Goal: Task Accomplishment & Management: Manage account settings

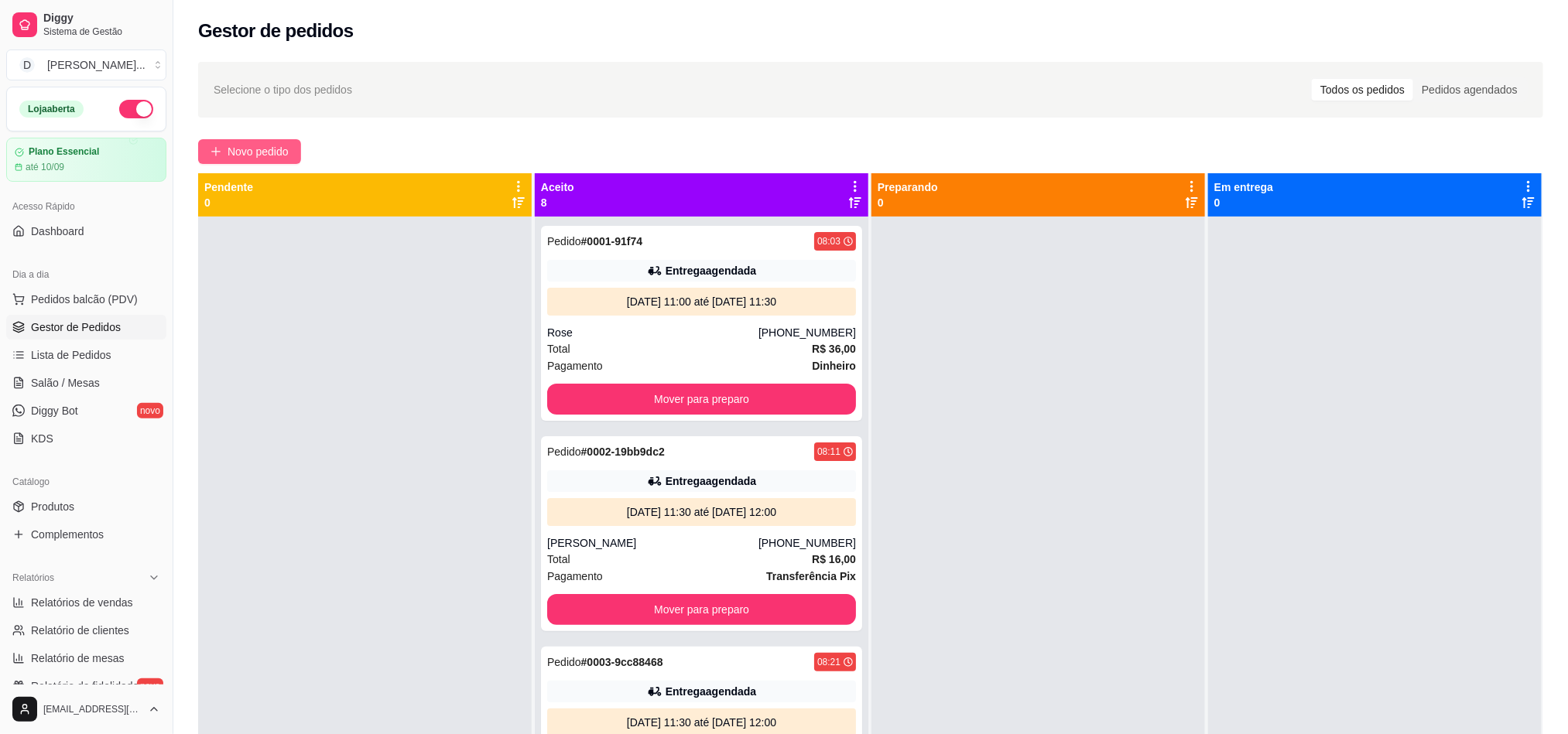
click at [288, 151] on span "Novo pedido" at bounding box center [258, 152] width 61 height 17
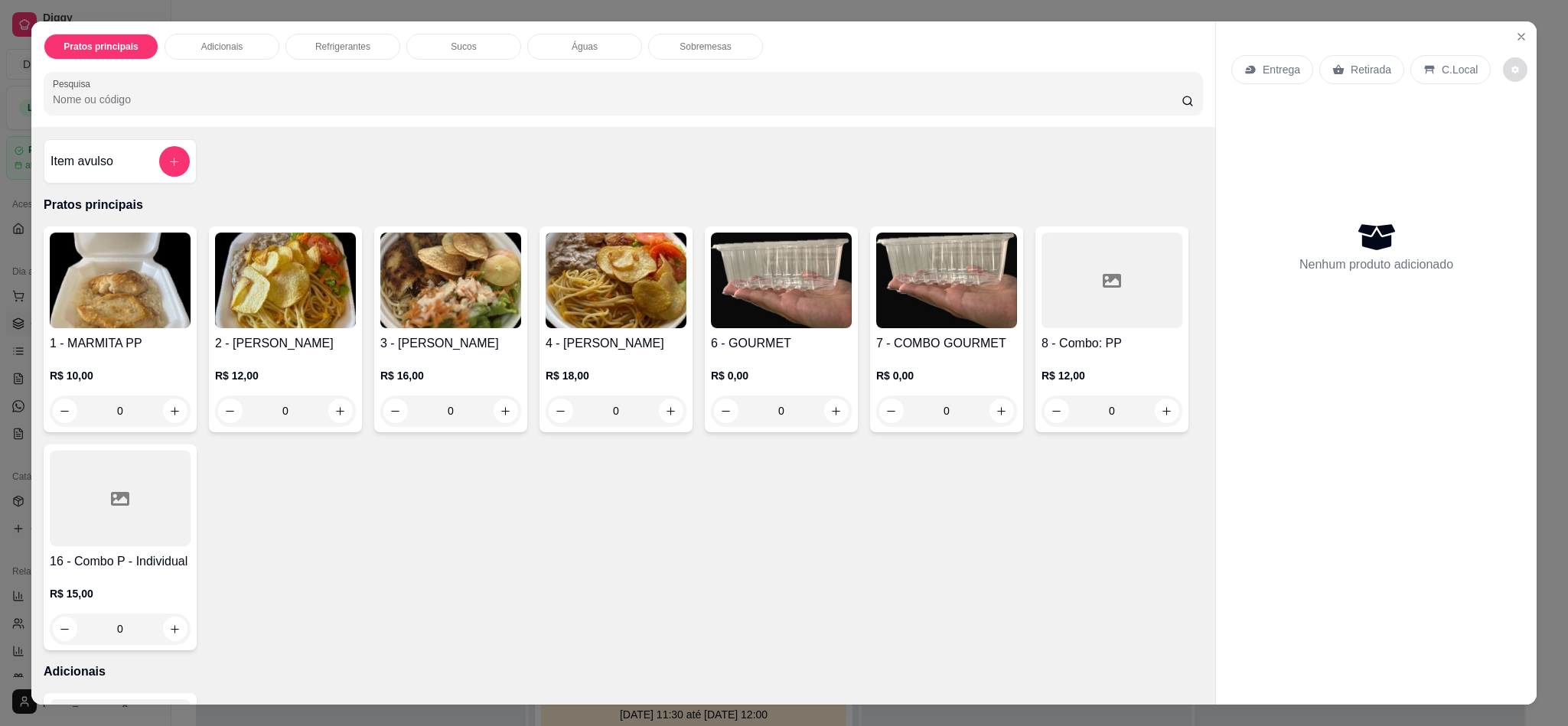
click at [1503, 62] on button "decrease-product-quantity" at bounding box center [1515, 69] width 24 height 24
click at [1529, 129] on span "Automatic updates" at bounding box center [1527, 132] width 30 height 19
click at [1521, 132] on input "Automatic updates" at bounding box center [1516, 137] width 10 height 10
checkbox input "true"
click at [1516, 28] on button "Close" at bounding box center [1521, 36] width 24 height 24
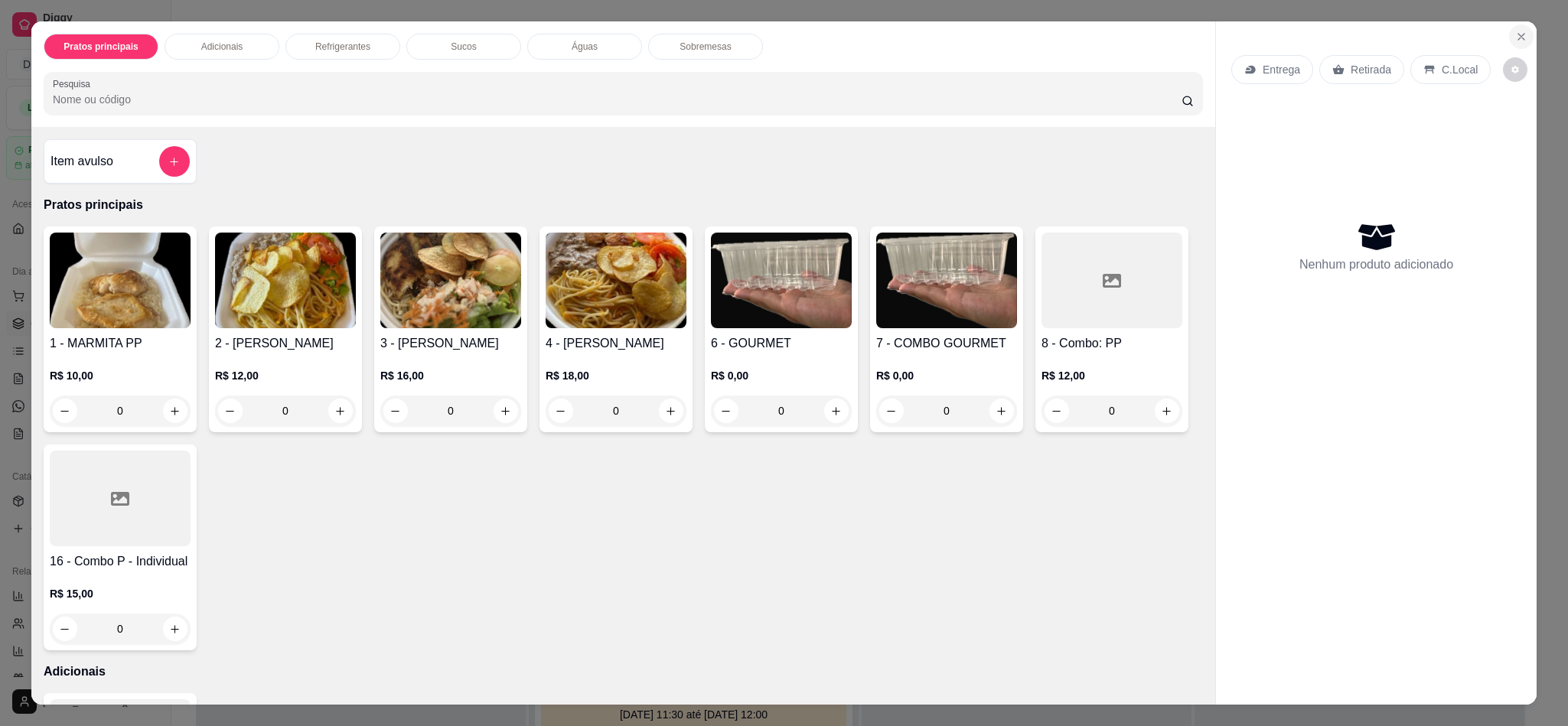
click at [1515, 30] on icon "Close" at bounding box center [1521, 36] width 12 height 12
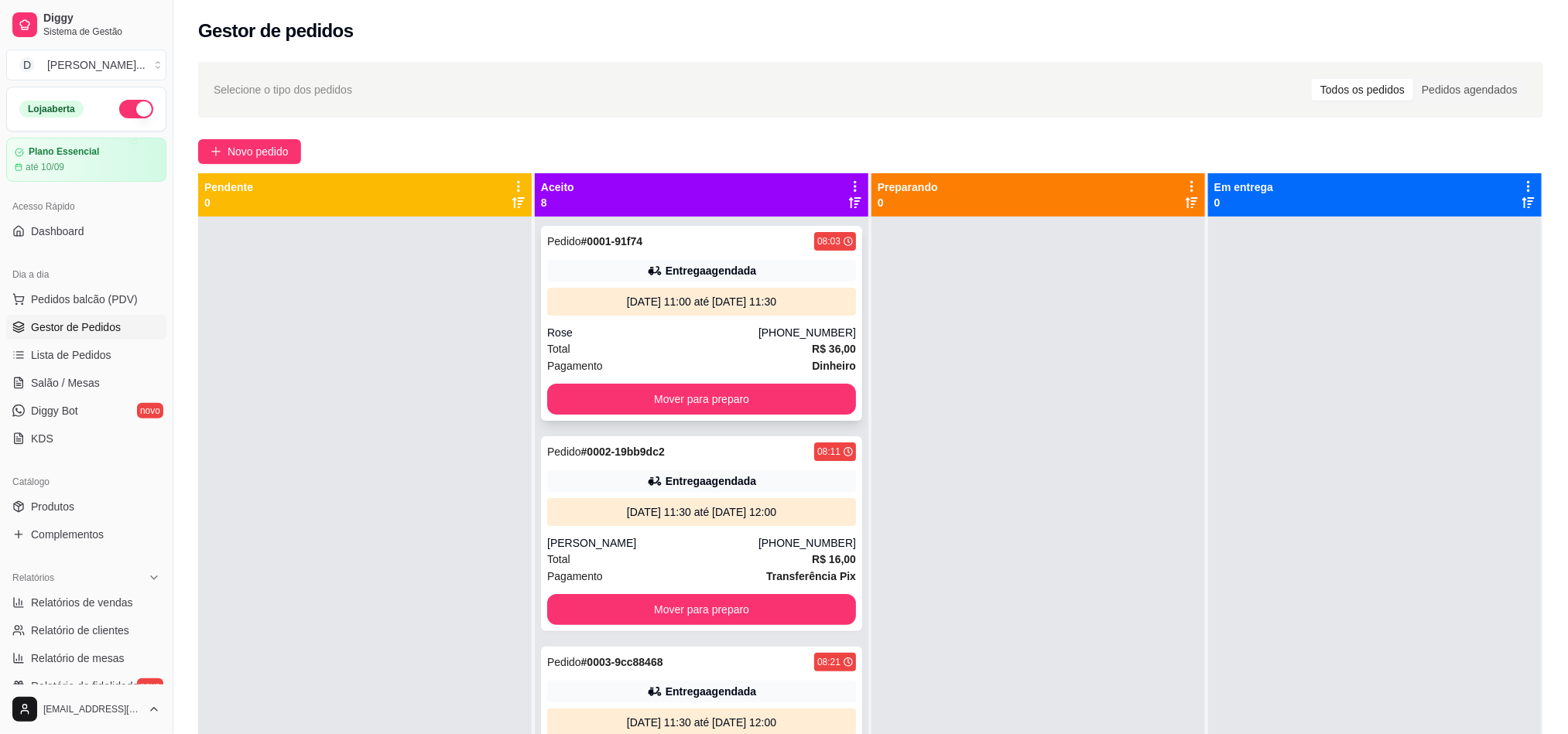
click at [808, 317] on div "Pedido # 0001-91f74 08:03 Entrega agendada 16/08/25 às 11:00 até 16/08/25 às 11…" at bounding box center [701, 323] width 321 height 195
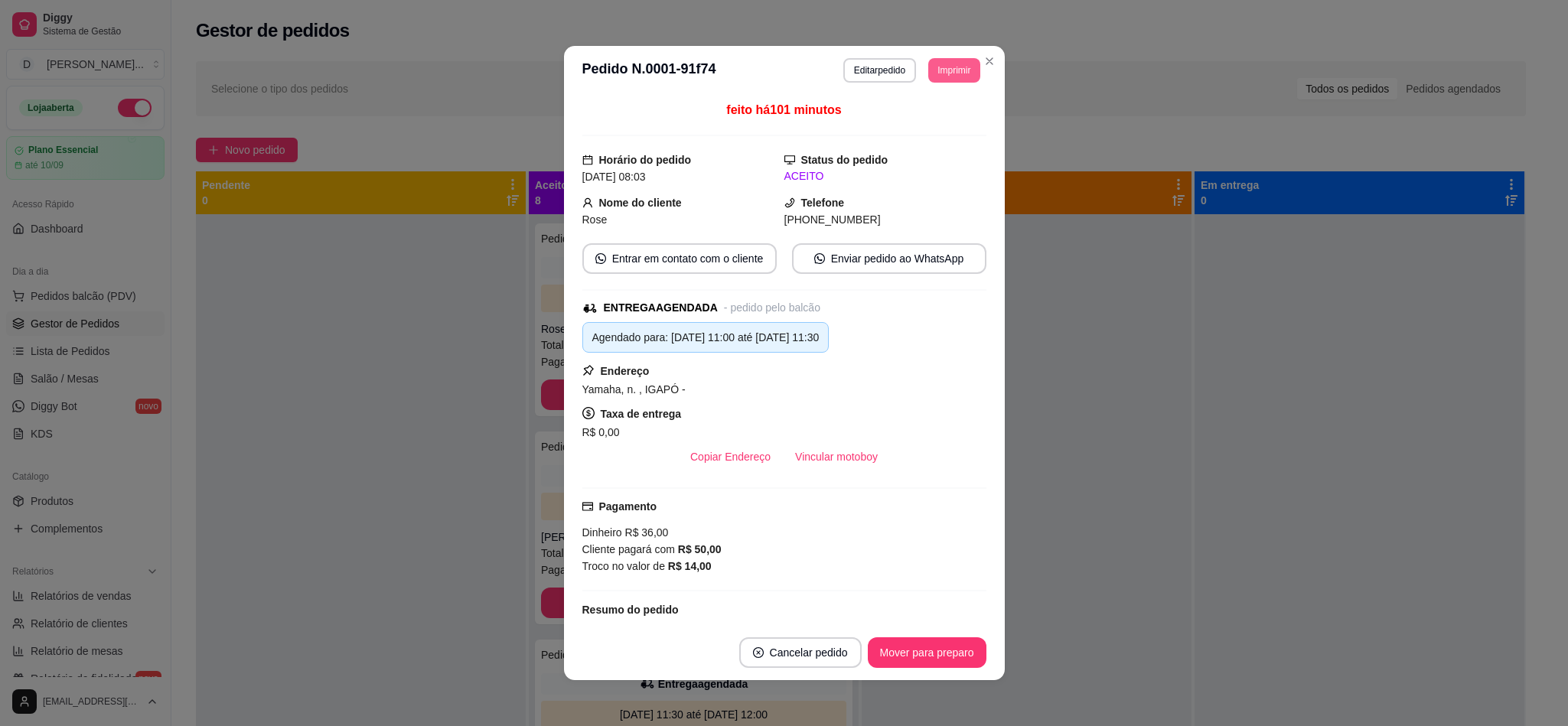
click at [952, 76] on button "Imprimir" at bounding box center [953, 70] width 52 height 24
click at [949, 111] on div "Escolha a impressora IMPRESSORA" at bounding box center [917, 114] width 127 height 52
click at [949, 76] on button "Imprimir" at bounding box center [953, 70] width 50 height 24
click at [940, 125] on div "feito há 101 minutos" at bounding box center [784, 119] width 404 height 35
click at [953, 74] on button "Imprimir" at bounding box center [953, 70] width 52 height 24
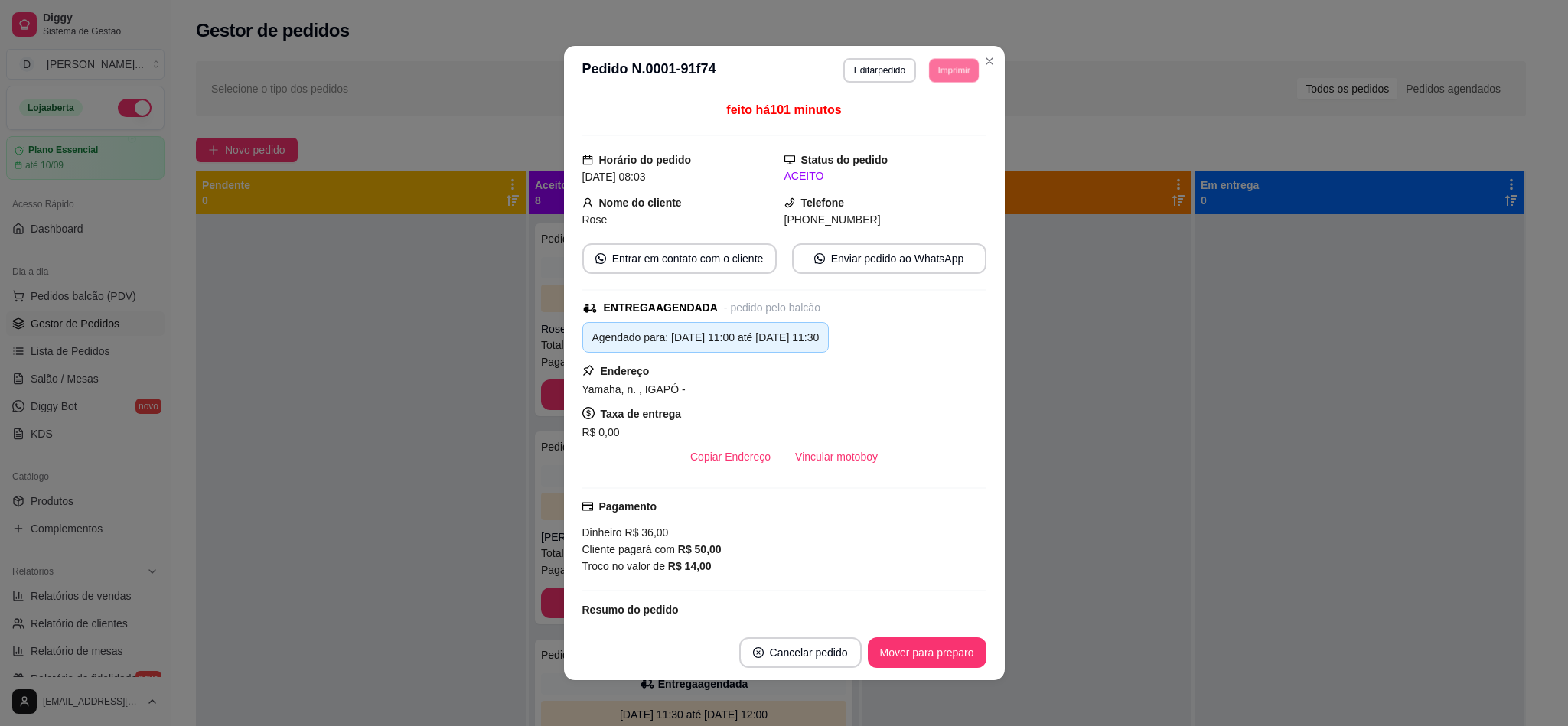
click at [925, 125] on button "IMPRESSORA" at bounding box center [929, 118] width 89 height 20
click at [941, 76] on button "Imprimir" at bounding box center [953, 70] width 50 height 24
click at [936, 111] on div "Escolha a impressora IMPRESSORA" at bounding box center [920, 112] width 122 height 50
click at [936, 113] on button "IMPRESSORA" at bounding box center [916, 124] width 111 height 24
click at [936, 78] on button "Imprimir" at bounding box center [953, 70] width 50 height 24
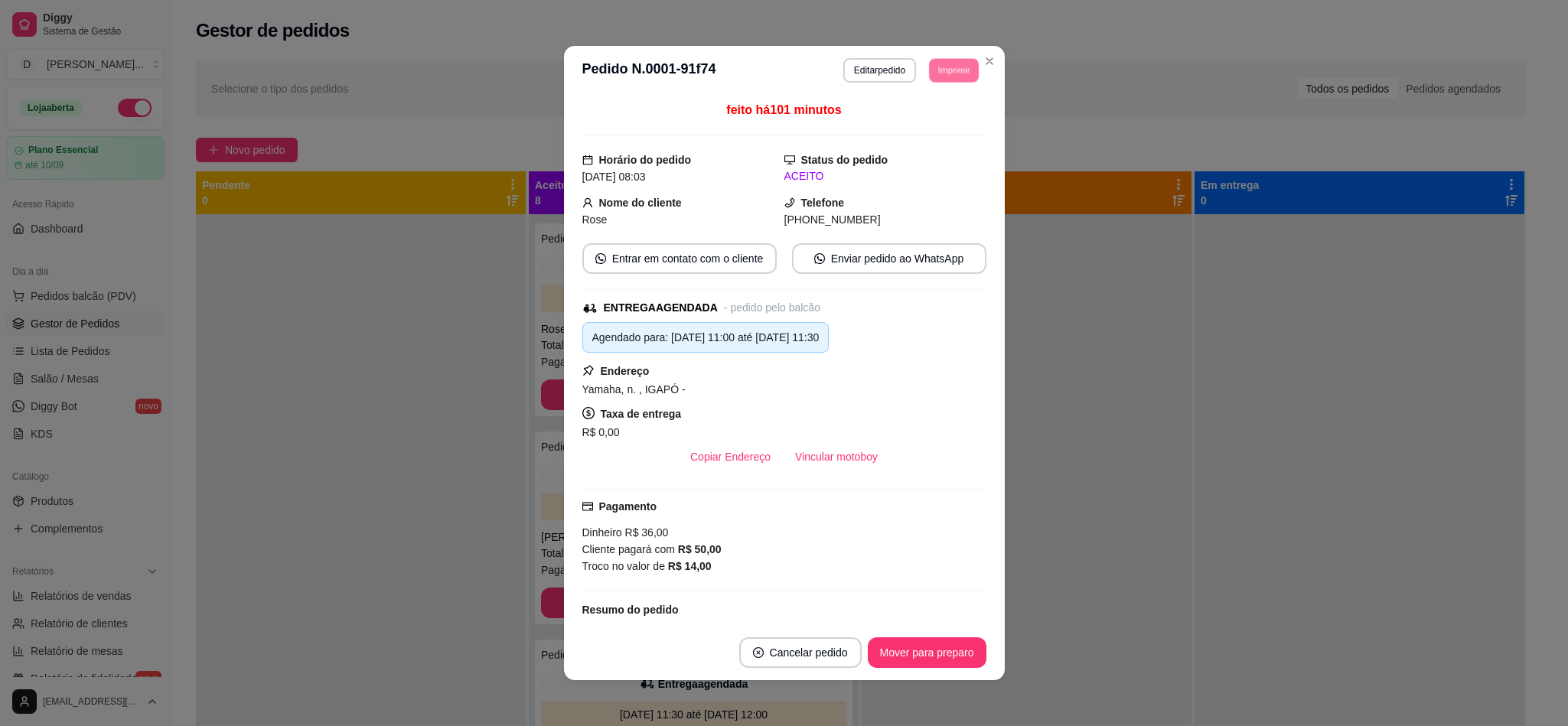
click at [933, 118] on button "IMPRESSORA" at bounding box center [929, 118] width 89 height 20
click at [941, 72] on button "Imprimir" at bounding box center [953, 70] width 52 height 24
click at [935, 120] on button "IMPRESSORA" at bounding box center [916, 124] width 111 height 24
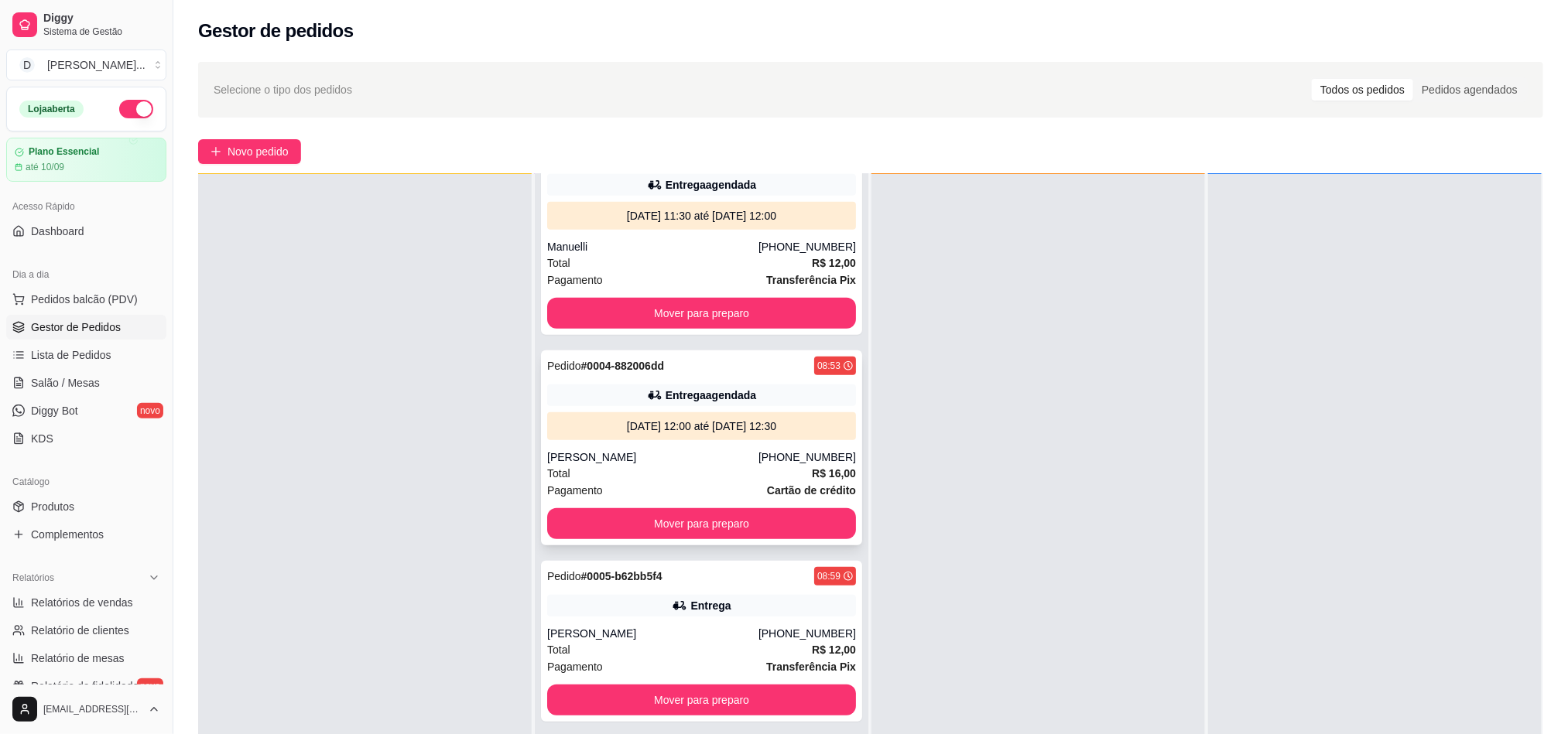
scroll to position [696, 0]
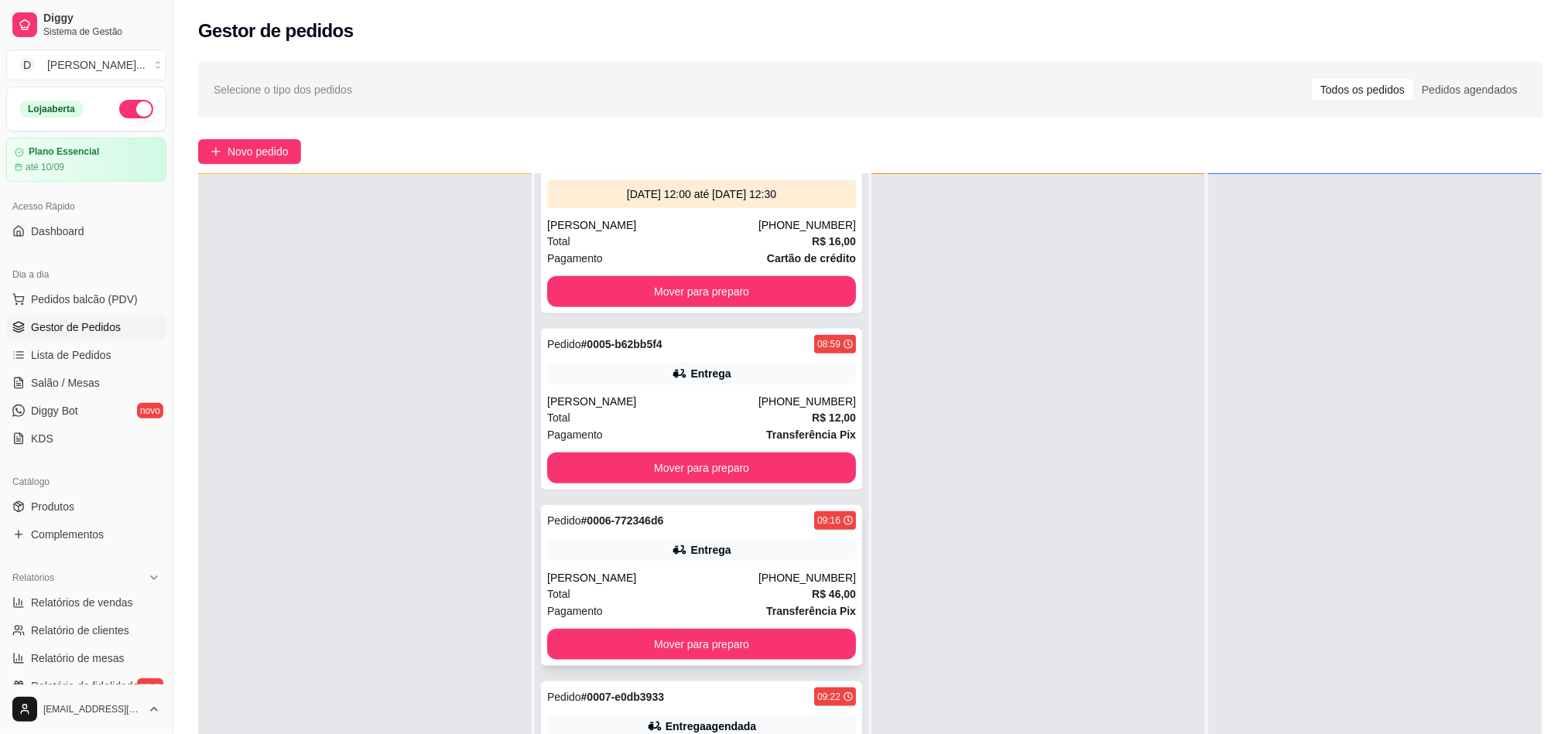
click at [599, 573] on div "Rosemary Rodrigues" at bounding box center [652, 578] width 211 height 15
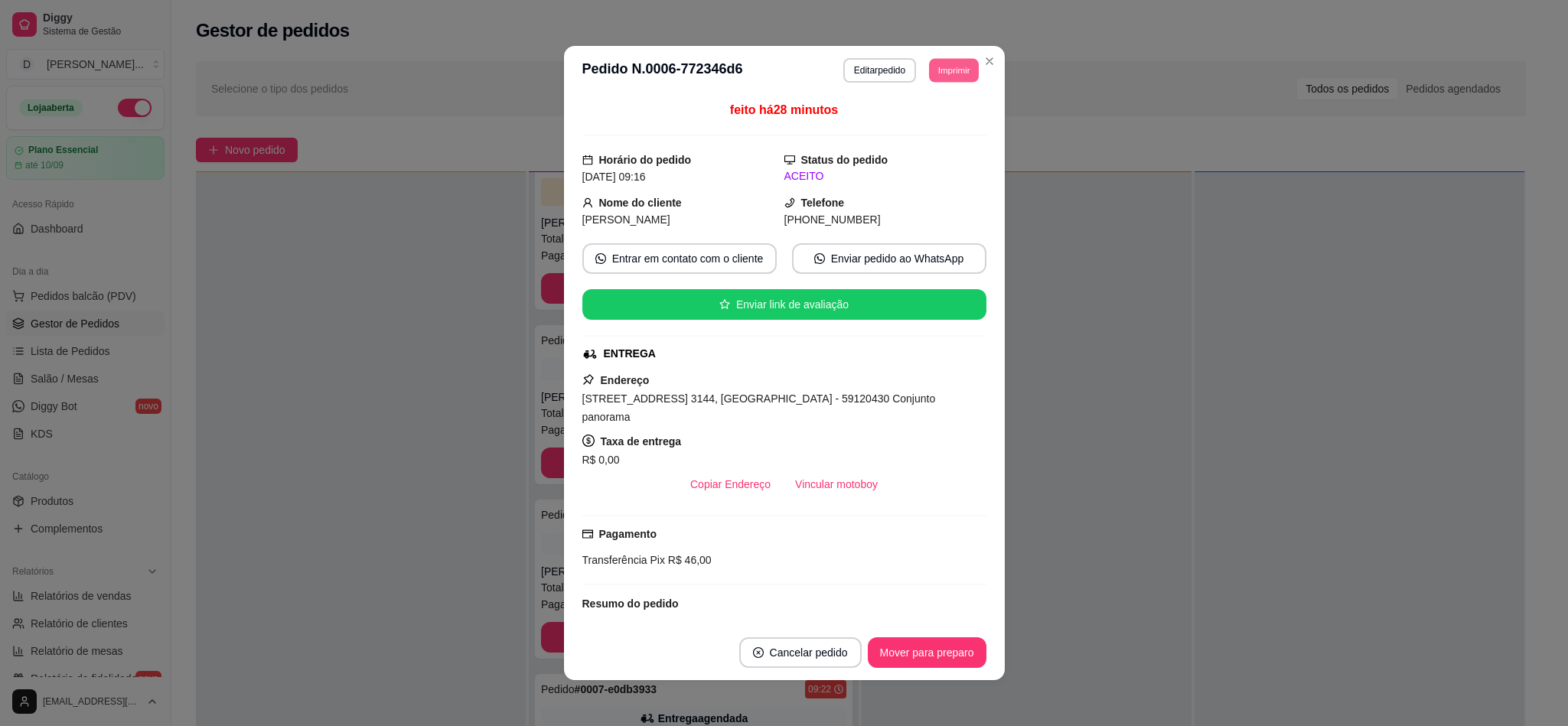
click at [930, 78] on button "Imprimir" at bounding box center [953, 70] width 50 height 24
click at [934, 143] on div "feito há 28 minutos Horário do pedido 16/08/2025 09:16 Status do pedido ACEITO …" at bounding box center [784, 360] width 404 height 517
click at [948, 74] on button "Imprimir" at bounding box center [953, 70] width 50 height 24
click at [940, 119] on button "IMPRESSORA" at bounding box center [929, 118] width 89 height 20
click at [940, 73] on button "Imprimir" at bounding box center [953, 70] width 52 height 24
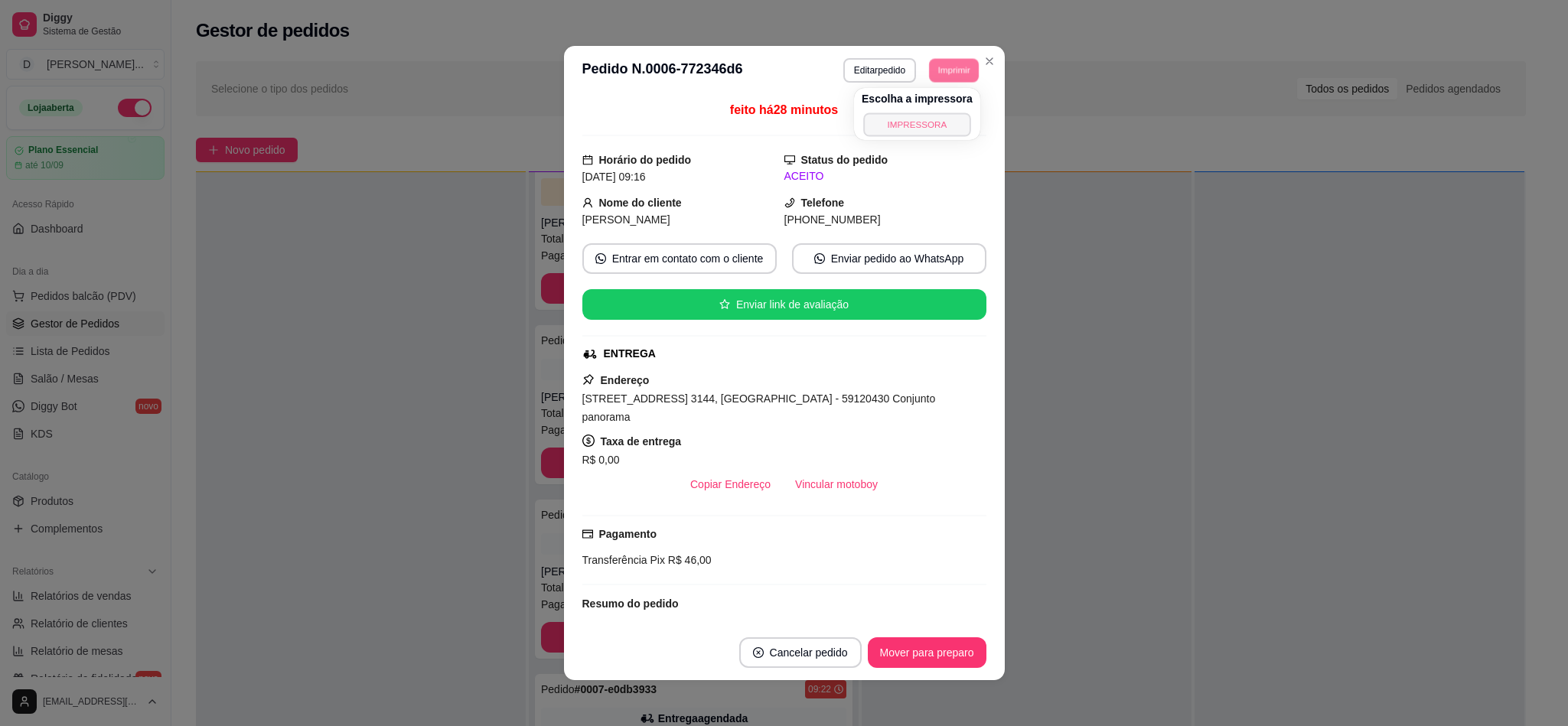
click at [950, 124] on button "IMPRESSORA" at bounding box center [916, 124] width 107 height 24
click at [950, 64] on button "Imprimir" at bounding box center [953, 70] width 52 height 24
click at [927, 127] on button "IMPRESSORA" at bounding box center [916, 124] width 107 height 24
click at [949, 80] on button "Imprimir" at bounding box center [953, 70] width 52 height 24
click at [928, 120] on button "IMPRESSORA" at bounding box center [916, 124] width 111 height 24
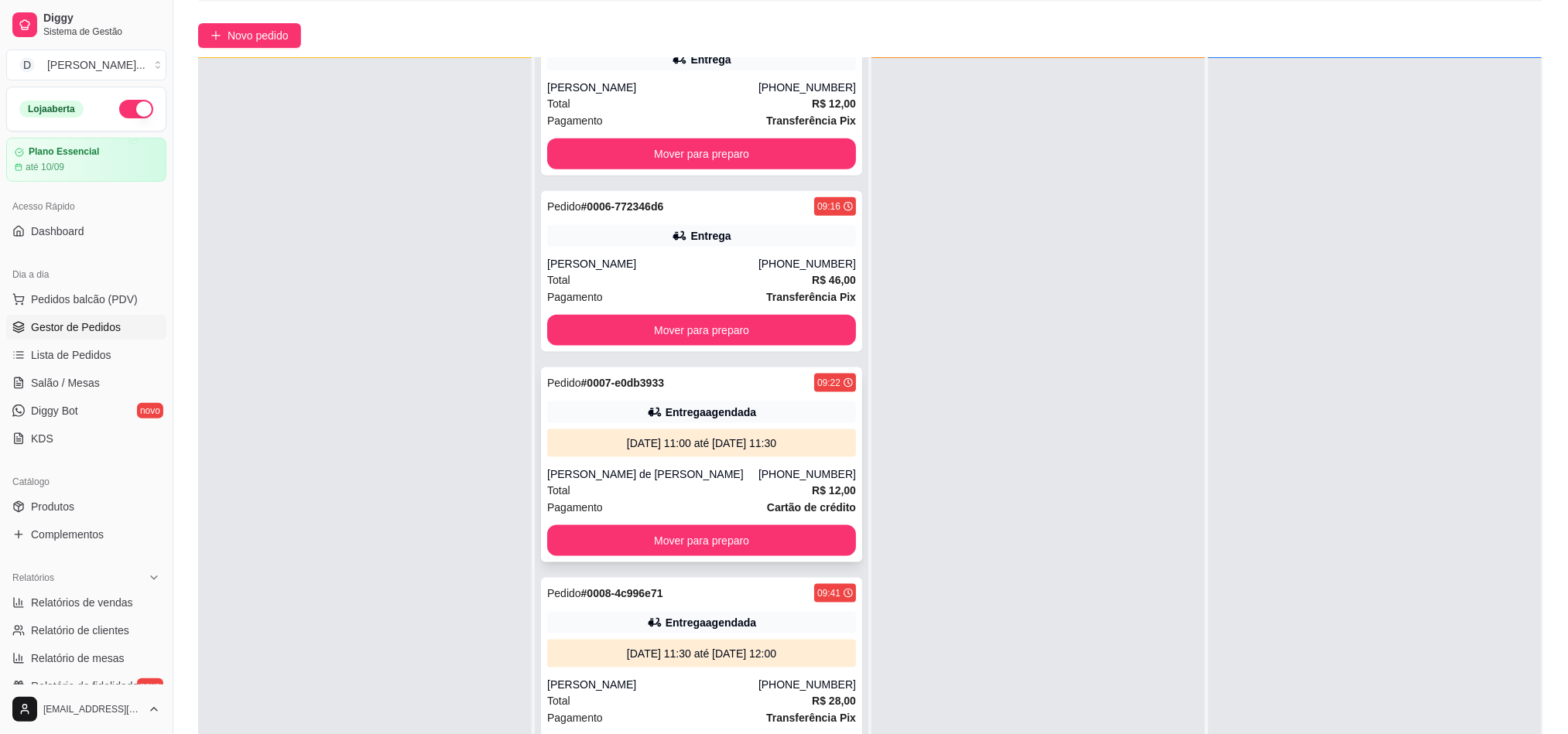
scroll to position [236, 0]
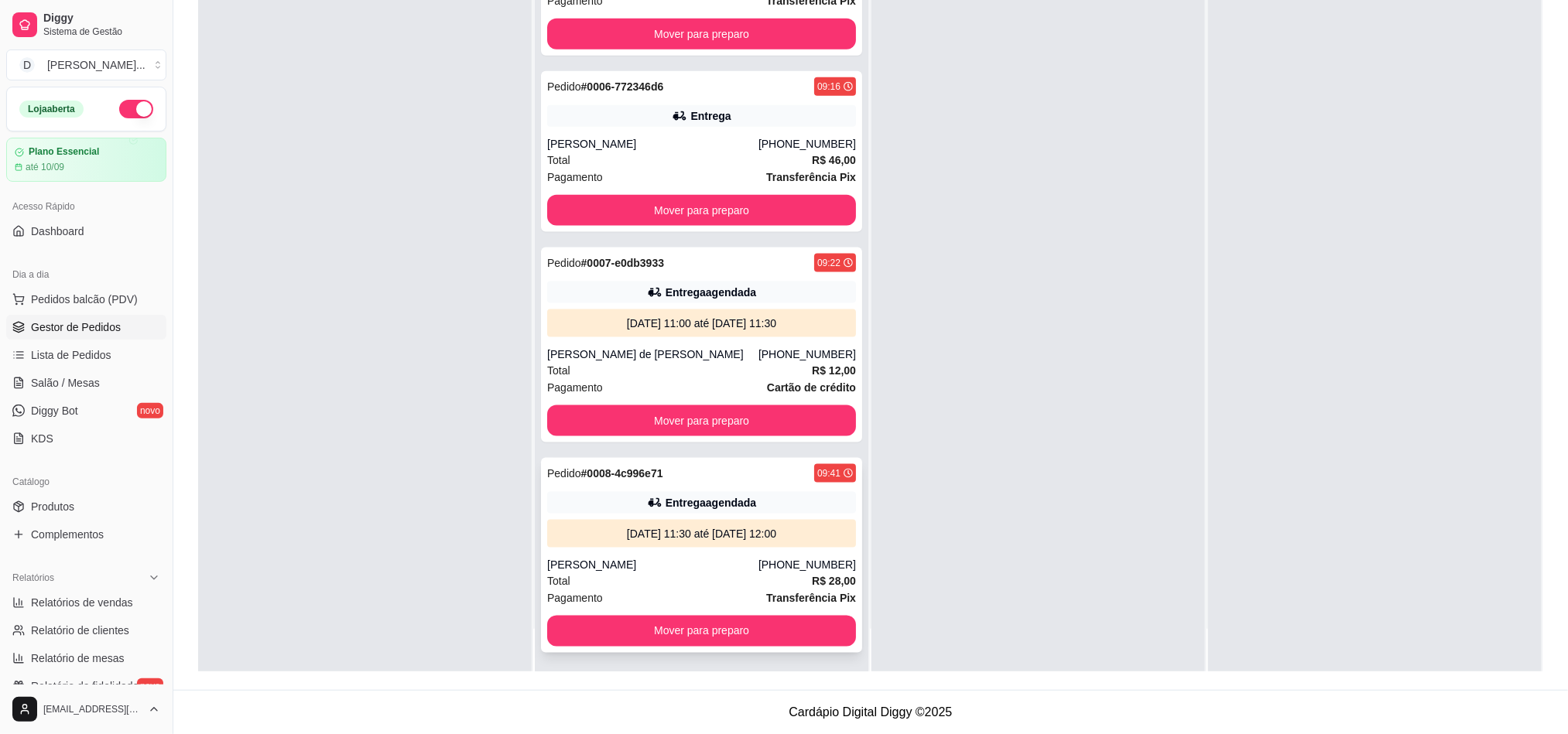
click at [664, 557] on div "Priscila arachelli" at bounding box center [652, 564] width 211 height 15
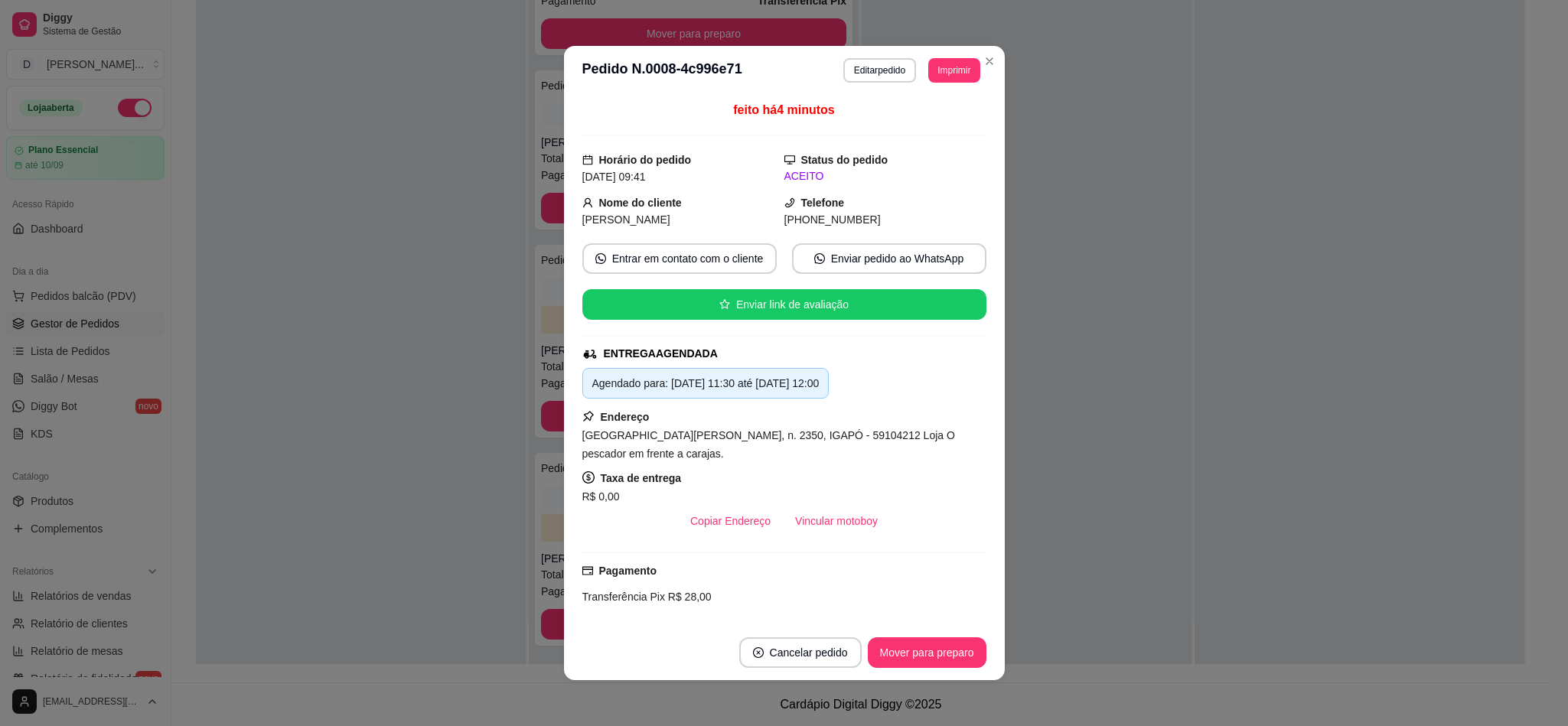
click at [930, 62] on button "Imprimir" at bounding box center [953, 70] width 52 height 24
click at [909, 120] on button "IMPRESSORA" at bounding box center [929, 119] width 89 height 20
click at [928, 68] on button "Imprimir" at bounding box center [953, 70] width 52 height 24
click at [920, 117] on button "IMPRESSORA" at bounding box center [916, 125] width 107 height 24
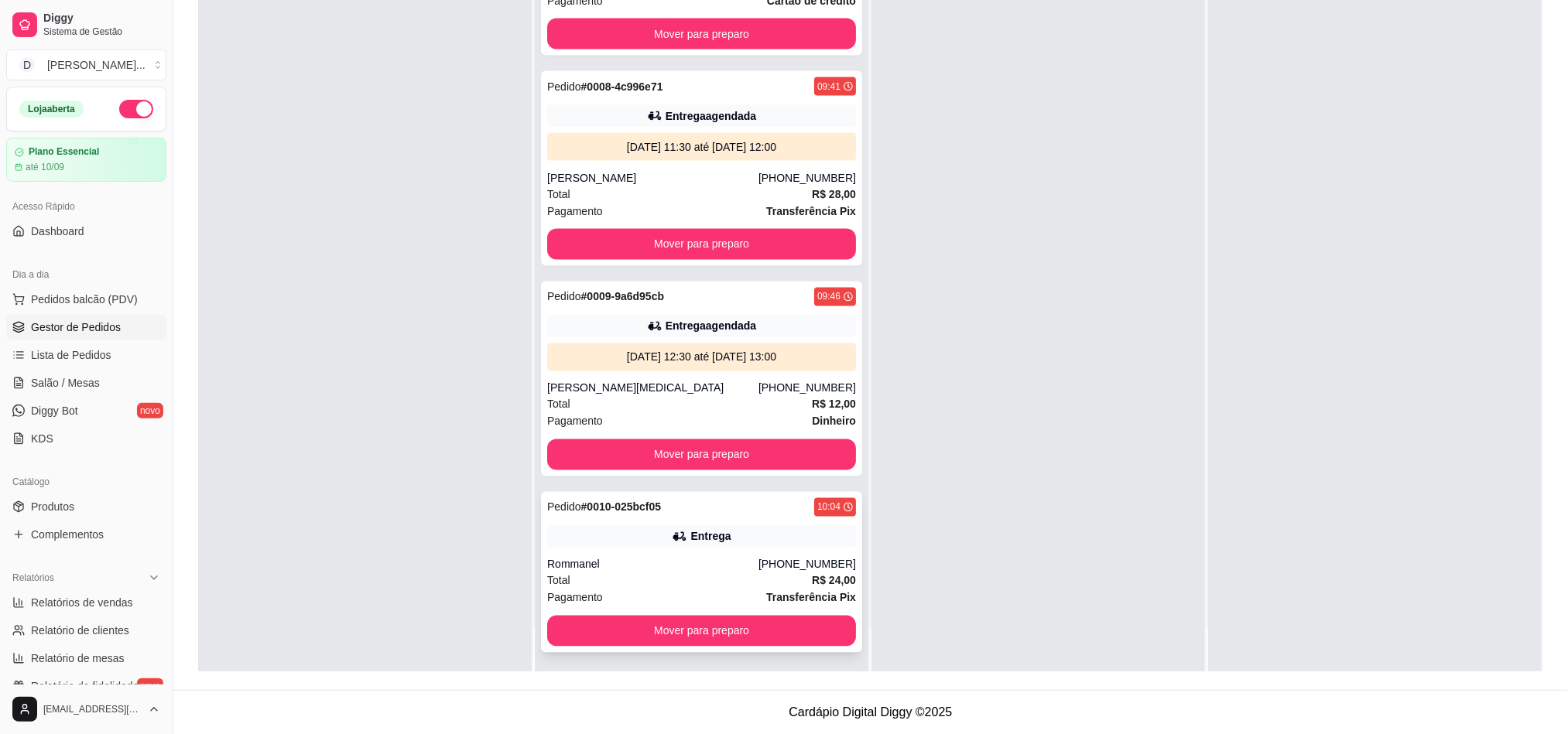
click at [666, 553] on div "Pedido # 0010-025bcf05 10:04 Entrega Rommanel (84) 99156-7630 Total R$ 24,00 Pa…" at bounding box center [701, 572] width 321 height 160
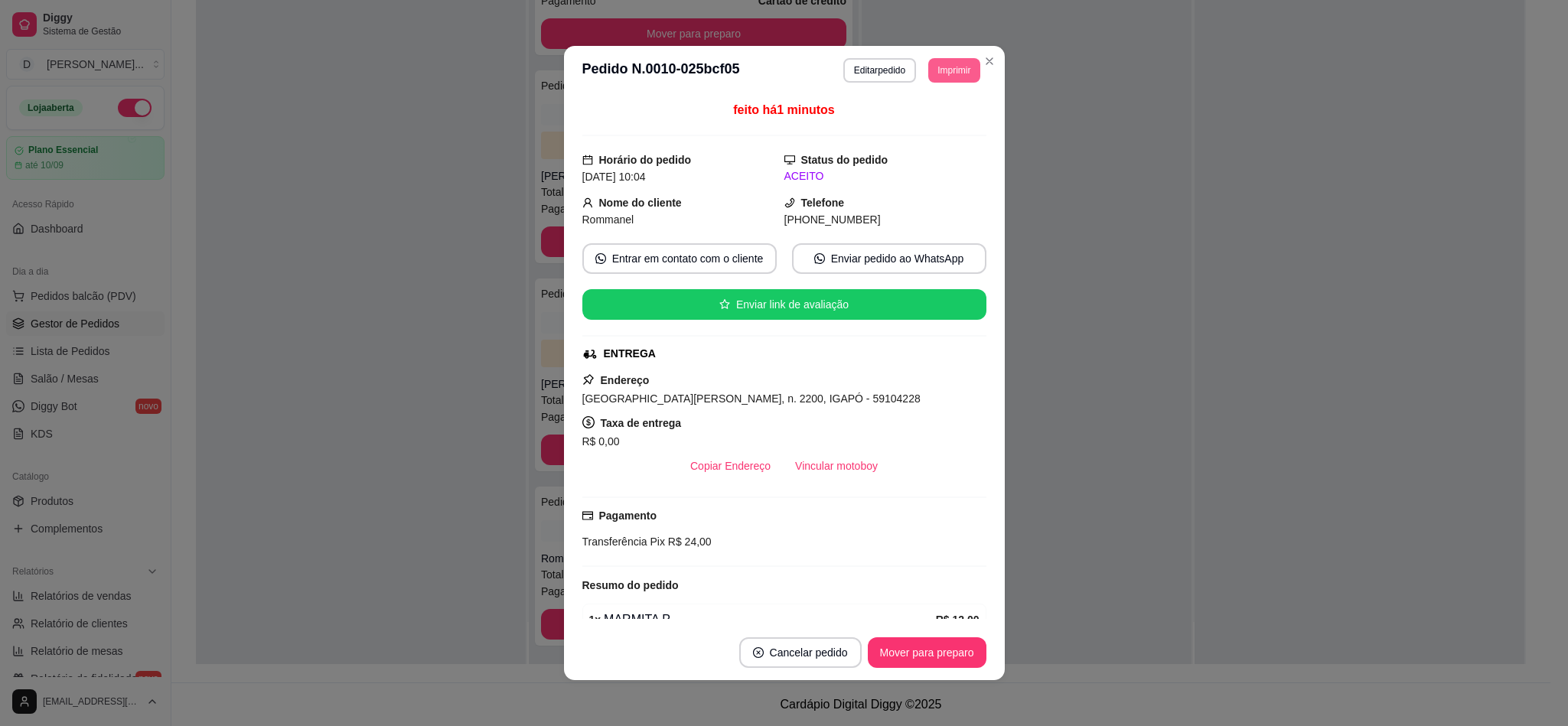
click at [933, 79] on button "Imprimir" at bounding box center [953, 70] width 52 height 24
click at [916, 133] on button "IMPRESSORA" at bounding box center [916, 125] width 111 height 24
click at [939, 62] on button "Imprimir" at bounding box center [953, 70] width 50 height 24
click at [920, 117] on button "IMPRESSORA" at bounding box center [916, 125] width 111 height 24
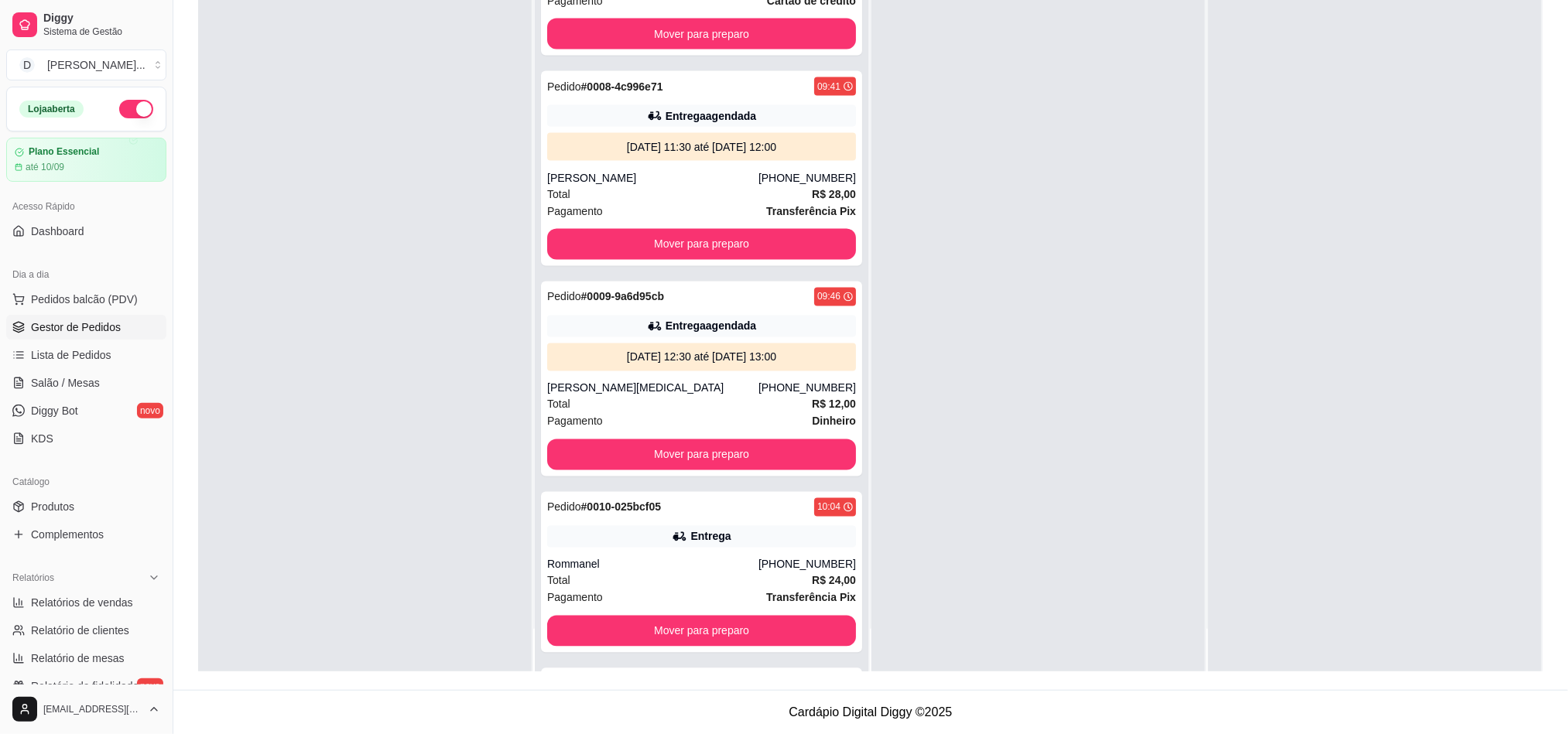
scroll to position [1457, 0]
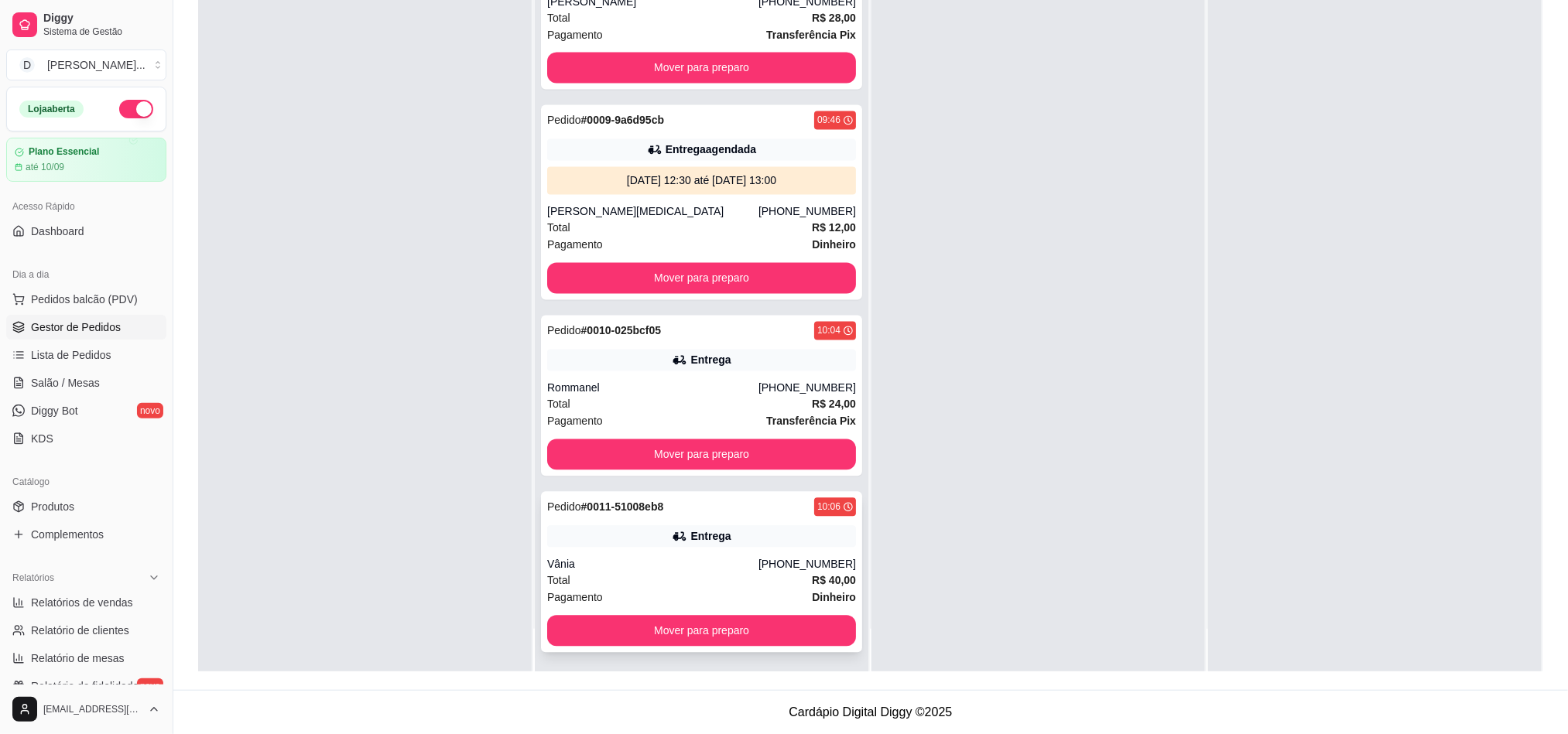
click at [598, 548] on div "Pedido # 0011-51008eb8 10:06 Entrega Vânia (84) 99956-4923 Total R$ 40,00 Pagam…" at bounding box center [701, 572] width 321 height 160
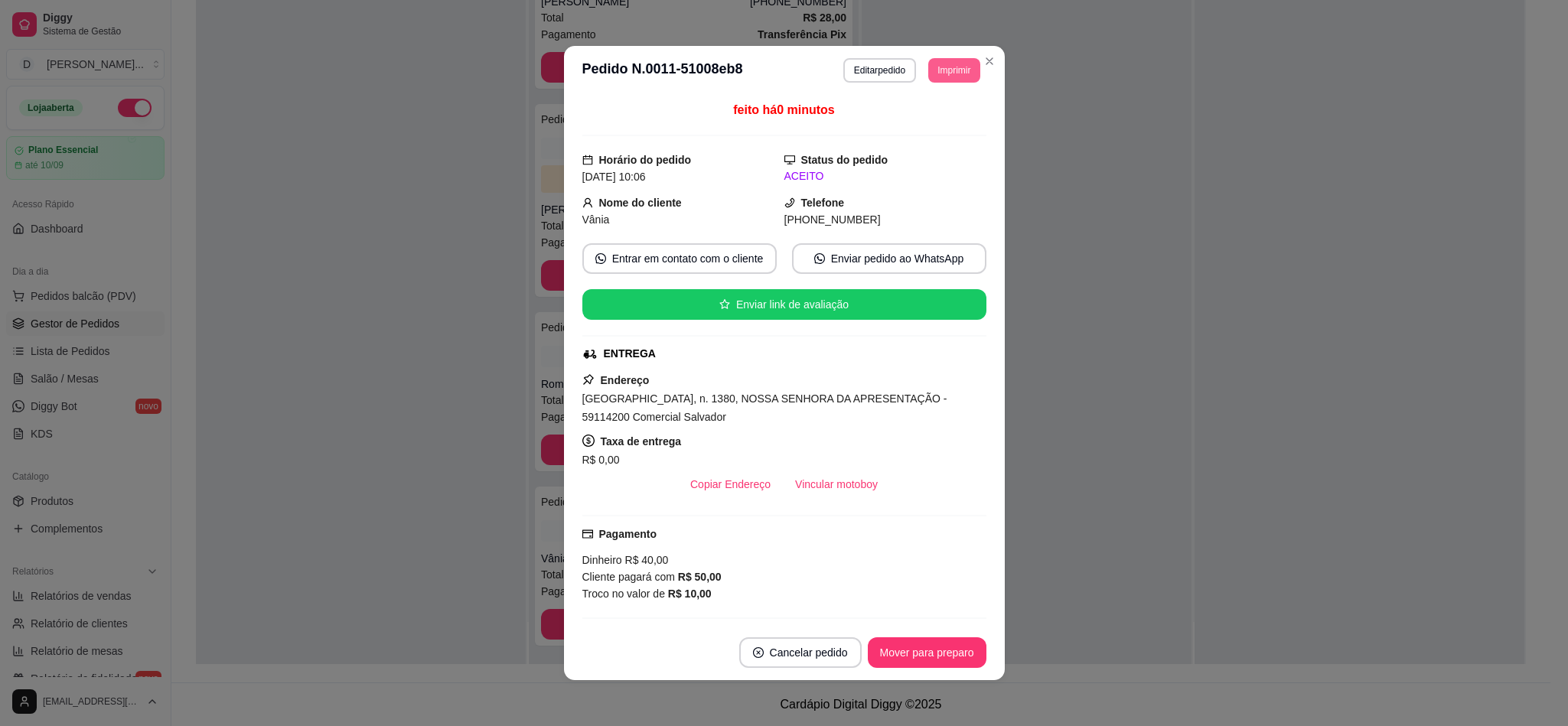
click at [935, 73] on button "Imprimir" at bounding box center [953, 70] width 52 height 24
click at [923, 115] on button "IMPRESSORA" at bounding box center [916, 125] width 107 height 24
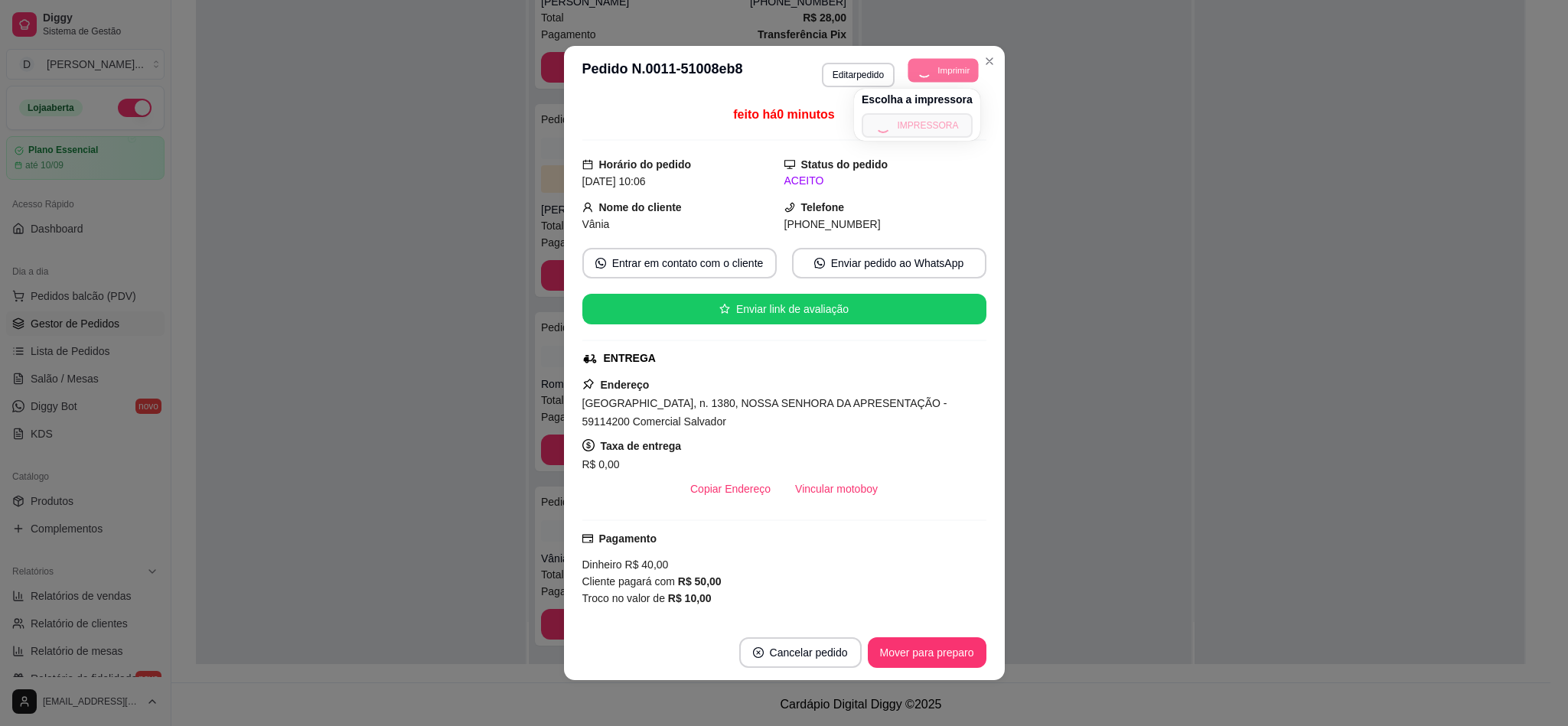
click at [930, 74] on button "Imprimir" at bounding box center [943, 70] width 70 height 24
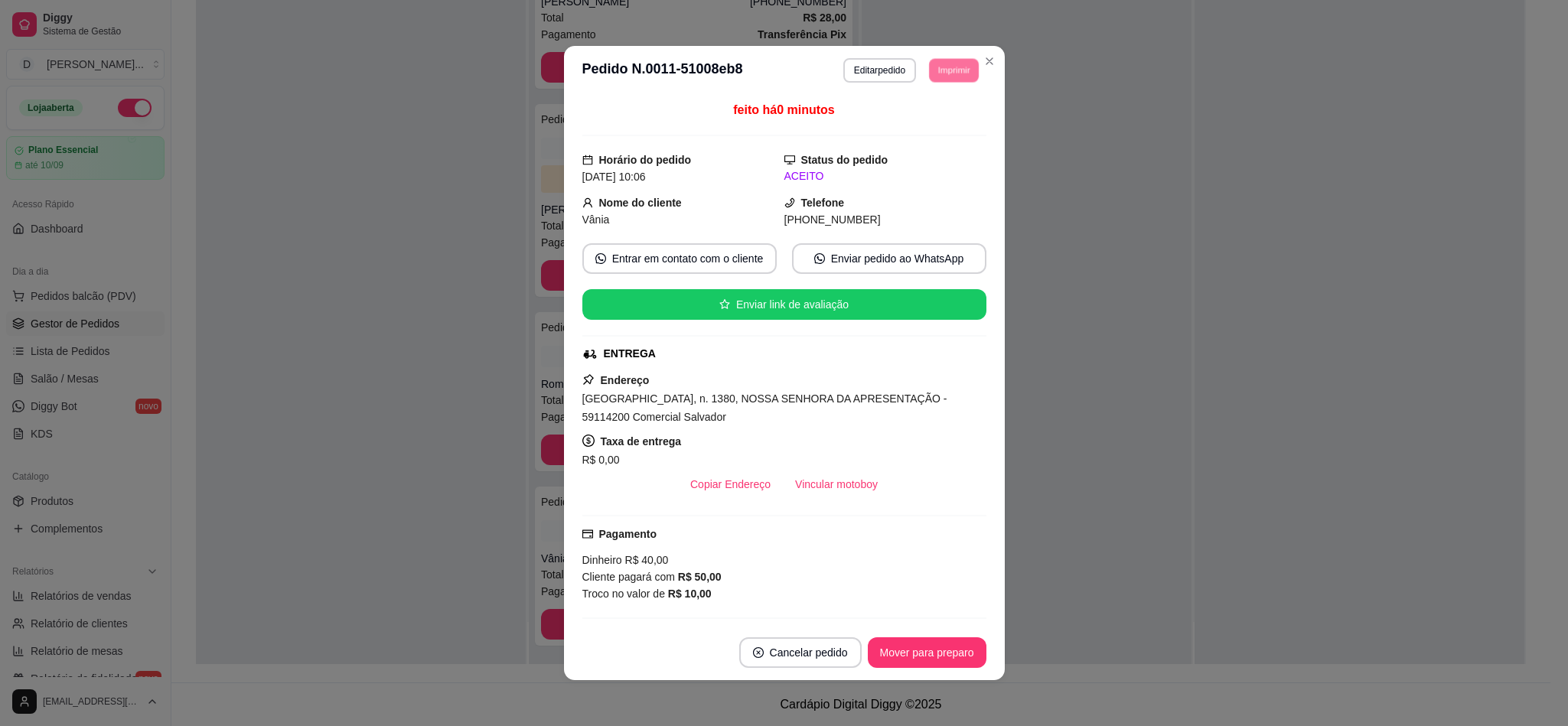
click at [930, 120] on button "IMPRESSORA" at bounding box center [929, 119] width 89 height 20
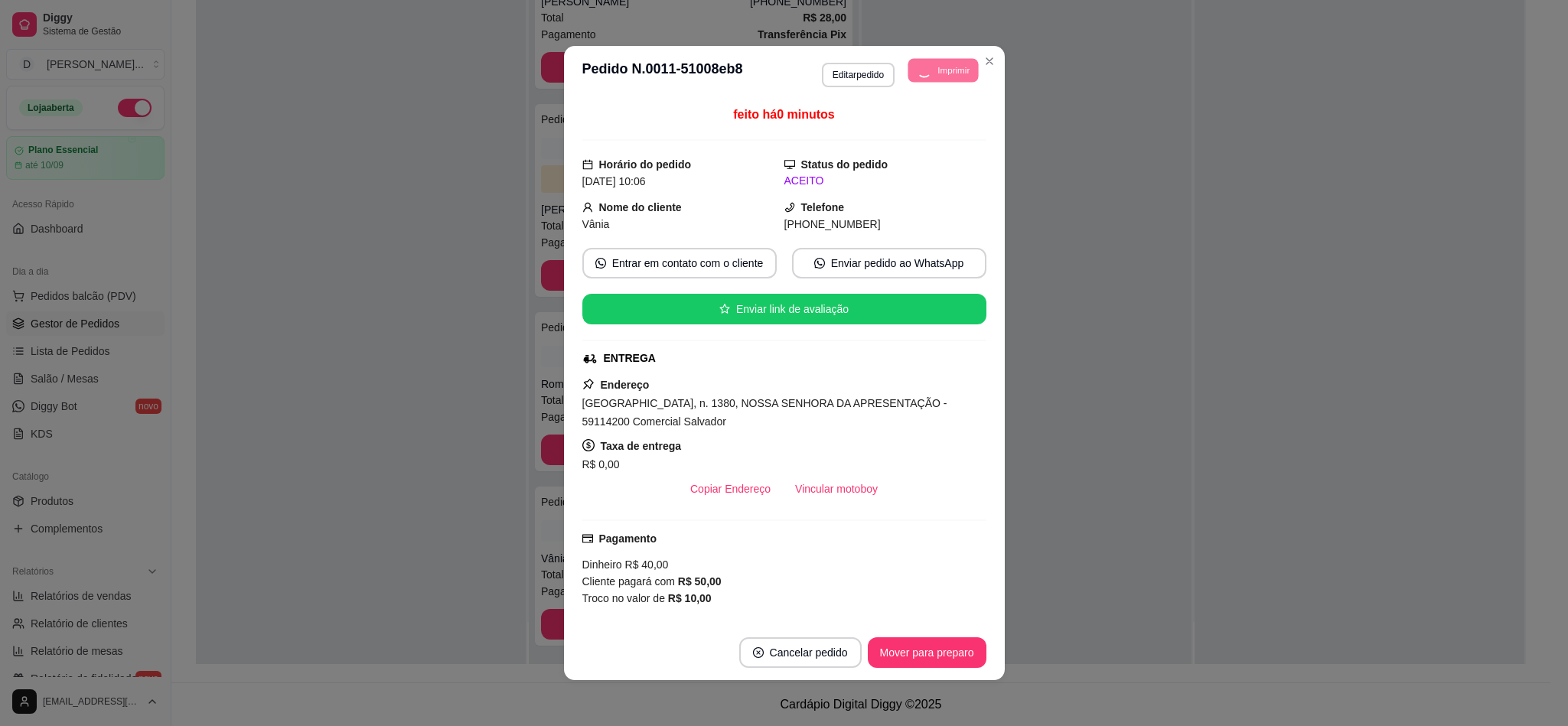
click at [953, 46] on header "**********" at bounding box center [784, 72] width 441 height 53
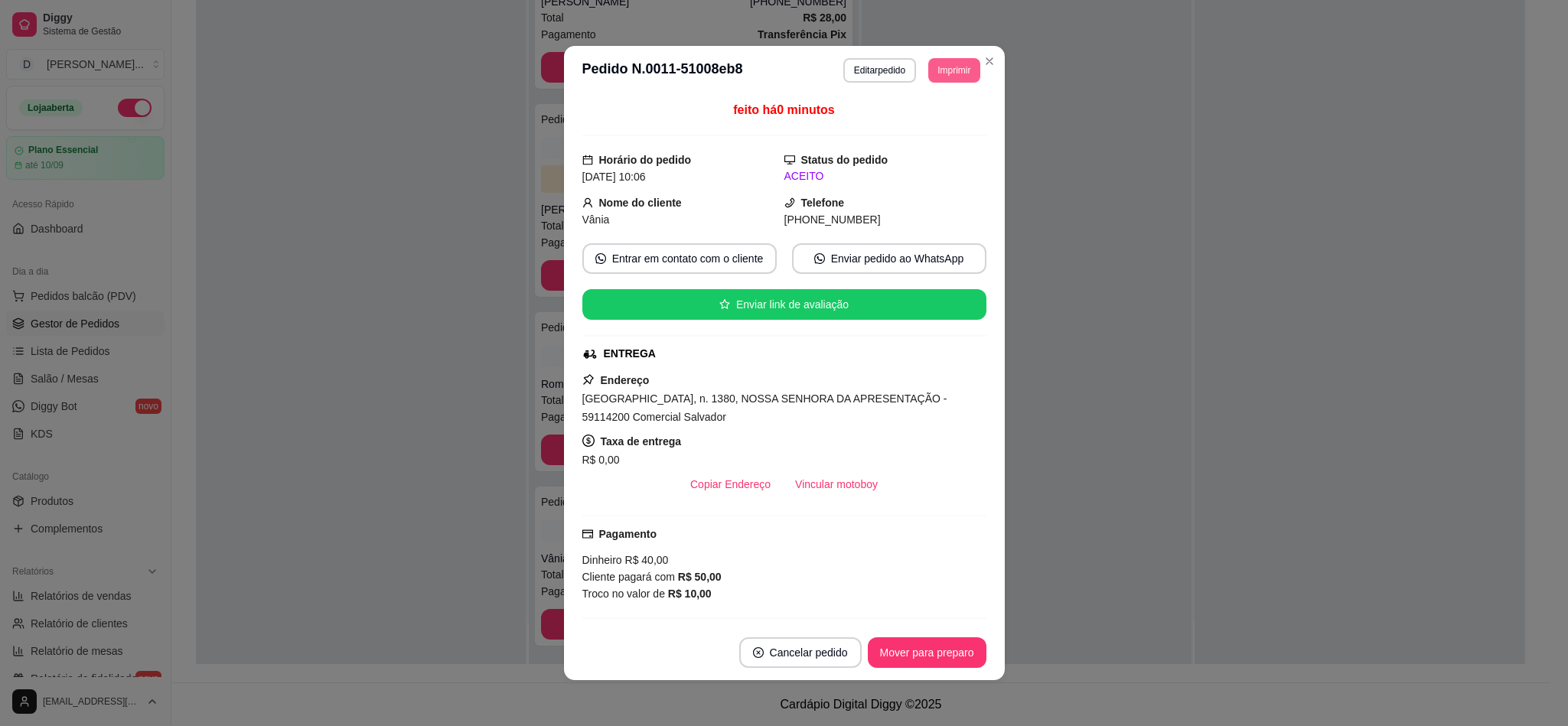
click at [948, 72] on button "Imprimir" at bounding box center [953, 70] width 52 height 24
click at [940, 122] on button "IMPRESSORA" at bounding box center [929, 119] width 89 height 20
click at [944, 72] on button "Imprimir" at bounding box center [953, 70] width 52 height 24
click at [928, 117] on button "IMPRESSORA" at bounding box center [916, 125] width 111 height 24
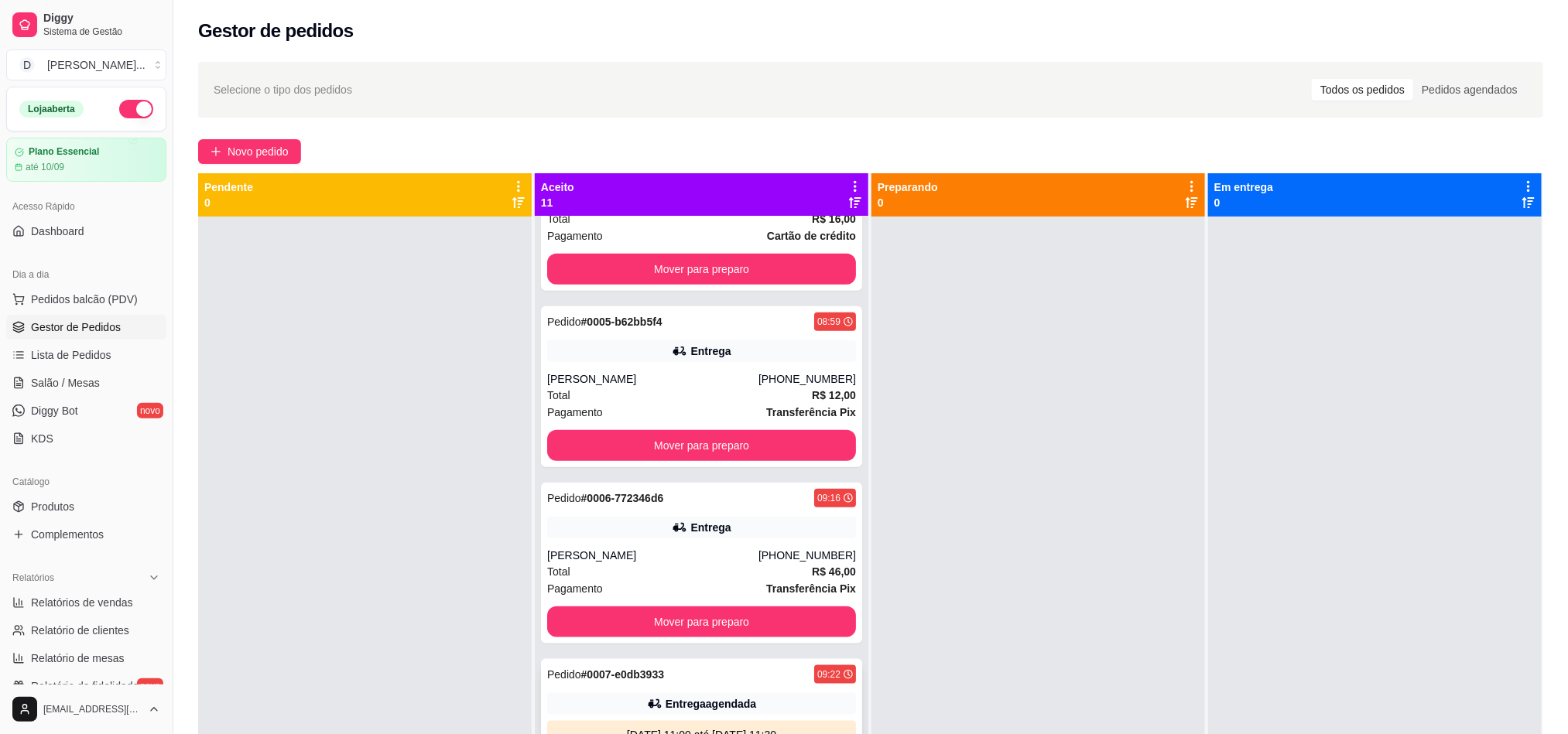
scroll to position [0, 0]
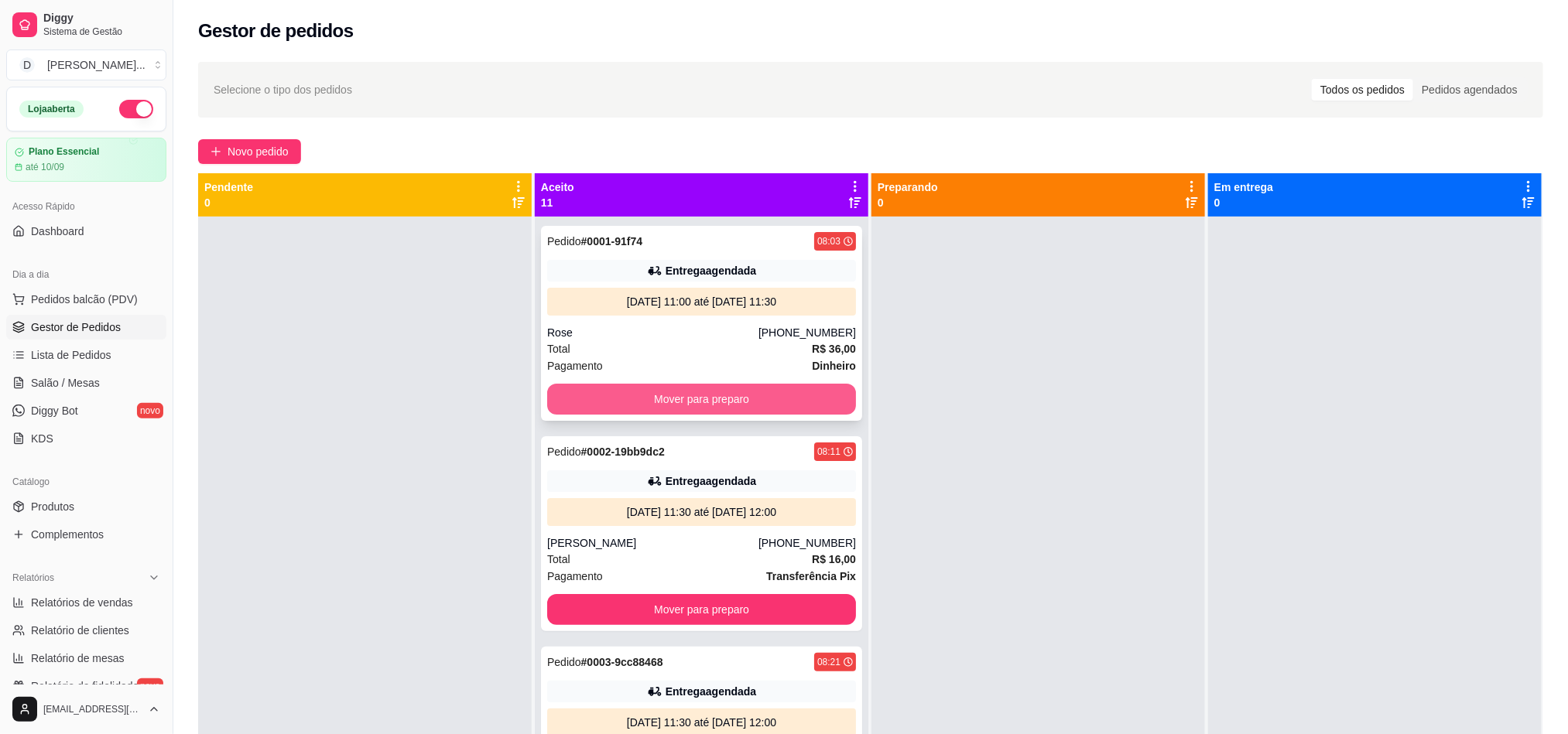
click at [608, 402] on button "Mover para preparo" at bounding box center [702, 399] width 309 height 31
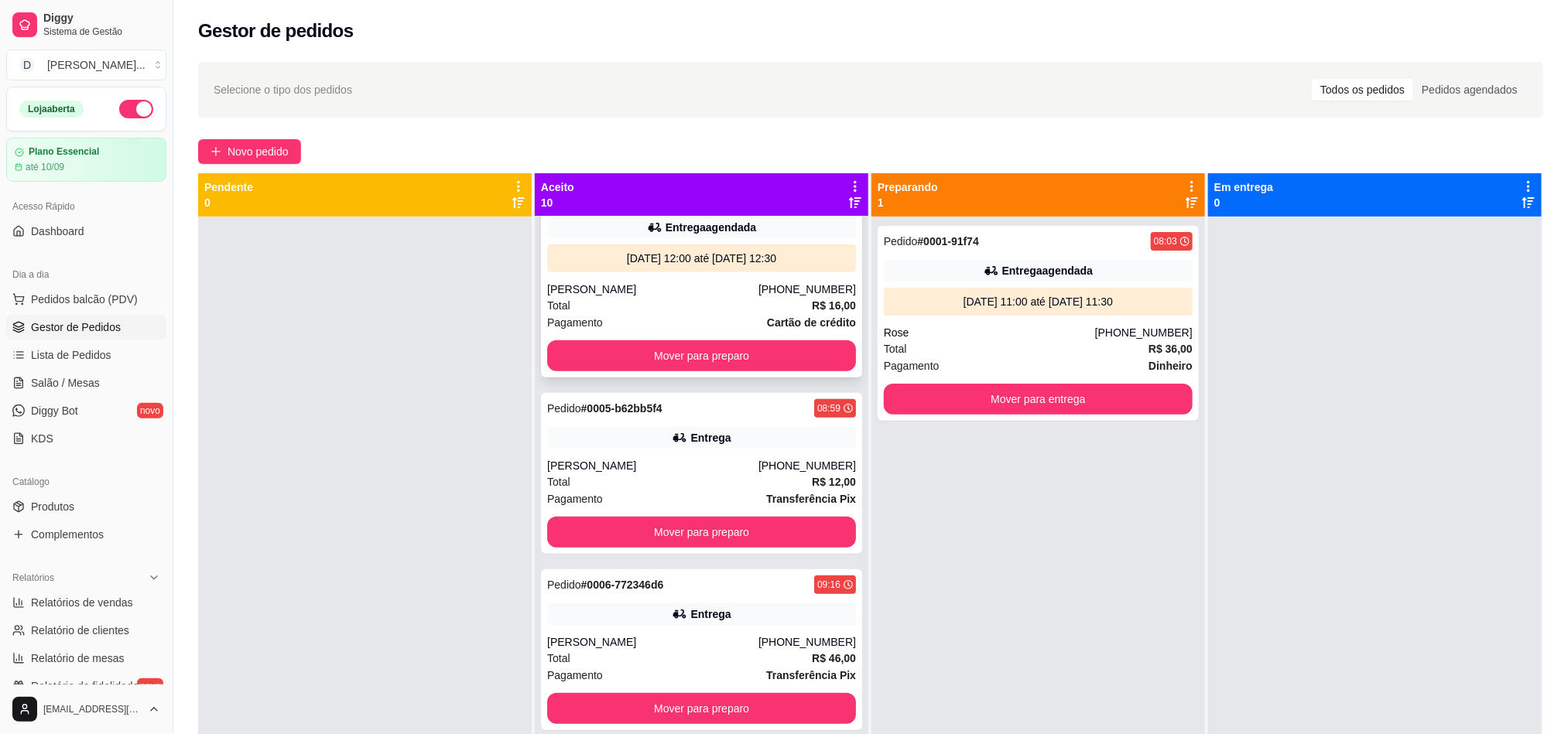
scroll to position [580, 0]
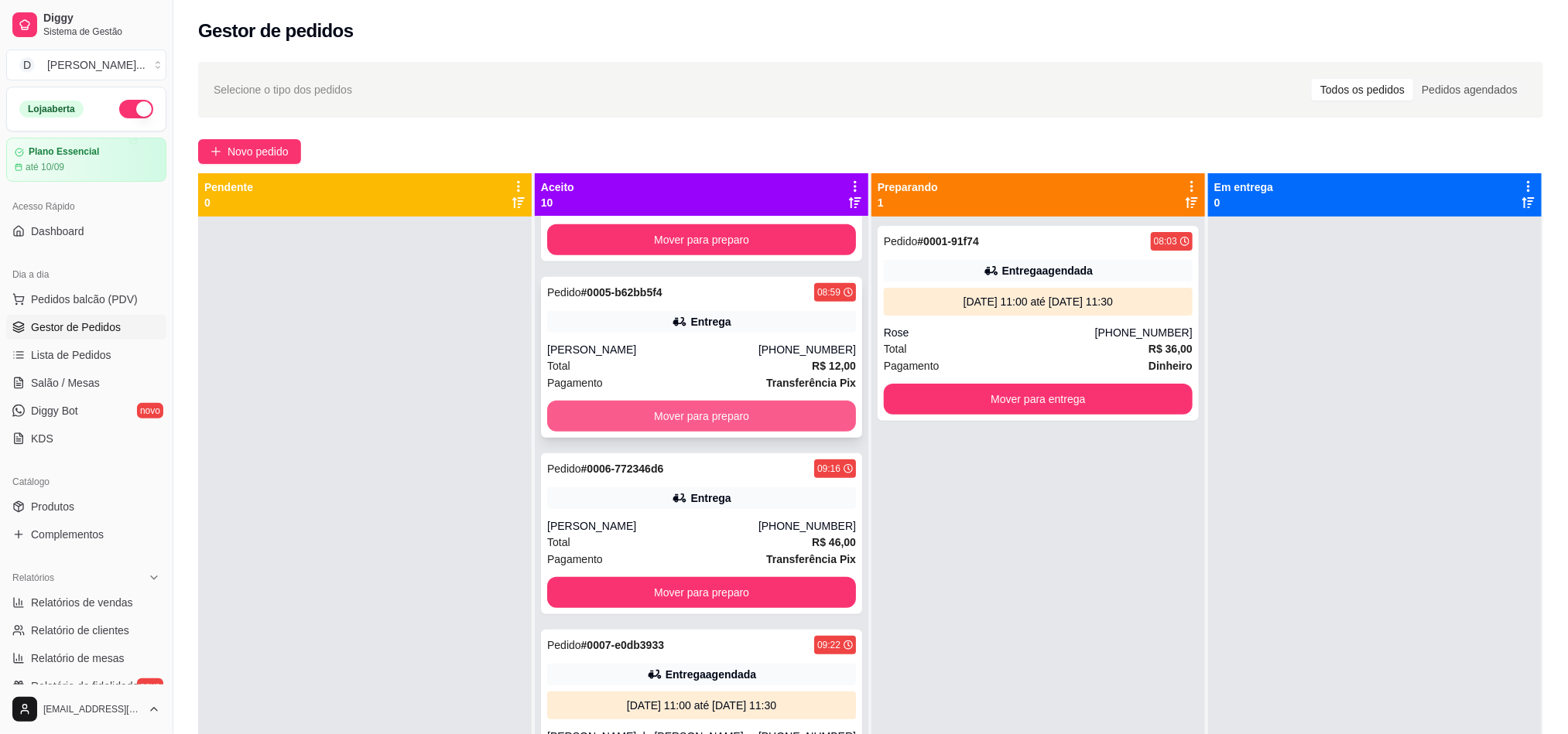
click at [623, 406] on button "Mover para preparo" at bounding box center [702, 416] width 309 height 31
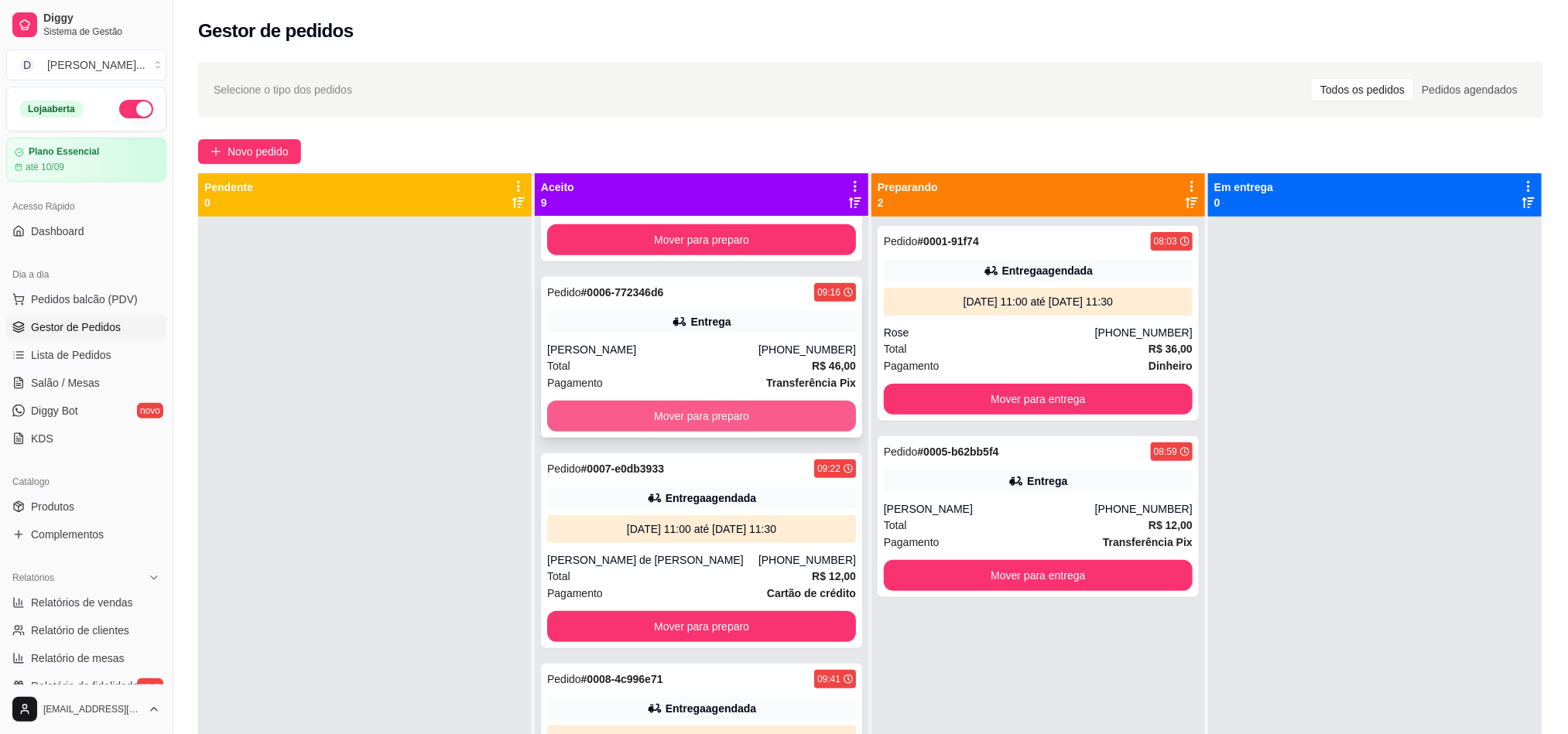
click at [620, 414] on button "Mover para preparo" at bounding box center [702, 416] width 309 height 31
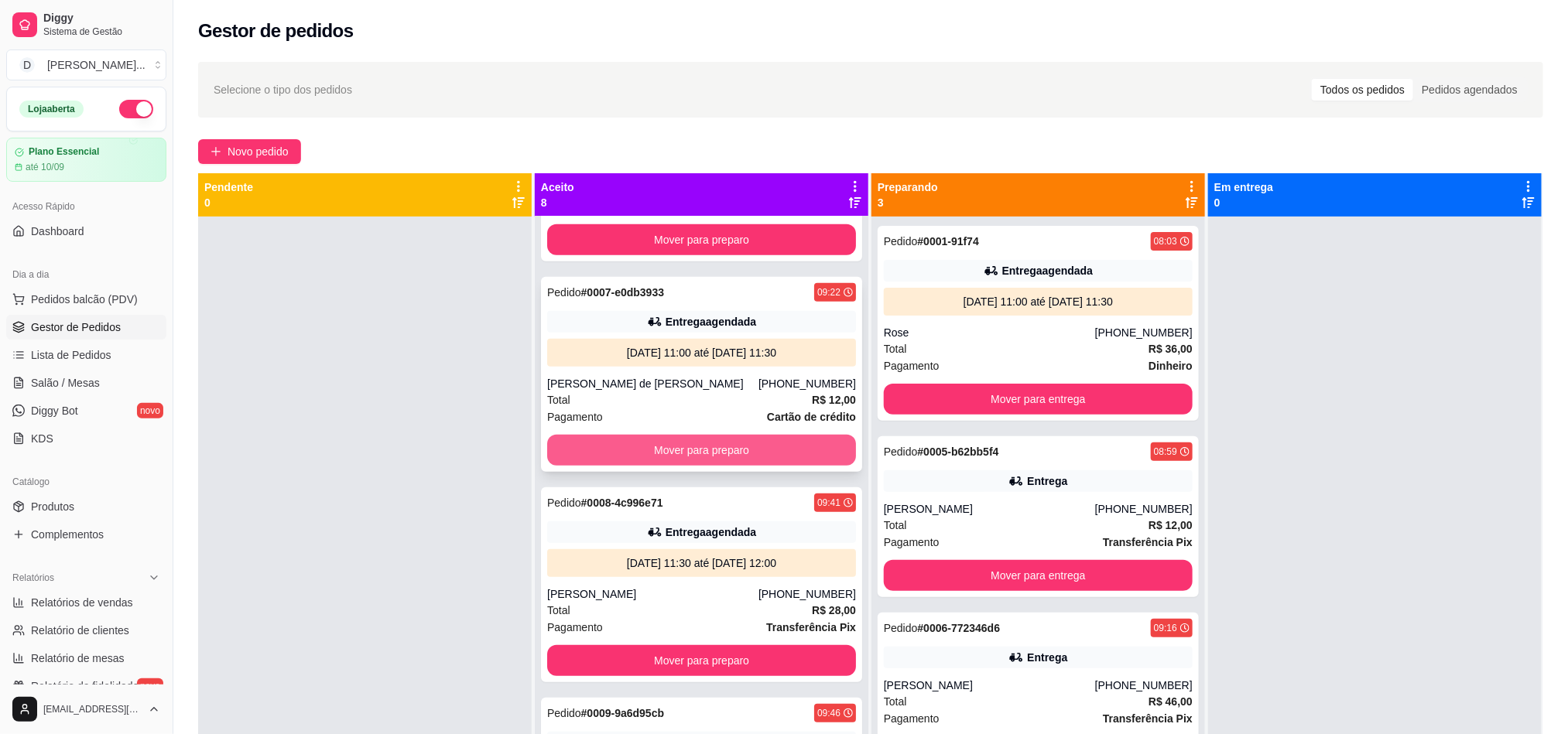
click at [620, 440] on button "Mover para preparo" at bounding box center [702, 450] width 309 height 31
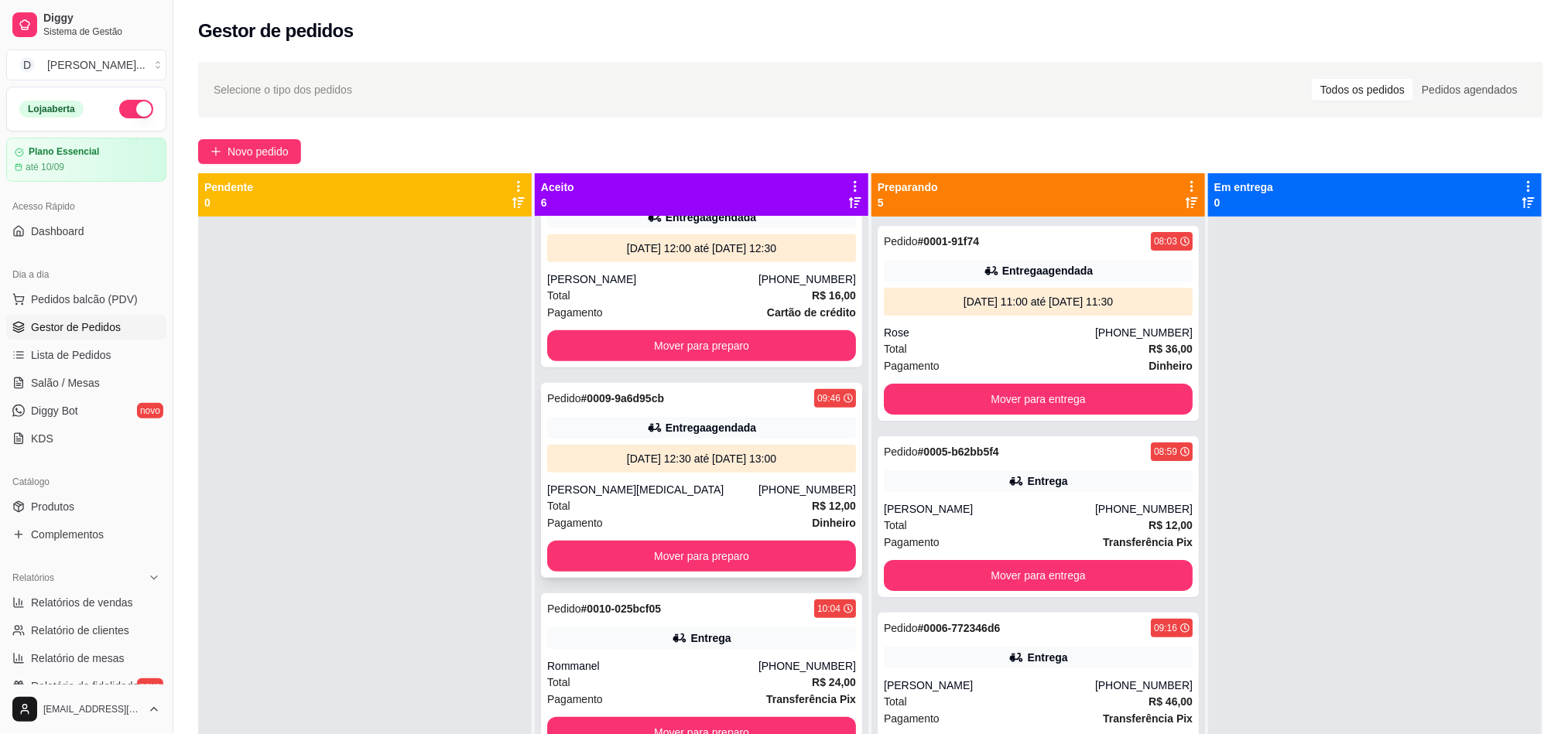
scroll to position [43, 0]
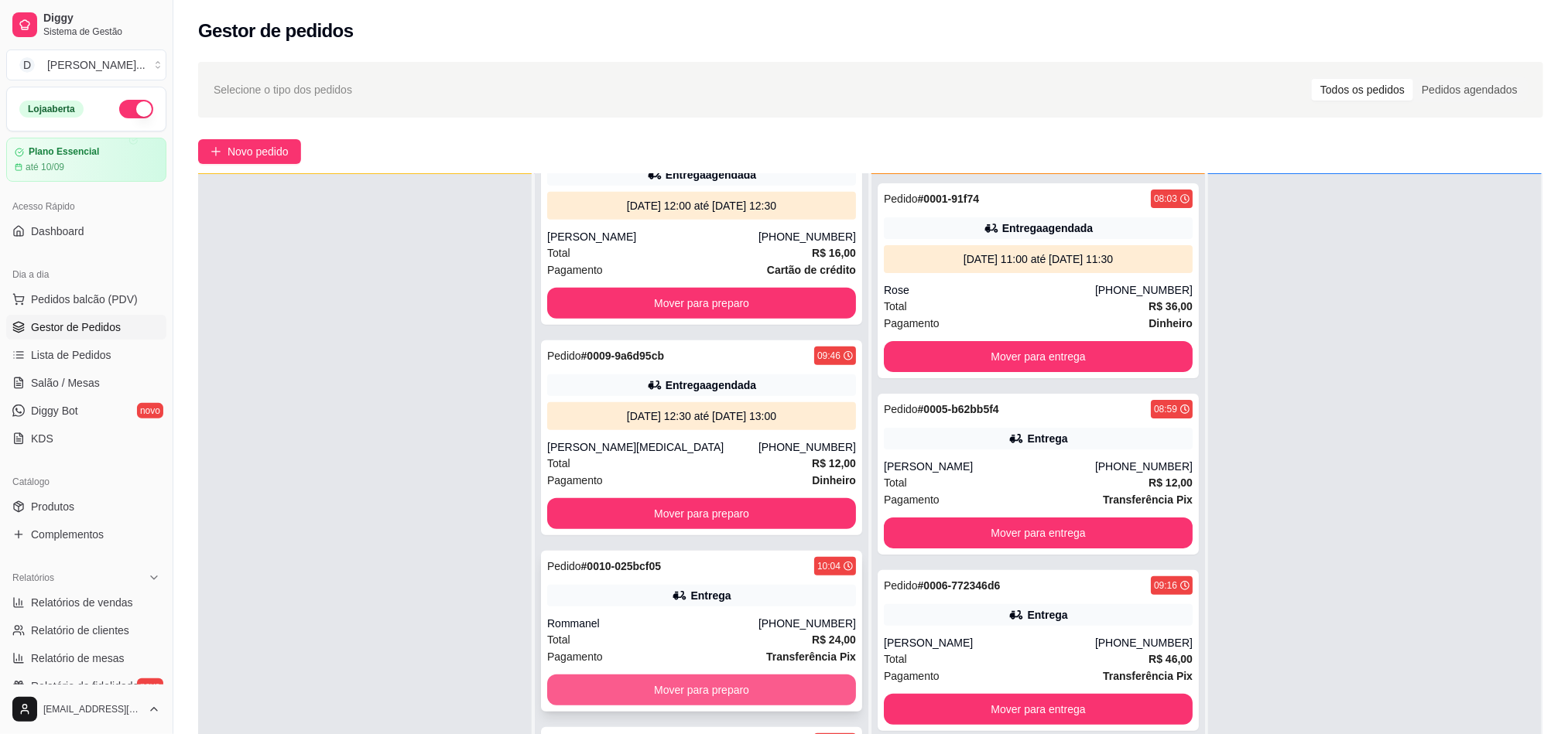
click at [672, 688] on button "Mover para preparo" at bounding box center [702, 690] width 309 height 31
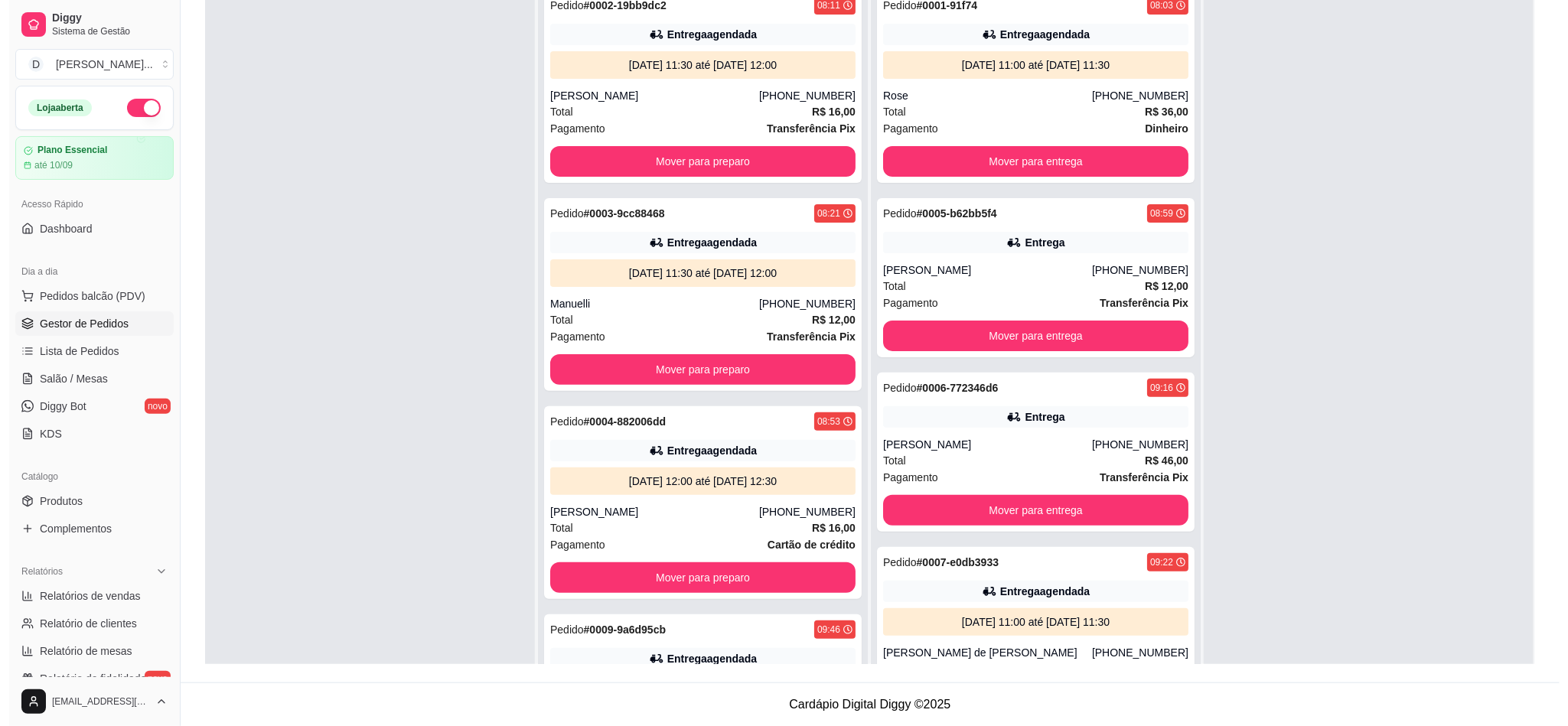
scroll to position [0, 0]
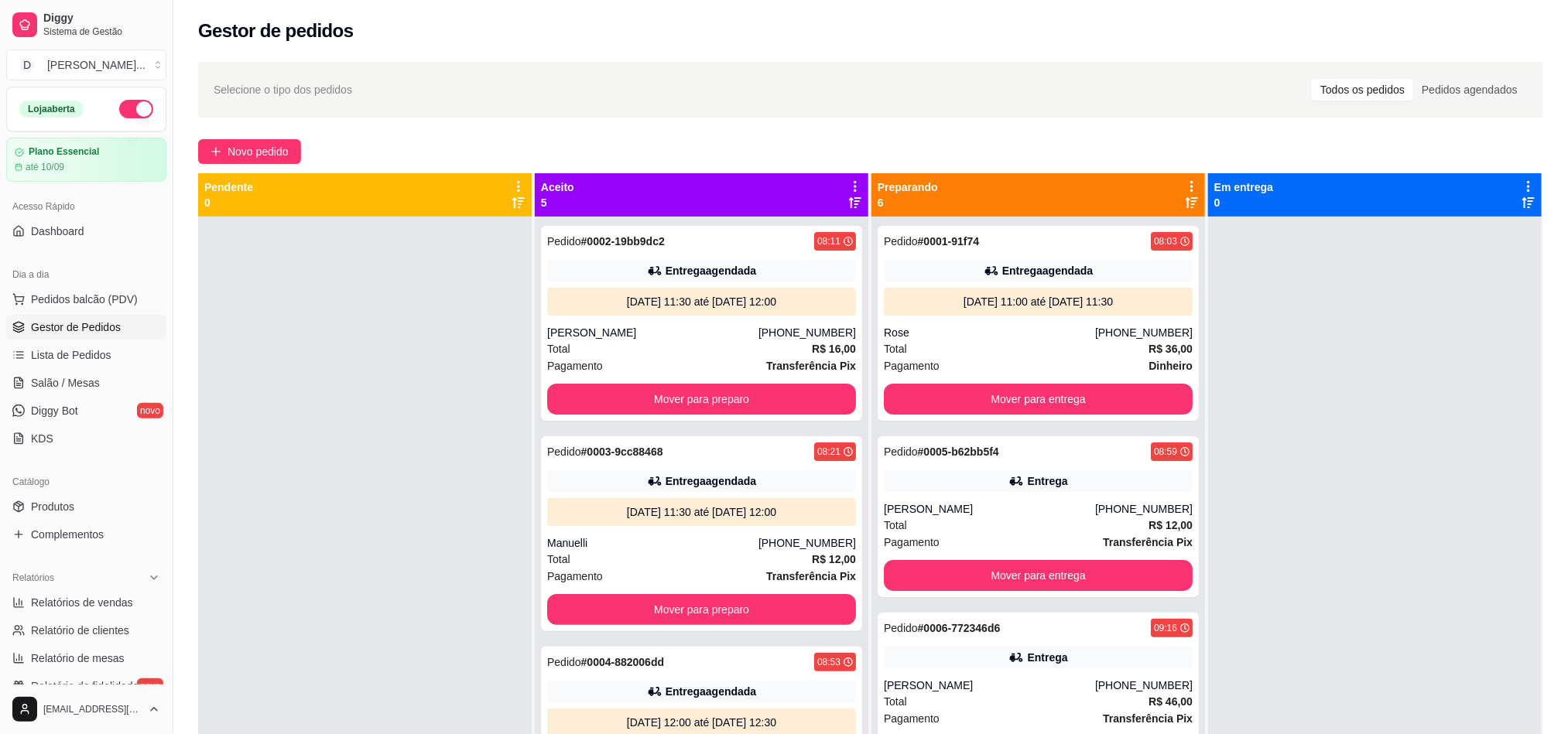
click at [291, 128] on div "Selecione o tipo dos pedidos Todos os pedidos Pedidos agendados Novo pedido Pen…" at bounding box center [870, 489] width 1395 height 873
click at [288, 136] on div "Selecione o tipo dos pedidos Todos os pedidos Pedidos agendados Novo pedido Pen…" at bounding box center [870, 489] width 1395 height 873
click at [288, 146] on span "Novo pedido" at bounding box center [258, 152] width 61 height 17
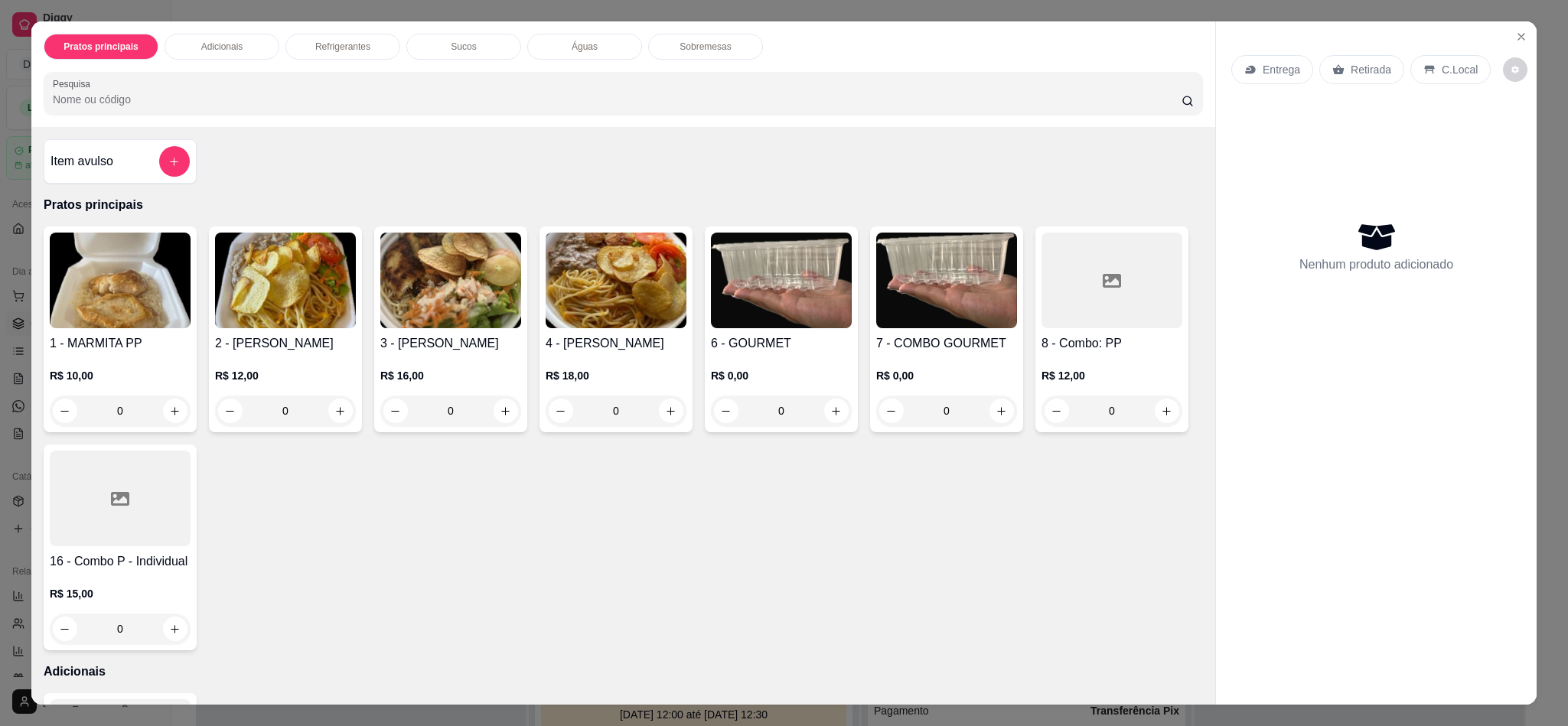
click at [1231, 58] on div "Entrega" at bounding box center [1272, 69] width 82 height 29
click at [1274, 69] on p "Entrega" at bounding box center [1281, 69] width 37 height 15
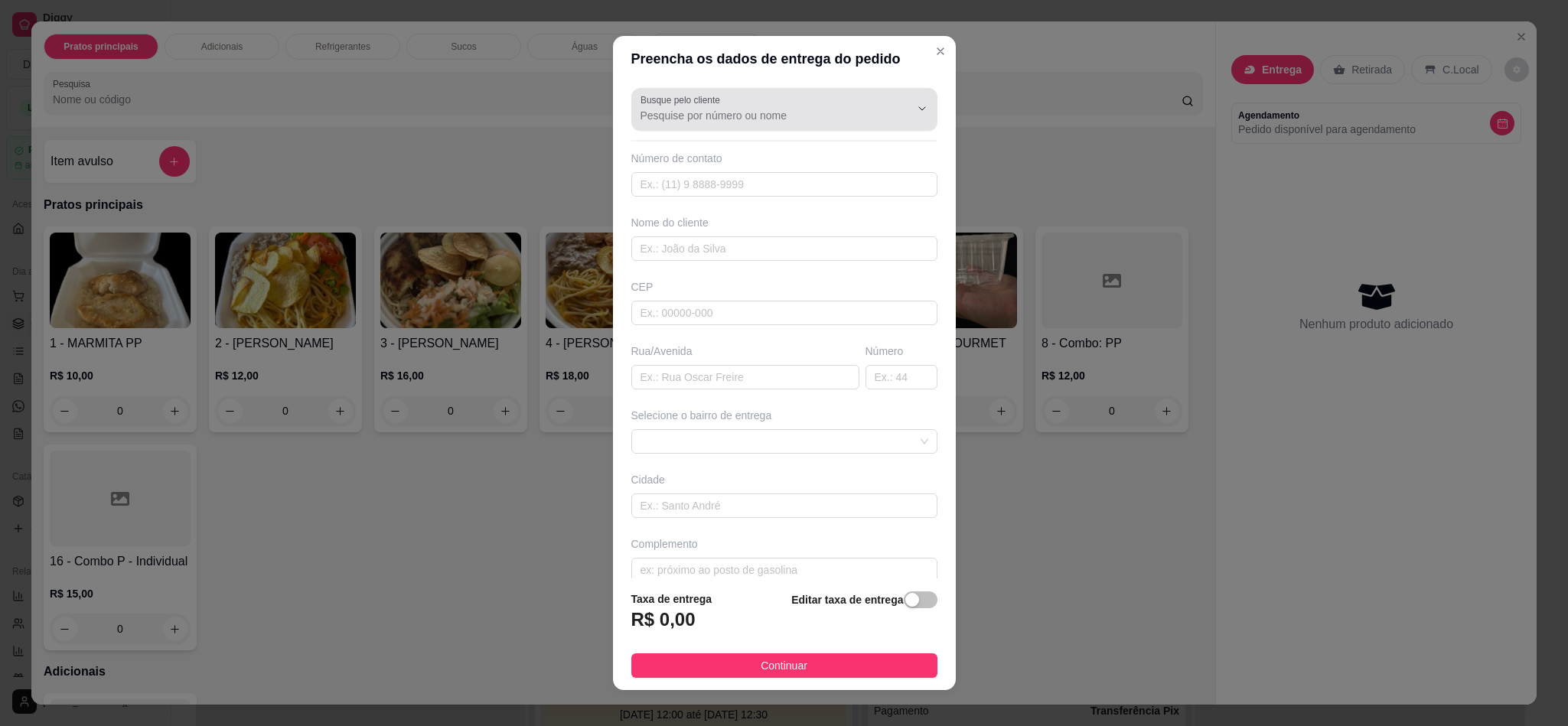
click at [757, 112] on input "Busque pelo cliente" at bounding box center [762, 116] width 245 height 15
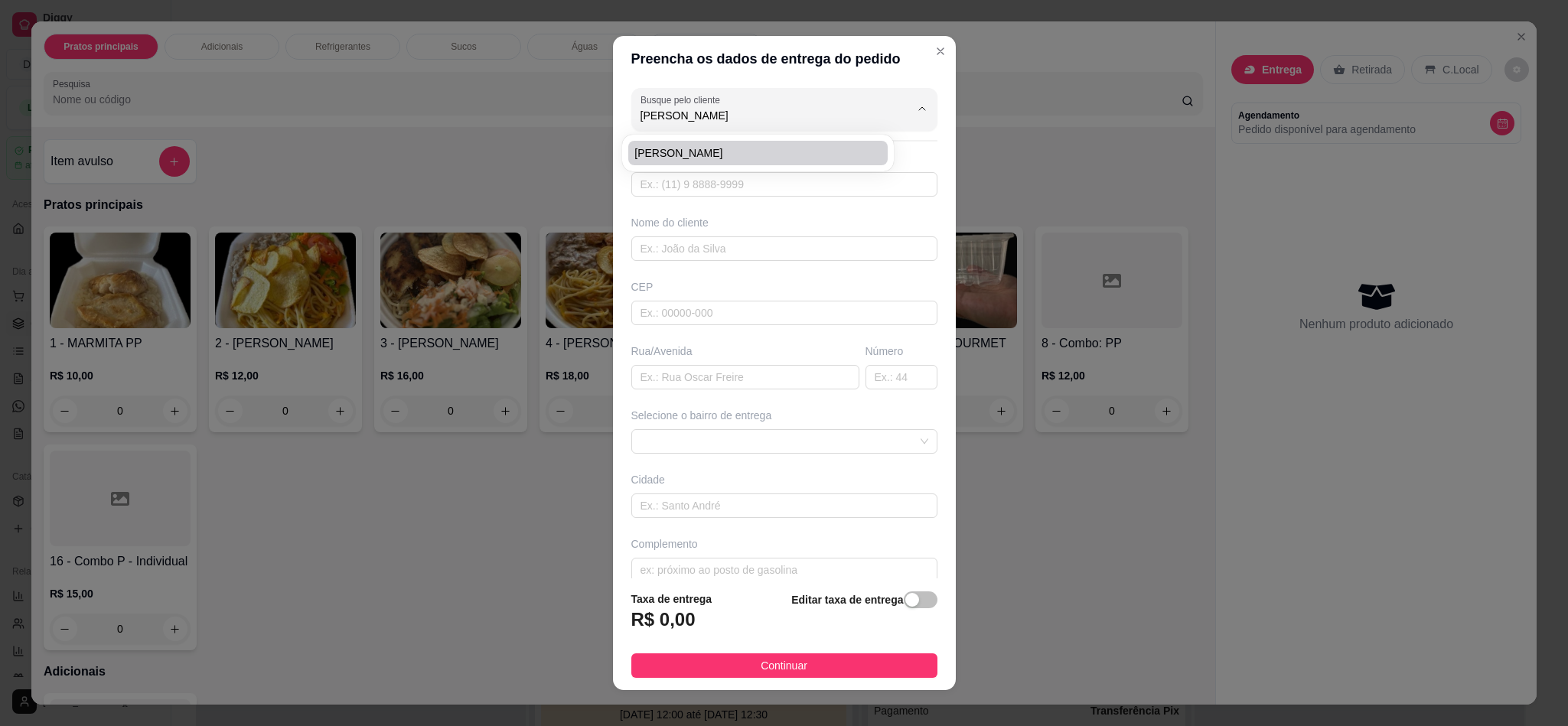
click at [712, 151] on span "[PERSON_NAME]" at bounding box center [750, 153] width 232 height 15
type input "[PERSON_NAME]"
type input "84986223455"
type input "[PERSON_NAME]"
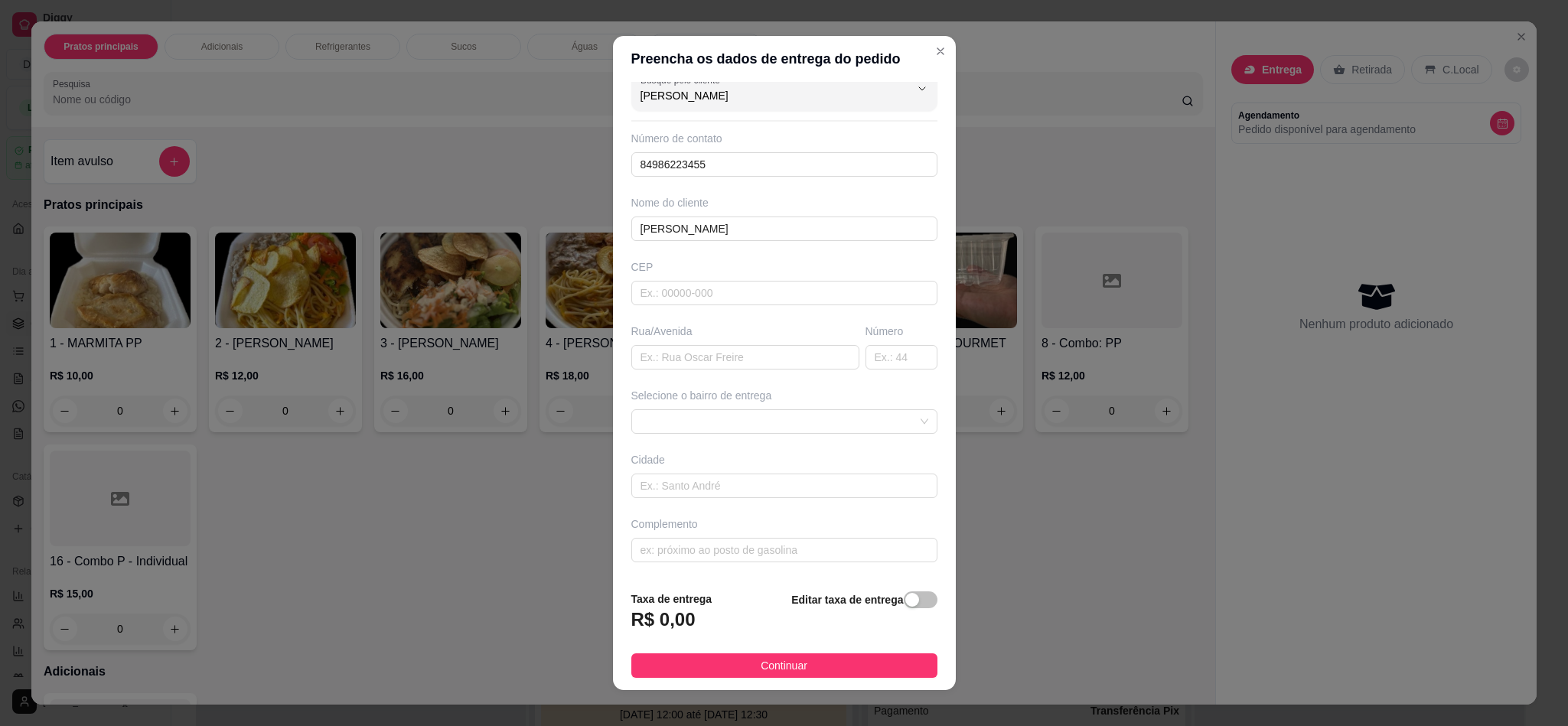
type input "[PERSON_NAME]"
click at [673, 342] on div "Rua/Avenida" at bounding box center [745, 346] width 234 height 46
click at [673, 354] on input "text" at bounding box center [746, 357] width 228 height 24
type input "Av Boa Sorte"
type input "1567b"
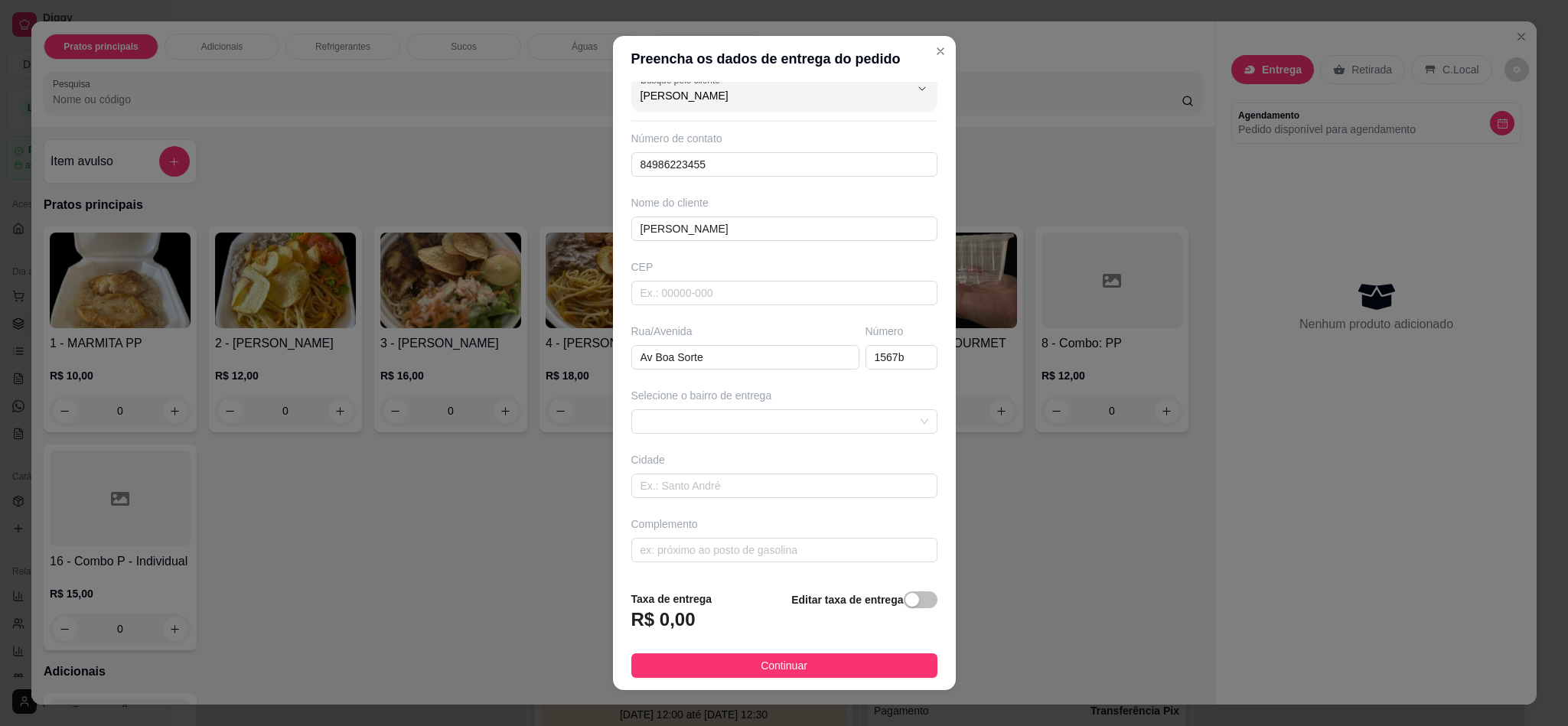
click at [700, 435] on div "Busque pelo cliente Marta Número de contato 84986223455 Nome do cliente Marta C…" at bounding box center [784, 329] width 343 height 496
click at [701, 428] on span at bounding box center [784, 421] width 288 height 23
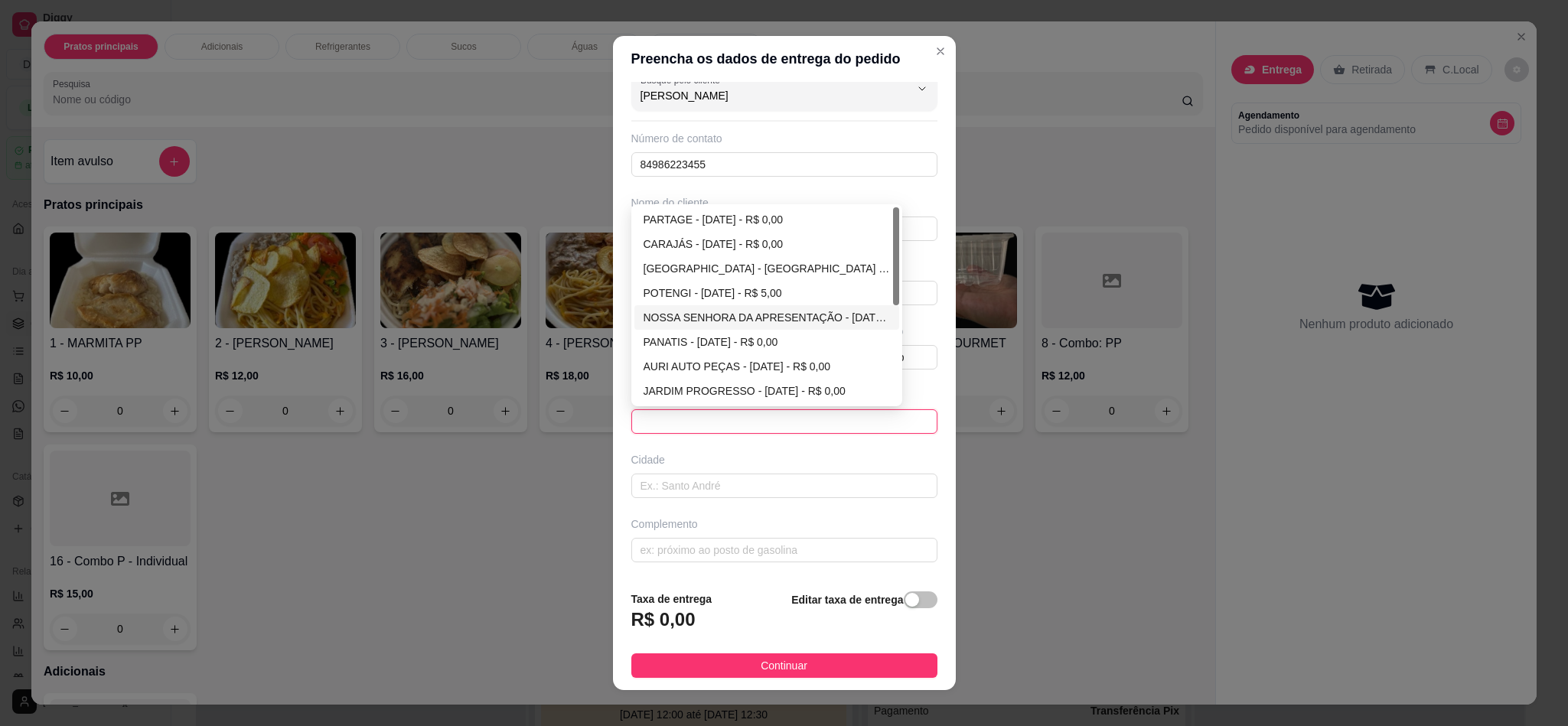
click at [721, 319] on div "NOSSA SENHORA DA APRESENTAÇÃO - NATAL - R$ 0,00" at bounding box center [767, 317] width 247 height 17
type input "[DATE]"
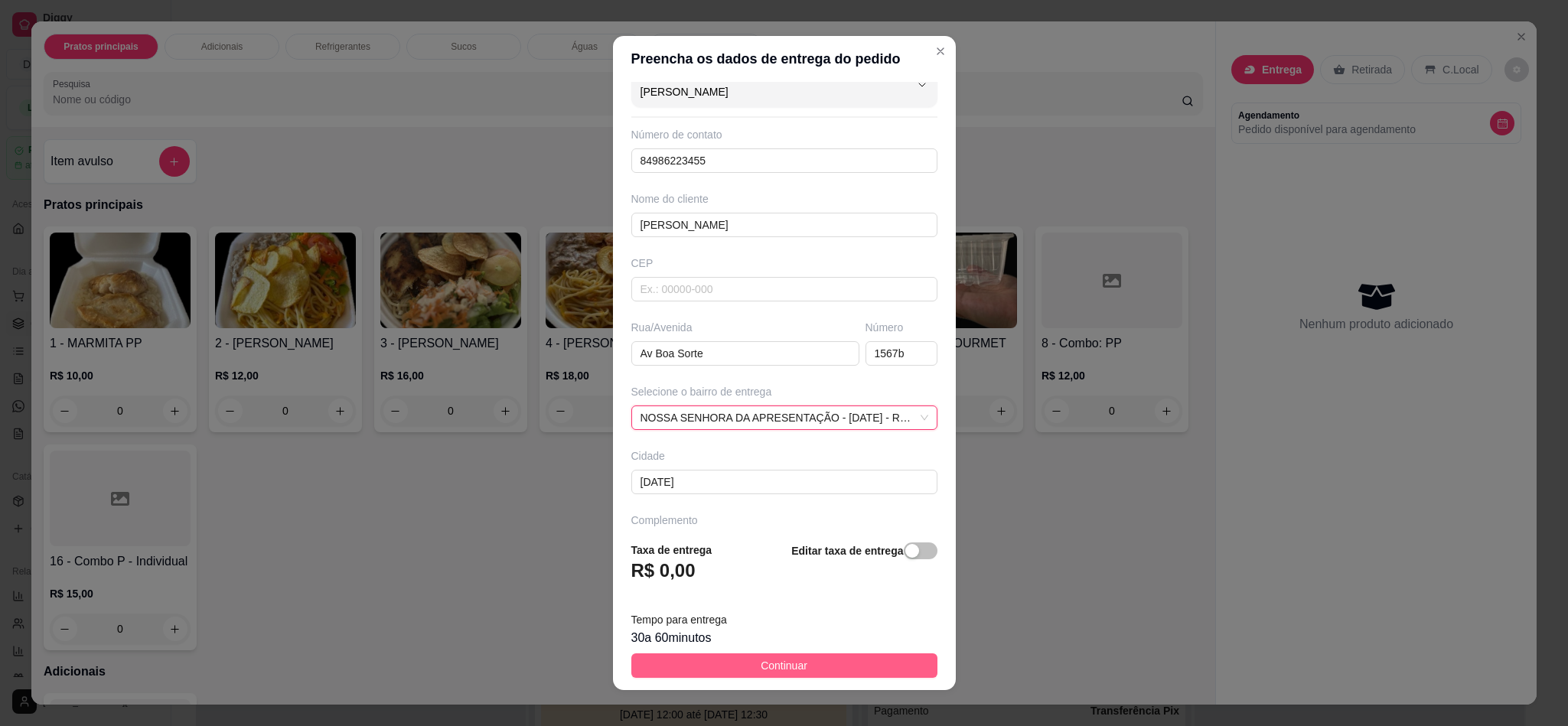
click at [730, 665] on button "Continuar" at bounding box center [784, 665] width 306 height 24
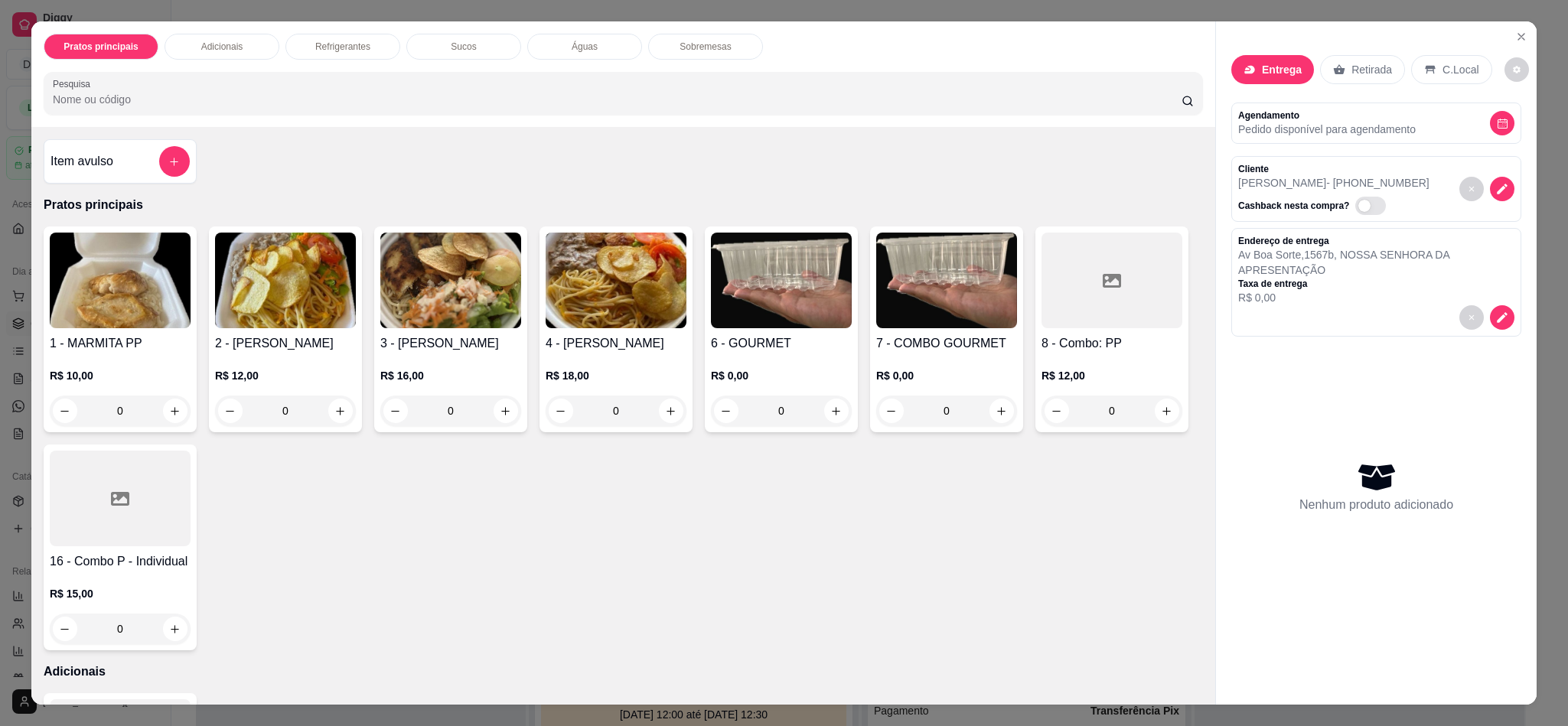
click at [301, 322] on img at bounding box center [285, 279] width 141 height 95
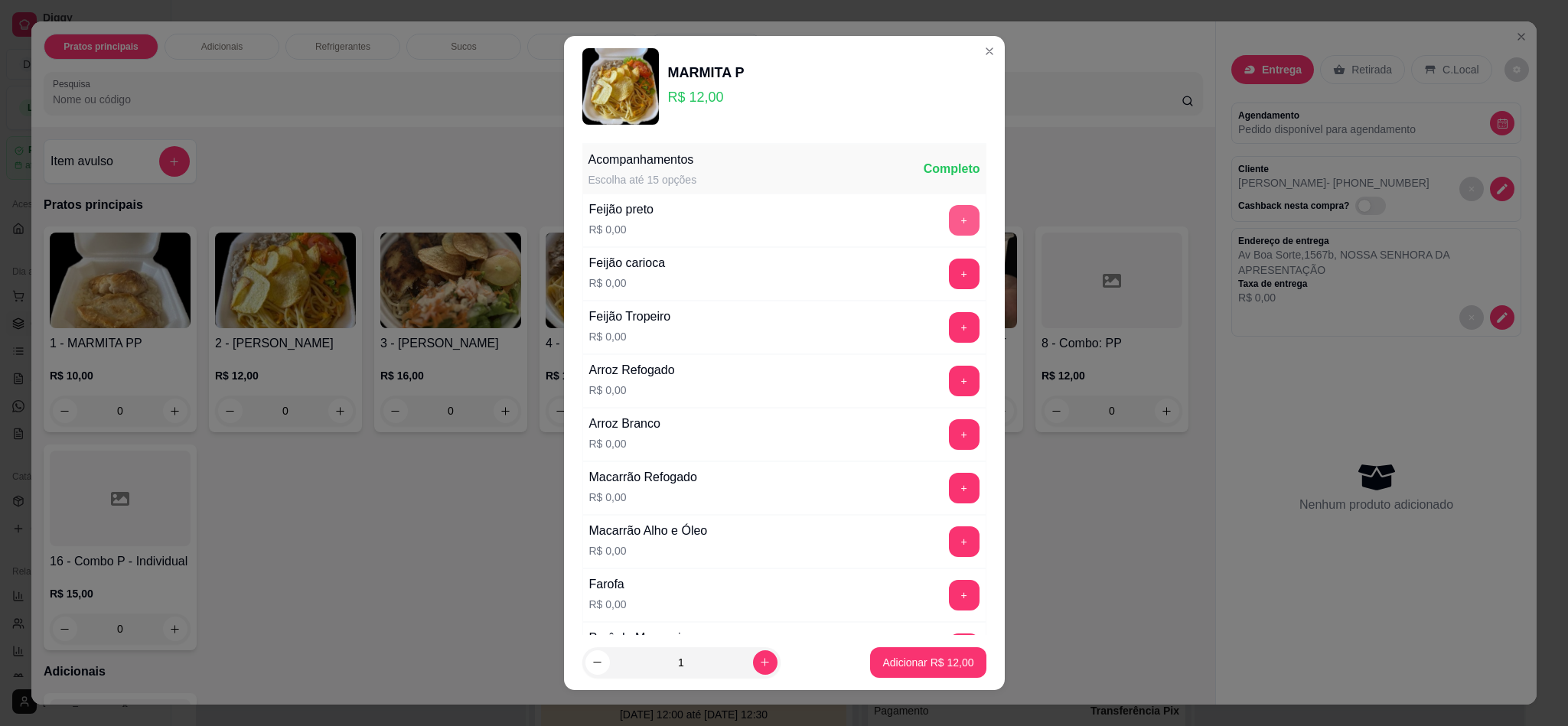
click at [949, 230] on button "+" at bounding box center [964, 220] width 30 height 30
click at [949, 381] on button "+" at bounding box center [964, 381] width 30 height 30
click at [949, 494] on button "+" at bounding box center [964, 488] width 30 height 30
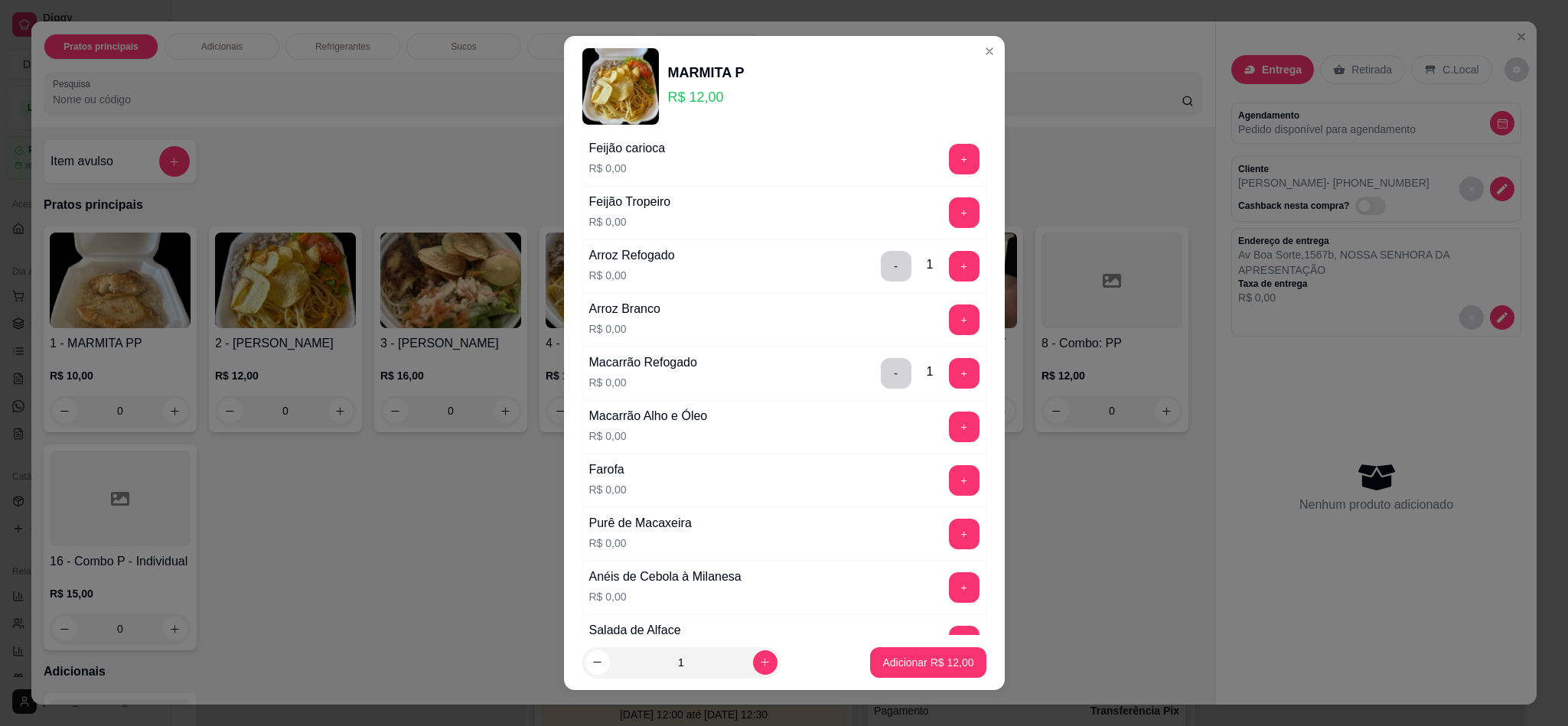
scroll to position [230, 0]
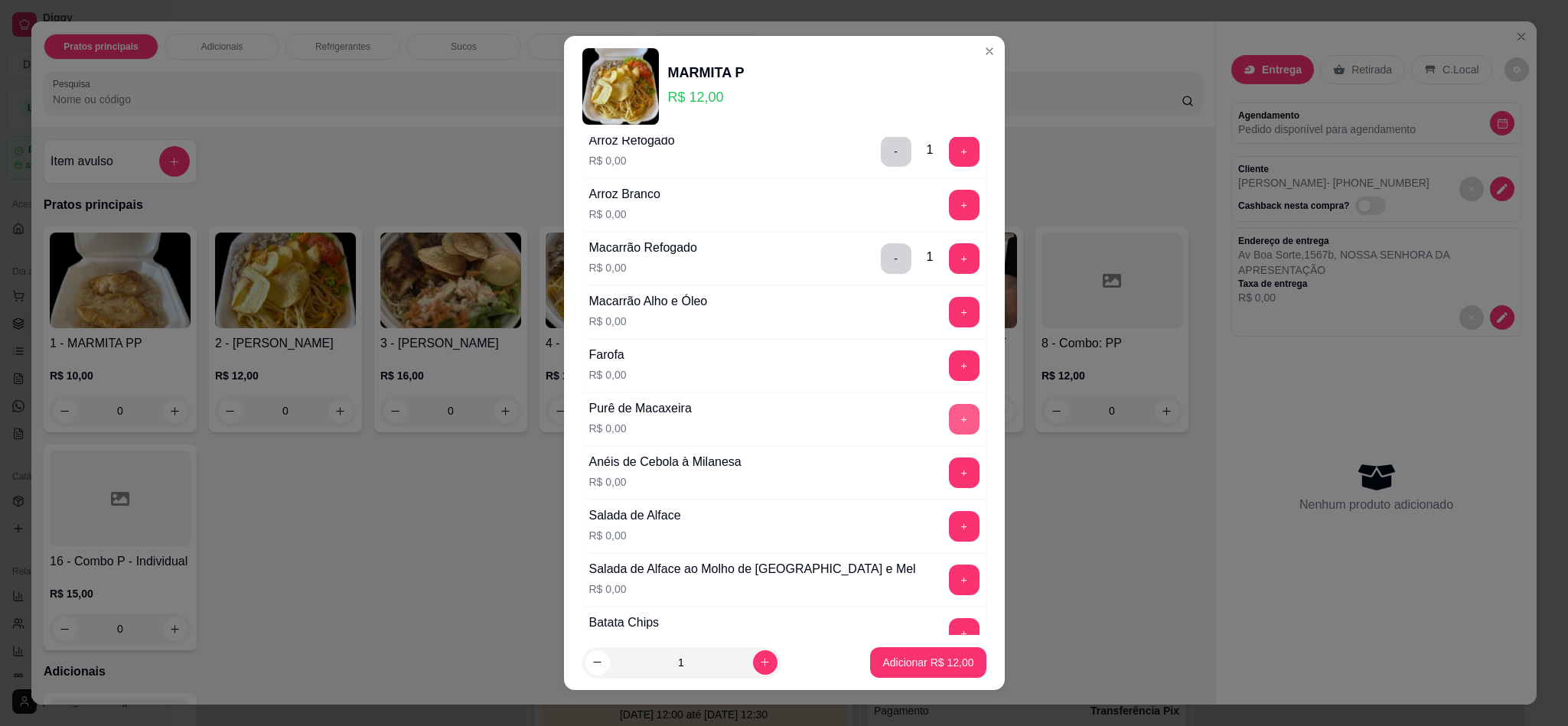
click at [949, 422] on button "+" at bounding box center [964, 419] width 30 height 30
click at [949, 538] on button "+" at bounding box center [964, 526] width 30 height 30
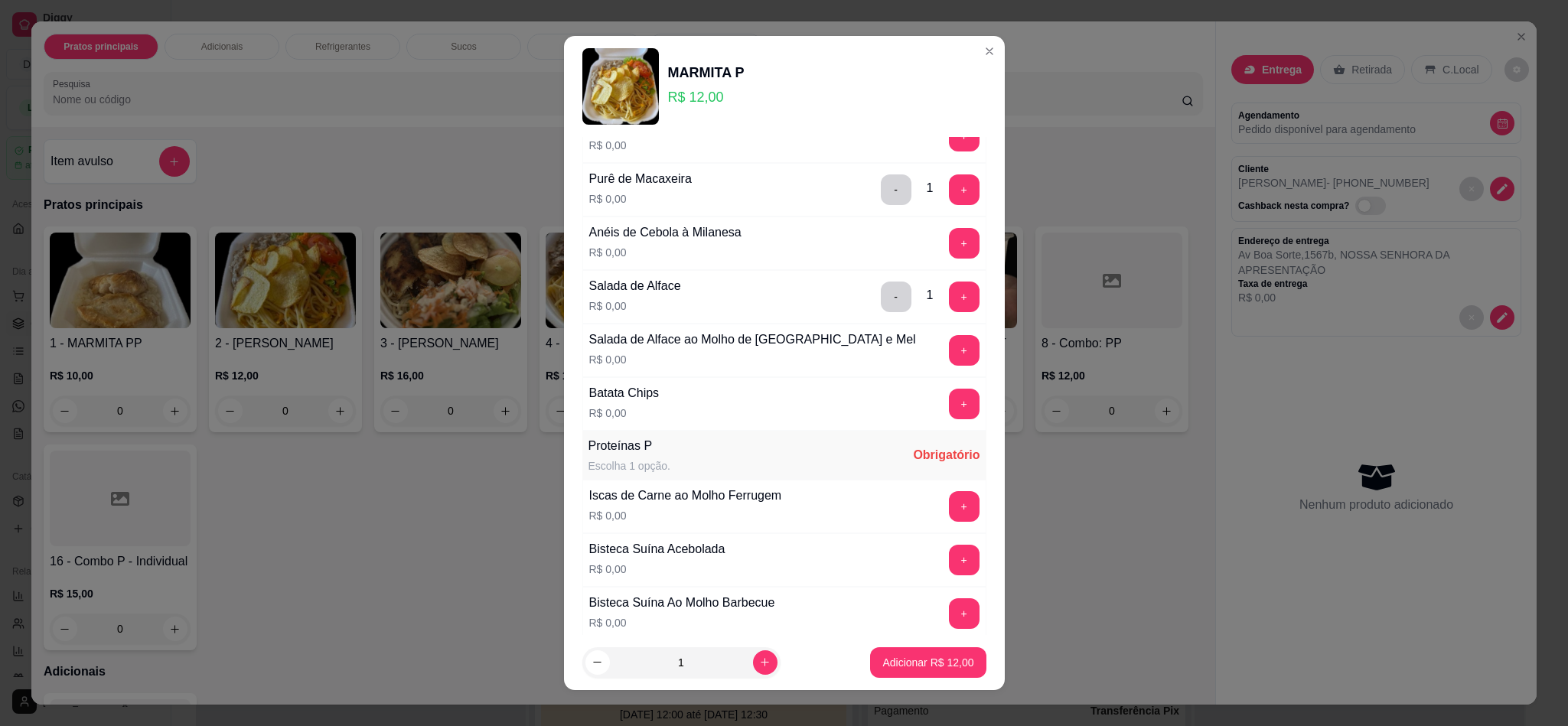
scroll to position [344, 0]
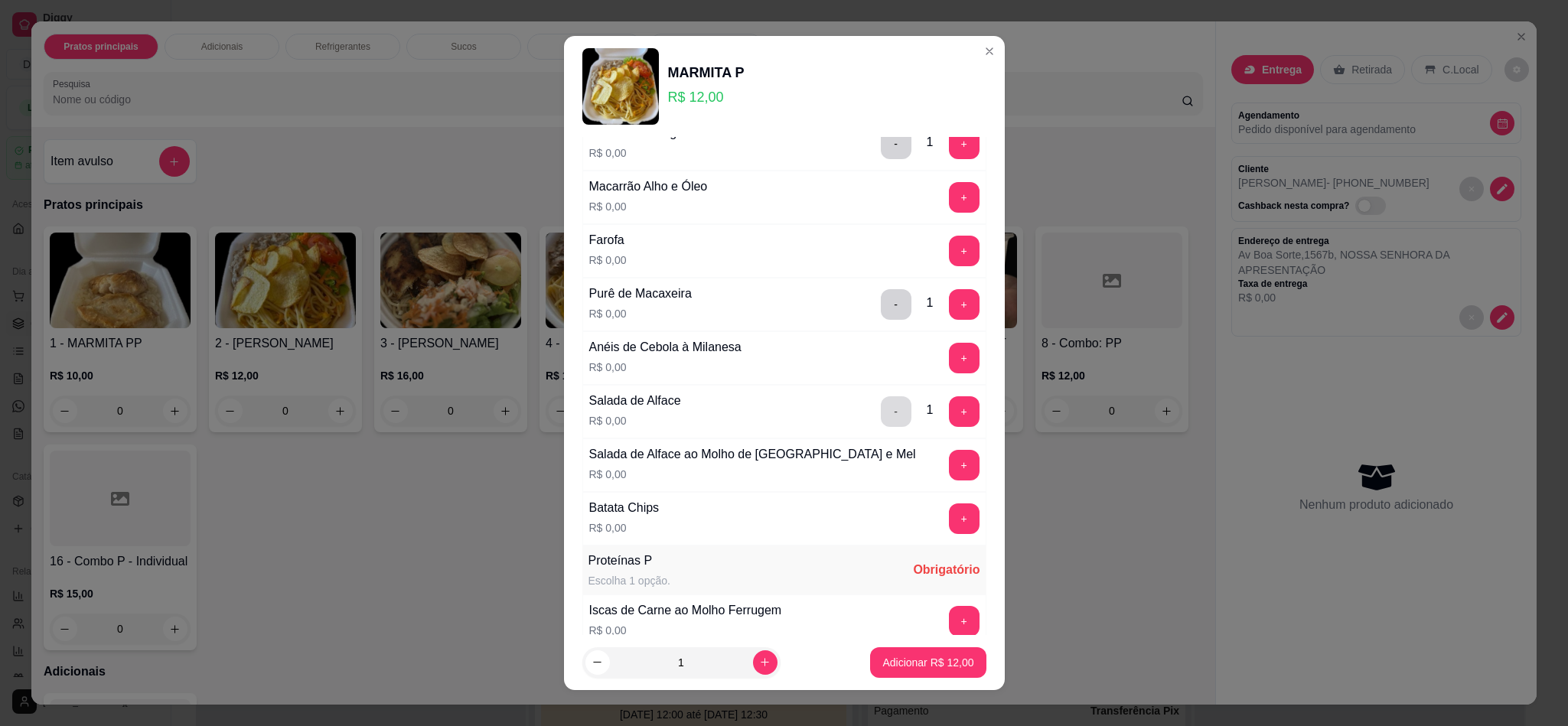
click at [881, 420] on button "-" at bounding box center [896, 411] width 30 height 30
click at [881, 298] on button "-" at bounding box center [896, 305] width 30 height 30
click at [949, 247] on button "+" at bounding box center [963, 251] width 30 height 30
click at [949, 310] on button "+" at bounding box center [964, 305] width 30 height 30
click at [949, 425] on button "+" at bounding box center [964, 411] width 30 height 30
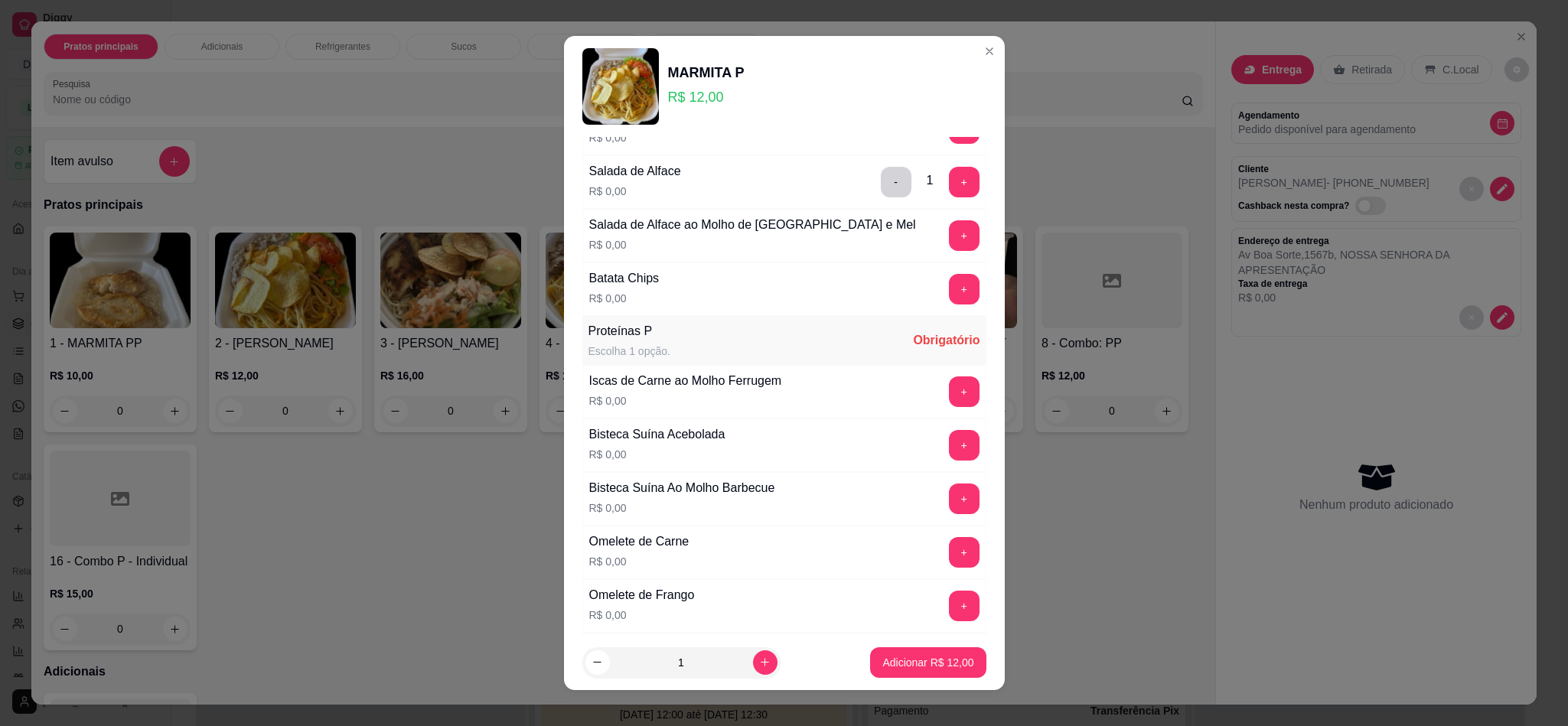
scroll to position [803, 0]
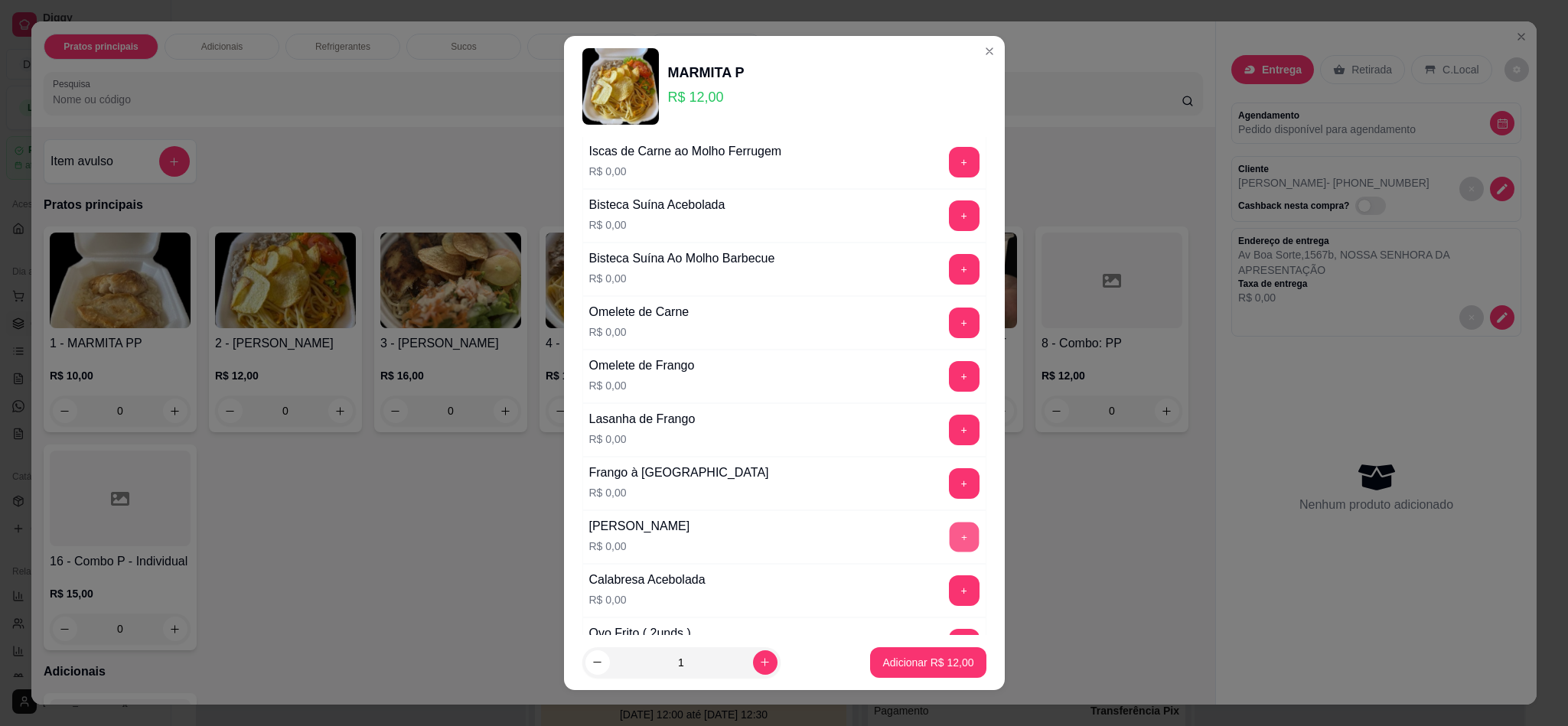
click at [949, 552] on button "+" at bounding box center [963, 537] width 30 height 30
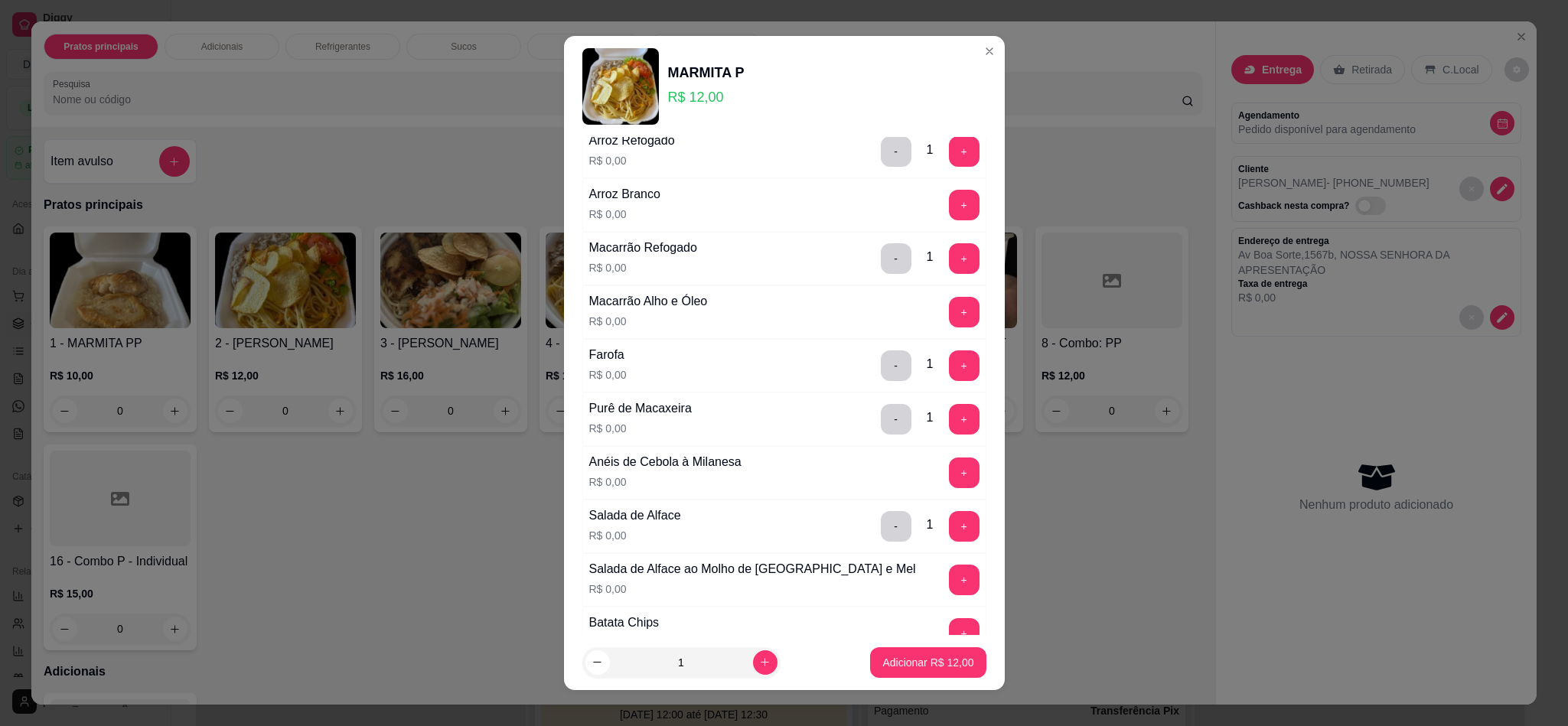
scroll to position [0, 0]
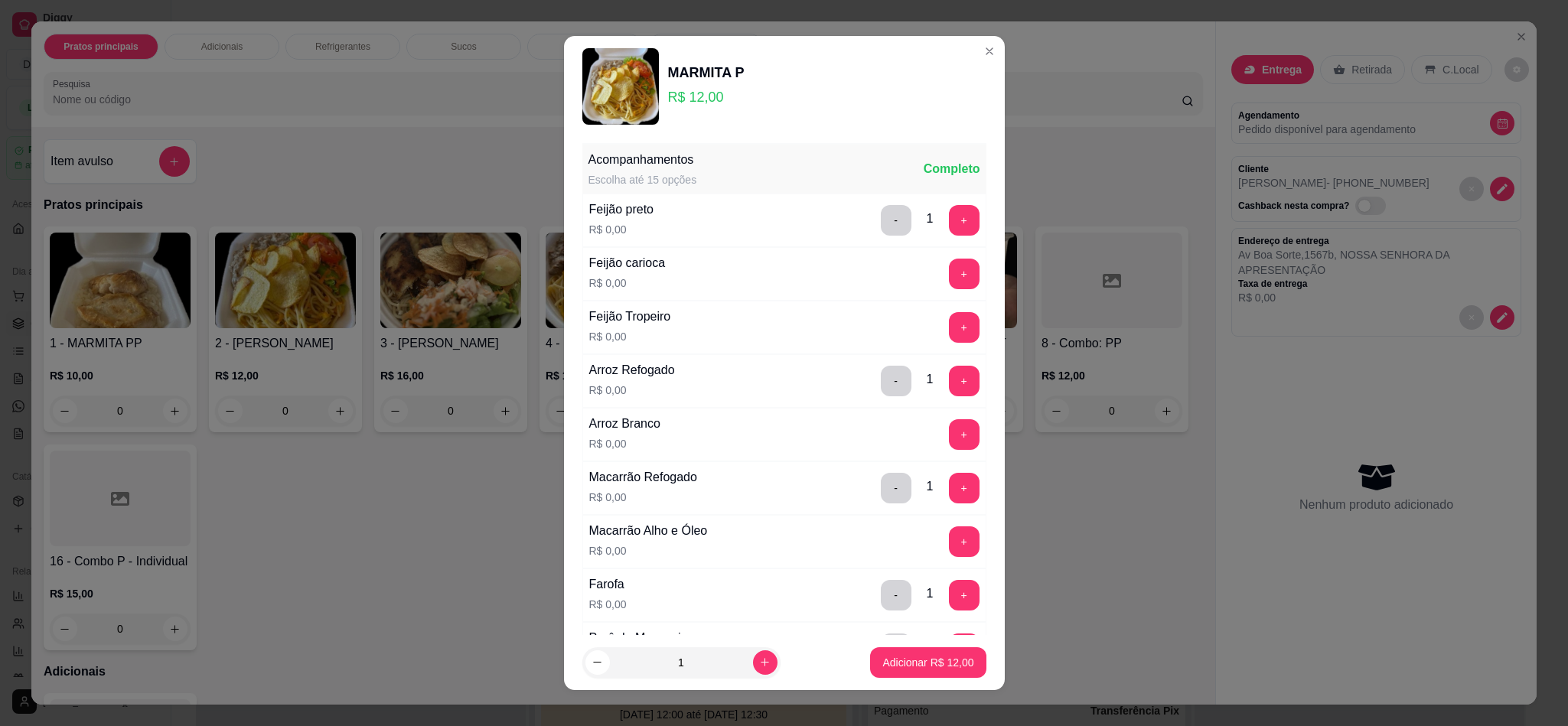
click at [706, 69] on div "MARMITA P" at bounding box center [706, 72] width 77 height 21
click at [732, 78] on div "MARMITA P" at bounding box center [706, 72] width 77 height 21
drag, startPoint x: 732, startPoint y: 74, endPoint x: 659, endPoint y: 71, distance: 73.1
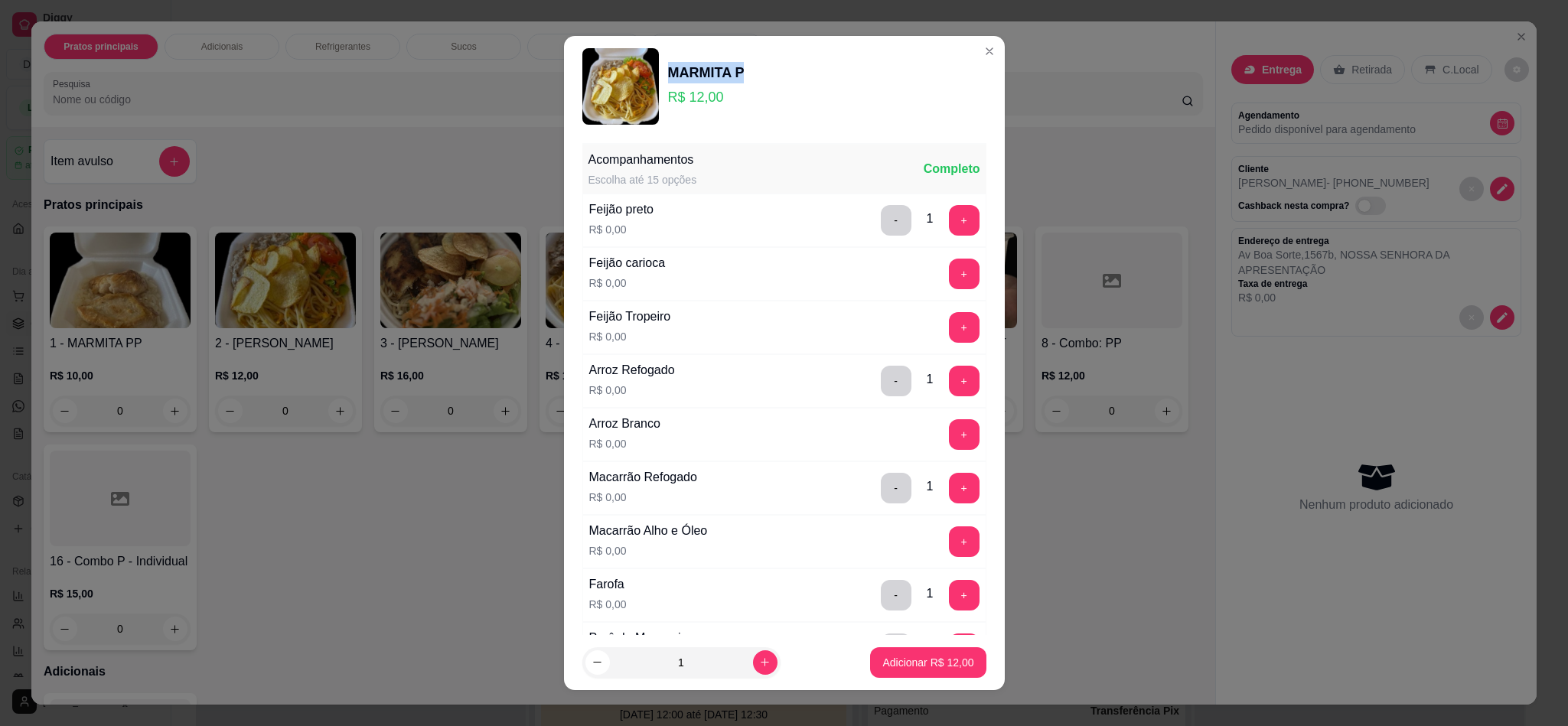
click at [668, 71] on div "MARMITA P" at bounding box center [706, 72] width 77 height 21
click at [678, 97] on p "R$ 12,00" at bounding box center [706, 96] width 77 height 21
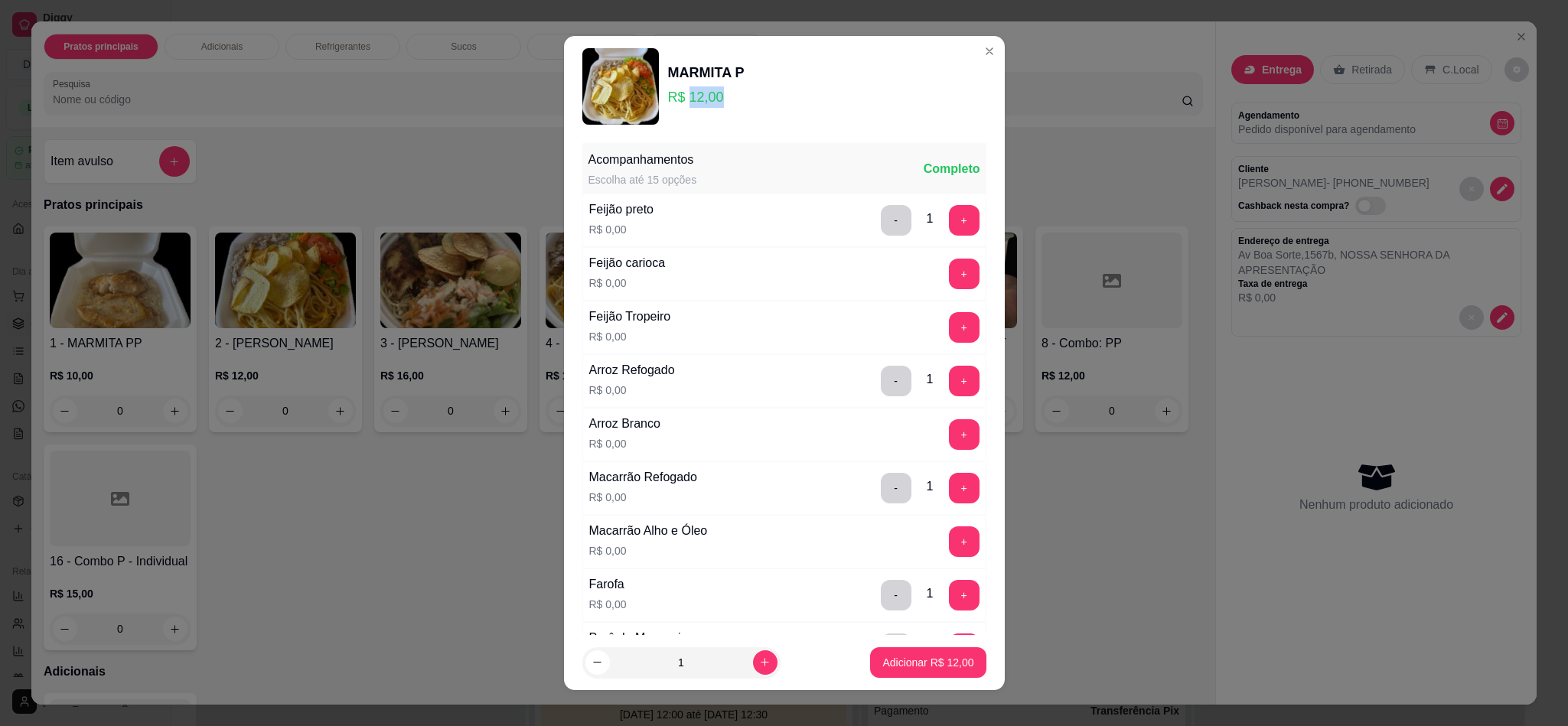
click at [678, 97] on p "R$ 12,00" at bounding box center [706, 96] width 77 height 21
click at [762, 118] on div "MARMITA P R$ 12,00" at bounding box center [784, 86] width 404 height 77
click at [665, 154] on div "Acompanhamentos" at bounding box center [643, 160] width 109 height 19
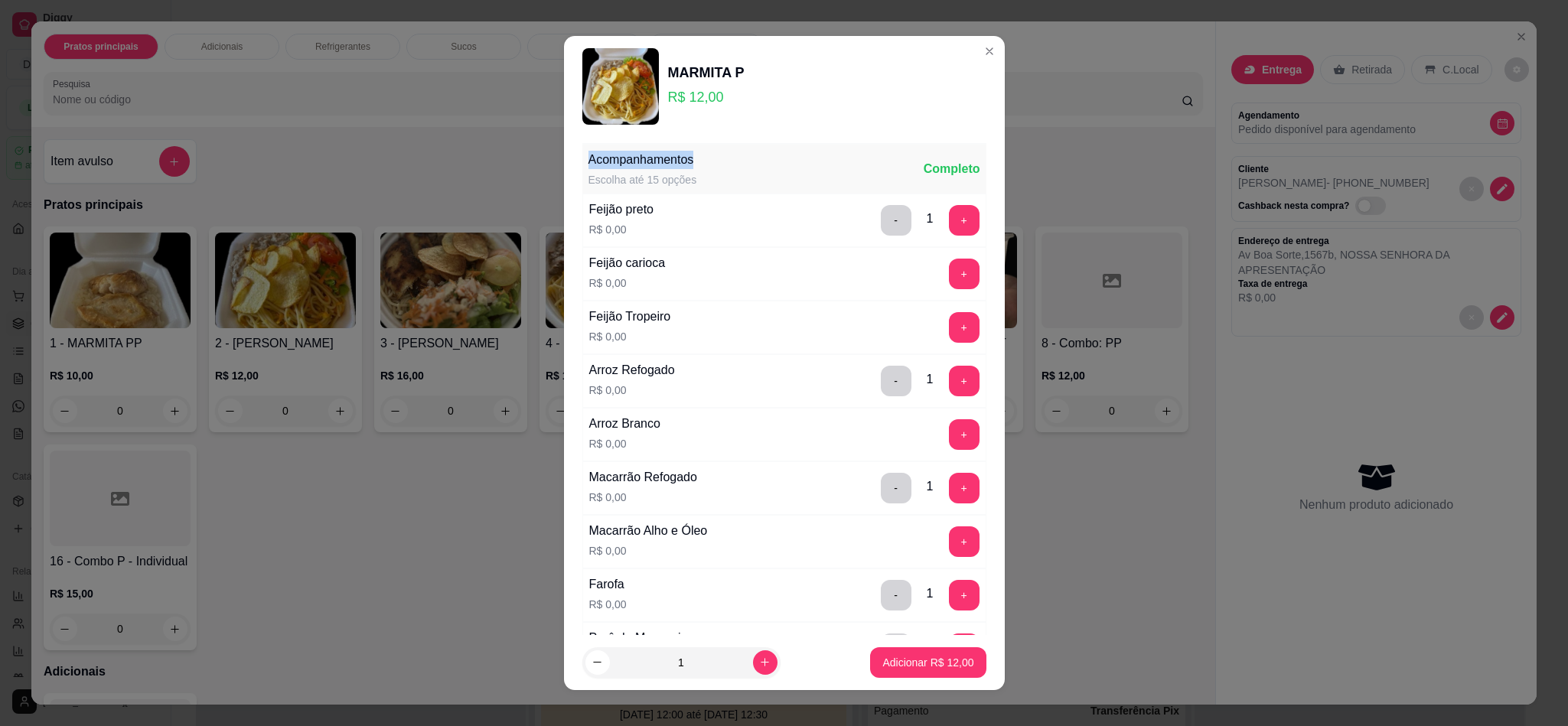
click at [665, 154] on div "Acompanhamentos" at bounding box center [643, 160] width 109 height 19
click at [657, 177] on div "Escolha até 15 opções" at bounding box center [643, 180] width 109 height 15
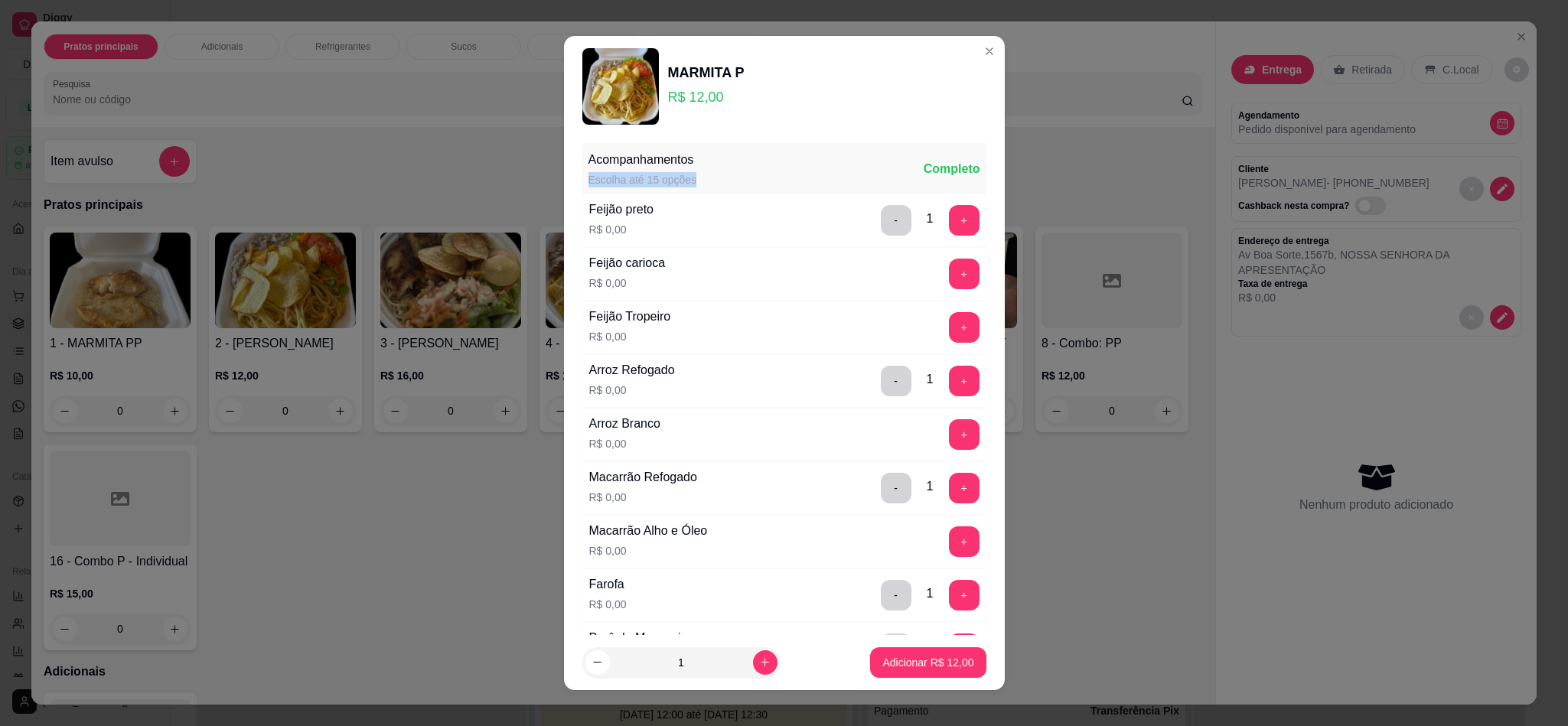
click at [657, 177] on div "Escolha até 15 opções" at bounding box center [643, 180] width 109 height 15
click at [924, 171] on div "Completo" at bounding box center [952, 169] width 57 height 19
click at [671, 165] on div "Acompanhamentos" at bounding box center [643, 160] width 109 height 19
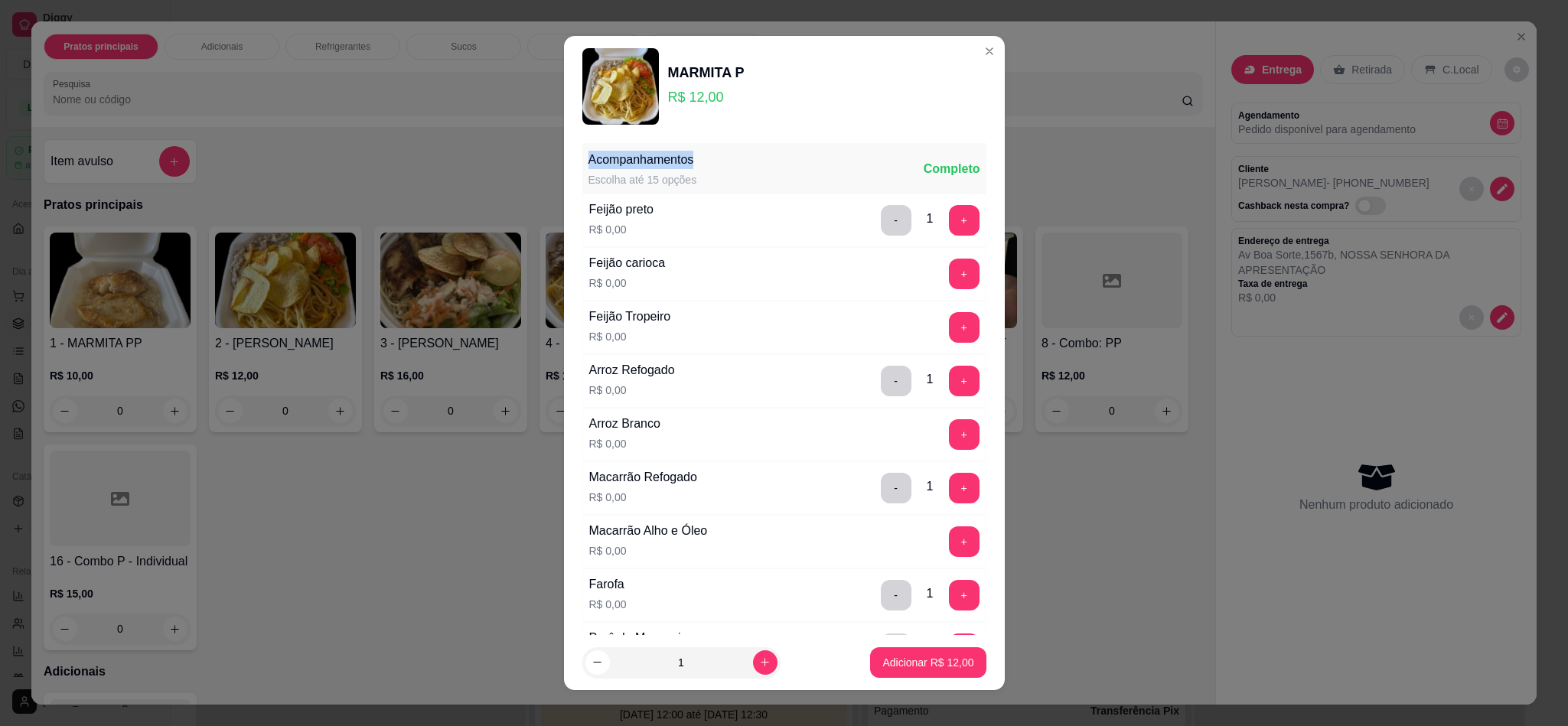
click at [671, 165] on div "Acompanhamentos" at bounding box center [643, 160] width 109 height 19
click at [671, 176] on div "Escolha até 15 opções" at bounding box center [643, 180] width 109 height 15
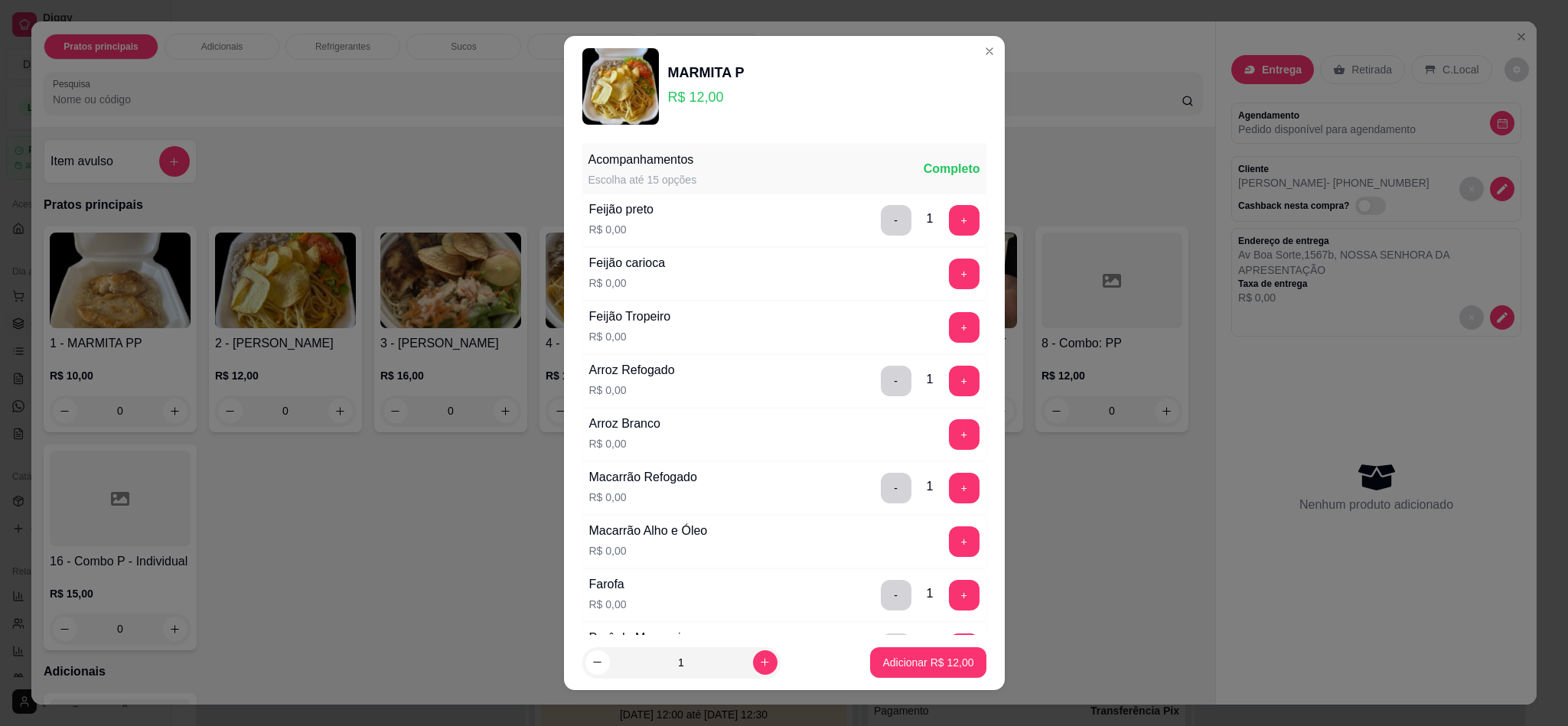
click at [687, 106] on p "R$ 12,00" at bounding box center [706, 96] width 77 height 21
click at [682, 64] on div "MARMITA P" at bounding box center [706, 72] width 77 height 21
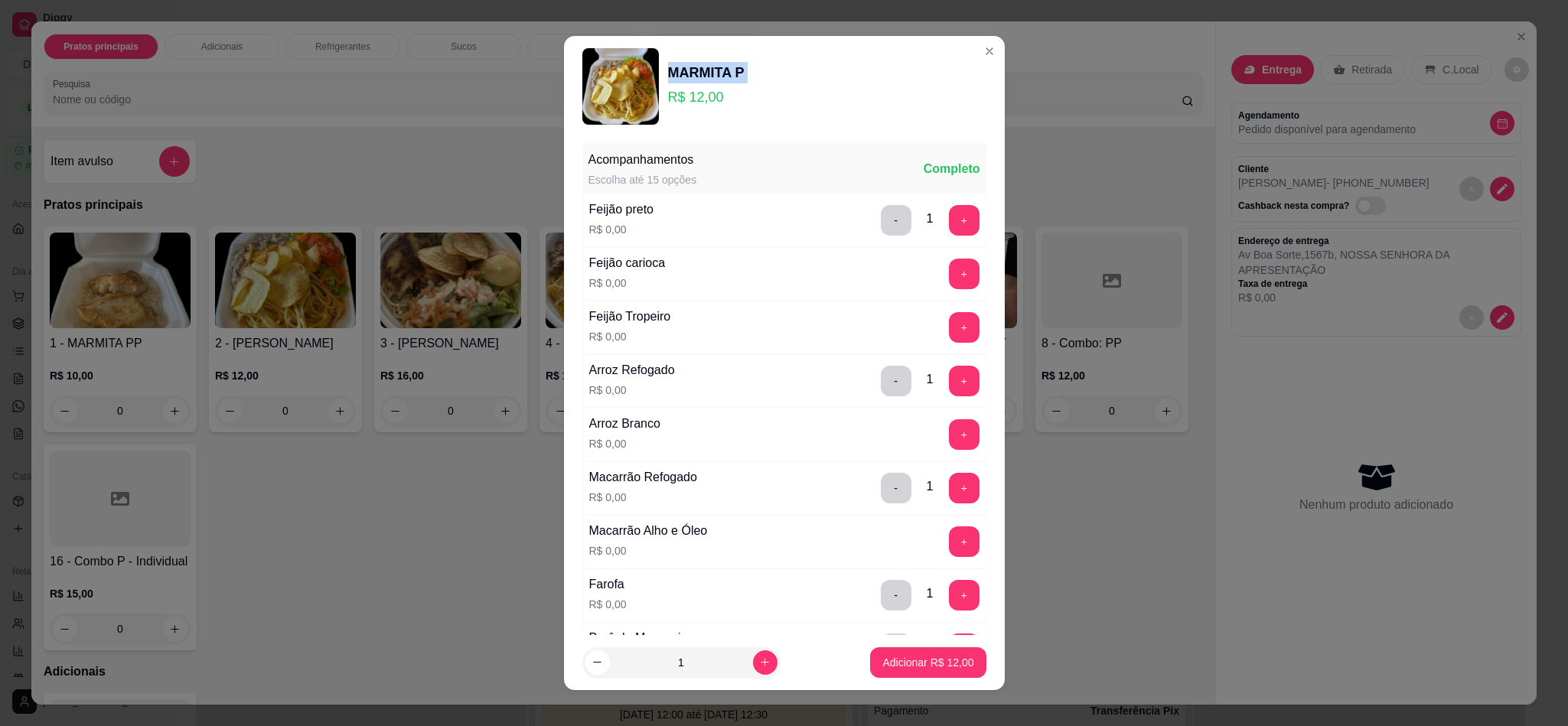
click at [682, 64] on div "MARMITA P" at bounding box center [706, 72] width 77 height 21
click at [684, 86] on p "R$ 12,00" at bounding box center [706, 96] width 77 height 21
click at [681, 62] on div "MARMITA P" at bounding box center [706, 72] width 77 height 21
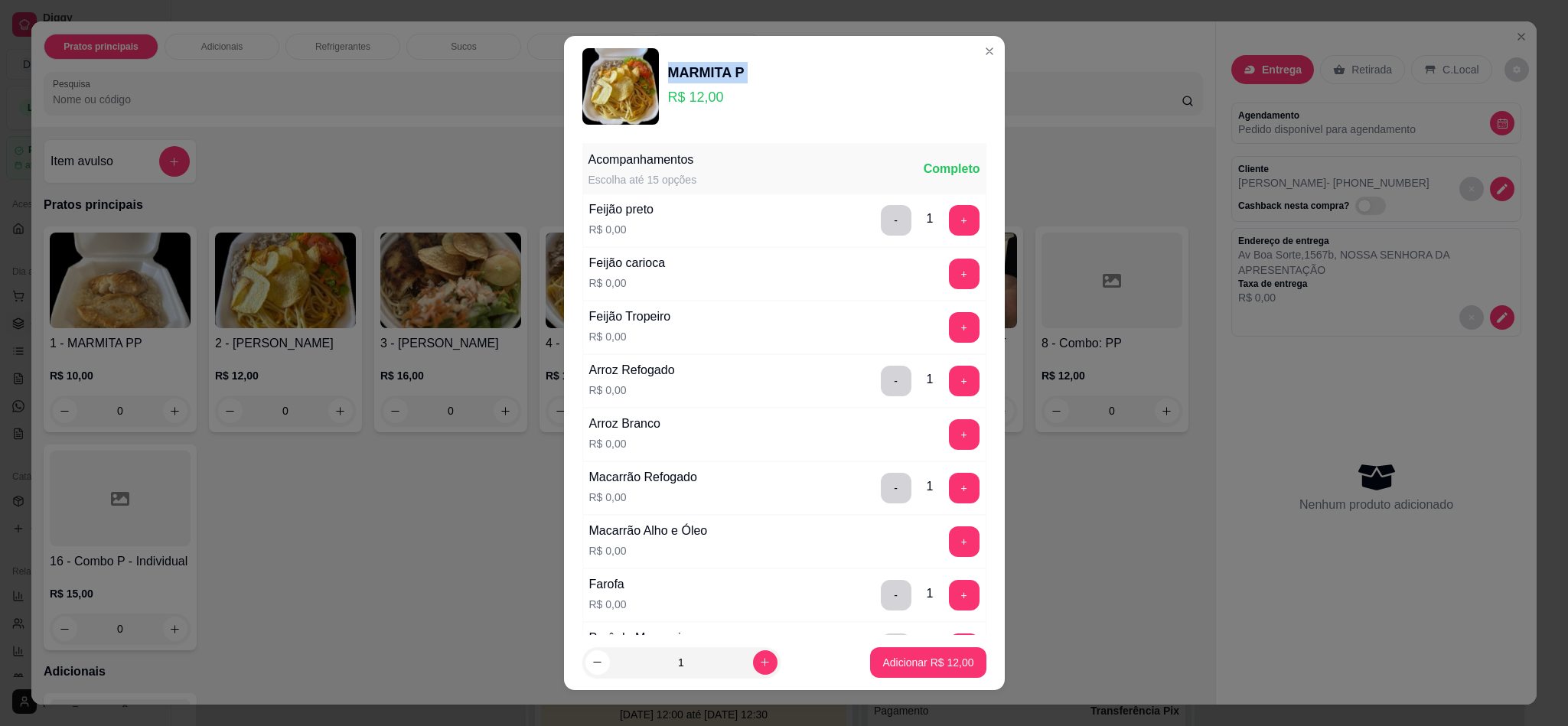
click at [681, 62] on div "MARMITA P" at bounding box center [706, 72] width 77 height 21
click at [689, 99] on p "R$ 12,00" at bounding box center [706, 96] width 77 height 21
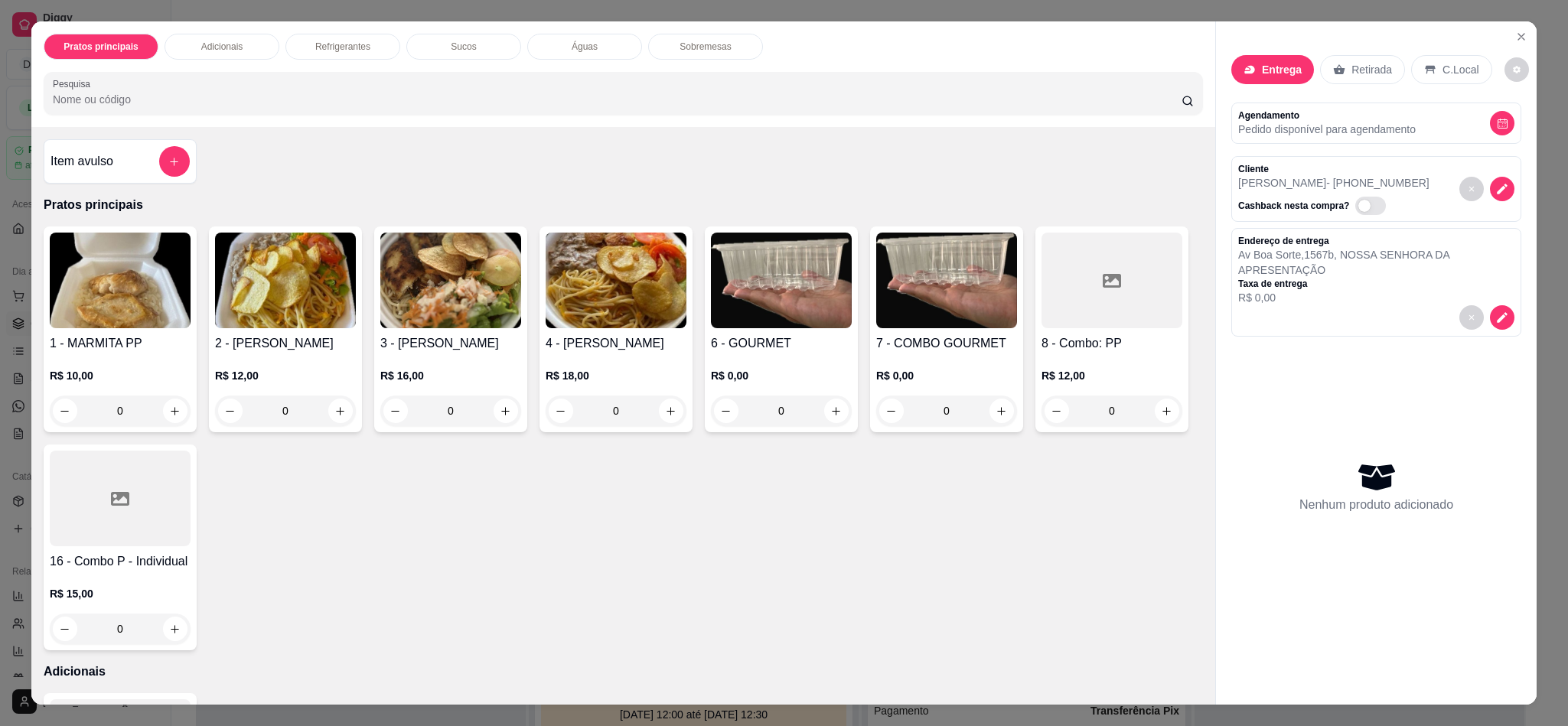
click at [115, 212] on p "Pratos principais" at bounding box center [623, 205] width 1159 height 19
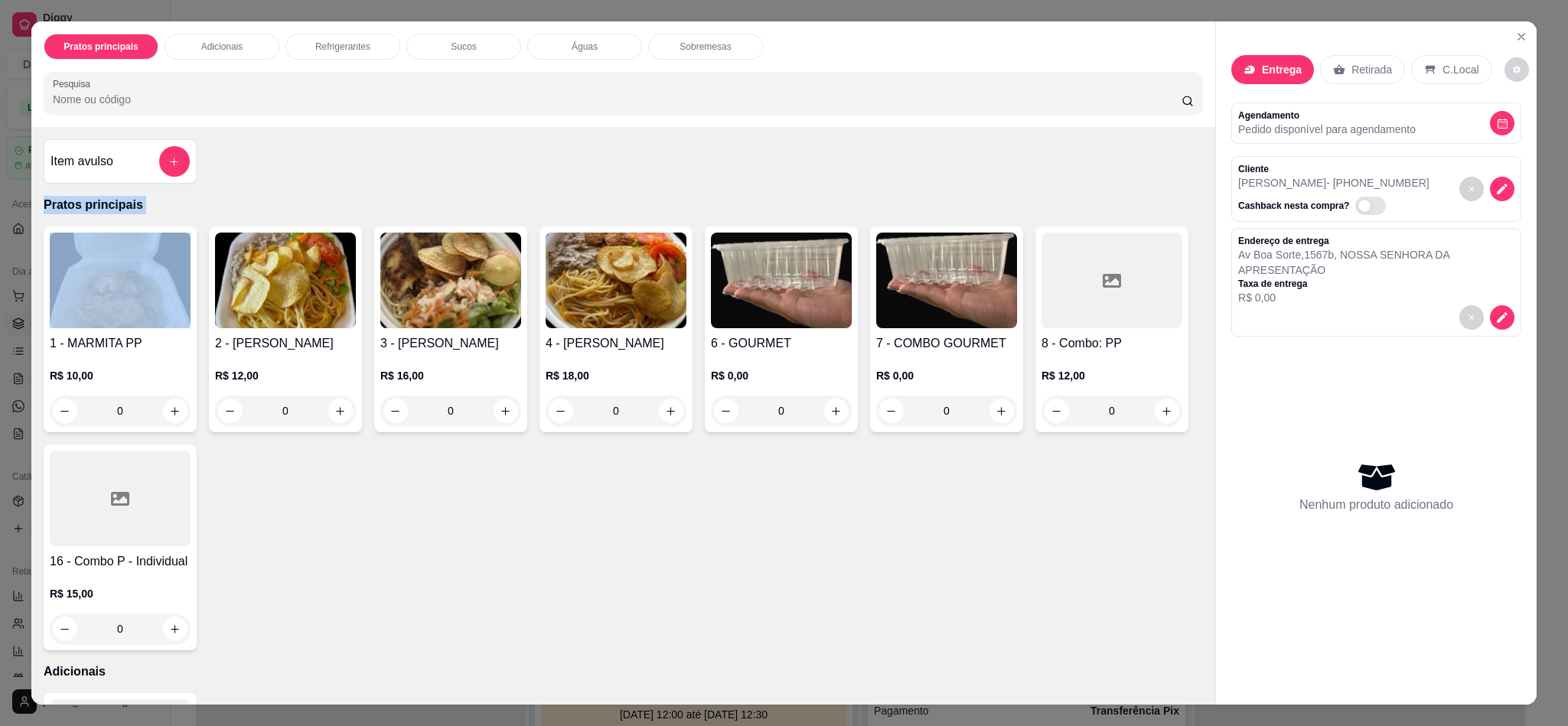
click at [115, 212] on p "Pratos principais" at bounding box center [623, 205] width 1159 height 19
click at [290, 320] on img at bounding box center [285, 279] width 141 height 95
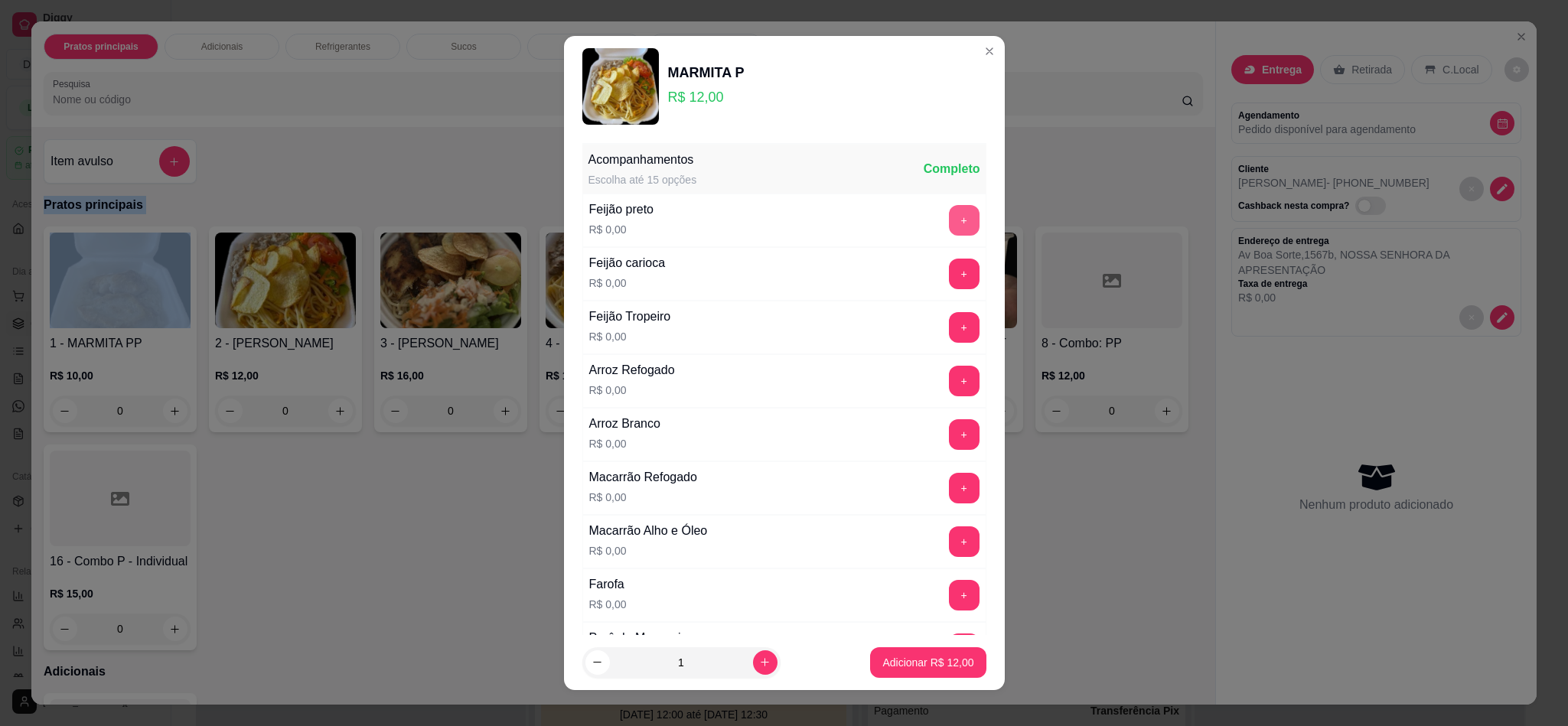
click at [949, 214] on button "+" at bounding box center [964, 220] width 30 height 30
click at [949, 384] on button "+" at bounding box center [964, 381] width 30 height 30
click at [949, 496] on button "+" at bounding box center [964, 488] width 30 height 30
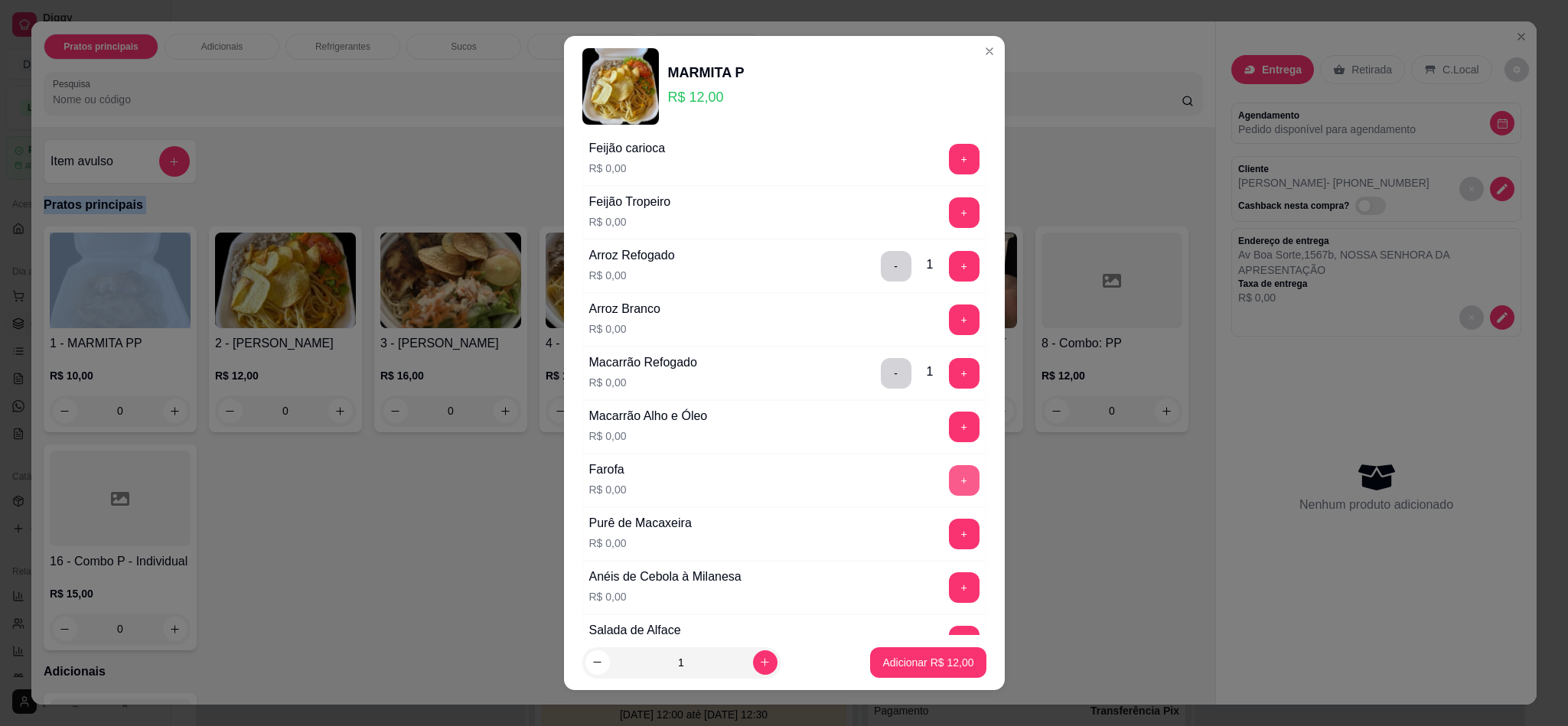
click at [949, 490] on button "+" at bounding box center [964, 480] width 30 height 30
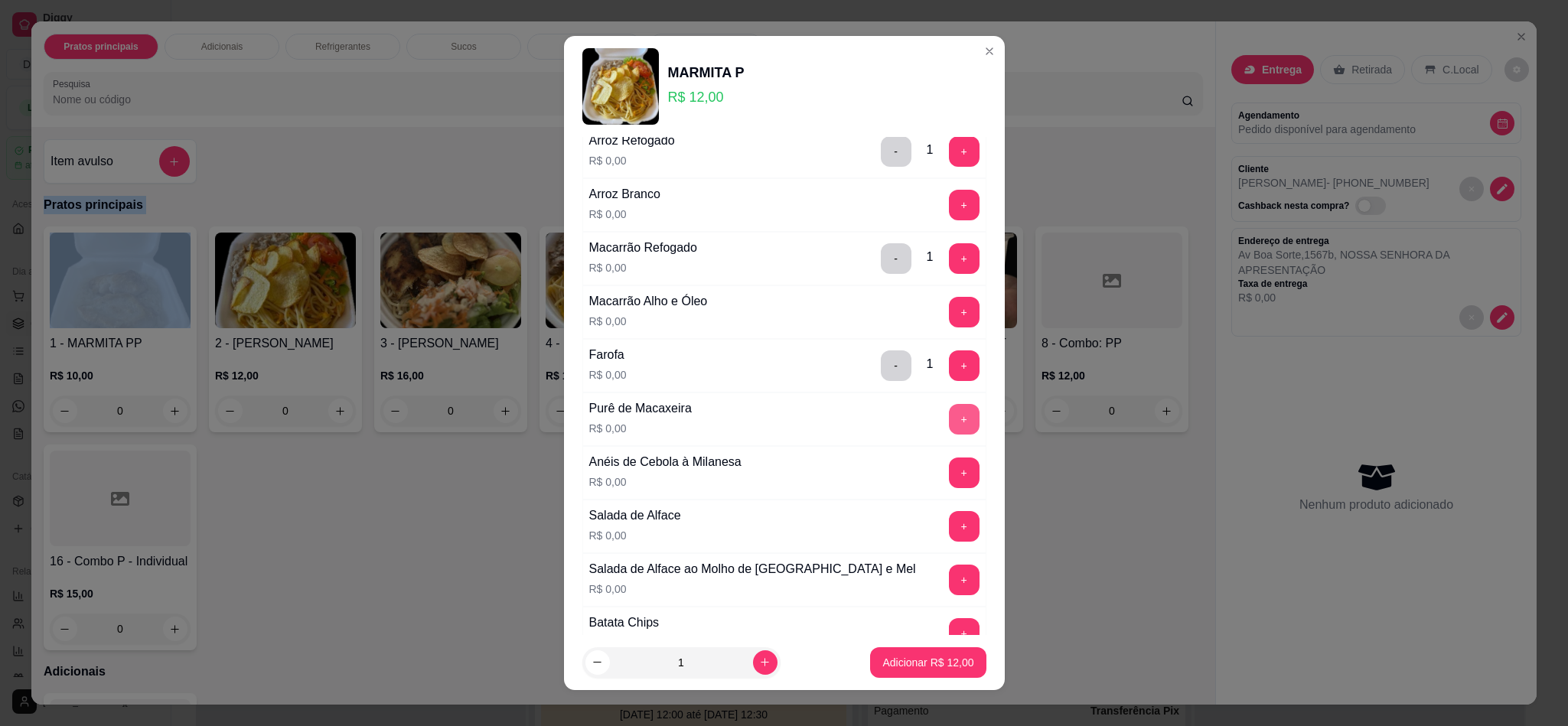
click at [949, 425] on button "+" at bounding box center [964, 419] width 30 height 30
click at [949, 542] on button "+" at bounding box center [964, 526] width 30 height 30
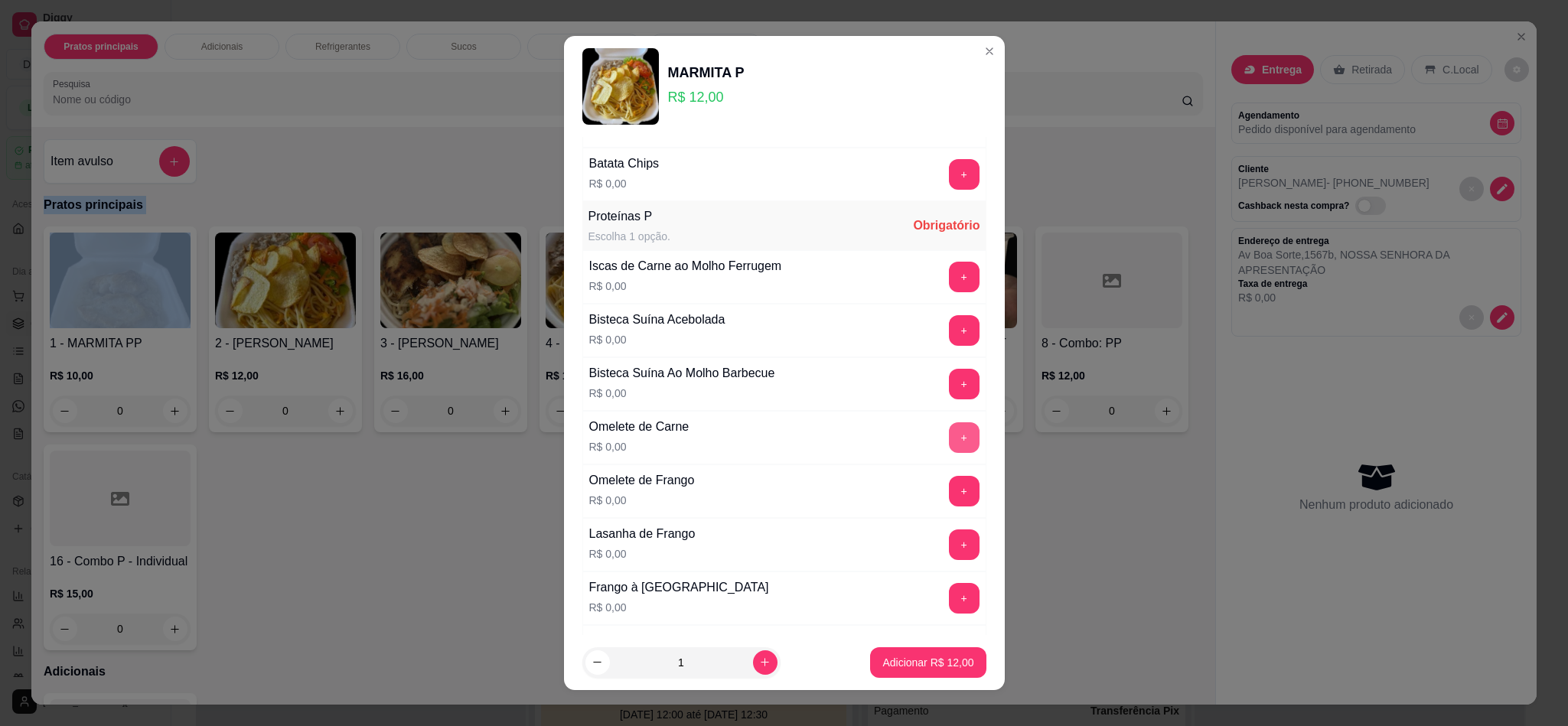
scroll to position [803, 0]
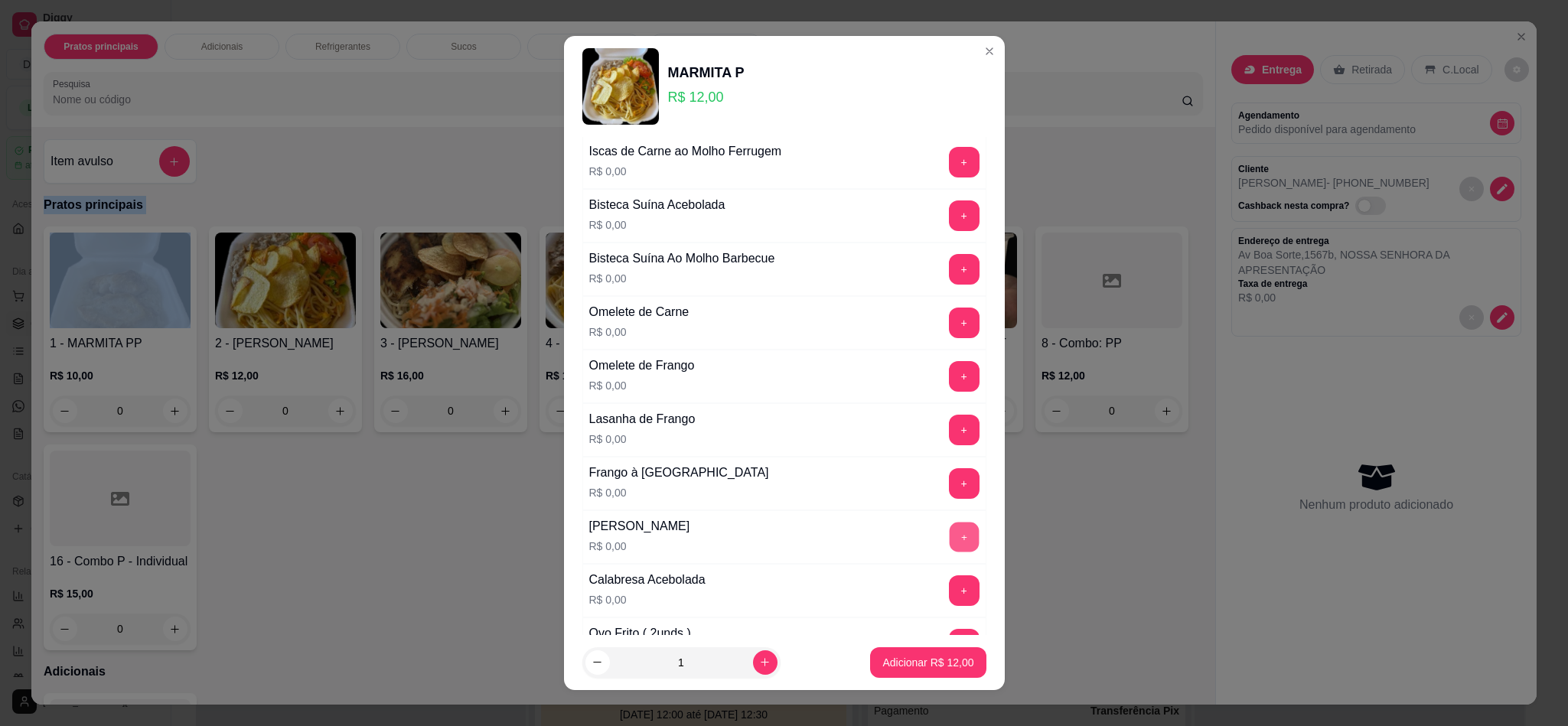
click at [949, 550] on button "+" at bounding box center [963, 537] width 30 height 30
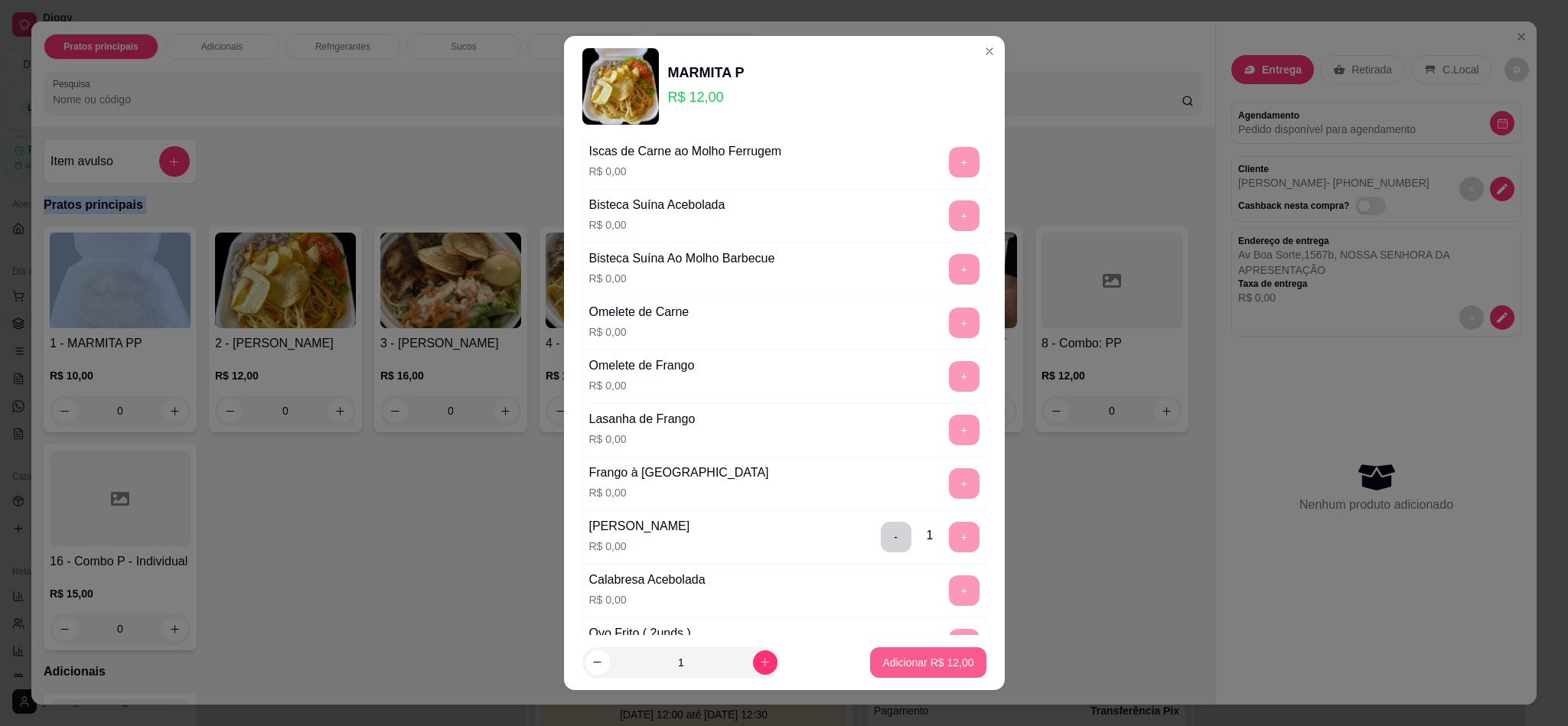
click at [912, 664] on p "Adicionar R$ 12,00" at bounding box center [928, 663] width 91 height 15
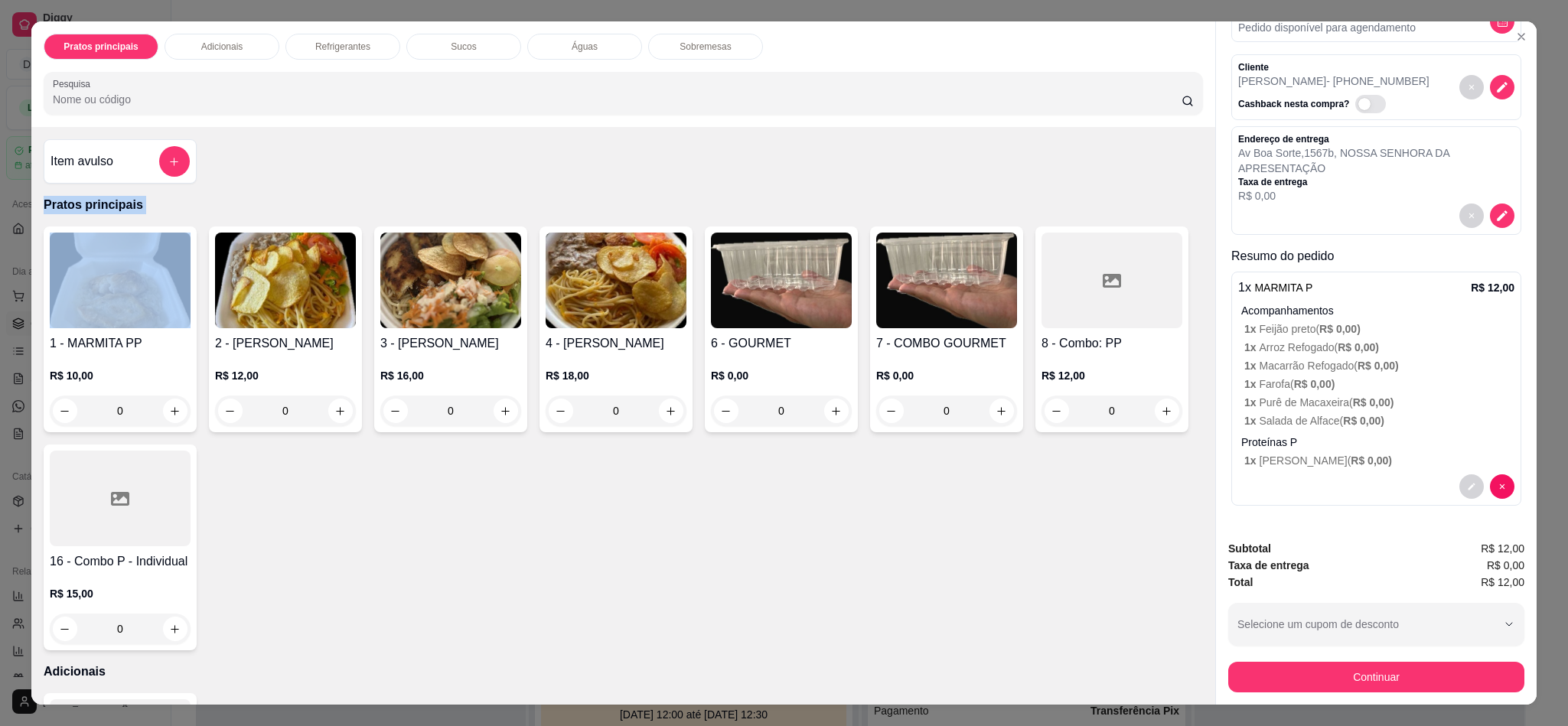
scroll to position [122, 0]
click at [1326, 671] on button "Continuar" at bounding box center [1375, 677] width 296 height 30
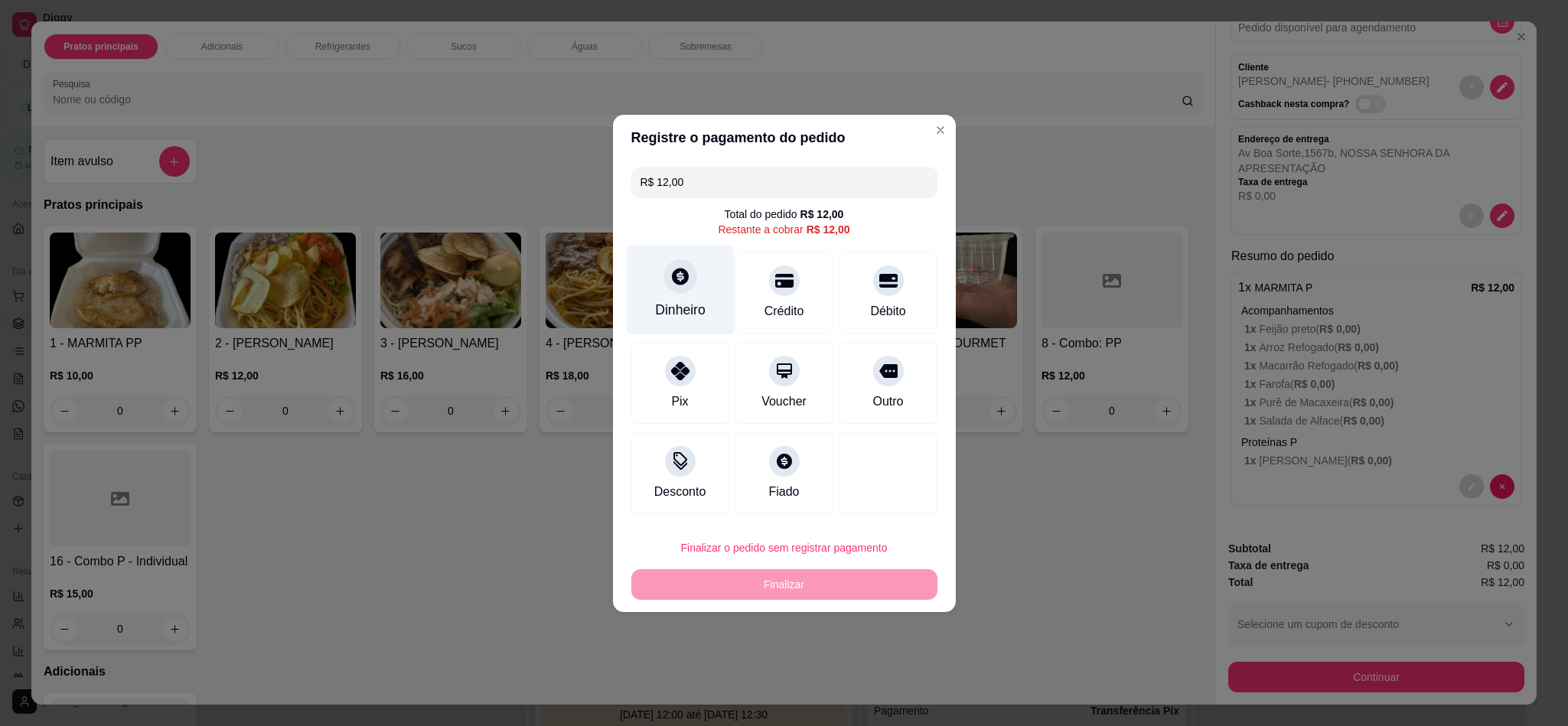
click at [678, 271] on icon at bounding box center [680, 276] width 20 height 20
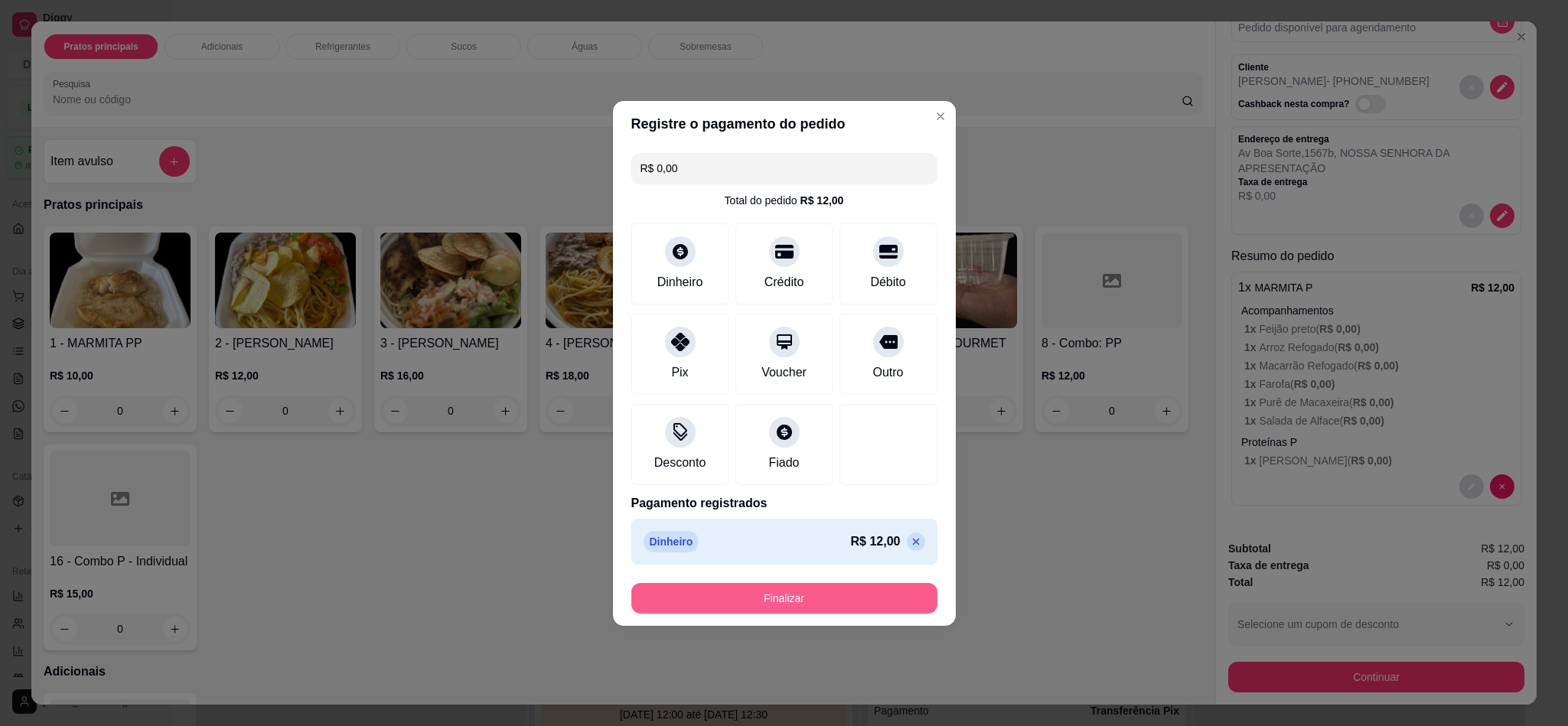
click at [828, 595] on button "Finalizar" at bounding box center [784, 599] width 306 height 30
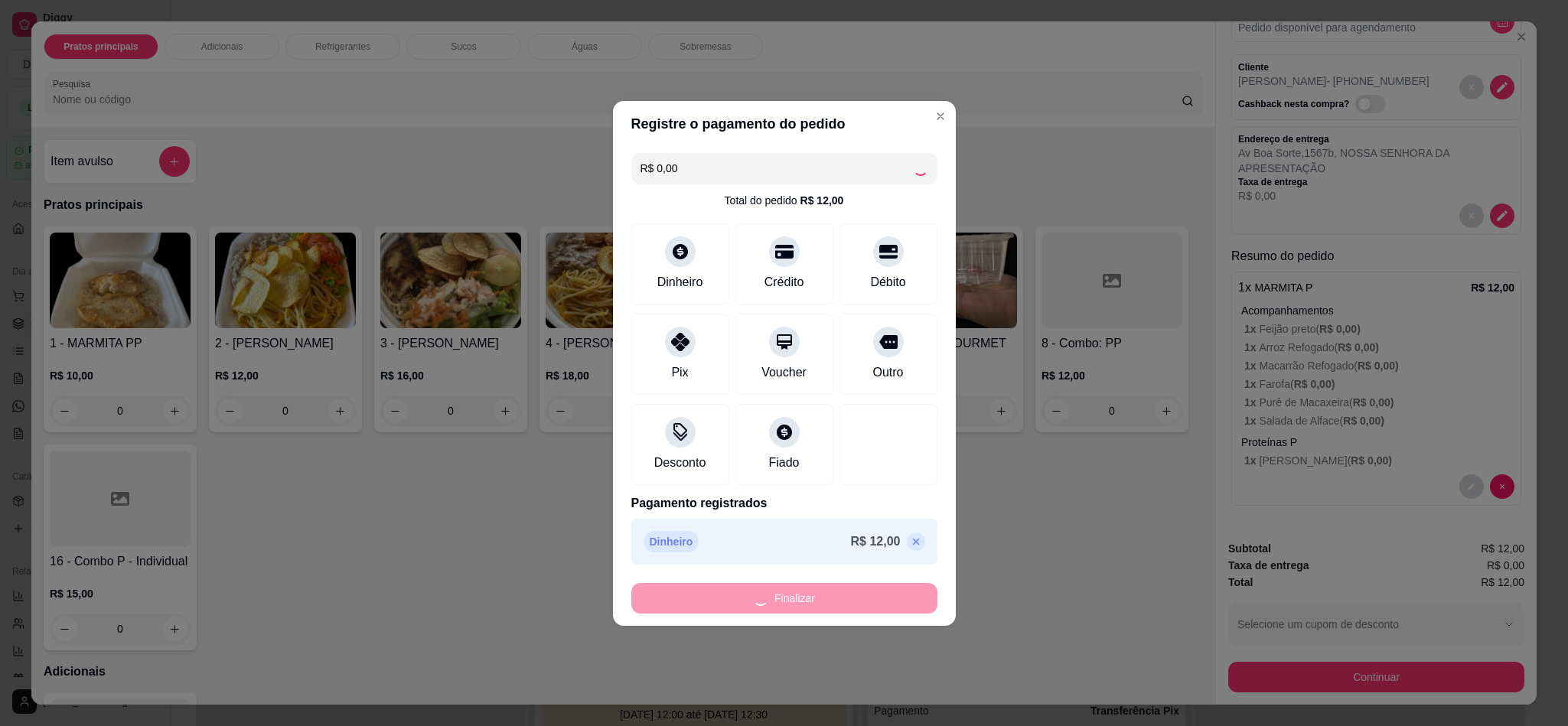
type input "-R$ 12,00"
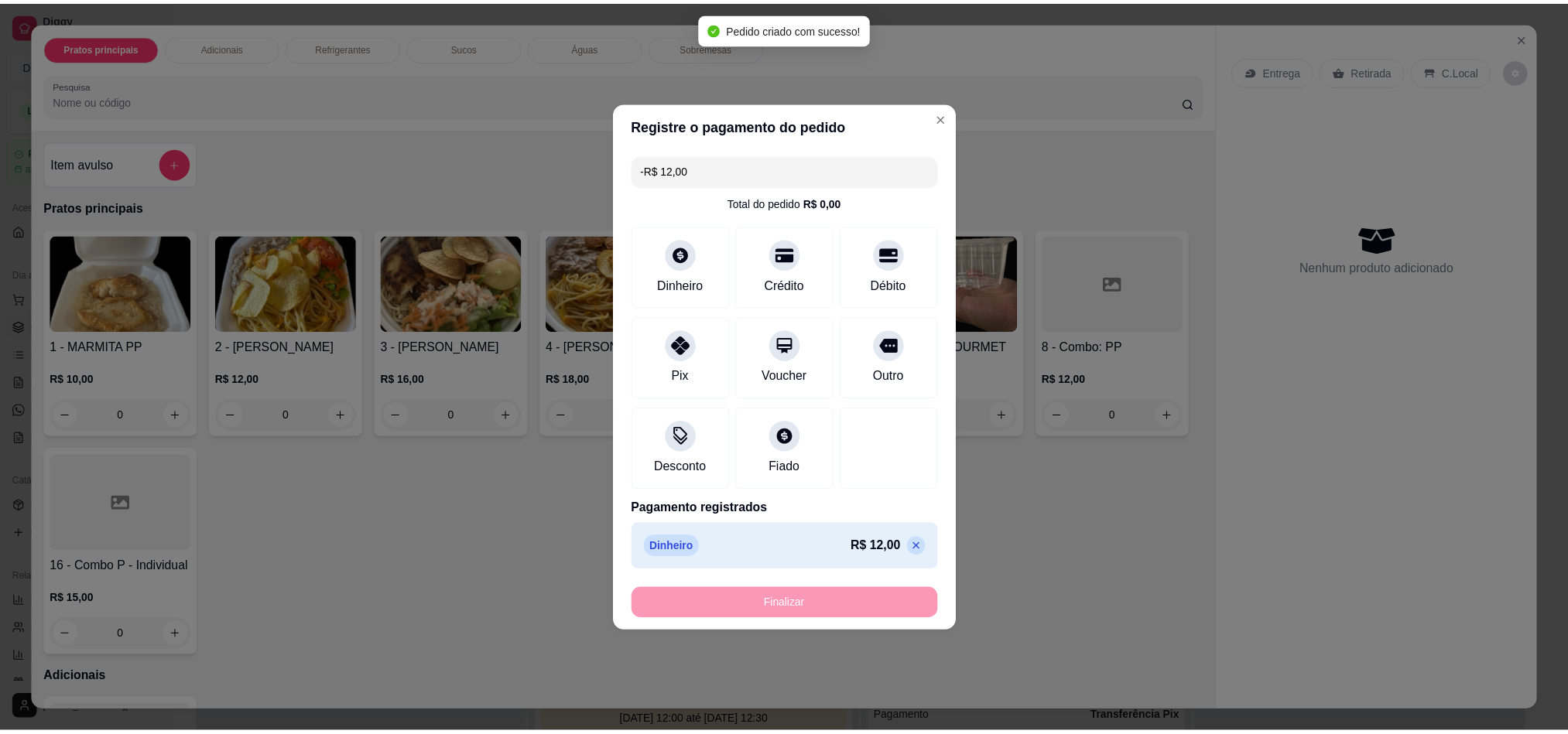
scroll to position [0, 0]
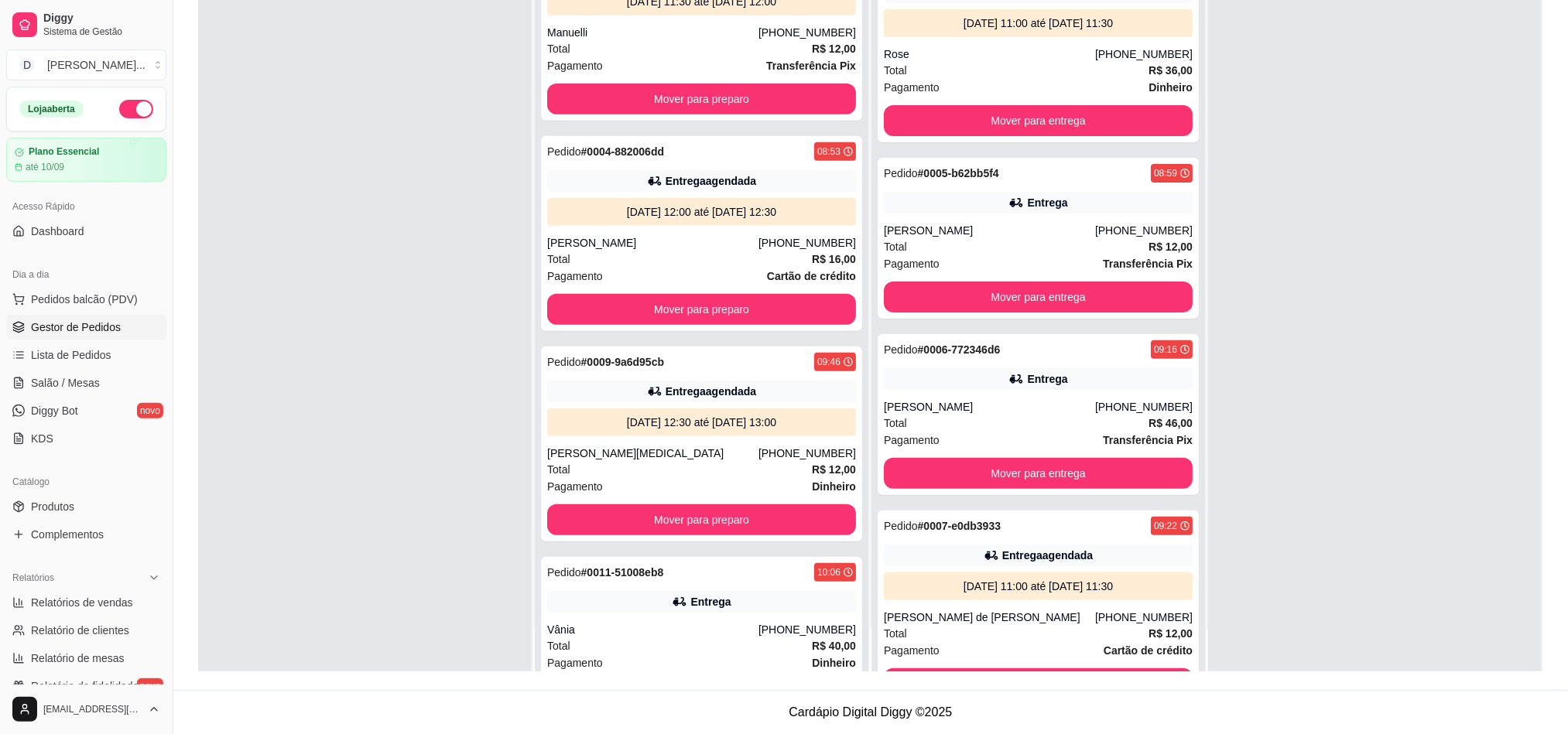
scroll to position [474, 0]
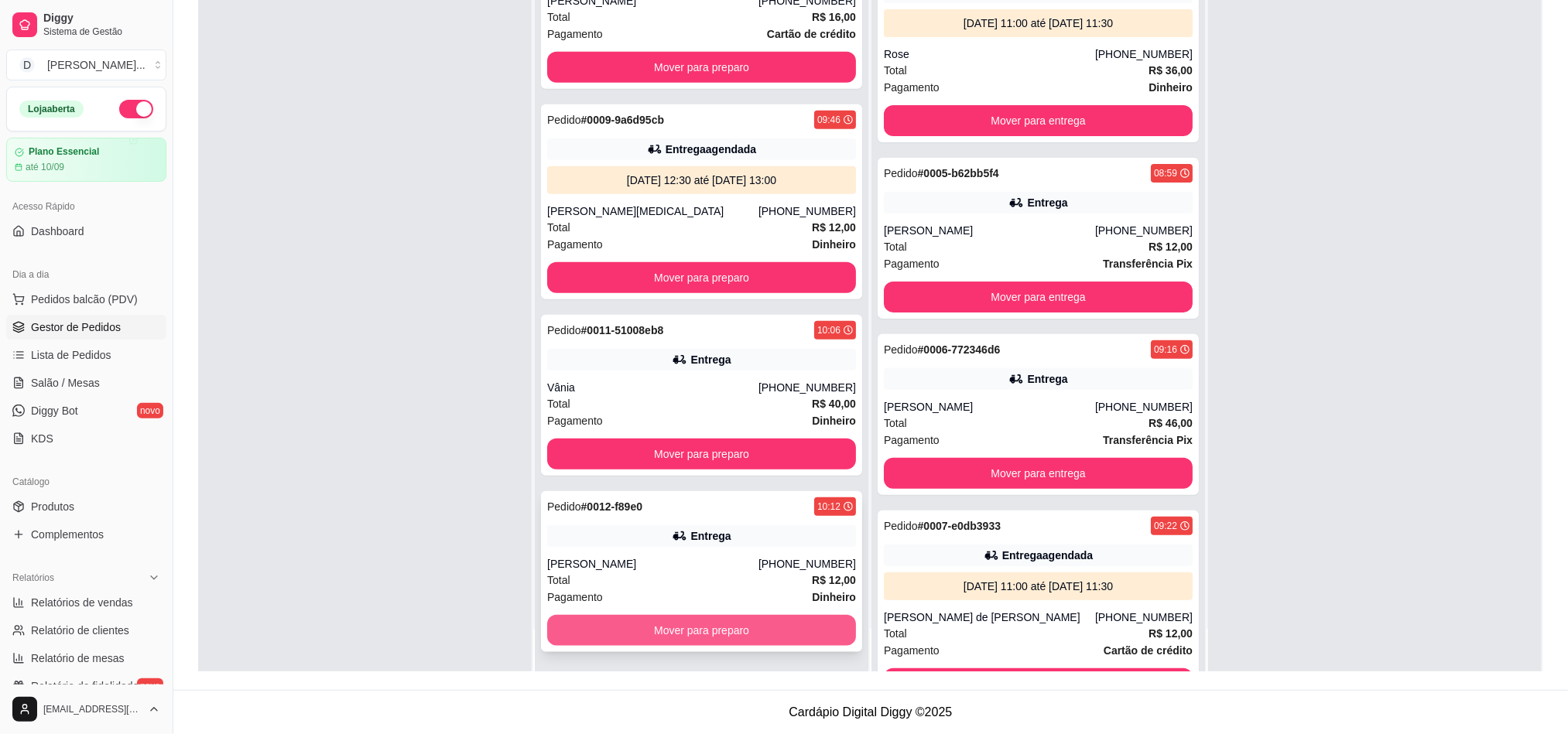
click at [613, 632] on button "Mover para preparo" at bounding box center [702, 630] width 309 height 31
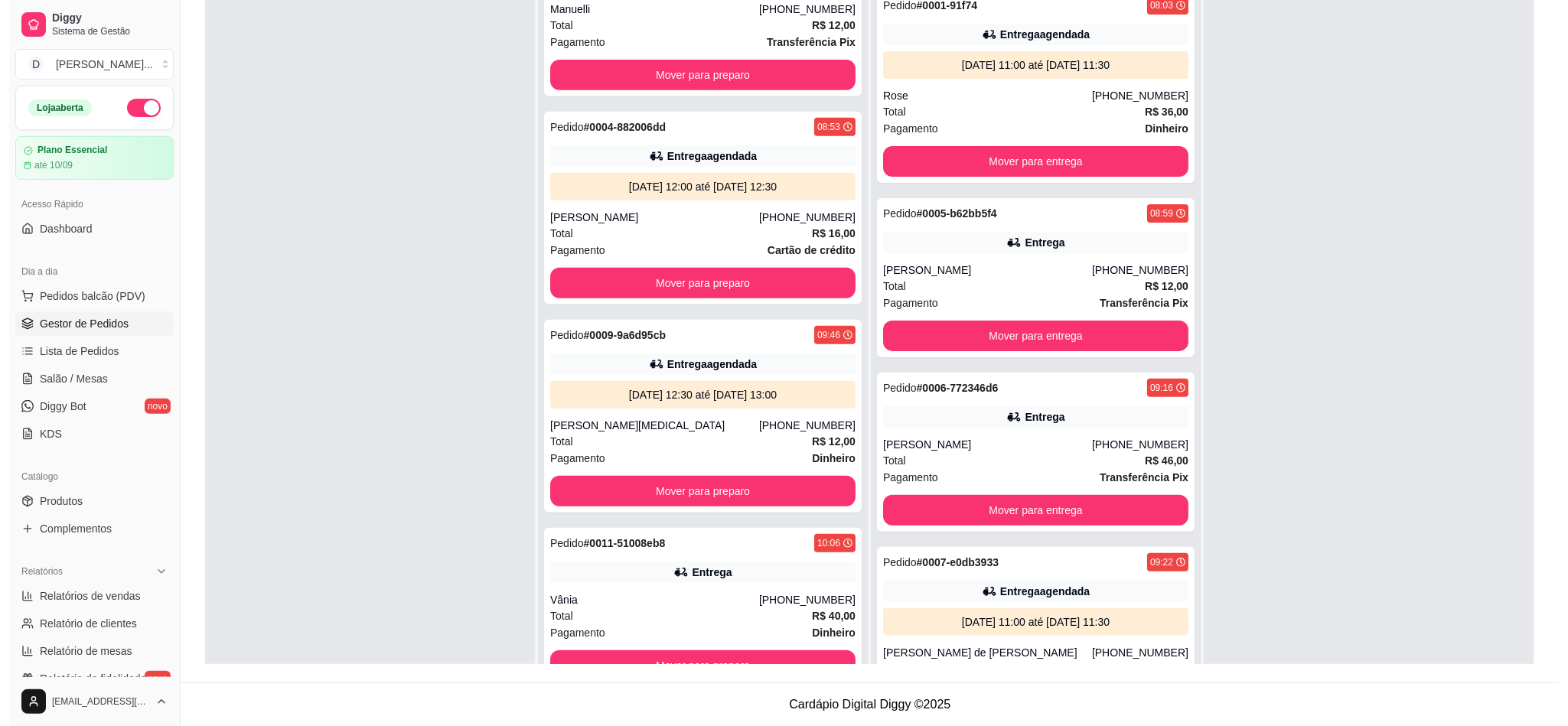
scroll to position [0, 0]
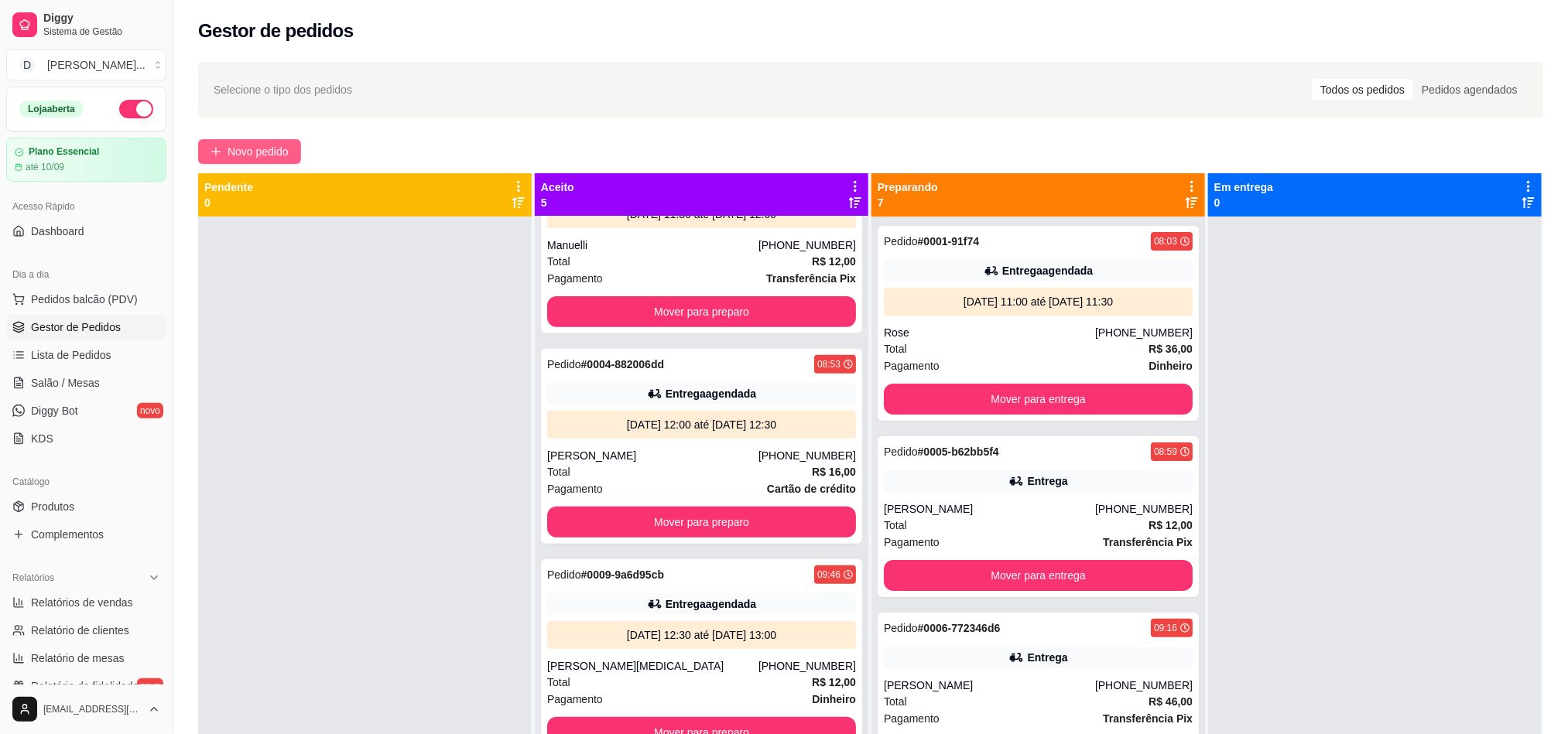
click at [279, 155] on span "Novo pedido" at bounding box center [258, 152] width 61 height 17
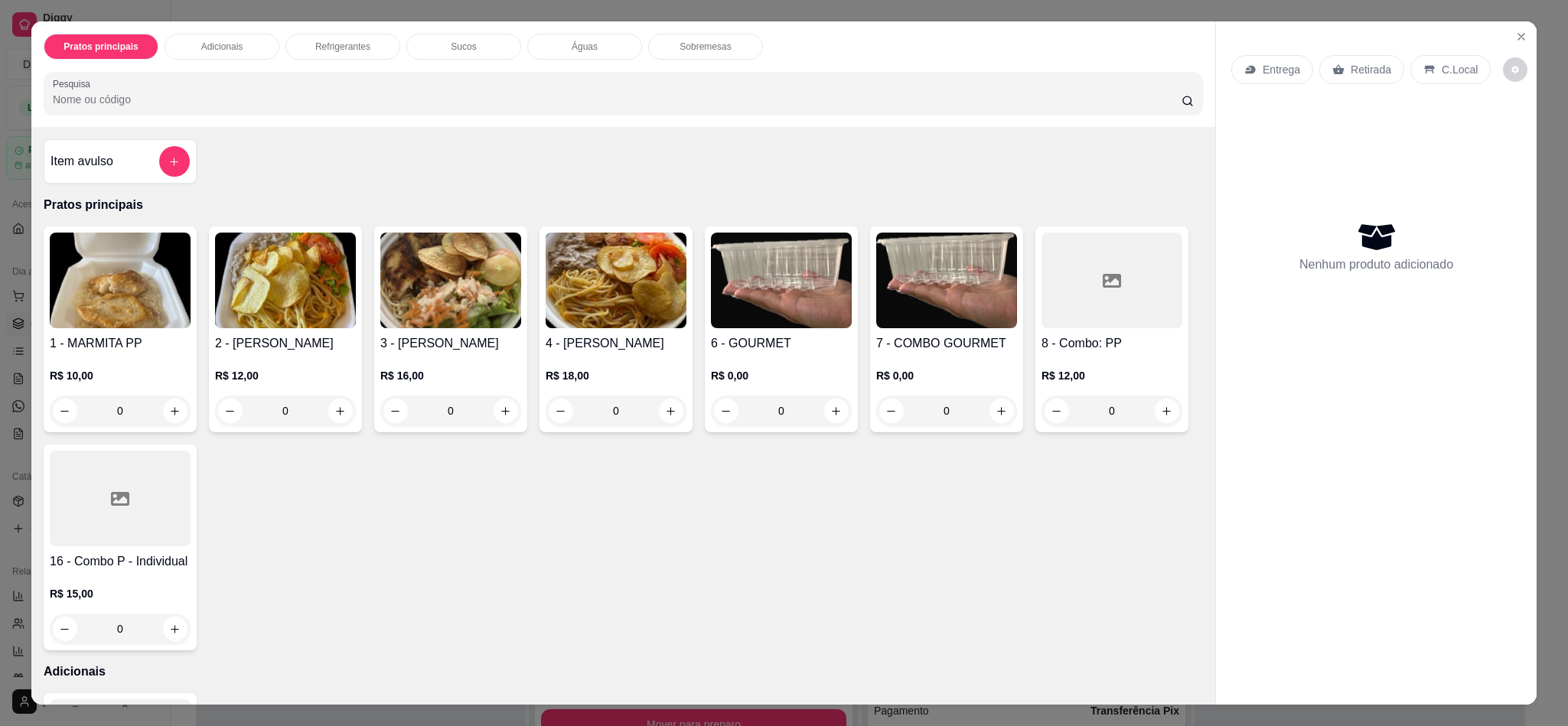
click at [1275, 65] on p "Entrega" at bounding box center [1281, 69] width 37 height 15
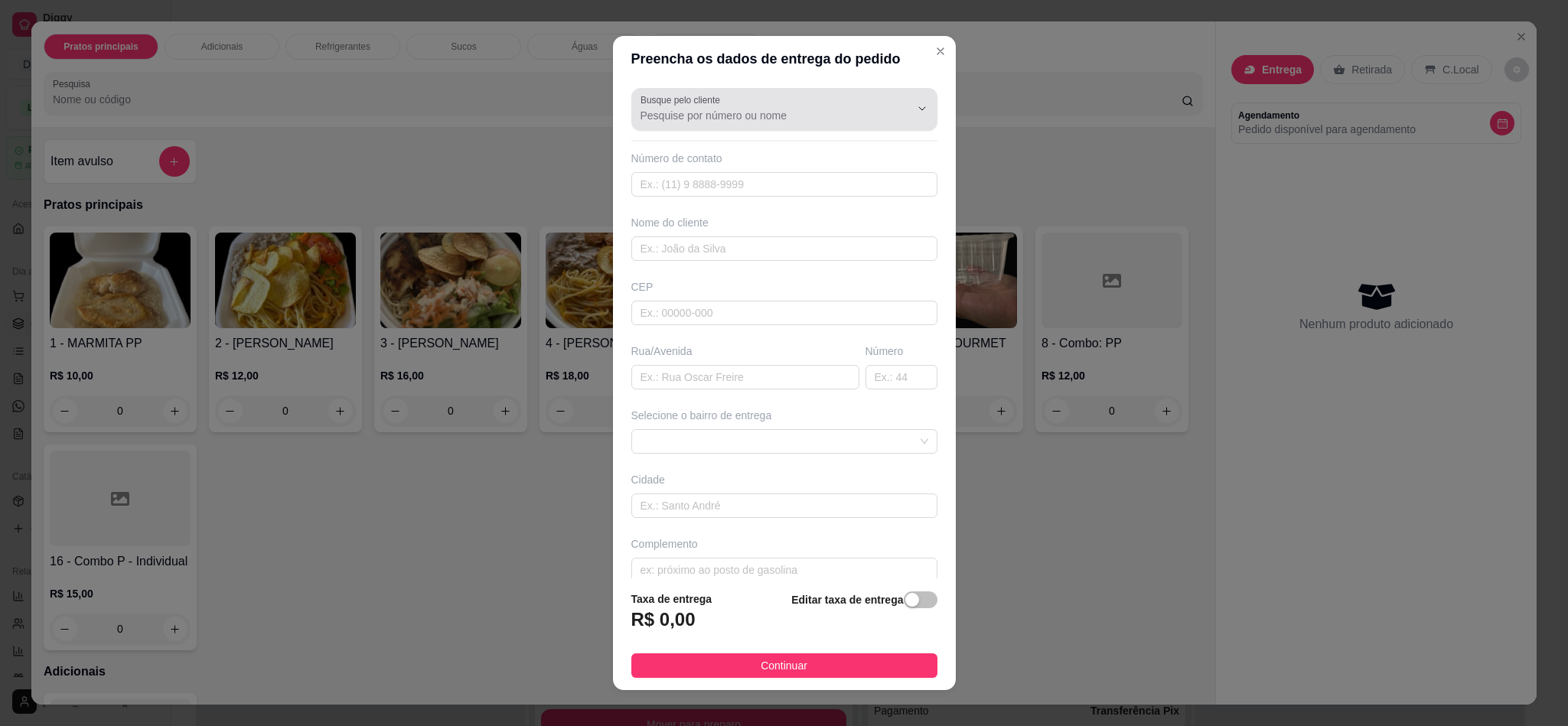
click at [673, 119] on input "Busque pelo cliente" at bounding box center [762, 116] width 245 height 15
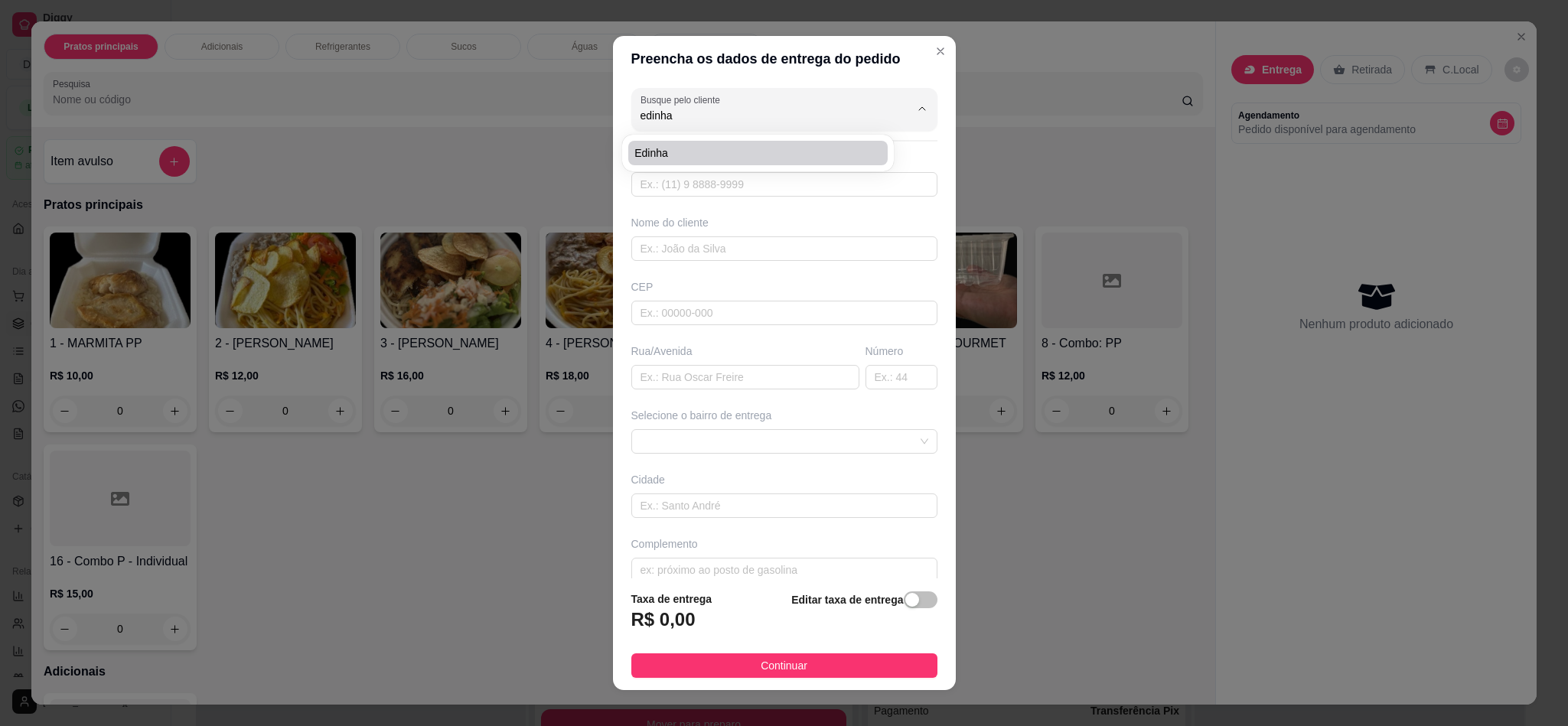
click at [659, 154] on span "Edinha" at bounding box center [750, 153] width 232 height 15
type input "Edinha"
type input "84988987080"
type input "Edinha"
type input "Av Maranguape"
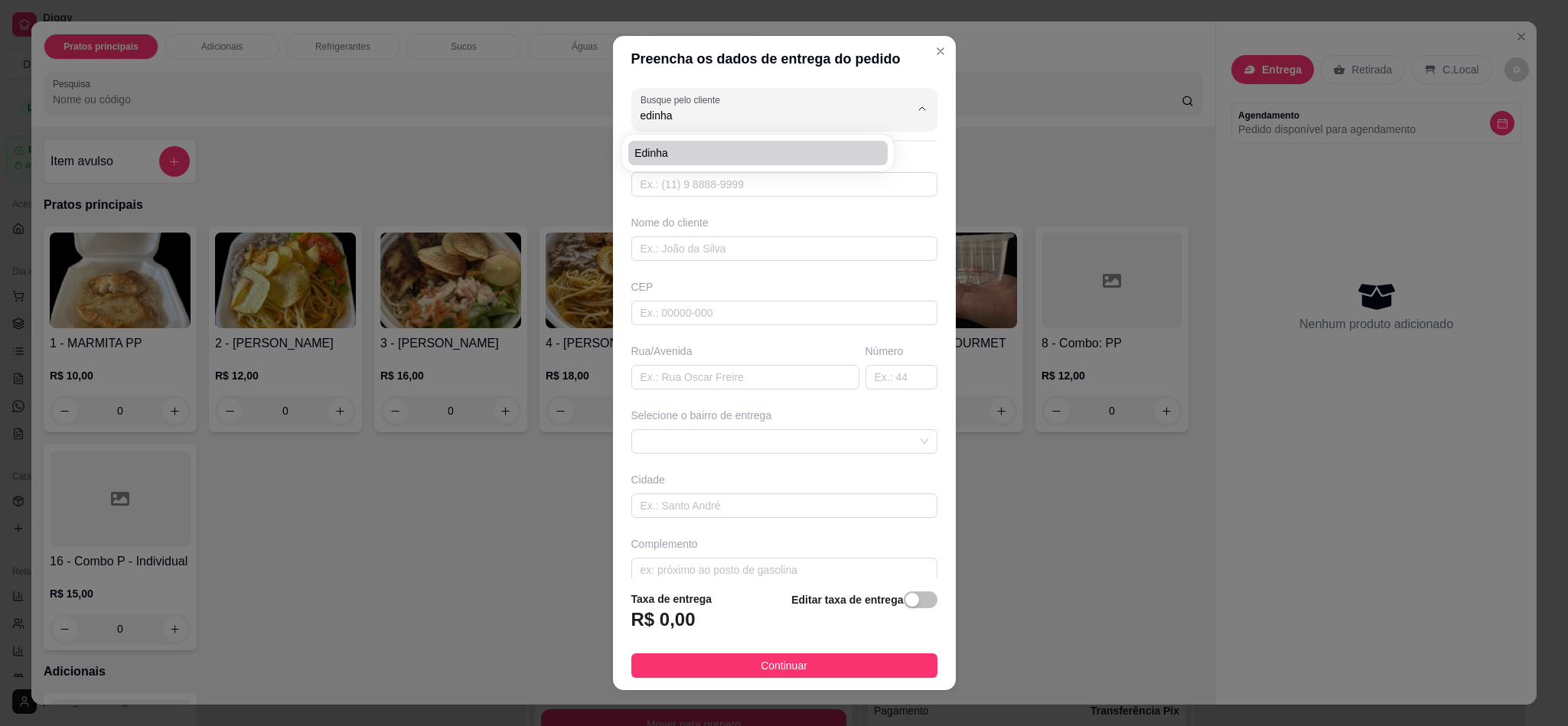
type input "2395"
type input "[DATE]"
type input "MG MOTOS"
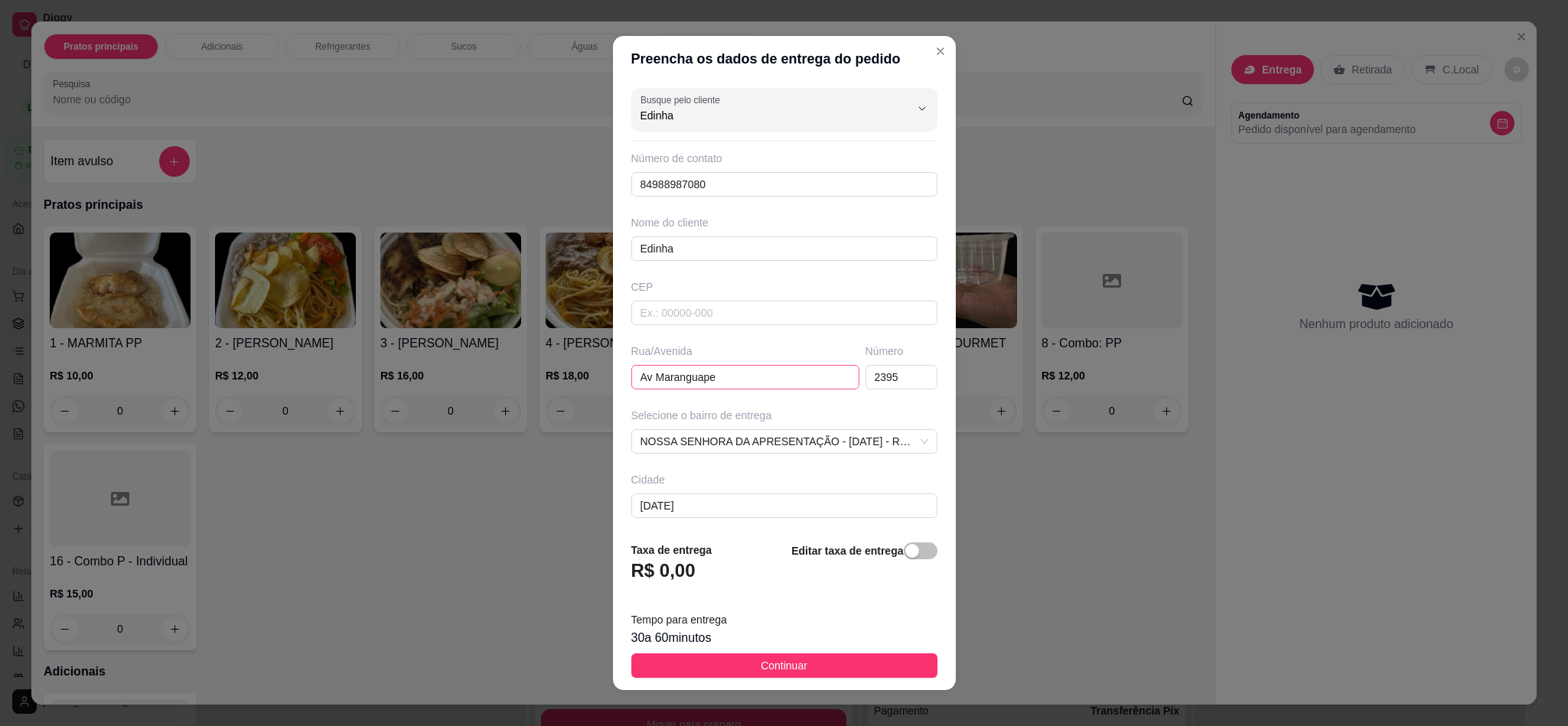
scroll to position [73, 0]
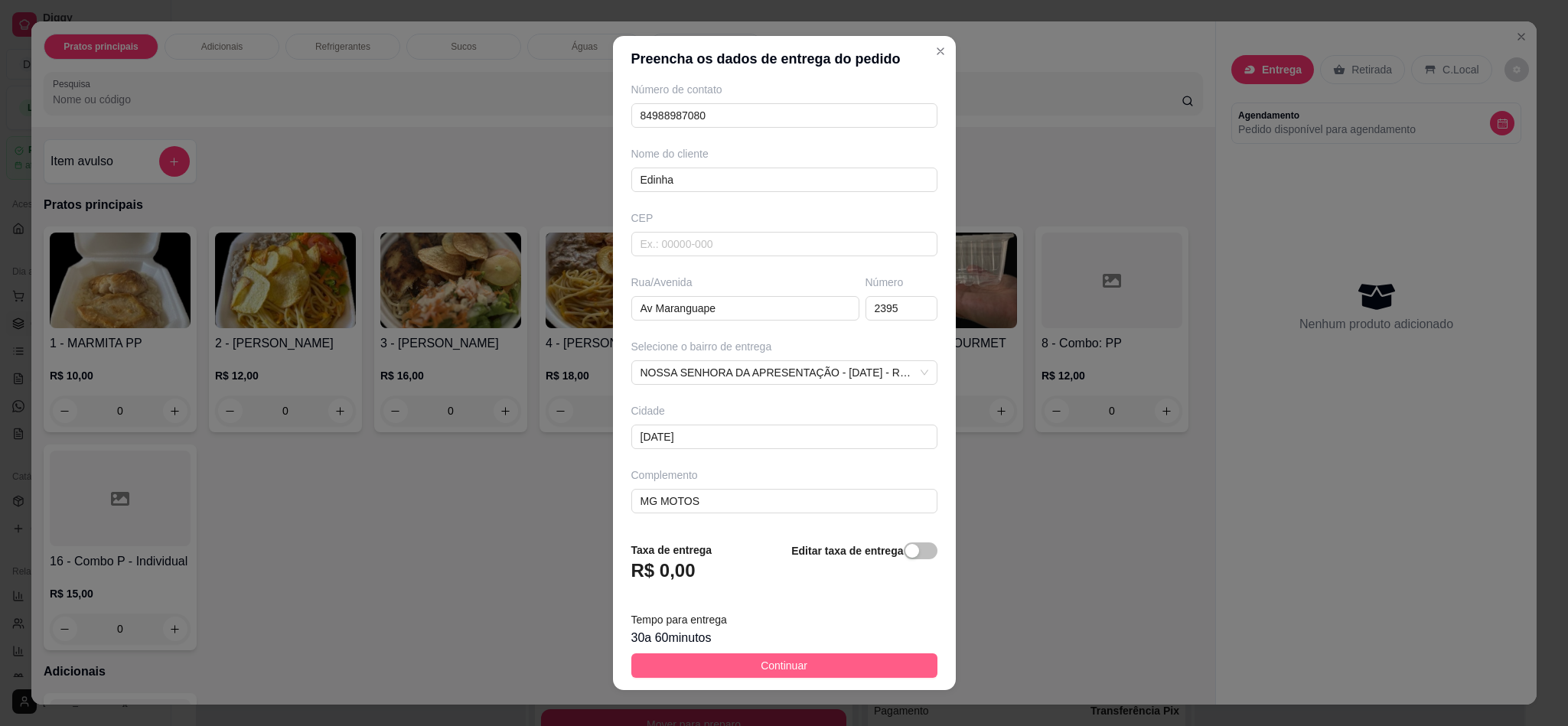
type input "Edinha"
click at [714, 662] on button "Continuar" at bounding box center [784, 665] width 306 height 24
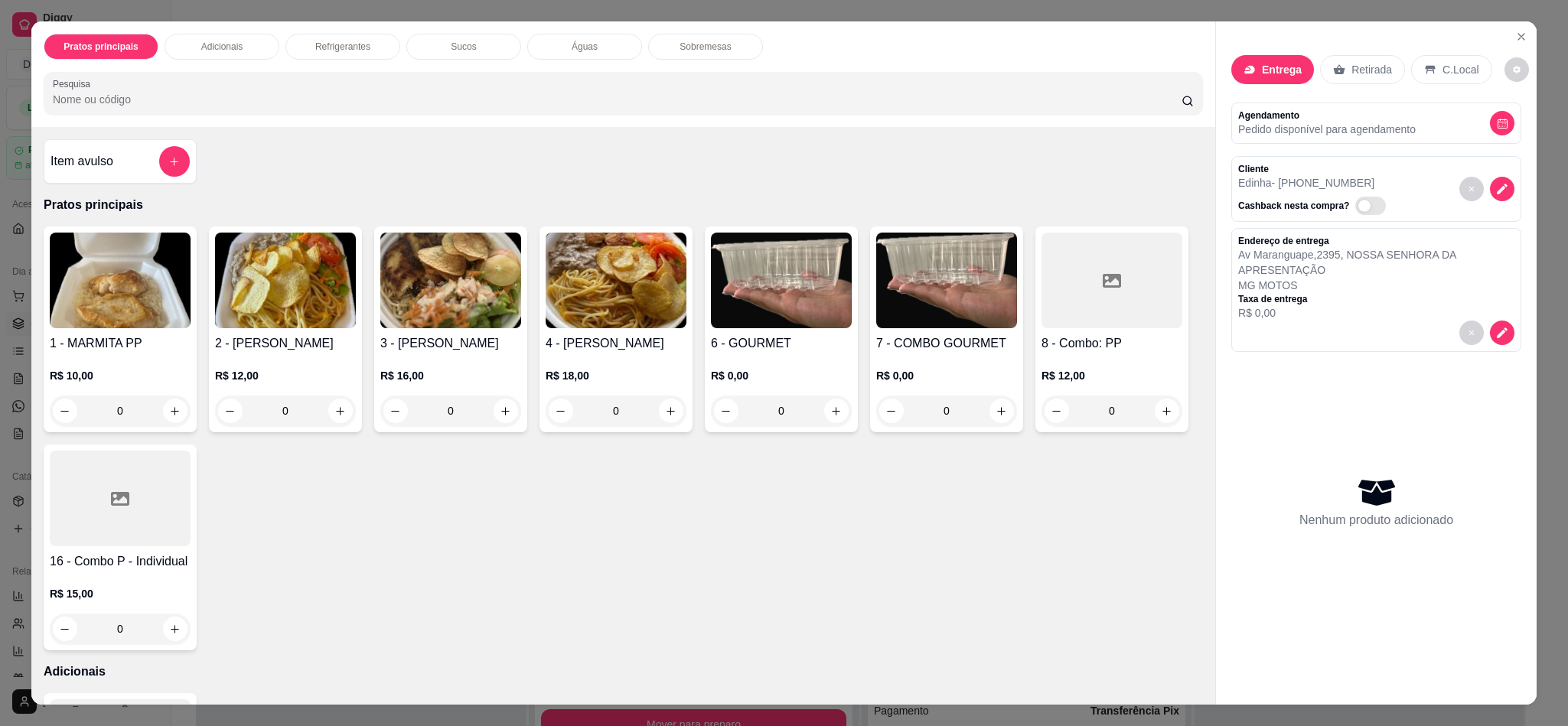
click at [110, 299] on img at bounding box center [120, 279] width 141 height 95
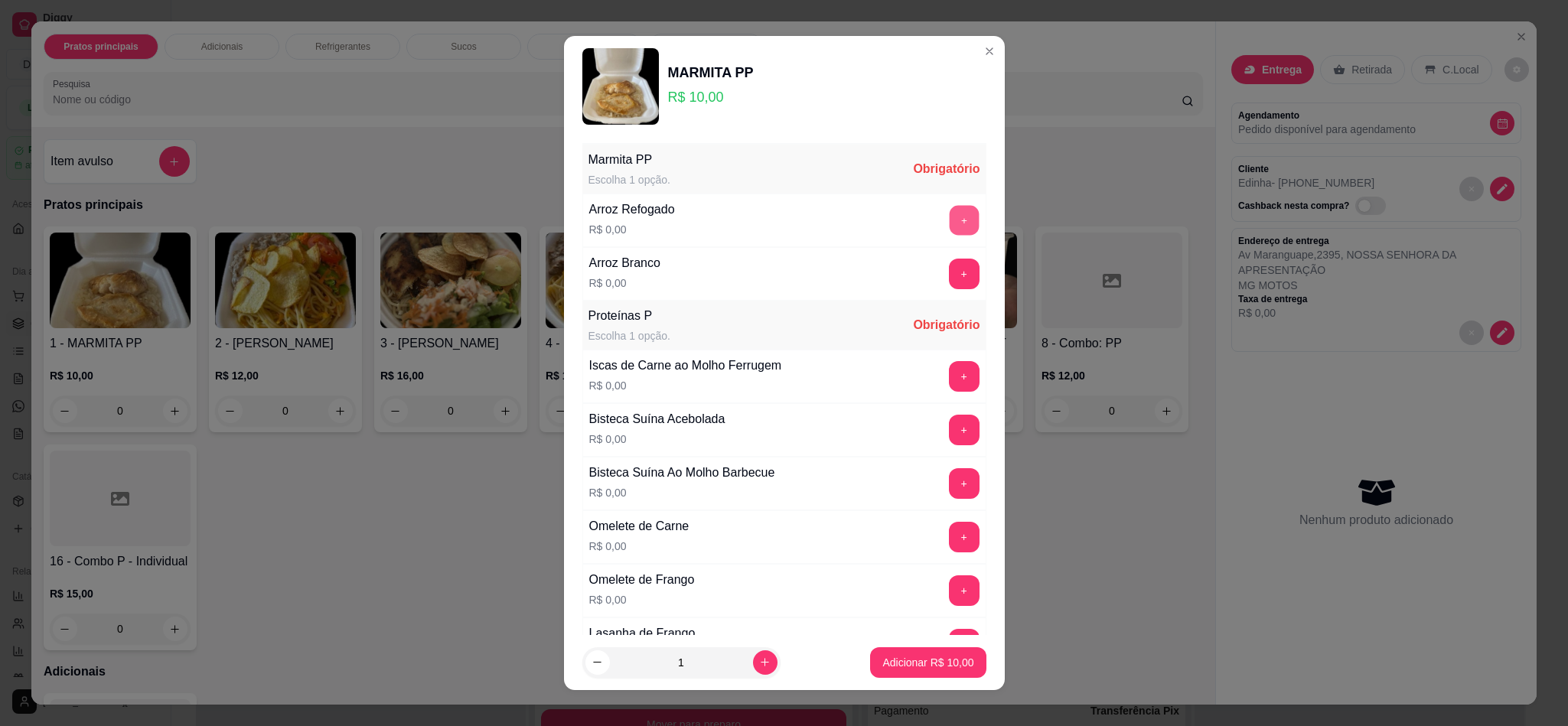
click at [949, 232] on button "+" at bounding box center [963, 220] width 30 height 30
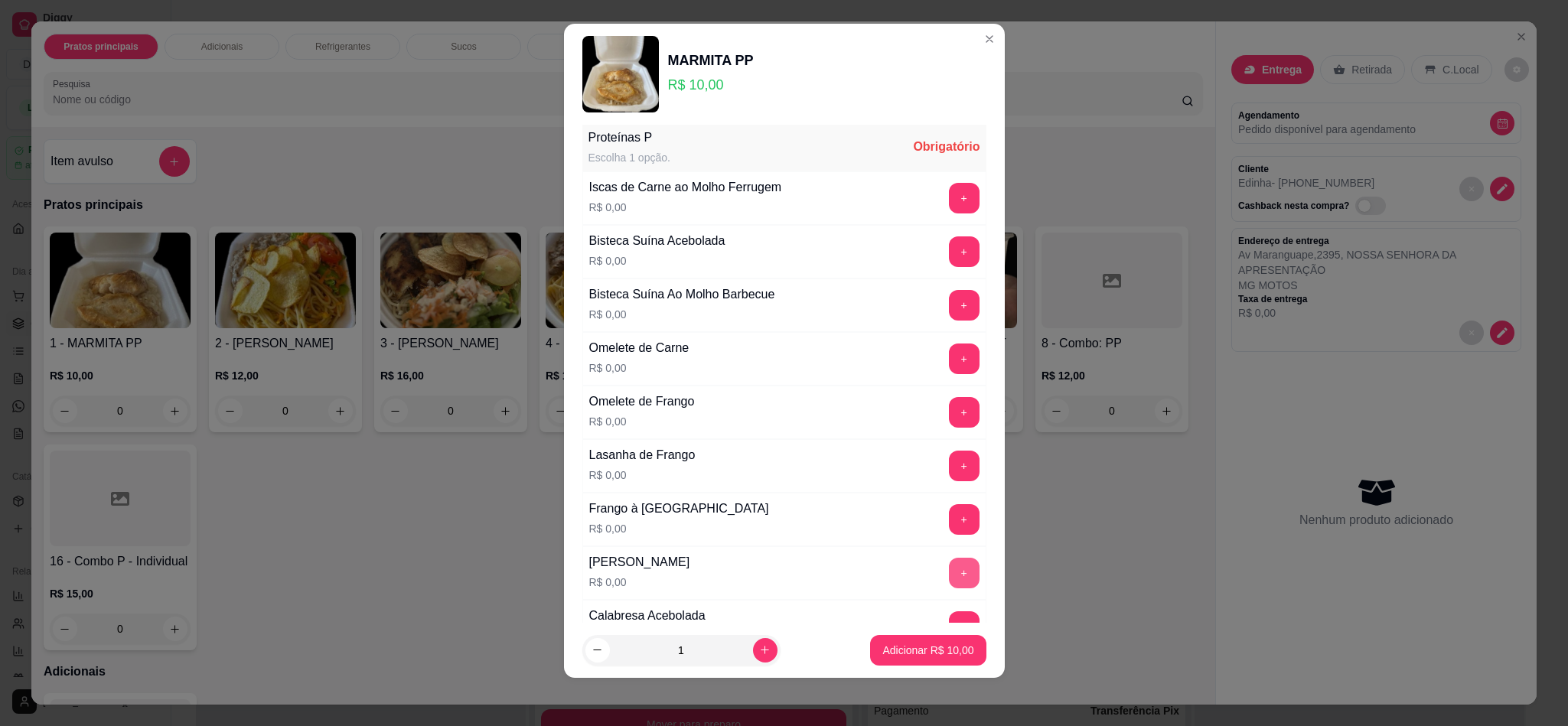
click at [949, 588] on button "+" at bounding box center [964, 573] width 30 height 30
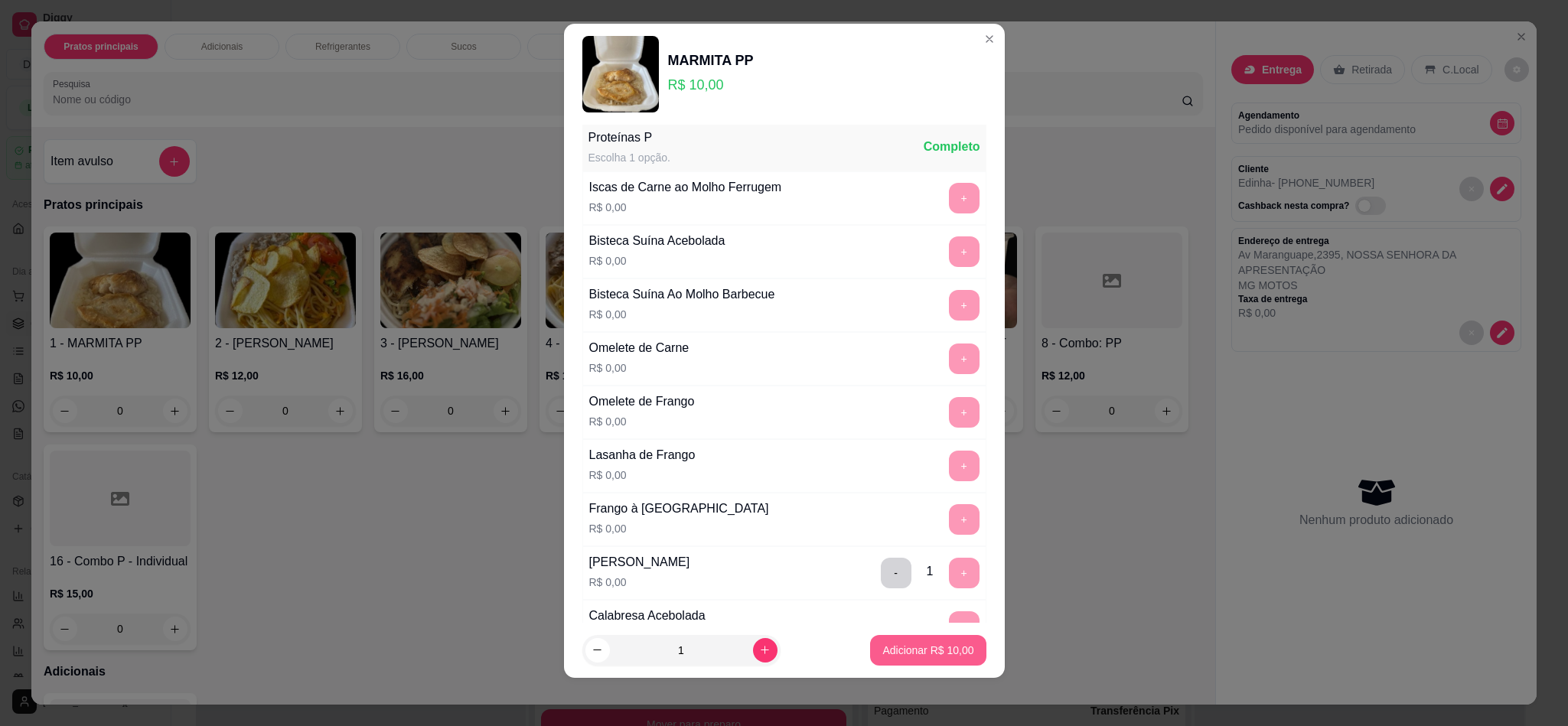
click at [898, 648] on p "Adicionar R$ 10,00" at bounding box center [928, 650] width 91 height 15
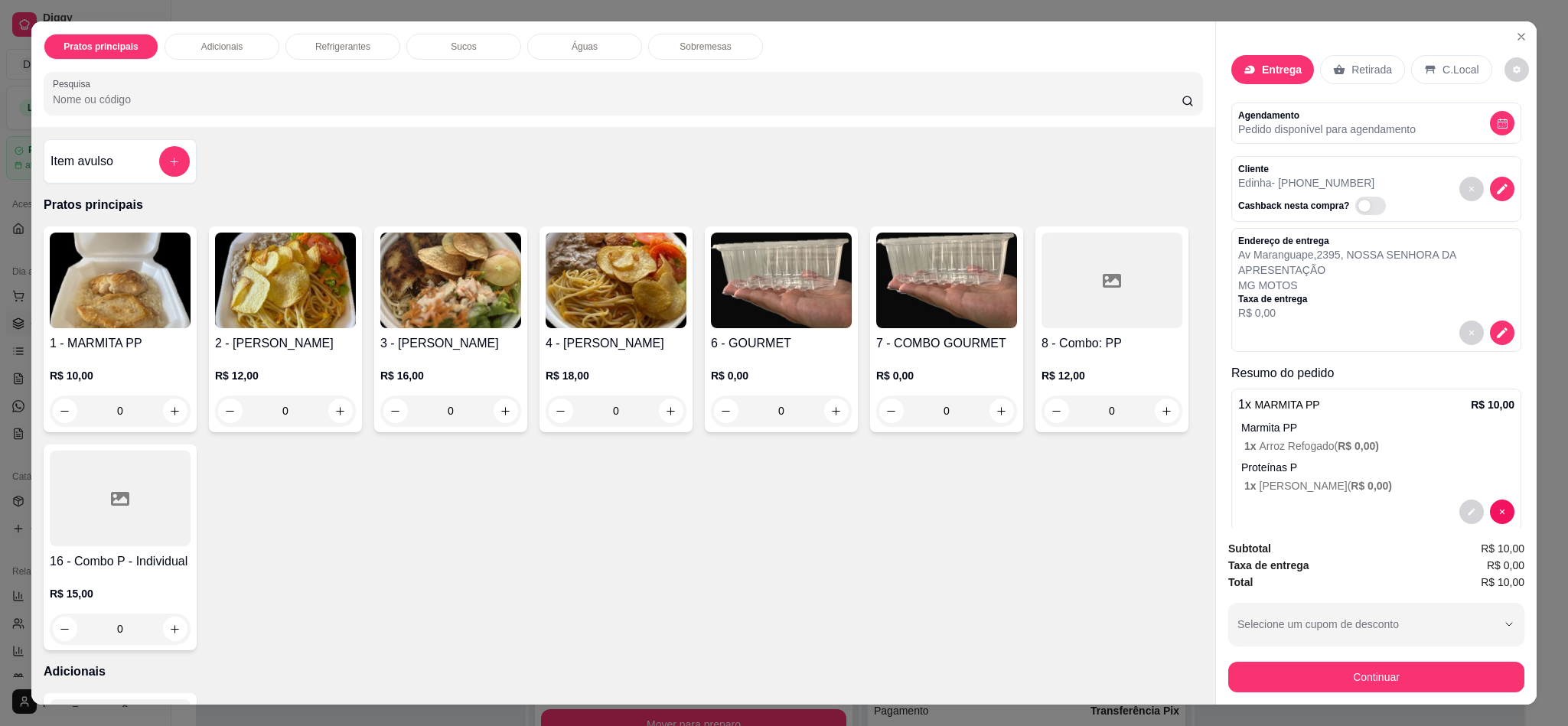
click at [460, 301] on img at bounding box center [450, 279] width 141 height 95
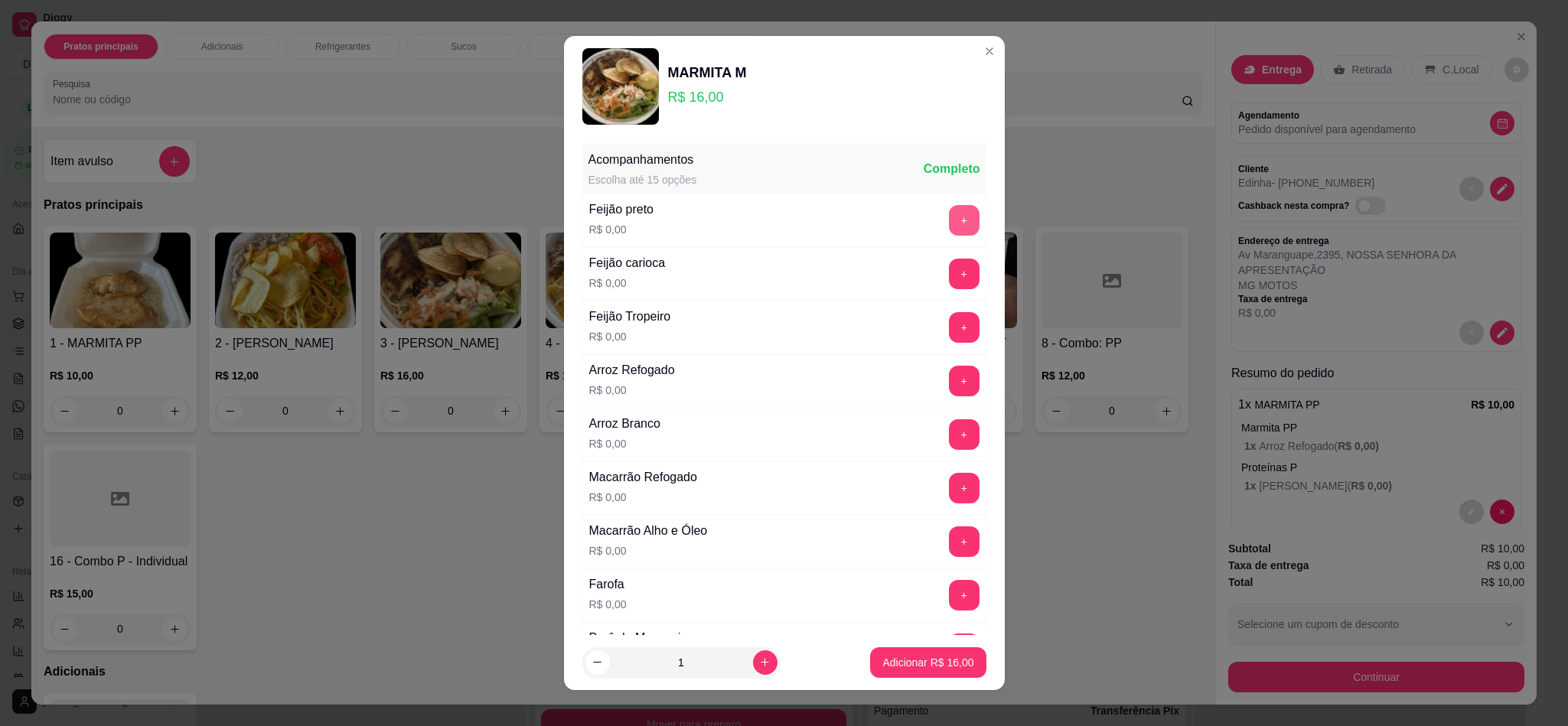
click at [949, 230] on button "+" at bounding box center [964, 220] width 30 height 30
click at [949, 387] on button "+" at bounding box center [964, 381] width 30 height 30
click at [949, 487] on button "+" at bounding box center [963, 488] width 30 height 30
click at [949, 606] on button "+" at bounding box center [963, 595] width 30 height 30
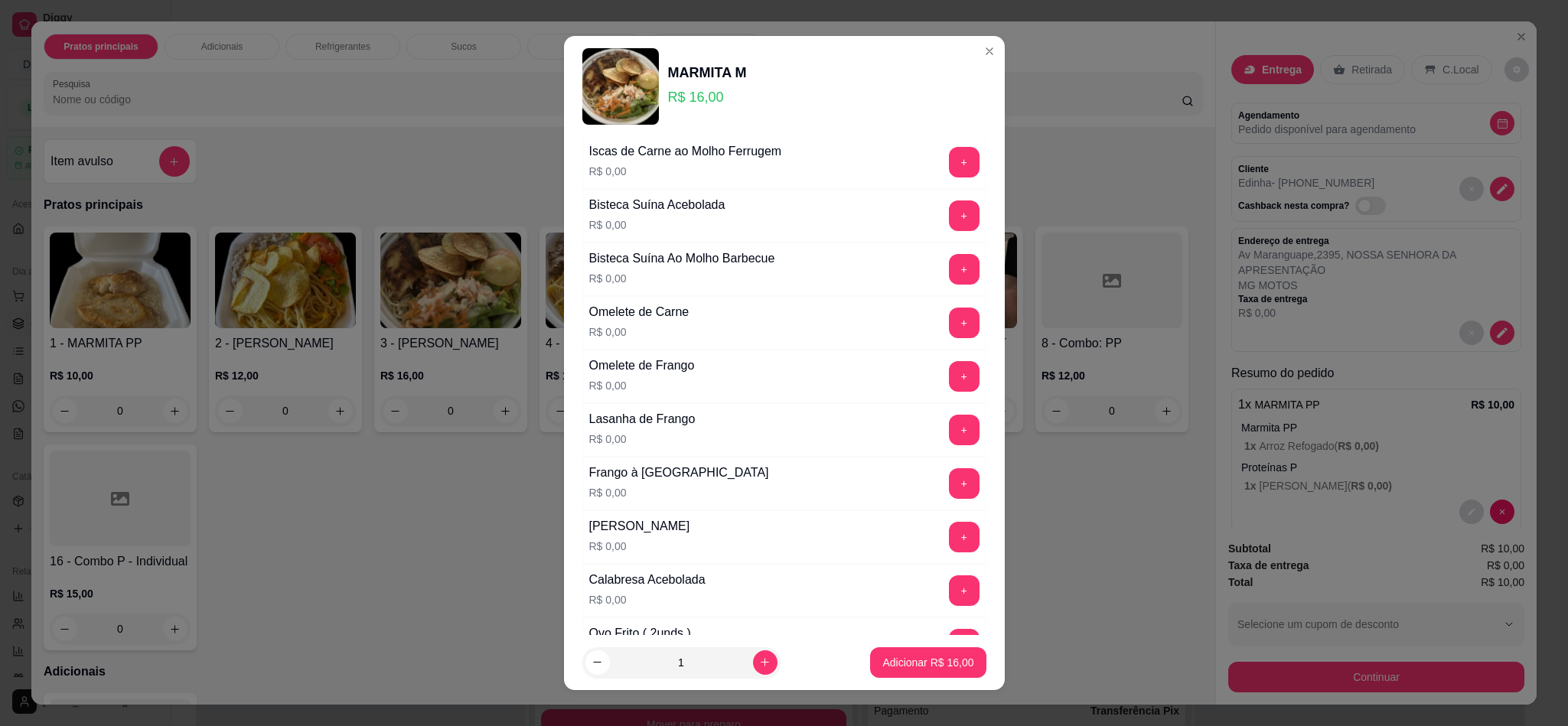
scroll to position [689, 0]
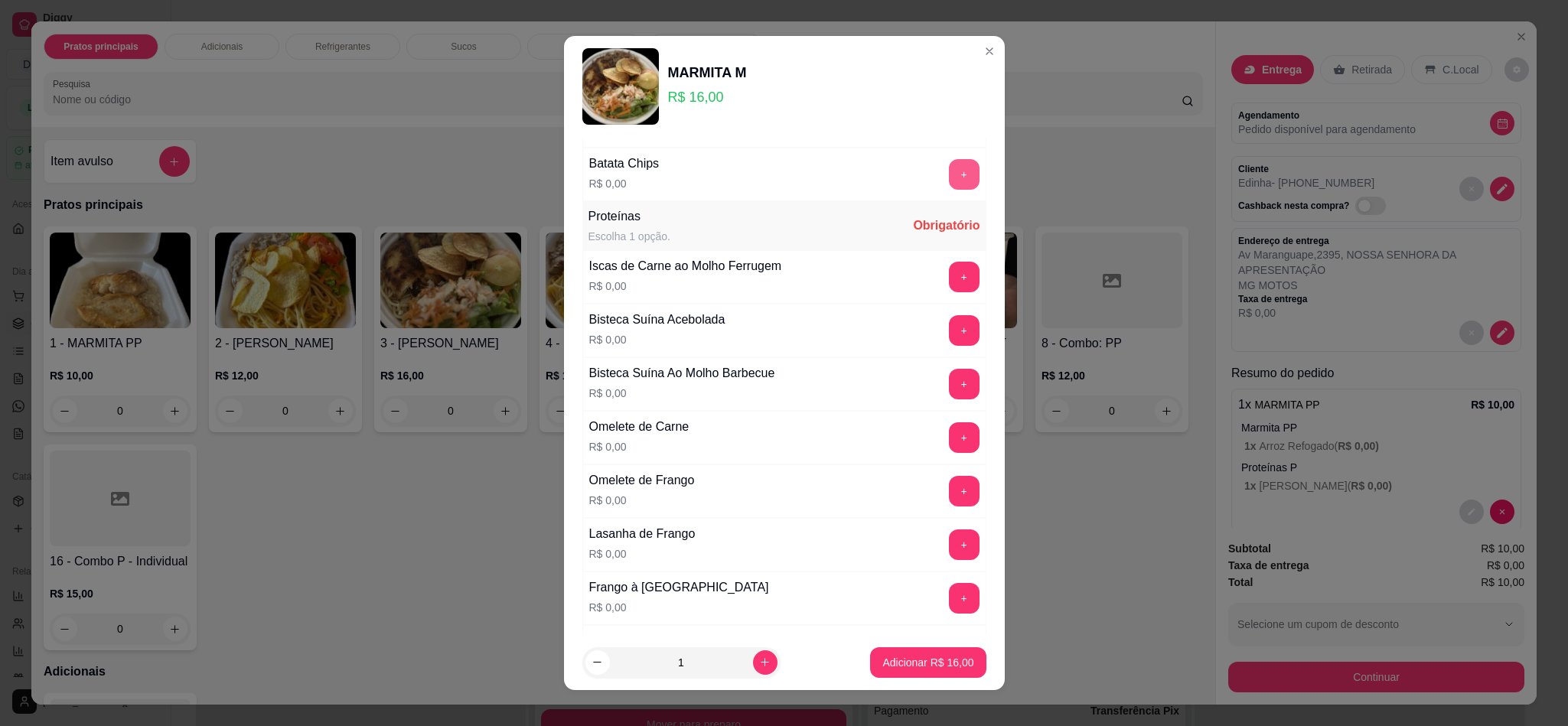
click at [949, 177] on button "+" at bounding box center [964, 174] width 30 height 30
click at [949, 446] on button "+" at bounding box center [964, 437] width 30 height 30
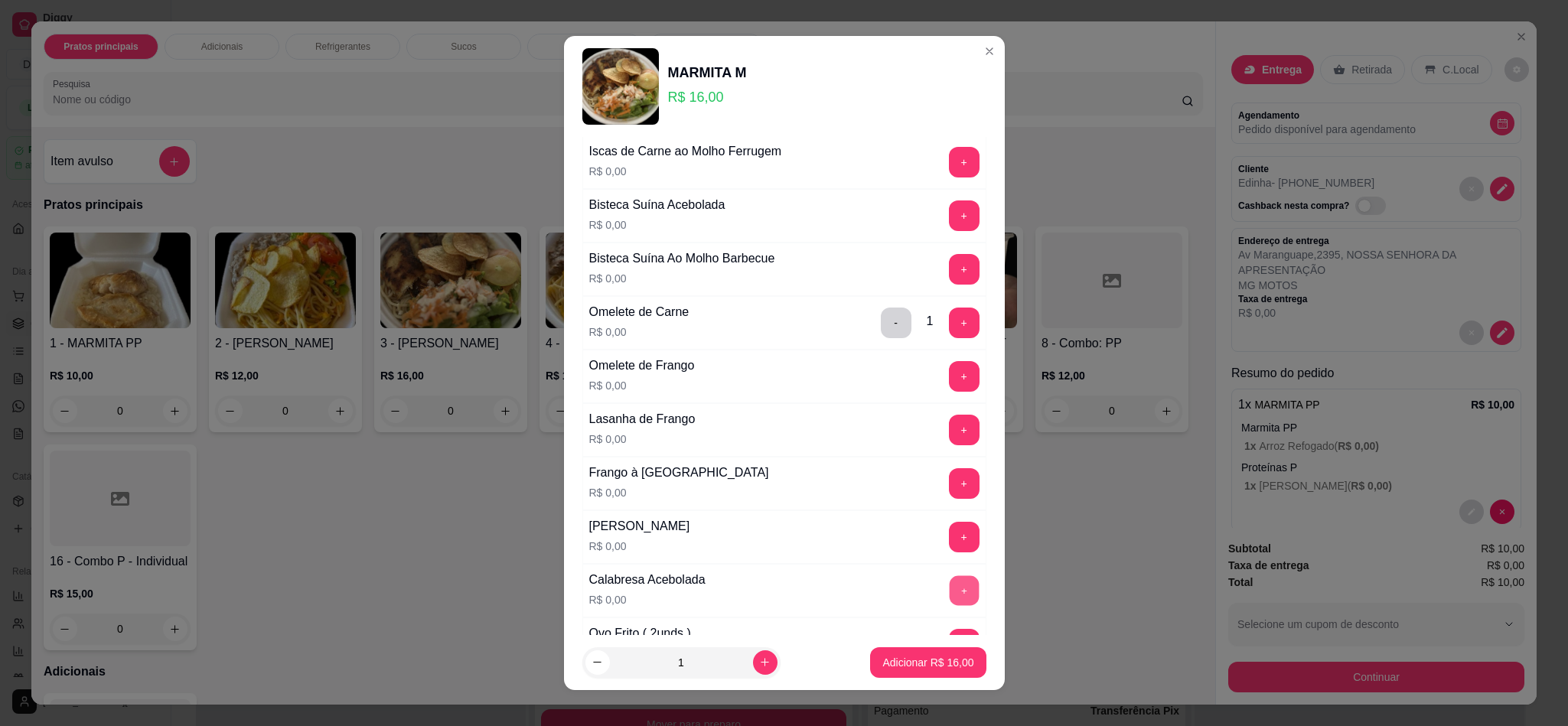
click at [949, 606] on button "+" at bounding box center [963, 590] width 30 height 30
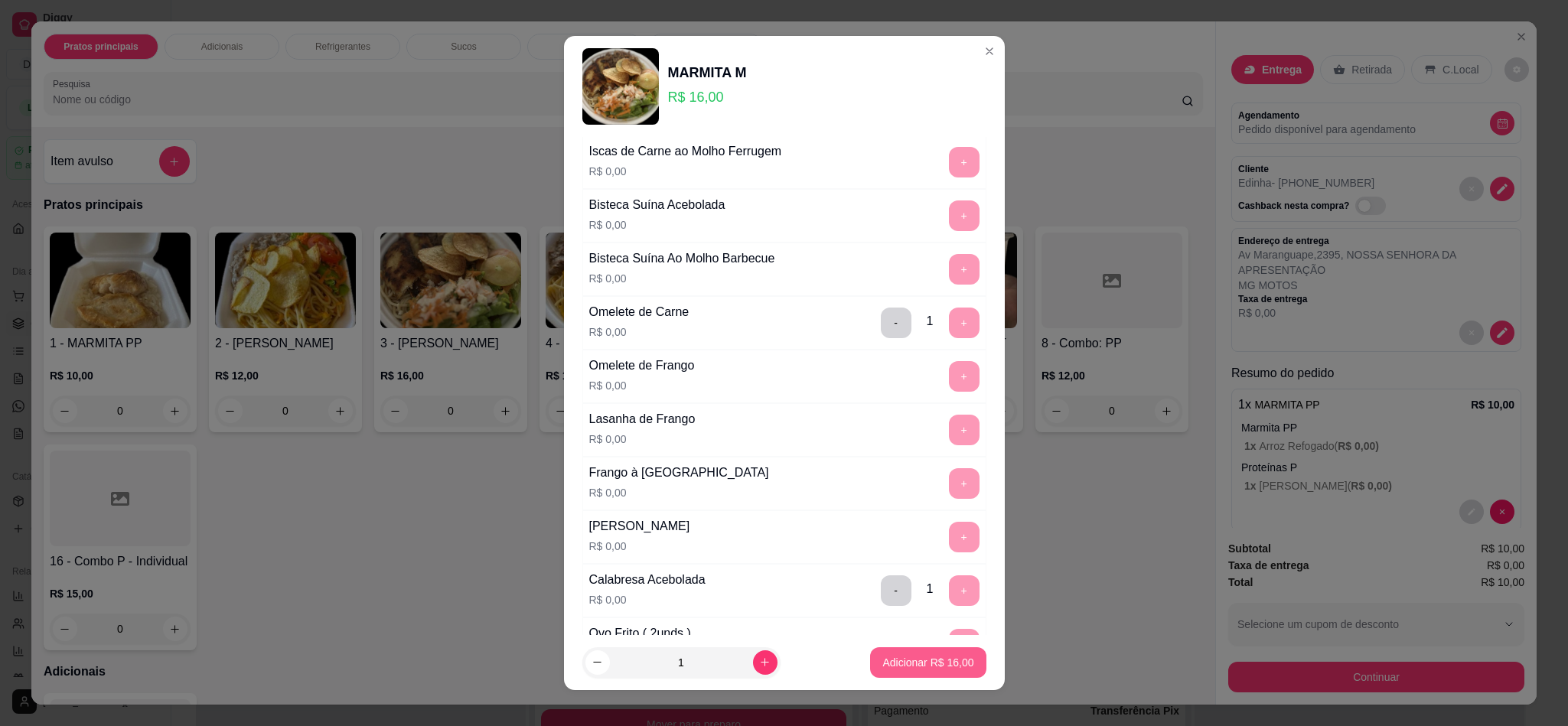
click at [927, 664] on p "Adicionar R$ 16,00" at bounding box center [928, 663] width 91 height 15
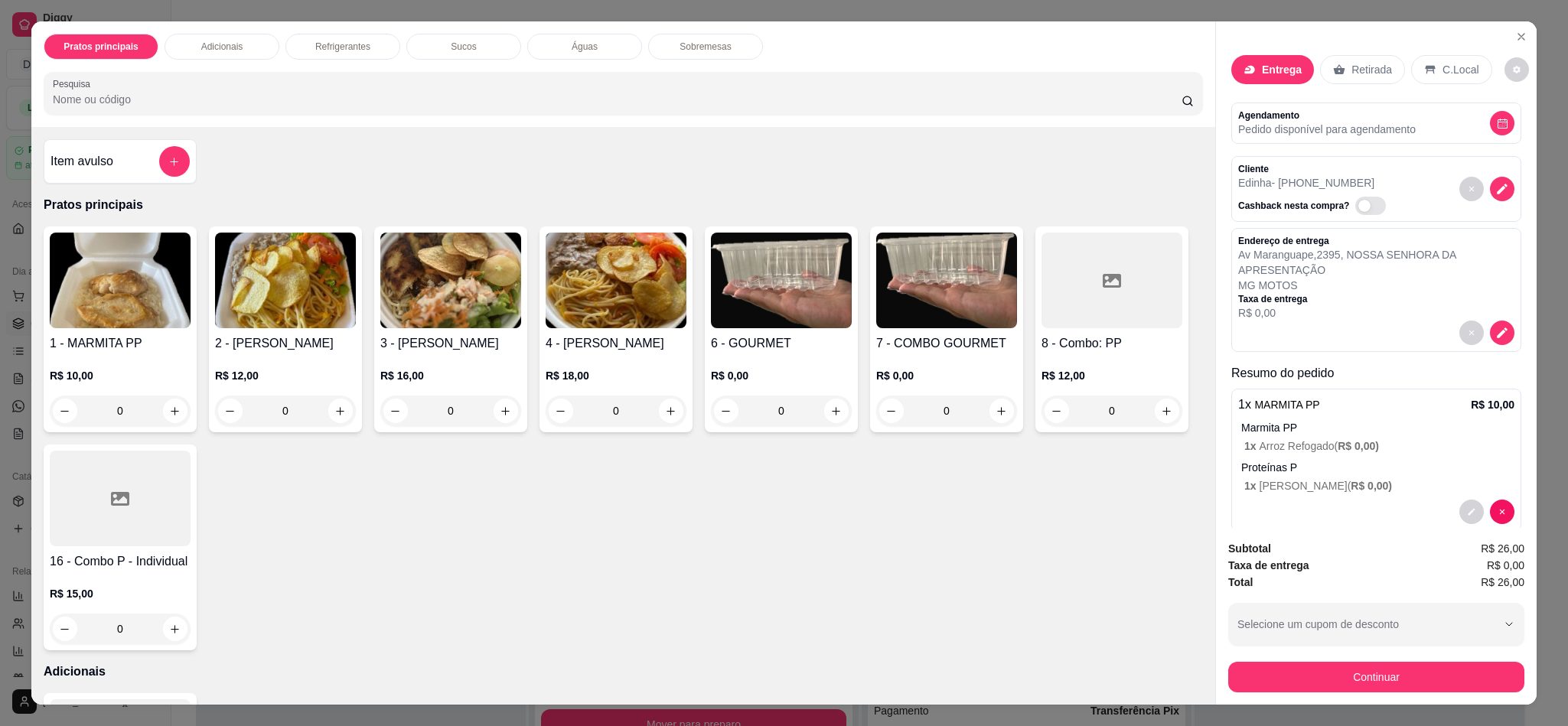
click at [426, 295] on img at bounding box center [450, 279] width 141 height 95
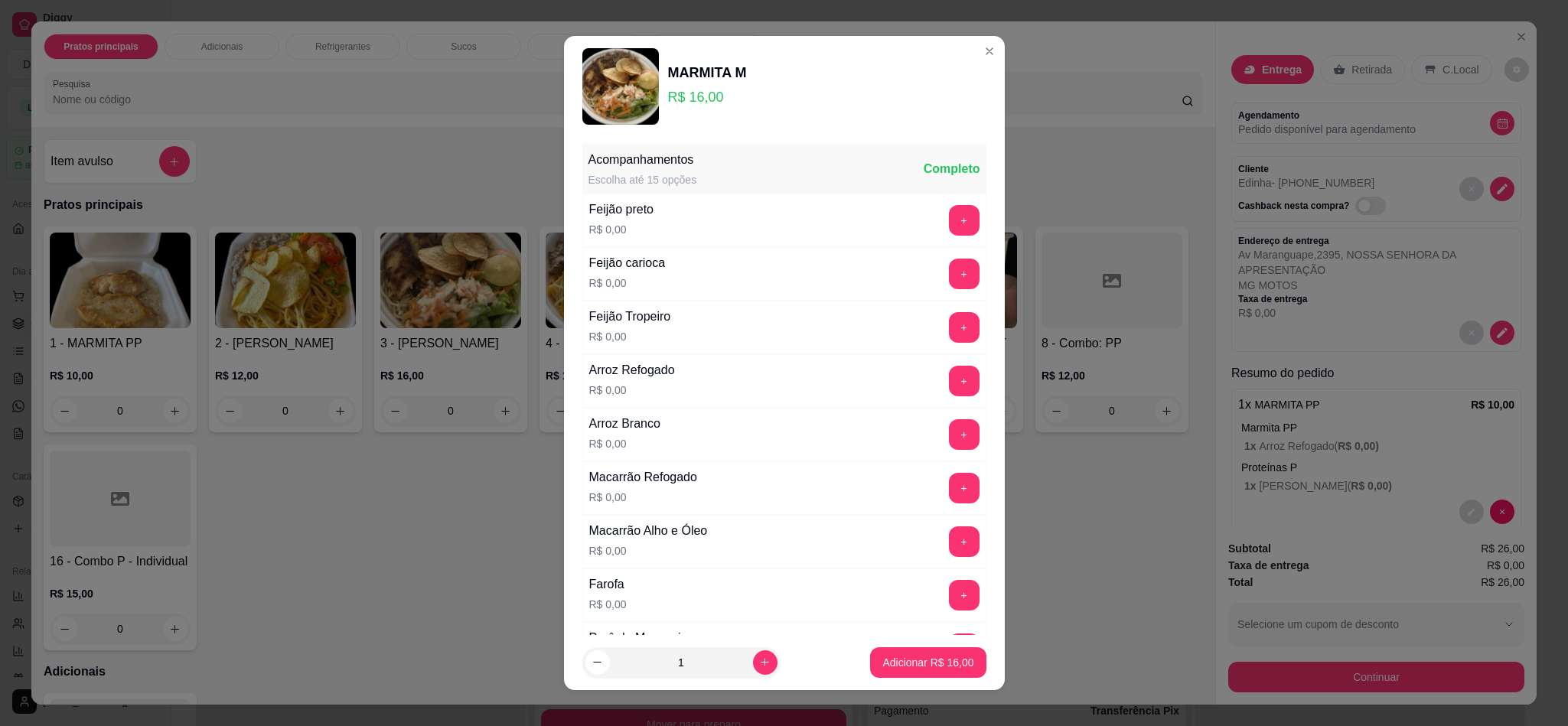
click at [942, 324] on div "+" at bounding box center [963, 328] width 43 height 30
click at [949, 324] on button "+" at bounding box center [964, 328] width 30 height 30
click at [949, 372] on button "+" at bounding box center [963, 381] width 30 height 30
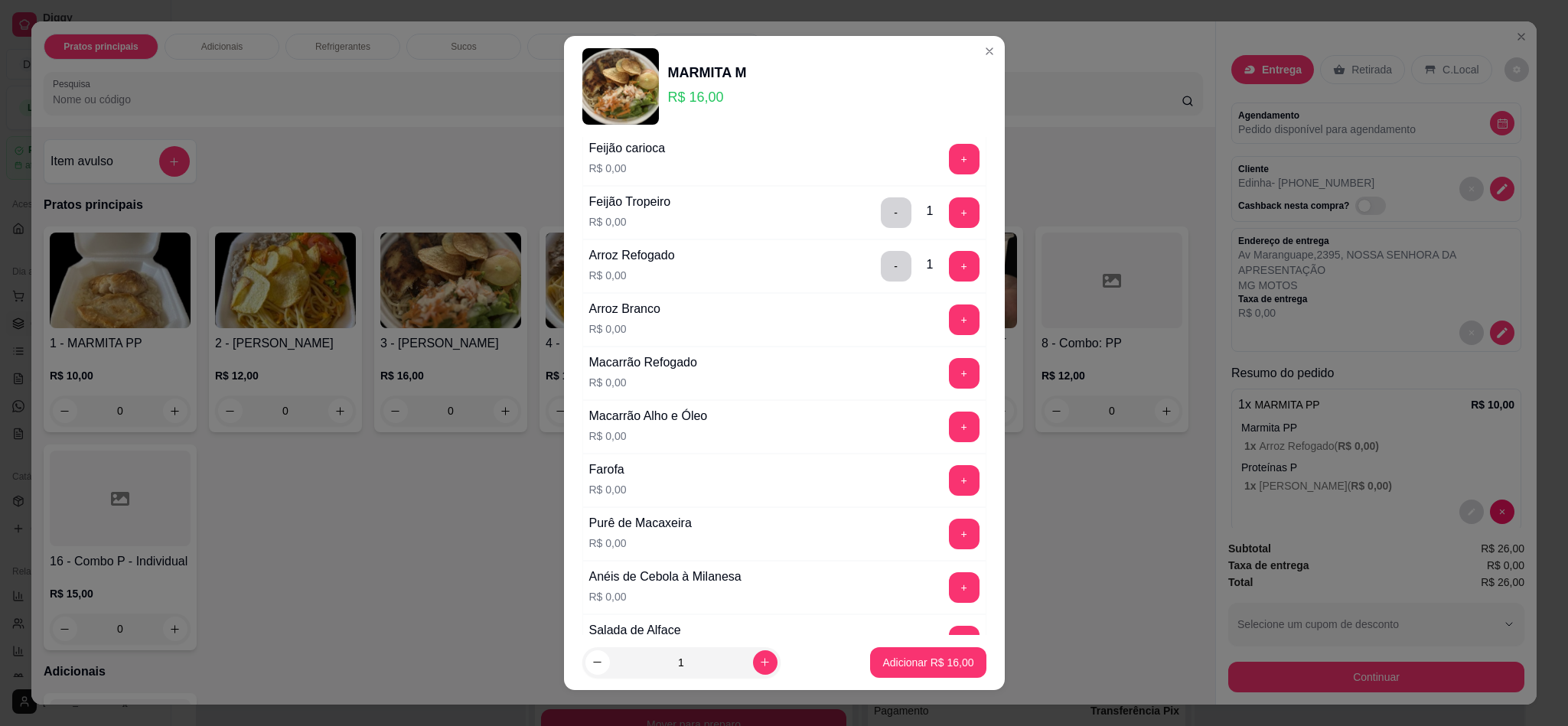
scroll to position [344, 0]
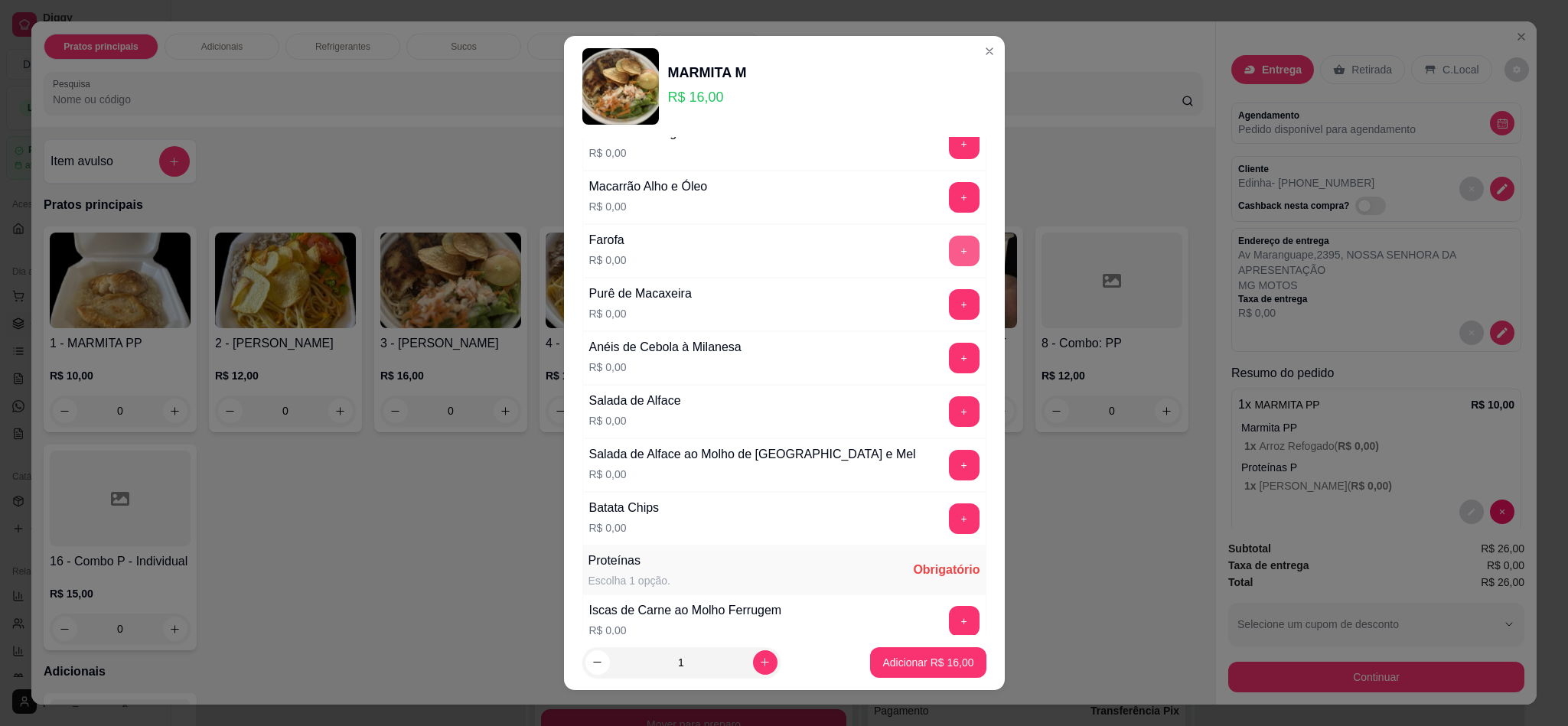
click at [949, 257] on button "+" at bounding box center [964, 251] width 30 height 30
click at [949, 307] on button "+" at bounding box center [963, 304] width 30 height 30
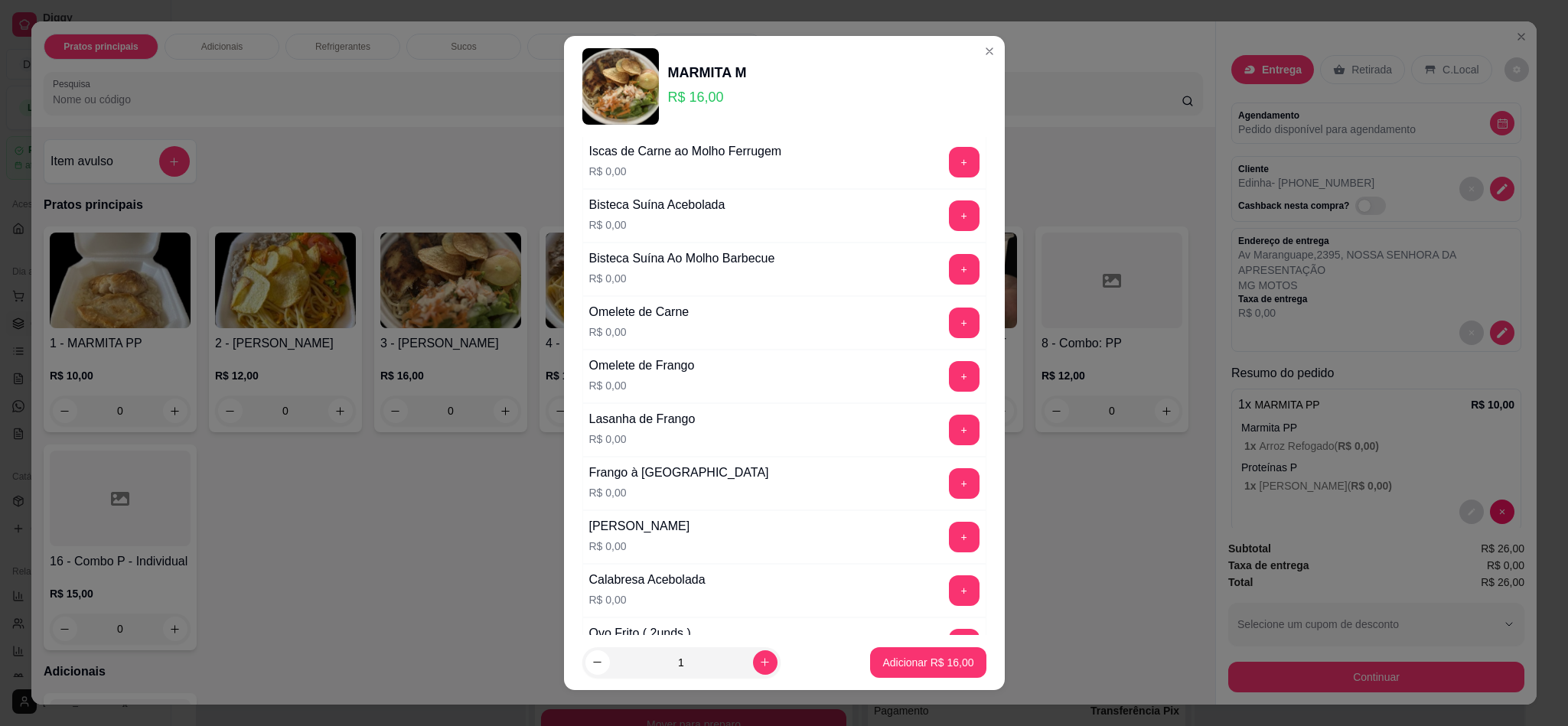
scroll to position [1026, 0]
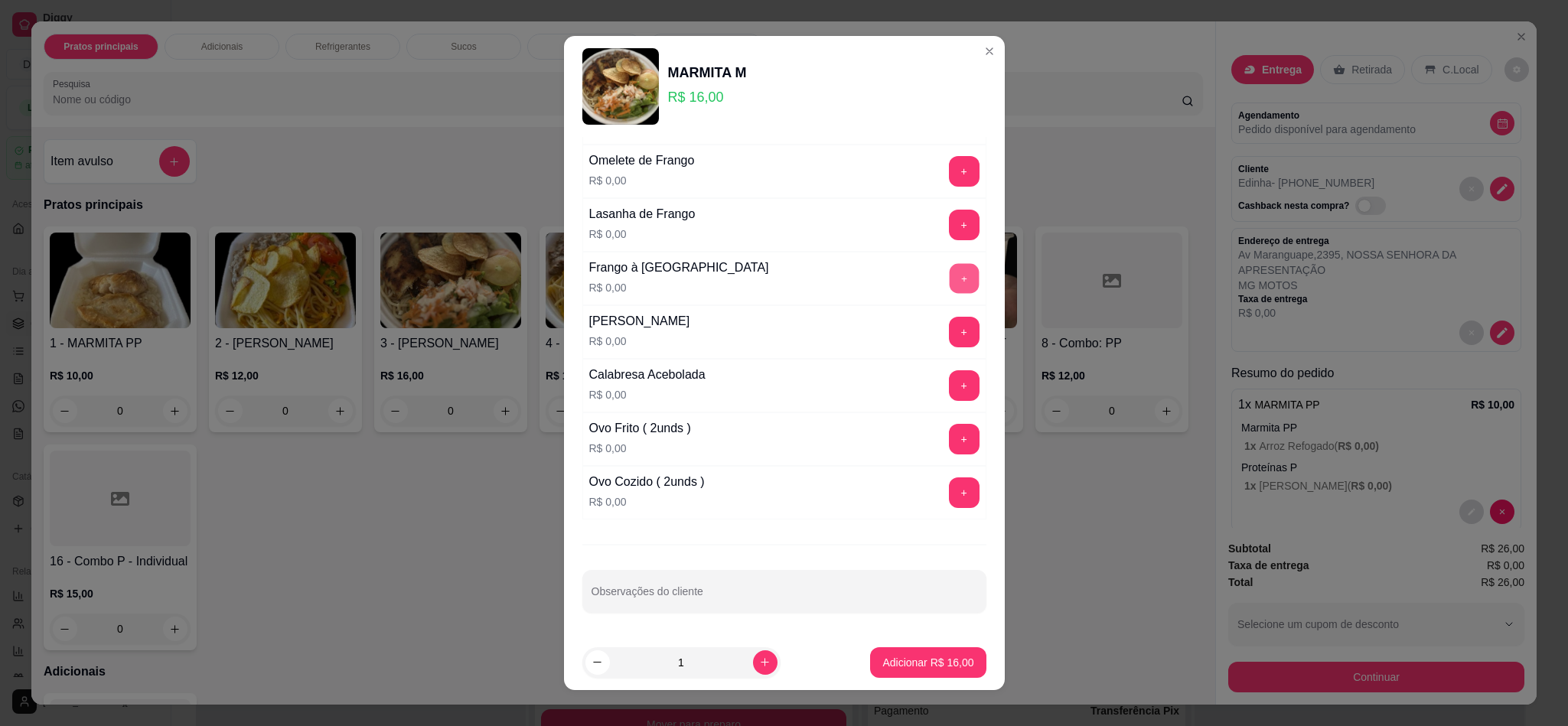
click at [949, 272] on button "+" at bounding box center [963, 279] width 30 height 30
click at [949, 328] on button "+" at bounding box center [964, 332] width 30 height 30
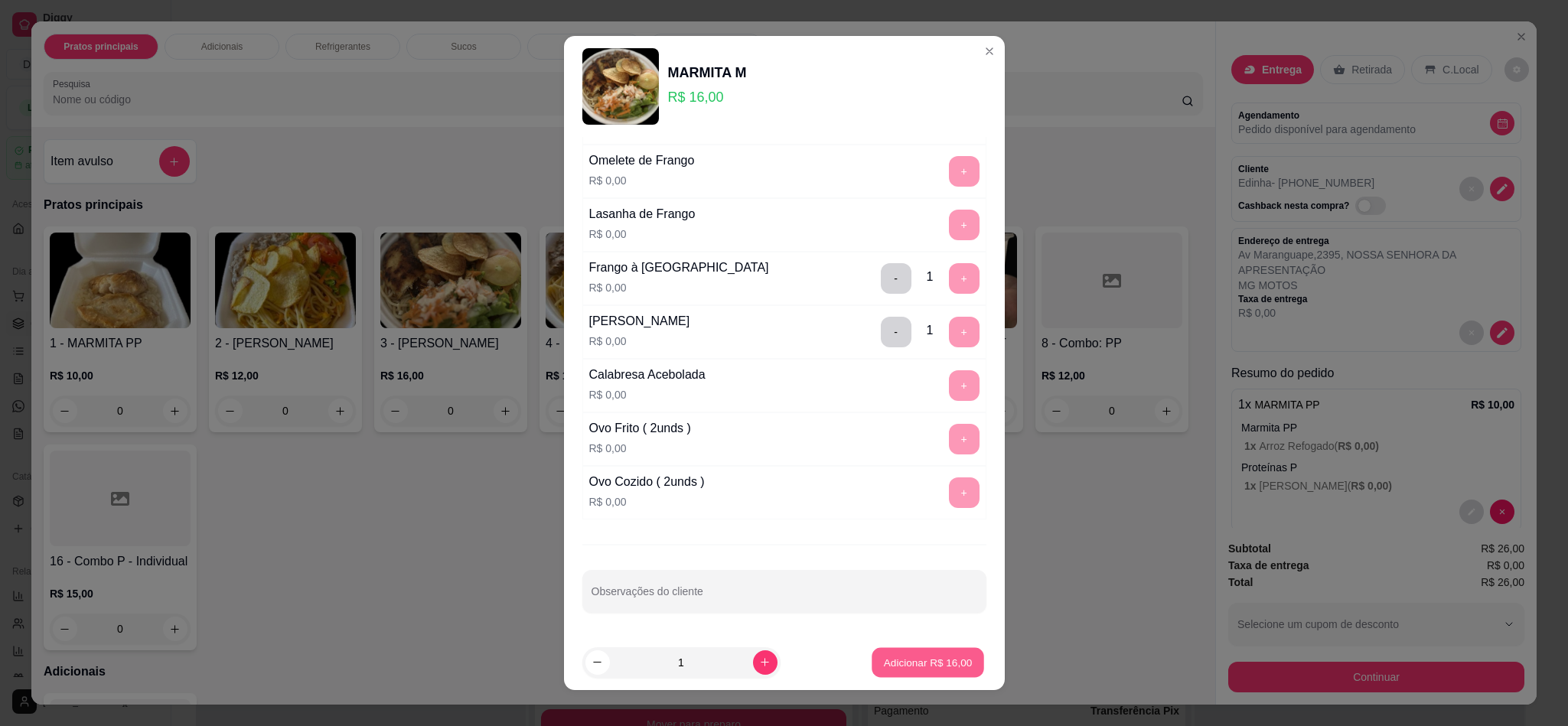
click at [884, 659] on p "Adicionar R$ 16,00" at bounding box center [928, 662] width 89 height 14
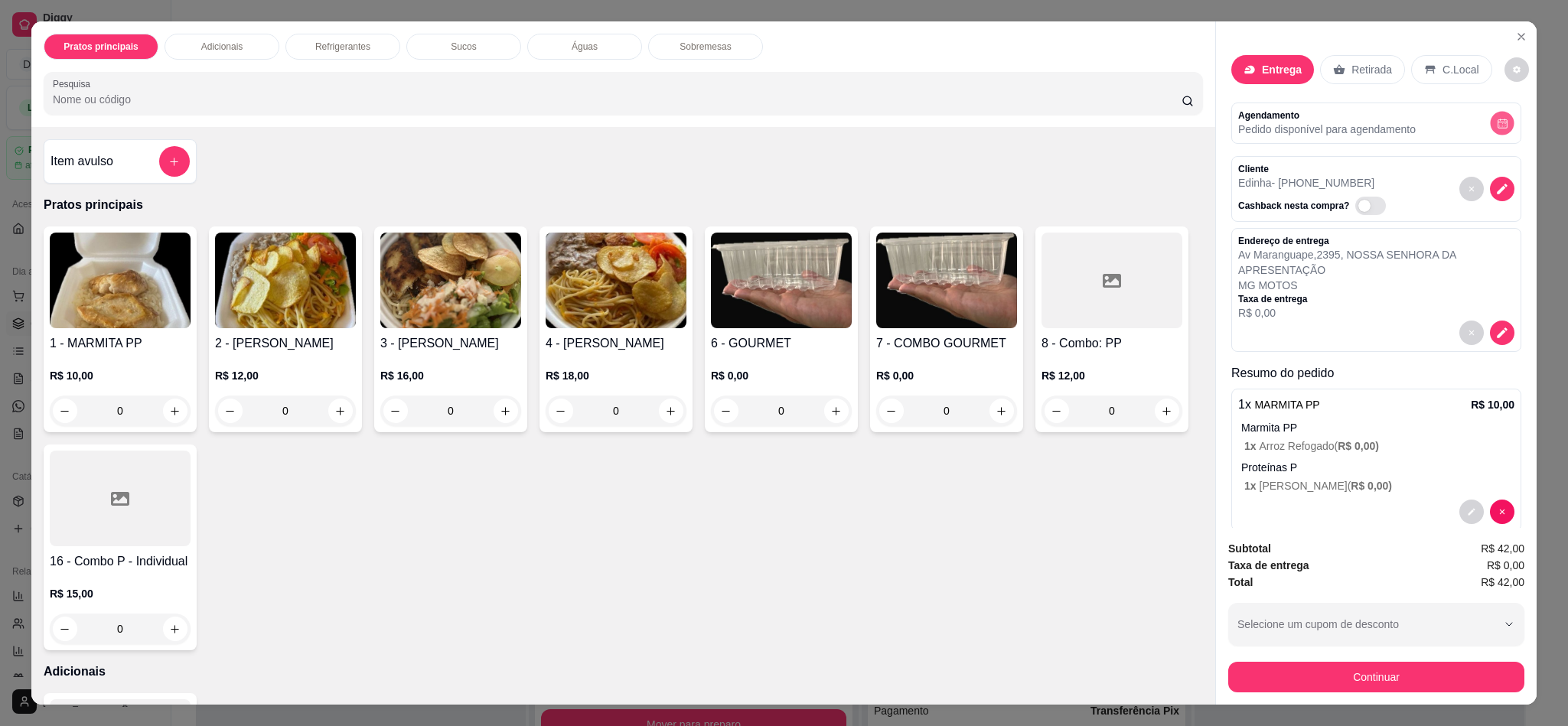
click at [1489, 125] on button "decrease-product-quantity" at bounding box center [1501, 123] width 24 height 24
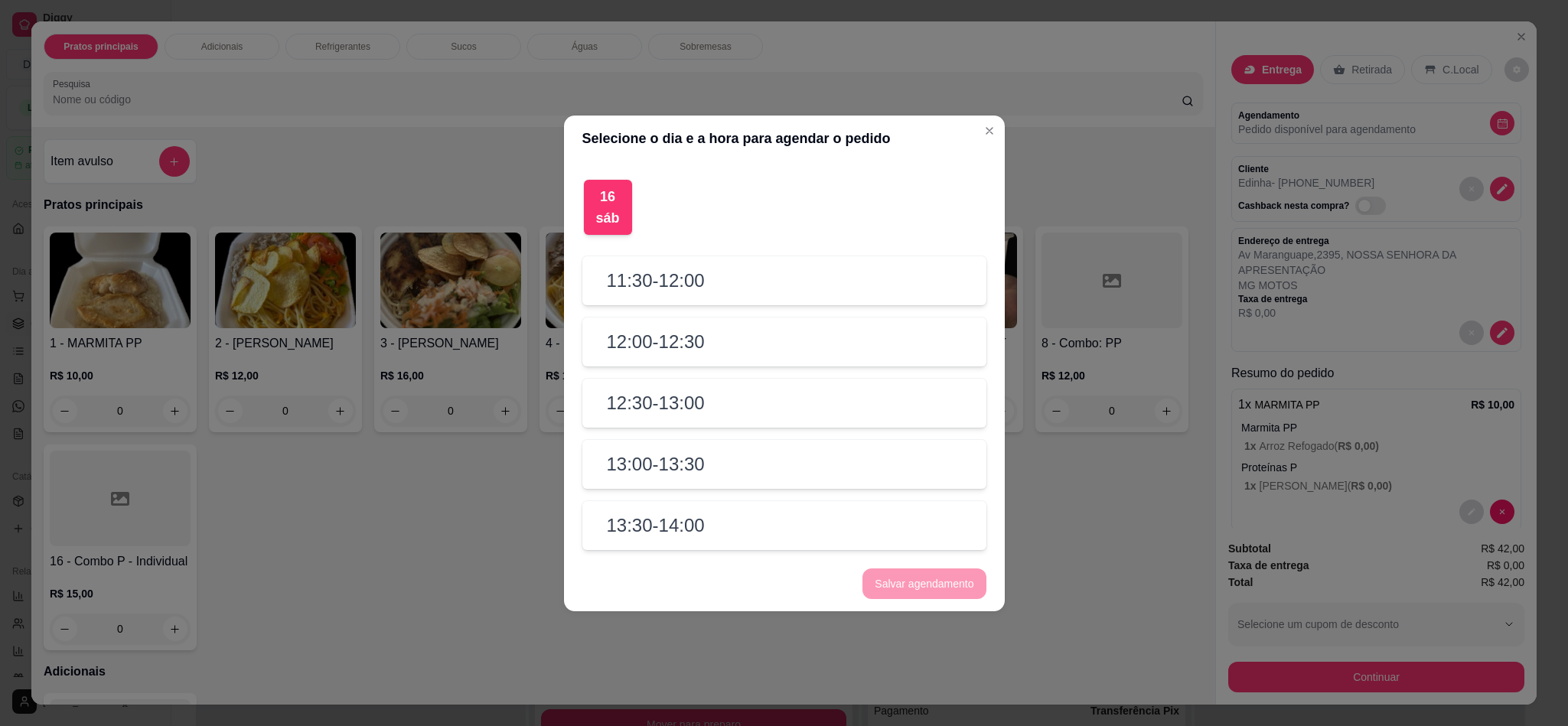
click at [797, 290] on div "11:30 - 12:00" at bounding box center [784, 281] width 404 height 49
click at [780, 281] on div "11:30 - 12:00" at bounding box center [784, 281] width 404 height 49
click at [787, 291] on div "11:30 - 12:00" at bounding box center [784, 281] width 404 height 49
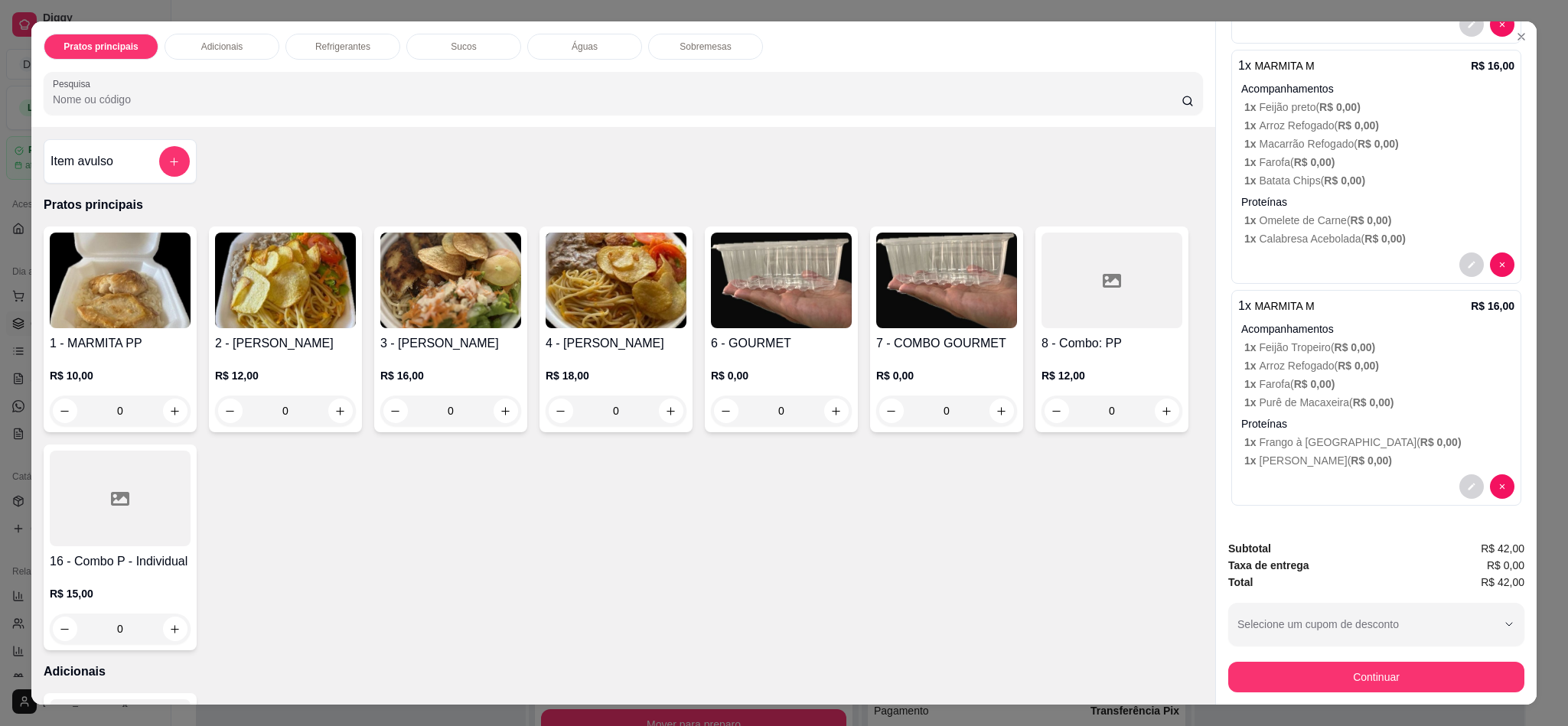
scroll to position [469, 0]
click at [1330, 689] on button "Continuar" at bounding box center [1376, 676] width 287 height 30
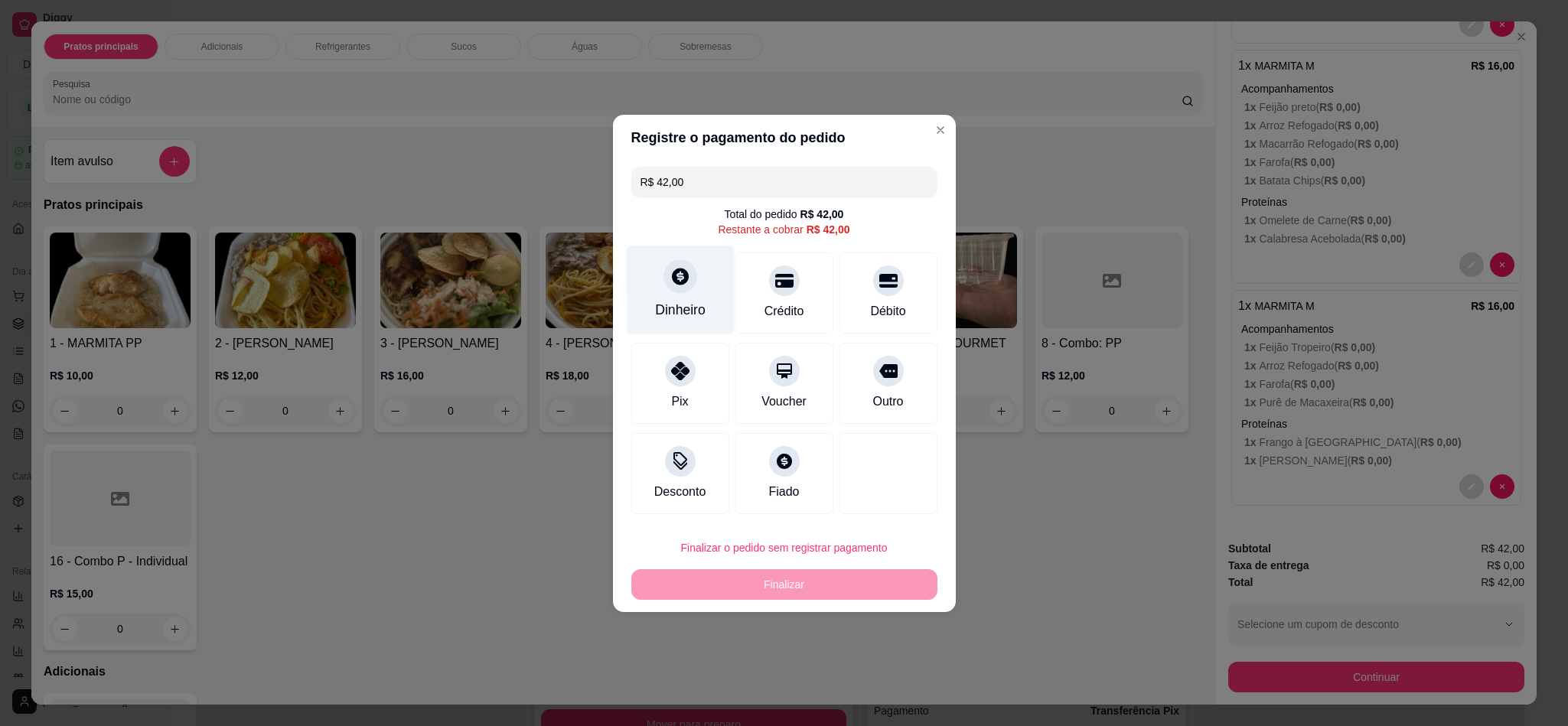
click at [680, 285] on icon at bounding box center [680, 276] width 20 height 20
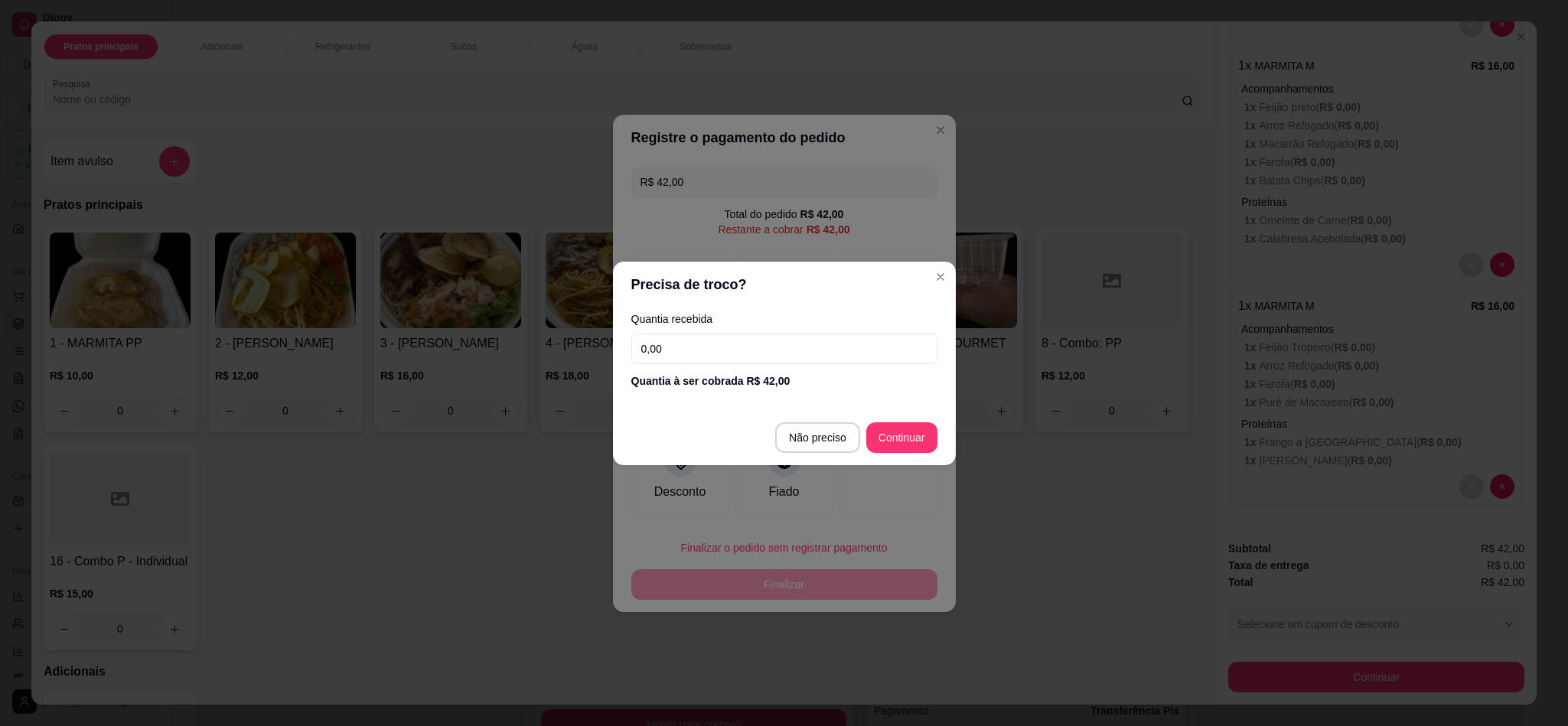
click at [748, 347] on input "0,00" at bounding box center [784, 349] width 306 height 30
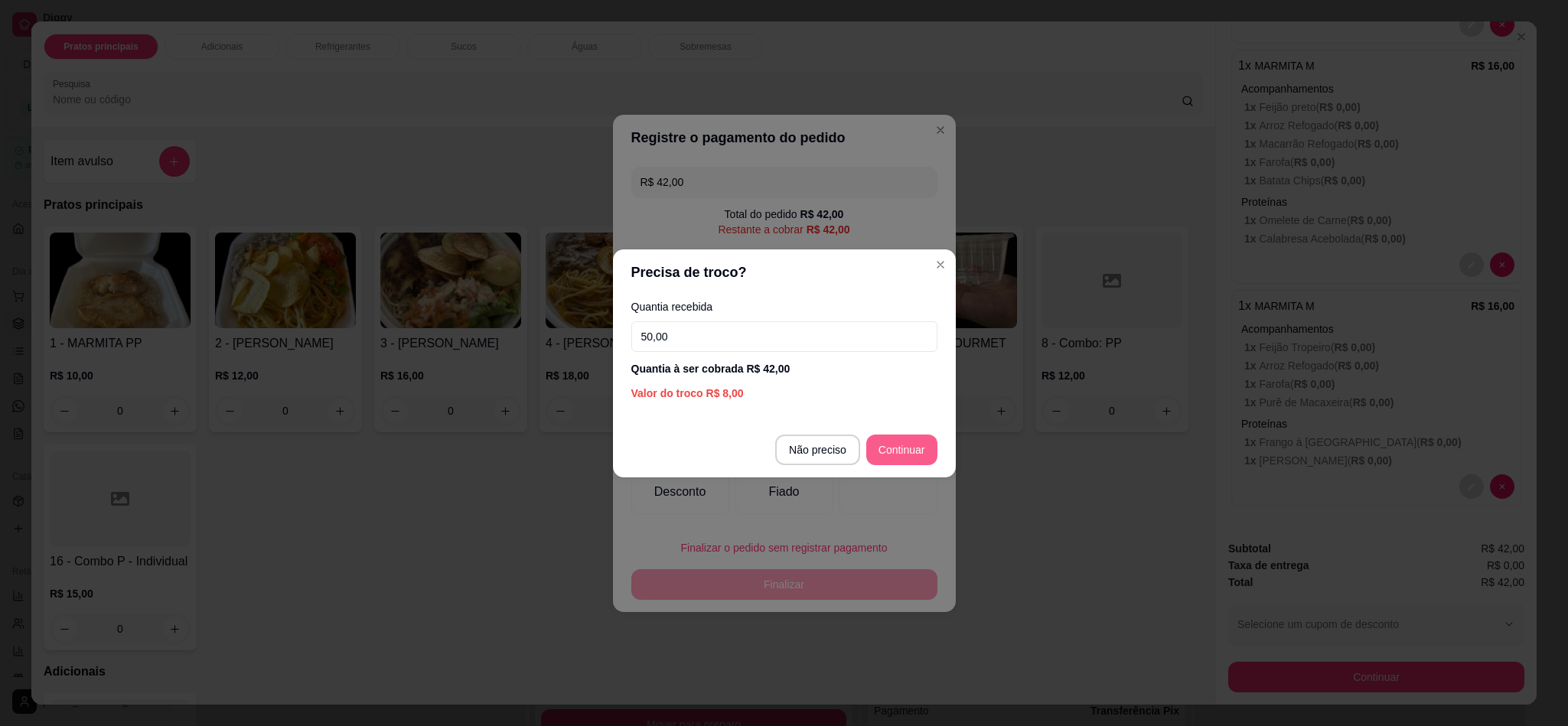
type input "50,00"
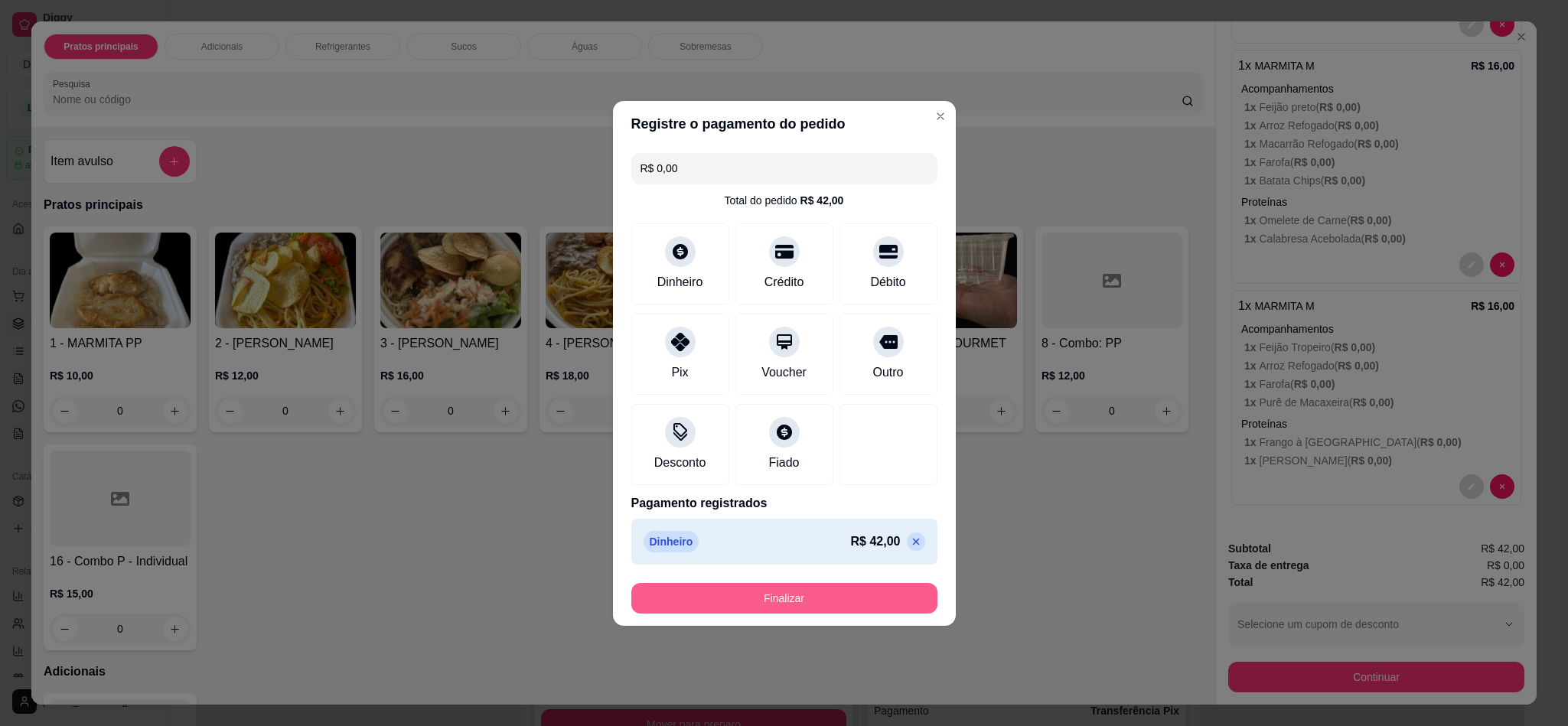
click at [801, 601] on button "Finalizar" at bounding box center [784, 599] width 306 height 30
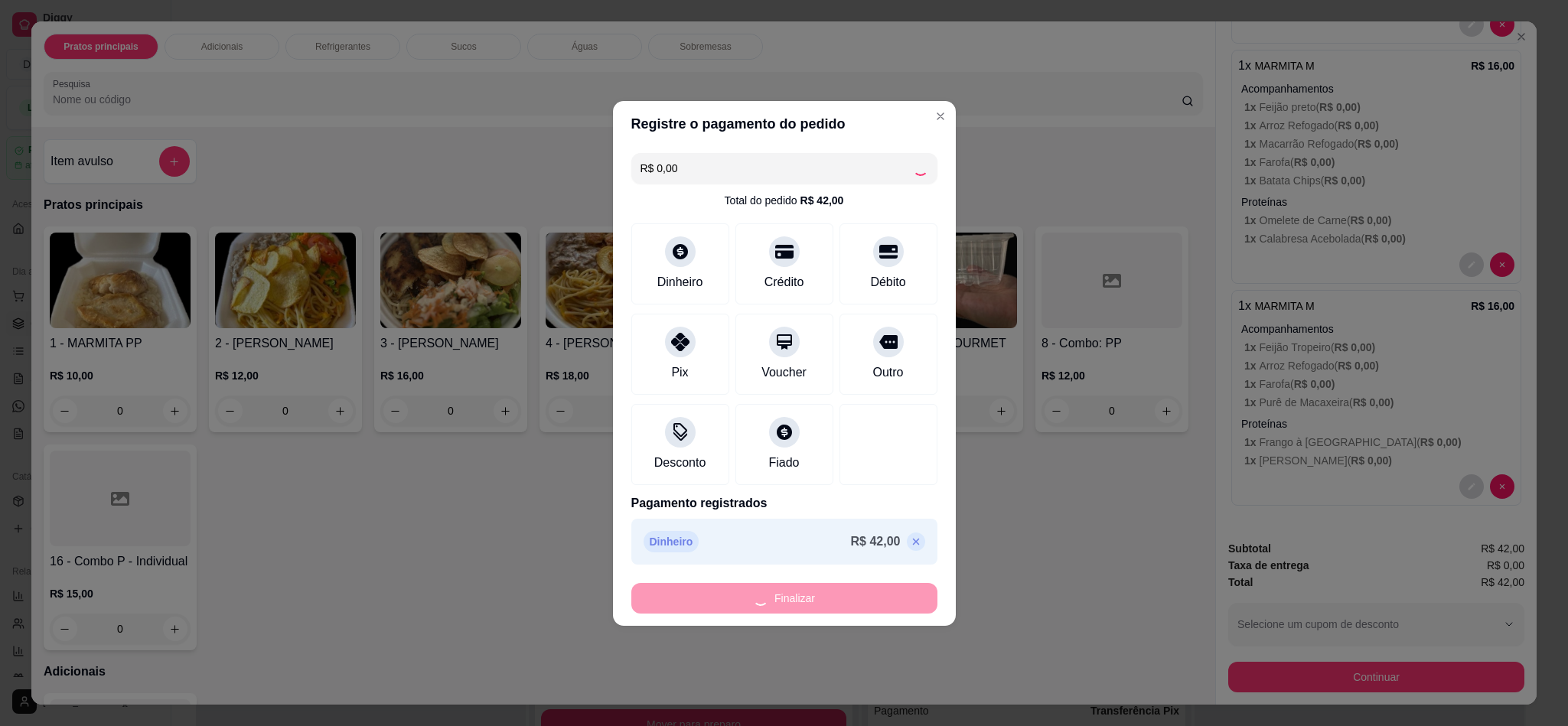
type input "-R$ 42,00"
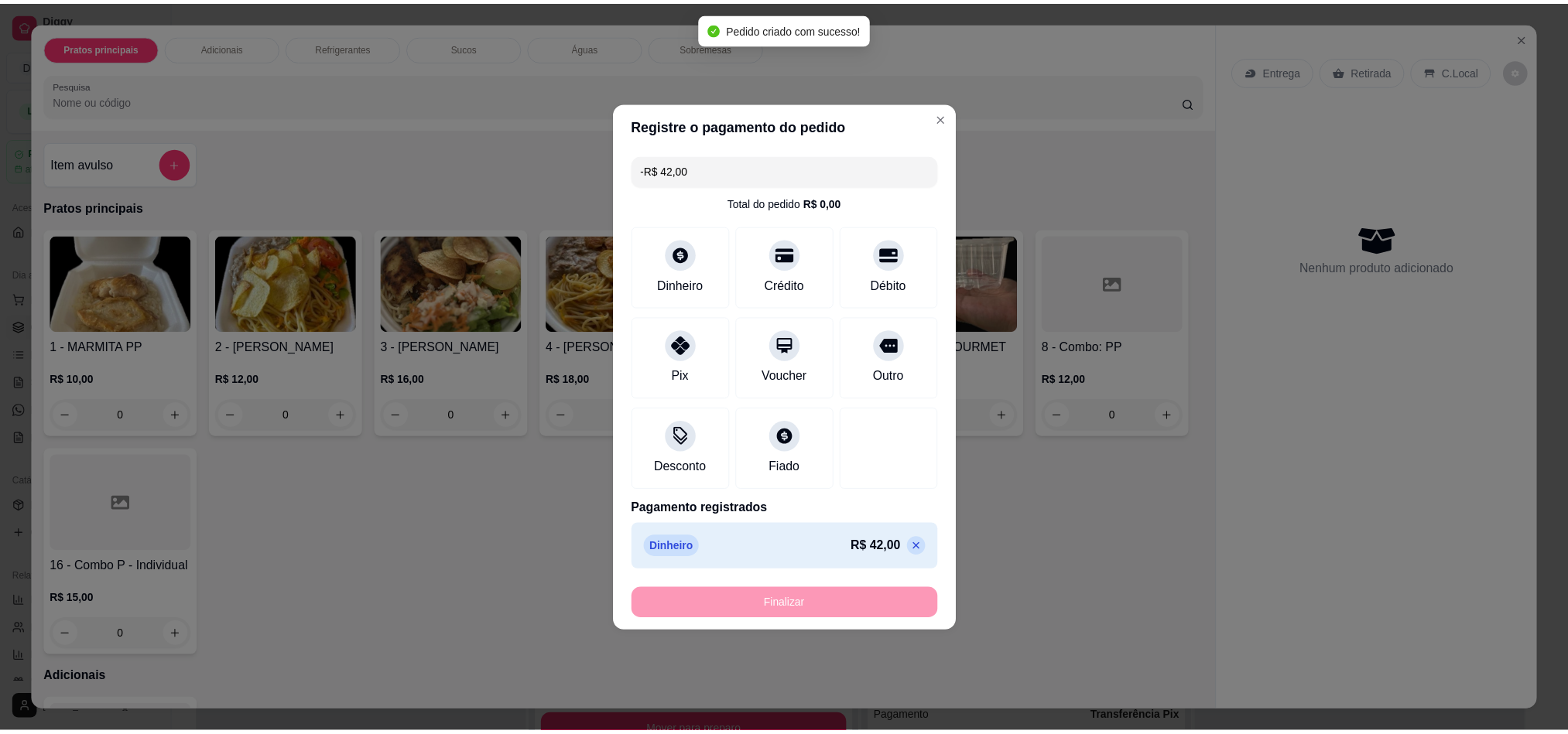
scroll to position [0, 0]
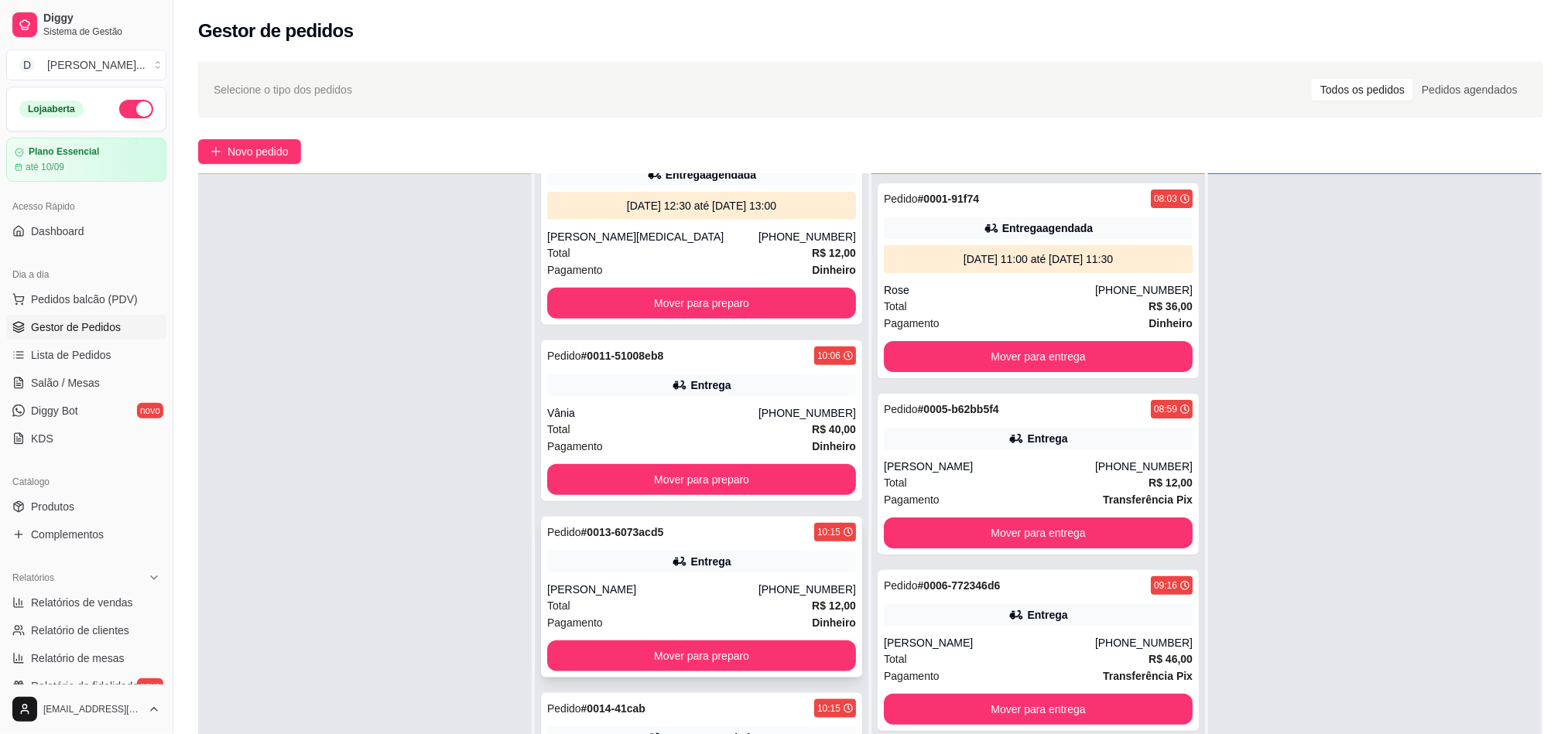
scroll to position [232, 0]
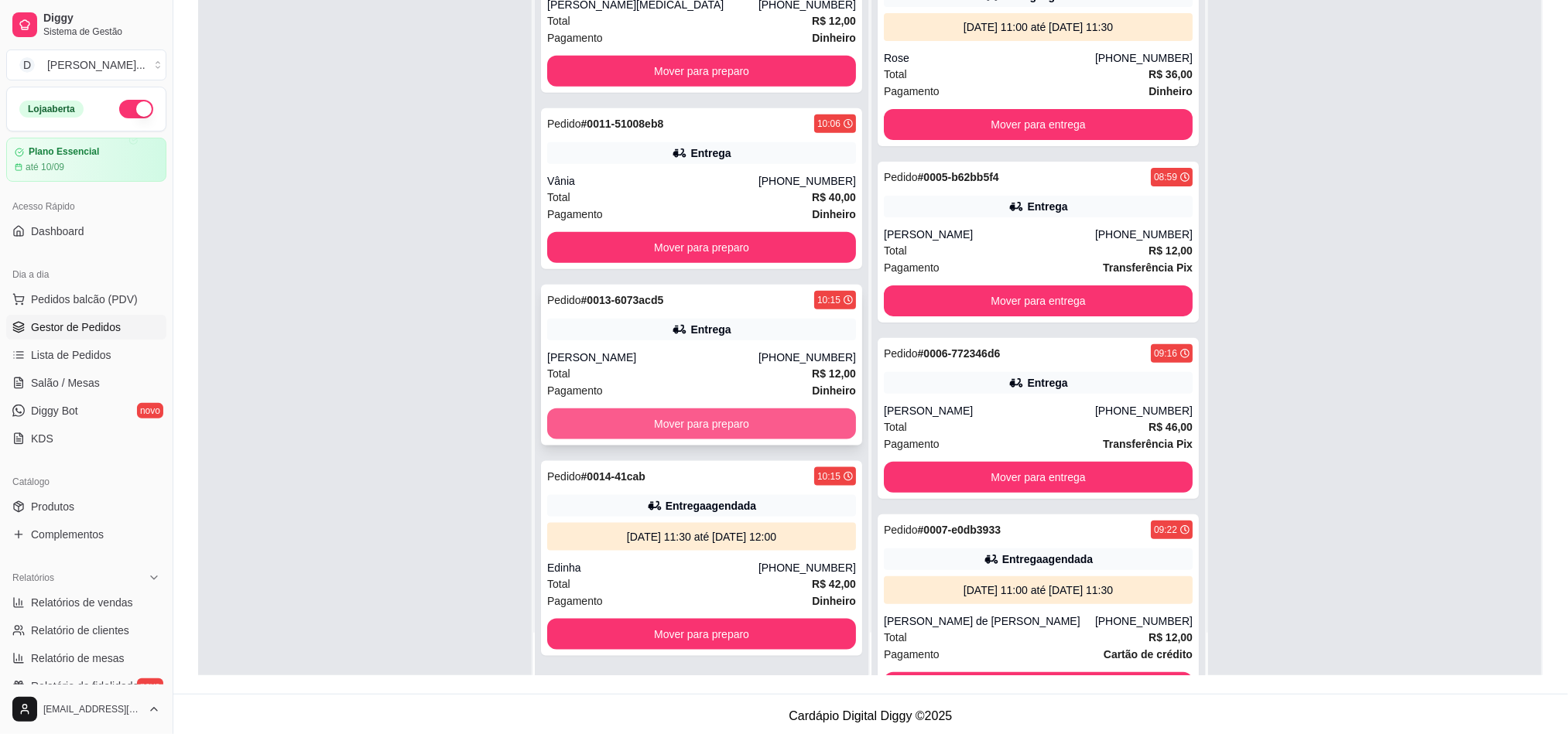
click at [629, 420] on button "Mover para preparo" at bounding box center [702, 423] width 309 height 31
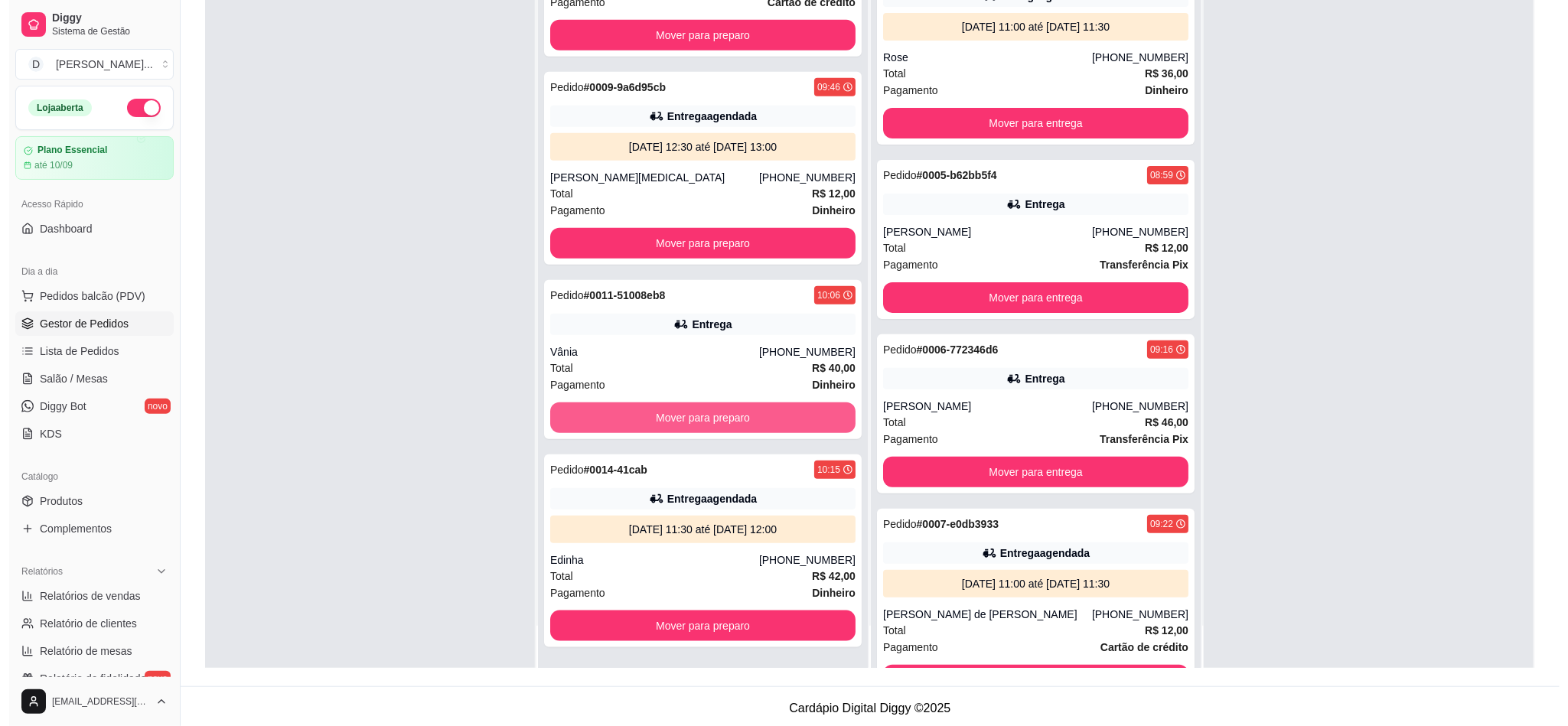
scroll to position [502, 0]
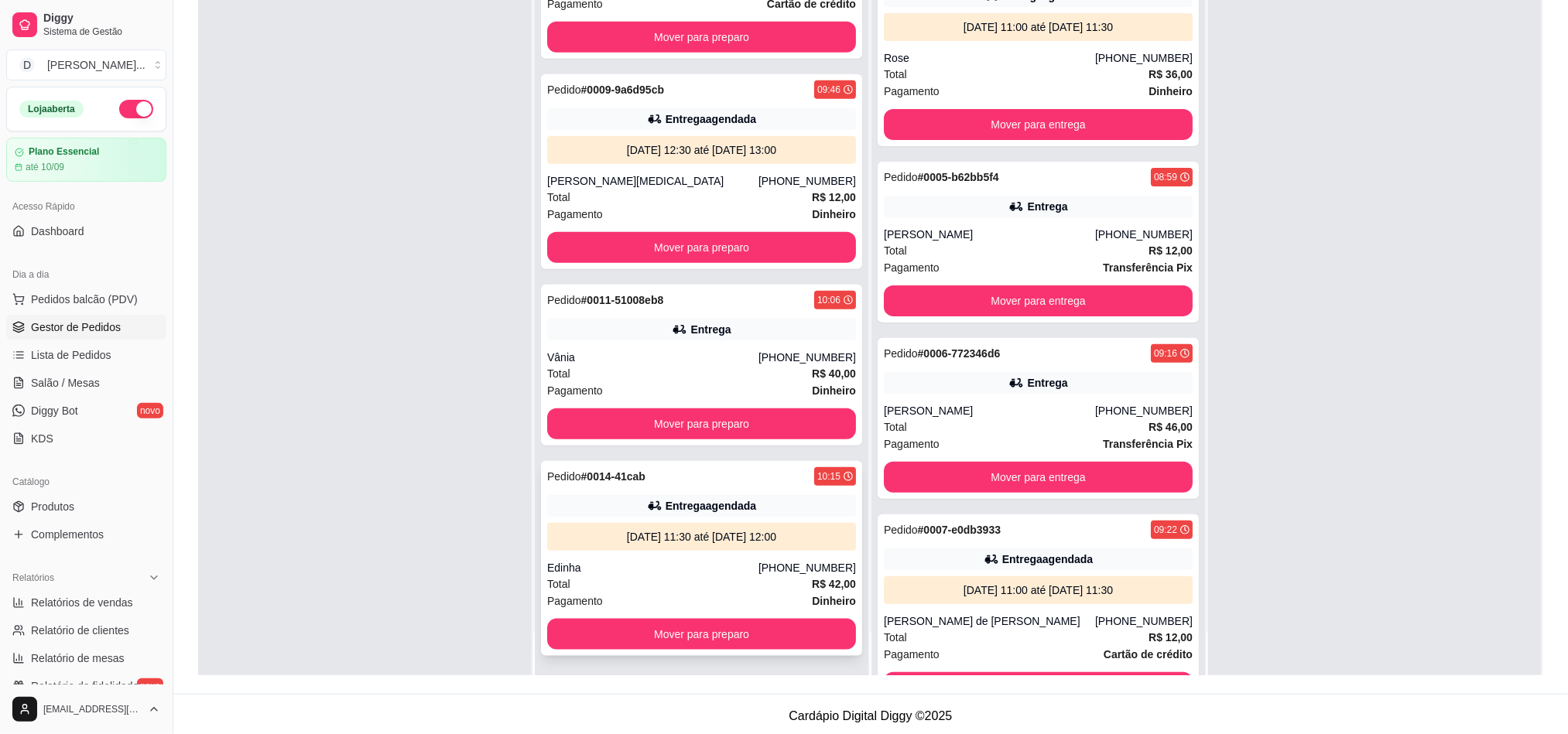
click at [676, 582] on div "Total R$ 42,00" at bounding box center [702, 584] width 309 height 17
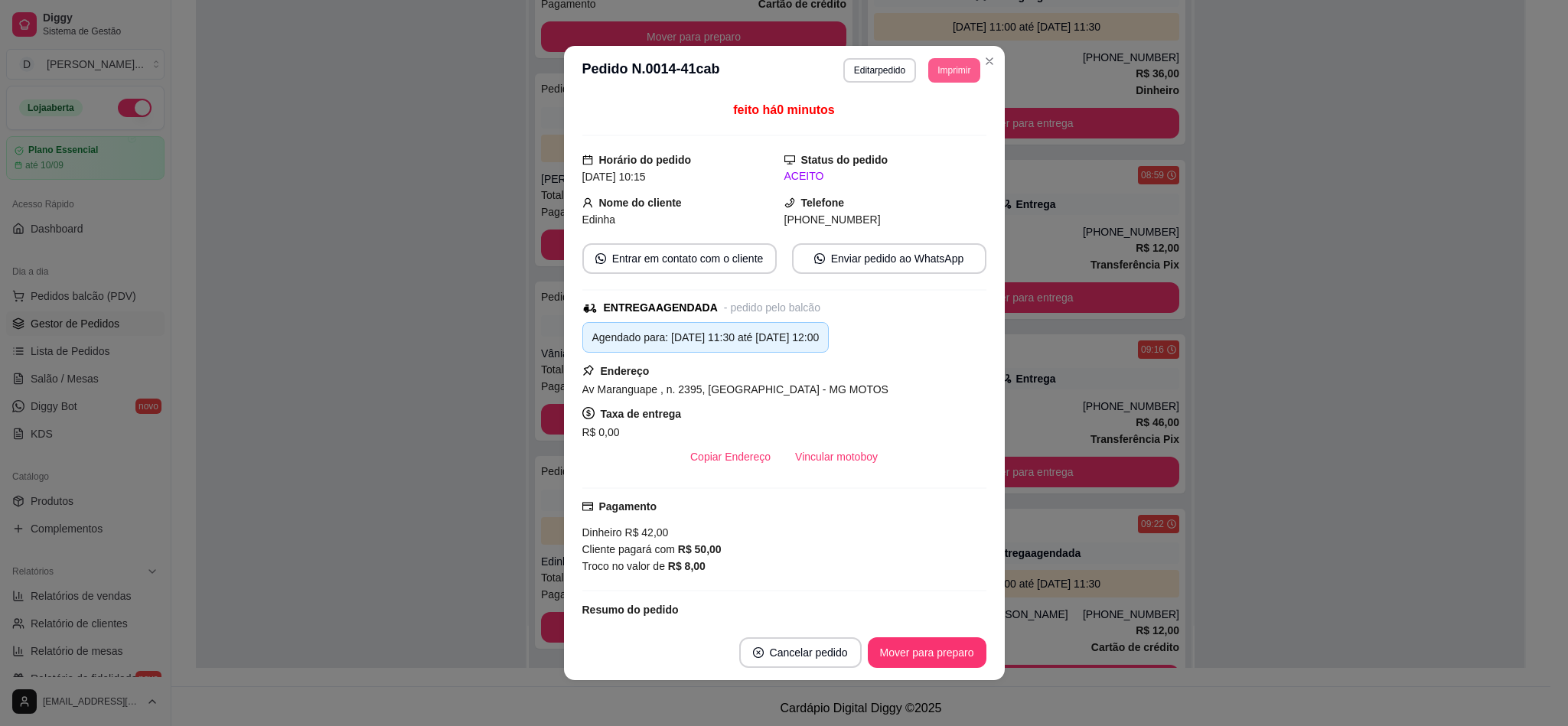
click at [930, 74] on button "Imprimir" at bounding box center [953, 70] width 52 height 24
click at [914, 127] on button "IMPRESSORA" at bounding box center [916, 124] width 111 height 24
click at [935, 73] on button "Imprimir" at bounding box center [953, 70] width 50 height 24
click at [934, 112] on button "IMPRESSORA" at bounding box center [929, 118] width 89 height 20
click at [934, 55] on header "**********" at bounding box center [784, 70] width 441 height 49
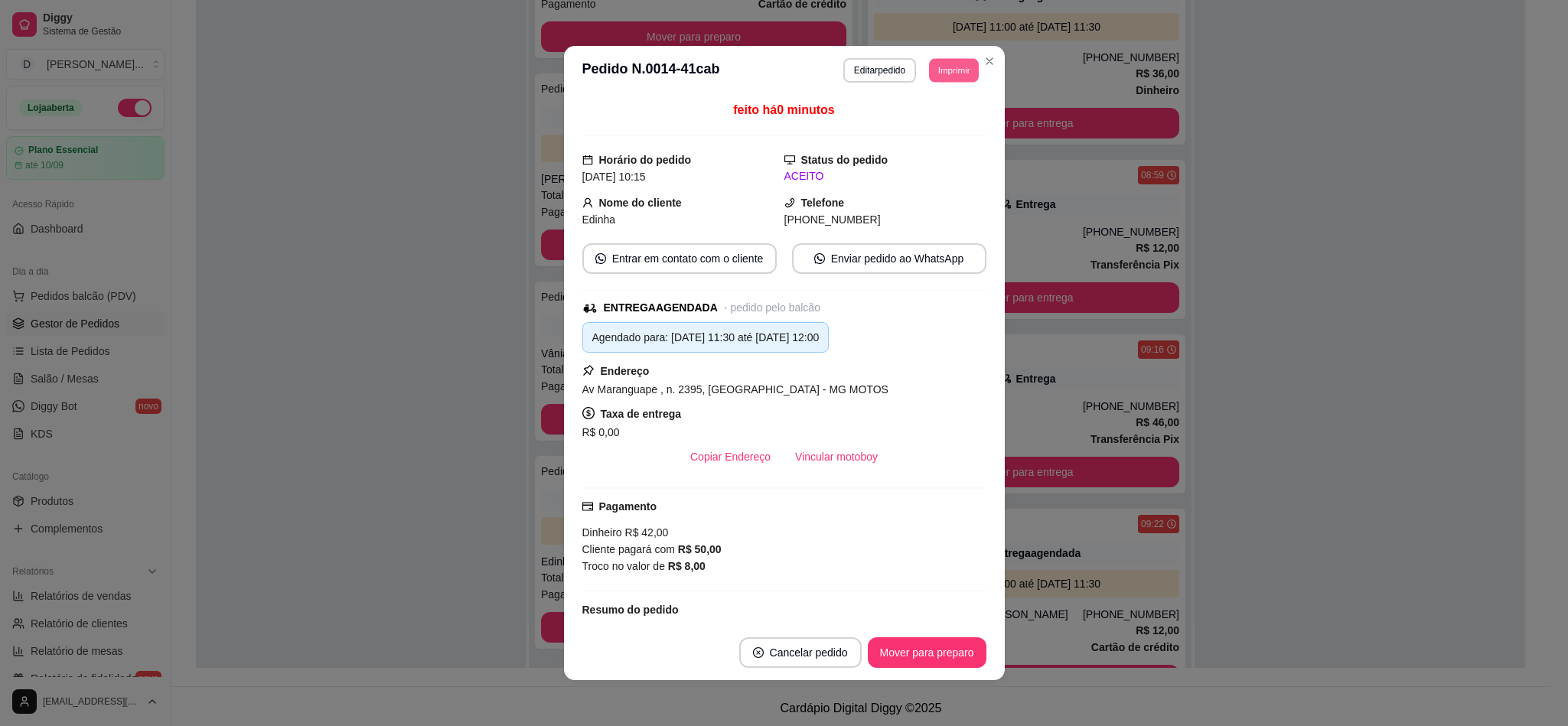
click at [935, 60] on button "Imprimir" at bounding box center [953, 70] width 50 height 24
click at [930, 116] on button "IMPRESSORA" at bounding box center [916, 124] width 111 height 24
click at [932, 78] on button "Imprimir" at bounding box center [953, 70] width 52 height 24
click at [932, 111] on div "Escolha a impressora IMPRESSORA" at bounding box center [930, 108] width 101 height 41
click at [930, 127] on button "IMPRESSORA" at bounding box center [916, 124] width 107 height 24
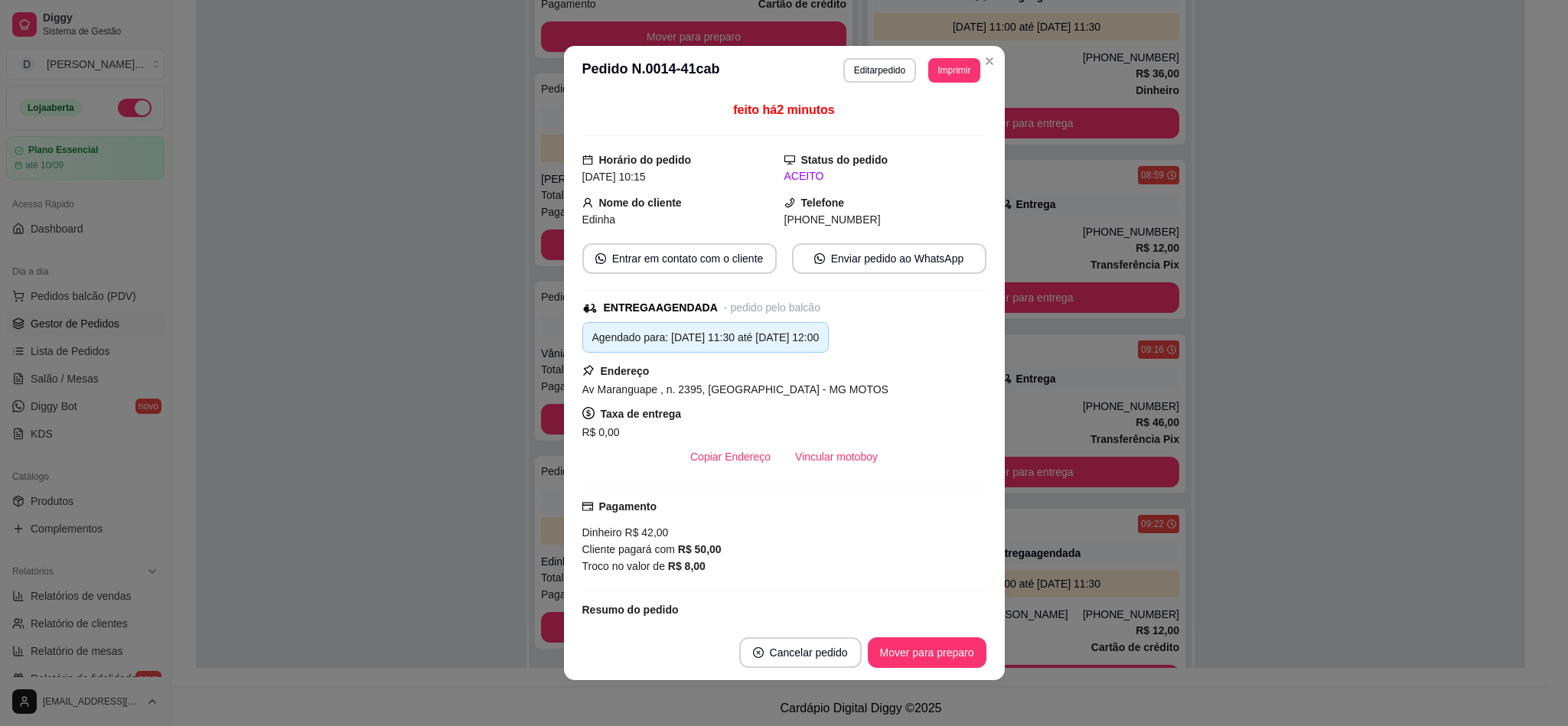
click at [930, 127] on div "feito há 2 minutos" at bounding box center [784, 119] width 404 height 35
click at [905, 661] on button "Mover para preparo" at bounding box center [926, 653] width 115 height 30
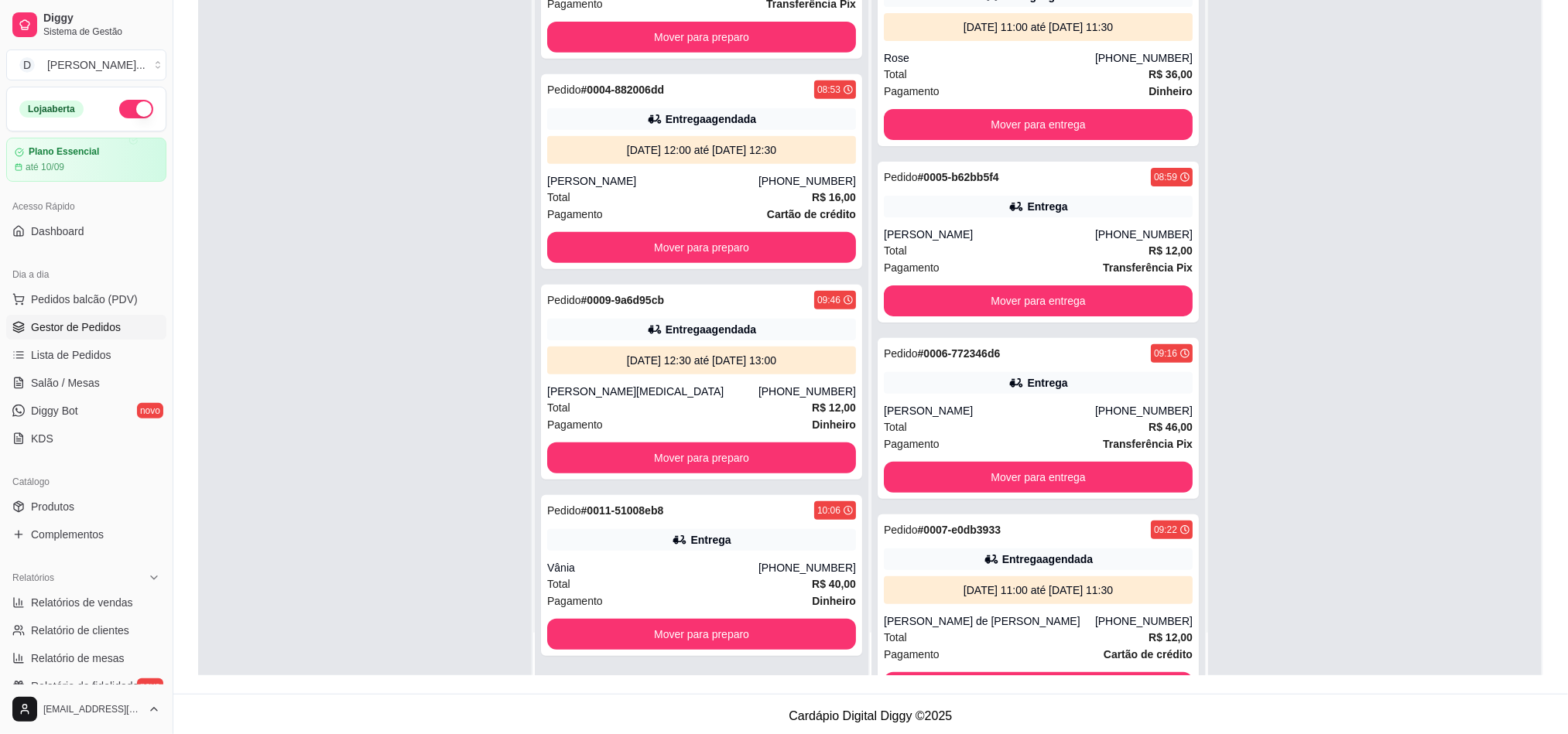
scroll to position [474, 0]
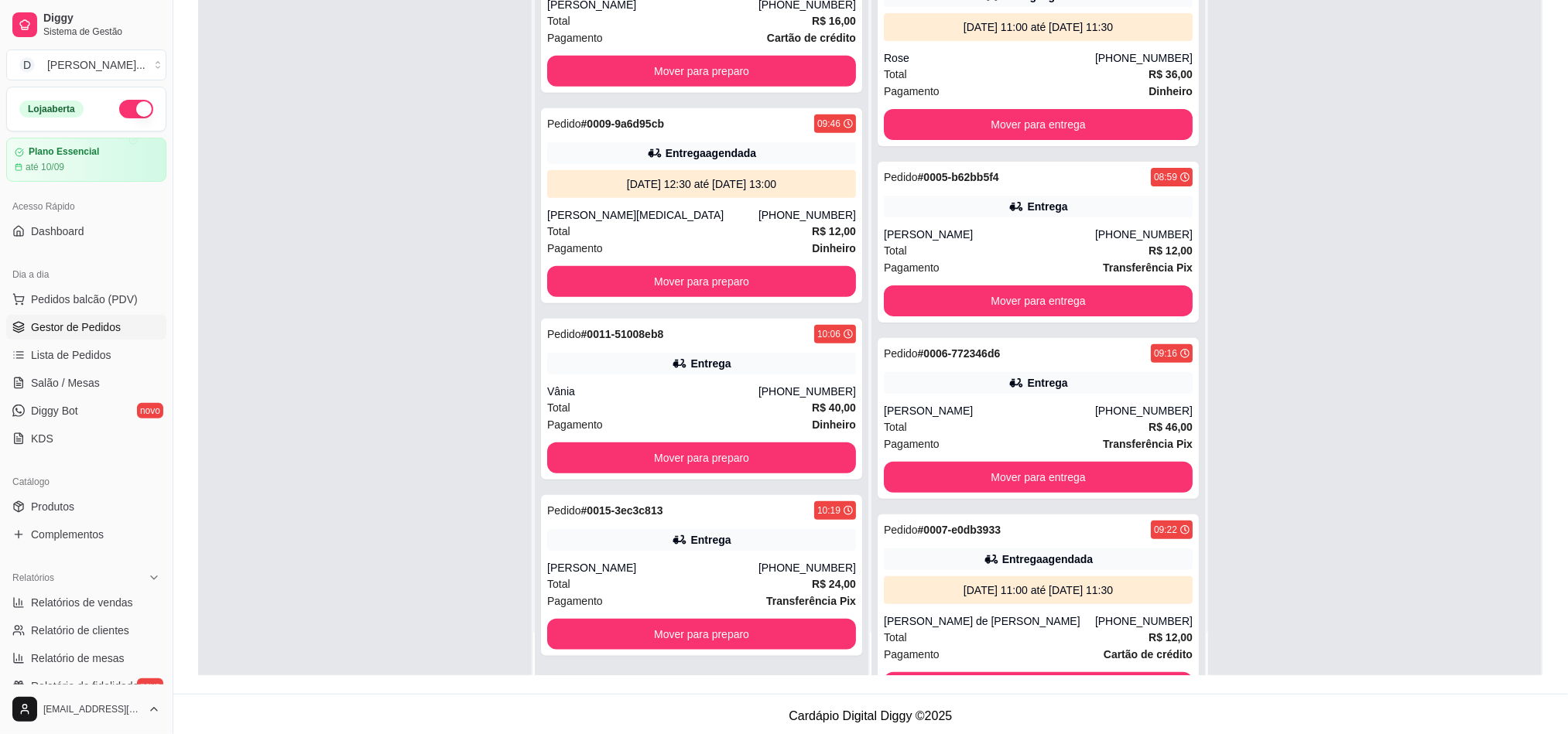
click at [476, 347] on div at bounding box center [365, 309] width 334 height 734
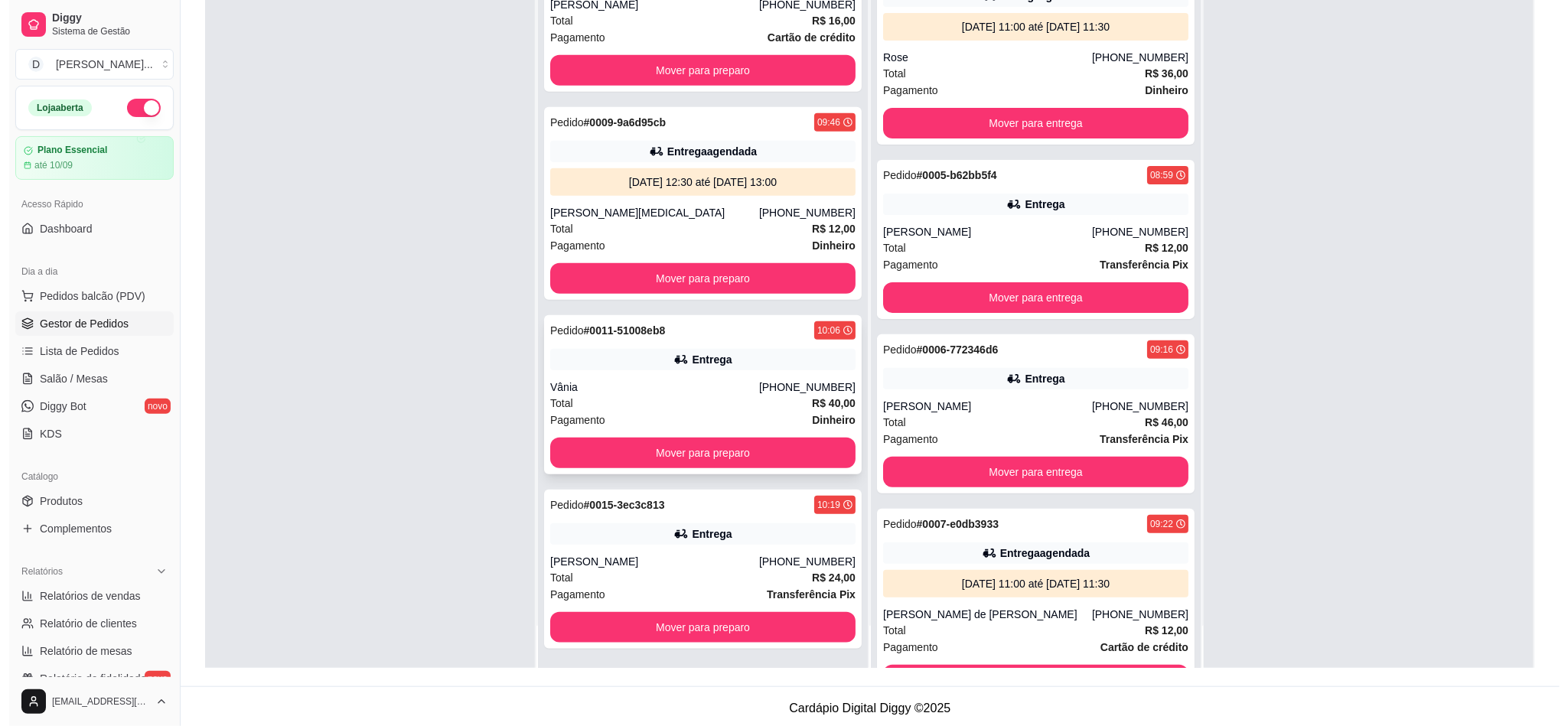
scroll to position [234, 0]
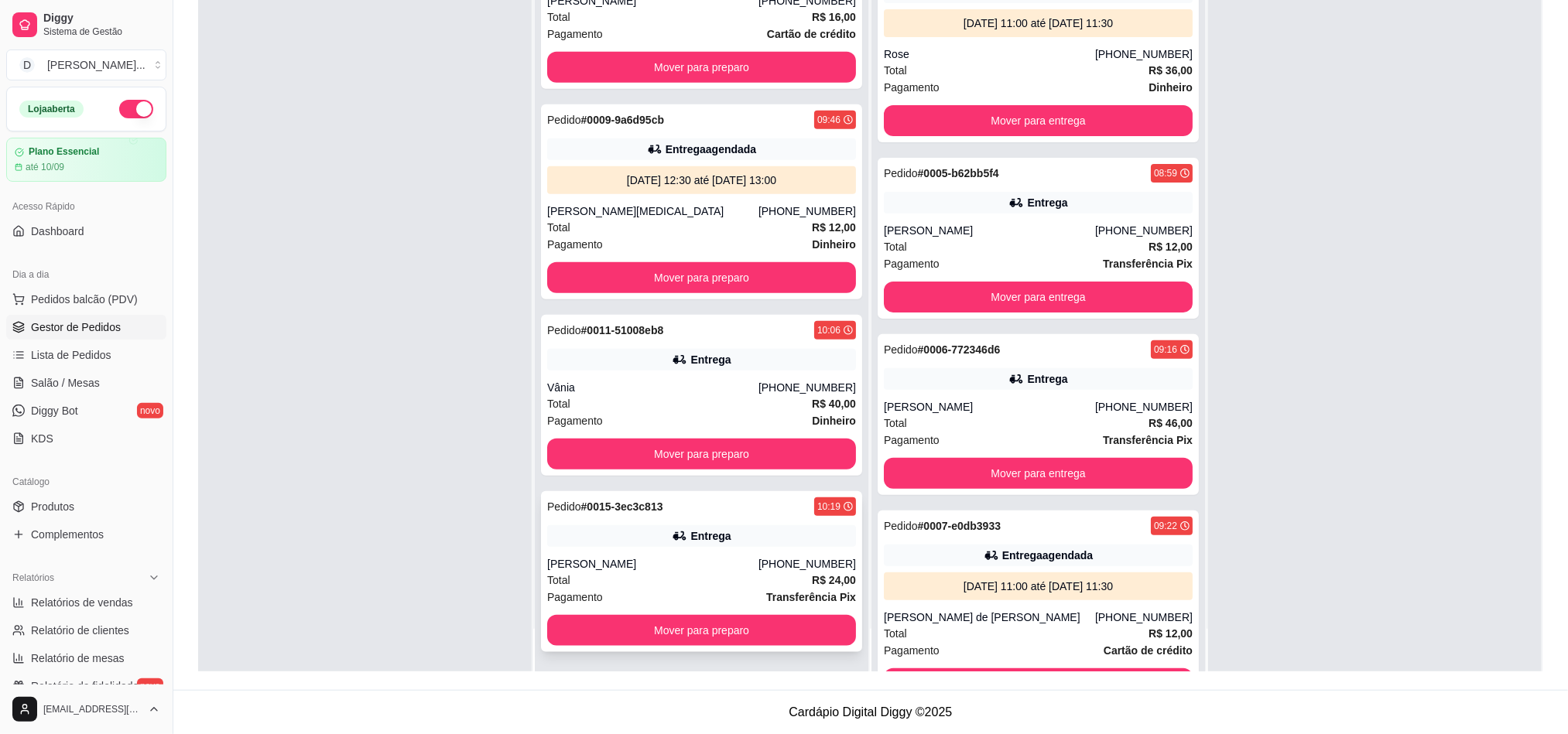
click at [734, 572] on div "Total R$ 24,00" at bounding box center [702, 580] width 309 height 17
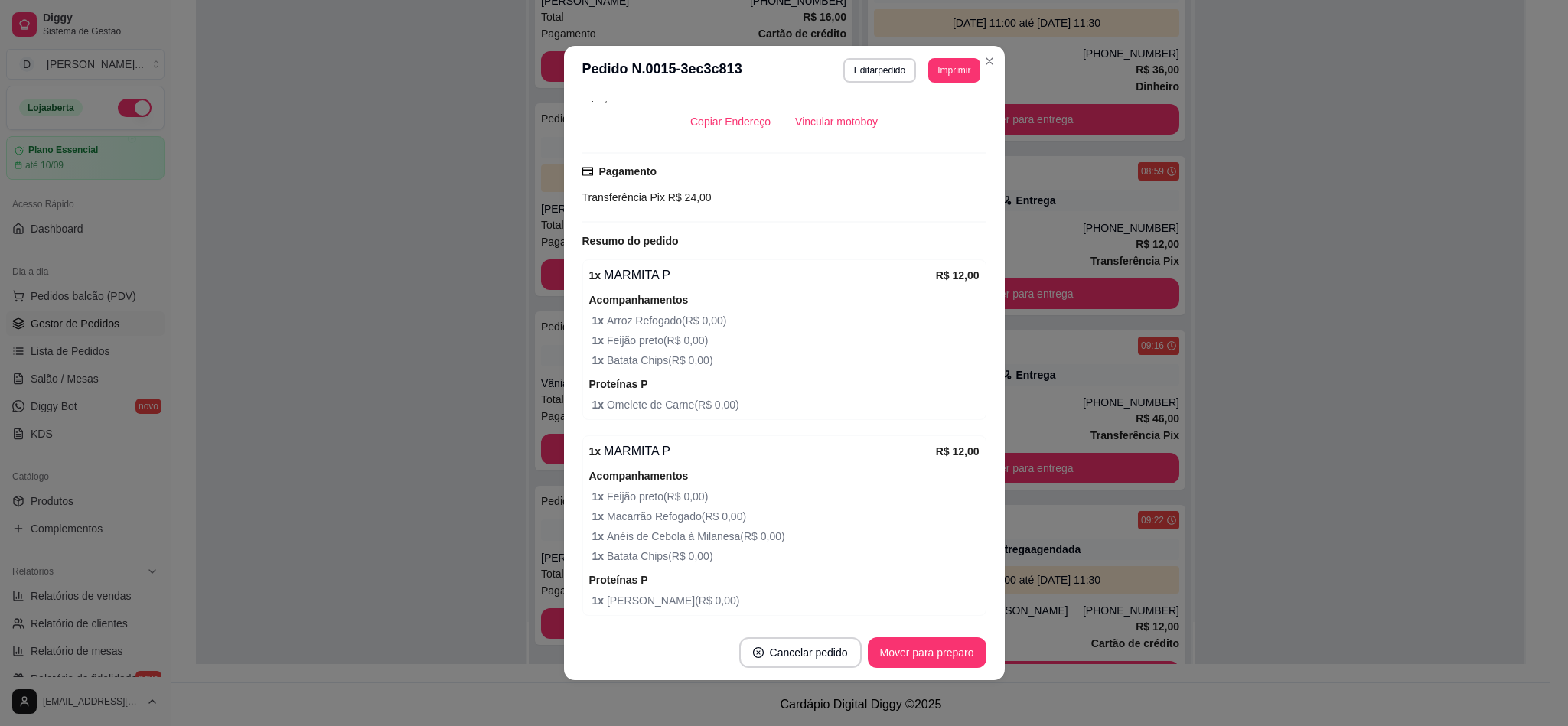
scroll to position [409, 0]
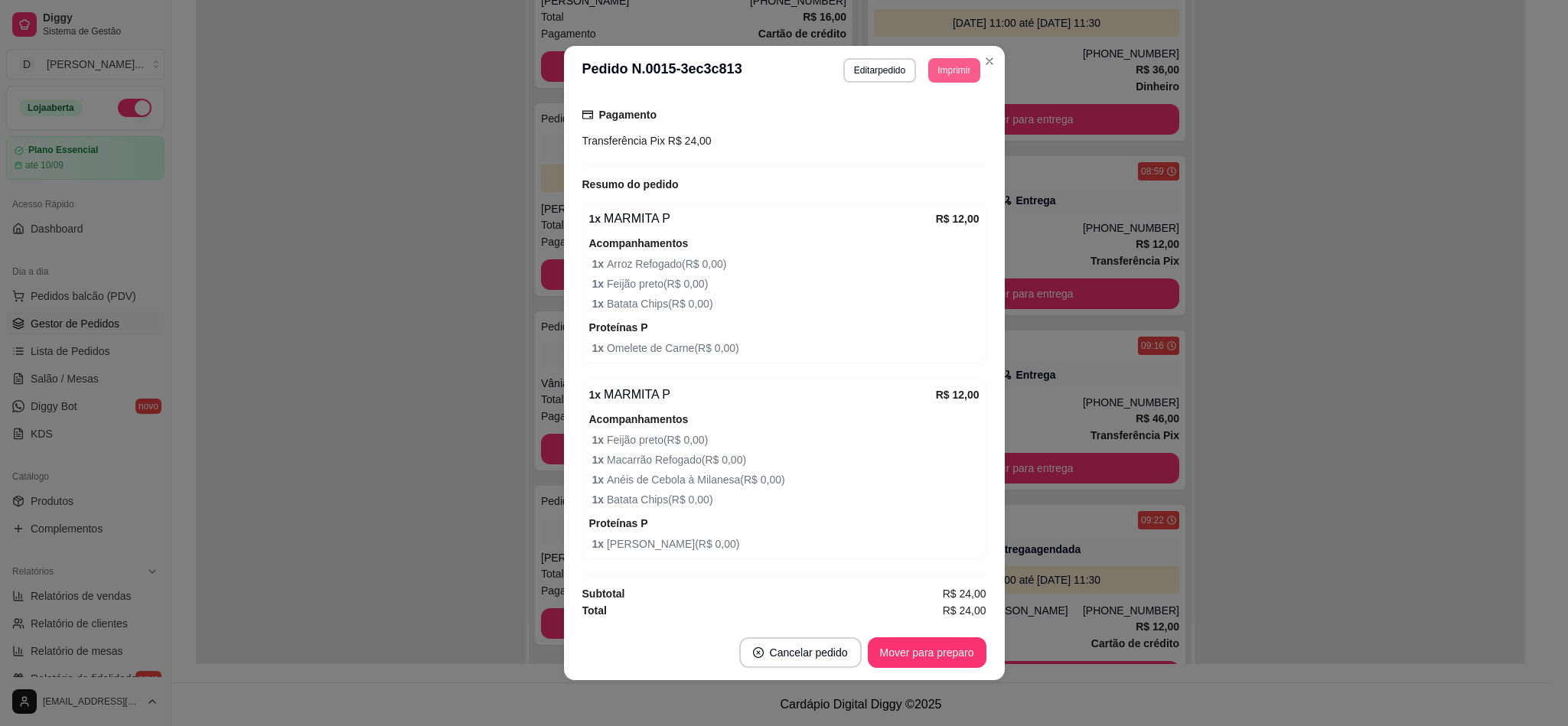
click at [953, 78] on button "Imprimir" at bounding box center [953, 70] width 52 height 24
click at [930, 122] on button "IMPRESSORA" at bounding box center [929, 119] width 89 height 20
click at [942, 69] on button "Imprimir" at bounding box center [953, 70] width 52 height 24
click at [932, 122] on button "IMPRESSORA" at bounding box center [920, 124] width 106 height 24
click at [888, 650] on button "Mover para preparo" at bounding box center [926, 653] width 115 height 30
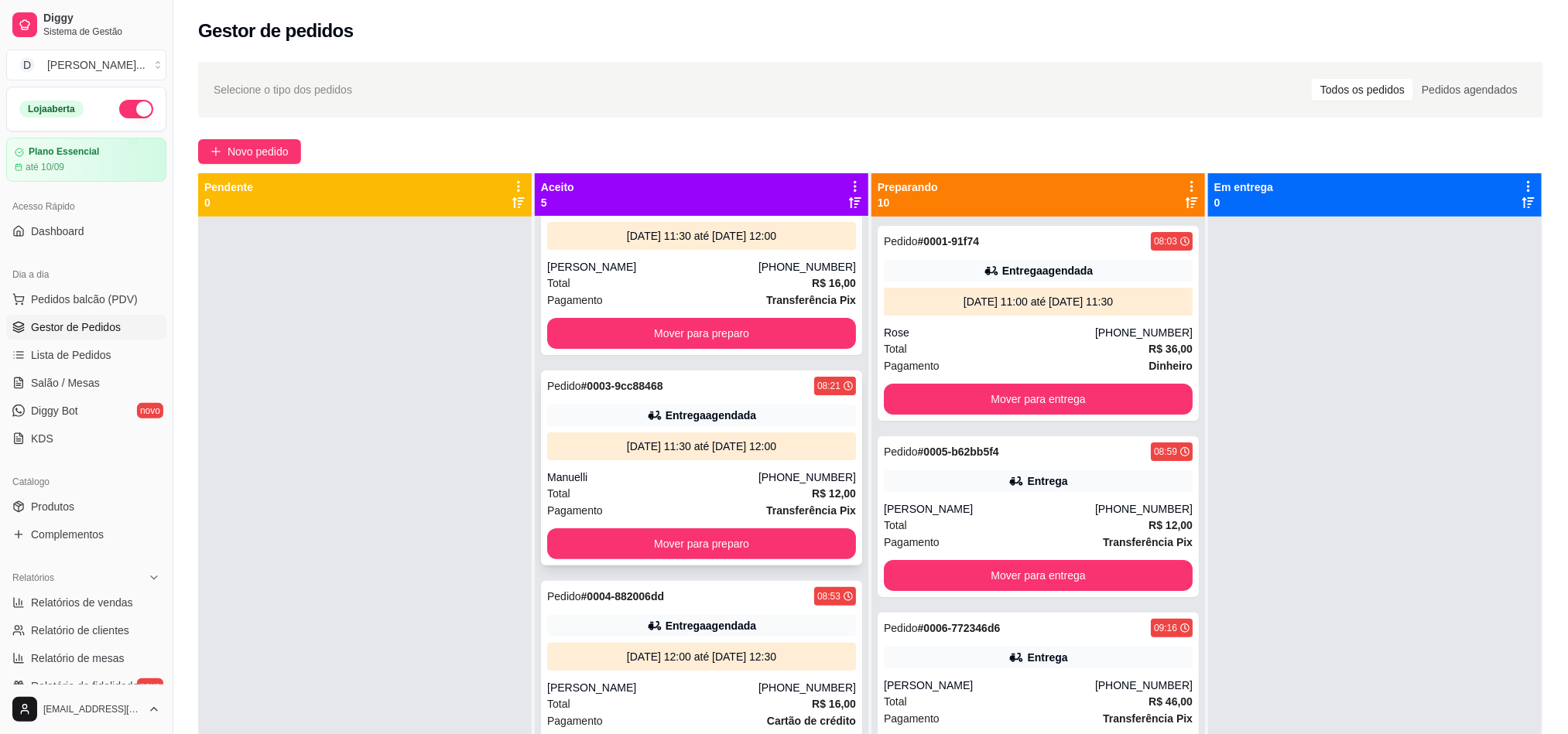
scroll to position [0, 0]
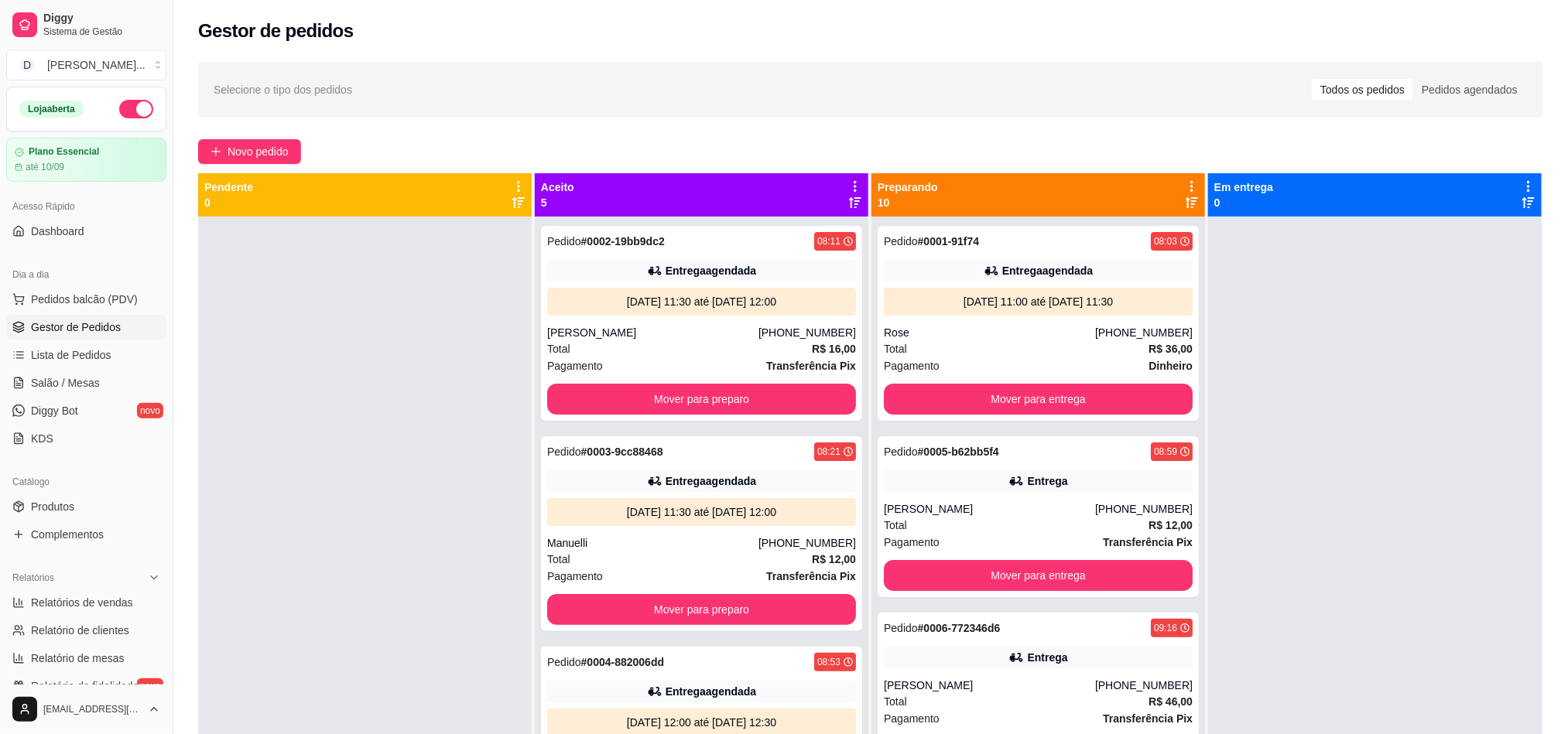
click at [420, 79] on div "Selecione o tipo dos pedidos Todos os pedidos Pedidos agendados" at bounding box center [870, 90] width 1314 height 25
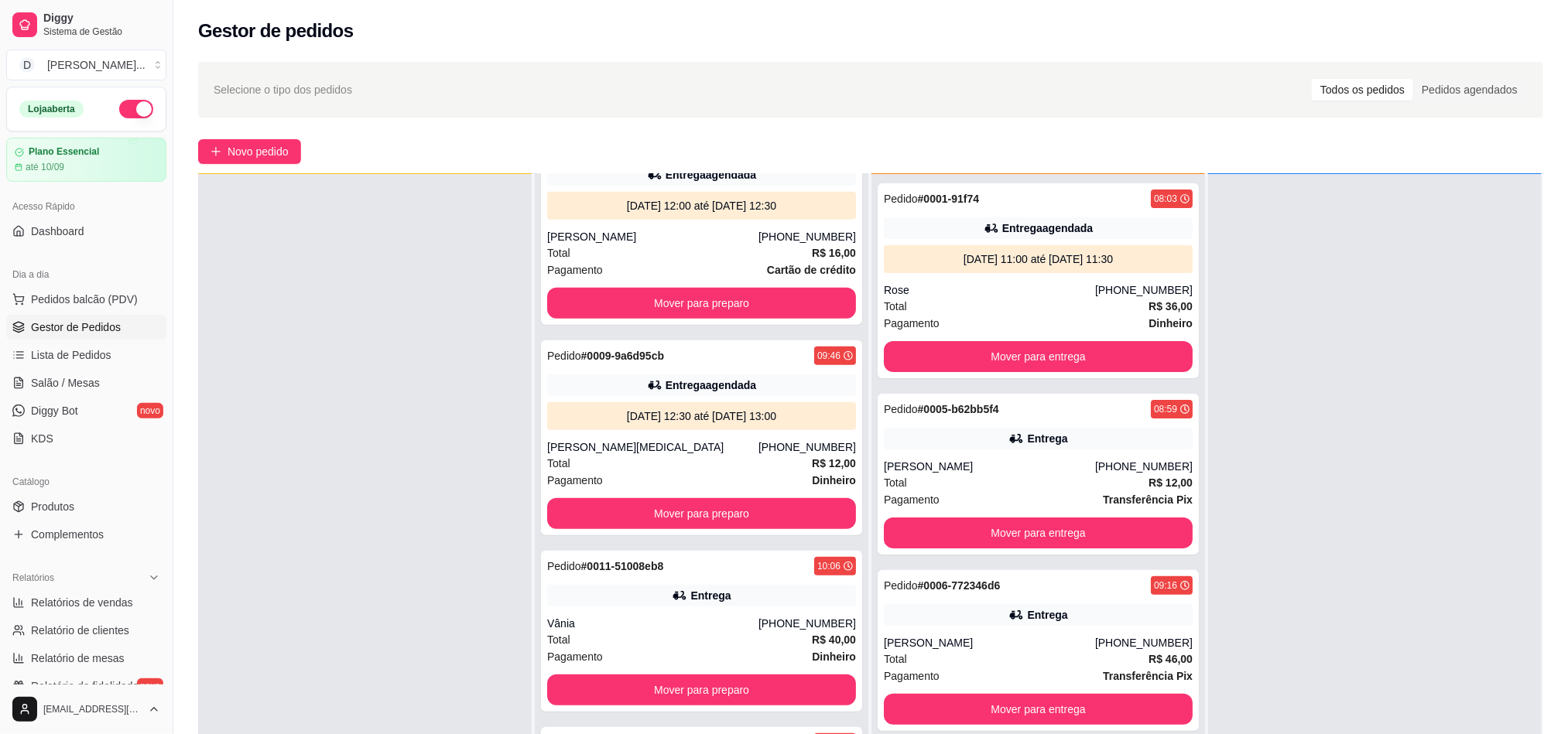
scroll to position [236, 0]
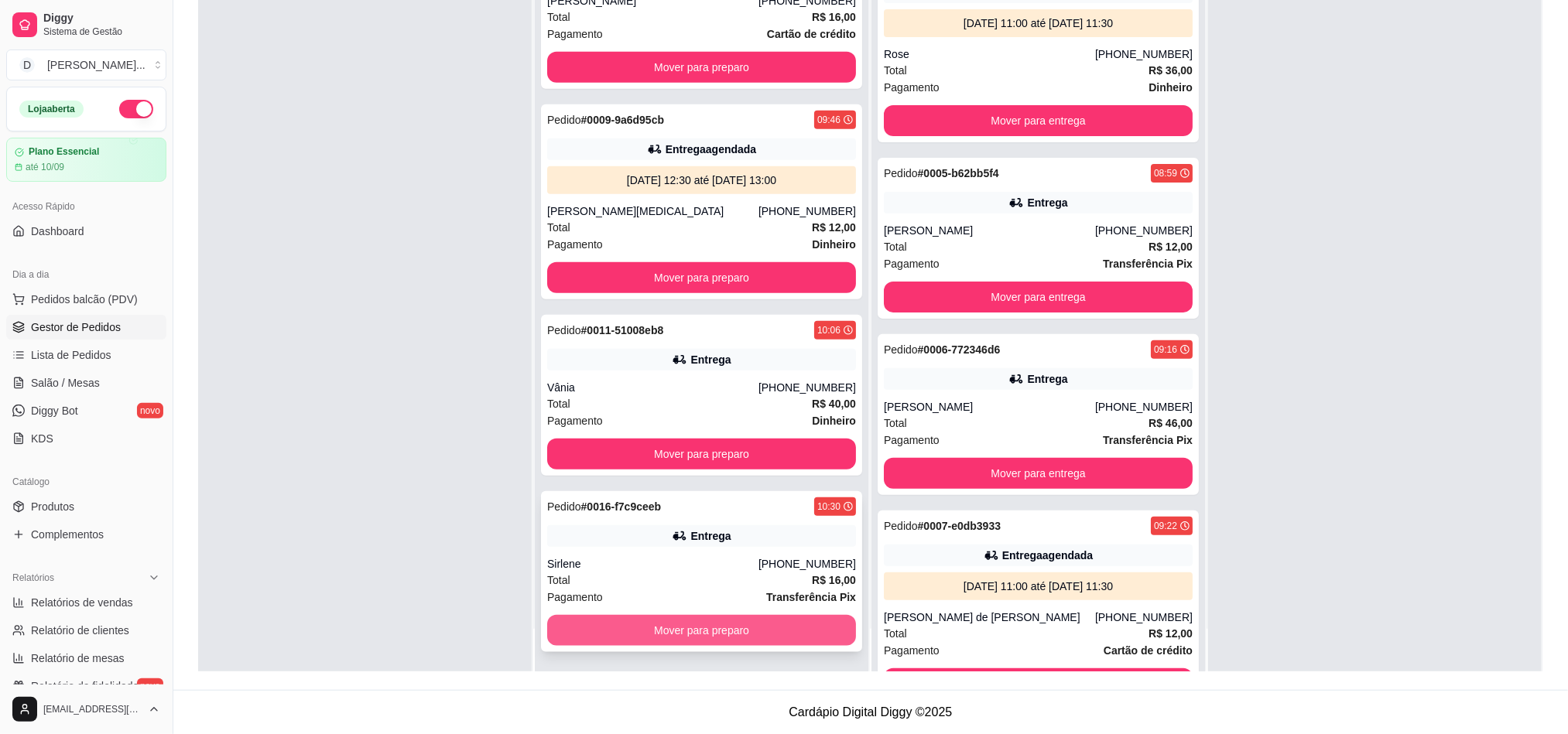
click at [679, 627] on button "Mover para preparo" at bounding box center [702, 630] width 309 height 31
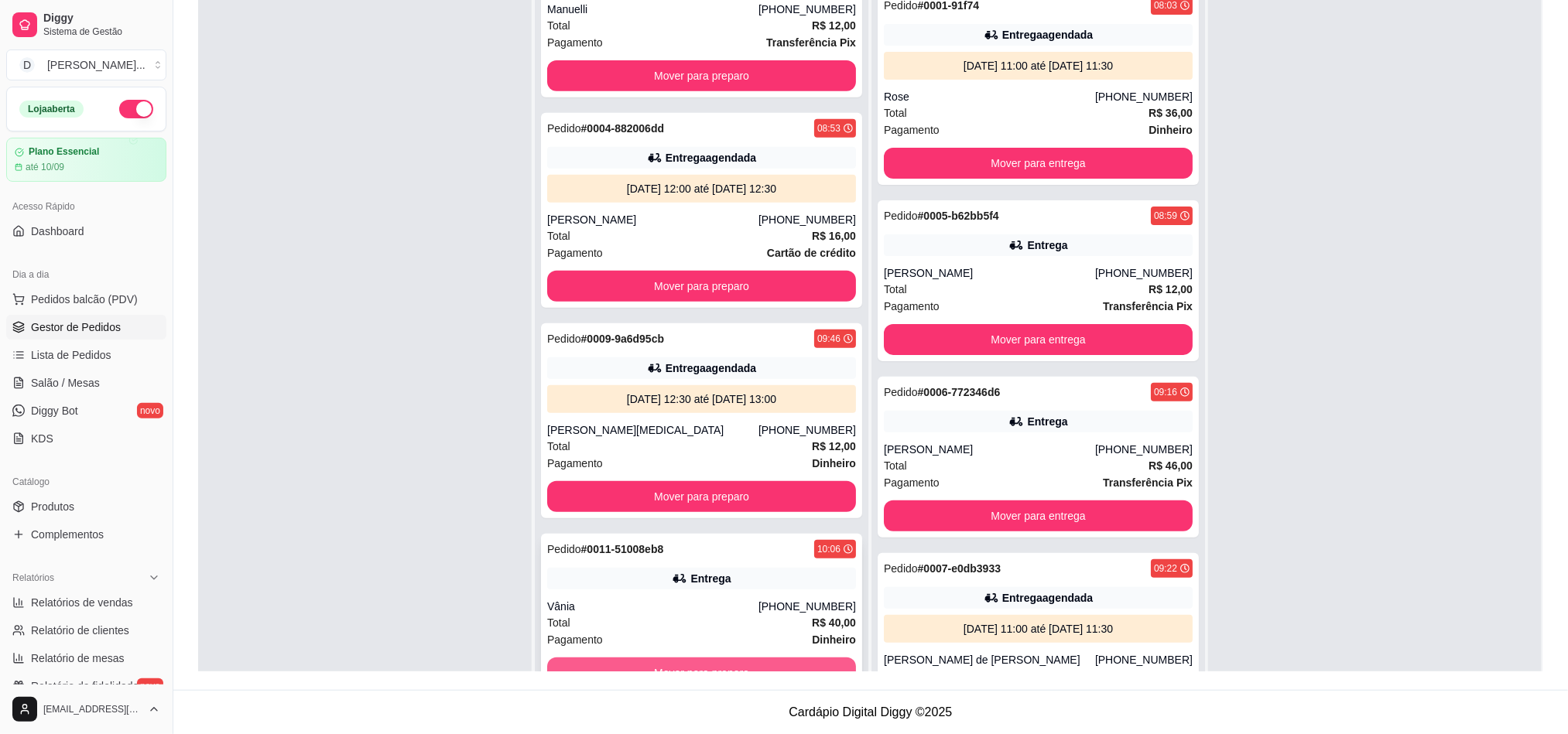
scroll to position [43, 0]
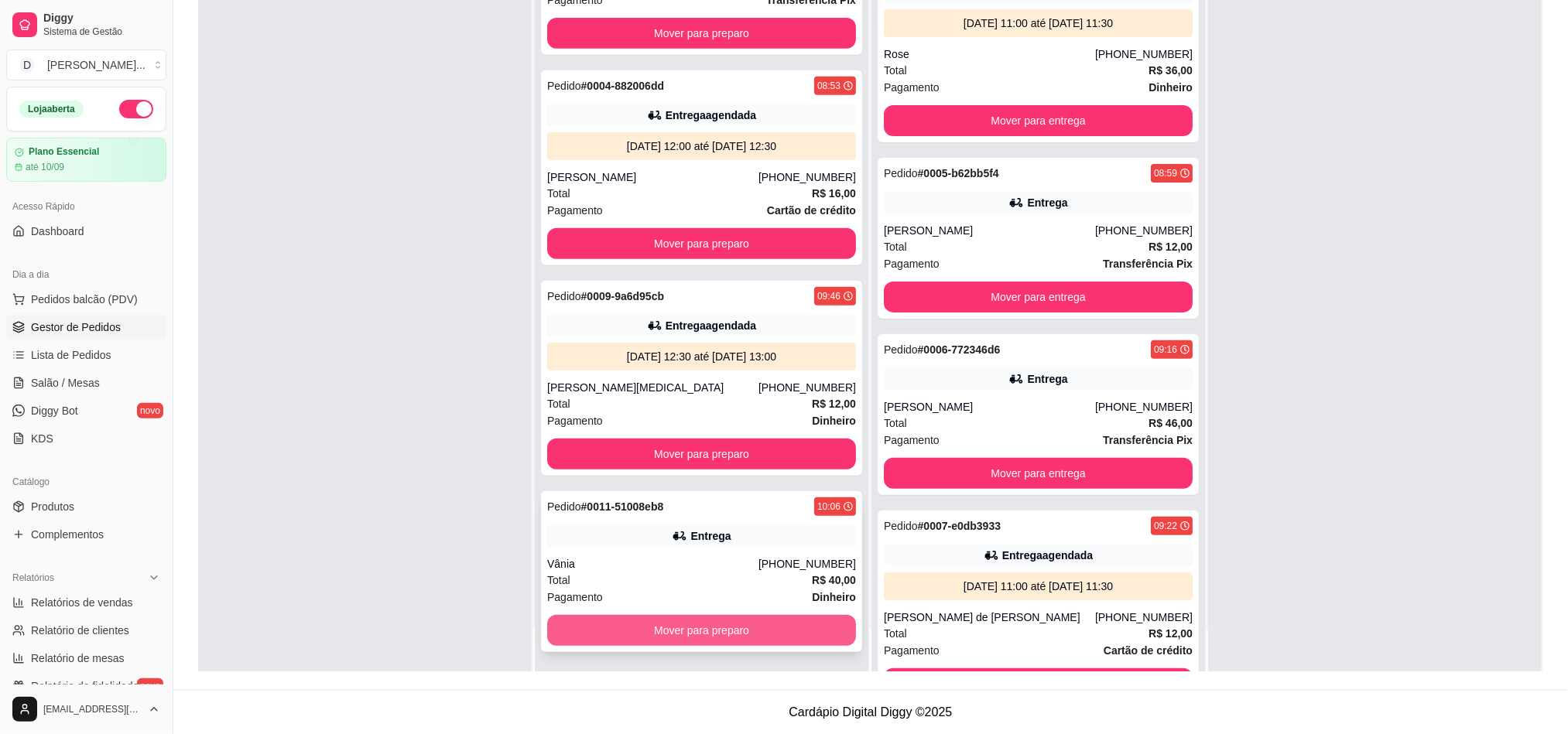
click at [631, 624] on button "Mover para preparo" at bounding box center [702, 630] width 309 height 31
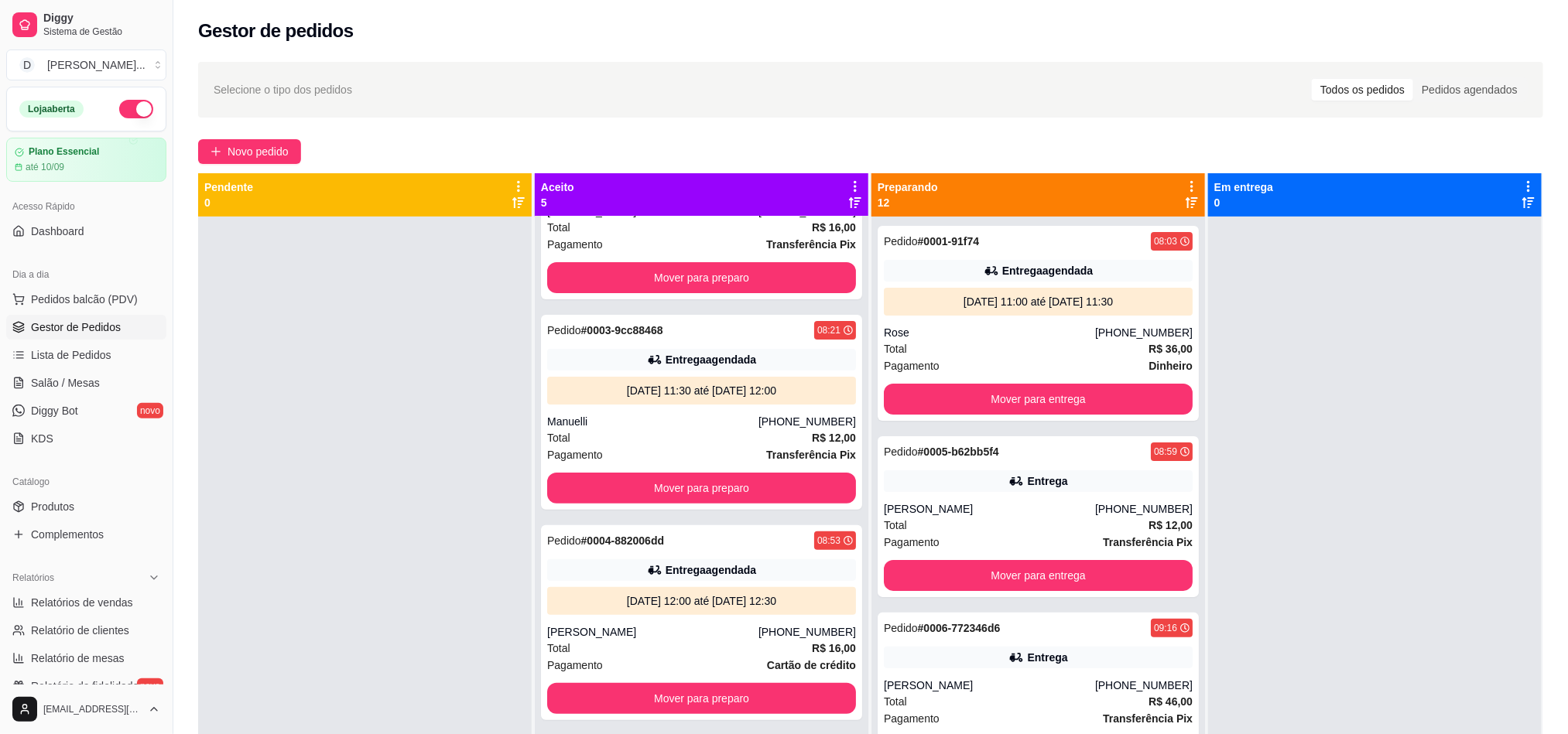
scroll to position [298, 0]
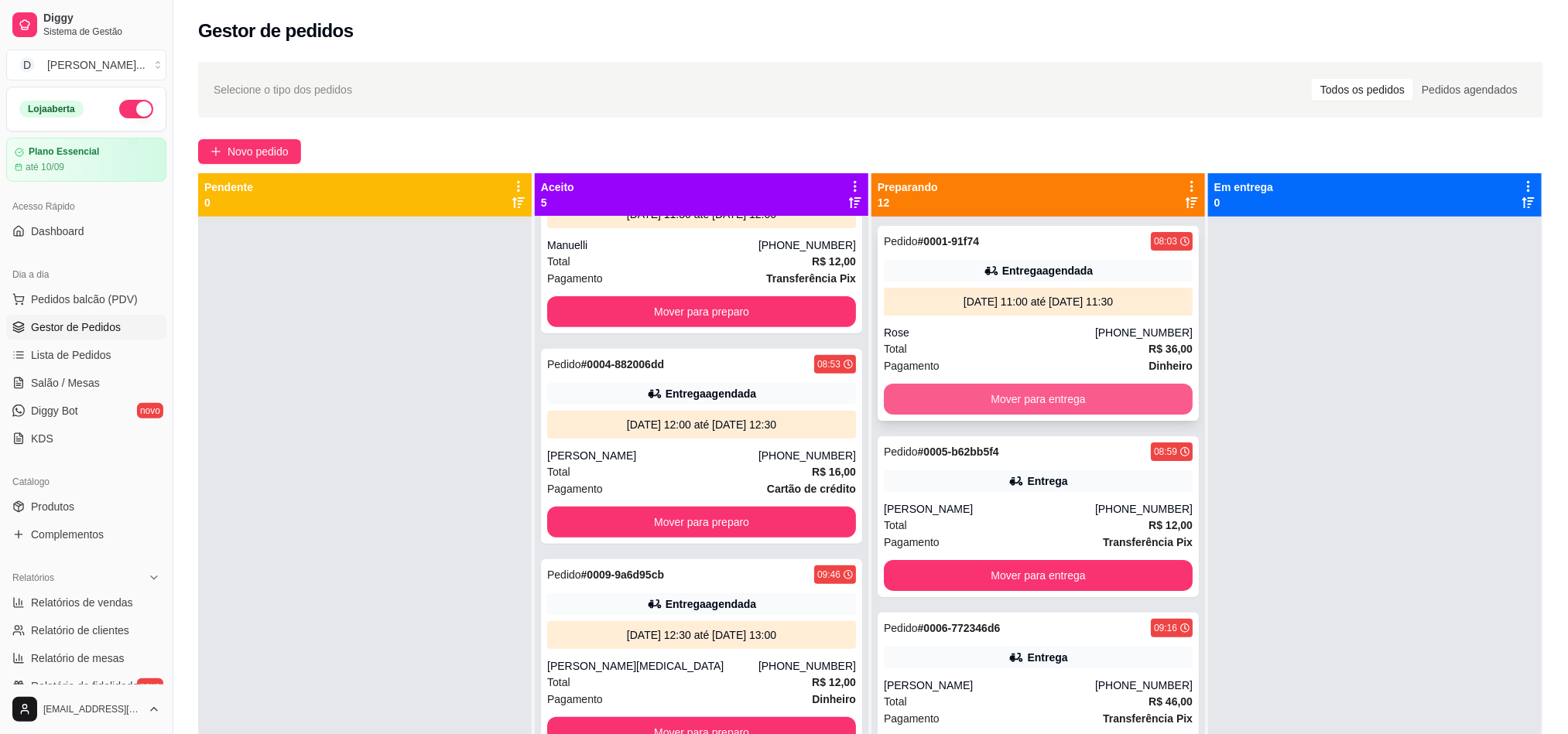
click at [1043, 397] on button "Mover para entrega" at bounding box center [1039, 399] width 309 height 31
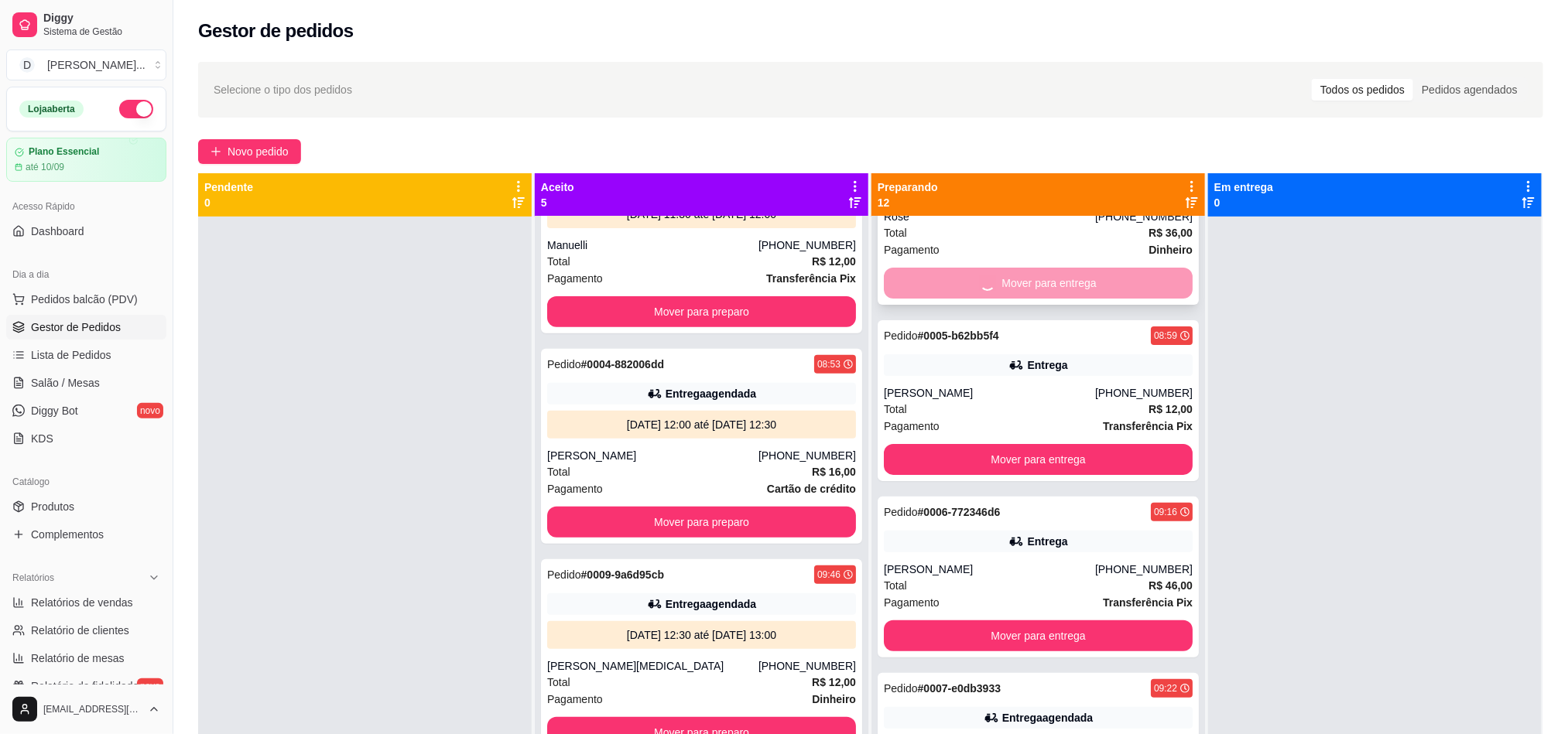
scroll to position [232, 0]
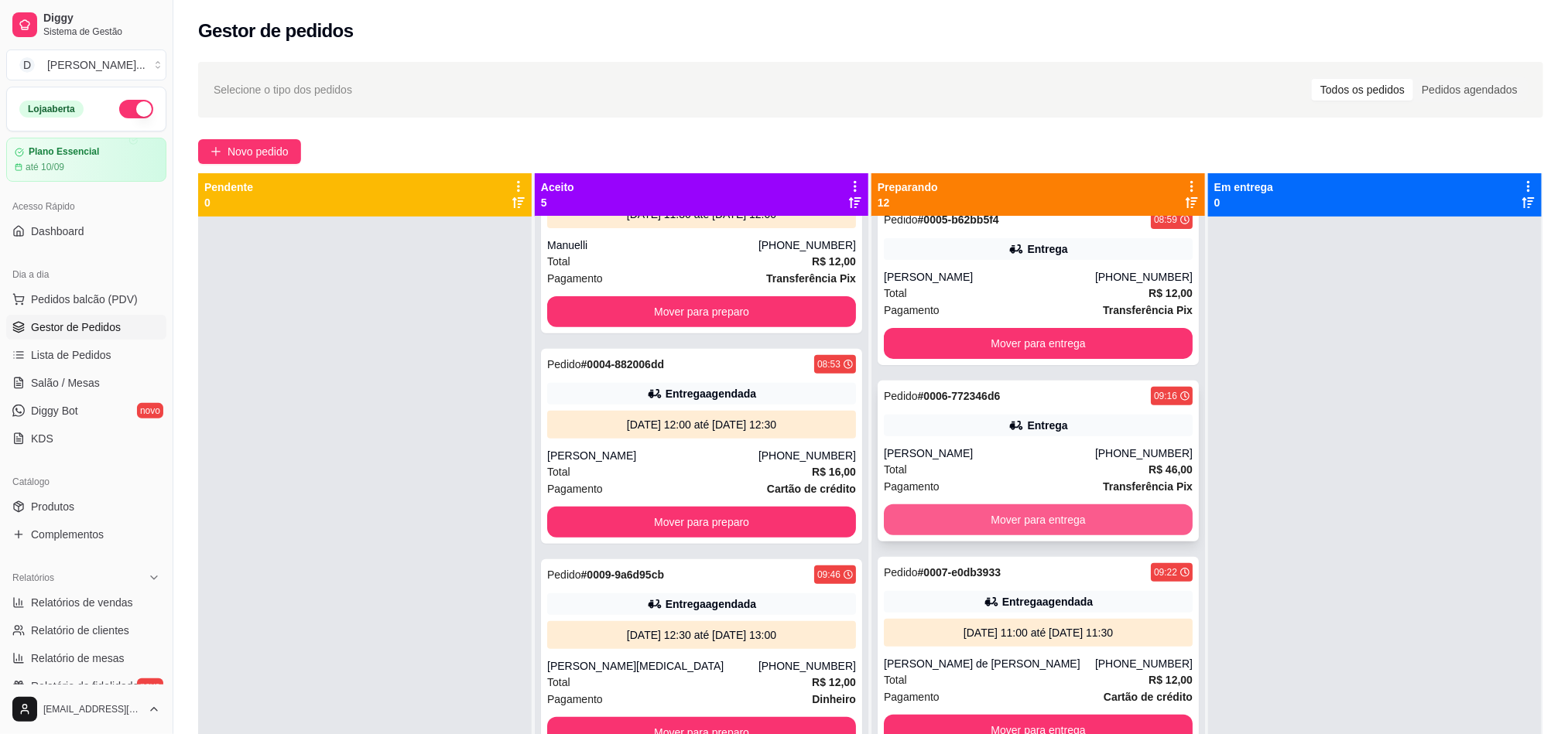
click at [1043, 522] on button "Mover para entrega" at bounding box center [1039, 520] width 309 height 31
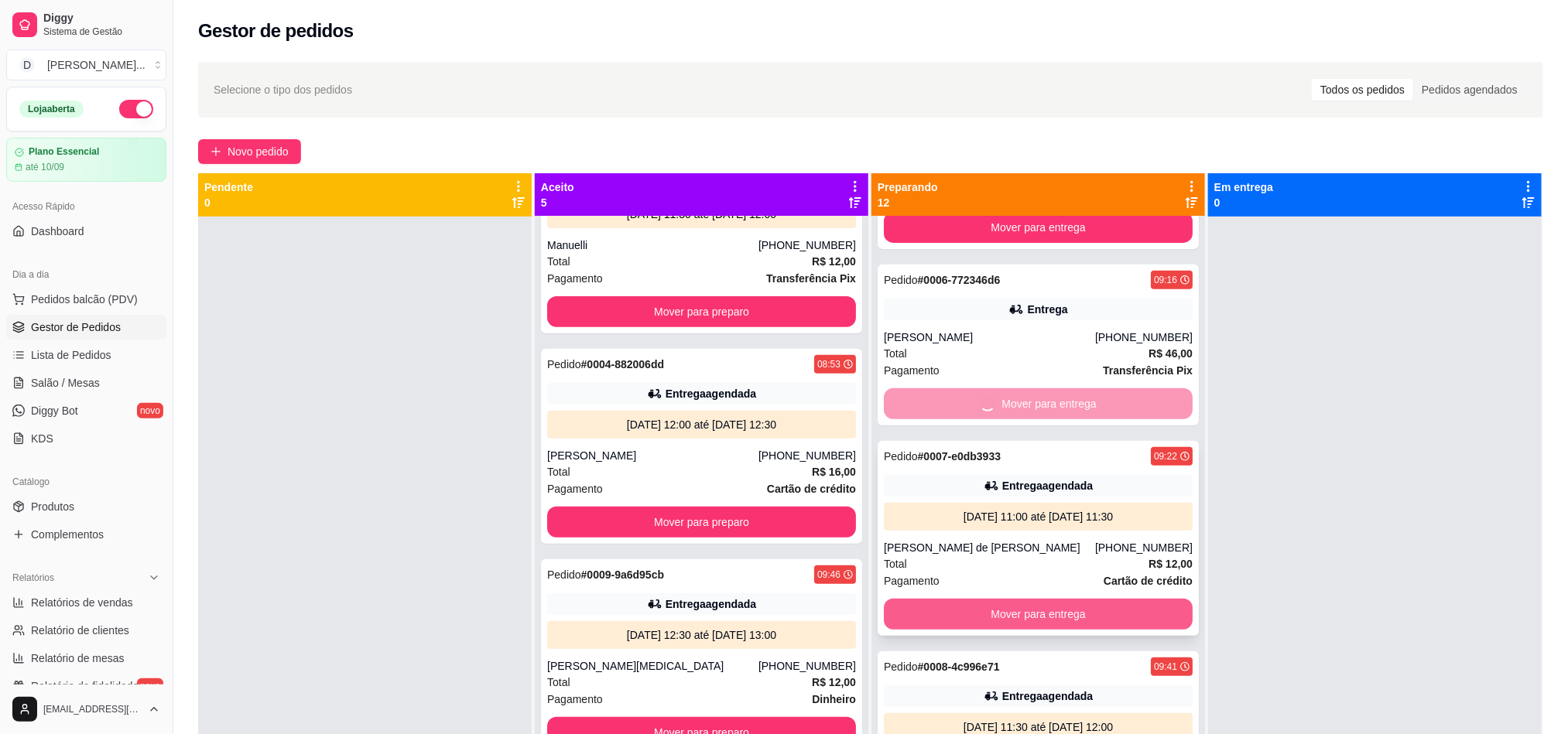
click at [1018, 611] on button "Mover para entrega" at bounding box center [1039, 614] width 309 height 31
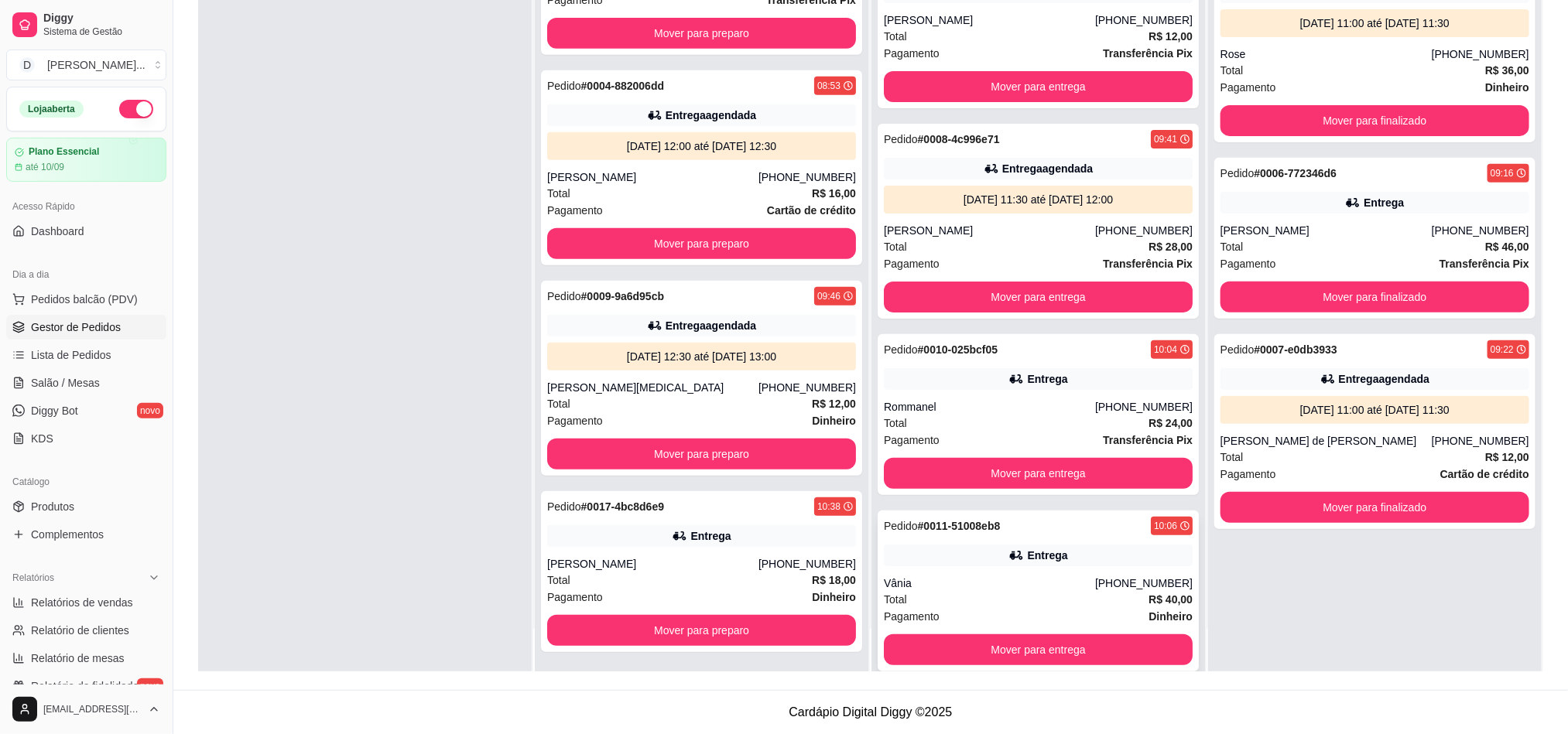
scroll to position [464, 0]
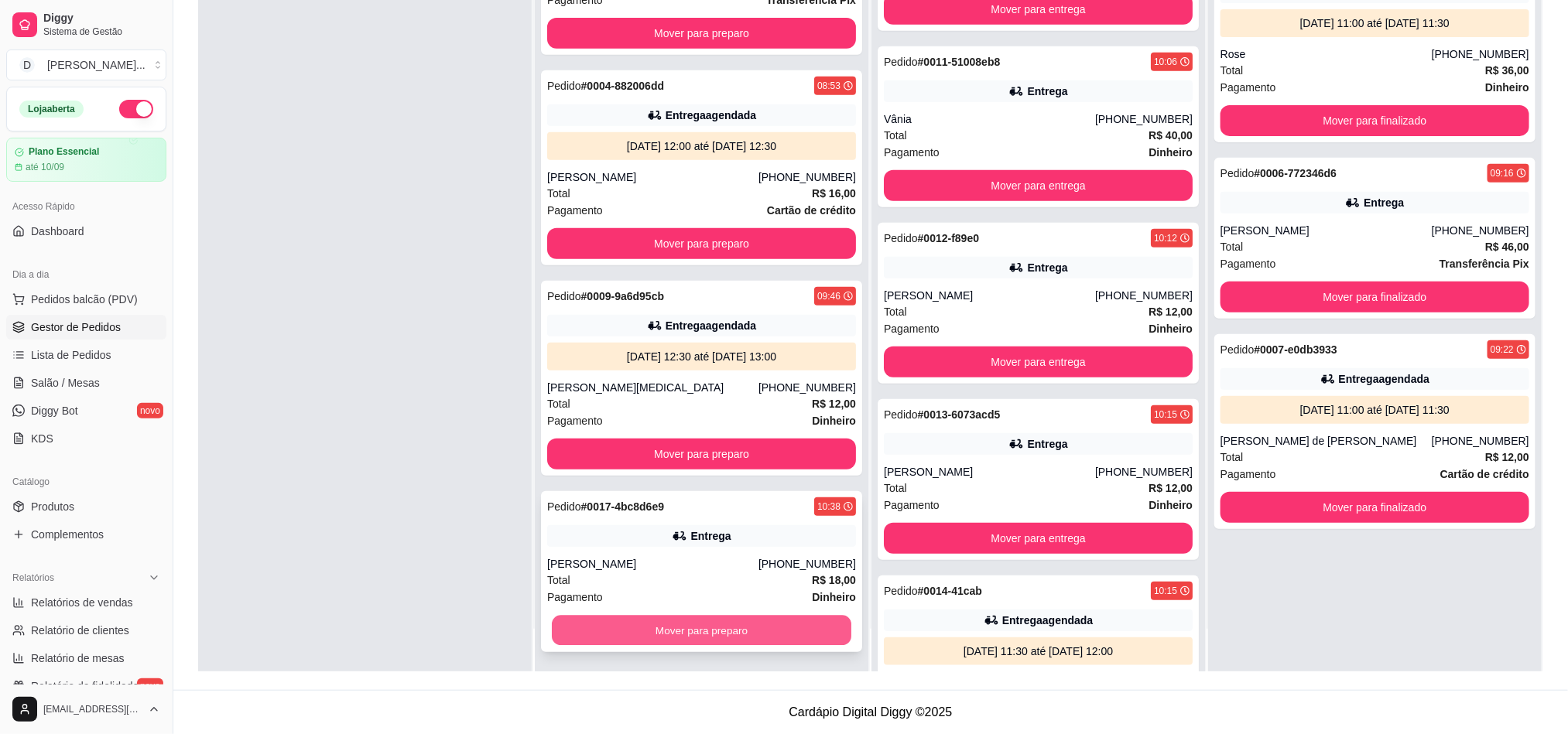
click at [711, 624] on button "Mover para preparo" at bounding box center [701, 630] width 300 height 30
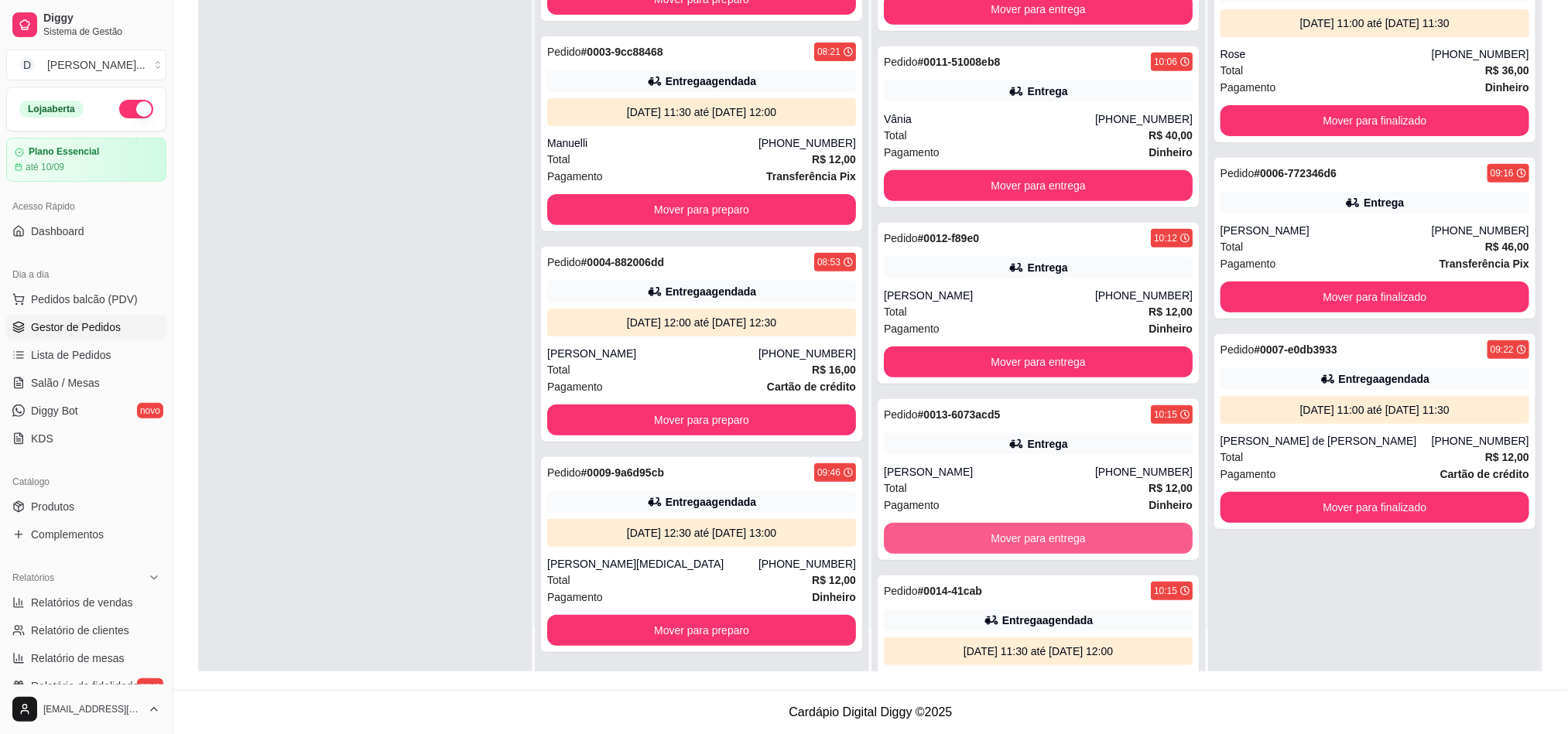
scroll to position [1111, 0]
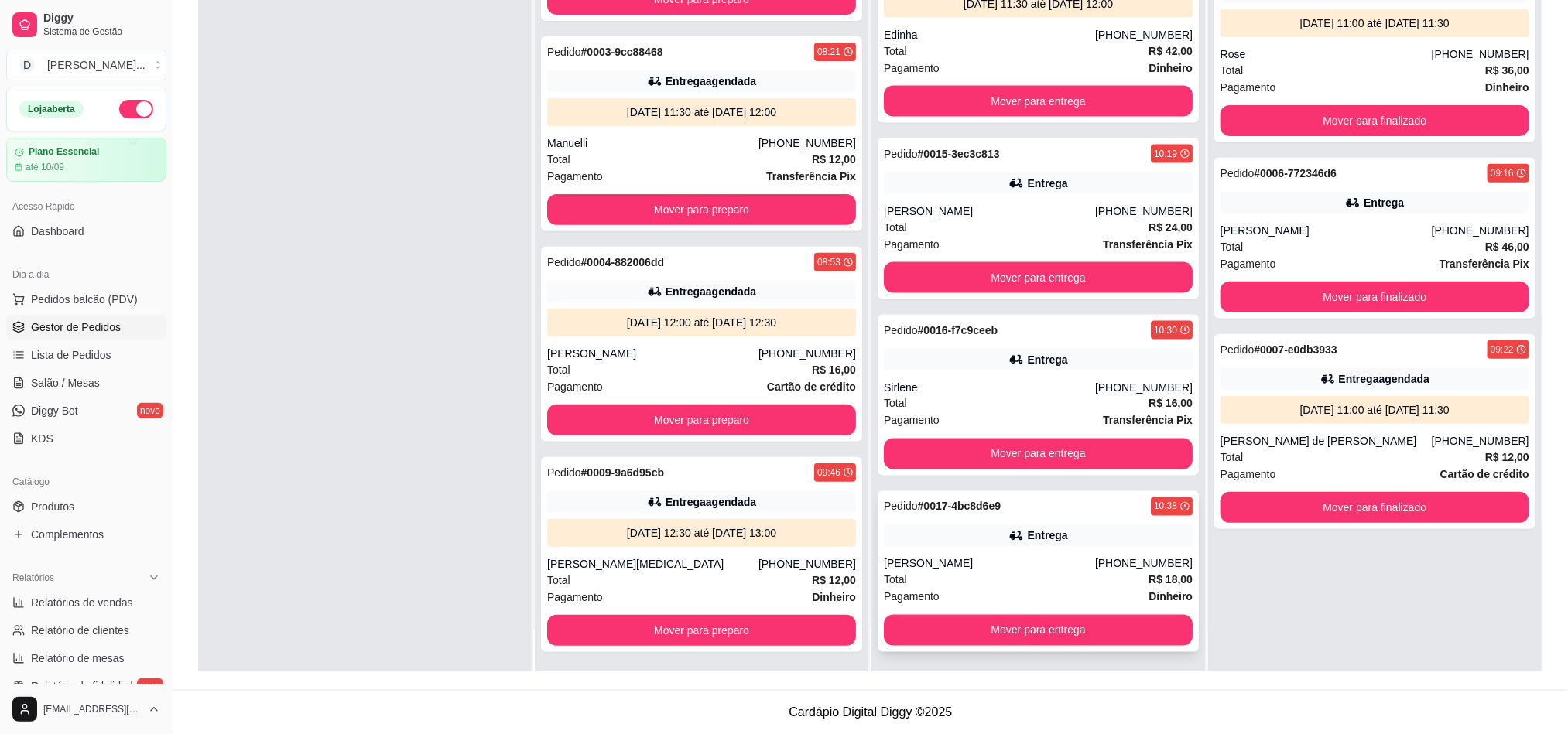
click at [897, 559] on div "[PERSON_NAME]" at bounding box center [989, 564] width 211 height 15
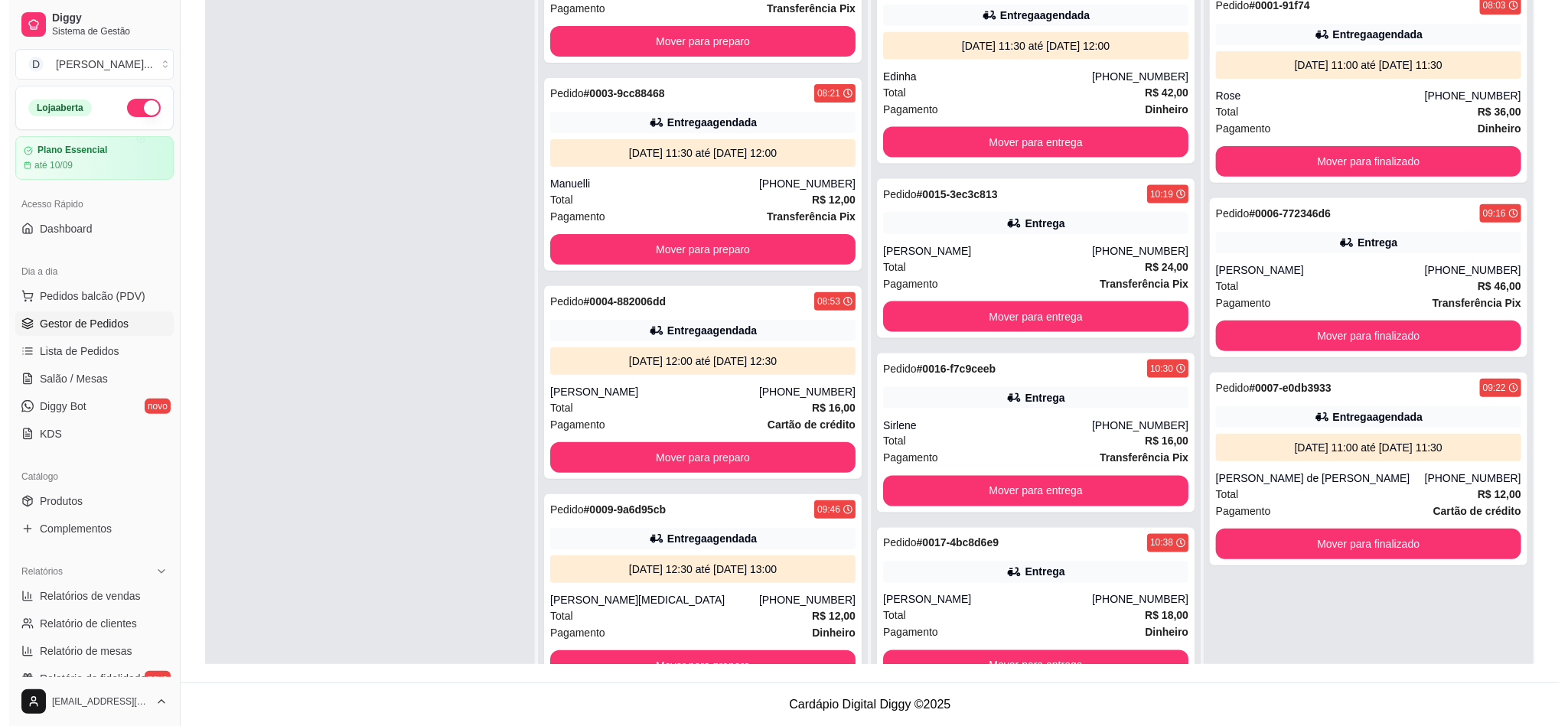
scroll to position [0, 0]
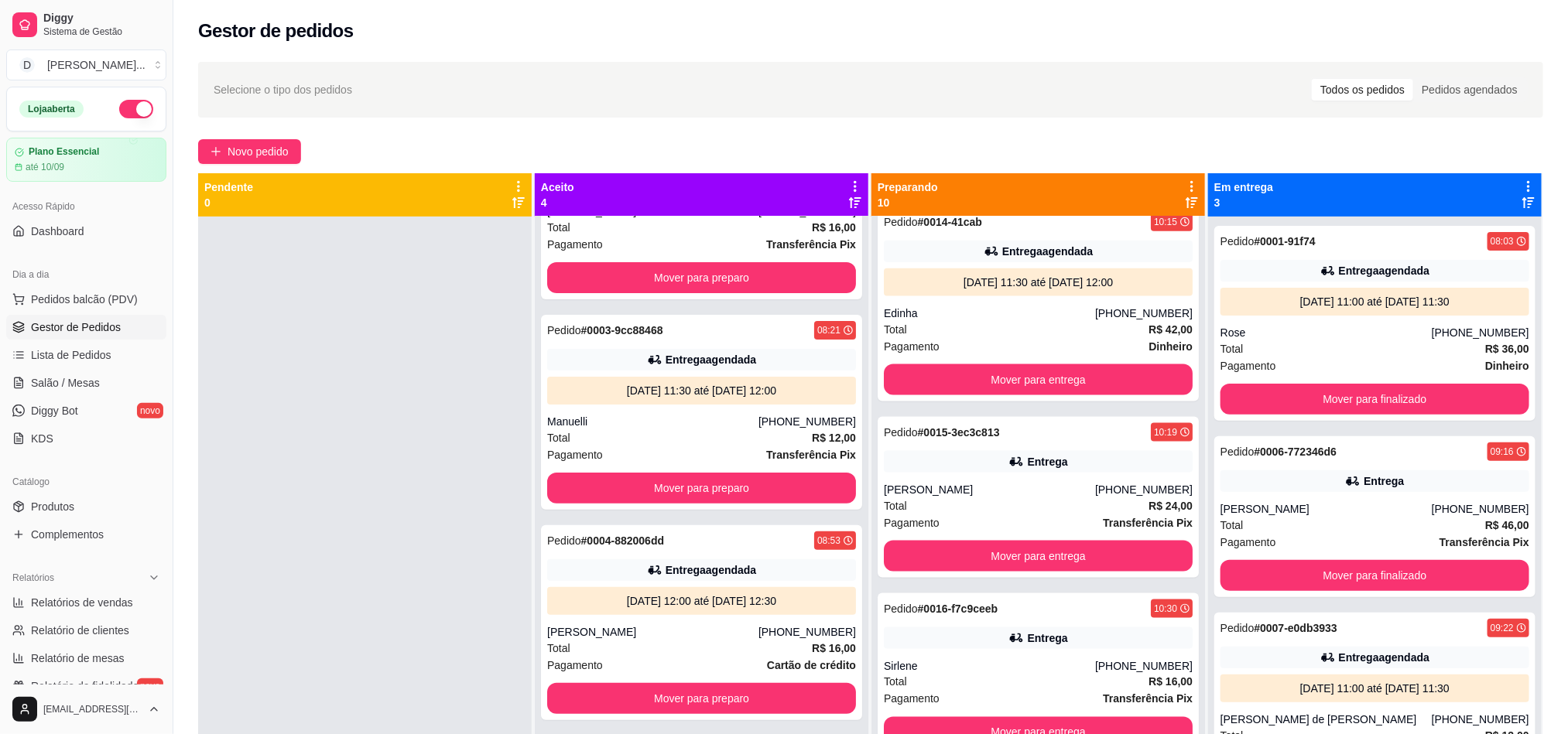
click at [232, 165] on div "Selecione o tipo dos pedidos Todos os pedidos Pedidos agendados Novo pedido Pen…" at bounding box center [870, 489] width 1395 height 873
click at [232, 160] on button "Novo pedido" at bounding box center [249, 151] width 103 height 25
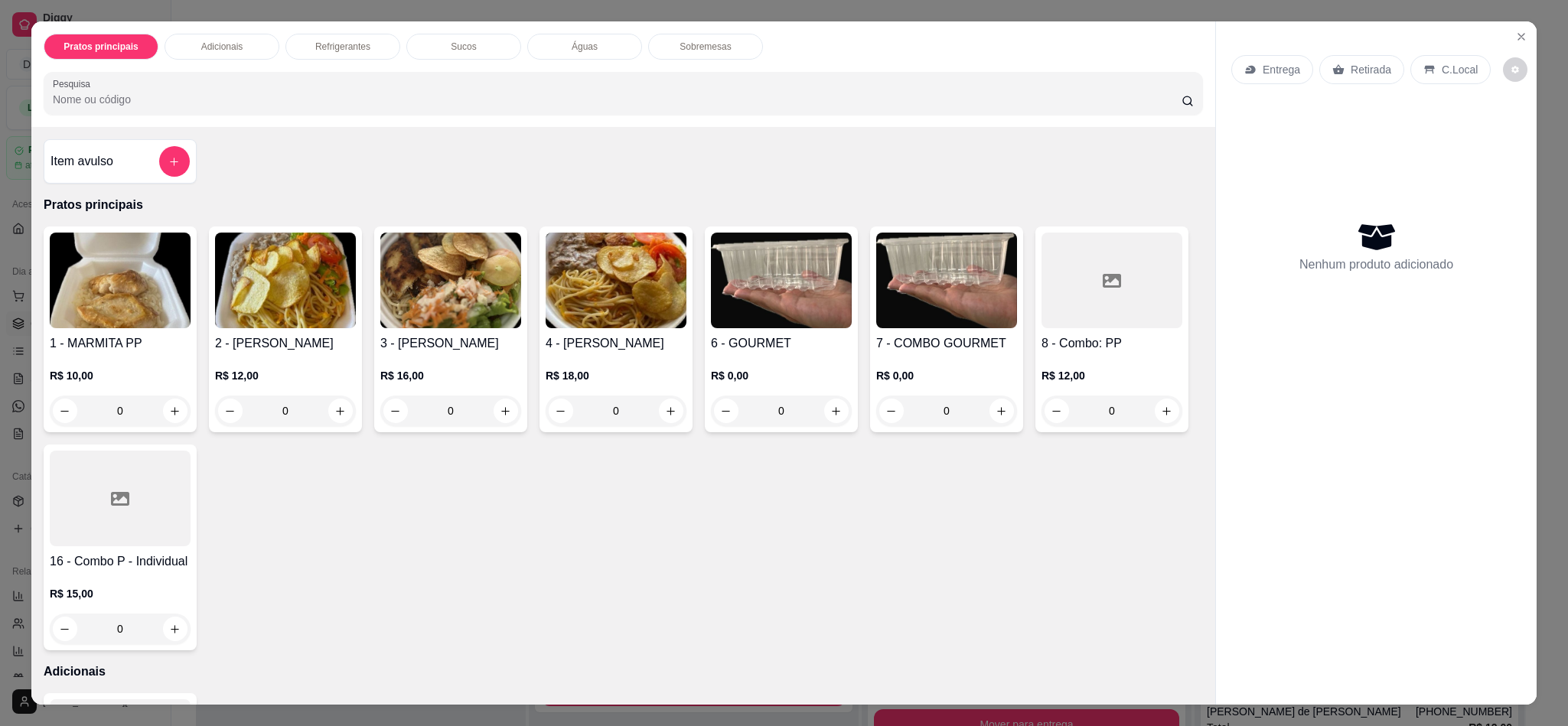
click at [319, 304] on img at bounding box center [285, 279] width 141 height 95
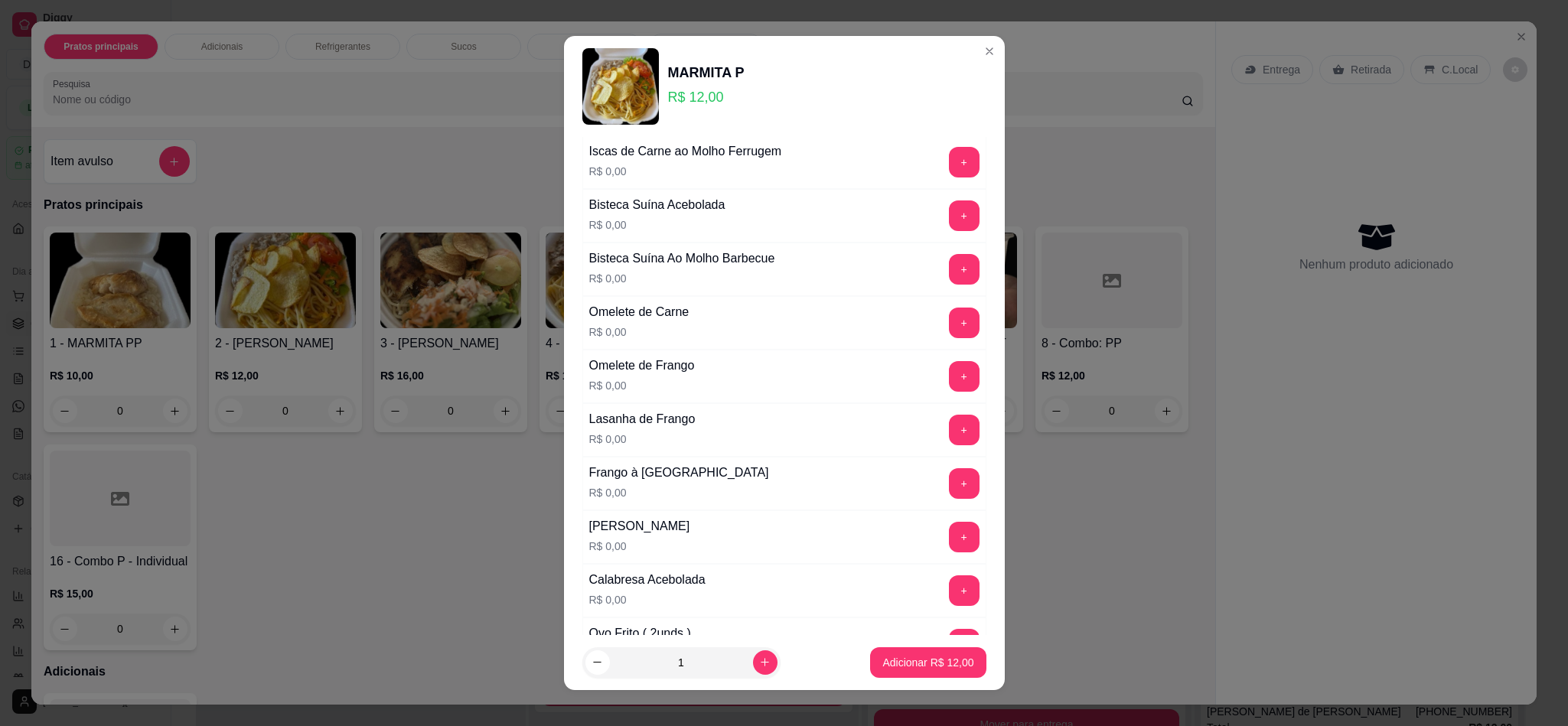
scroll to position [574, 0]
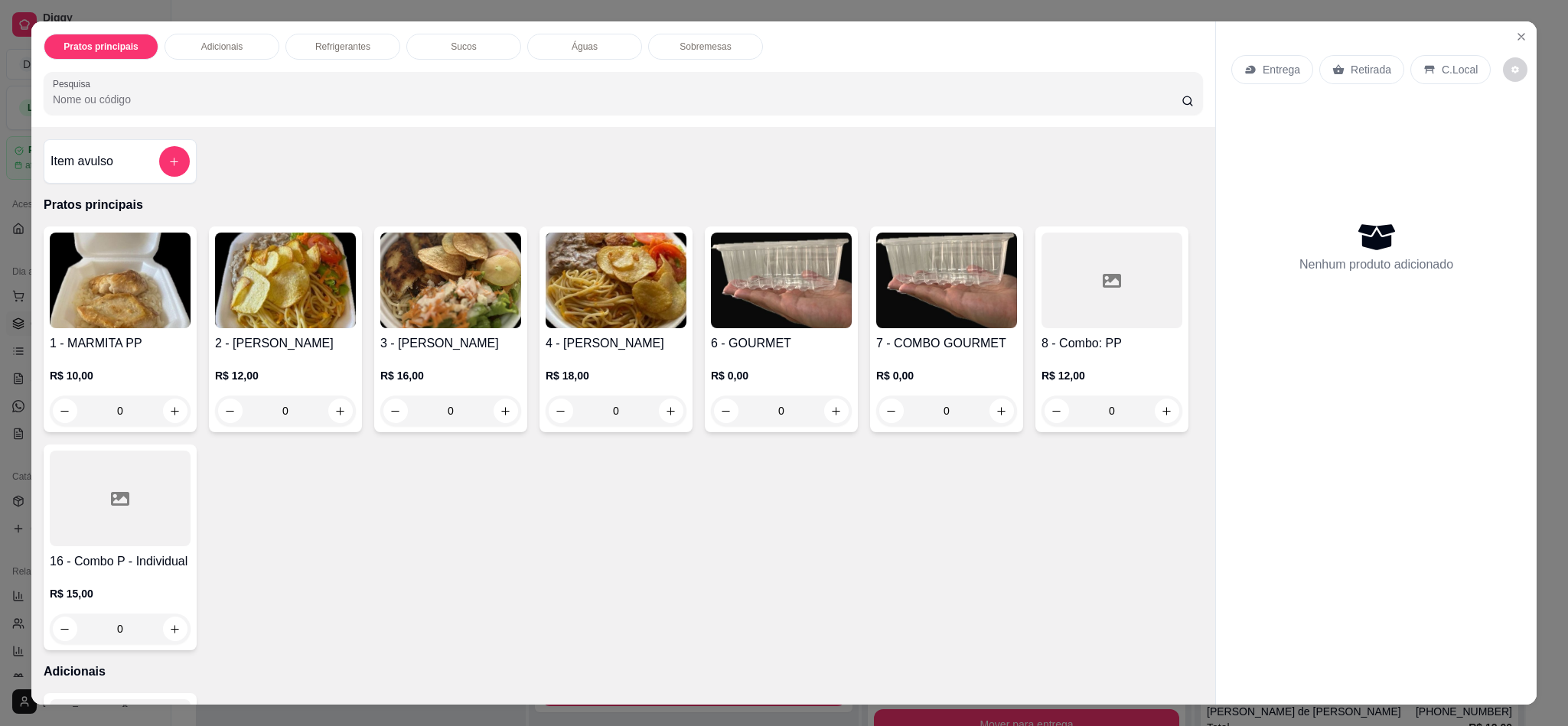
drag, startPoint x: 1327, startPoint y: 67, endPoint x: 1311, endPoint y: 83, distance: 22.6
click at [1332, 67] on icon at bounding box center [1338, 69] width 12 height 12
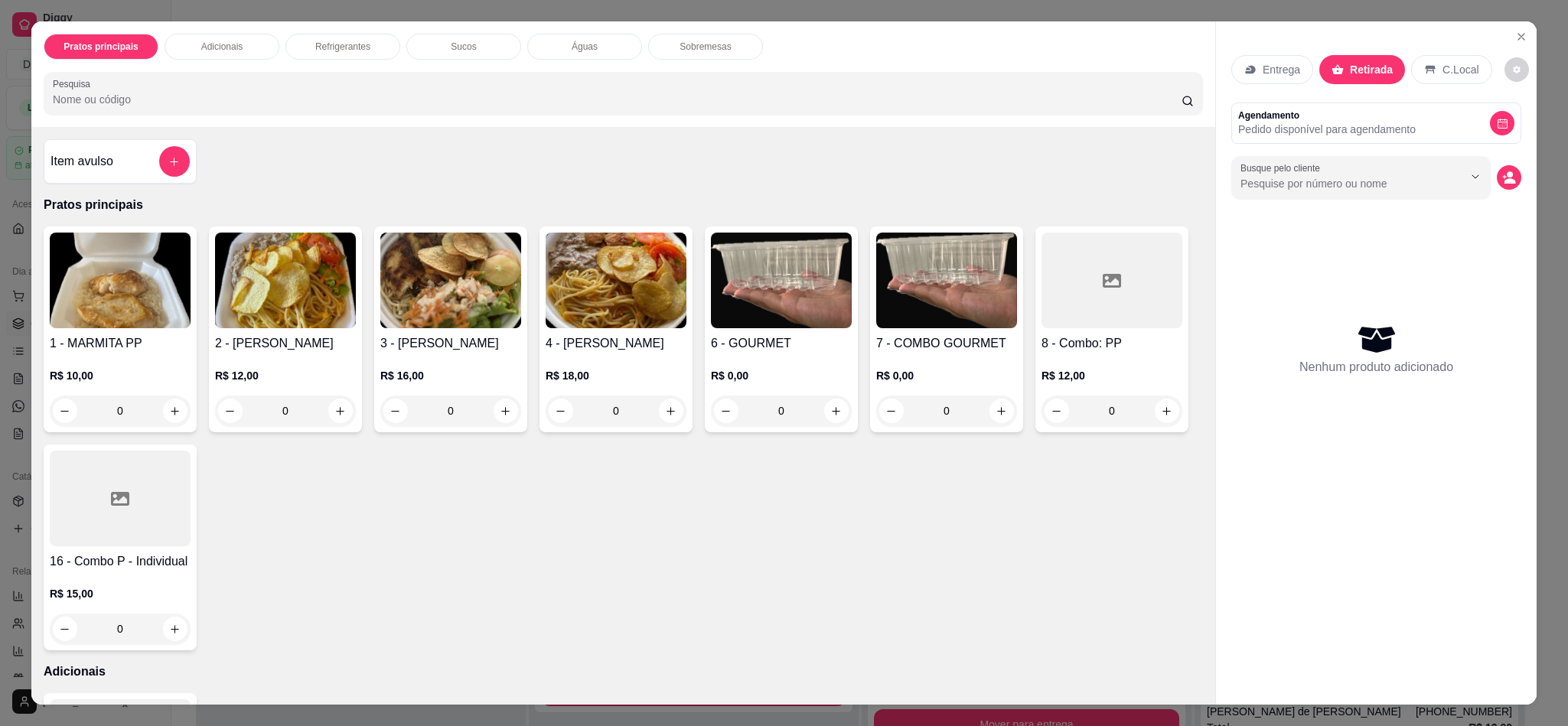
click at [297, 306] on img at bounding box center [285, 279] width 141 height 95
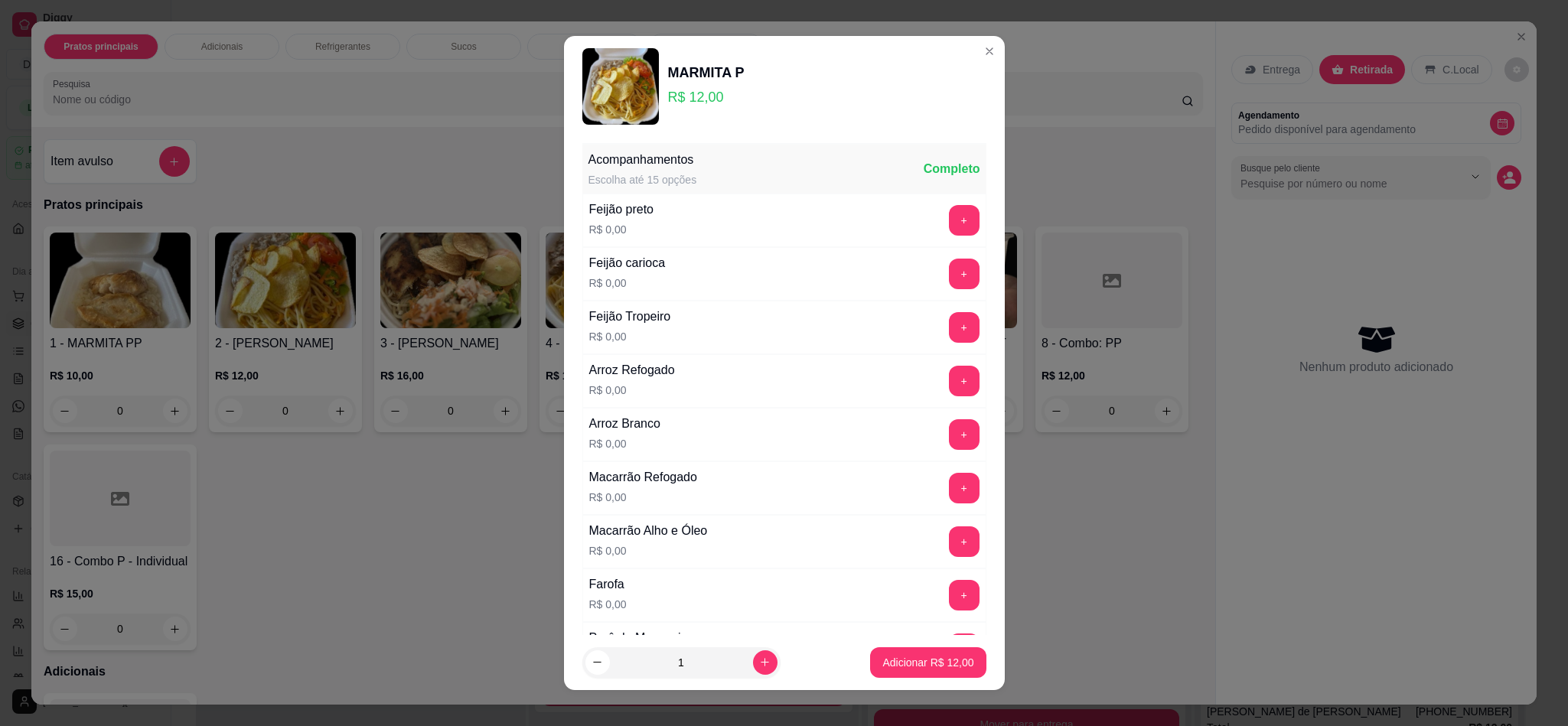
click at [639, 214] on div "Feijão preto" at bounding box center [621, 209] width 65 height 19
click at [632, 288] on p "R$ 0,00" at bounding box center [627, 283] width 77 height 15
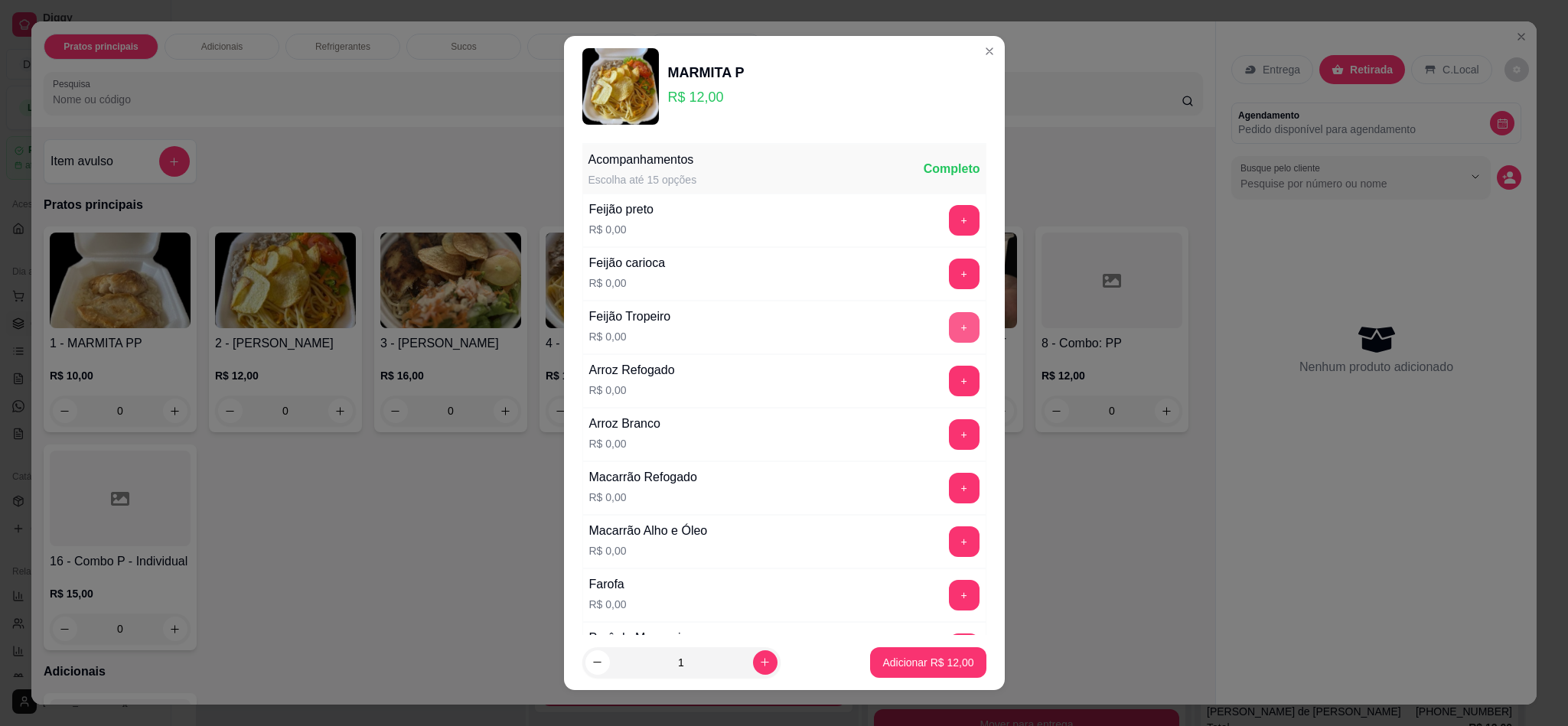
click at [949, 327] on button "+" at bounding box center [964, 328] width 30 height 30
click at [949, 382] on button "+" at bounding box center [964, 381] width 30 height 30
click at [949, 492] on button "+" at bounding box center [964, 488] width 30 height 30
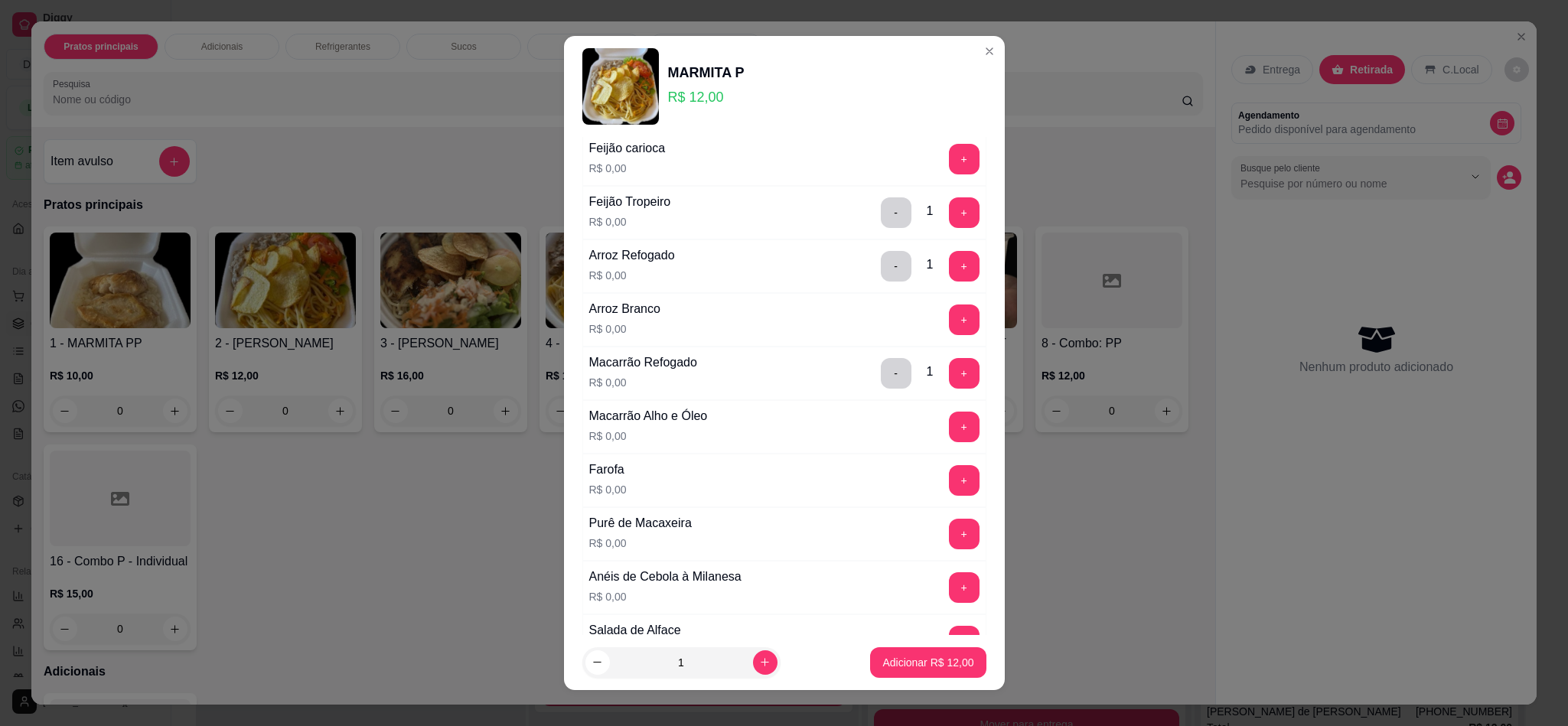
scroll to position [230, 0]
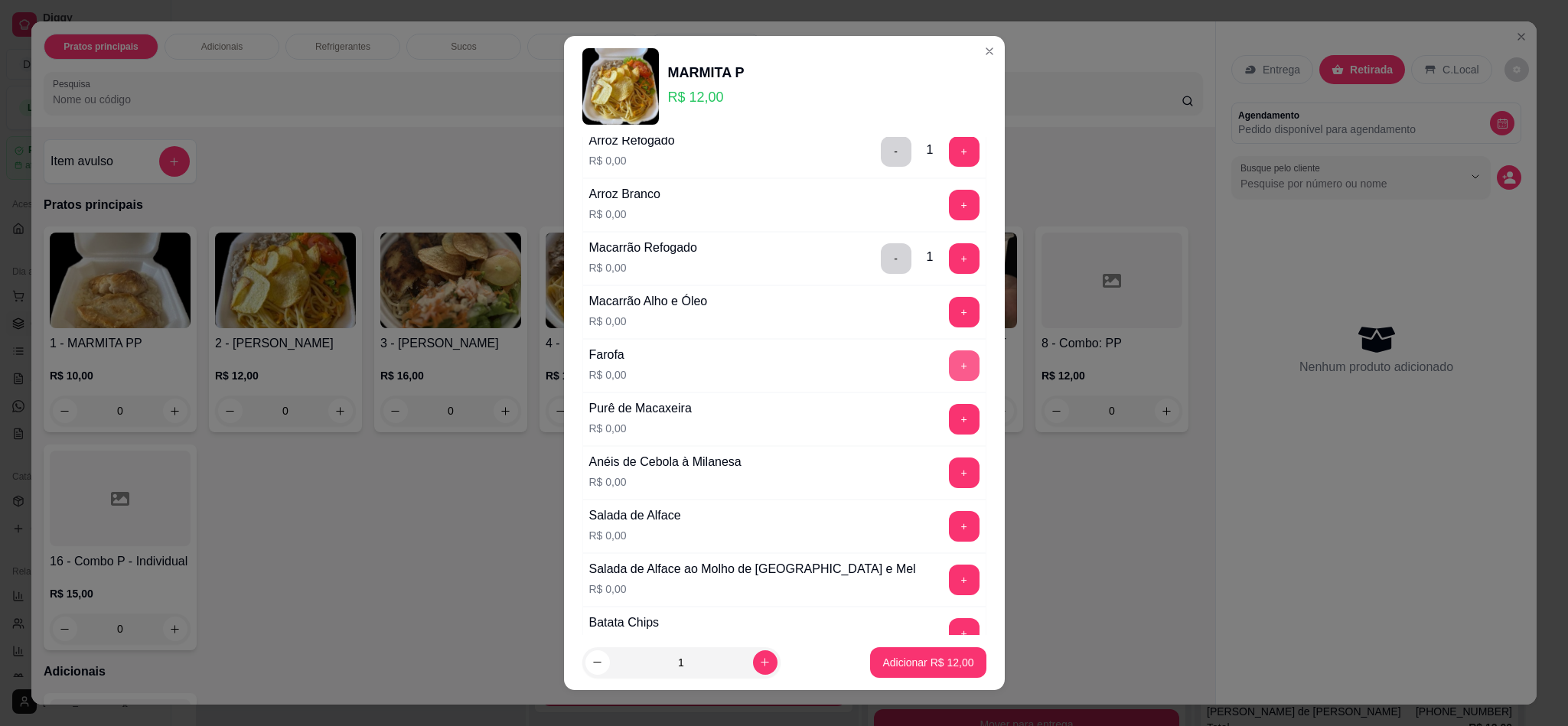
click at [949, 368] on button "+" at bounding box center [964, 366] width 30 height 30
click at [949, 420] on button "+" at bounding box center [964, 419] width 30 height 30
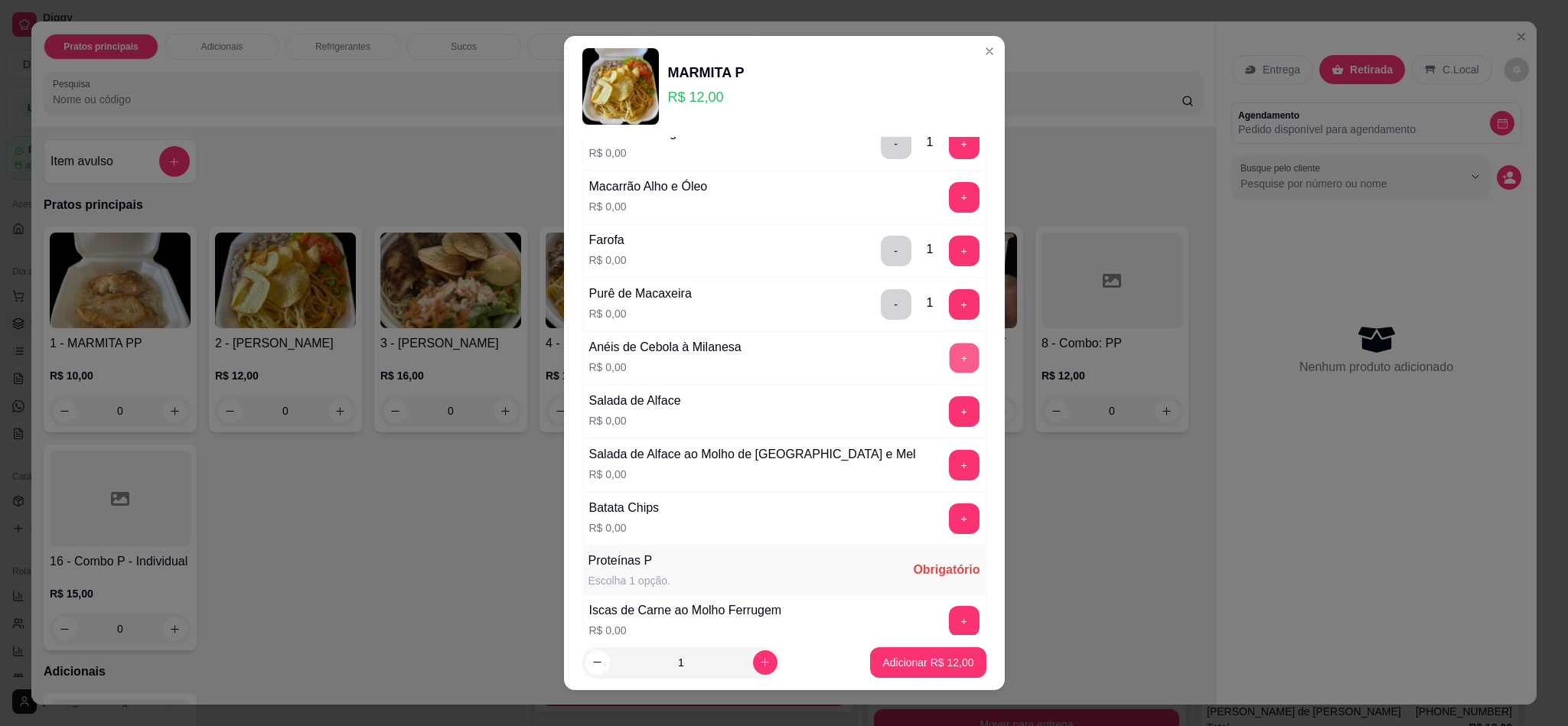
click at [949, 365] on button "+" at bounding box center [963, 358] width 30 height 30
click at [949, 422] on button "+" at bounding box center [964, 411] width 30 height 30
click at [949, 474] on button "+" at bounding box center [963, 465] width 30 height 30
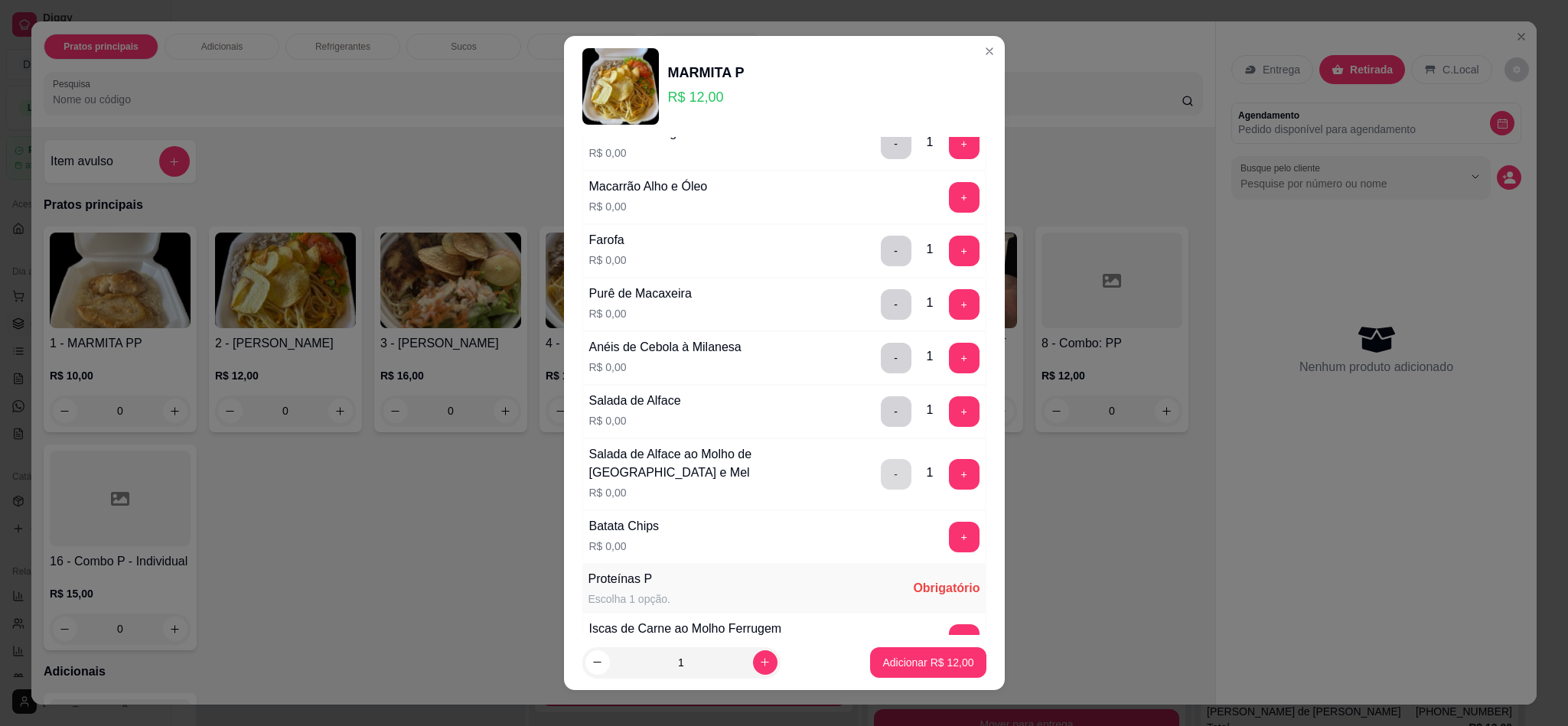
scroll to position [459, 0]
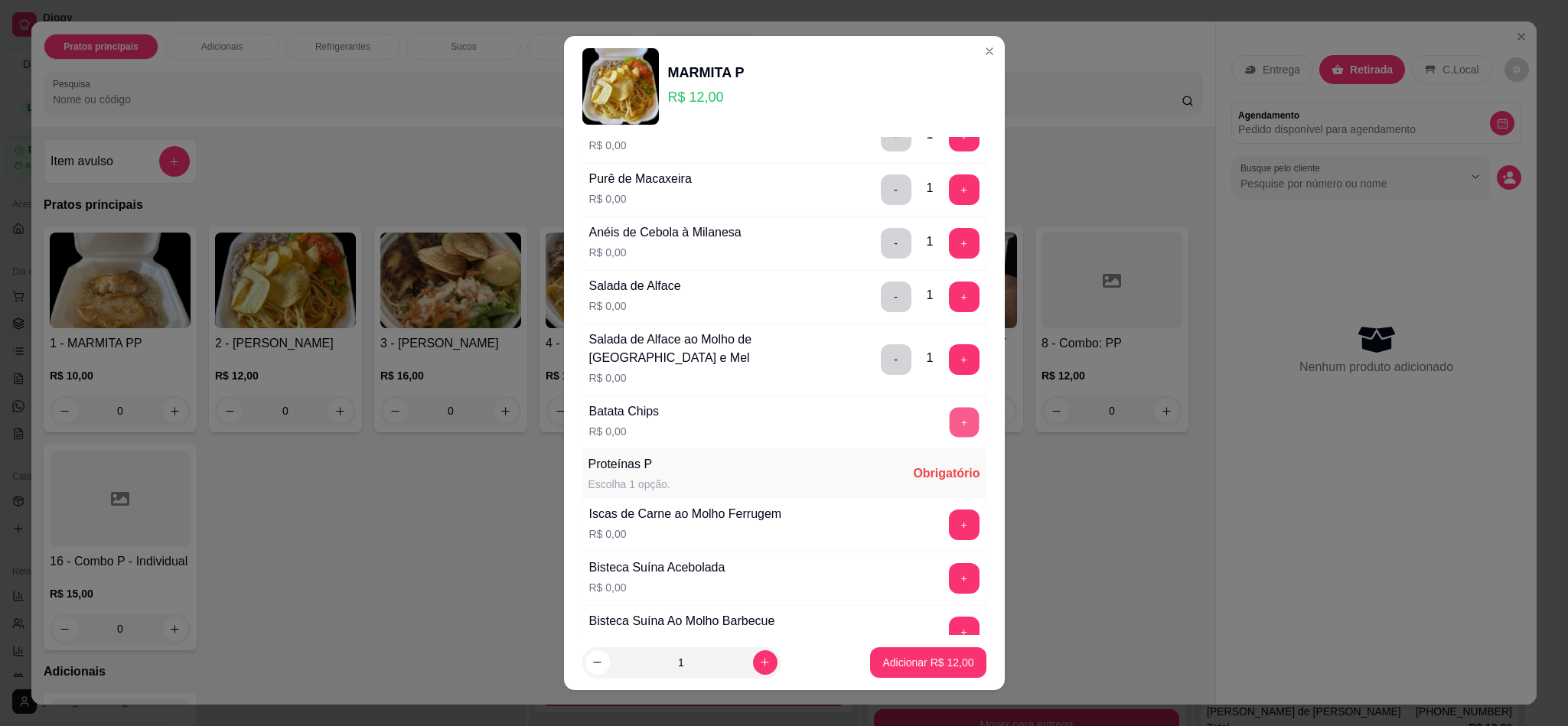
click at [949, 432] on button "+" at bounding box center [963, 422] width 30 height 30
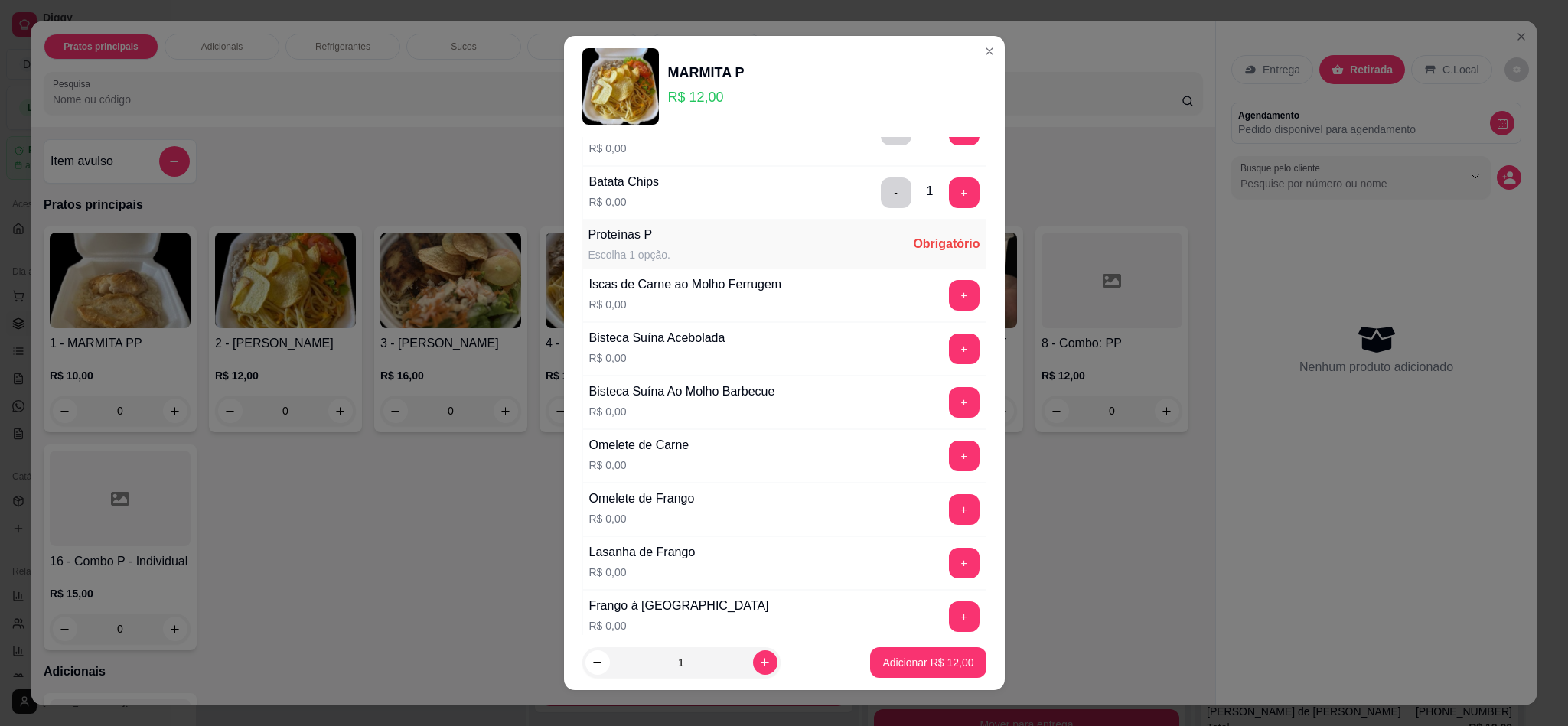
scroll to position [803, 0]
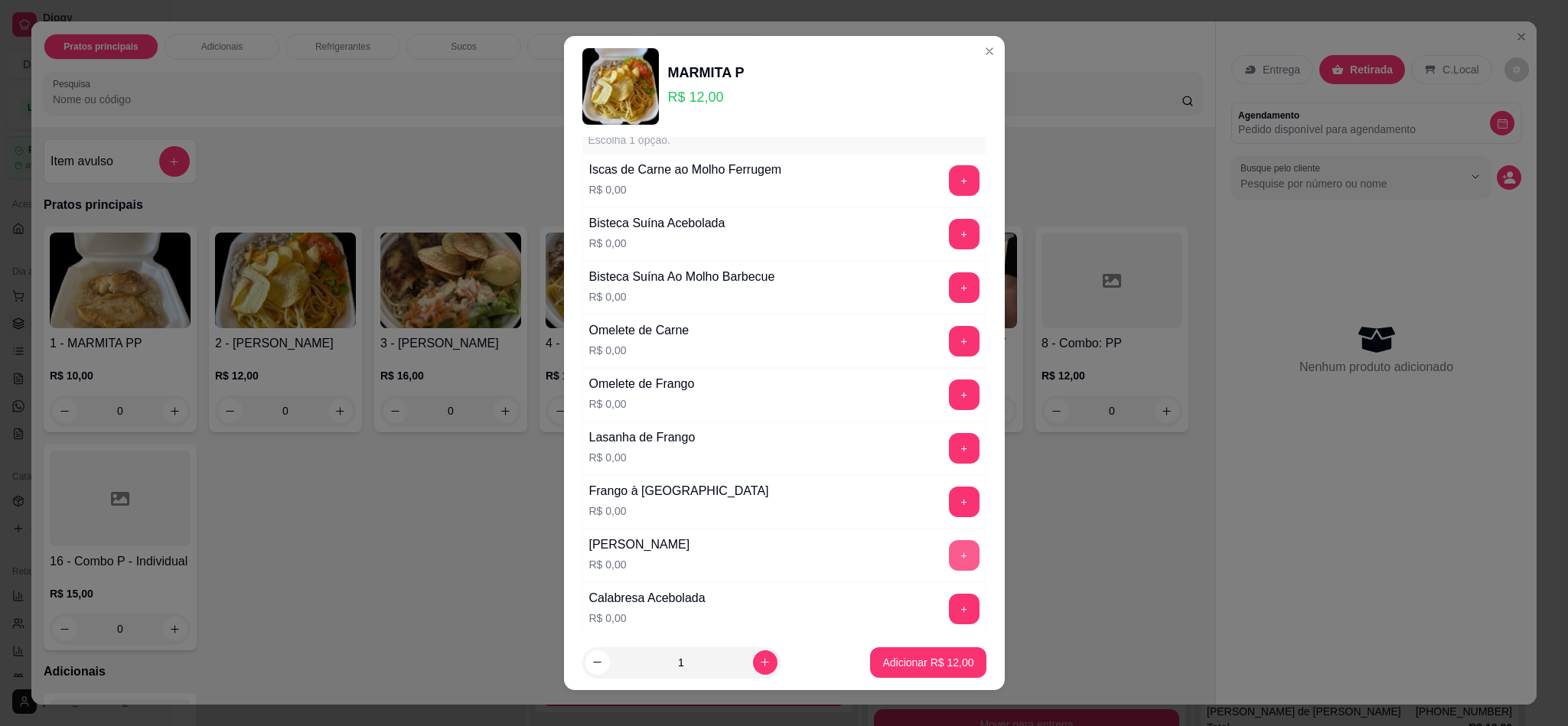
click at [949, 567] on button "+" at bounding box center [964, 555] width 30 height 30
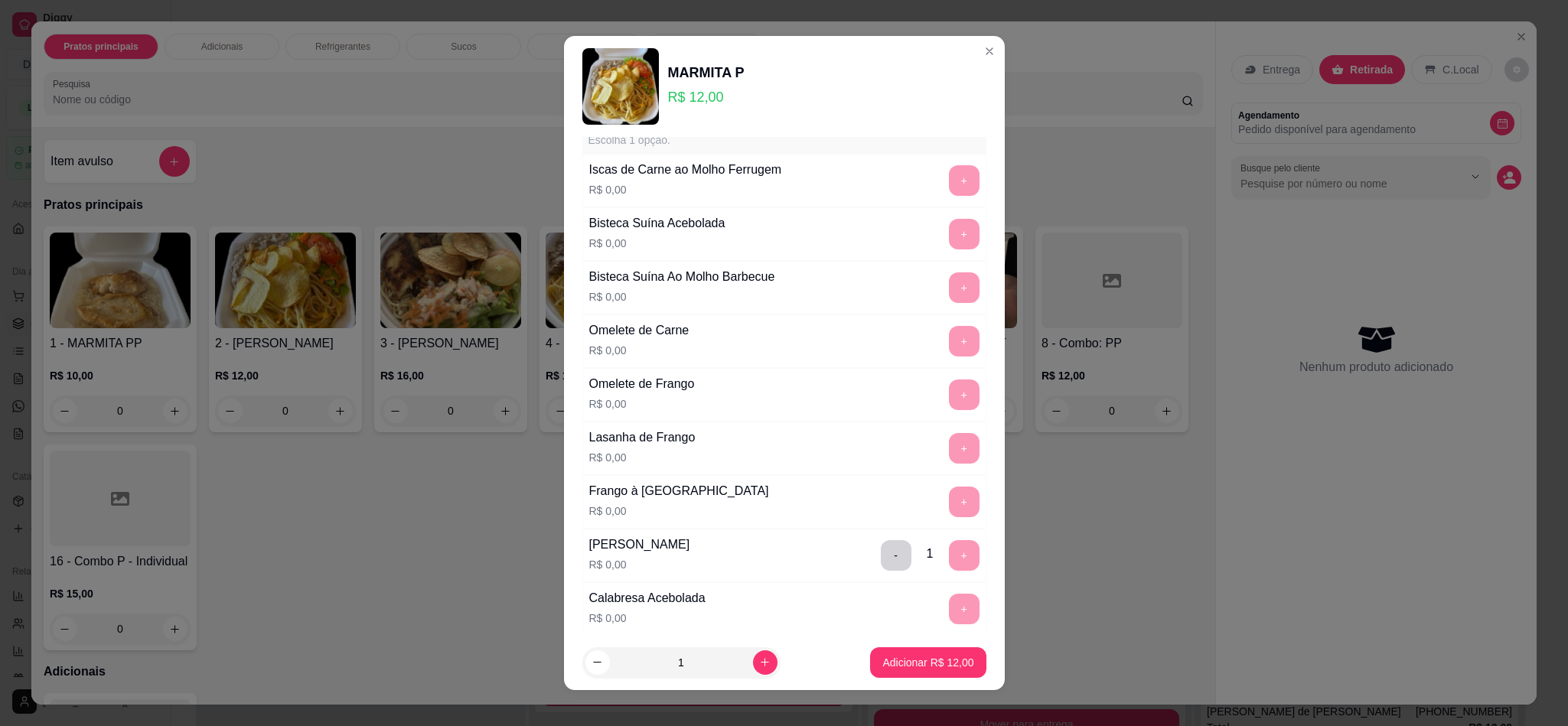
click at [923, 655] on p "Adicionar R$ 12,00" at bounding box center [928, 663] width 91 height 15
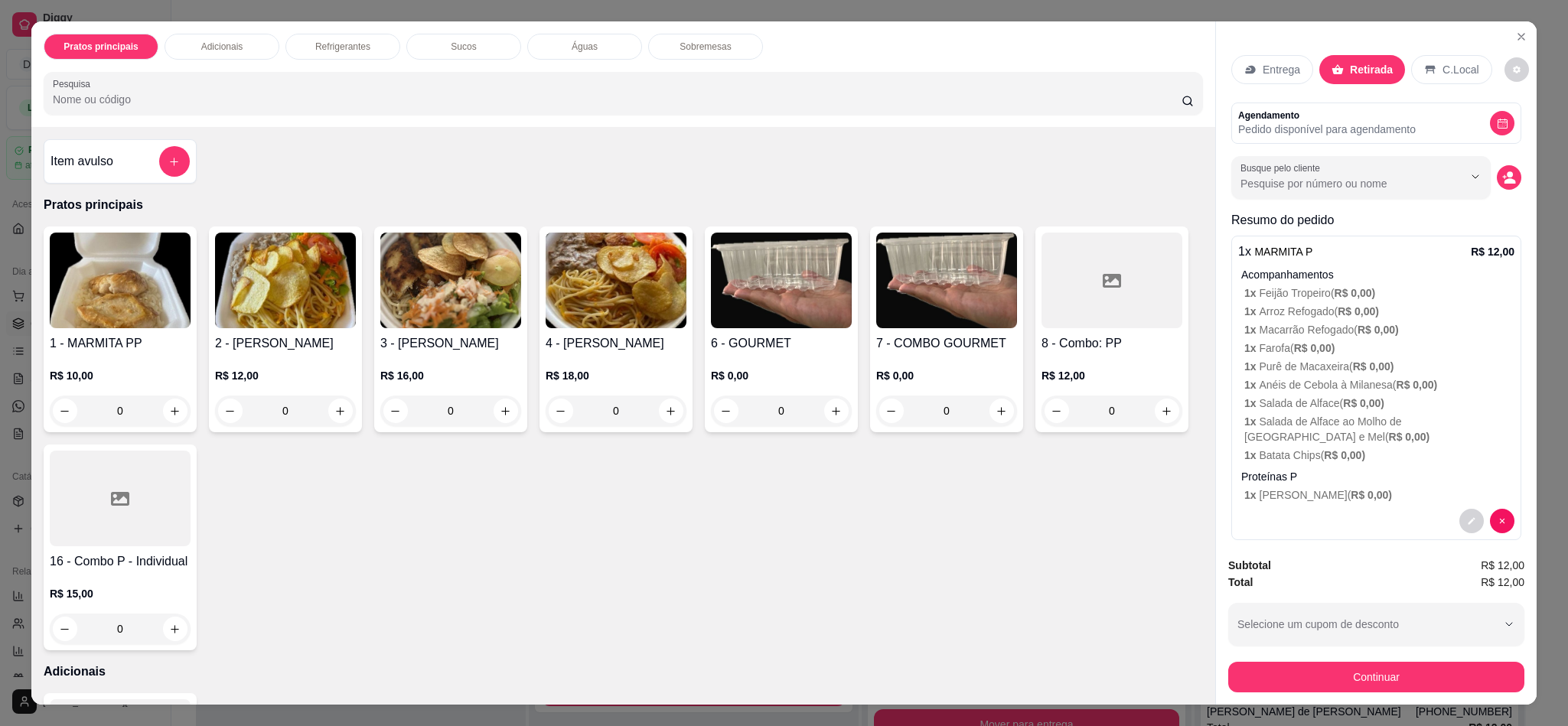
click at [267, 317] on img at bounding box center [285, 279] width 141 height 95
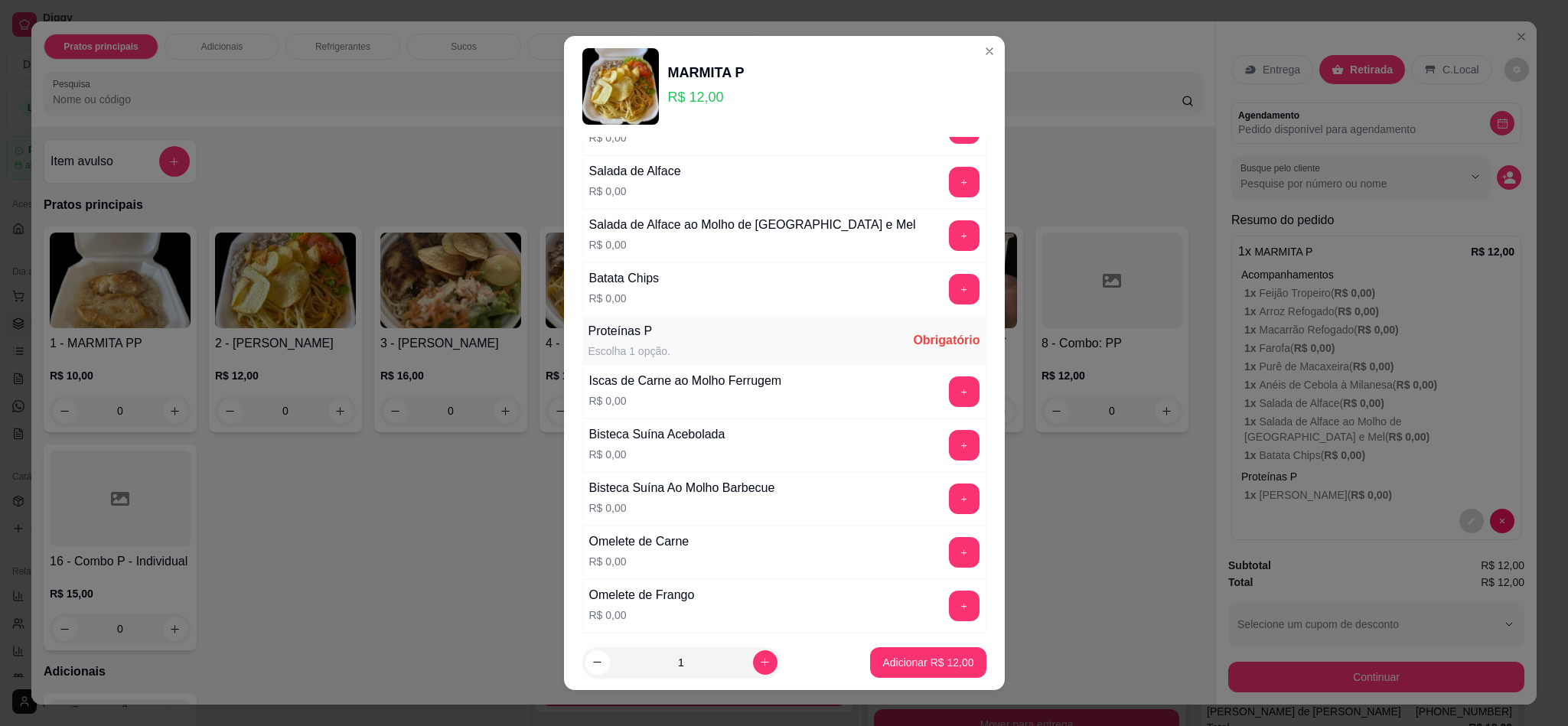
scroll to position [0, 0]
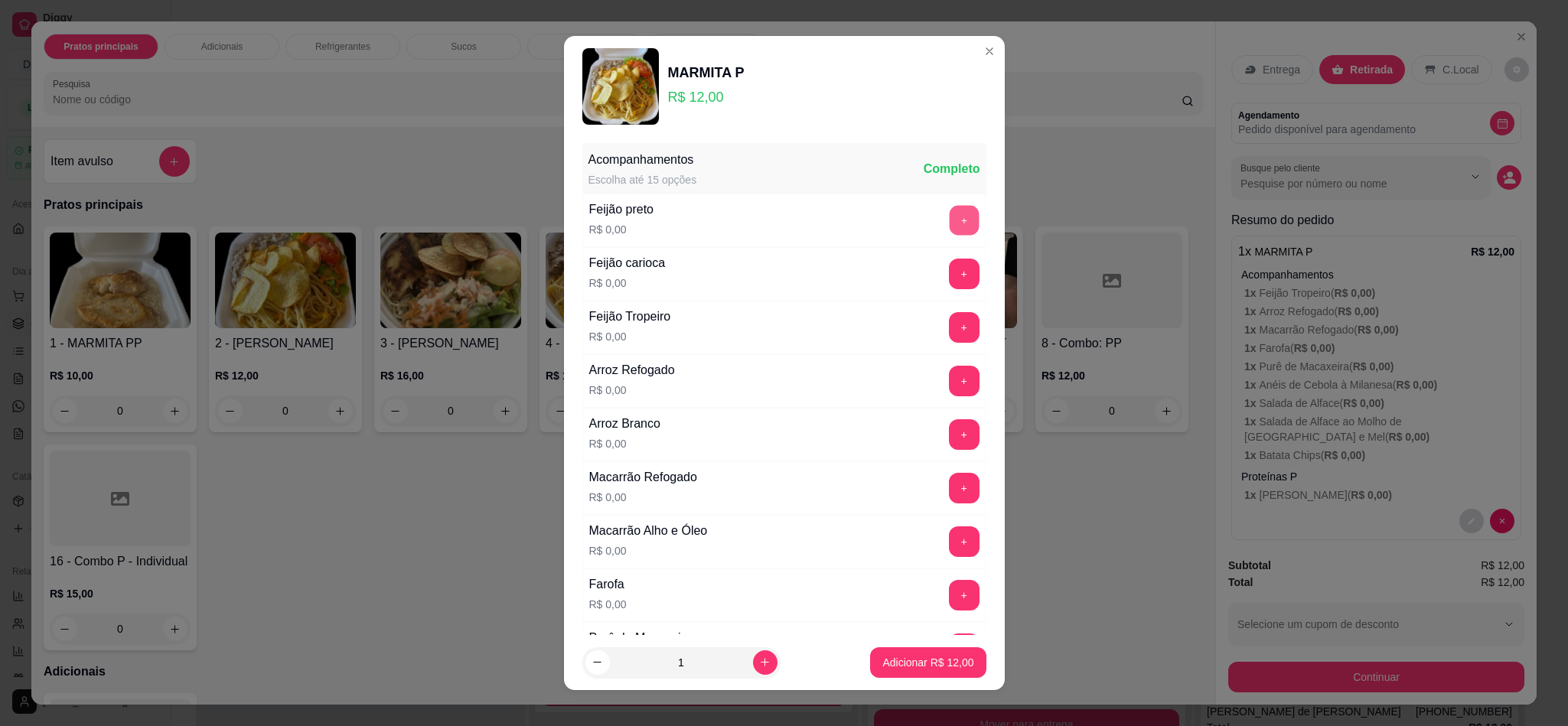
click at [949, 218] on button "+" at bounding box center [963, 220] width 30 height 30
click at [949, 390] on button "+" at bounding box center [964, 381] width 30 height 30
click at [949, 487] on button "+" at bounding box center [964, 488] width 30 height 30
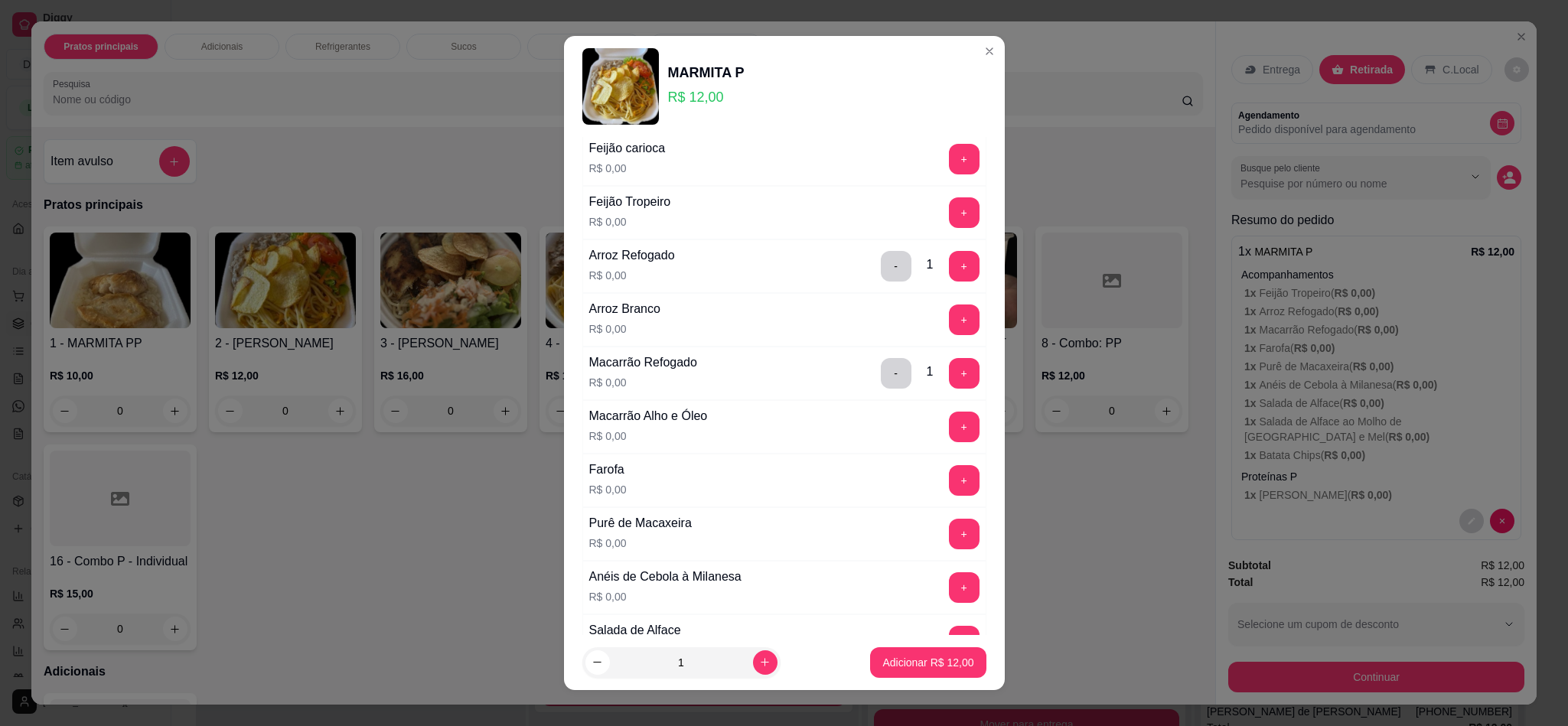
scroll to position [230, 0]
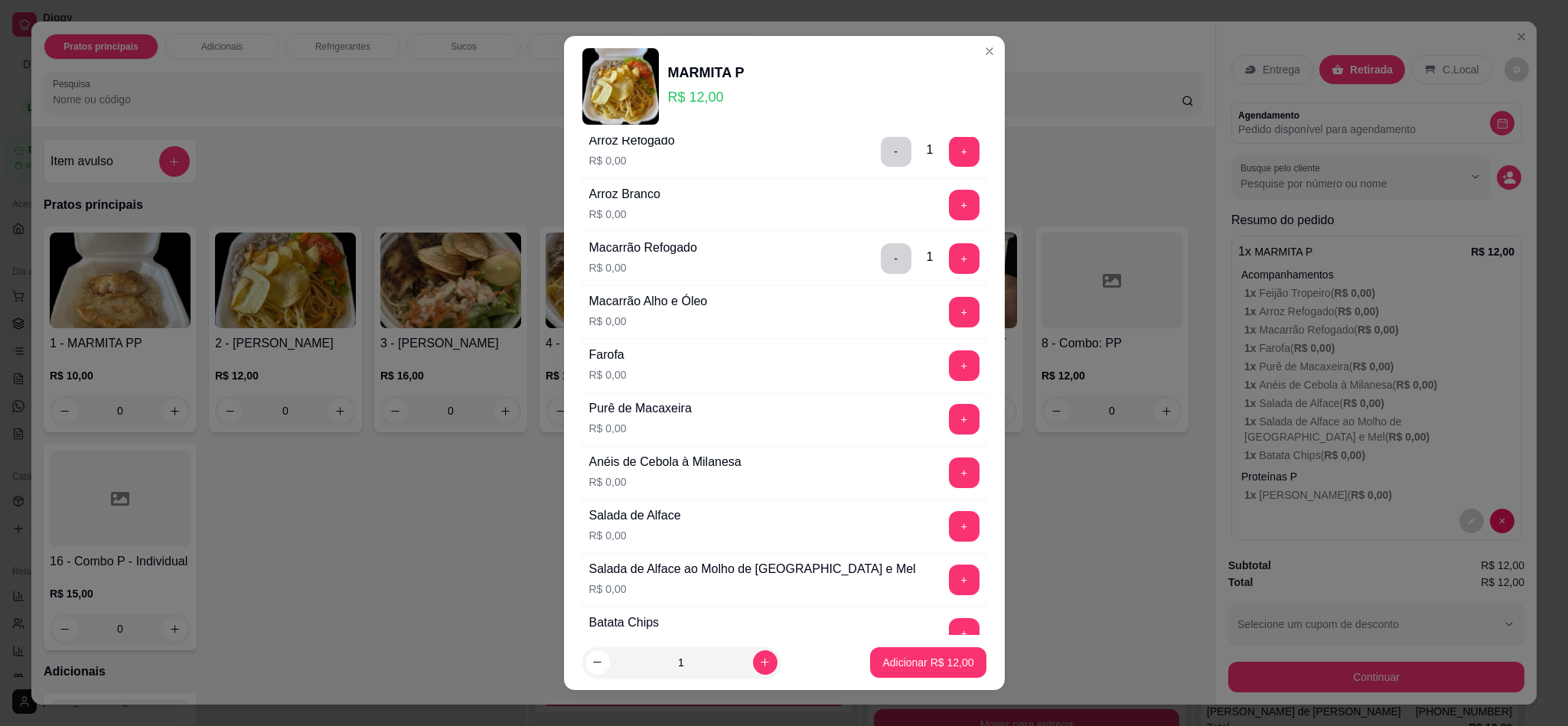
click at [942, 355] on div "+" at bounding box center [963, 366] width 43 height 30
click at [949, 375] on button "+" at bounding box center [964, 366] width 30 height 30
click at [924, 446] on div "Purê de Macaxeira R$ 0,00 +" at bounding box center [784, 419] width 404 height 53
click at [918, 445] on div "Purê de Macaxeira R$ 0,00 +" at bounding box center [784, 419] width 404 height 53
click at [949, 427] on button "+" at bounding box center [964, 419] width 30 height 30
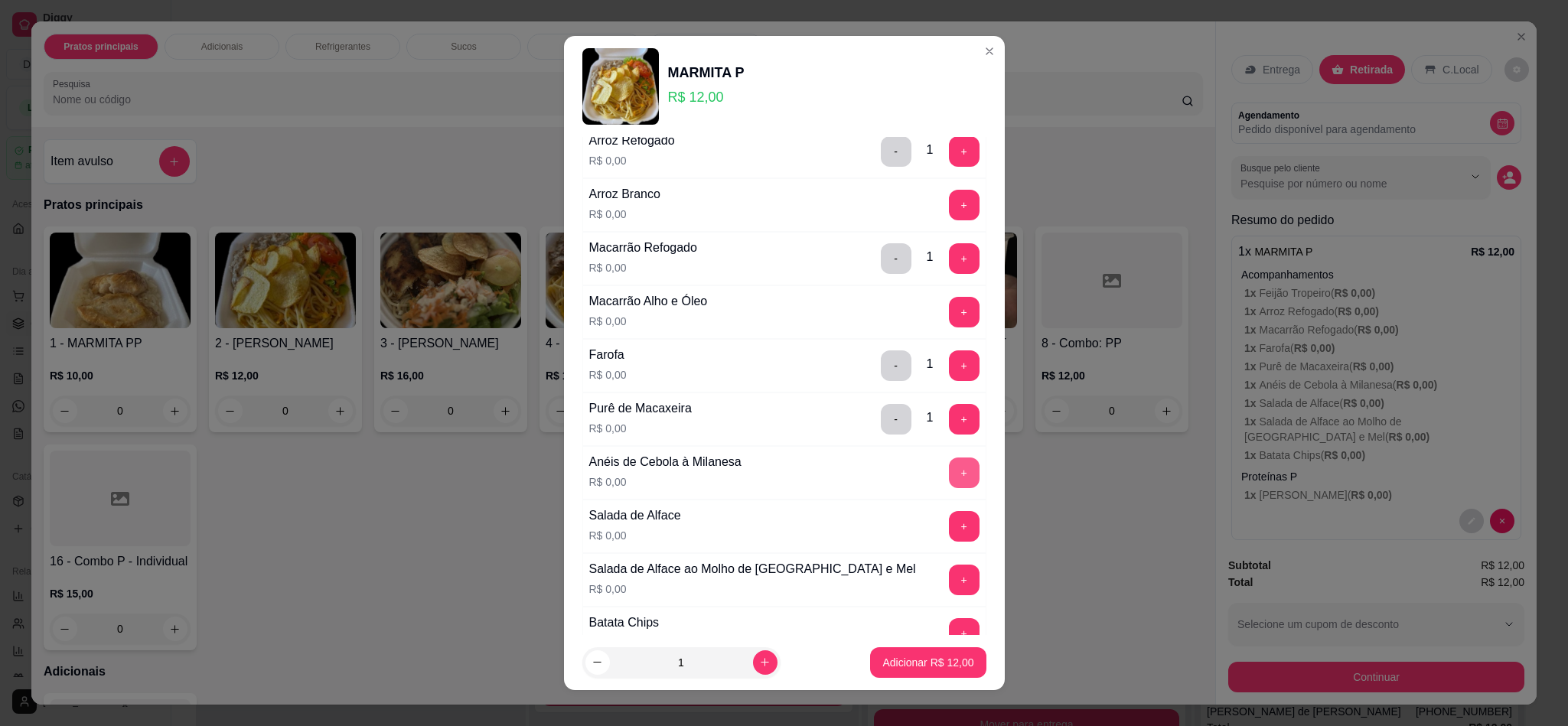
click at [949, 469] on button "+" at bounding box center [964, 473] width 30 height 30
click at [949, 539] on button "+" at bounding box center [964, 526] width 30 height 30
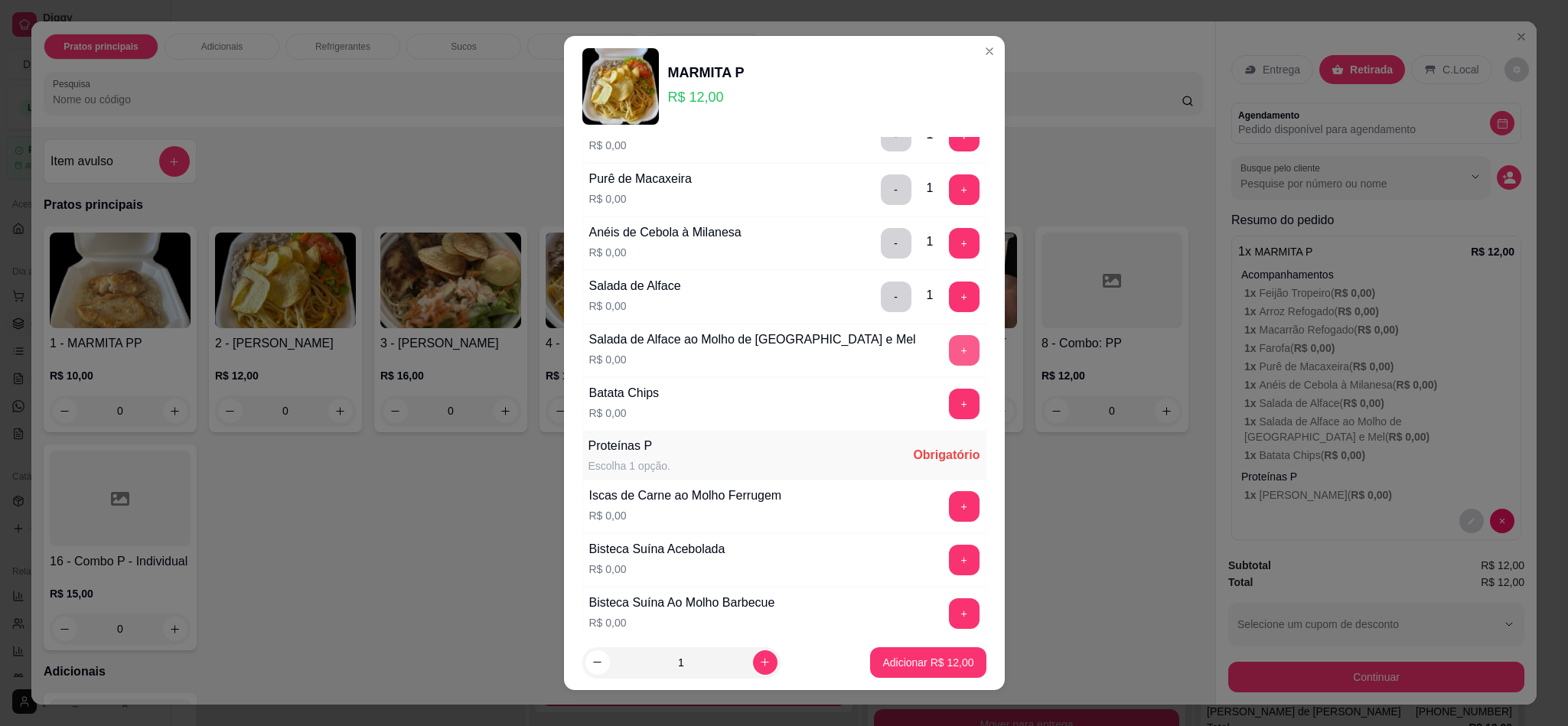
click at [949, 361] on button "+" at bounding box center [964, 350] width 30 height 30
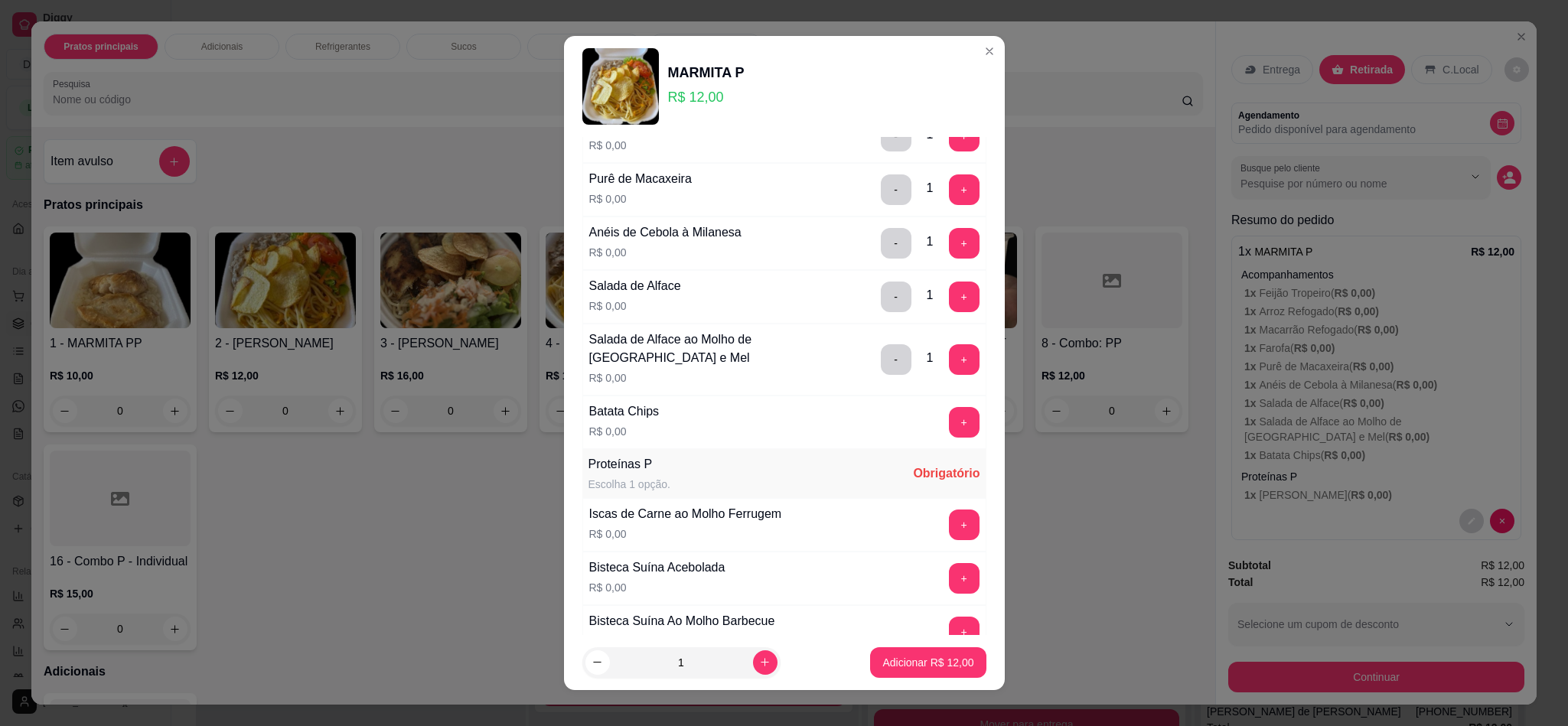
click at [949, 428] on button "+" at bounding box center [964, 422] width 30 height 30
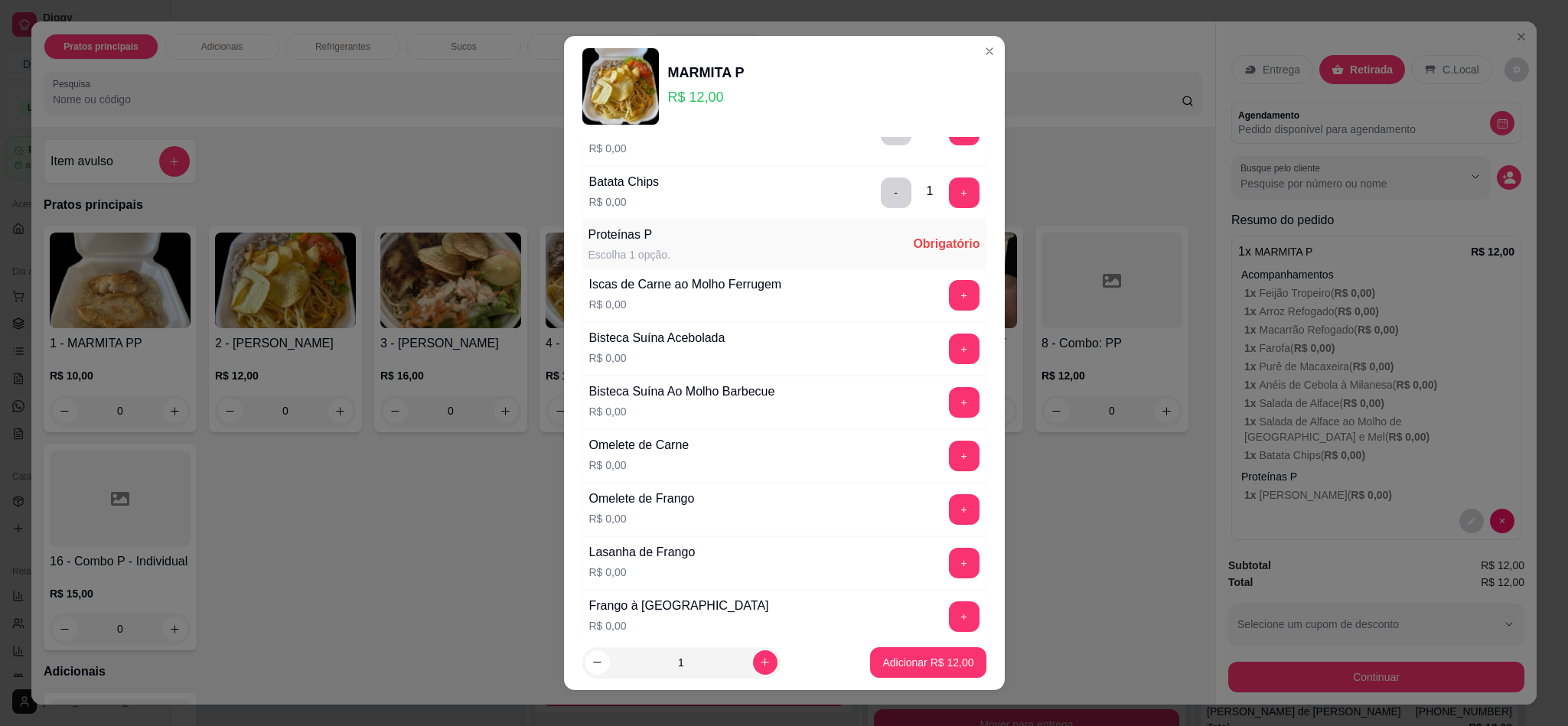
scroll to position [803, 0]
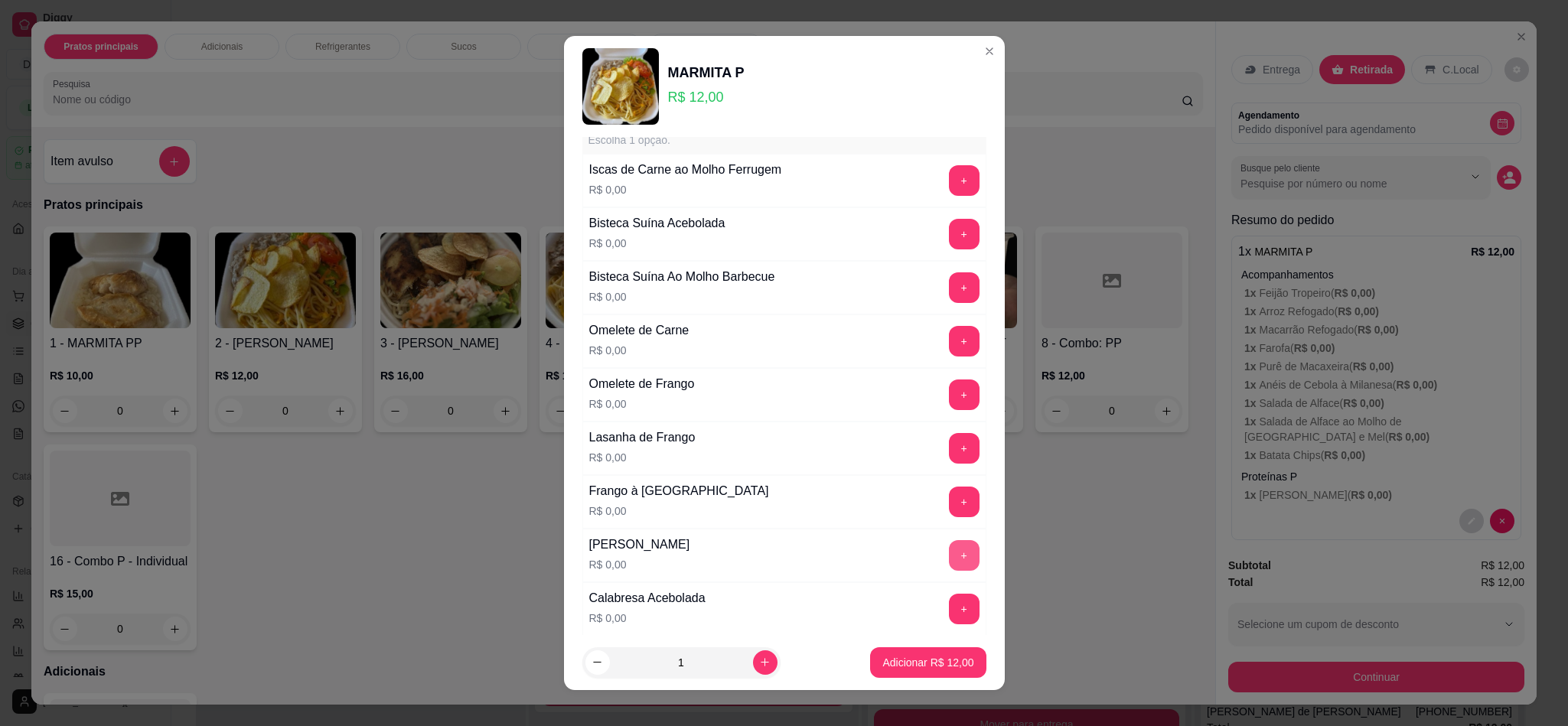
click at [949, 569] on button "+" at bounding box center [964, 555] width 30 height 30
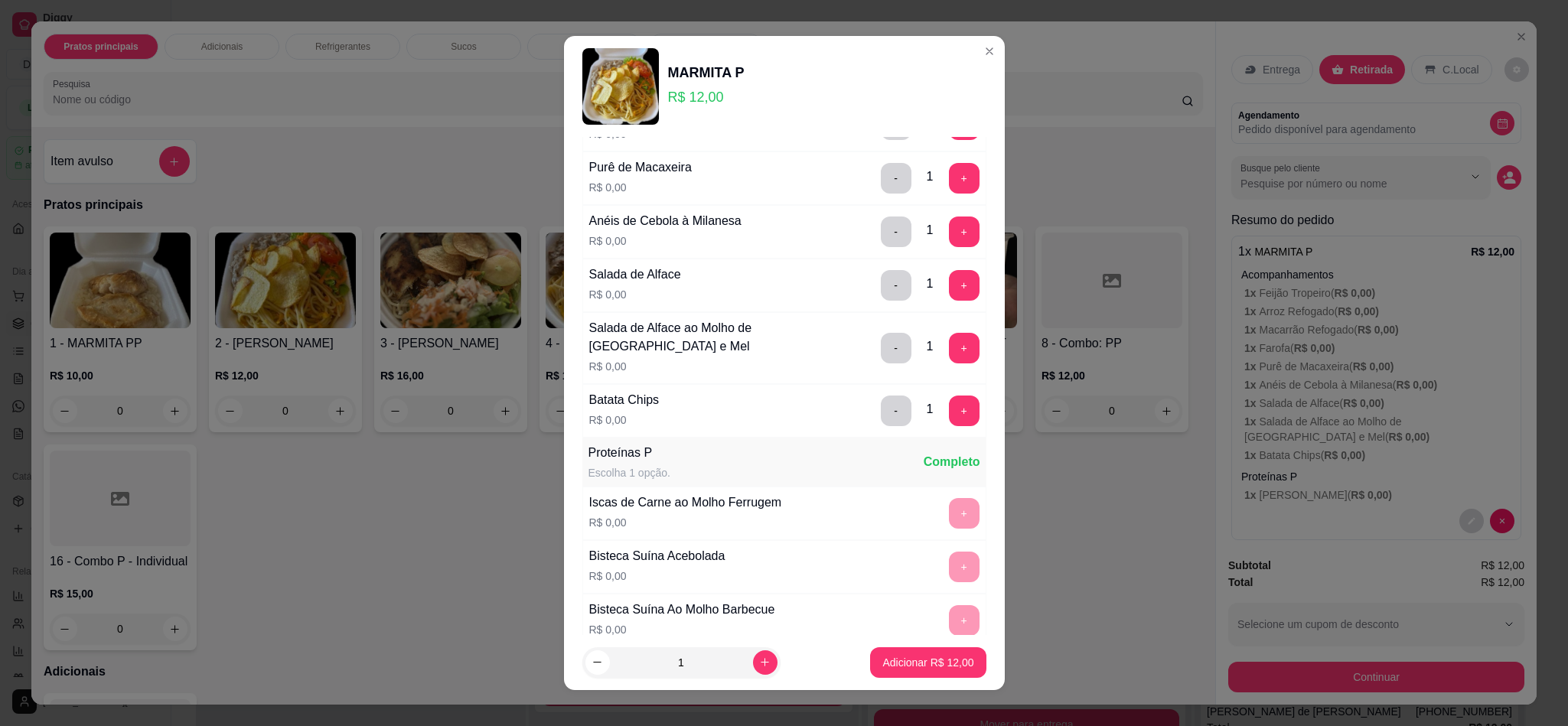
scroll to position [12, 0]
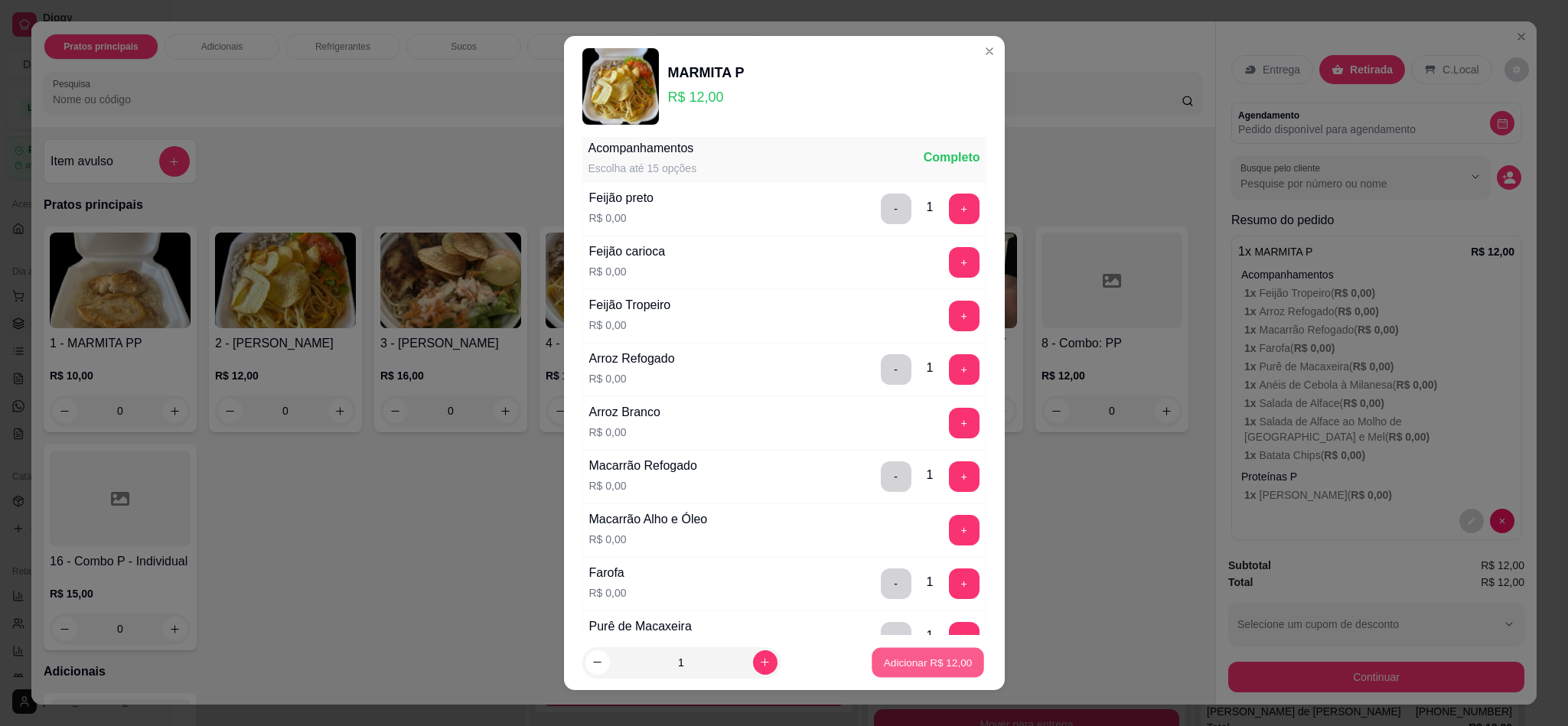
click at [904, 664] on p "Adicionar R$ 12,00" at bounding box center [928, 662] width 89 height 14
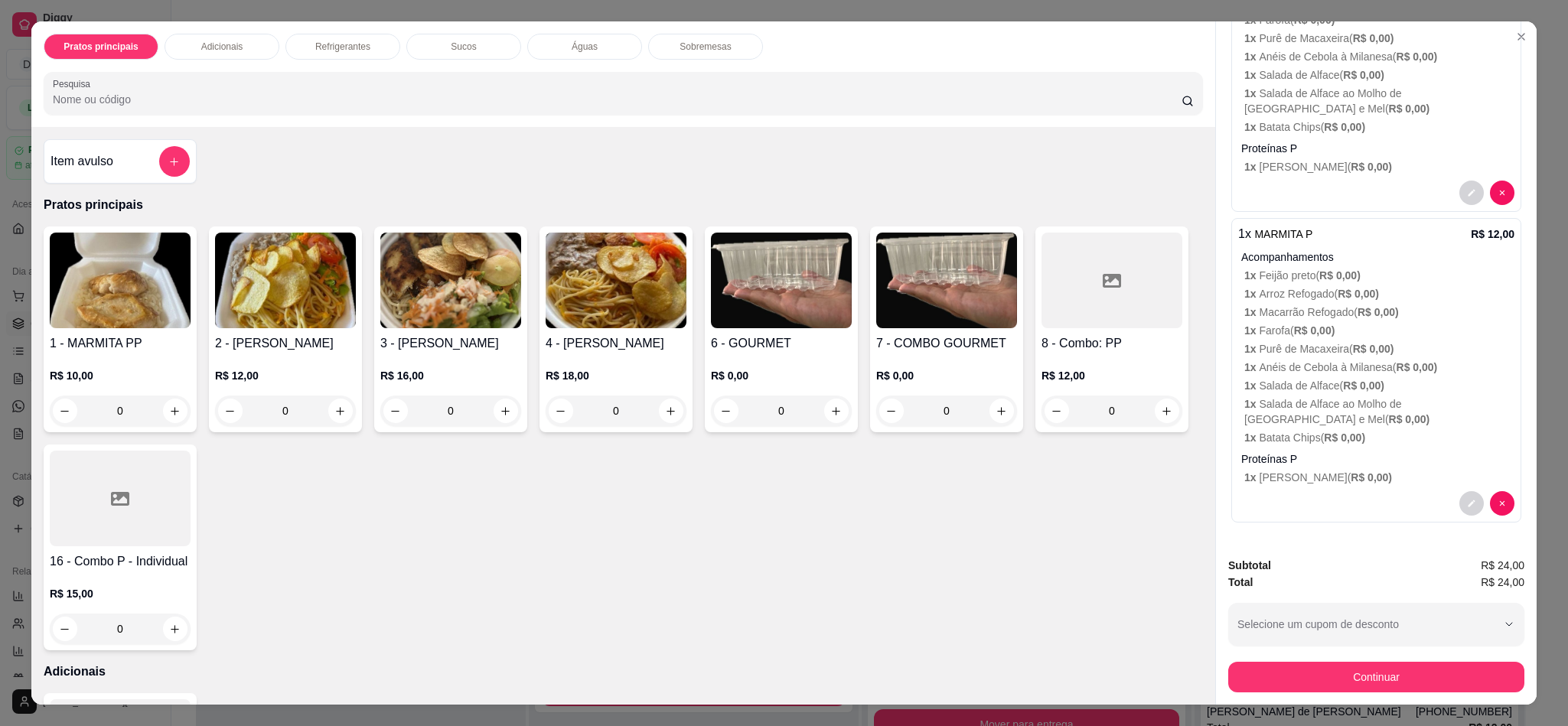
scroll to position [0, 0]
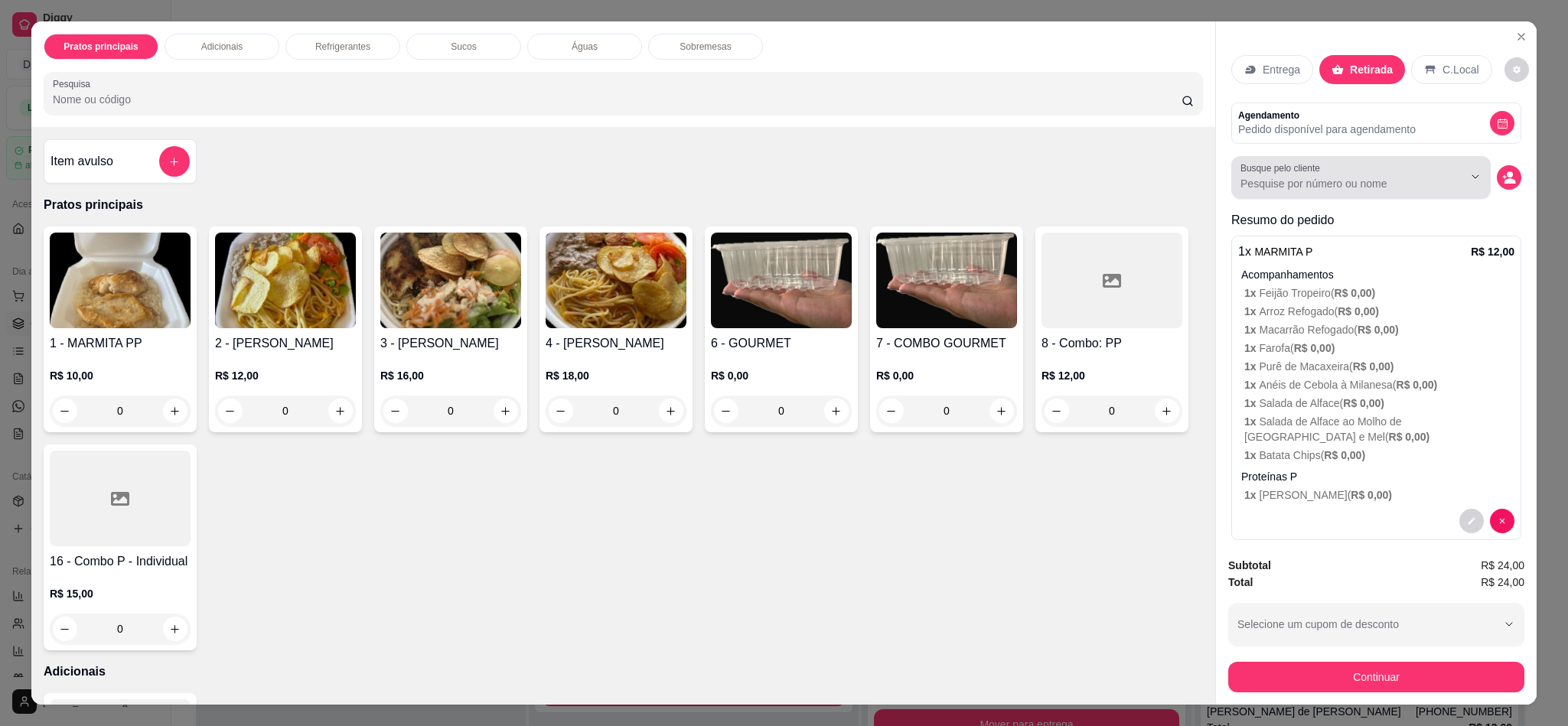
click at [1337, 182] on input "Busque pelo cliente" at bounding box center [1339, 183] width 198 height 15
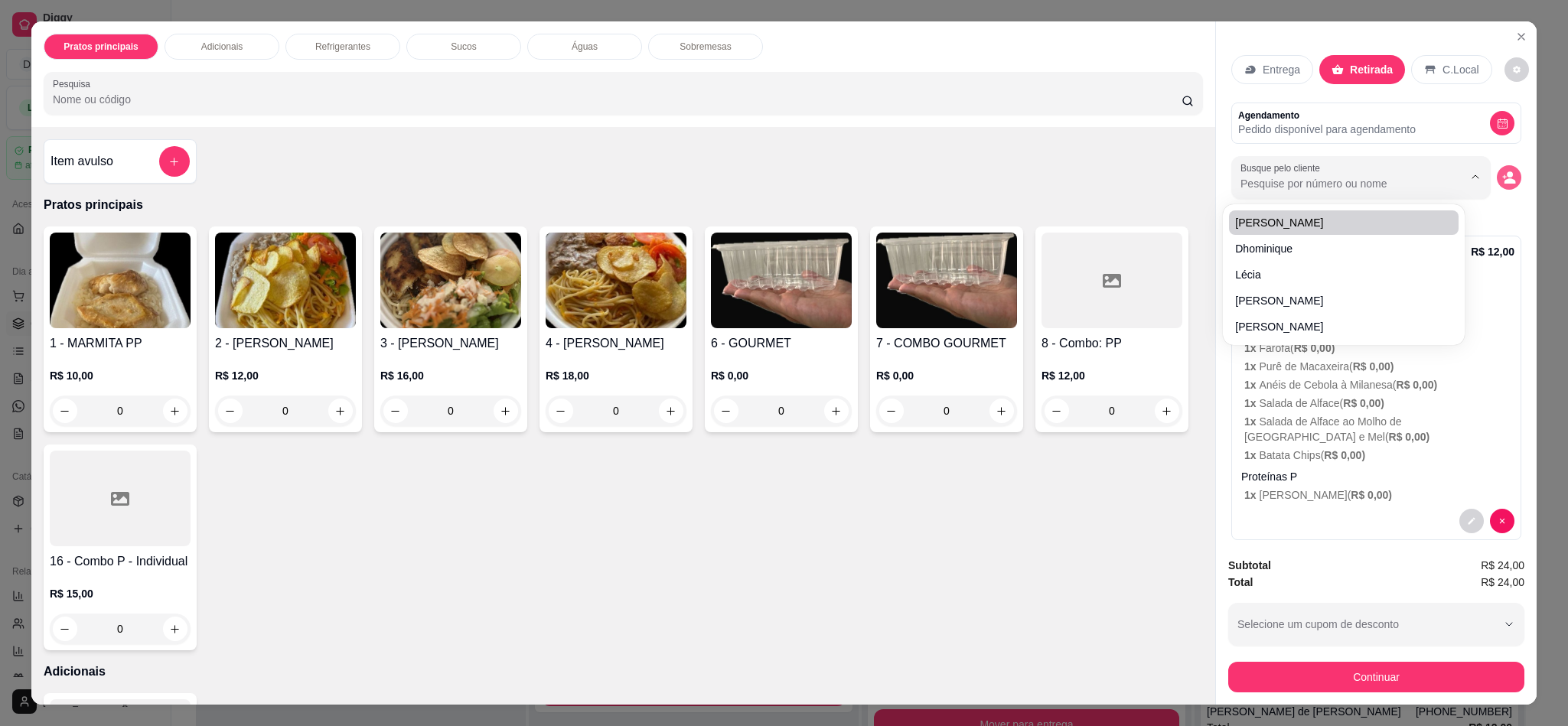
click at [1502, 176] on icon "decrease-product-quantity" at bounding box center [1509, 177] width 14 height 14
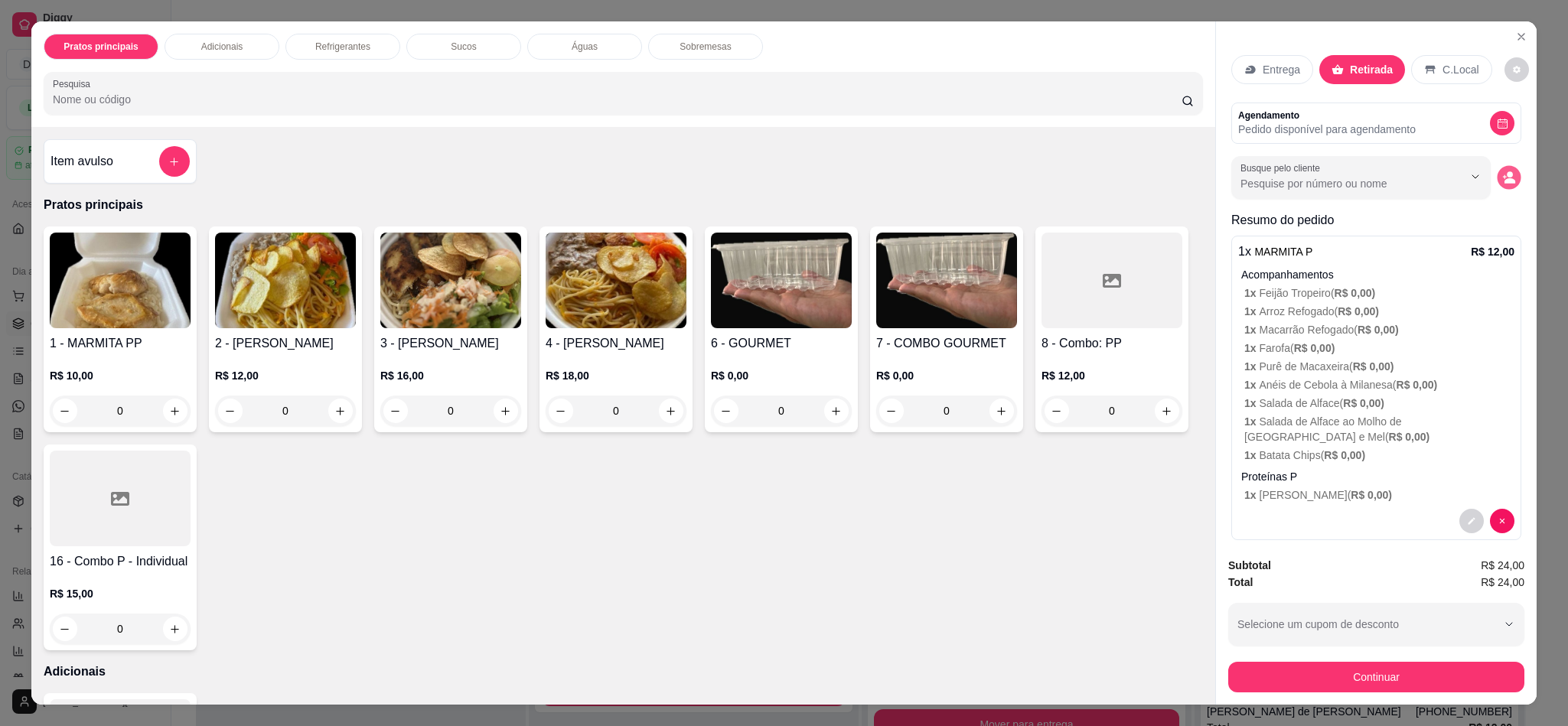
click at [1505, 182] on icon "decrease-product-quantity" at bounding box center [1510, 182] width 11 height 5
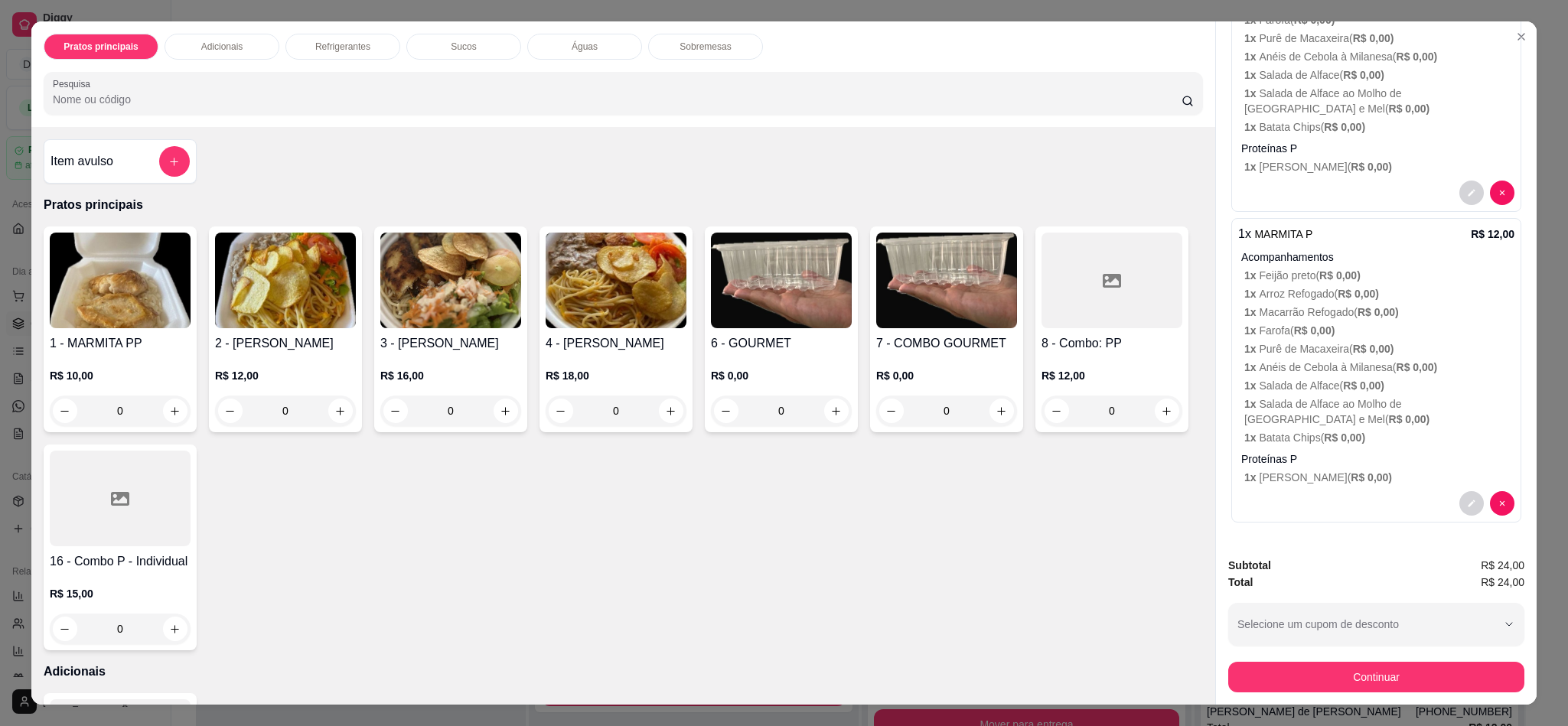
scroll to position [347, 0]
click at [1459, 491] on button "decrease-product-quantity" at bounding box center [1471, 503] width 24 height 24
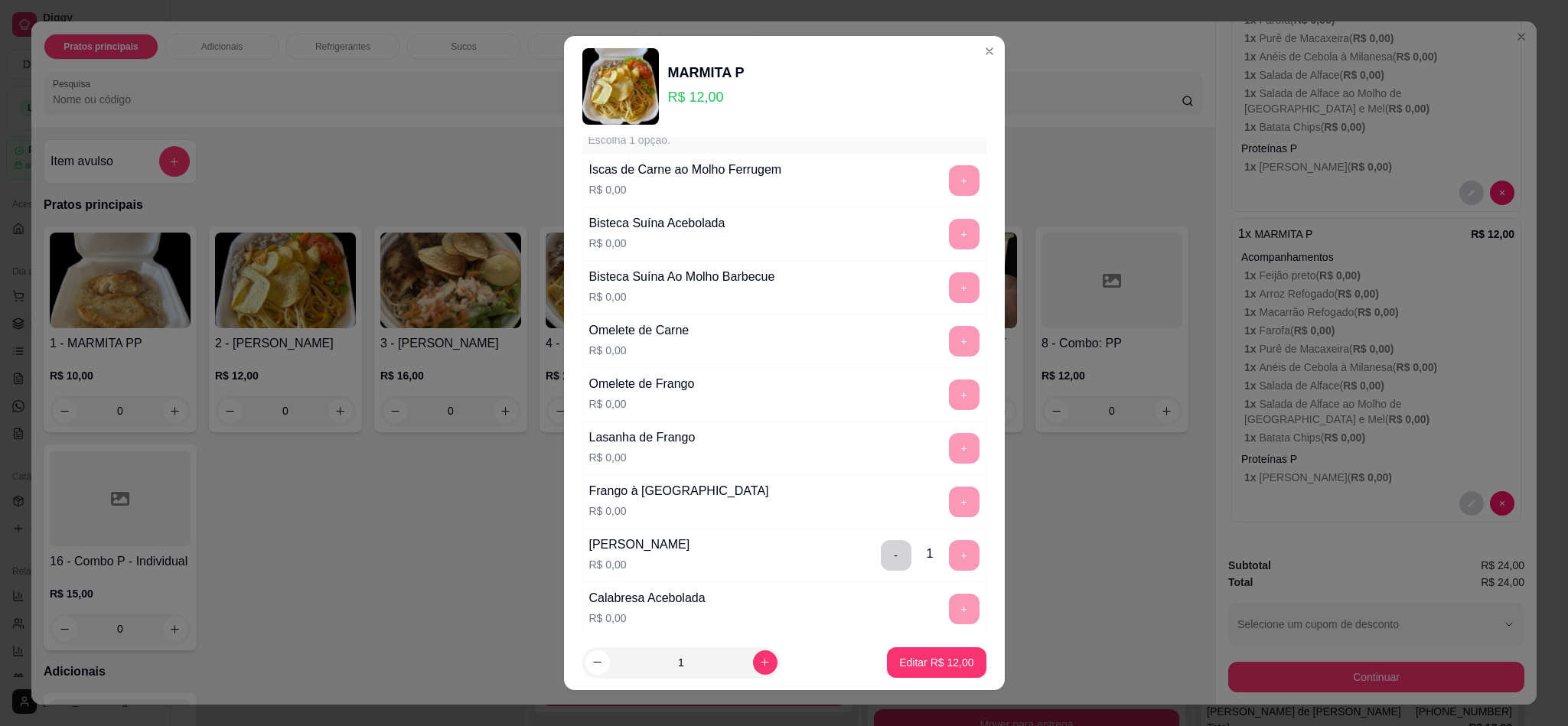
scroll to position [918, 0]
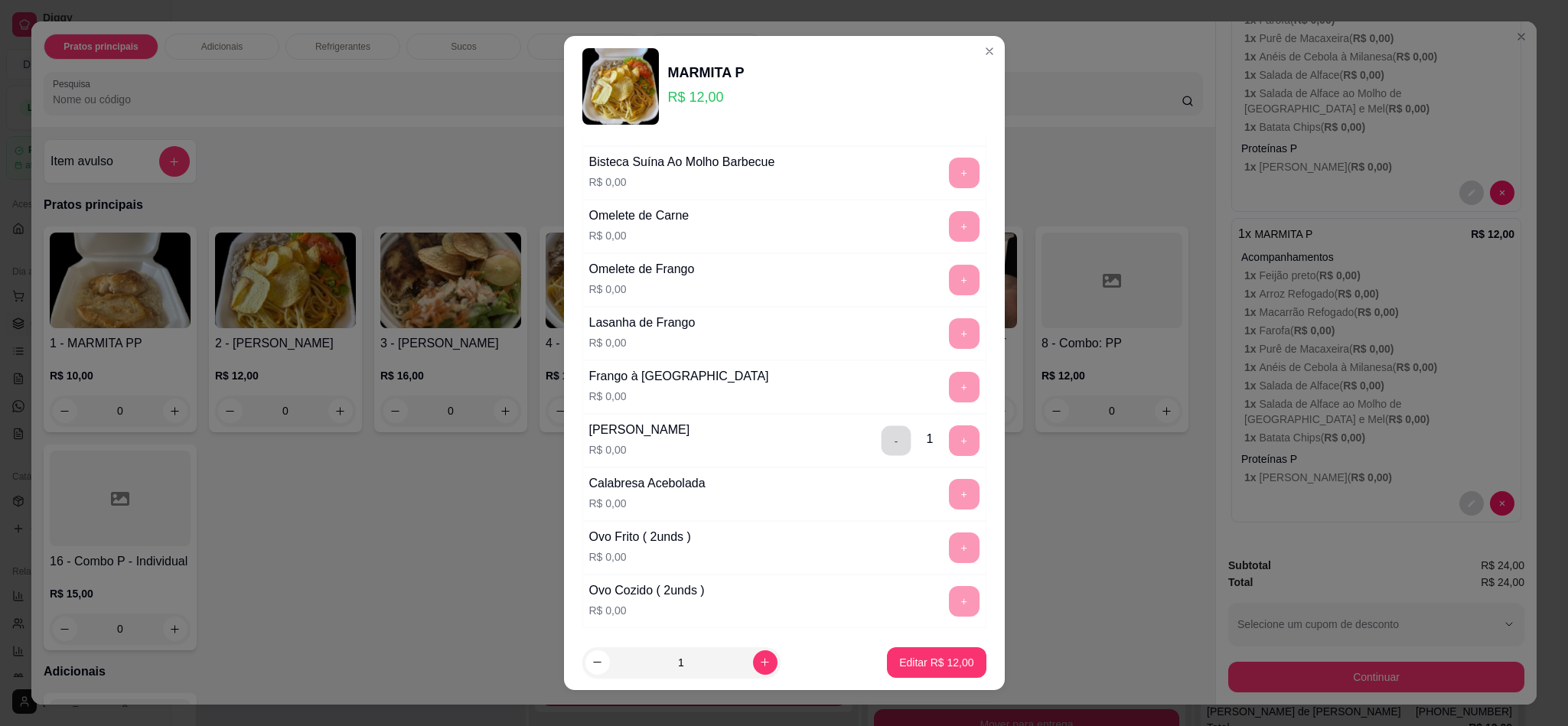
click at [881, 456] on button "-" at bounding box center [895, 441] width 30 height 30
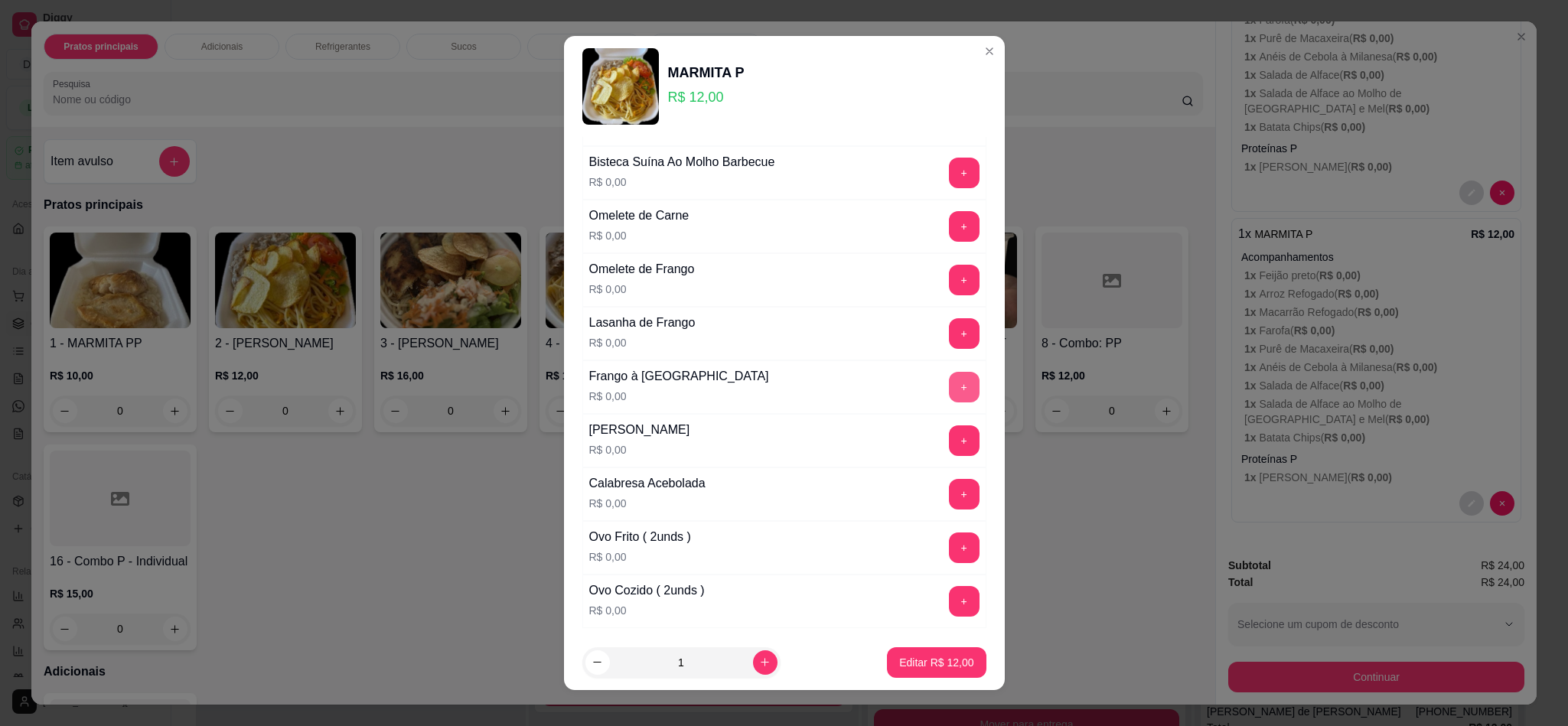
click at [949, 400] on button "+" at bounding box center [964, 387] width 30 height 30
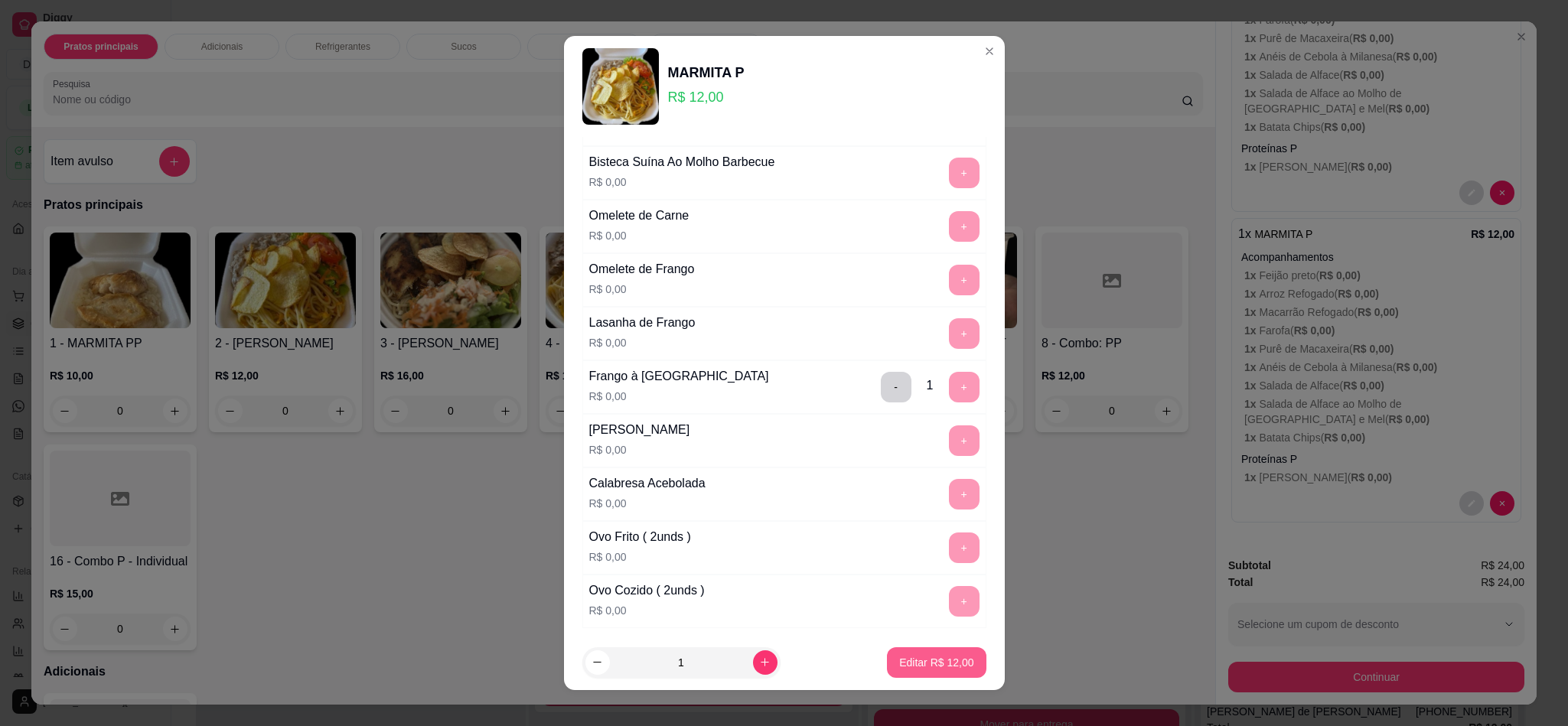
click at [912, 664] on p "Editar R$ 12,00" at bounding box center [936, 663] width 74 height 15
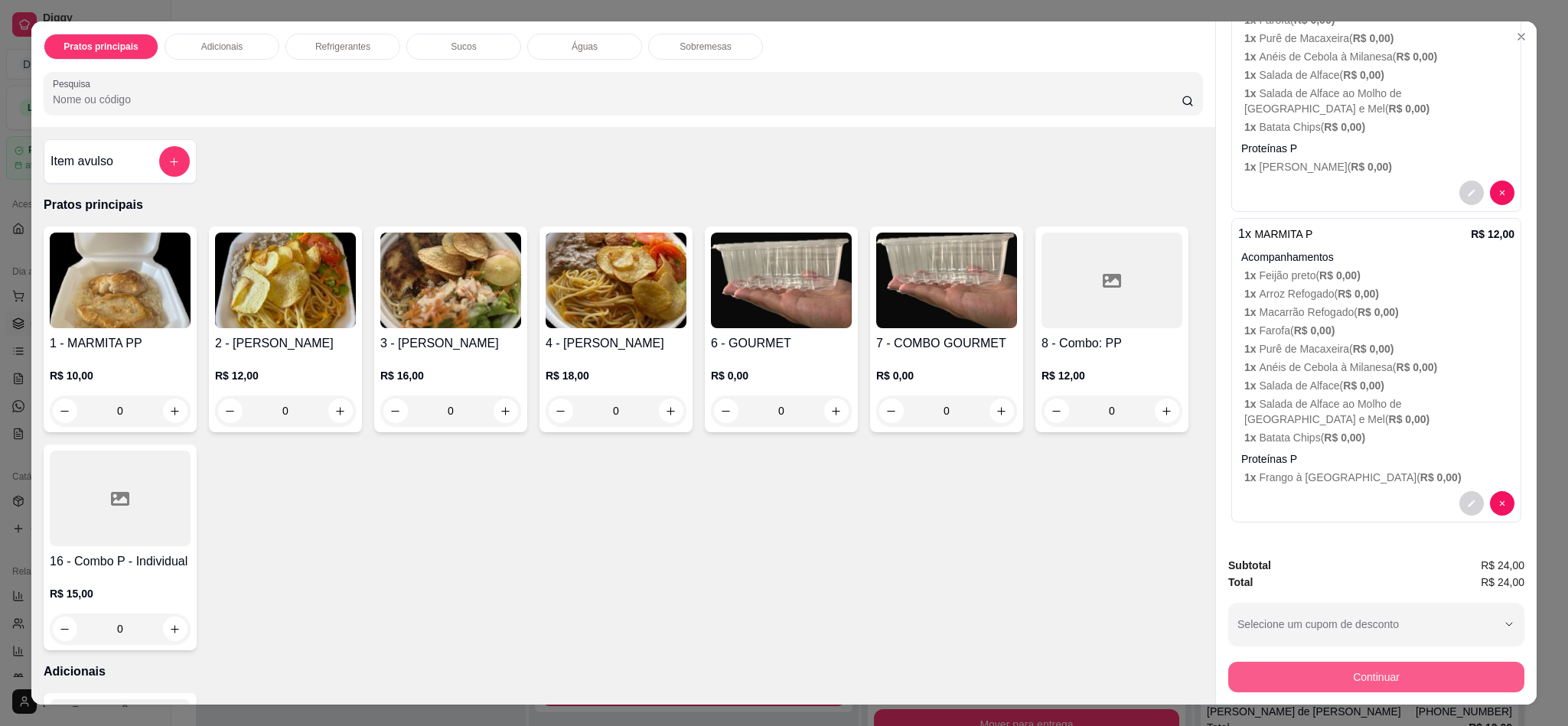
click at [1321, 673] on button "Continuar" at bounding box center [1375, 677] width 296 height 30
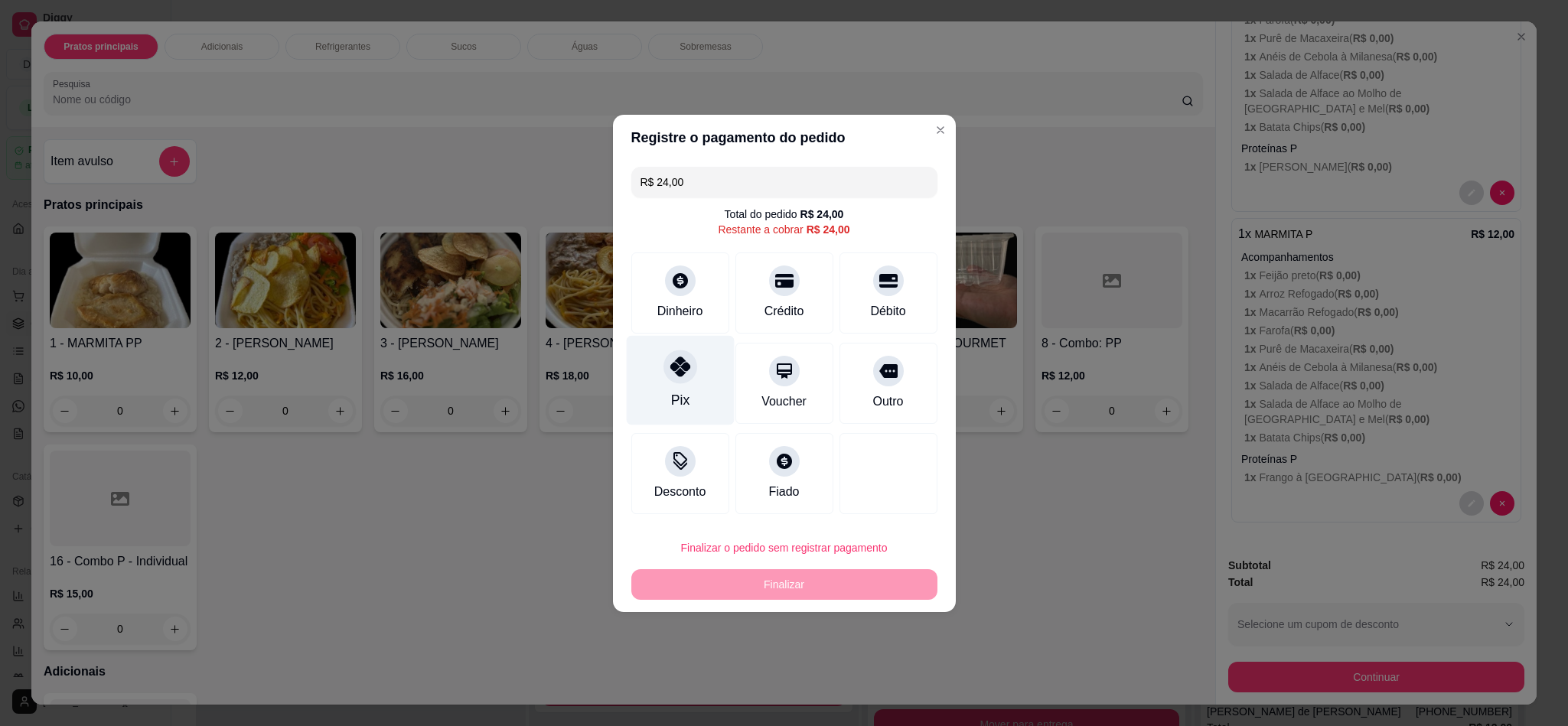
click at [675, 377] on div at bounding box center [681, 366] width 34 height 34
type input "R$ 0,00"
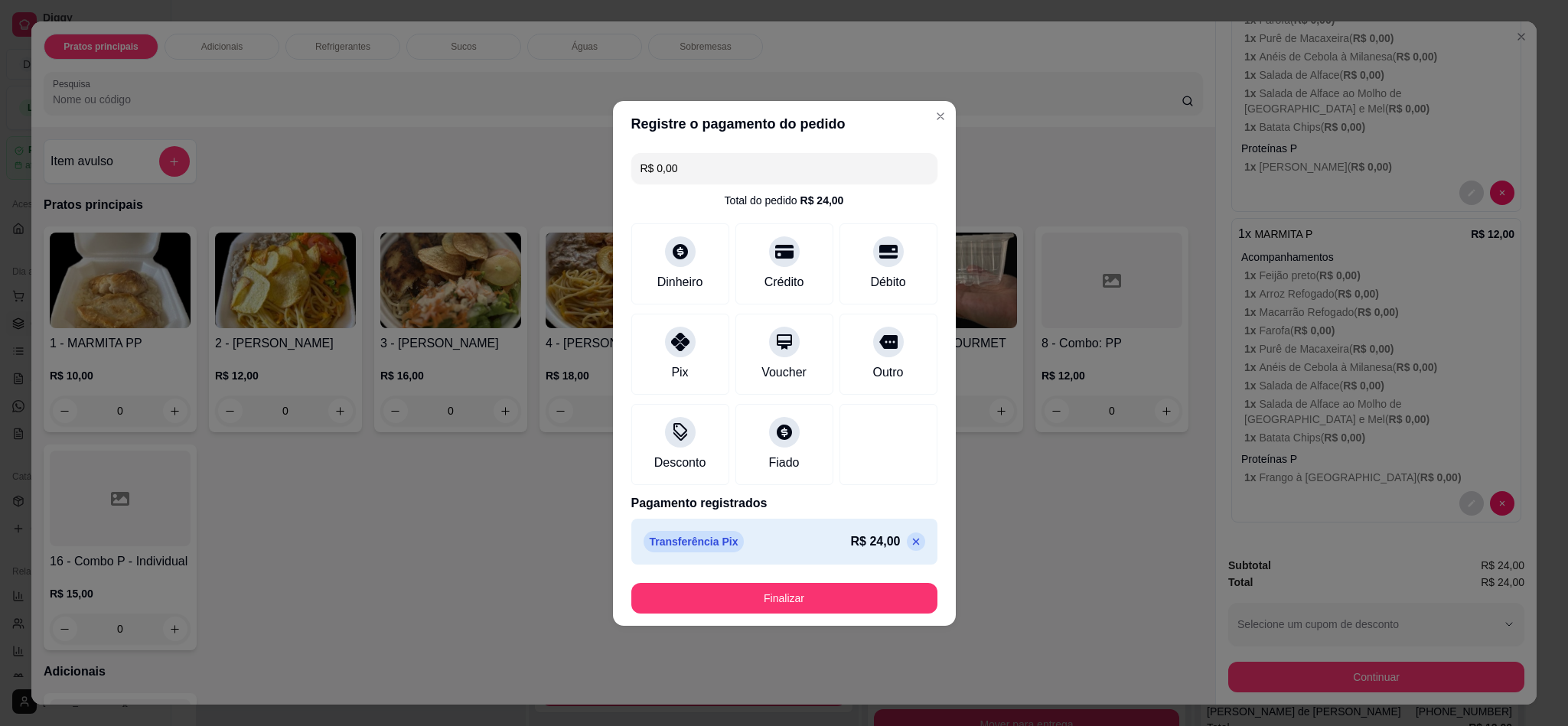
click at [934, 101] on header "Registre o pagamento do pedido" at bounding box center [784, 124] width 343 height 46
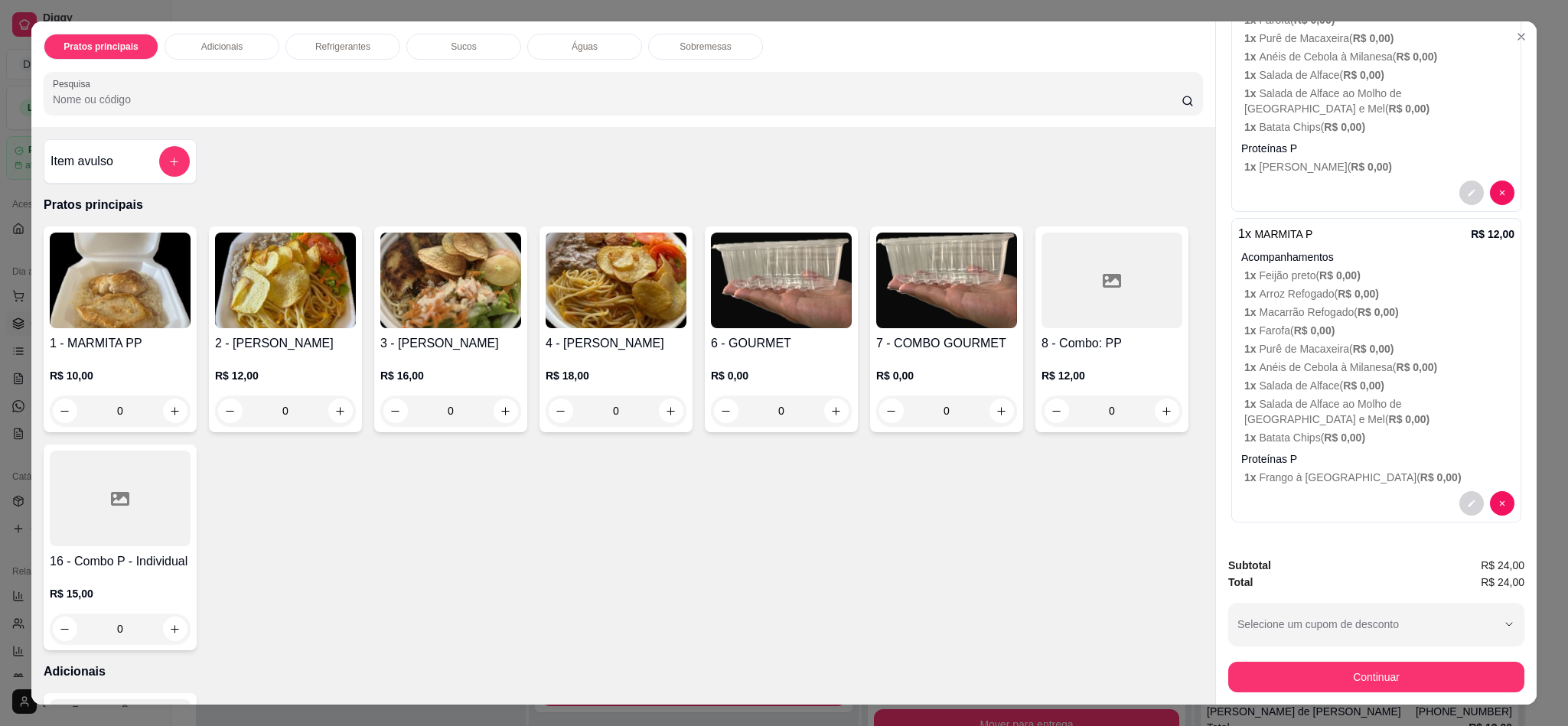
scroll to position [0, 0]
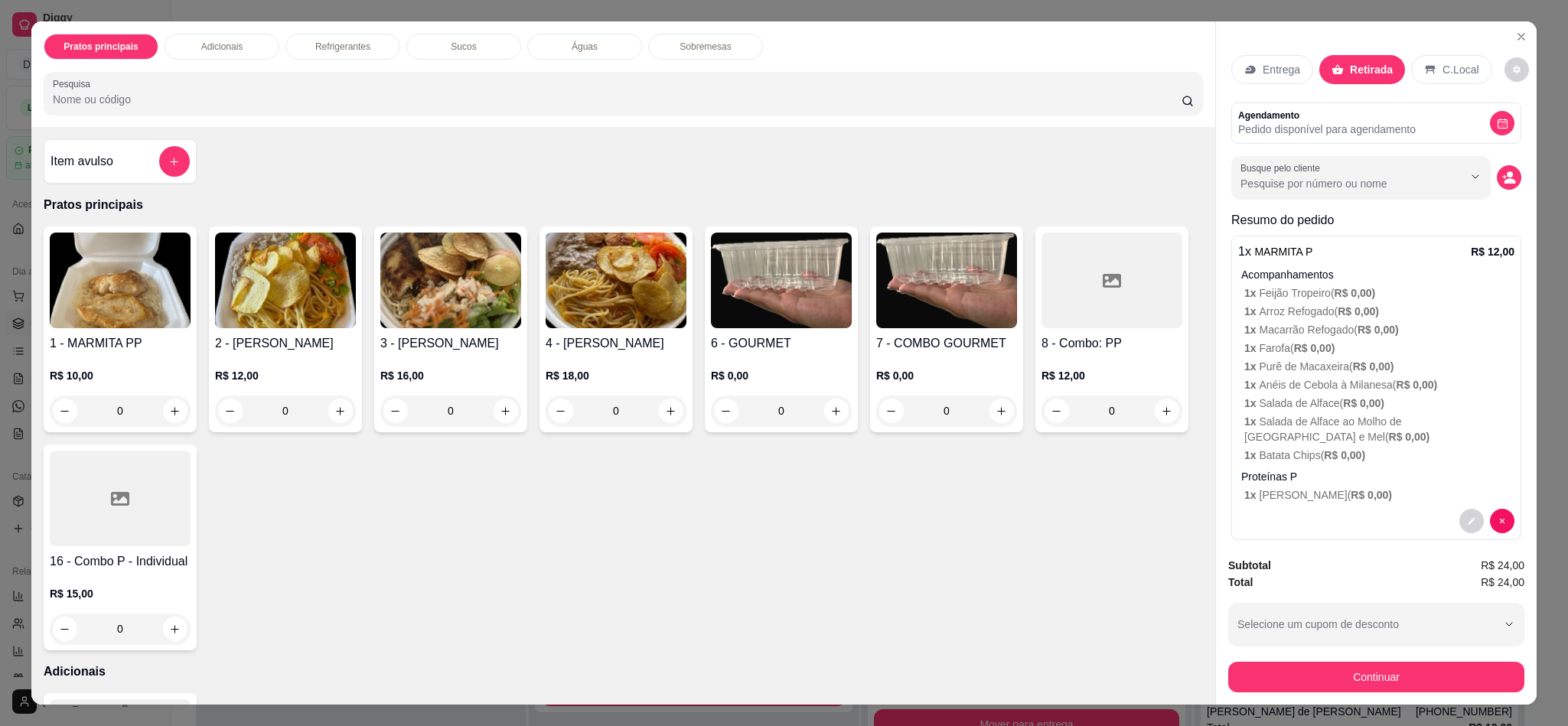
click at [1469, 193] on div "Busque pelo cliente" at bounding box center [1375, 177] width 290 height 43
click at [1506, 177] on circle "decrease-product-quantity" at bounding box center [1509, 175] width 6 height 6
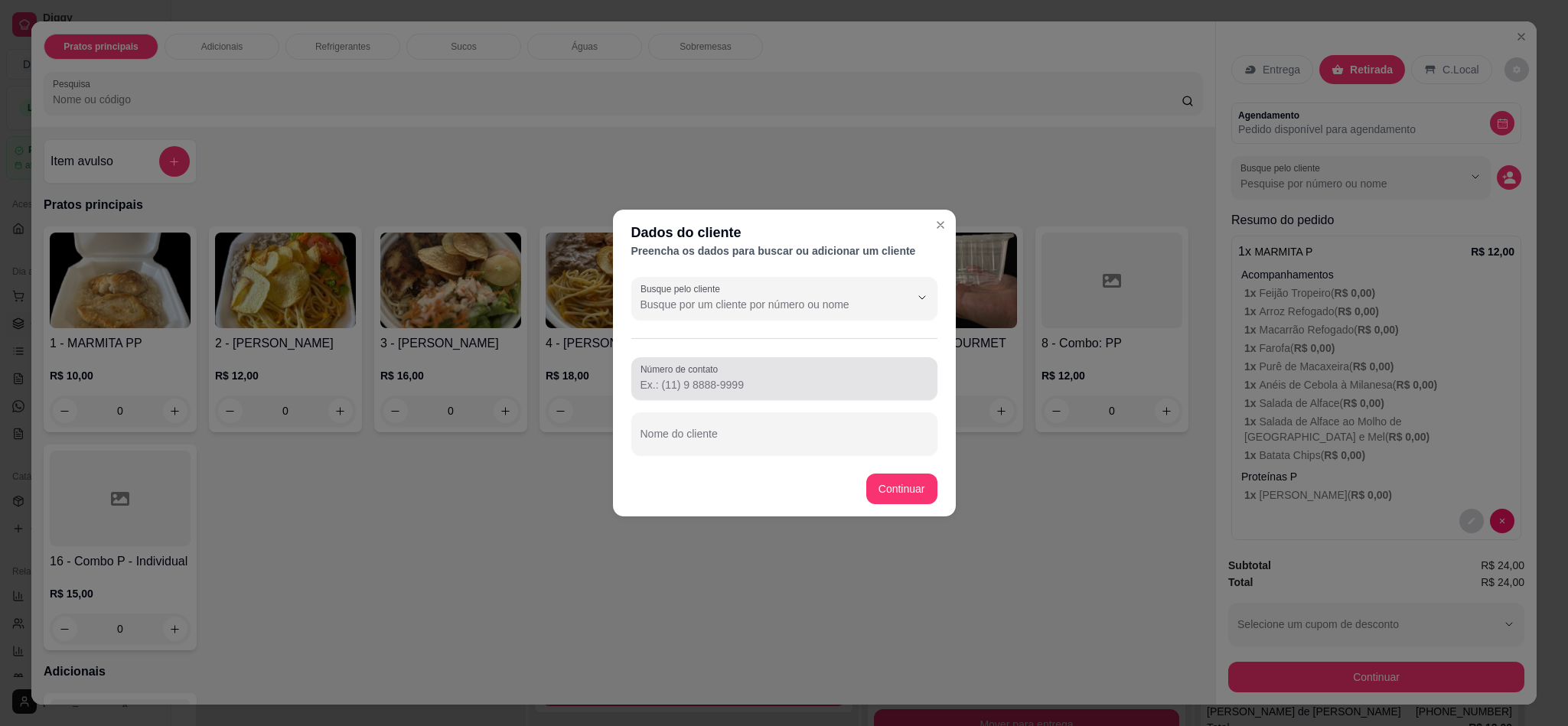
click at [680, 366] on label "Número de contato" at bounding box center [681, 369] width 83 height 13
click at [680, 377] on input "Número de contato" at bounding box center [784, 385] width 288 height 15
type input "(84) 98836-6064"
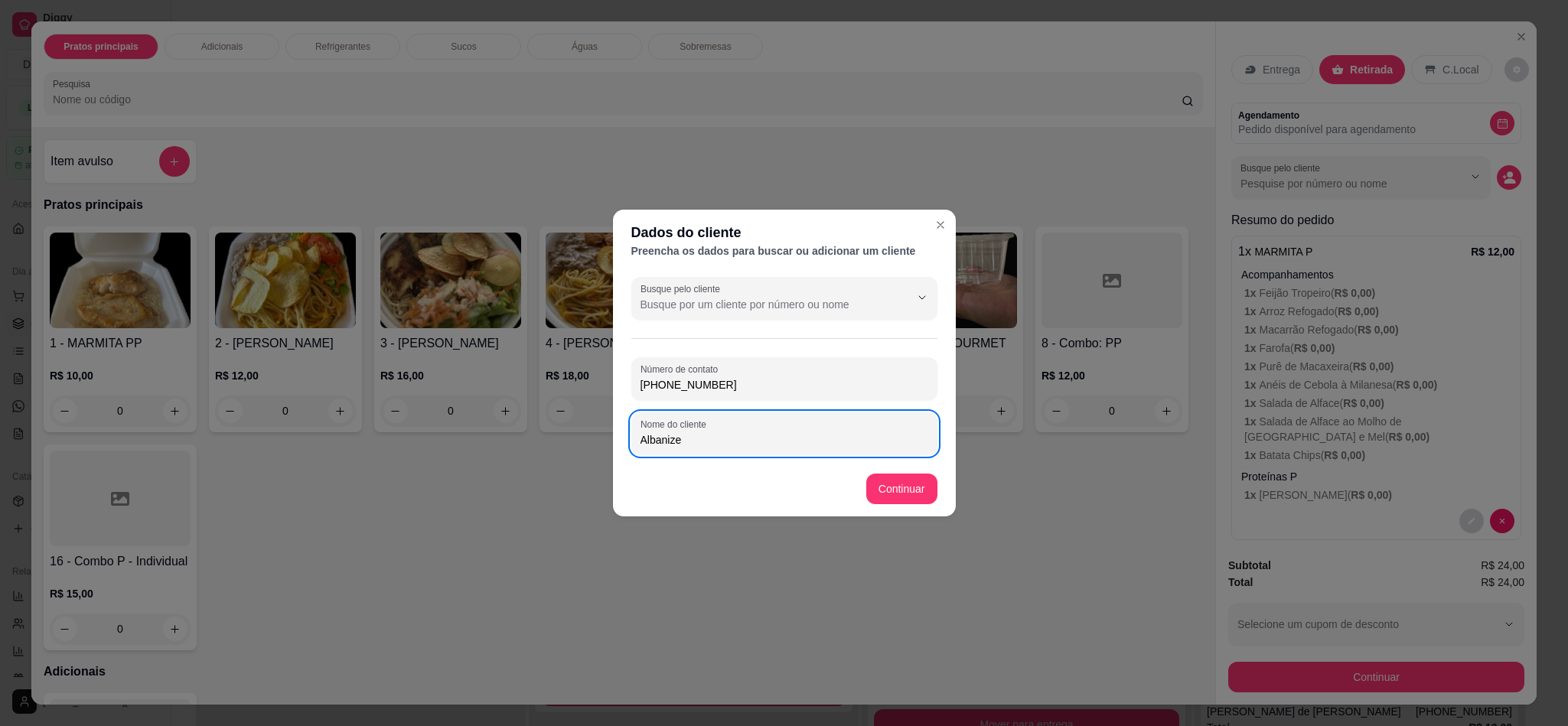
type input "Albanize"
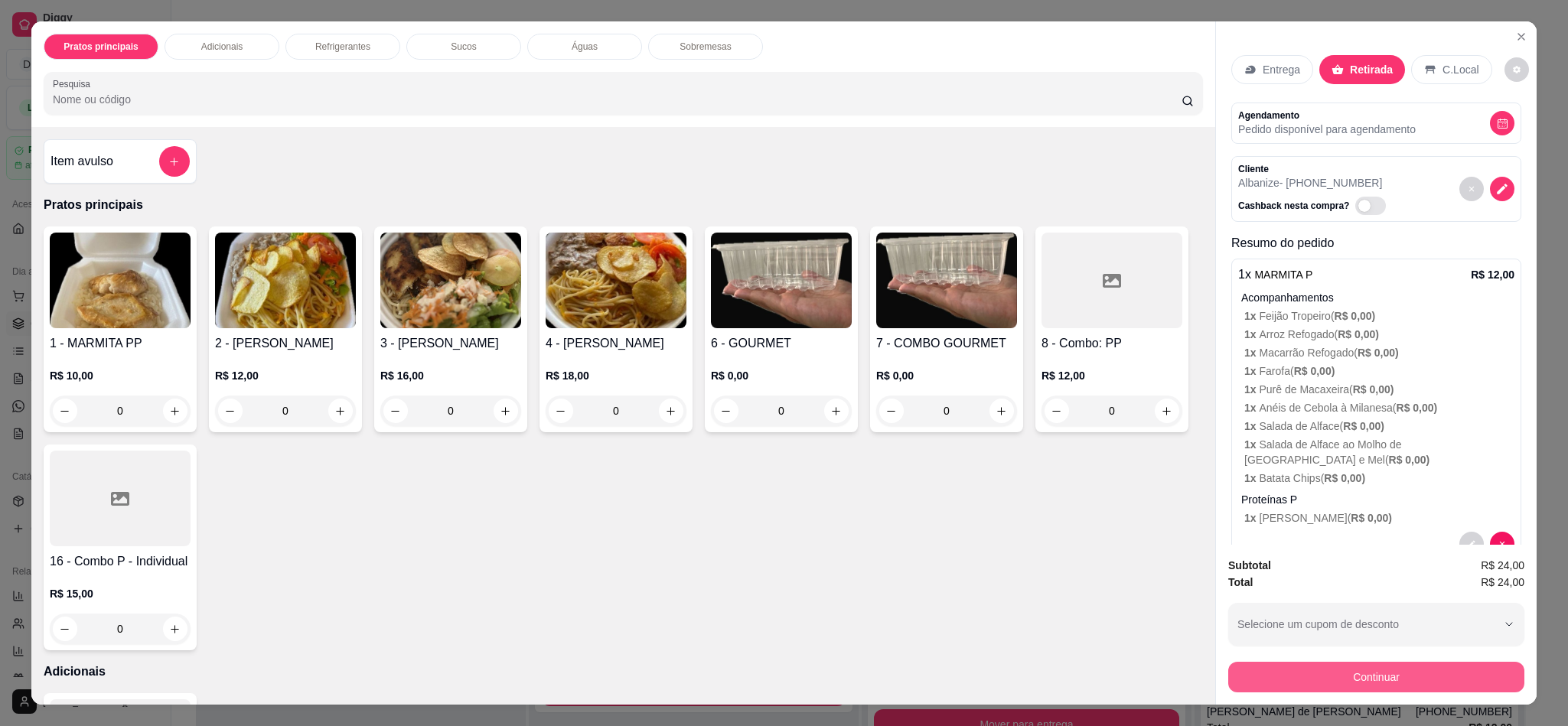
click at [1453, 689] on button "Continuar" at bounding box center [1375, 677] width 296 height 30
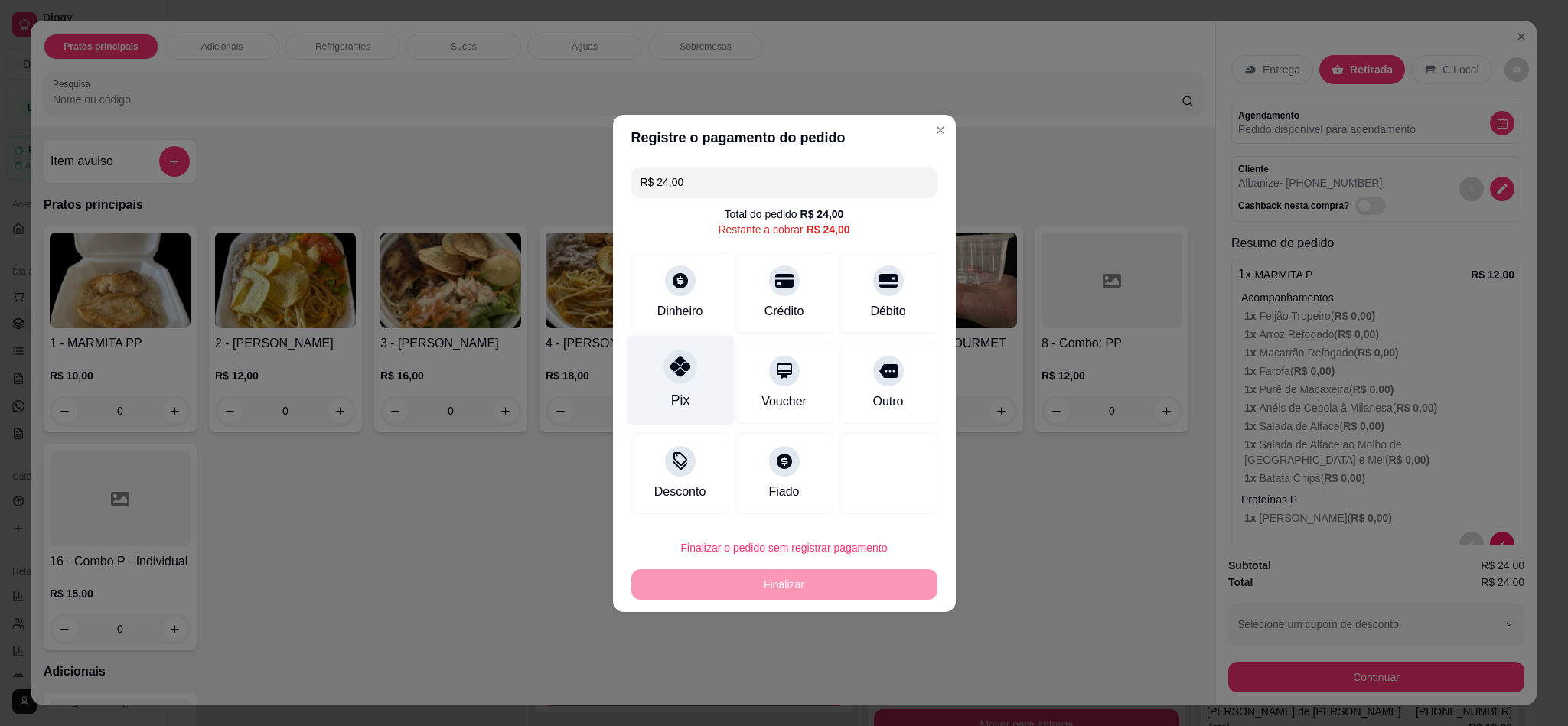
click at [675, 391] on div "Pix" at bounding box center [680, 400] width 19 height 20
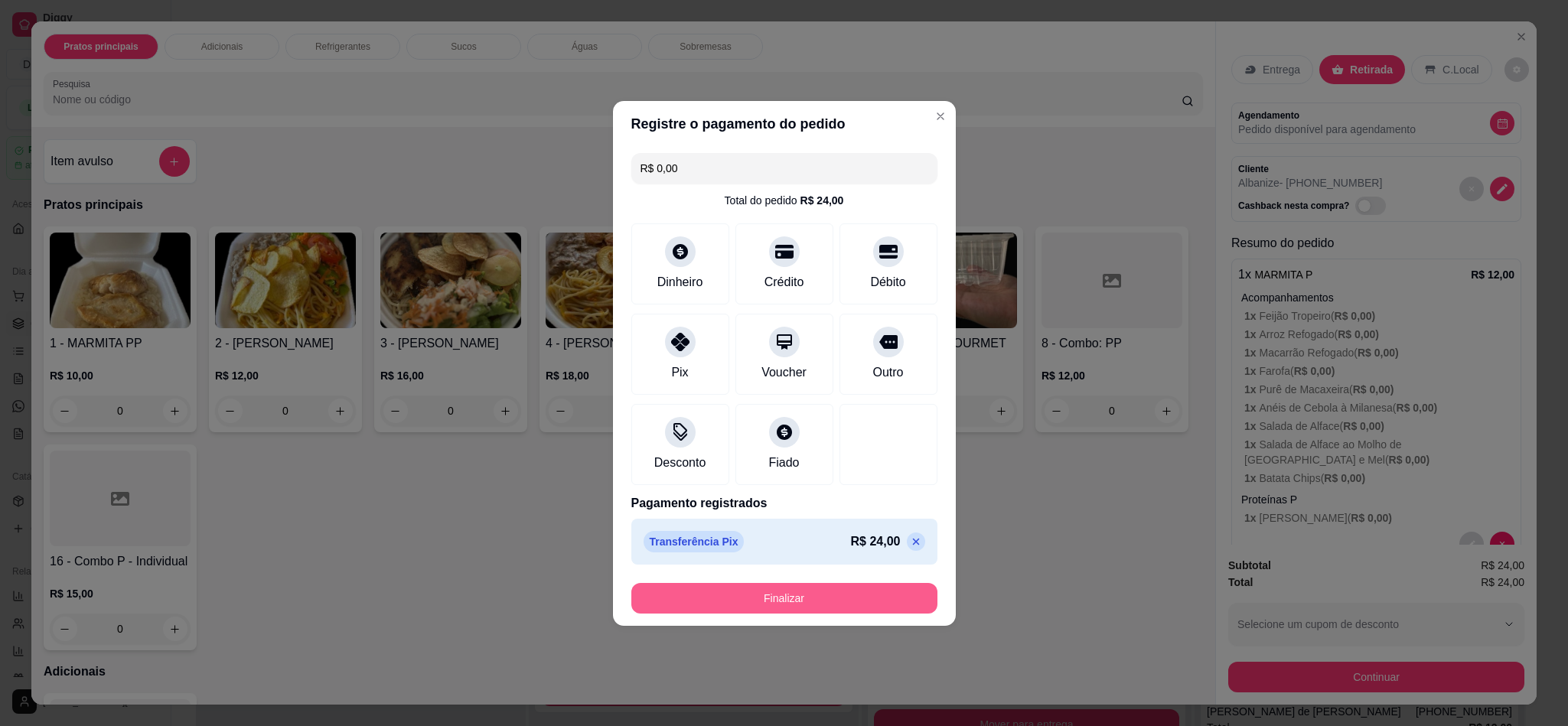
click at [749, 597] on button "Finalizar" at bounding box center [784, 599] width 306 height 30
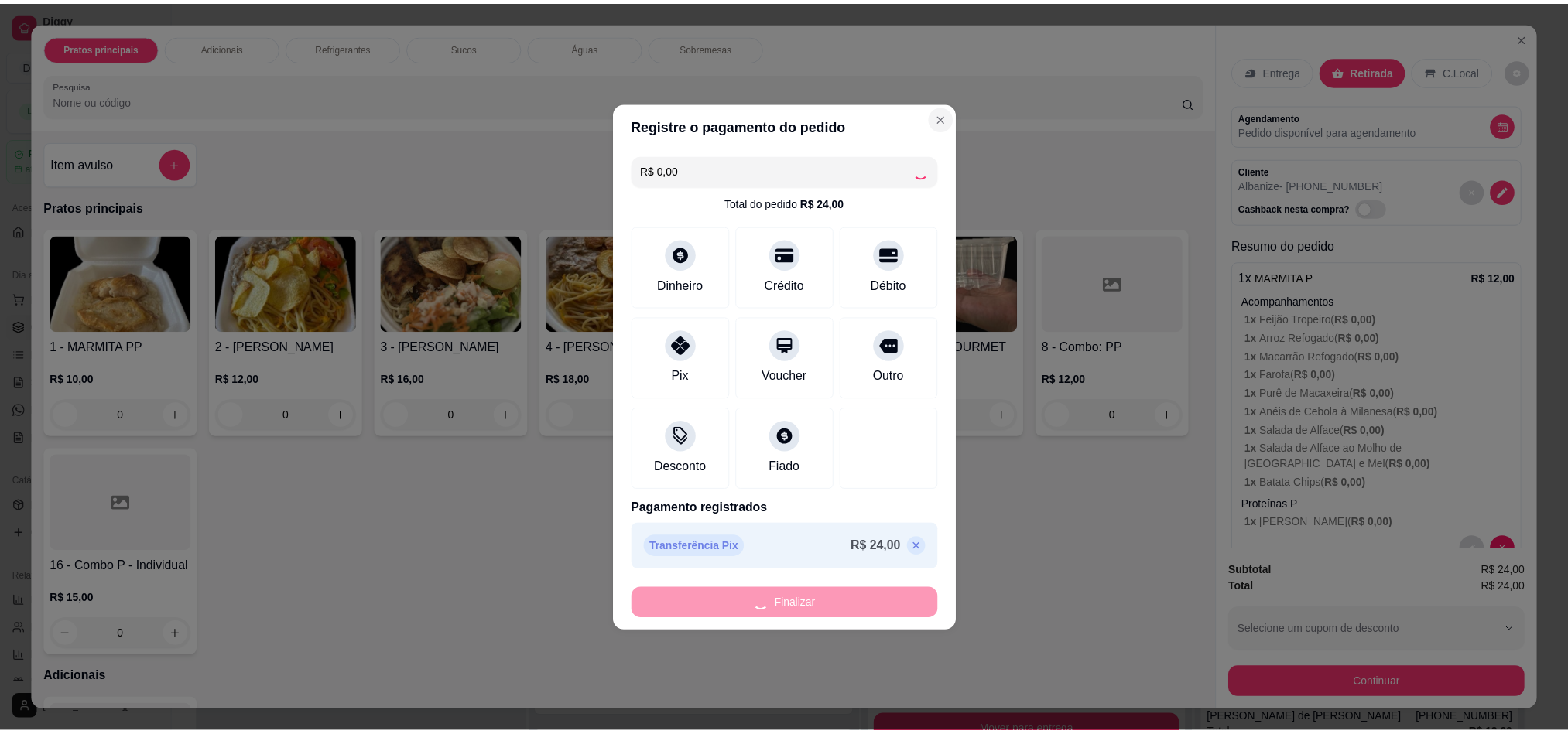
scroll to position [121, 0]
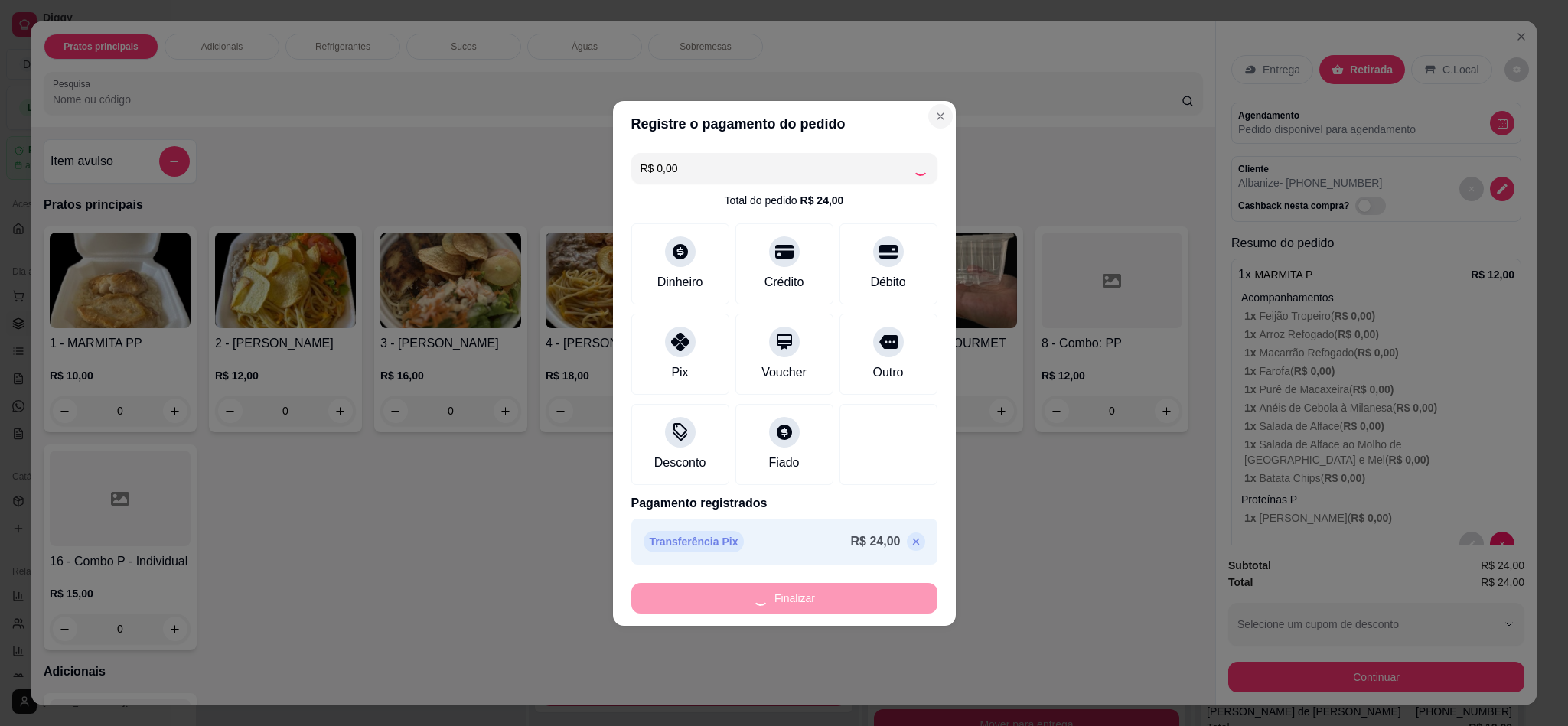
type input "-R$ 24,00"
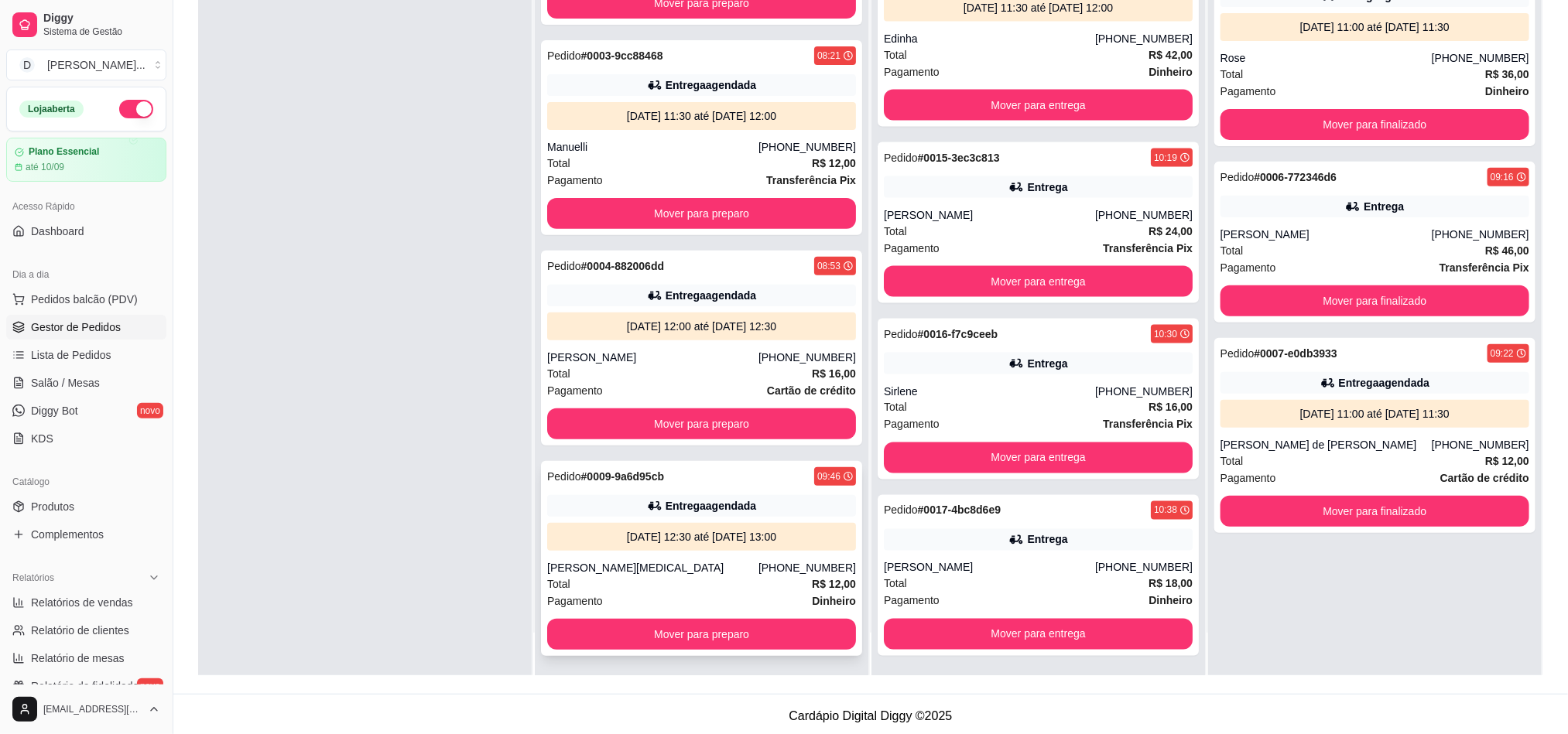
scroll to position [236, 0]
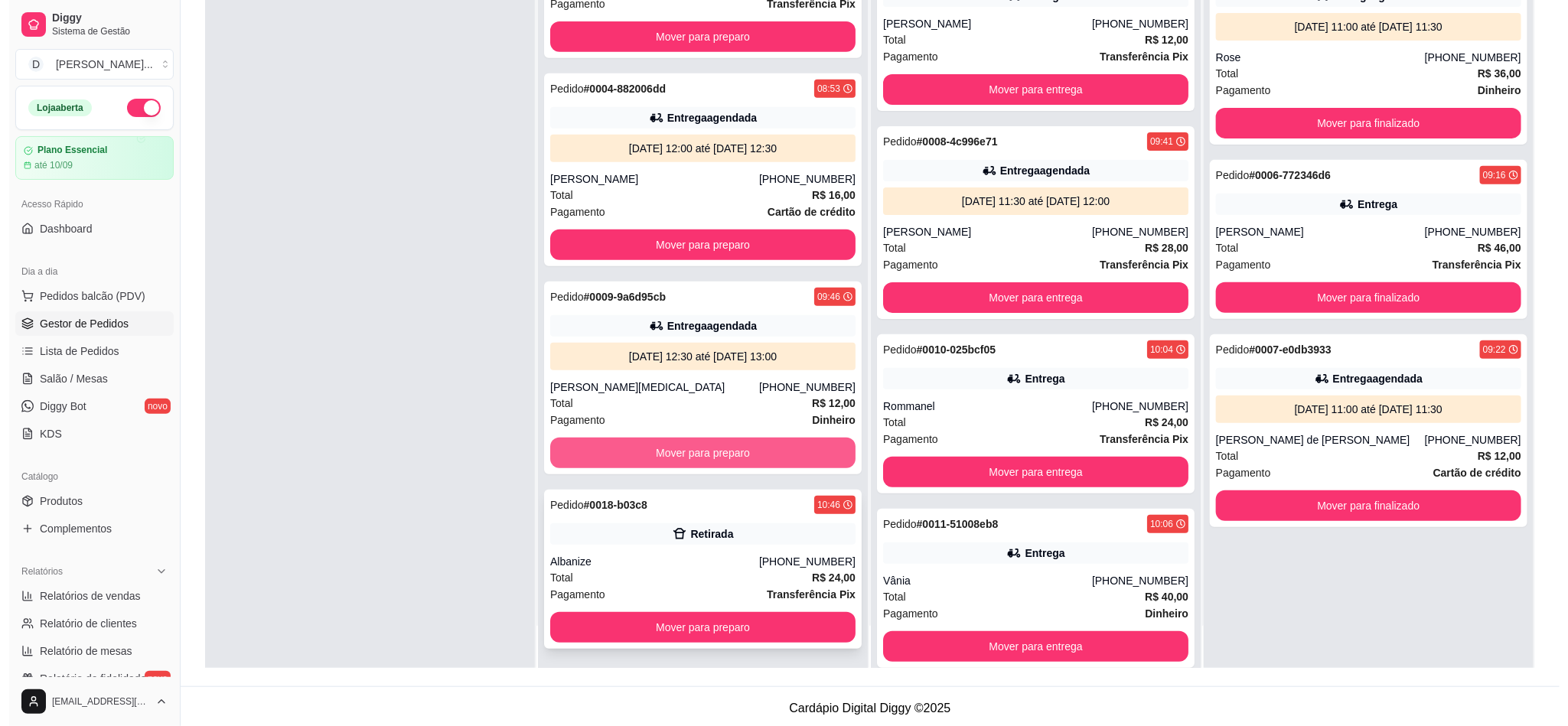
scroll to position [234, 0]
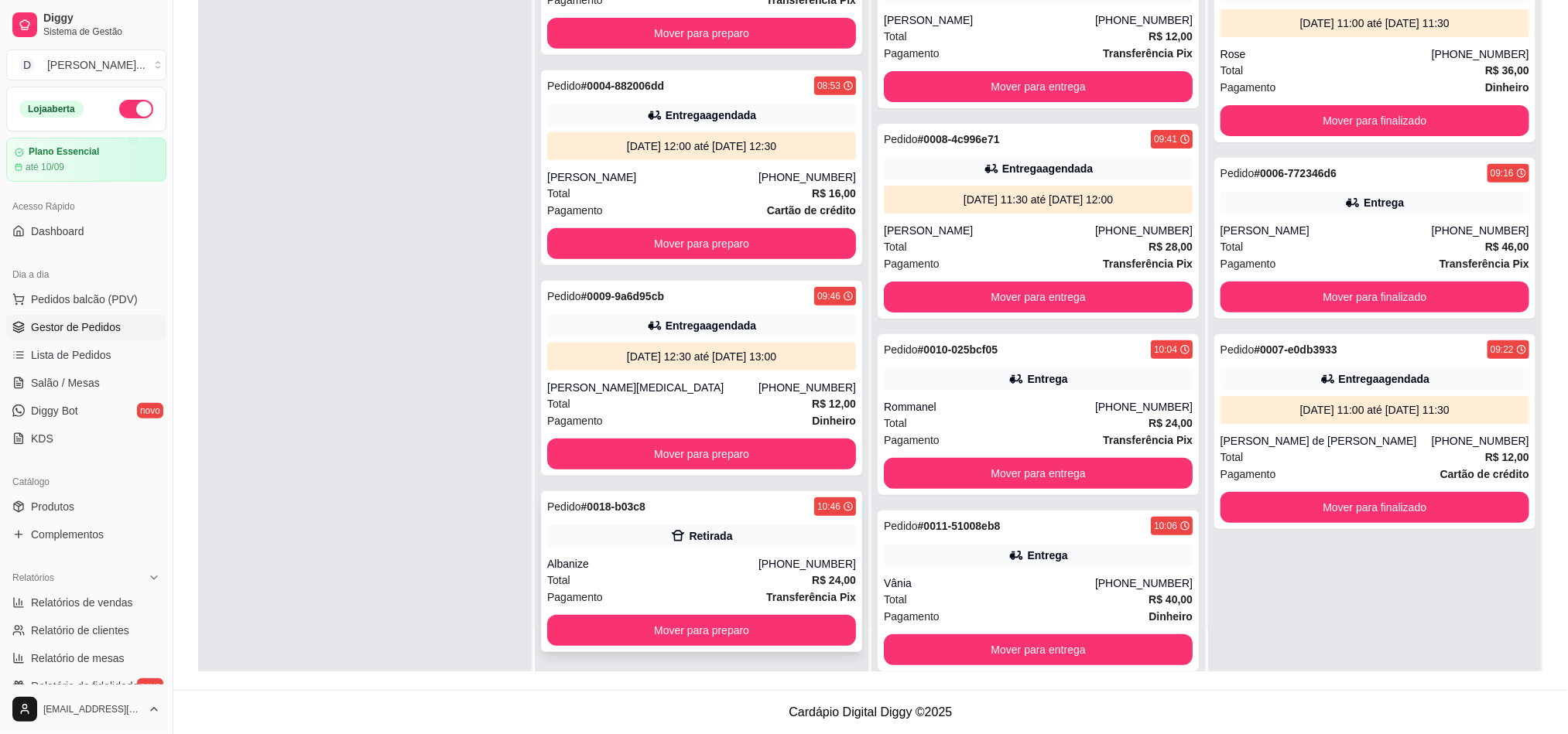
click at [618, 544] on div "Retirada" at bounding box center [702, 535] width 309 height 21
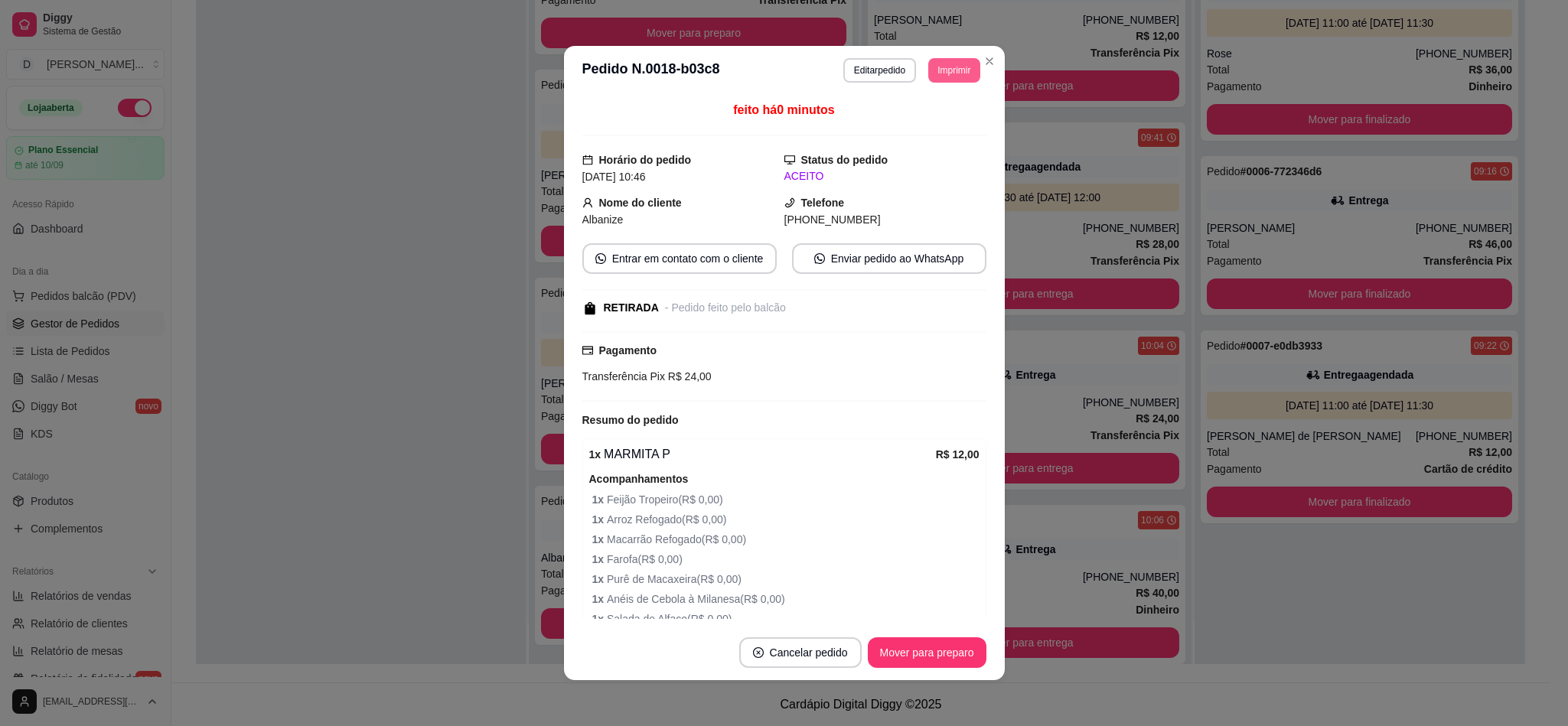
click at [928, 73] on button "Imprimir" at bounding box center [953, 70] width 52 height 24
click at [917, 127] on button "IMPRESSORA" at bounding box center [916, 125] width 107 height 24
click at [951, 69] on button "Imprimir" at bounding box center [953, 70] width 50 height 24
click at [923, 106] on h4 "Escolha a impressora" at bounding box center [916, 100] width 111 height 15
click at [923, 118] on button "IMPRESSORA" at bounding box center [916, 125] width 107 height 24
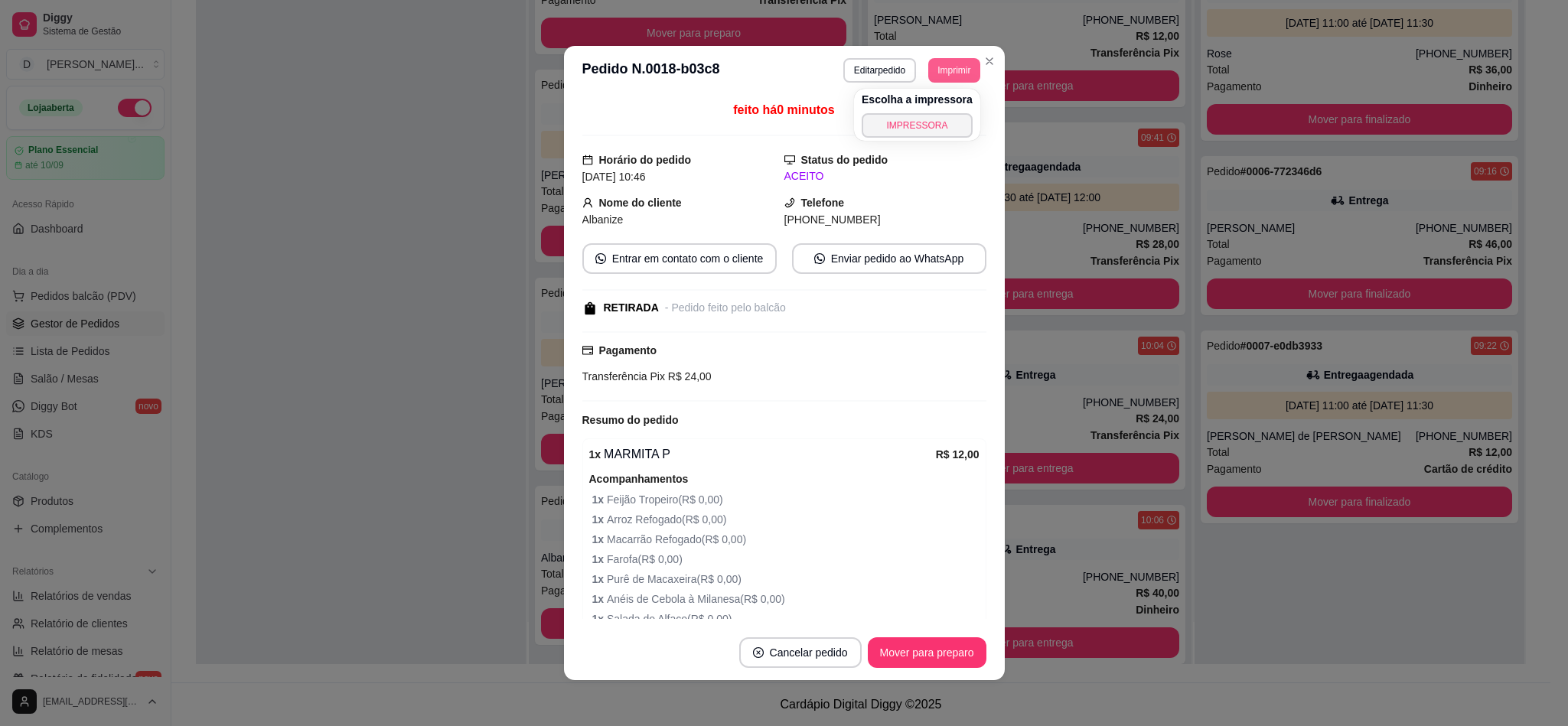
click at [928, 72] on button "Imprimir" at bounding box center [953, 70] width 52 height 24
click at [925, 122] on button "IMPRESSORA" at bounding box center [916, 125] width 111 height 24
click at [953, 658] on button "Mover para preparo" at bounding box center [927, 653] width 118 height 30
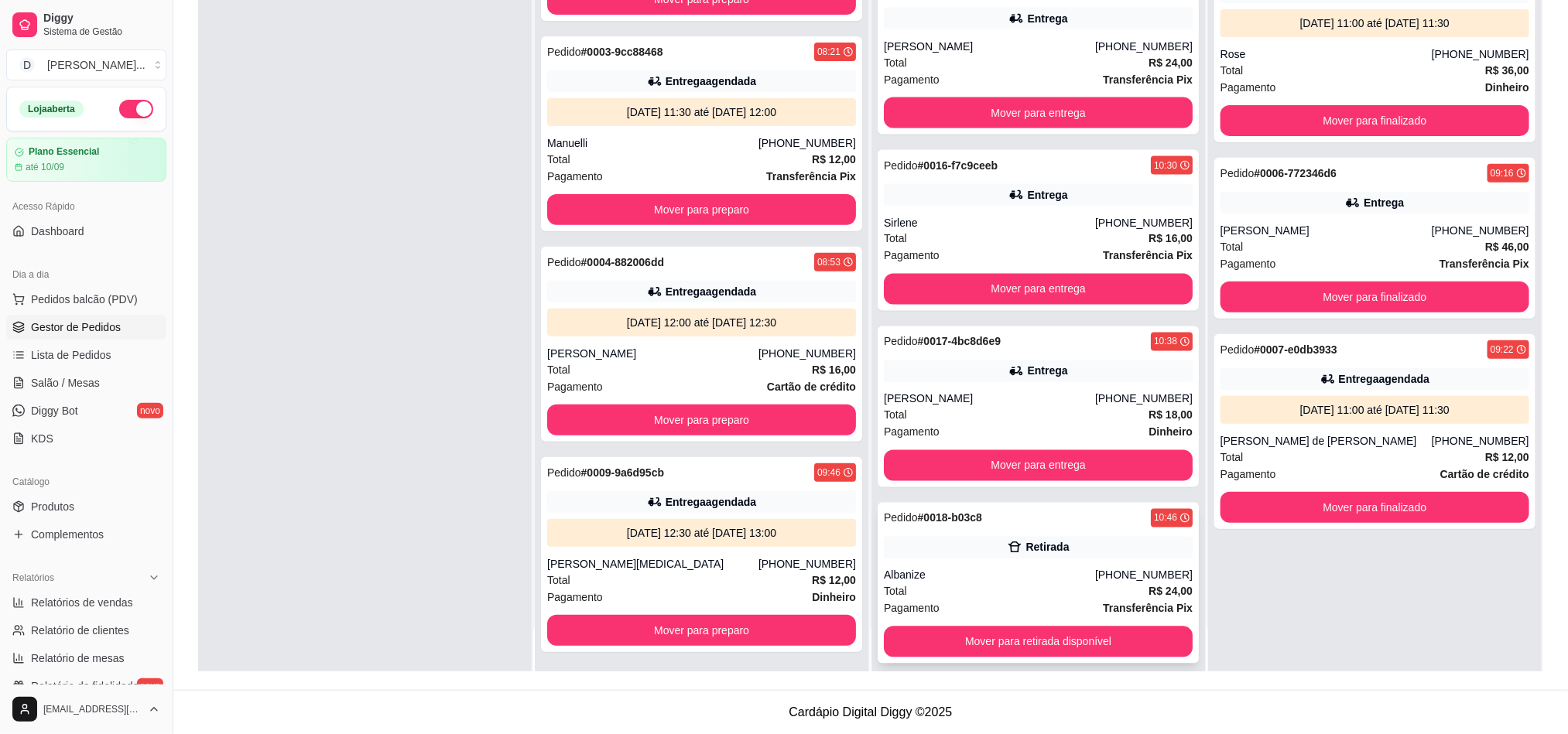
scroll to position [1288, 0]
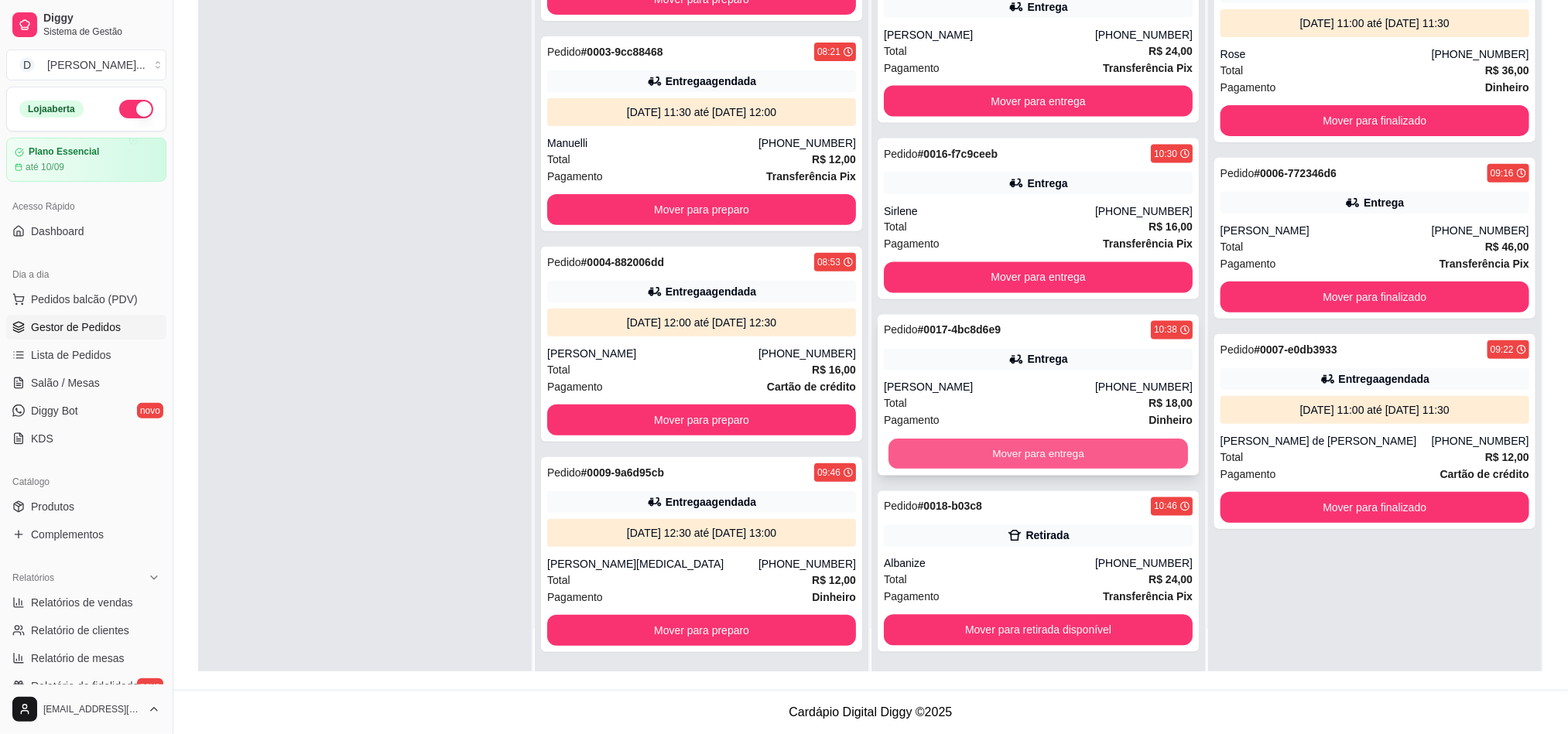
click at [1020, 446] on button "Mover para entrega" at bounding box center [1038, 454] width 300 height 30
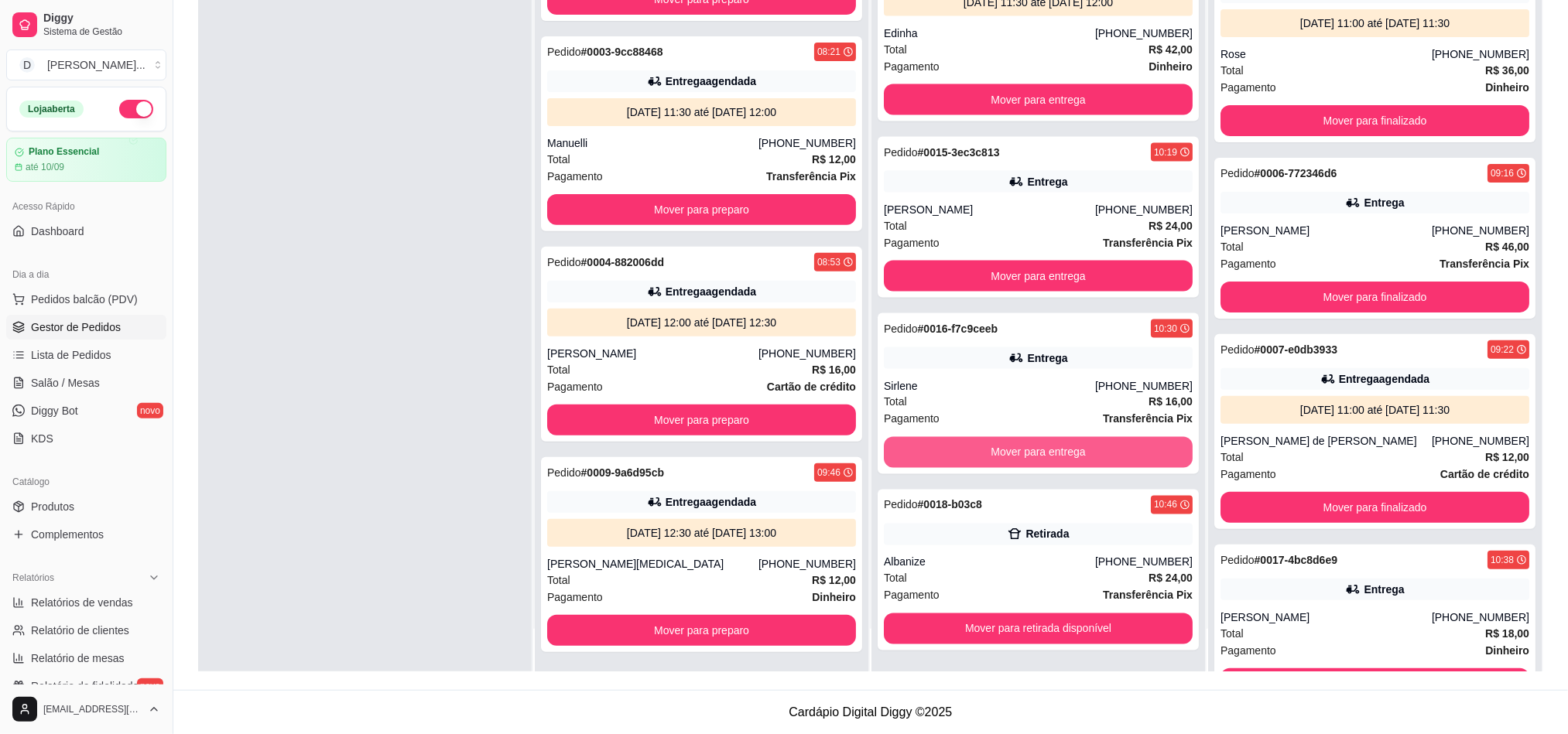
scroll to position [1111, 0]
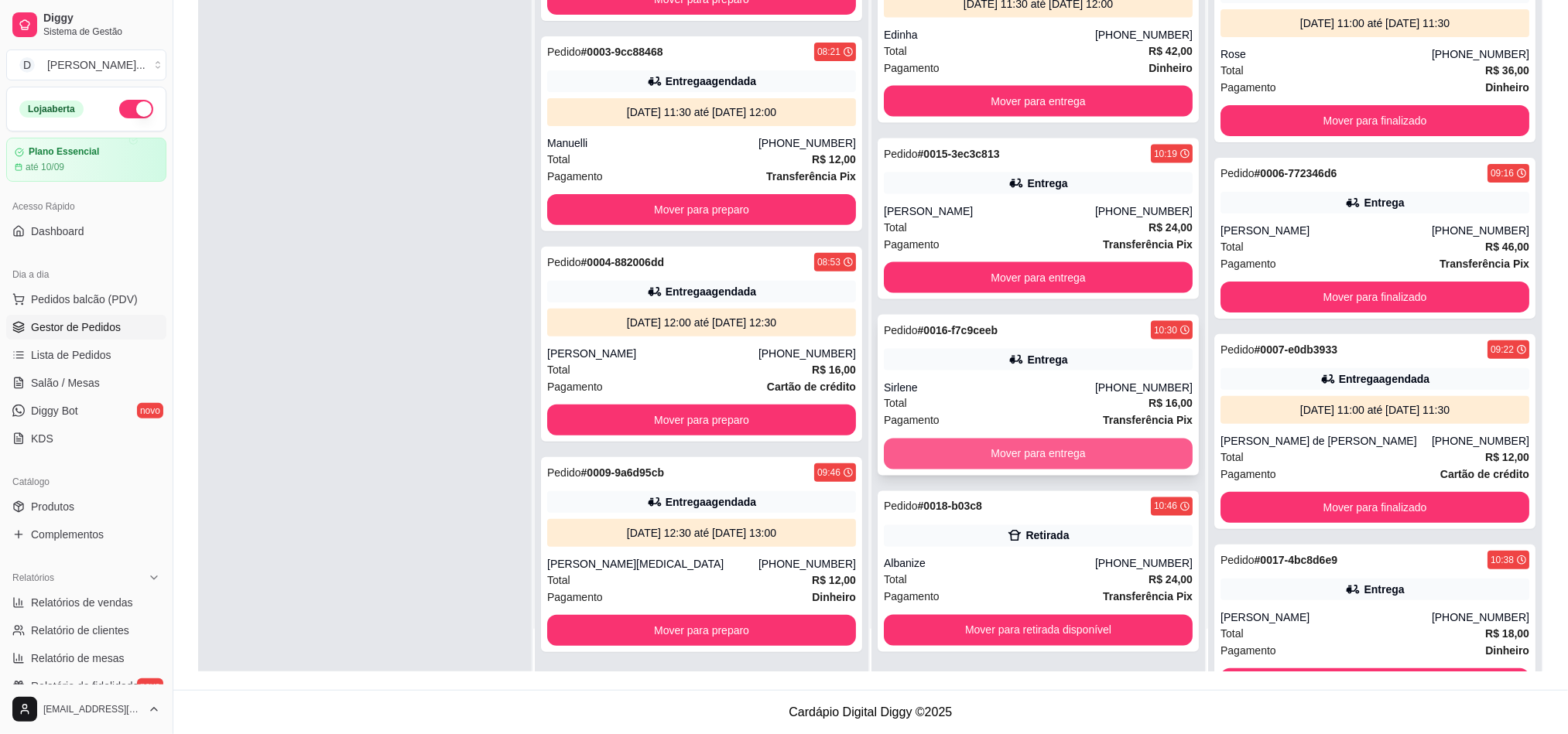
click at [992, 452] on button "Mover para entrega" at bounding box center [1039, 454] width 309 height 31
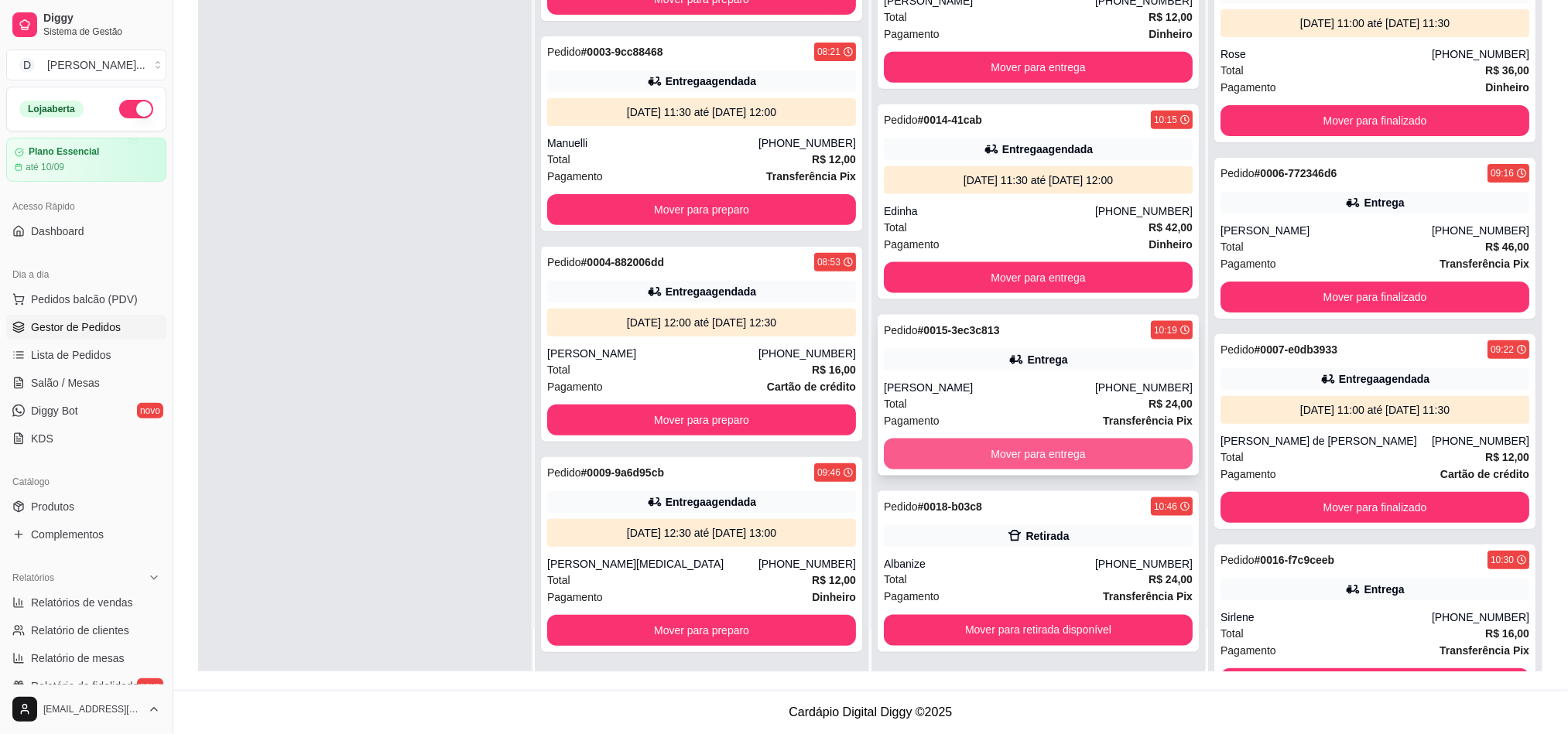
click at [973, 446] on button "Mover para entrega" at bounding box center [1039, 454] width 309 height 31
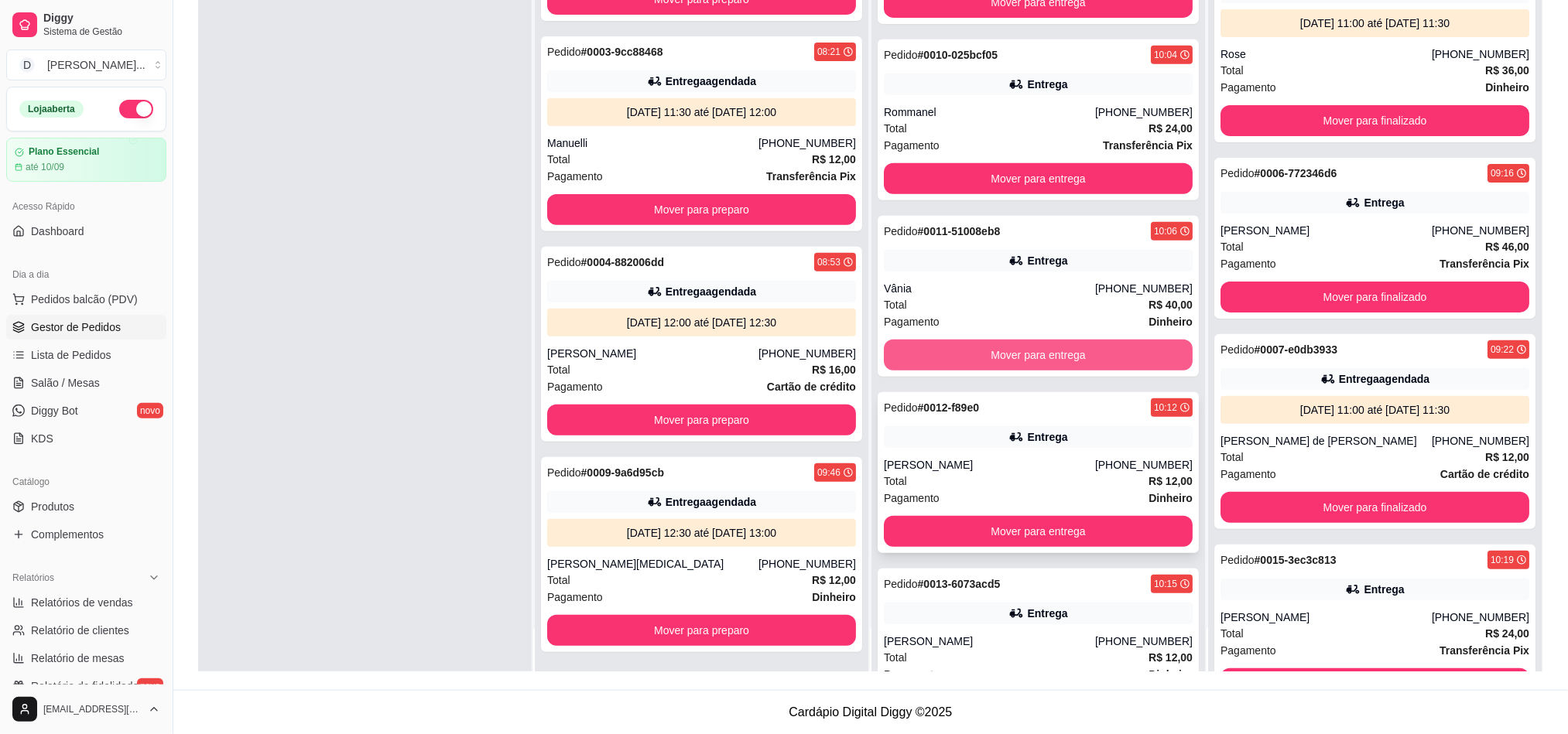
scroll to position [178, 0]
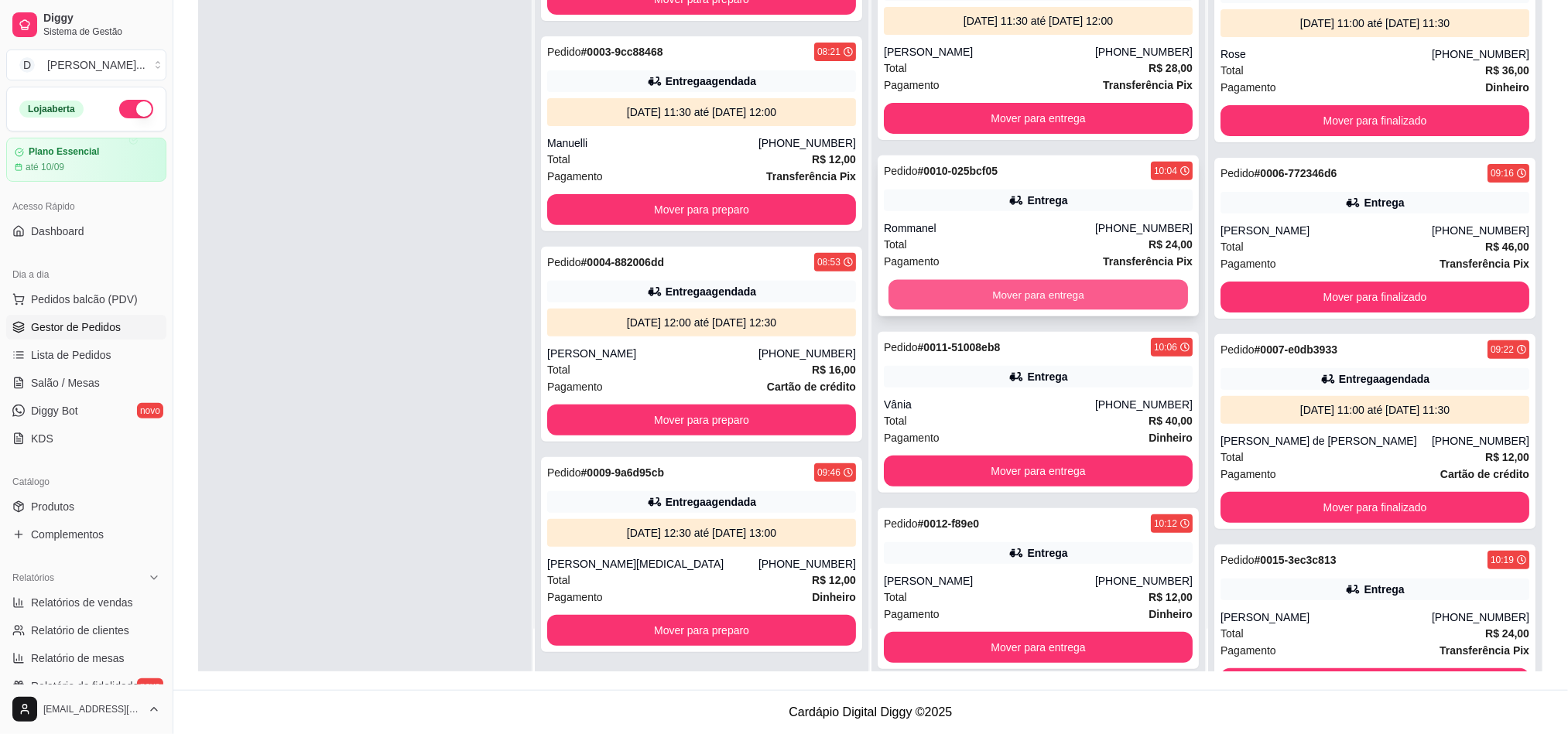
click at [1025, 291] on button "Mover para entrega" at bounding box center [1038, 294] width 300 height 30
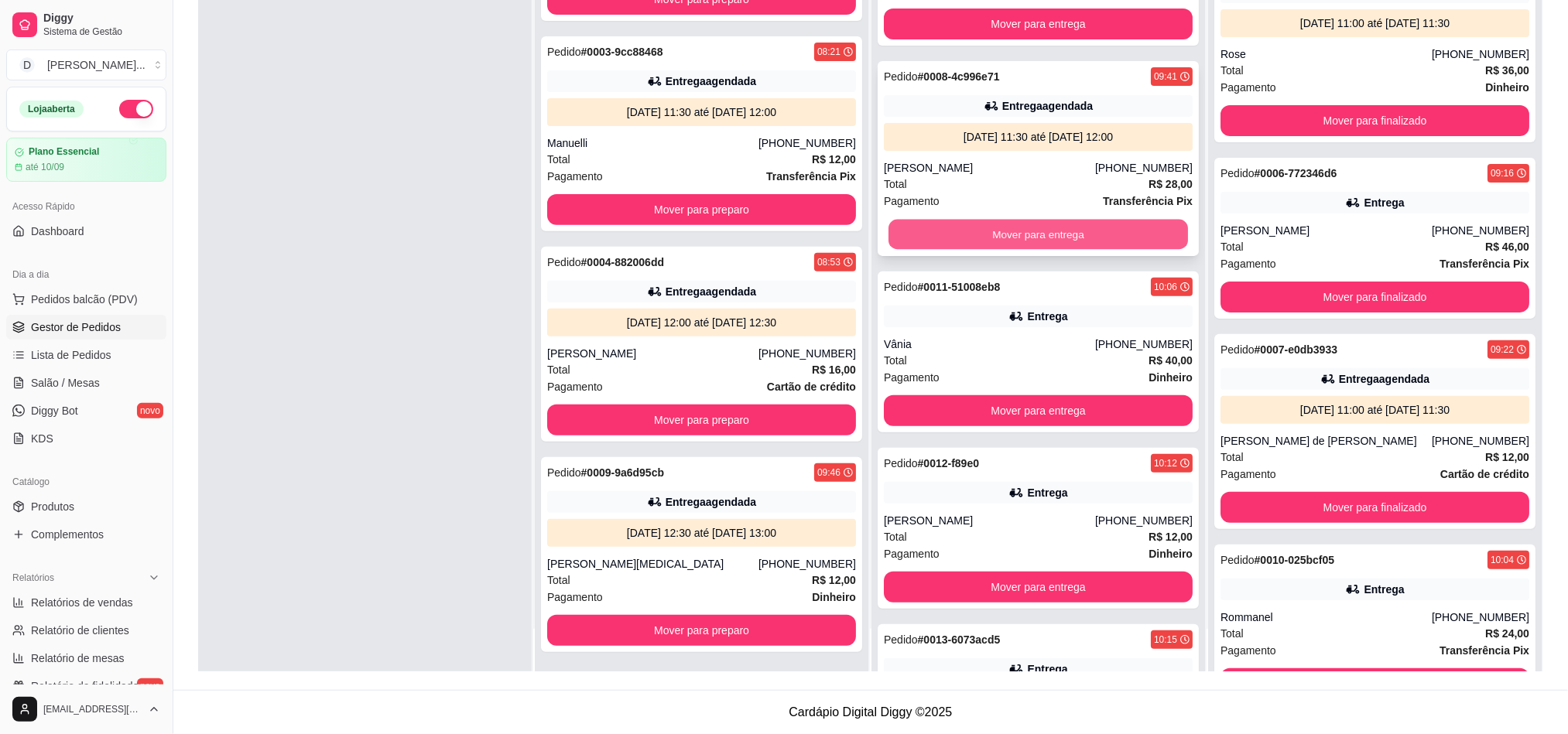
click at [1015, 230] on button "Mover para entrega" at bounding box center [1038, 234] width 300 height 30
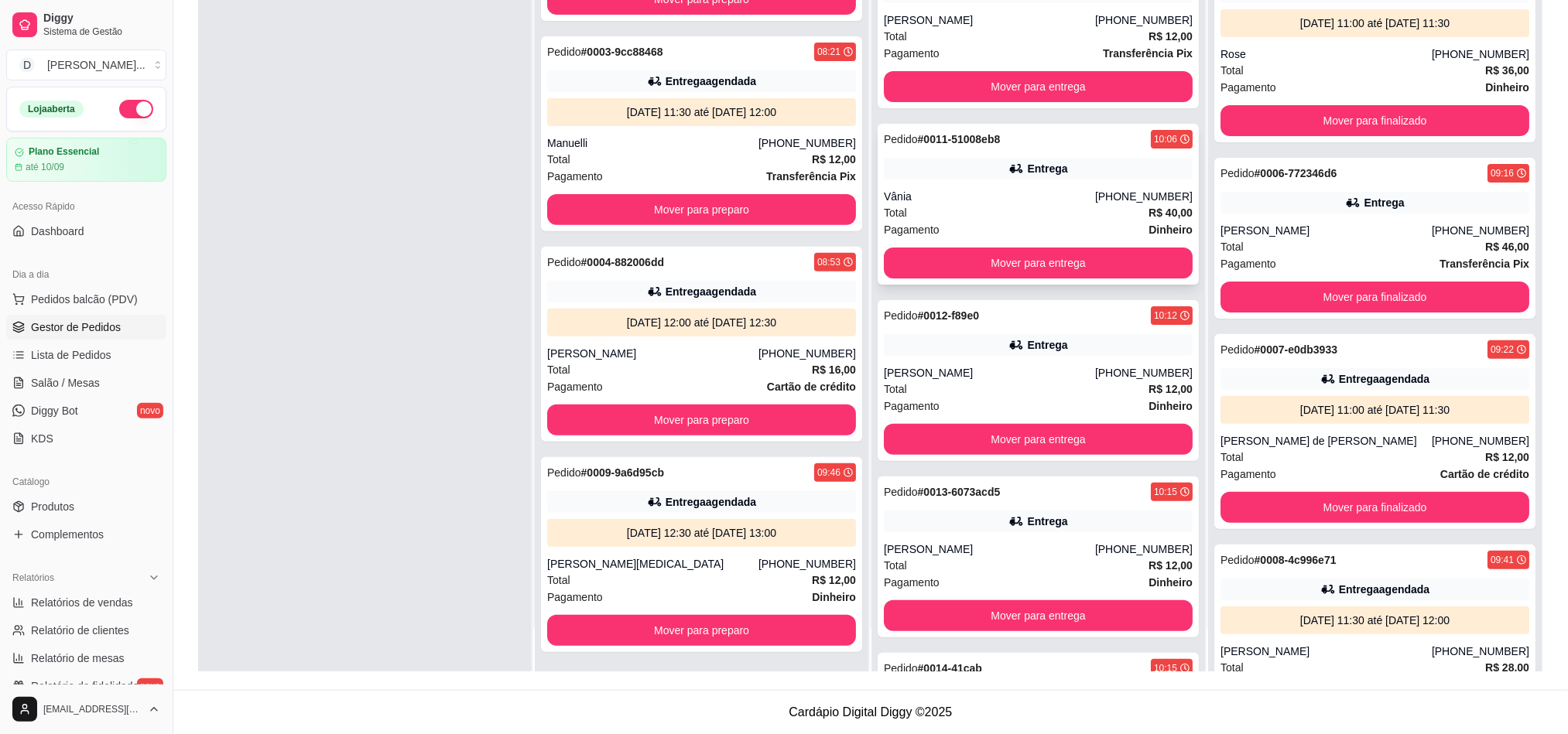
scroll to position [0, 0]
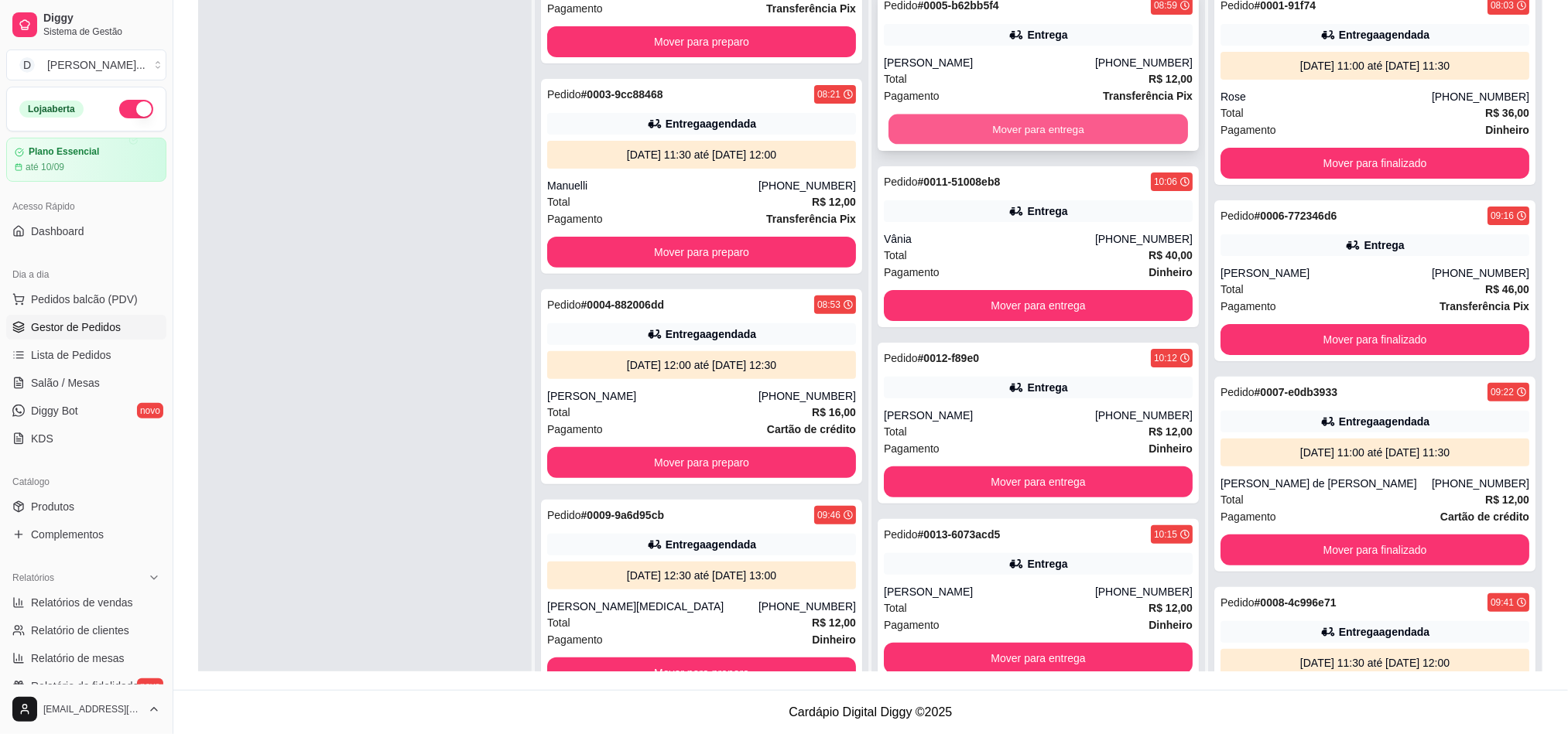
click at [1010, 123] on button "Mover para entrega" at bounding box center [1038, 129] width 300 height 30
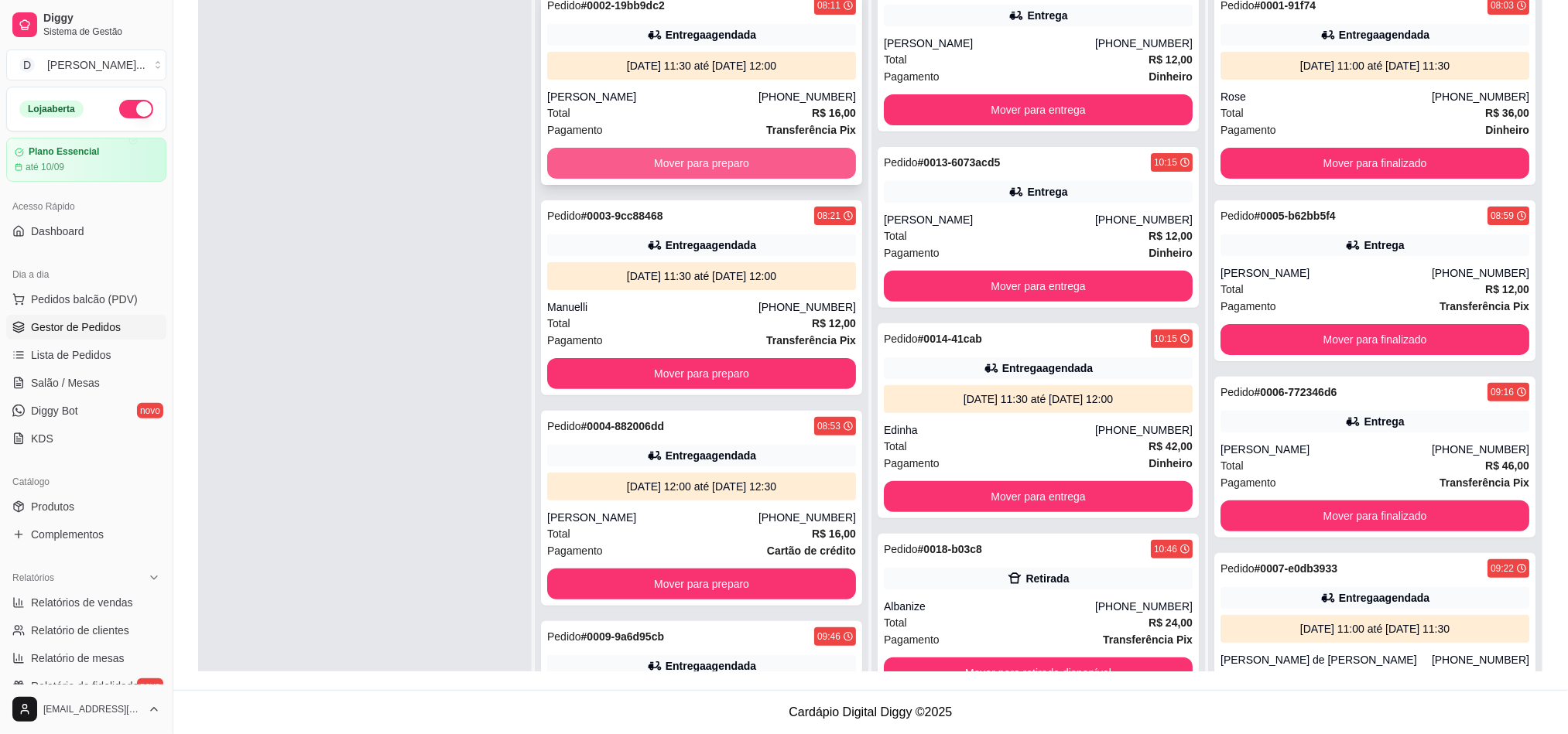
click at [688, 166] on button "Mover para preparo" at bounding box center [702, 163] width 309 height 31
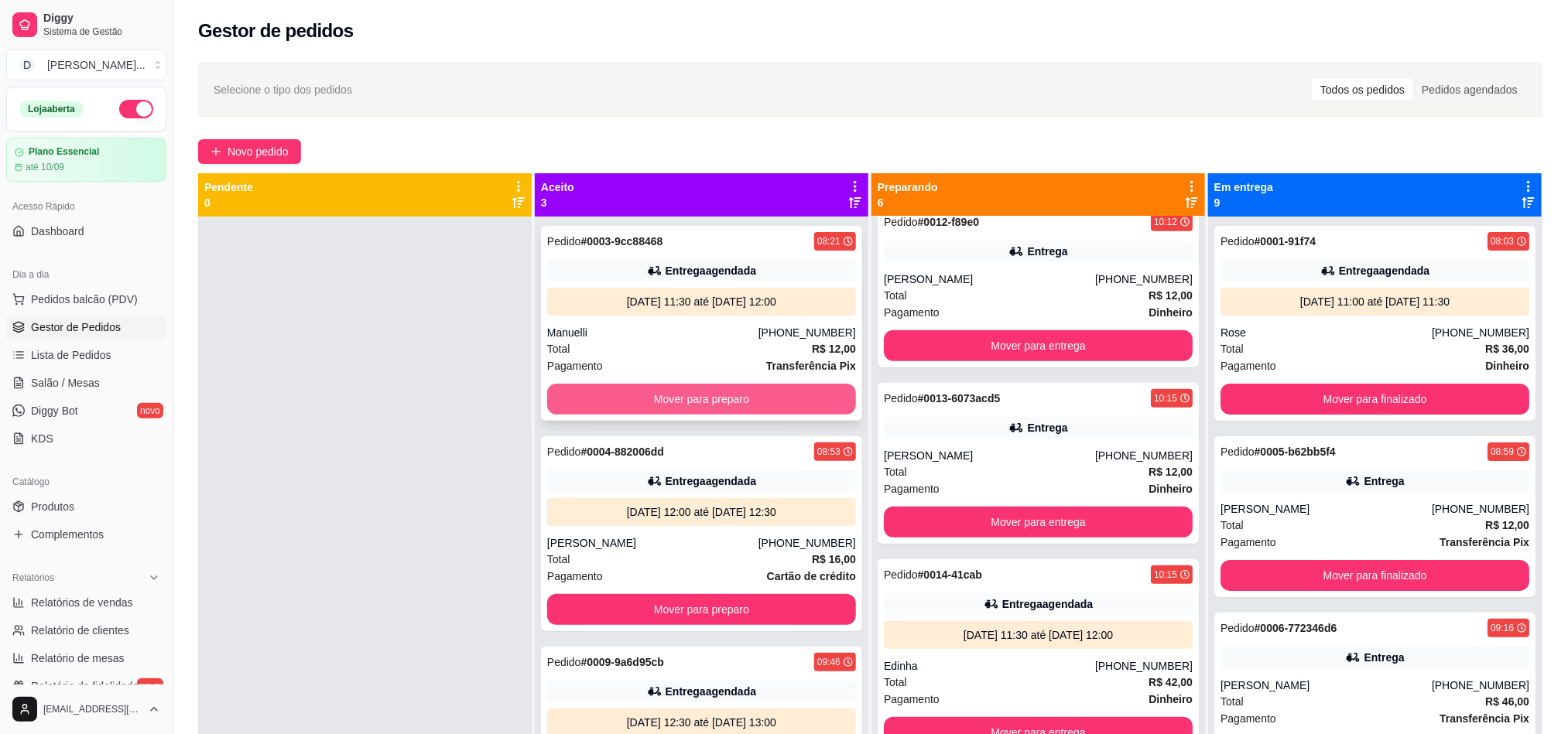
click at [720, 397] on button "Mover para preparo" at bounding box center [702, 399] width 309 height 31
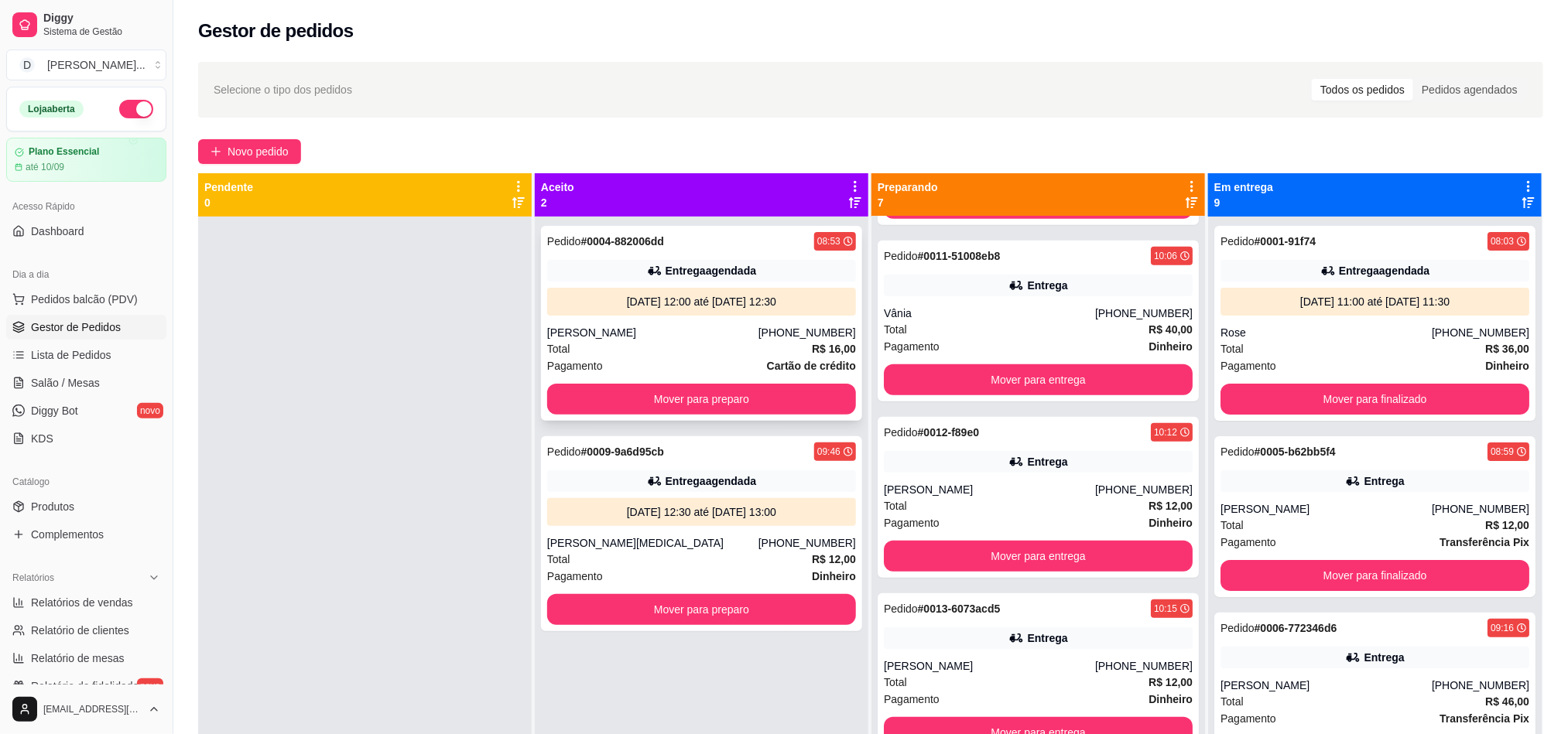
scroll to position [617, 0]
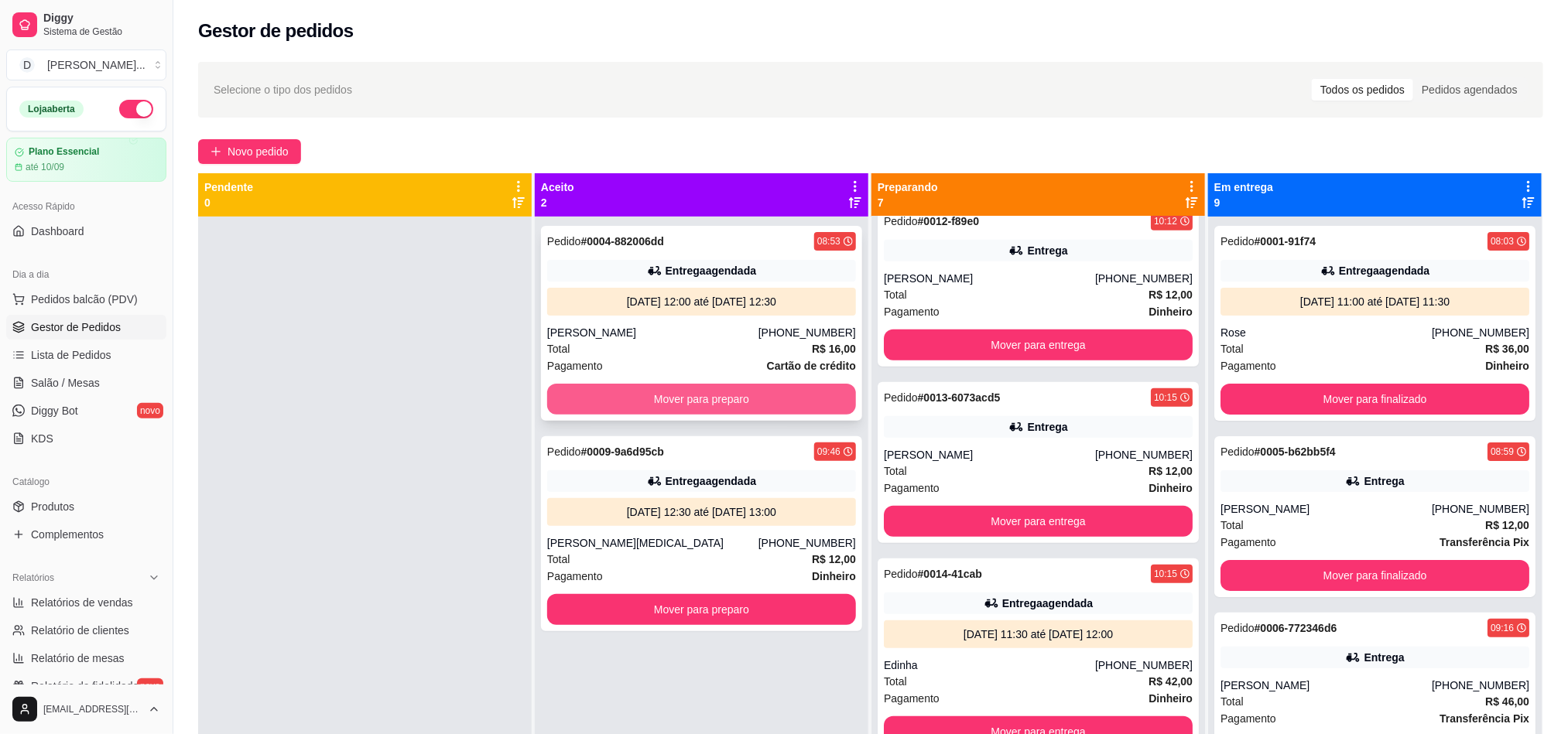
click at [697, 385] on button "Mover para preparo" at bounding box center [702, 399] width 309 height 31
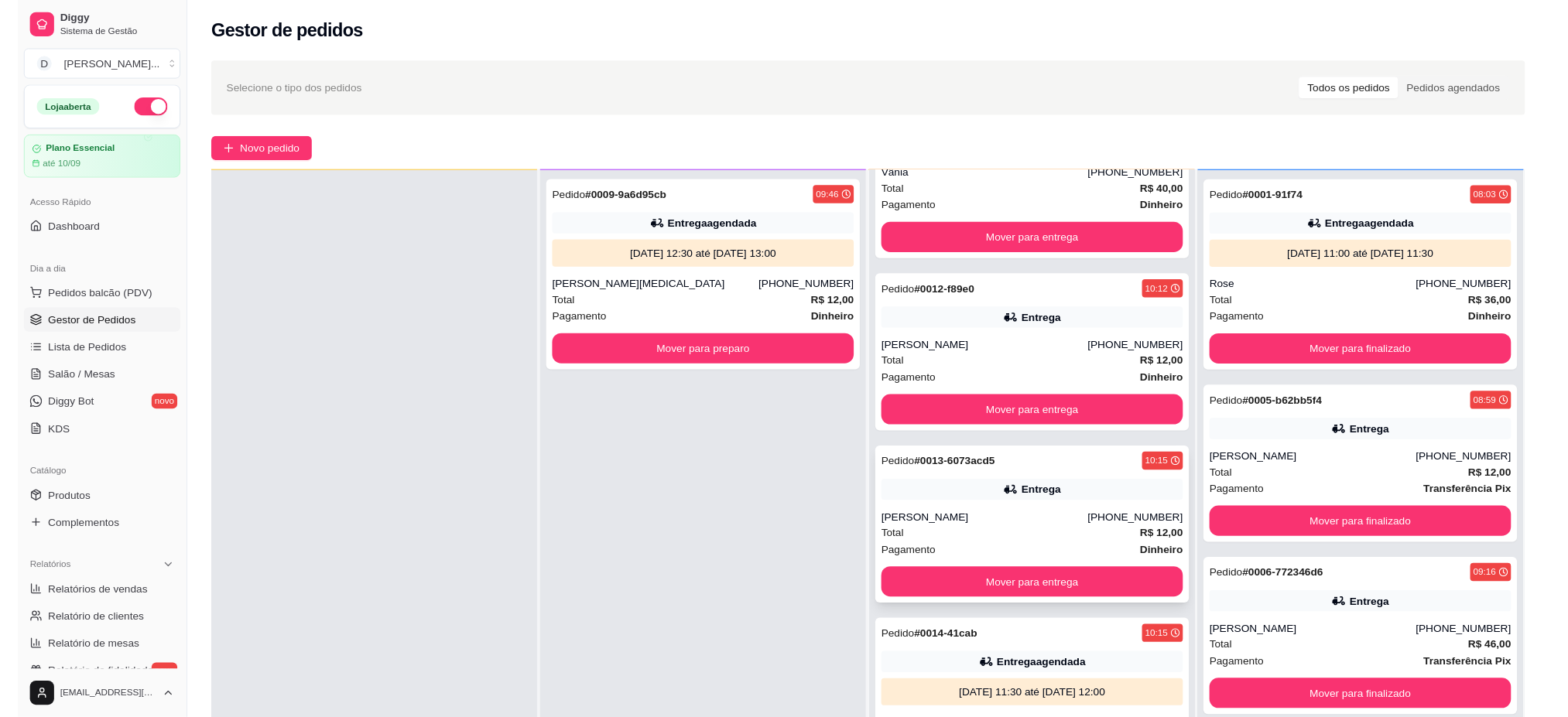
scroll to position [595, 0]
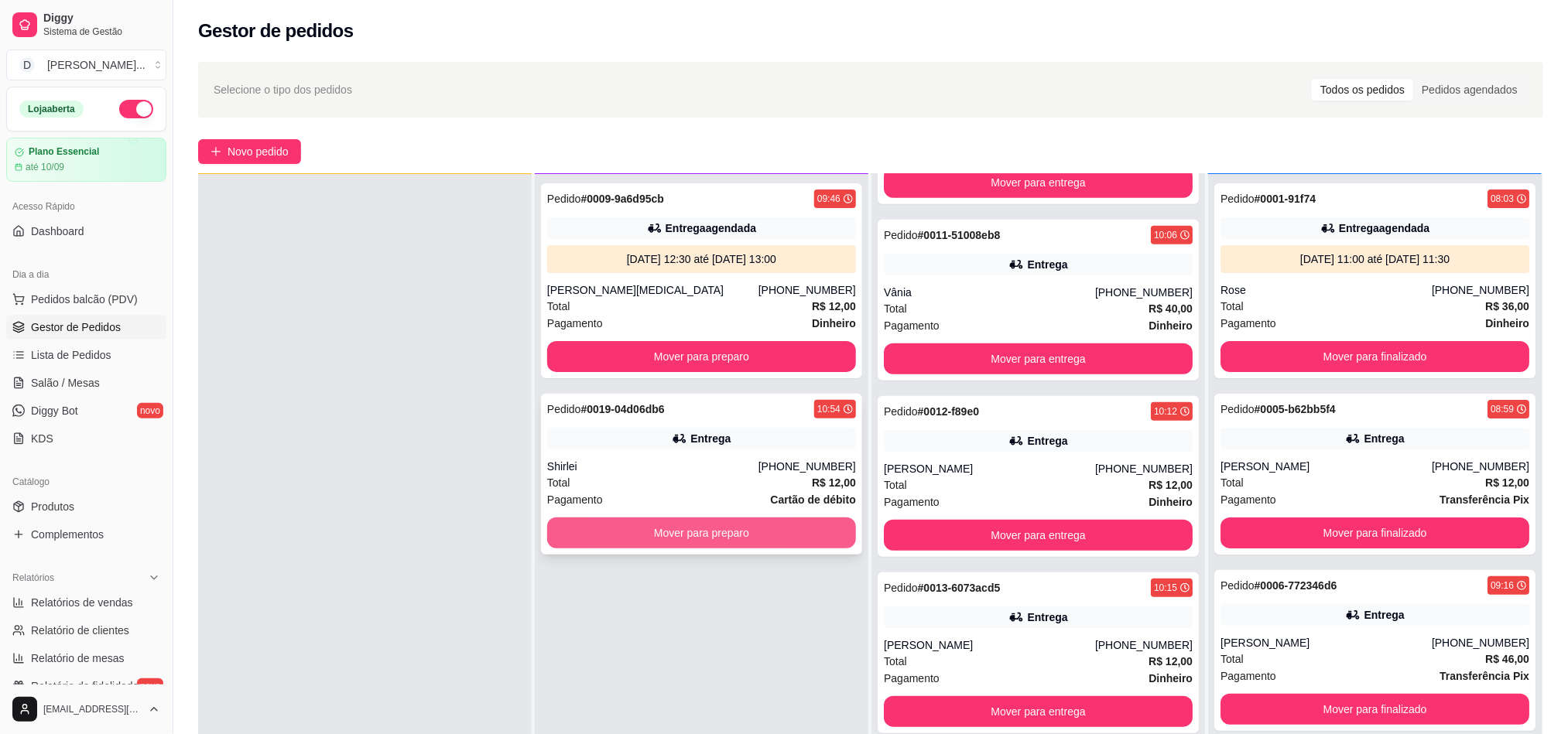
click at [793, 525] on button "Mover para preparo" at bounding box center [702, 533] width 309 height 31
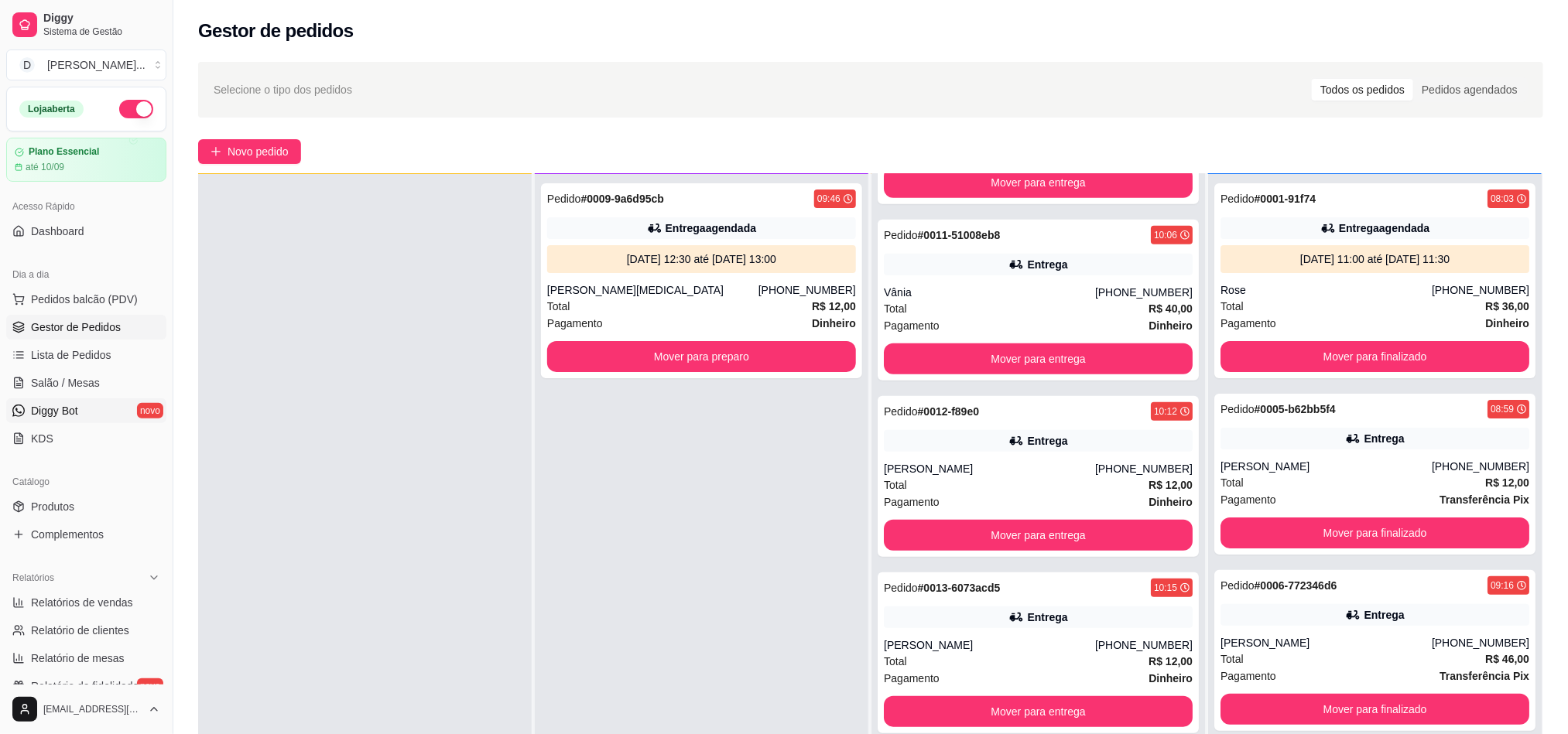
click at [47, 409] on span "Diggy Bot" at bounding box center [54, 411] width 47 height 15
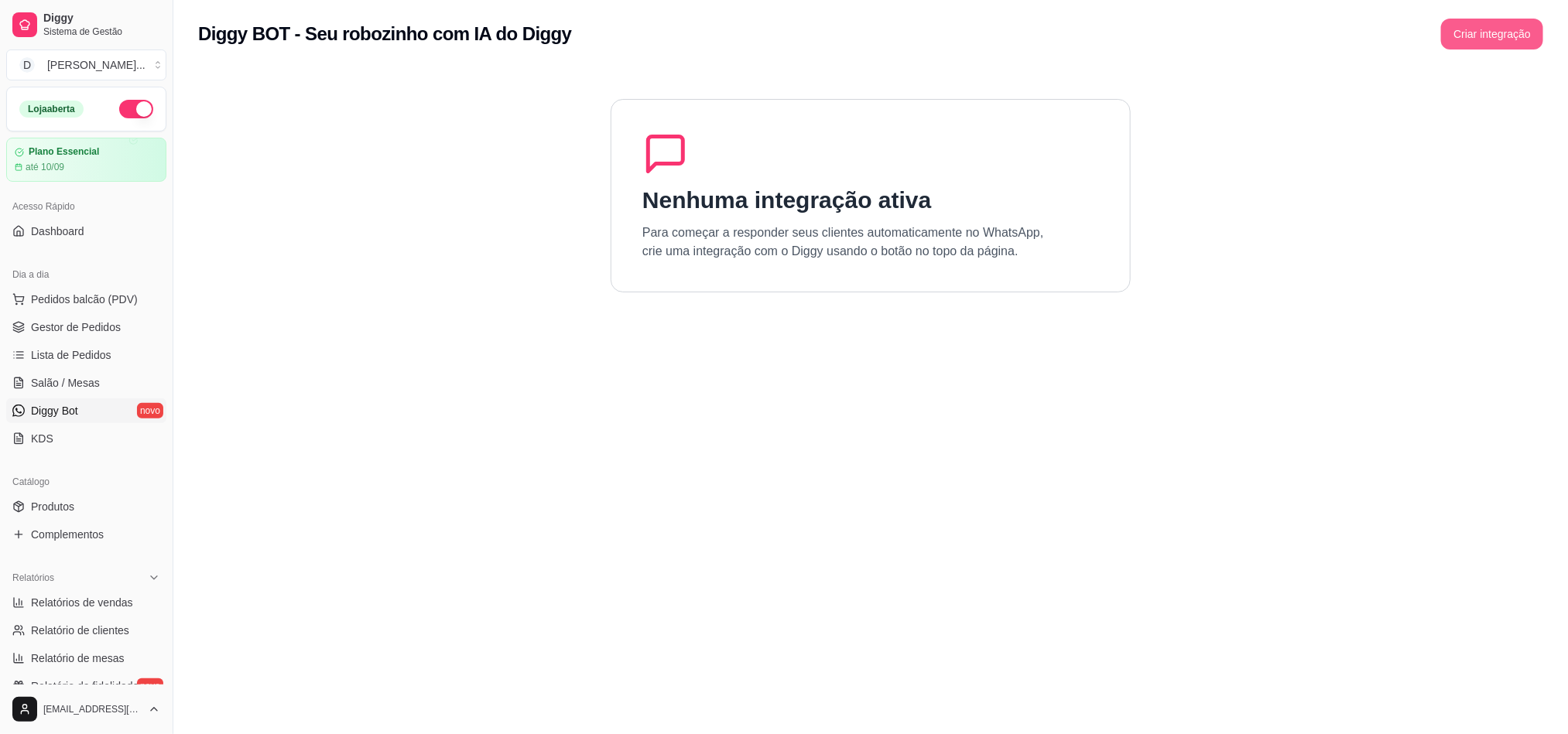
click at [1472, 33] on button "Criar integração" at bounding box center [1492, 34] width 102 height 31
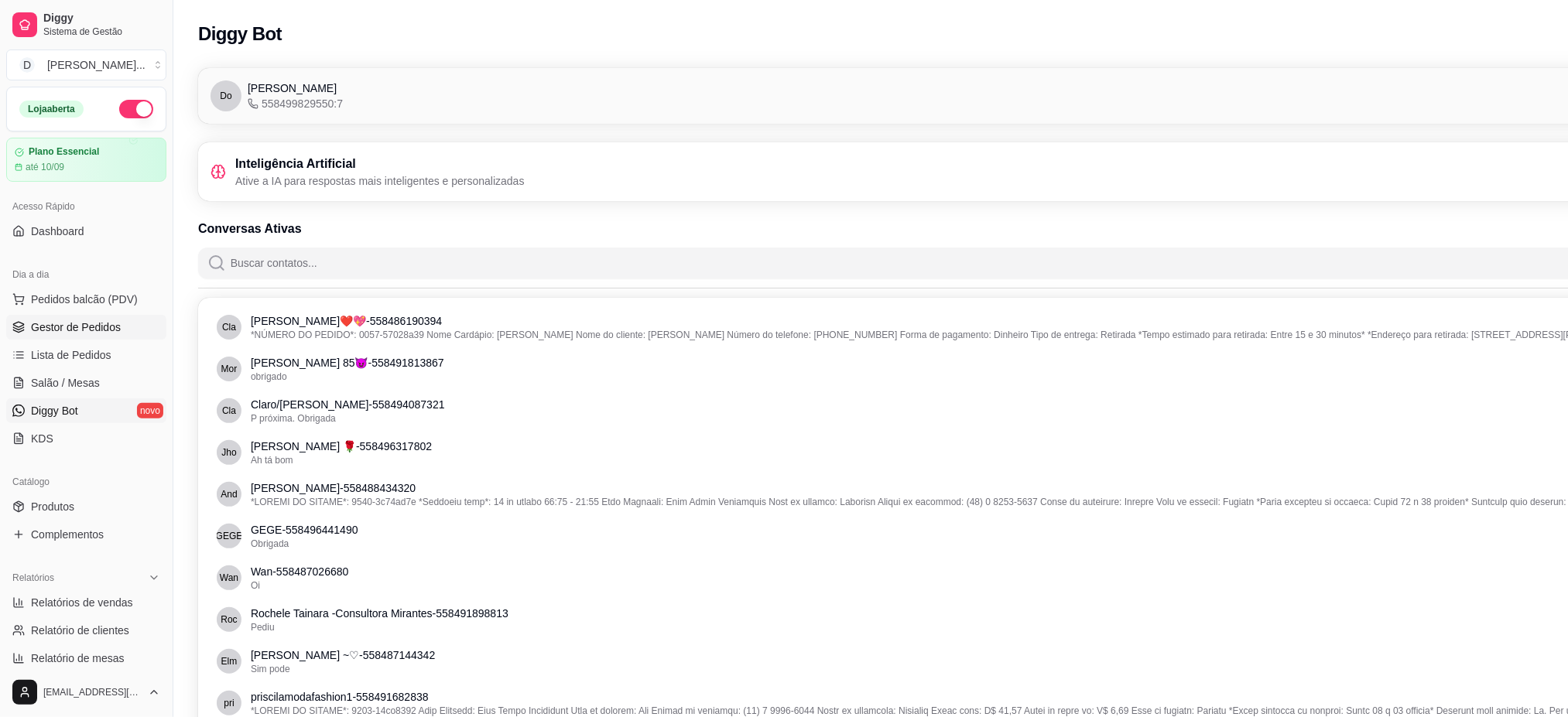
click at [63, 330] on span "Gestor de Pedidos" at bounding box center [75, 327] width 90 height 15
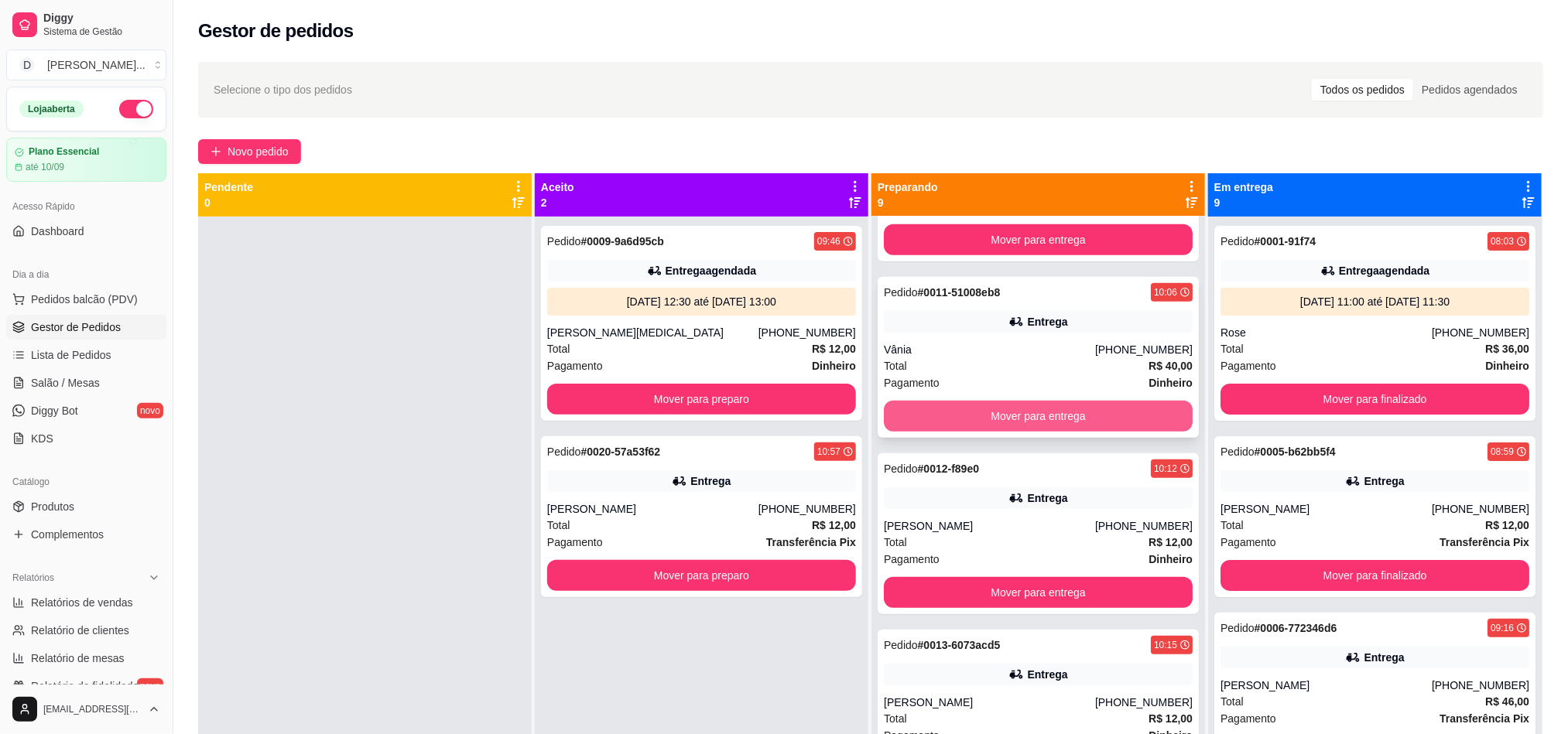
scroll to position [812, 0]
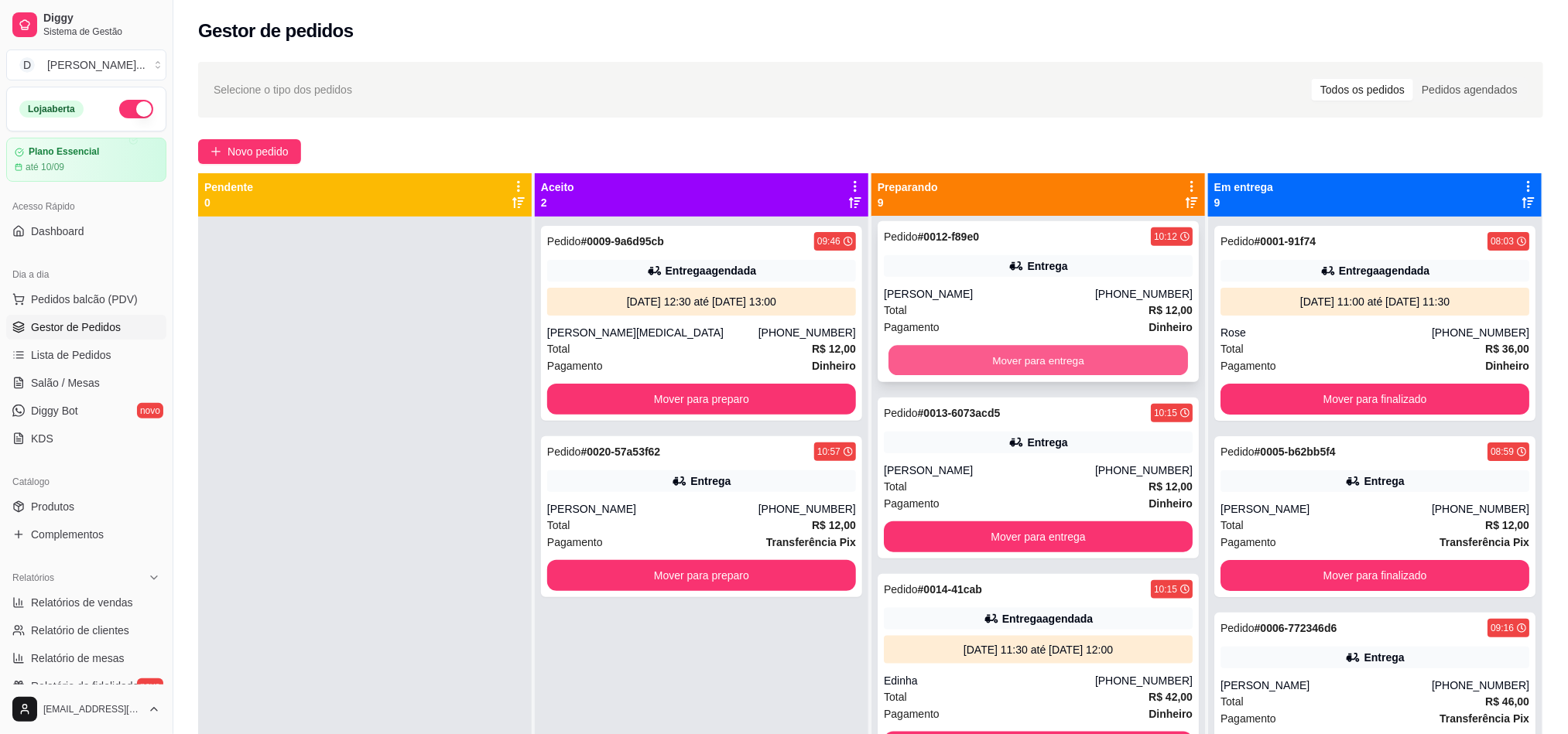
click at [992, 375] on button "Mover para entrega" at bounding box center [1038, 360] width 300 height 30
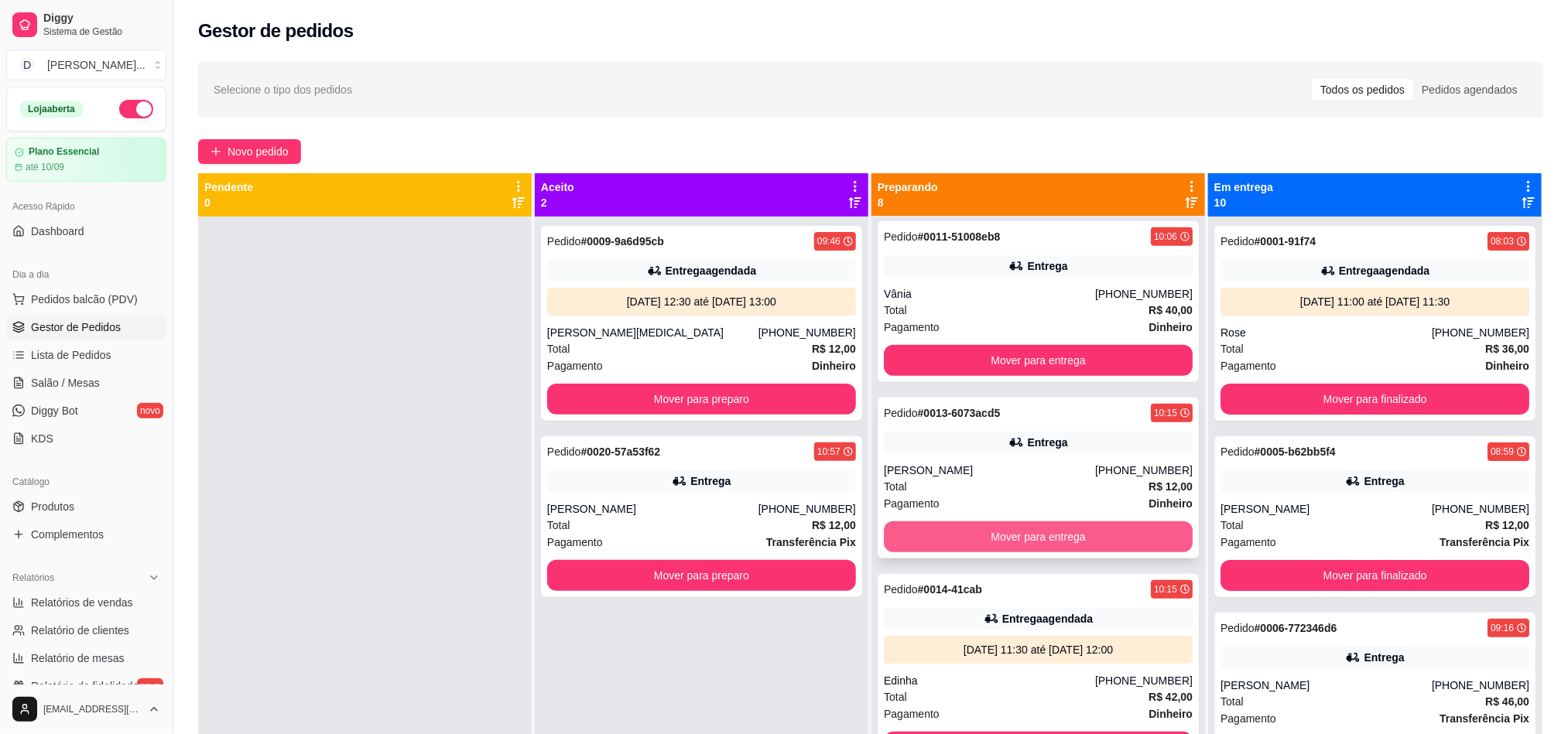
click at [986, 523] on button "Mover para entrega" at bounding box center [1039, 537] width 309 height 31
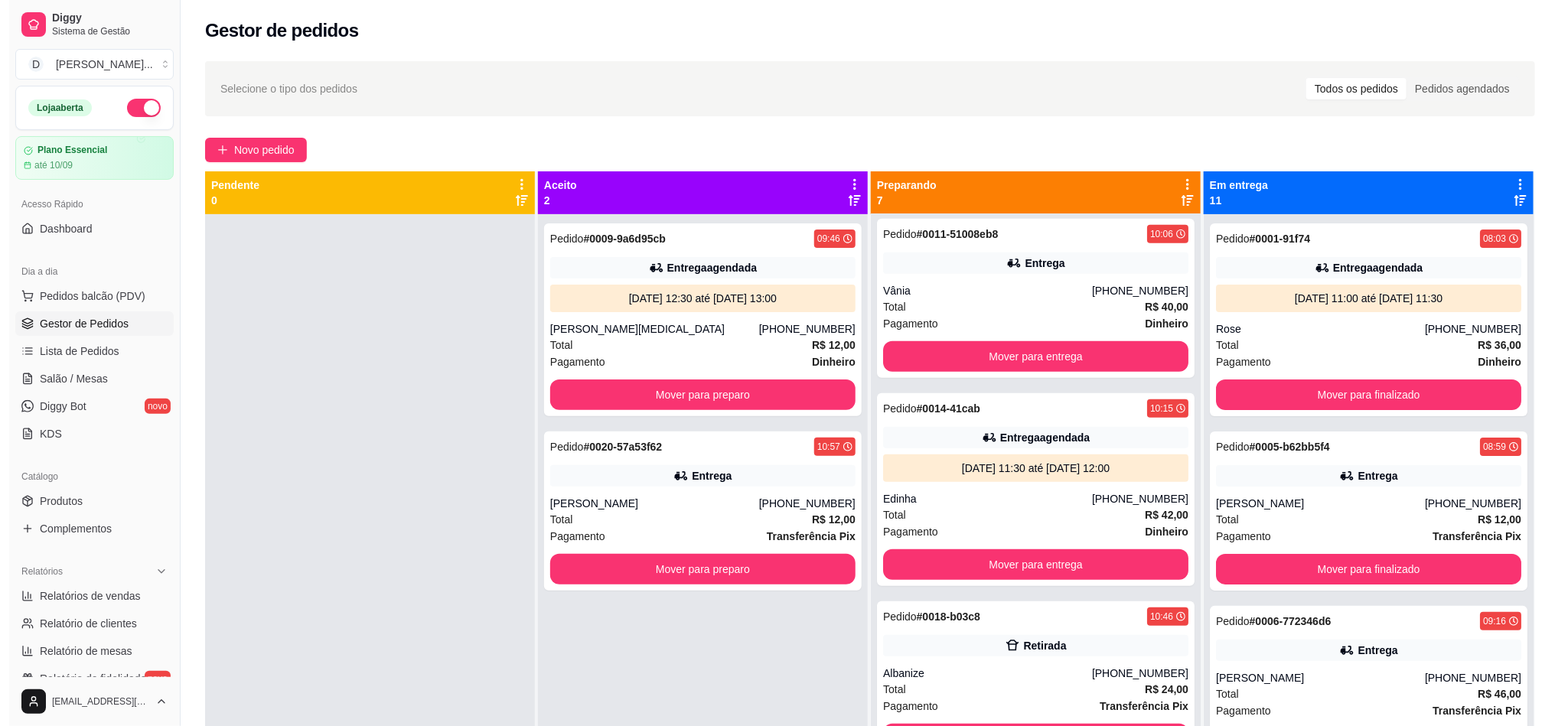
scroll to position [643, 0]
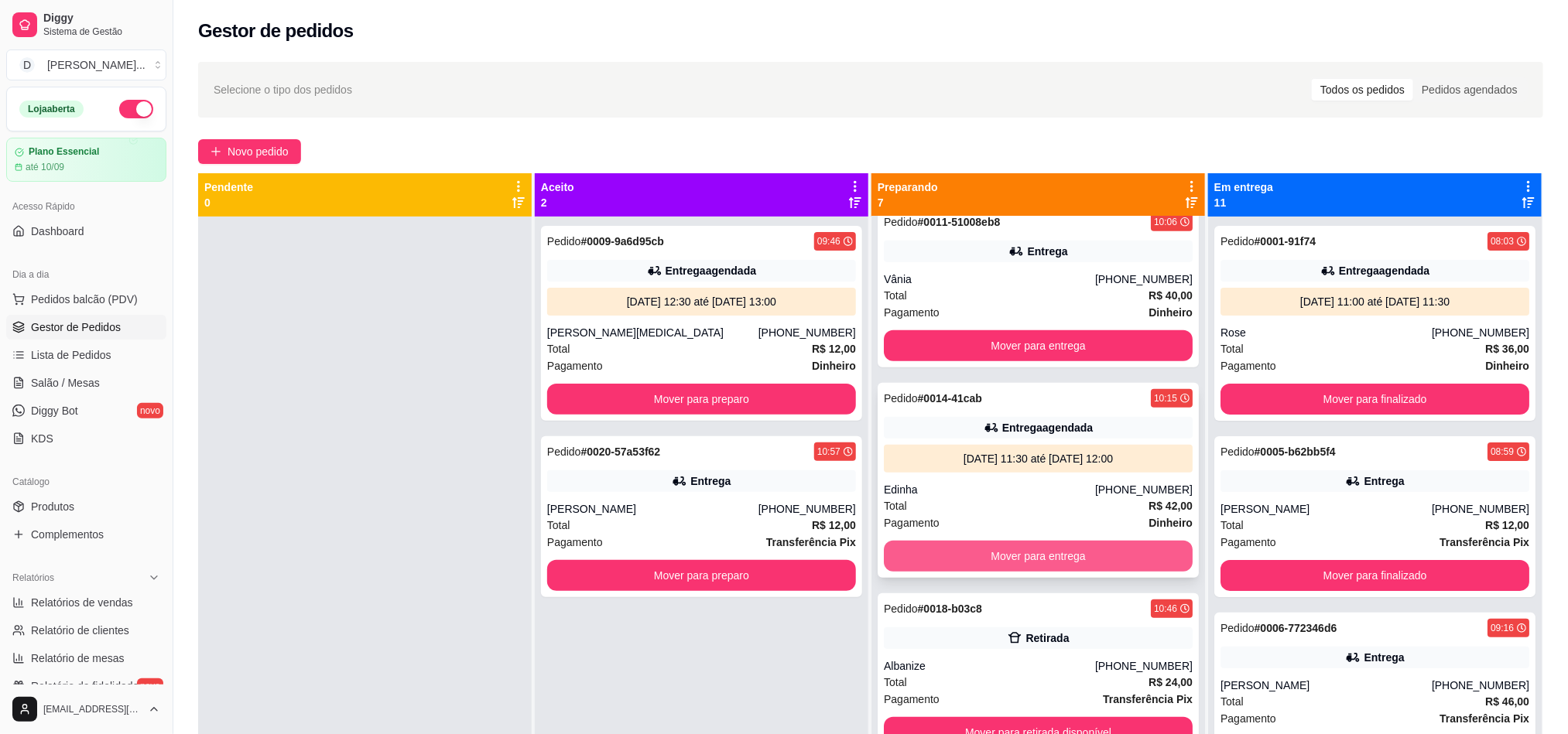
click at [976, 562] on button "Mover para entrega" at bounding box center [1039, 556] width 309 height 31
click at [976, 562] on div "Mover para entrega" at bounding box center [1039, 556] width 309 height 31
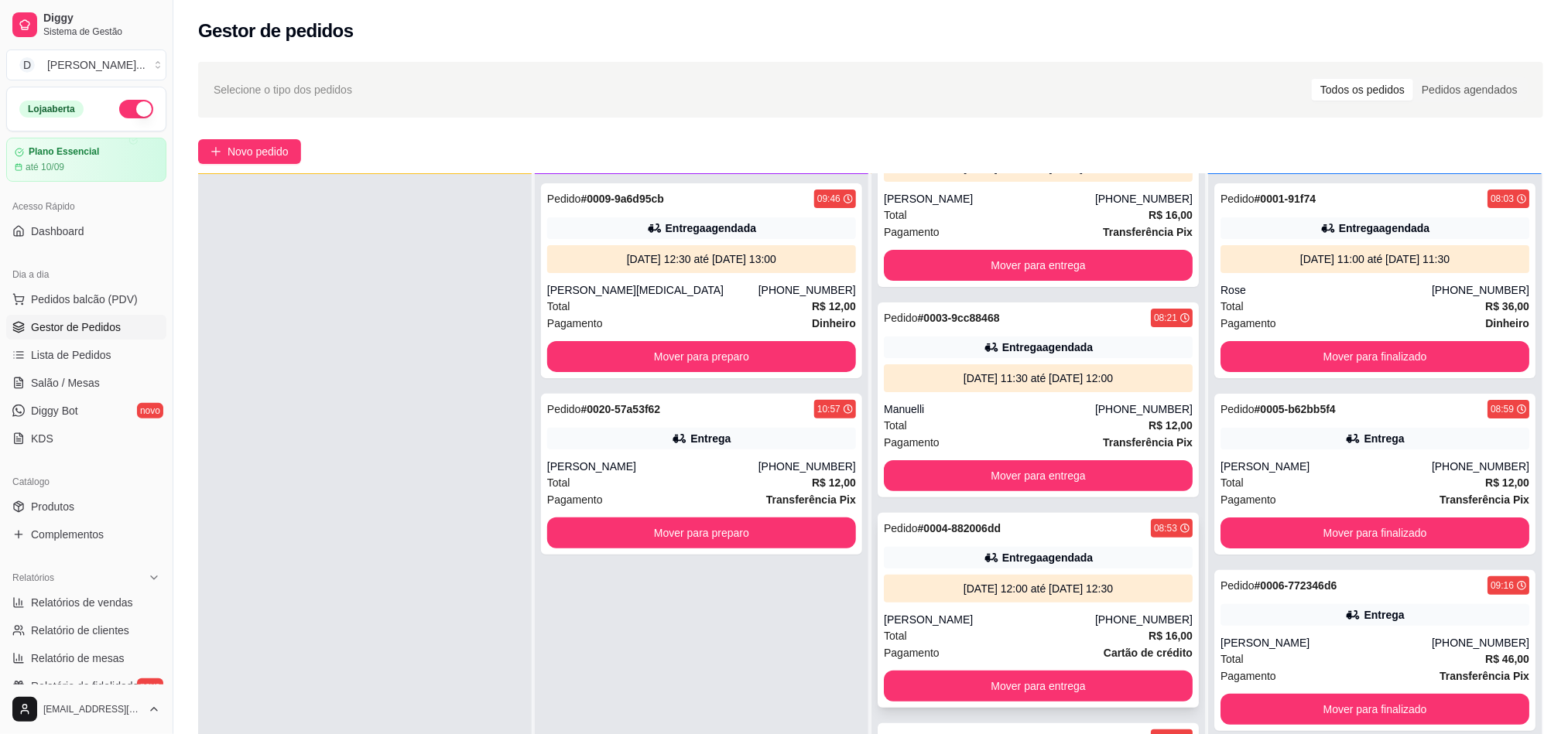
scroll to position [0, 0]
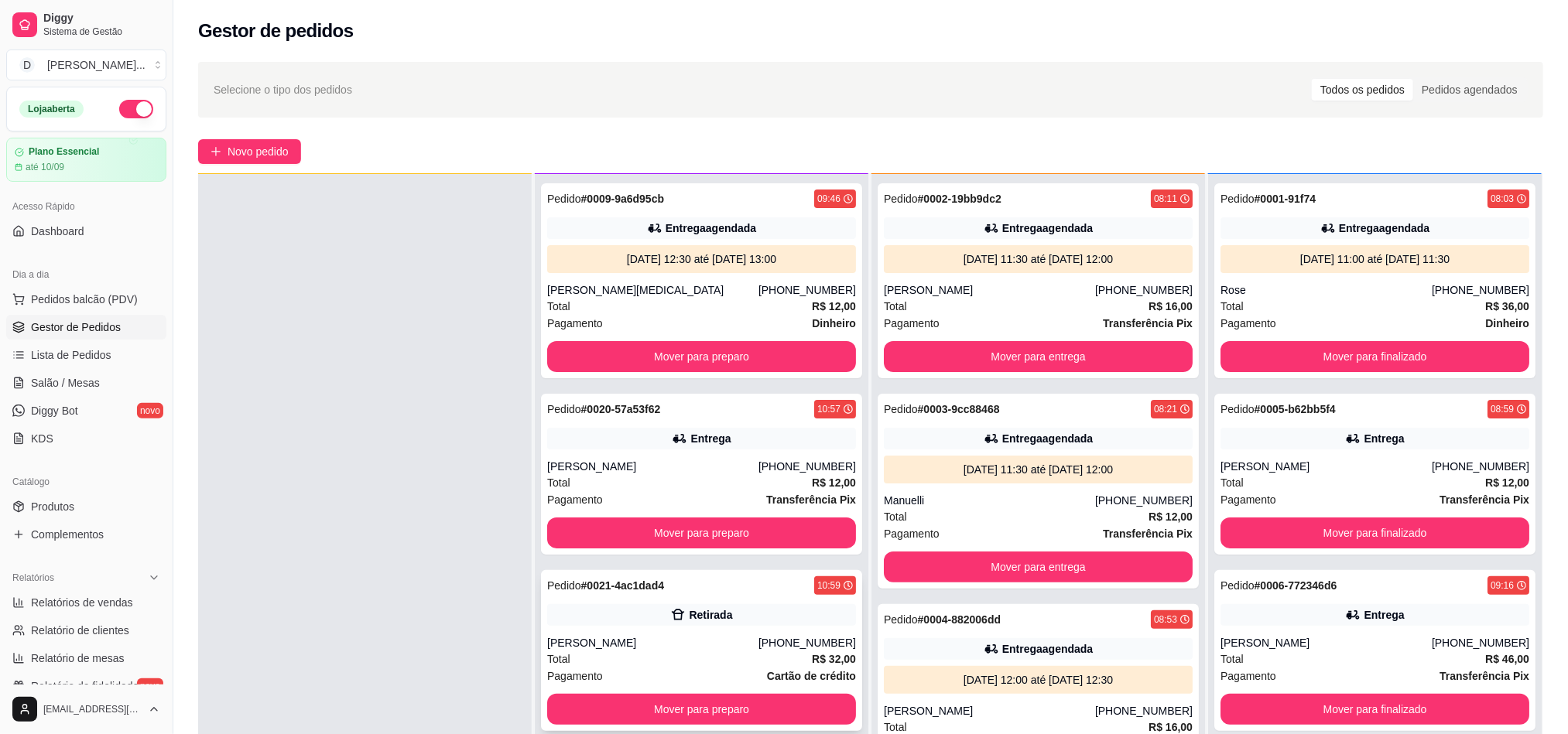
click at [759, 655] on div "Total R$ 32,00" at bounding box center [702, 659] width 309 height 17
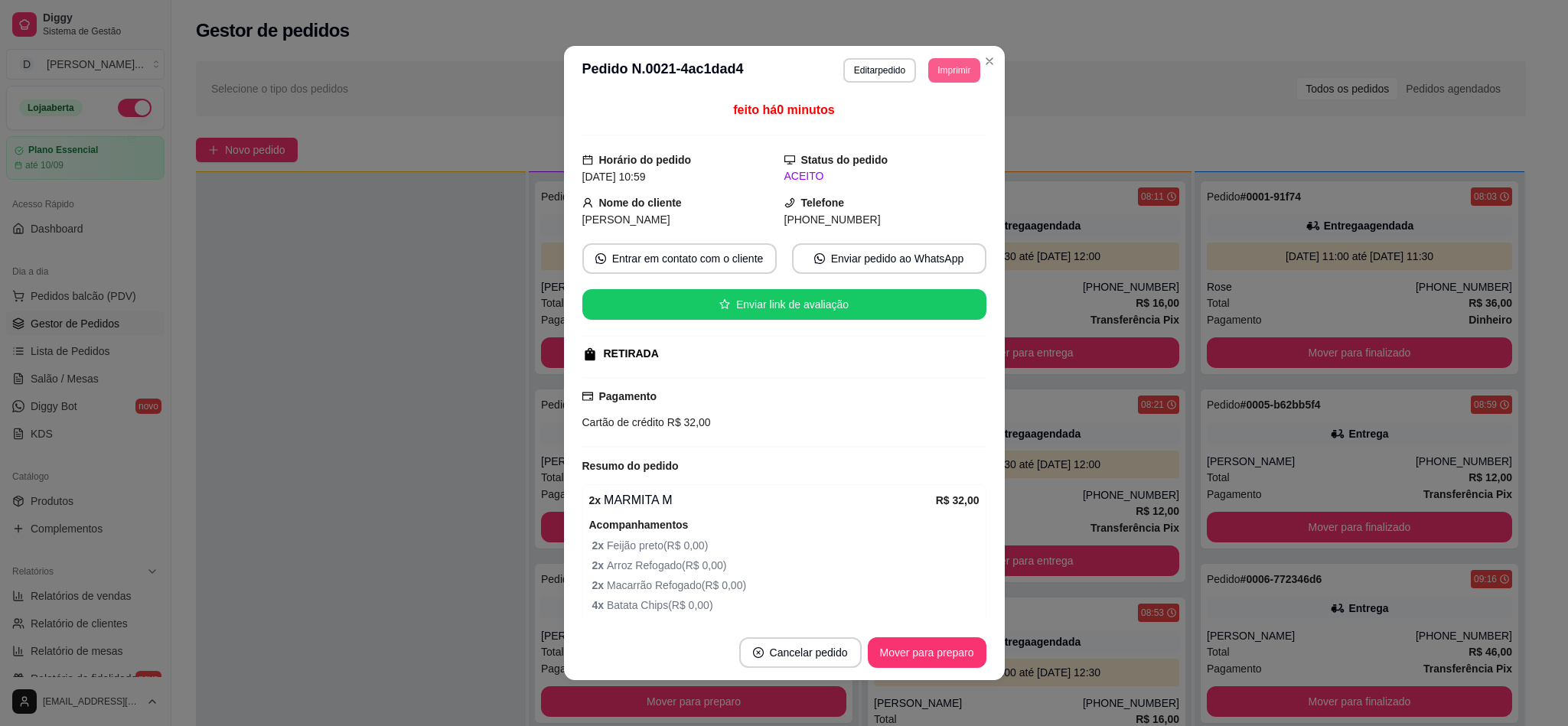
click at [939, 73] on button "Imprimir" at bounding box center [953, 70] width 52 height 24
click at [925, 108] on div "Escolha a impressora IMPRESSORA" at bounding box center [917, 114] width 127 height 52
click at [924, 128] on button "IMPRESSORA" at bounding box center [916, 124] width 111 height 24
click at [930, 76] on button "Imprimir" at bounding box center [953, 70] width 52 height 24
click at [919, 127] on button "IMPRESSORA" at bounding box center [929, 118] width 89 height 20
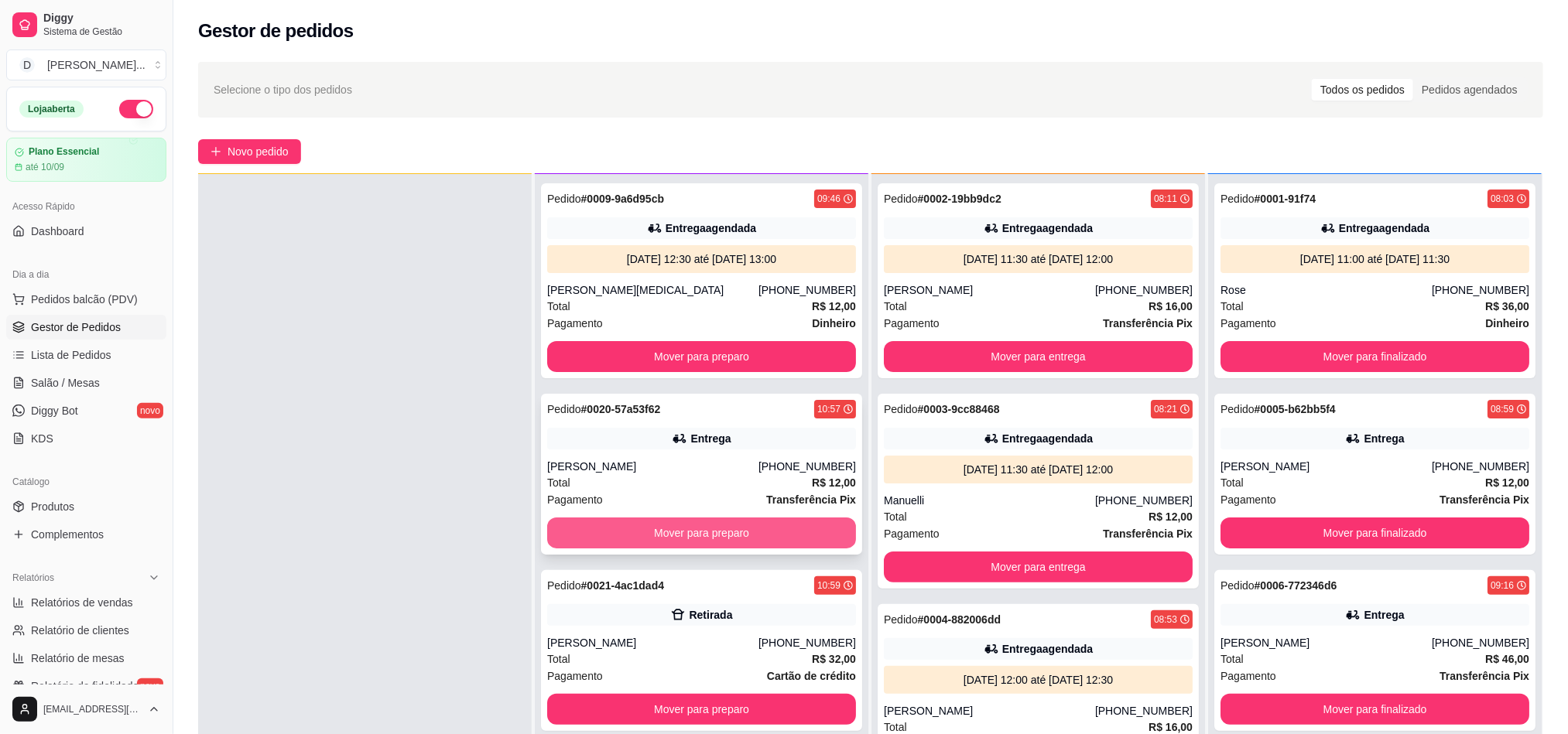
click at [588, 533] on button "Mover para preparo" at bounding box center [702, 533] width 309 height 31
click at [590, 532] on button "Mover para preparo" at bounding box center [702, 533] width 309 height 31
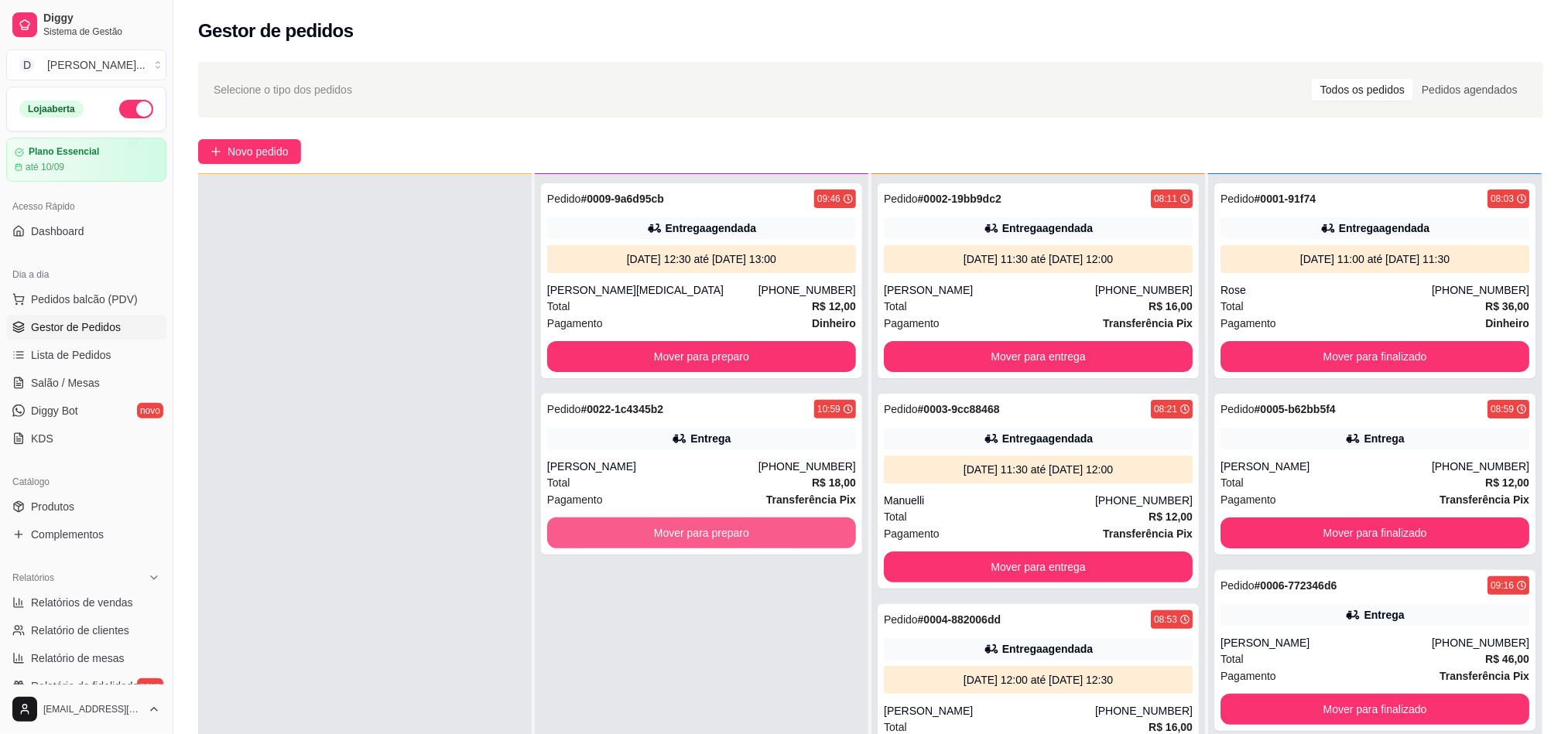
click at [590, 532] on button "Mover para preparo" at bounding box center [702, 533] width 309 height 31
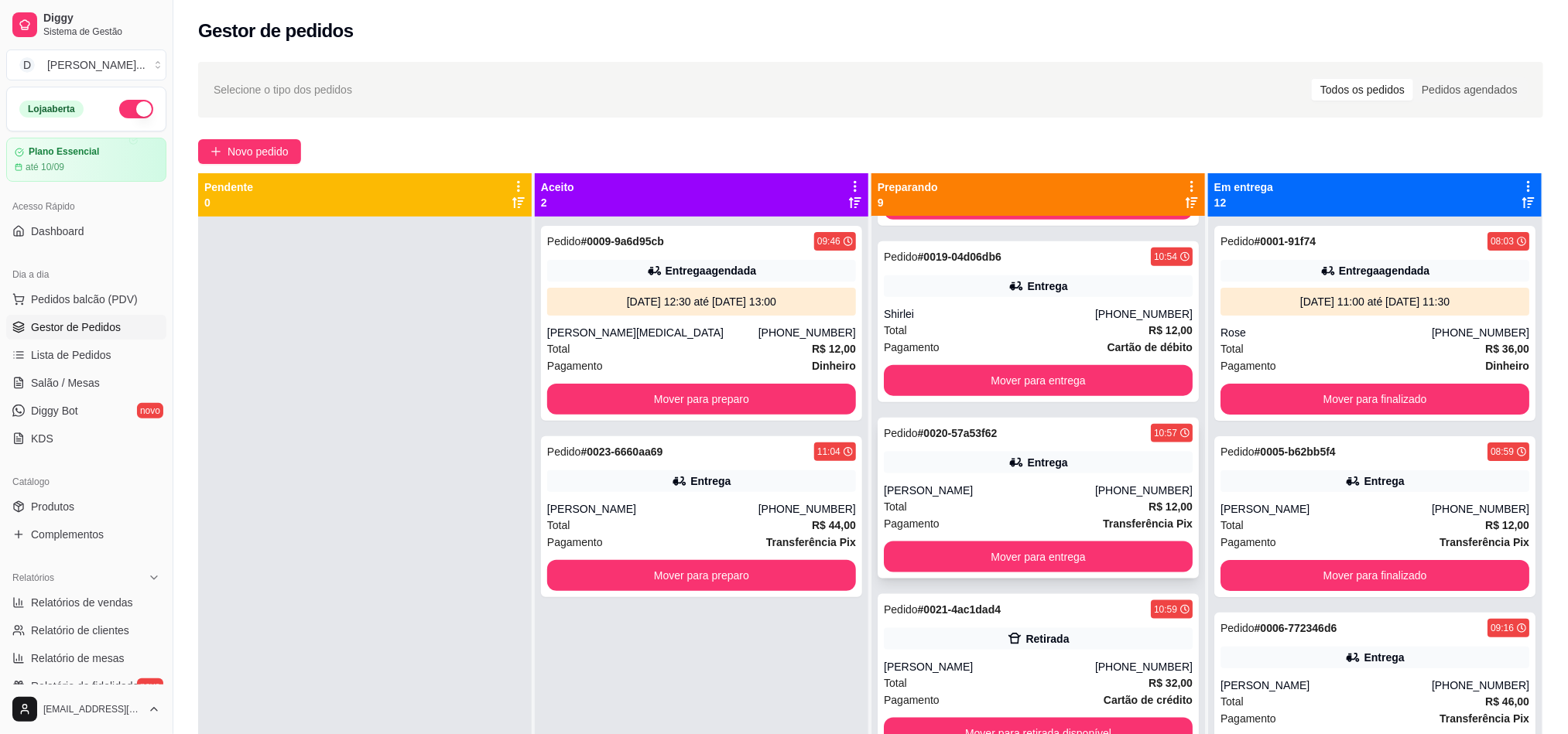
scroll to position [853, 0]
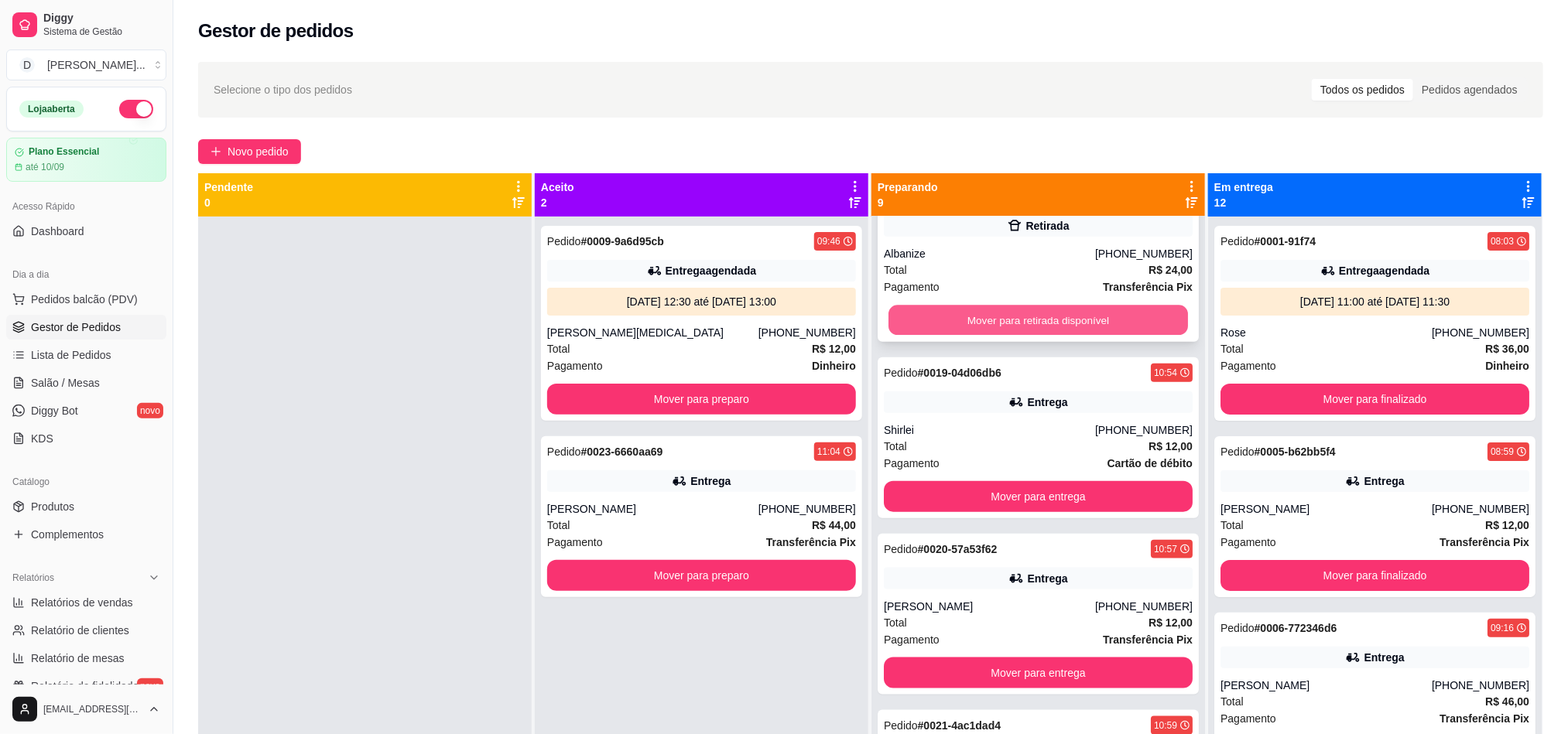
click at [928, 312] on button "Mover para retirada disponível" at bounding box center [1038, 320] width 300 height 30
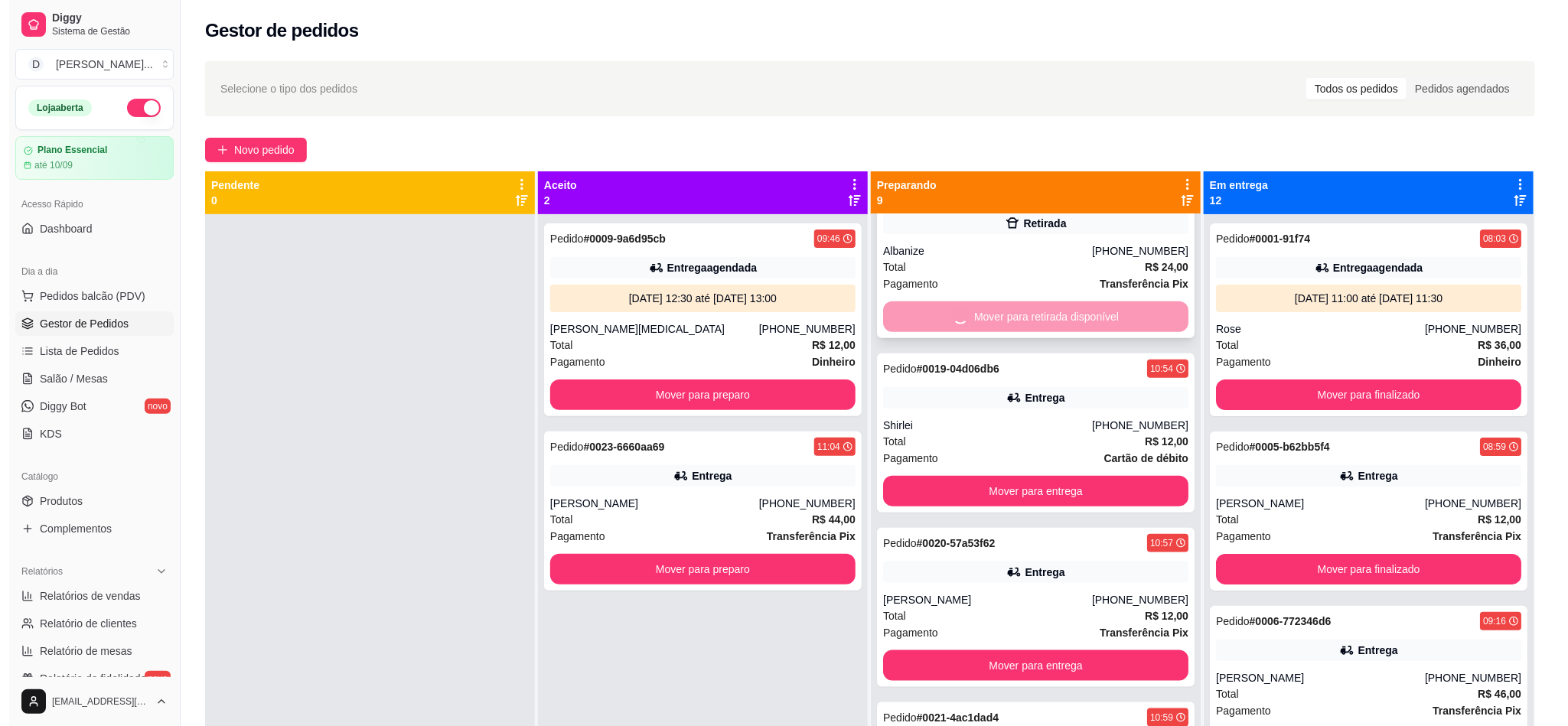
scroll to position [669, 0]
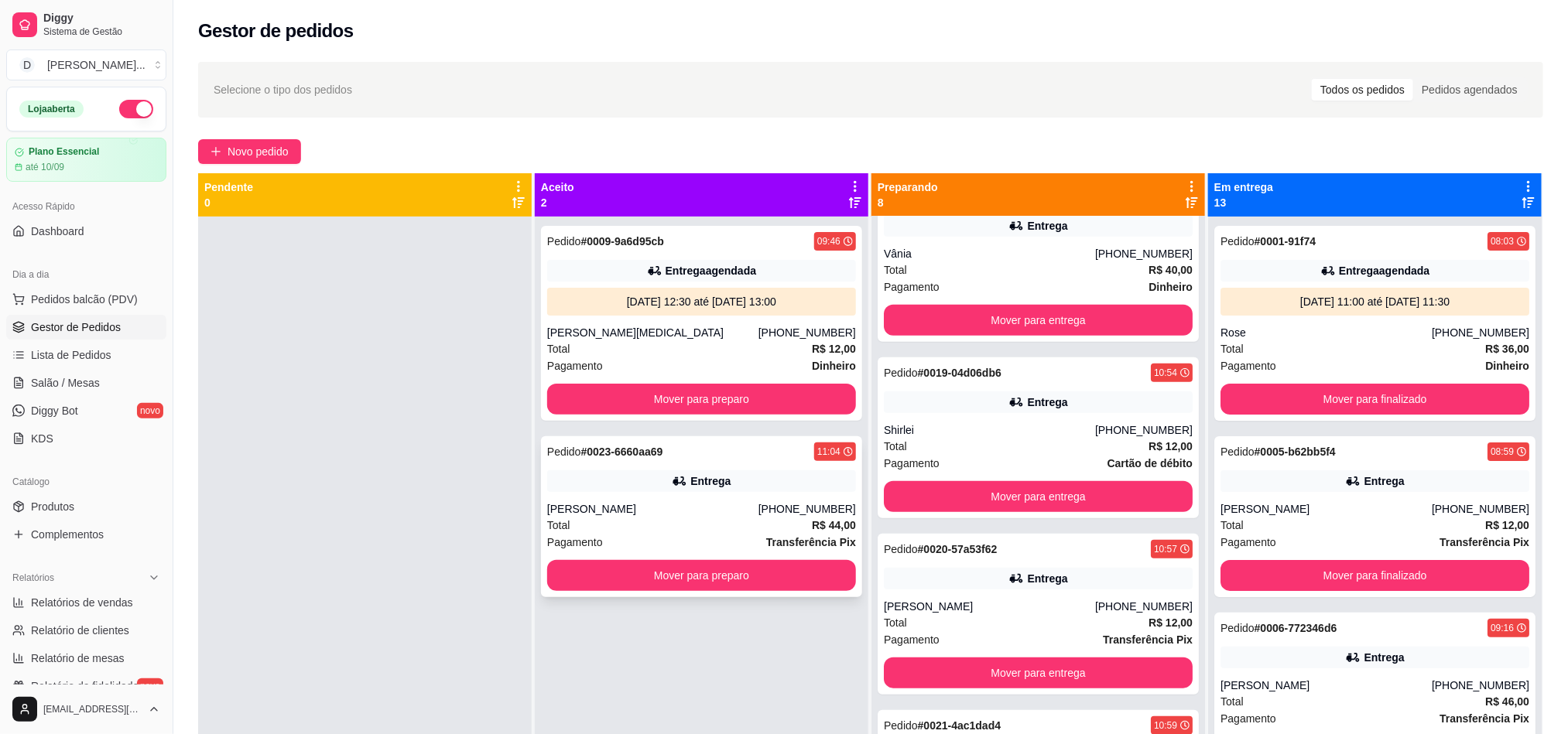
click at [644, 513] on div "Tissiani Karla" at bounding box center [652, 509] width 211 height 15
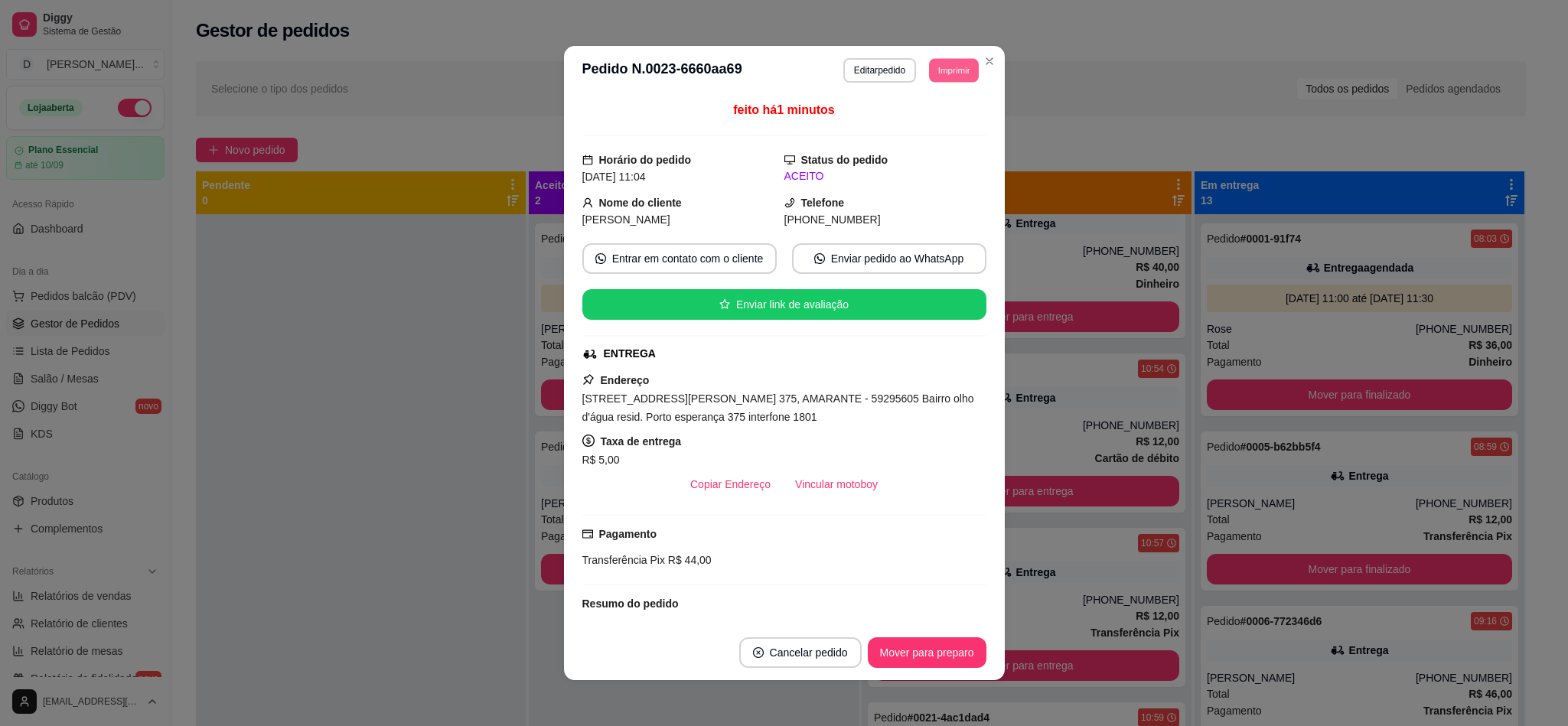
click at [929, 74] on button "Imprimir" at bounding box center [953, 70] width 50 height 24
click at [928, 120] on button "IMPRESSORA" at bounding box center [929, 118] width 89 height 20
click at [946, 68] on button "Imprimir" at bounding box center [953, 70] width 52 height 24
click at [934, 135] on button "IMPRESSORA" at bounding box center [916, 124] width 111 height 24
click at [882, 657] on button "Mover para preparo" at bounding box center [927, 653] width 118 height 30
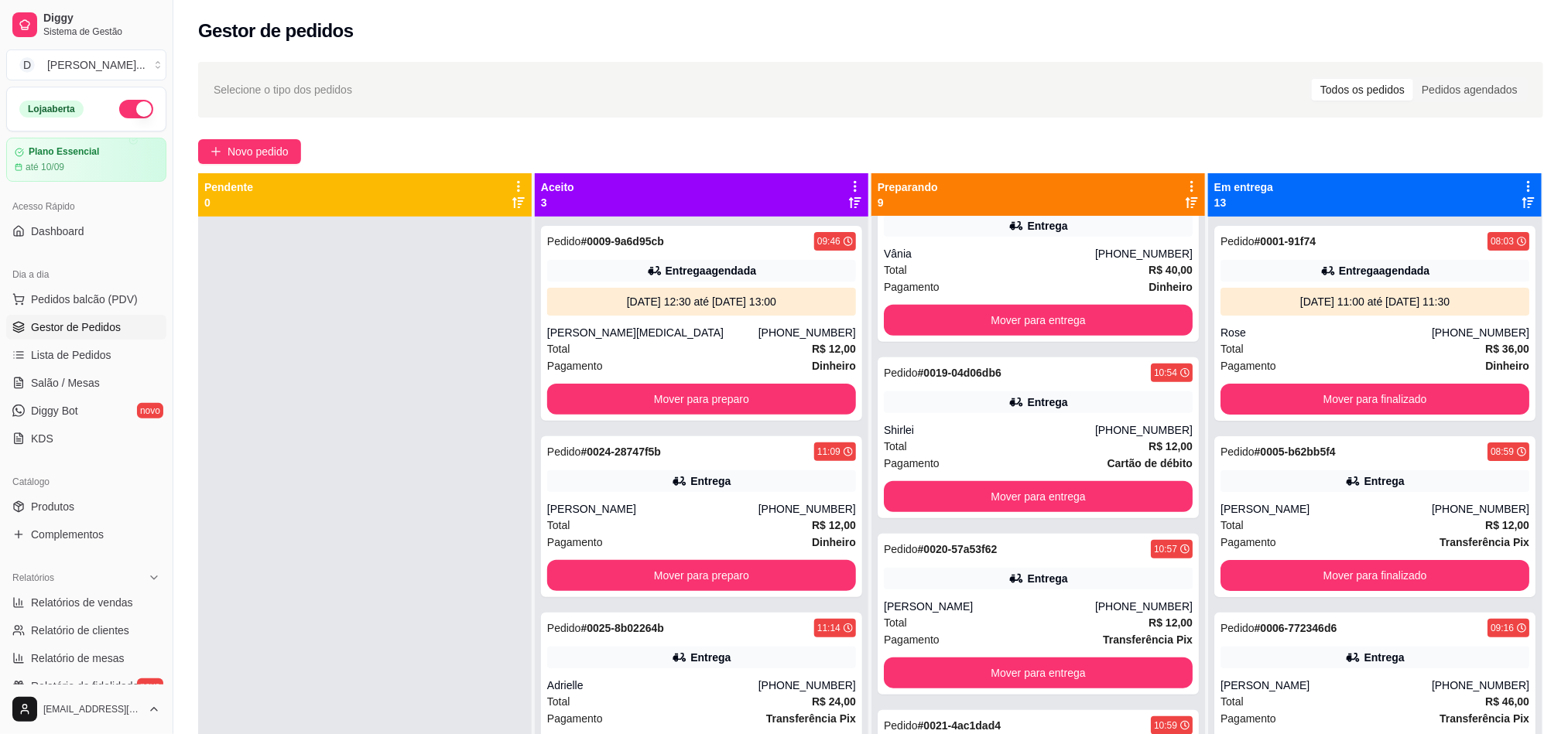
click at [266, 137] on div "Selecione o tipo dos pedidos Todos os pedidos Pedidos agendados Novo pedido Pen…" at bounding box center [870, 489] width 1395 height 873
click at [262, 132] on div "Selecione o tipo dos pedidos Todos os pedidos Pedidos agendados Novo pedido Pen…" at bounding box center [870, 489] width 1395 height 873
click at [267, 144] on span "Novo pedido" at bounding box center [258, 152] width 61 height 17
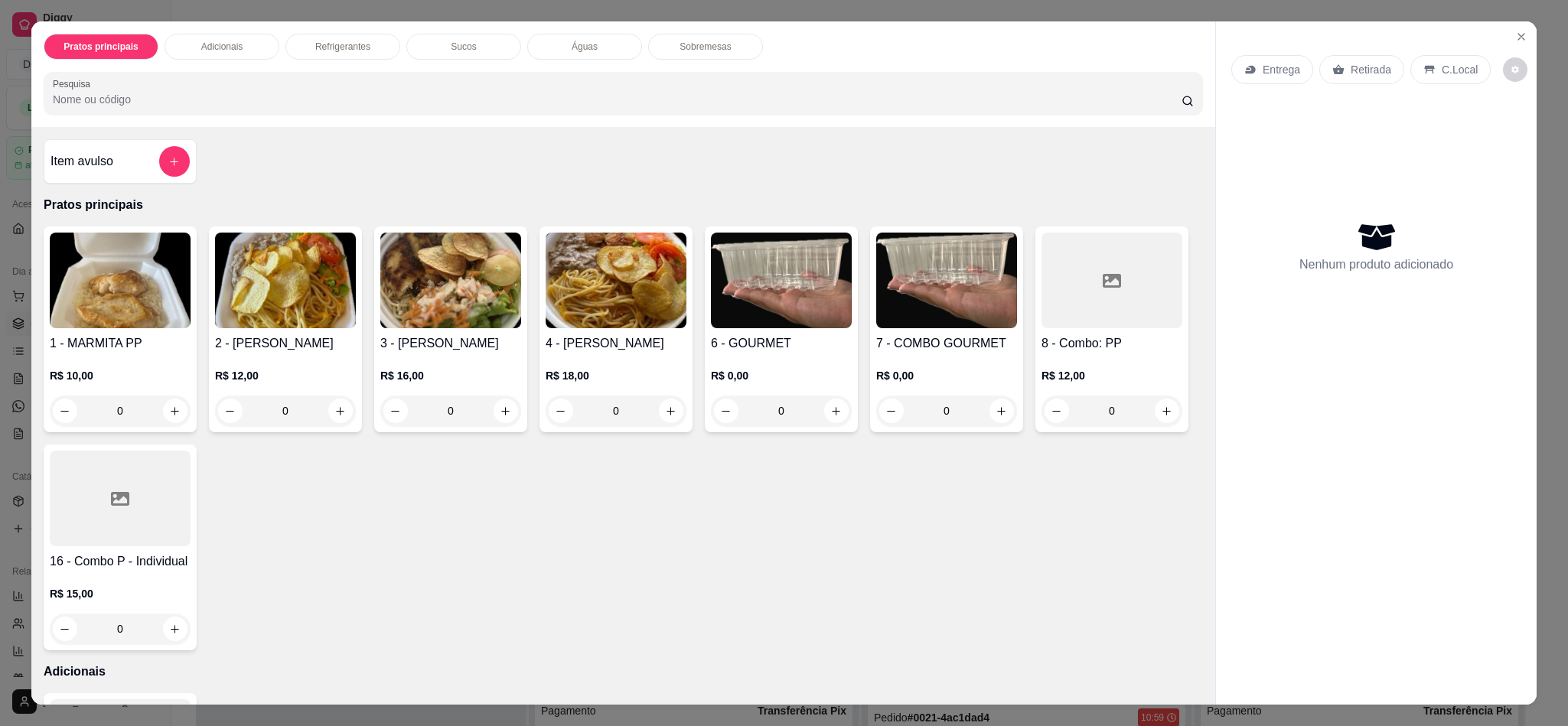
click at [304, 311] on img at bounding box center [285, 279] width 141 height 95
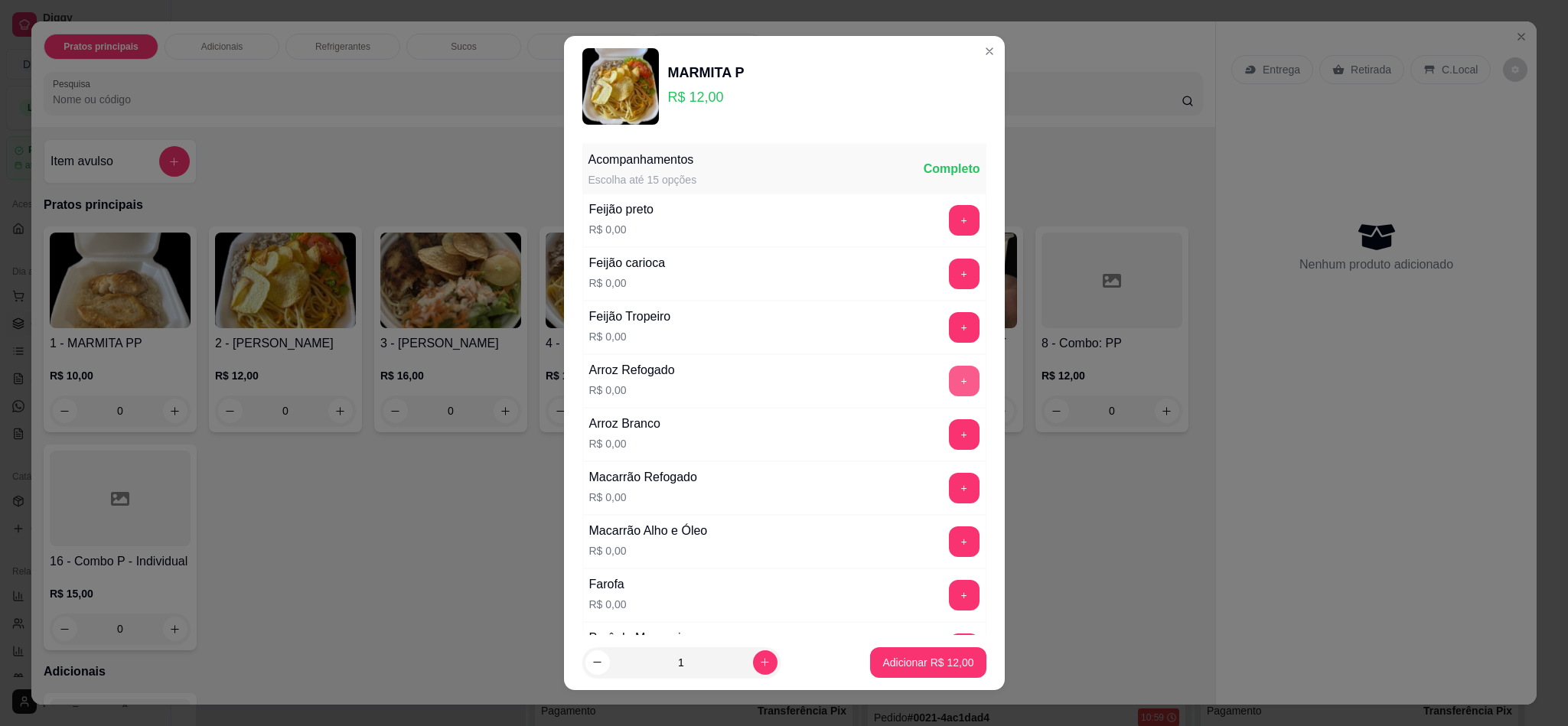
click at [949, 386] on button "+" at bounding box center [964, 381] width 30 height 30
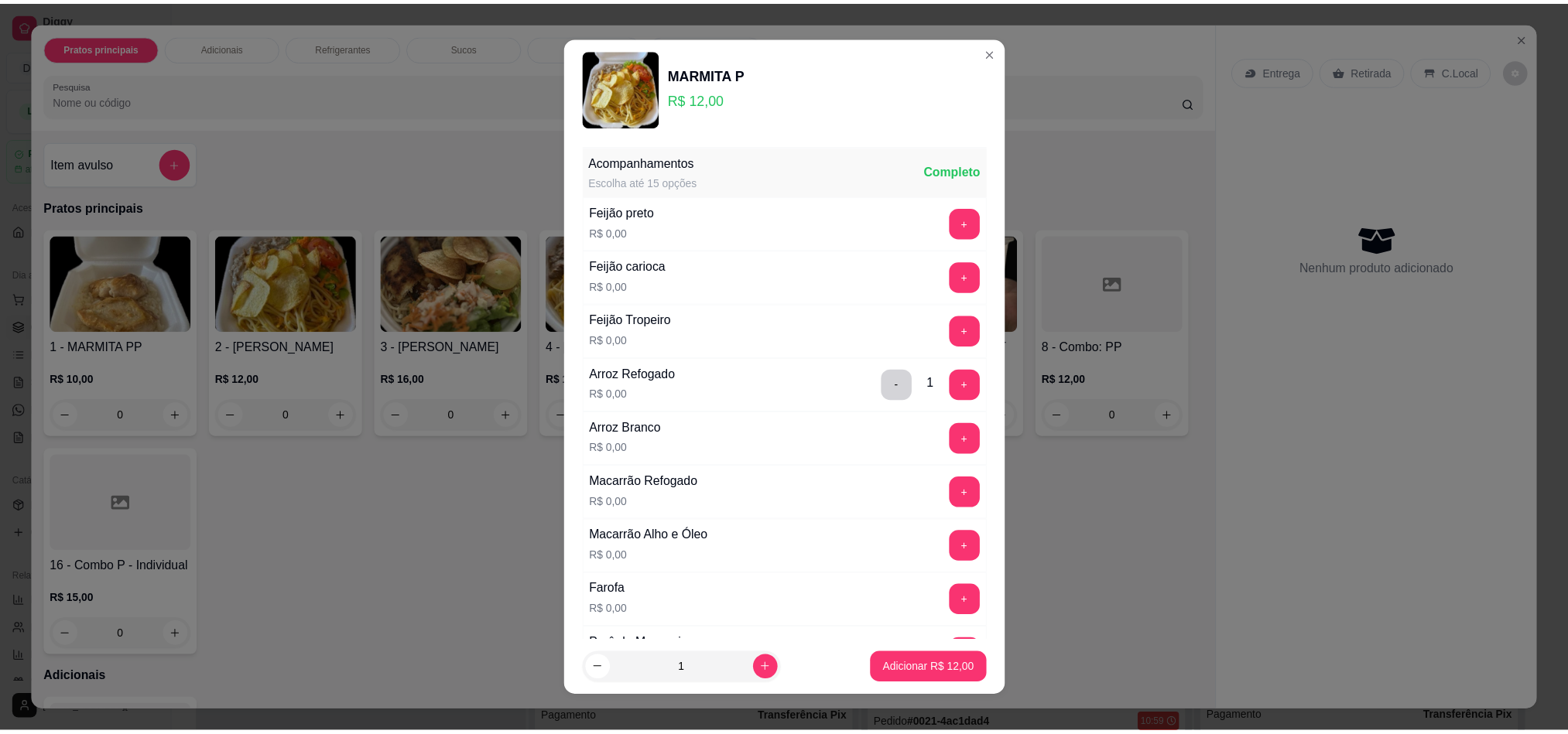
scroll to position [232, 0]
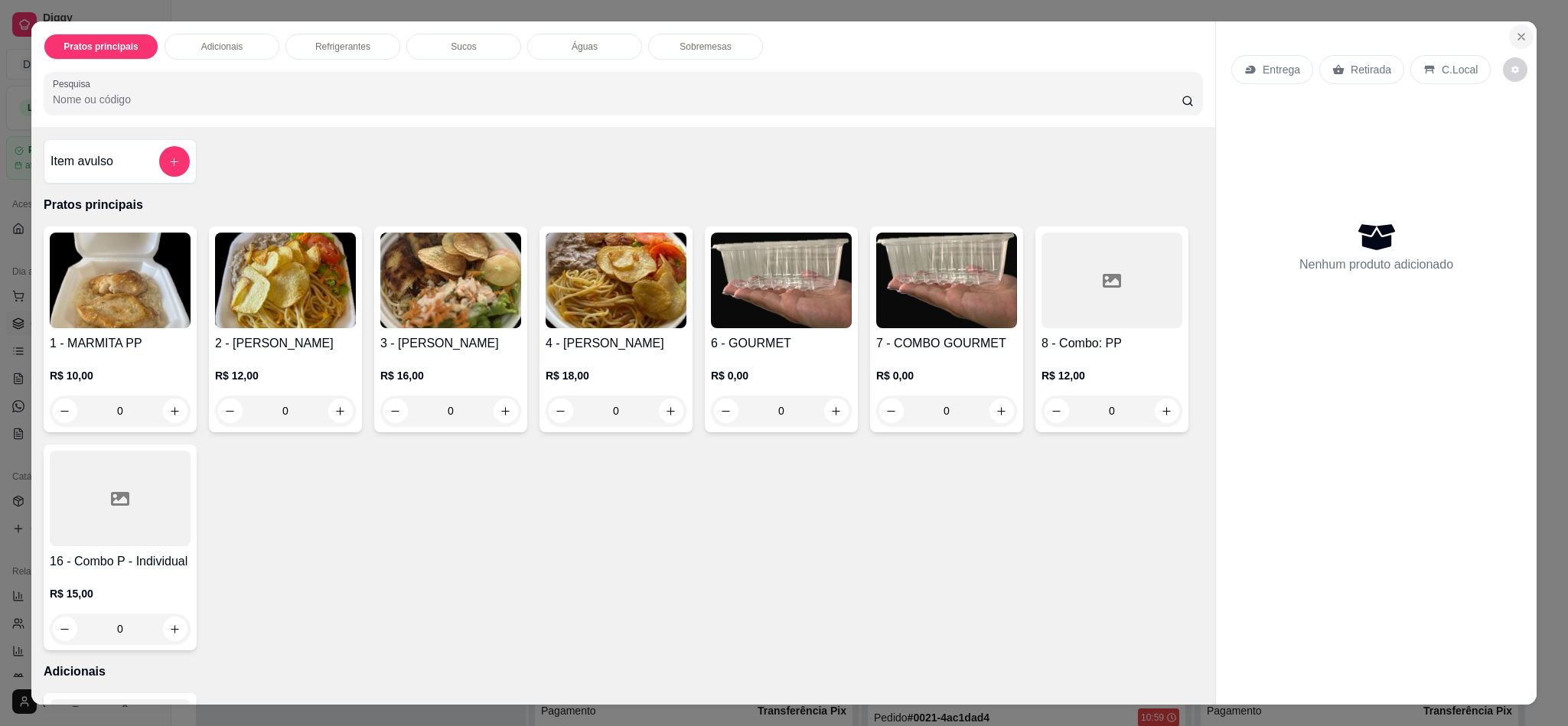
click at [1515, 35] on icon "Close" at bounding box center [1521, 36] width 12 height 12
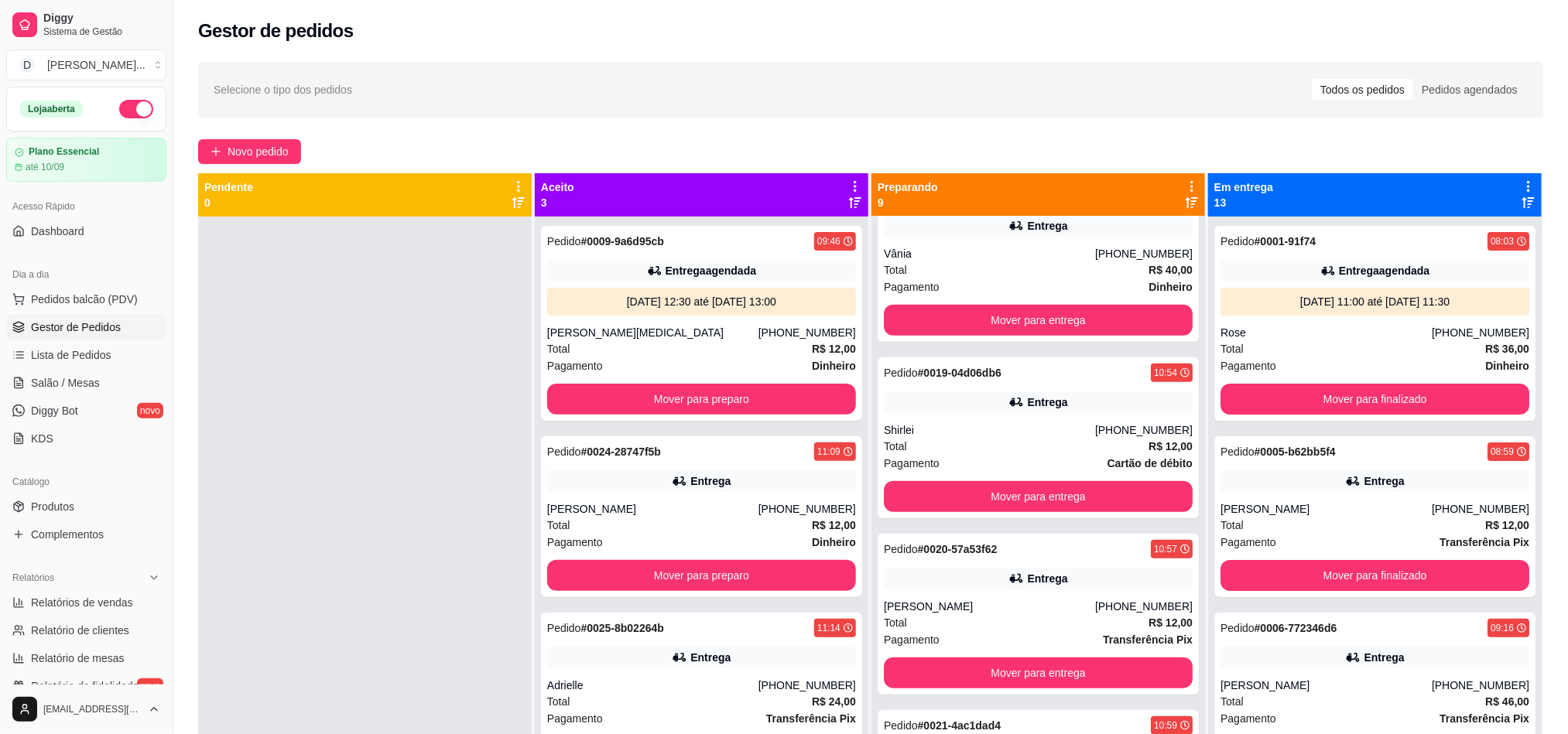
click at [412, 309] on div at bounding box center [365, 584] width 334 height 734
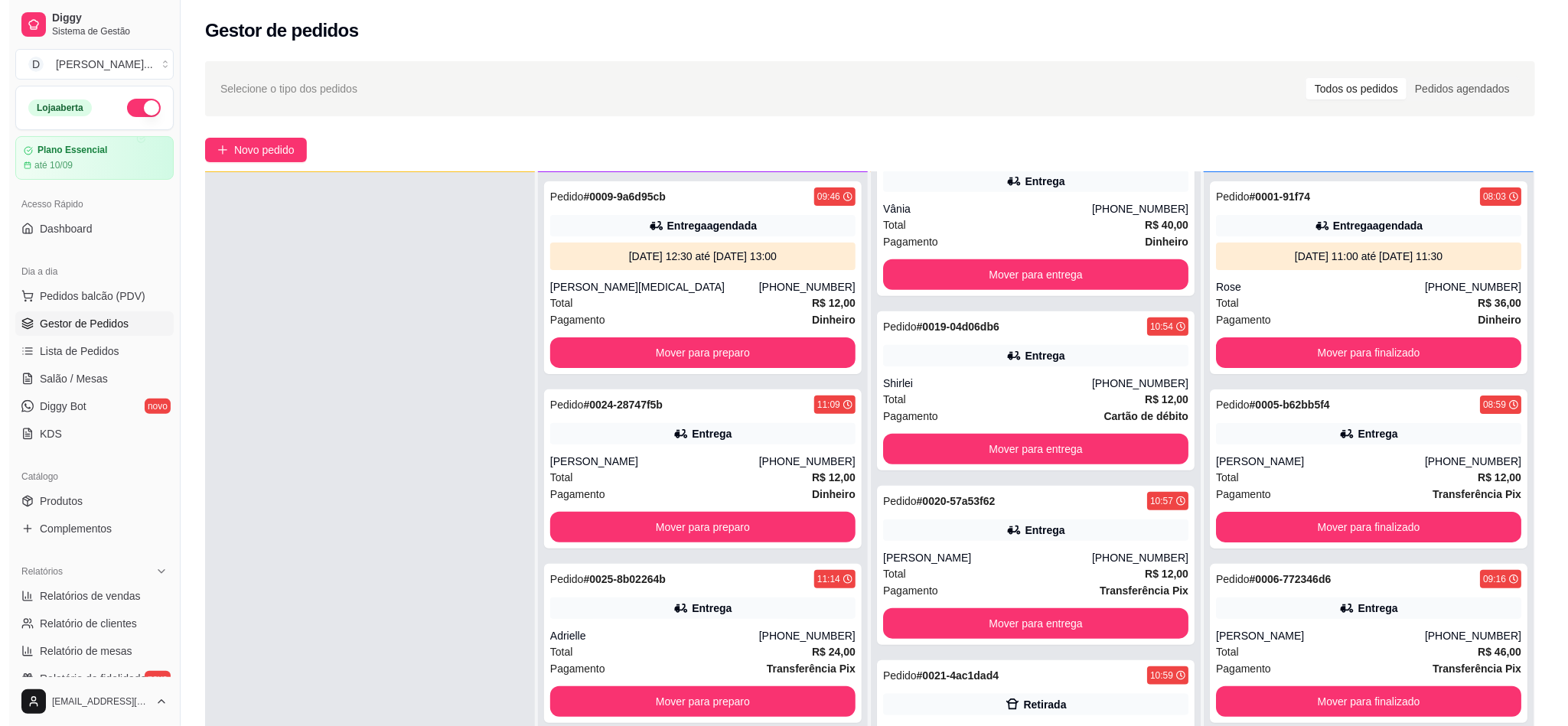
scroll to position [230, 0]
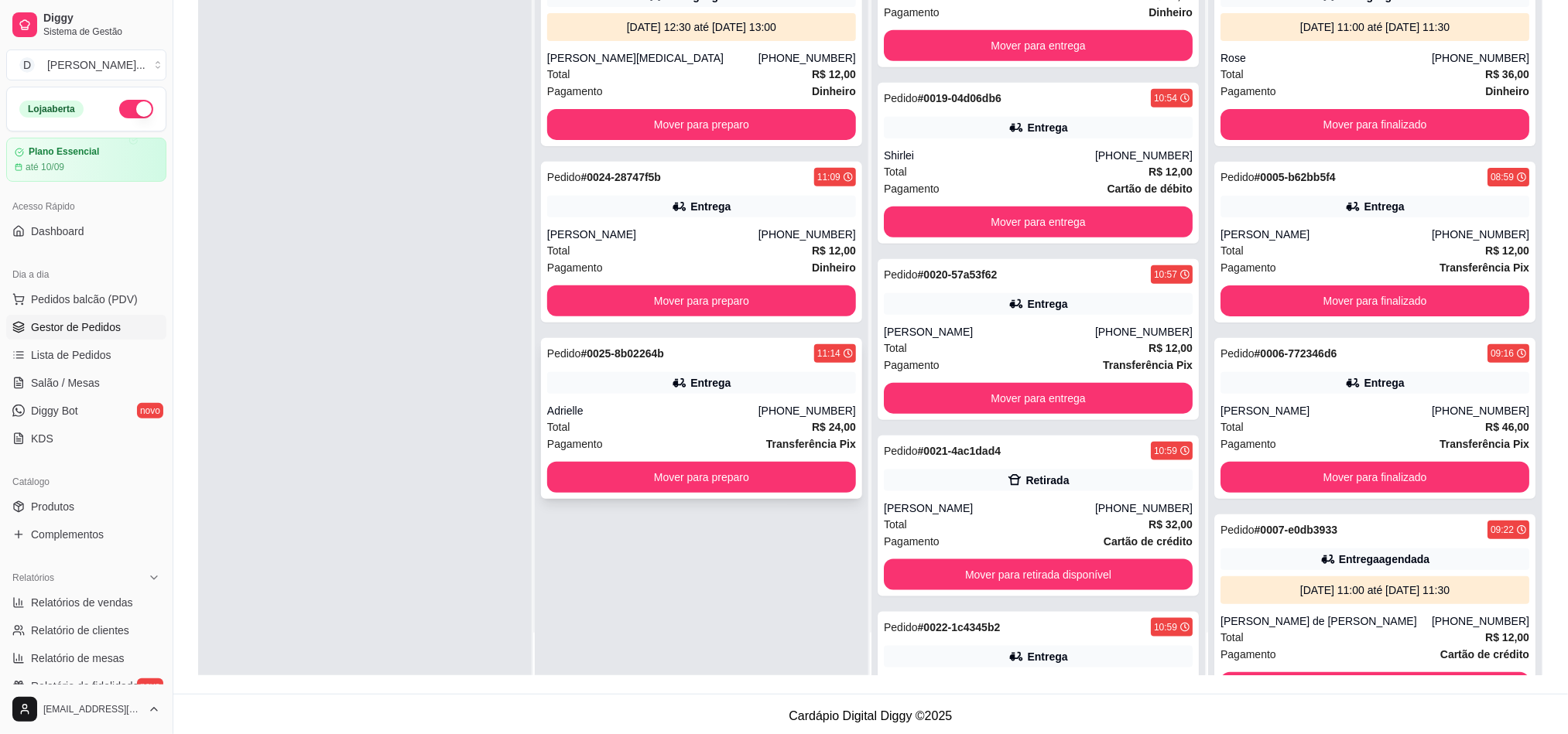
click at [695, 416] on div "Adrielle" at bounding box center [652, 411] width 211 height 15
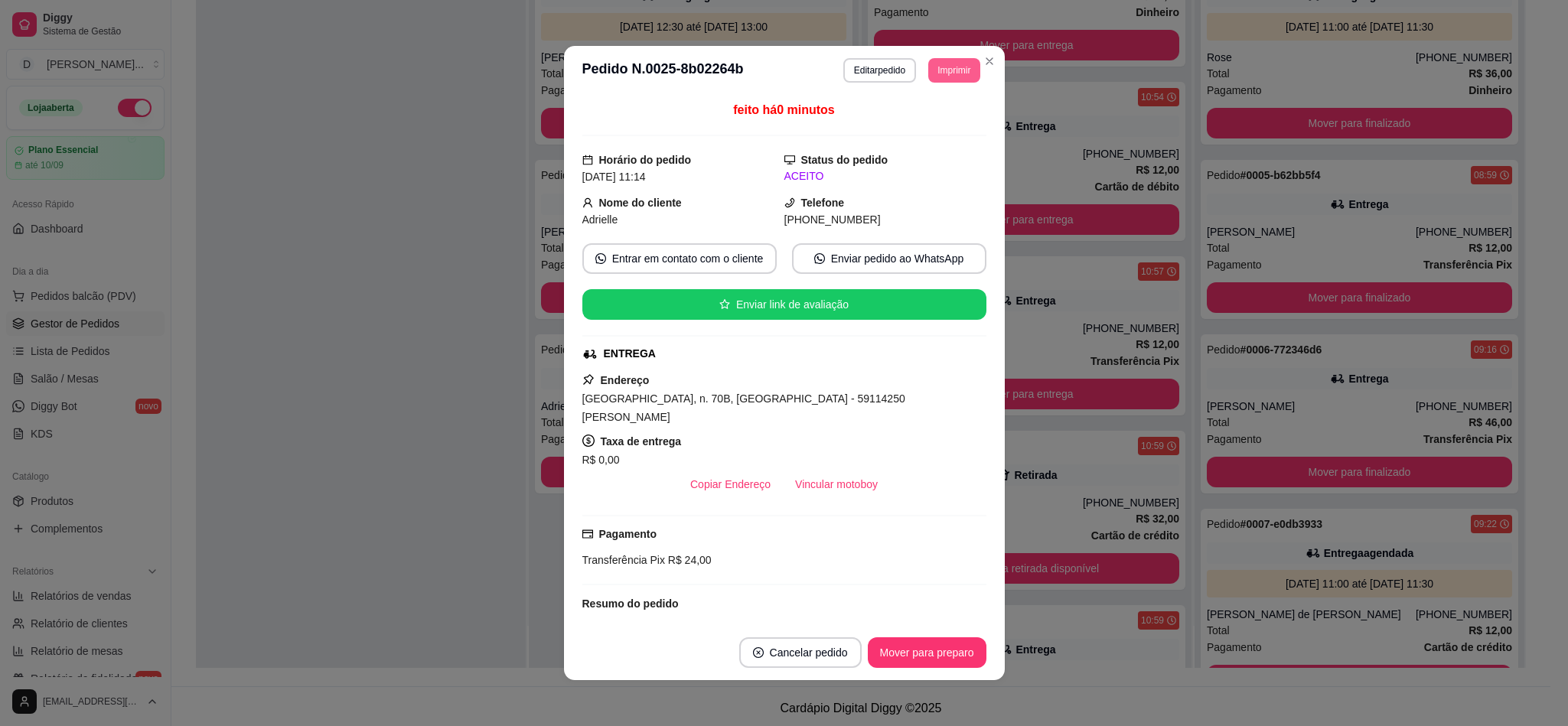
click at [939, 81] on button "Imprimir" at bounding box center [953, 70] width 52 height 24
click at [930, 113] on button "IMPRESSORA" at bounding box center [916, 124] width 107 height 24
click at [935, 74] on button "Imprimir" at bounding box center [953, 70] width 52 height 24
click at [933, 118] on button "IMPRESSORA" at bounding box center [929, 117] width 85 height 19
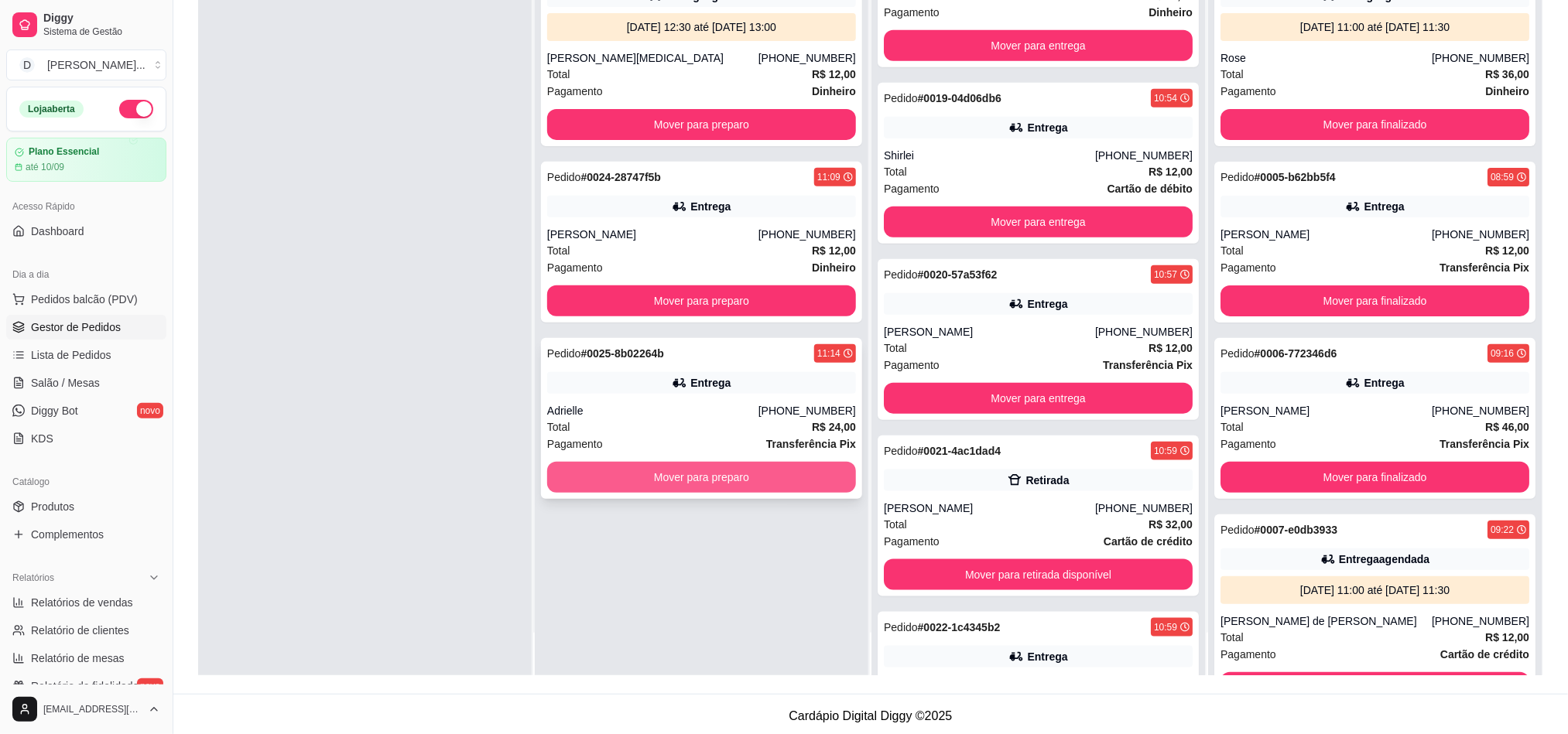
click at [571, 464] on button "Mover para preparo" at bounding box center [702, 477] width 309 height 31
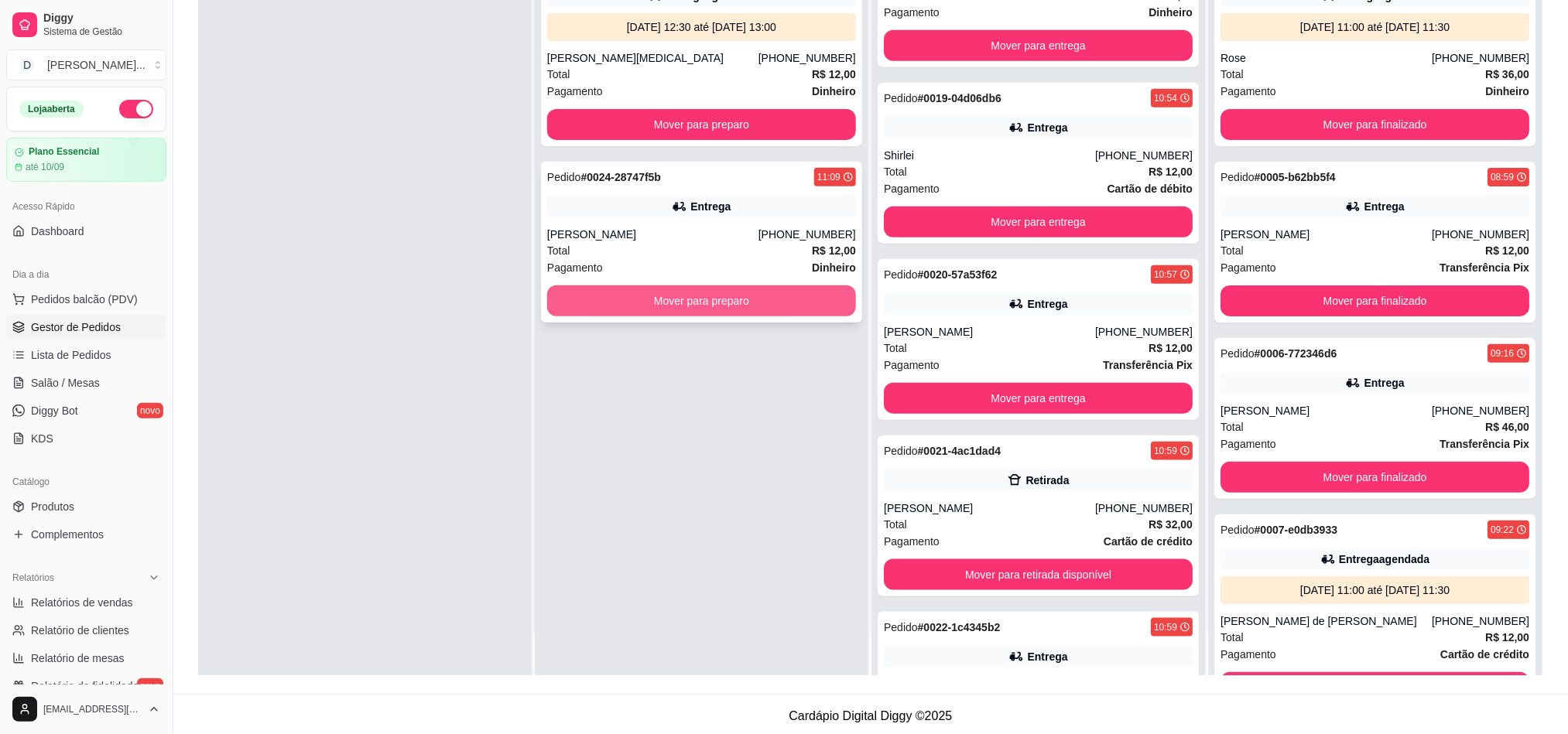
click at [628, 300] on button "Mover para preparo" at bounding box center [702, 300] width 309 height 31
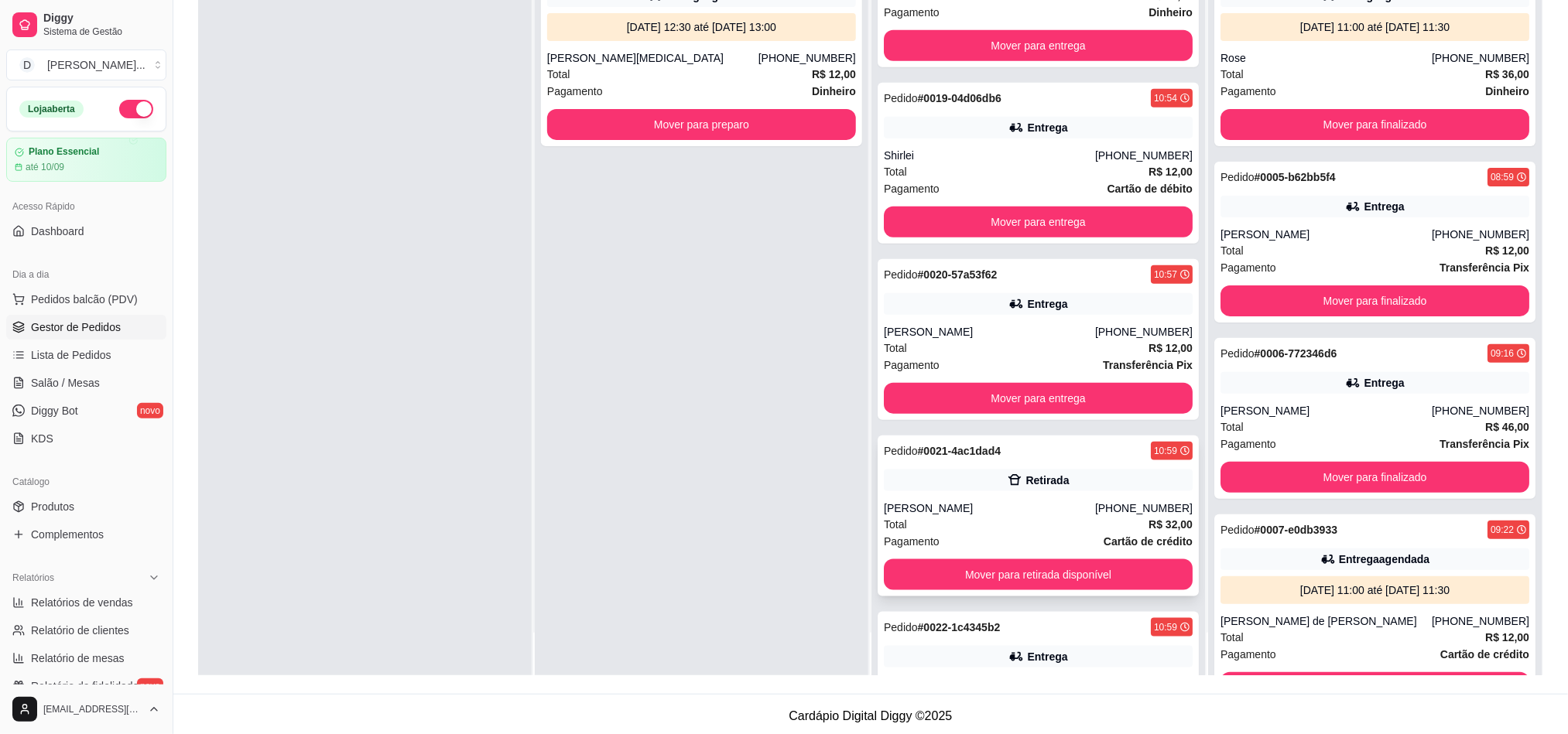
click at [1028, 533] on div "Pagamento Cartão de crédito" at bounding box center [1039, 541] width 309 height 17
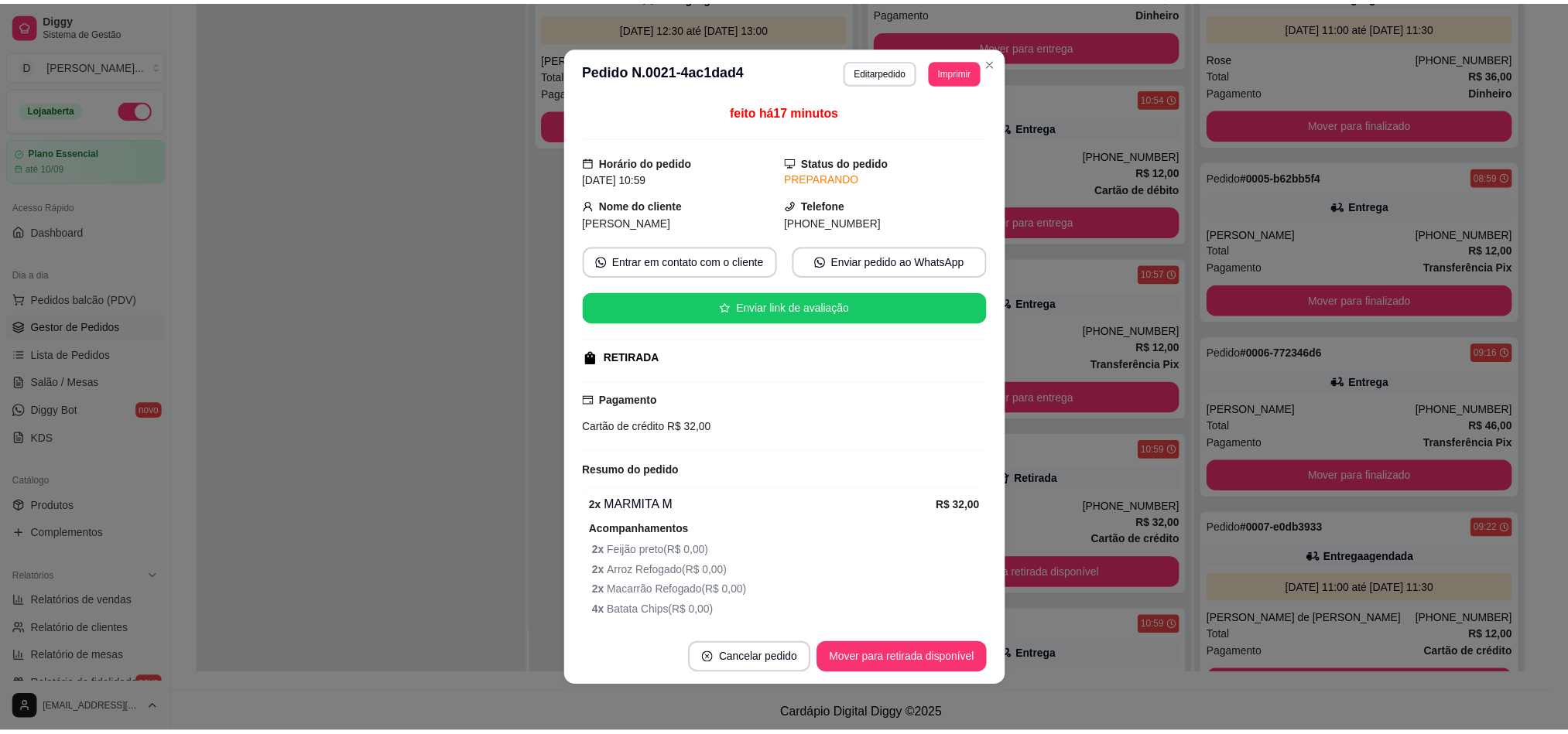
scroll to position [153, 0]
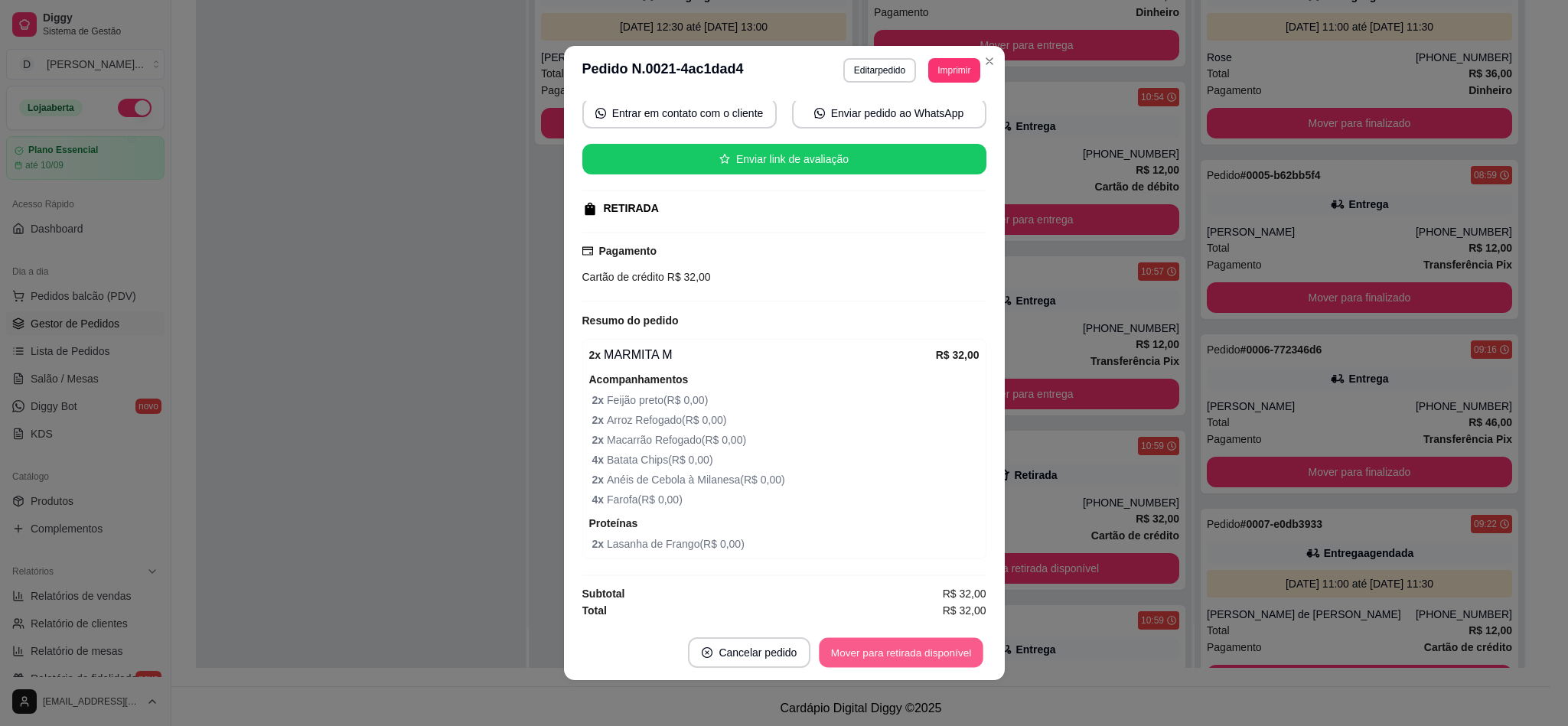
click at [911, 655] on button "Mover para retirada disponível" at bounding box center [902, 653] width 164 height 30
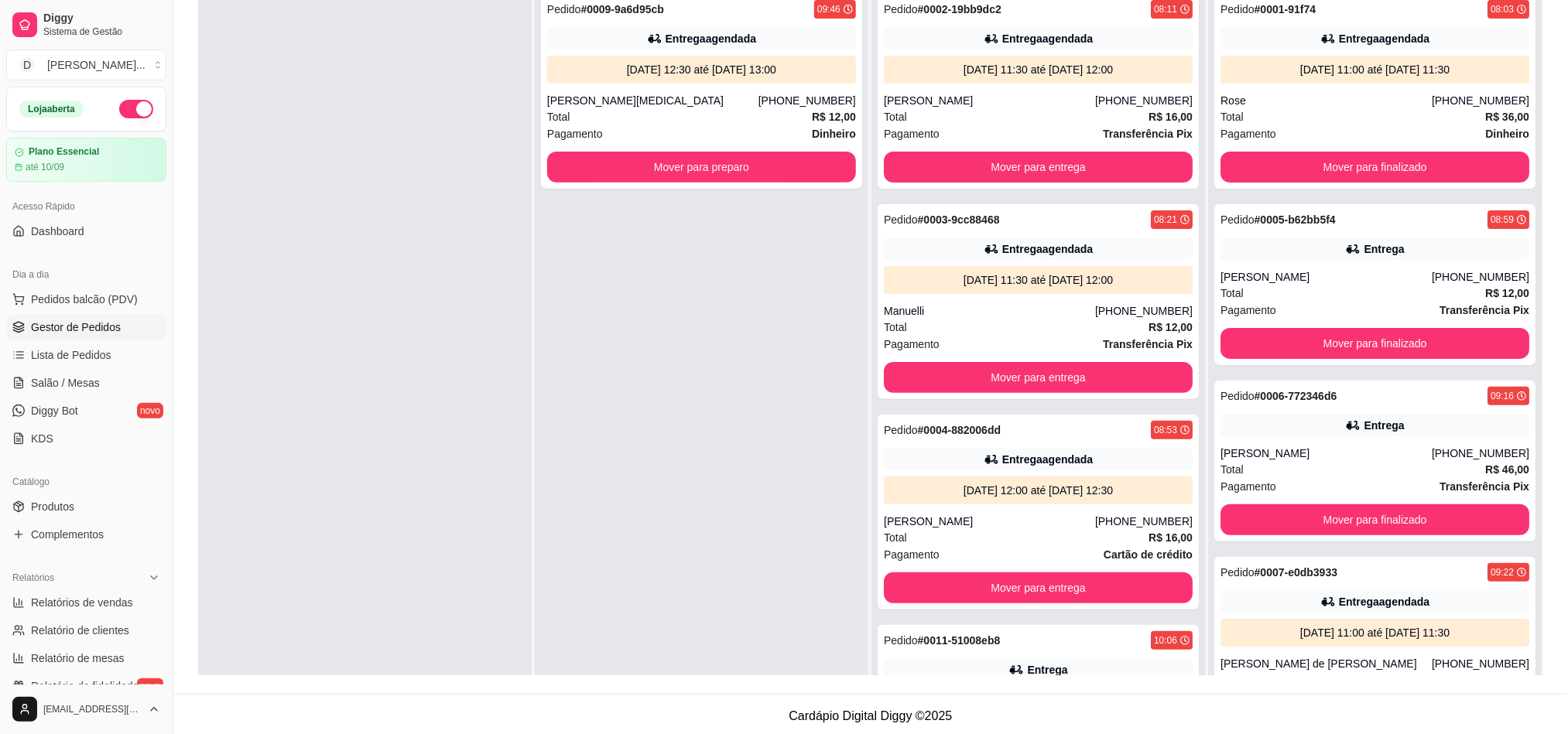
scroll to position [0, 0]
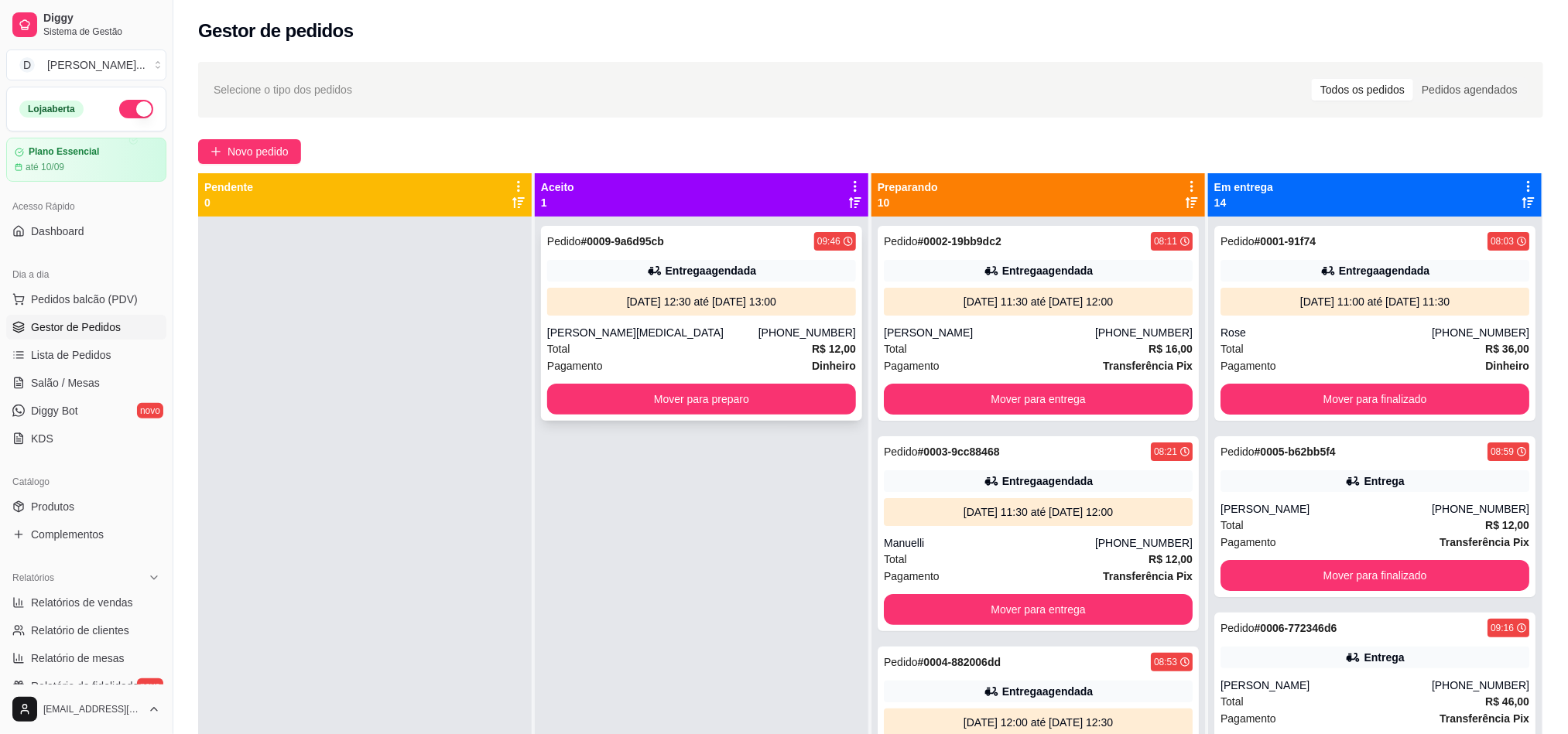
drag, startPoint x: 0, startPoint y: 0, endPoint x: 714, endPoint y: 336, distance: 789.1
click at [714, 336] on div "[PERSON_NAME][MEDICAL_DATA]" at bounding box center [652, 333] width 211 height 15
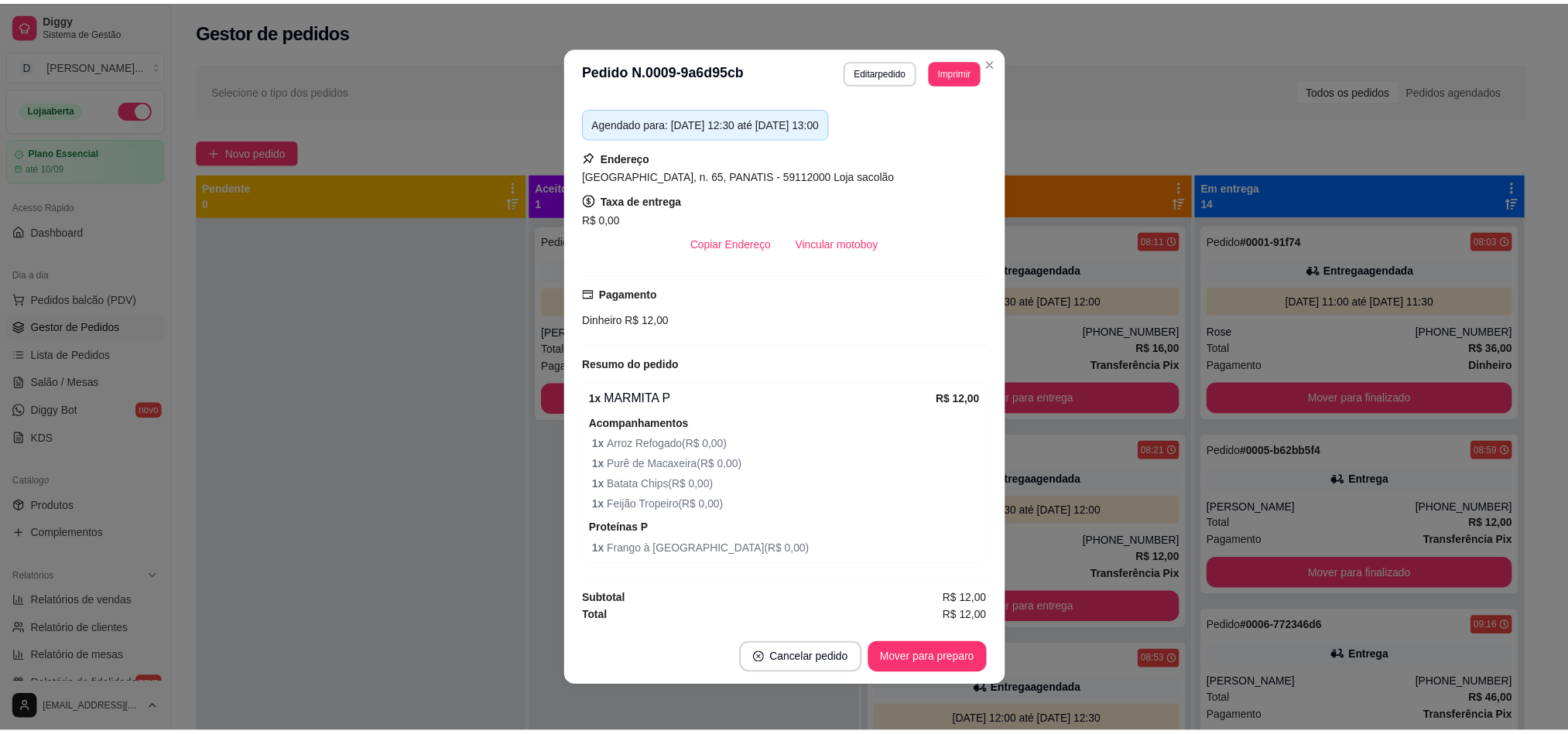
scroll to position [3, 0]
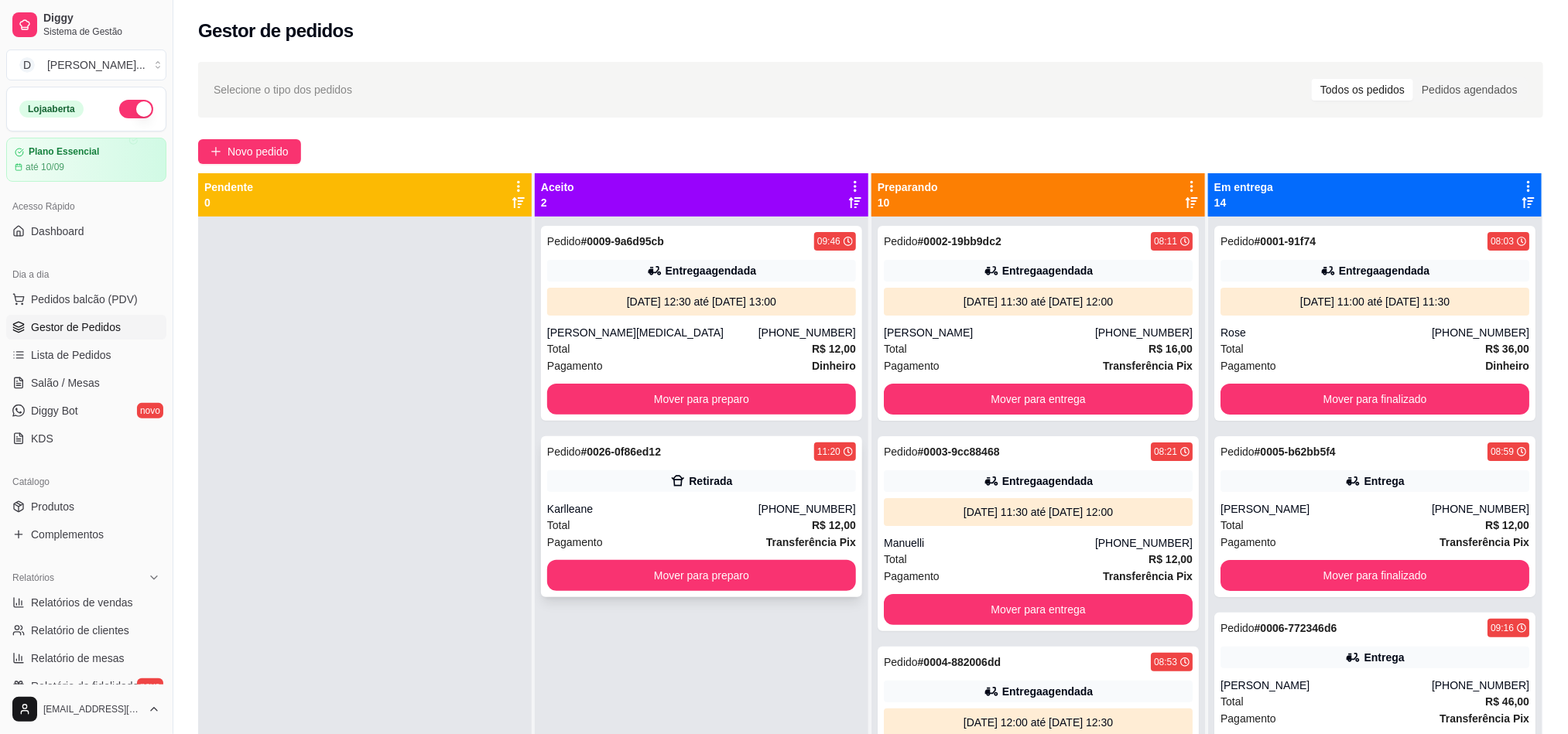
click at [659, 556] on div "Pedido # 0026-0f86ed12 11:20 Retirada Karlleane (84) 98836-0424 Total R$ 12,00 …" at bounding box center [701, 516] width 321 height 160
click at [567, 580] on button "Mover para preparo" at bounding box center [702, 575] width 309 height 31
click at [705, 578] on button "Mover para preparo" at bounding box center [702, 575] width 309 height 31
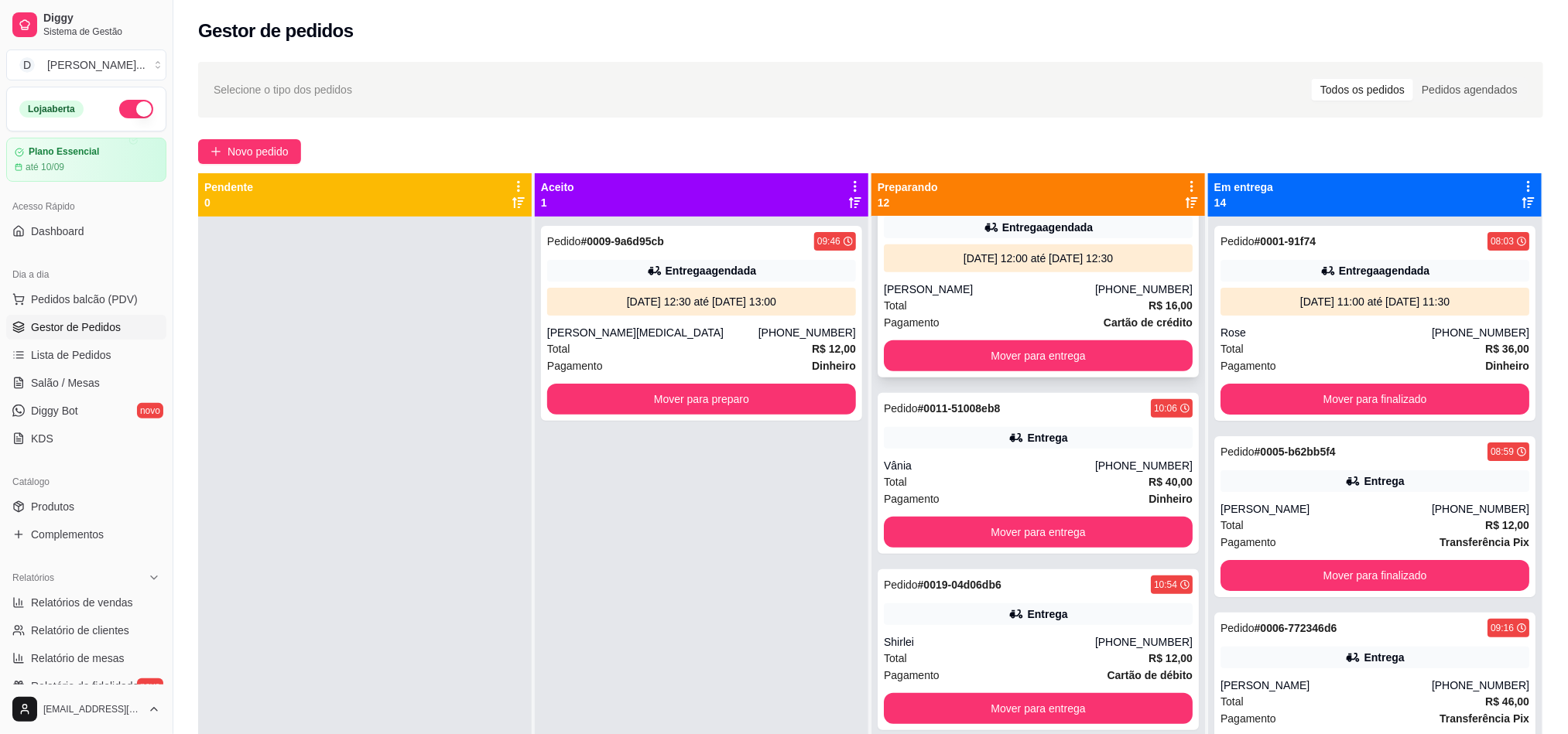
scroll to position [580, 0]
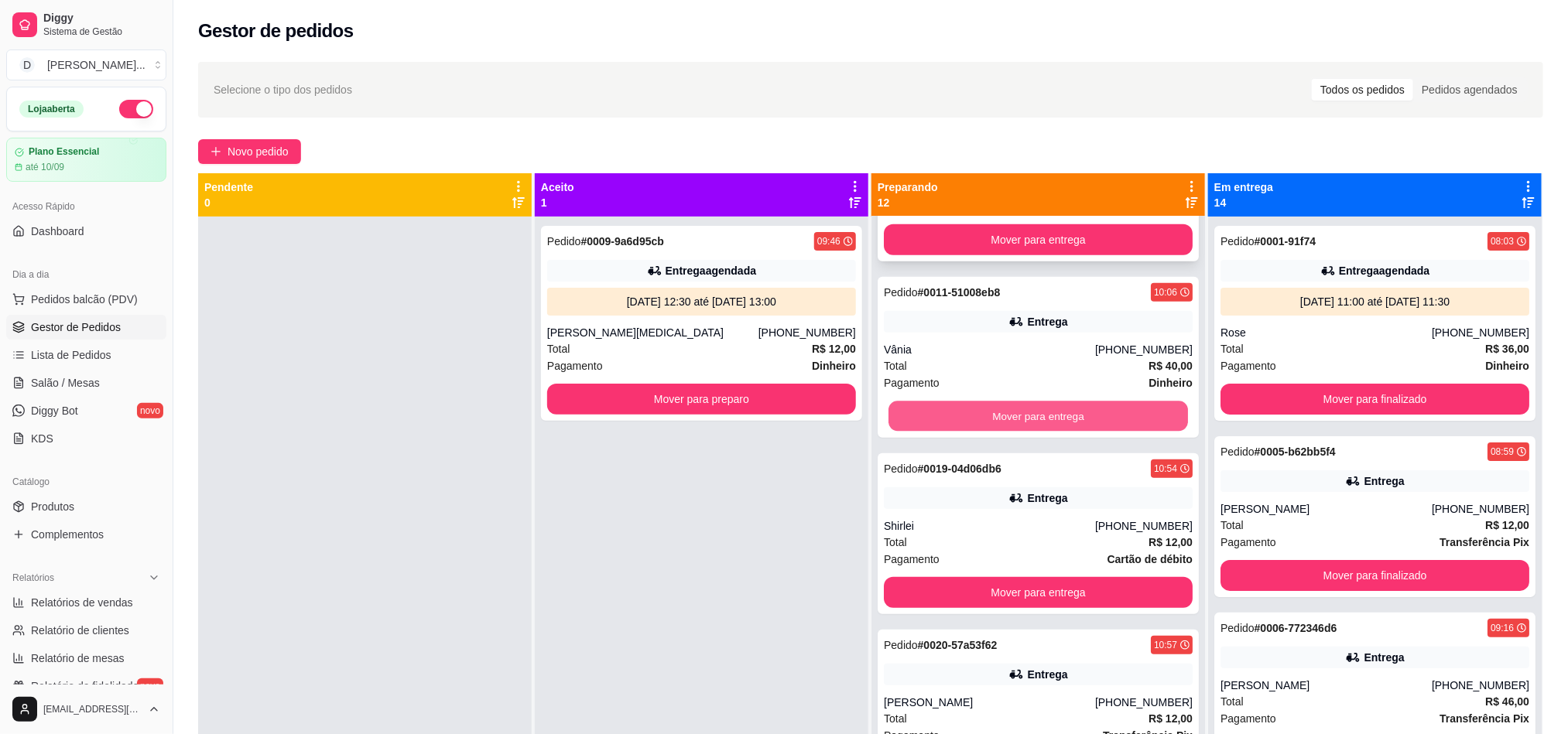
click at [1064, 420] on button "Mover para entrega" at bounding box center [1038, 416] width 300 height 30
click at [944, 421] on button "Mover para entrega" at bounding box center [1038, 416] width 300 height 30
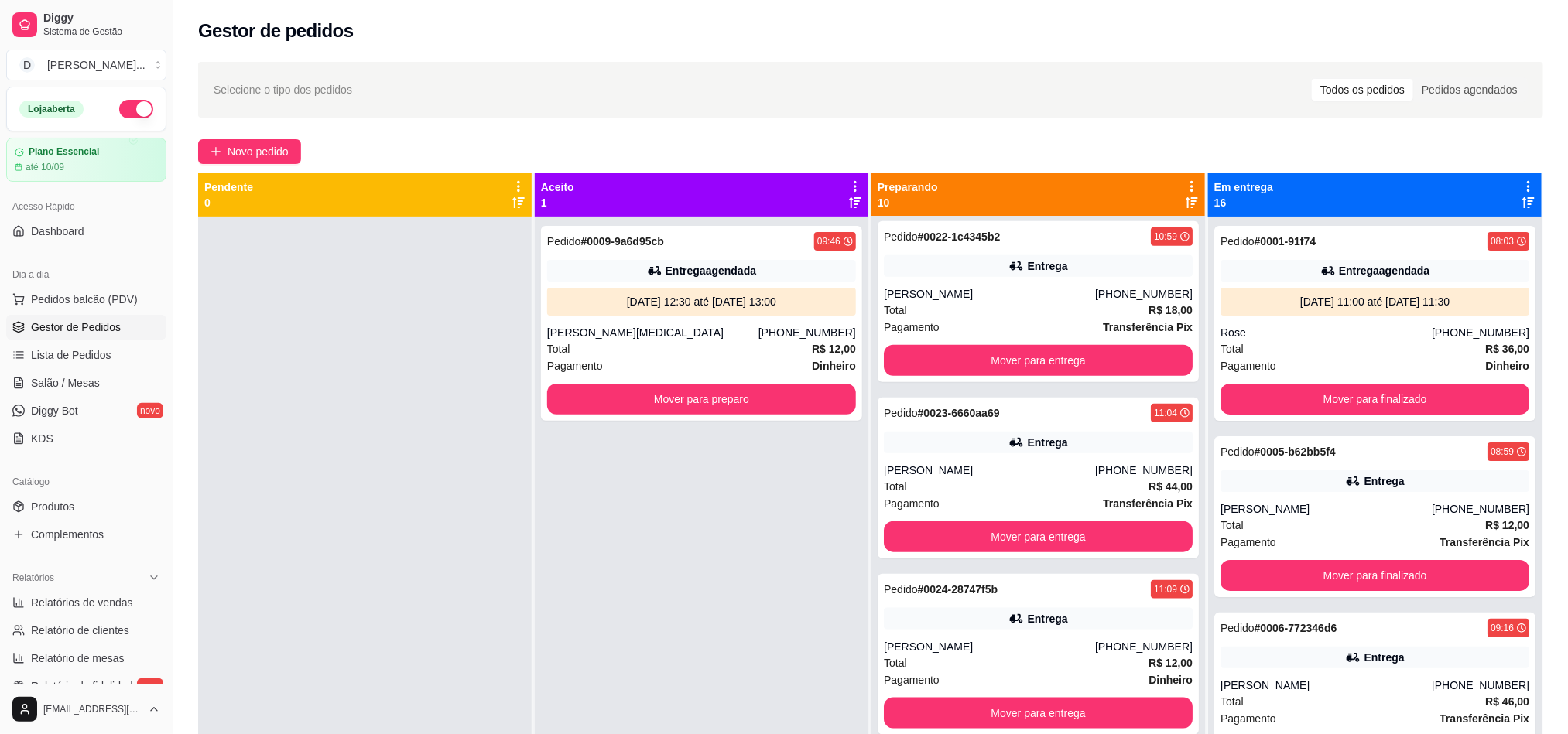
scroll to position [928, 0]
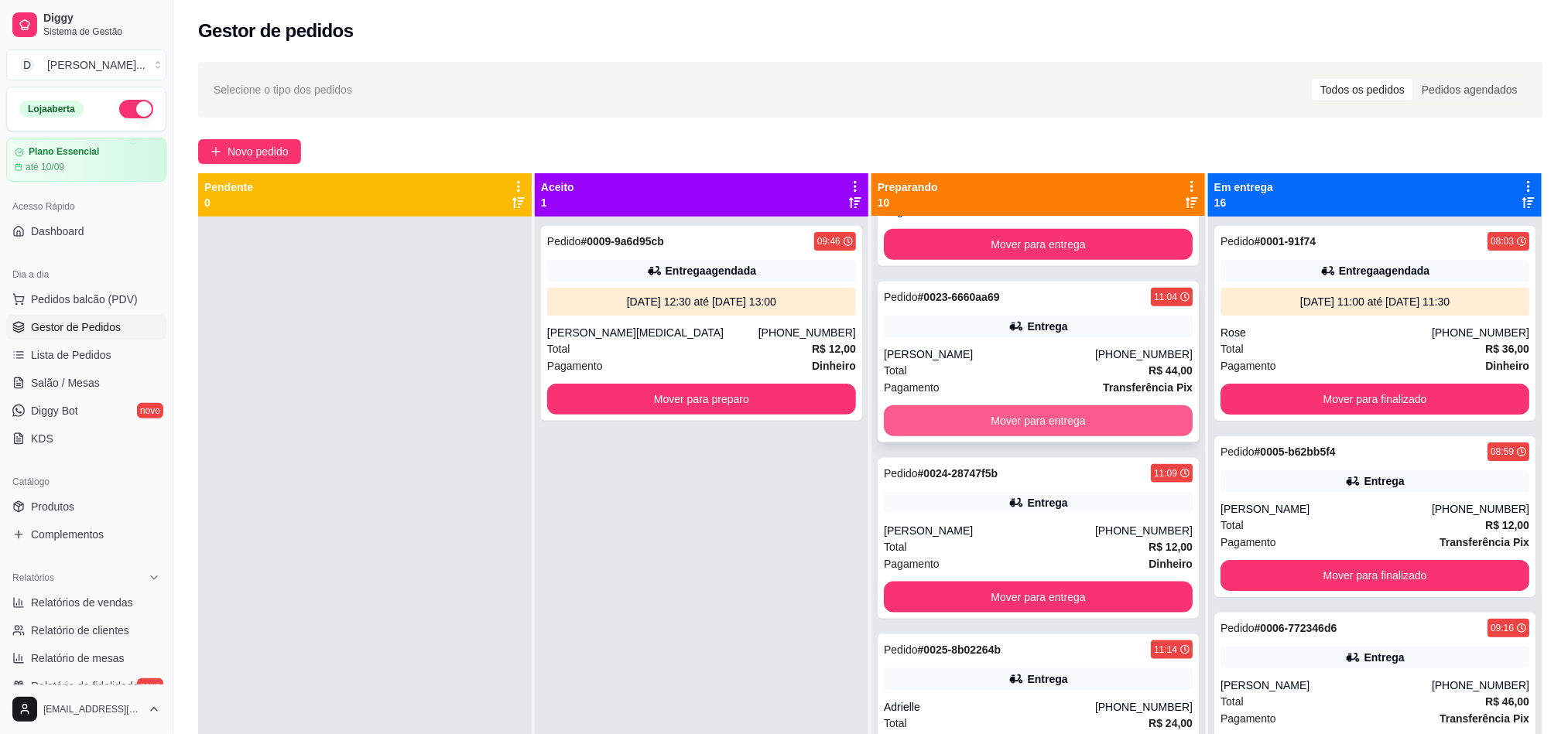
click at [947, 411] on button "Mover para entrega" at bounding box center [1039, 421] width 309 height 31
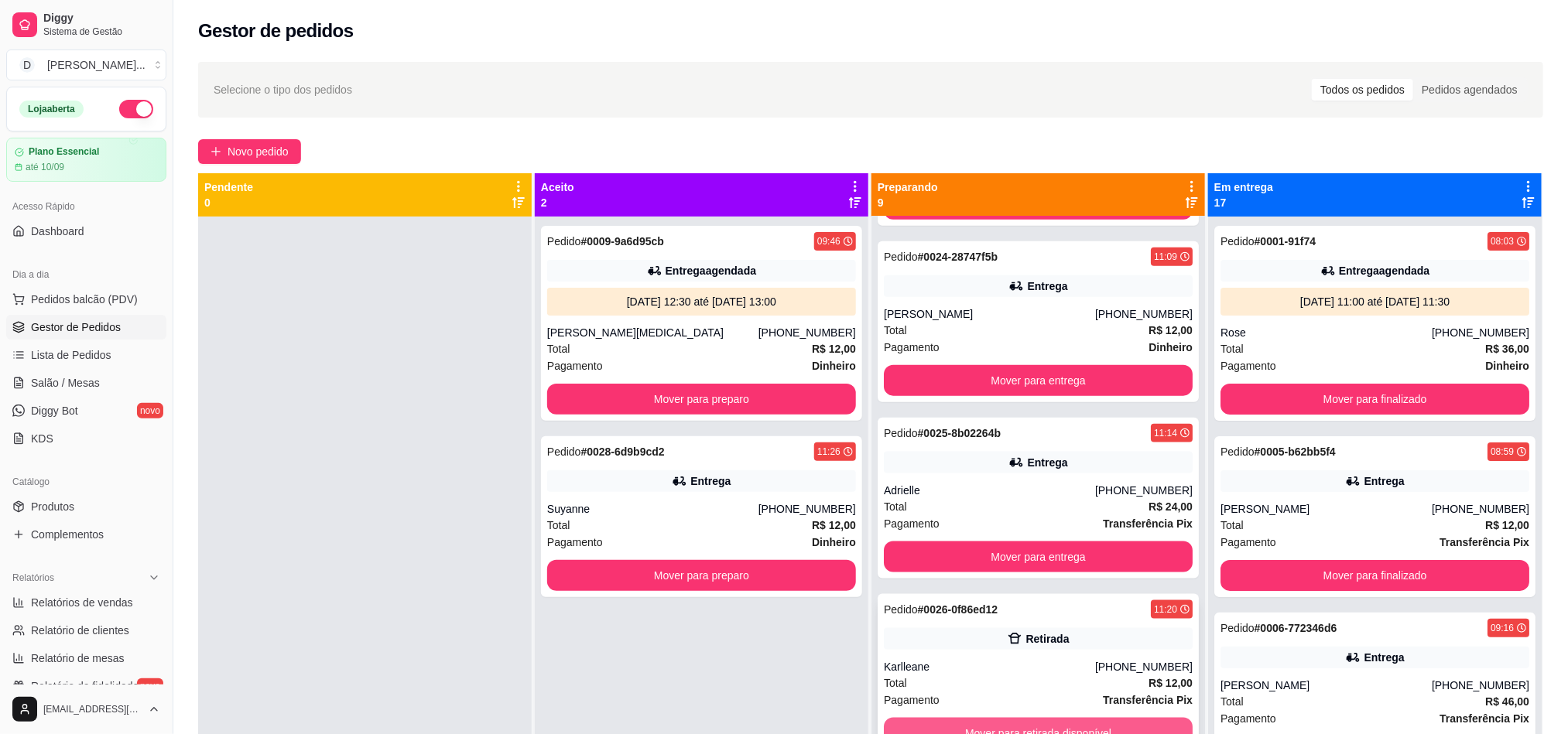
scroll to position [43, 0]
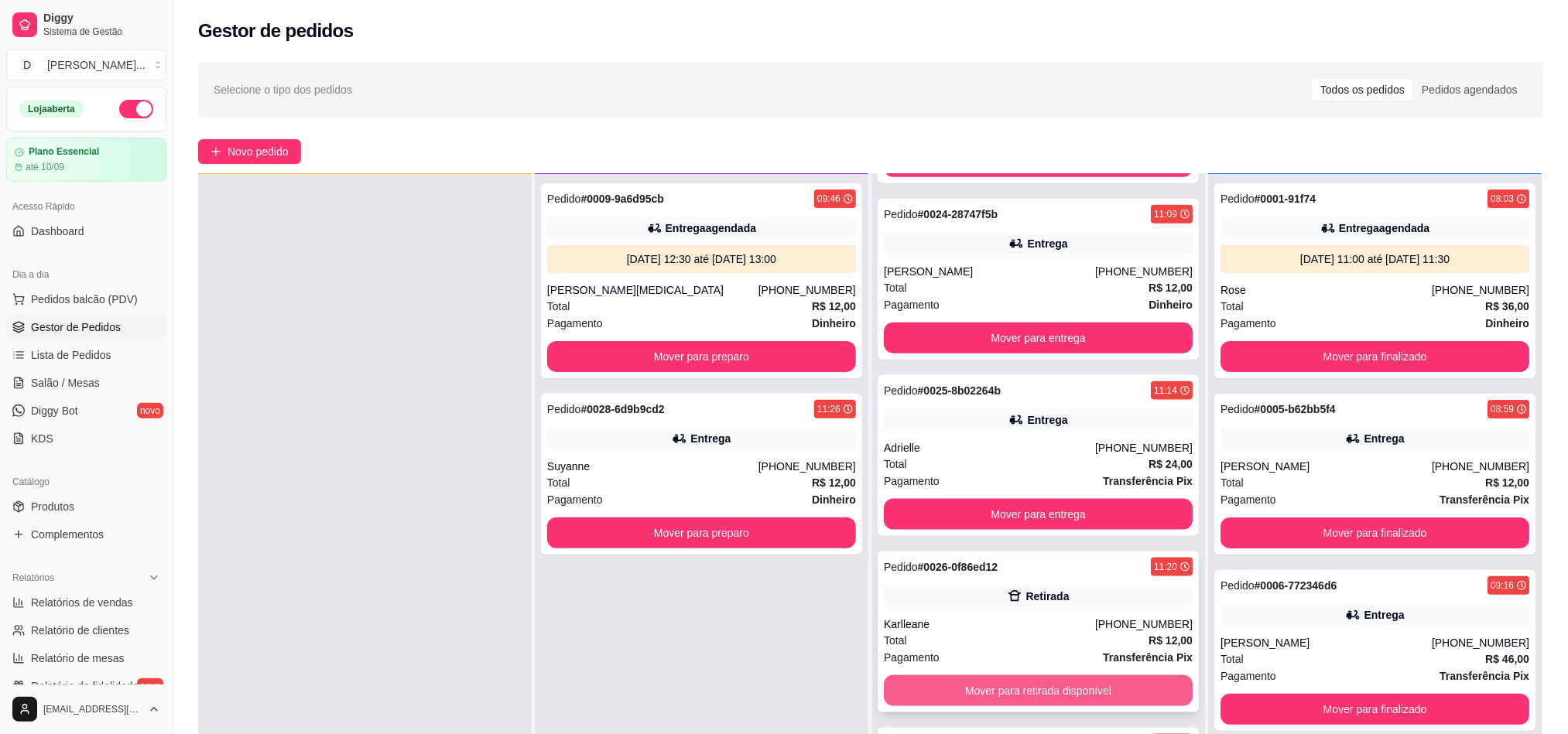
click at [948, 684] on button "Mover para retirada disponível" at bounding box center [1039, 690] width 309 height 31
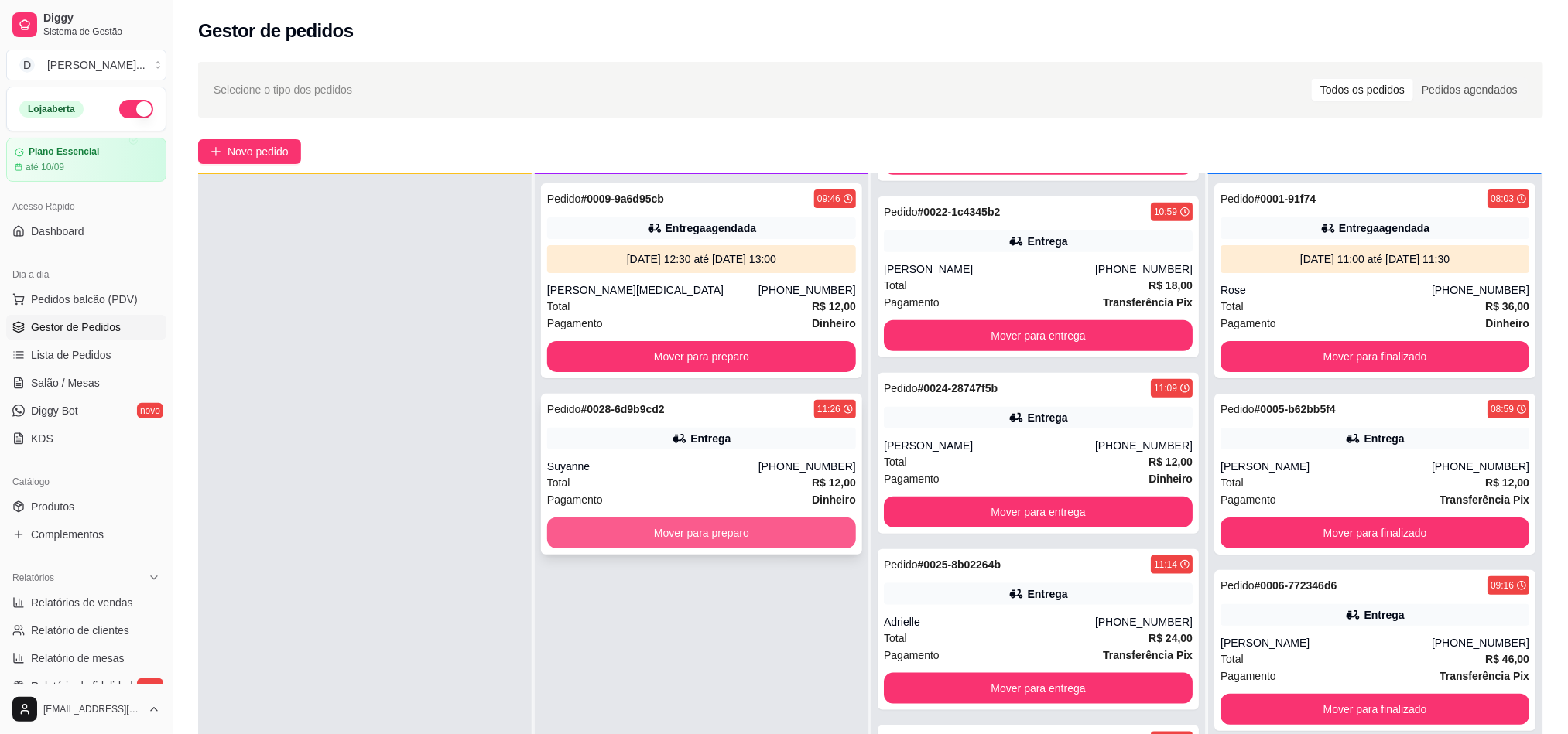
scroll to position [794, 0]
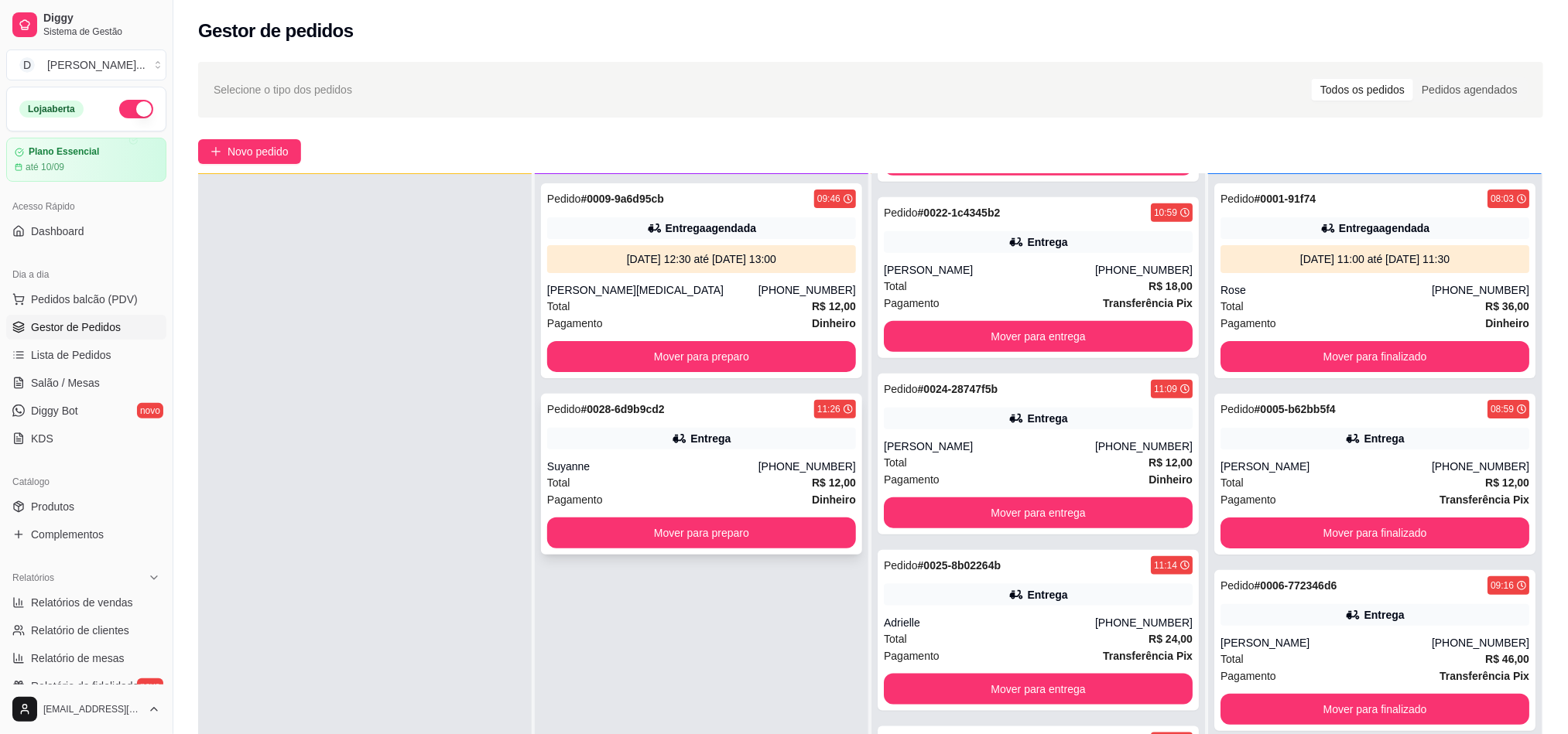
click at [720, 543] on button "Mover para preparo" at bounding box center [702, 533] width 309 height 31
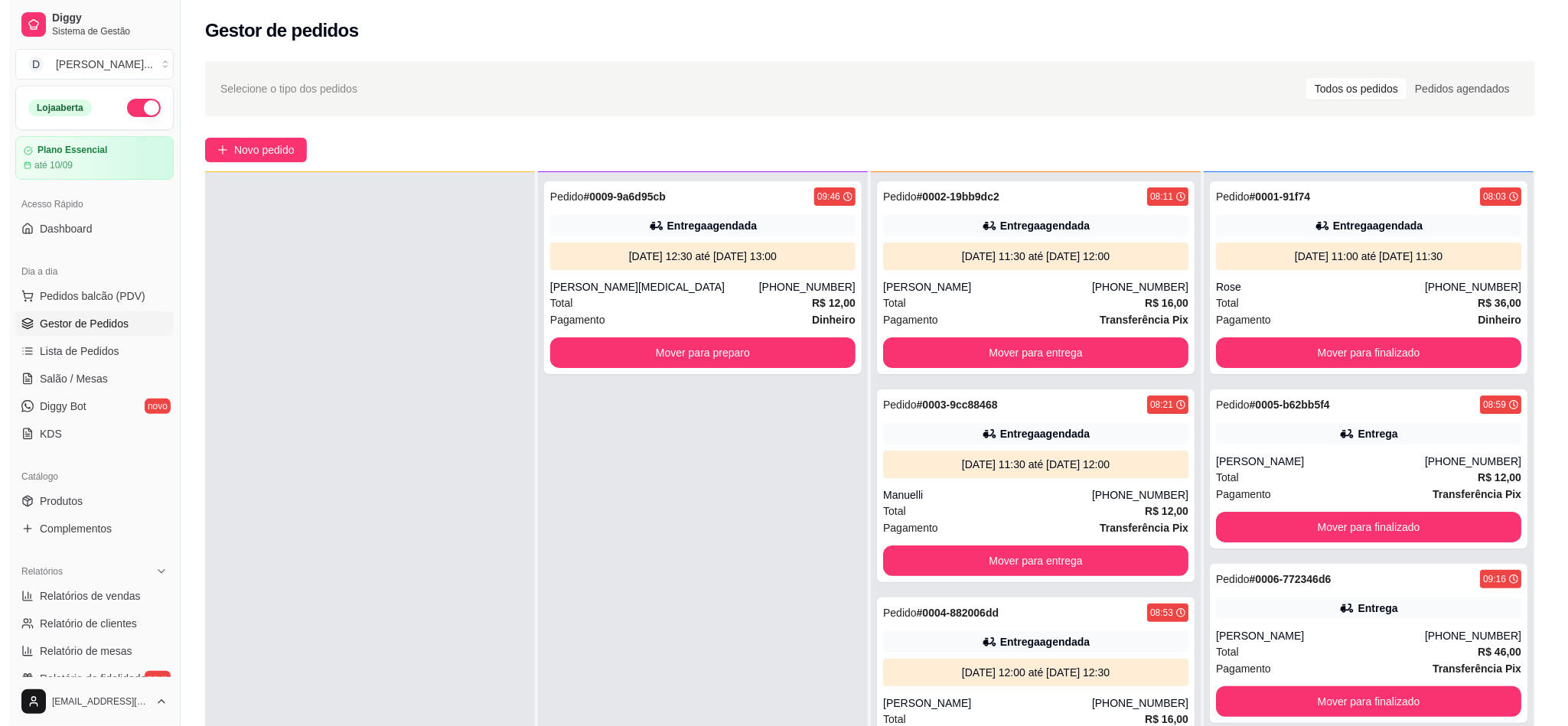
scroll to position [0, 0]
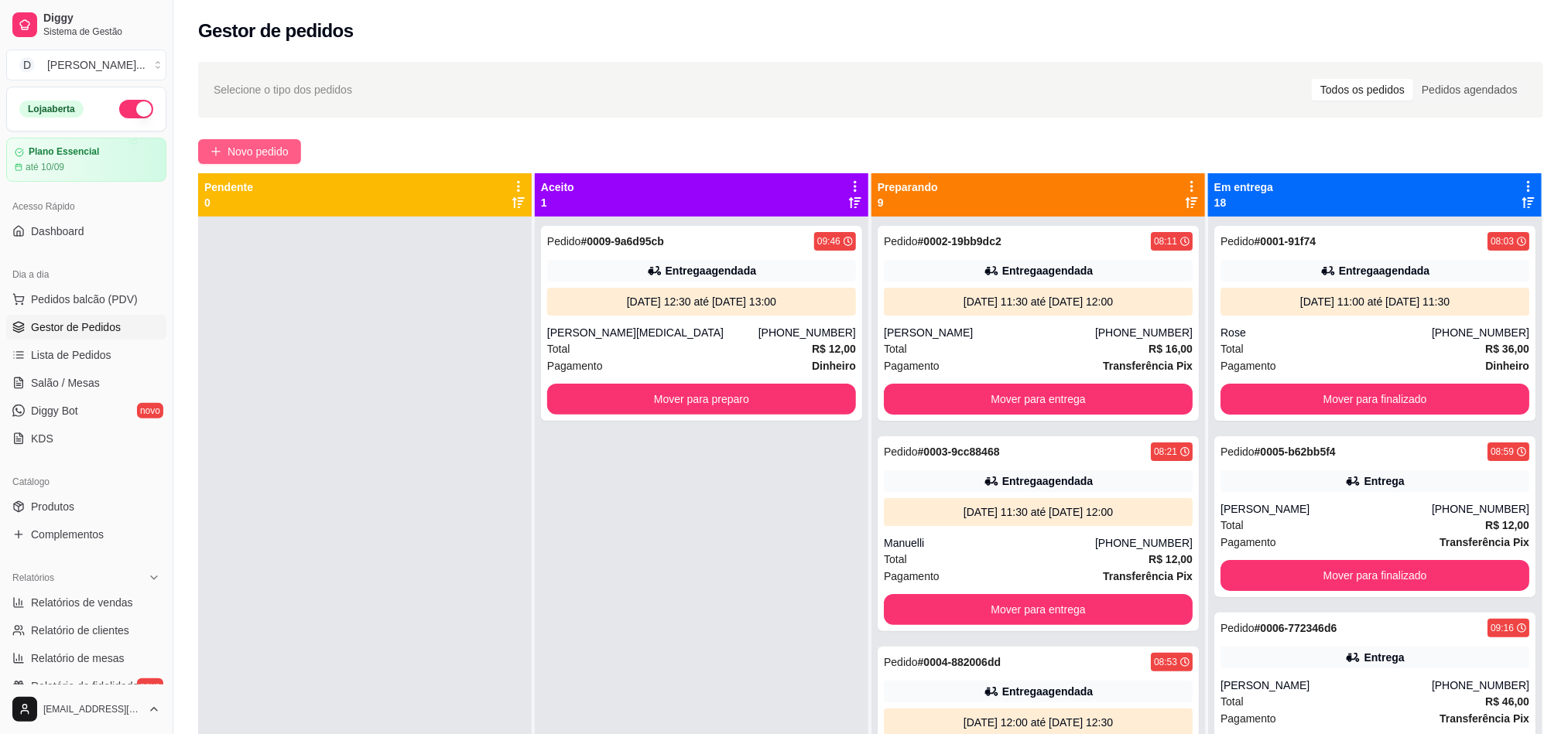
click at [293, 149] on button "Novo pedido" at bounding box center [249, 151] width 103 height 25
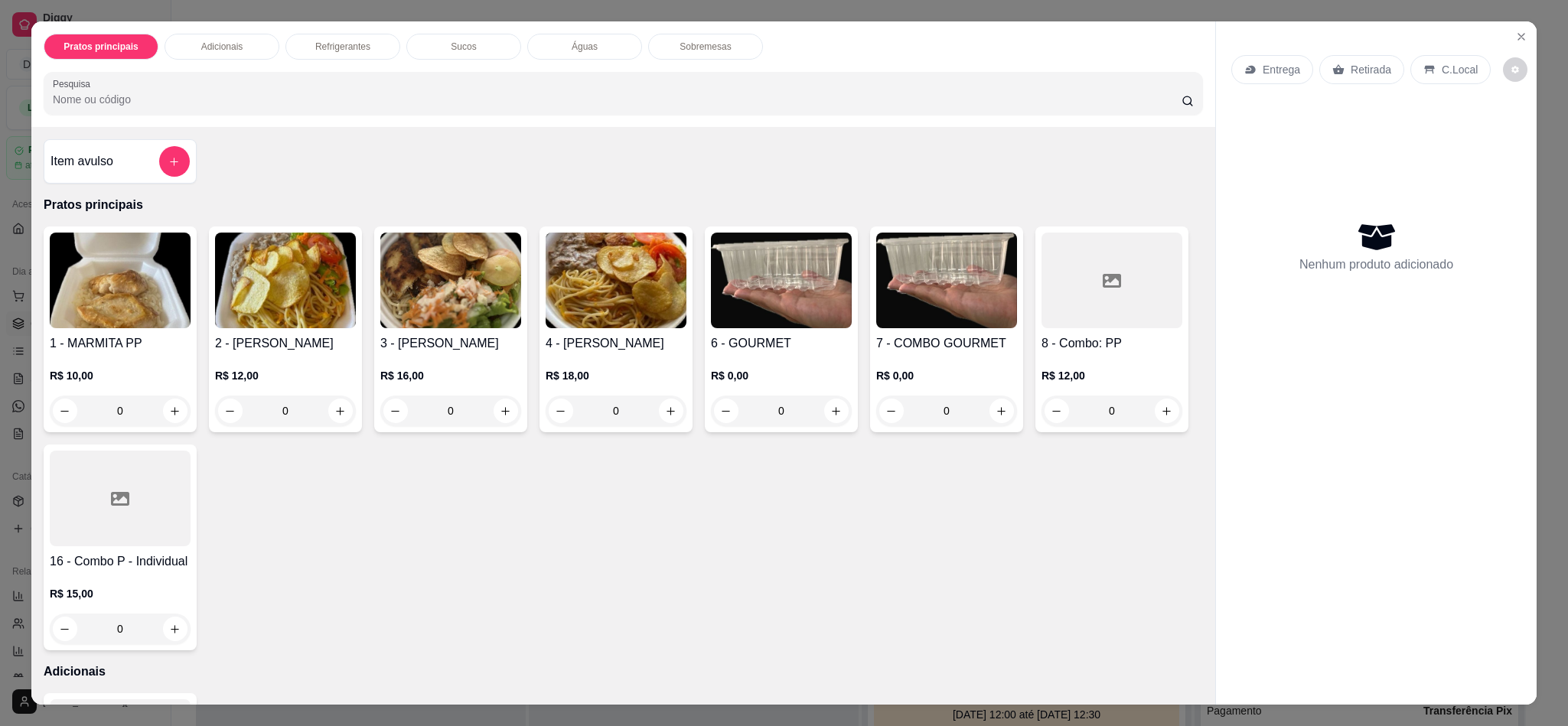
click at [1353, 61] on div "Retirada" at bounding box center [1361, 69] width 85 height 29
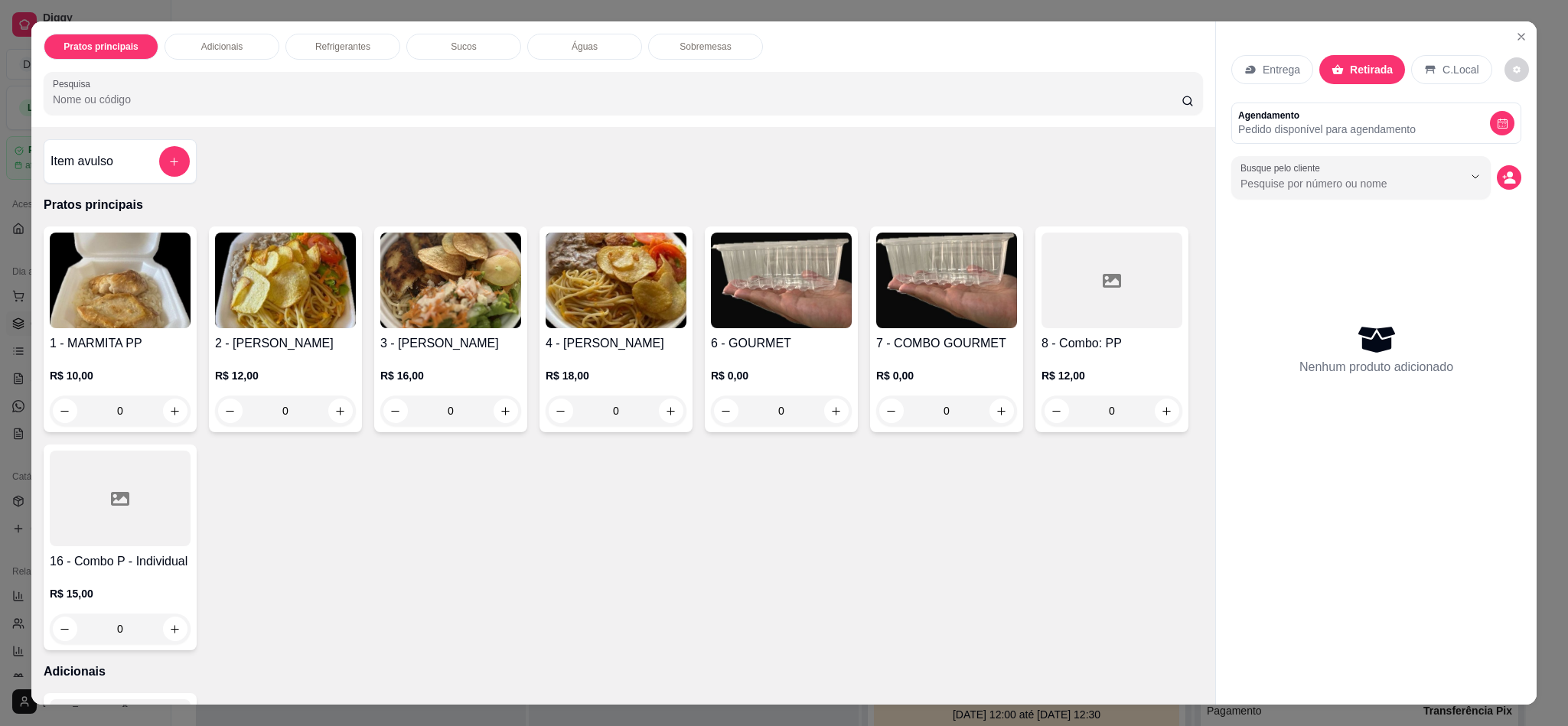
click at [308, 319] on img at bounding box center [285, 279] width 141 height 95
click at [95, 319] on img at bounding box center [120, 279] width 141 height 95
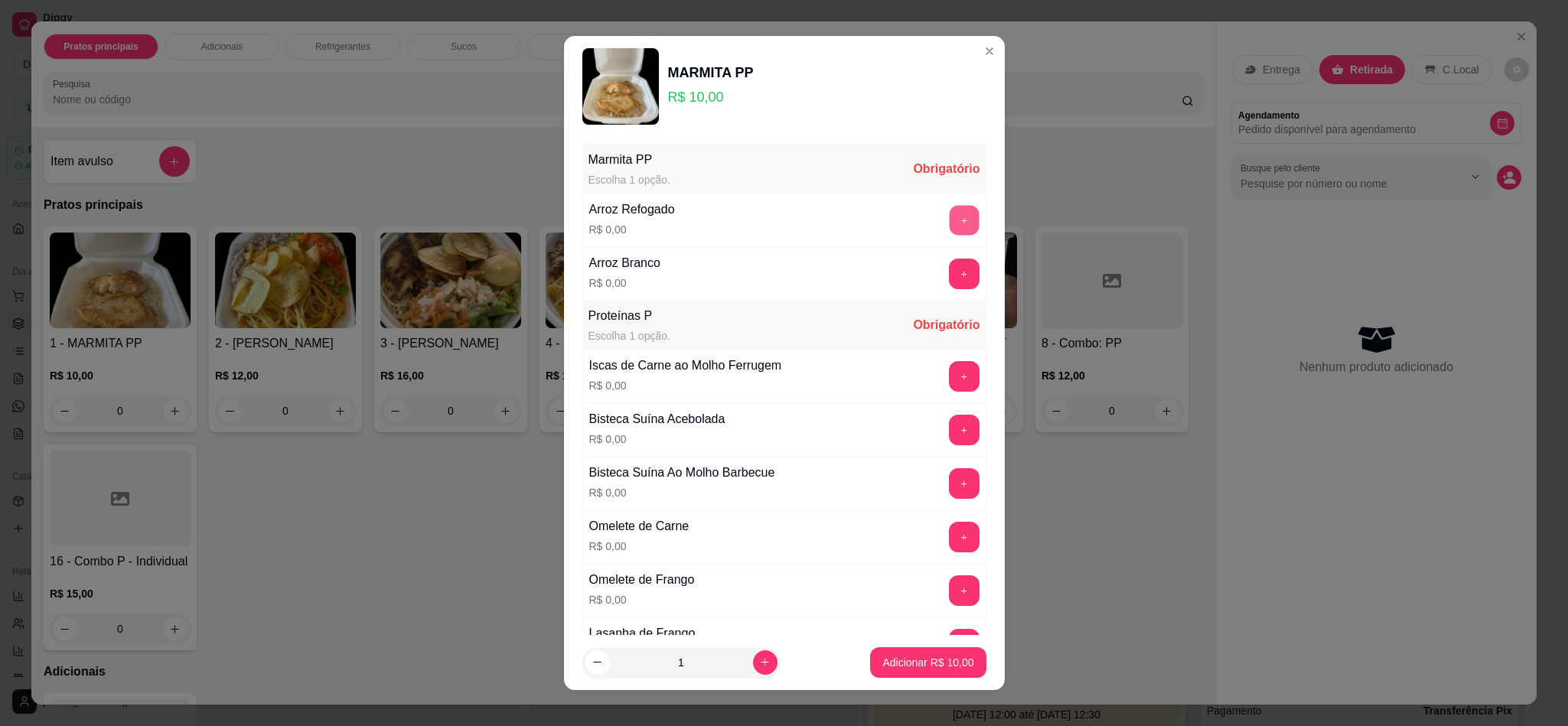
click at [949, 218] on button "+" at bounding box center [963, 220] width 30 height 30
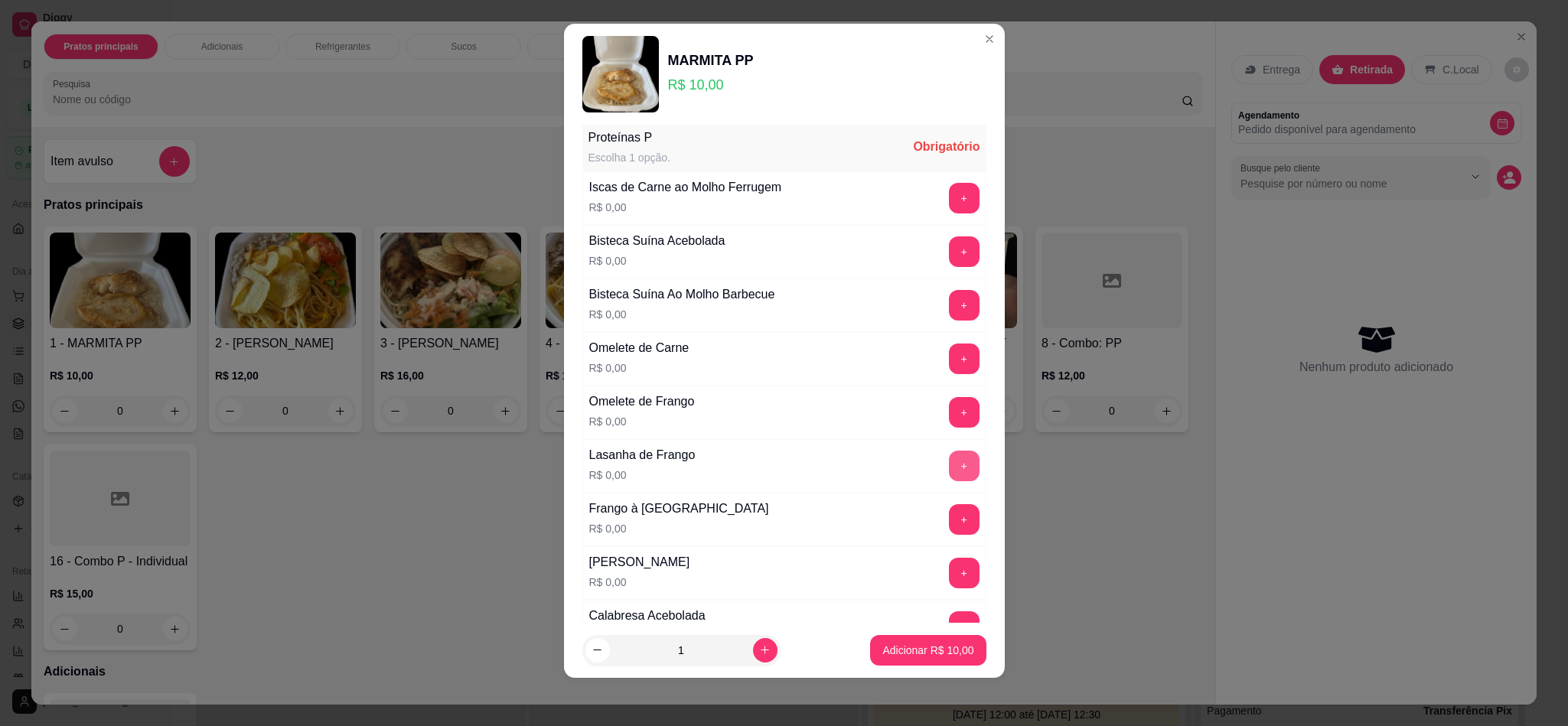
click at [949, 470] on button "+" at bounding box center [964, 466] width 30 height 30
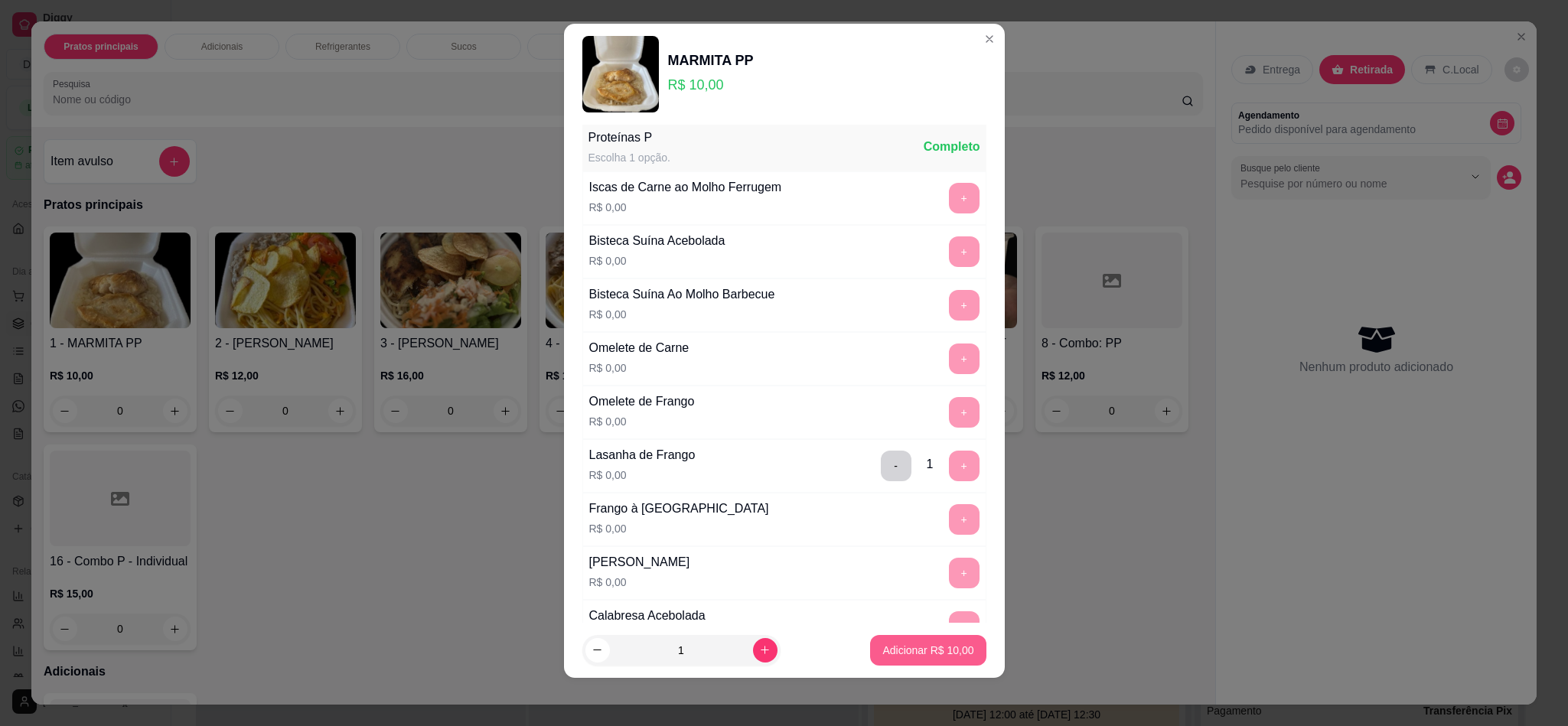
click at [921, 648] on p "Adicionar R$ 10,00" at bounding box center [928, 650] width 91 height 15
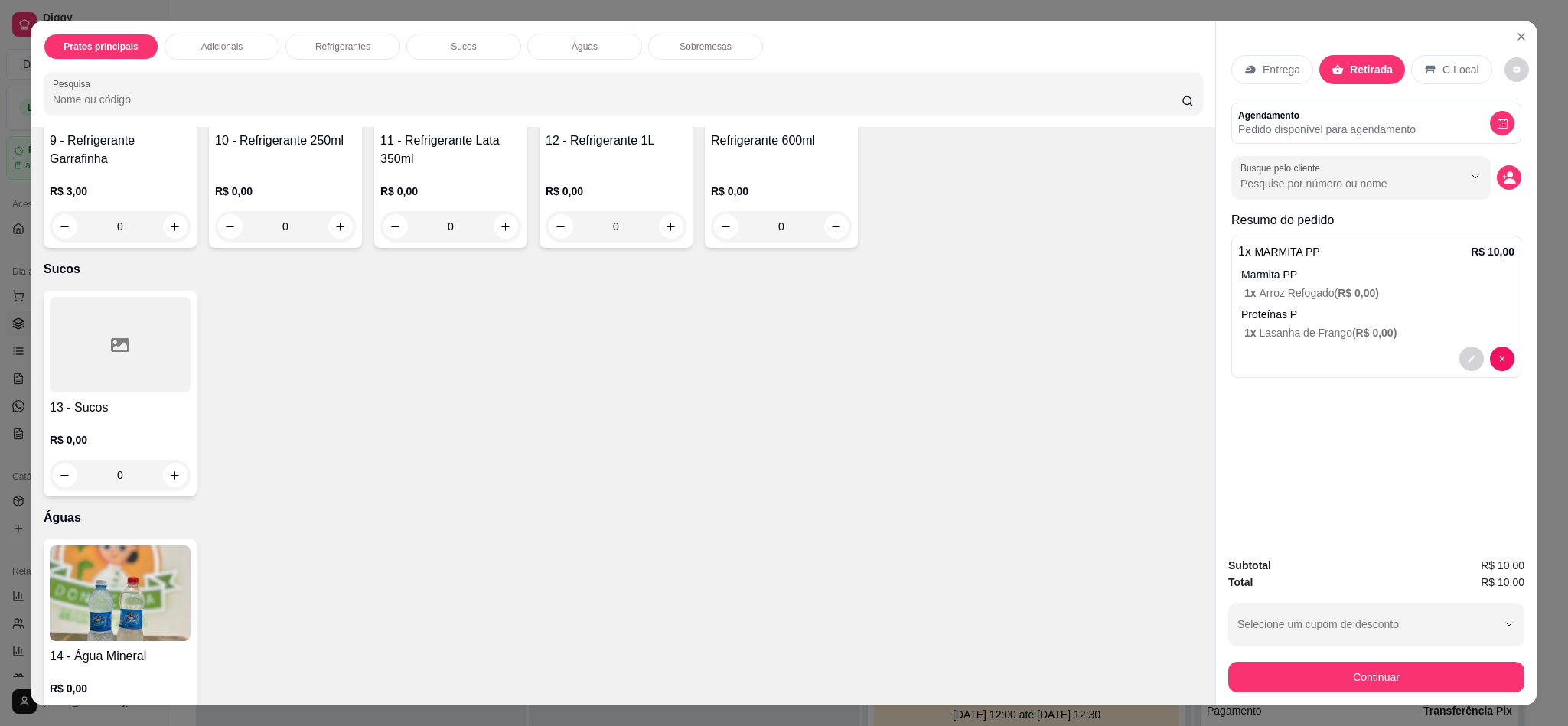
scroll to position [1147, 0]
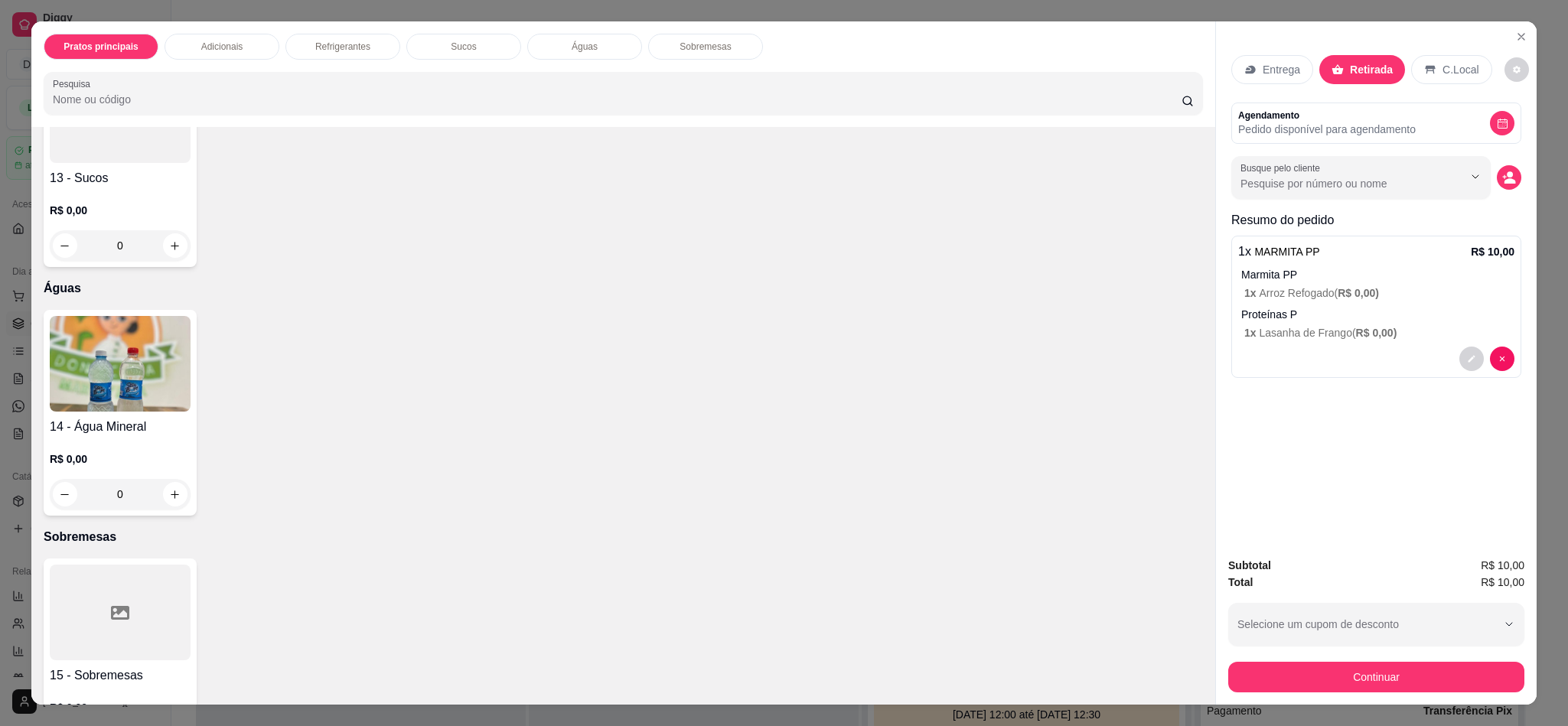
click at [115, 163] on div at bounding box center [120, 115] width 141 height 95
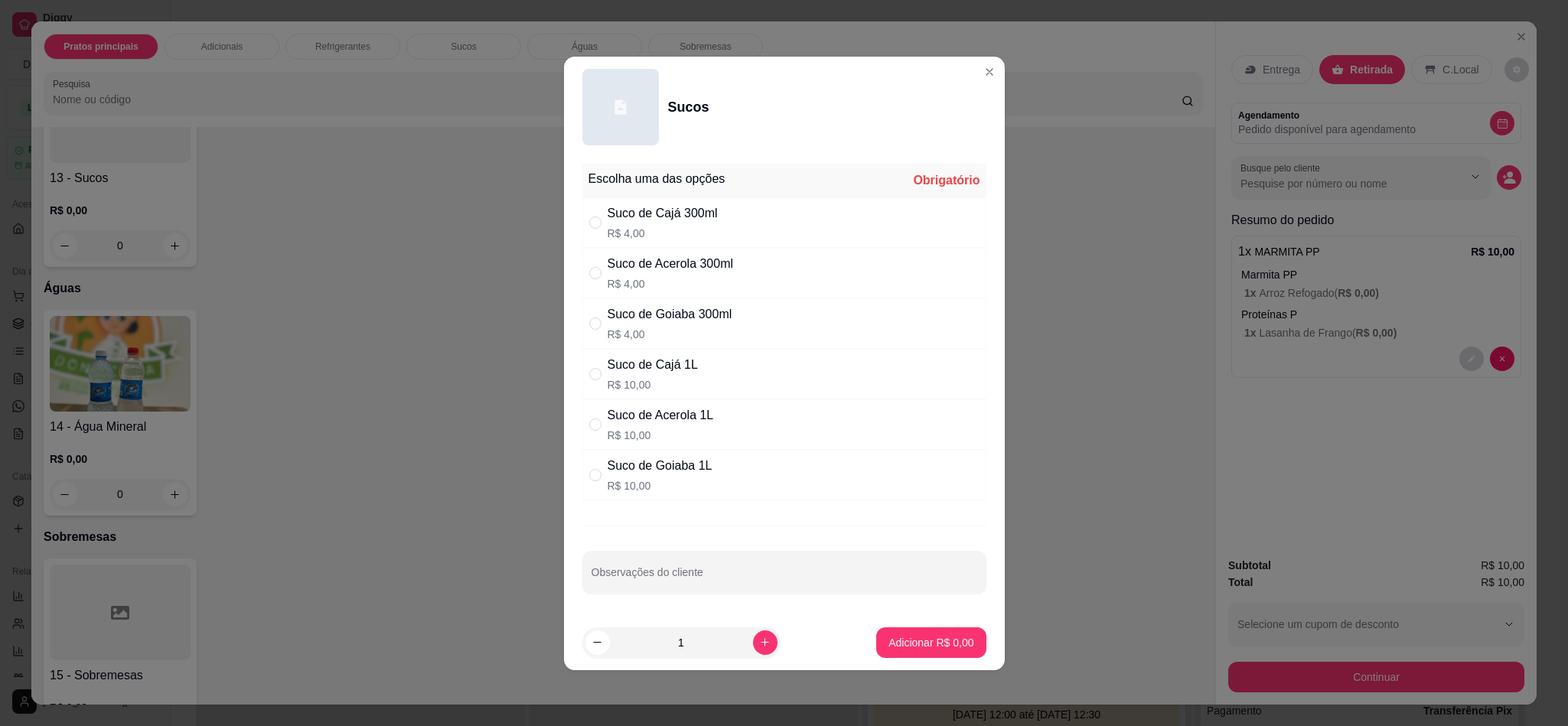
click at [713, 219] on div "Suco de Cajá 300ml" at bounding box center [663, 214] width 110 height 19
radio input "true"
click at [919, 647] on p "Adicionar R$ 4,00" at bounding box center [930, 642] width 85 height 15
type input "1"
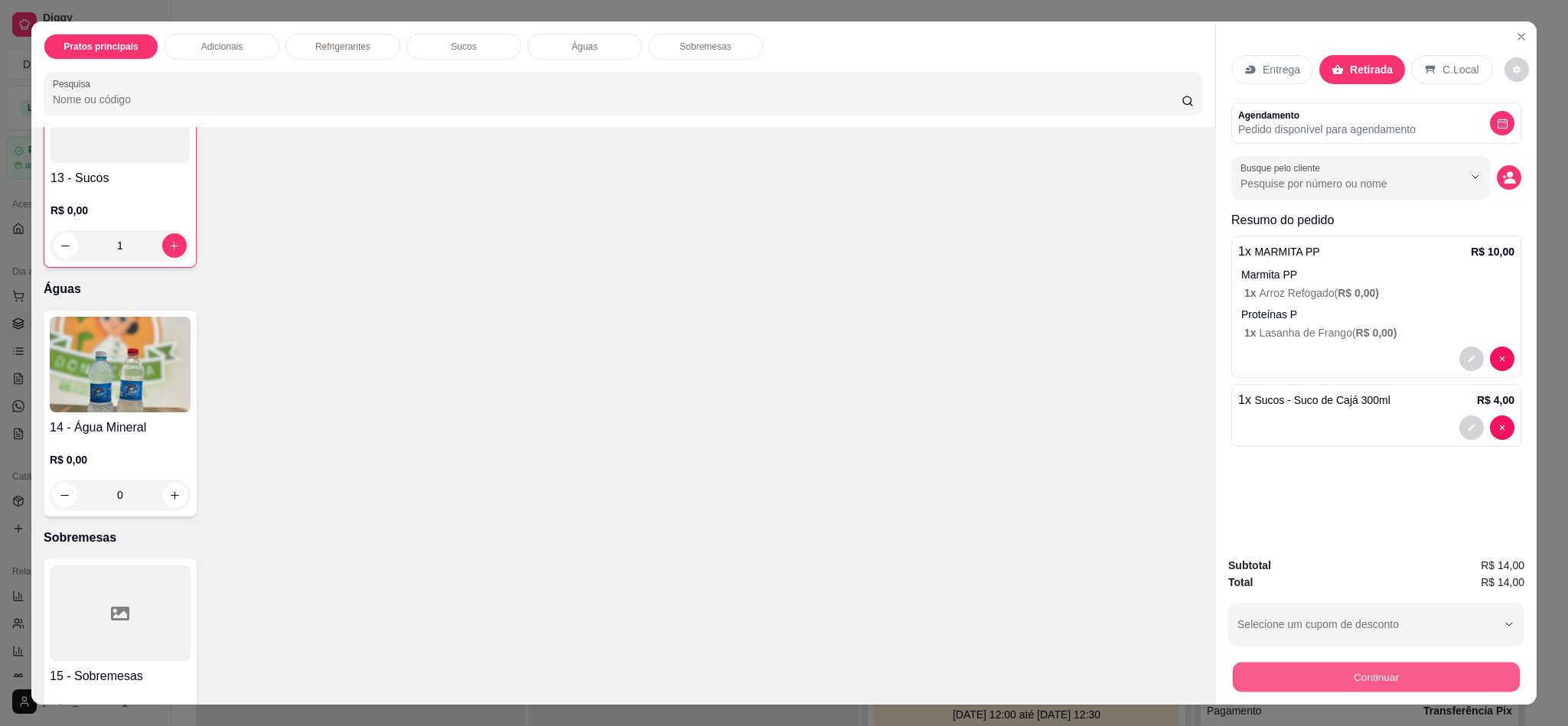
click at [1448, 673] on button "Continuar" at bounding box center [1376, 676] width 287 height 30
click at [1317, 684] on button "Continuar" at bounding box center [1375, 677] width 296 height 30
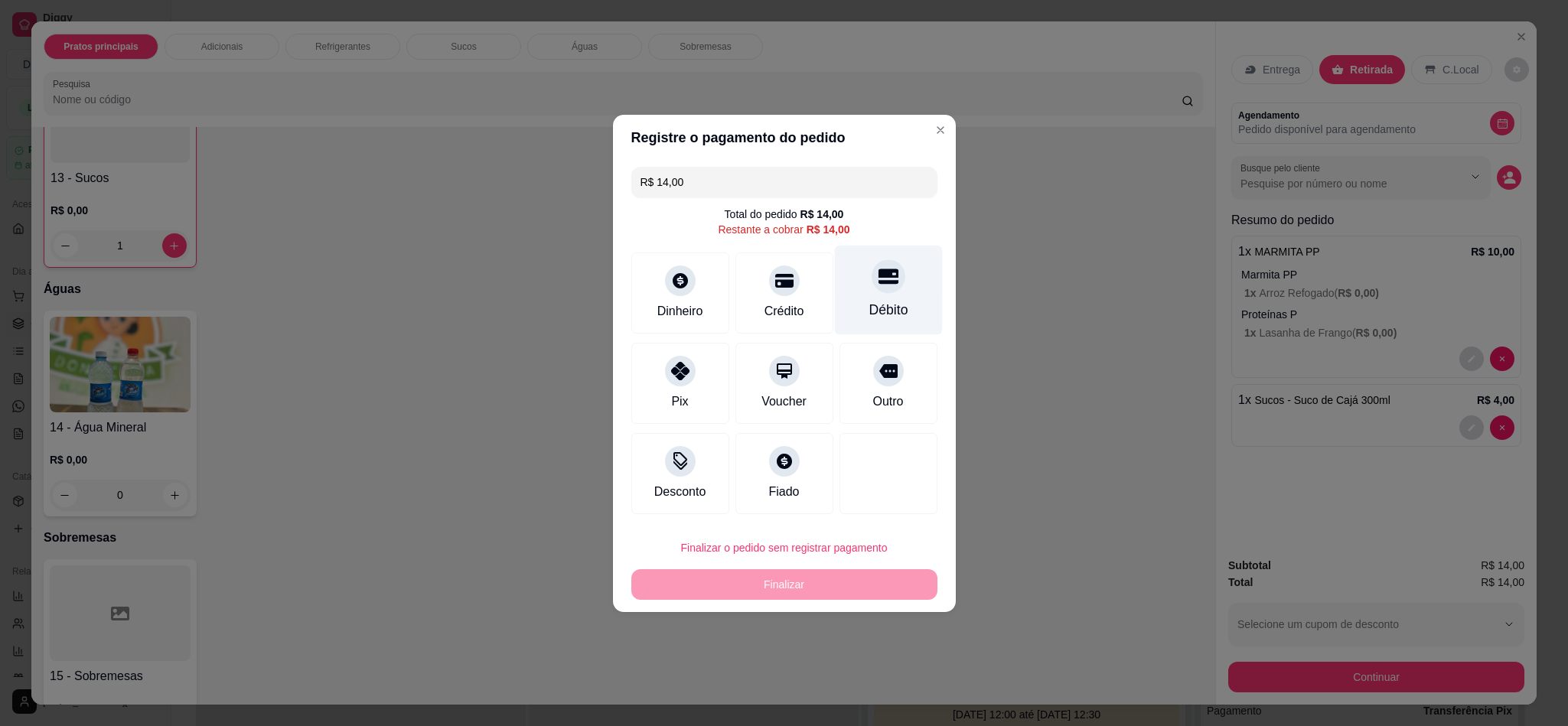
click at [856, 294] on div "Débito" at bounding box center [888, 290] width 108 height 89
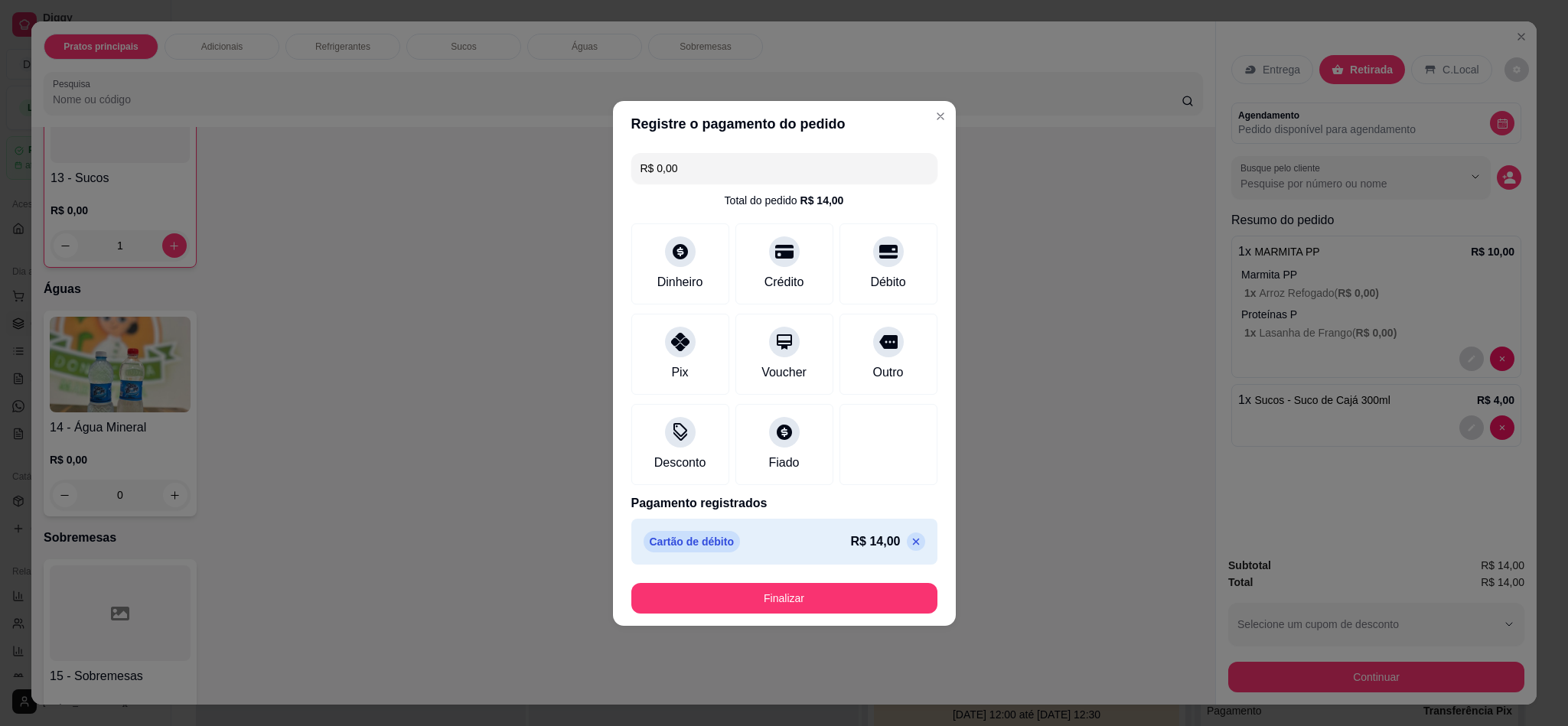
click at [909, 542] on div "Cartão de débito R$ 14,00" at bounding box center [784, 541] width 306 height 46
click at [912, 542] on icon at bounding box center [915, 541] width 7 height 7
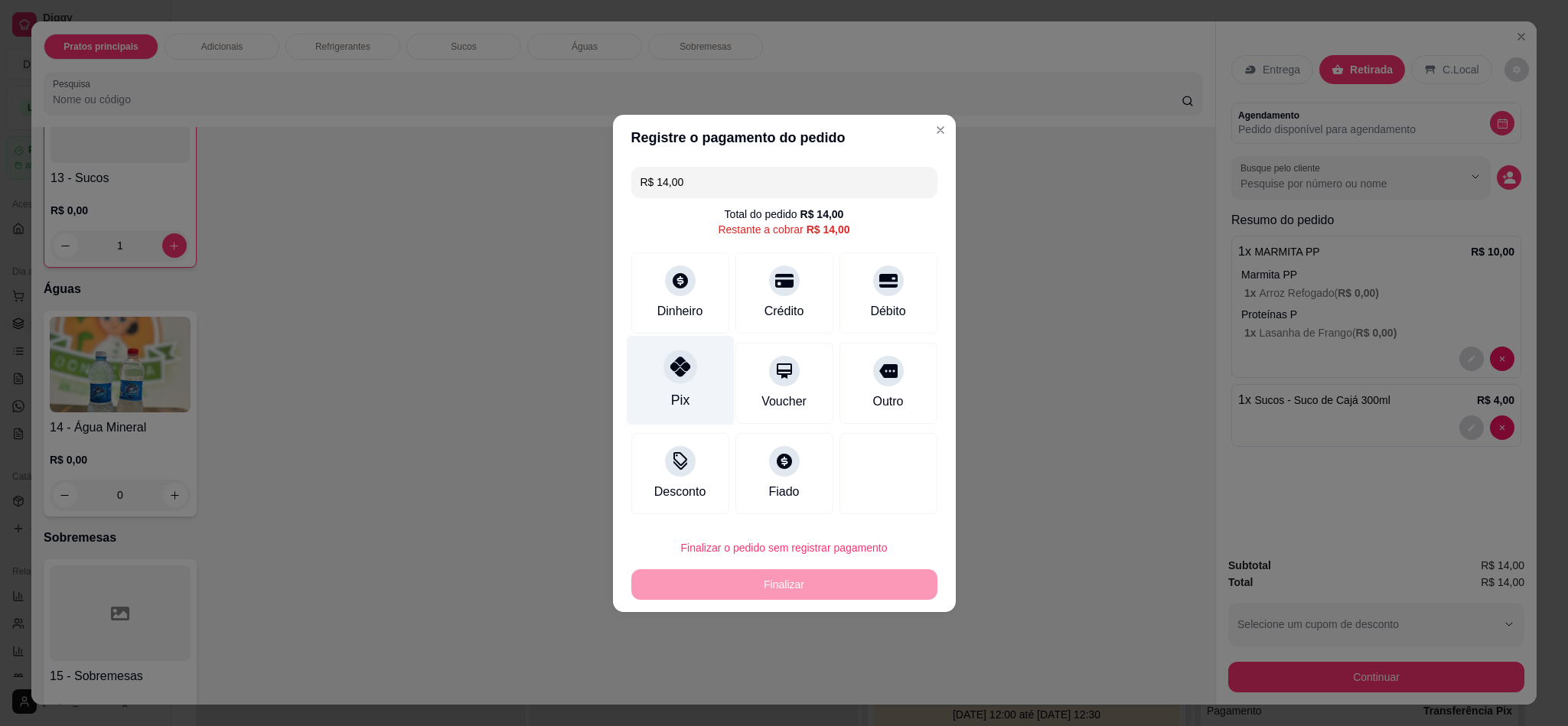
click at [680, 381] on div at bounding box center [681, 366] width 34 height 34
type input "R$ 0,00"
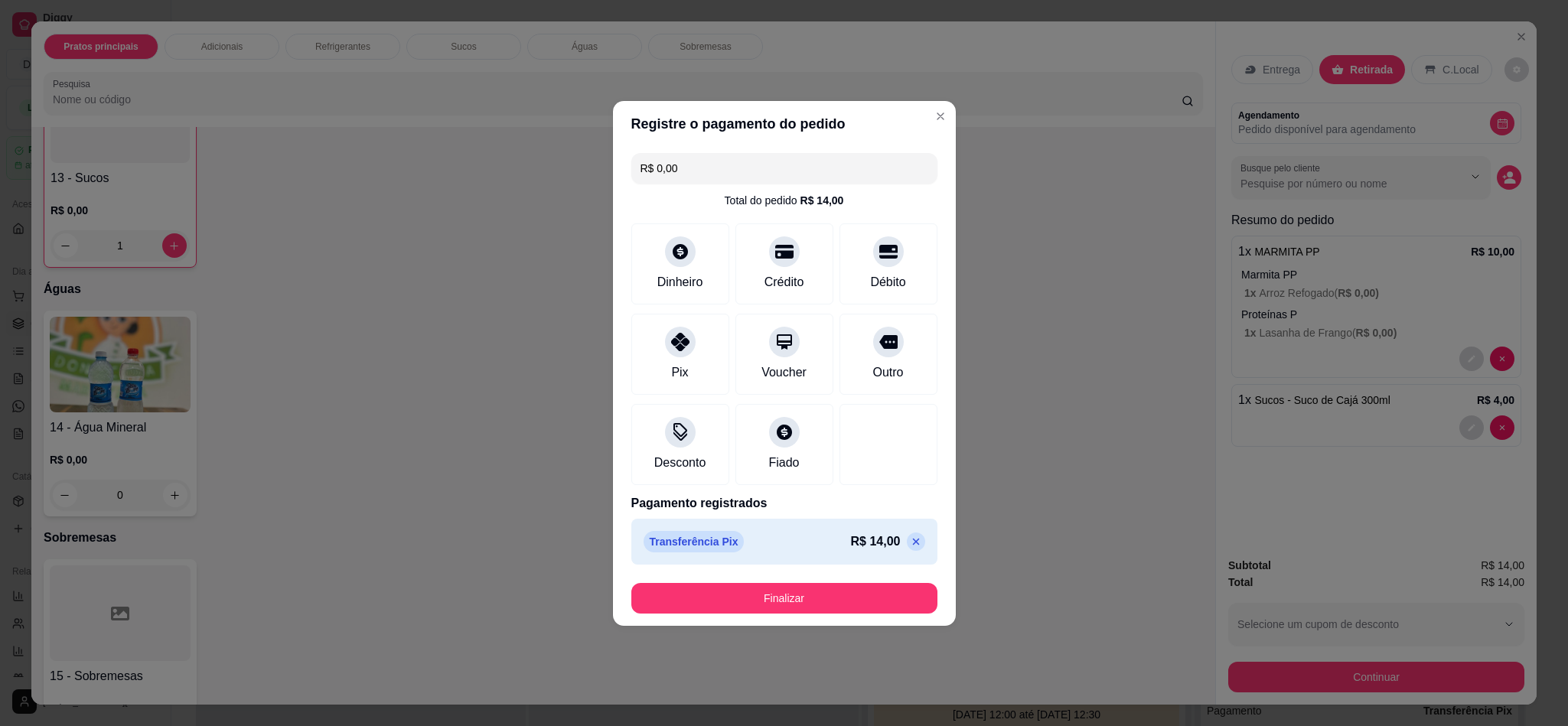
click at [797, 604] on button "Finalizar" at bounding box center [784, 599] width 306 height 30
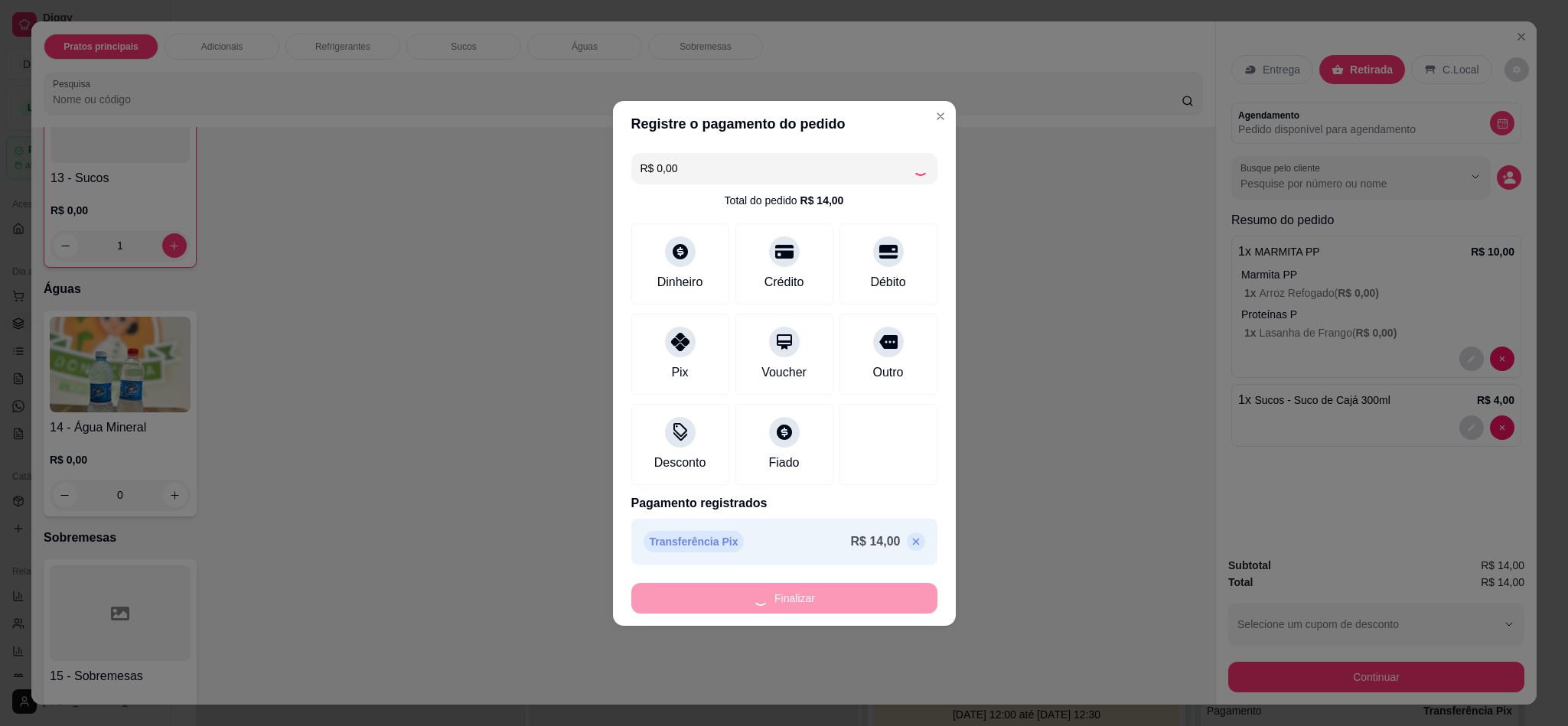
type input "0"
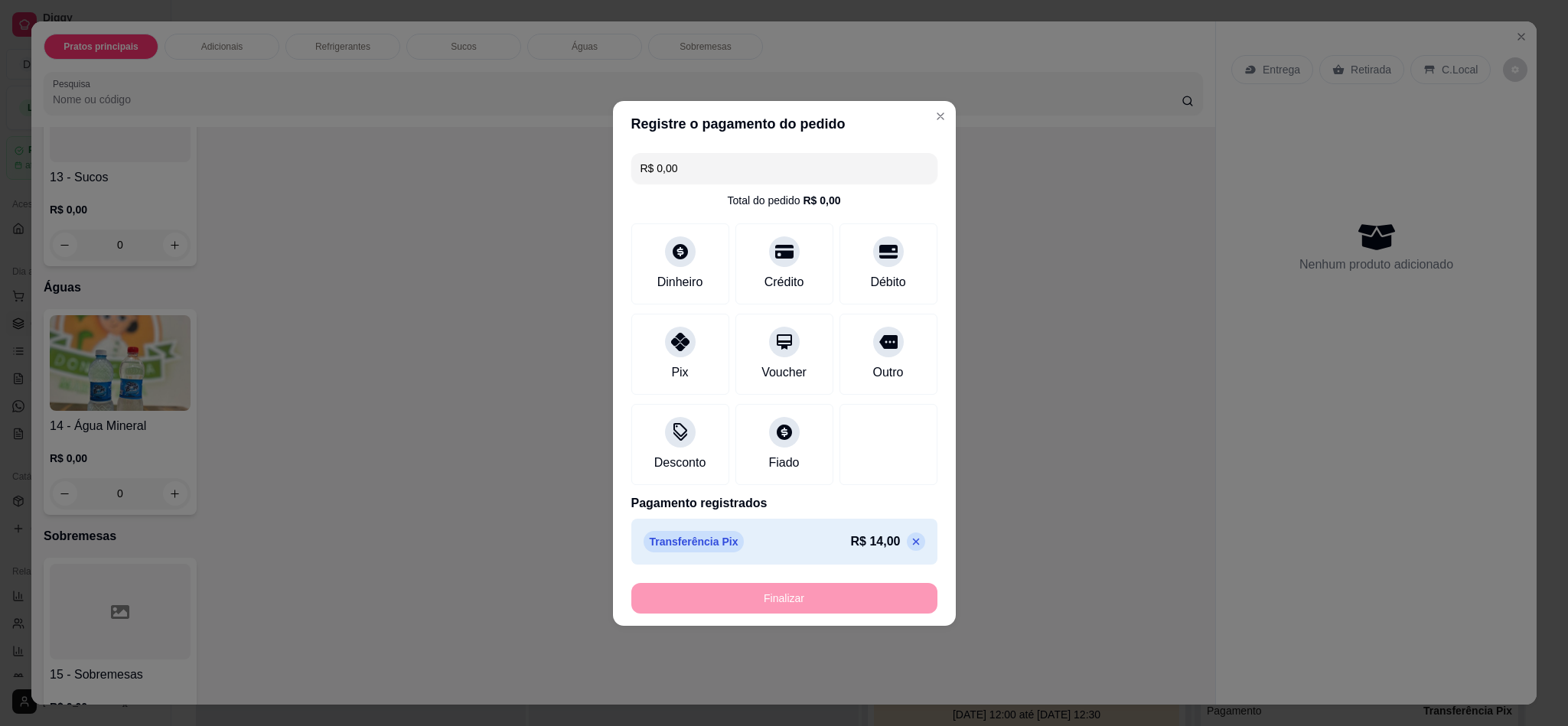
type input "-R$ 14,00"
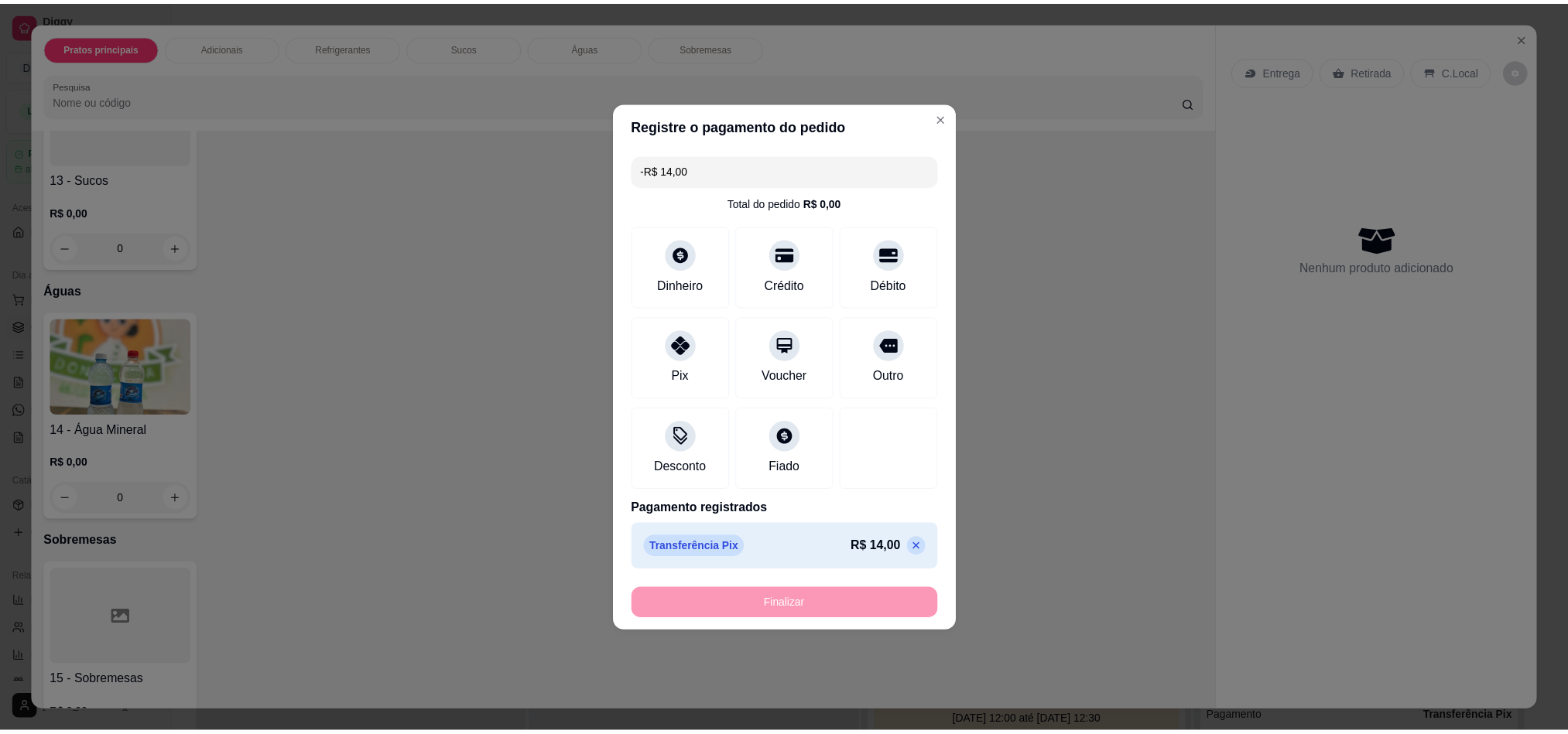
scroll to position [1160, 0]
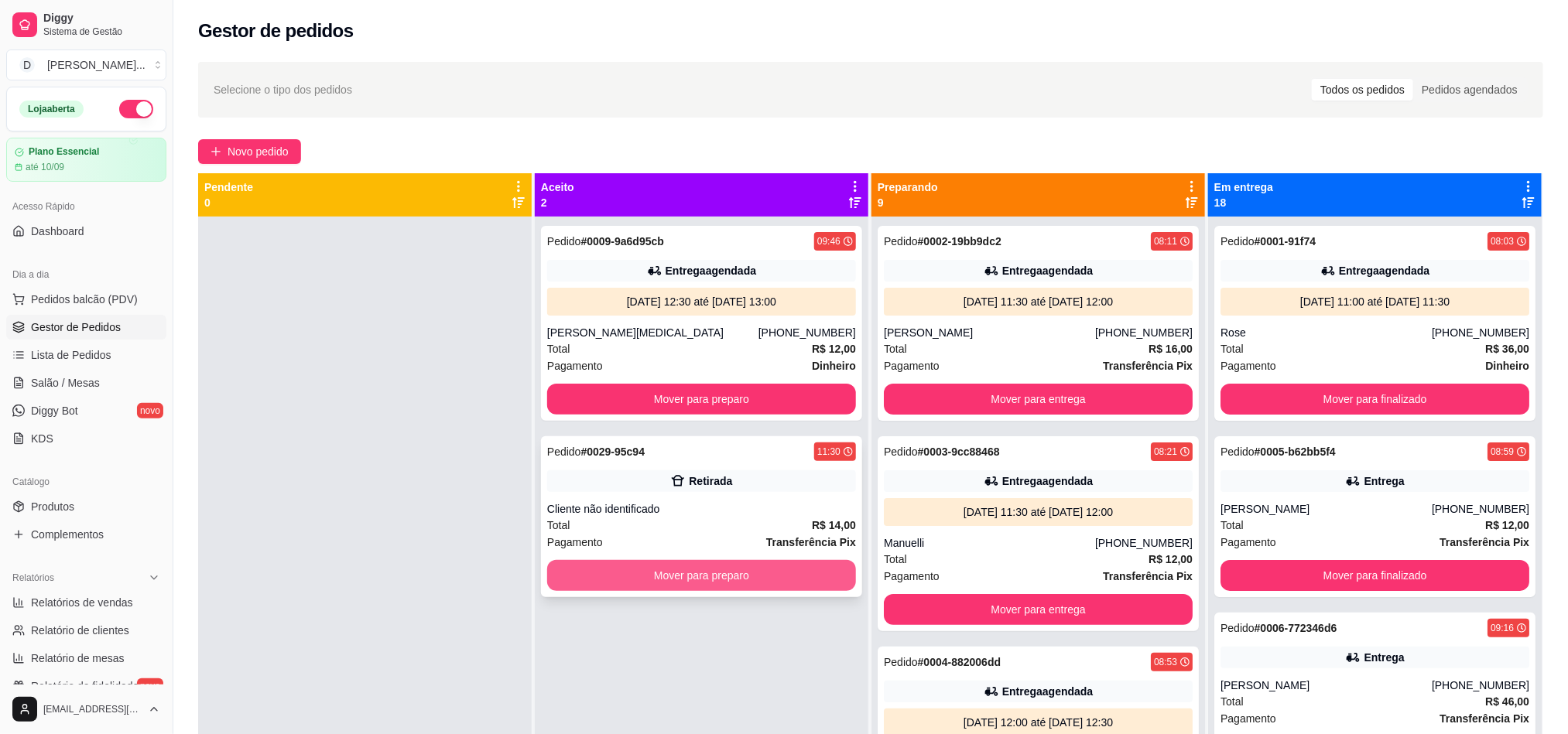
click at [699, 575] on button "Mover para preparo" at bounding box center [702, 575] width 309 height 31
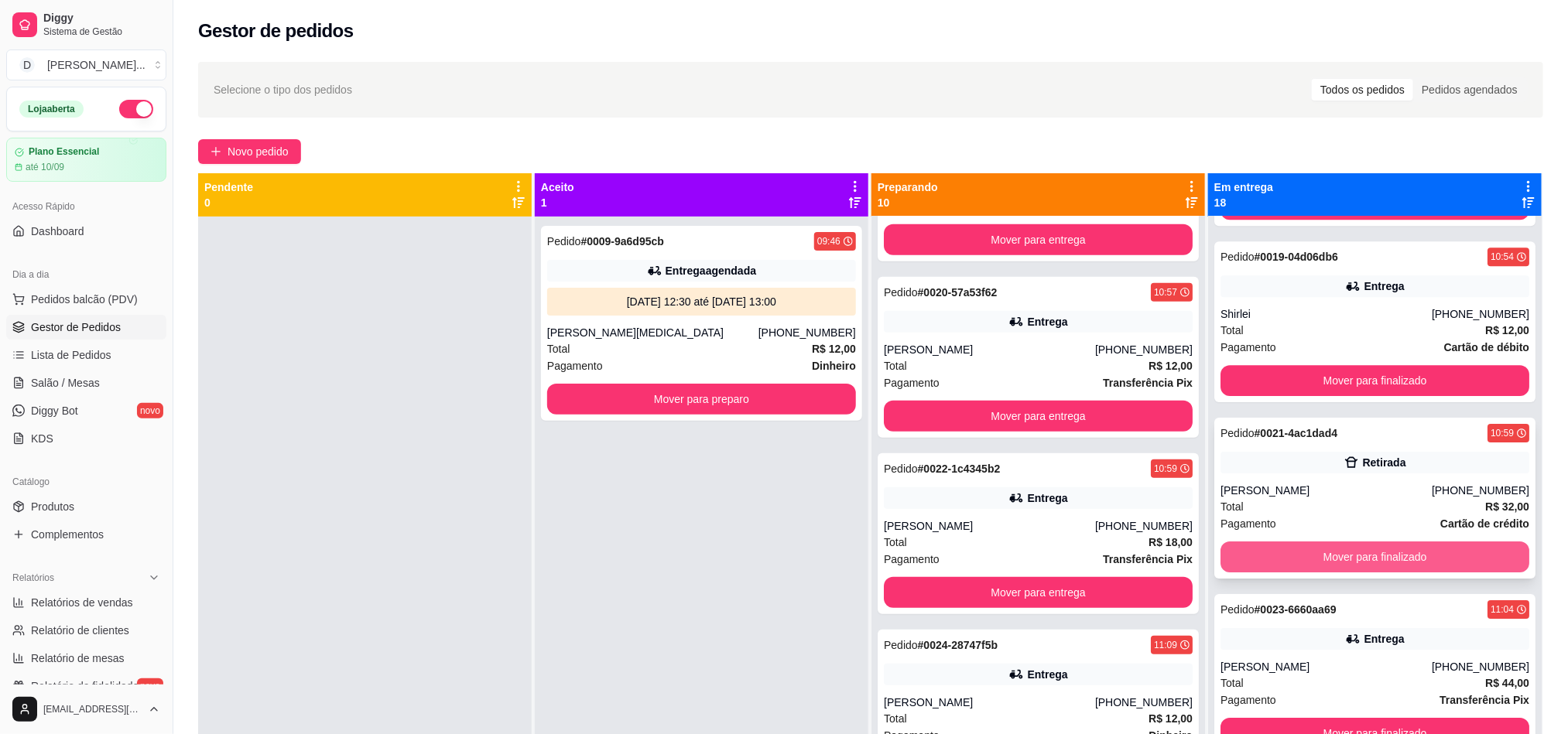
scroll to position [43, 0]
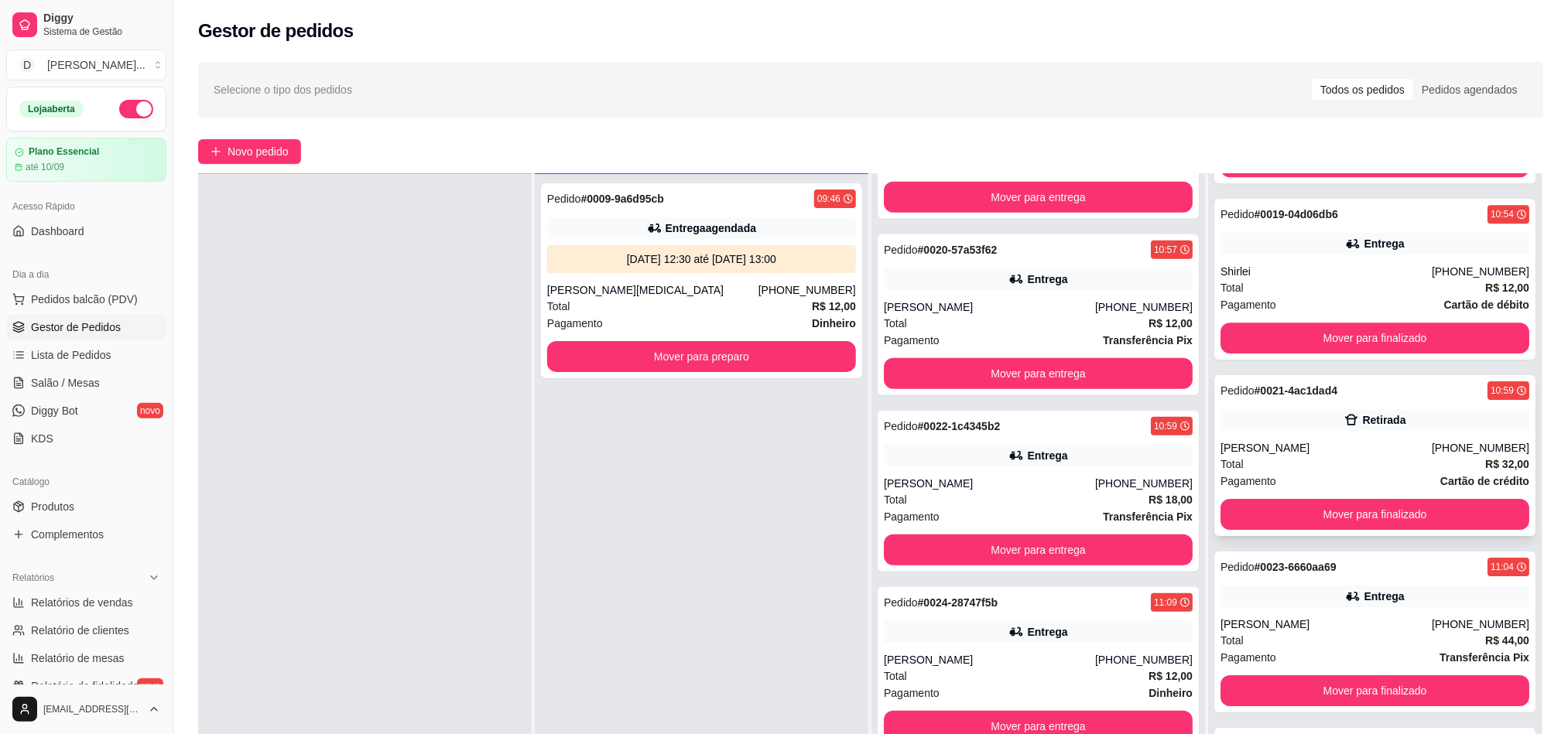
click at [1270, 446] on div "Rafaella mendes" at bounding box center [1325, 448] width 211 height 15
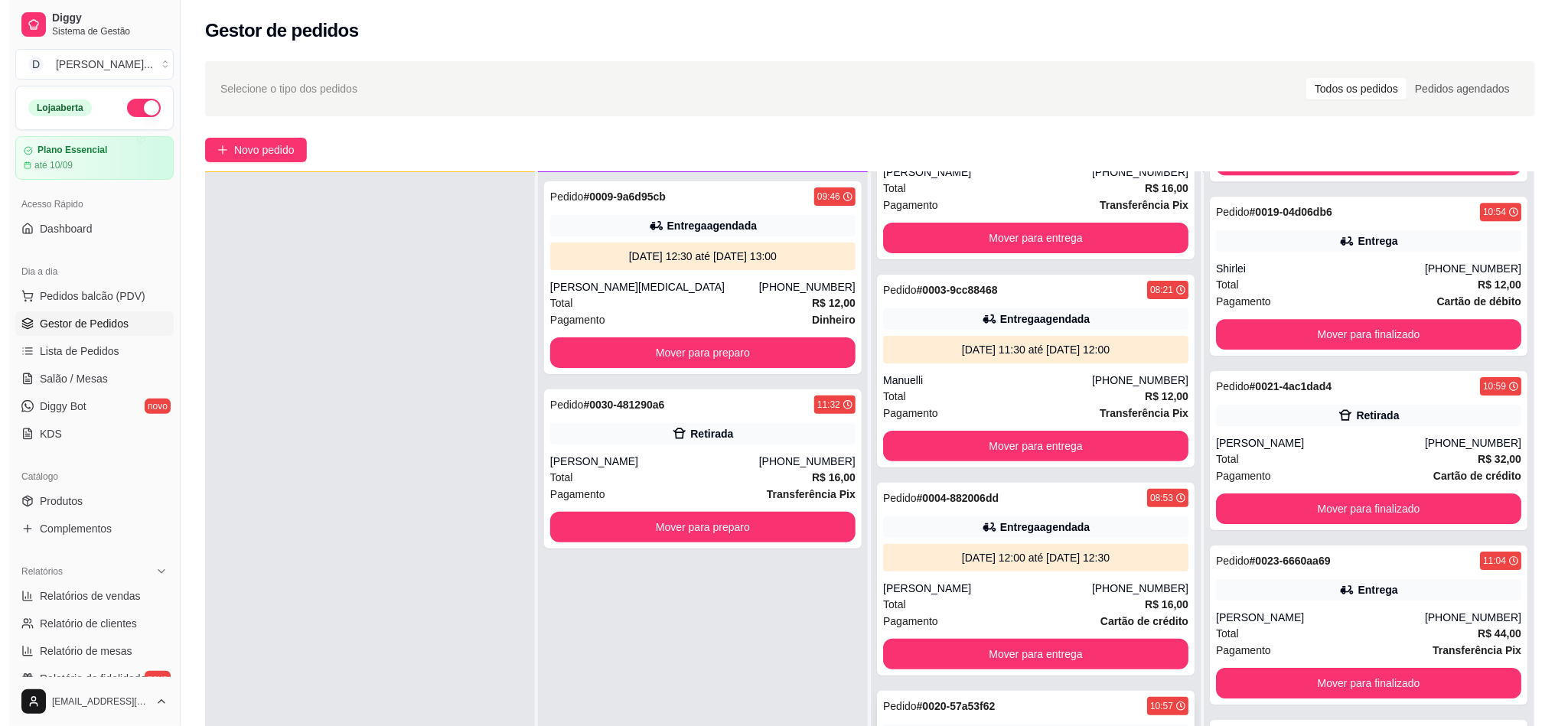
scroll to position [0, 0]
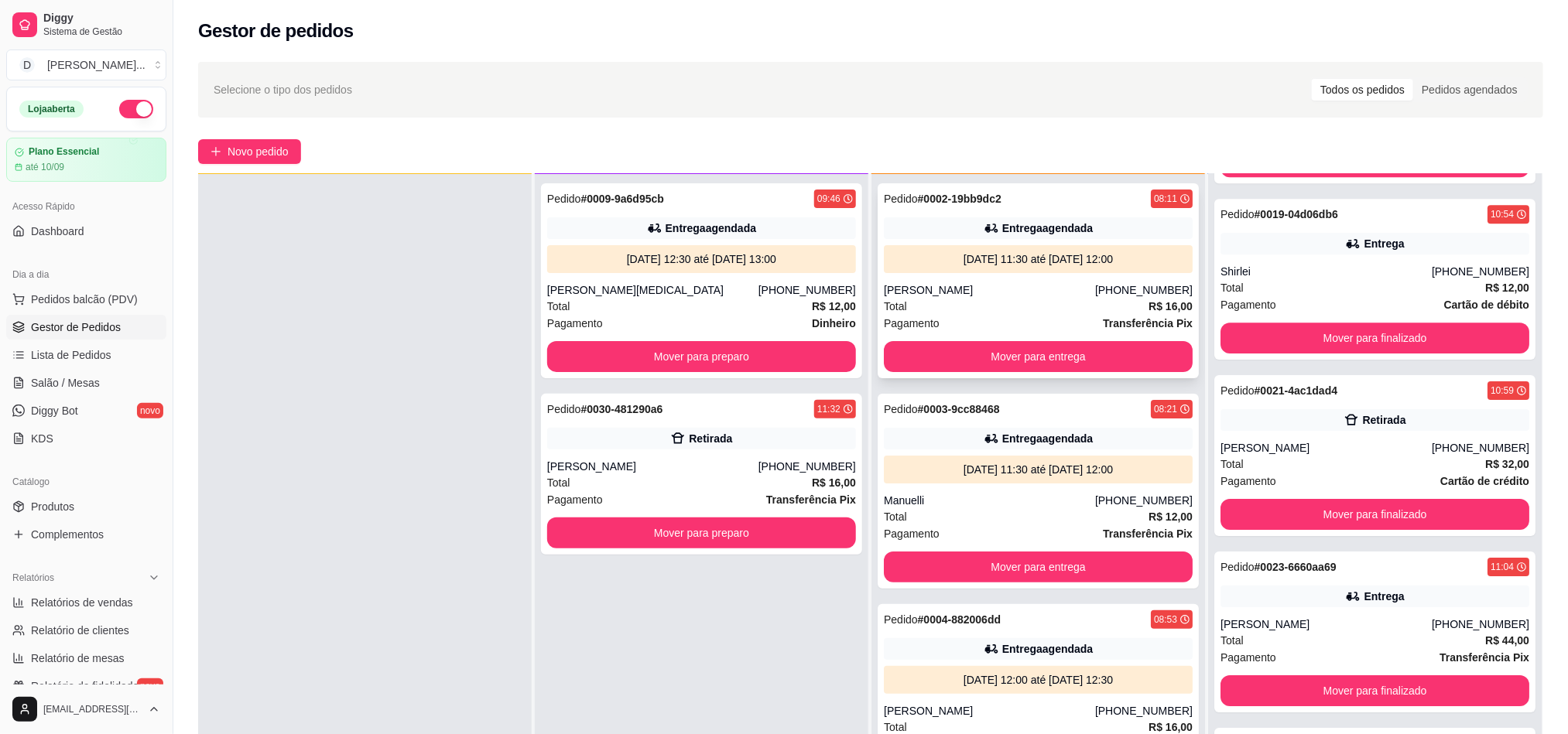
click at [961, 271] on div "[DATE] 11:30 até [DATE] 12:00" at bounding box center [1039, 259] width 309 height 28
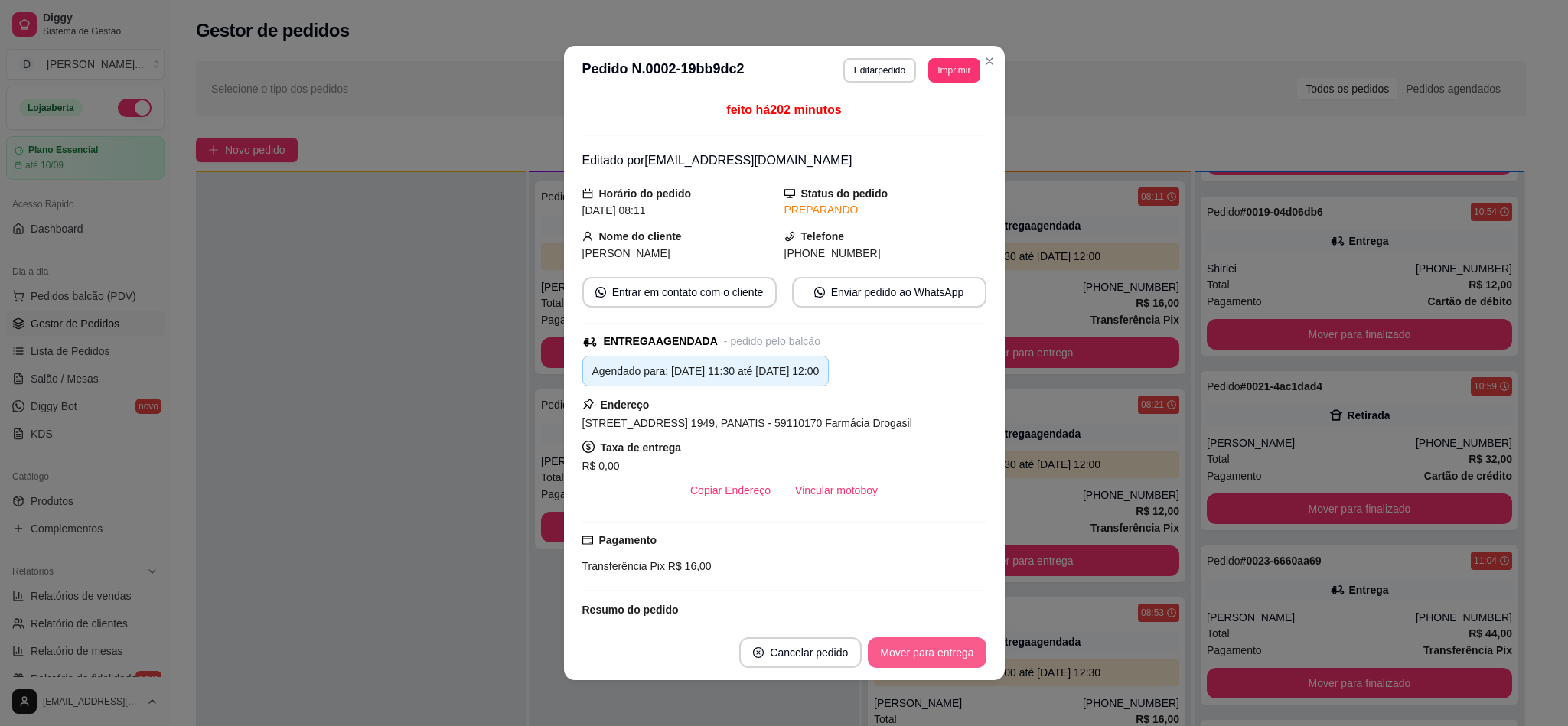
click at [930, 649] on button "Mover para entrega" at bounding box center [927, 653] width 118 height 30
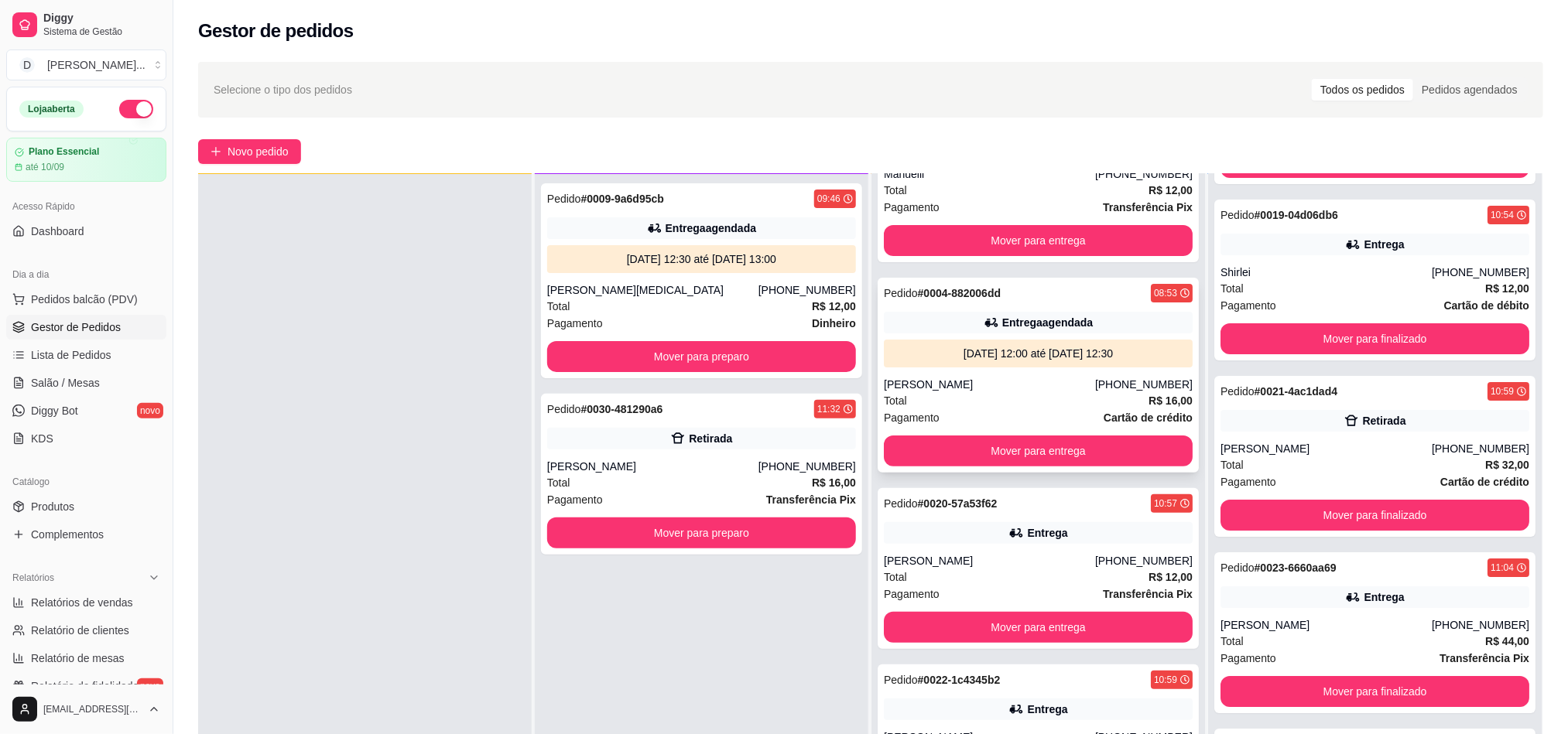
scroll to position [232, 0]
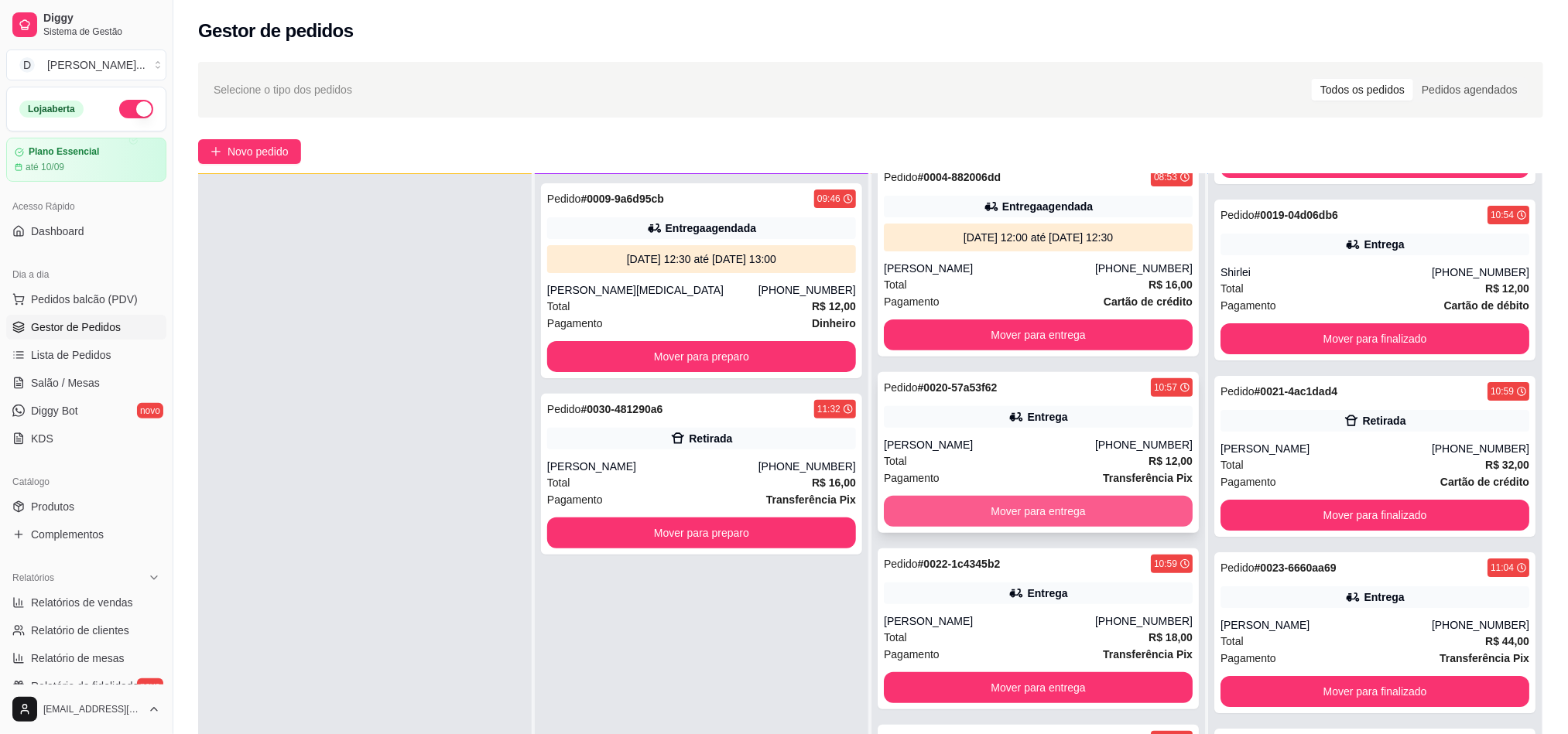
click at [960, 504] on button "Mover para entrega" at bounding box center [1039, 511] width 309 height 31
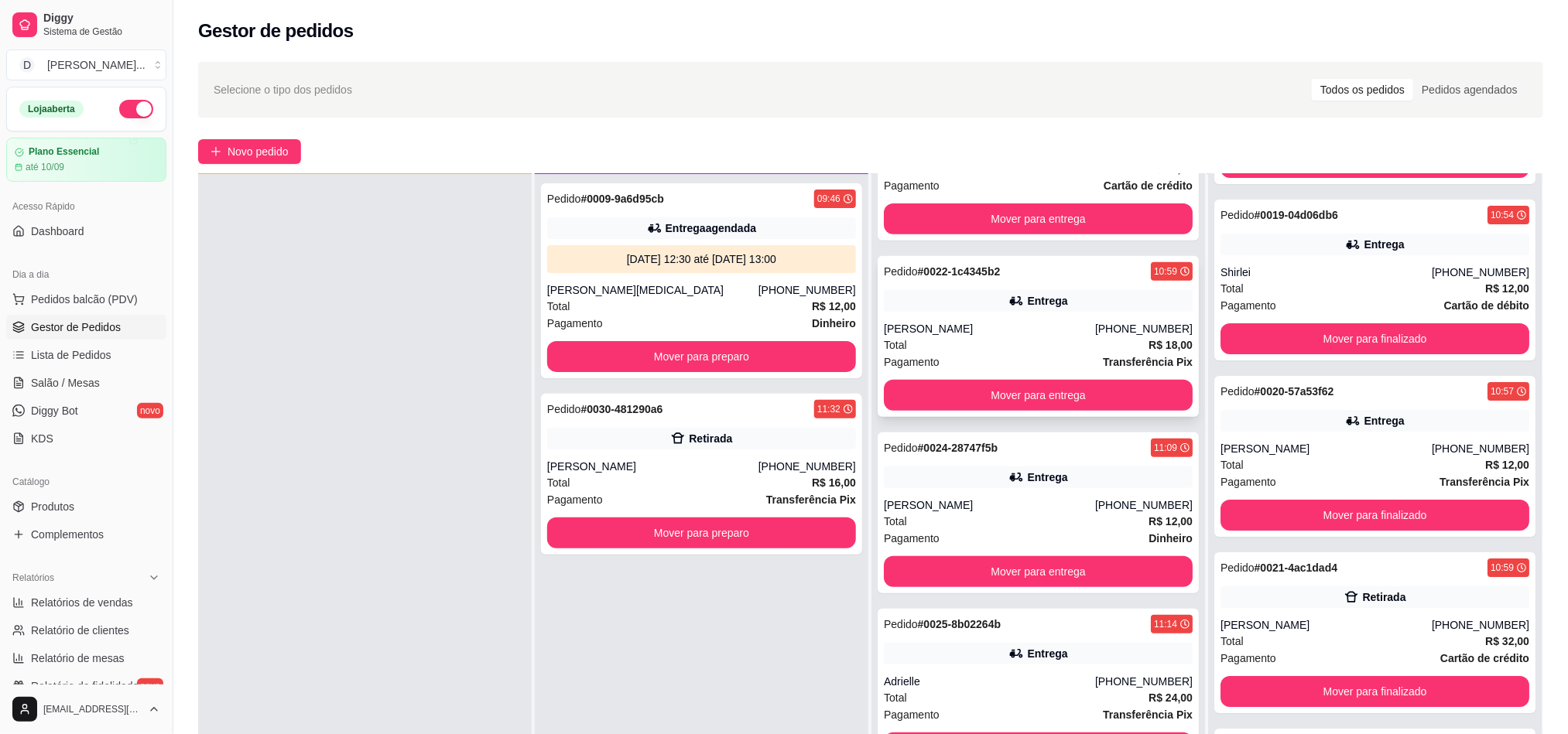
click at [928, 321] on div "[PERSON_NAME]" at bounding box center [989, 329] width 211 height 15
click at [1005, 344] on div "Total R$ 18,00" at bounding box center [1039, 345] width 309 height 17
click at [1047, 387] on button "Mover para entrega" at bounding box center [1038, 395] width 300 height 30
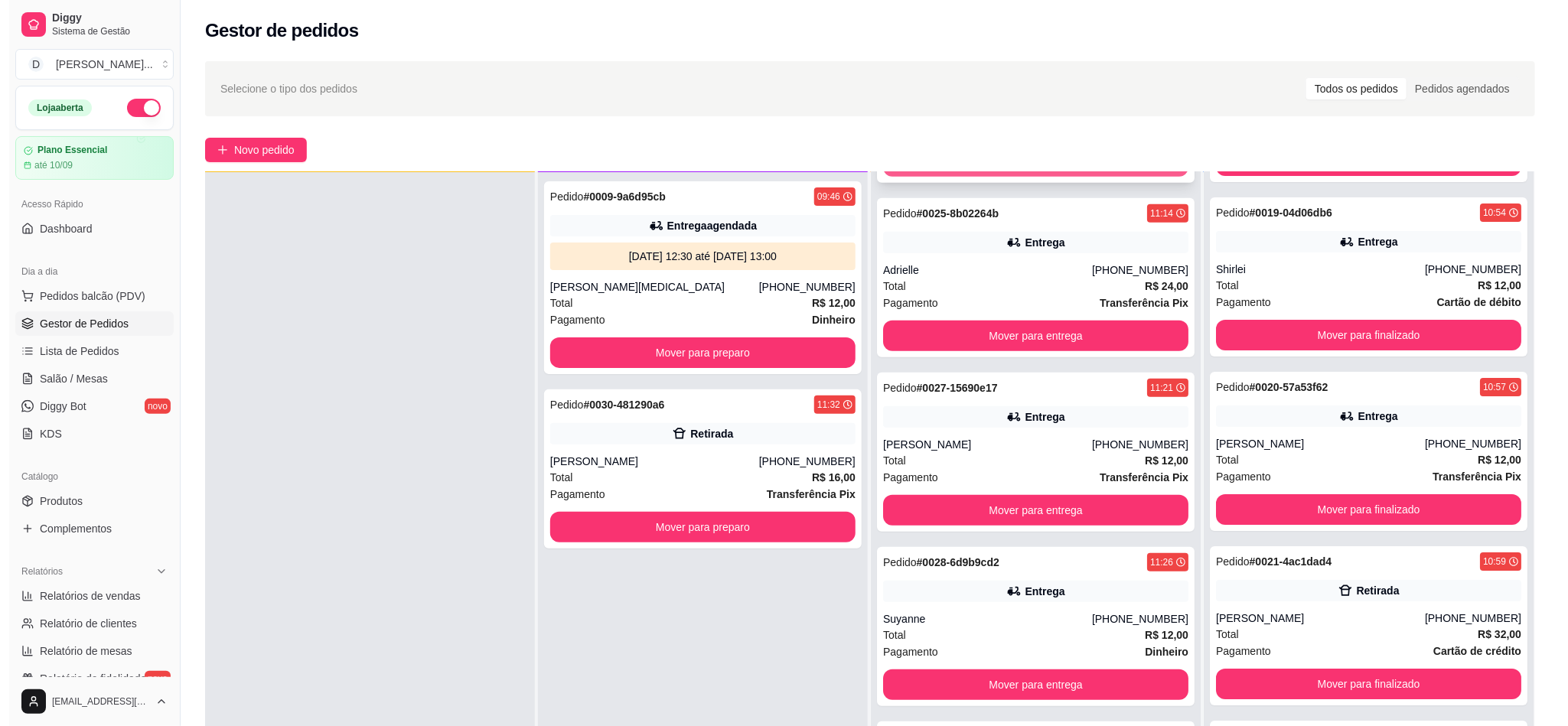
scroll to position [576, 0]
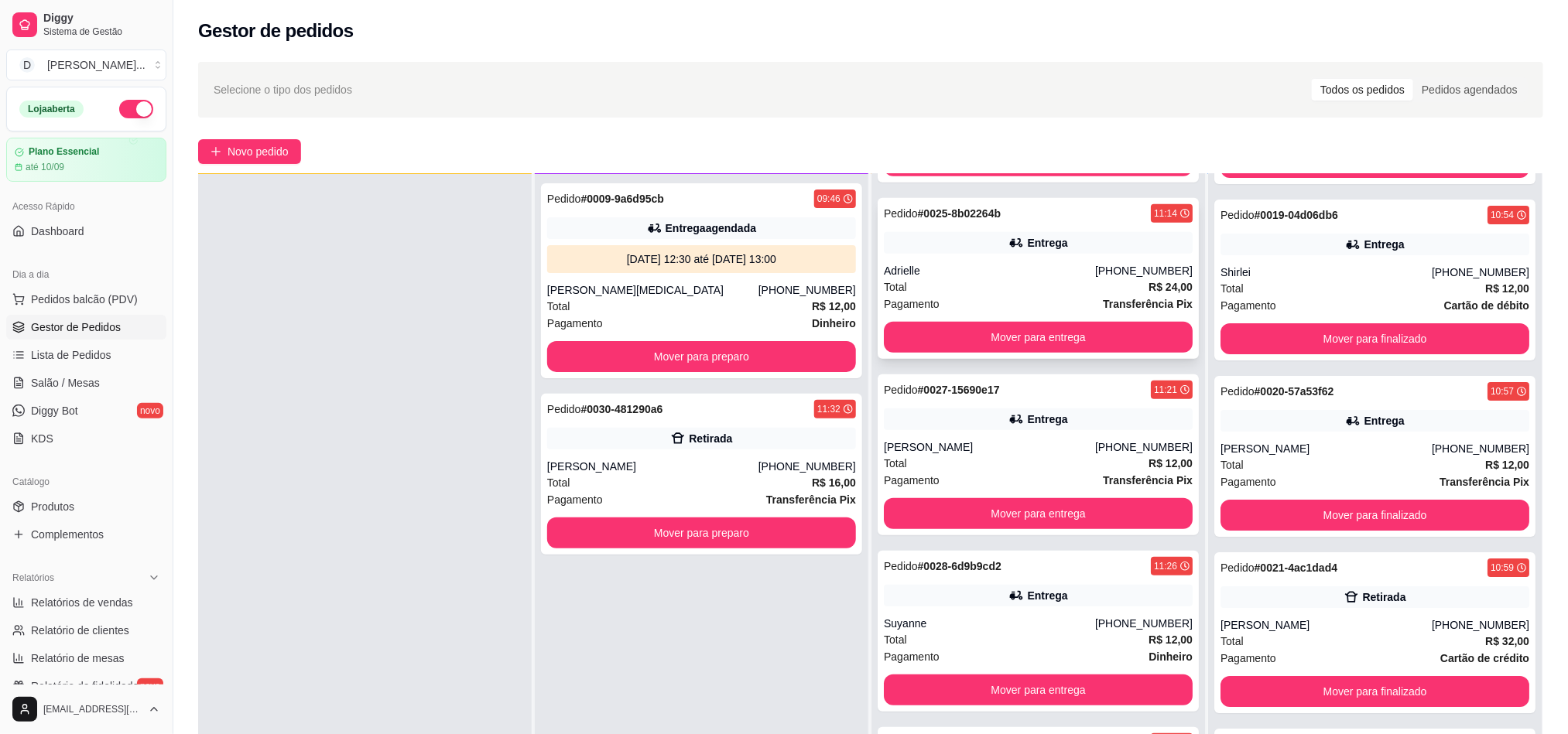
click at [976, 283] on div "Total R$ 24,00" at bounding box center [1039, 287] width 309 height 17
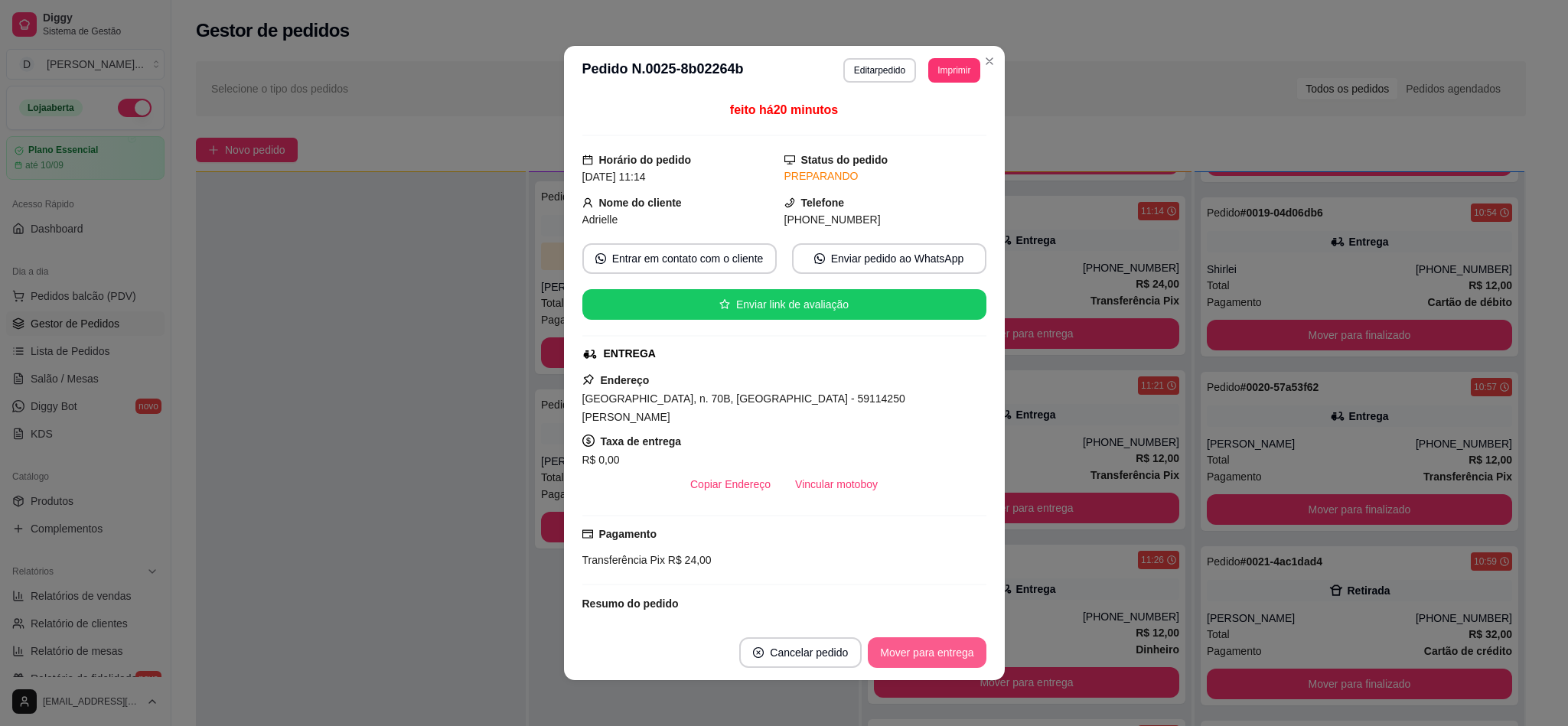
click at [925, 655] on button "Mover para entrega" at bounding box center [927, 653] width 118 height 30
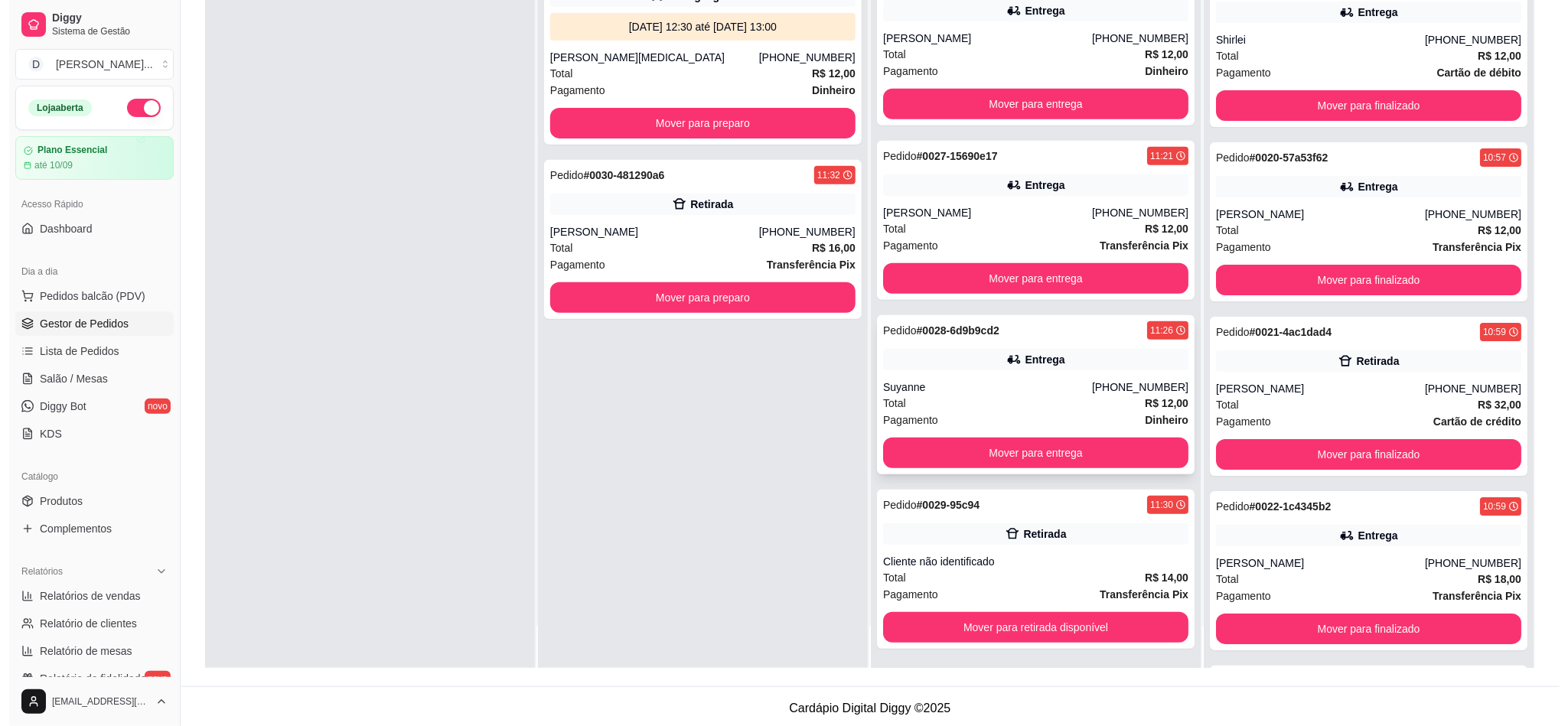
scroll to position [234, 0]
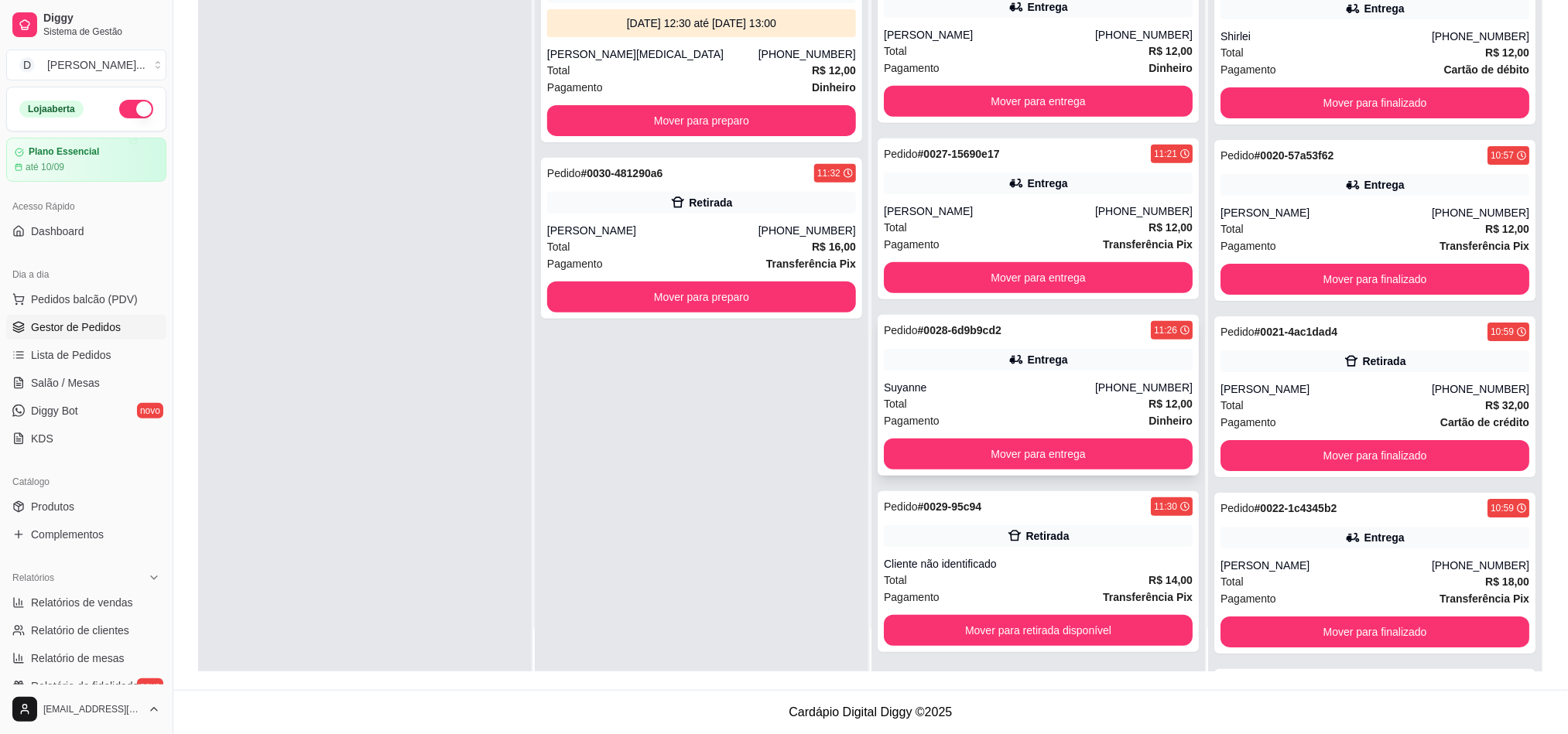
click at [992, 393] on div "Suyanne" at bounding box center [989, 387] width 211 height 15
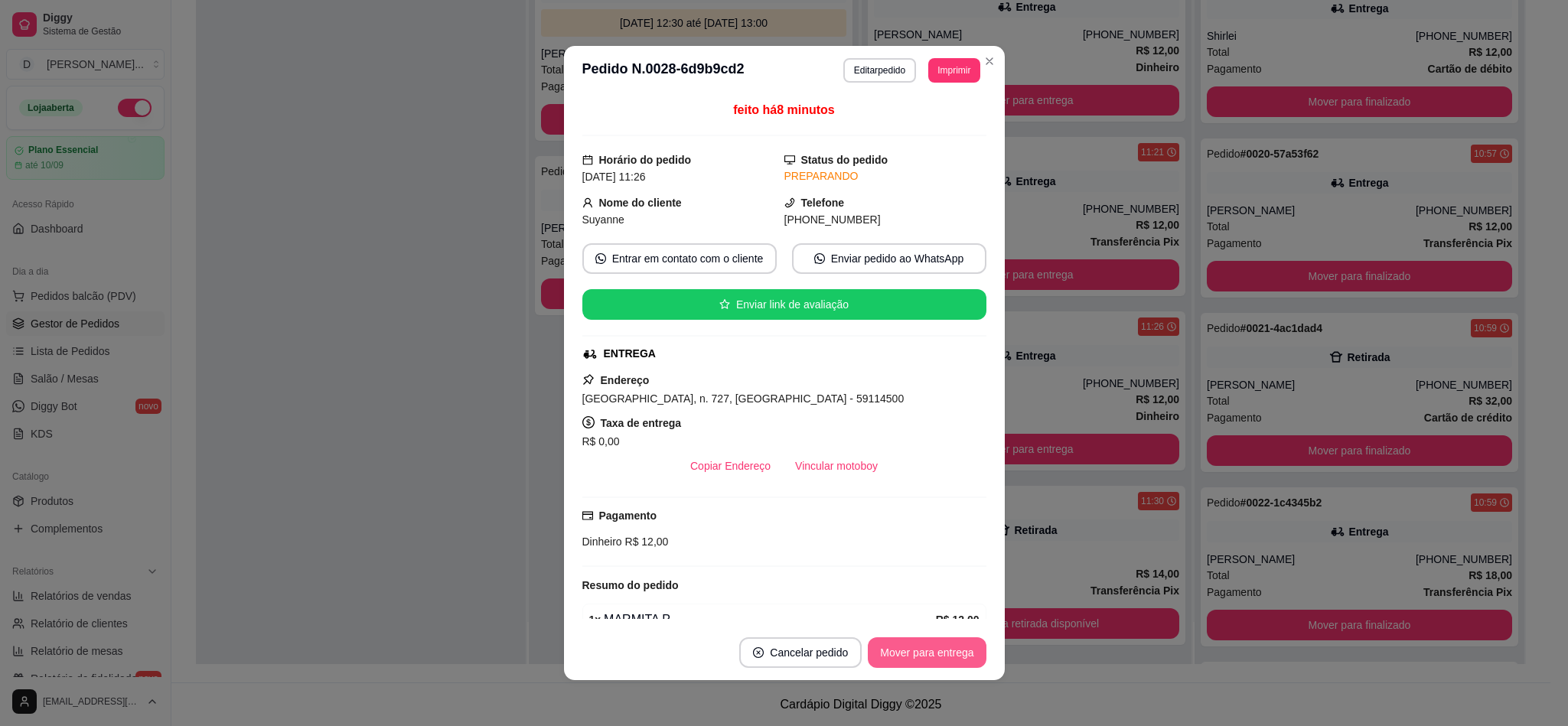
click at [902, 648] on button "Mover para entrega" at bounding box center [927, 653] width 118 height 30
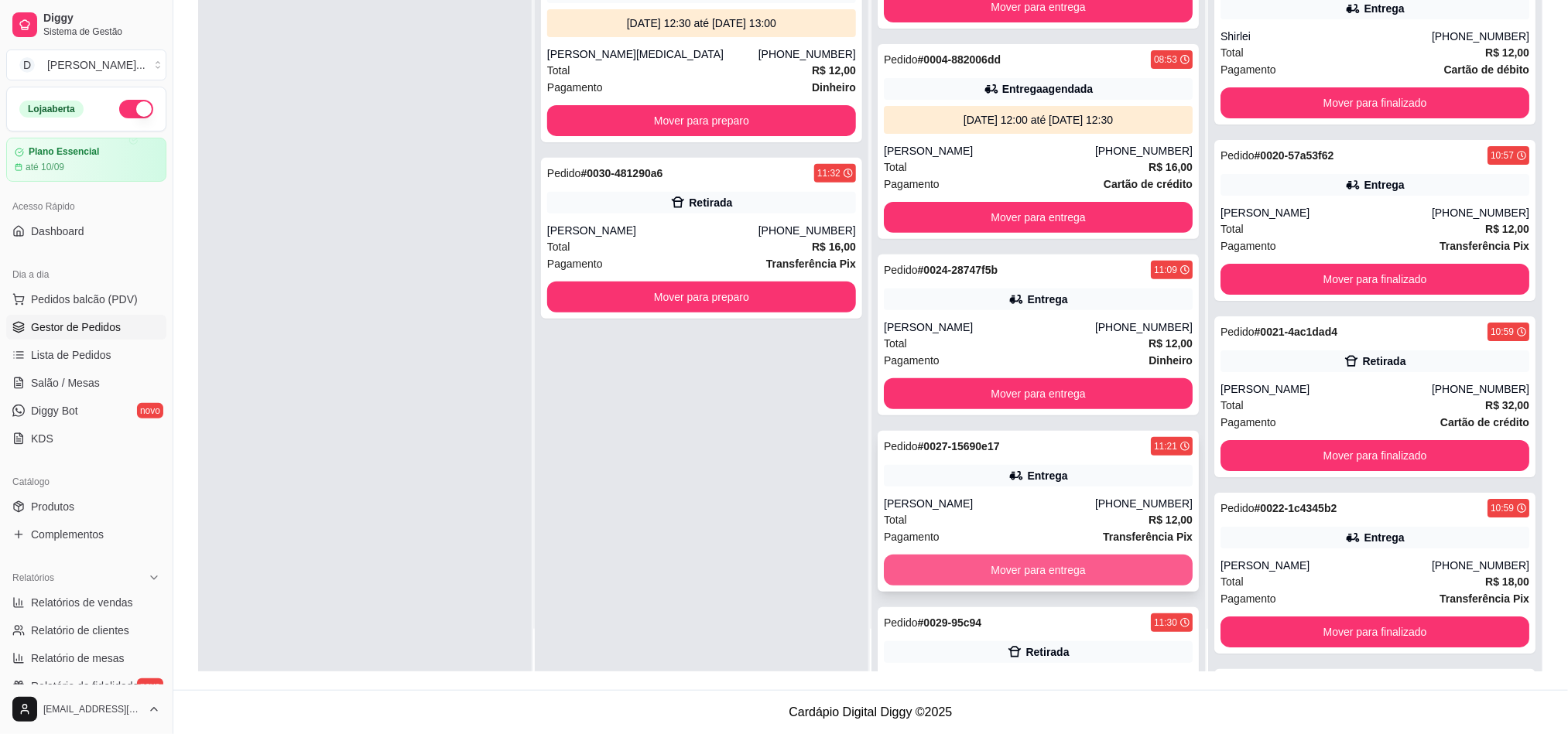
scroll to position [0, 0]
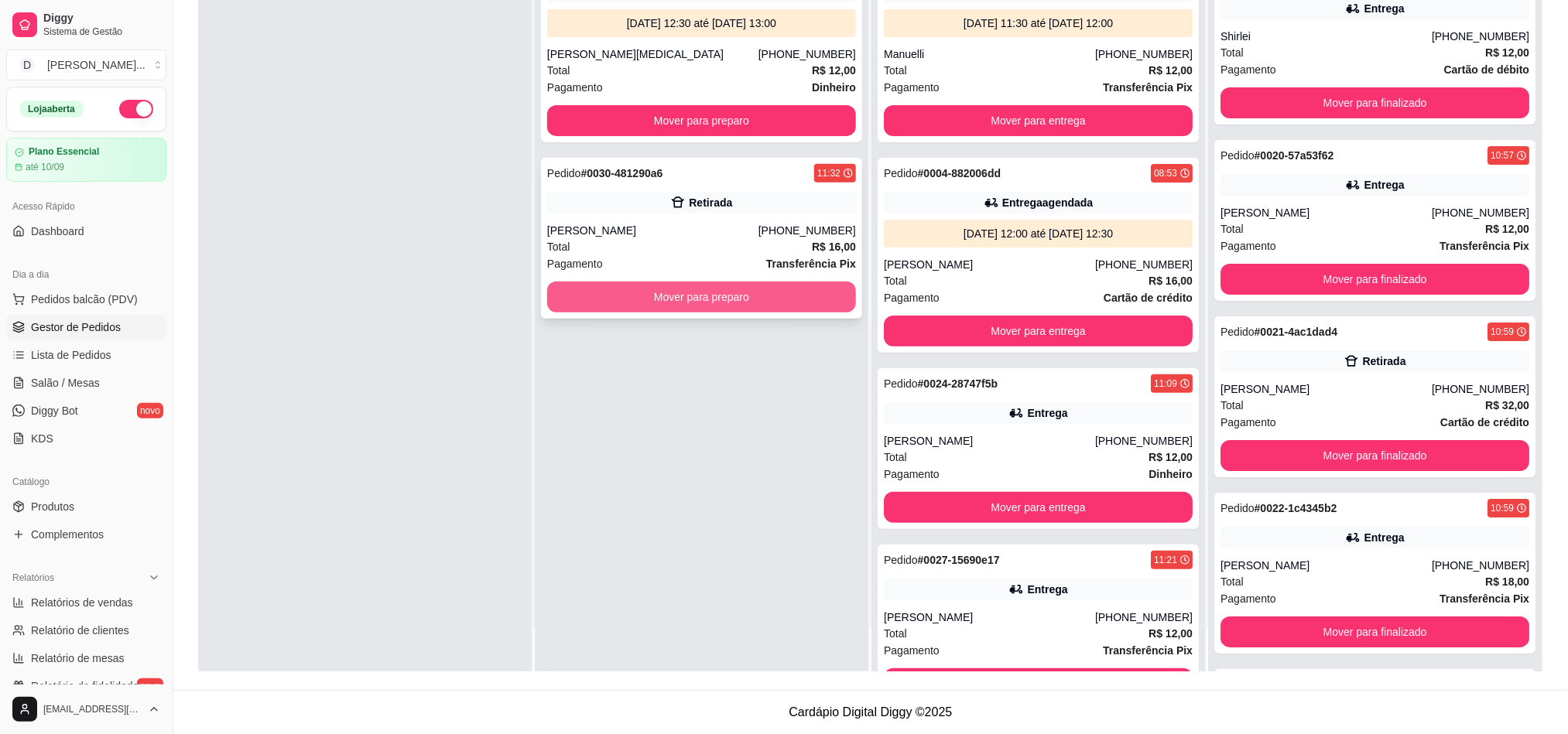
click at [588, 293] on button "Mover para preparo" at bounding box center [702, 297] width 309 height 31
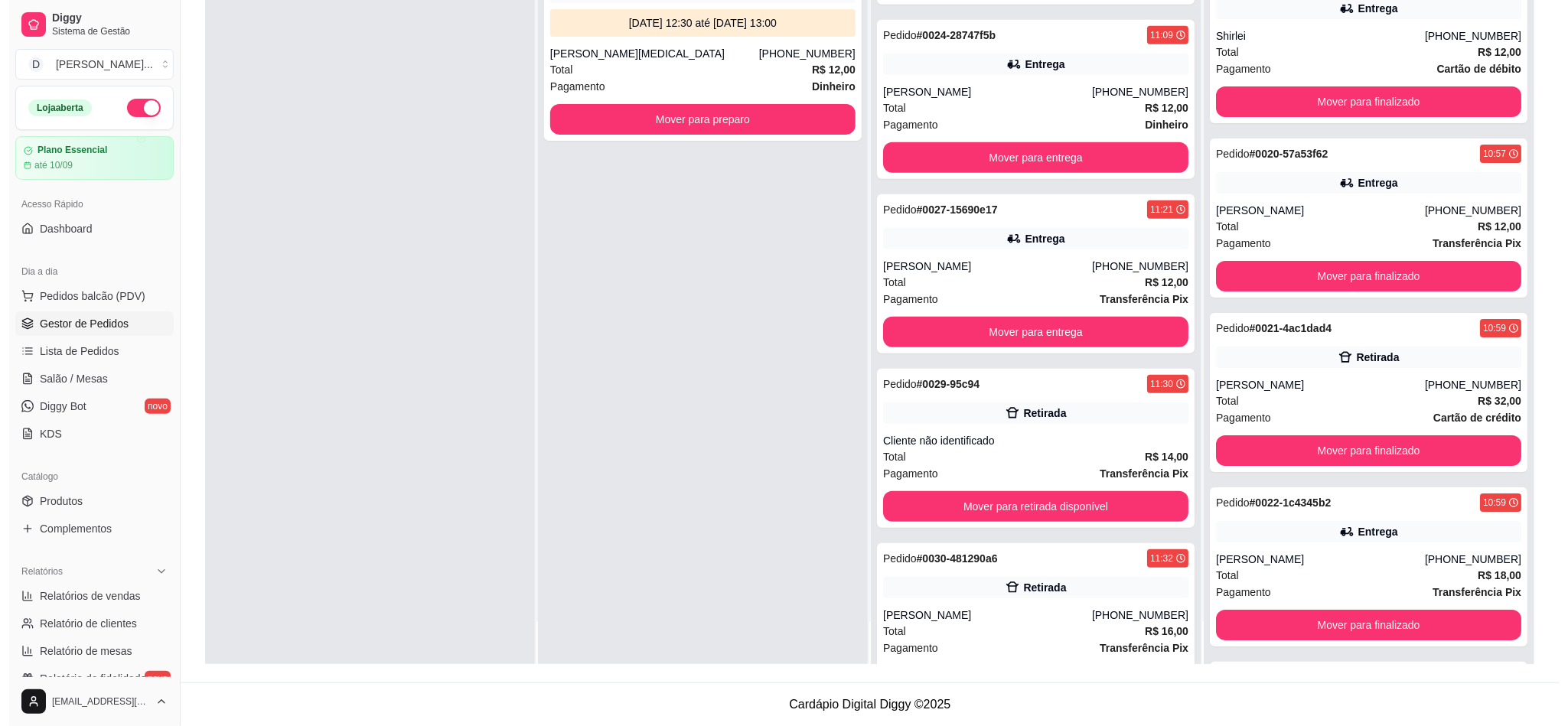
scroll to position [402, 0]
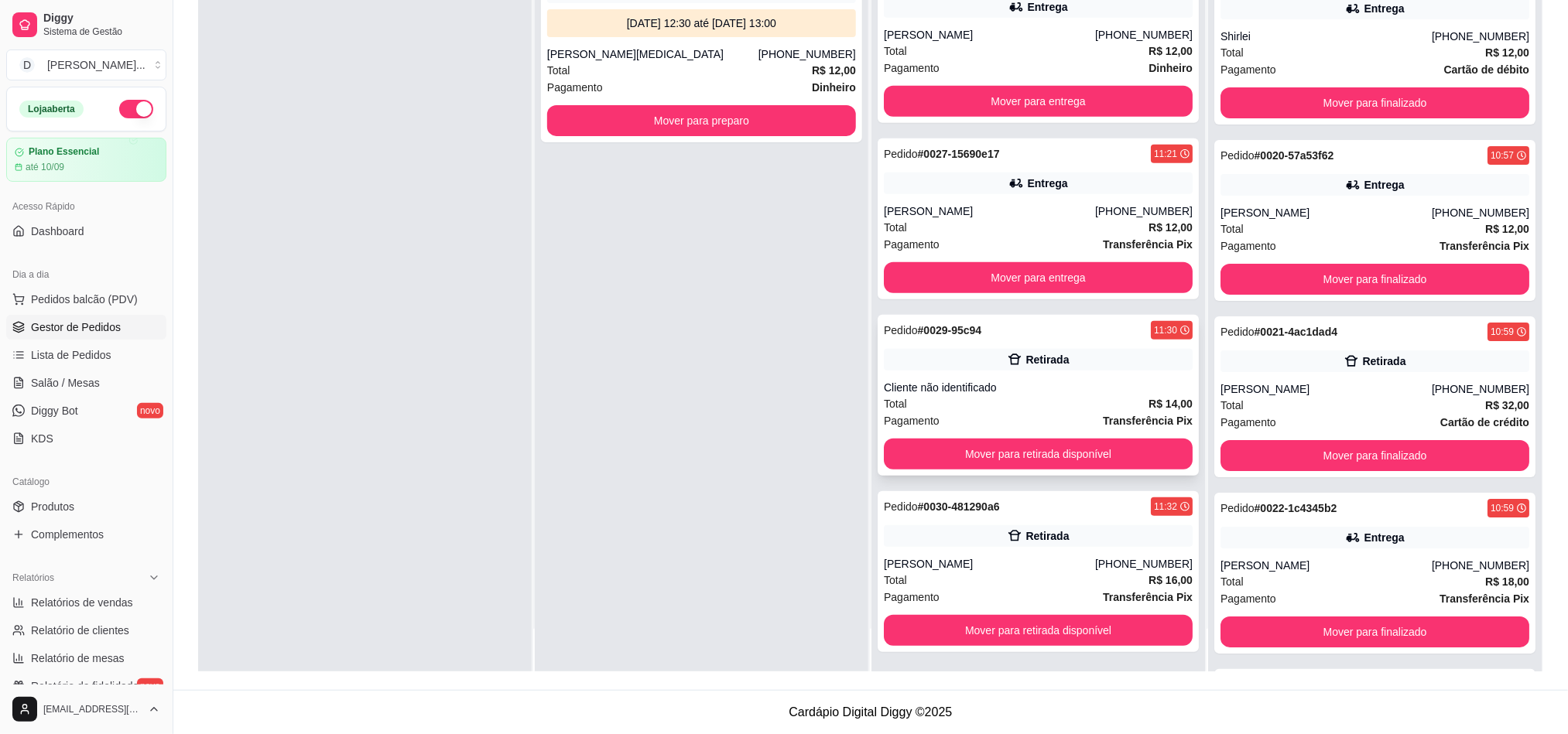
click at [975, 367] on div "Retirada" at bounding box center [1039, 359] width 309 height 21
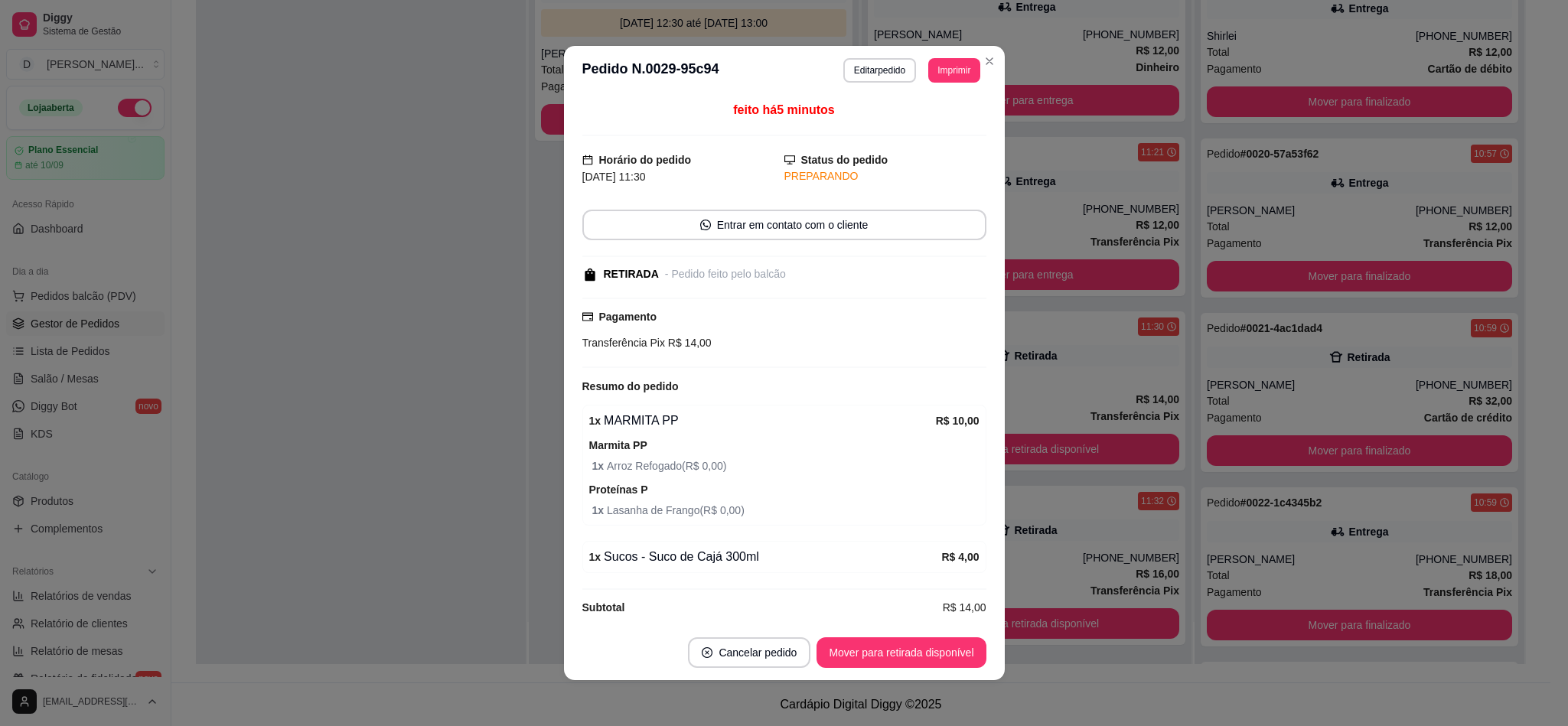
click at [882, 69] on button "Editar pedido" at bounding box center [880, 70] width 73 height 24
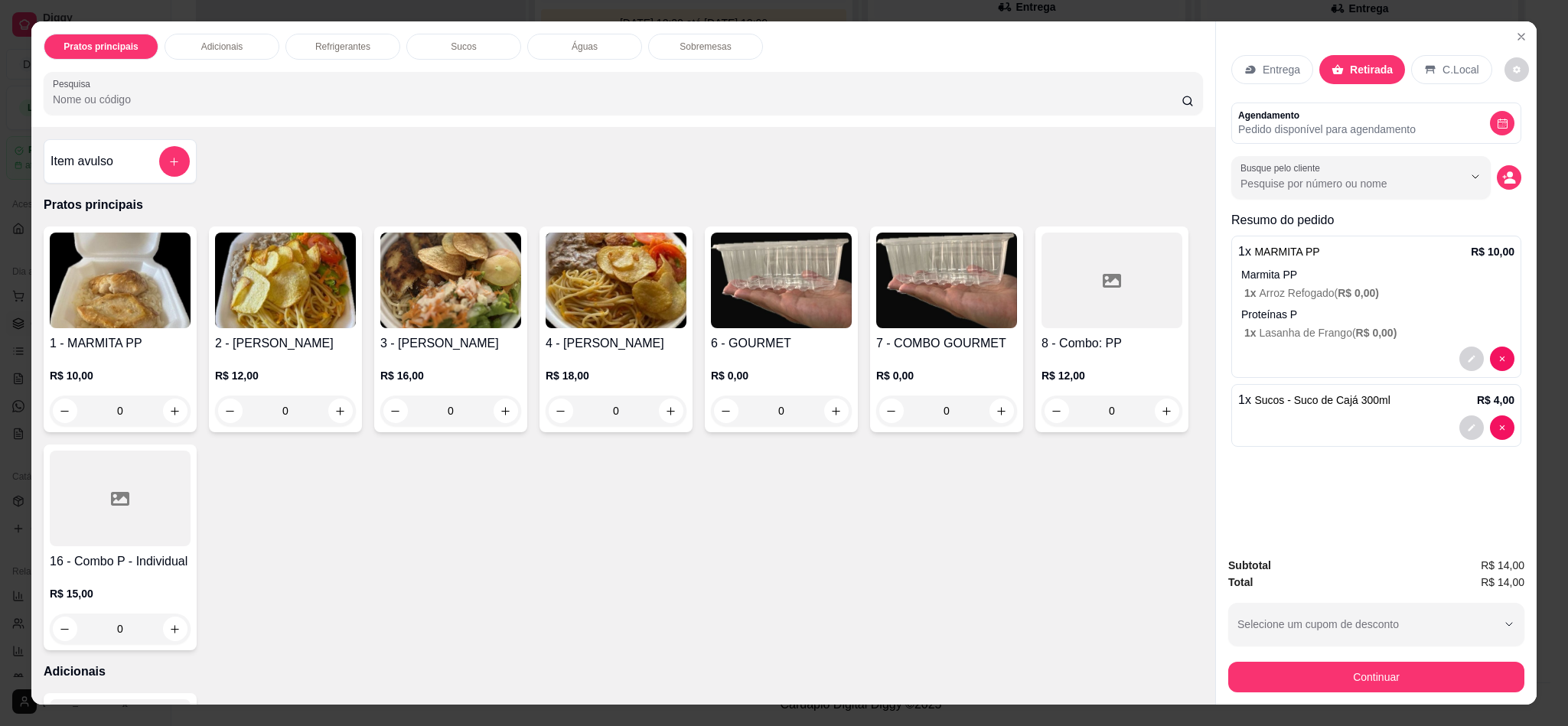
click at [1513, 81] on div "Entrega Retirada C.Local Agendamento Pedido disponível para agendamento Busque …" at bounding box center [1376, 282] width 321 height 523
click at [1511, 77] on button "decrease-product-quantity" at bounding box center [1516, 70] width 24 height 24
click at [1524, 133] on span "Automatic updates" at bounding box center [1527, 133] width 30 height 19
click at [1521, 133] on input "Automatic updates" at bounding box center [1516, 138] width 10 height 10
checkbox input "false"
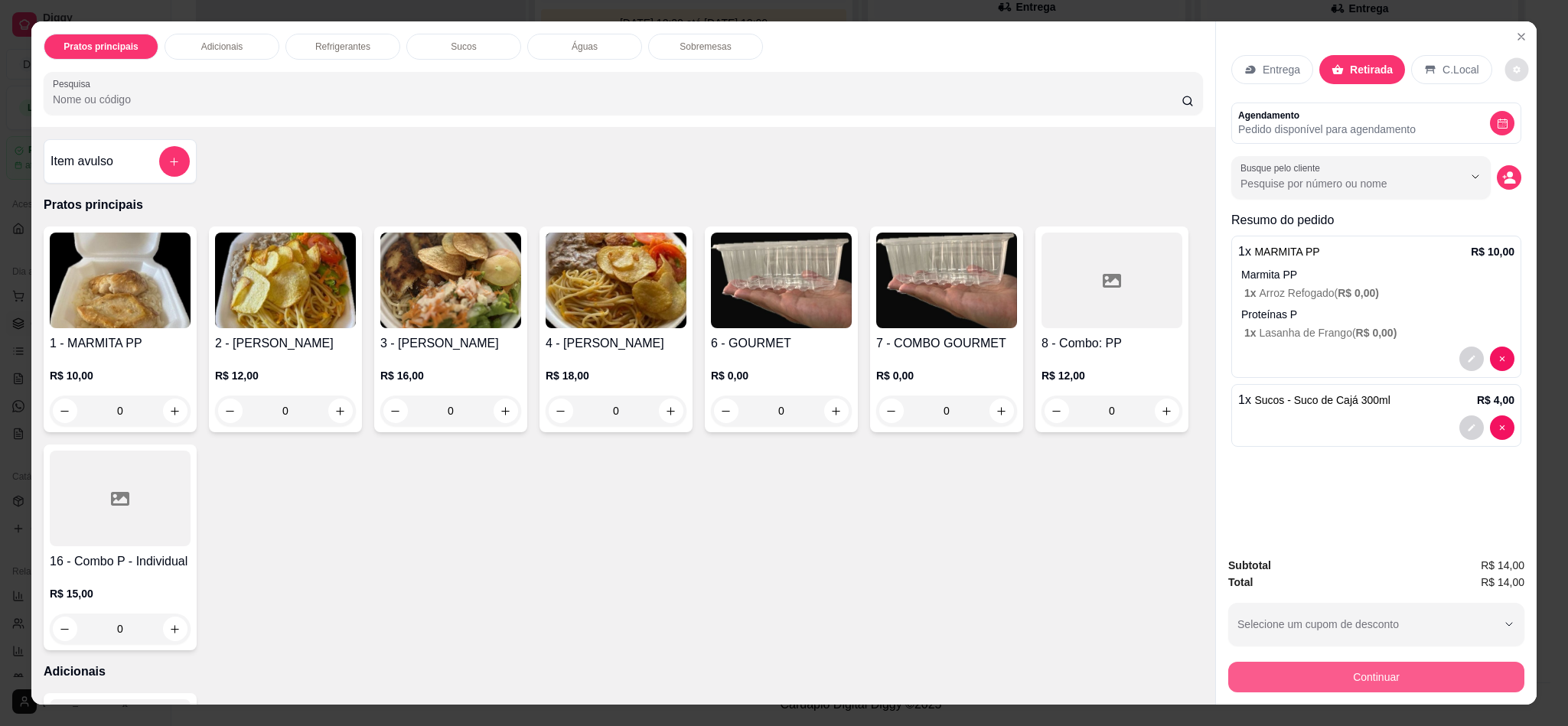
click at [1348, 673] on button "Continuar" at bounding box center [1375, 677] width 296 height 30
click at [1433, 696] on div "Subtotal R$ 14,00 Total R$ 14,00 Selecione um cupom de desconto DONACELIAOFF Se…" at bounding box center [1376, 624] width 321 height 160
click at [1422, 685] on button "Continuar" at bounding box center [1376, 676] width 287 height 30
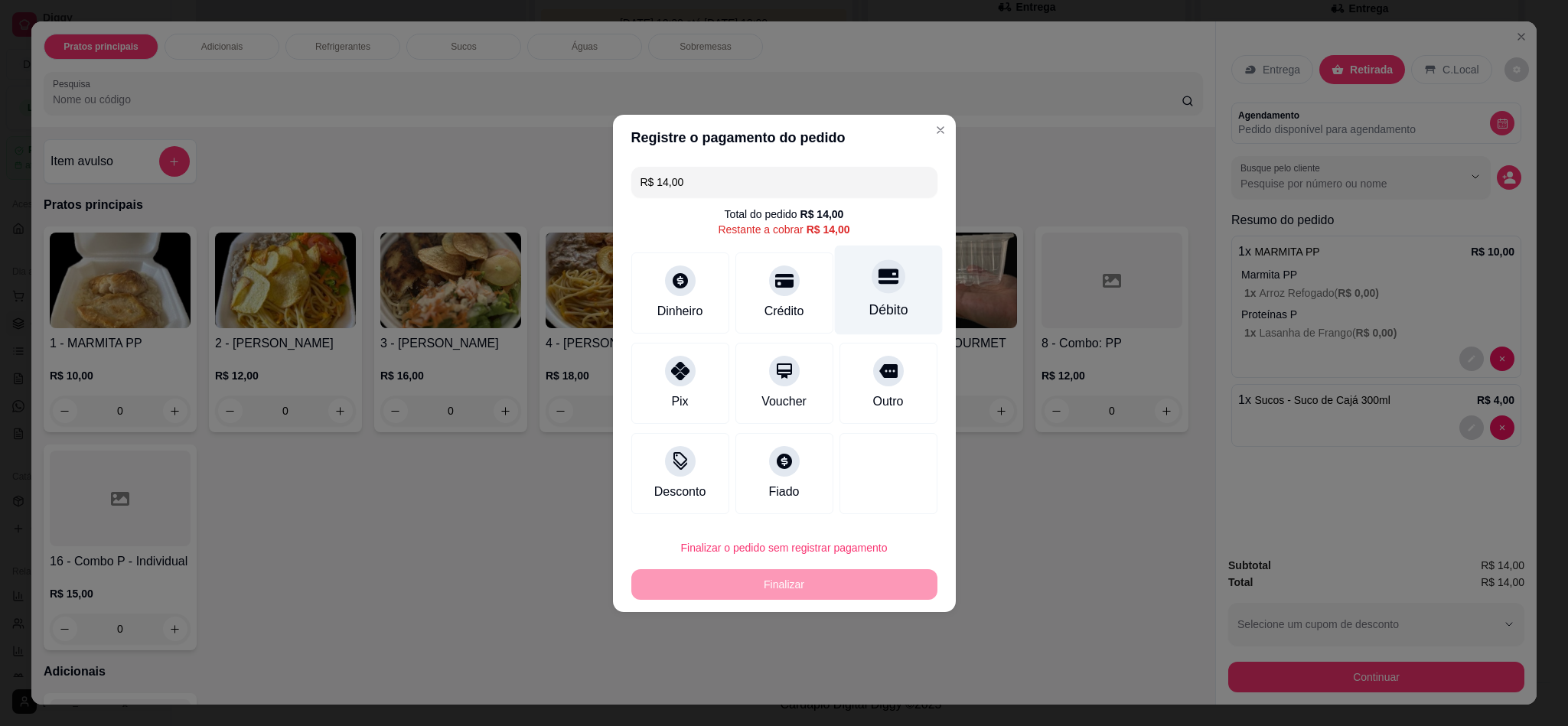
click at [857, 295] on div "Débito" at bounding box center [888, 290] width 108 height 89
type input "R$ 0,00"
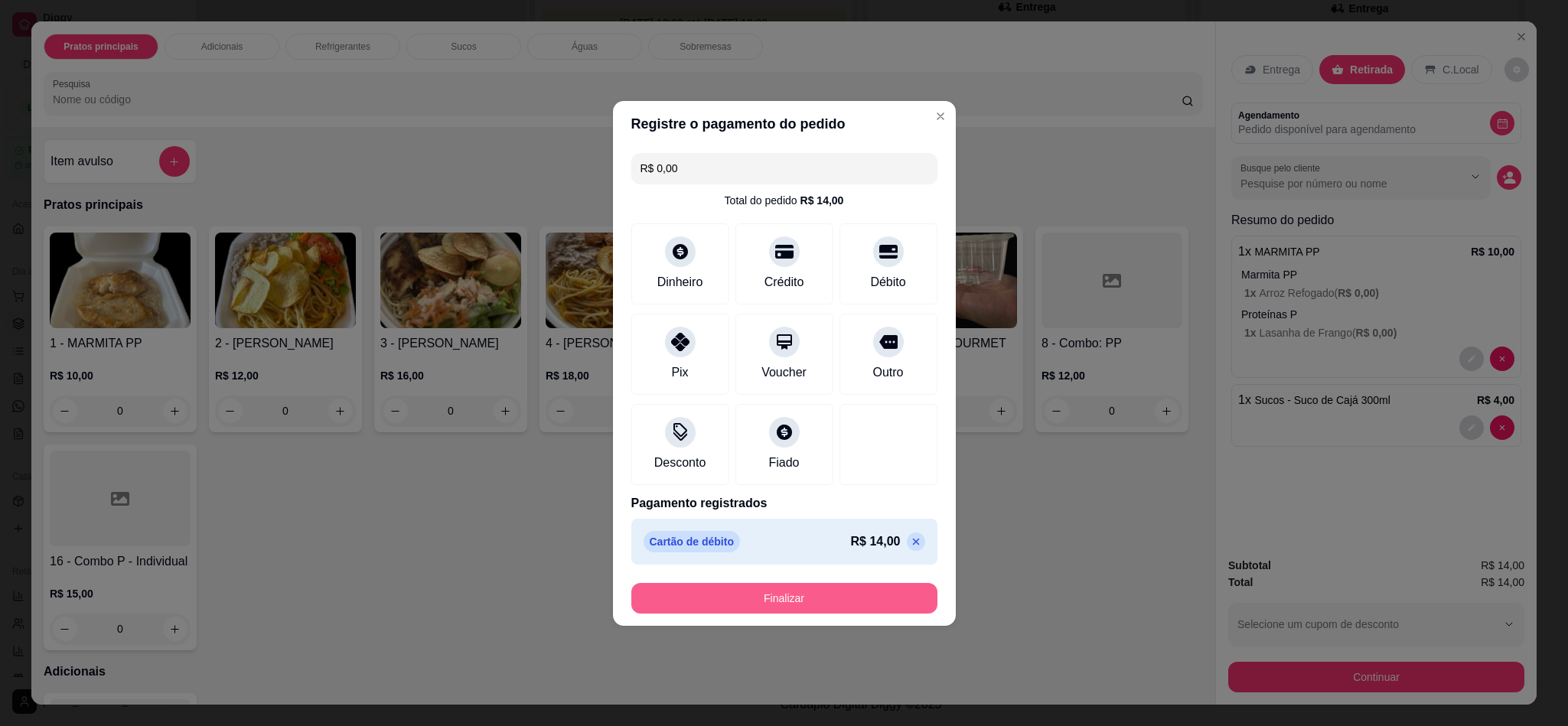
click at [813, 611] on button "Finalizar" at bounding box center [784, 599] width 306 height 30
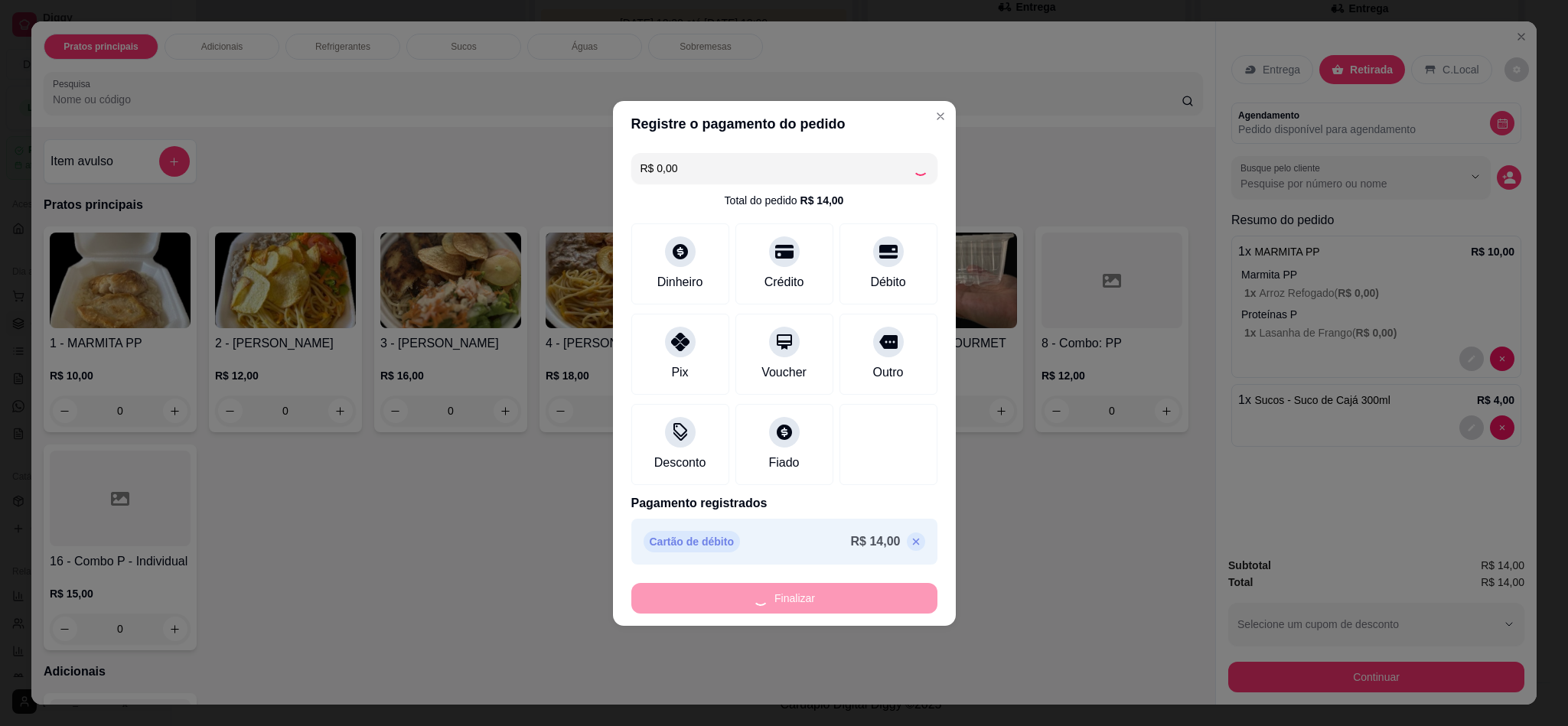
type input "0"
type input "-R$ 14,00"
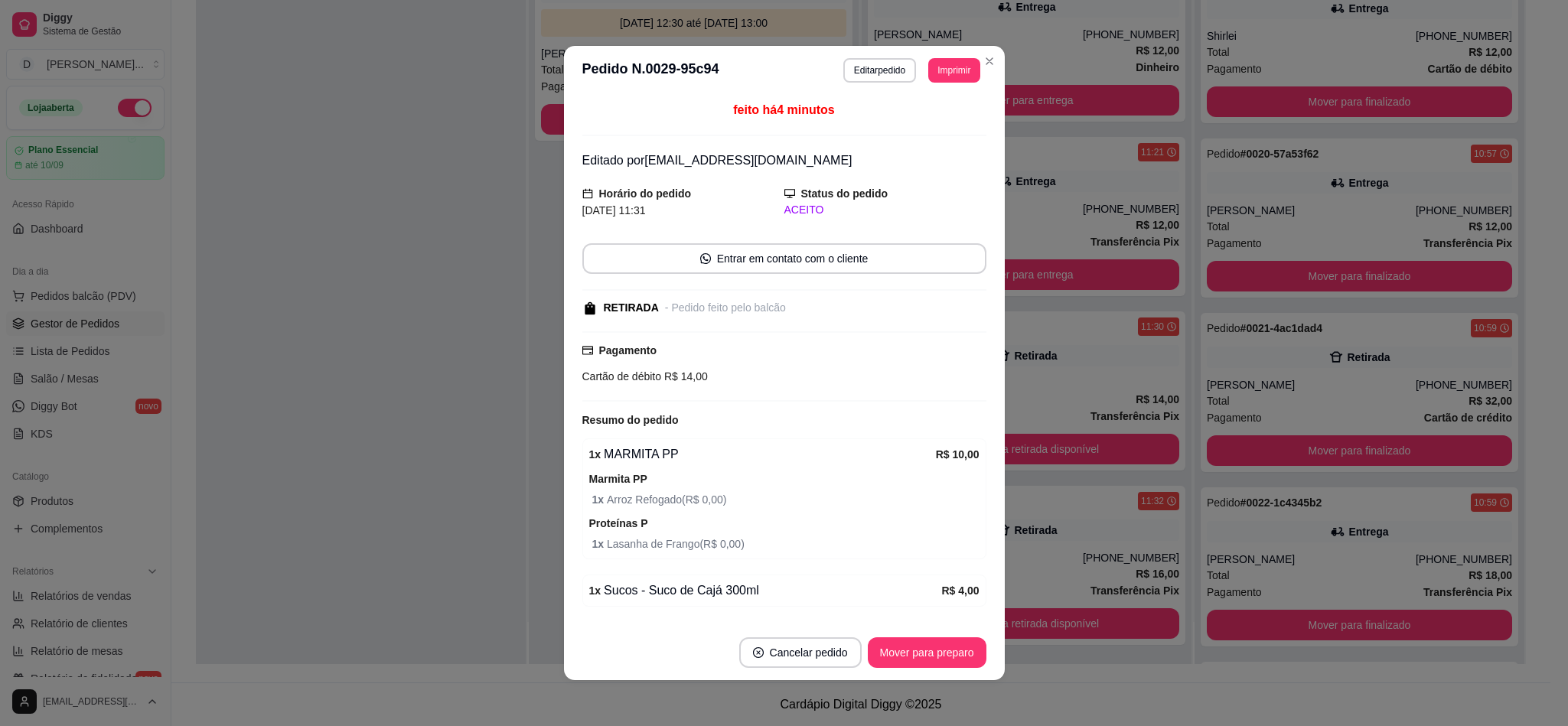
scroll to position [228, 0]
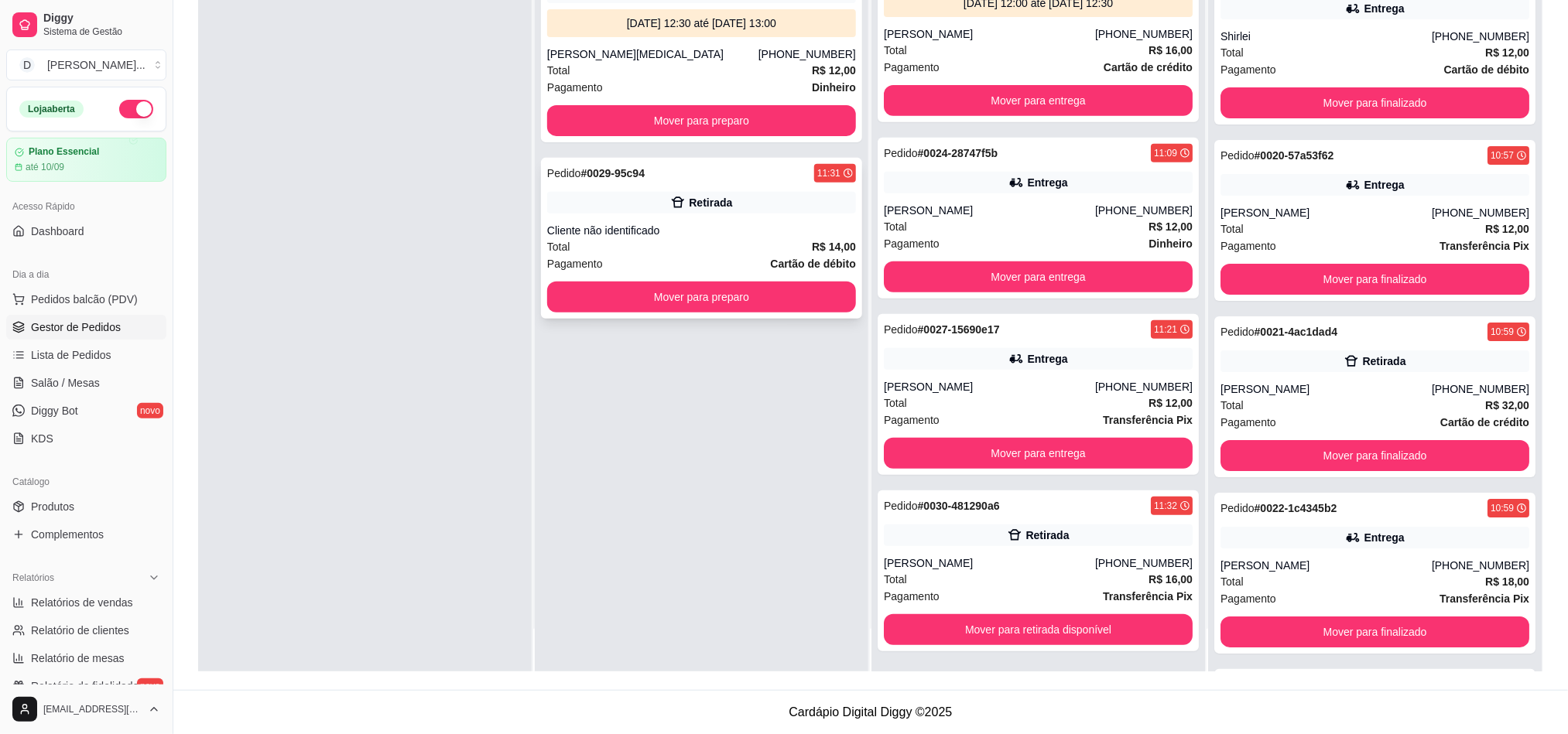
click at [570, 313] on div "Pedido # 0029-95c94 11:31 Retirada Cliente não identificado Total R$ 14,00 Paga…" at bounding box center [701, 238] width 321 height 160
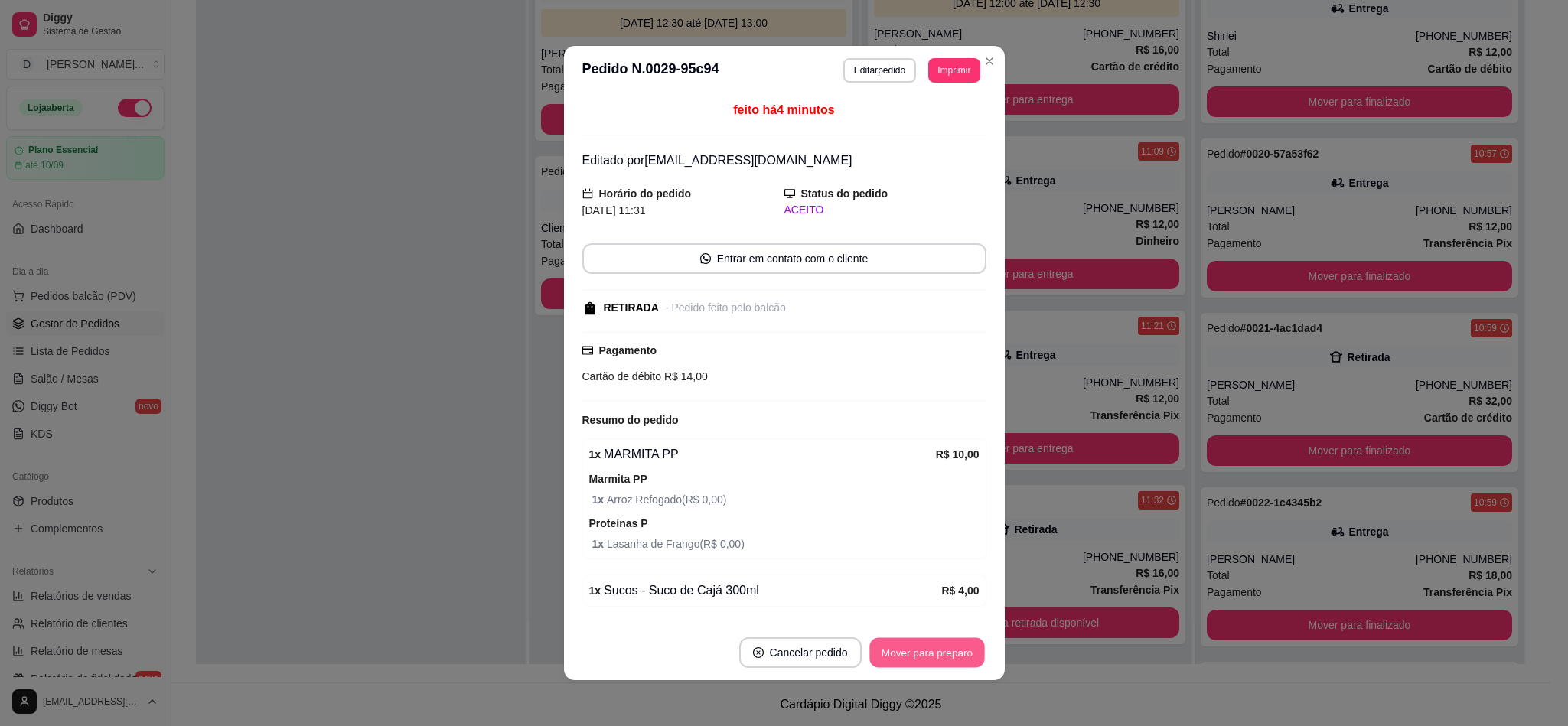
click at [893, 668] on button "Mover para preparo" at bounding box center [926, 653] width 115 height 30
click at [893, 661] on button "Mover para retirada disponível" at bounding box center [901, 653] width 169 height 30
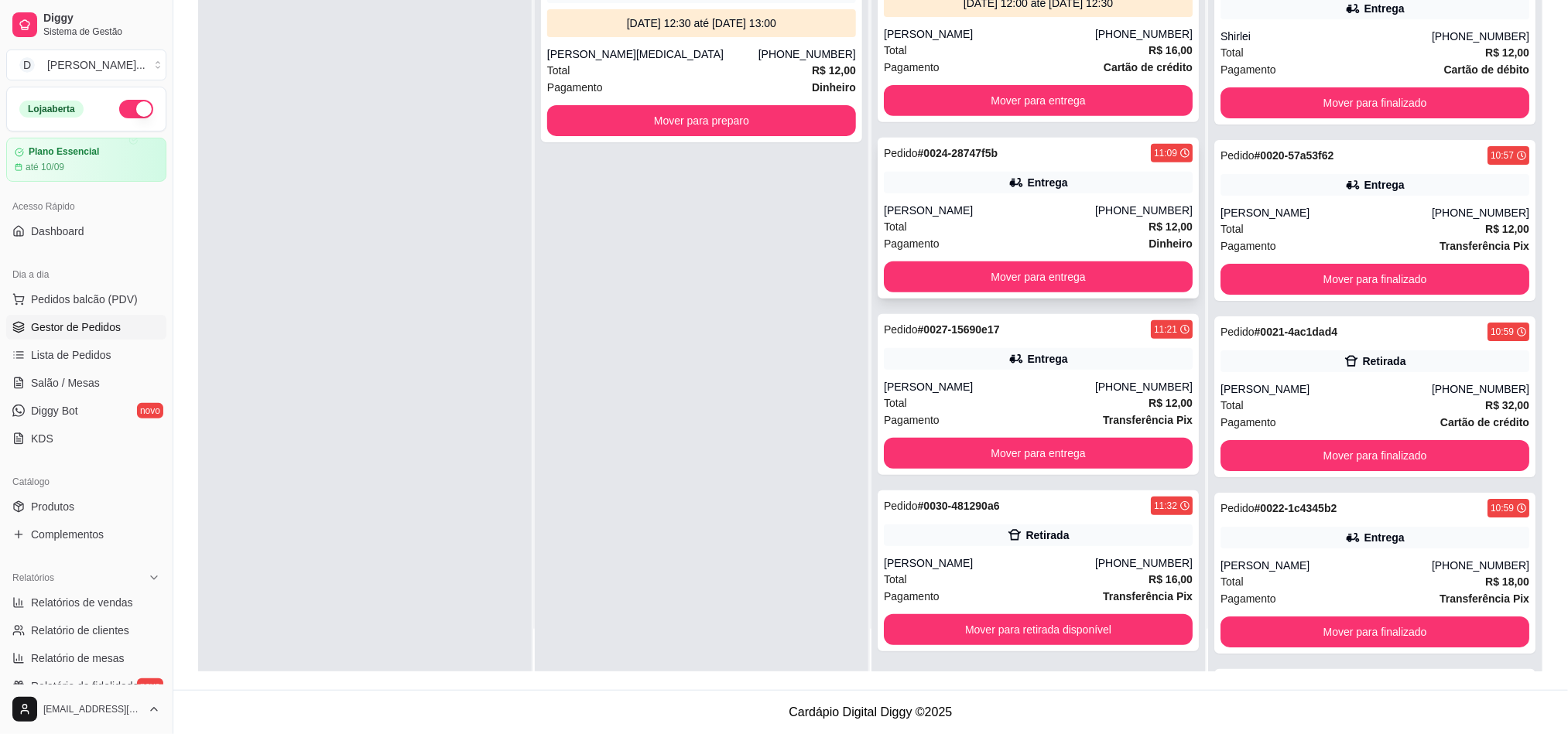
scroll to position [0, 0]
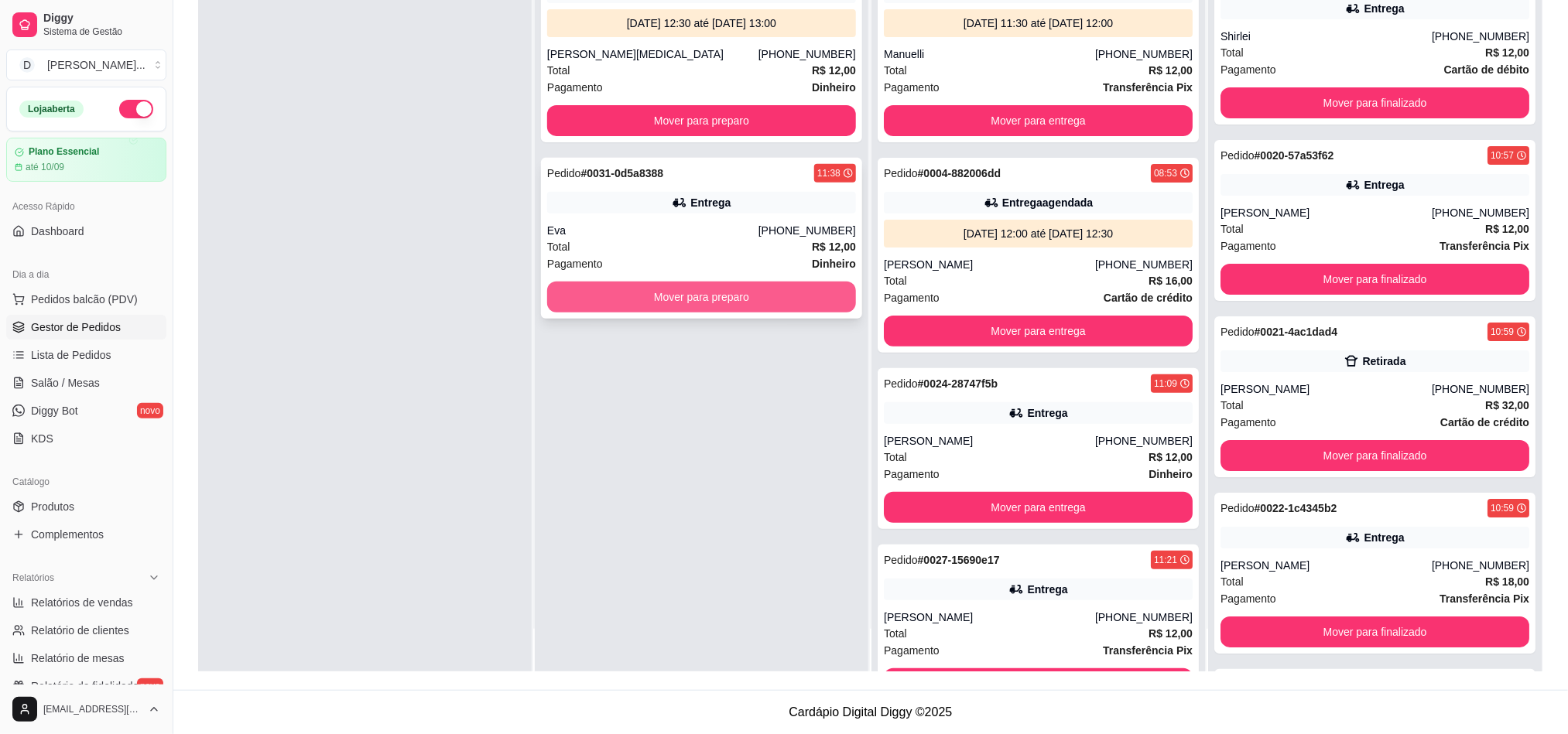
click at [762, 291] on button "Mover para preparo" at bounding box center [702, 297] width 309 height 31
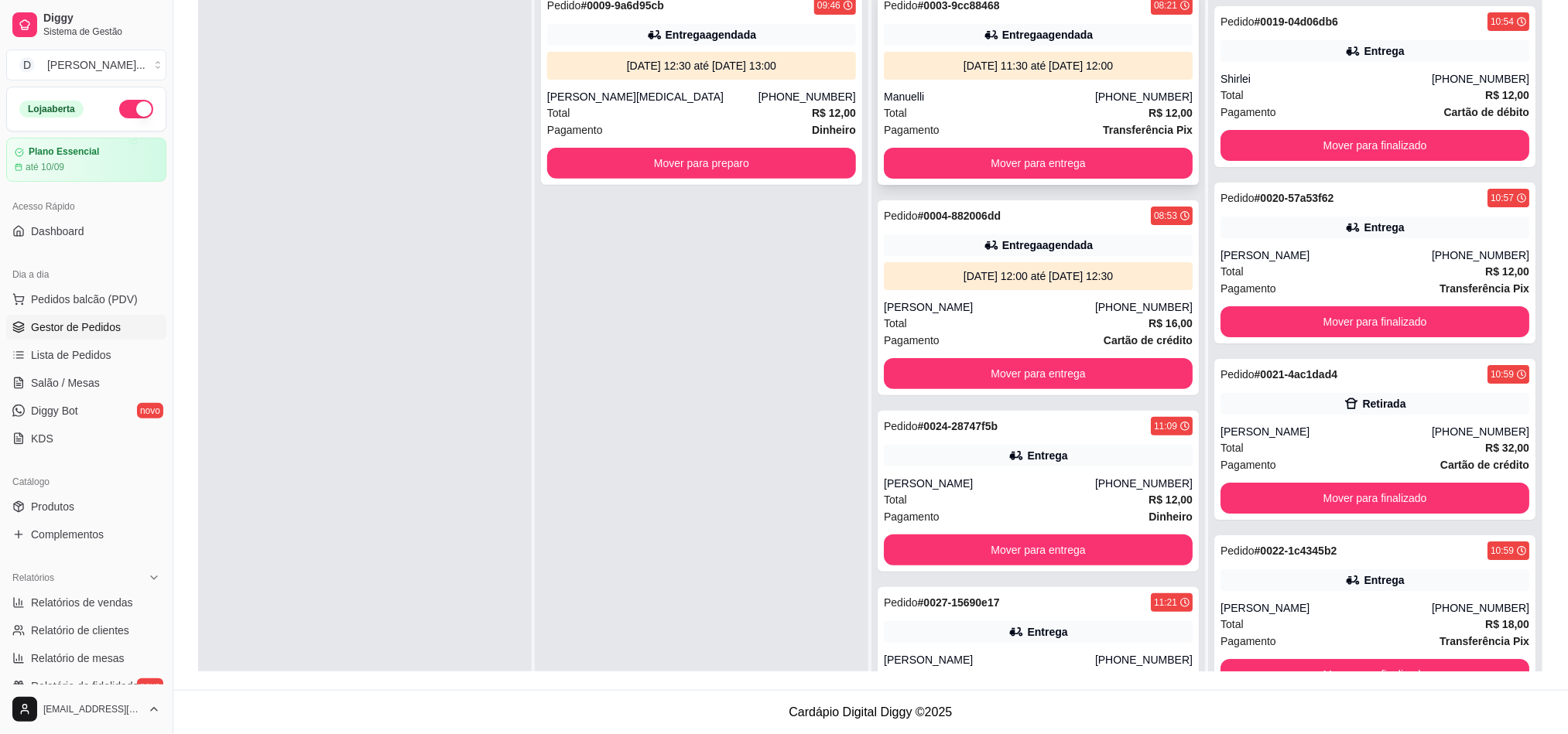
scroll to position [4, 0]
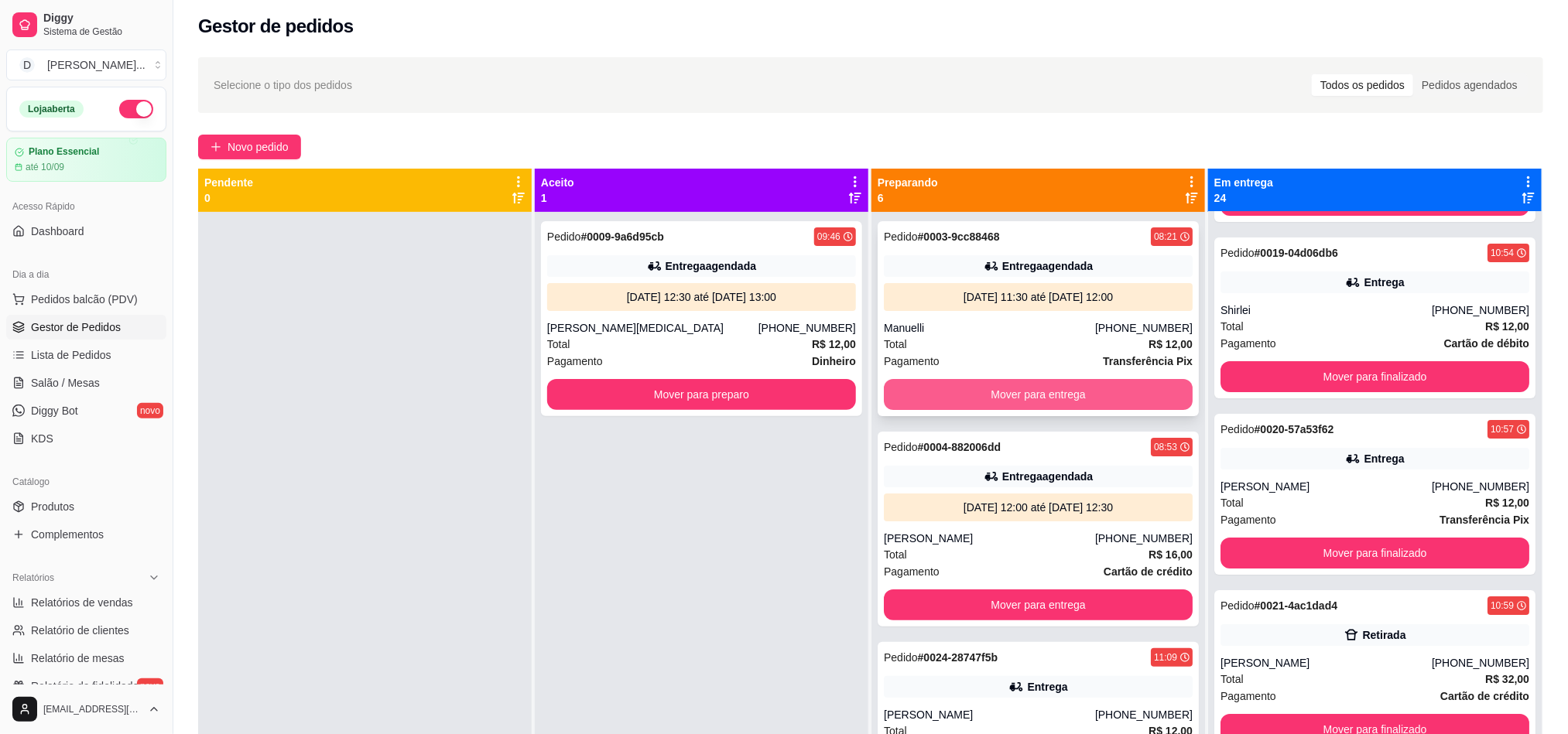
click at [985, 392] on button "Mover para entrega" at bounding box center [1039, 394] width 309 height 31
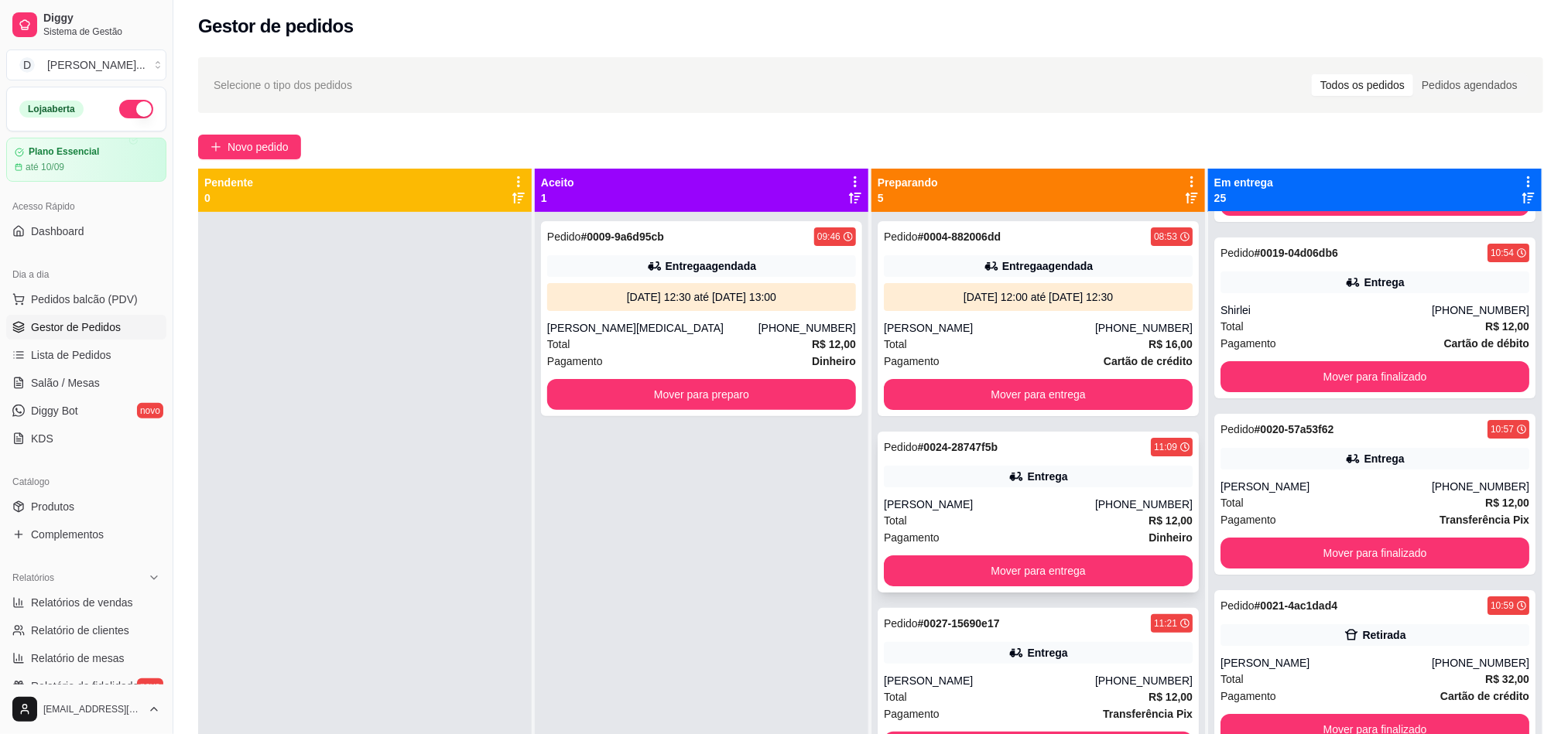
scroll to position [116, 0]
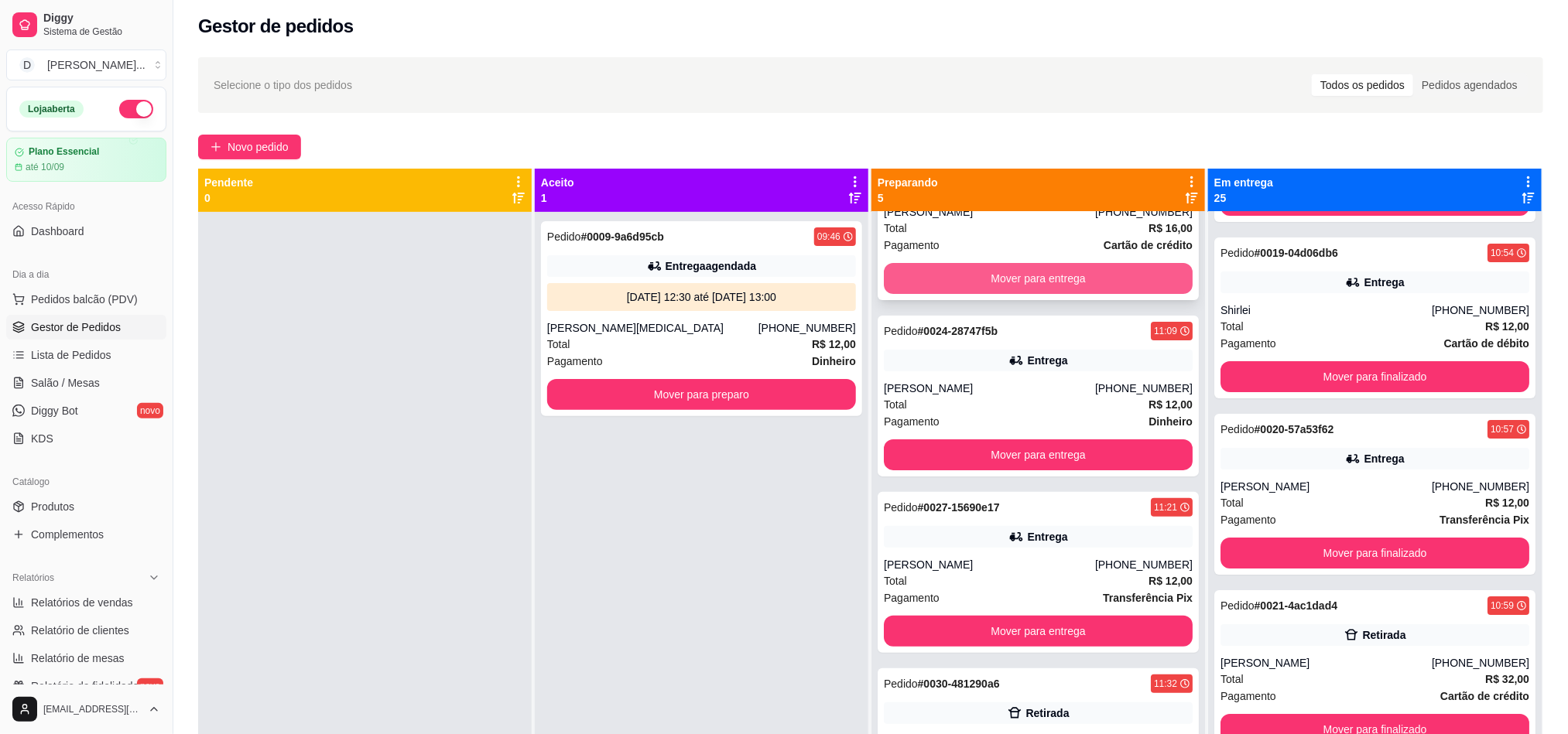
click at [963, 270] on button "Mover para entrega" at bounding box center [1039, 278] width 309 height 31
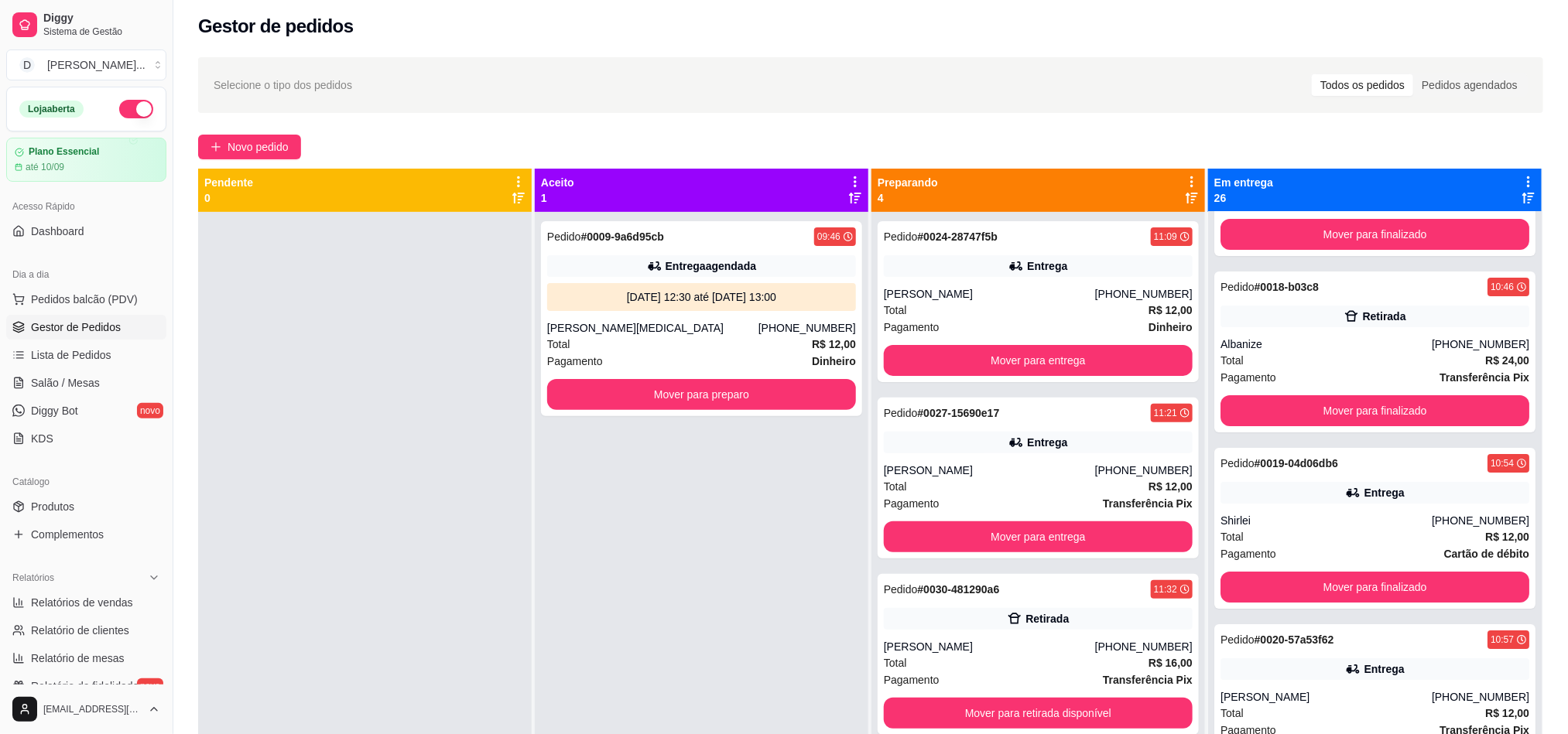
scroll to position [3220, 0]
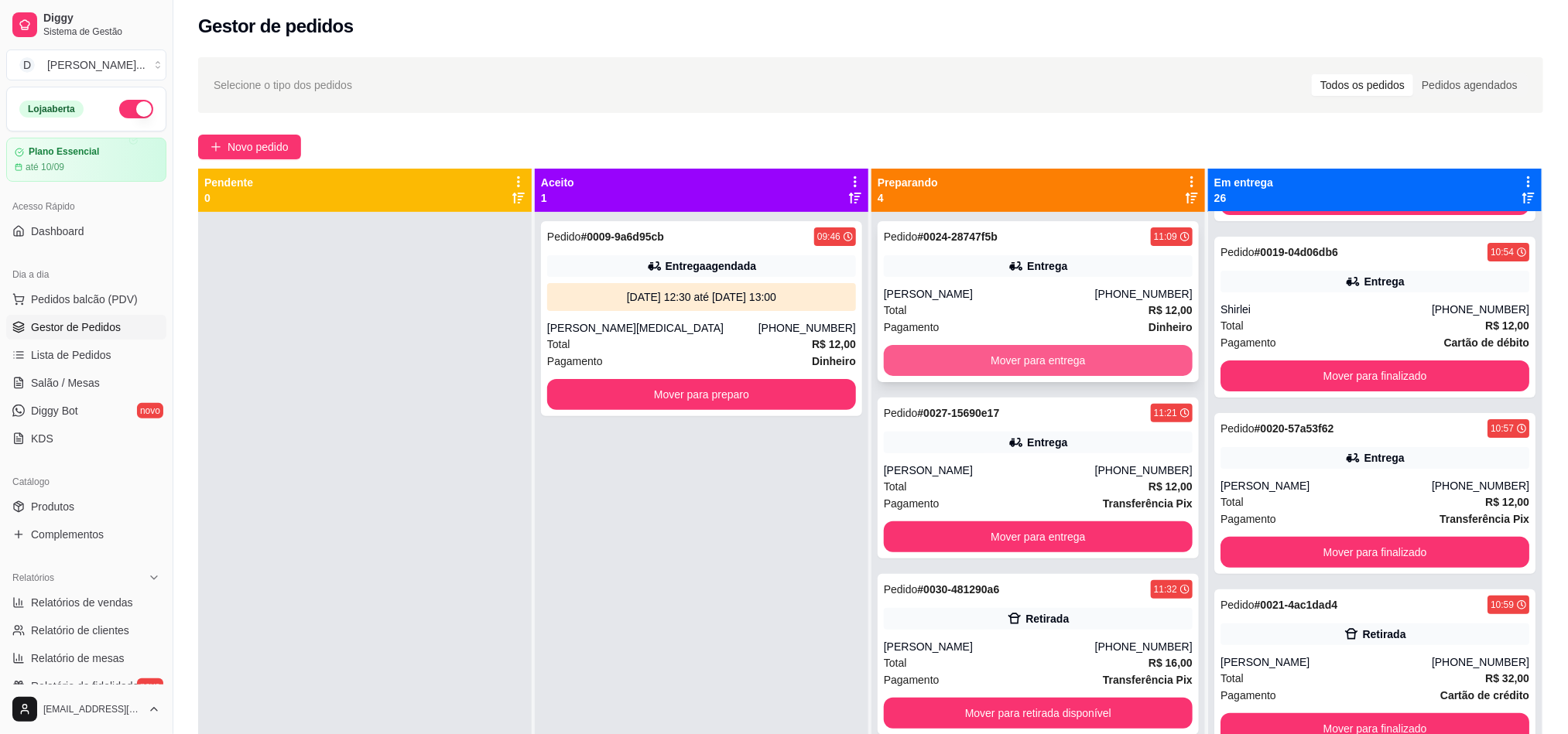
click at [955, 356] on button "Mover para entrega" at bounding box center [1039, 360] width 309 height 31
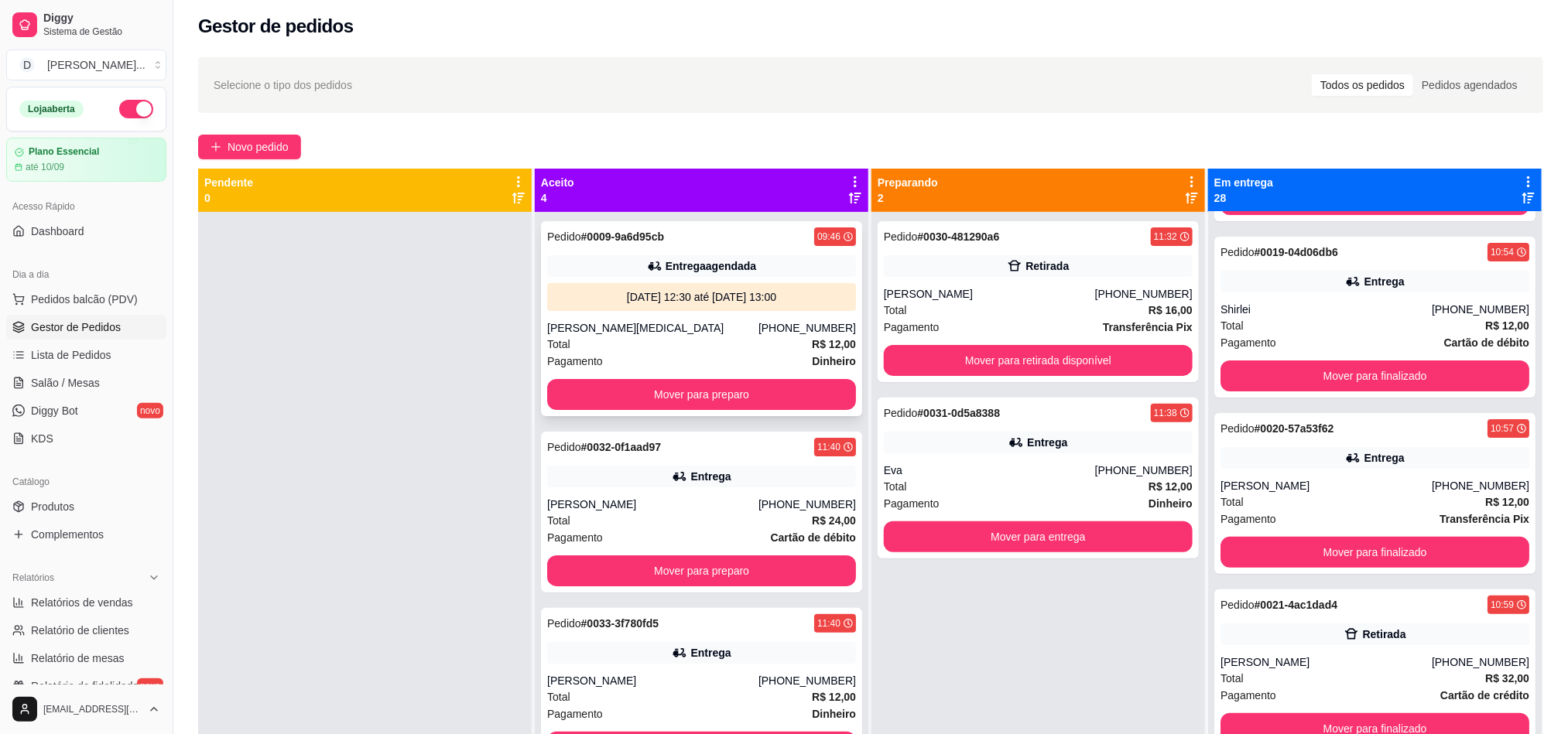
scroll to position [20, 0]
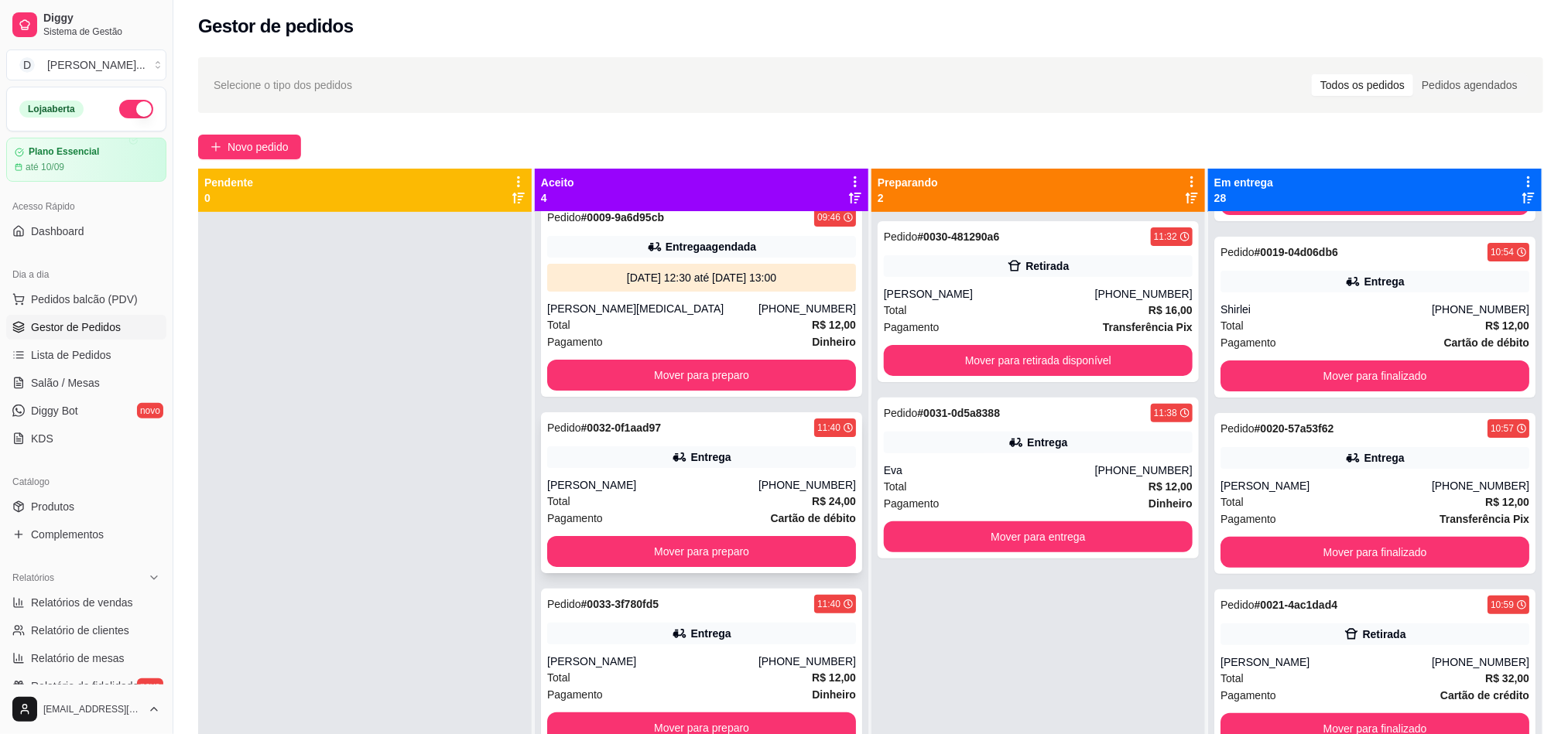
click at [671, 477] on div "Grigorio" at bounding box center [652, 485] width 211 height 15
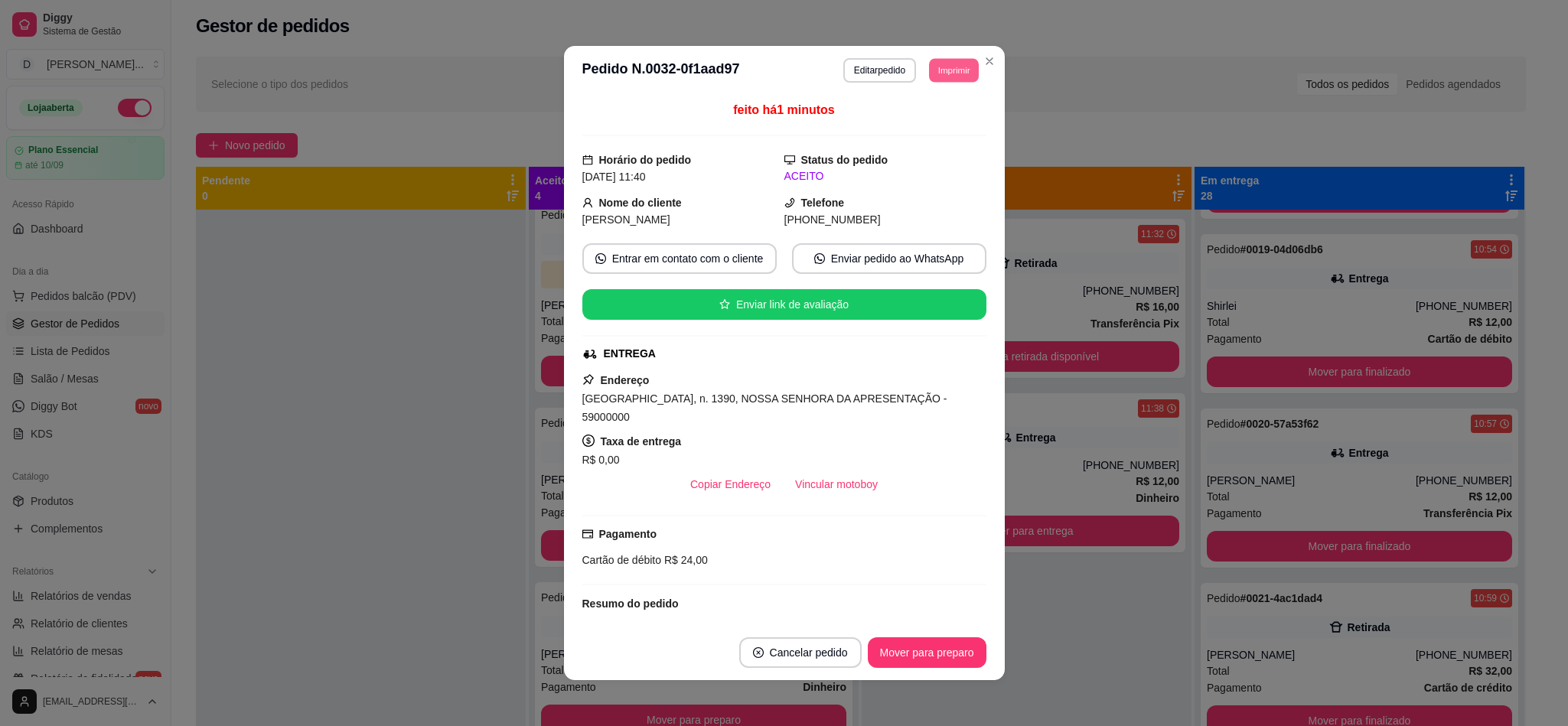
click at [929, 81] on button "Imprimir" at bounding box center [953, 70] width 50 height 24
click at [923, 119] on button "IMPRESSORA" at bounding box center [916, 124] width 111 height 24
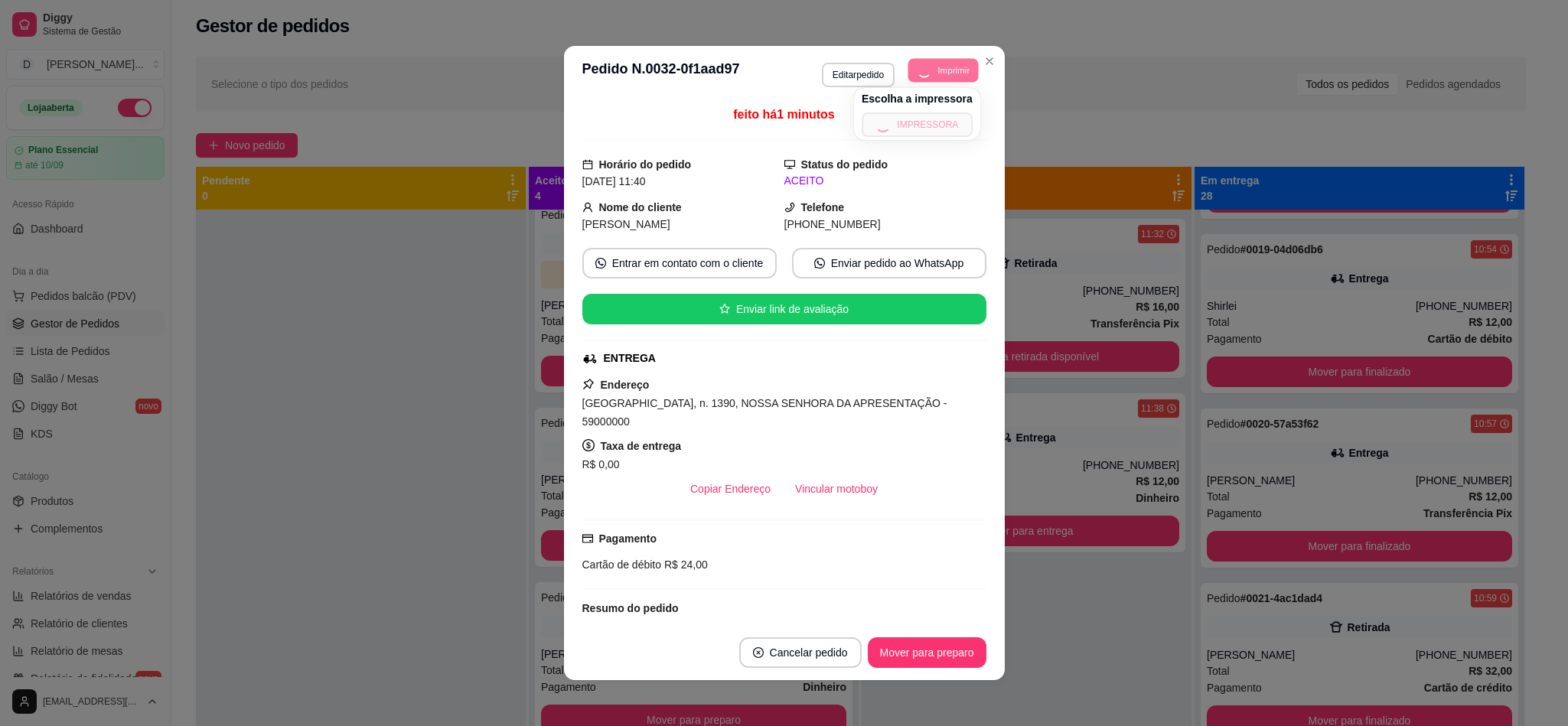
click at [930, 69] on button "Imprimir" at bounding box center [943, 70] width 70 height 24
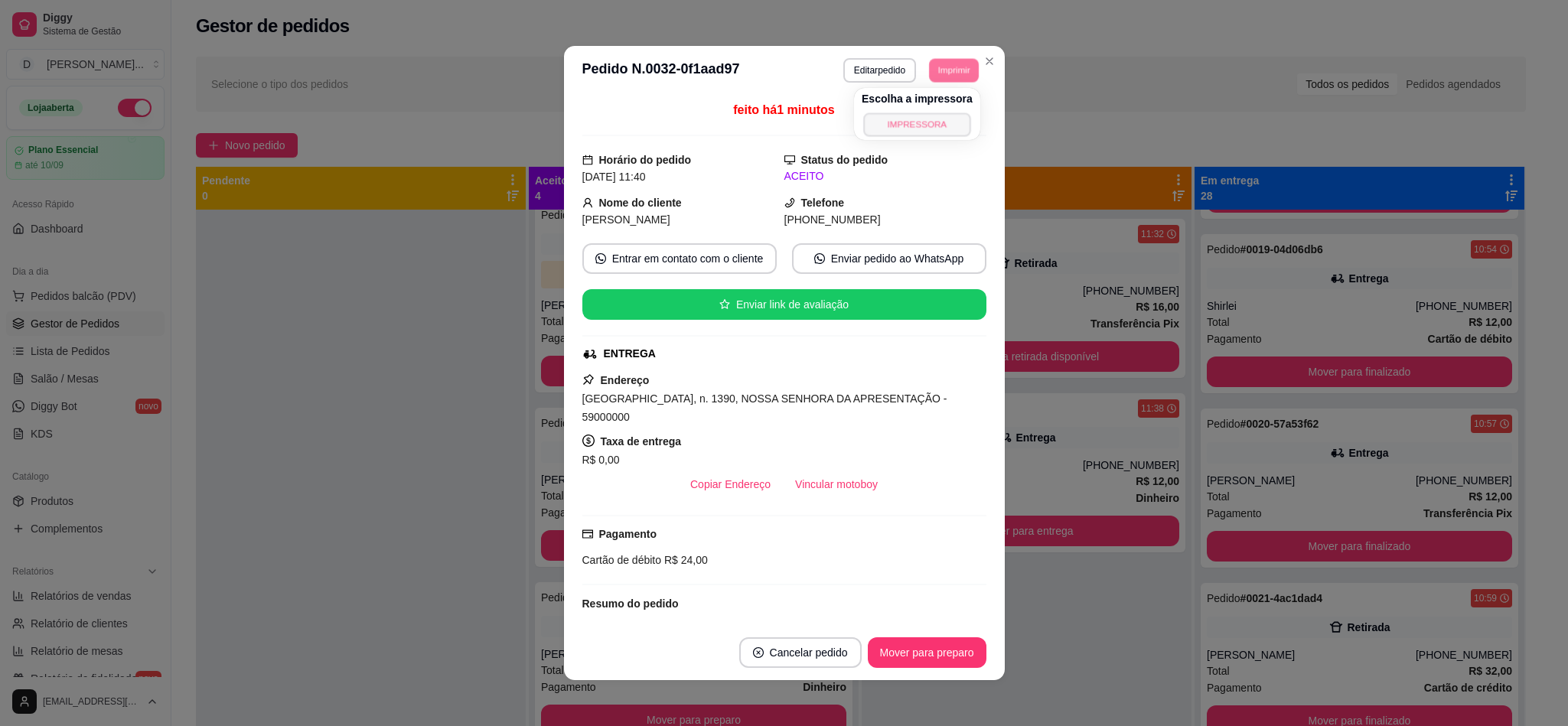
click at [930, 115] on button "IMPRESSORA" at bounding box center [916, 124] width 107 height 24
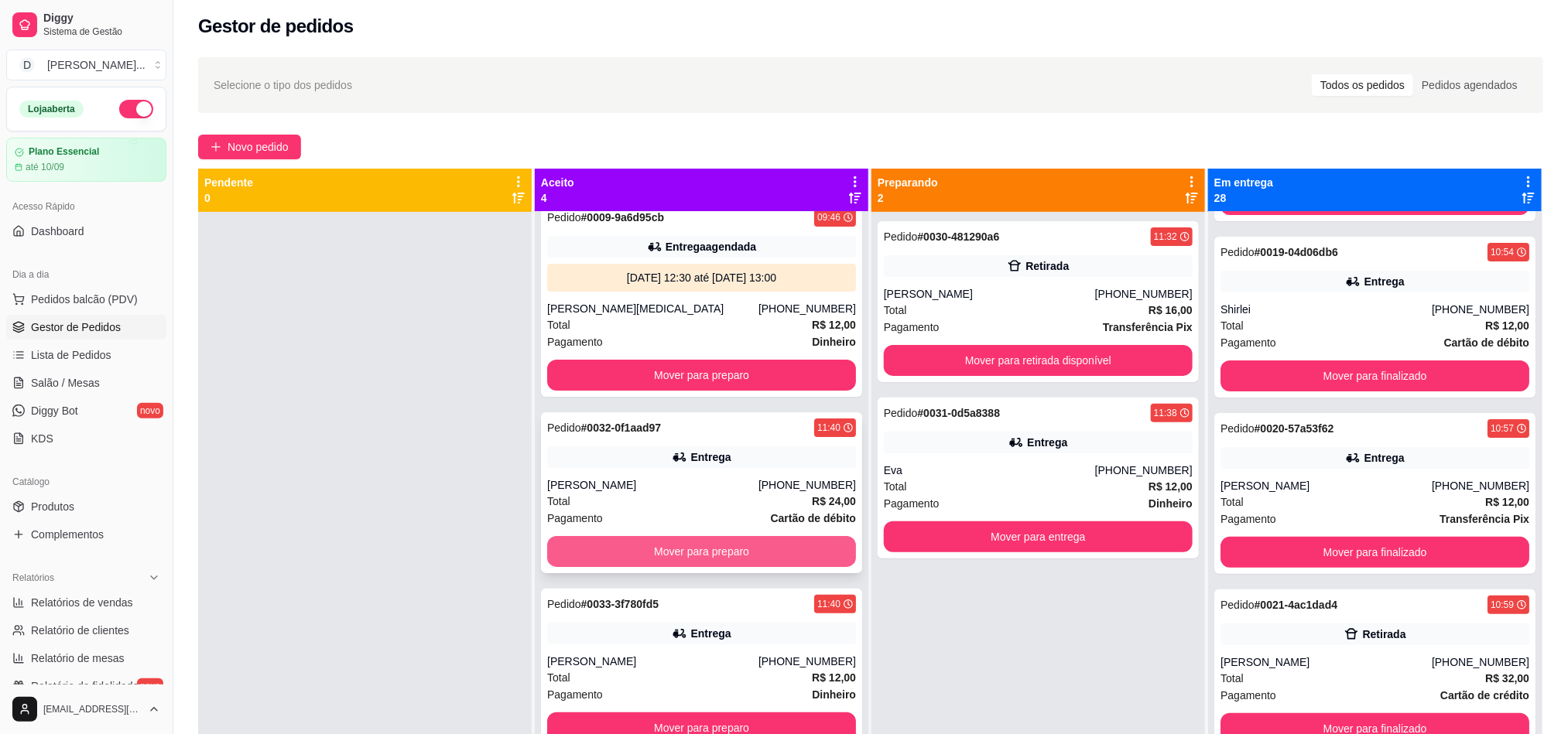
click at [664, 548] on button "Mover para preparo" at bounding box center [702, 551] width 309 height 31
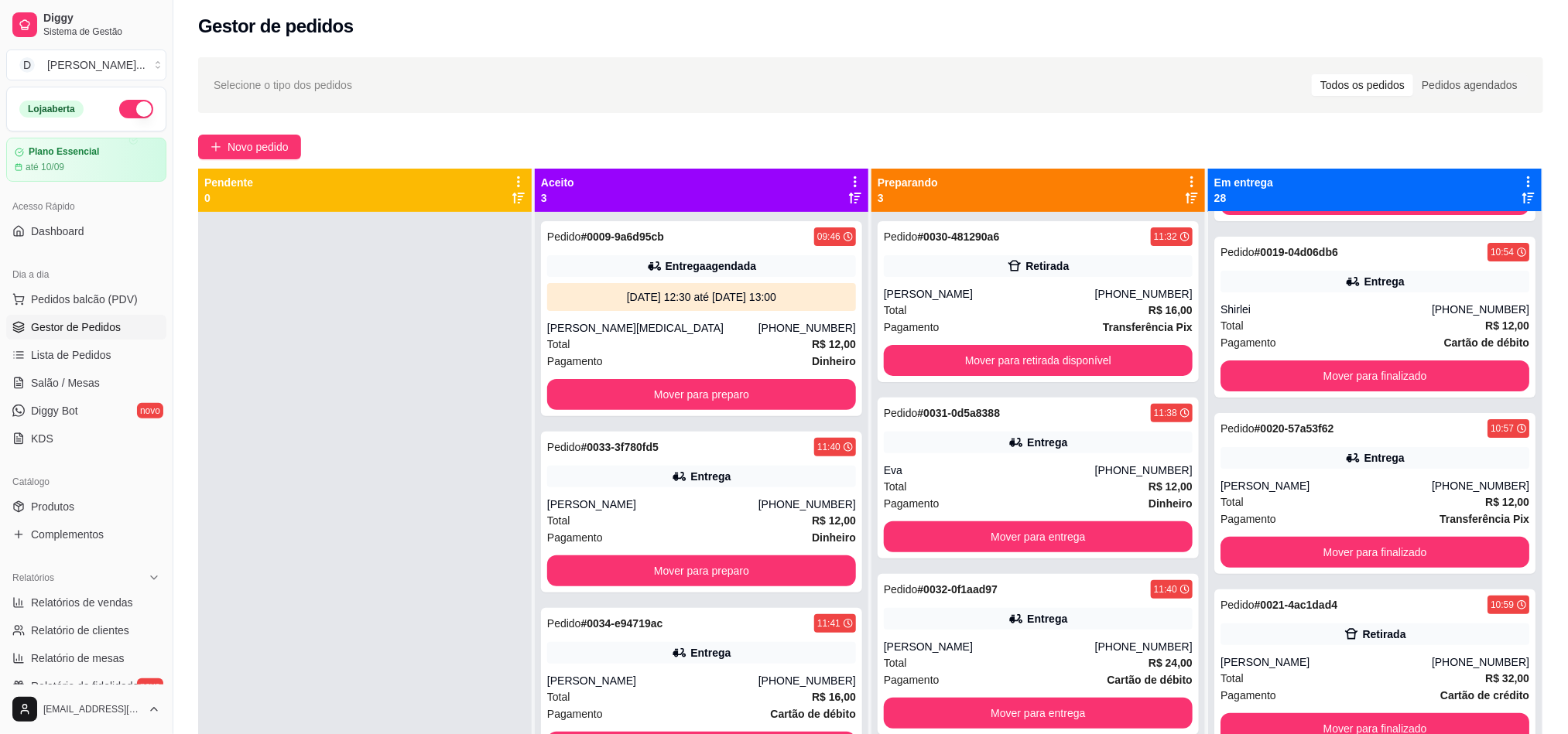
scroll to position [0, 0]
click at [674, 580] on button "Mover para preparo" at bounding box center [702, 571] width 309 height 31
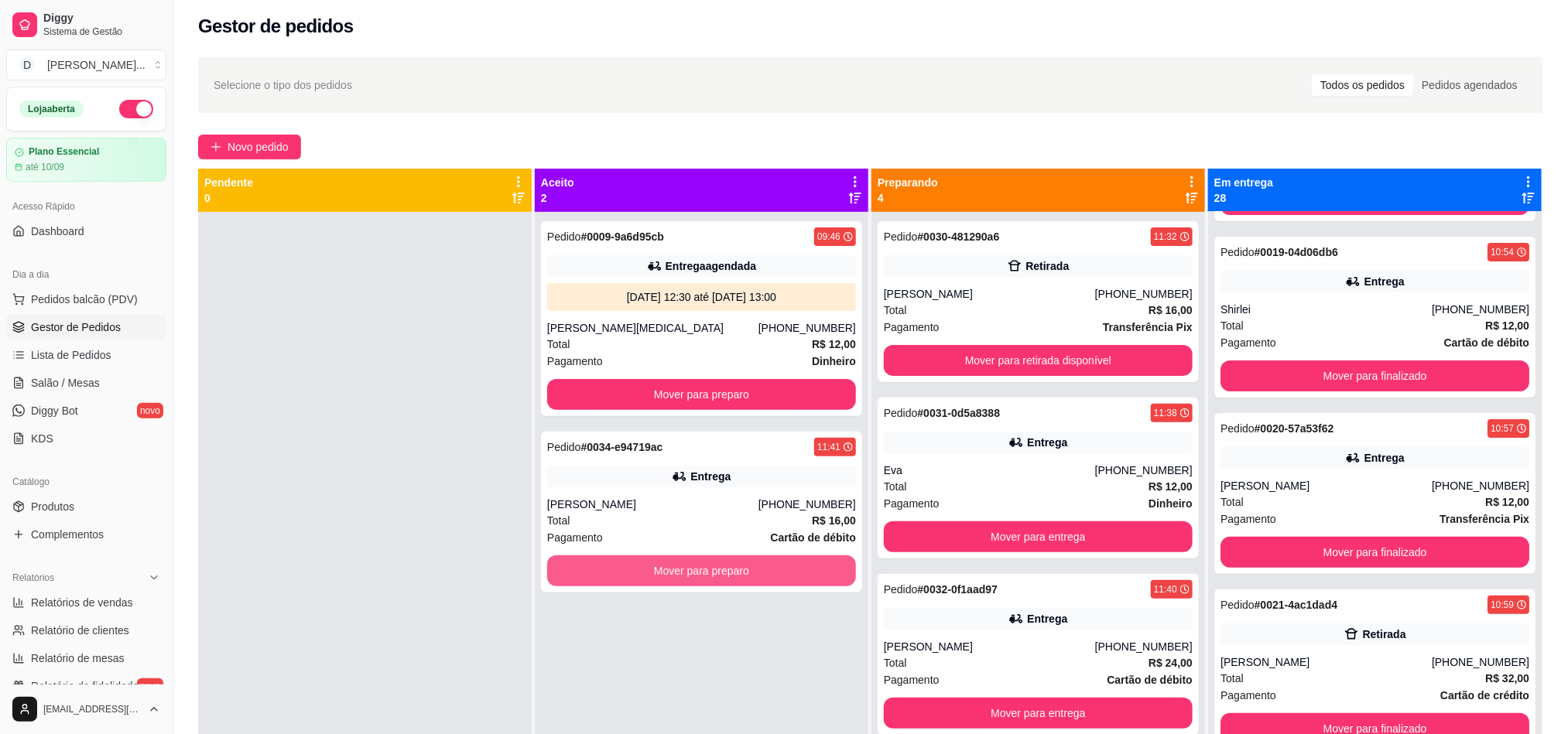
click at [674, 580] on button "Mover para preparo" at bounding box center [702, 571] width 309 height 31
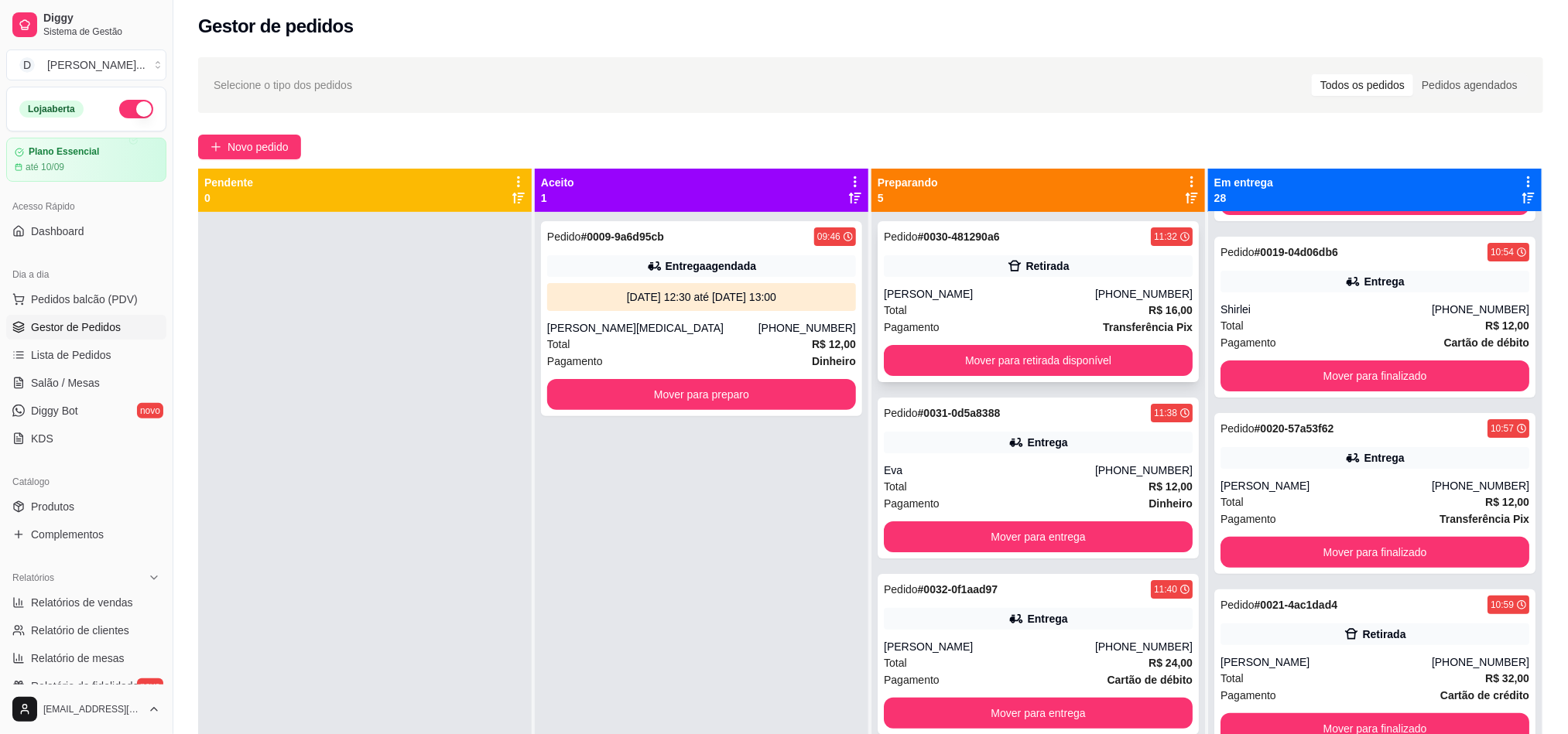
click at [986, 307] on div "Total R$ 16,00" at bounding box center [1039, 310] width 309 height 17
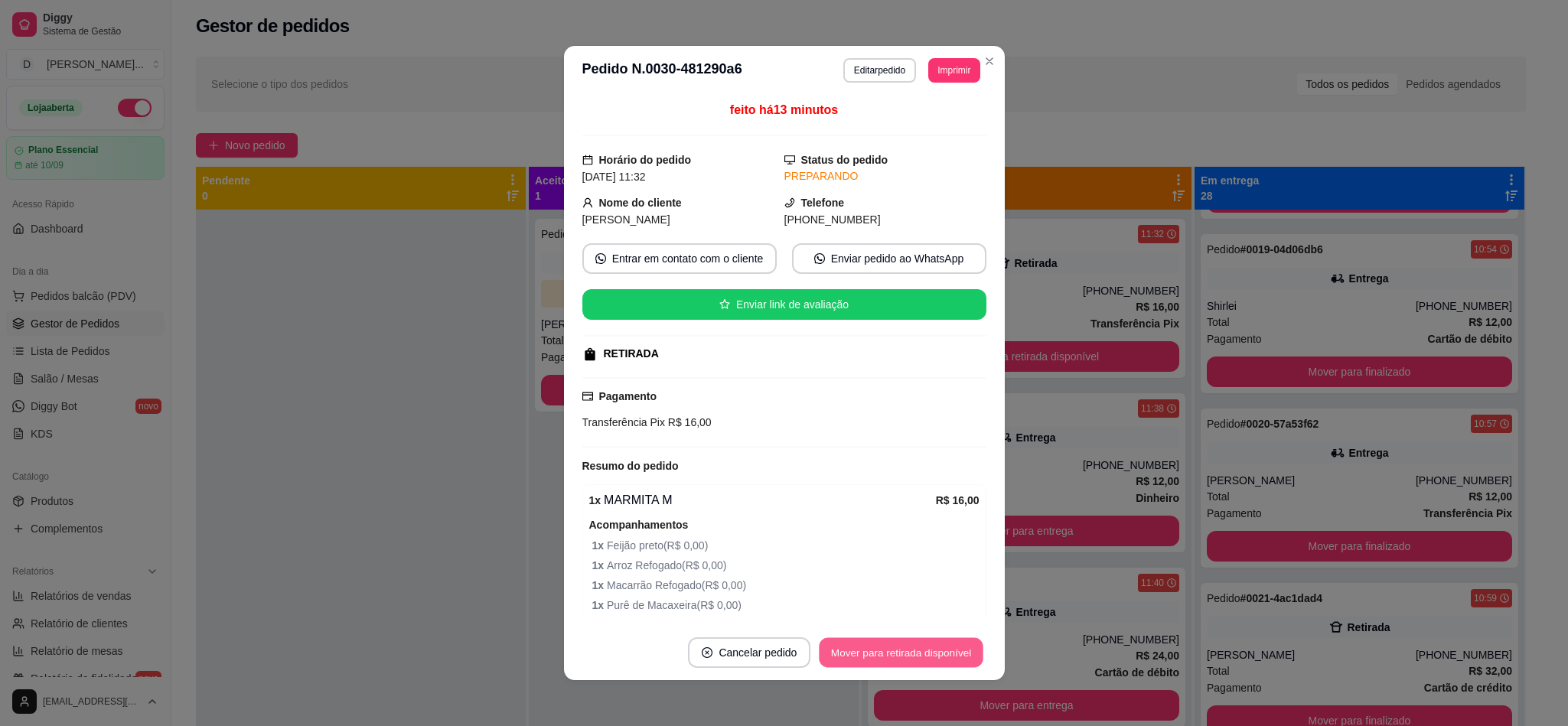
click at [868, 655] on button "Mover para retirada disponível" at bounding box center [902, 653] width 164 height 30
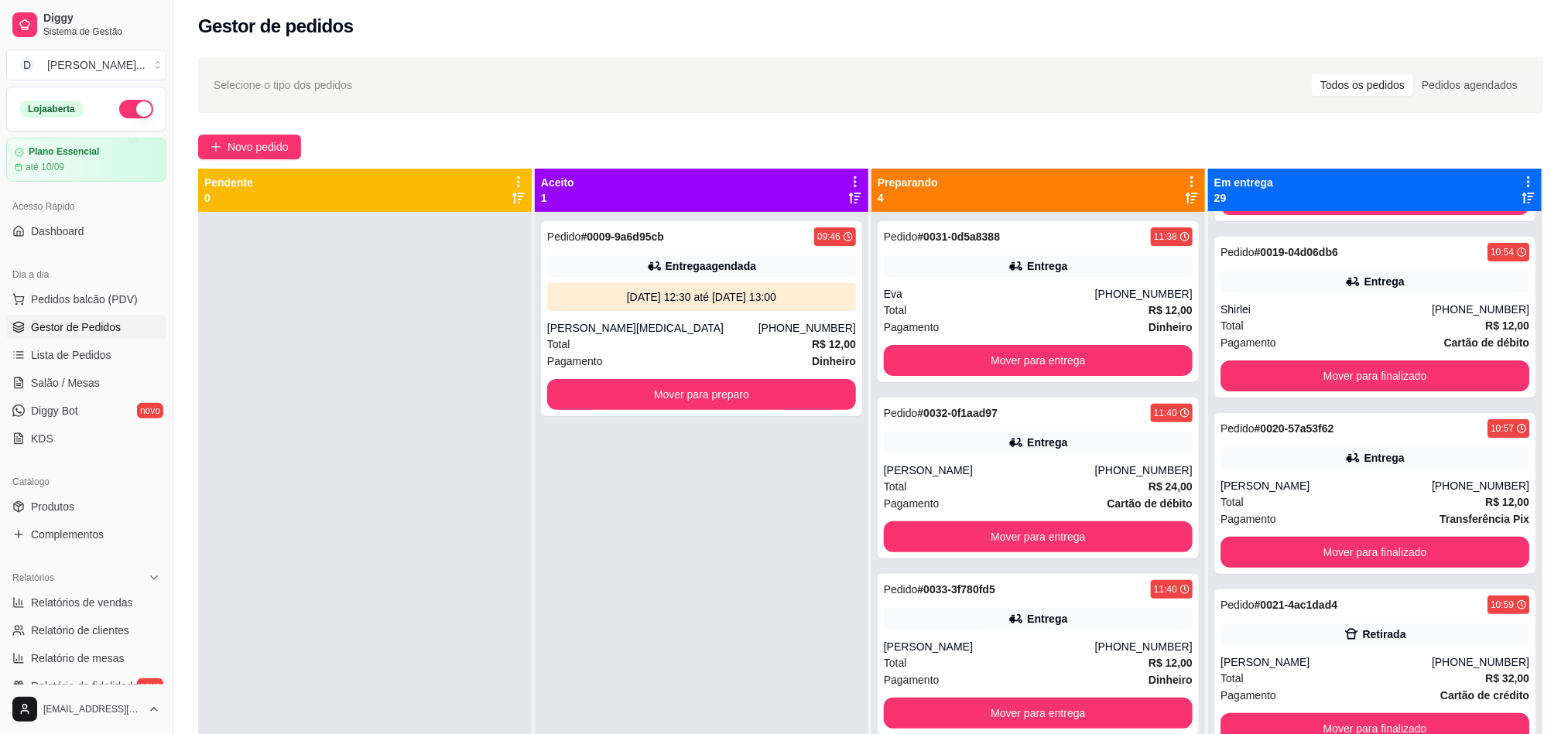
click at [599, 100] on div "Selecione o tipo dos pedidos Todos os pedidos Pedidos agendados" at bounding box center [870, 84] width 1345 height 55
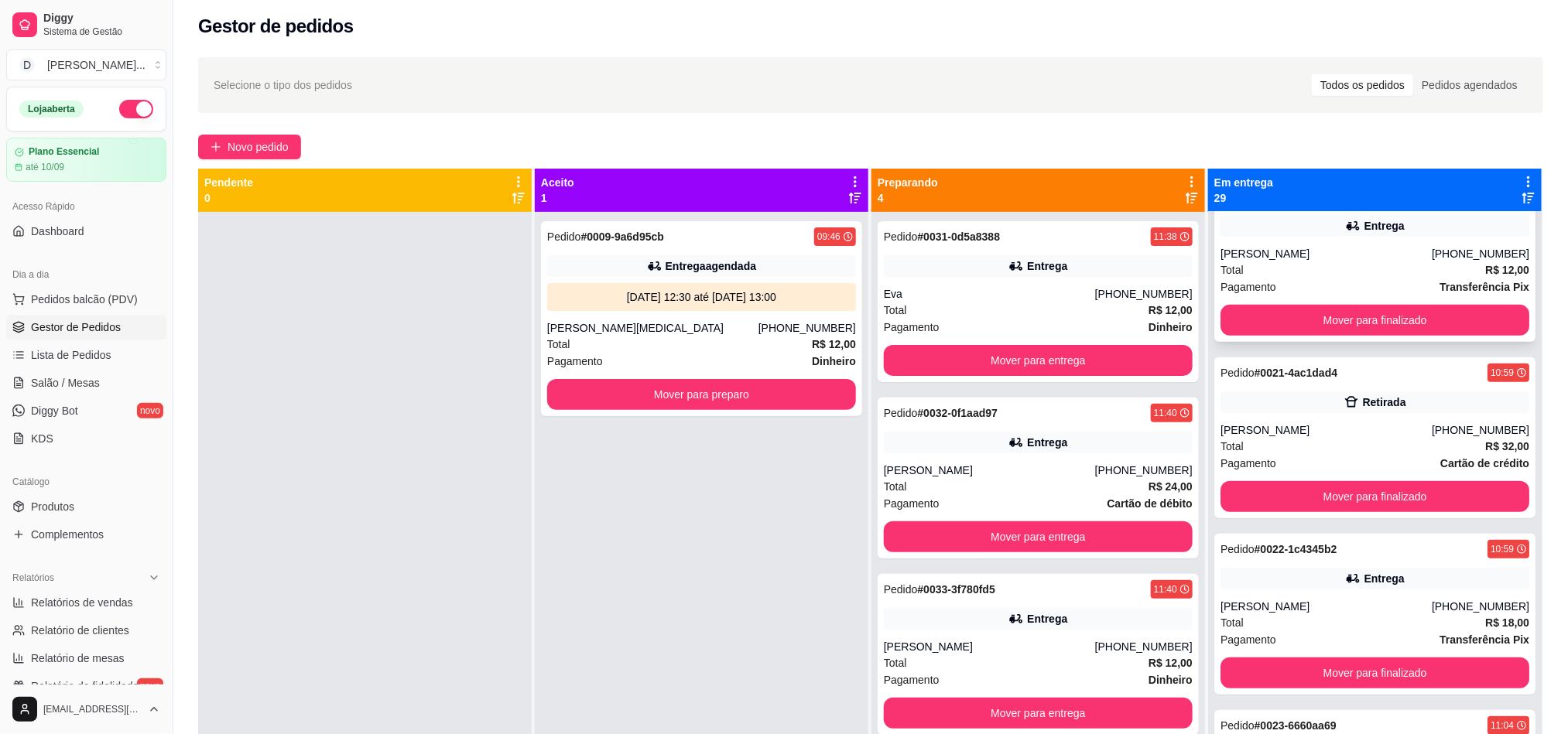
scroll to position [3568, 0]
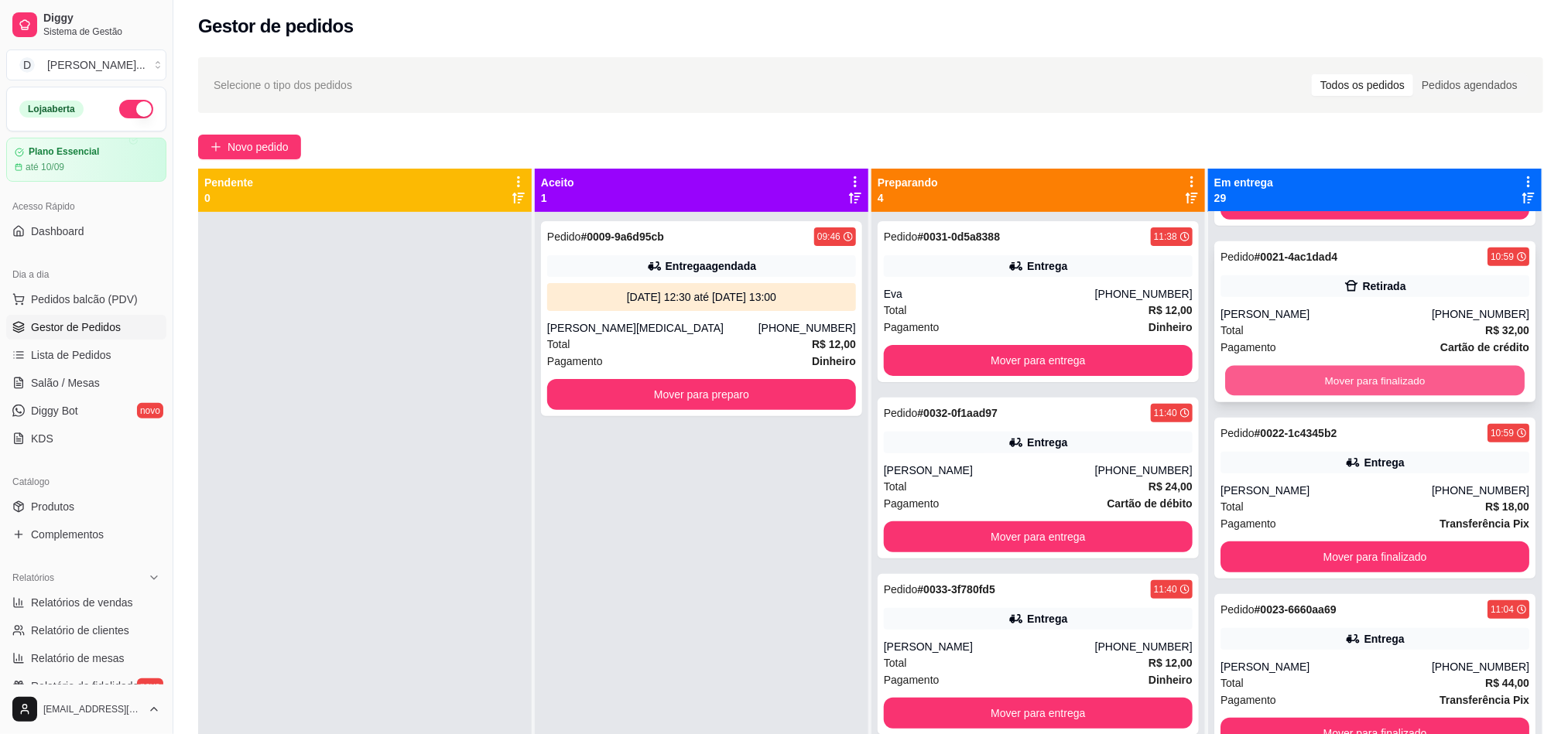
click at [1331, 378] on button "Mover para finalizado" at bounding box center [1374, 381] width 300 height 30
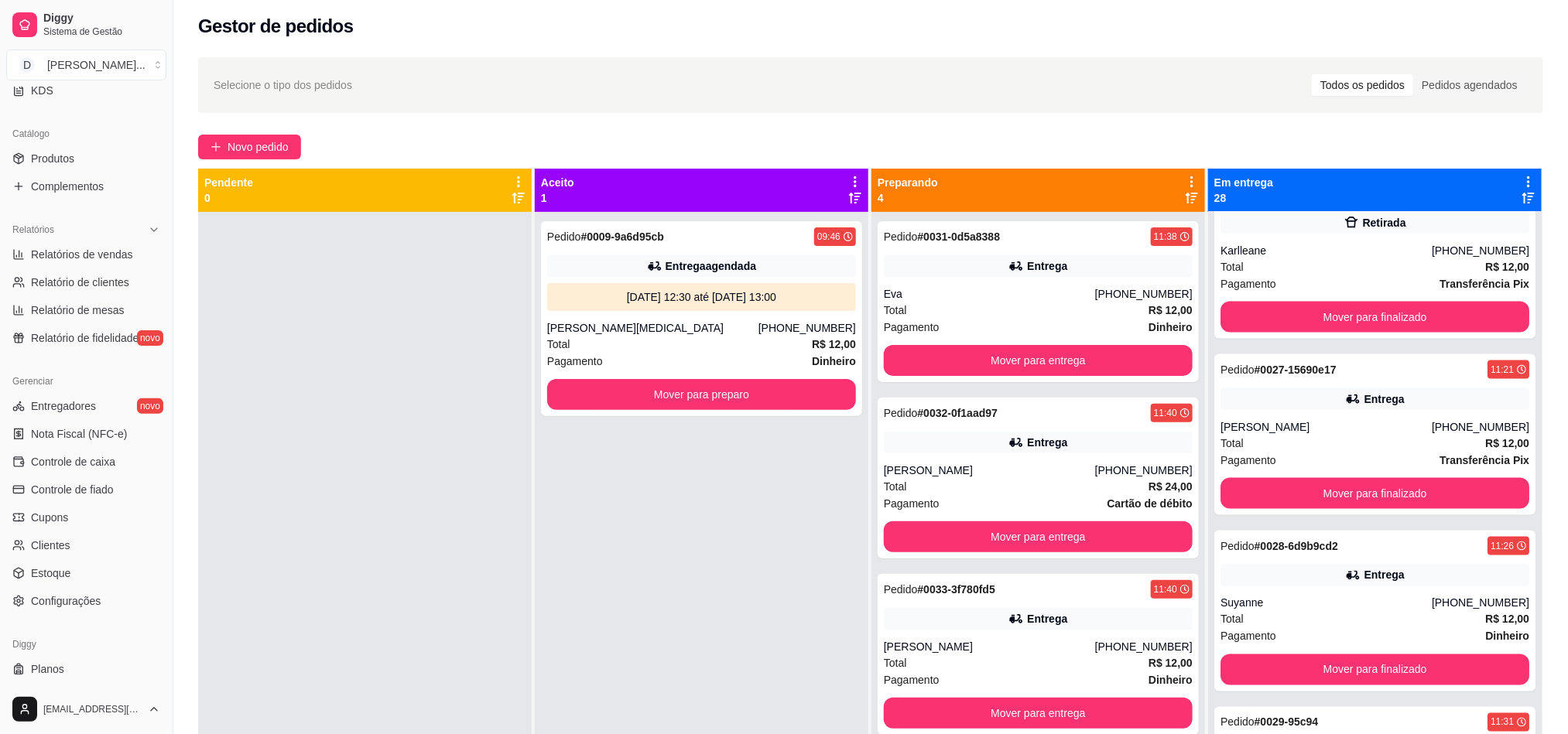
scroll to position [4221, 0]
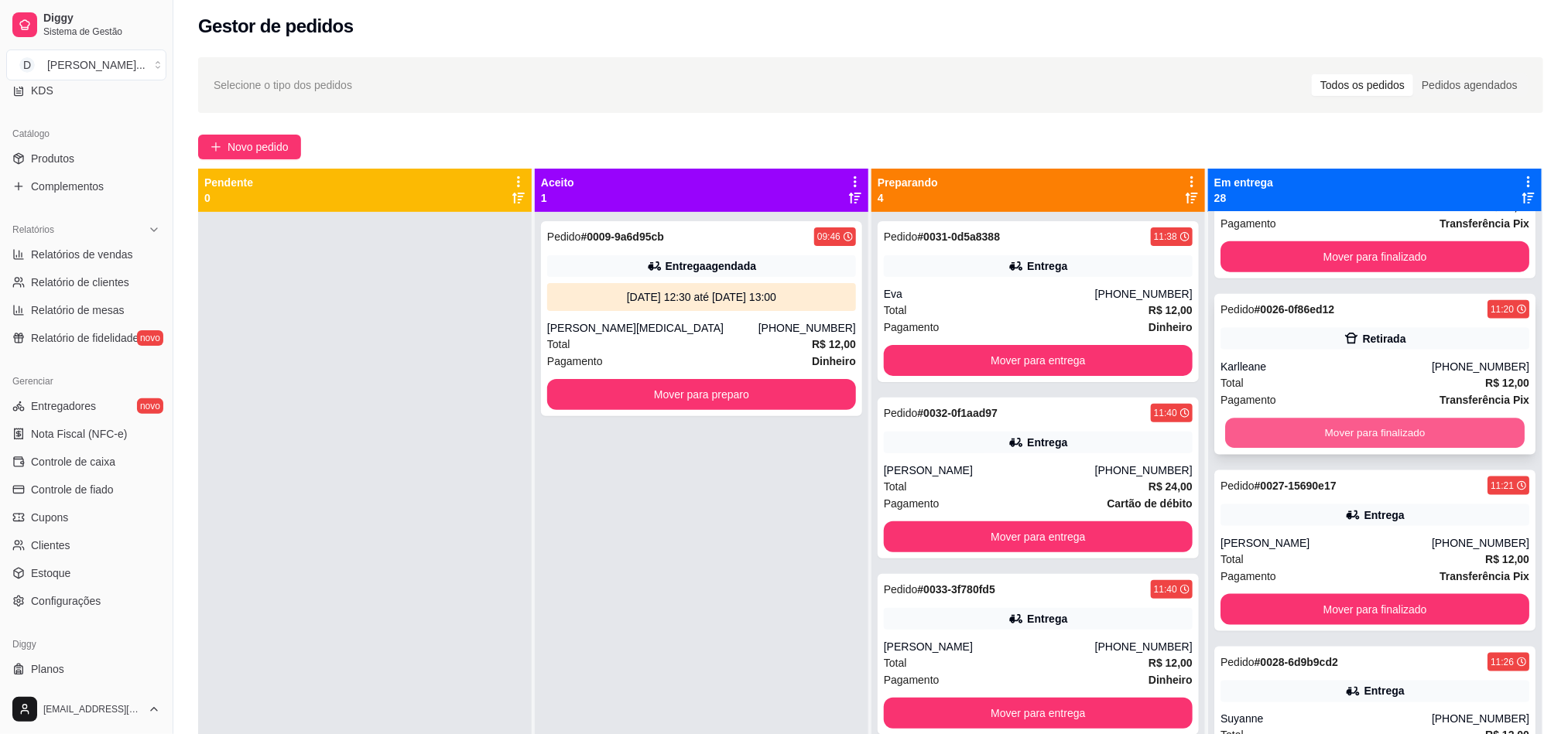
click at [1291, 429] on button "Mover para finalizado" at bounding box center [1374, 433] width 300 height 30
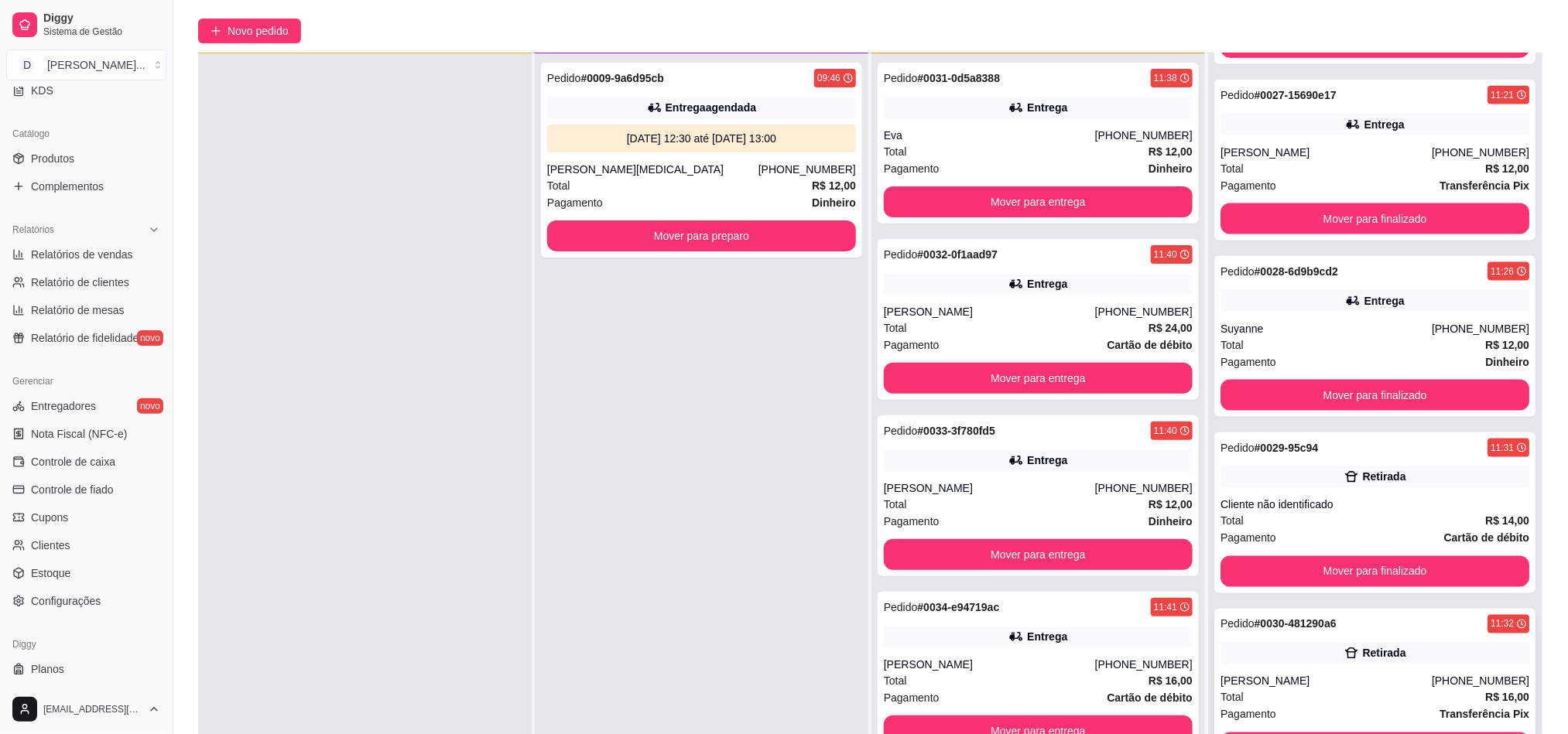
scroll to position [236, 0]
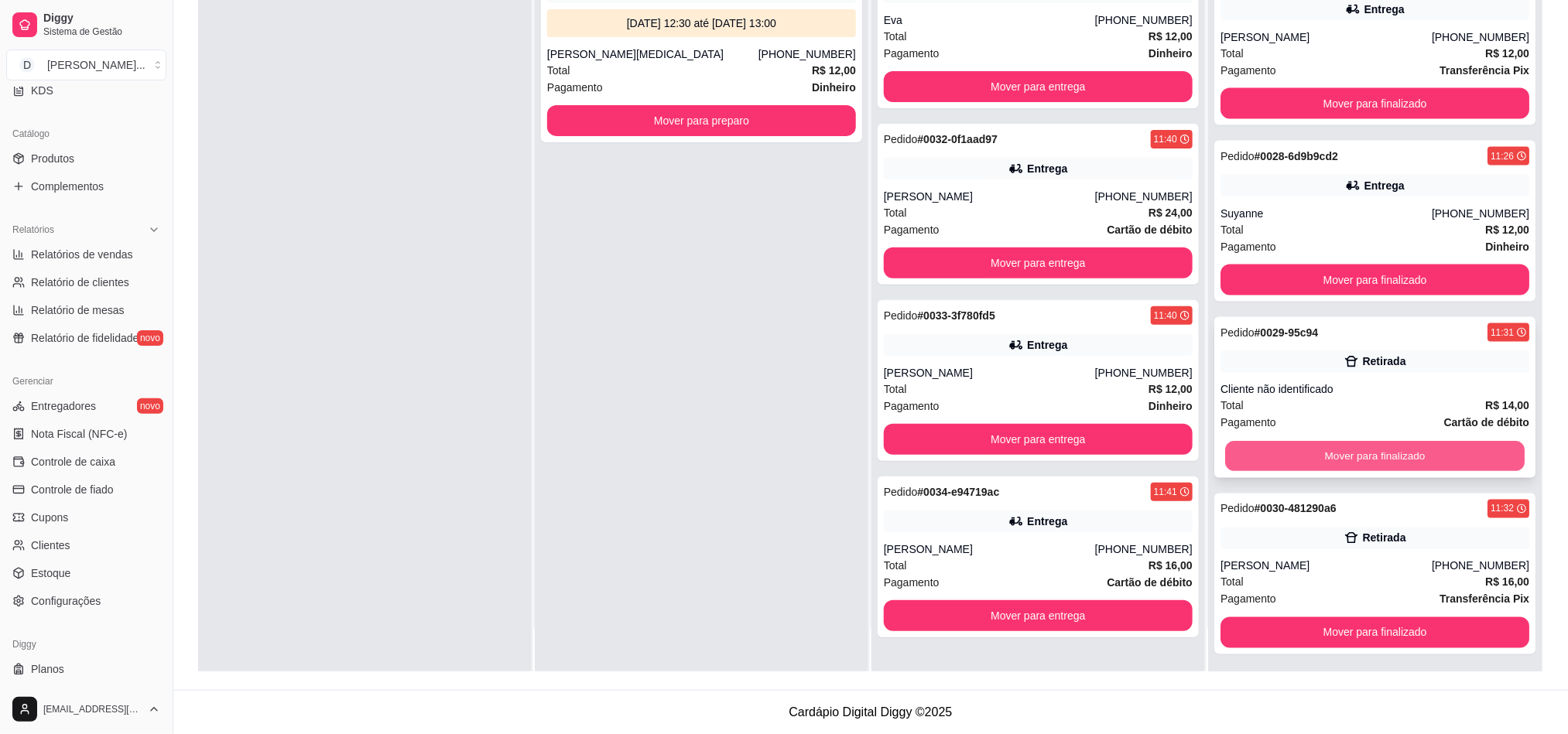
click at [1324, 451] on button "Mover para finalizado" at bounding box center [1374, 456] width 300 height 30
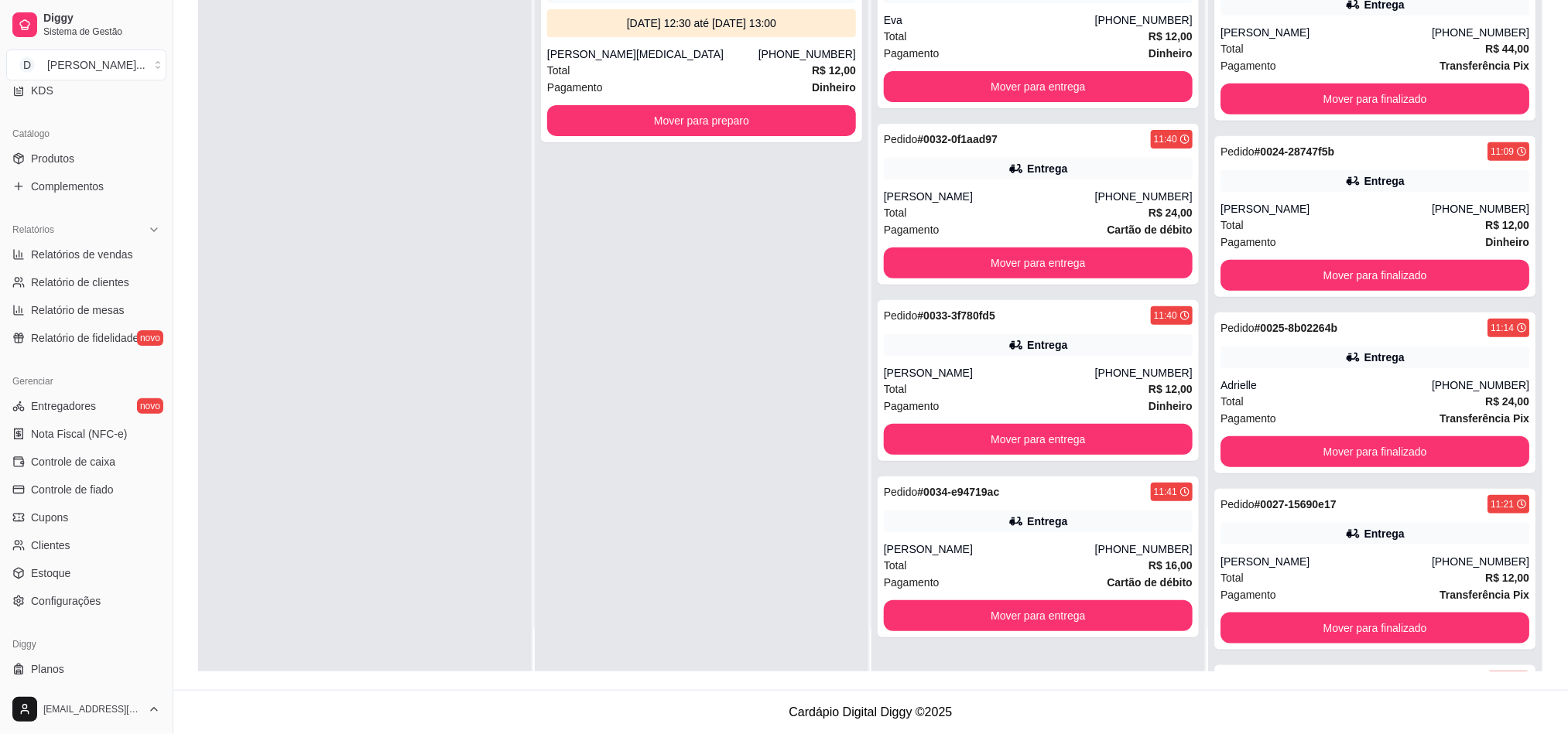
scroll to position [4101, 0]
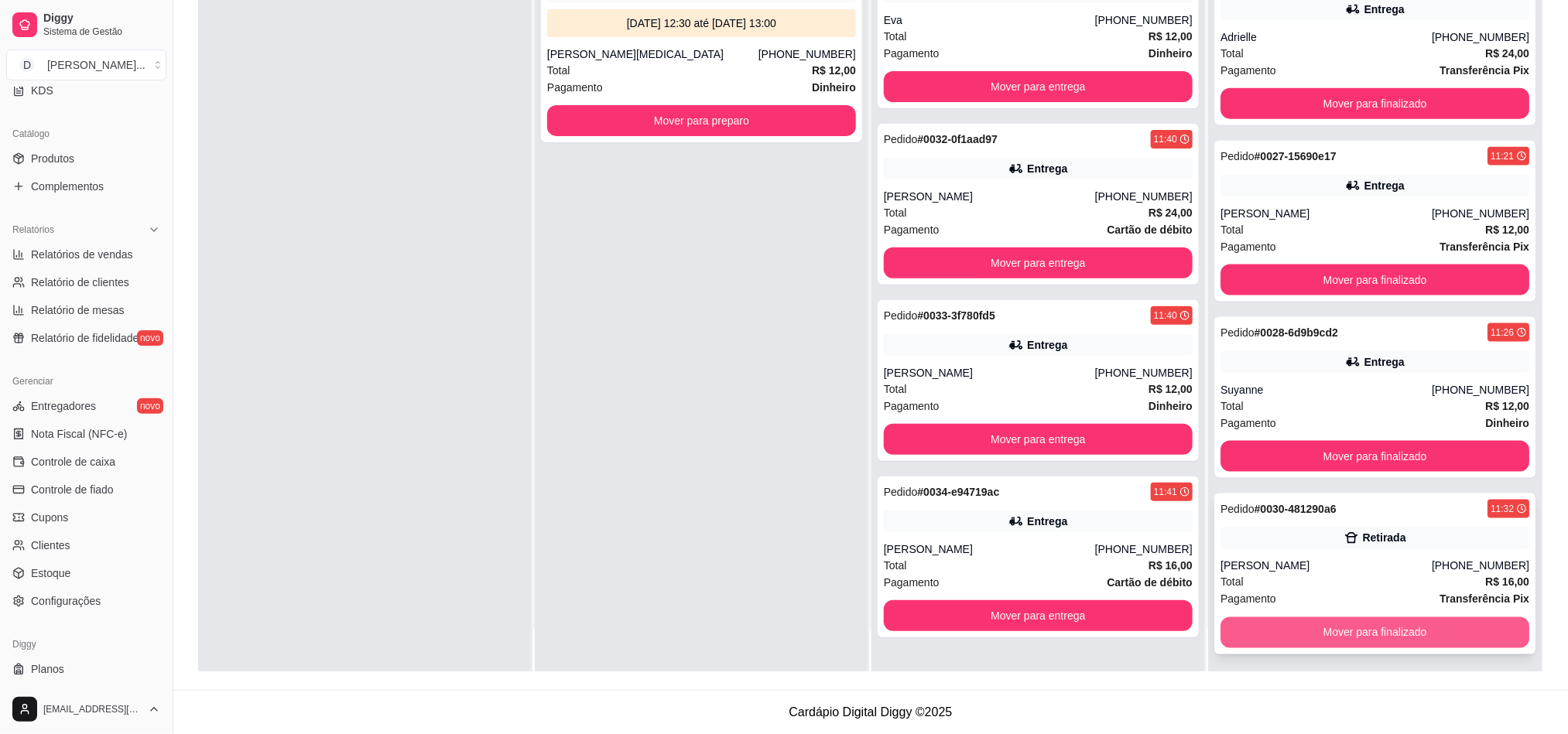
click at [1367, 618] on button "Mover para finalizado" at bounding box center [1375, 632] width 309 height 31
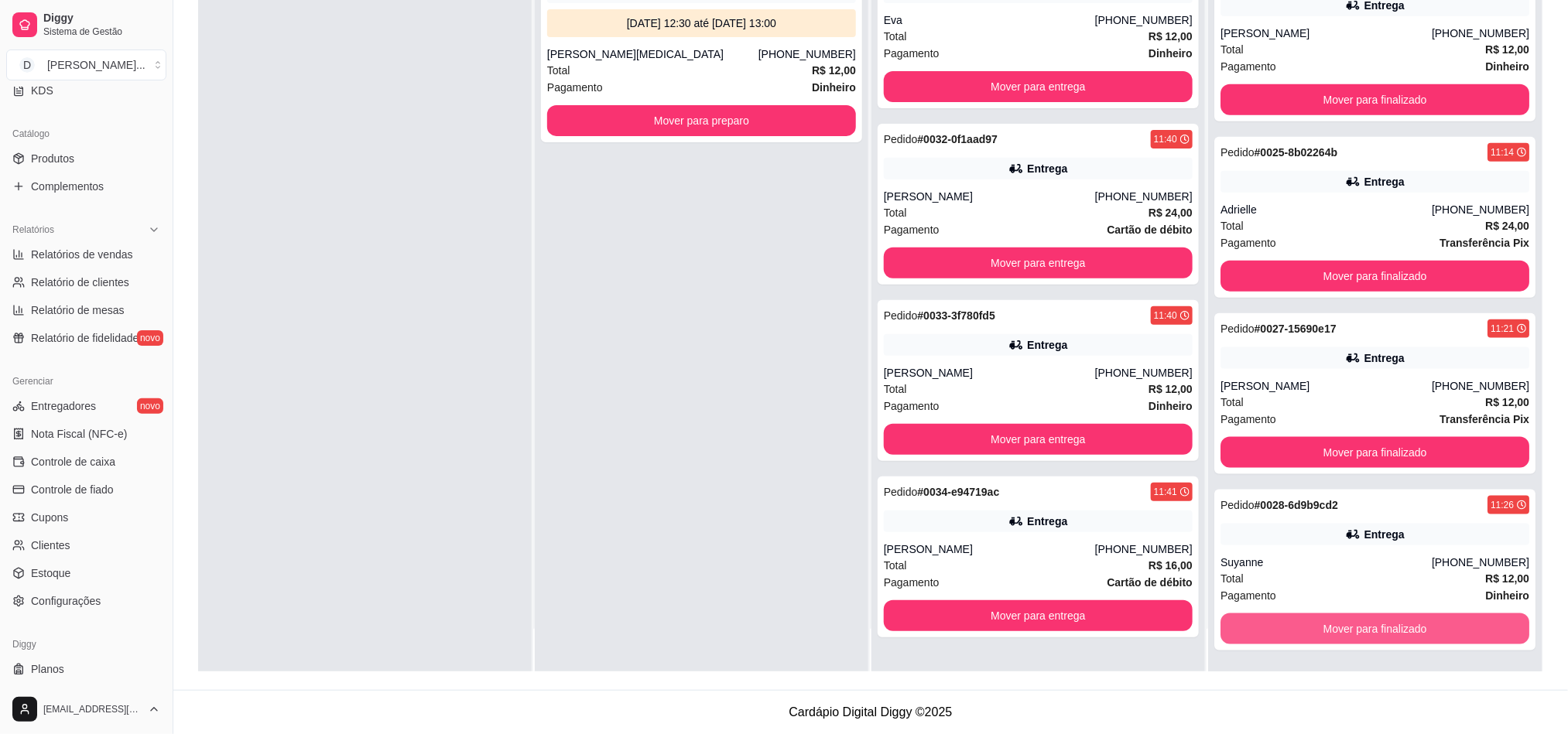
scroll to position [3926, 0]
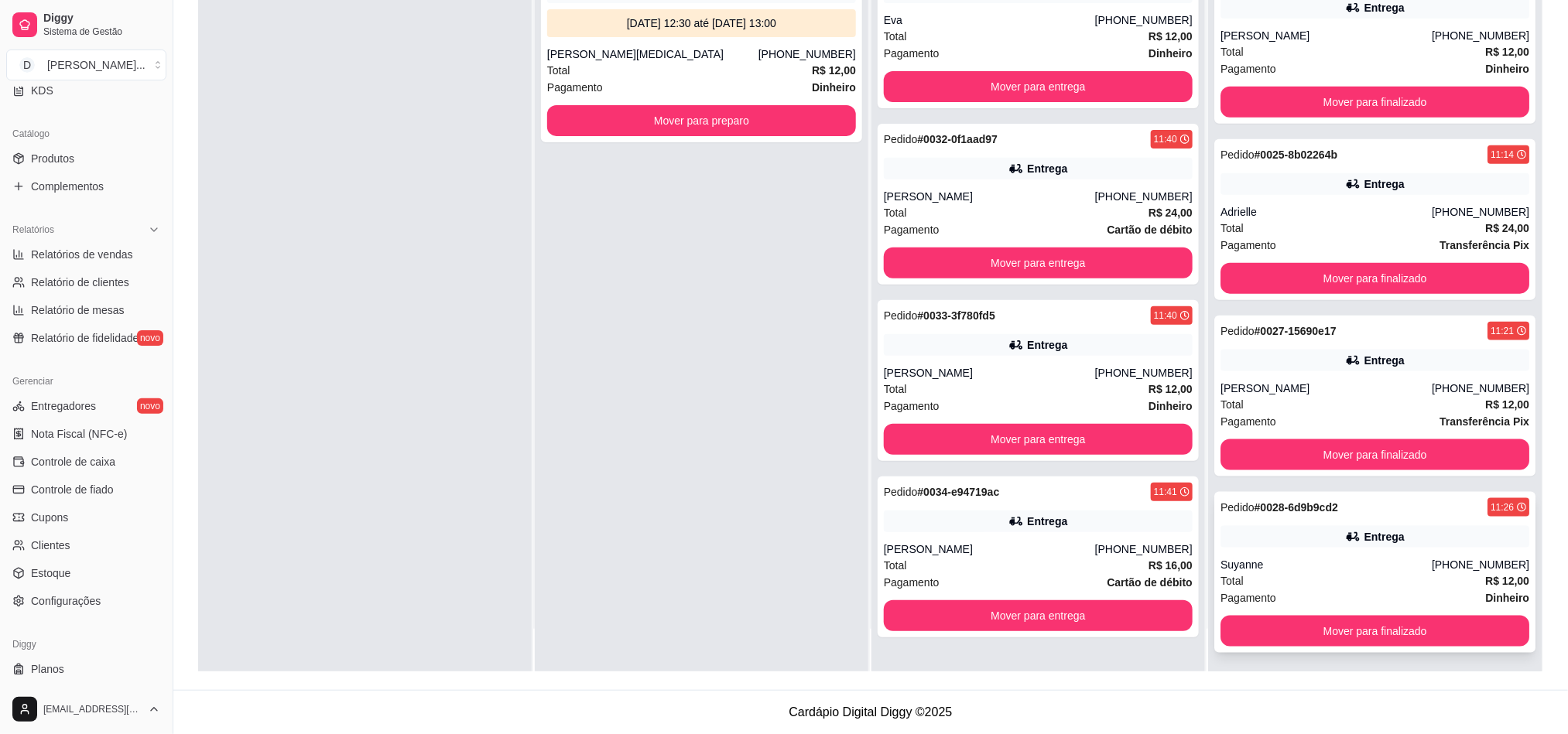
click at [1309, 568] on div "Suyanne" at bounding box center [1325, 564] width 211 height 15
click at [1305, 455] on button "Mover para finalizado" at bounding box center [1375, 455] width 309 height 31
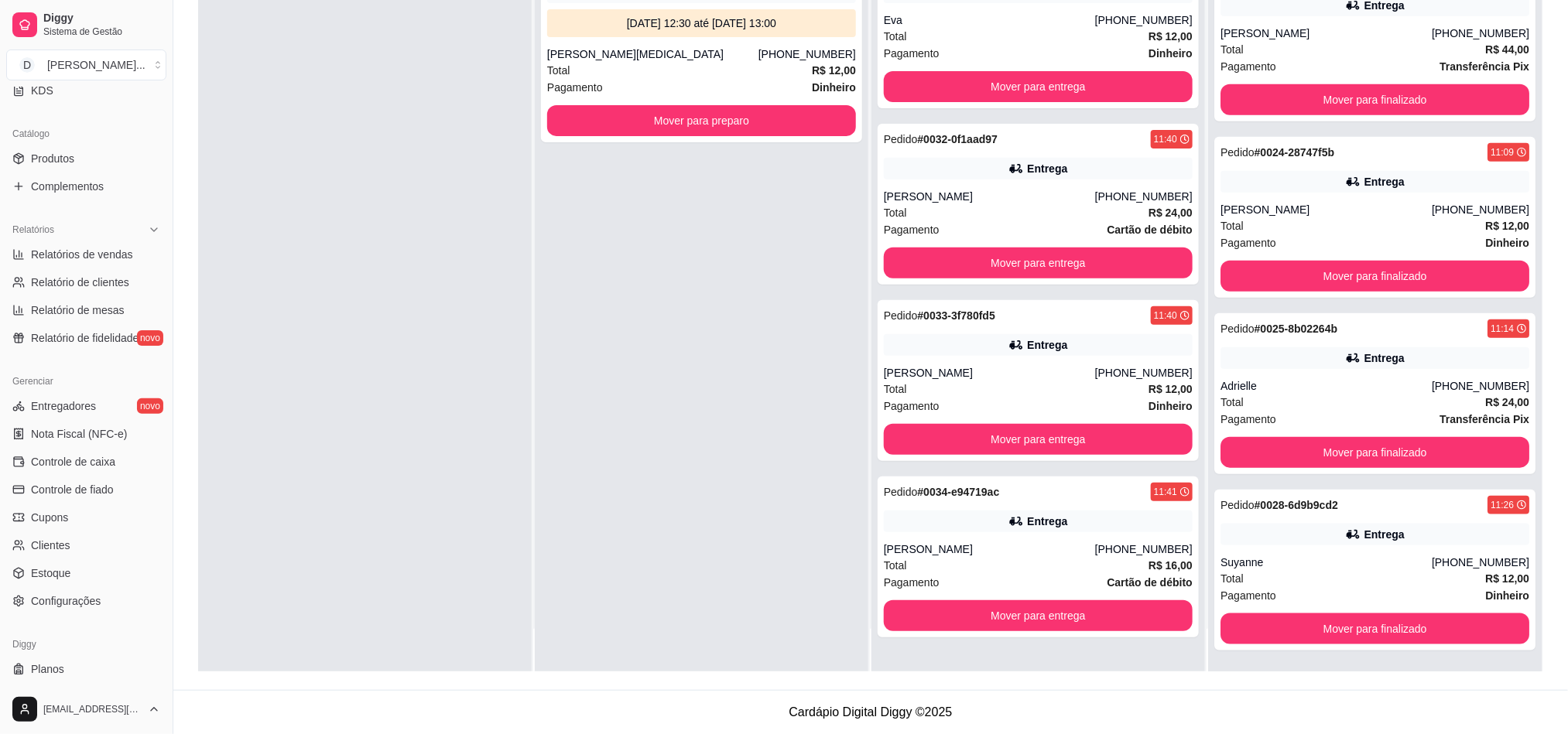
scroll to position [3749, 0]
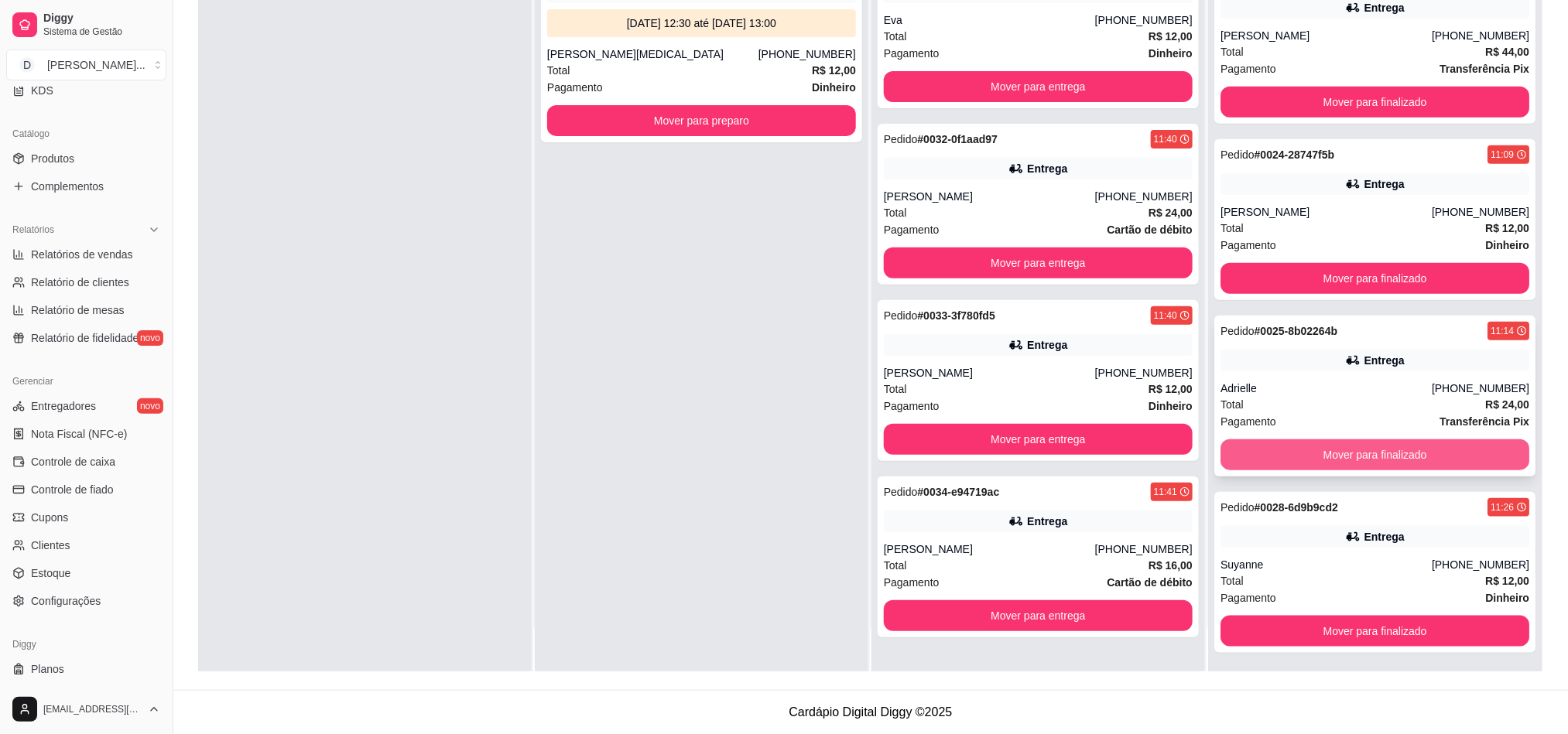
click at [1315, 456] on button "Mover para finalizado" at bounding box center [1375, 455] width 309 height 31
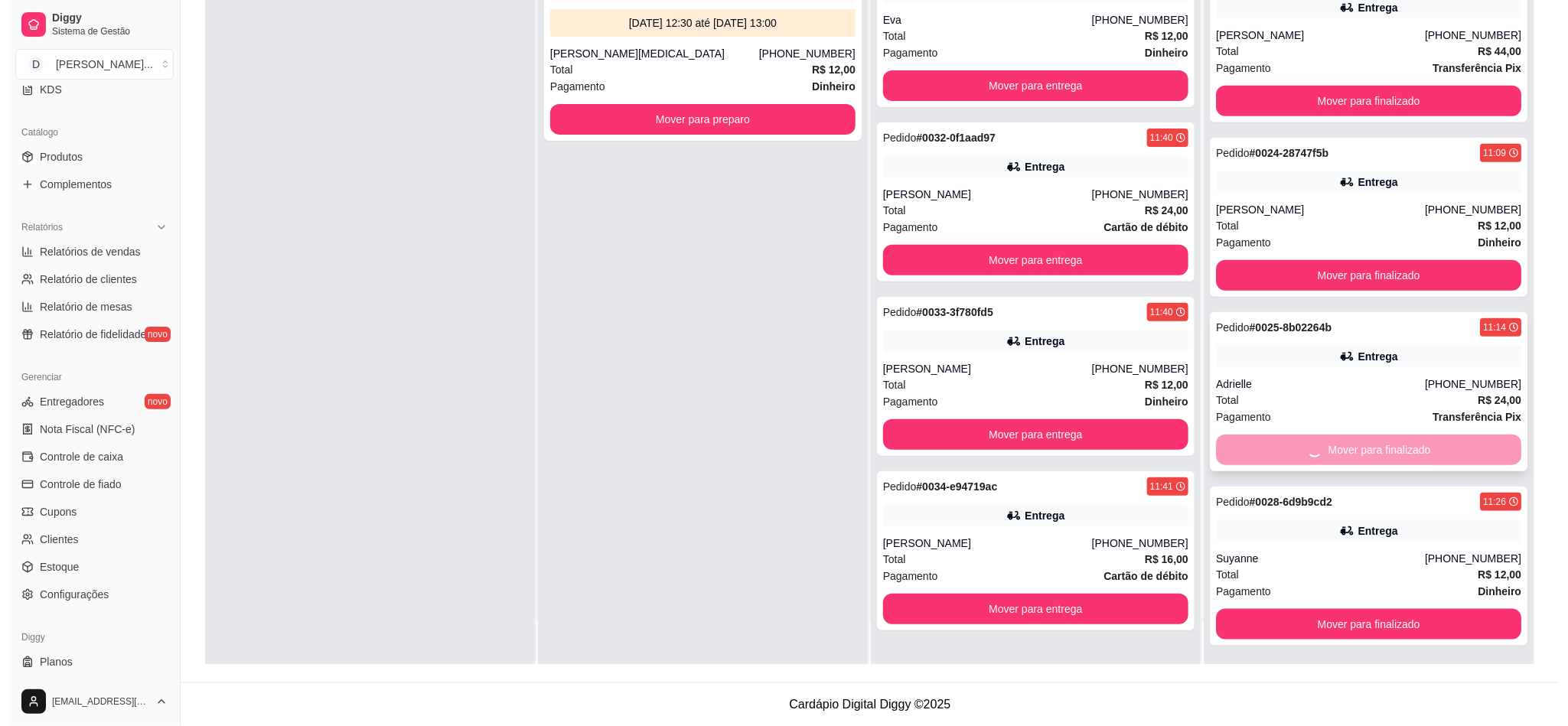
scroll to position [3535, 0]
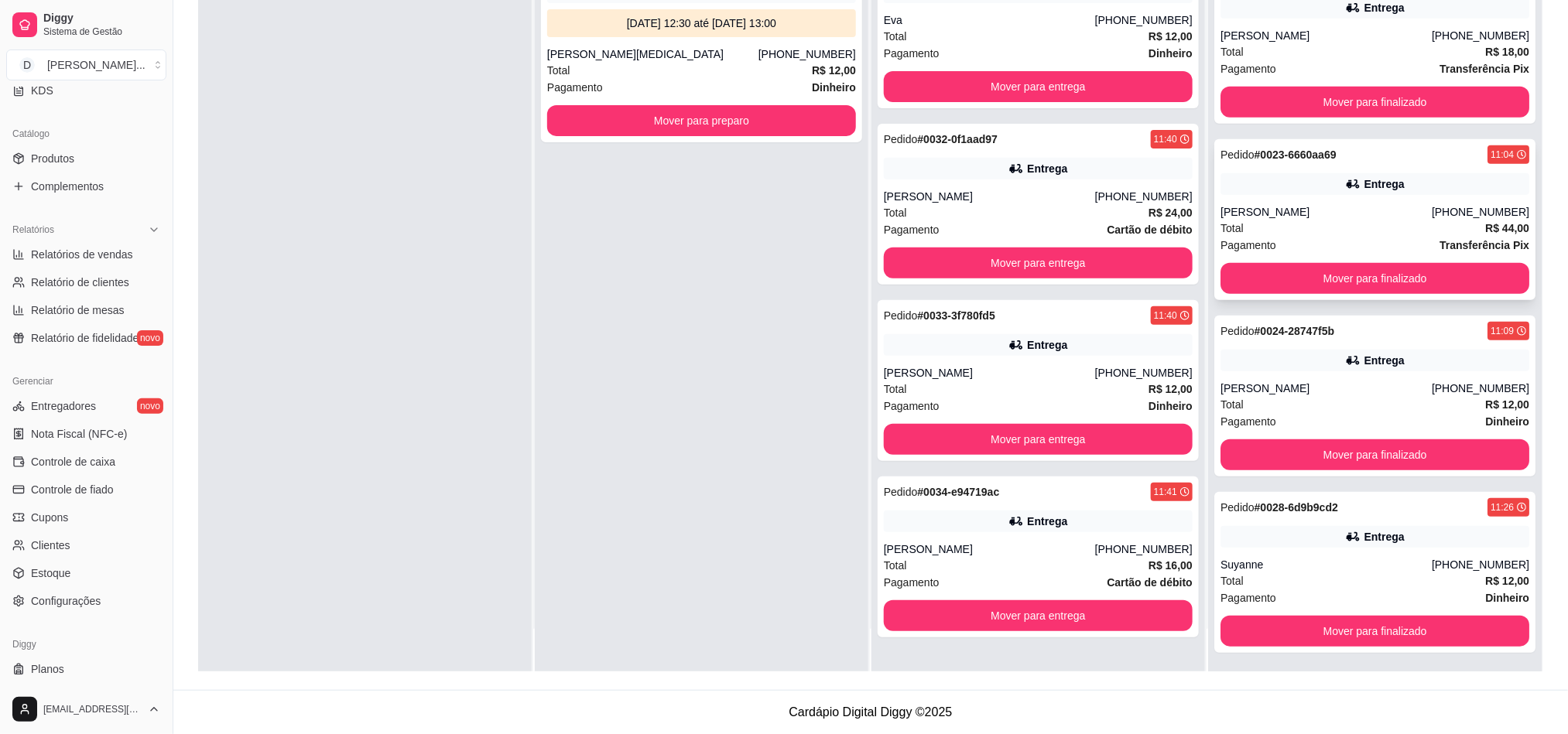
click at [1268, 219] on div "Total R$ 44,00" at bounding box center [1375, 228] width 309 height 17
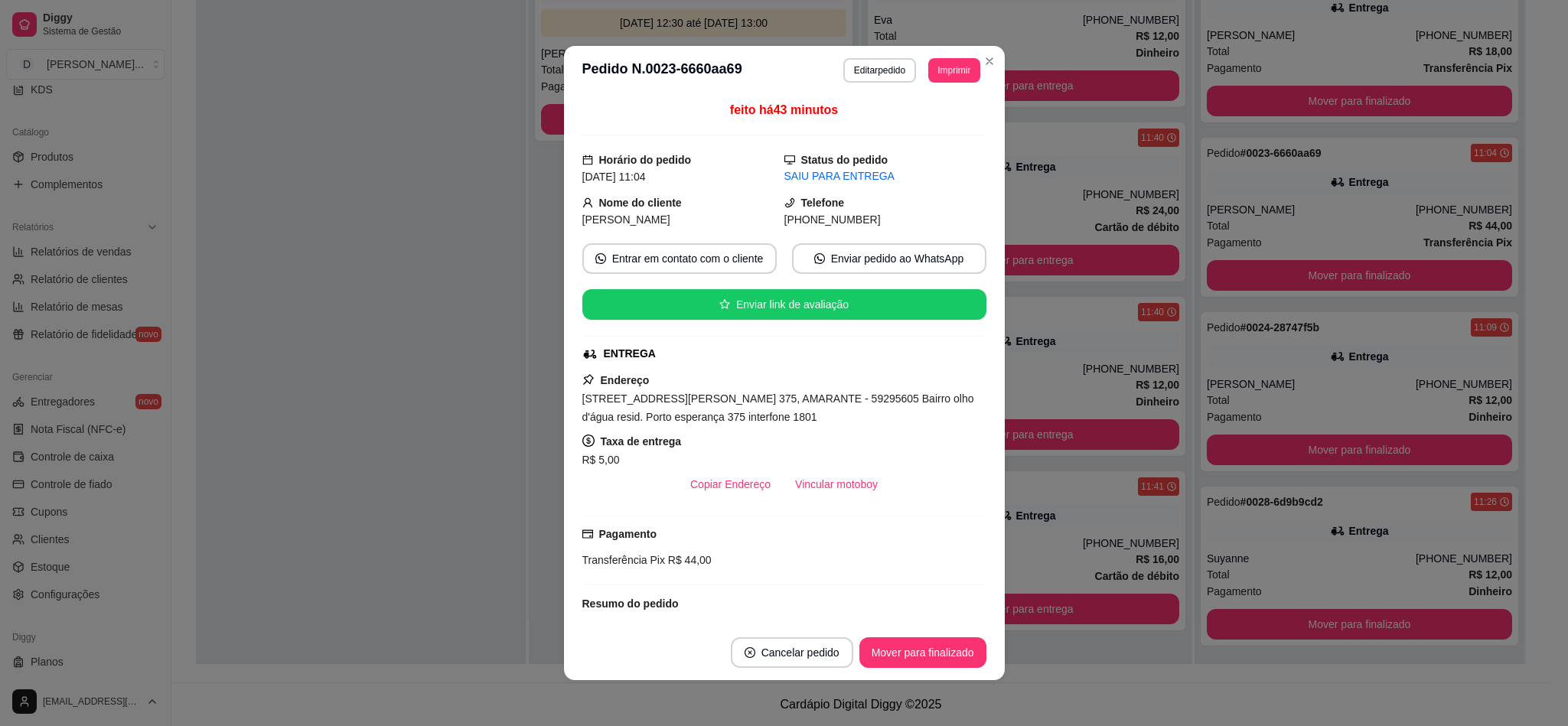
click at [923, 671] on footer "Cancelar pedido Mover para finalizado" at bounding box center [784, 652] width 441 height 55
click at [916, 657] on button "Mover para finalizado" at bounding box center [923, 653] width 127 height 30
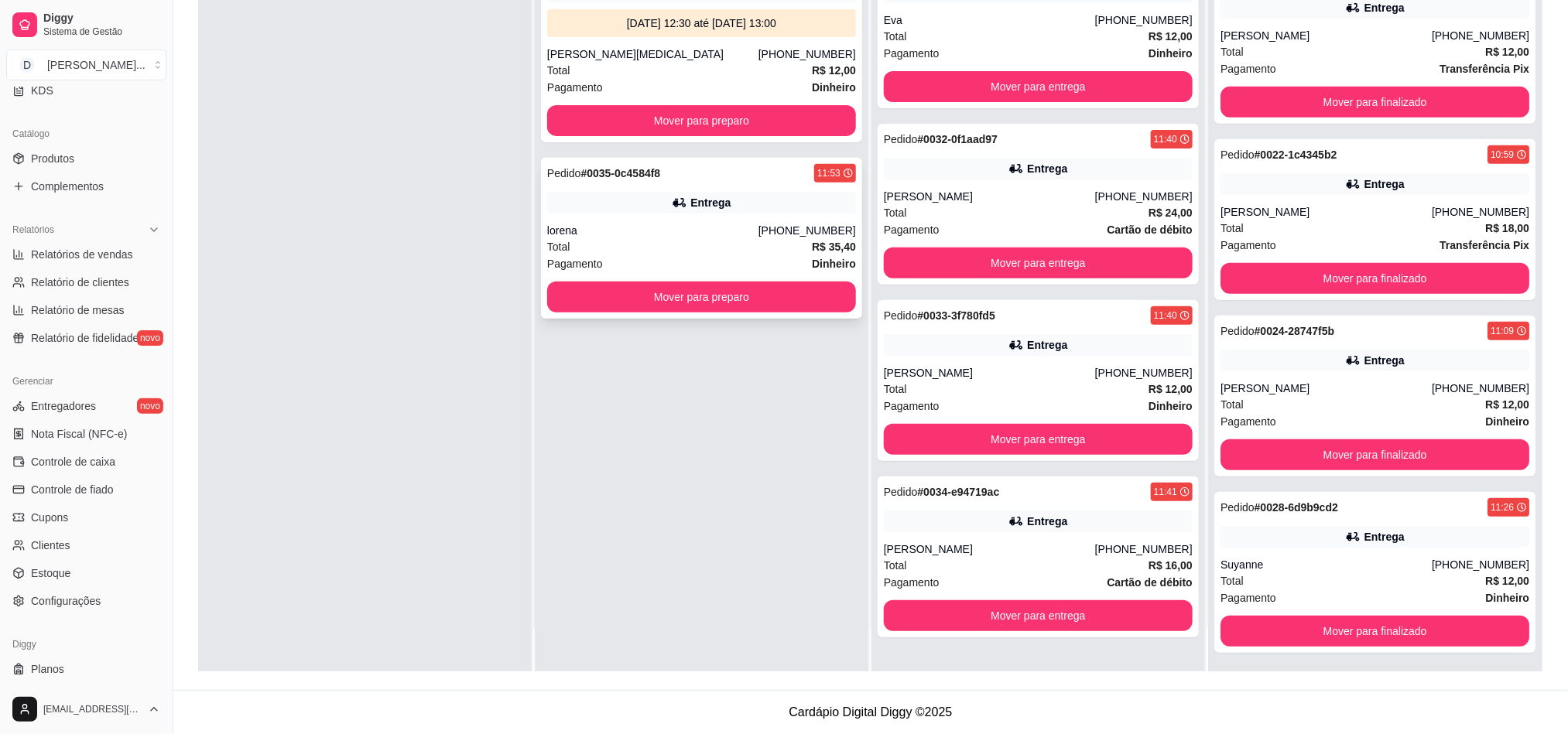
scroll to position [0, 0]
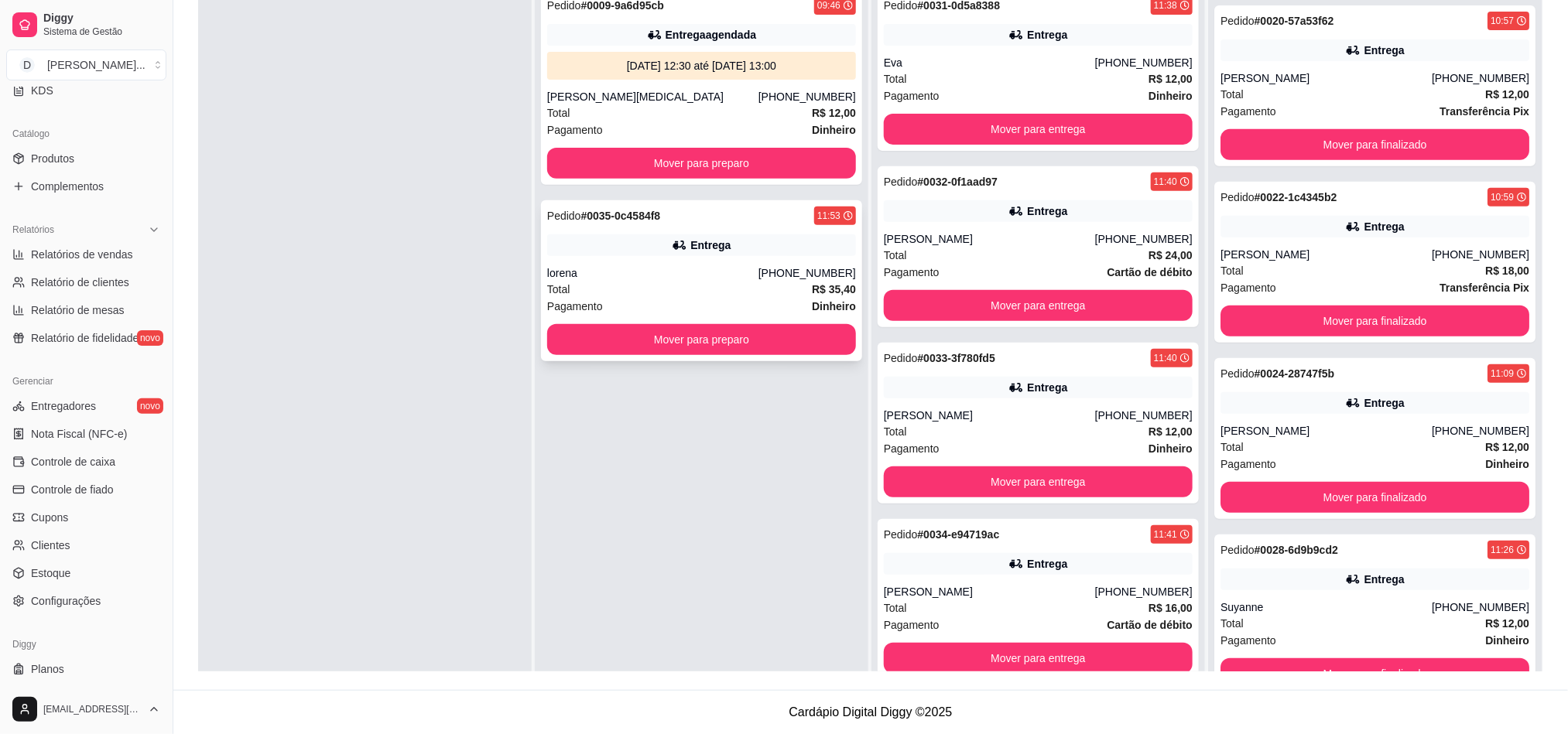
click at [685, 301] on div "Pagamento Dinheiro" at bounding box center [702, 306] width 309 height 17
click at [573, 342] on button "Mover para preparo" at bounding box center [702, 340] width 309 height 31
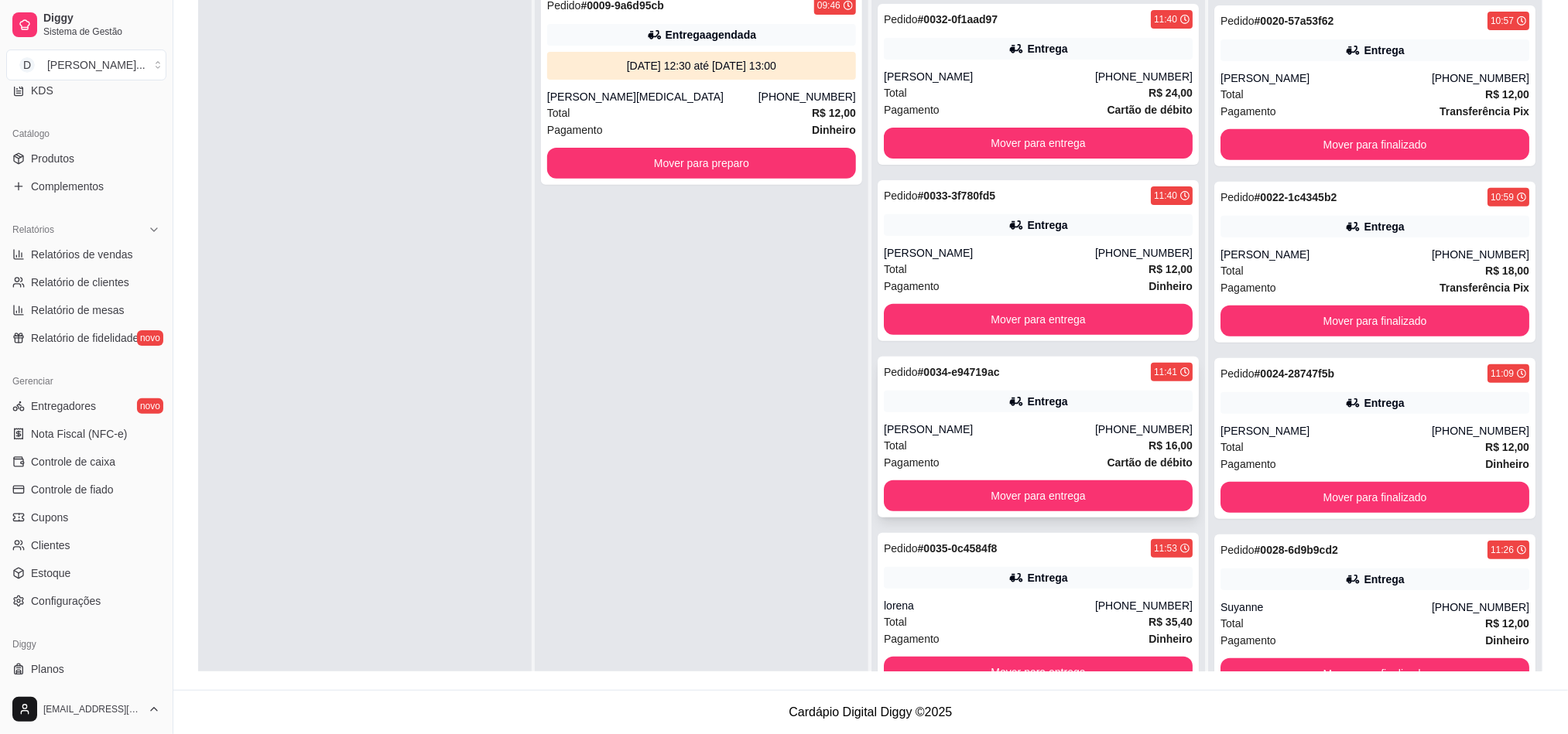
scroll to position [43, 0]
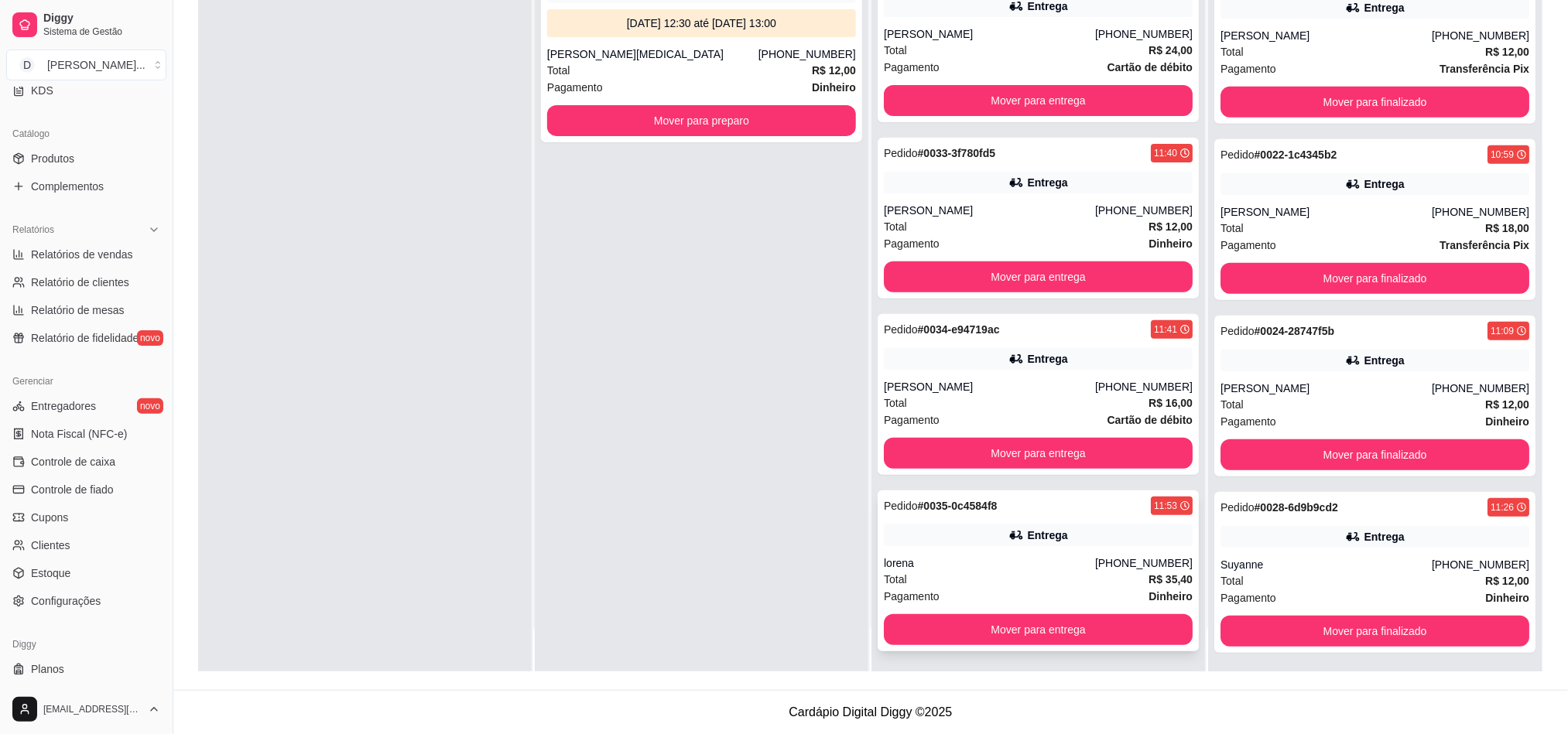
click at [1009, 539] on icon at bounding box center [1016, 535] width 15 height 15
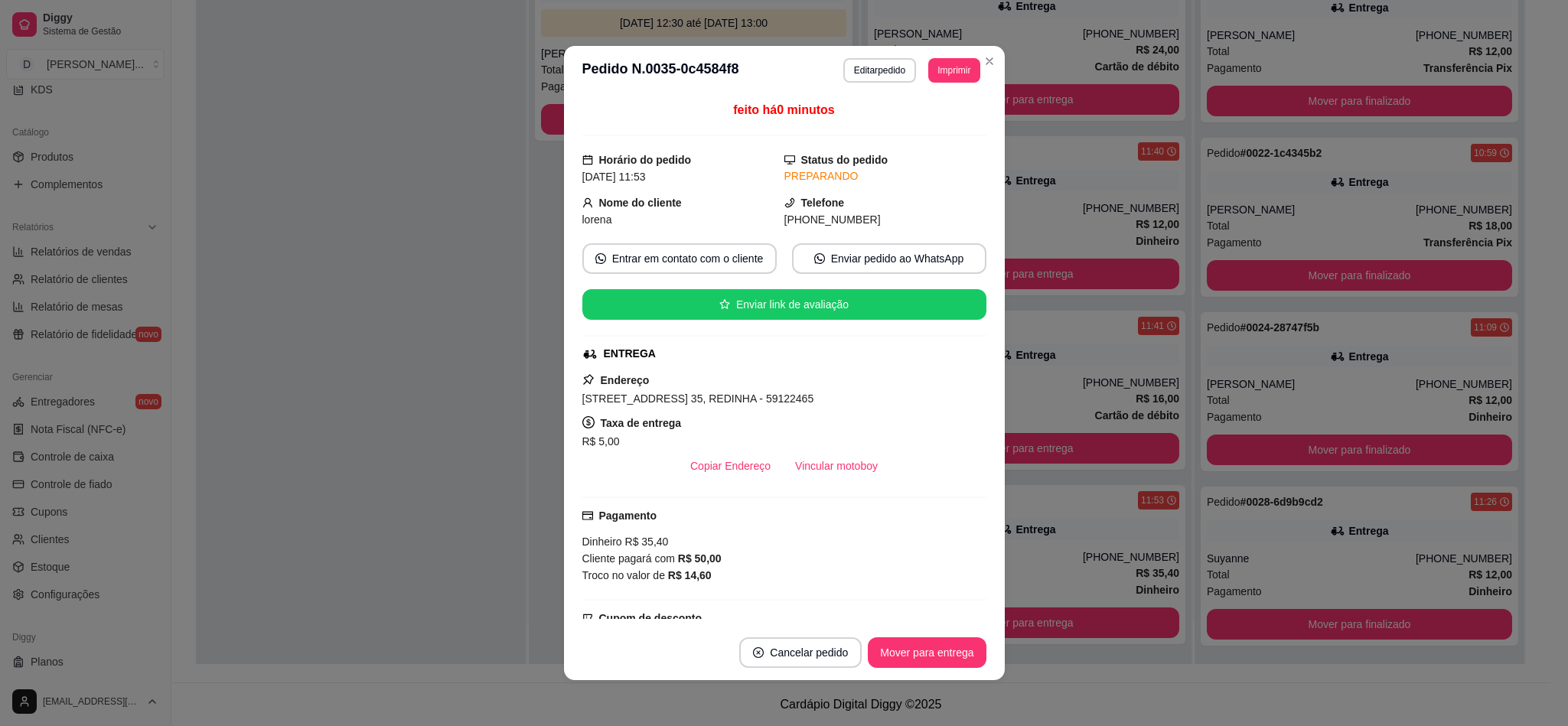
click at [955, 88] on header "**********" at bounding box center [784, 70] width 441 height 49
click at [941, 72] on button "Imprimir" at bounding box center [953, 70] width 52 height 24
click at [941, 122] on button "IMPRESSORA" at bounding box center [916, 125] width 111 height 24
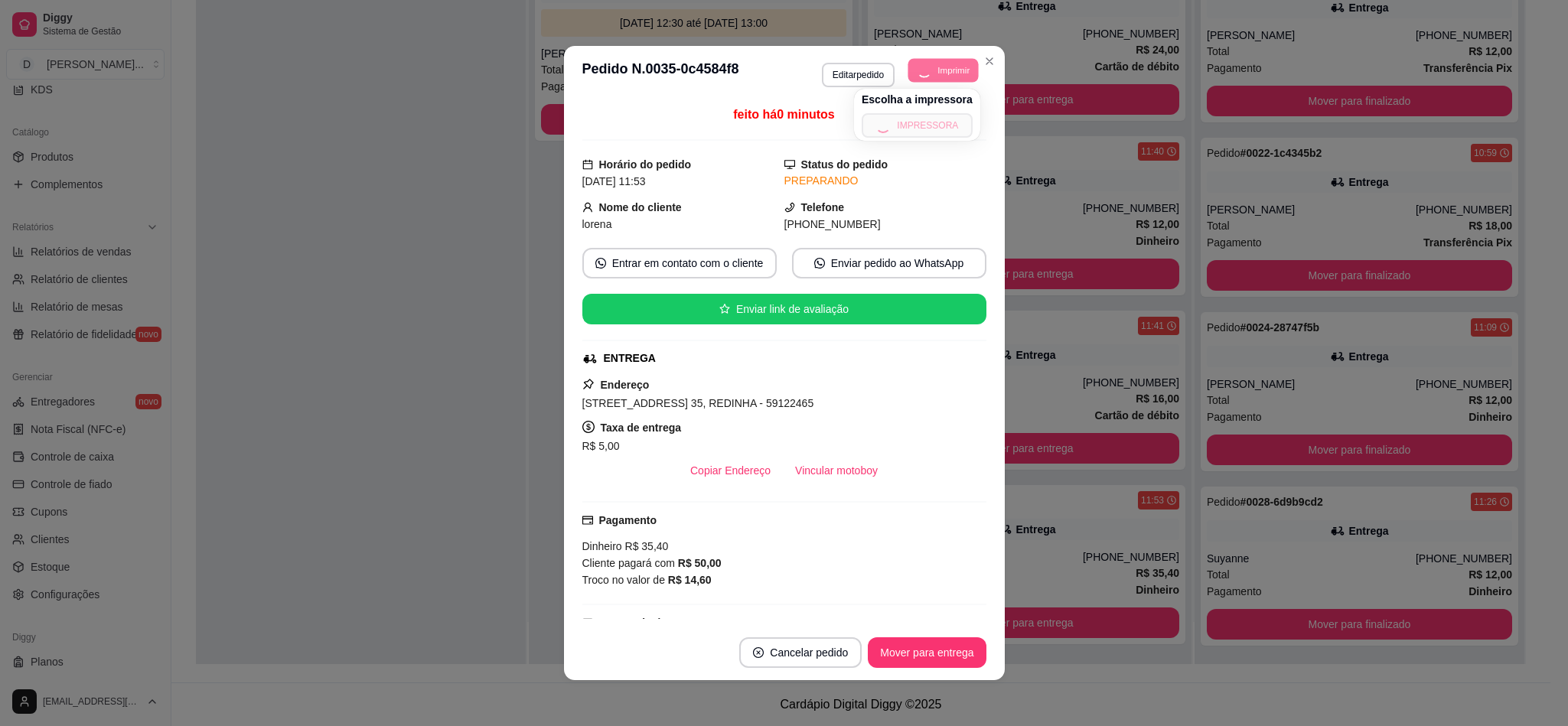
click at [932, 62] on button "Imprimir" at bounding box center [943, 70] width 70 height 24
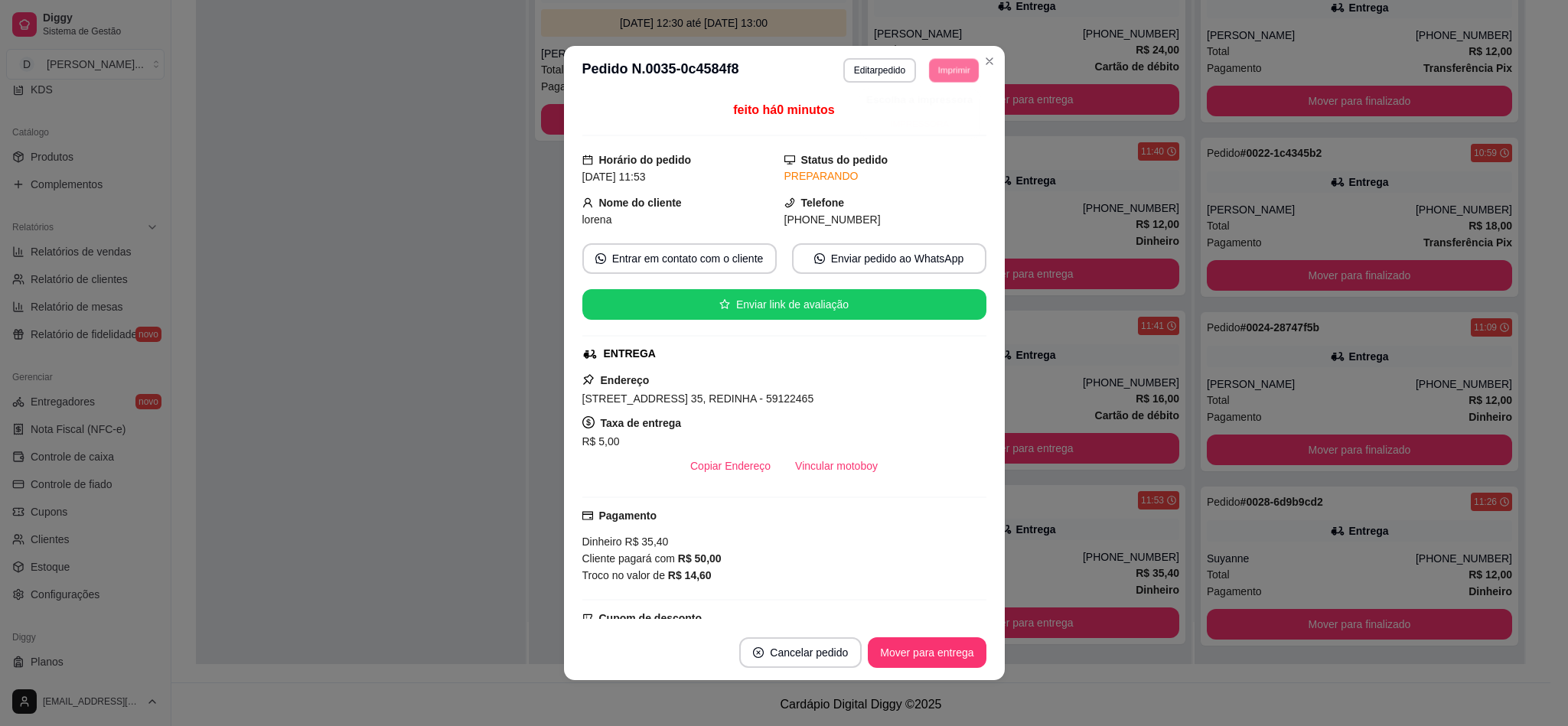
click at [928, 113] on button "IMPRESSORA" at bounding box center [920, 124] width 106 height 24
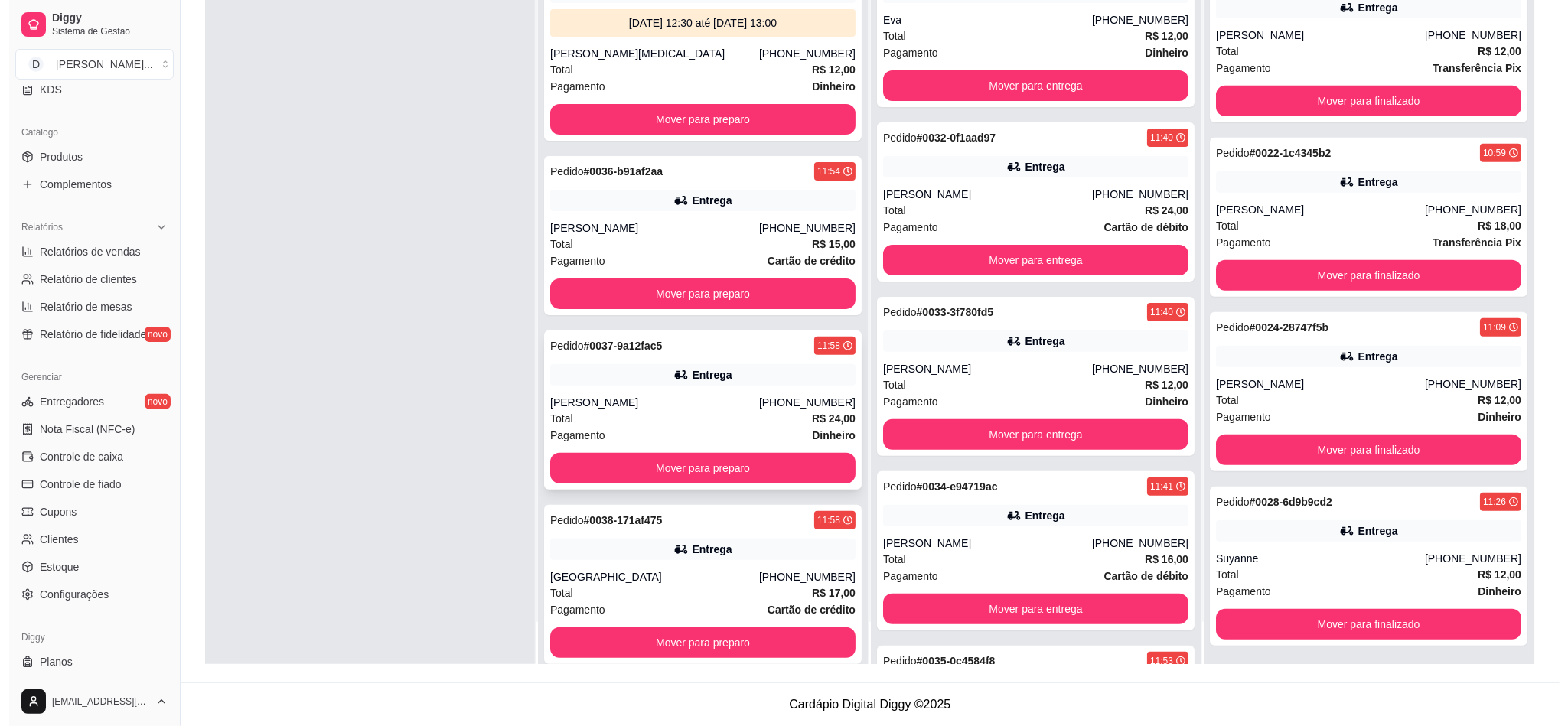
scroll to position [19, 0]
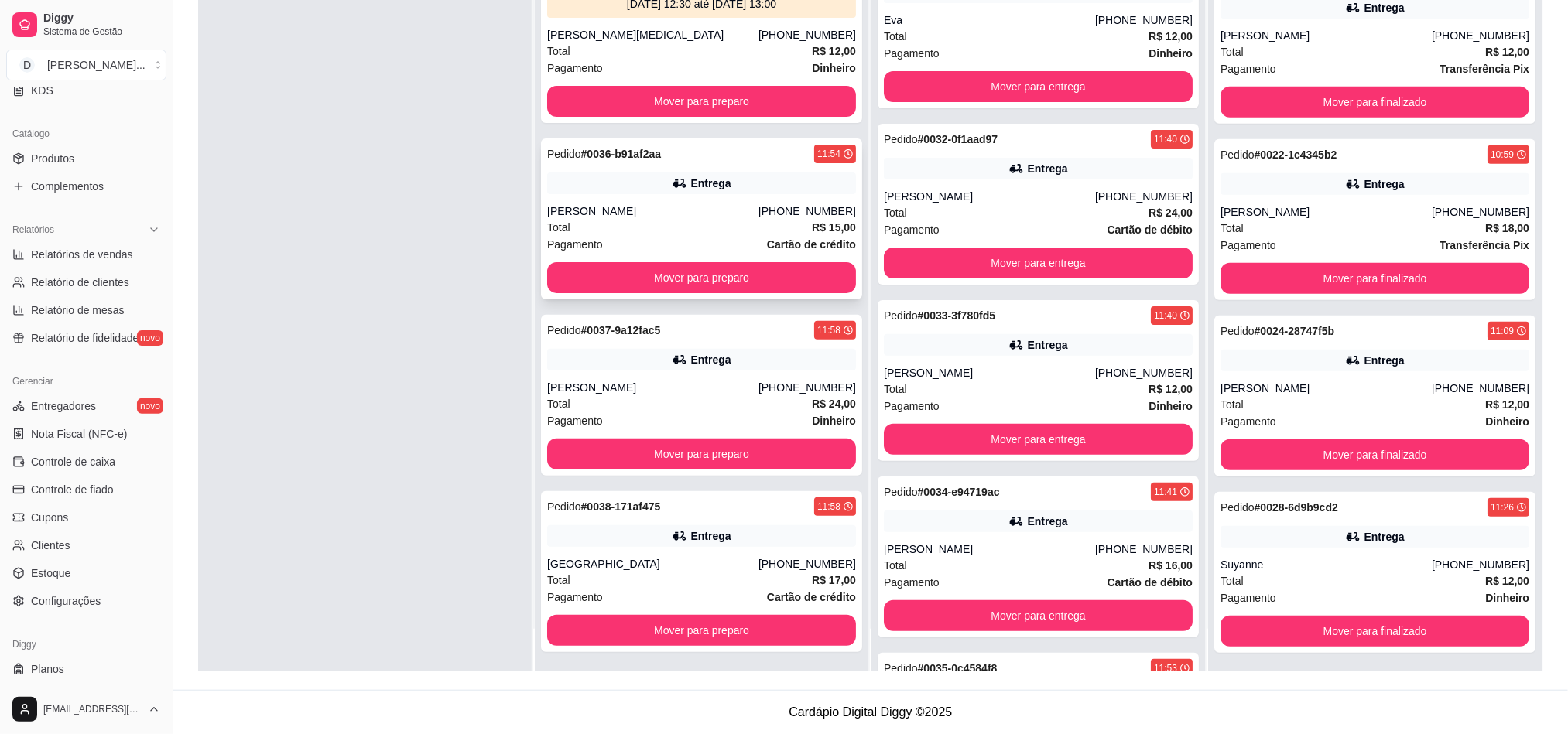
click at [652, 230] on div "Total R$ 15,00" at bounding box center [702, 227] width 309 height 17
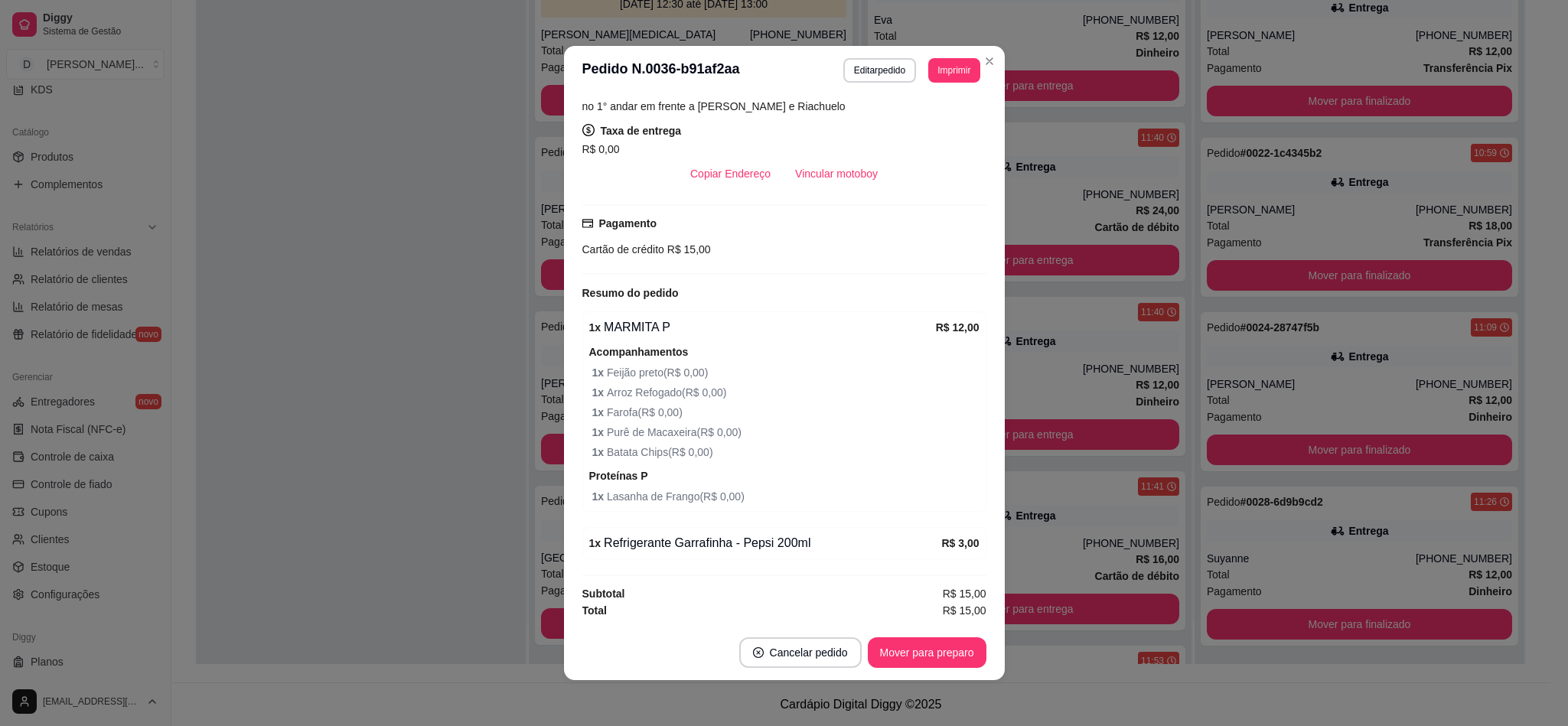
scroll to position [0, 0]
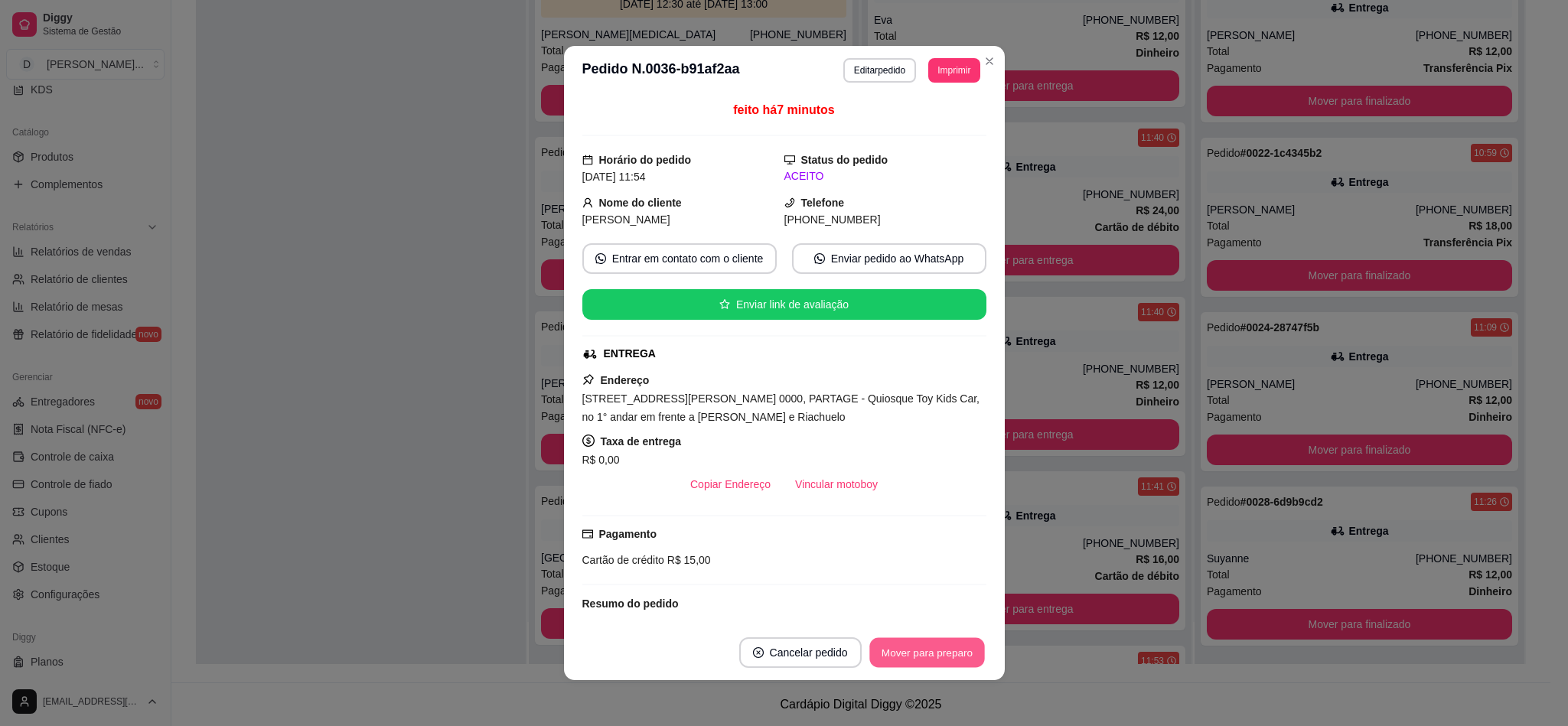
click at [943, 658] on button "Mover para preparo" at bounding box center [926, 653] width 115 height 30
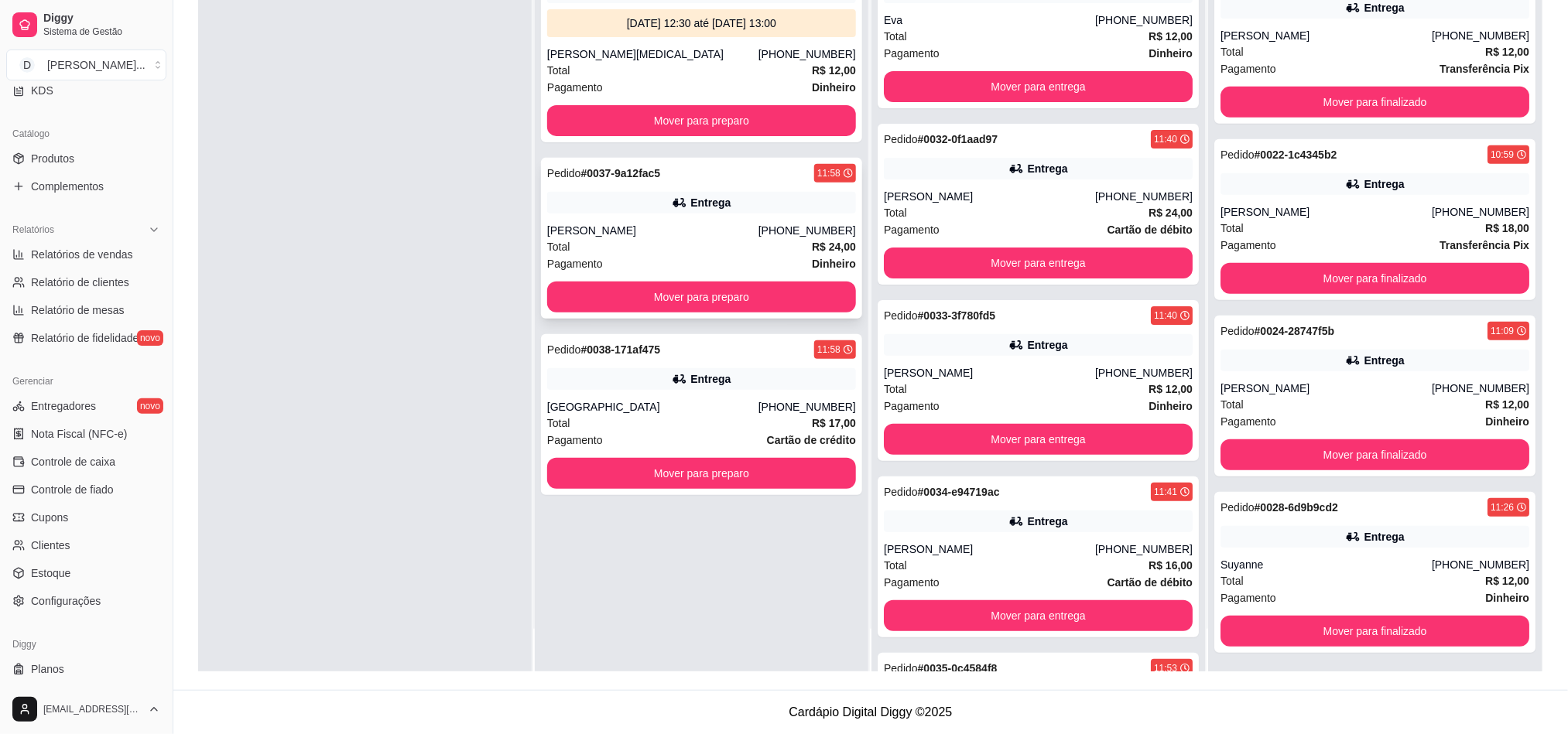
click at [588, 225] on div "[PERSON_NAME]" at bounding box center [652, 230] width 211 height 15
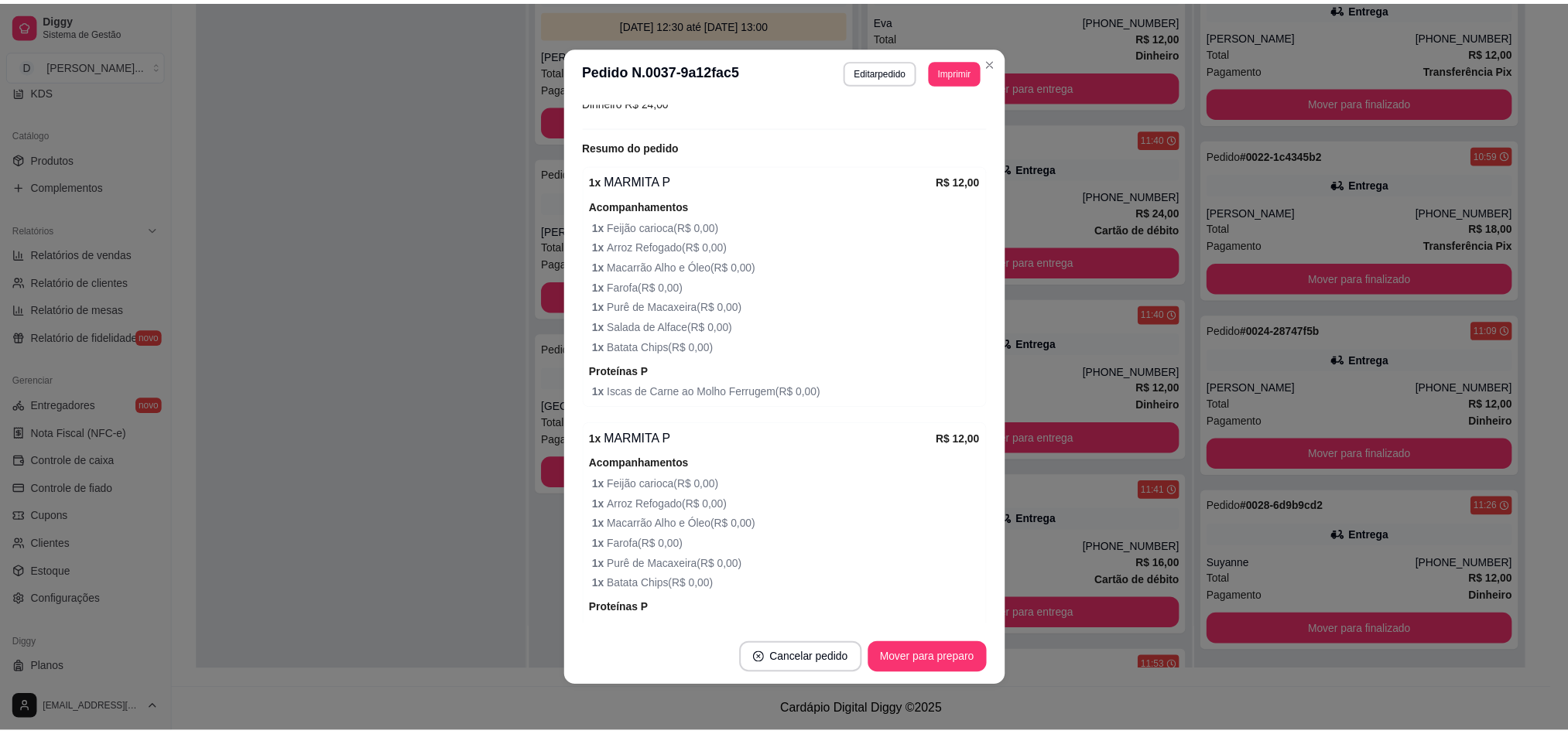
scroll to position [550, 0]
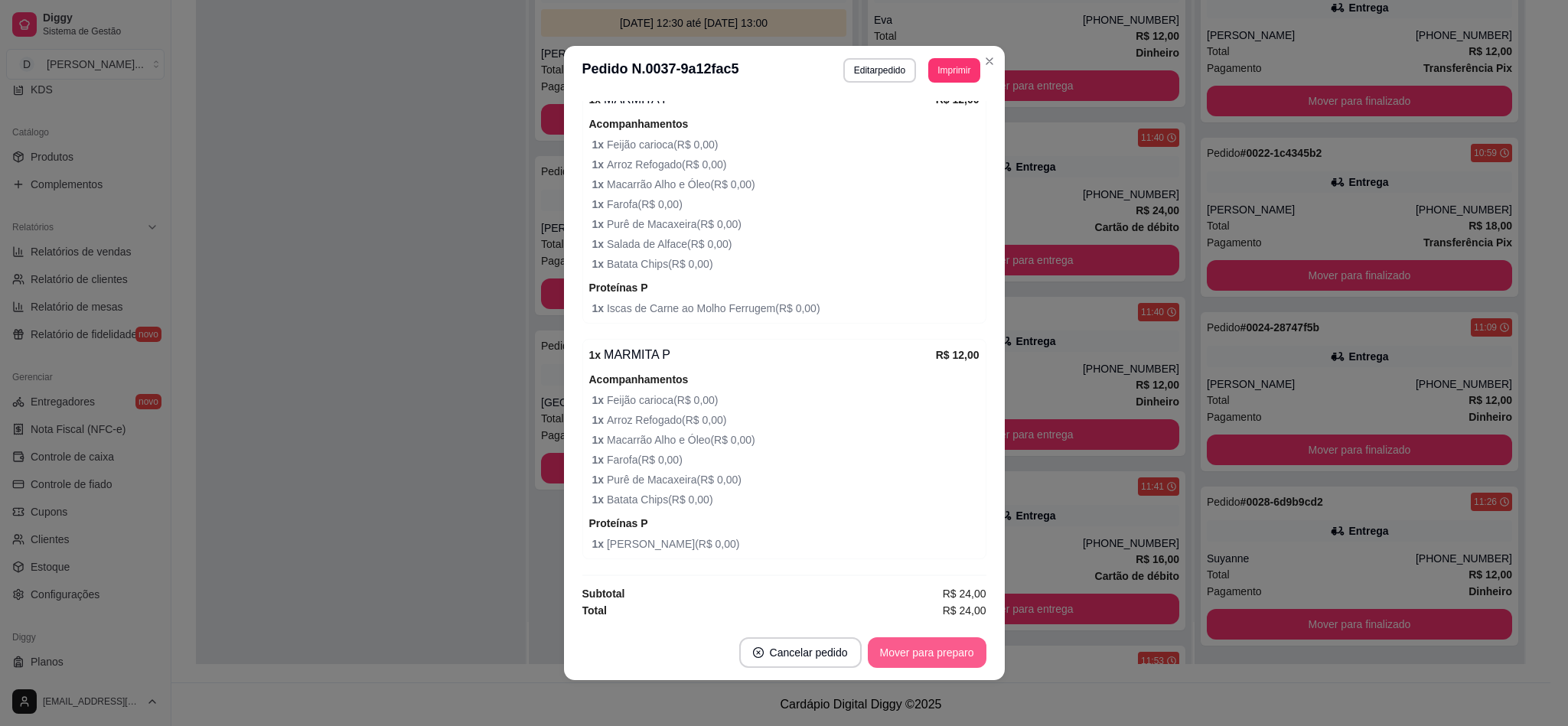
click at [940, 665] on button "Mover para preparo" at bounding box center [927, 653] width 118 height 30
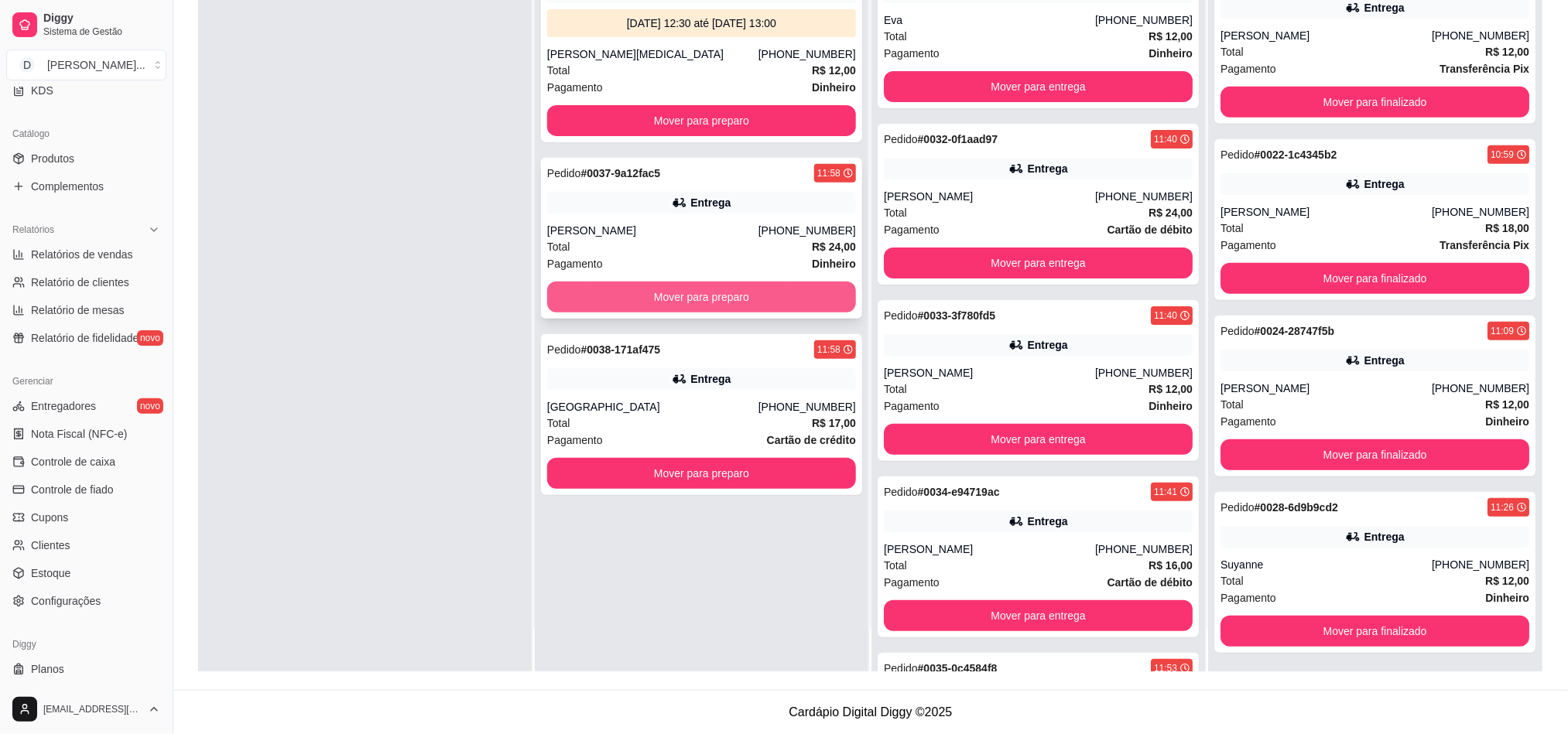
click at [715, 284] on button "Mover para preparo" at bounding box center [702, 297] width 309 height 31
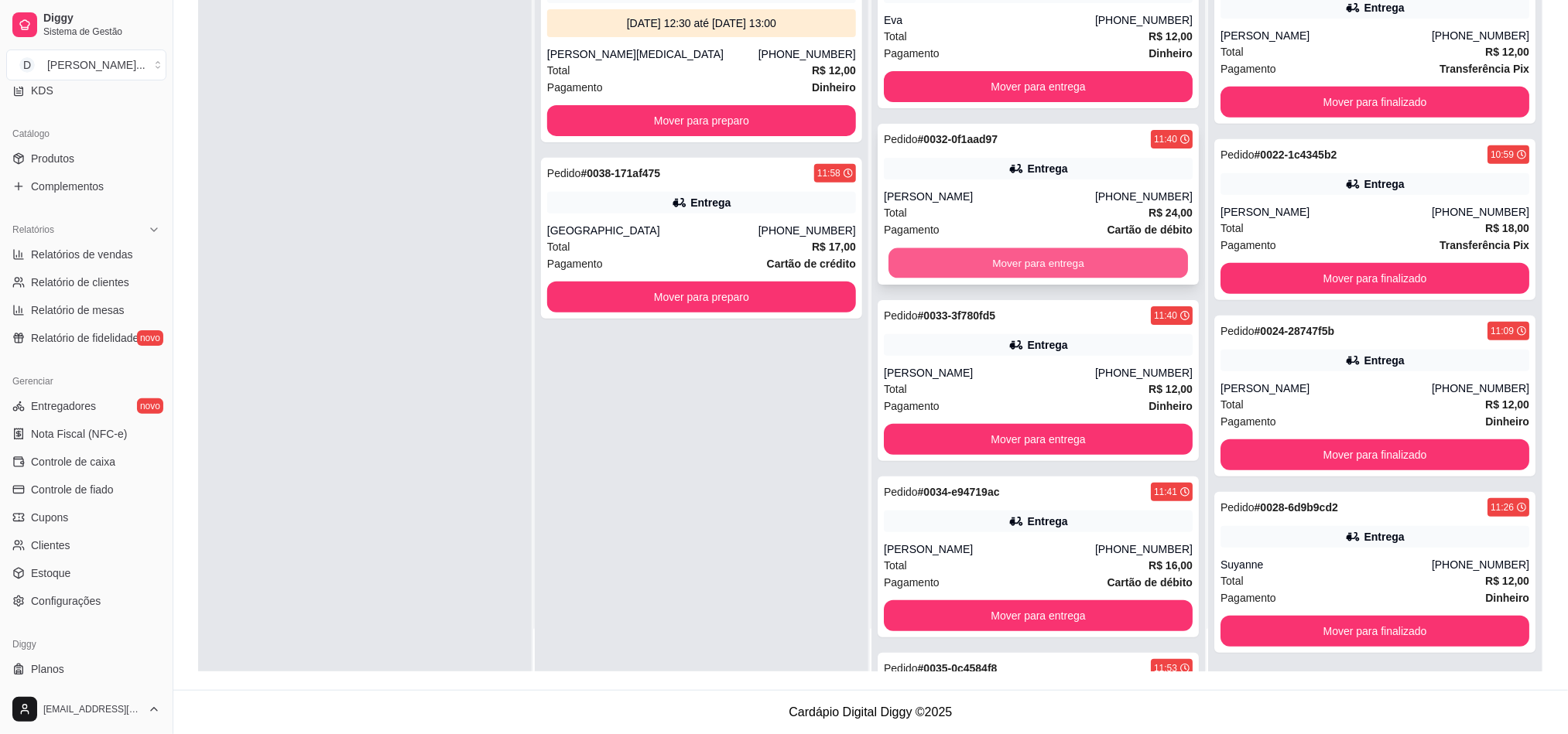
click at [938, 251] on button "Mover para entrega" at bounding box center [1038, 263] width 300 height 30
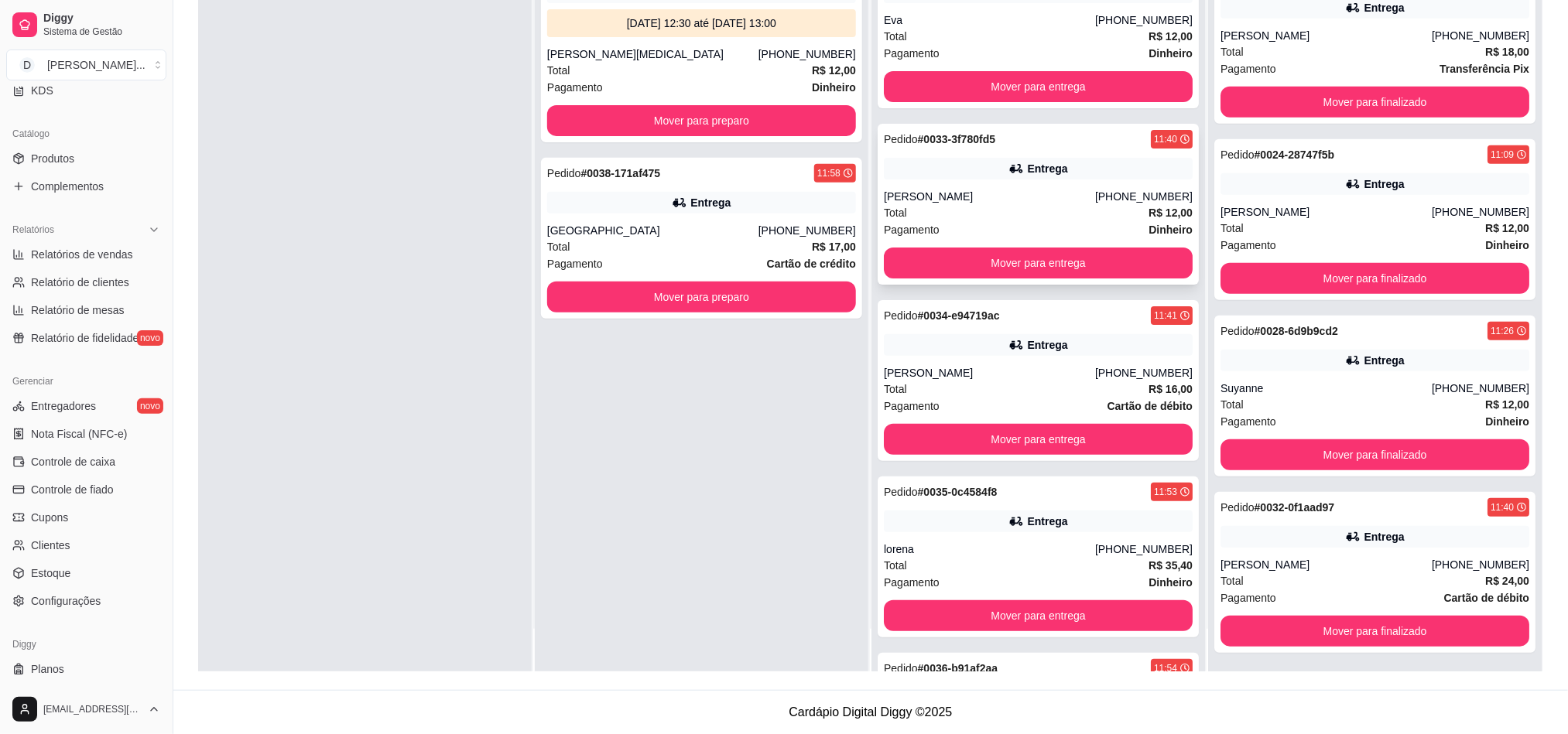
scroll to position [0, 0]
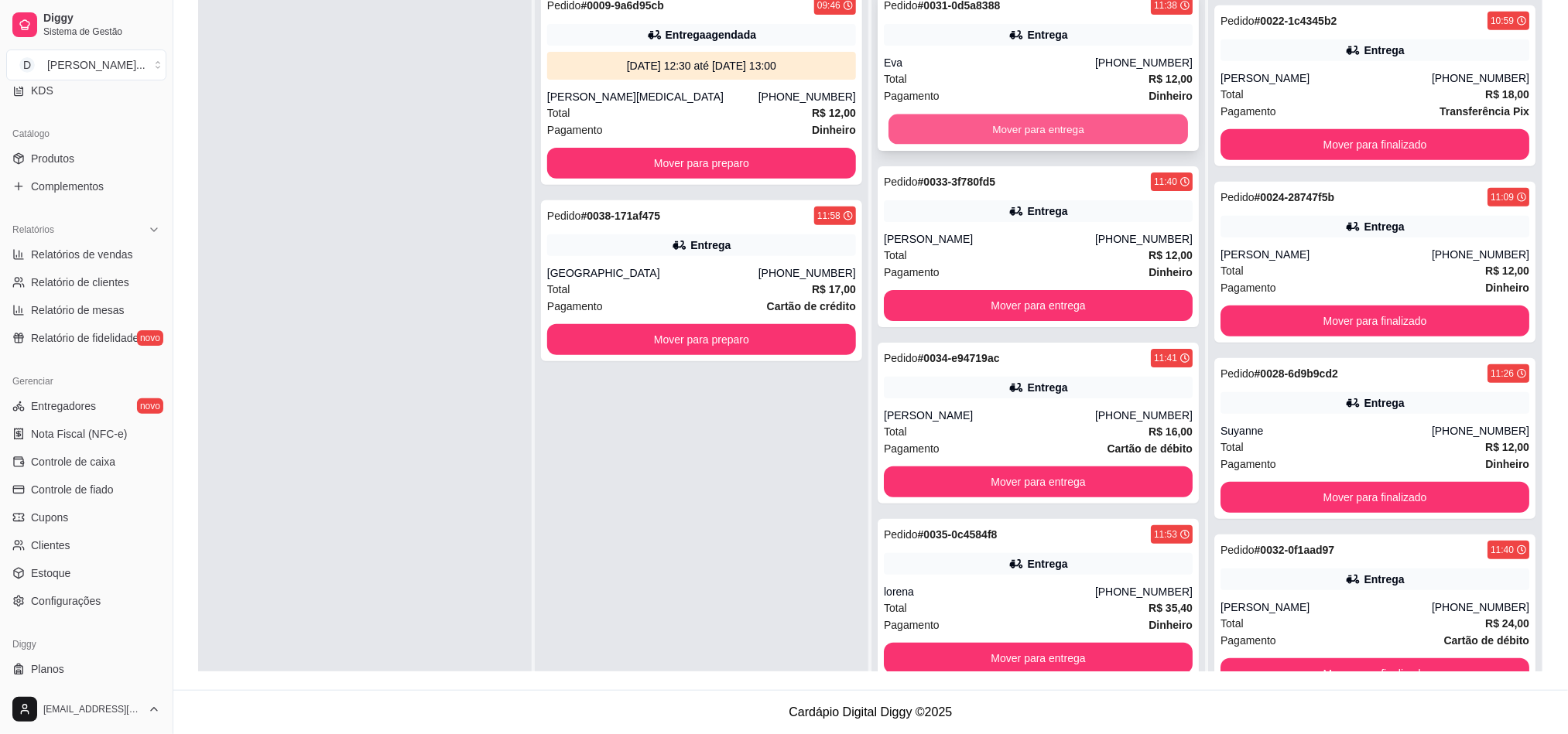
click at [978, 142] on button "Mover para entrega" at bounding box center [1038, 129] width 300 height 30
click at [978, 142] on button "Mover para entrega" at bounding box center [1039, 129] width 309 height 31
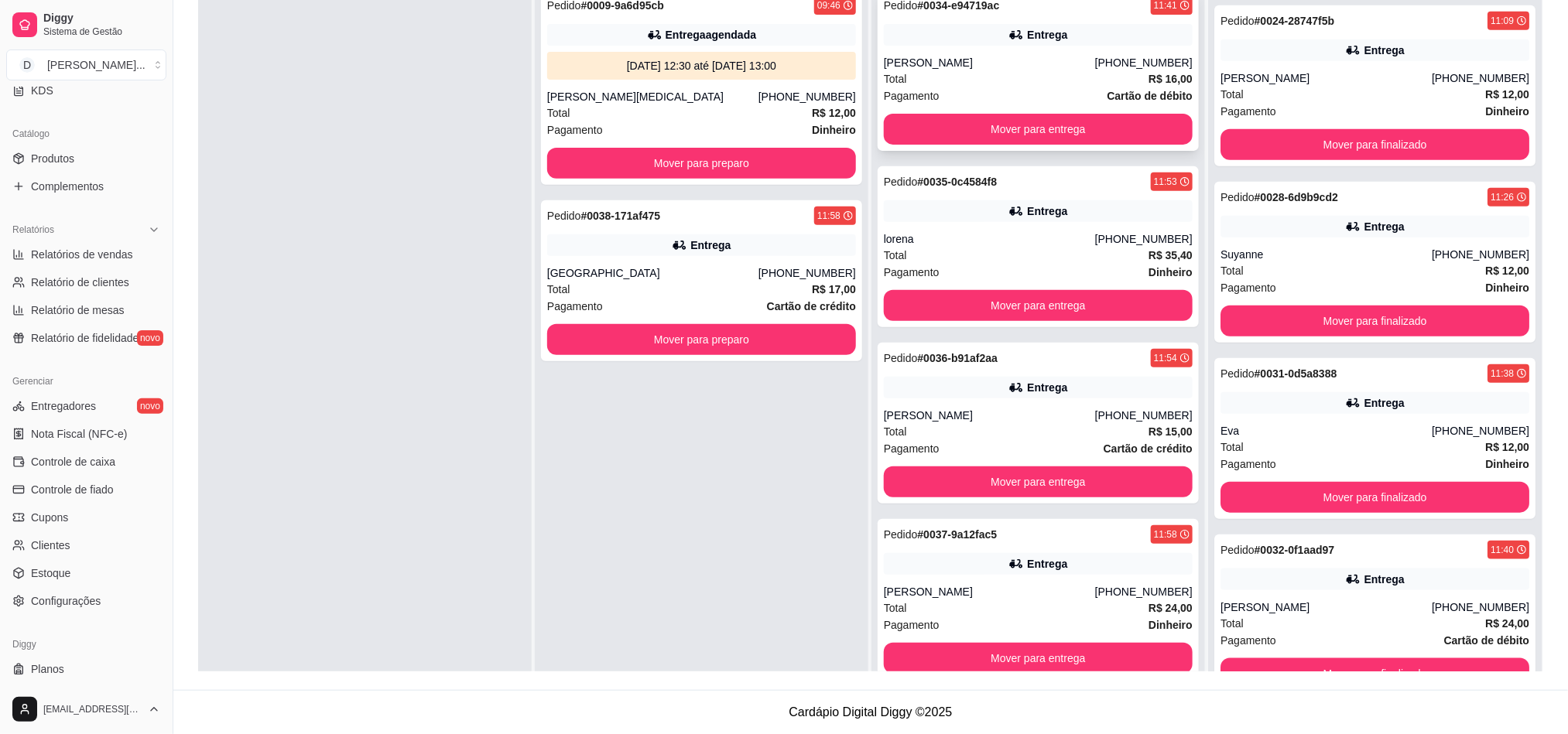
click at [978, 79] on div "Total R$ 16,00" at bounding box center [1039, 79] width 309 height 17
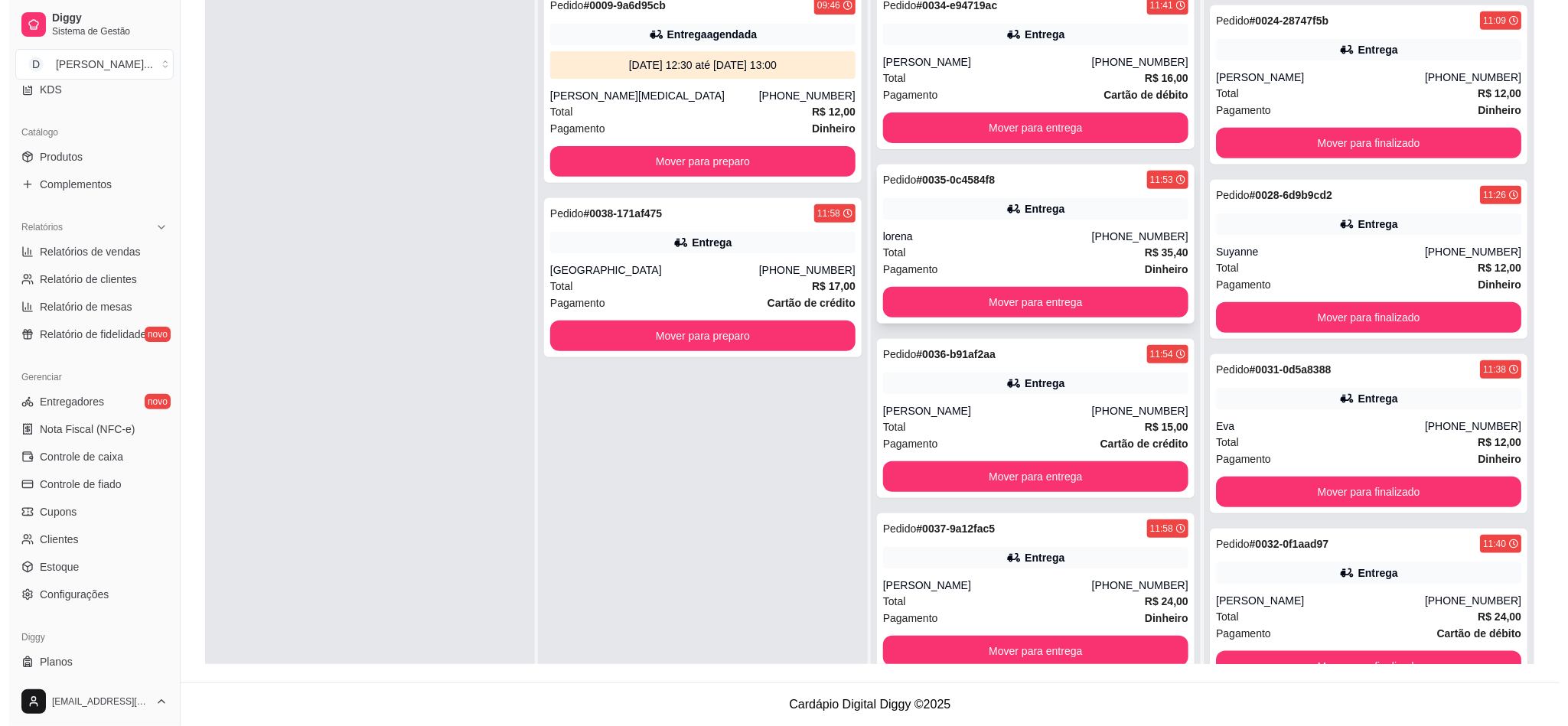
scroll to position [42, 0]
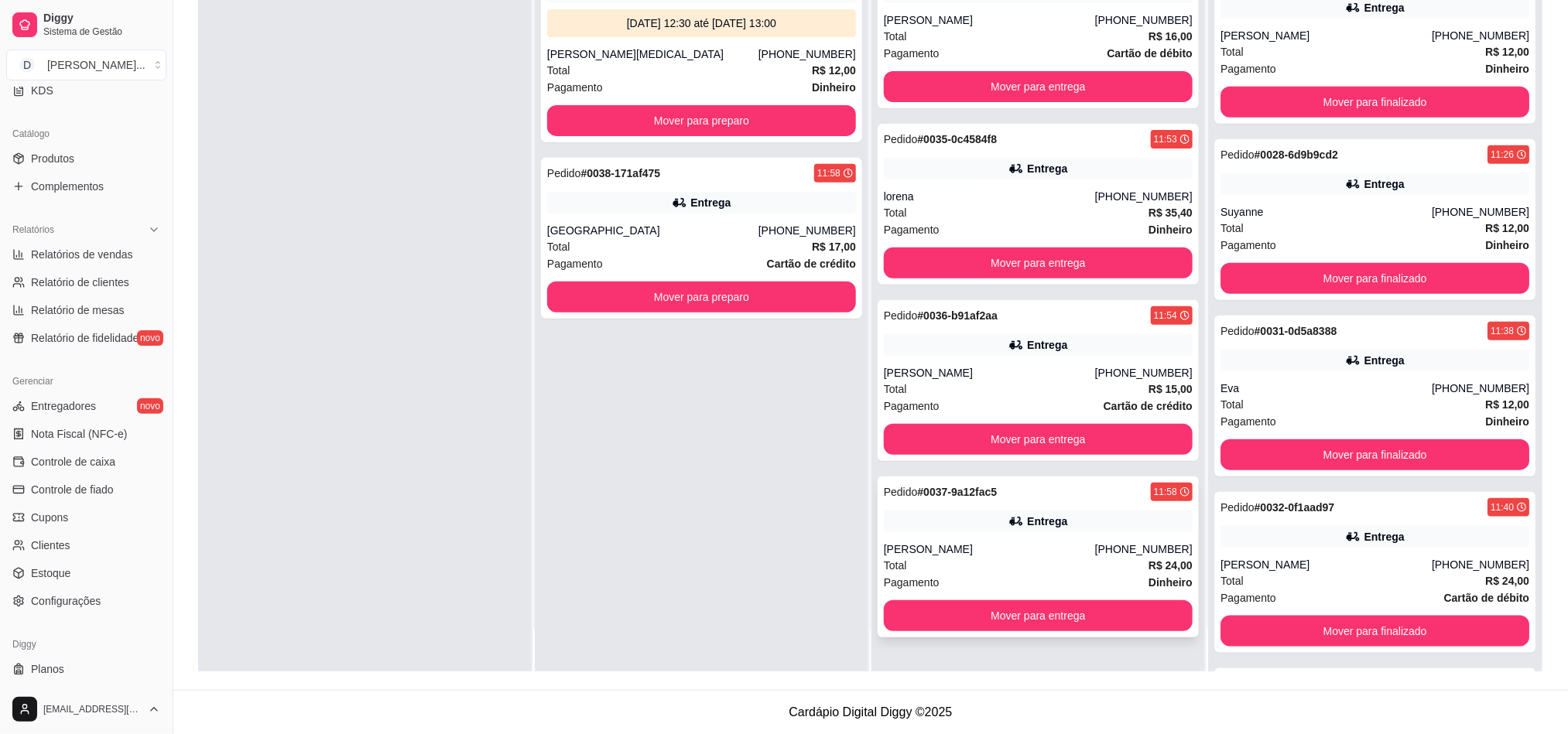
click at [1005, 556] on div "Total R$ 24,00" at bounding box center [1039, 565] width 309 height 17
click at [672, 223] on div "[GEOGRAPHIC_DATA]" at bounding box center [652, 230] width 211 height 15
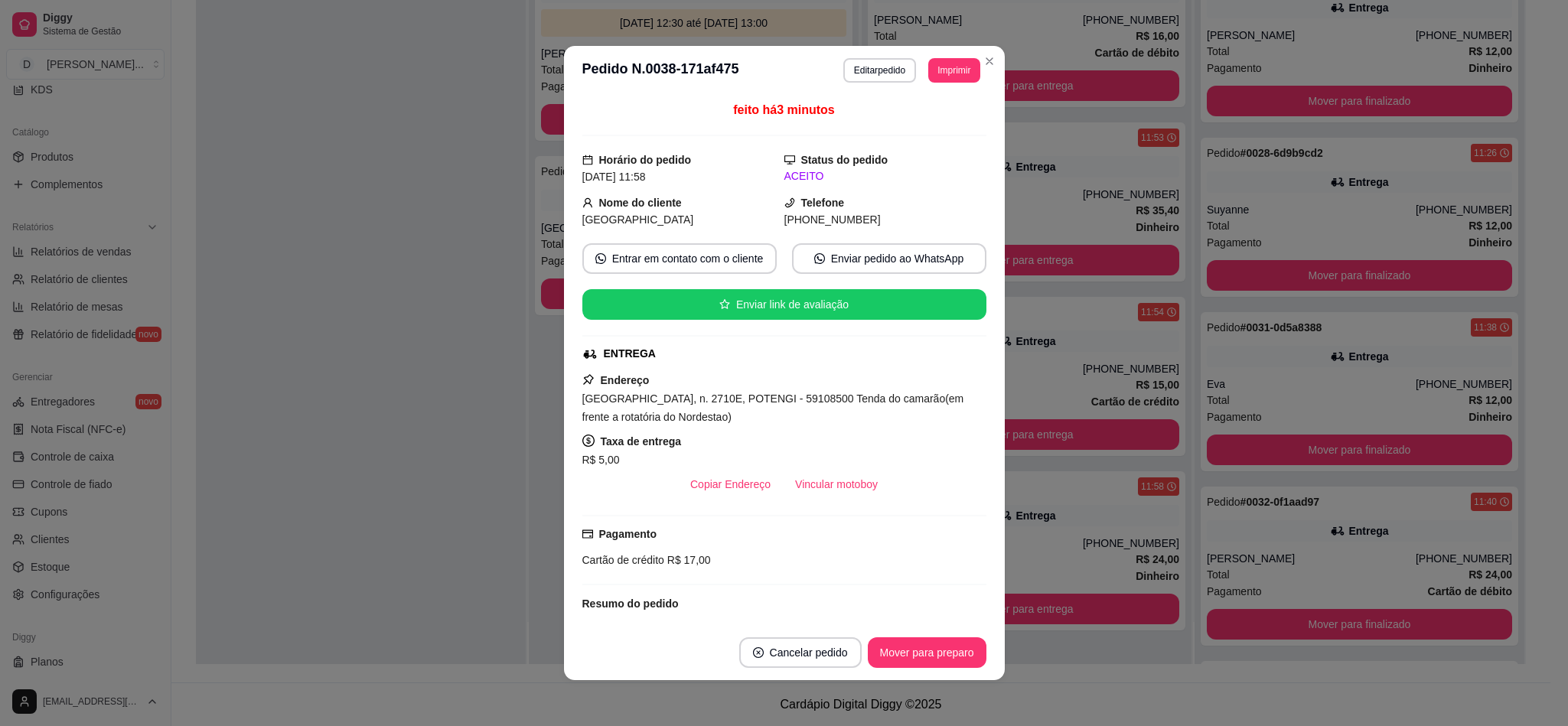
scroll to position [3, 0]
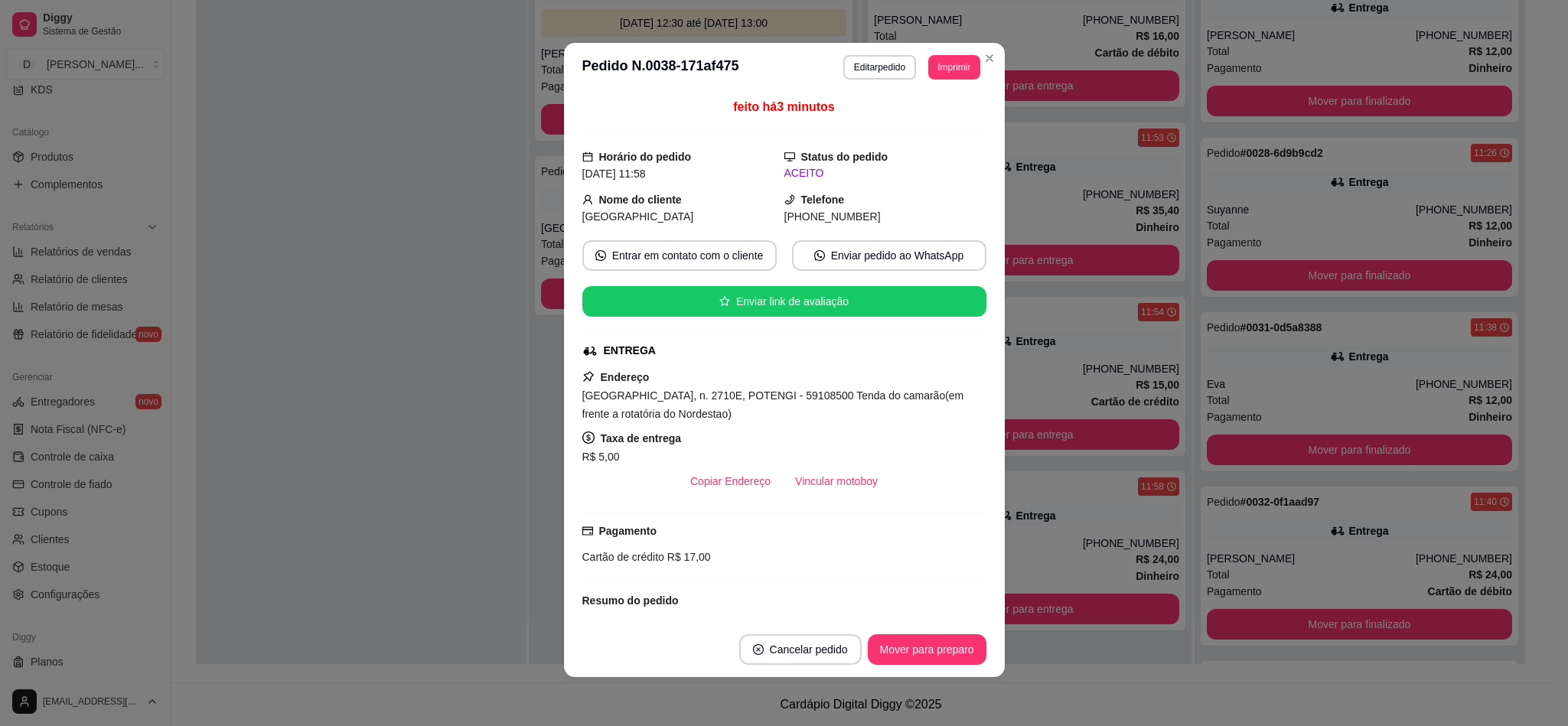
click at [850, 62] on button "Editar pedido" at bounding box center [880, 67] width 73 height 24
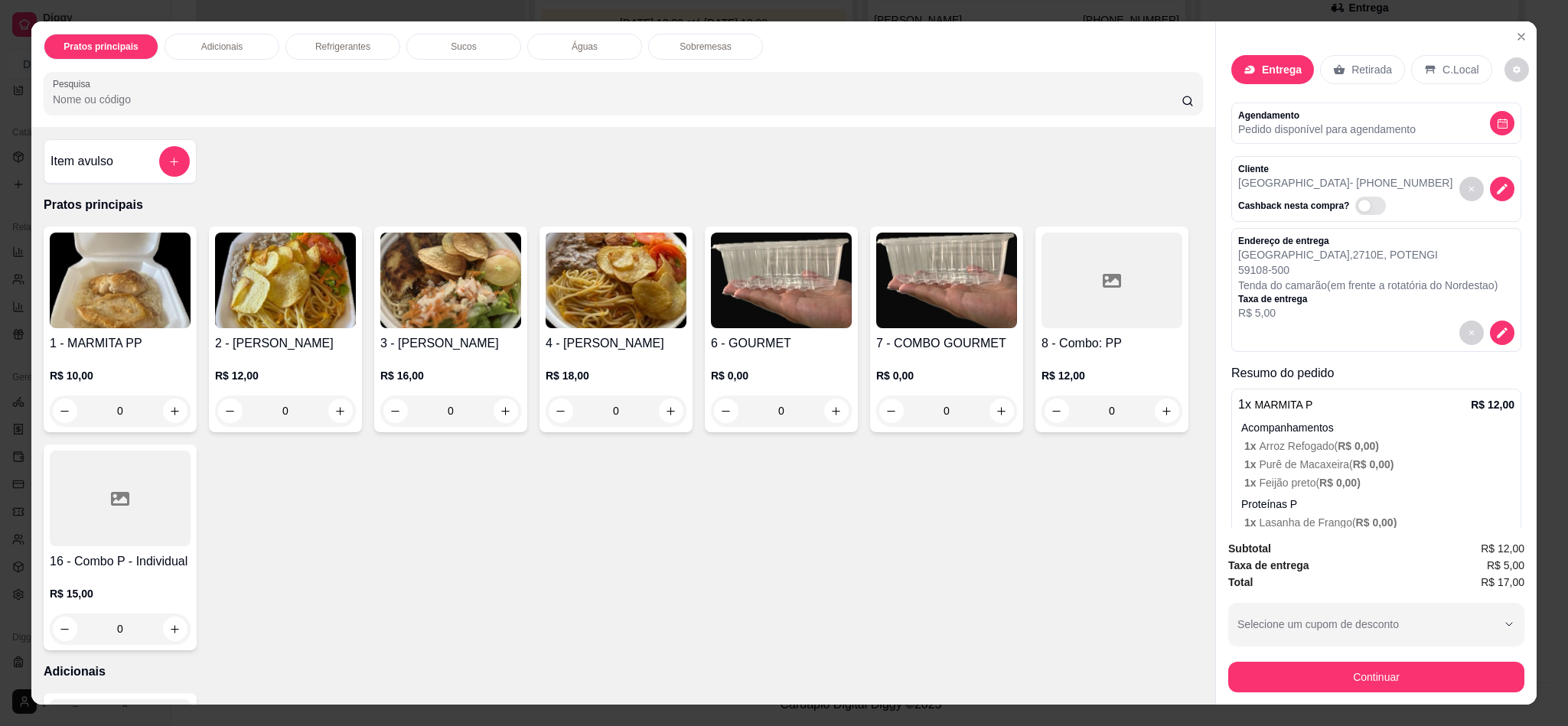
scroll to position [97, 0]
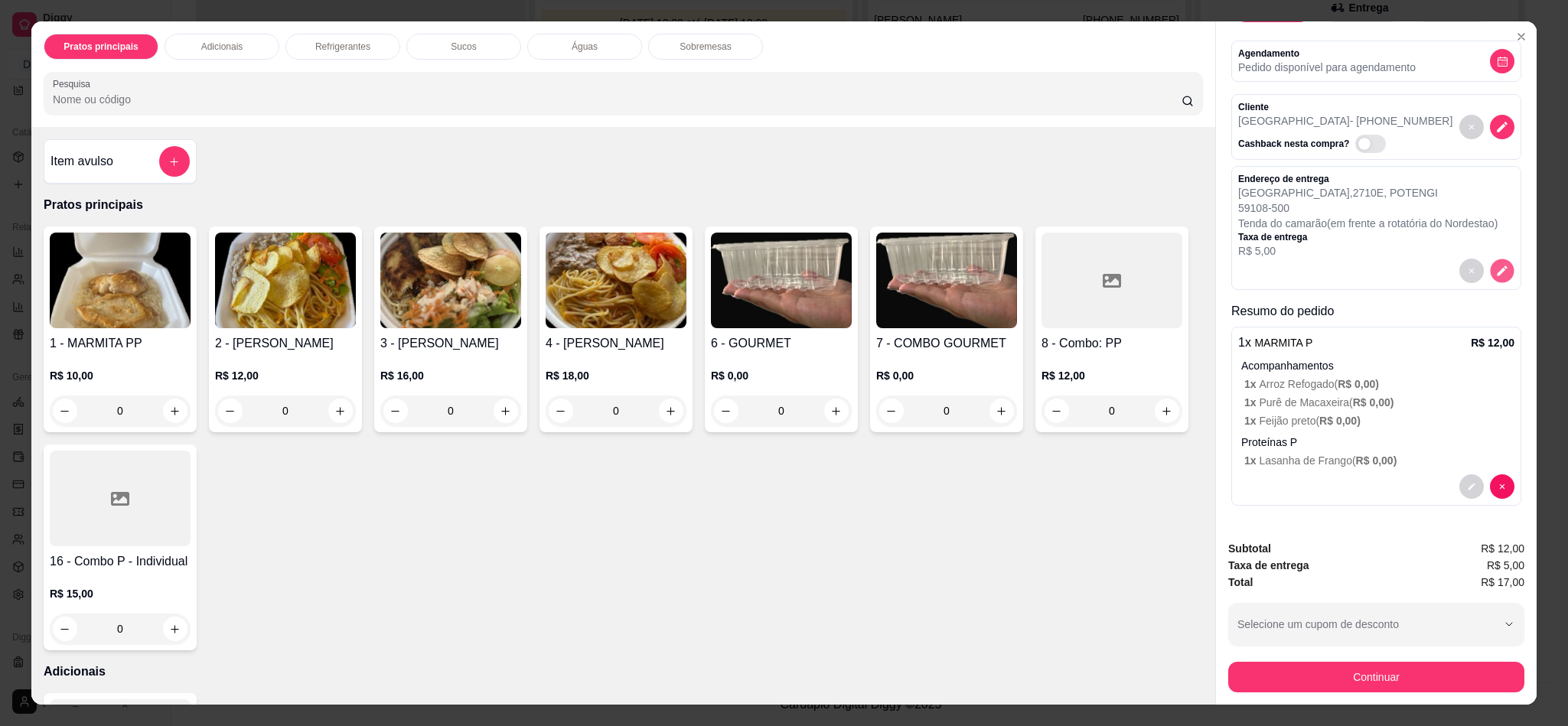
click at [1489, 260] on button "decrease-product-quantity" at bounding box center [1501, 271] width 24 height 24
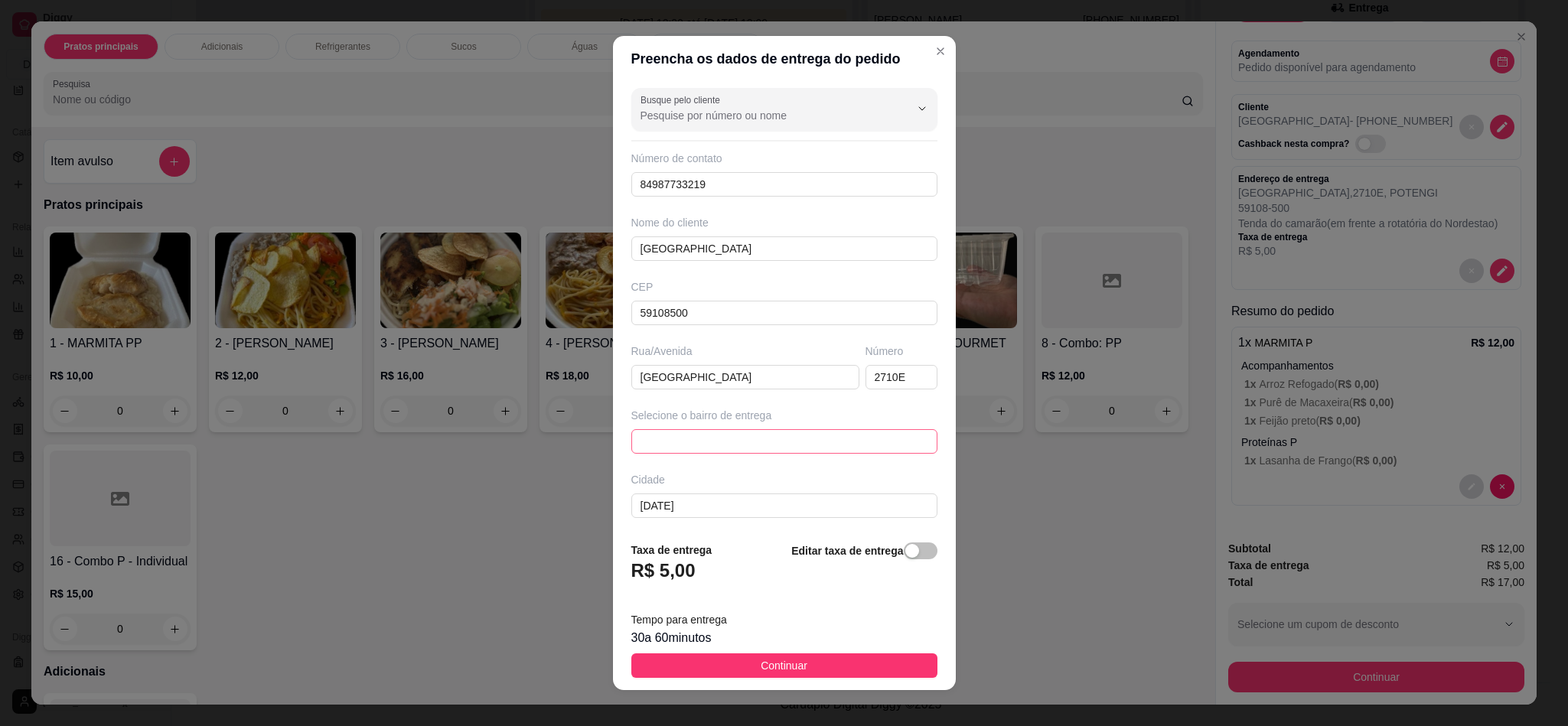
click at [681, 452] on span at bounding box center [784, 441] width 288 height 23
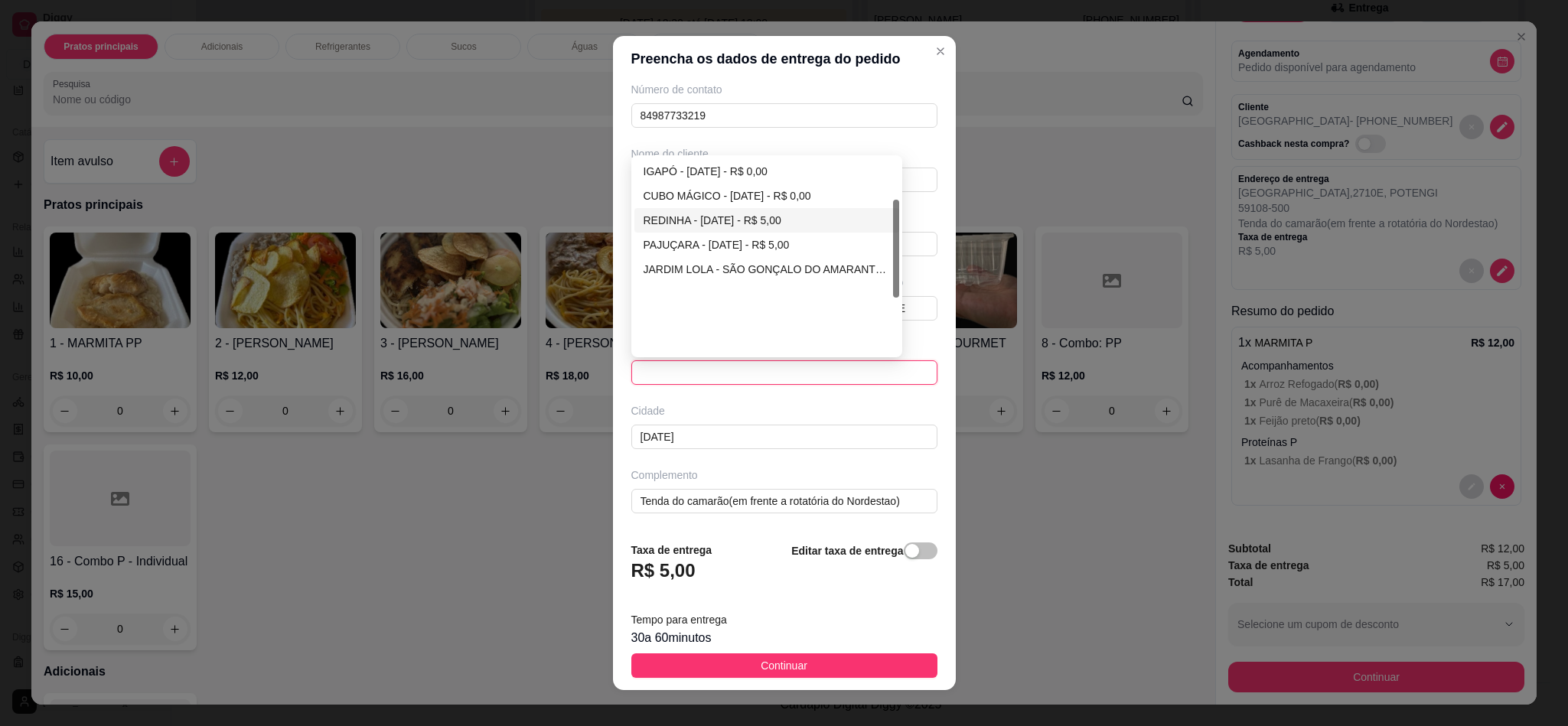
scroll to position [81, 0]
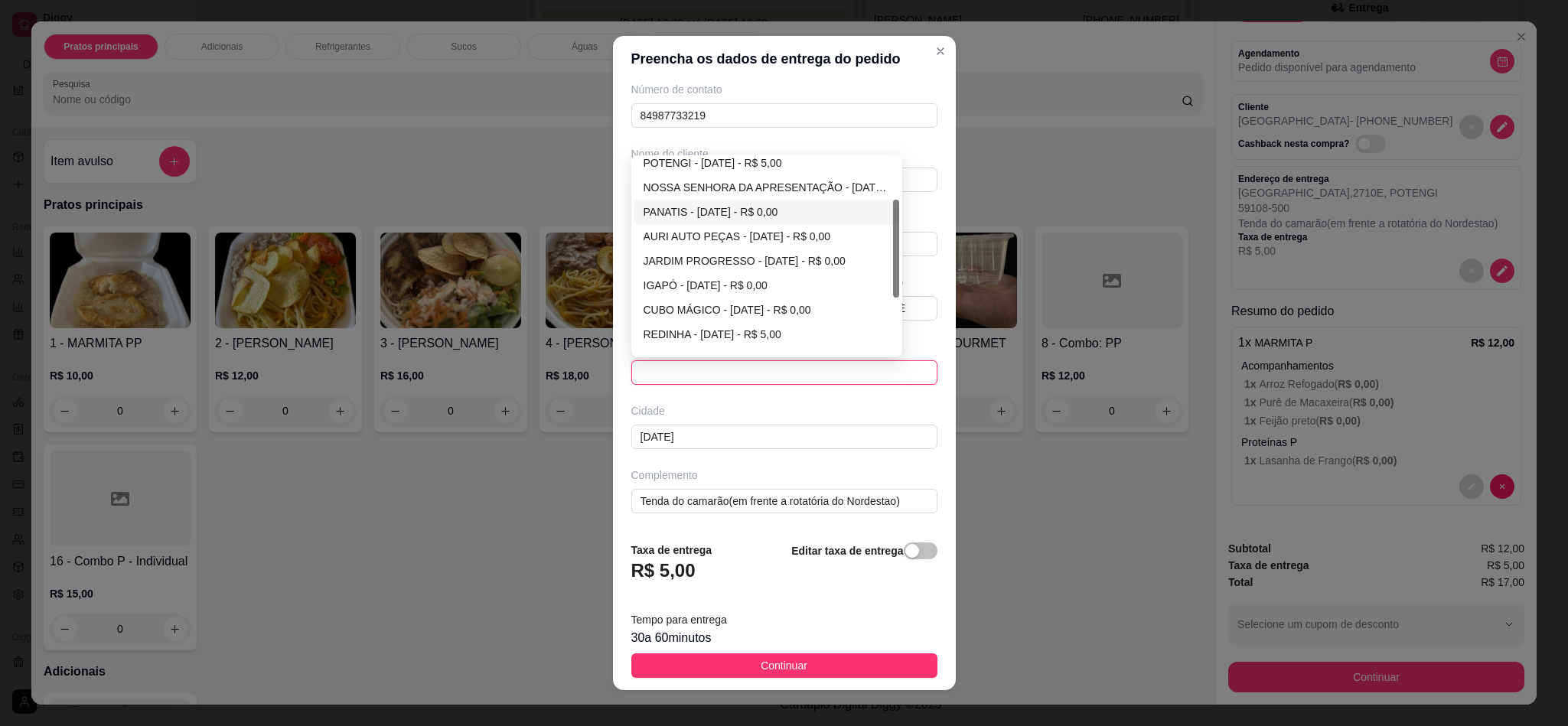
click at [682, 209] on div "PANATIS - NATAL - R$ 0,00" at bounding box center [767, 212] width 247 height 17
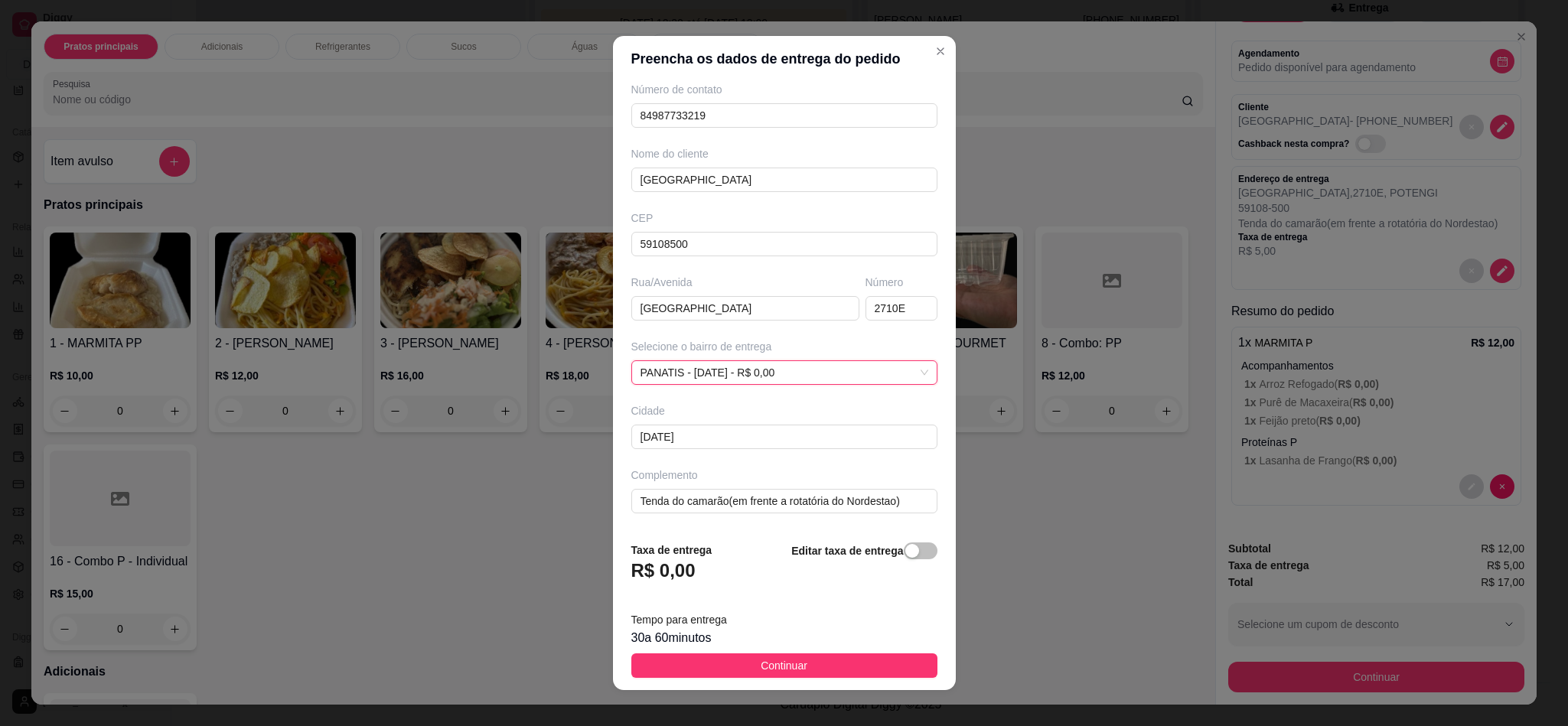
scroll to position [12, 0]
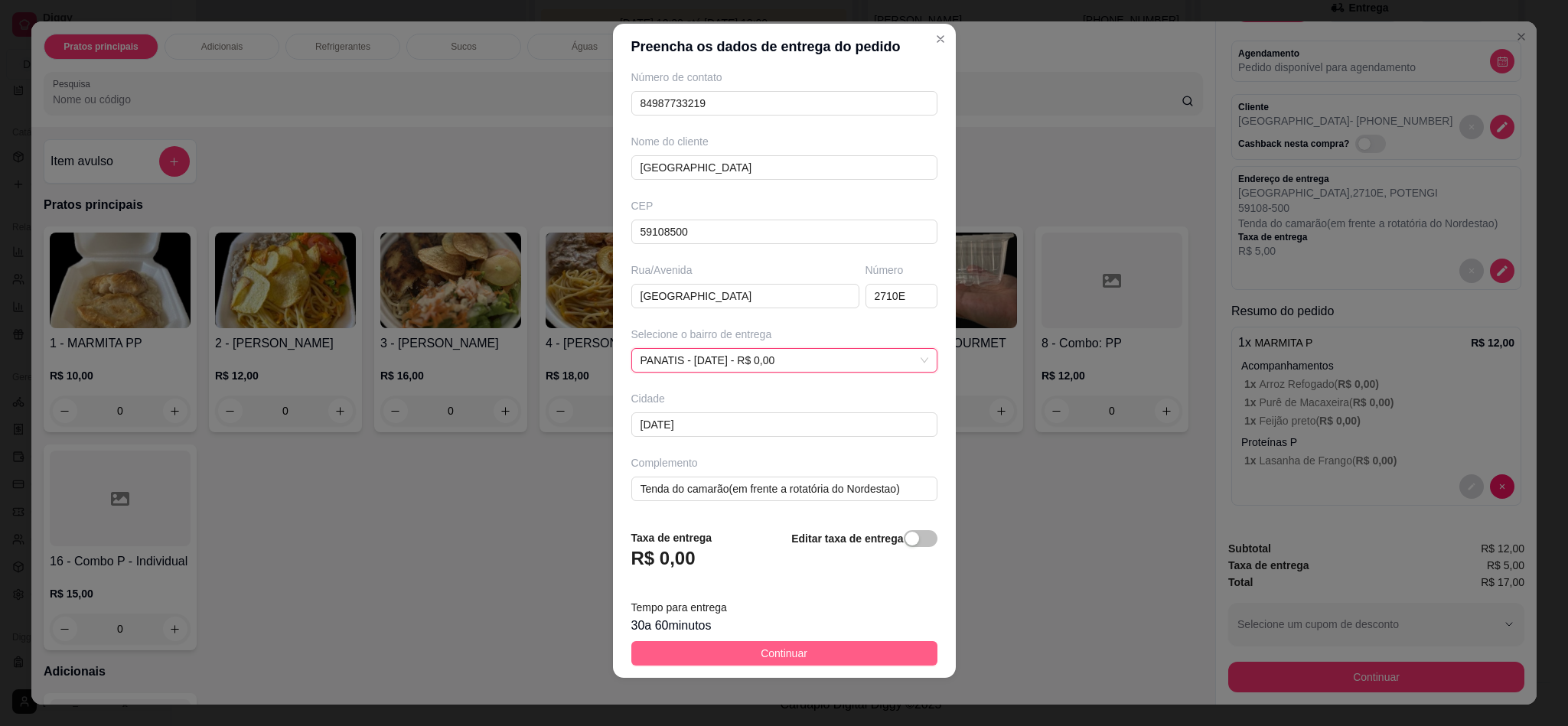
click at [771, 659] on span "Continuar" at bounding box center [784, 653] width 46 height 17
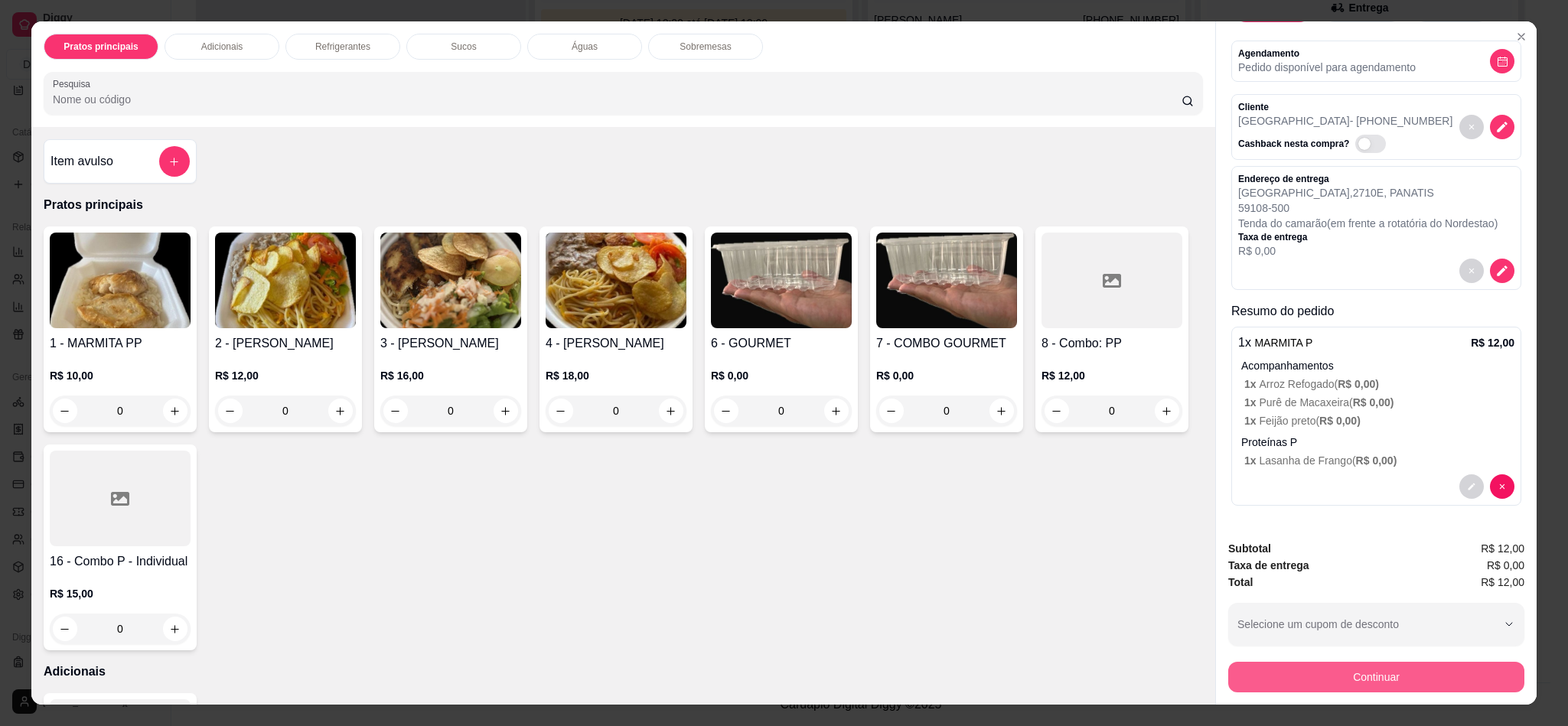
click at [1342, 666] on button "Continuar" at bounding box center [1375, 677] width 296 height 30
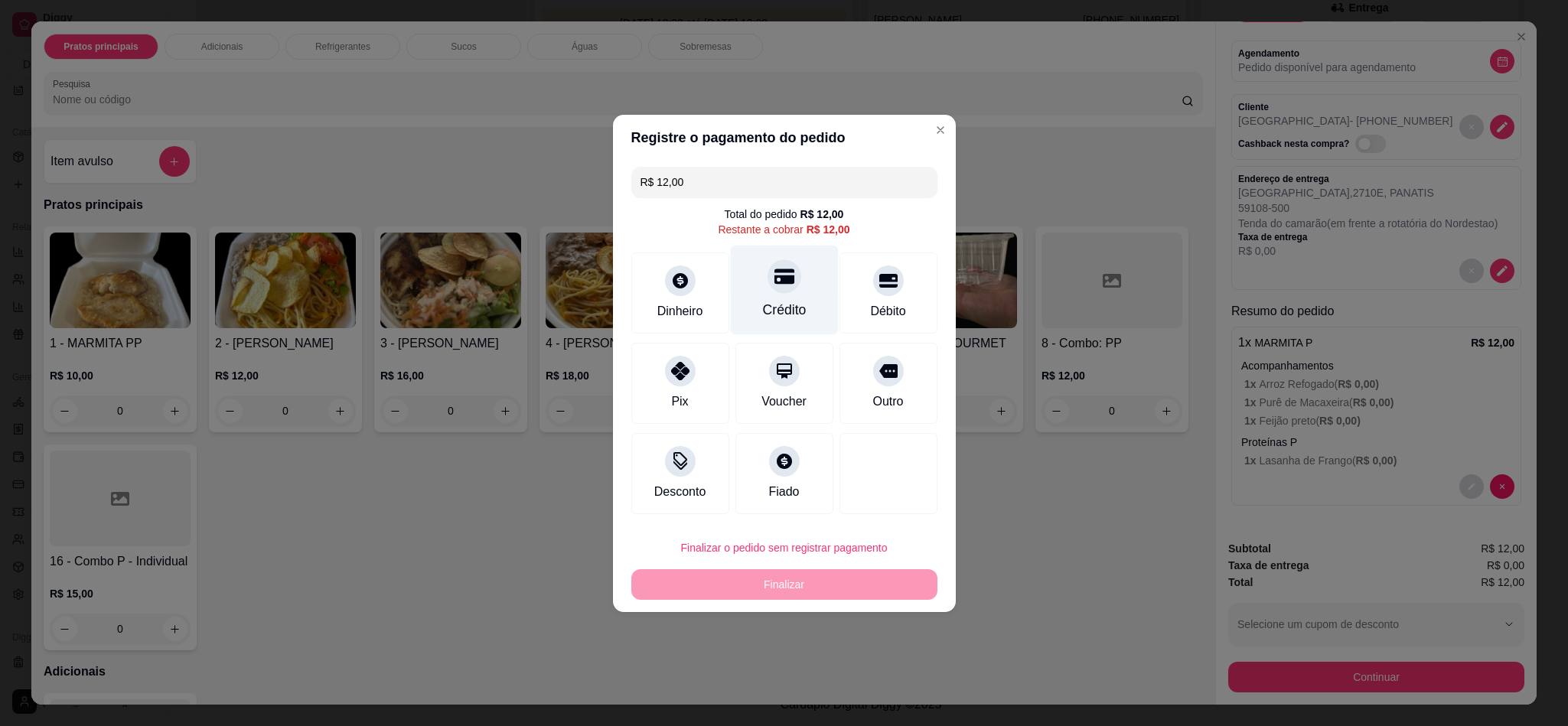
click at [795, 291] on div "Crédito" at bounding box center [784, 290] width 108 height 89
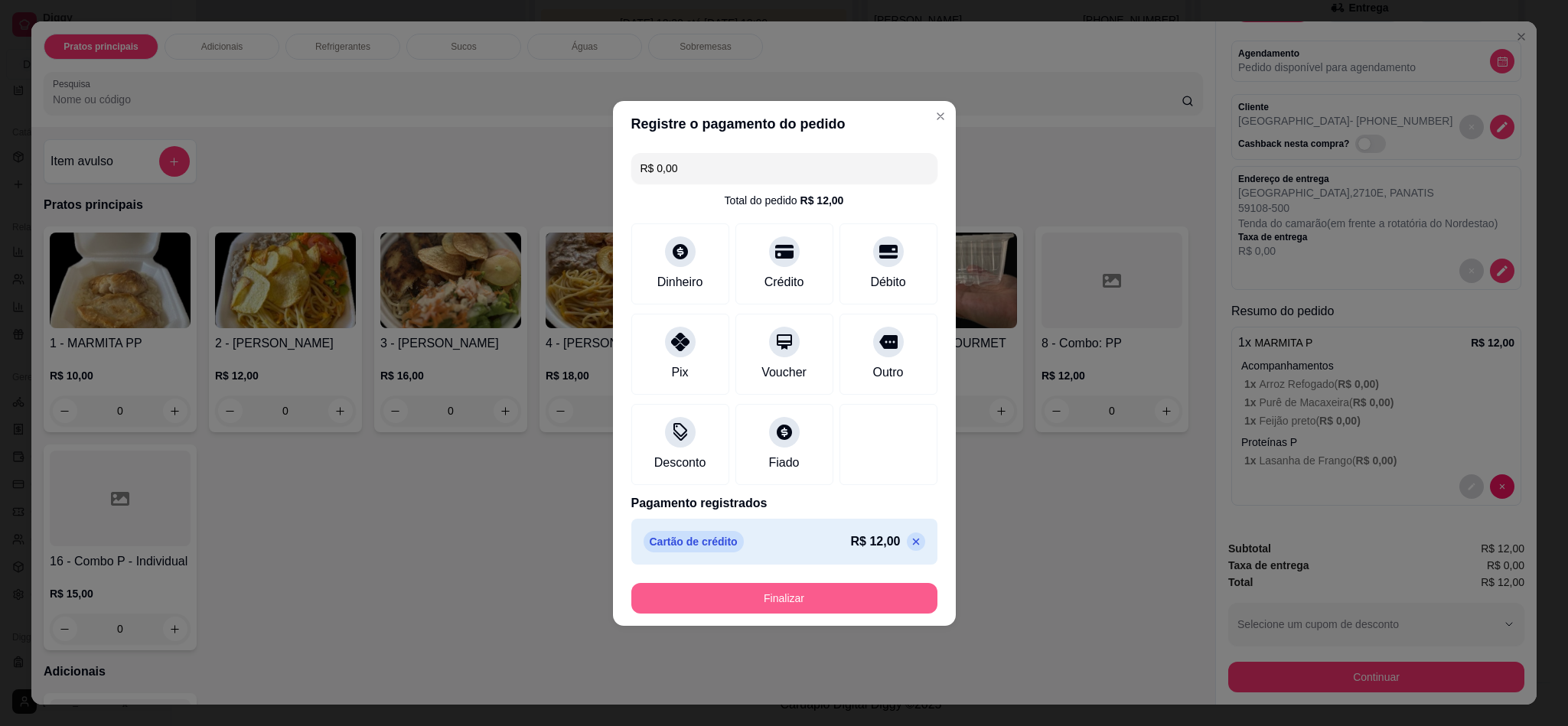
click at [795, 597] on button "Finalizar" at bounding box center [784, 599] width 306 height 30
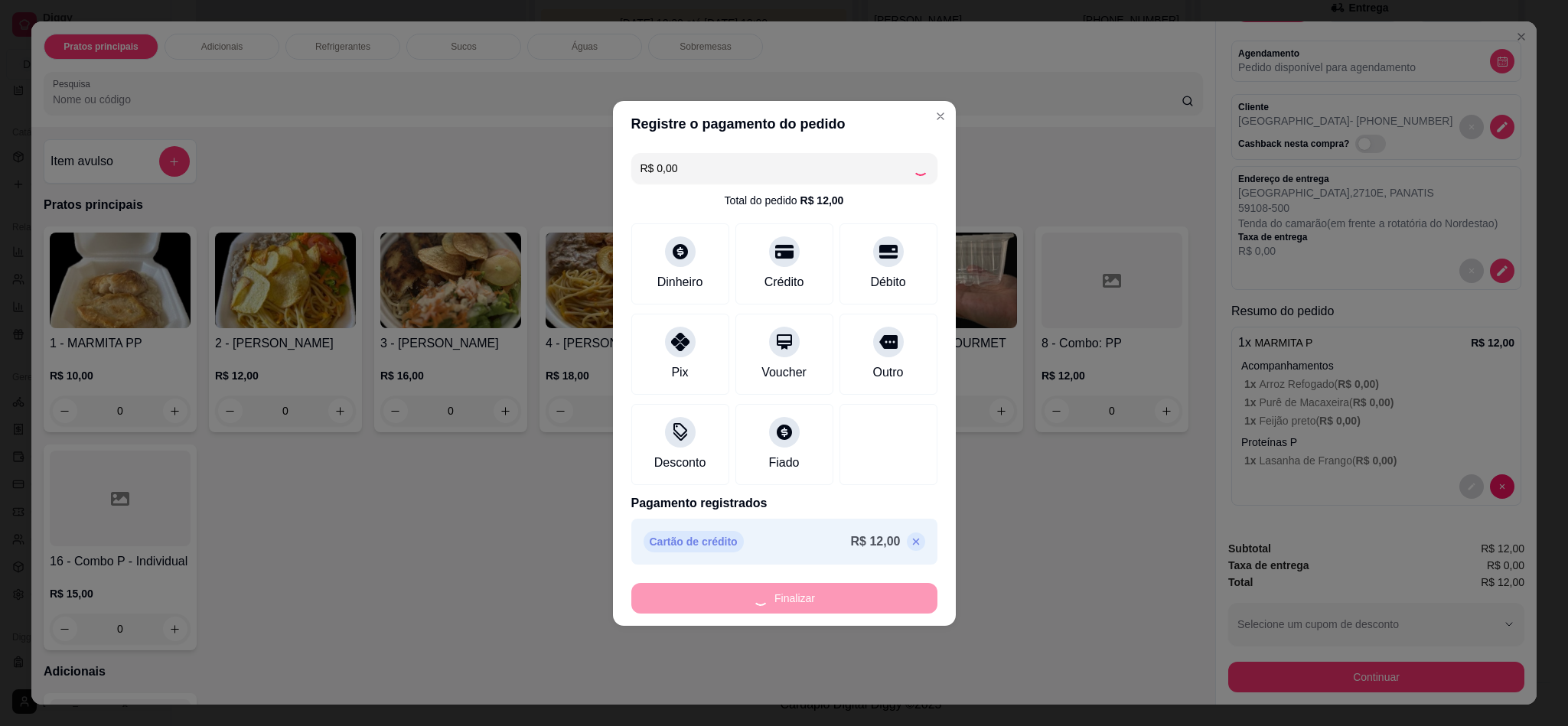
type input "-R$ 12,00"
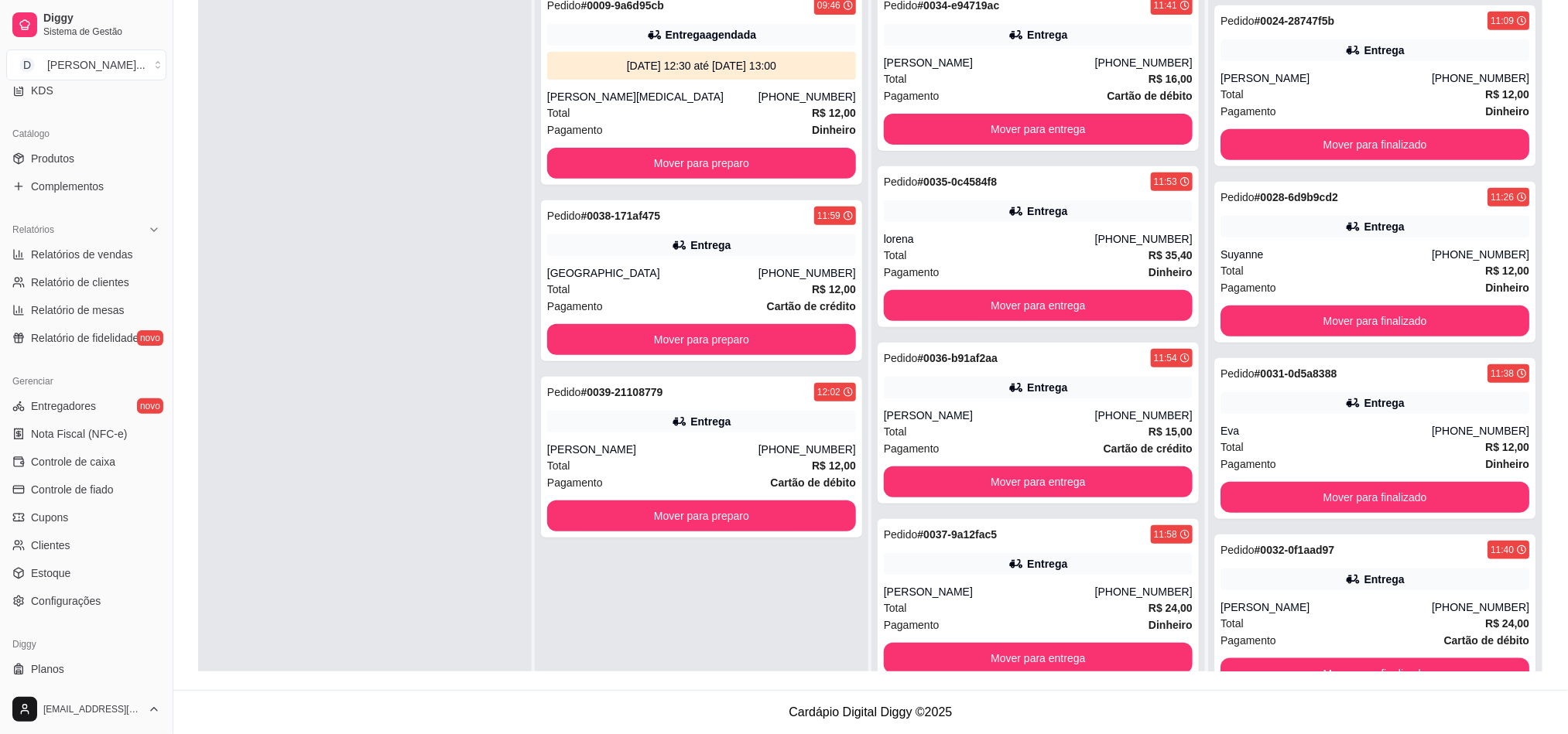
scroll to position [0, 0]
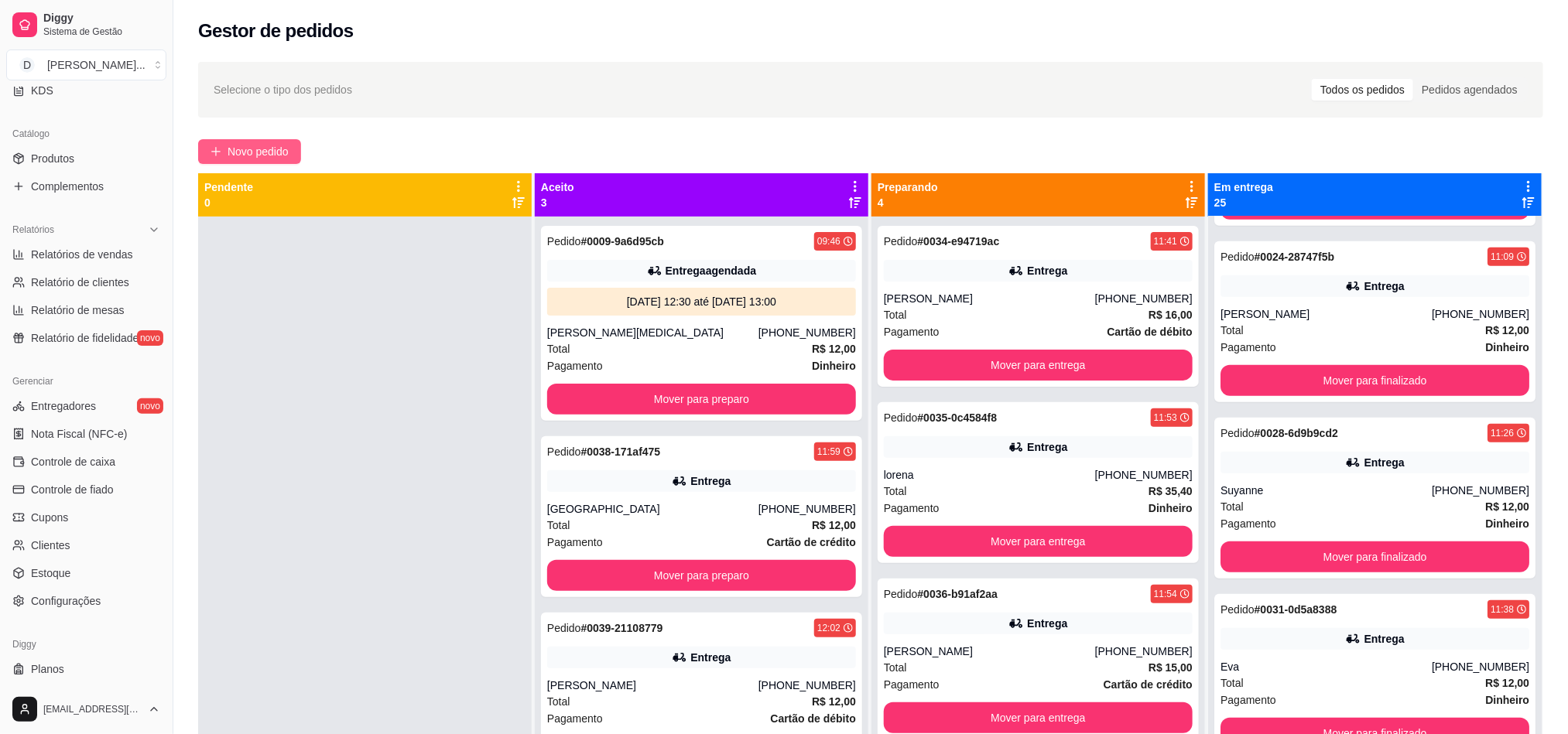
click at [249, 159] on span "Novo pedido" at bounding box center [258, 152] width 61 height 17
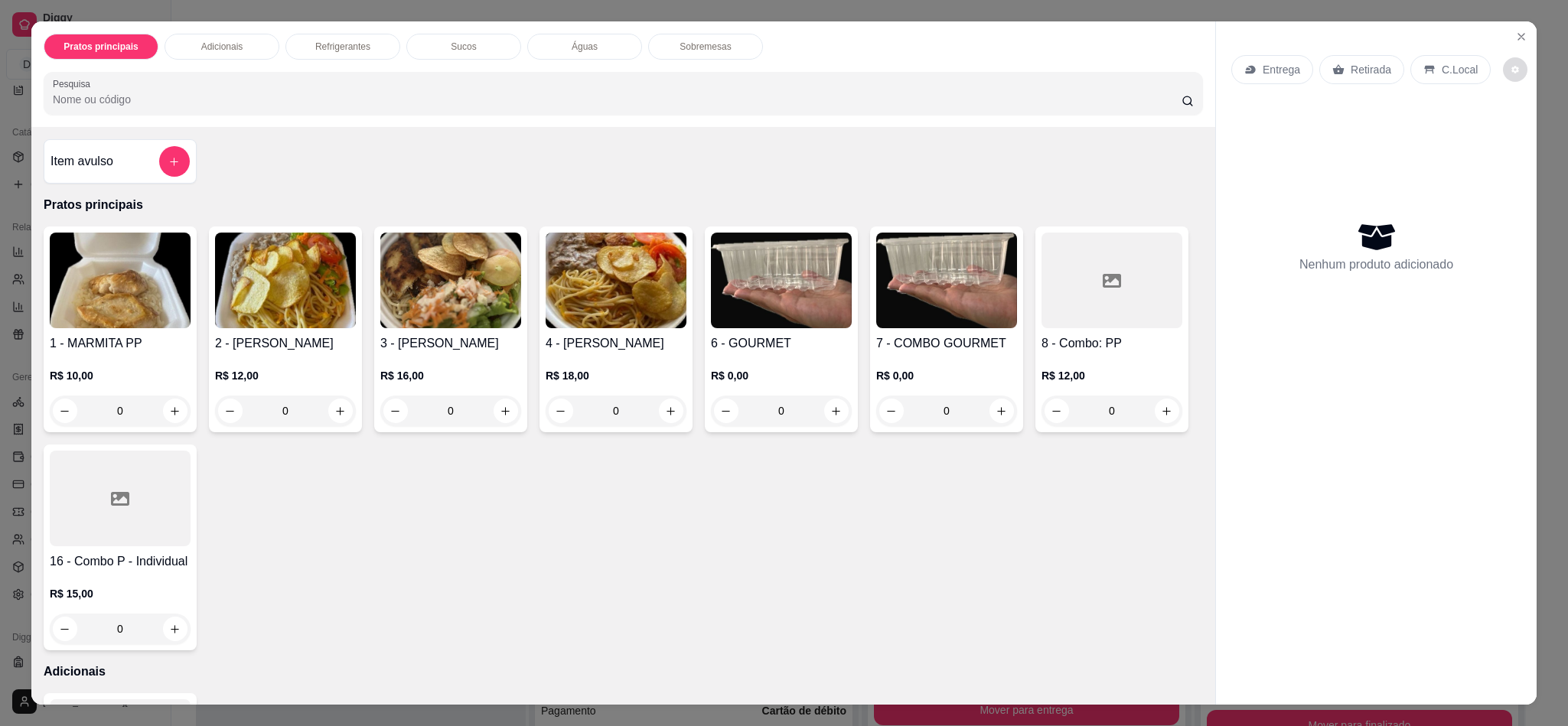
click at [1503, 65] on button "decrease-product-quantity" at bounding box center [1515, 69] width 24 height 24
click at [1527, 133] on span "Automatic updates" at bounding box center [1527, 132] width 30 height 19
click at [1521, 133] on input "Automatic updates" at bounding box center [1516, 137] width 10 height 10
checkbox input "true"
click at [1513, 29] on button "Close" at bounding box center [1521, 36] width 24 height 24
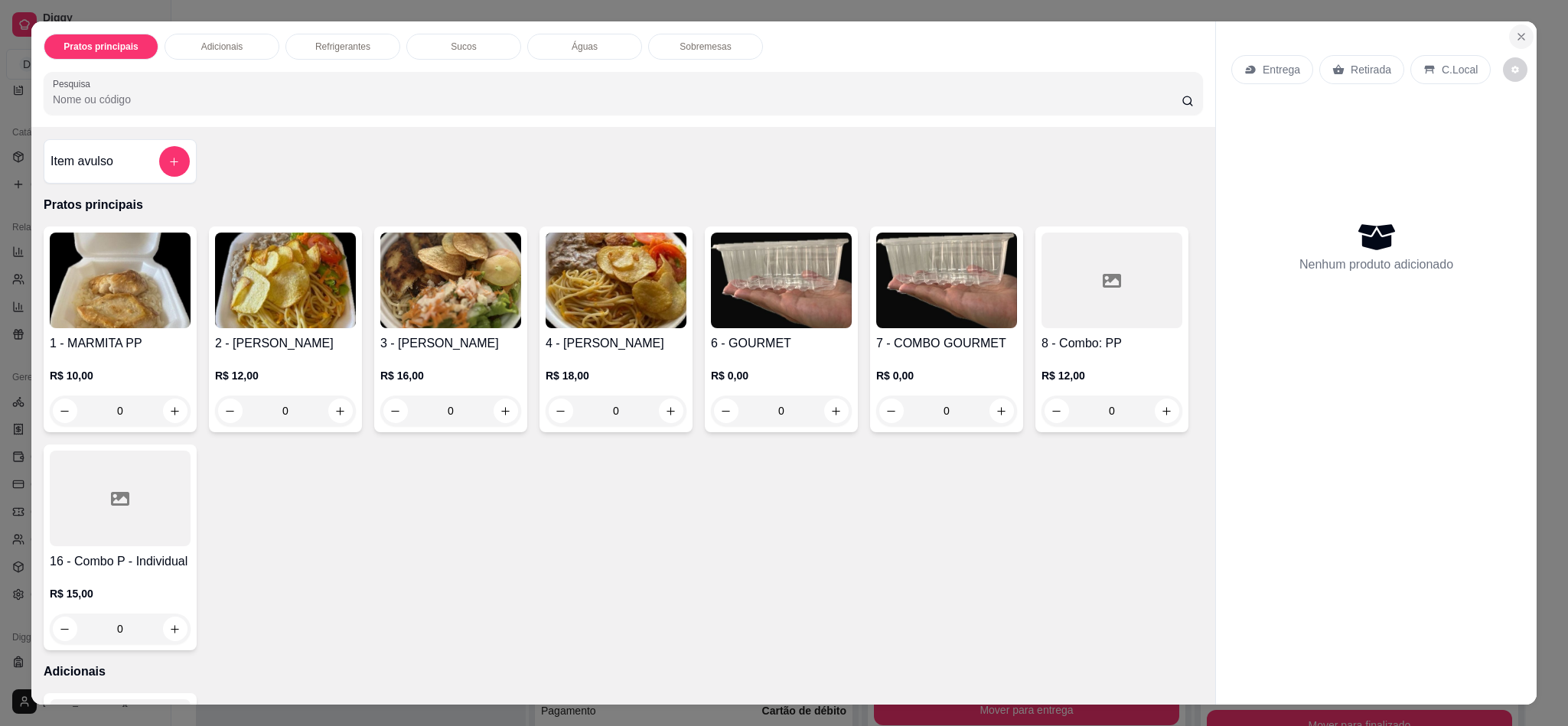
click at [1515, 37] on icon "Close" at bounding box center [1521, 36] width 12 height 12
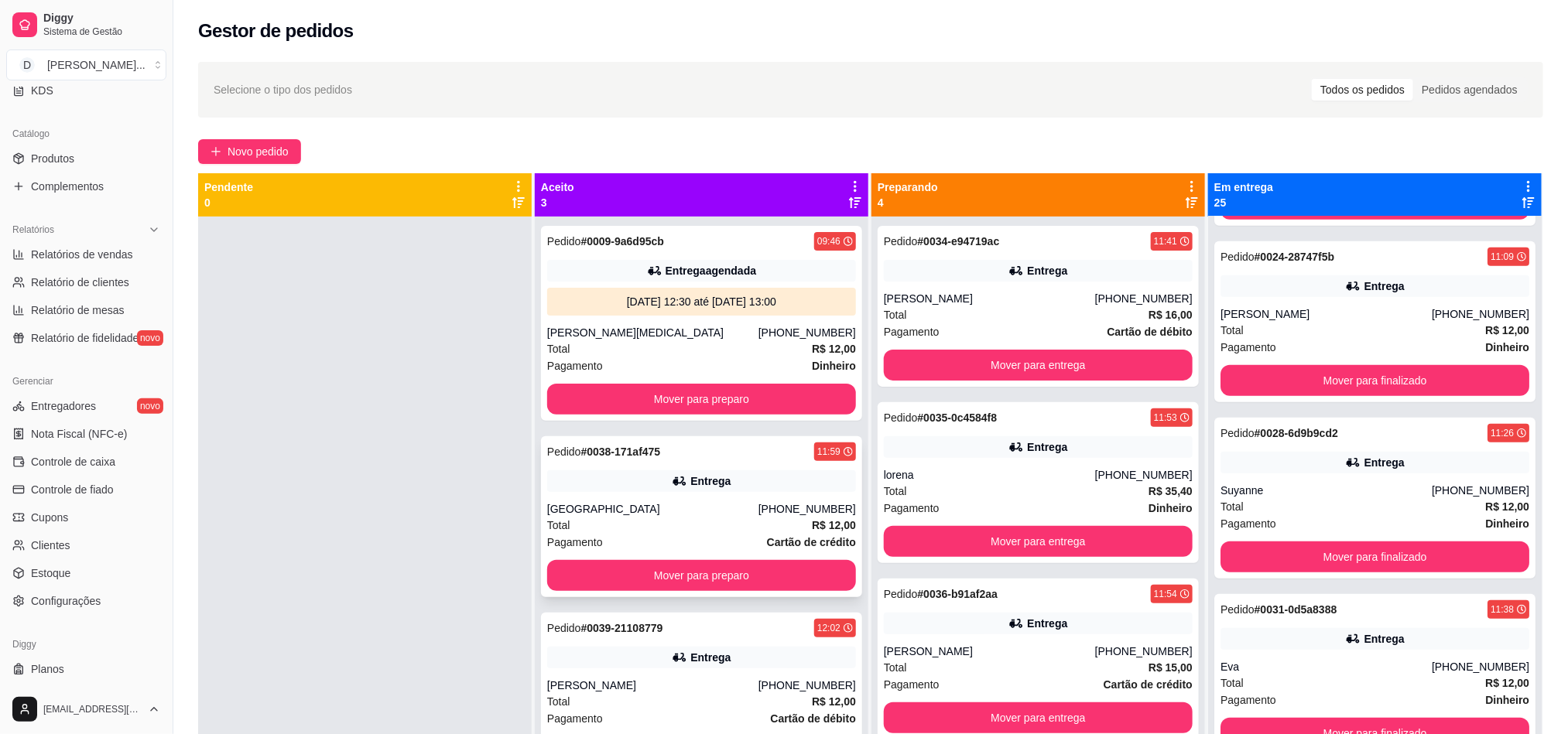
scroll to position [43, 0]
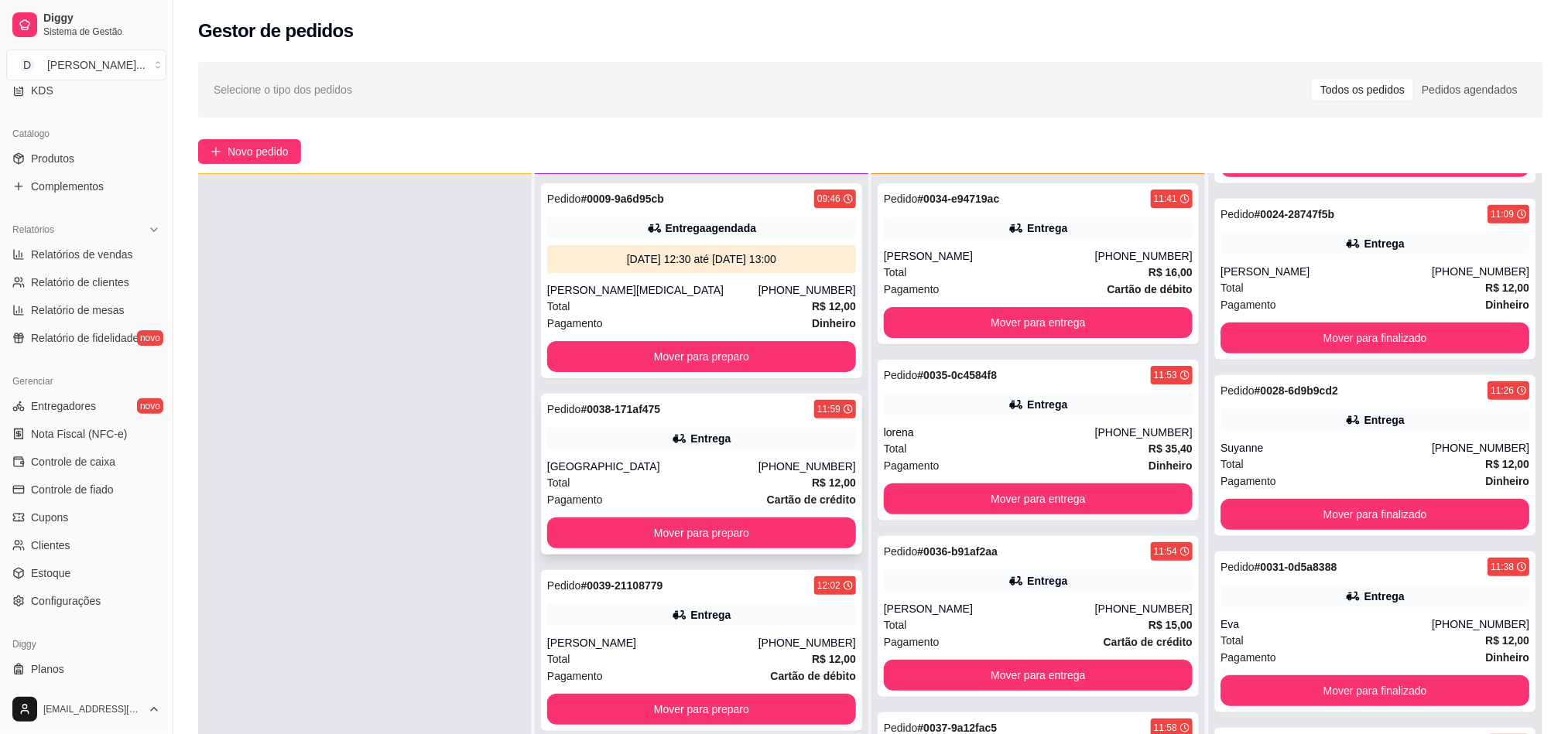
click at [634, 472] on div "[GEOGRAPHIC_DATA]" at bounding box center [652, 466] width 211 height 15
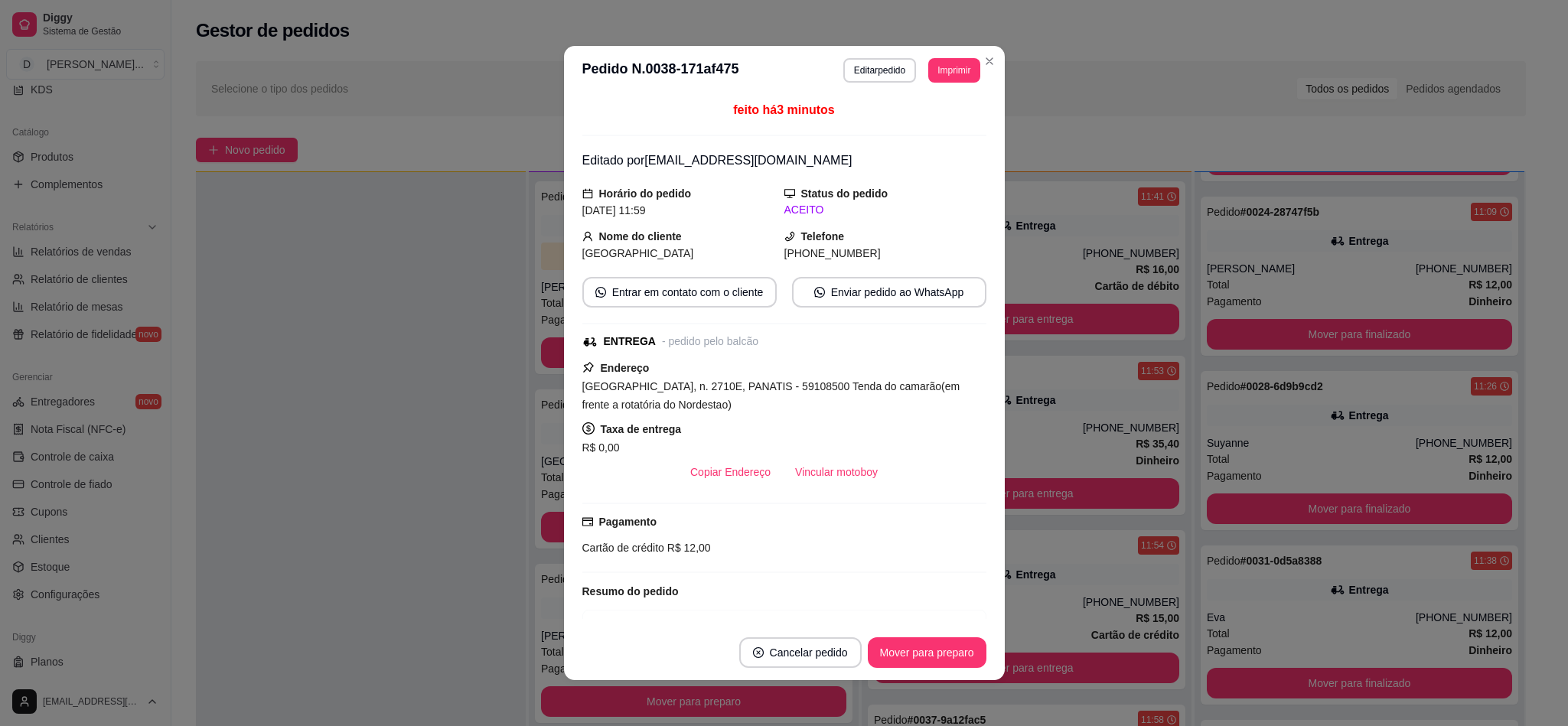
click at [951, 69] on button "Imprimir" at bounding box center [953, 70] width 52 height 24
click at [918, 125] on button "IMPRESSORA" at bounding box center [929, 118] width 89 height 20
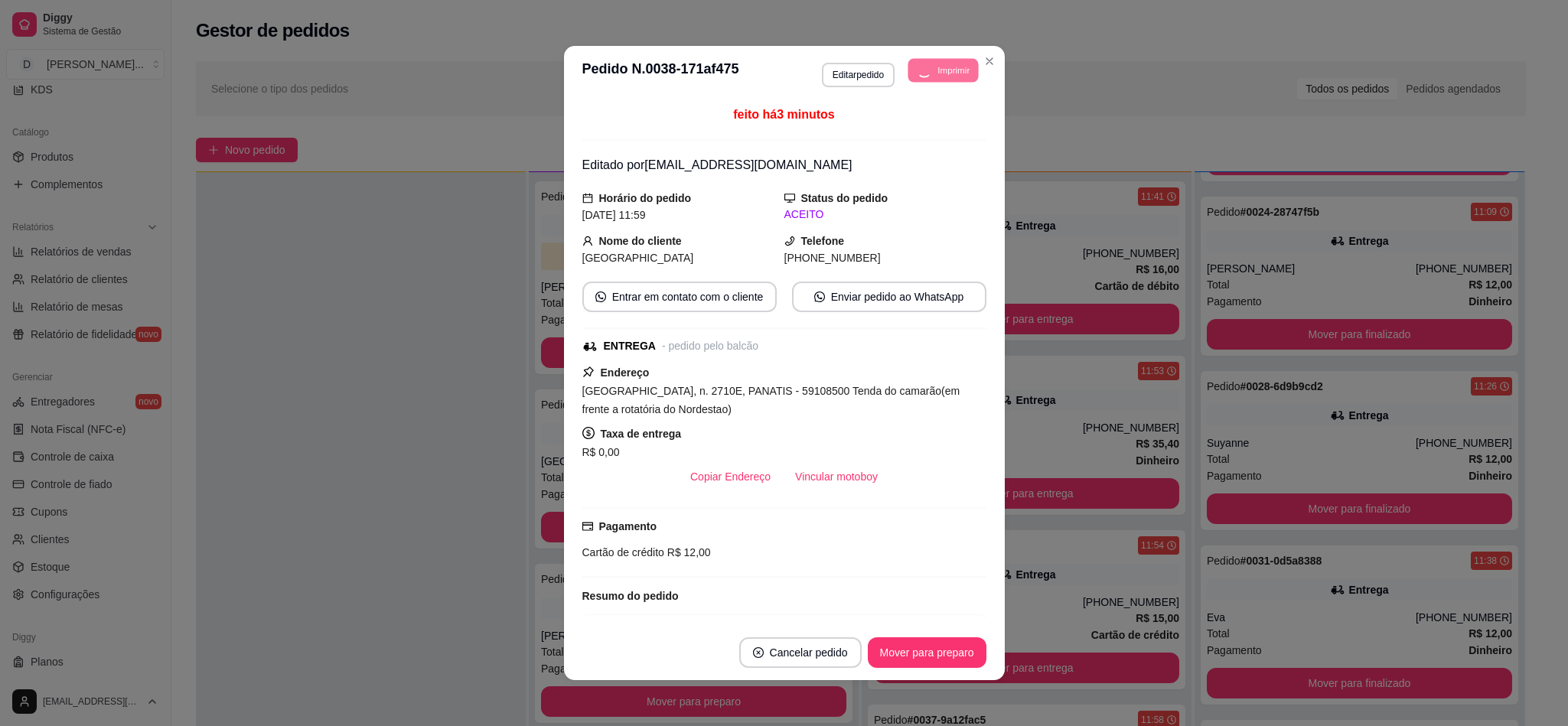
click at [956, 58] on div "**********" at bounding box center [901, 73] width 159 height 29
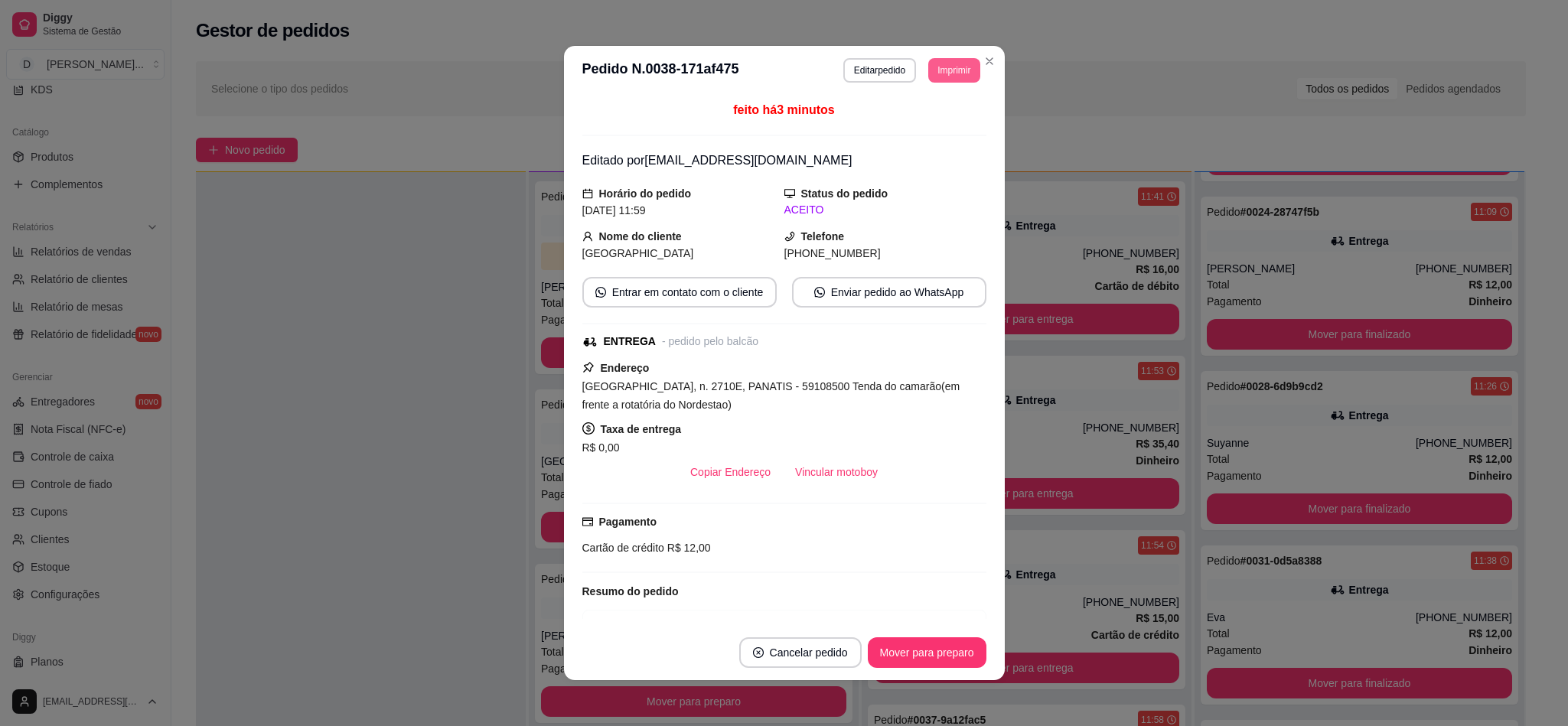
click at [950, 73] on button "Imprimir" at bounding box center [953, 70] width 52 height 24
click at [923, 122] on button "IMPRESSORA" at bounding box center [916, 124] width 111 height 24
click at [905, 652] on button "Mover para preparo" at bounding box center [926, 653] width 115 height 30
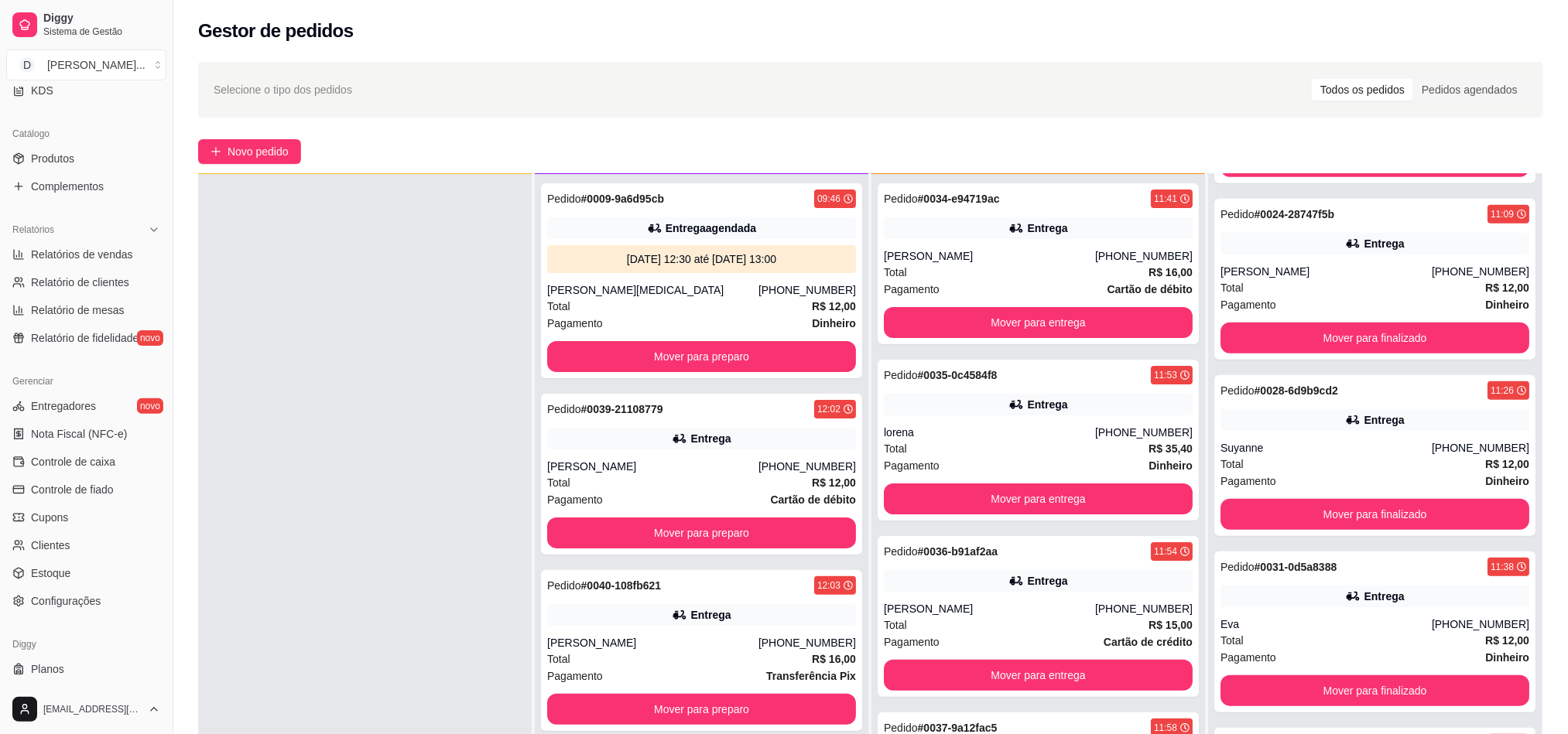
scroll to position [20, 0]
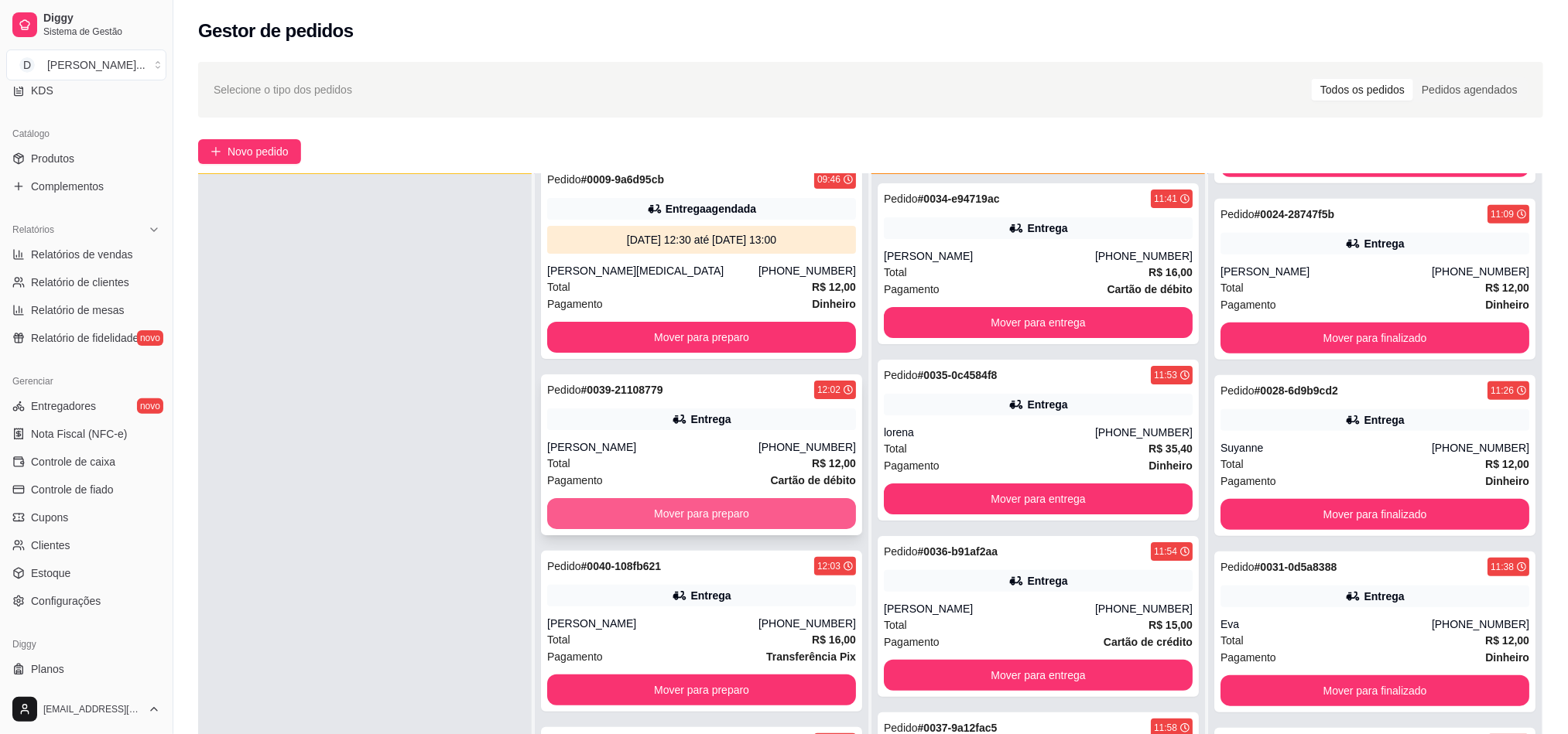
click at [658, 517] on button "Mover para preparo" at bounding box center [702, 514] width 309 height 31
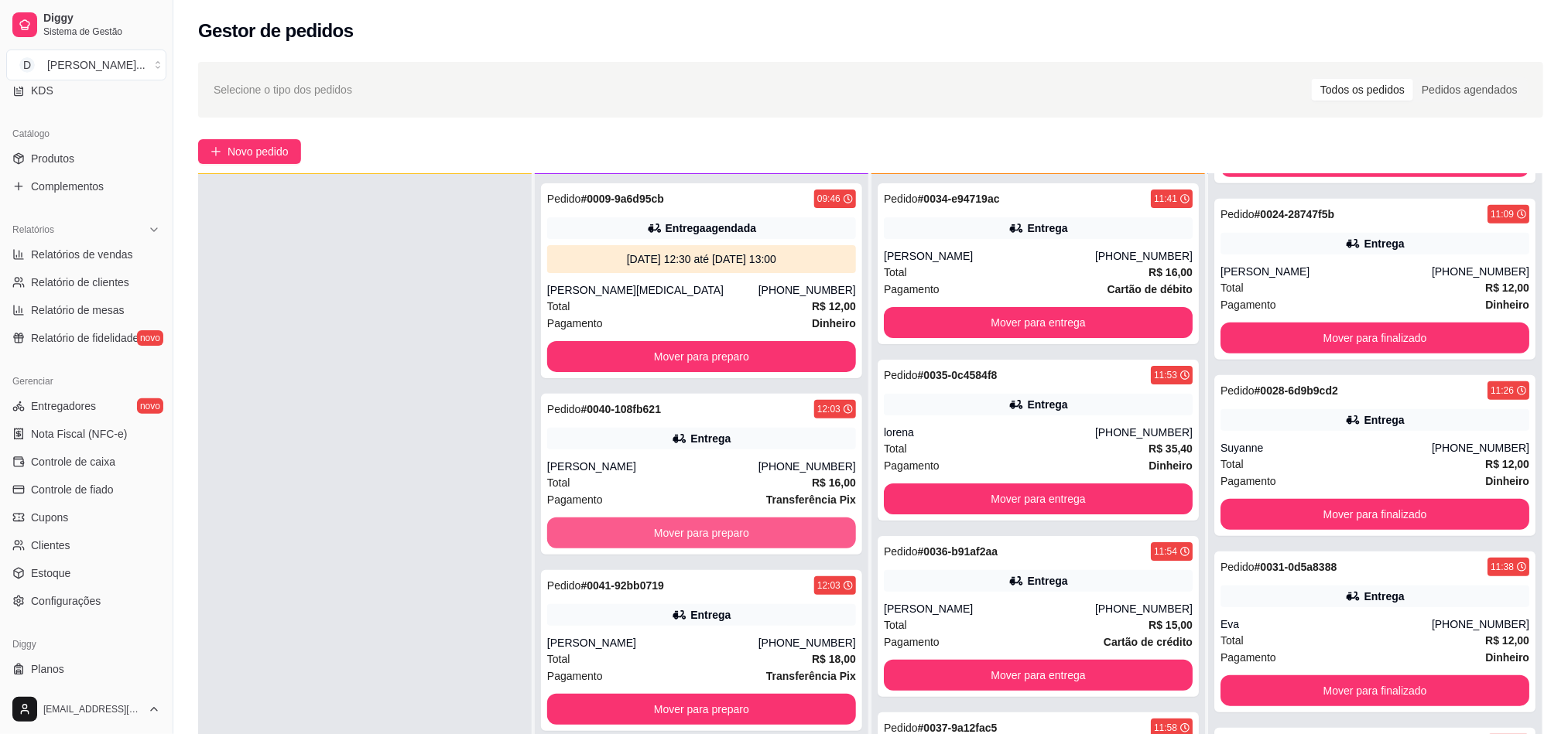
scroll to position [0, 0]
click at [641, 529] on button "Mover para preparo" at bounding box center [702, 533] width 309 height 31
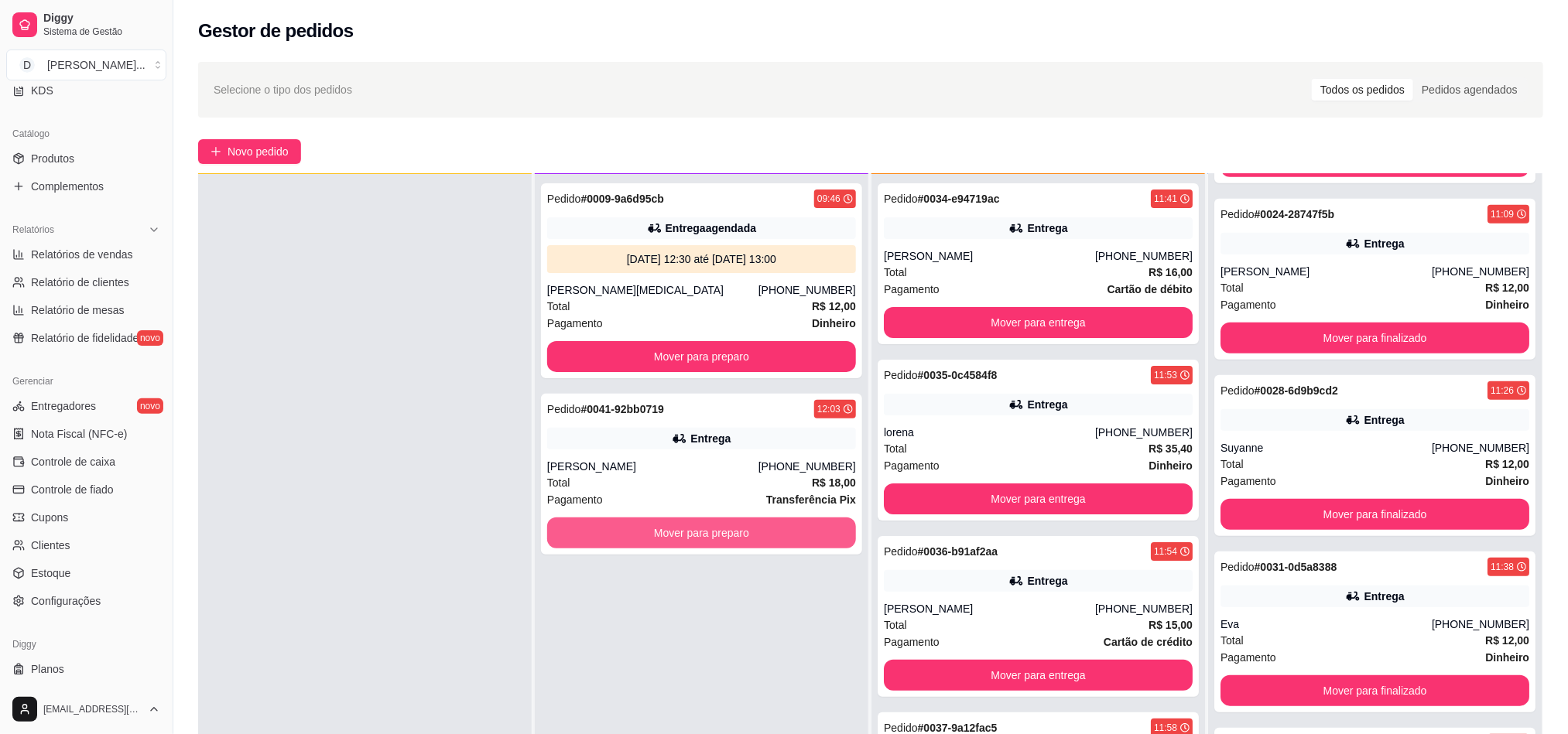
click at [641, 529] on button "Mover para preparo" at bounding box center [702, 533] width 309 height 31
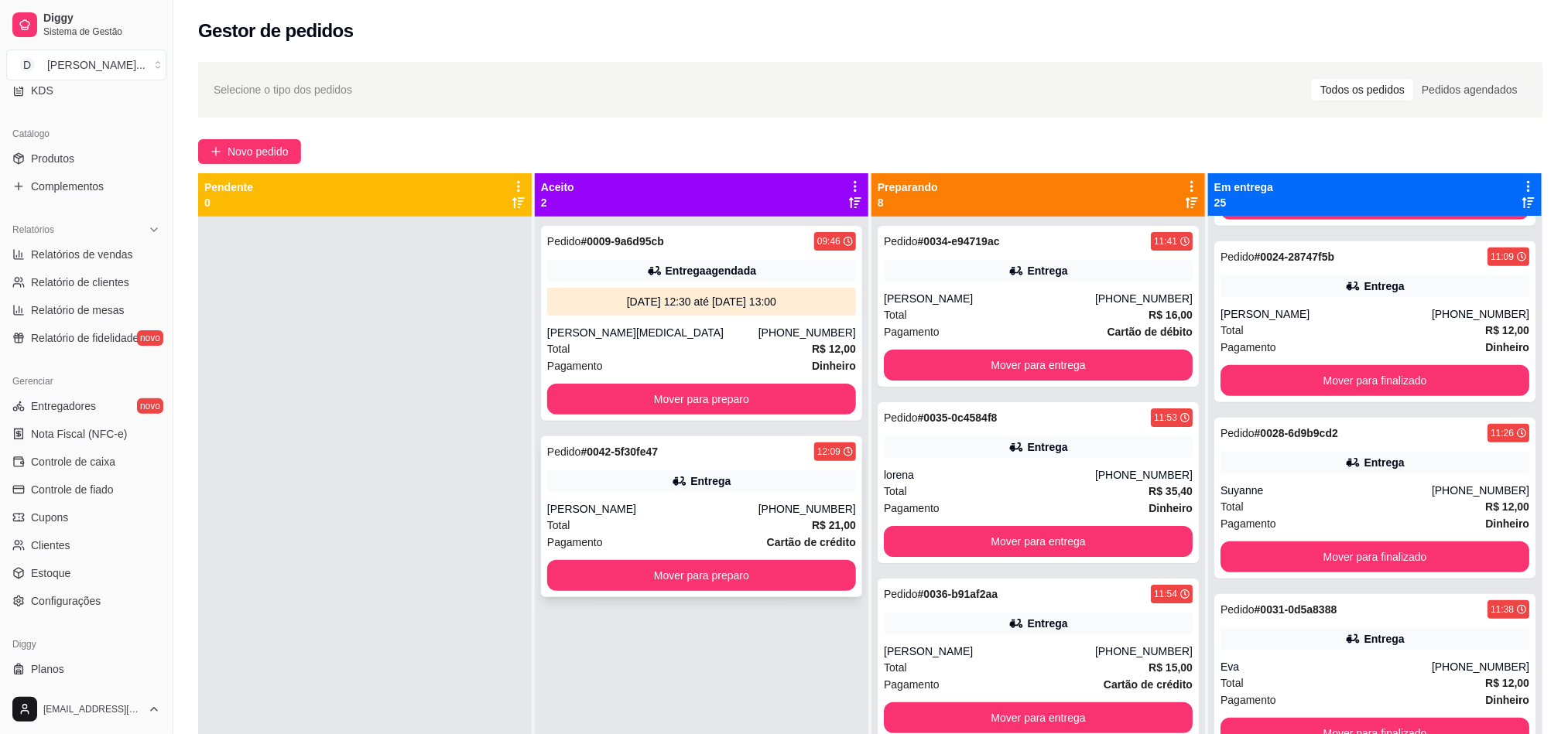
click at [694, 530] on div "Total R$ 21,00" at bounding box center [702, 525] width 309 height 17
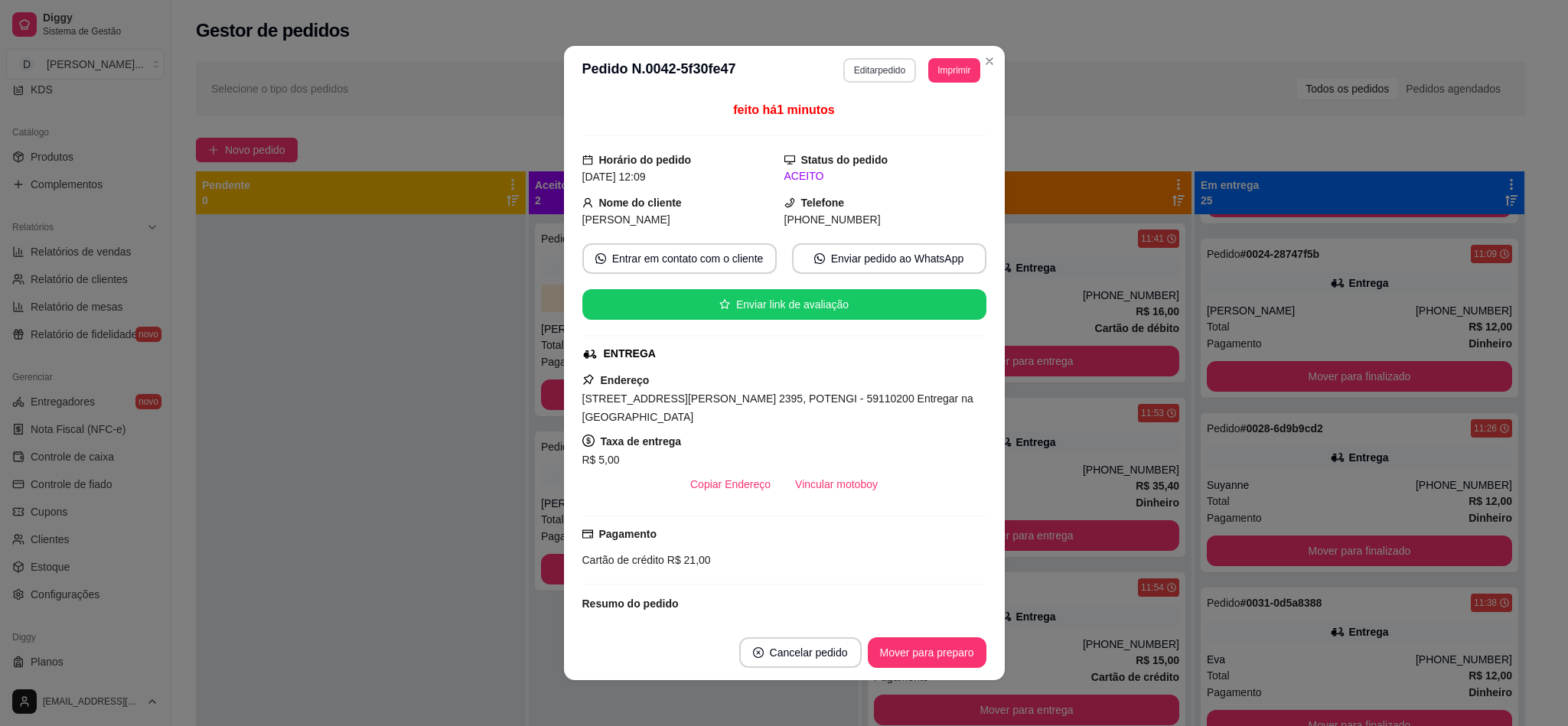
click at [882, 72] on button "Editar pedido" at bounding box center [880, 70] width 73 height 24
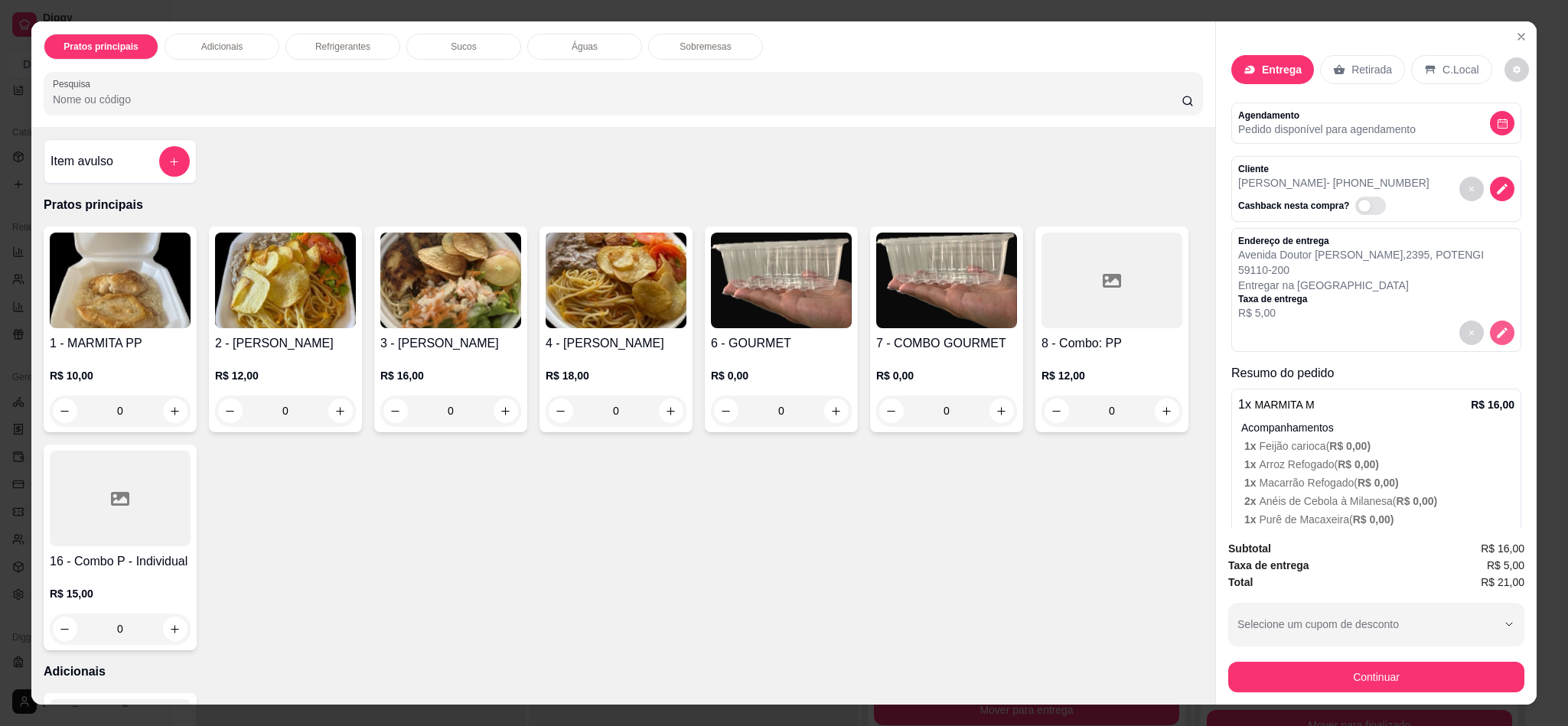
click at [1495, 333] on icon "decrease-product-quantity" at bounding box center [1502, 333] width 14 height 14
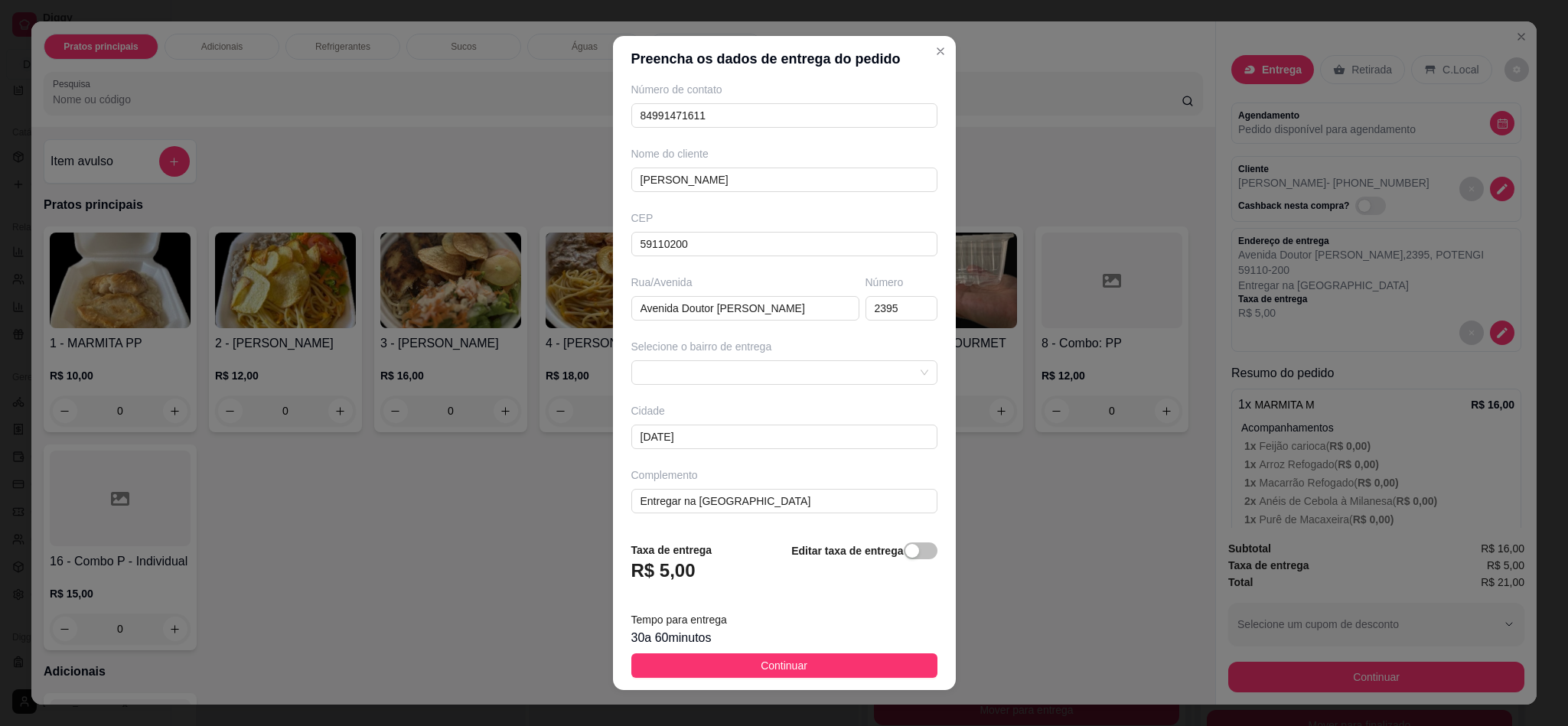
scroll to position [12, 0]
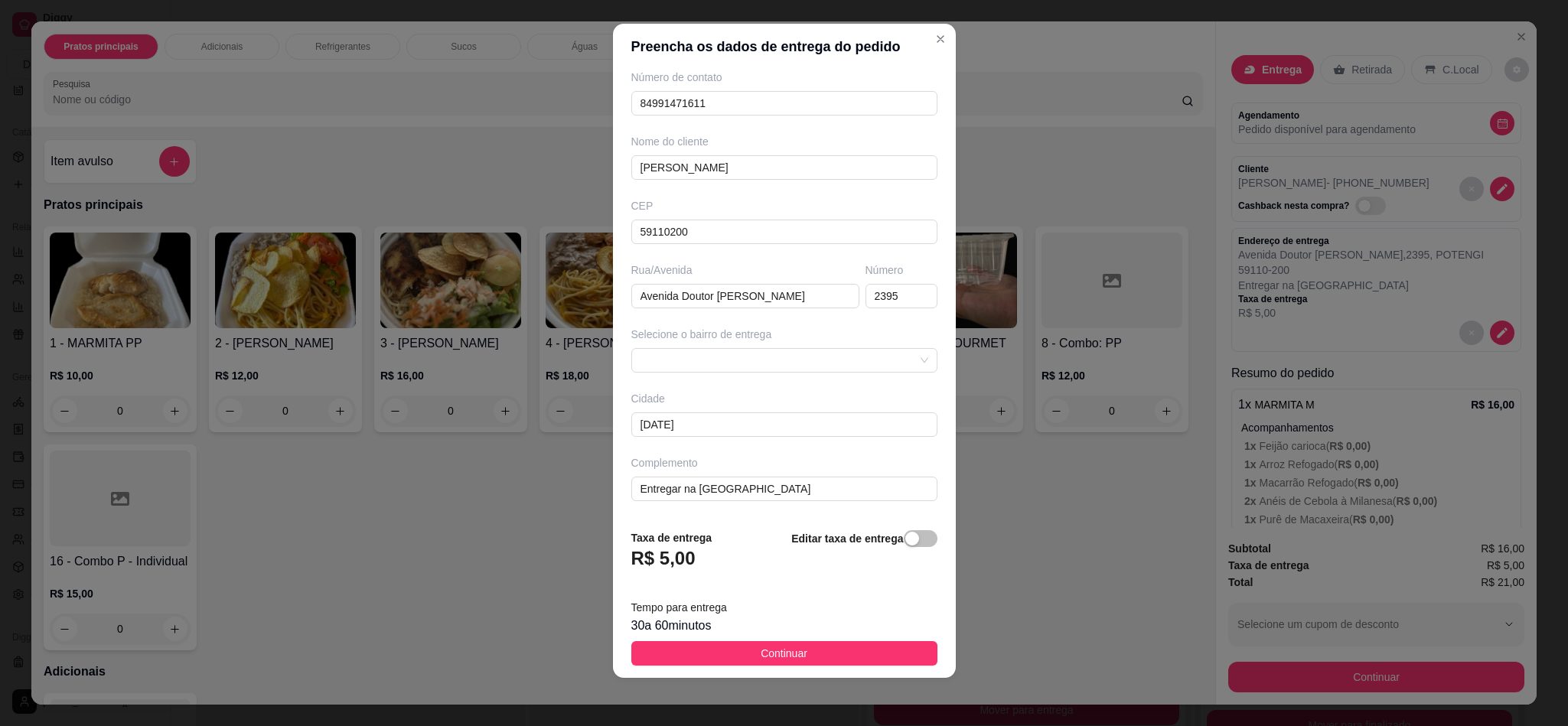
click at [716, 379] on div "Busque pelo cliente Número de contato 84991471611 Nome do cliente Fernanda CEP …" at bounding box center [784, 292] width 343 height 447
click at [709, 368] on span at bounding box center [784, 360] width 288 height 23
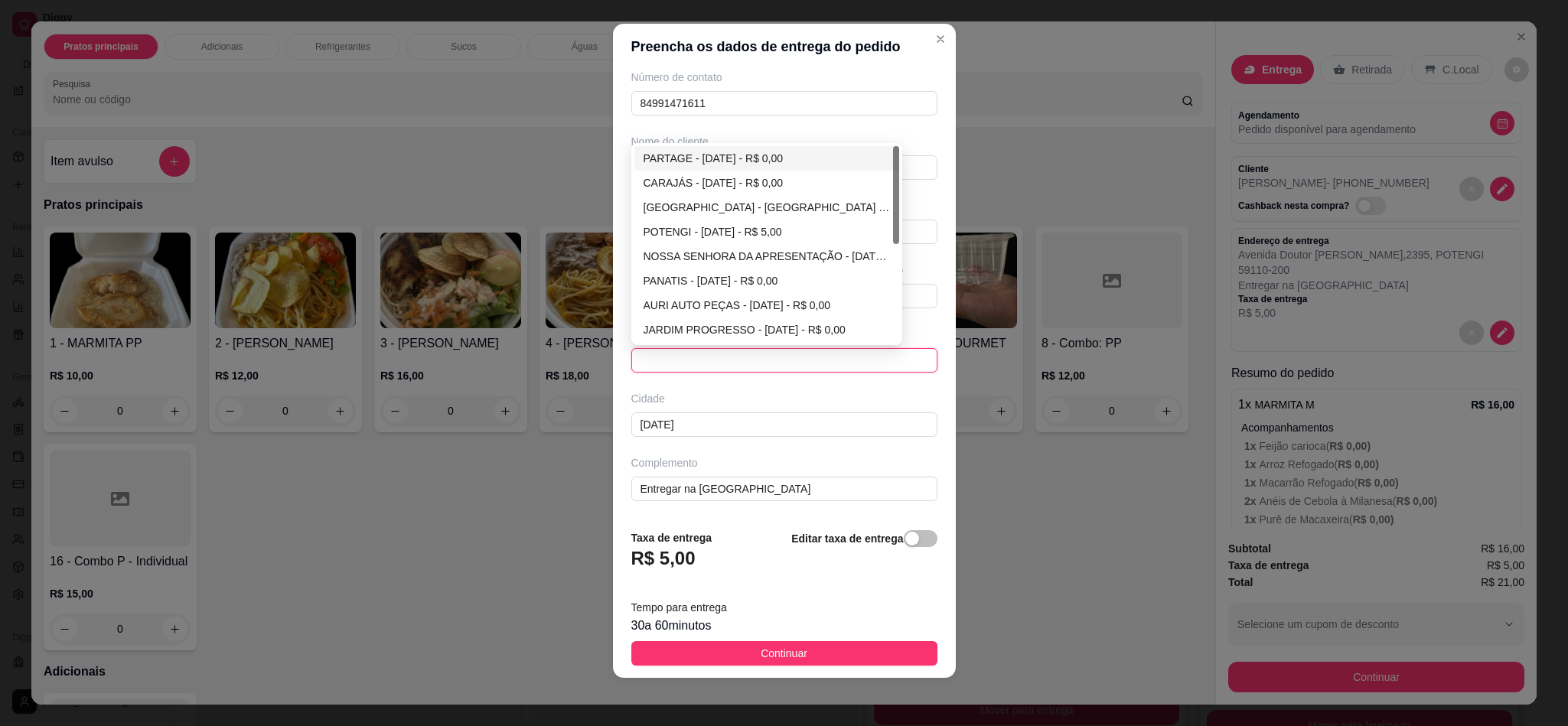
click at [671, 156] on div "PARTAGE - NATAL - R$ 0,00" at bounding box center [767, 159] width 247 height 17
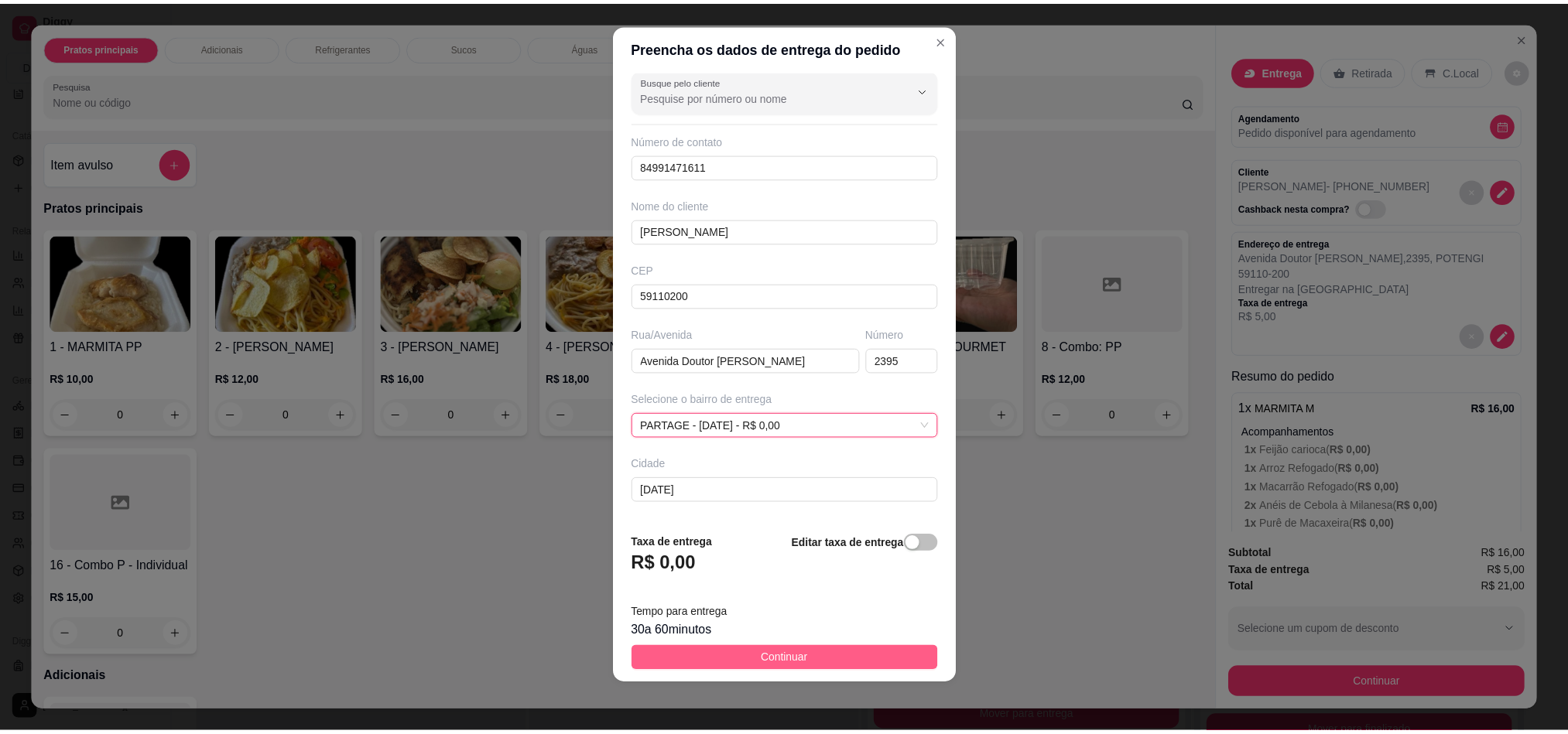
scroll to position [74, 0]
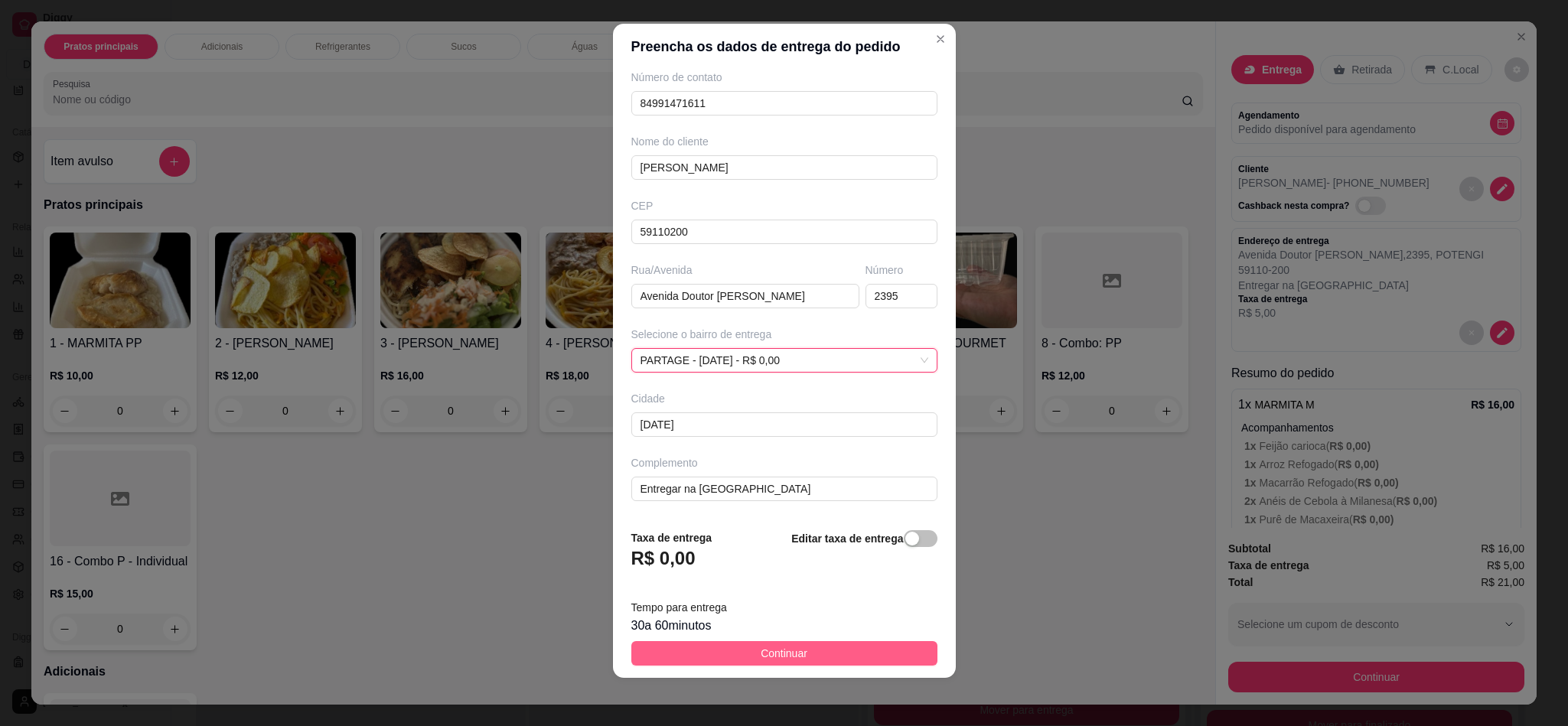
click at [761, 657] on span "Continuar" at bounding box center [784, 653] width 46 height 17
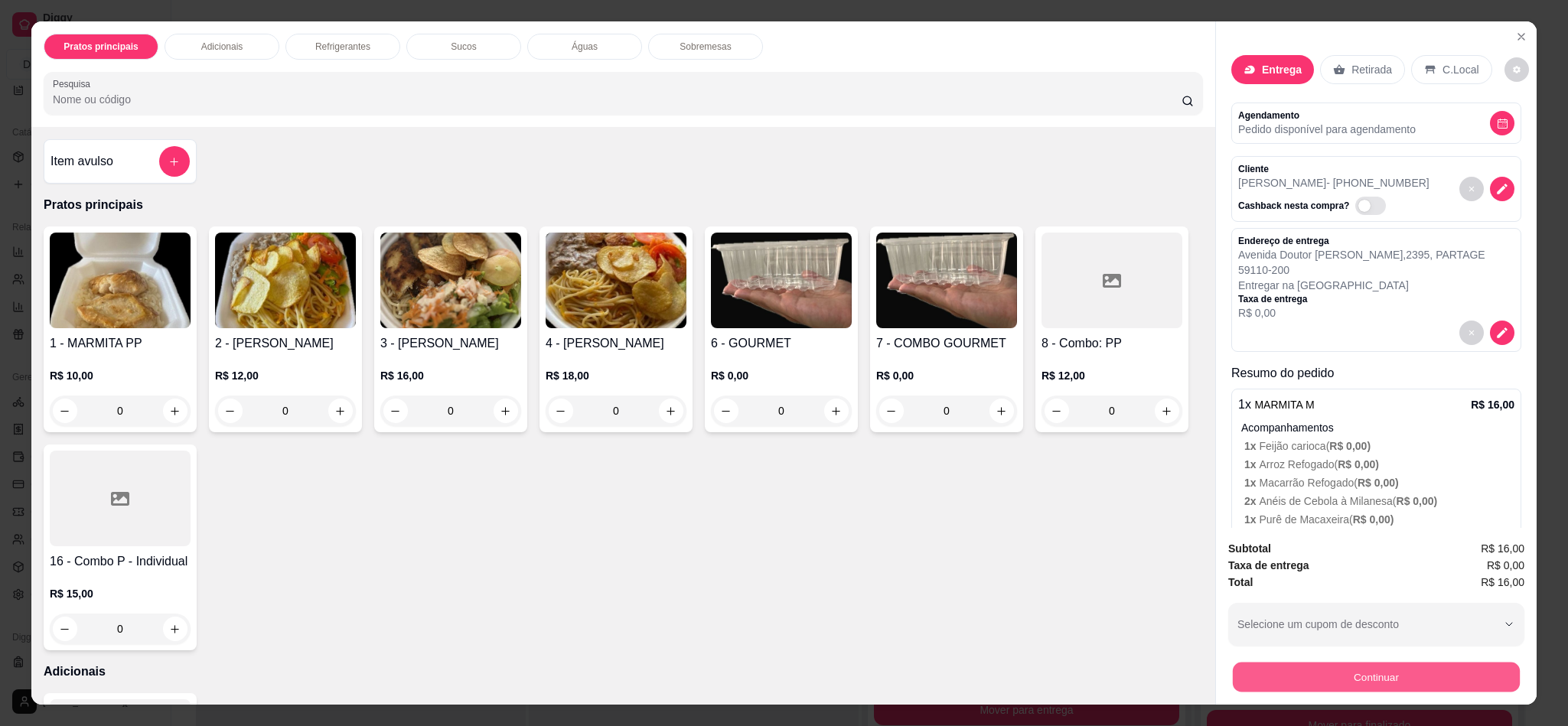
click at [1341, 689] on button "Continuar" at bounding box center [1376, 676] width 287 height 30
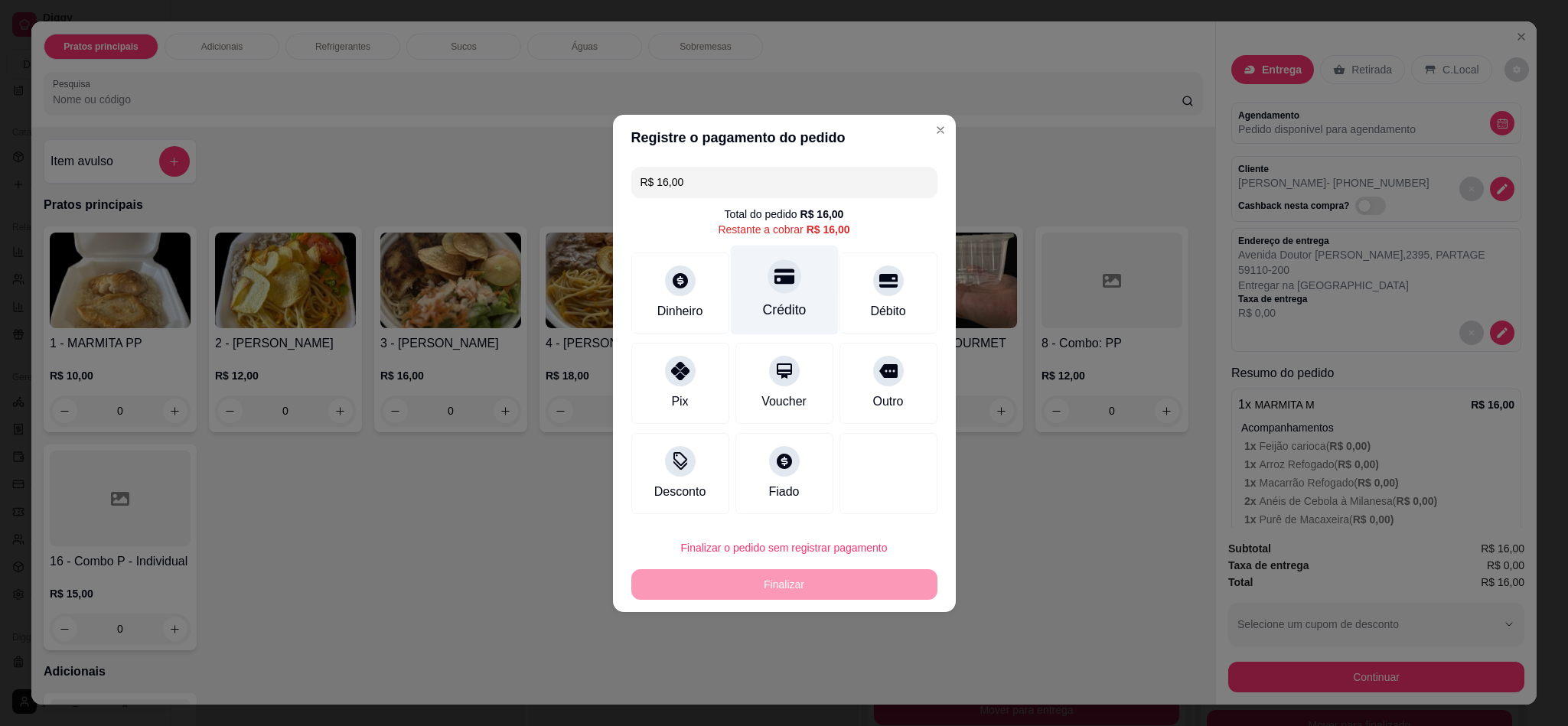
click at [746, 303] on div "Crédito" at bounding box center [784, 290] width 108 height 89
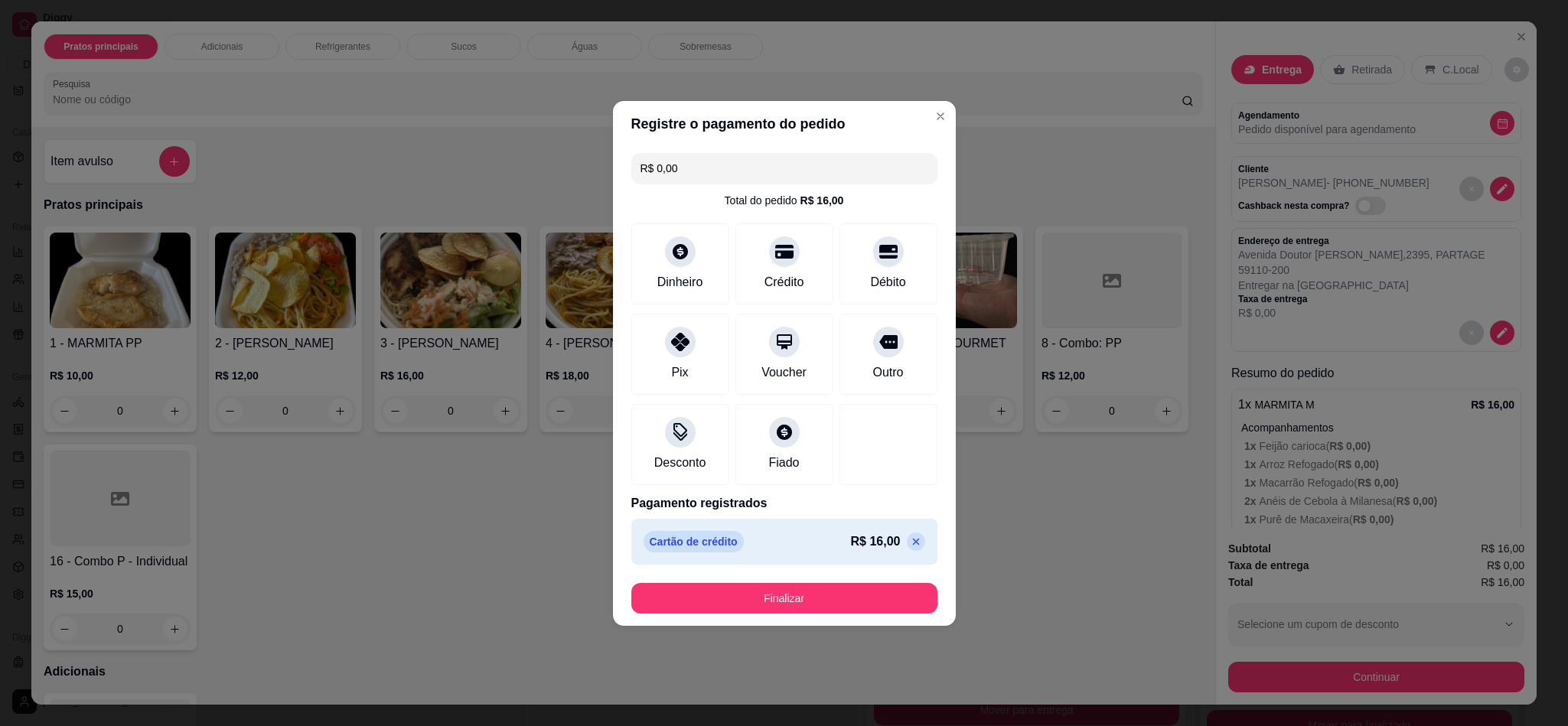
click at [767, 579] on footer "Finalizar" at bounding box center [784, 598] width 343 height 55
click at [770, 599] on button "Finalizar" at bounding box center [784, 599] width 306 height 30
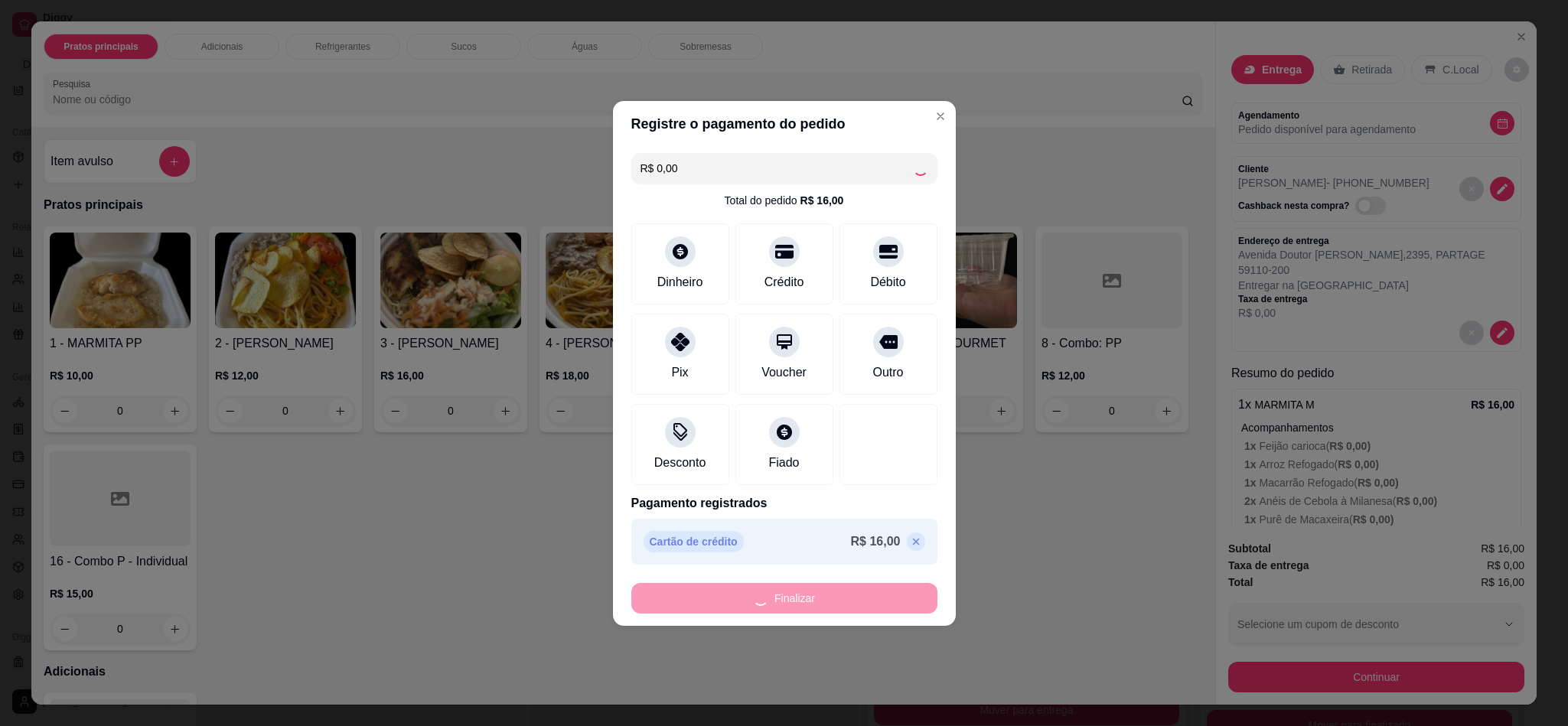
type input "-R$ 16,00"
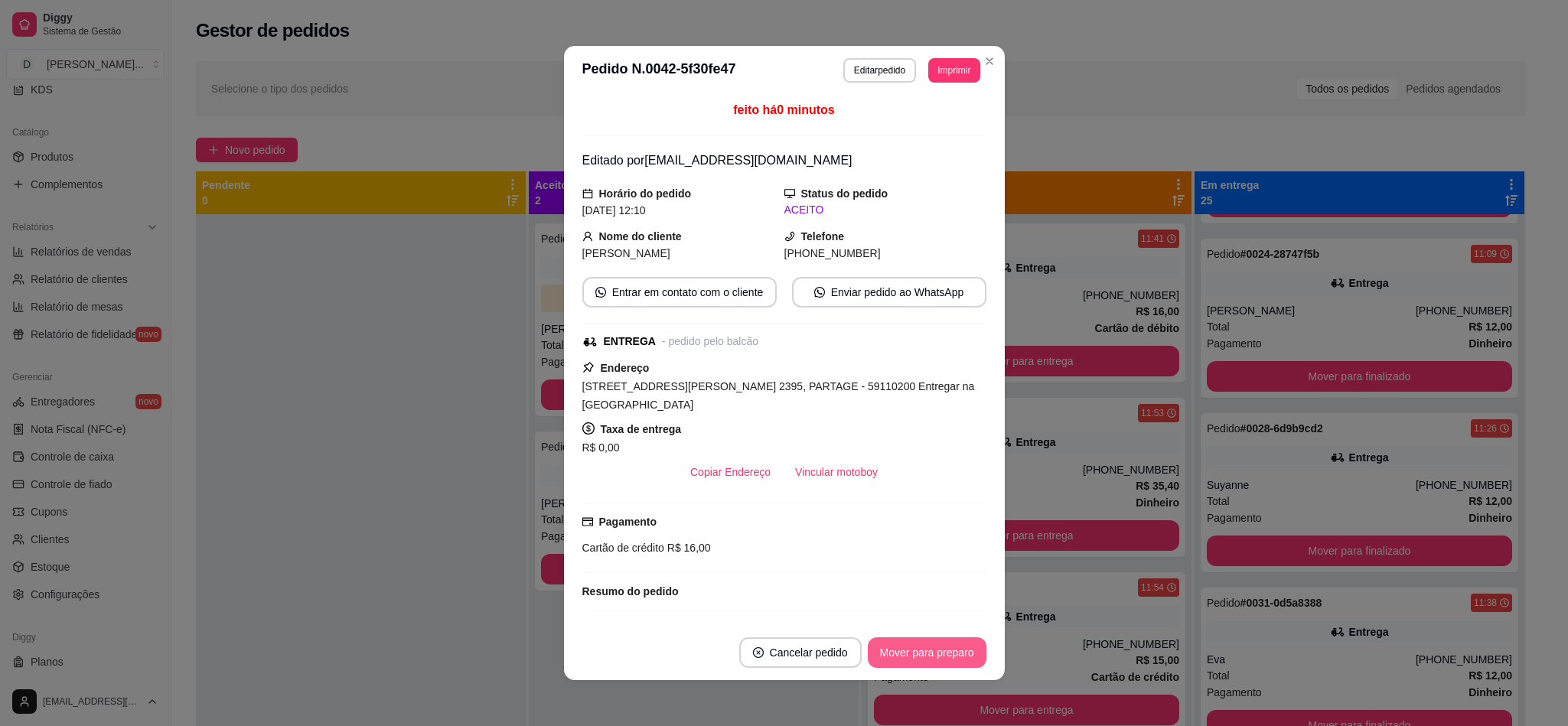
click at [944, 641] on button "Mover para preparo" at bounding box center [927, 653] width 118 height 30
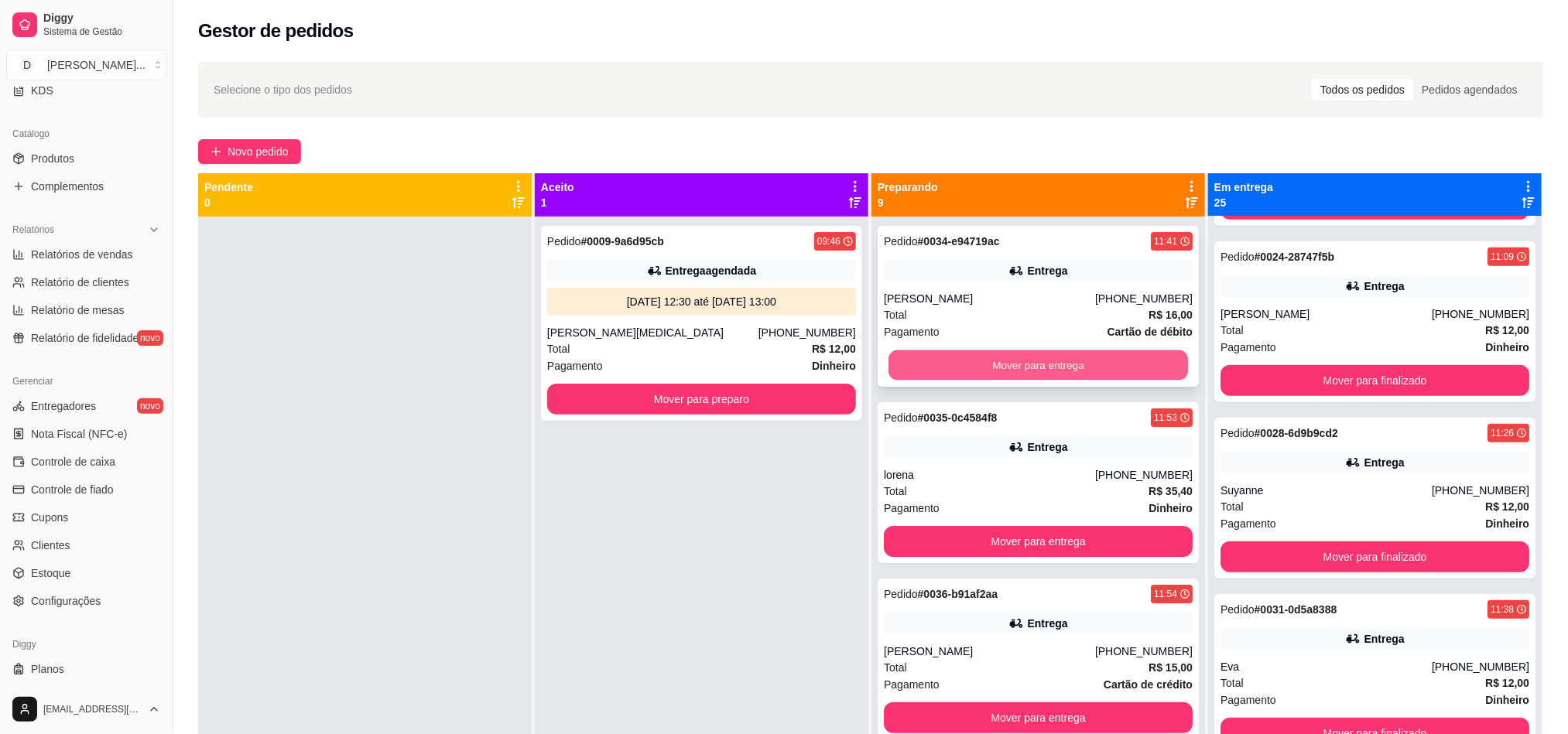
click at [994, 353] on button "Mover para entrega" at bounding box center [1038, 365] width 300 height 30
click at [994, 353] on button "Mover para entrega" at bounding box center [1039, 365] width 309 height 31
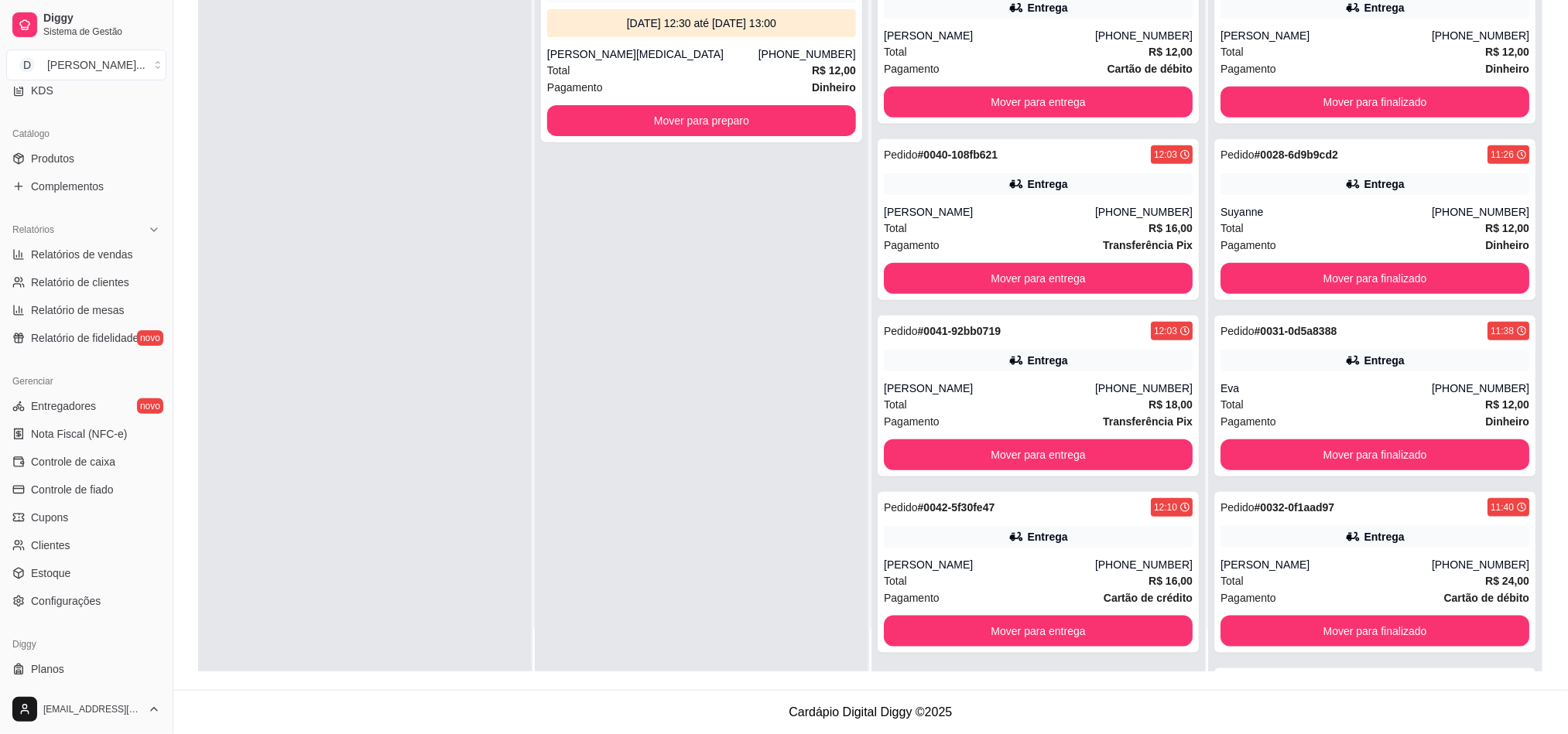
scroll to position [0, 0]
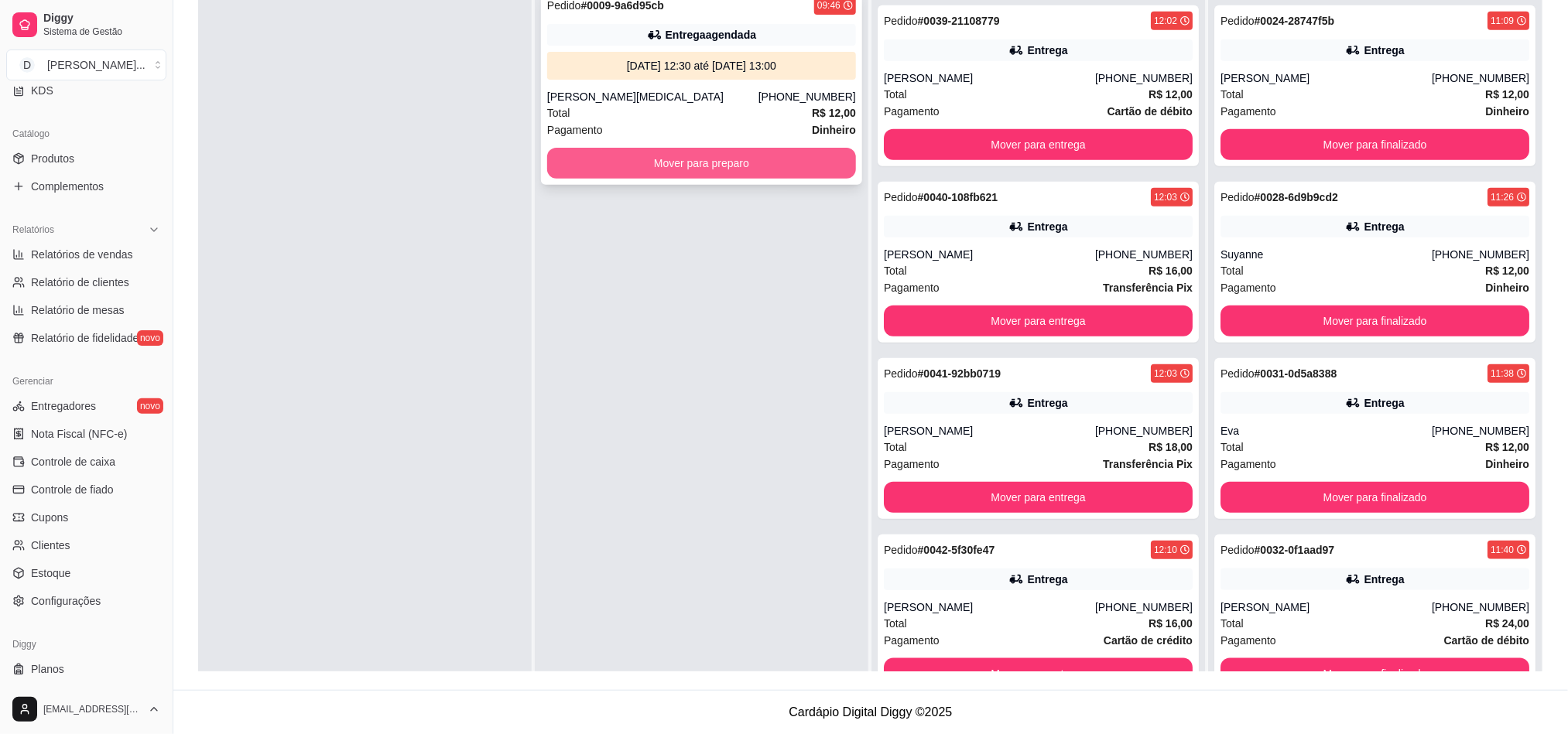
click at [678, 166] on button "Mover para preparo" at bounding box center [702, 163] width 309 height 31
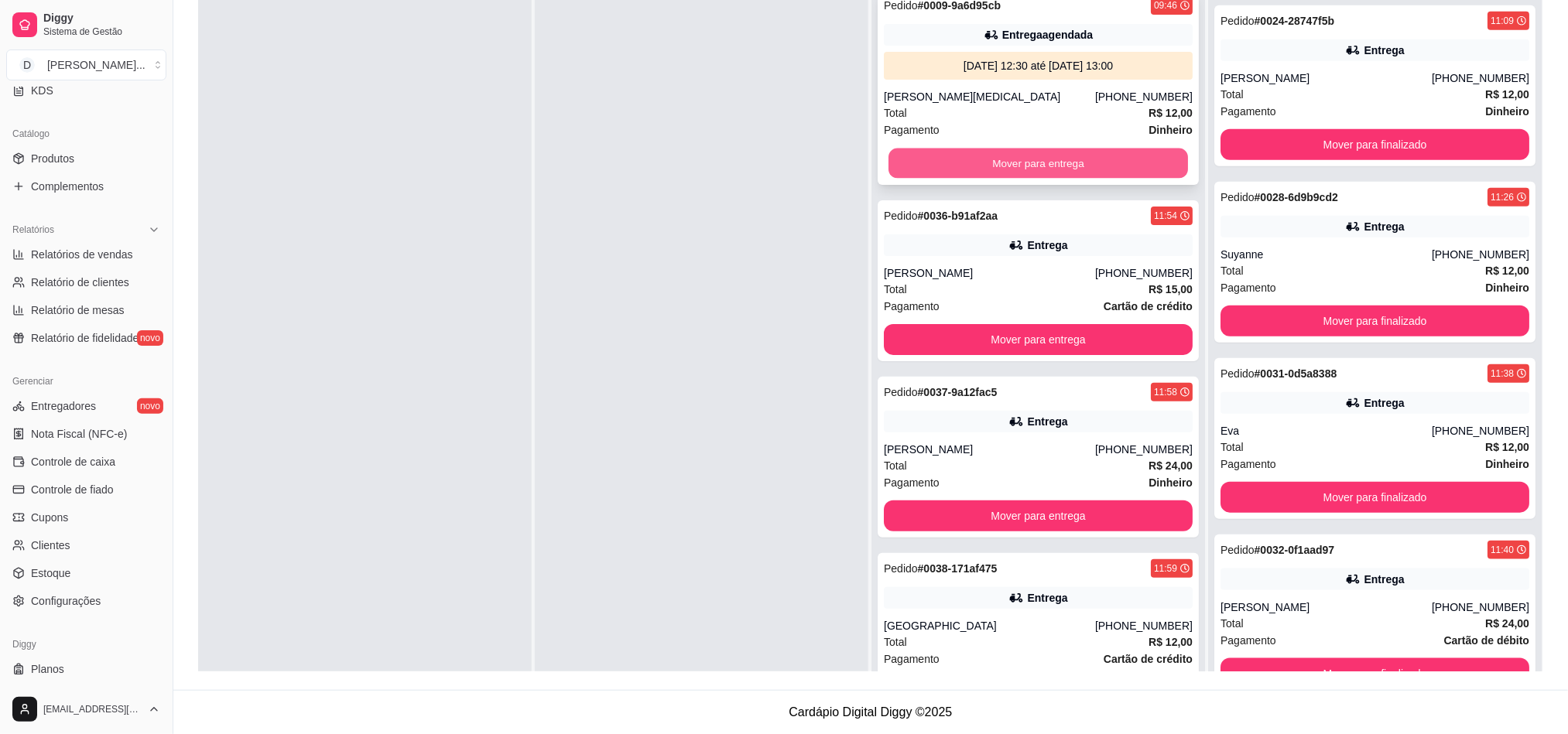
click at [954, 170] on button "Mover para entrega" at bounding box center [1038, 163] width 300 height 30
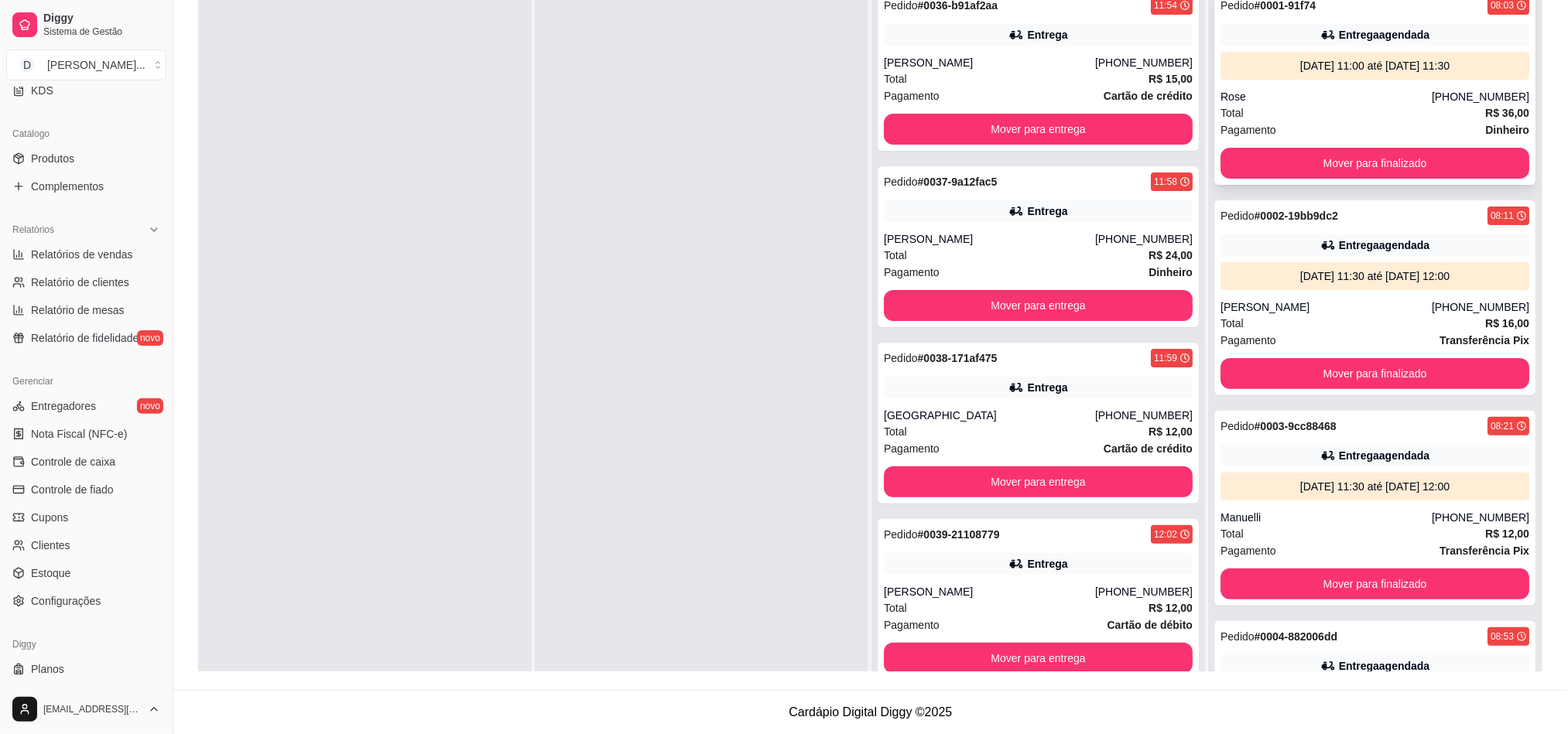
click at [1325, 131] on div "Pagamento Dinheiro" at bounding box center [1375, 130] width 309 height 17
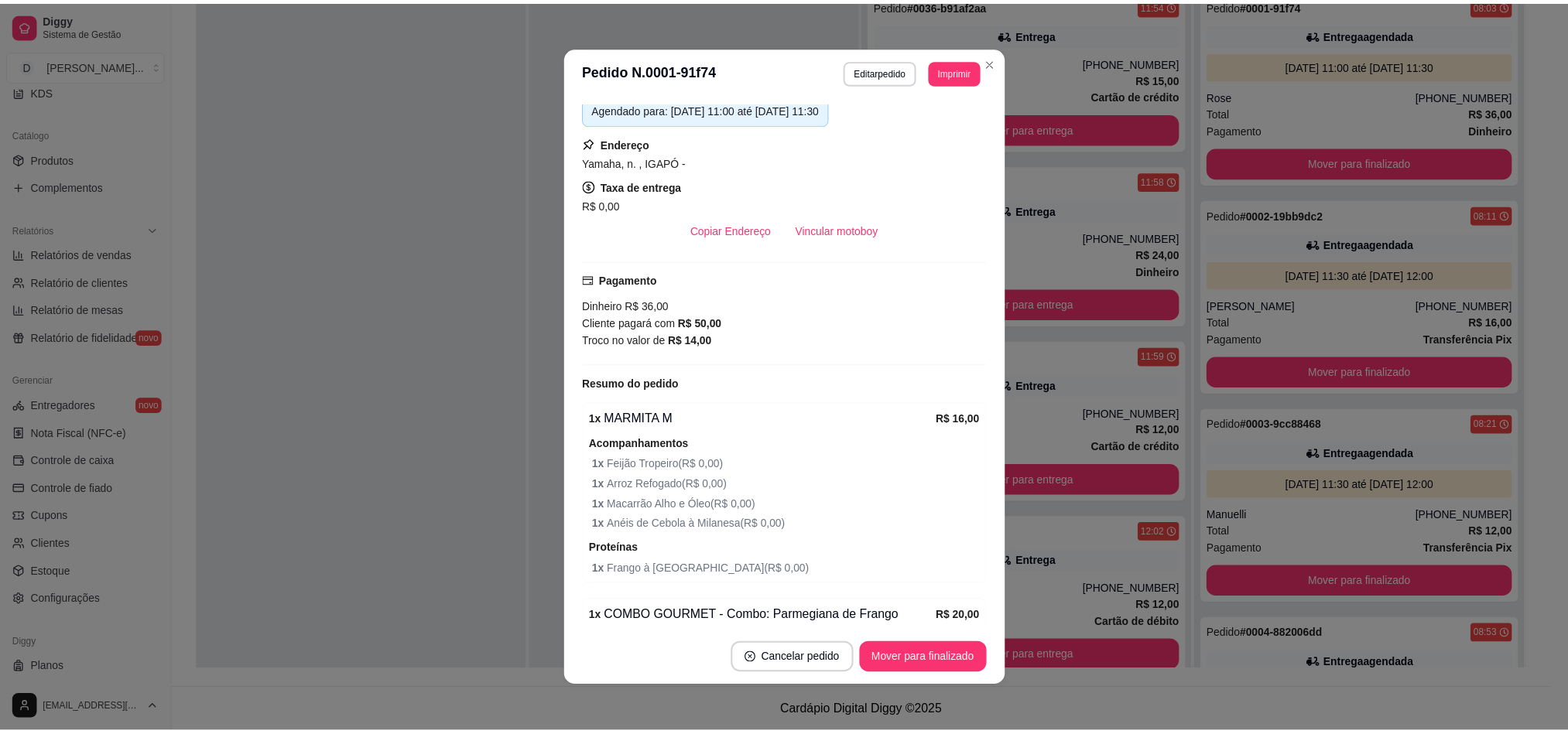
scroll to position [348, 0]
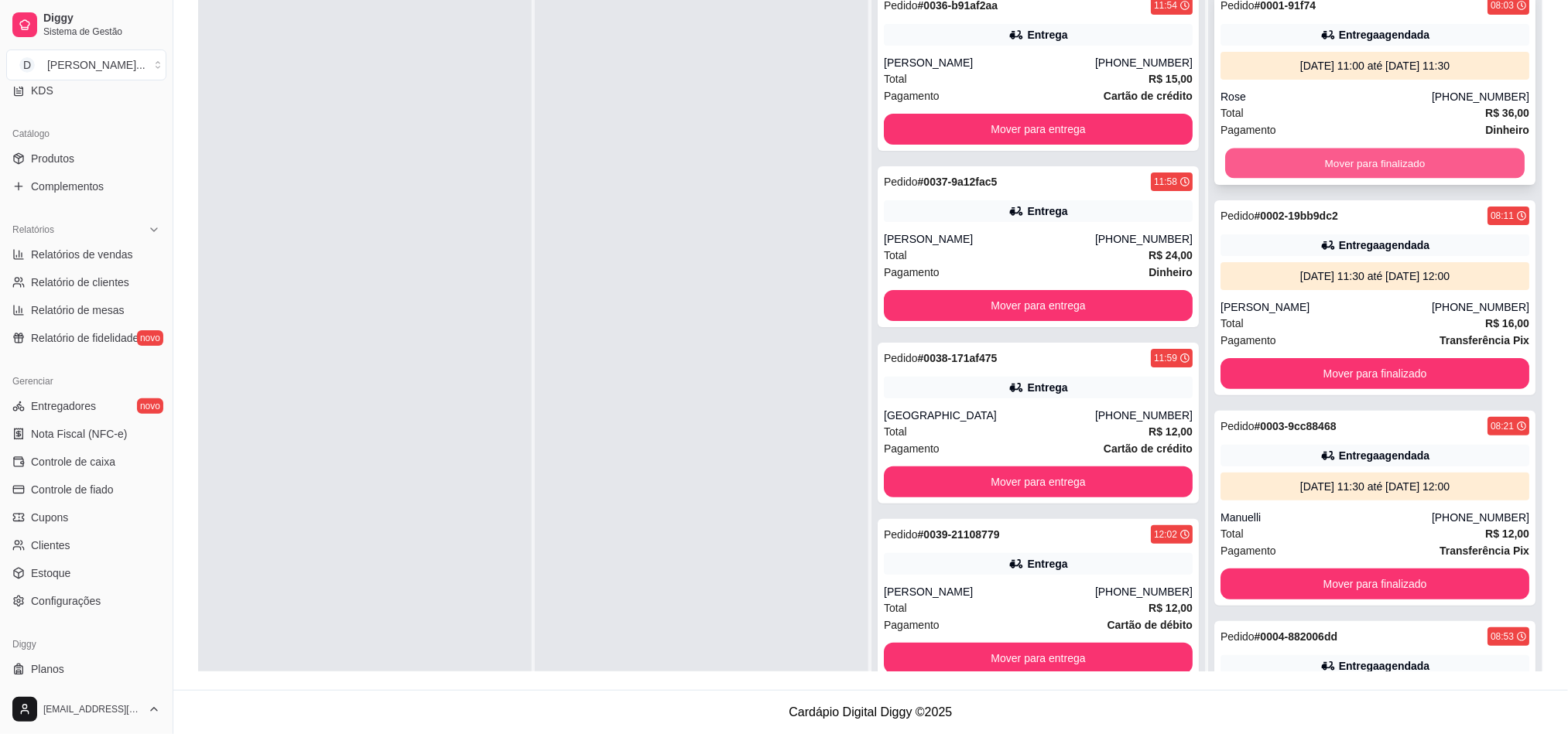
click at [1328, 160] on button "Mover para finalizado" at bounding box center [1374, 163] width 300 height 30
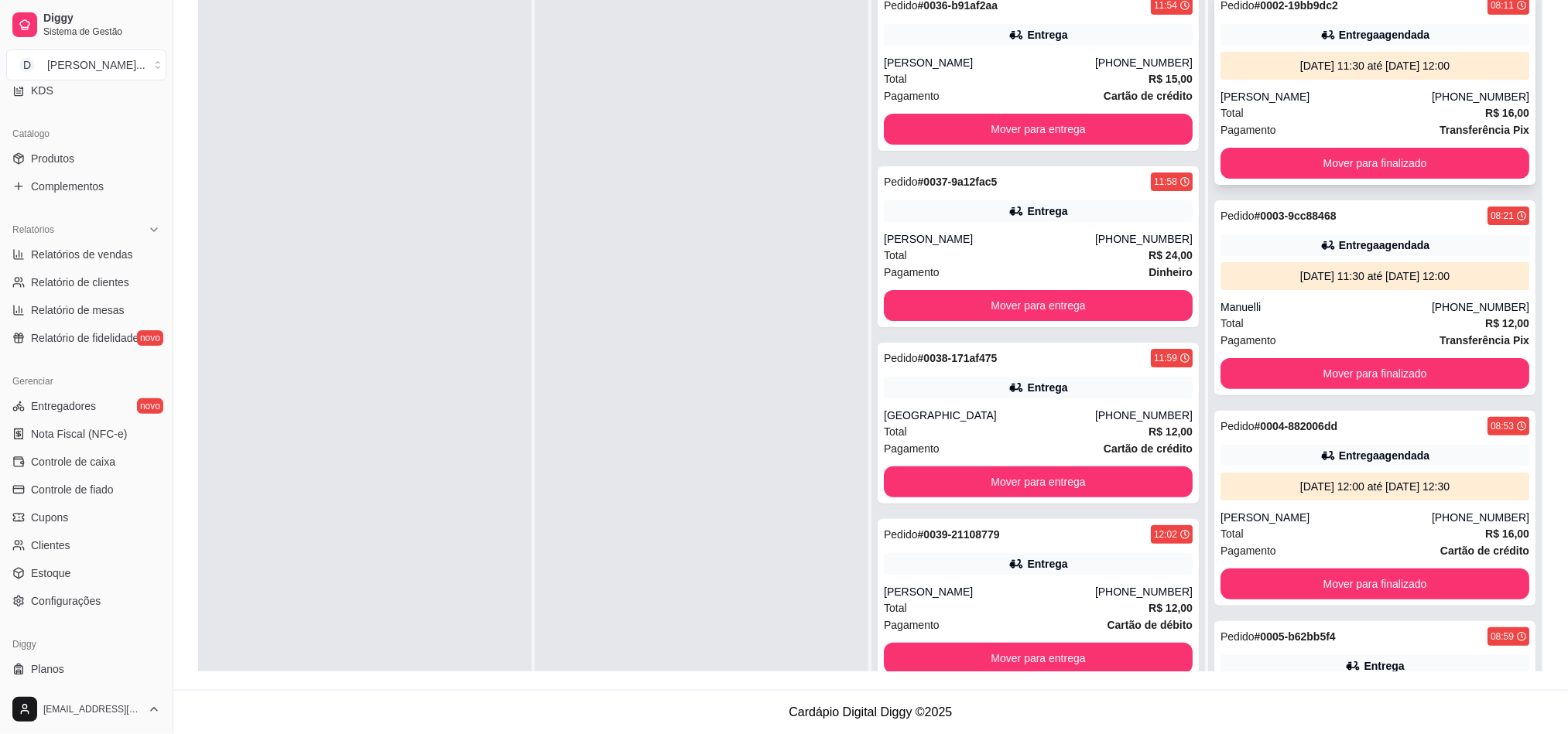
click at [1296, 128] on div "Pagamento Transferência Pix" at bounding box center [1375, 130] width 309 height 17
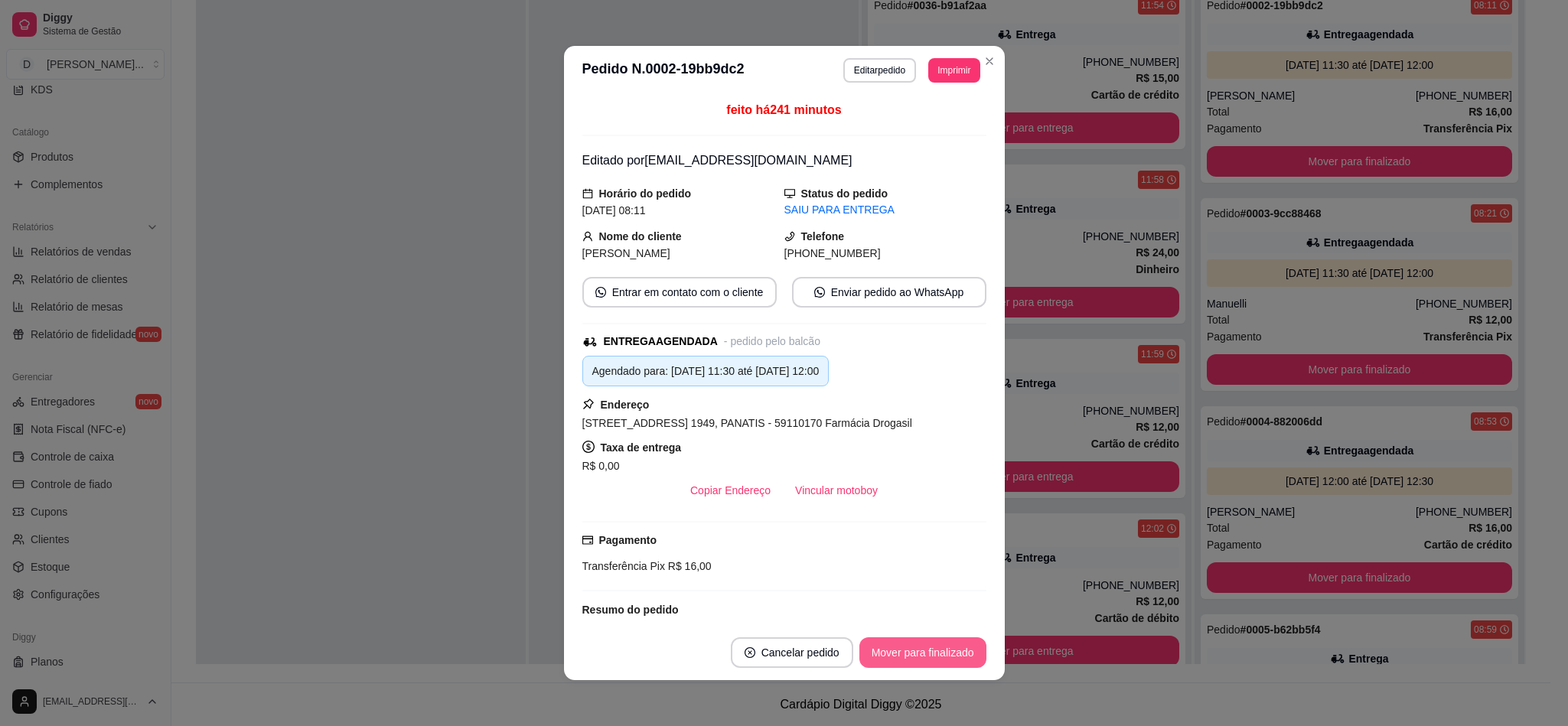
click at [898, 653] on button "Mover para finalizado" at bounding box center [923, 653] width 127 height 30
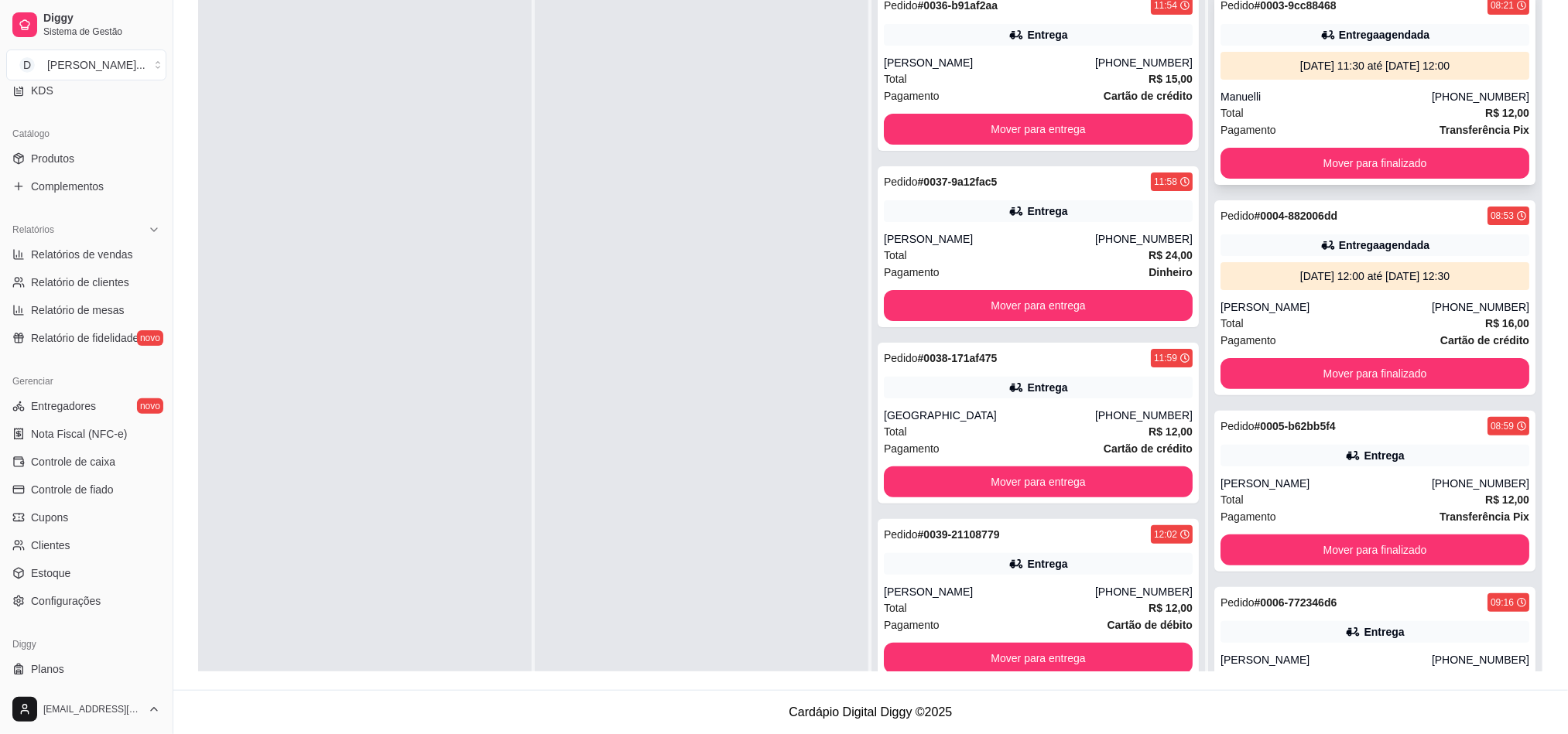
scroll to position [0, 0]
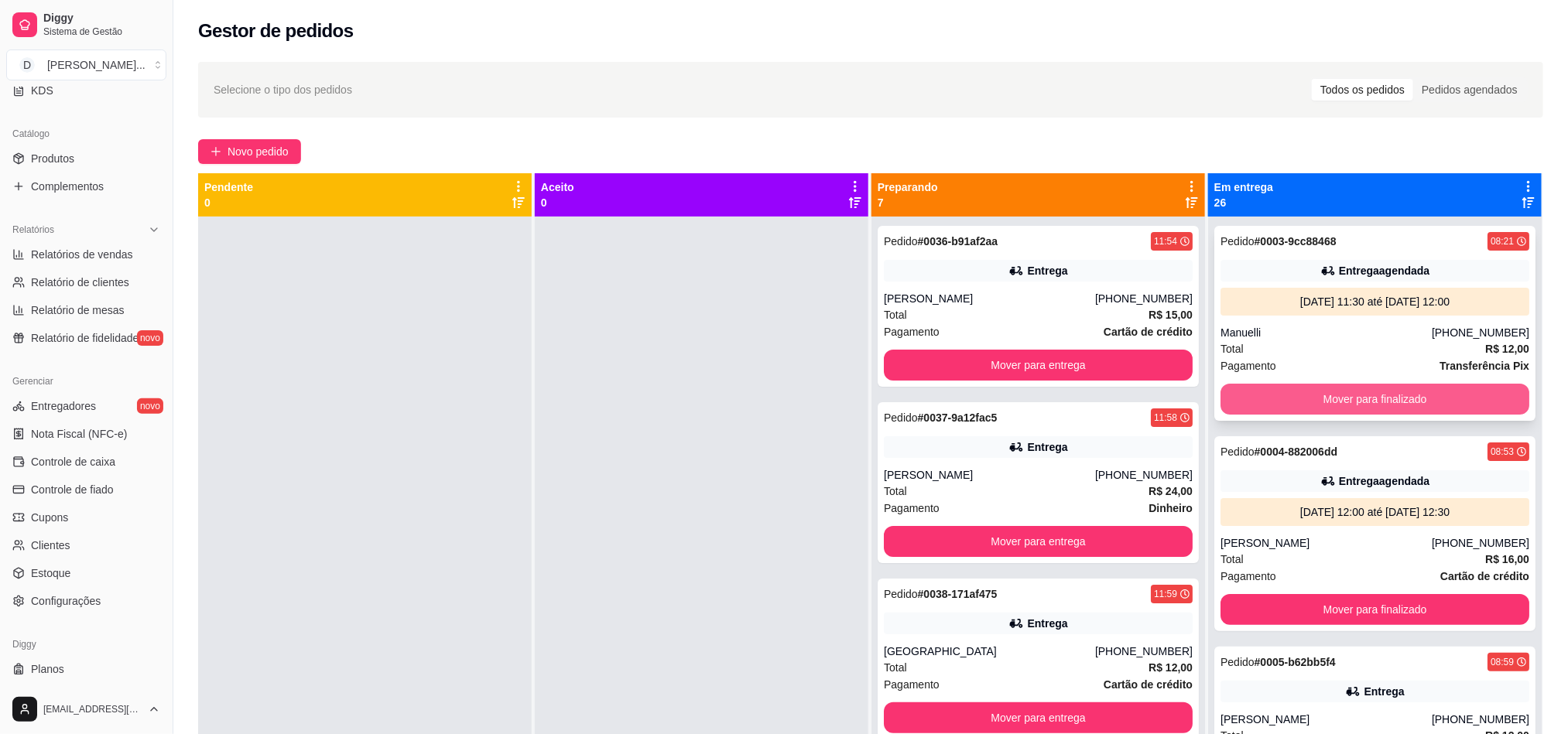
click at [1284, 386] on button "Mover para finalizado" at bounding box center [1375, 399] width 309 height 31
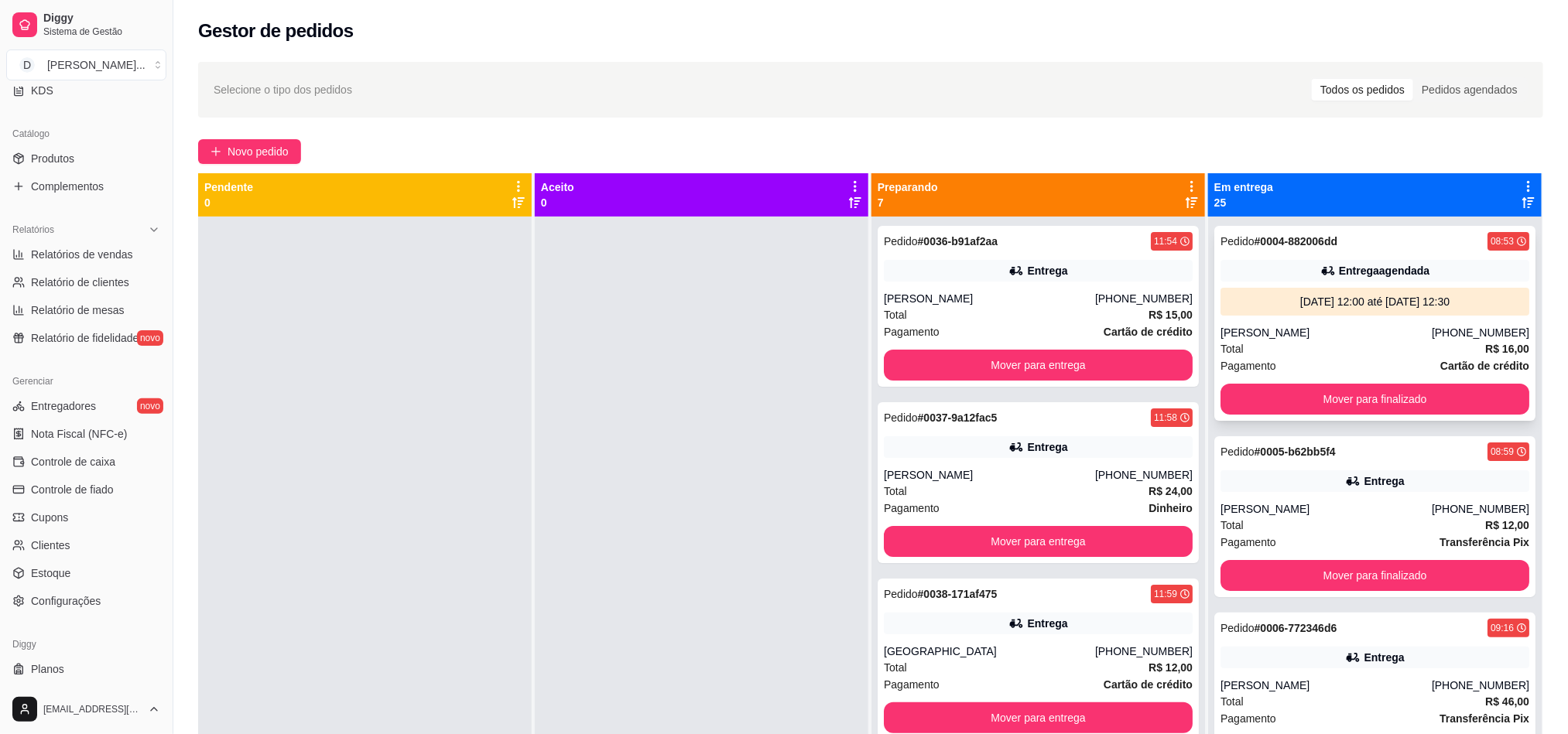
scroll to position [232, 0]
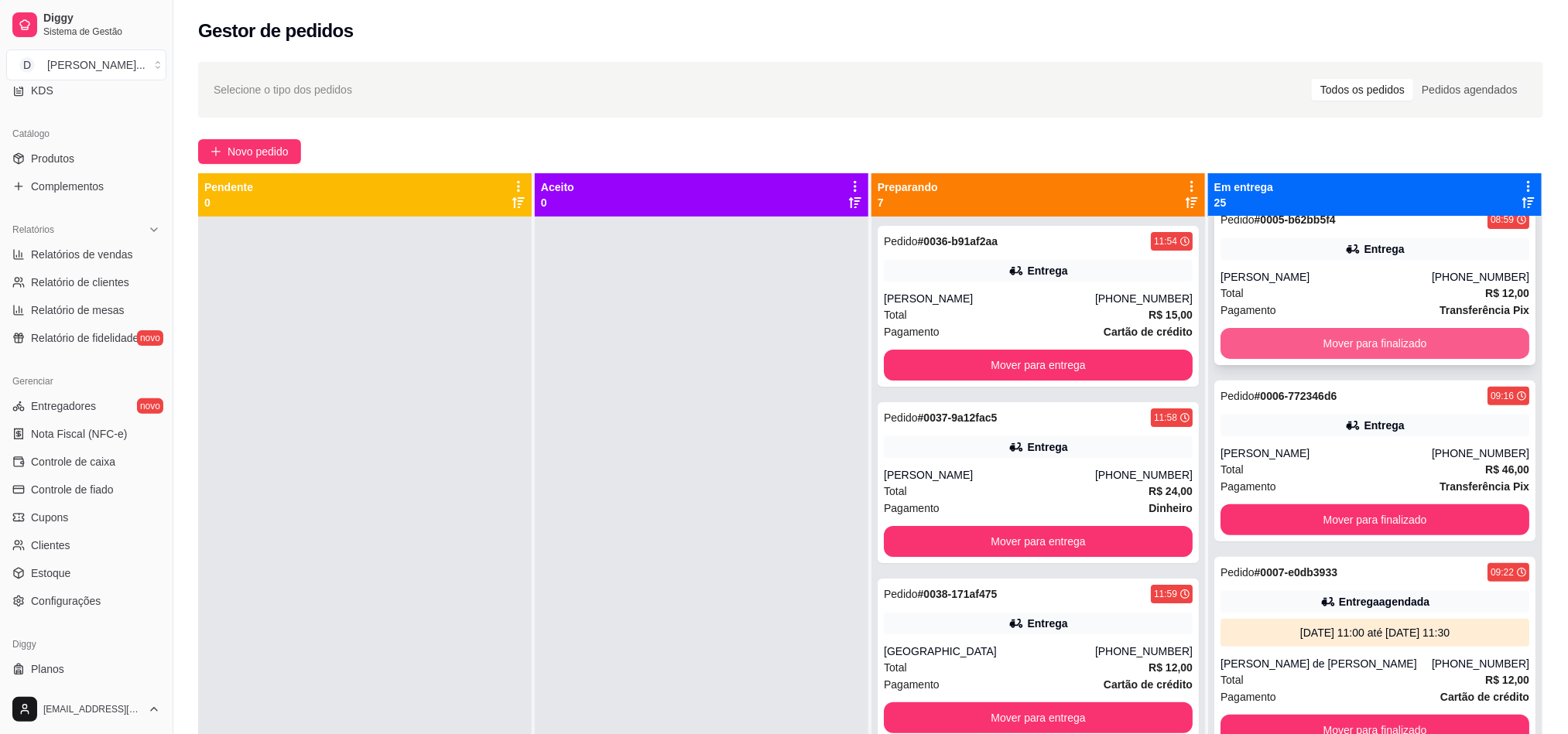
click at [1261, 351] on button "Mover para finalizado" at bounding box center [1375, 343] width 309 height 31
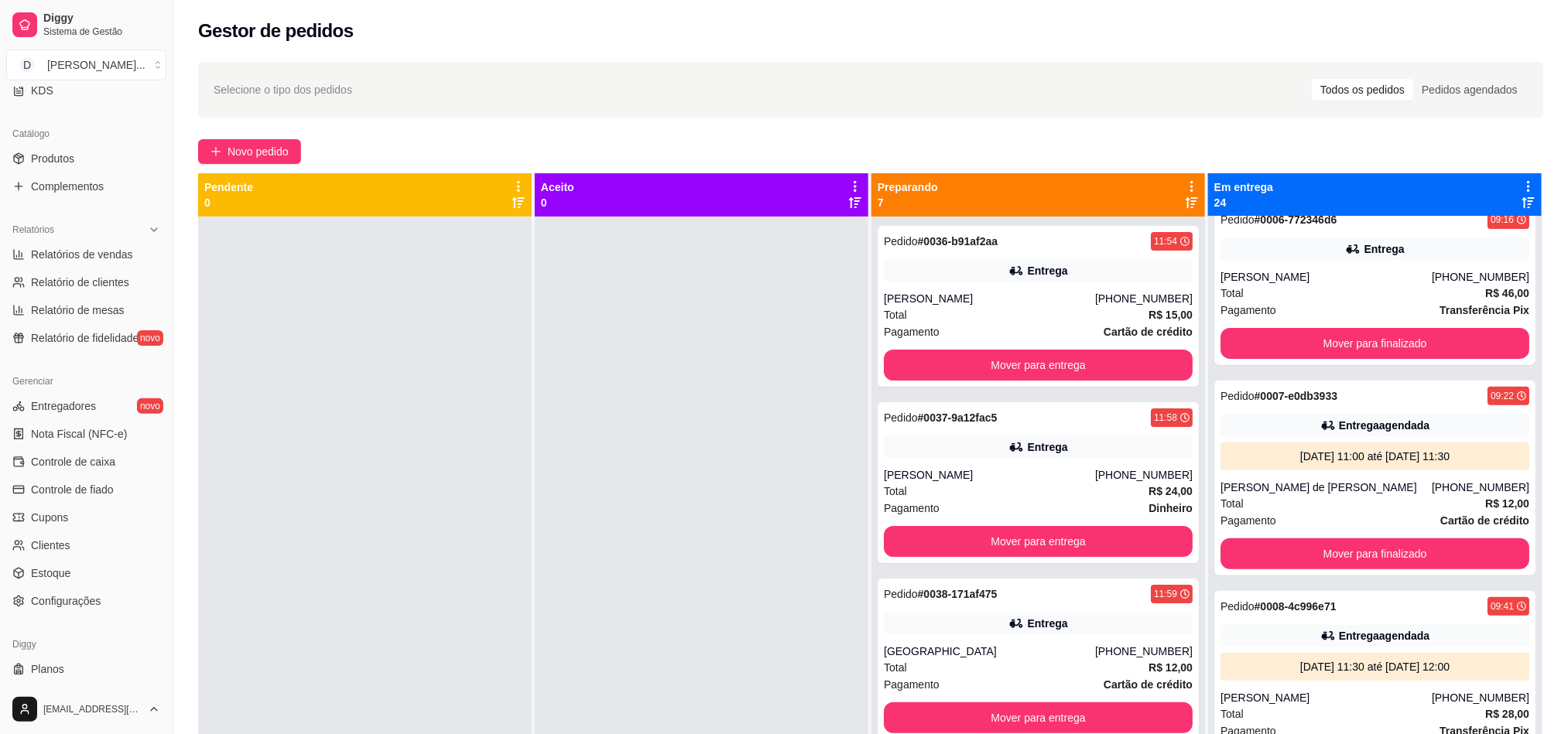
scroll to position [55, 0]
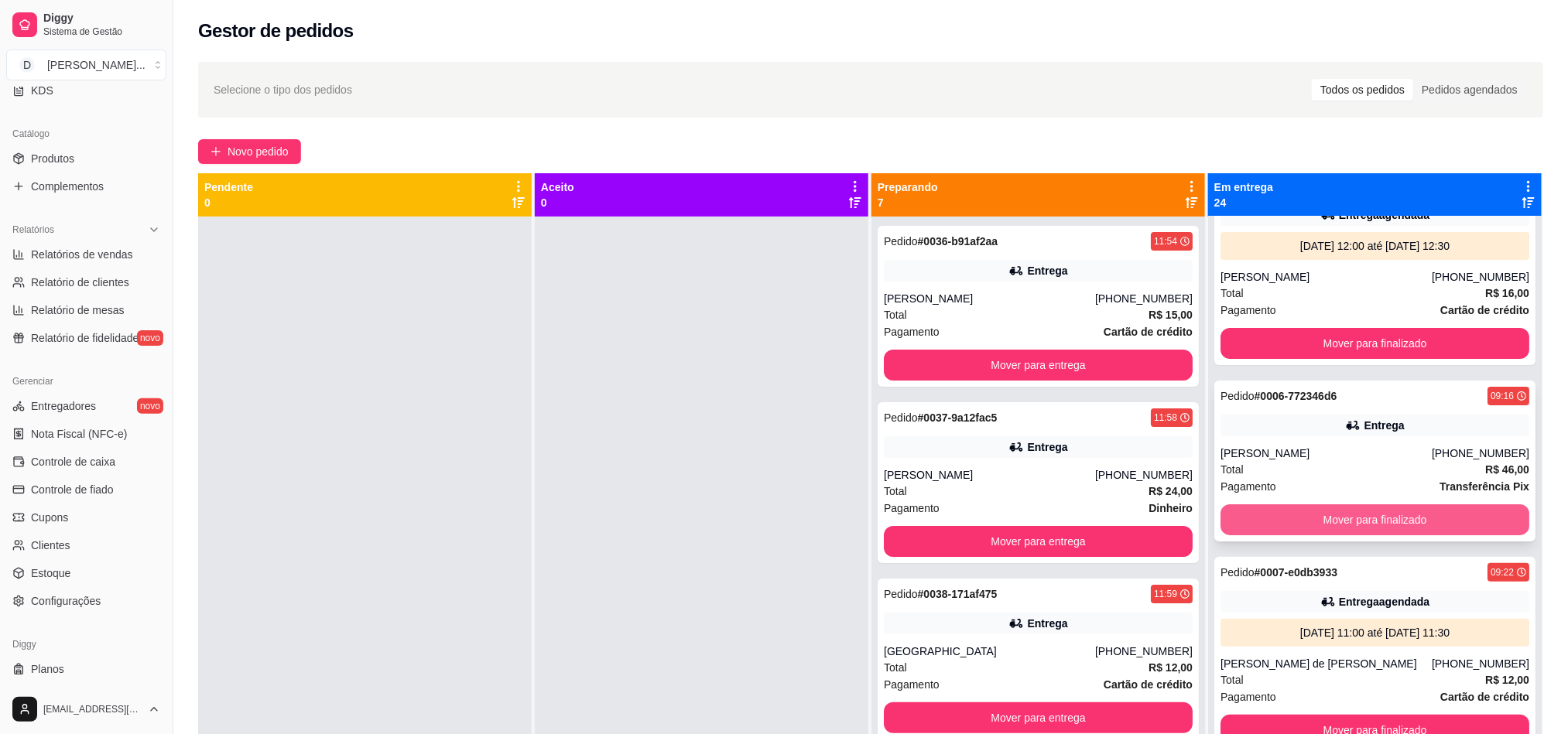
click at [1319, 517] on button "Mover para finalizado" at bounding box center [1375, 520] width 309 height 31
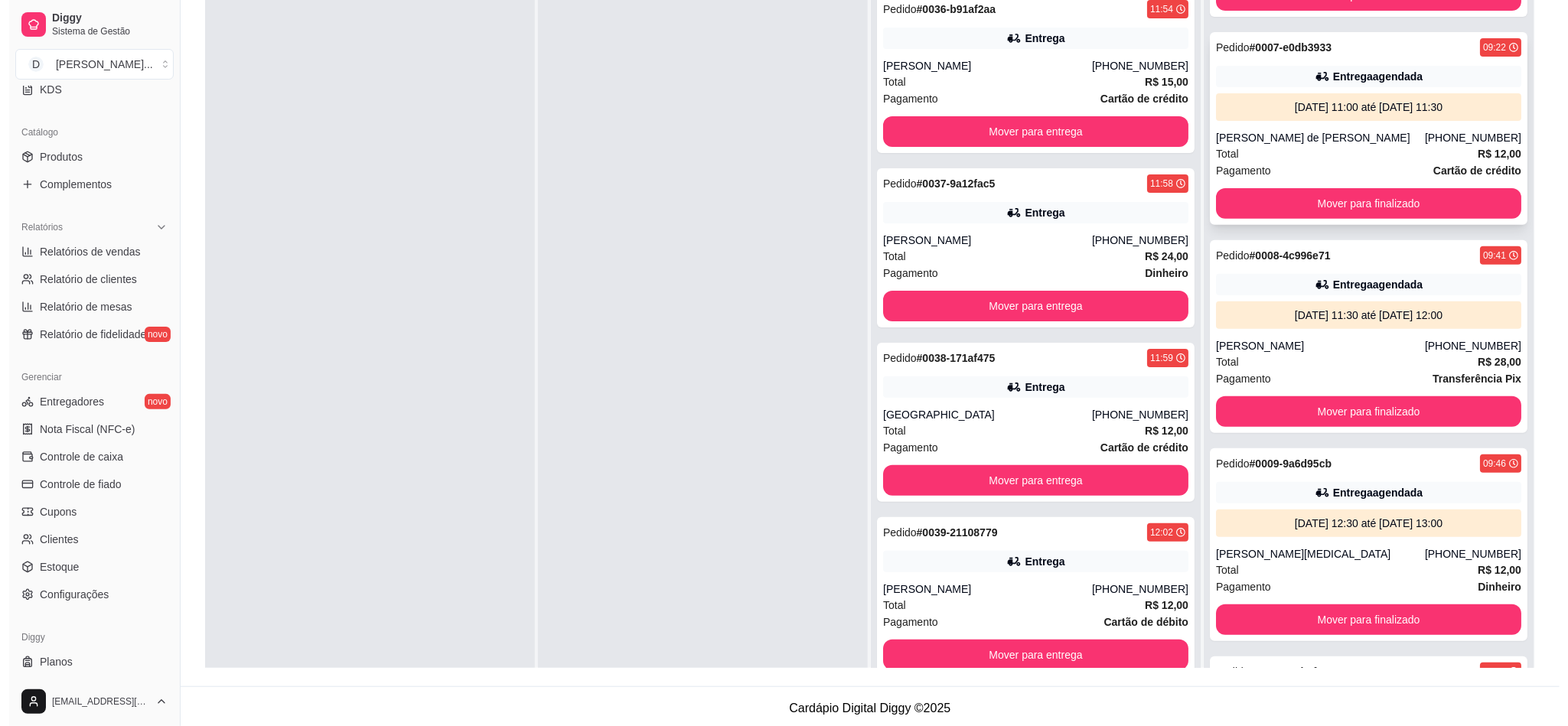
scroll to position [284, 0]
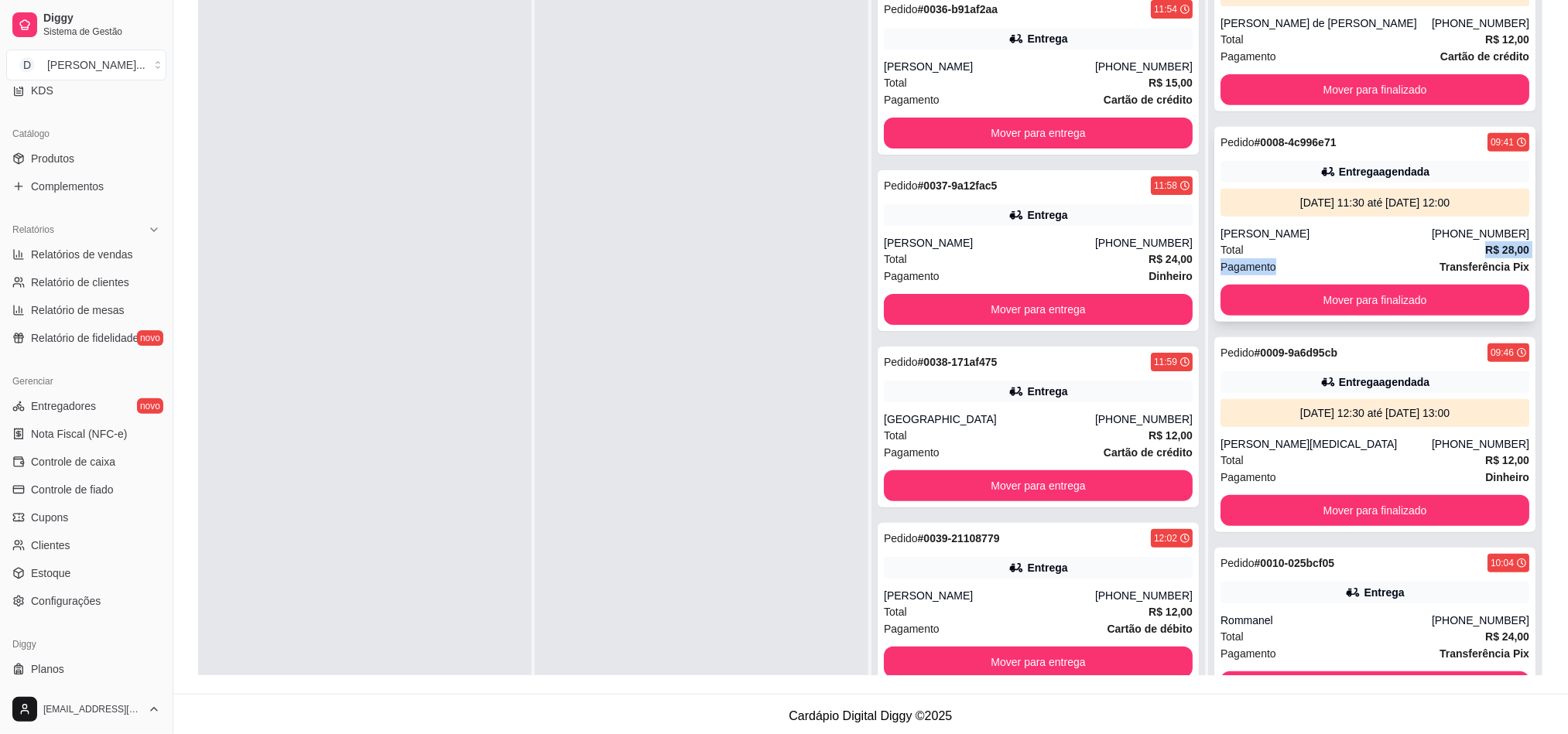
click at [1331, 256] on div "Pedido # 0008-4c996e71 09:41 Entrega agendada 16/08/25 às 11:30 até 16/08/25 às…" at bounding box center [1375, 224] width 321 height 195
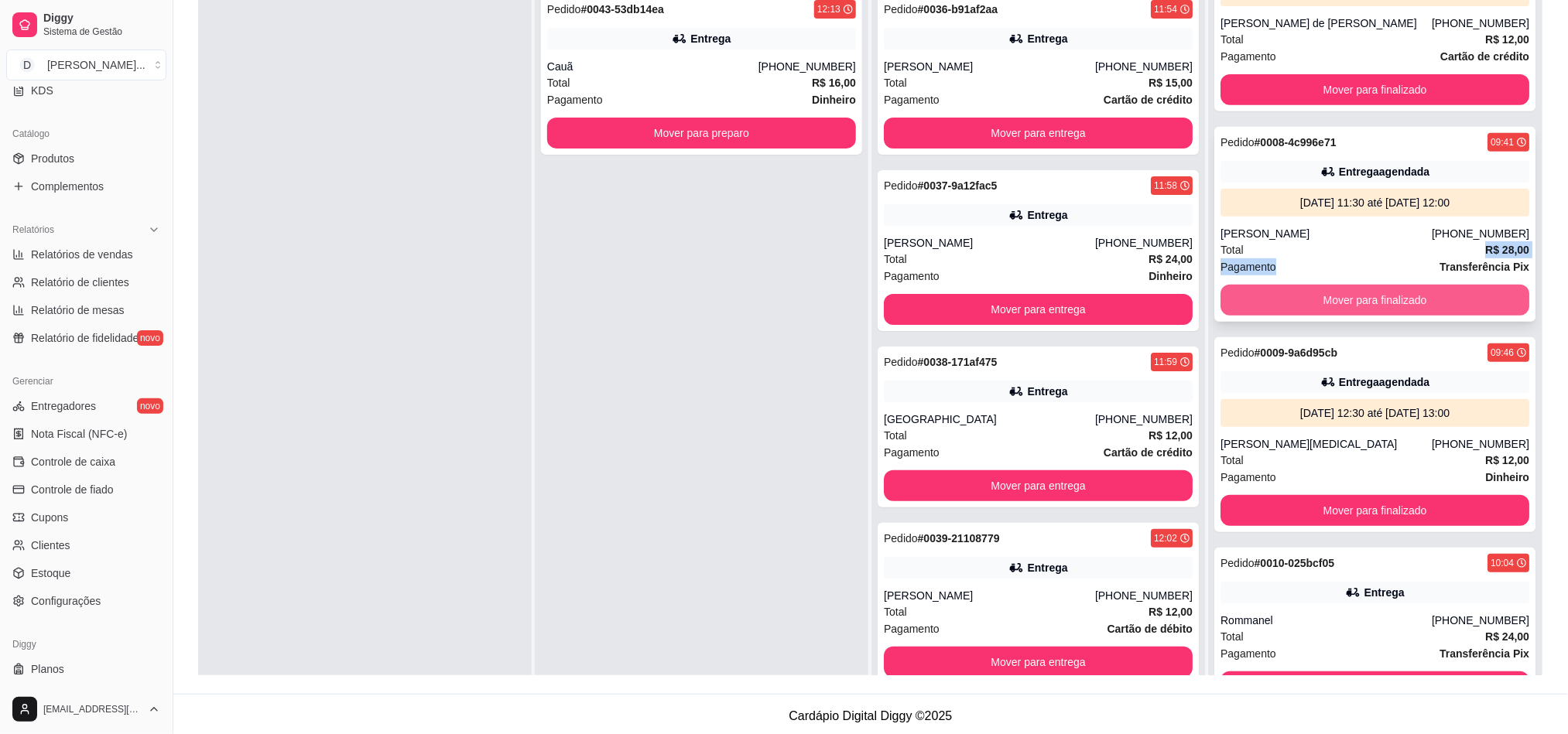
click at [1294, 286] on button "Mover para finalizado" at bounding box center [1375, 300] width 309 height 31
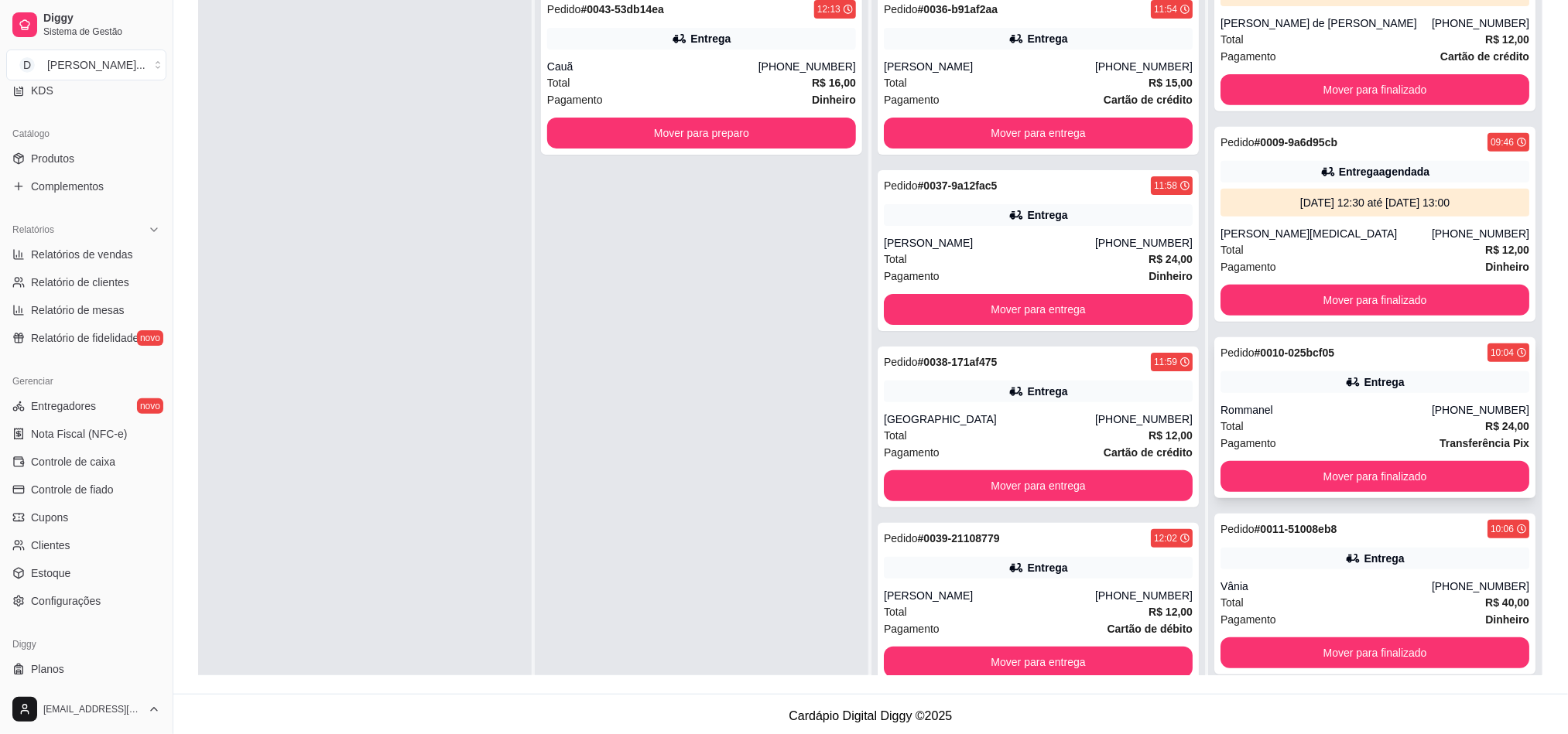
click at [1306, 436] on div "Pagamento Transferência Pix" at bounding box center [1375, 443] width 309 height 17
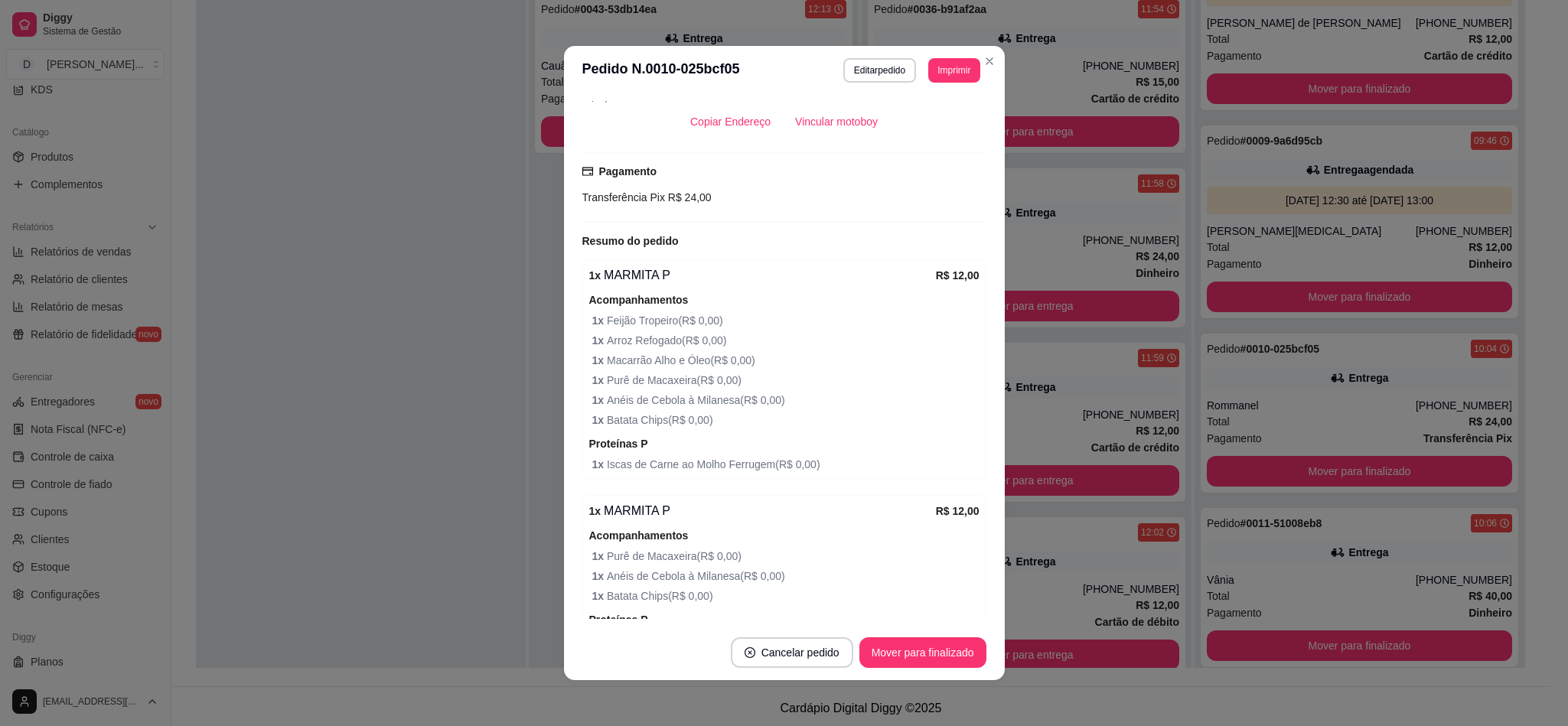
scroll to position [447, 0]
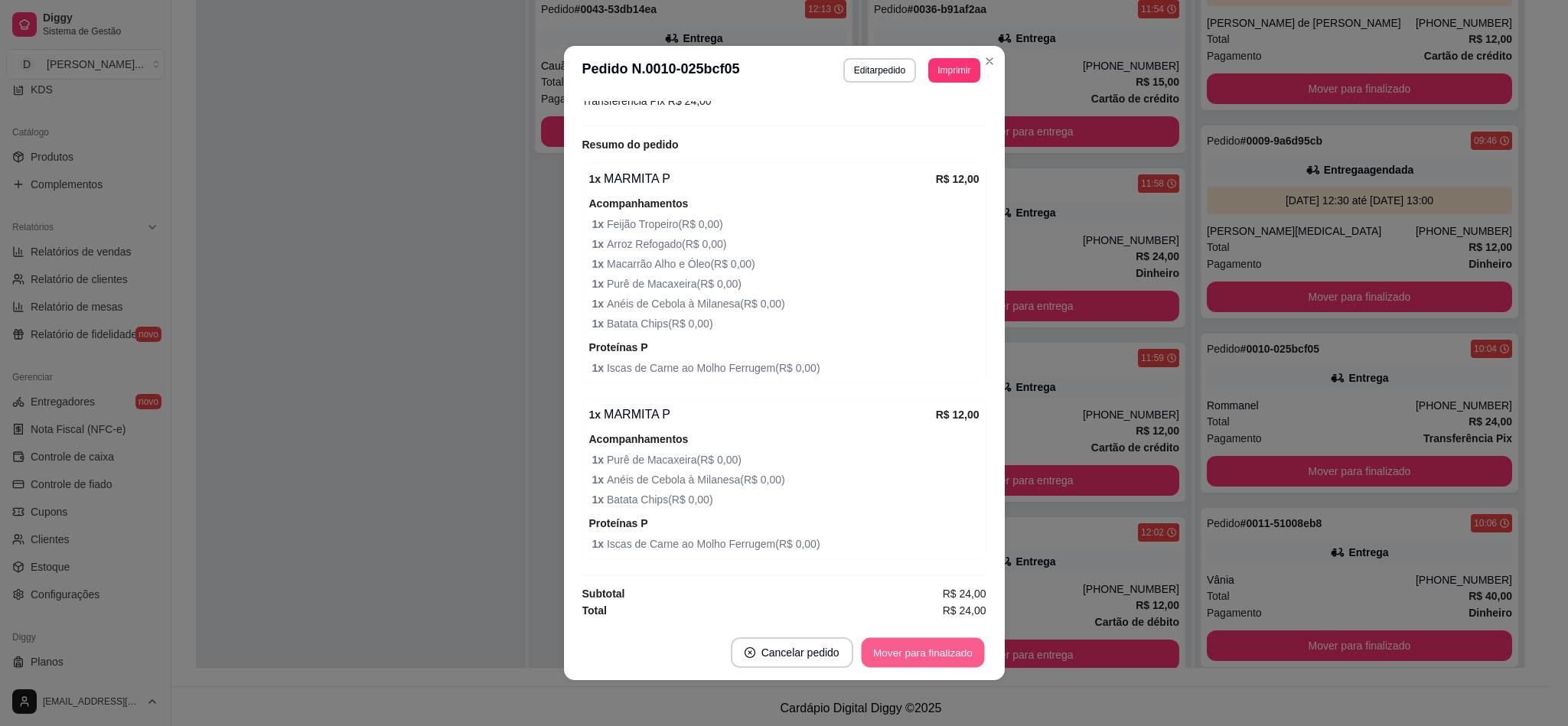
click at [901, 653] on button "Mover para finalizado" at bounding box center [922, 653] width 123 height 30
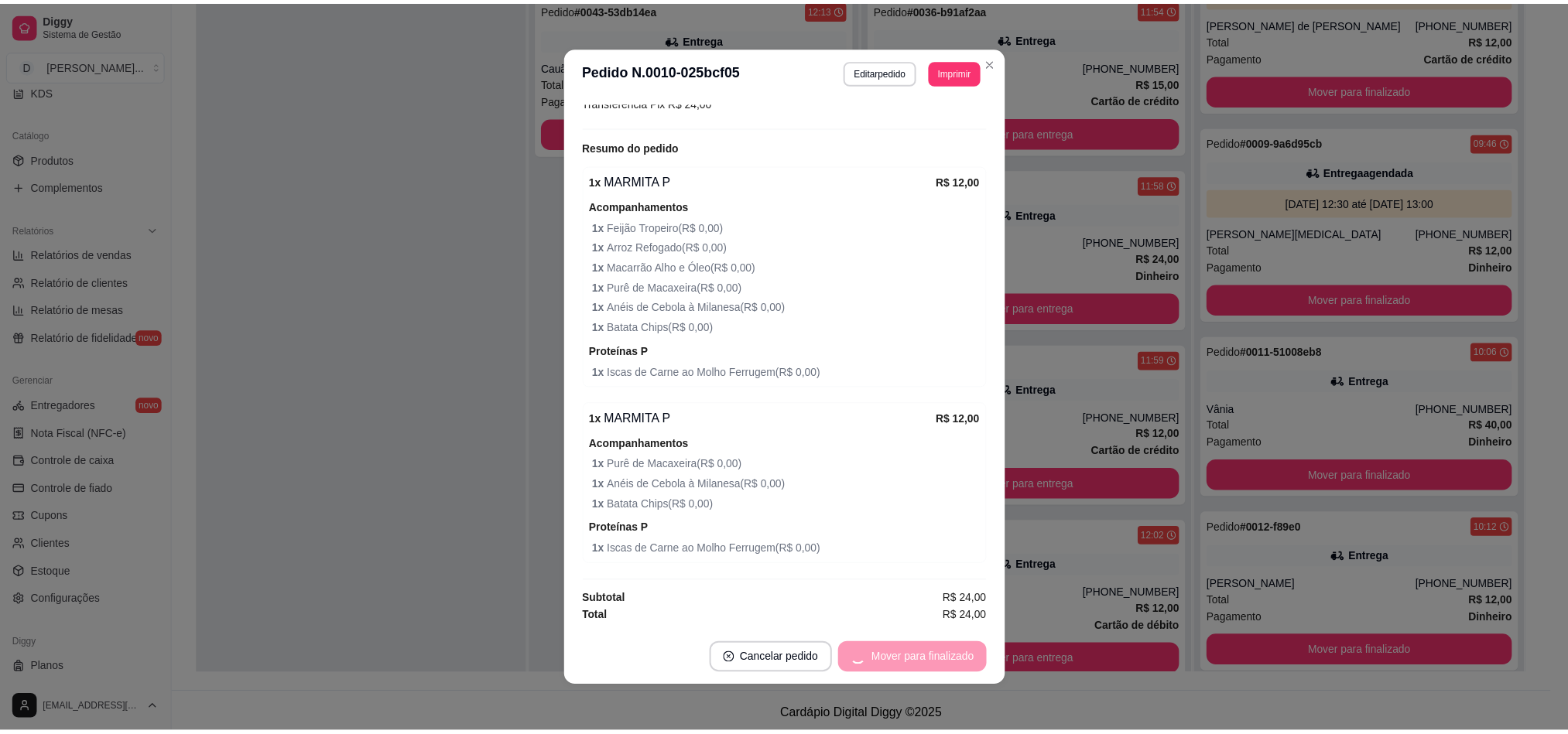
scroll to position [417, 0]
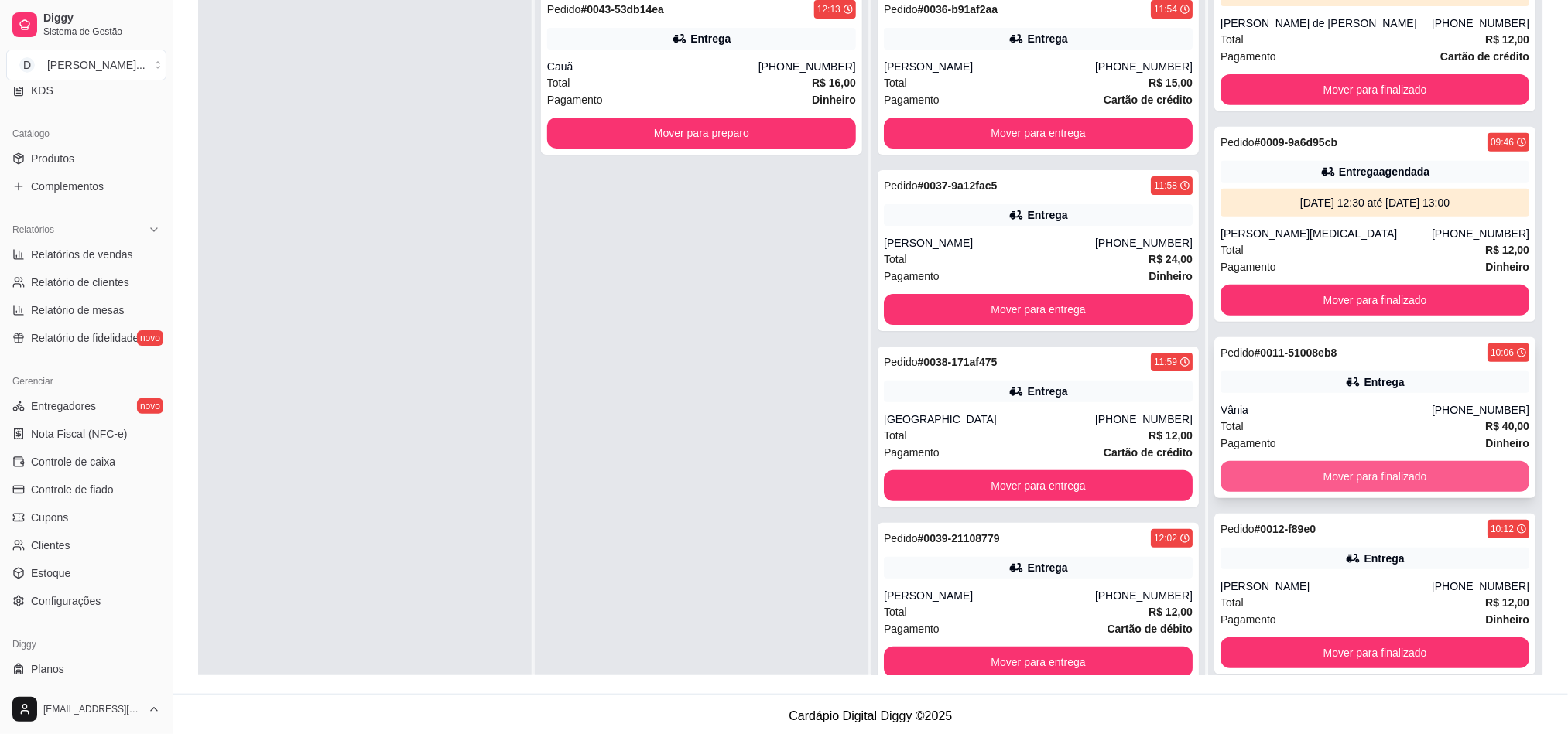
click at [1319, 472] on button "Mover para finalizado" at bounding box center [1375, 476] width 309 height 31
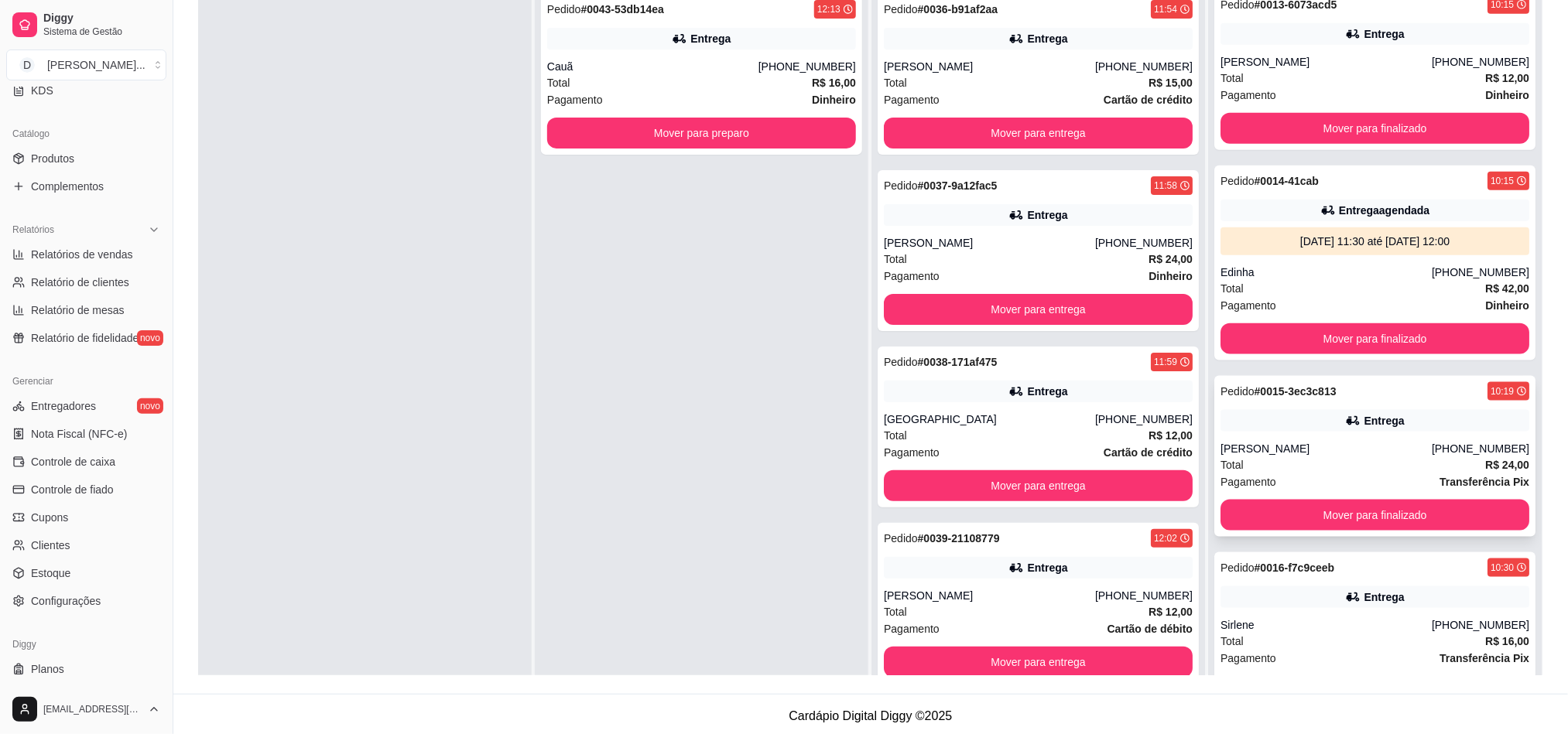
scroll to position [928, 0]
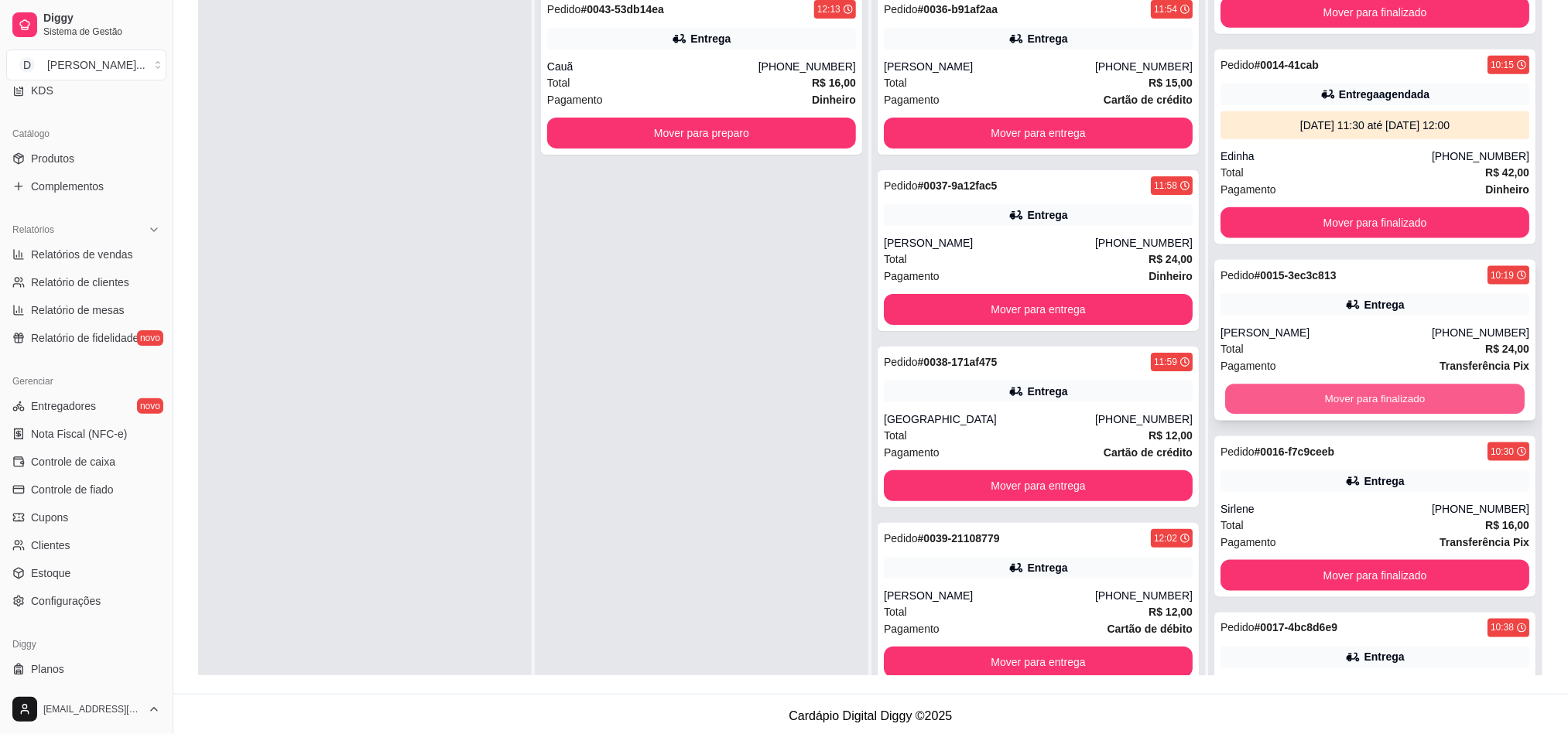
click at [1331, 390] on button "Mover para finalizado" at bounding box center [1374, 399] width 300 height 30
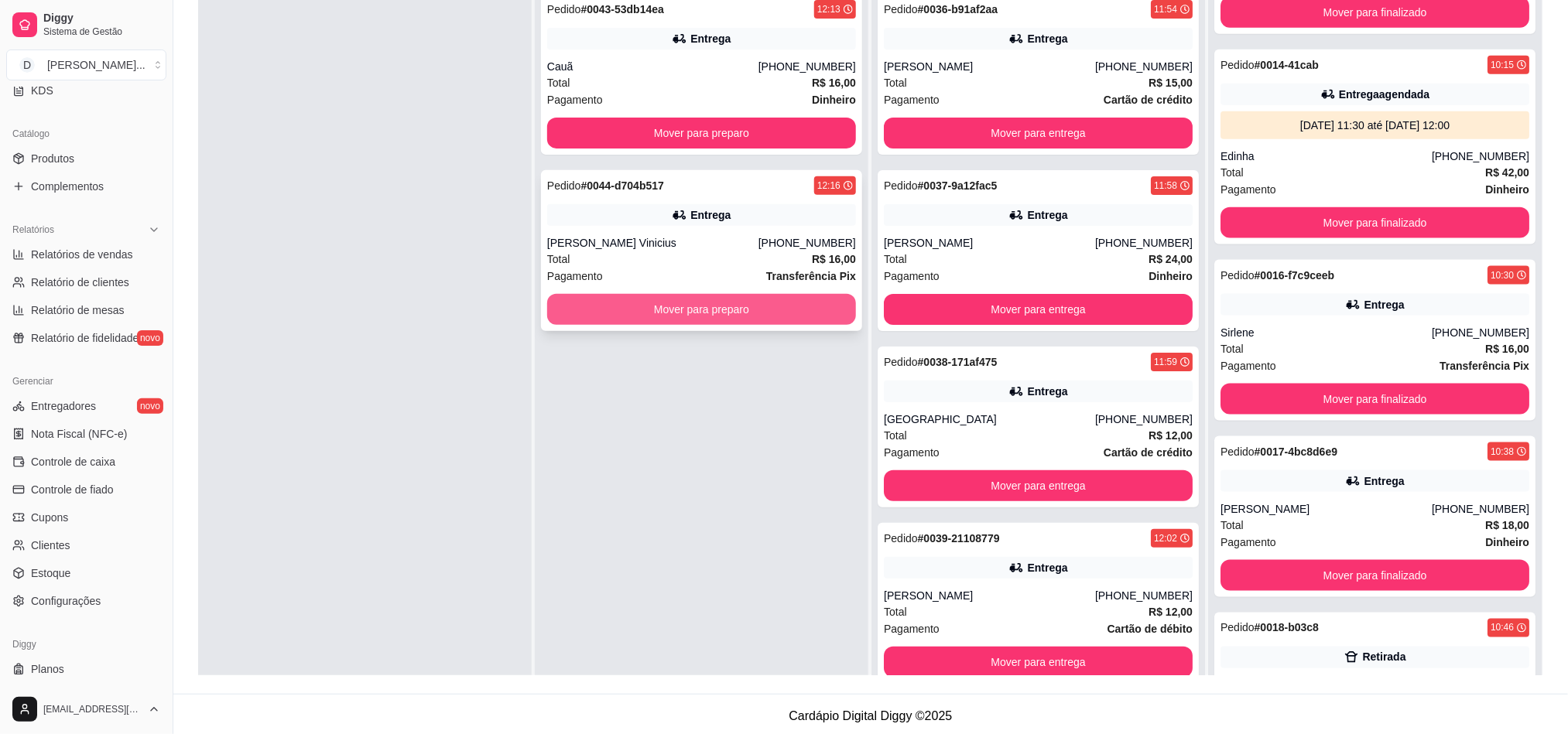
click at [657, 295] on button "Mover para preparo" at bounding box center [702, 309] width 309 height 31
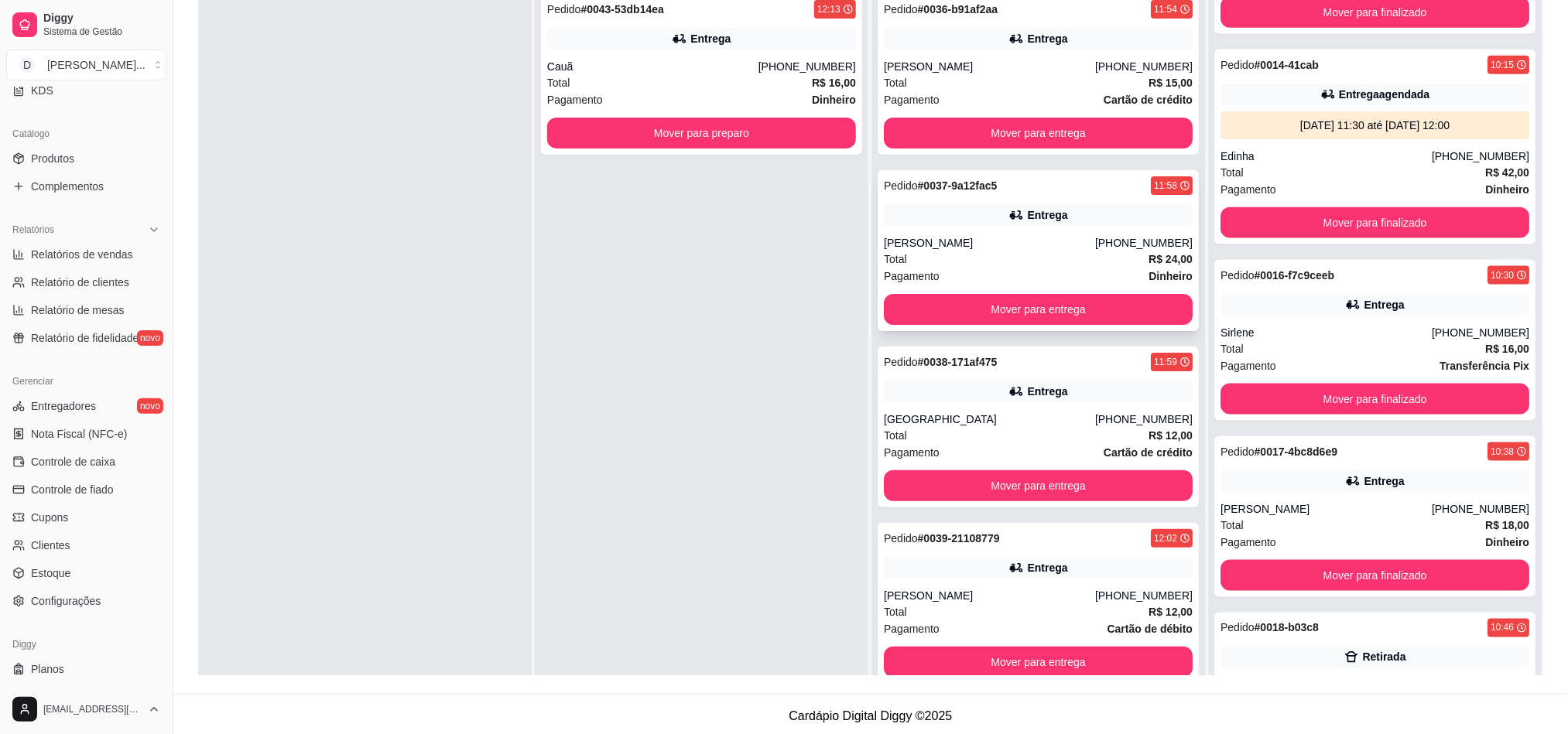
scroll to position [0, 0]
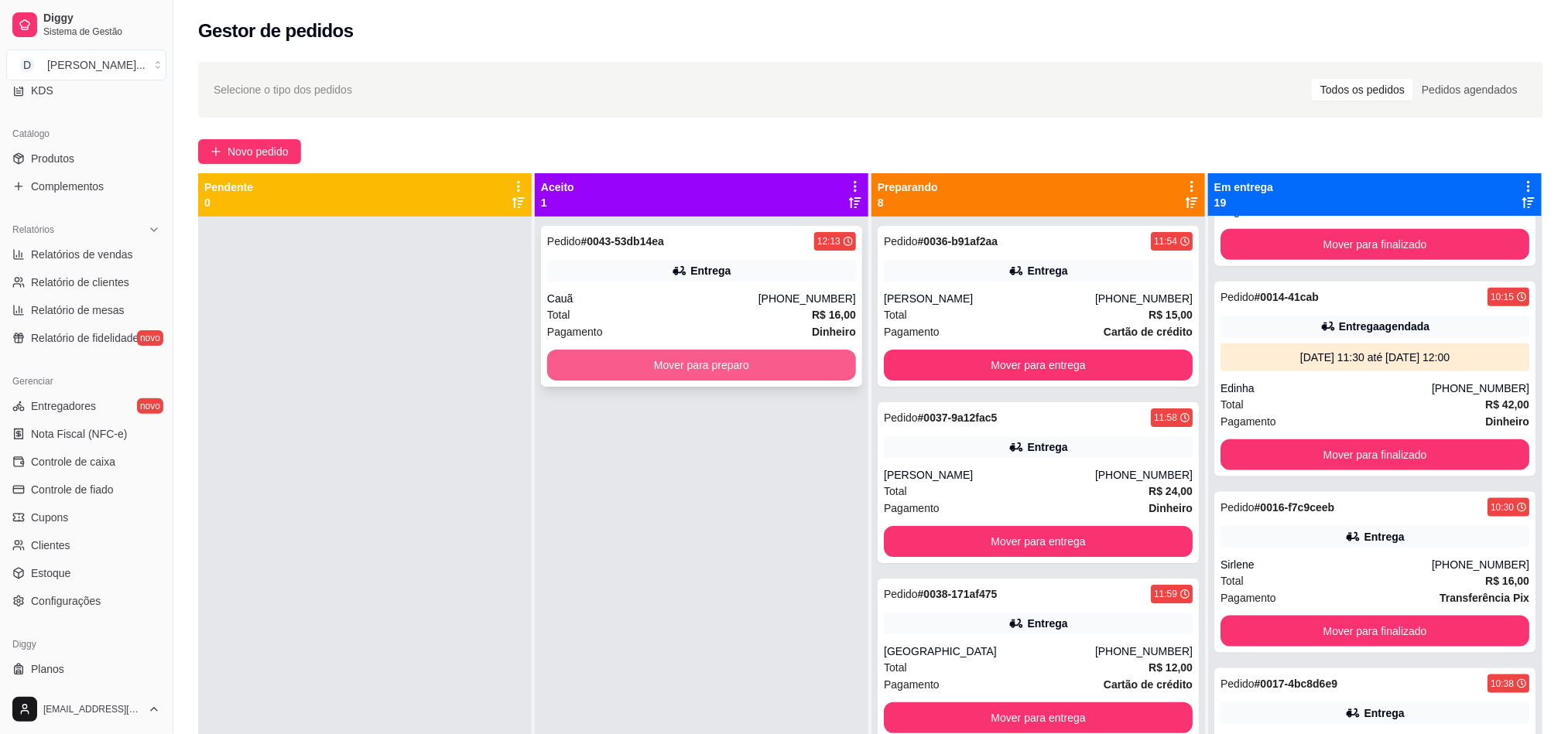
click at [782, 372] on button "Mover para preparo" at bounding box center [702, 365] width 309 height 31
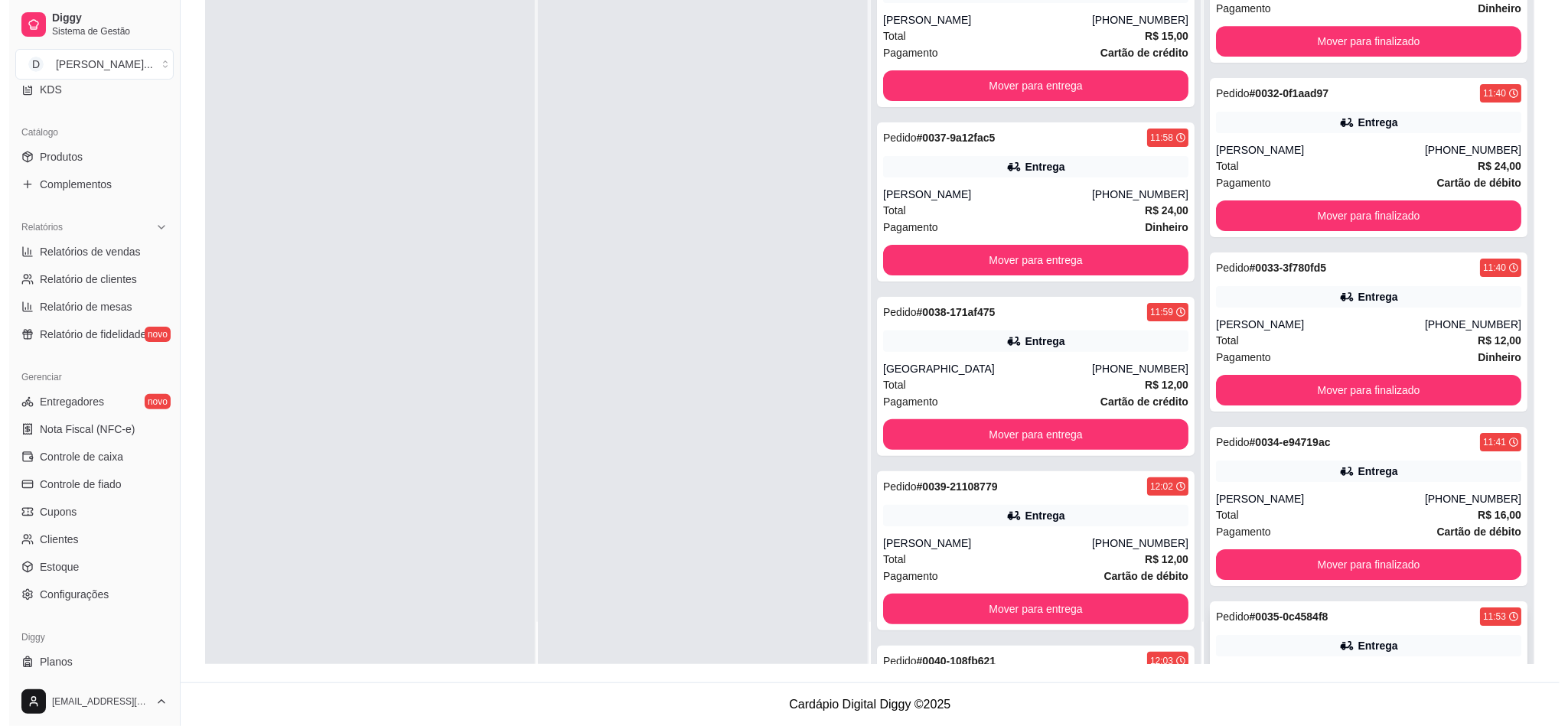
scroll to position [2506, 0]
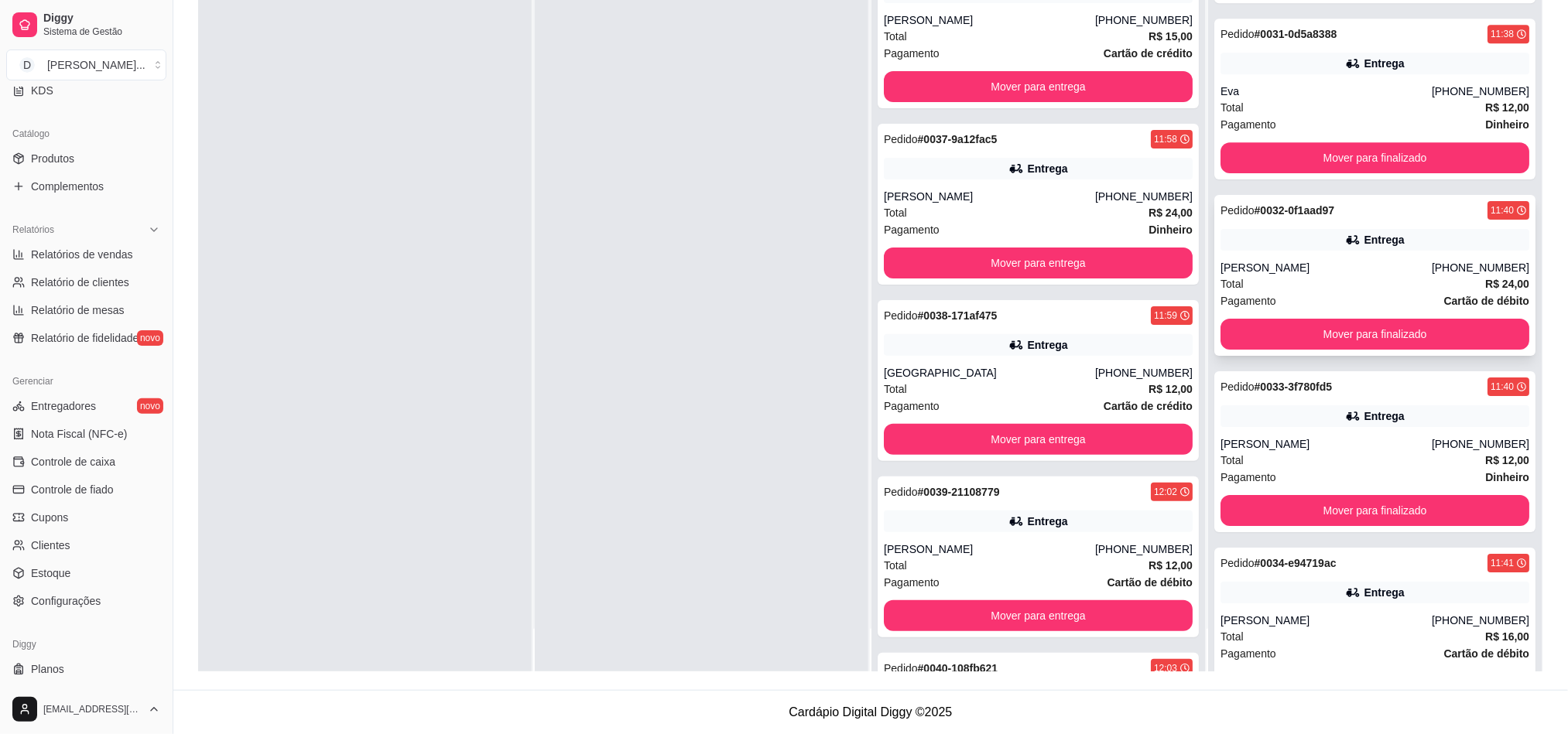
click at [1342, 293] on div "Pagamento Cartão de débito" at bounding box center [1375, 301] width 309 height 17
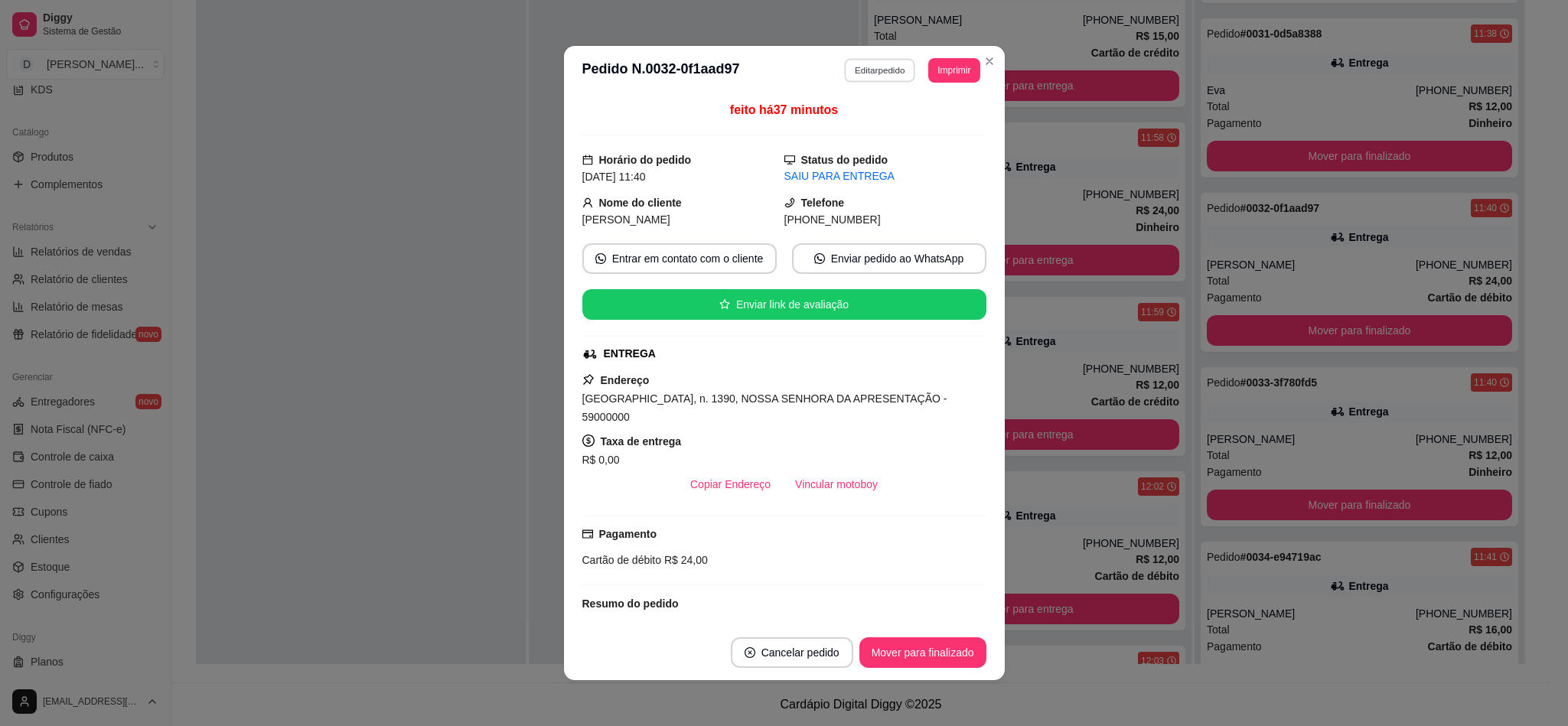
click at [885, 74] on button "Editar pedido" at bounding box center [880, 70] width 71 height 24
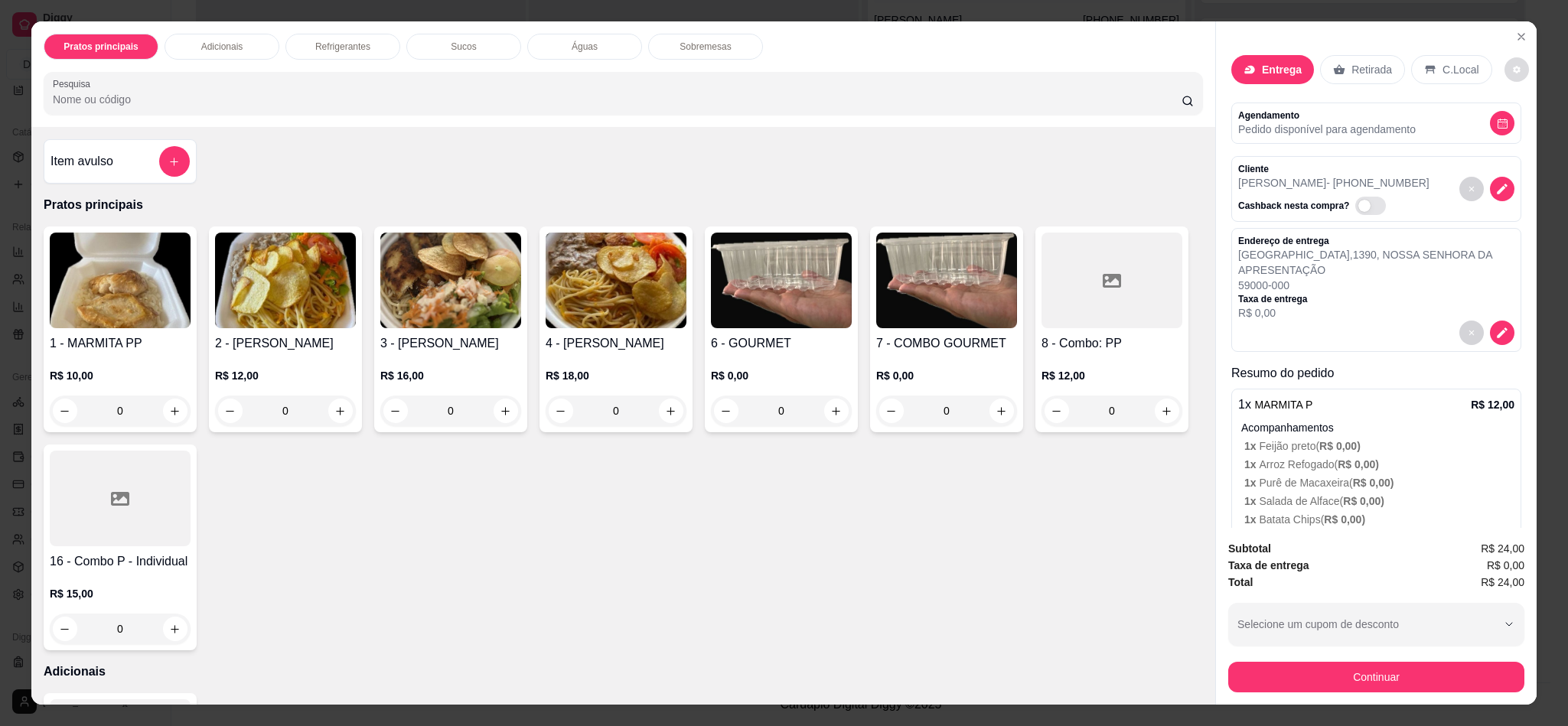
click at [1505, 60] on button "decrease-product-quantity" at bounding box center [1516, 69] width 24 height 24
click at [1540, 133] on span "Automatic updates" at bounding box center [1527, 133] width 30 height 19
click at [1521, 133] on input "Automatic updates" at bounding box center [1516, 138] width 10 height 10
checkbox input "false"
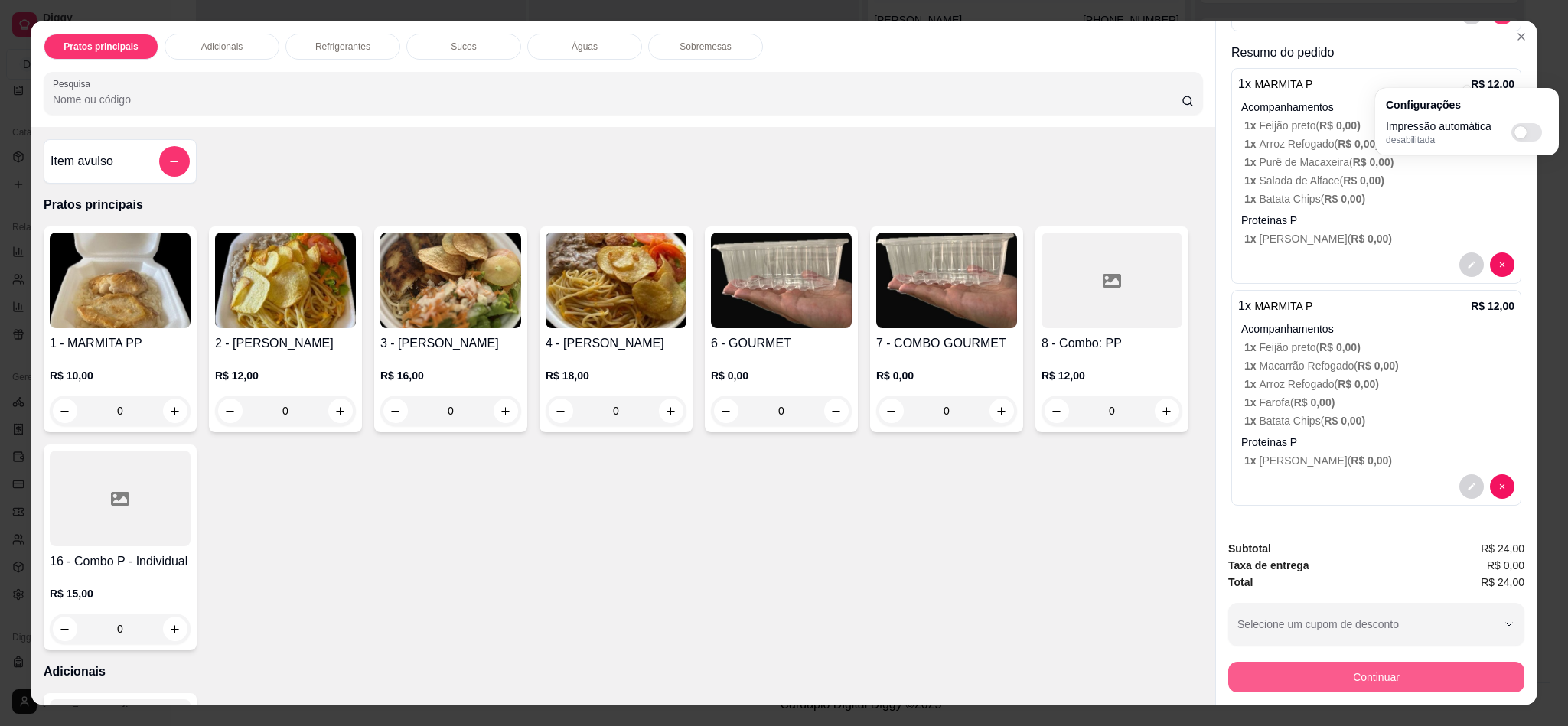
click at [1320, 675] on button "Continuar" at bounding box center [1375, 677] width 296 height 30
click at [1343, 675] on button "Continuar" at bounding box center [1376, 676] width 287 height 30
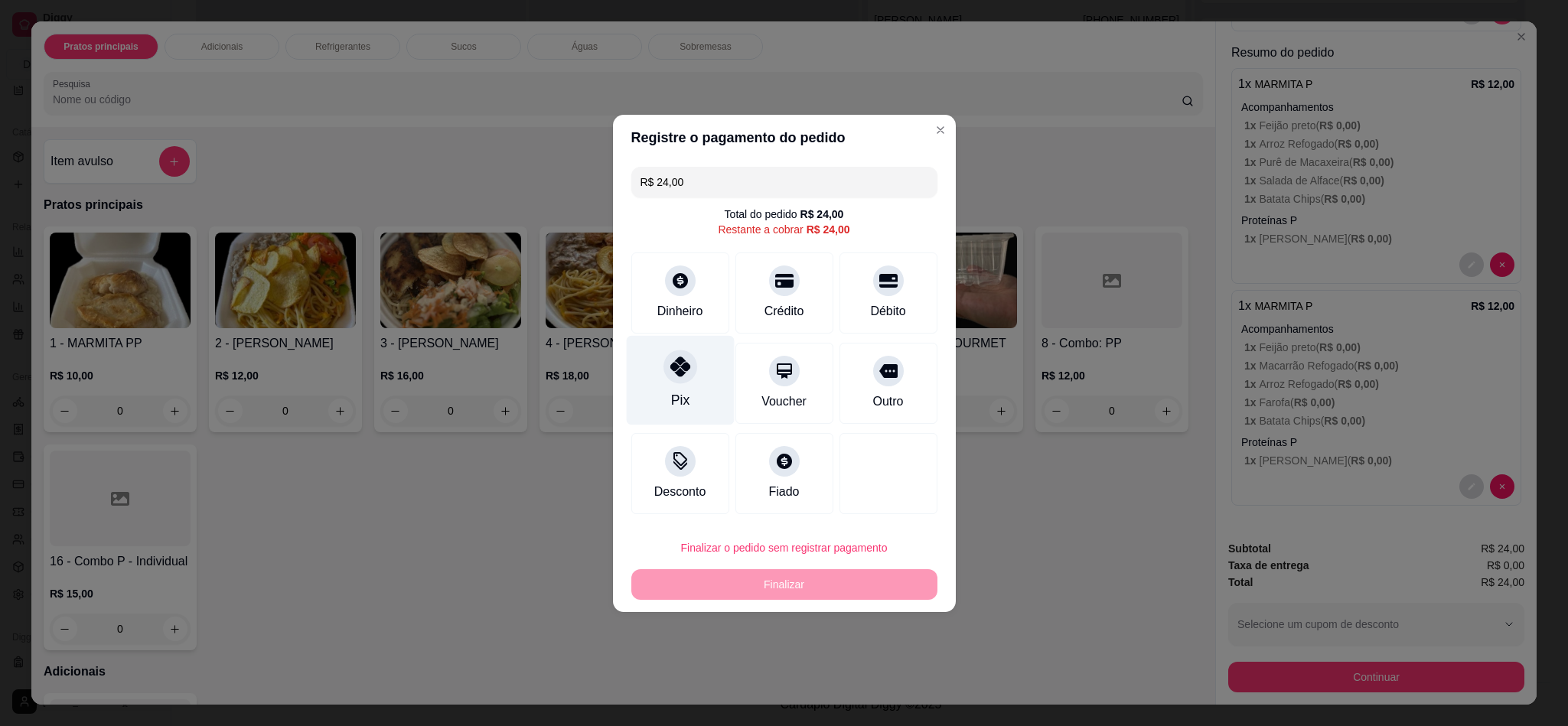
click at [685, 355] on div at bounding box center [681, 366] width 34 height 34
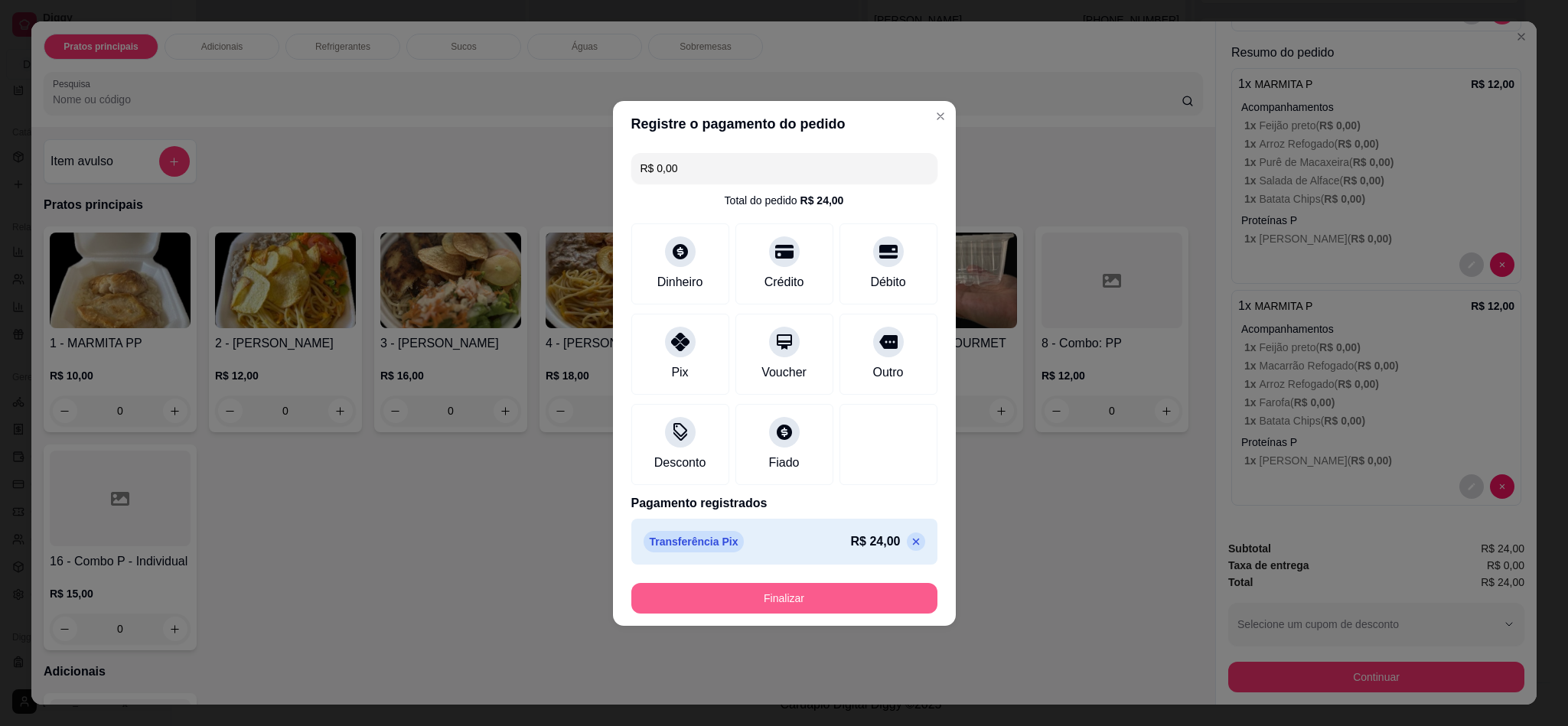
click at [854, 599] on button "Finalizar" at bounding box center [784, 599] width 306 height 30
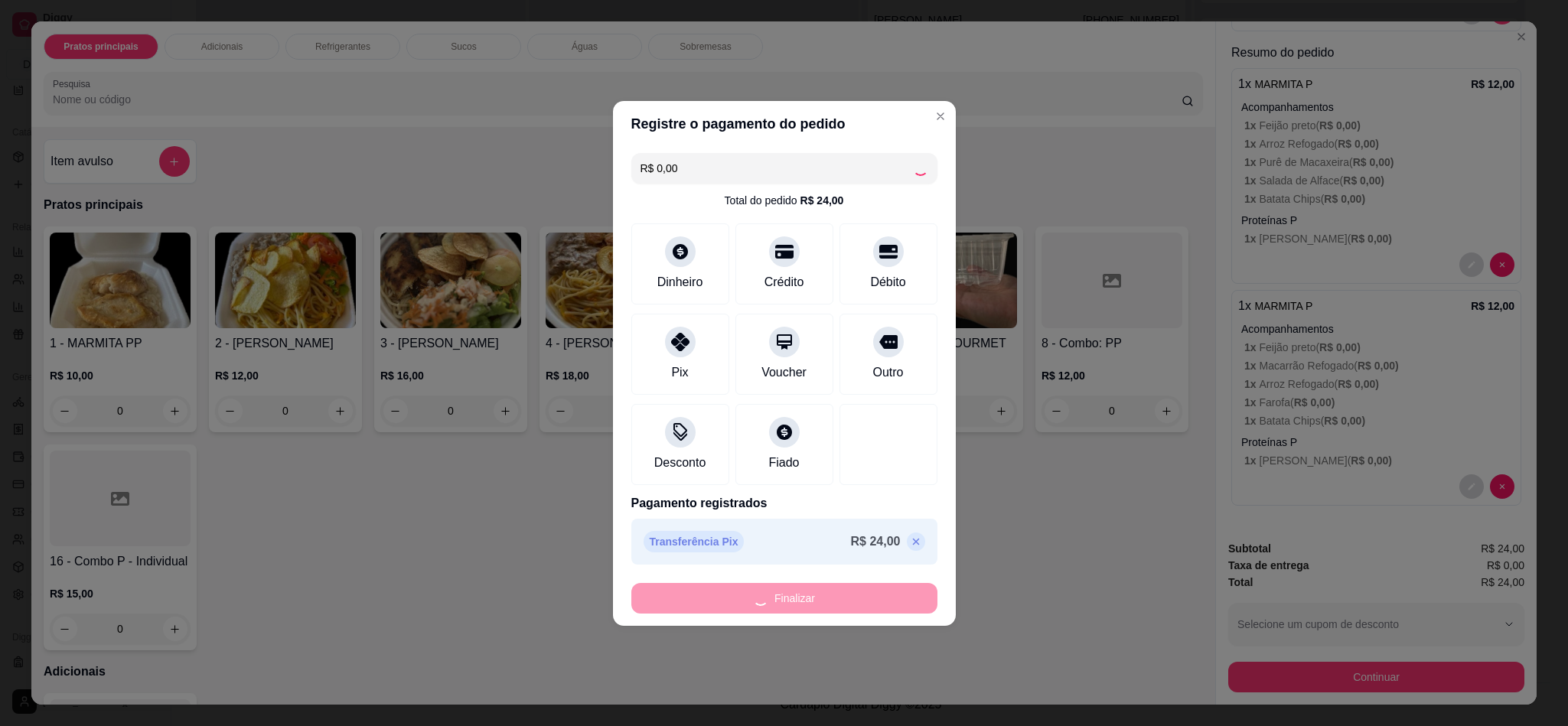
type input "-R$ 24,00"
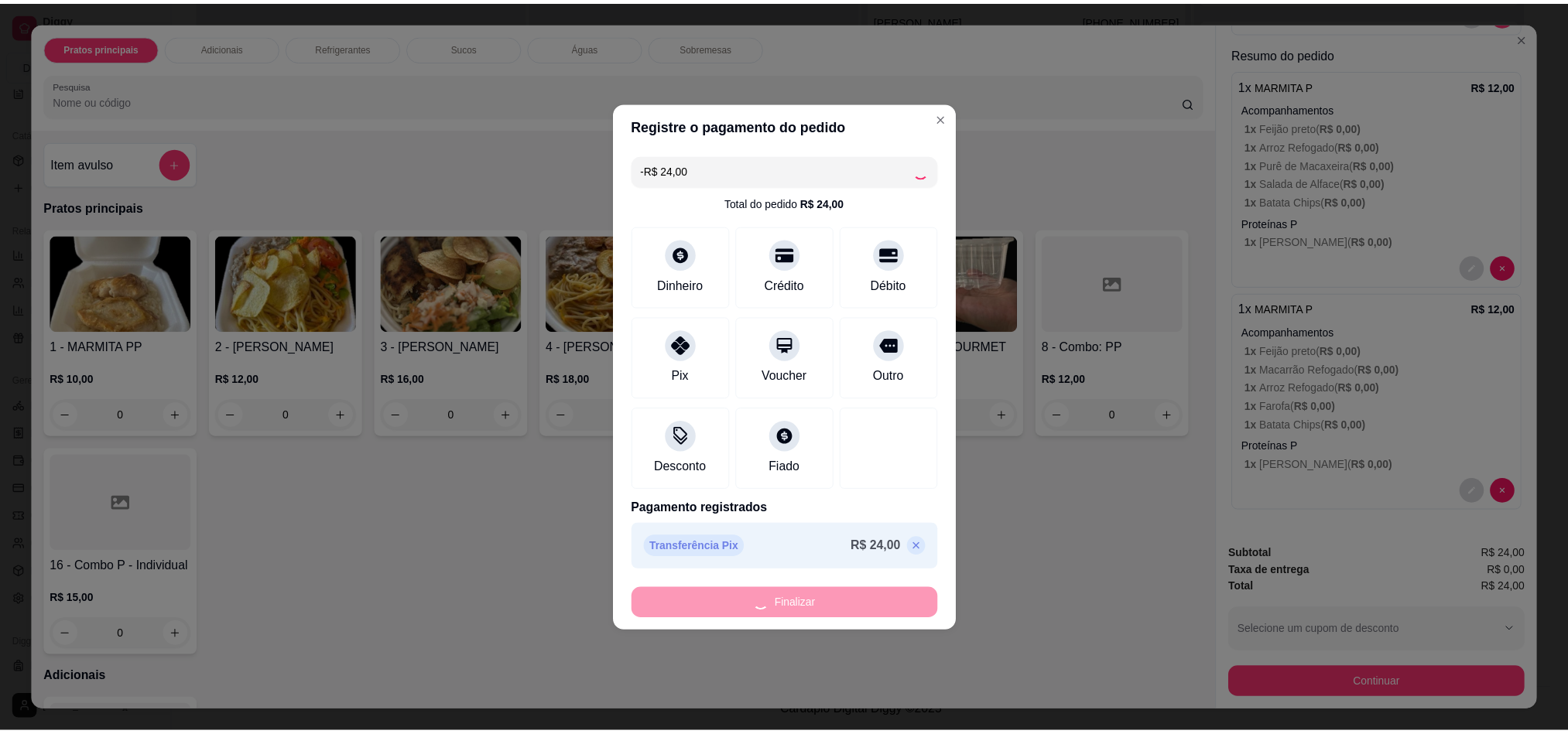
scroll to position [0, 0]
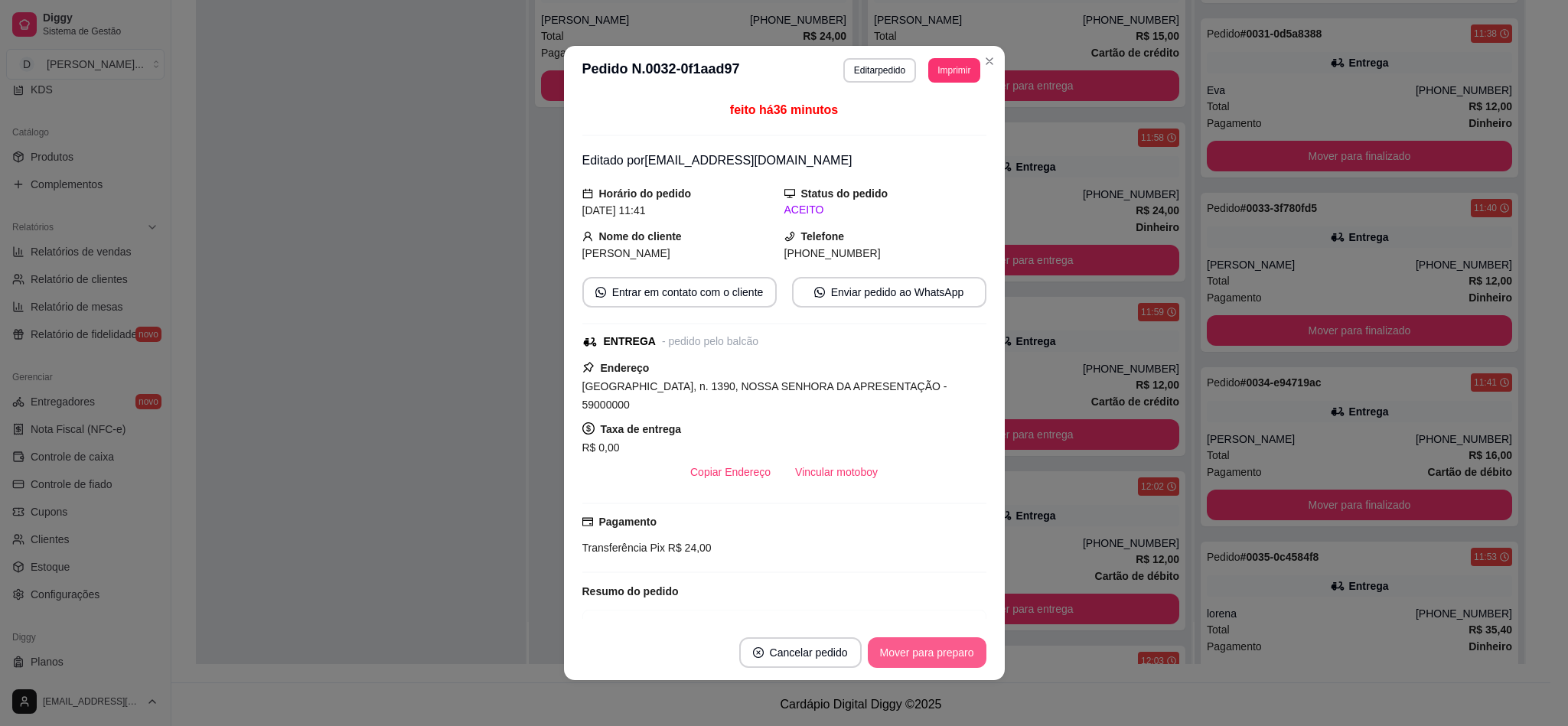
click at [932, 643] on button "Mover para preparo" at bounding box center [927, 653] width 118 height 30
click at [932, 645] on button "Mover para entrega" at bounding box center [927, 653] width 118 height 30
click at [932, 645] on button "Mover para finalizado" at bounding box center [923, 653] width 127 height 30
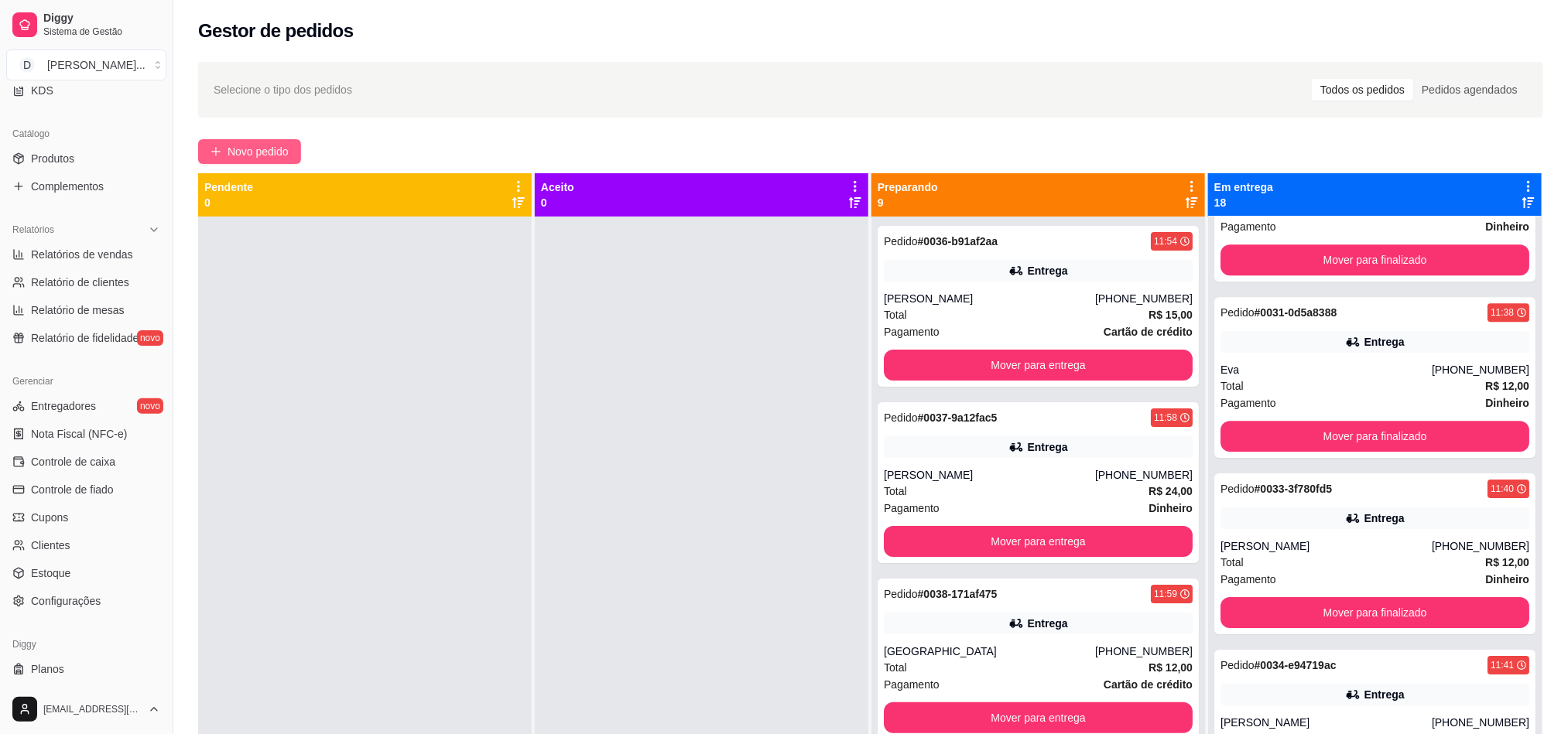
click at [254, 144] on span "Novo pedido" at bounding box center [258, 152] width 61 height 17
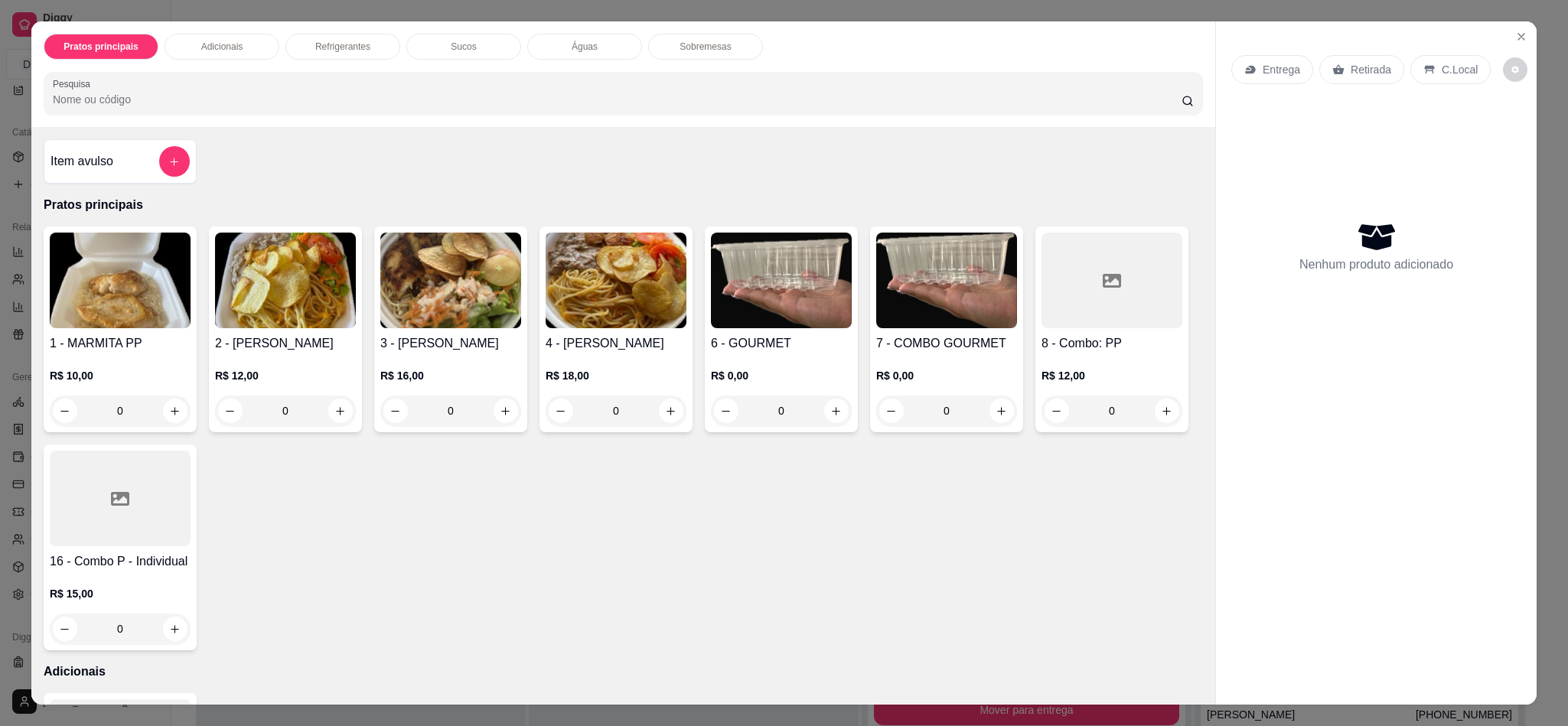
click at [1266, 69] on p "Entrega" at bounding box center [1281, 69] width 37 height 15
click at [1329, 48] on div "Entrega Retirada C.Local" at bounding box center [1375, 69] width 290 height 53
click at [1338, 65] on div "Retirada" at bounding box center [1361, 69] width 85 height 29
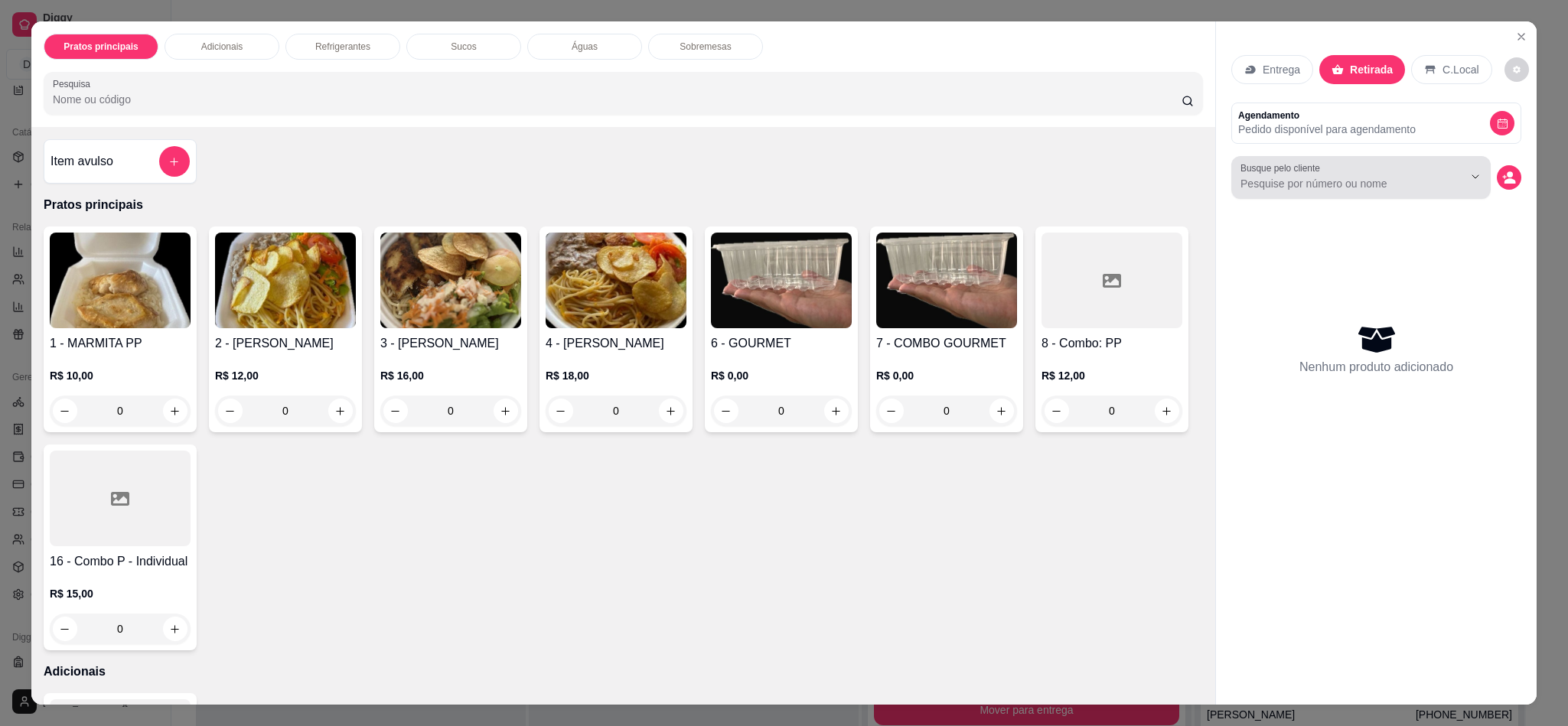
click at [1403, 192] on input "Busque pelo cliente" at bounding box center [1339, 183] width 198 height 15
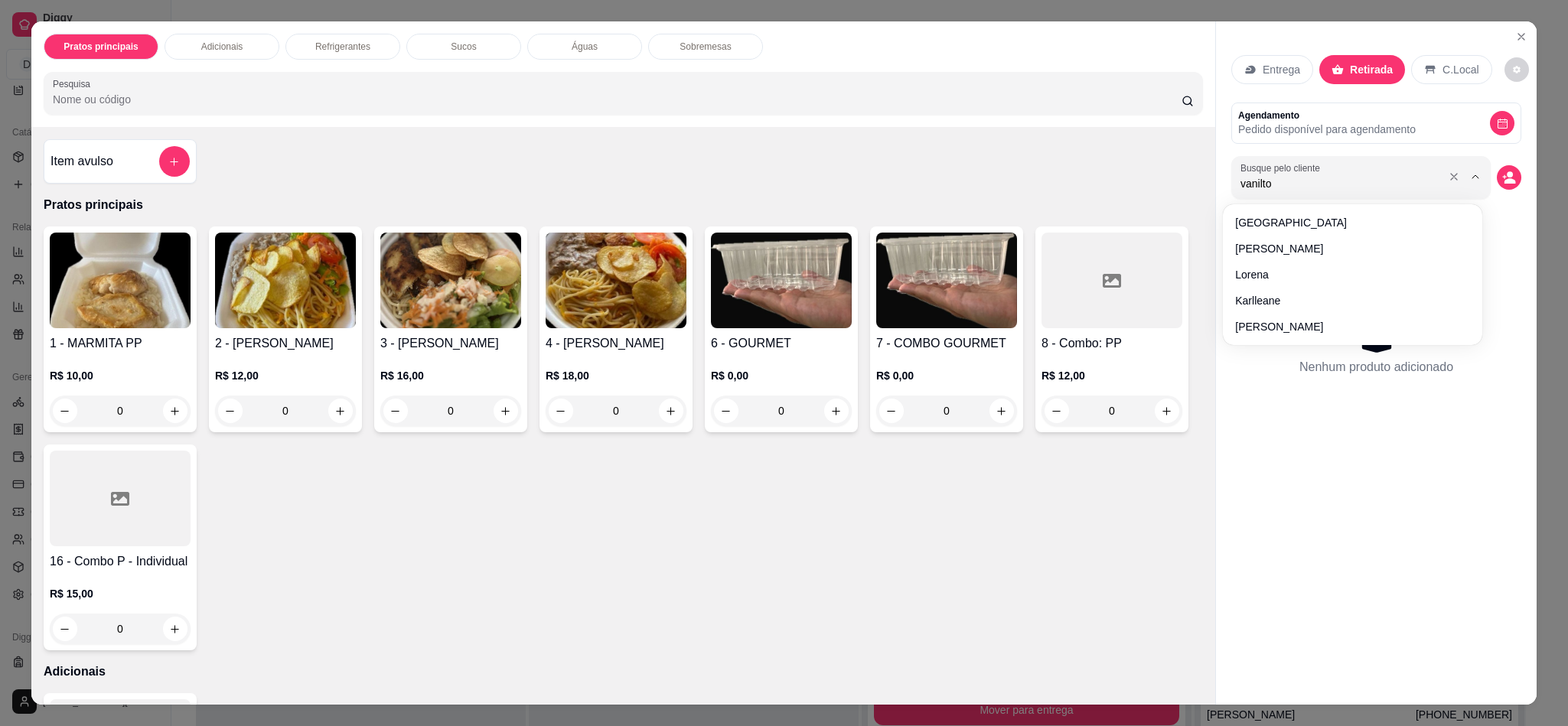
type input "vanilton"
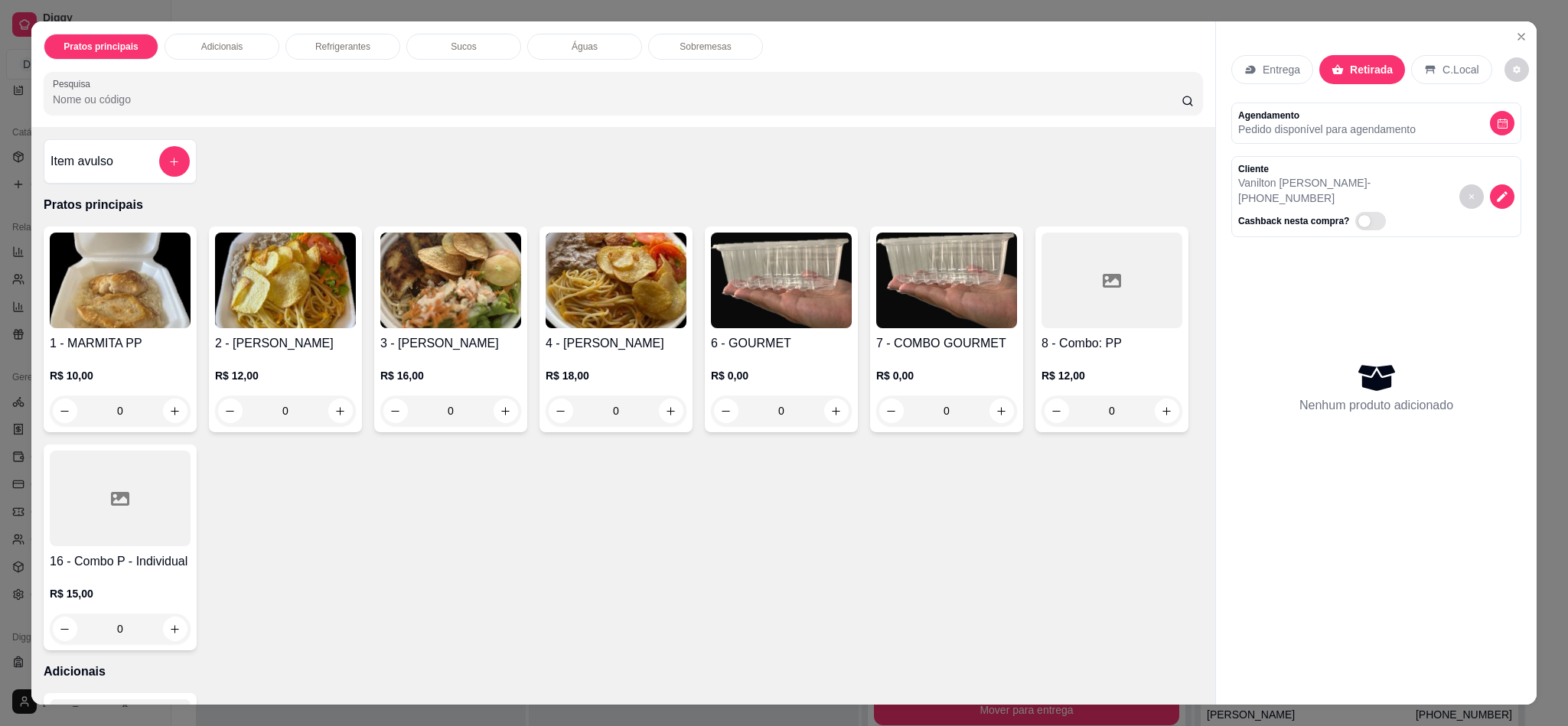
click at [614, 315] on img at bounding box center [616, 279] width 141 height 95
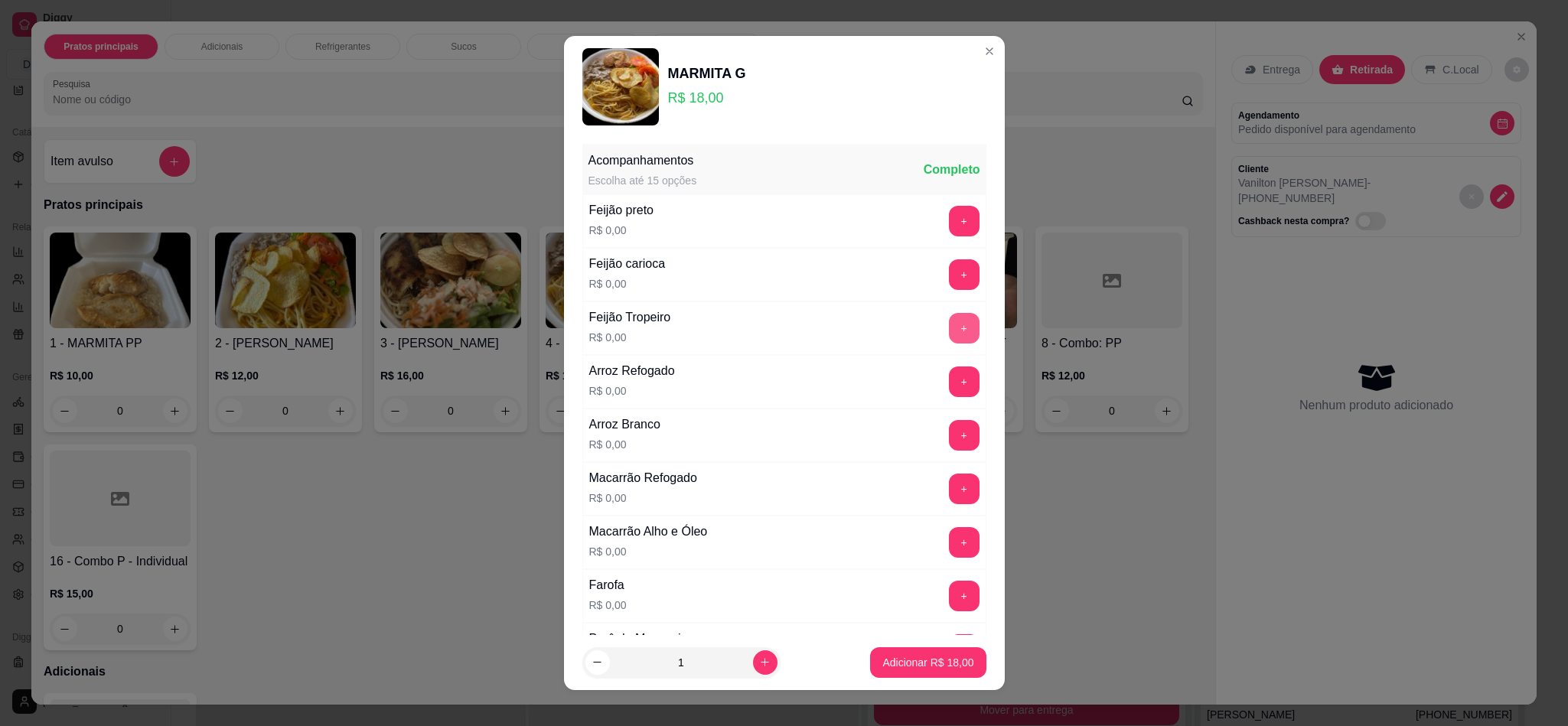
click at [949, 338] on button "+" at bounding box center [964, 328] width 30 height 30
click at [949, 381] on button "+" at bounding box center [964, 382] width 30 height 30
click at [949, 486] on button "+" at bounding box center [964, 489] width 30 height 30
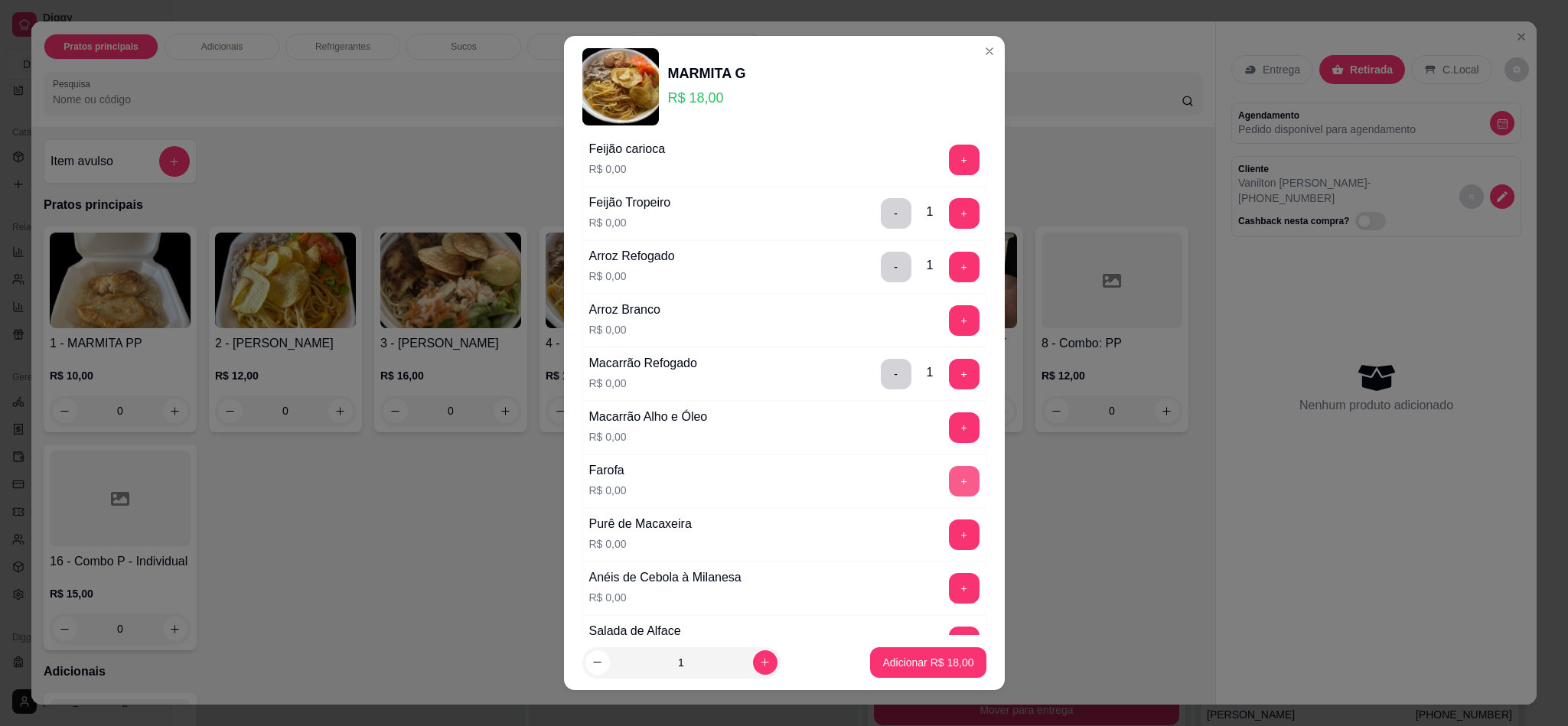
scroll to position [230, 0]
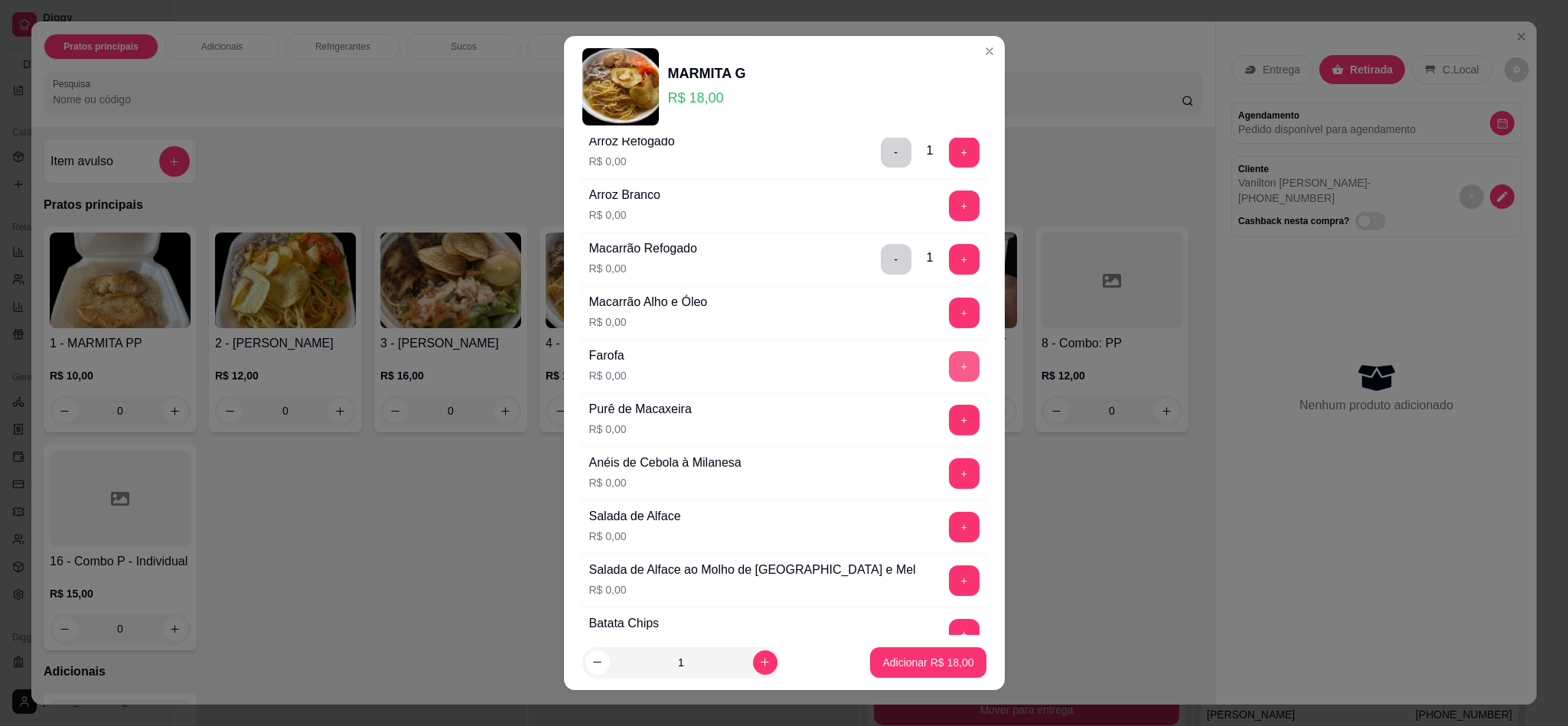
click at [949, 371] on button "+" at bounding box center [964, 366] width 30 height 30
click at [949, 425] on button "+" at bounding box center [963, 419] width 30 height 30
click at [881, 381] on button "-" at bounding box center [896, 366] width 30 height 30
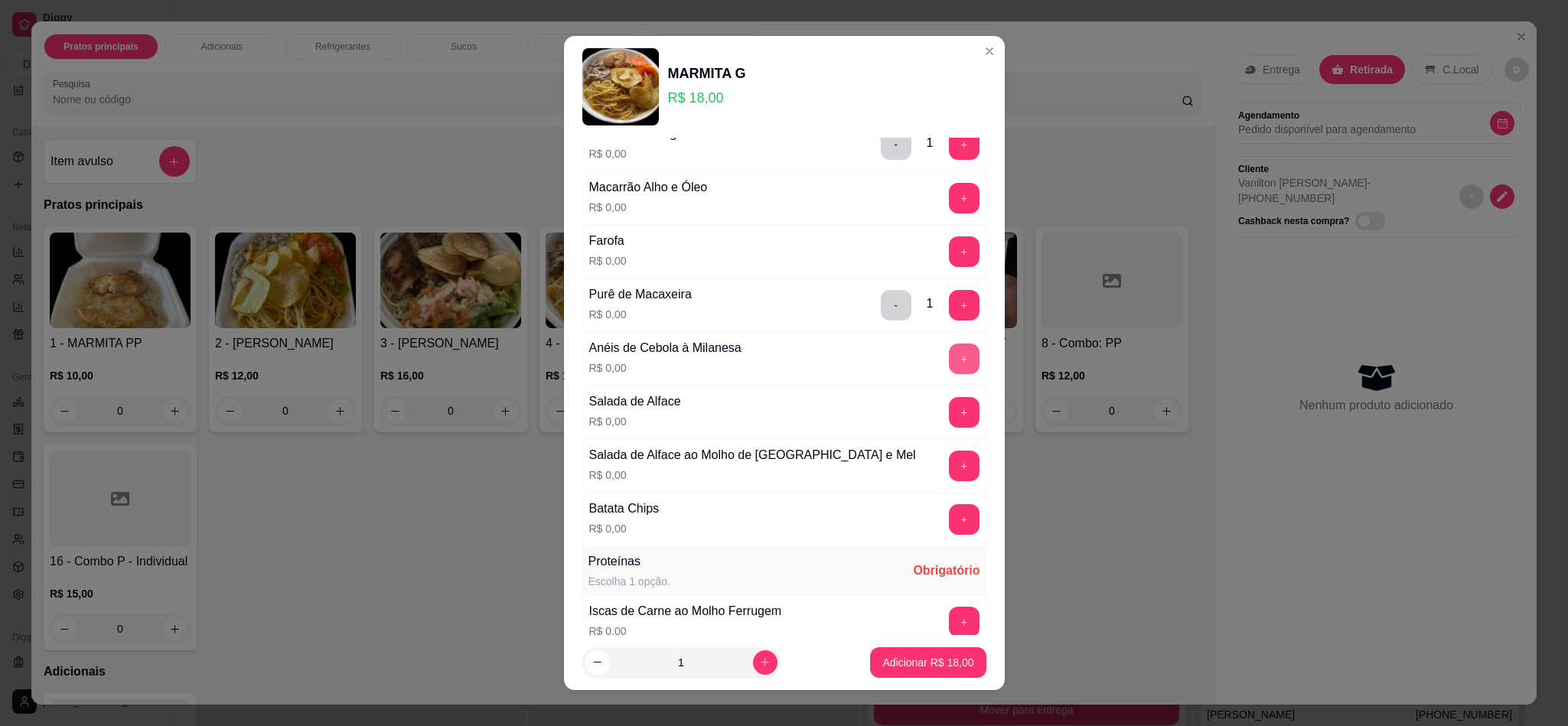
click at [949, 368] on button "+" at bounding box center [964, 359] width 30 height 30
click at [949, 530] on button "+" at bounding box center [963, 518] width 30 height 30
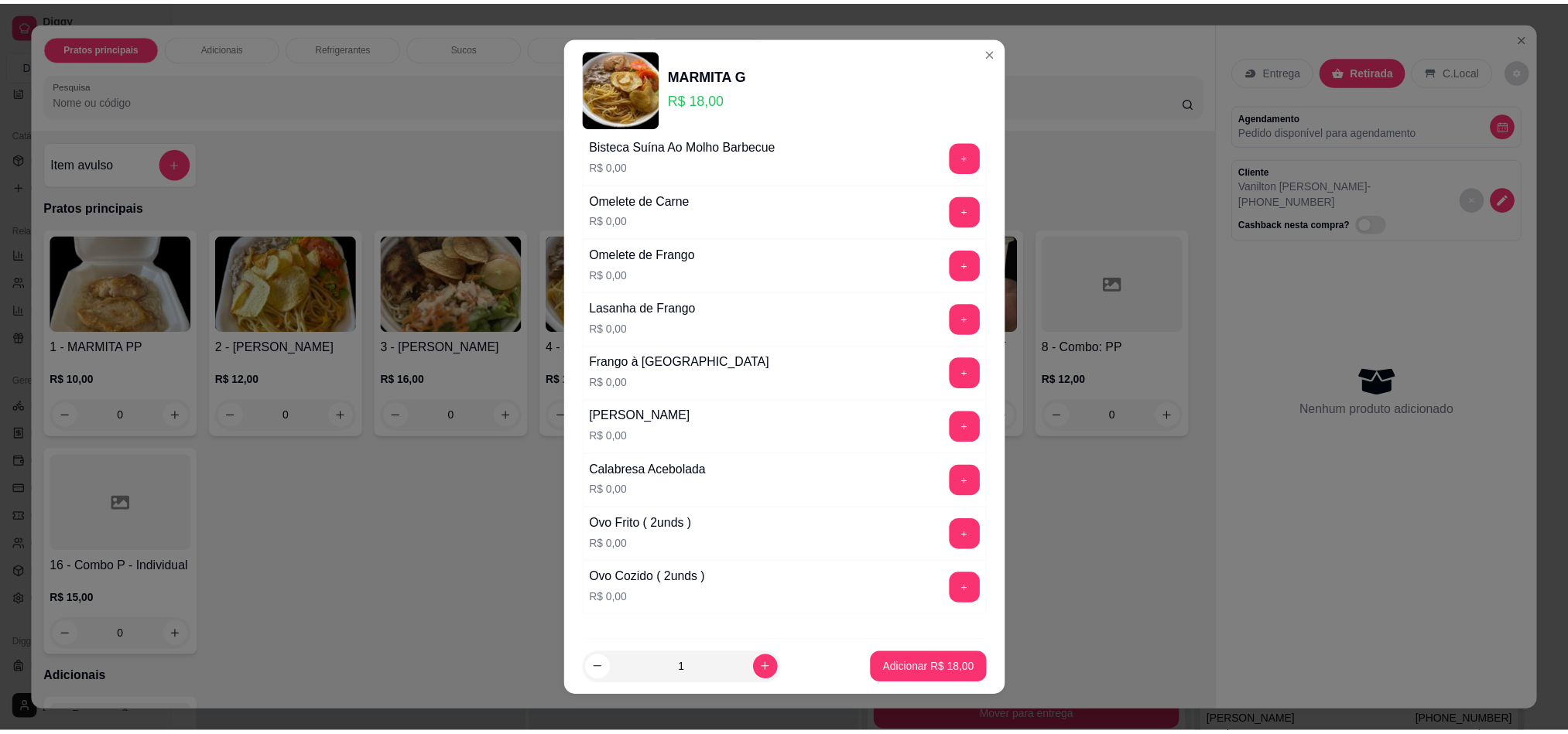
scroll to position [696, 0]
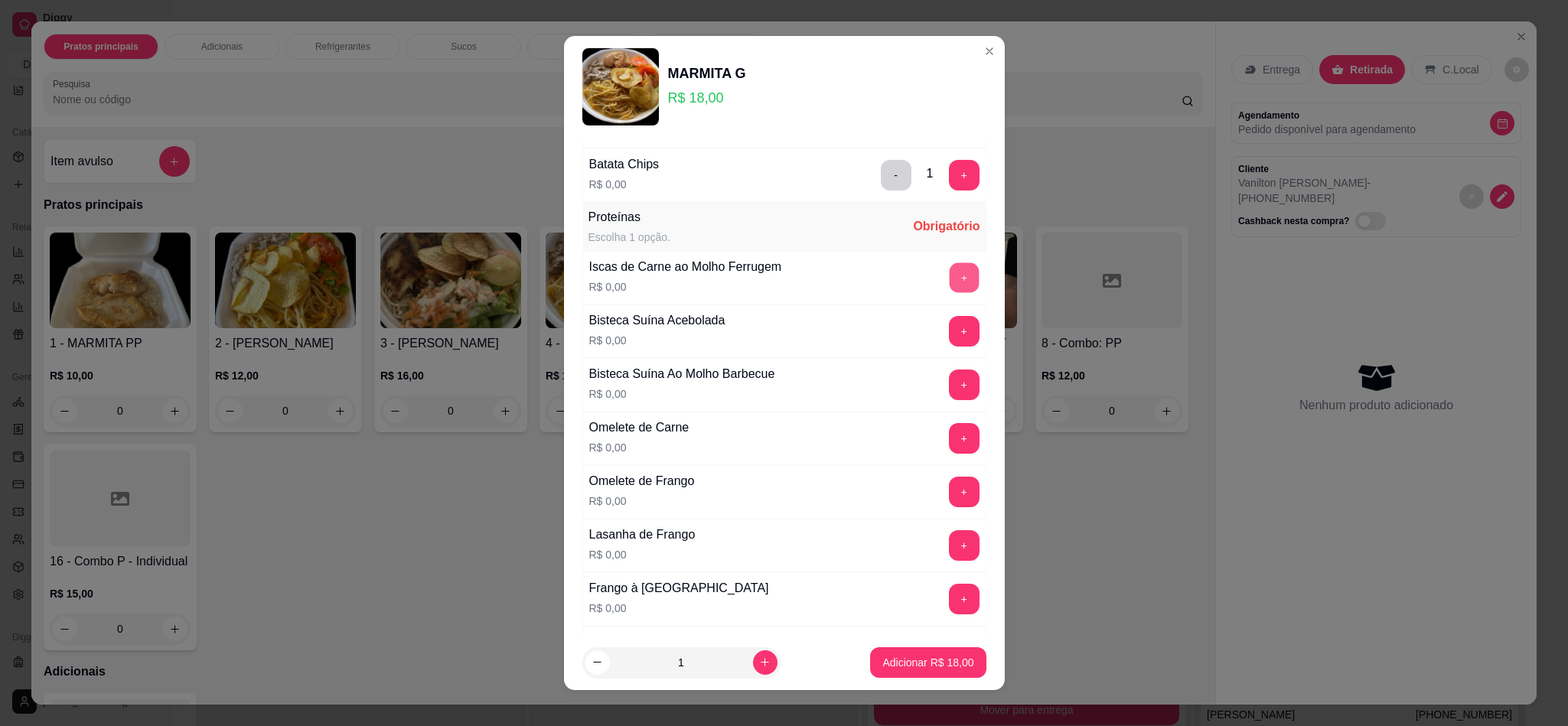
click at [949, 292] on button "+" at bounding box center [963, 277] width 30 height 30
click at [949, 293] on button "+" at bounding box center [964, 278] width 30 height 30
click at [881, 293] on button "-" at bounding box center [896, 278] width 30 height 30
click at [881, 292] on button "-" at bounding box center [895, 277] width 30 height 30
click at [949, 283] on button "+" at bounding box center [964, 278] width 30 height 30
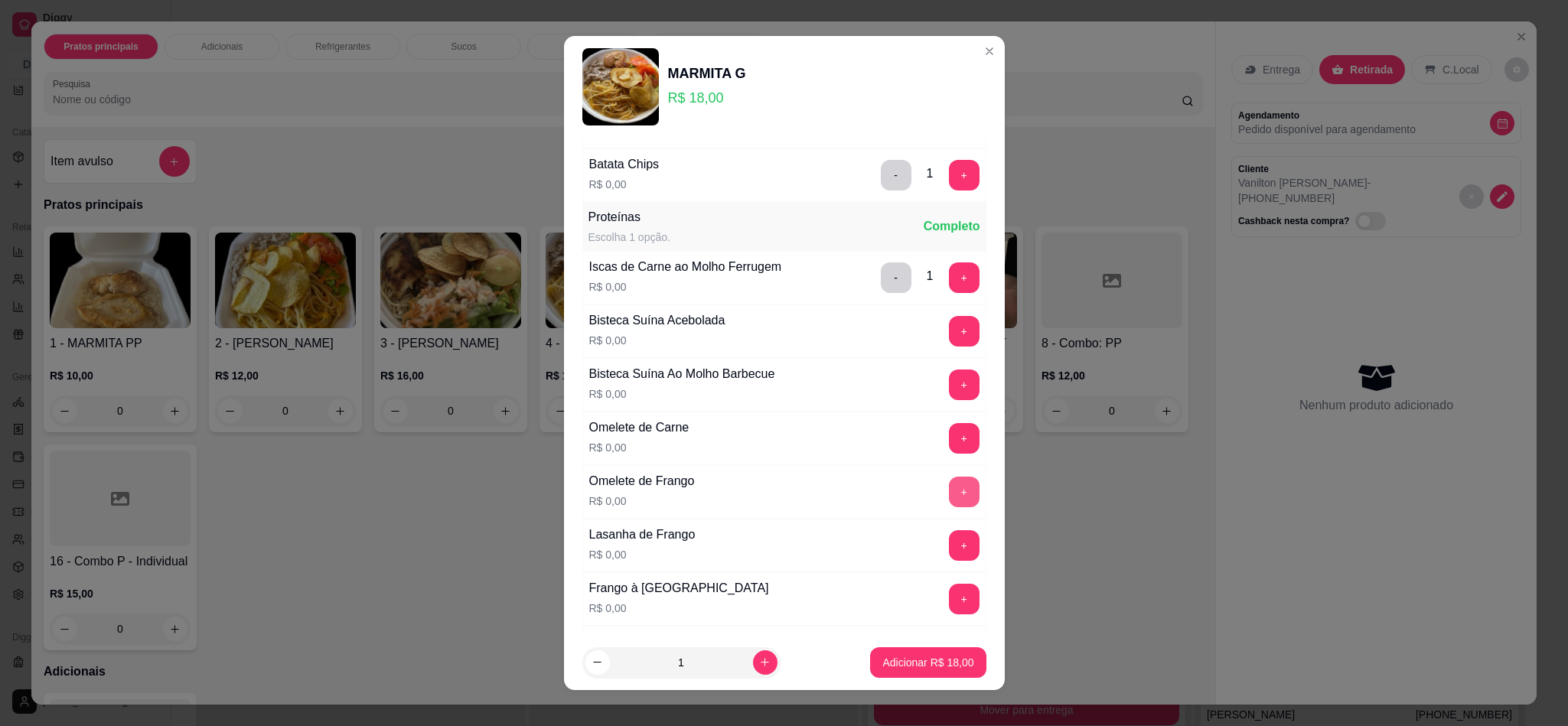
click at [949, 496] on button "+" at bounding box center [964, 492] width 30 height 30
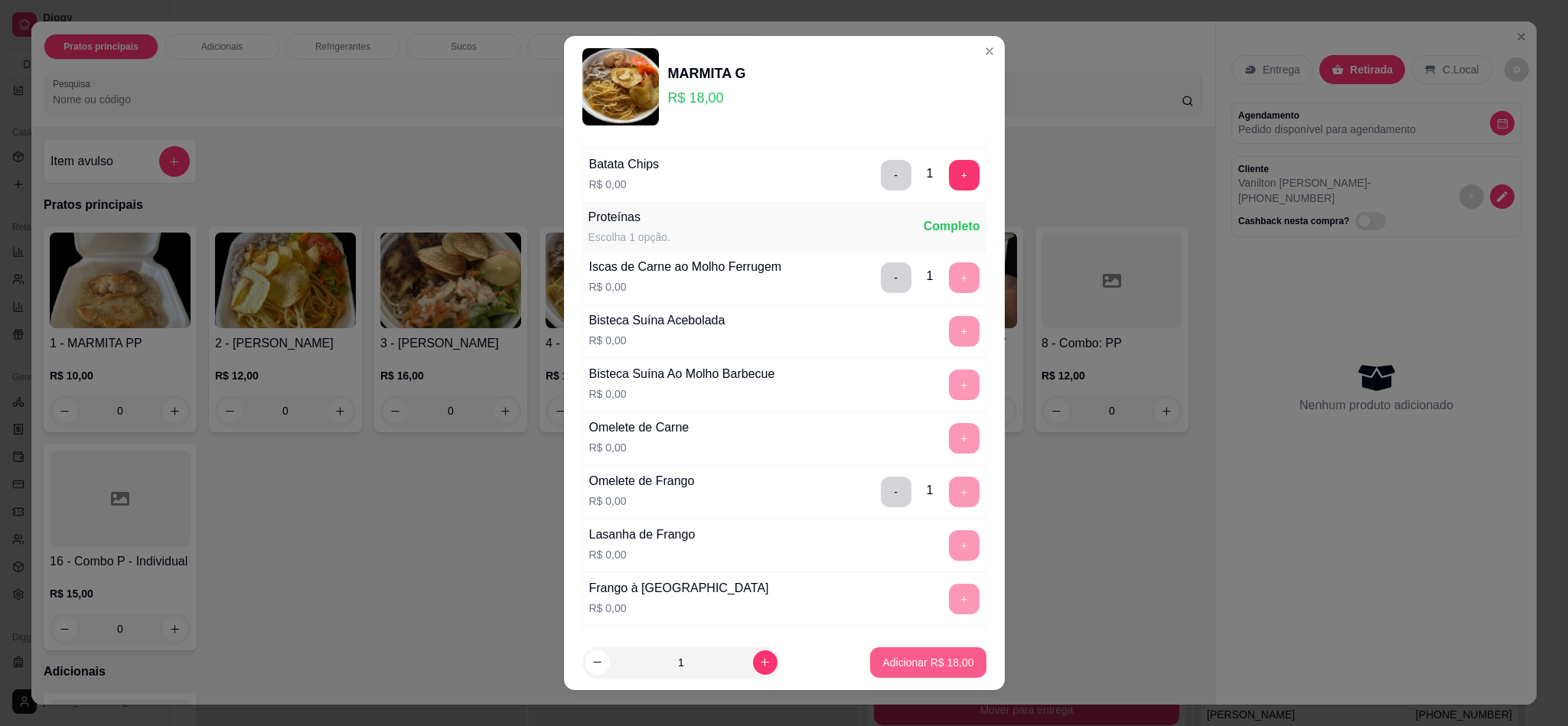
click at [927, 655] on p "Adicionar R$ 18,00" at bounding box center [928, 663] width 91 height 15
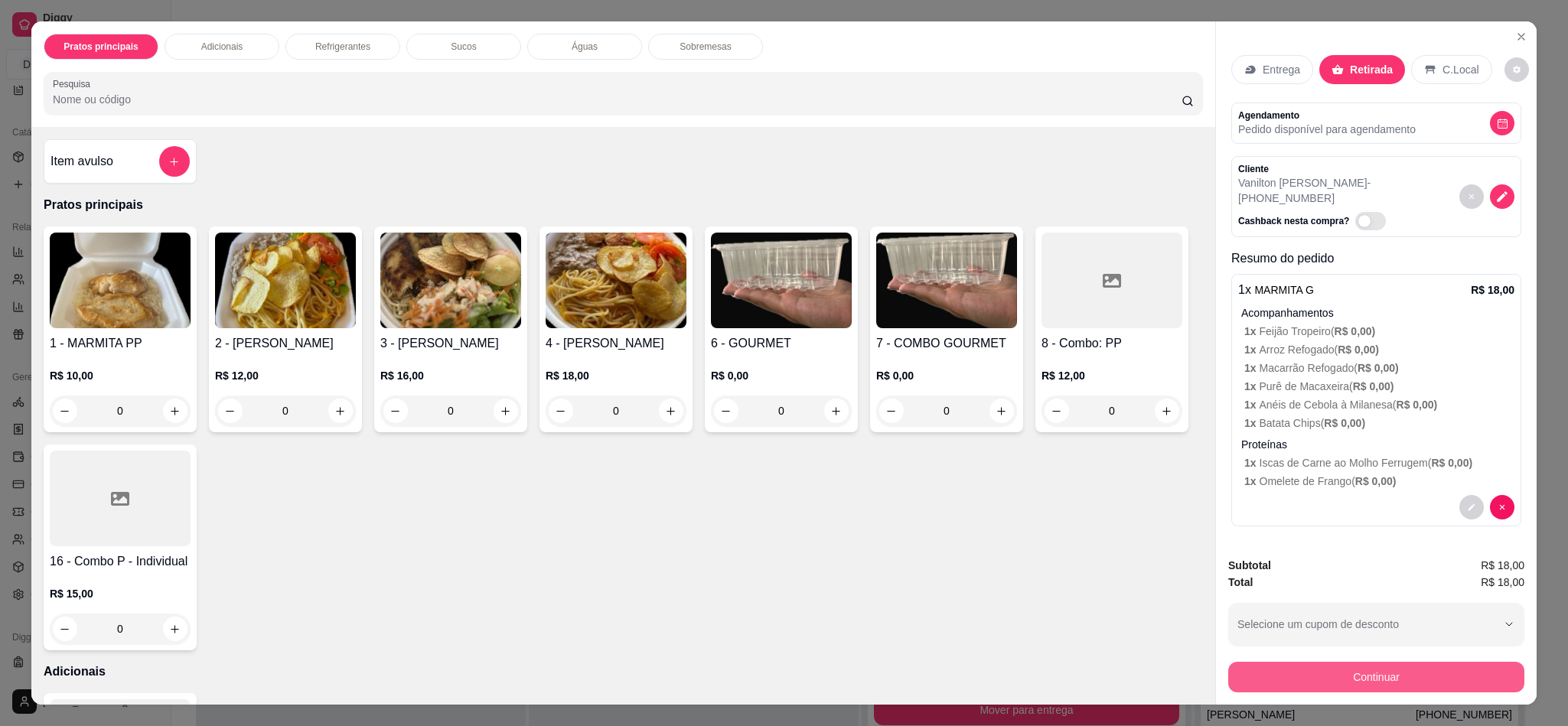
click at [1297, 668] on button "Continuar" at bounding box center [1375, 677] width 296 height 30
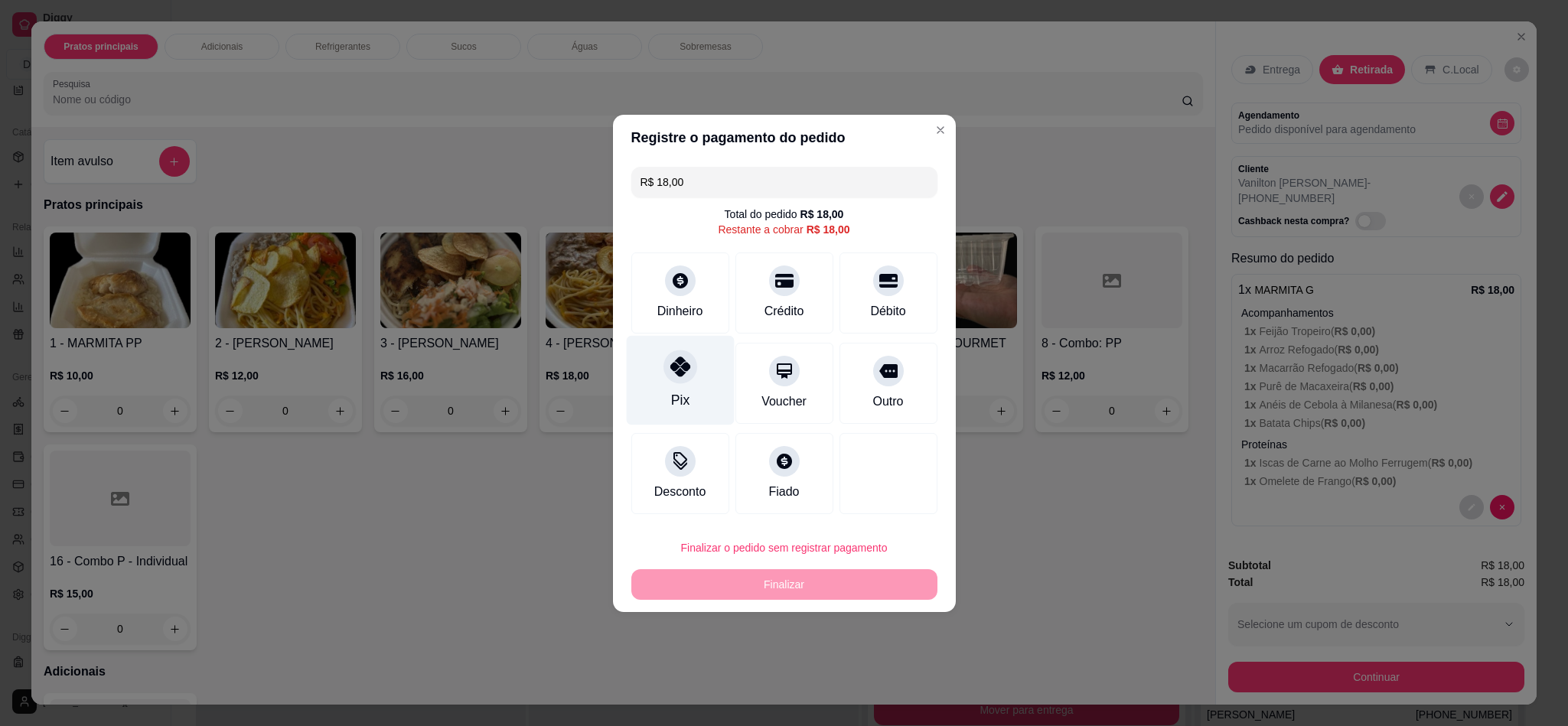
click at [675, 374] on icon at bounding box center [680, 366] width 20 height 20
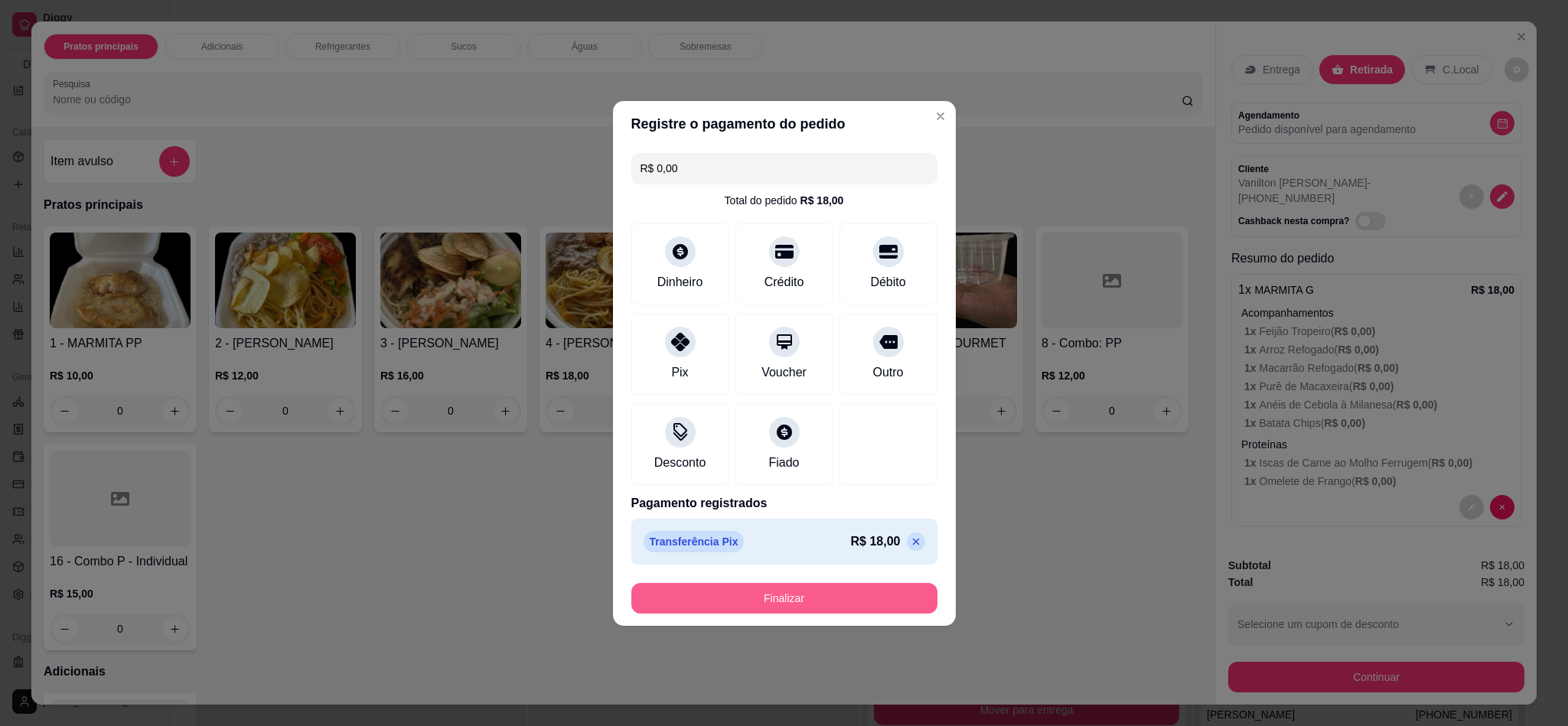
click at [779, 604] on button "Finalizar" at bounding box center [784, 599] width 306 height 30
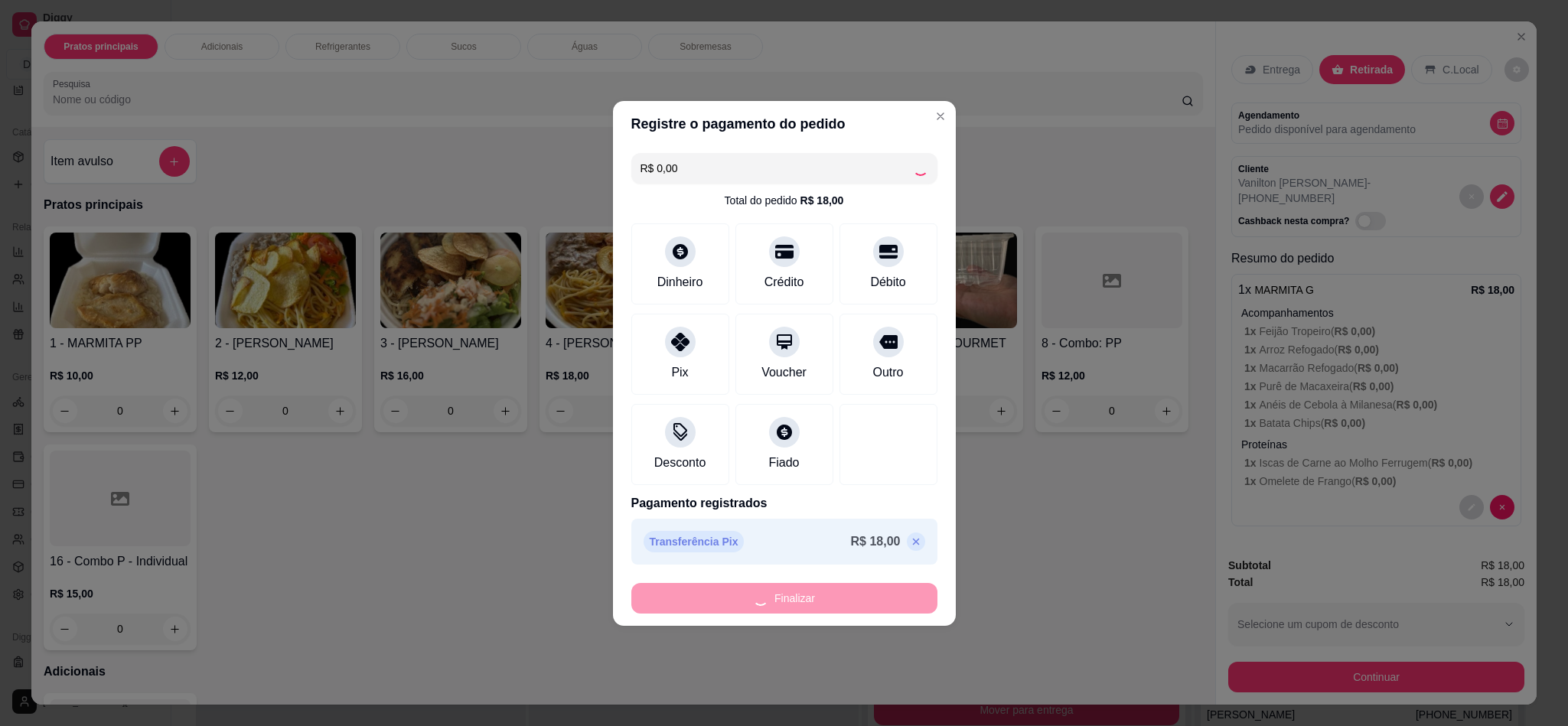
type input "-R$ 18,00"
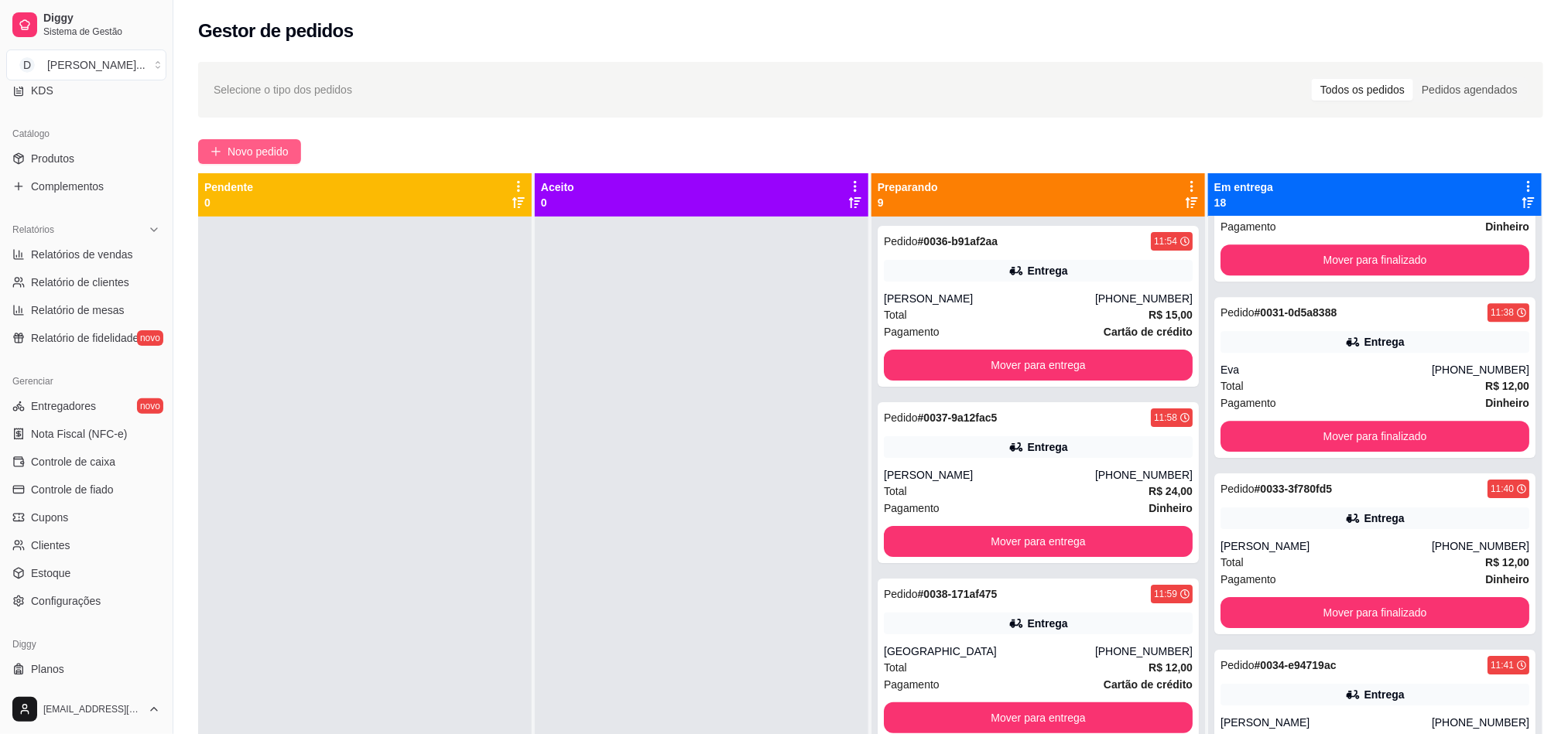
click at [277, 156] on span "Novo pedido" at bounding box center [258, 152] width 61 height 17
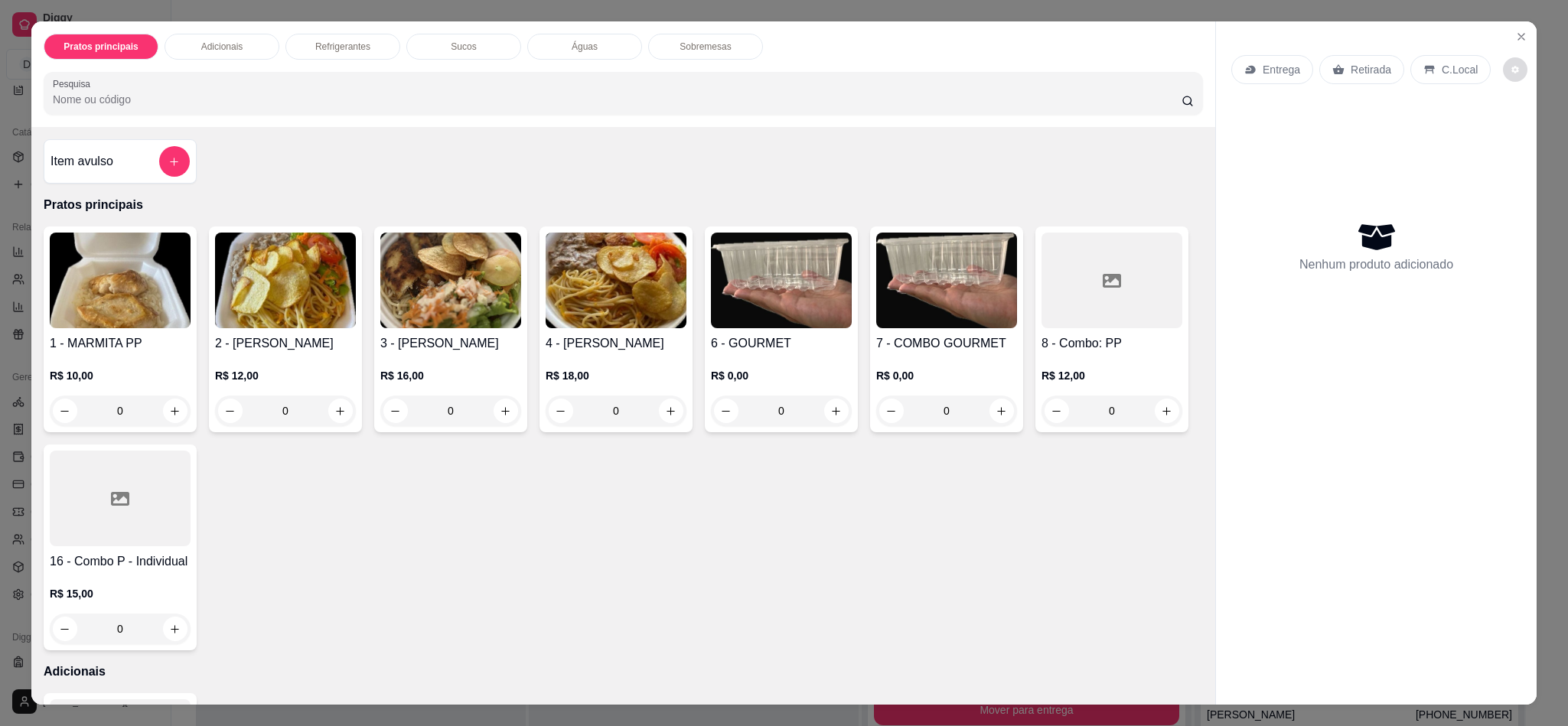
click at [1512, 71] on icon "decrease-product-quantity" at bounding box center [1516, 70] width 8 height 8
click at [1524, 127] on span "Automatic updates" at bounding box center [1520, 132] width 12 height 12
click at [1521, 132] on input "Automatic updates" at bounding box center [1516, 137] width 10 height 10
checkbox input "true"
click at [1516, 30] on icon "Close" at bounding box center [1521, 36] width 12 height 12
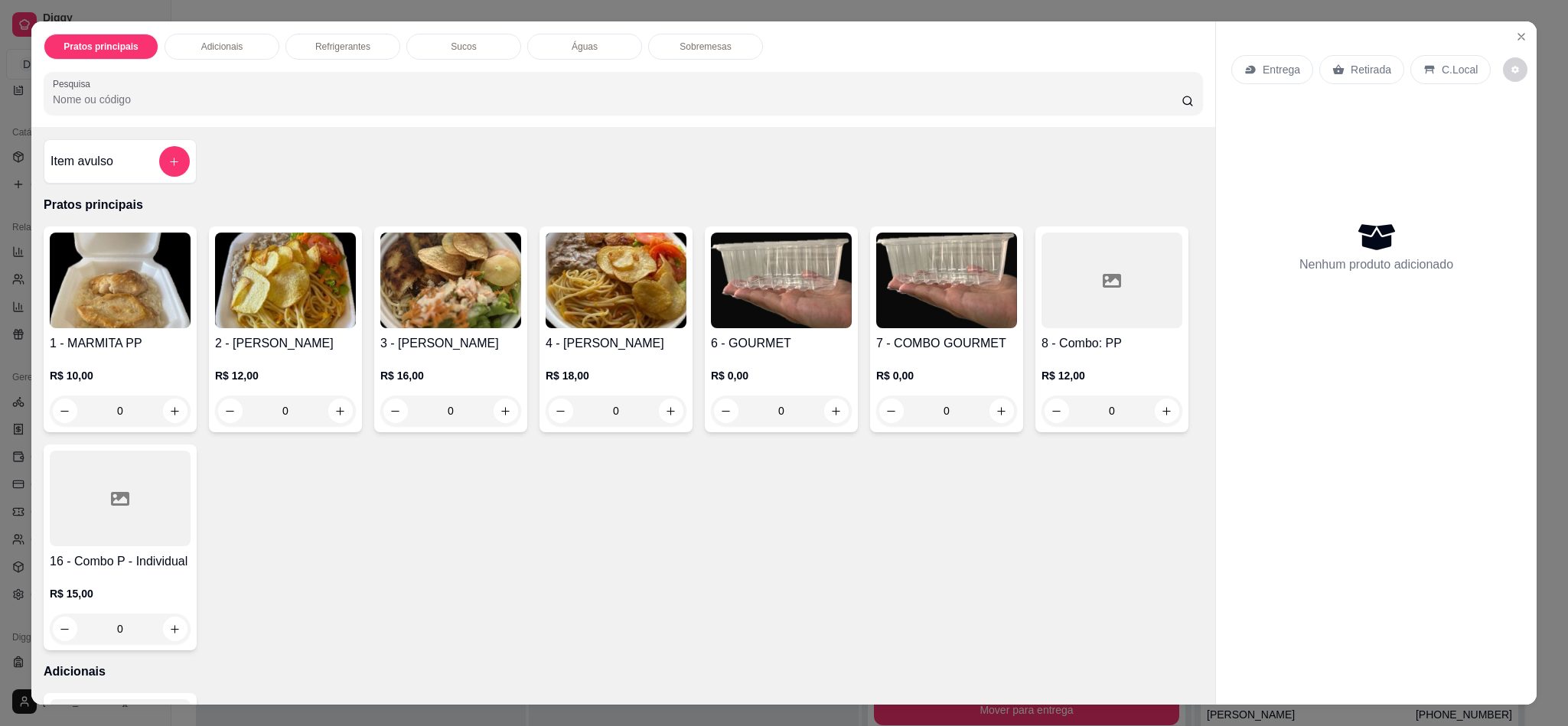
click at [1533, 60] on div "Pratos principais Adicionais Refrigerantes Sucos Águas Sobremesas Pesquisa Item…" at bounding box center [784, 363] width 1568 height 726
click at [1522, 51] on div "Entrega Retirada C.Local Nenhum produto adicionado" at bounding box center [1376, 349] width 321 height 658
click at [1515, 40] on icon "Close" at bounding box center [1521, 36] width 12 height 12
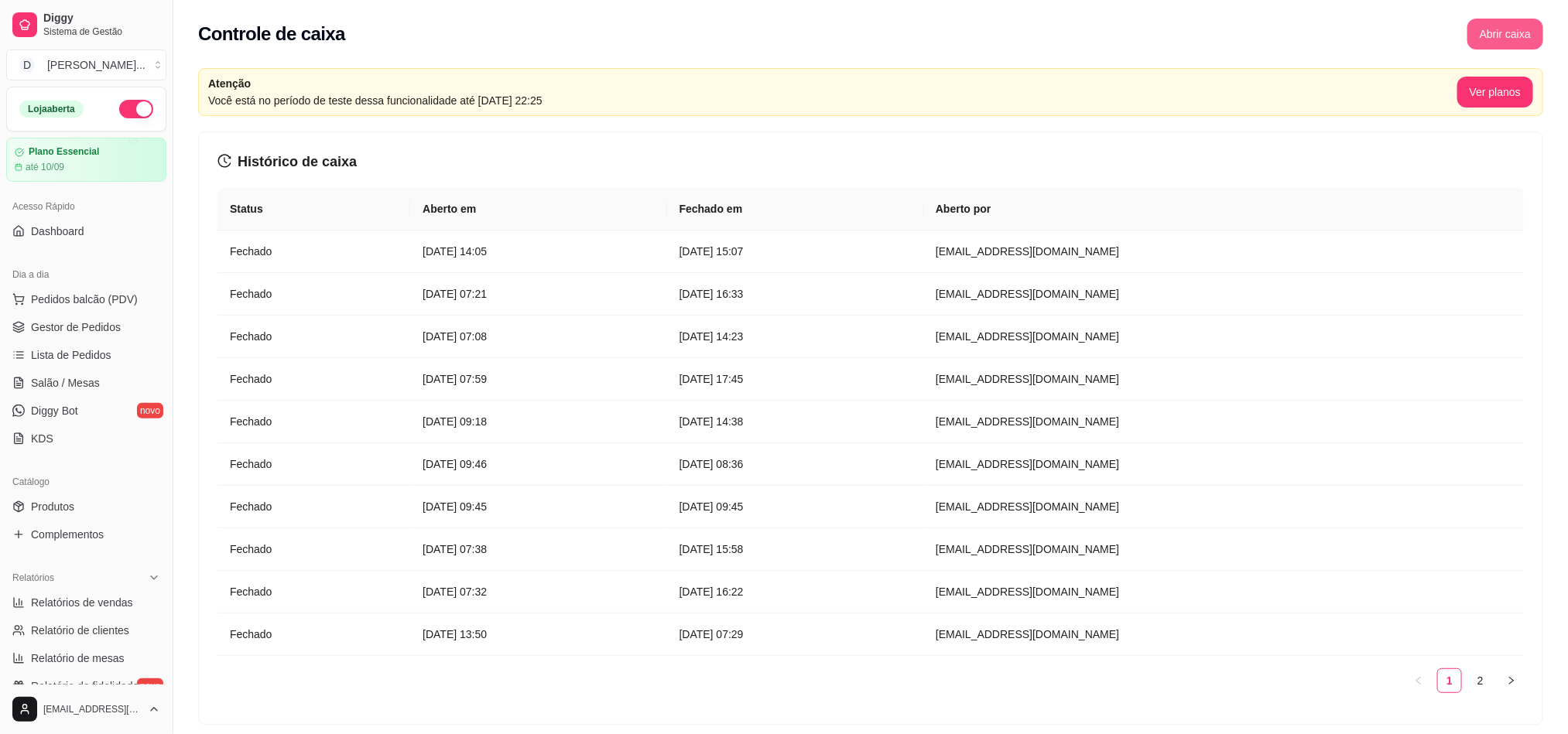
click at [1489, 42] on button "Abrir caixa" at bounding box center [1505, 34] width 76 height 31
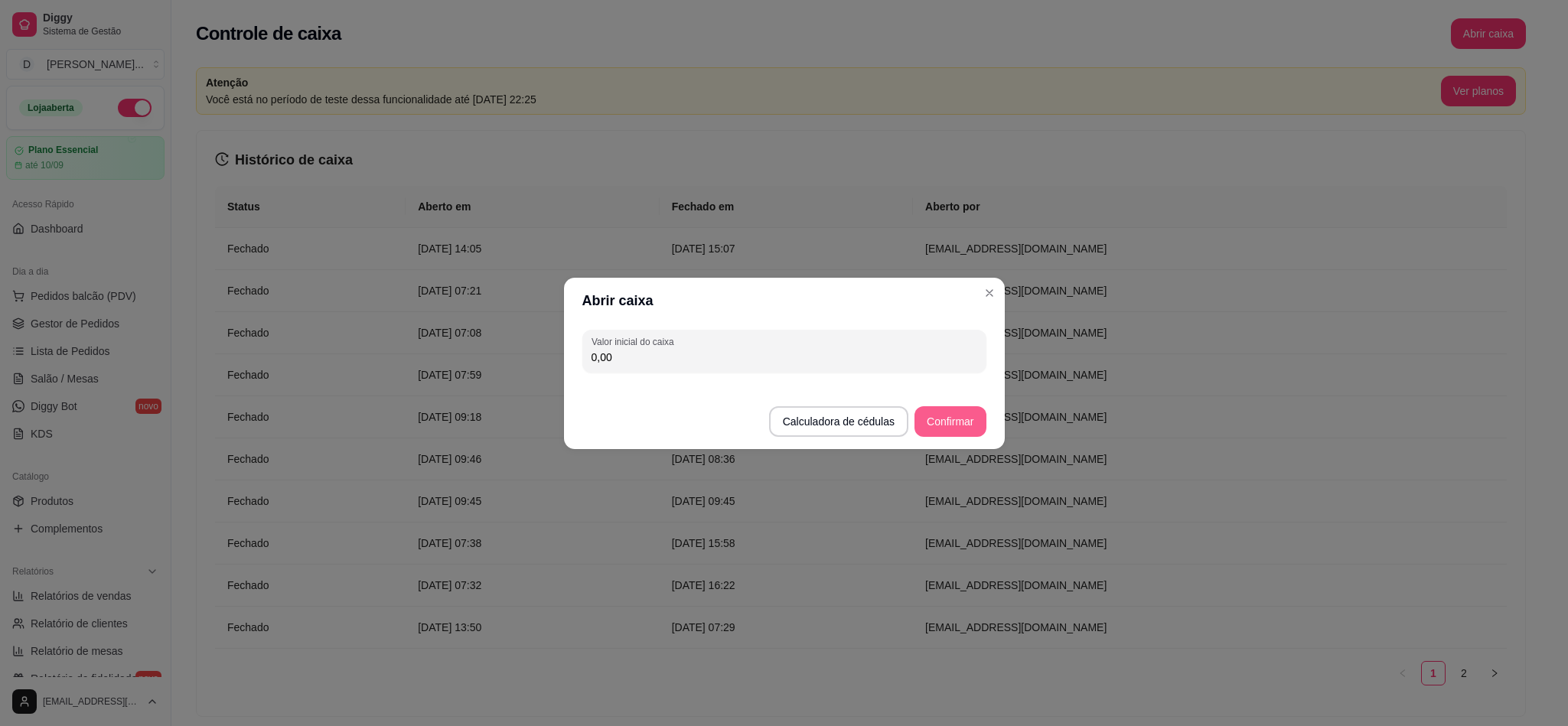
click at [968, 406] on button "Confirmar" at bounding box center [950, 421] width 71 height 30
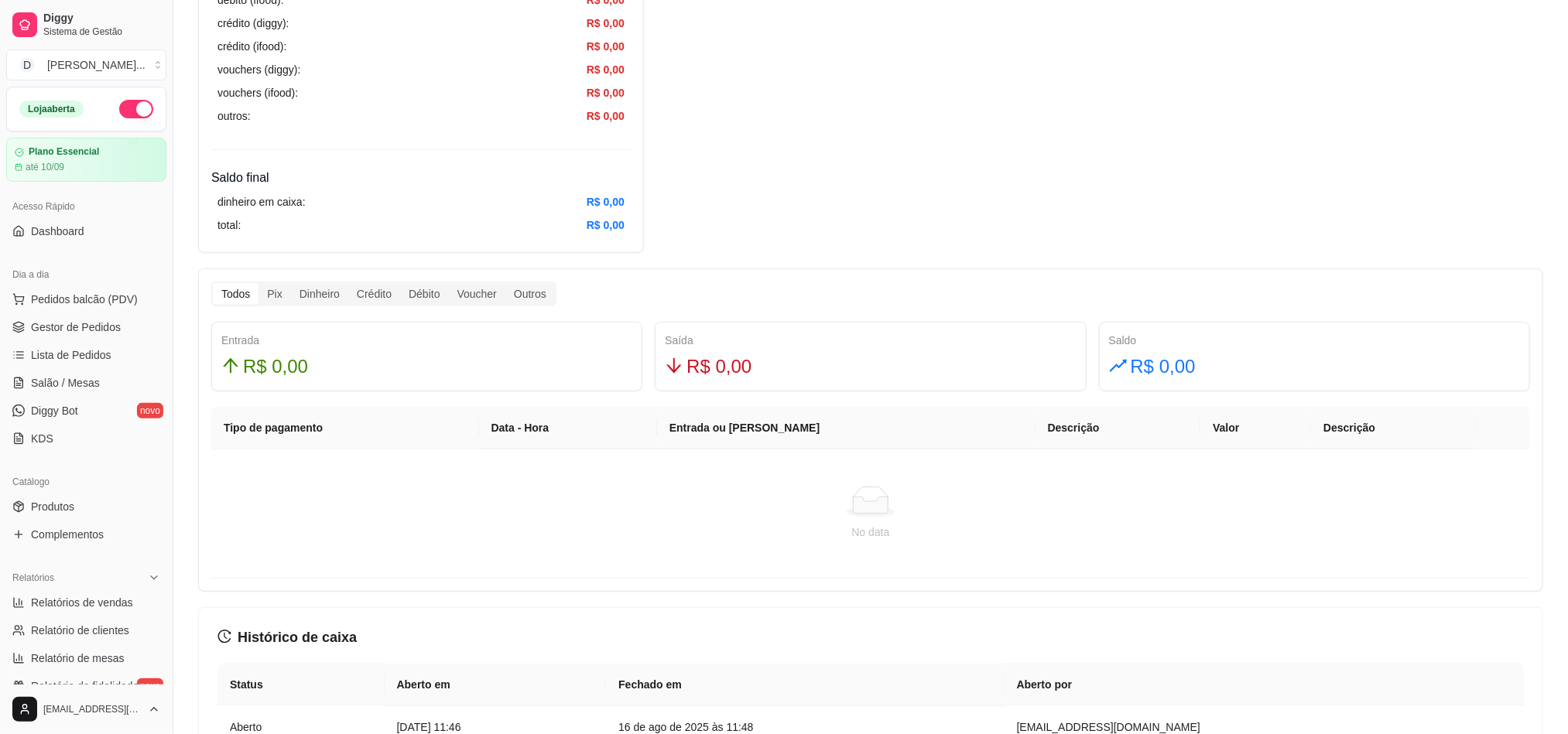
scroll to position [580, 0]
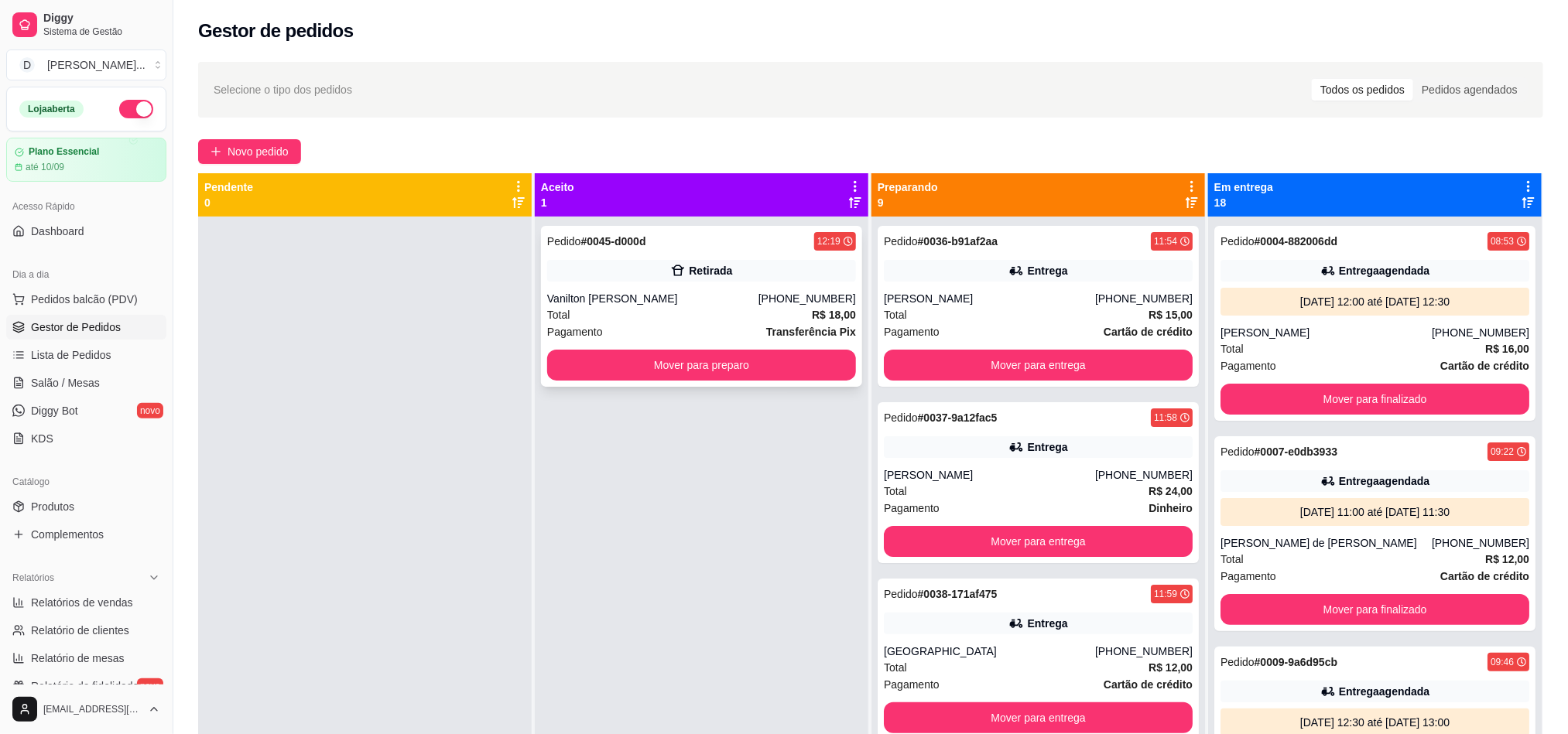
click at [623, 311] on div "Total R$ 18,00" at bounding box center [702, 315] width 309 height 17
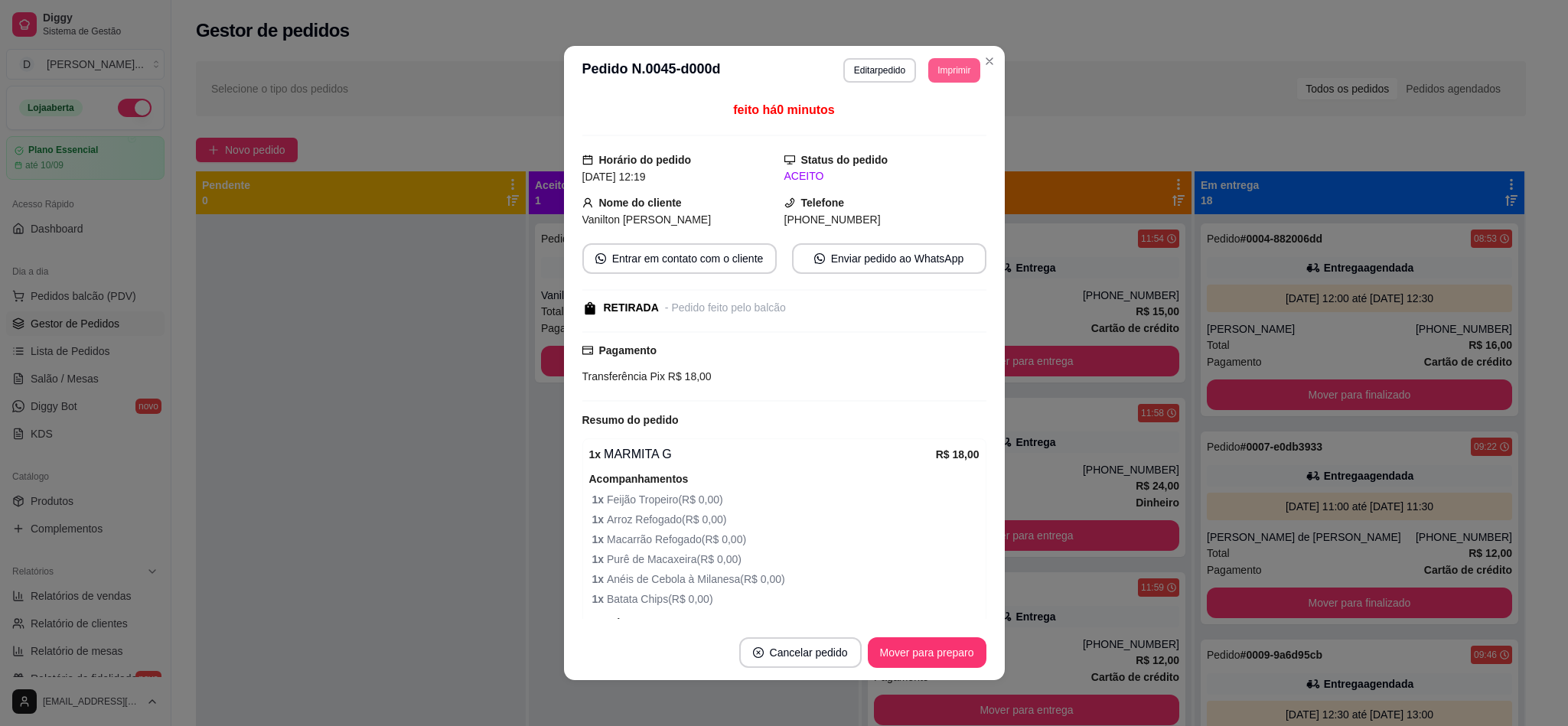
click at [942, 65] on button "Imprimir" at bounding box center [953, 70] width 52 height 24
click at [925, 118] on button "IMPRESSORA" at bounding box center [929, 118] width 89 height 20
click at [929, 61] on button "Imprimir" at bounding box center [953, 70] width 50 height 24
click at [925, 113] on button "IMPRESSORA" at bounding box center [919, 123] width 108 height 24
click at [885, 640] on button "Mover para preparo" at bounding box center [927, 653] width 118 height 30
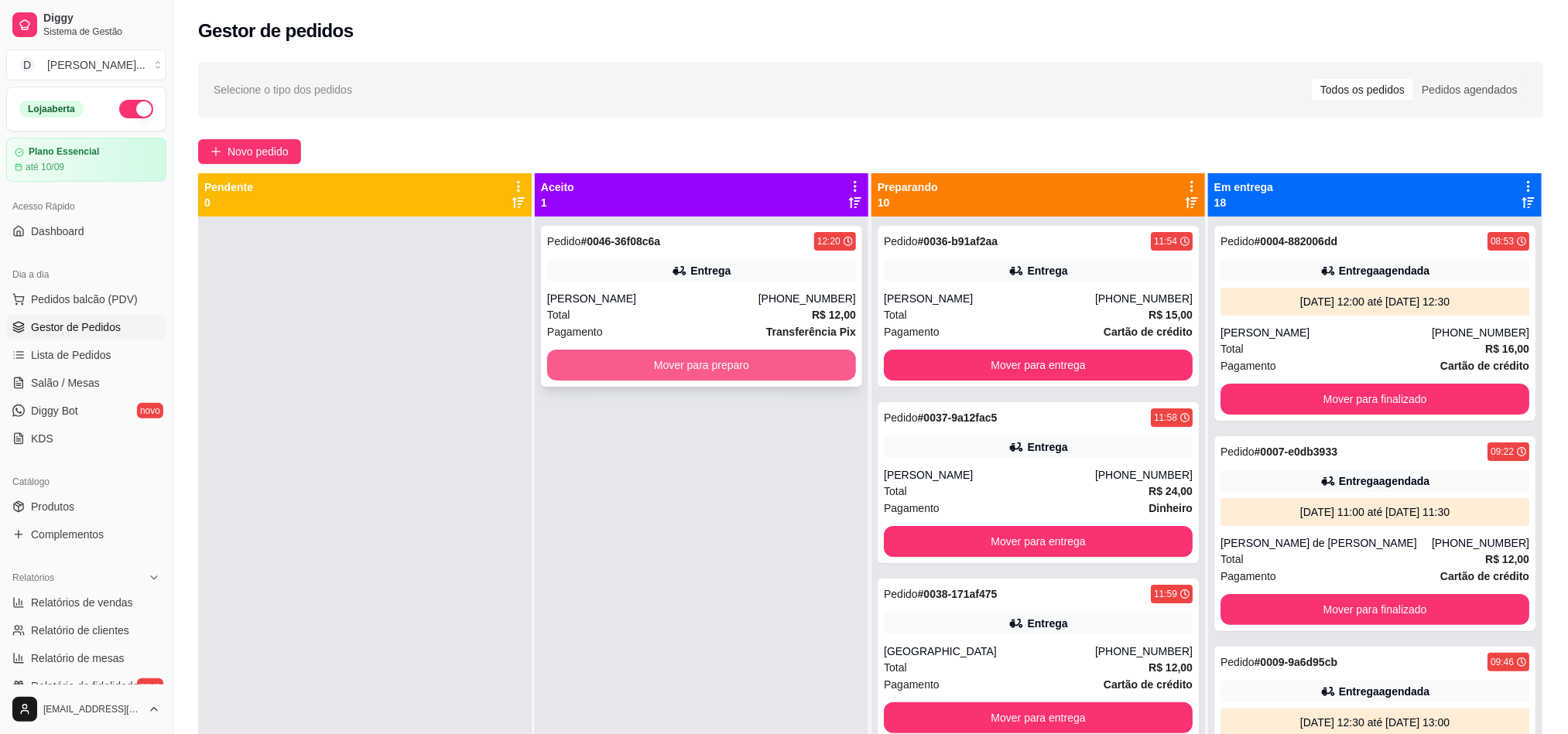
click at [614, 358] on button "Mover para preparo" at bounding box center [702, 365] width 309 height 31
click at [609, 346] on div "Pedido # 0047-f0bf76a2 12:21 Retirada [PERSON_NAME] [PHONE_NUMBER] Total R$ 16,…" at bounding box center [701, 306] width 321 height 160
click at [618, 381] on div "Pedido # 0047-f0bf76a2 12:21 Retirada [PERSON_NAME] [PHONE_NUMBER] Total R$ 16,…" at bounding box center [701, 306] width 321 height 160
click at [920, 656] on div "[GEOGRAPHIC_DATA]" at bounding box center [989, 651] width 211 height 15
click at [560, 362] on button "Mover para preparo" at bounding box center [702, 365] width 309 height 31
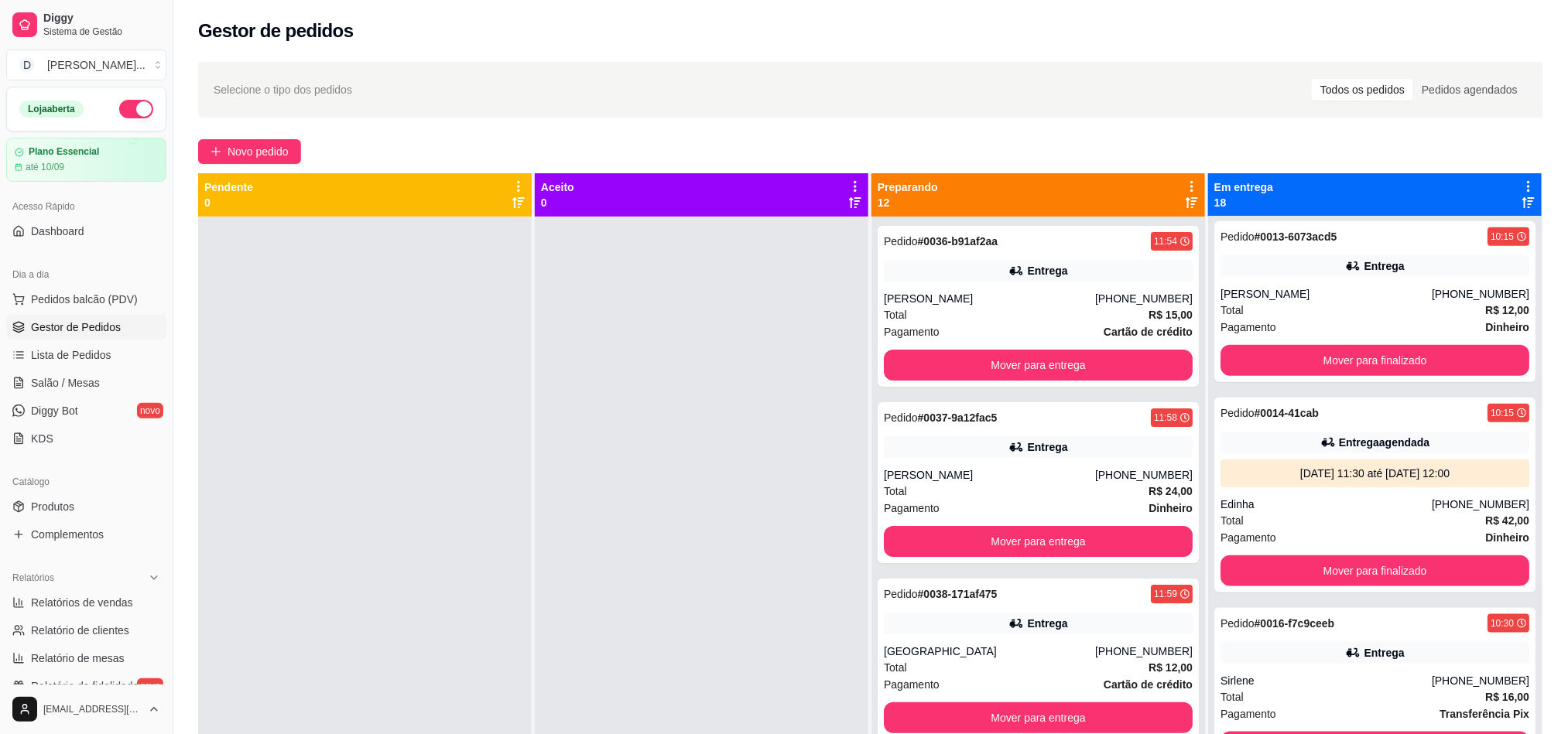
scroll to position [1044, 0]
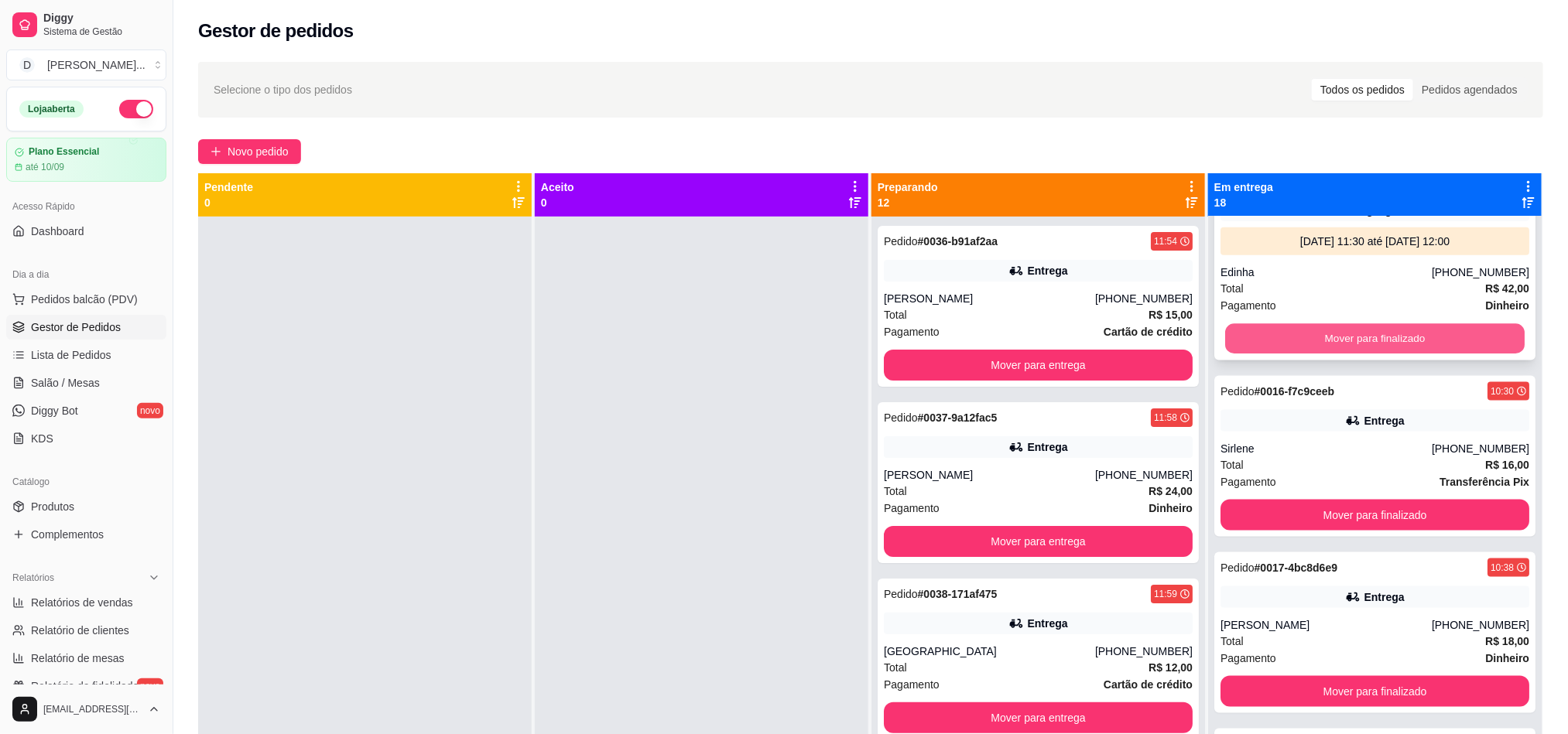
click at [1305, 341] on button "Mover para finalizado" at bounding box center [1374, 339] width 300 height 30
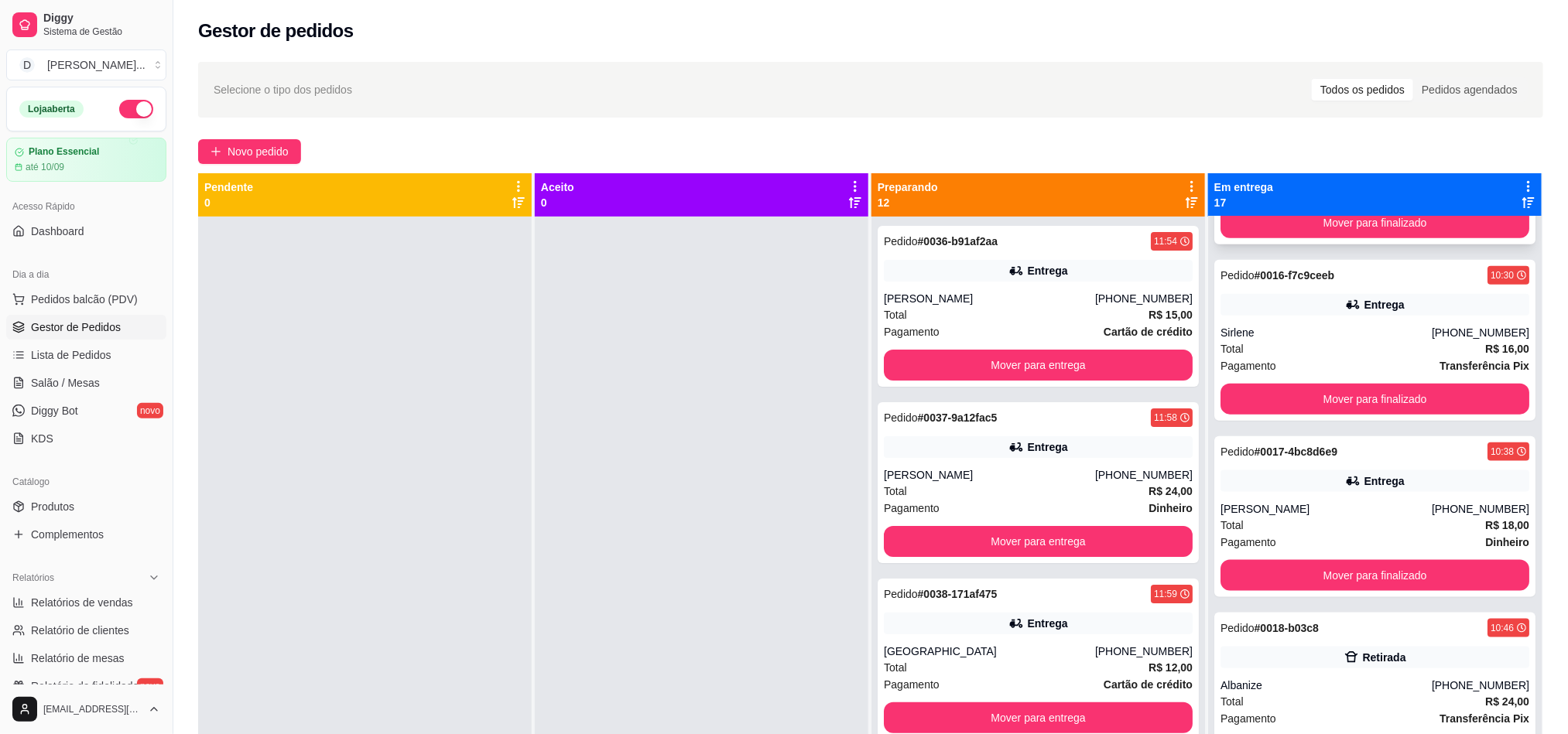
scroll to position [1066, 0]
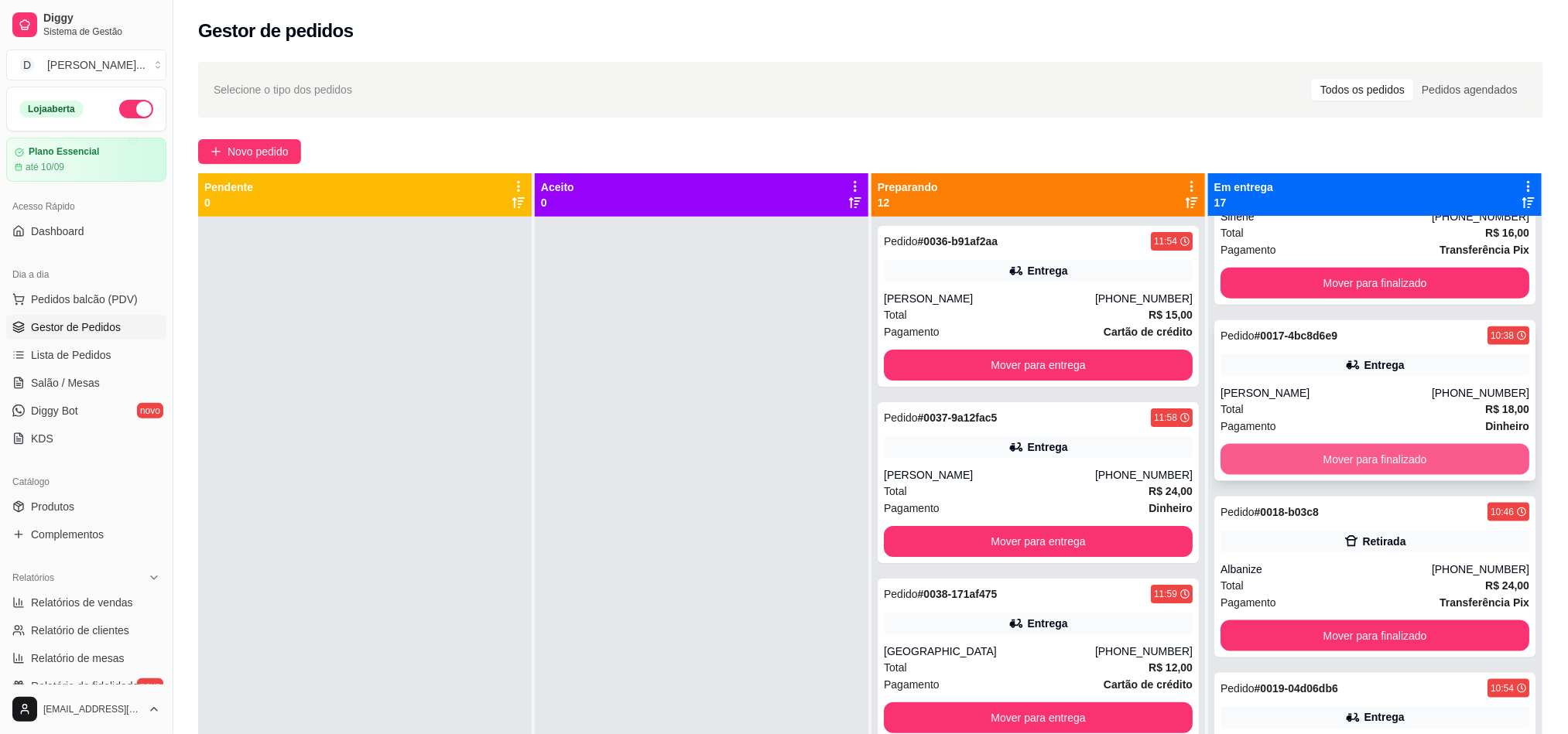
click at [1342, 463] on button "Mover para finalizado" at bounding box center [1375, 459] width 309 height 31
click at [1342, 463] on button "Mover para finalizado" at bounding box center [1374, 459] width 300 height 30
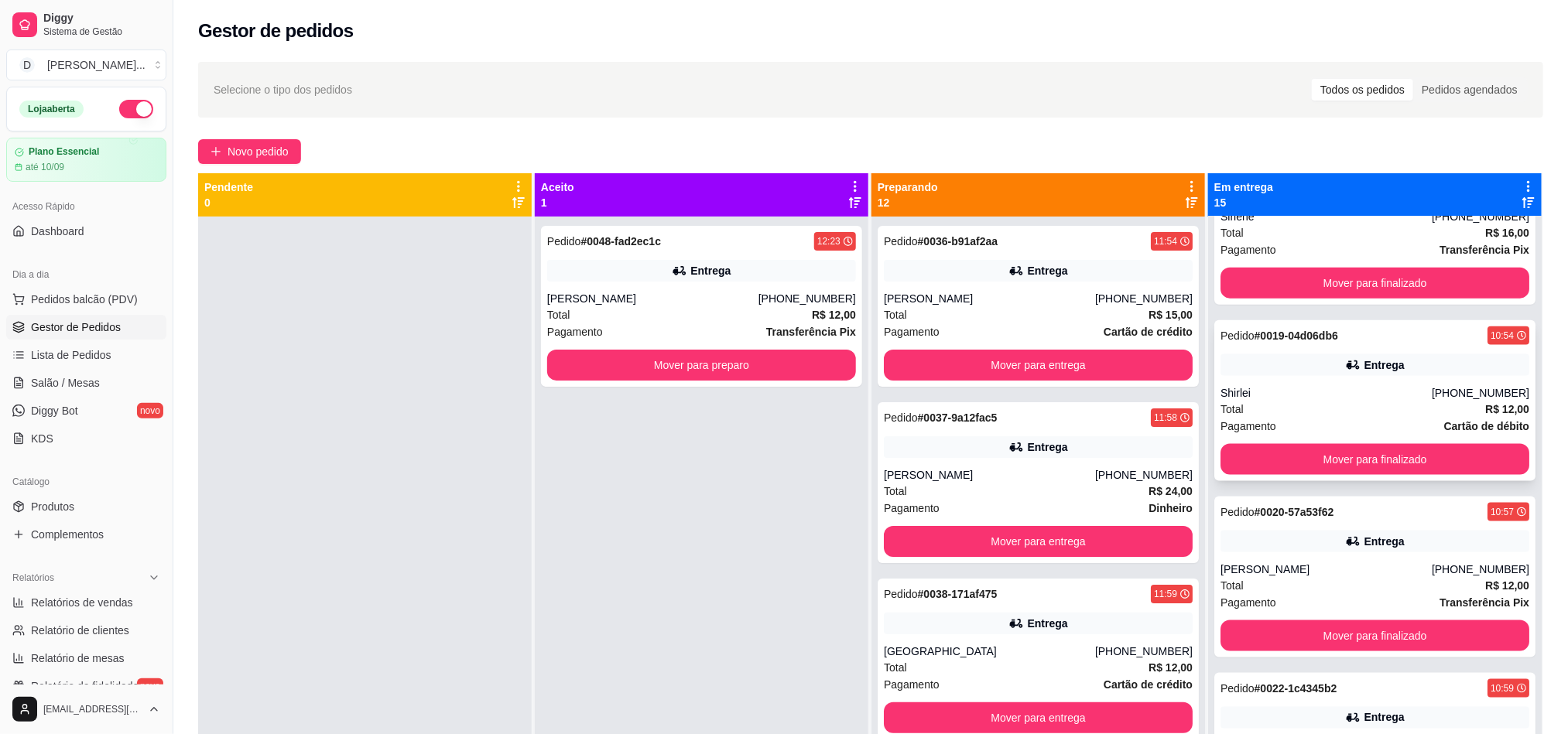
click at [1296, 408] on div "Total R$ 12,00" at bounding box center [1375, 409] width 309 height 17
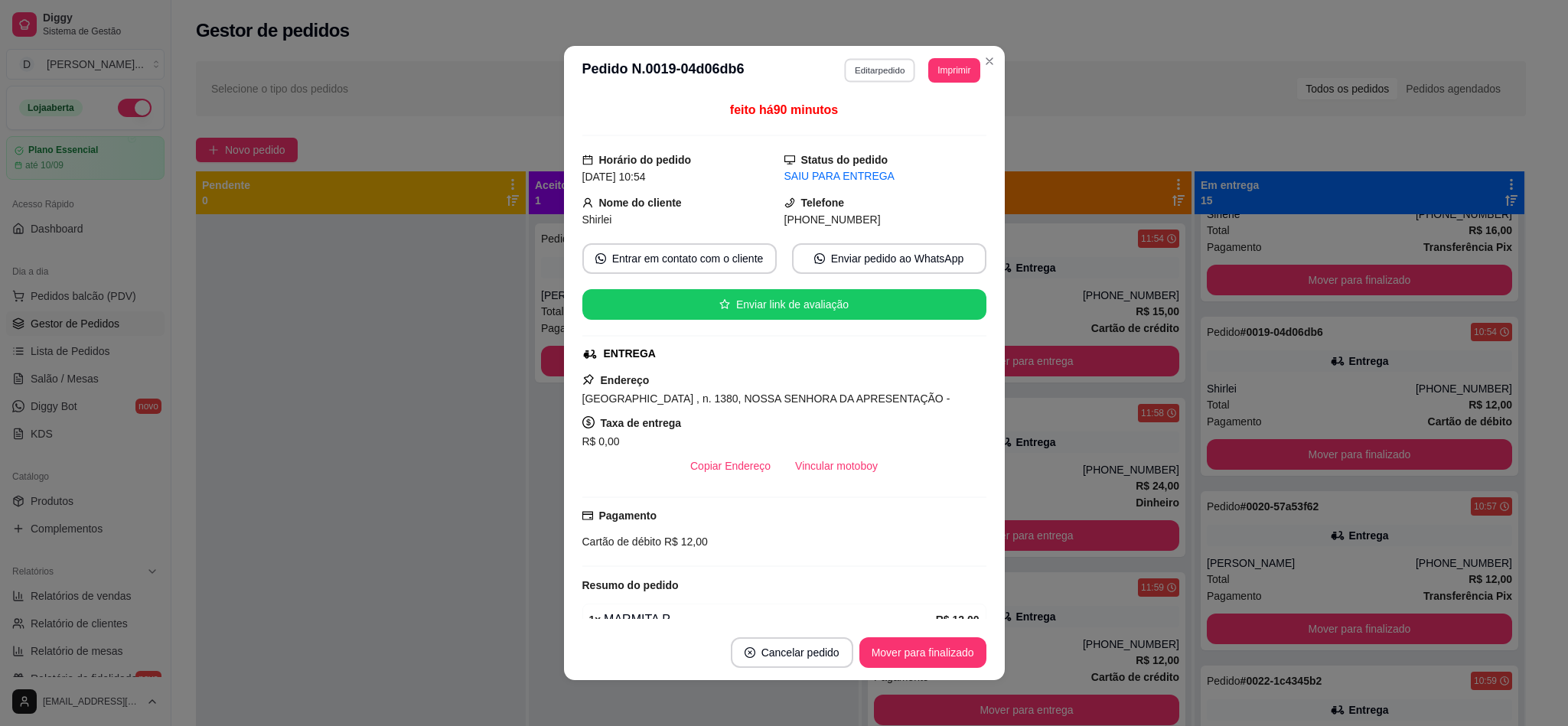
click at [882, 65] on button "Editar pedido" at bounding box center [880, 70] width 71 height 24
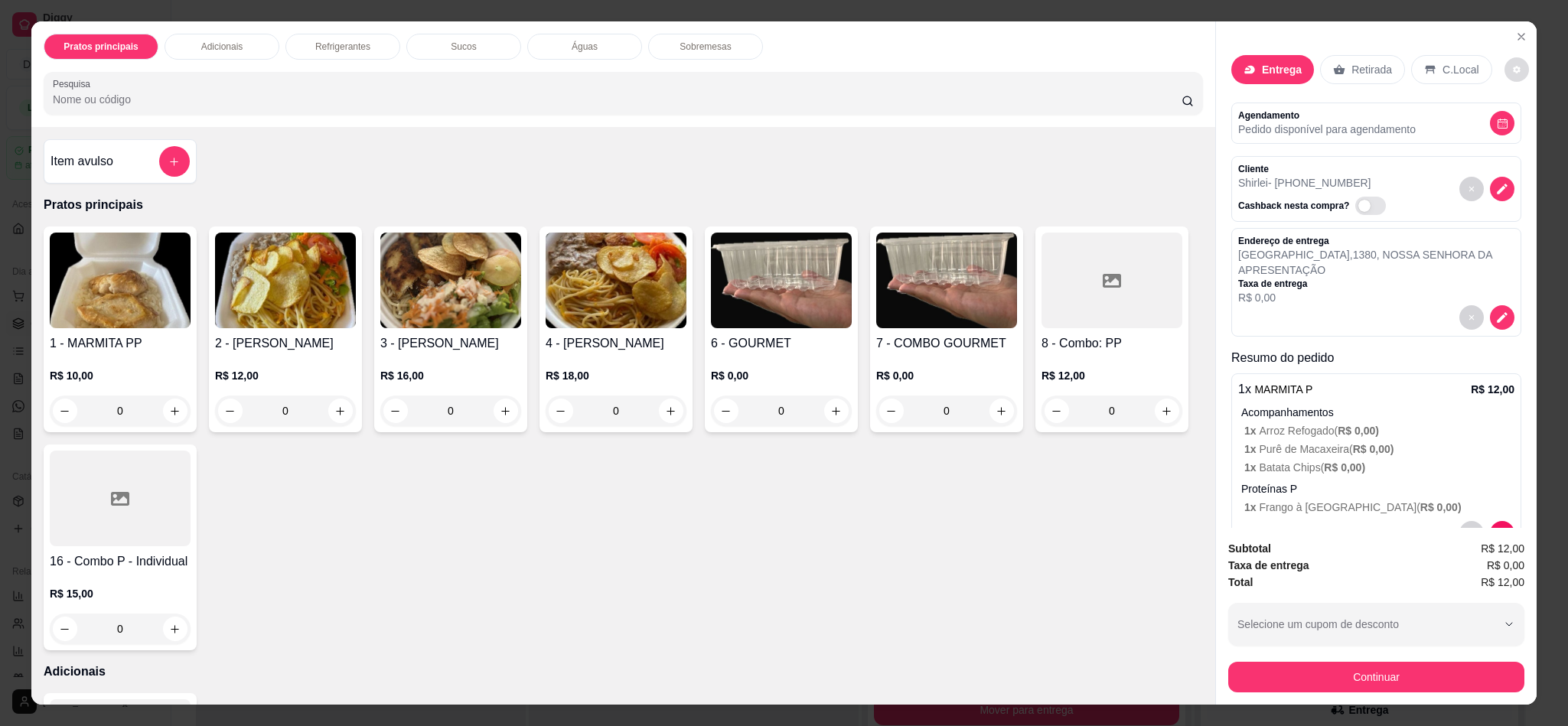
click at [1512, 65] on icon "decrease-product-quantity" at bounding box center [1516, 69] width 9 height 9
click at [1527, 138] on span "Automatic updates" at bounding box center [1527, 132] width 30 height 19
click at [1521, 138] on input "Automatic updates" at bounding box center [1516, 137] width 10 height 10
checkbox input "false"
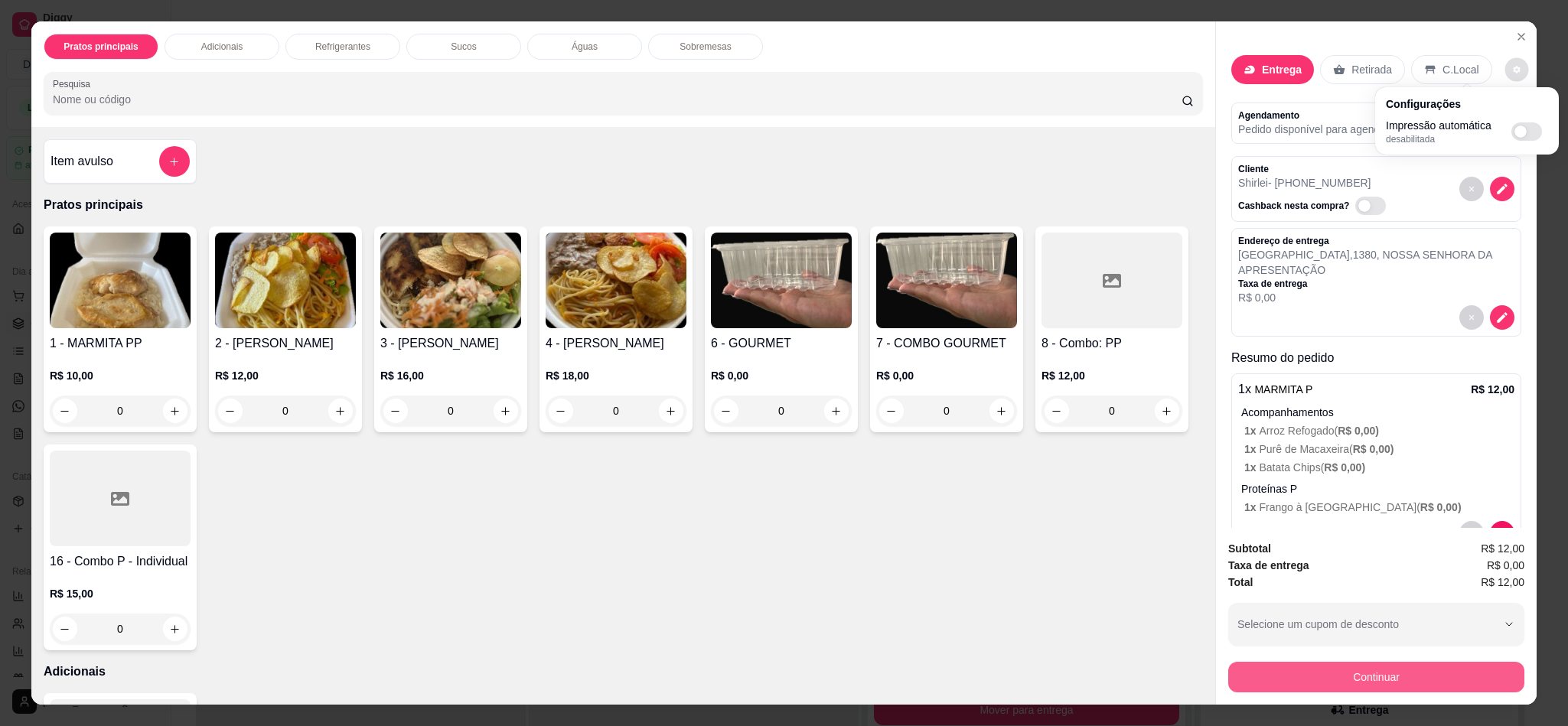
click at [1362, 689] on button "Continuar" at bounding box center [1375, 677] width 296 height 30
click at [1332, 682] on button "Continuar" at bounding box center [1375, 677] width 296 height 30
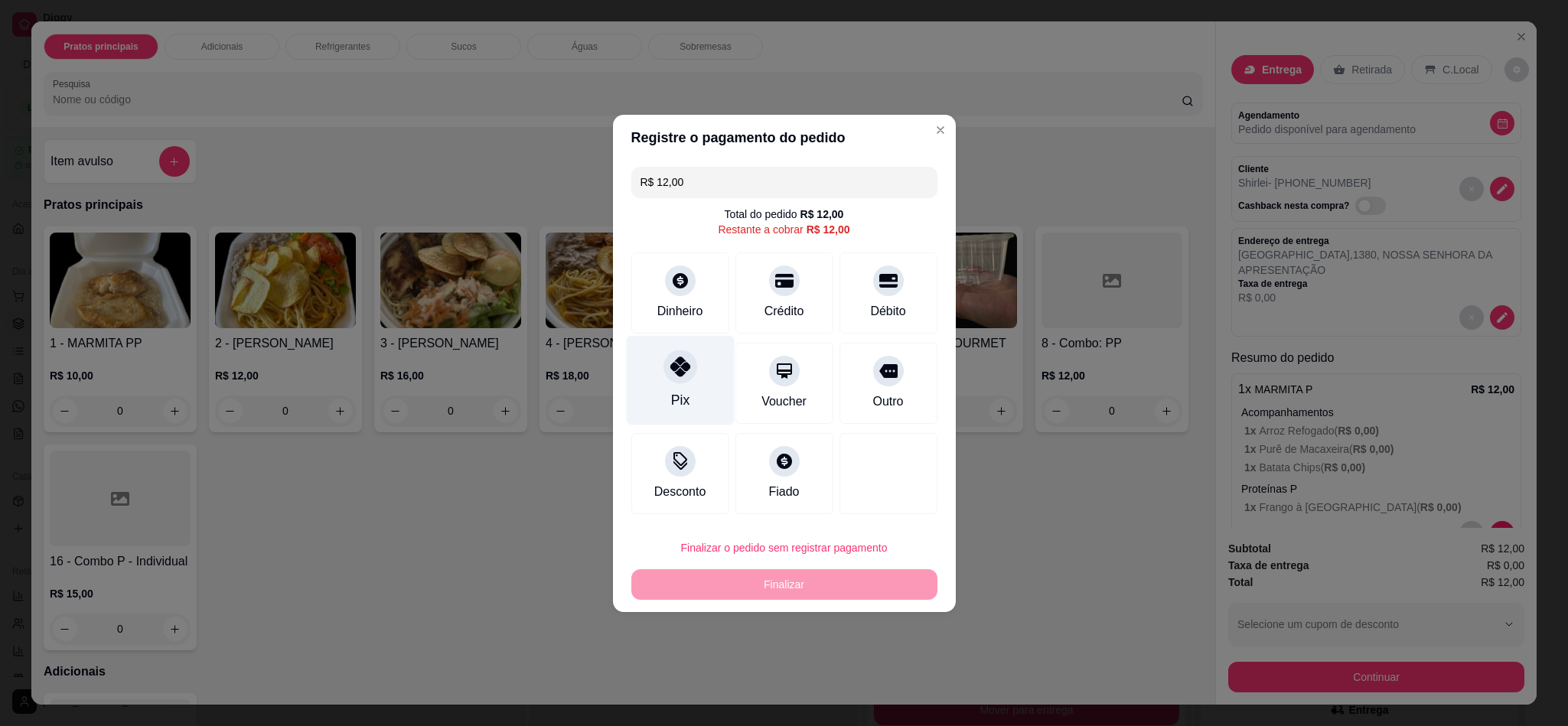
click at [684, 367] on icon at bounding box center [680, 366] width 20 height 20
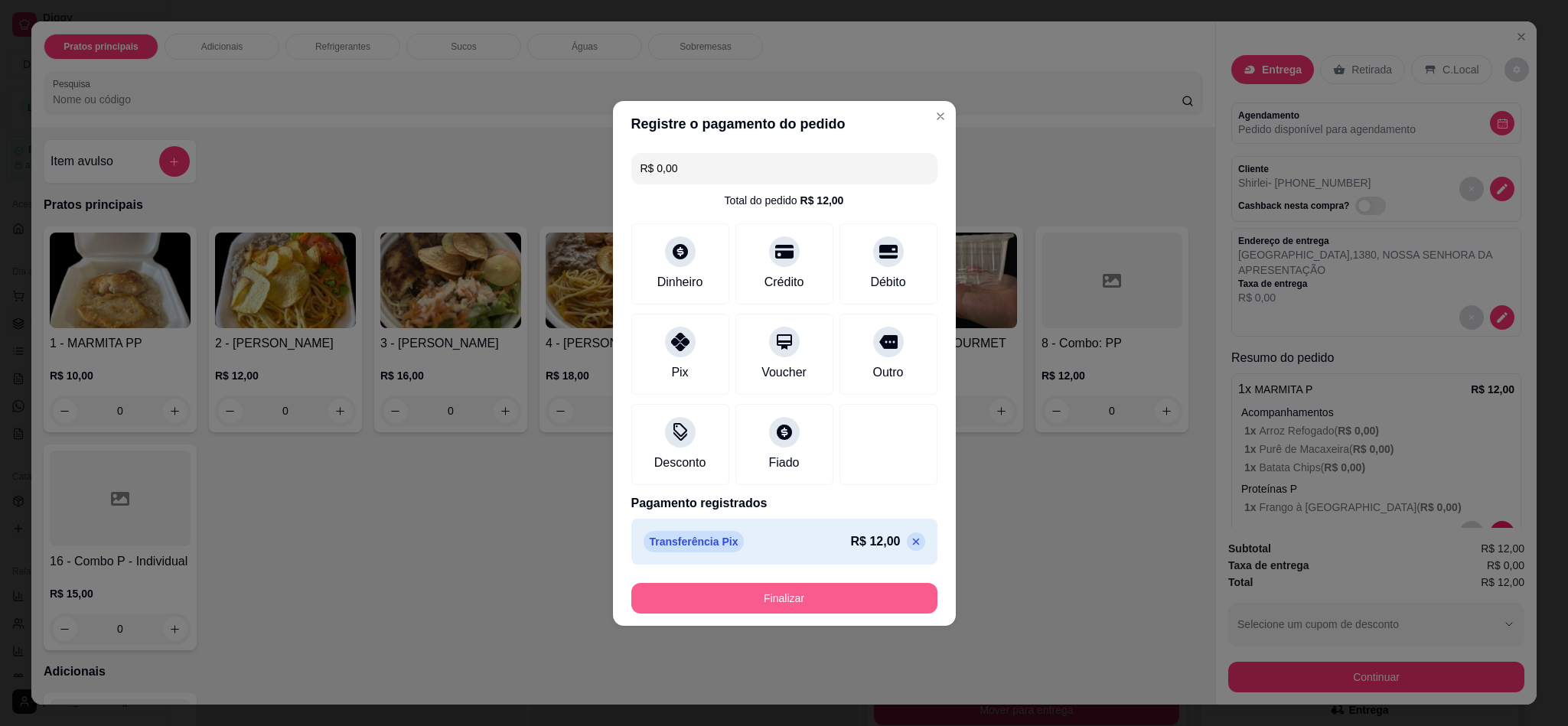
click at [804, 593] on button "Finalizar" at bounding box center [784, 599] width 306 height 30
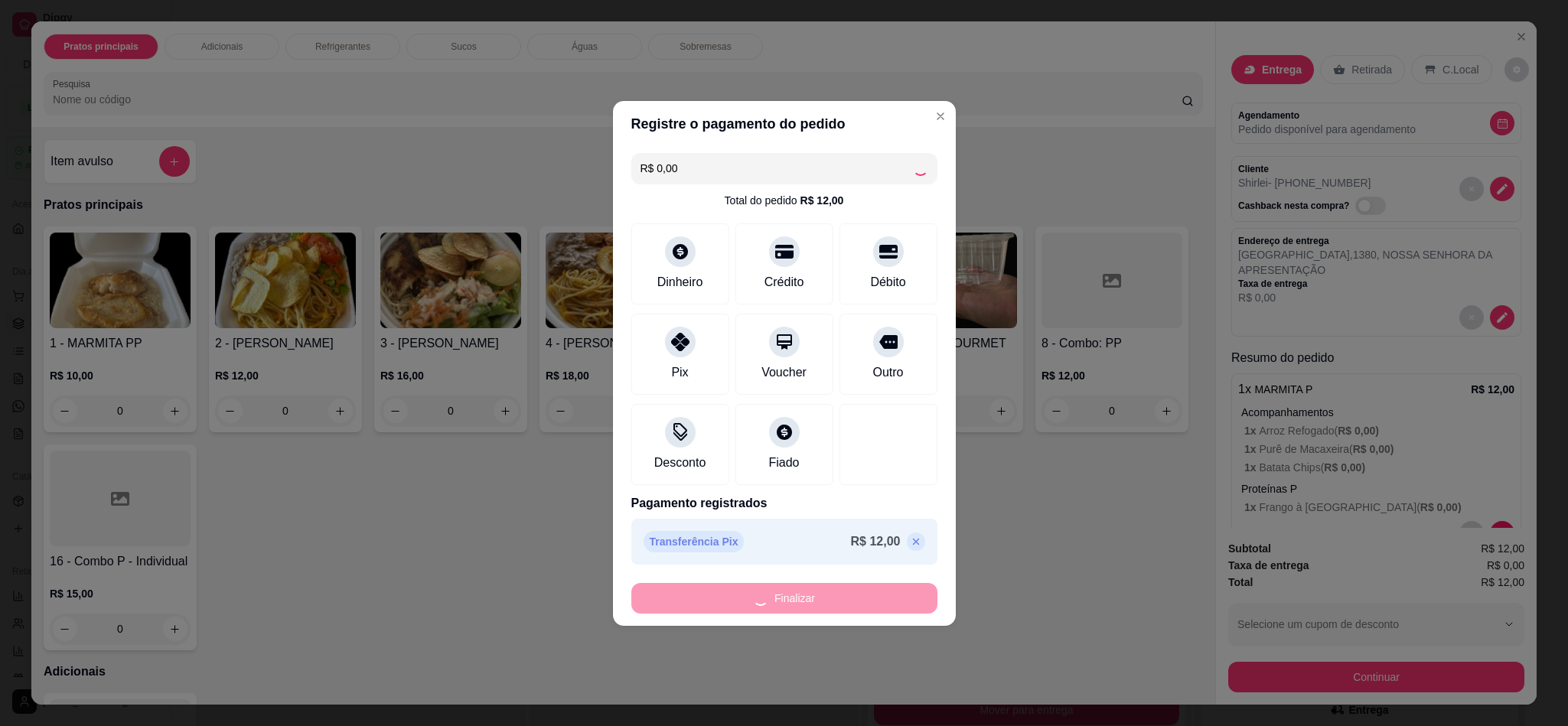
type input "-R$ 12,00"
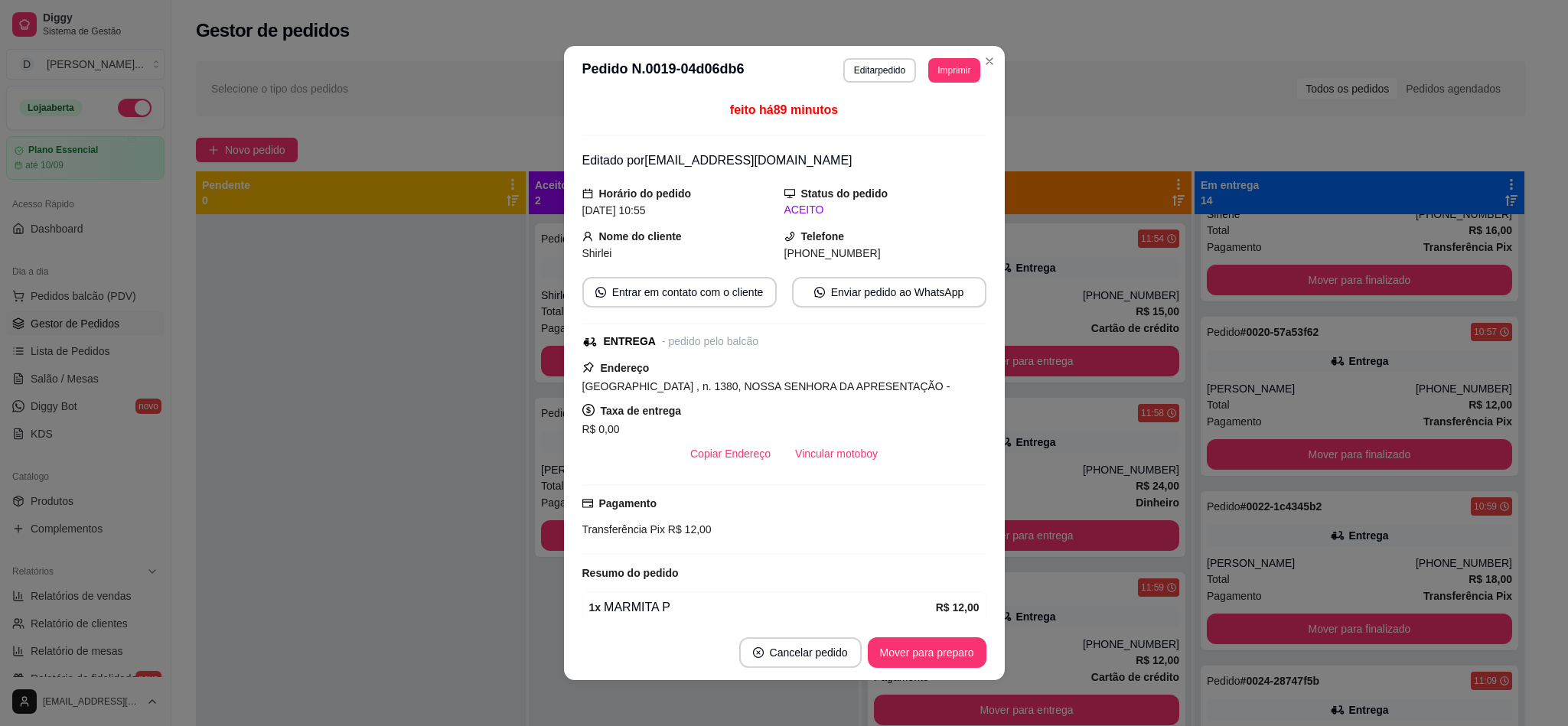
click at [920, 645] on button "Mover para preparo" at bounding box center [927, 653] width 118 height 30
click at [920, 648] on button "Mover para entrega" at bounding box center [927, 653] width 118 height 30
click at [920, 648] on button "Mover para finalizado" at bounding box center [923, 653] width 127 height 30
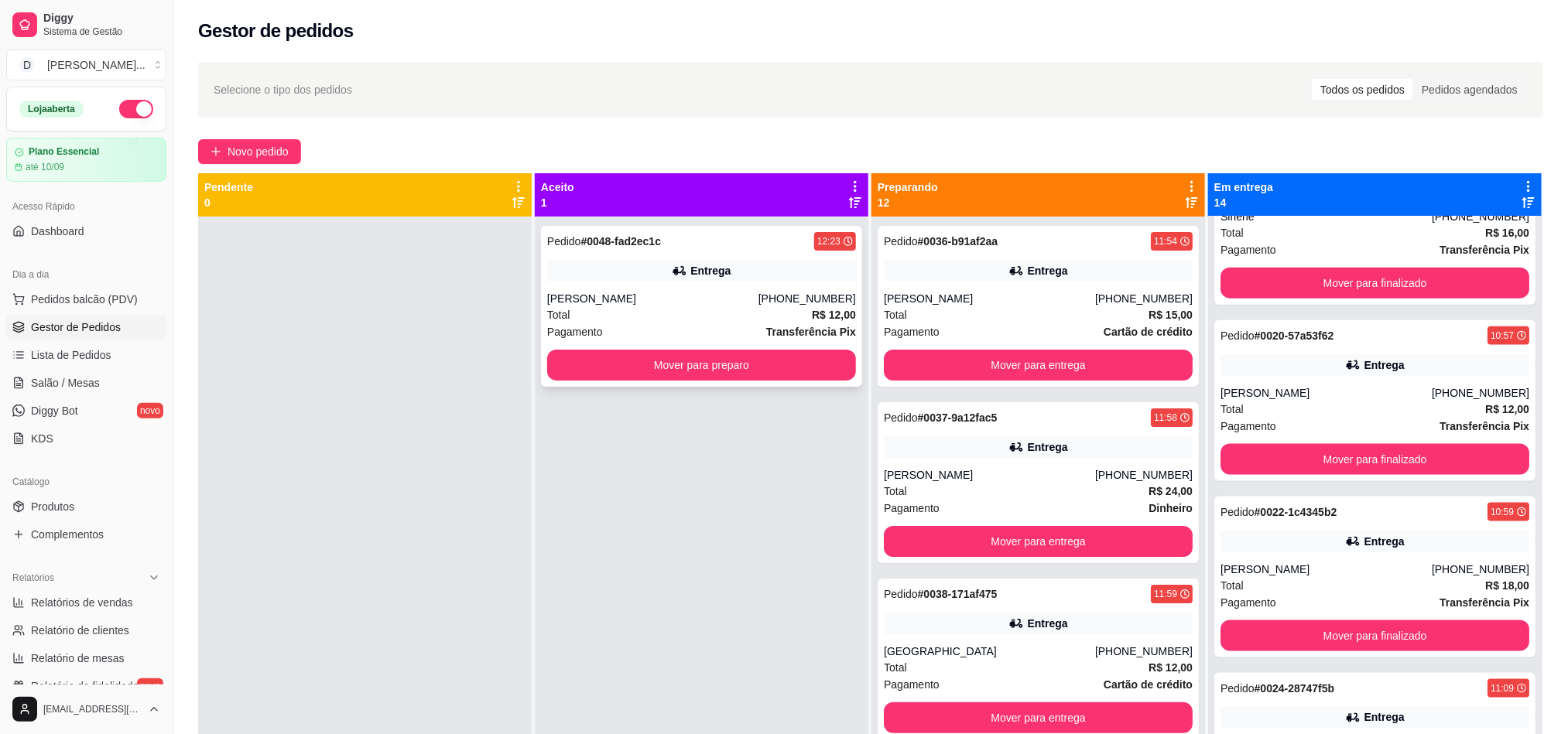
click at [630, 358] on button "Mover para preparo" at bounding box center [702, 365] width 309 height 31
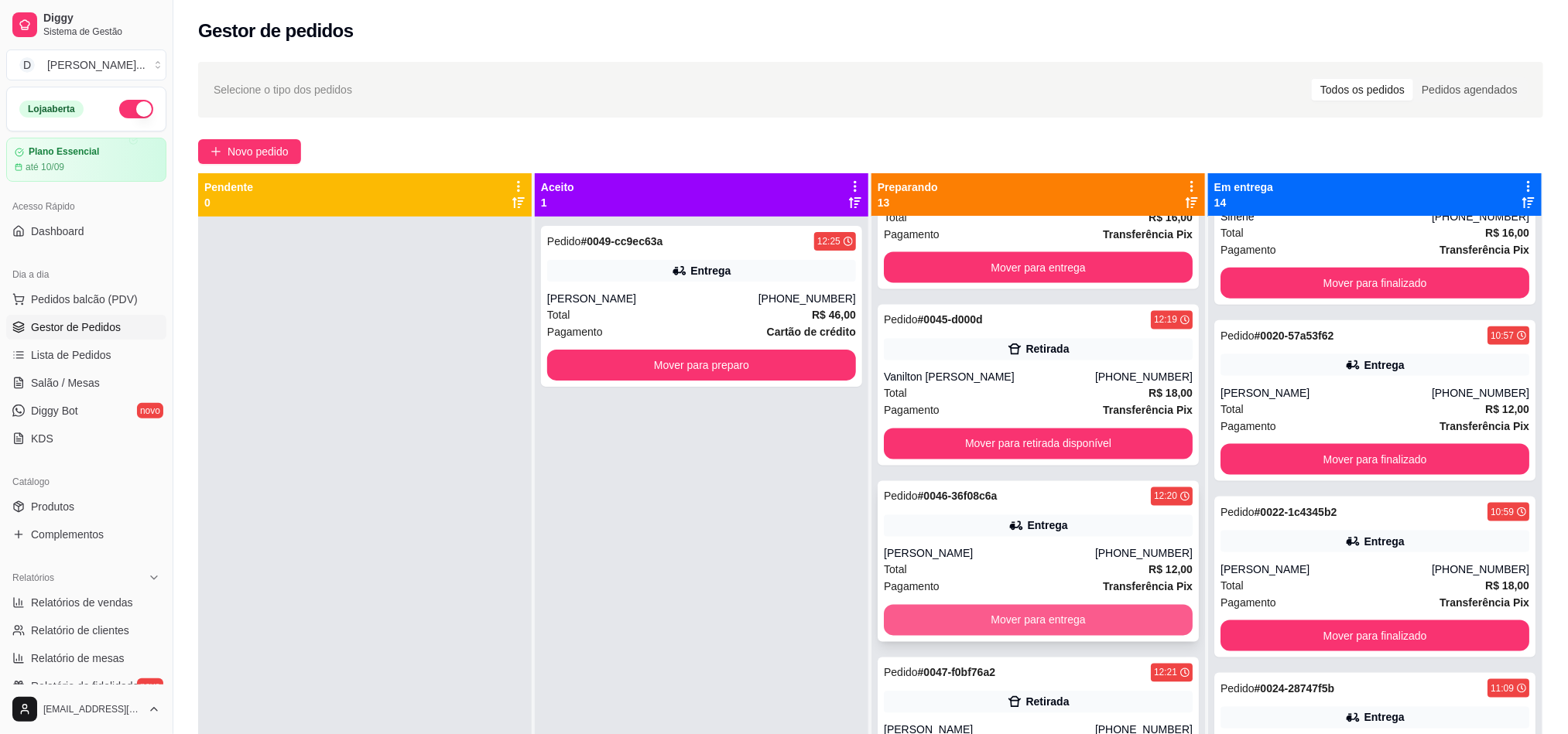
scroll to position [1571, 0]
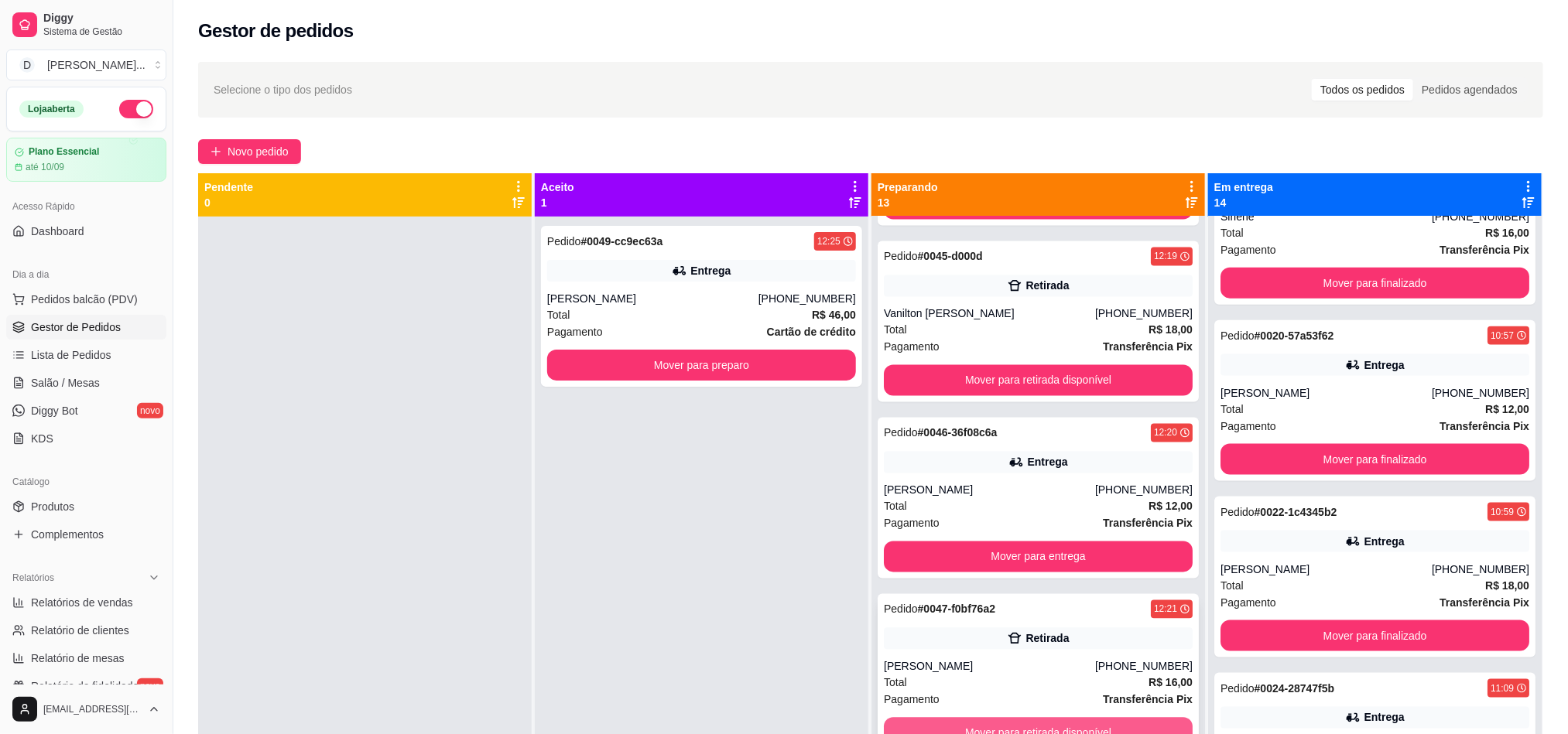
click at [992, 721] on button "Mover para retirada disponível" at bounding box center [1039, 733] width 309 height 31
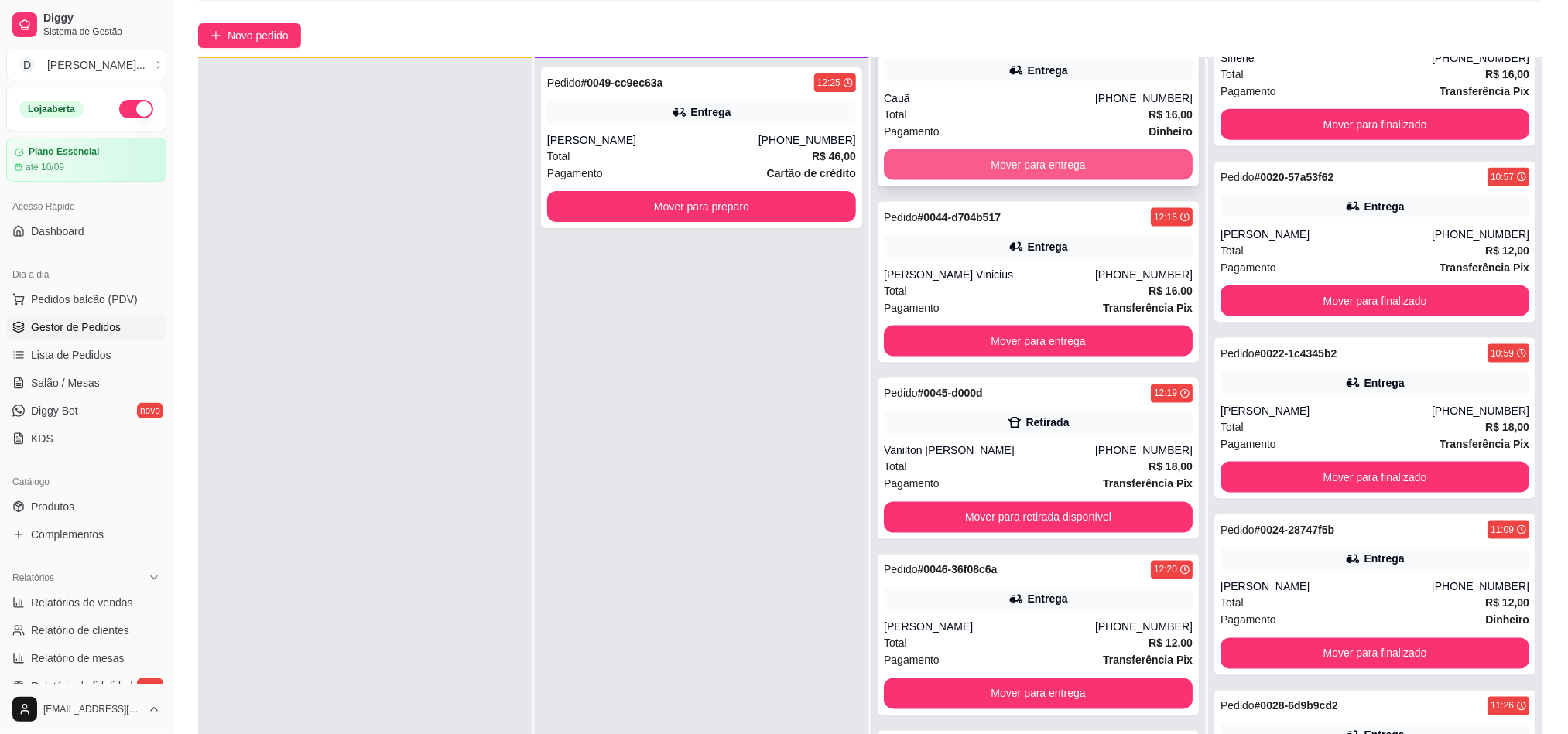
scroll to position [1392, 0]
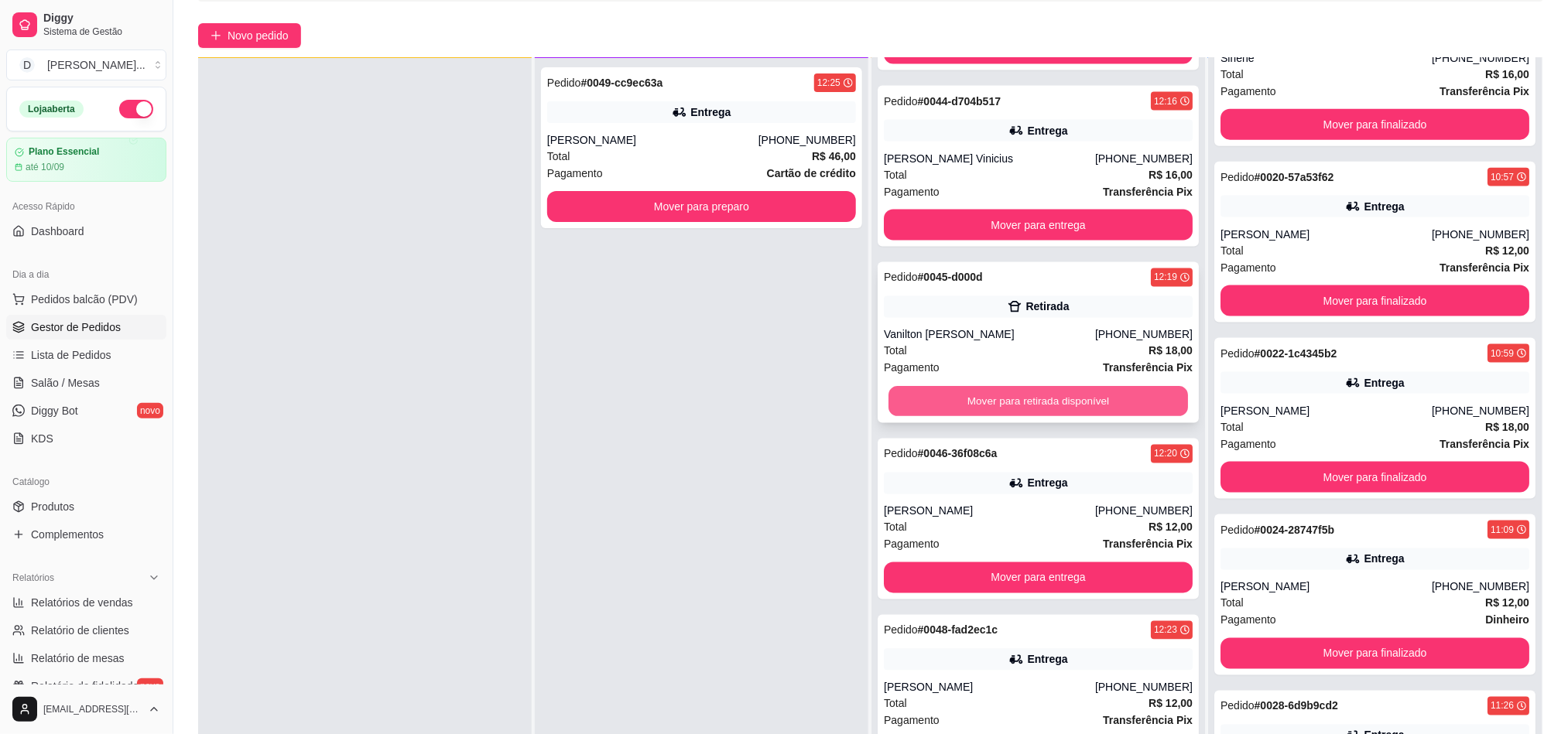
click at [970, 399] on button "Mover para retirada disponível" at bounding box center [1038, 401] width 300 height 30
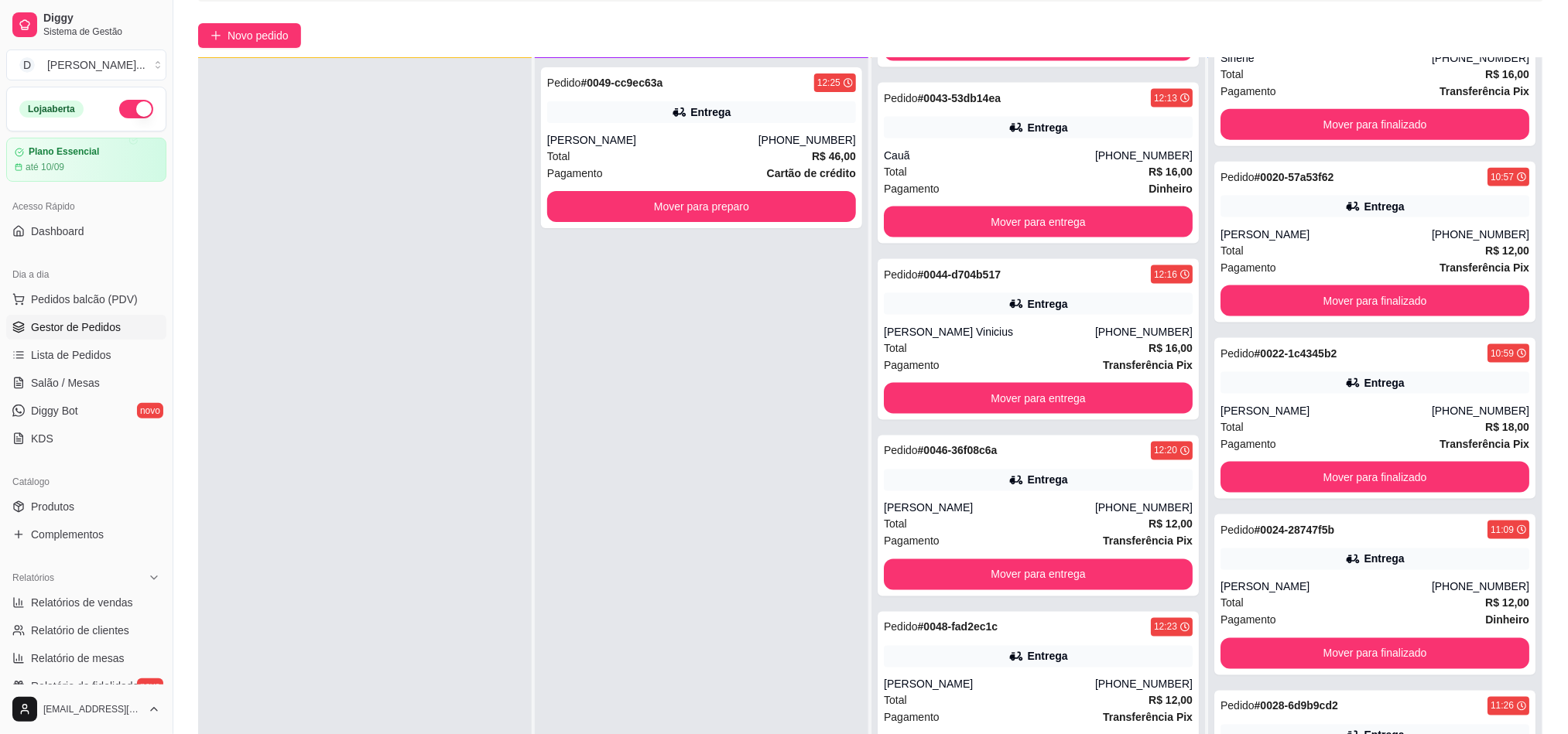
scroll to position [232, 0]
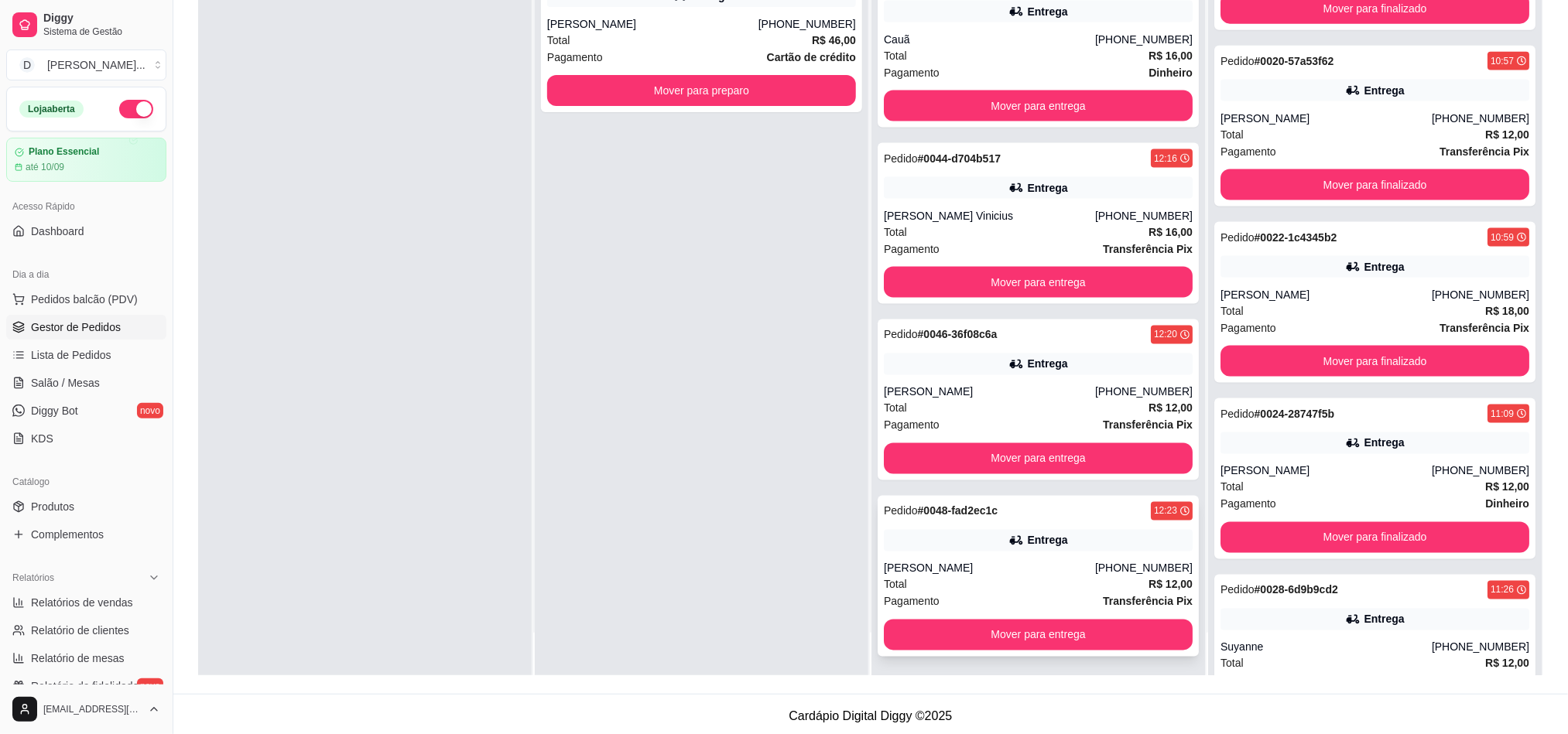
click at [957, 611] on div "Pedido # 0048-fad2ec1c 12:23 Entrega [PERSON_NAME] [PHONE_NUMBER] Total R$ 12,0…" at bounding box center [1039, 576] width 321 height 160
click at [1073, 624] on button "Mover para entrega" at bounding box center [1039, 635] width 309 height 31
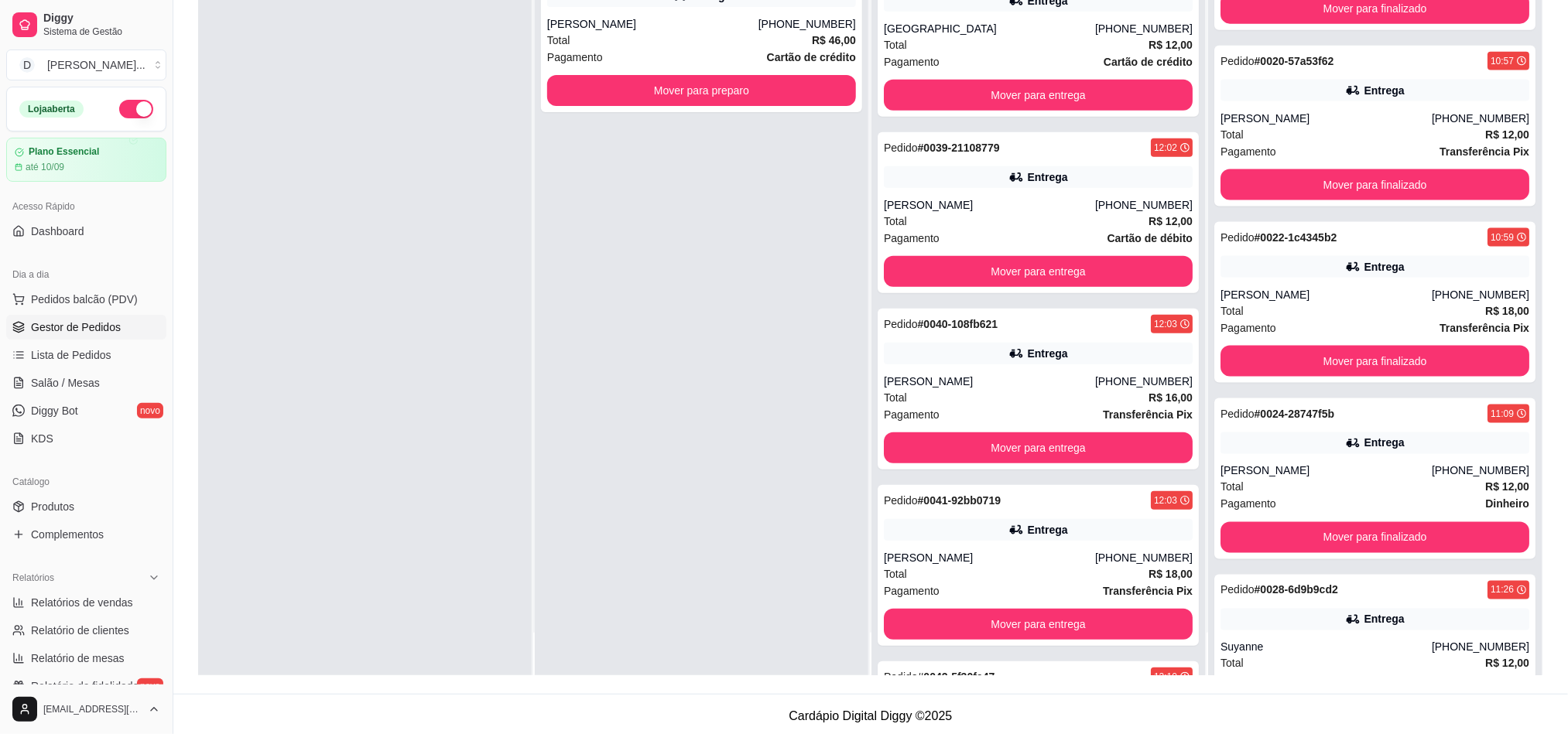
scroll to position [464, 0]
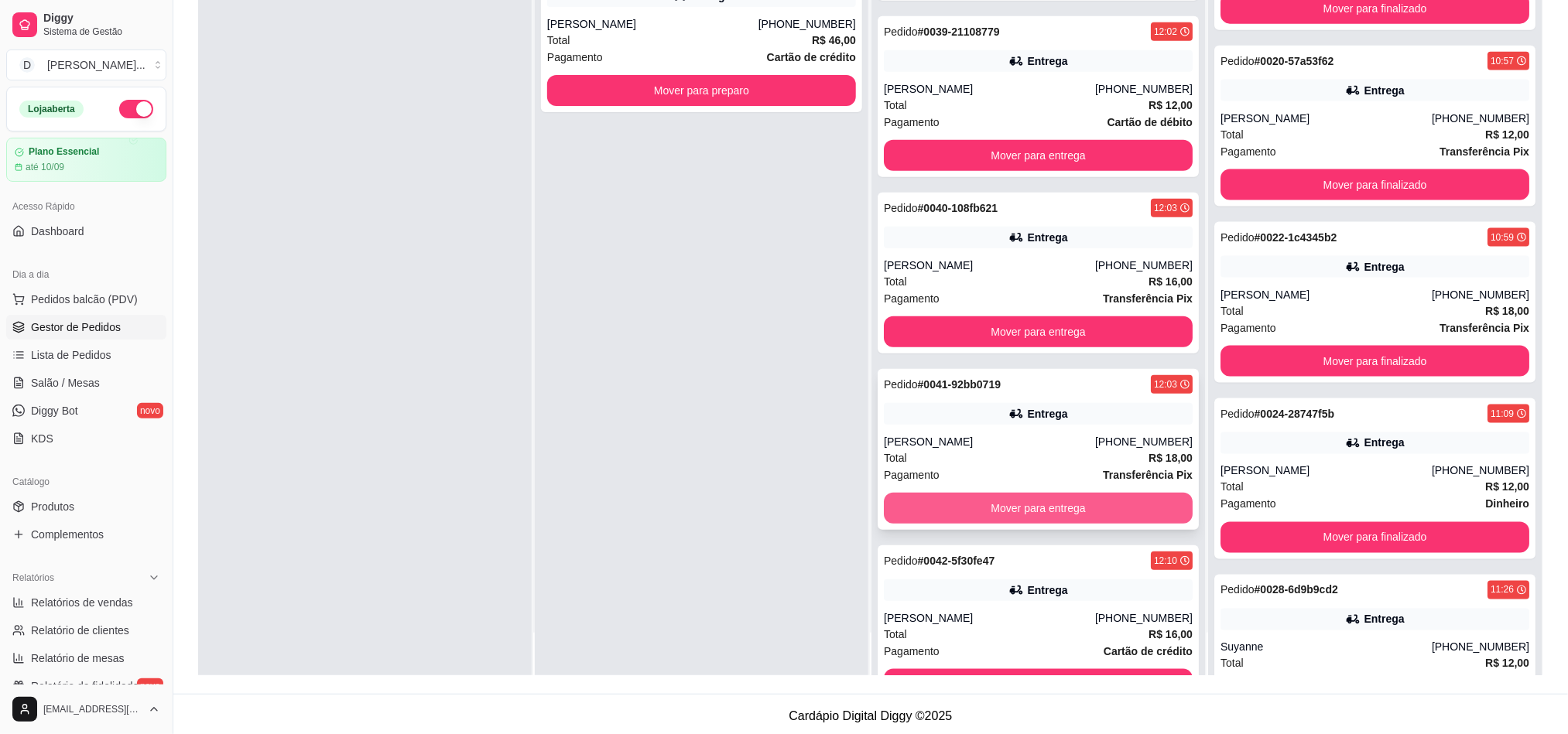
click at [983, 504] on button "Mover para entrega" at bounding box center [1039, 508] width 309 height 31
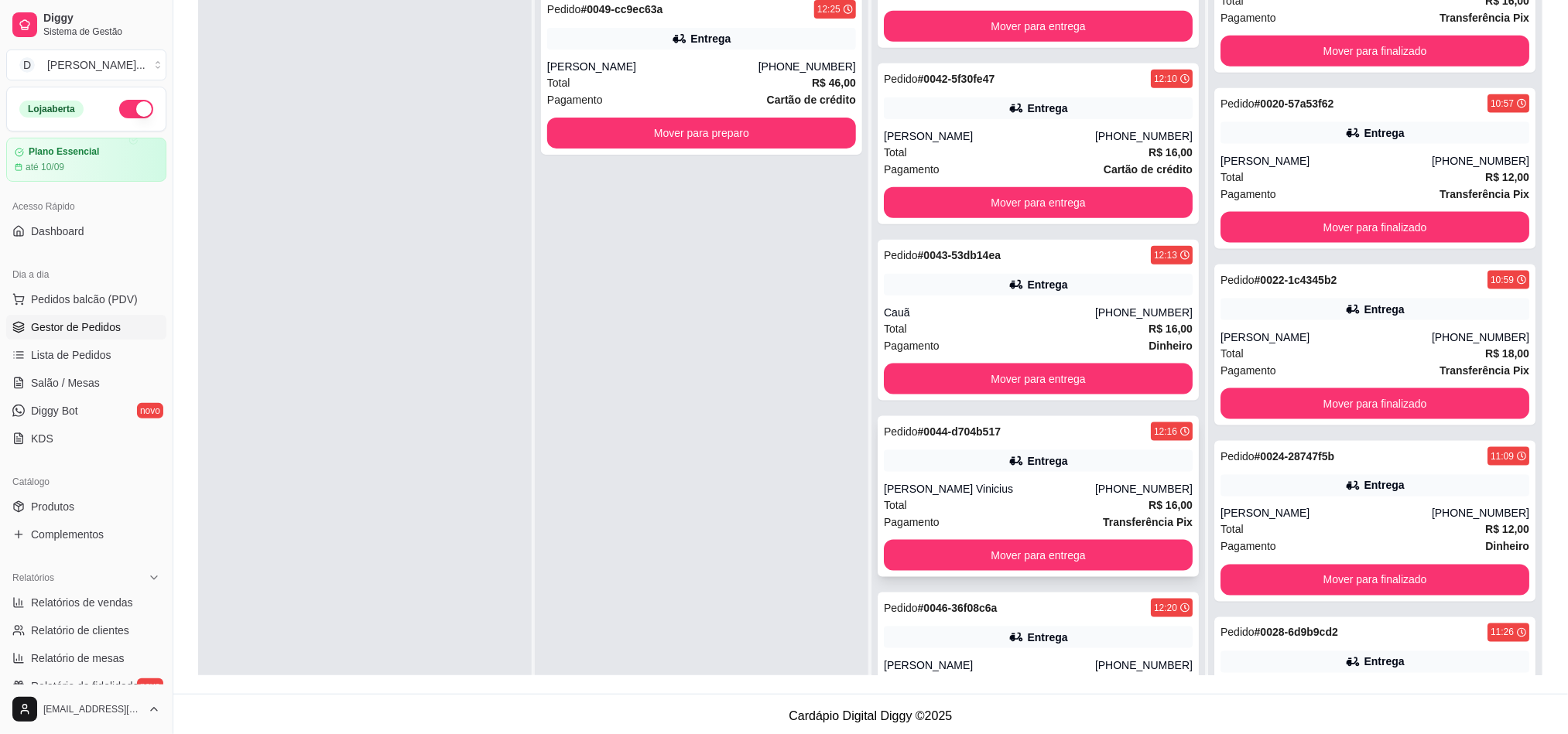
scroll to position [866, 0]
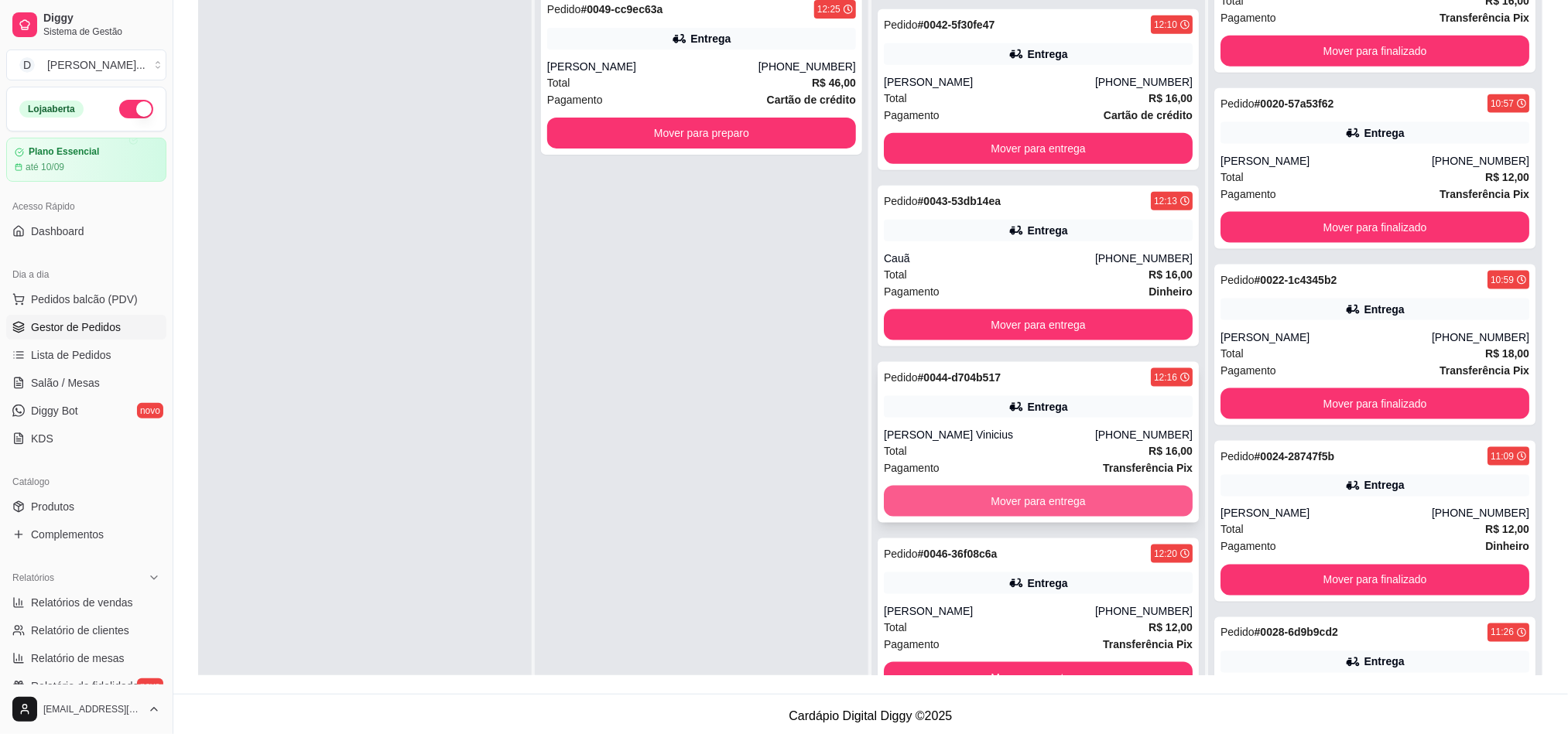
click at [998, 501] on button "Mover para entrega" at bounding box center [1039, 501] width 309 height 31
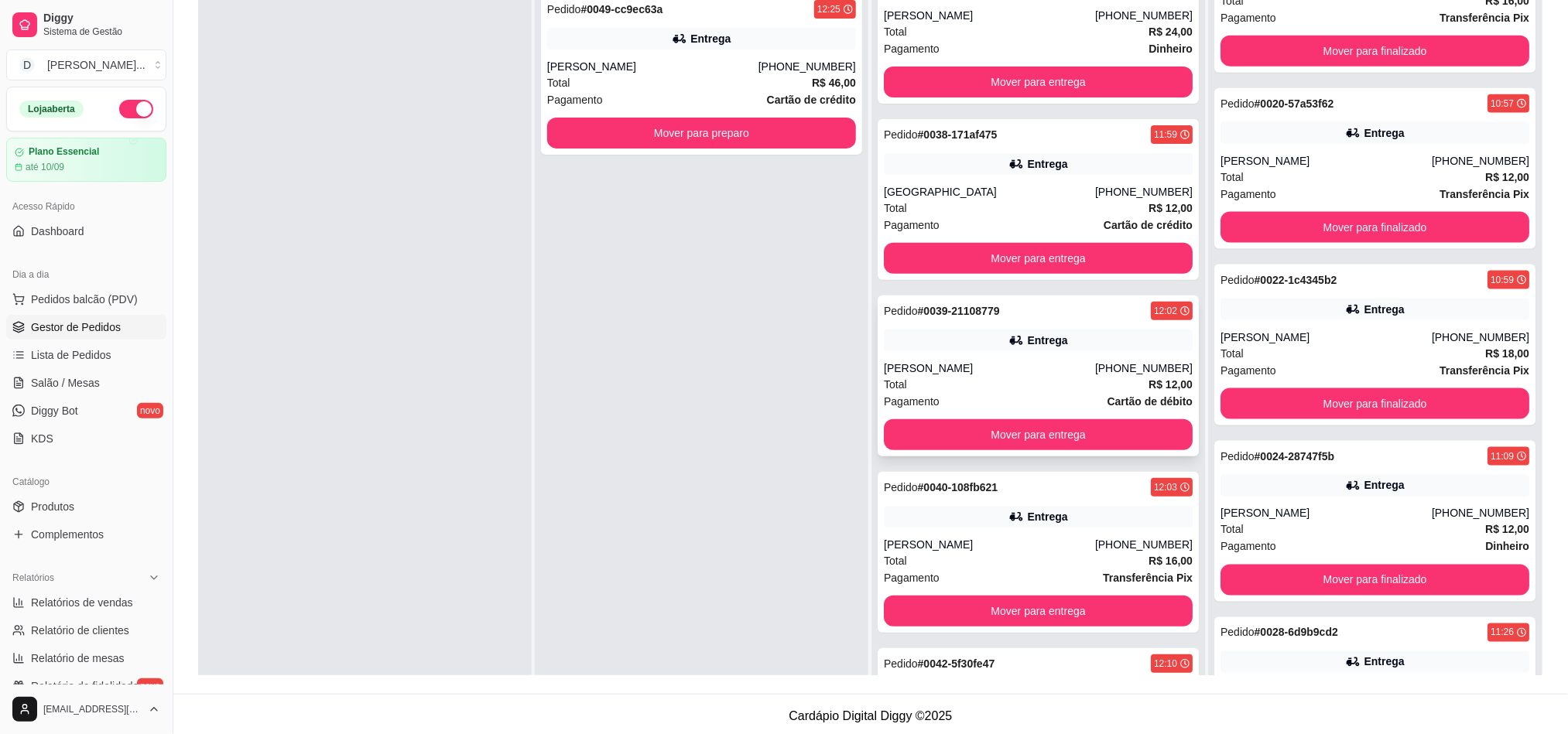
scroll to position [0, 0]
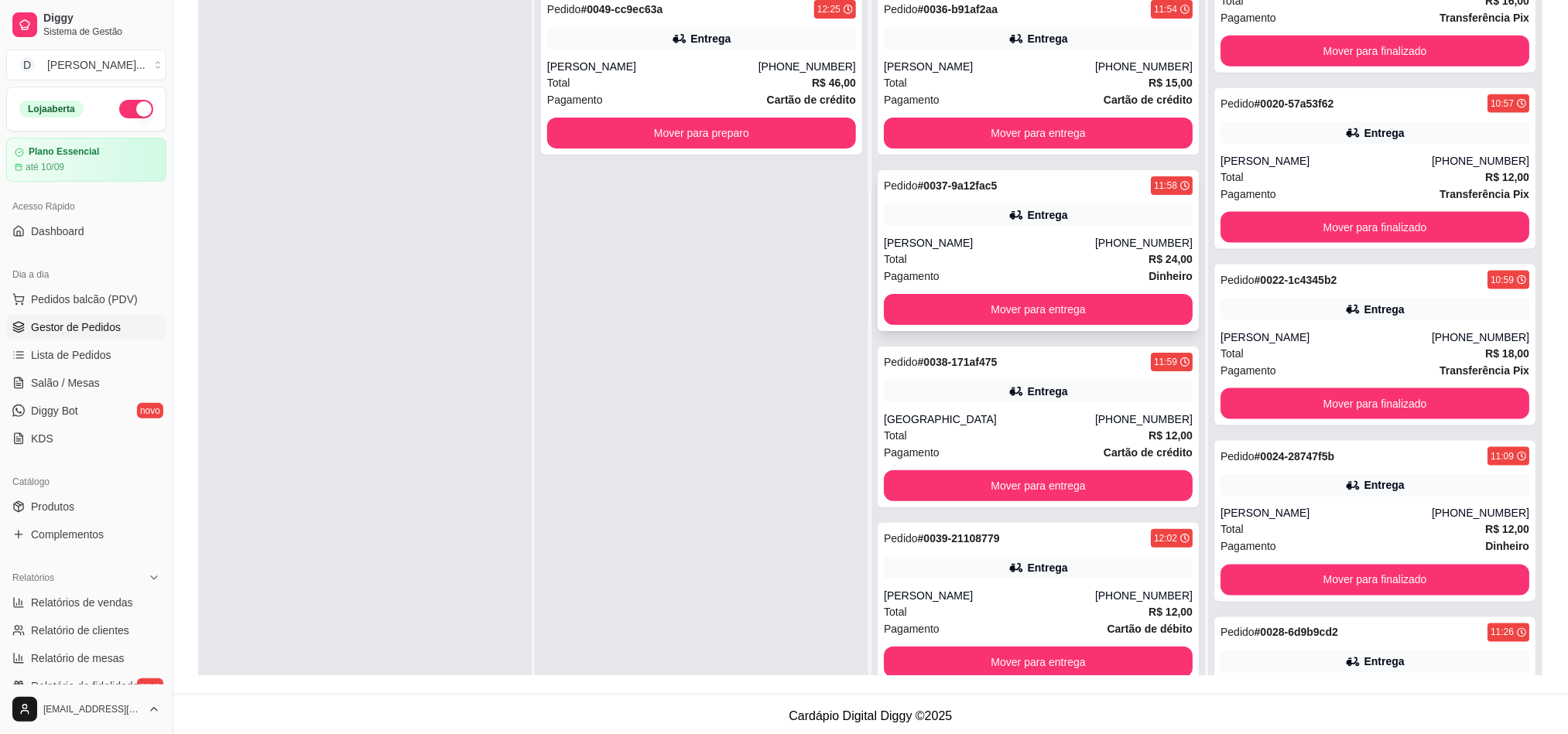
click at [967, 235] on div "[PERSON_NAME]" at bounding box center [989, 242] width 211 height 15
click at [1070, 317] on button "Mover para entrega" at bounding box center [1039, 309] width 309 height 31
click at [953, 86] on div "Total R$ 15,00" at bounding box center [1039, 83] width 309 height 17
click at [1025, 128] on button "Mover para entrega" at bounding box center [1038, 133] width 300 height 30
click at [992, 260] on div "Total R$ 12,00" at bounding box center [1039, 259] width 309 height 17
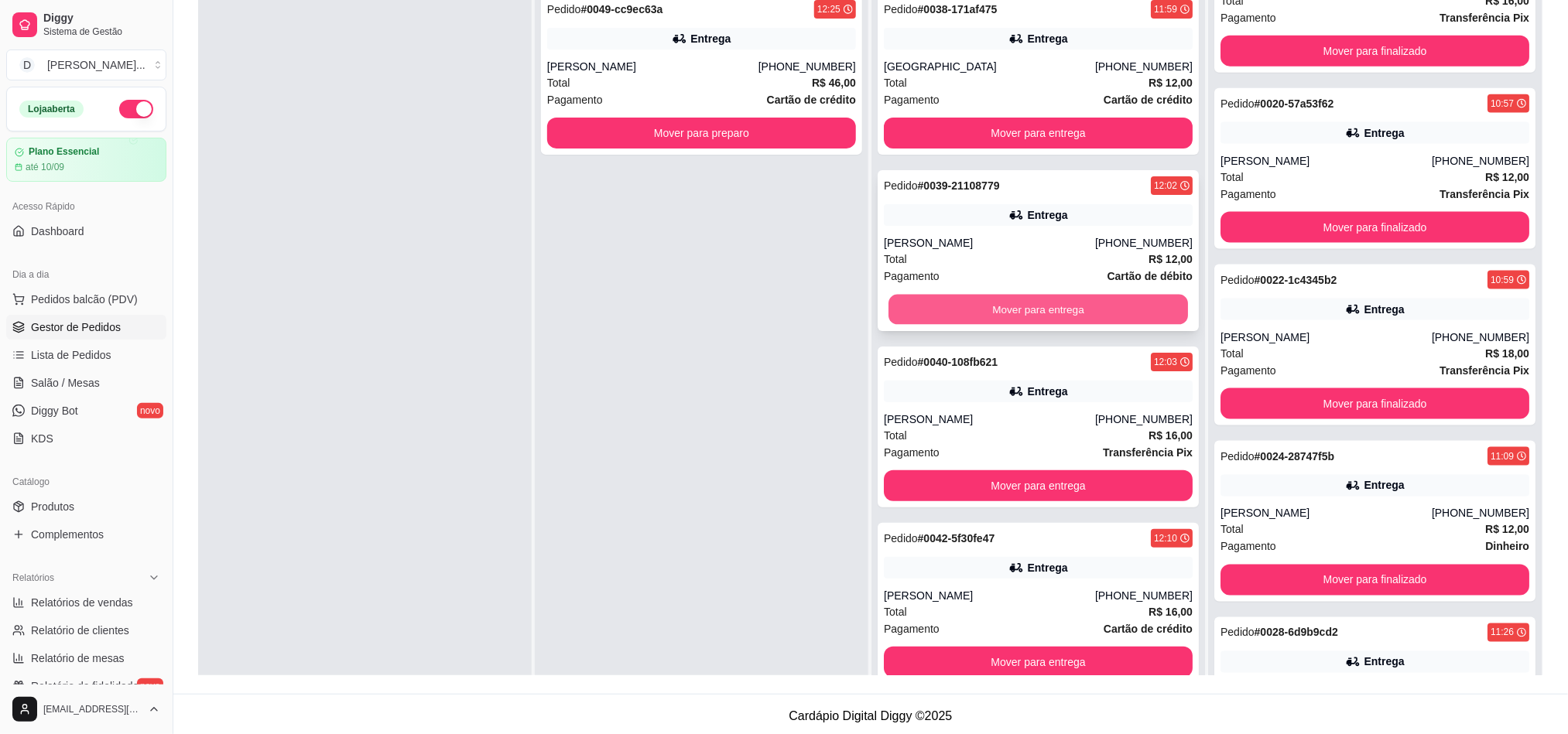
click at [1038, 300] on button "Mover para entrega" at bounding box center [1038, 309] width 300 height 30
click at [951, 73] on div "[GEOGRAPHIC_DATA]" at bounding box center [989, 67] width 211 height 15
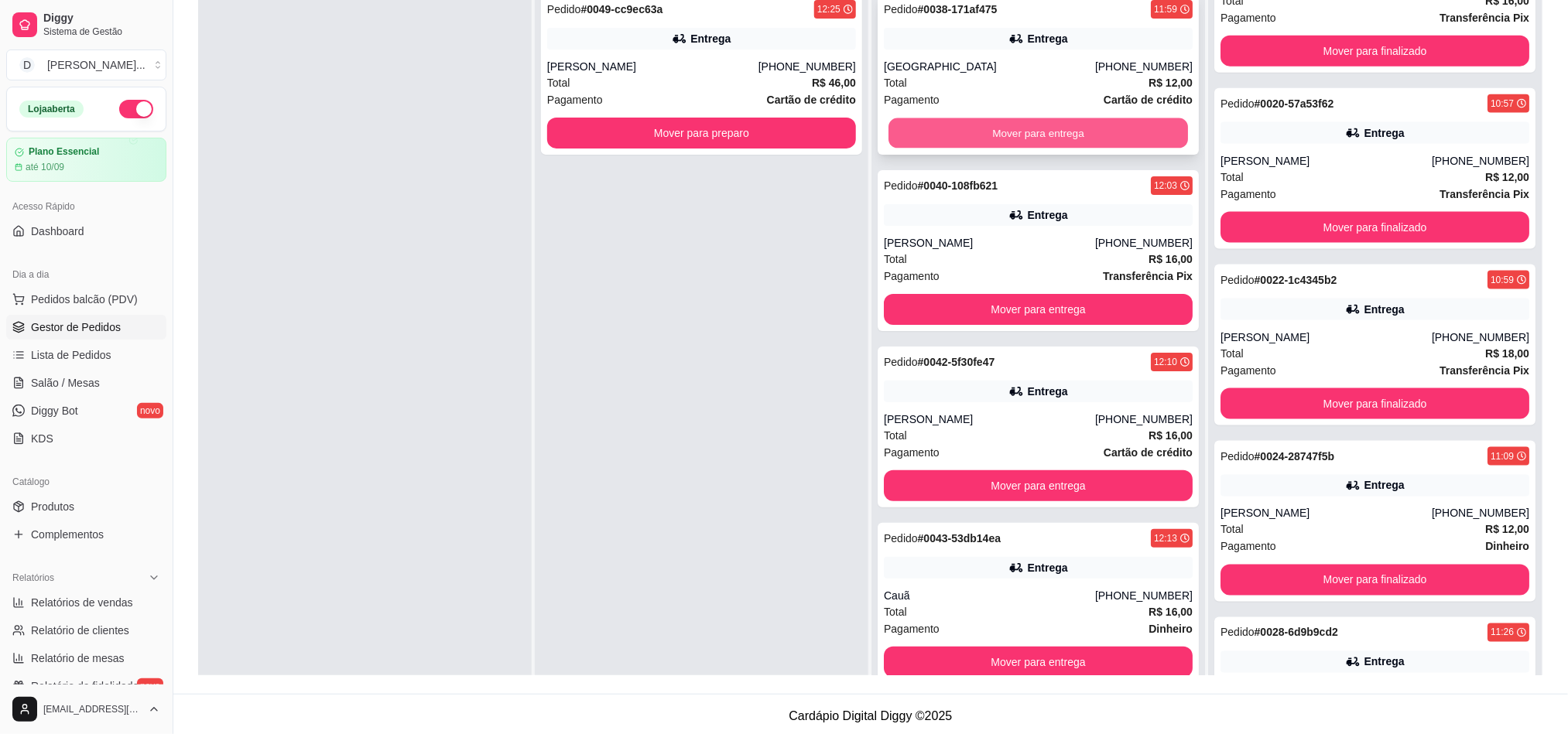
click at [1056, 140] on button "Mover para entrega" at bounding box center [1038, 133] width 300 height 30
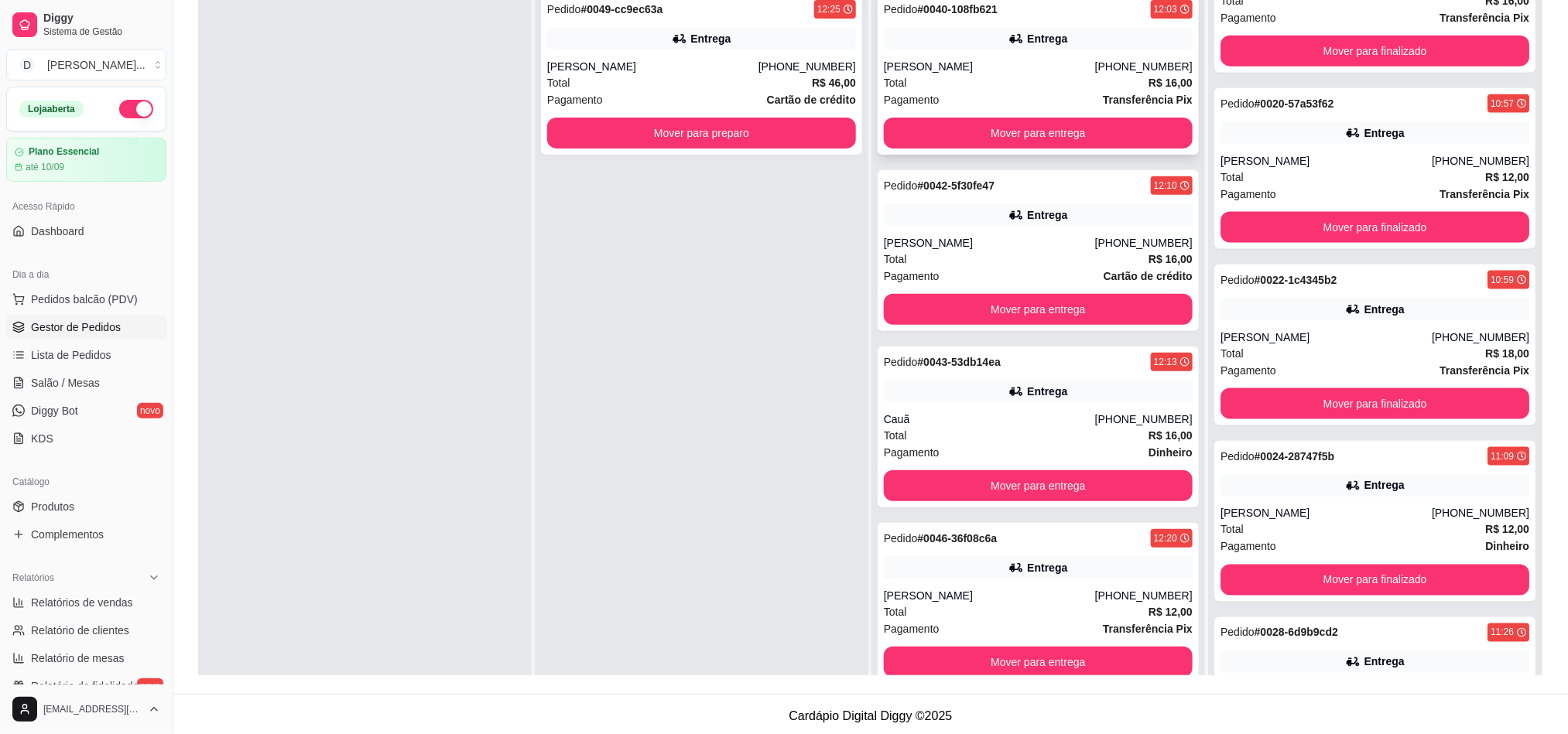
click at [1038, 84] on div "Total R$ 16,00" at bounding box center [1039, 83] width 309 height 17
click at [994, 228] on div "Pedido # 0042-5f30fe47 12:10 Entrega Fernanda [PHONE_NUMBER] Total R$ 16,00 Pag…" at bounding box center [1039, 250] width 321 height 160
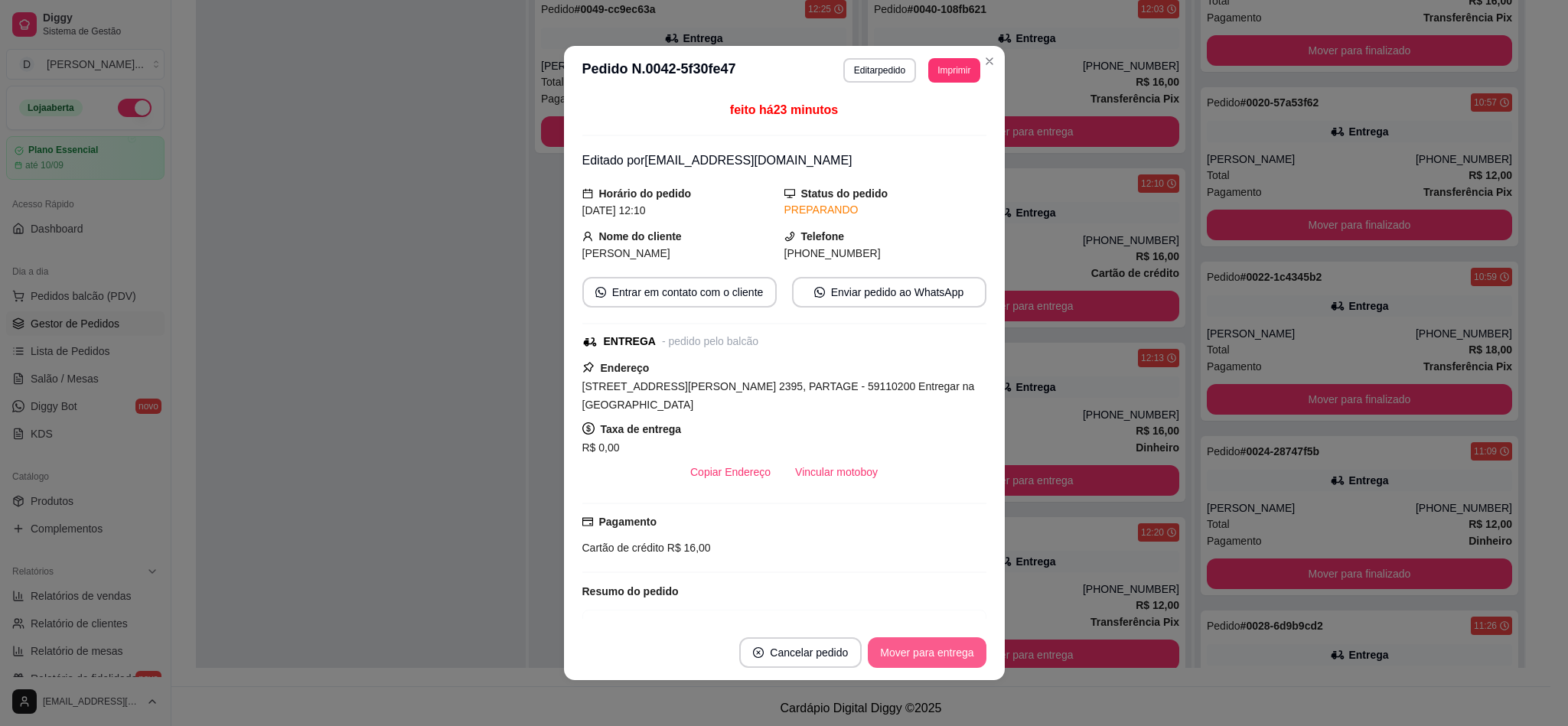
click at [942, 655] on button "Mover para entrega" at bounding box center [927, 653] width 118 height 30
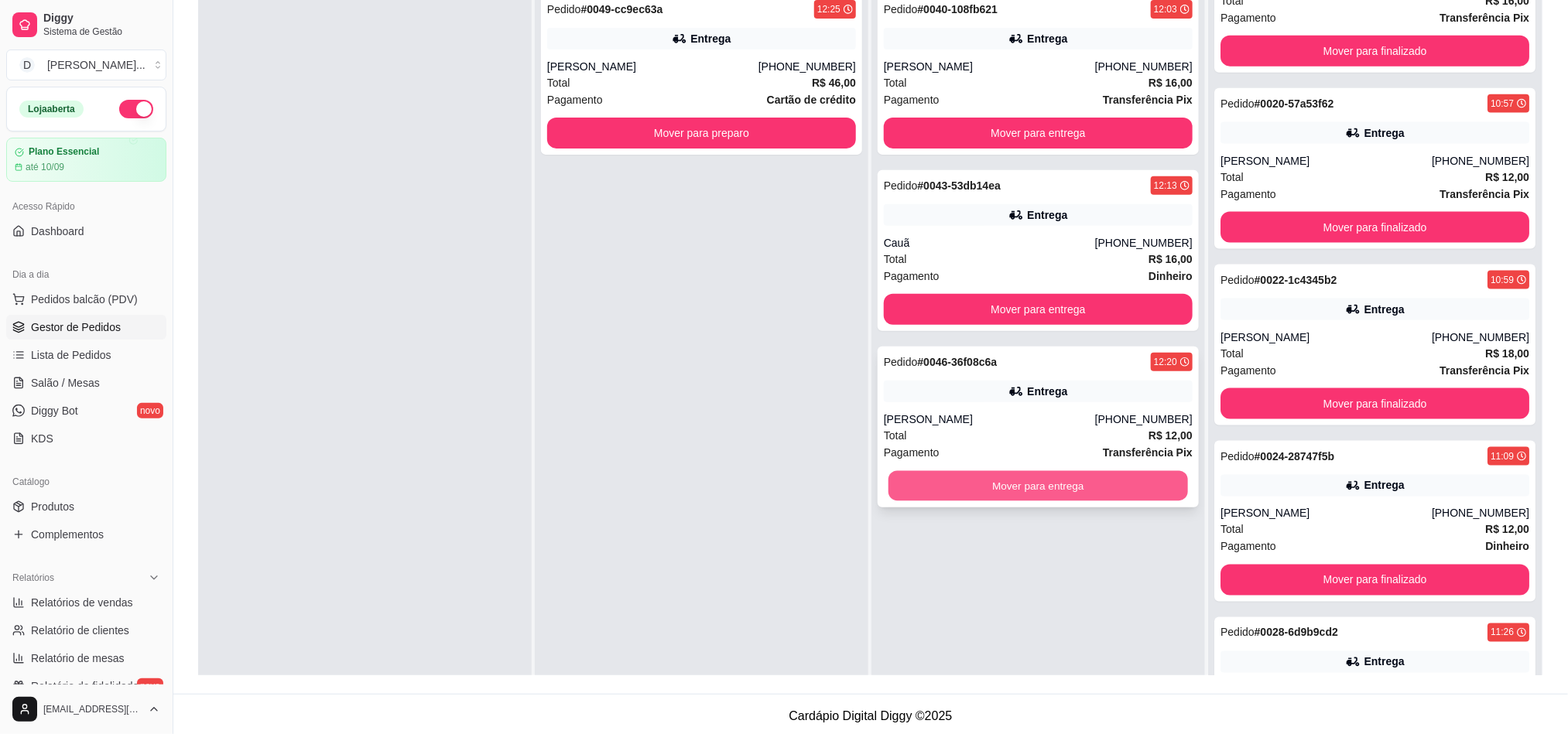
click at [959, 478] on button "Mover para entrega" at bounding box center [1038, 486] width 300 height 30
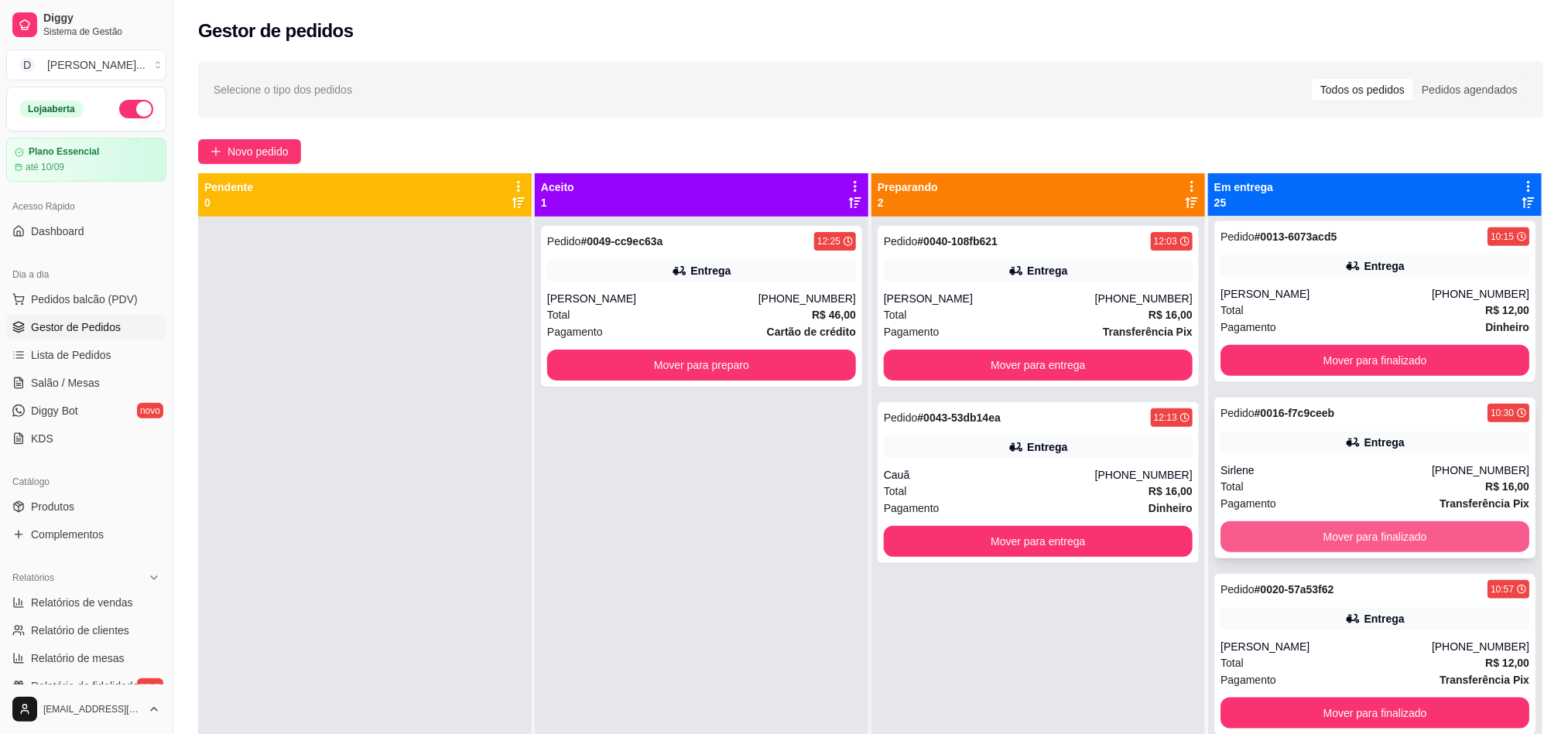
scroll to position [928, 0]
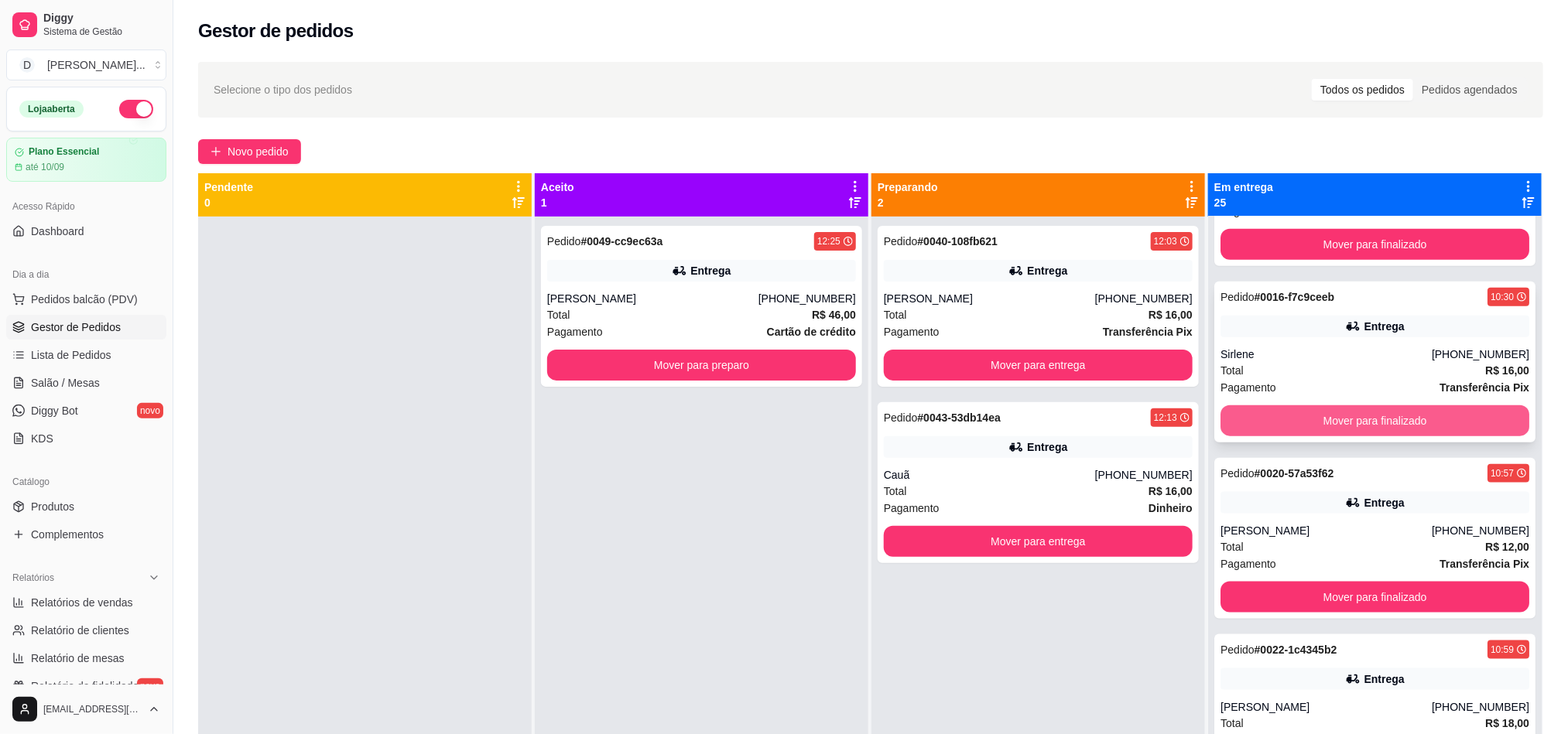
click at [1300, 417] on button "Mover para finalizado" at bounding box center [1375, 421] width 309 height 31
click at [1267, 416] on button "Mover para finalizado" at bounding box center [1375, 421] width 309 height 31
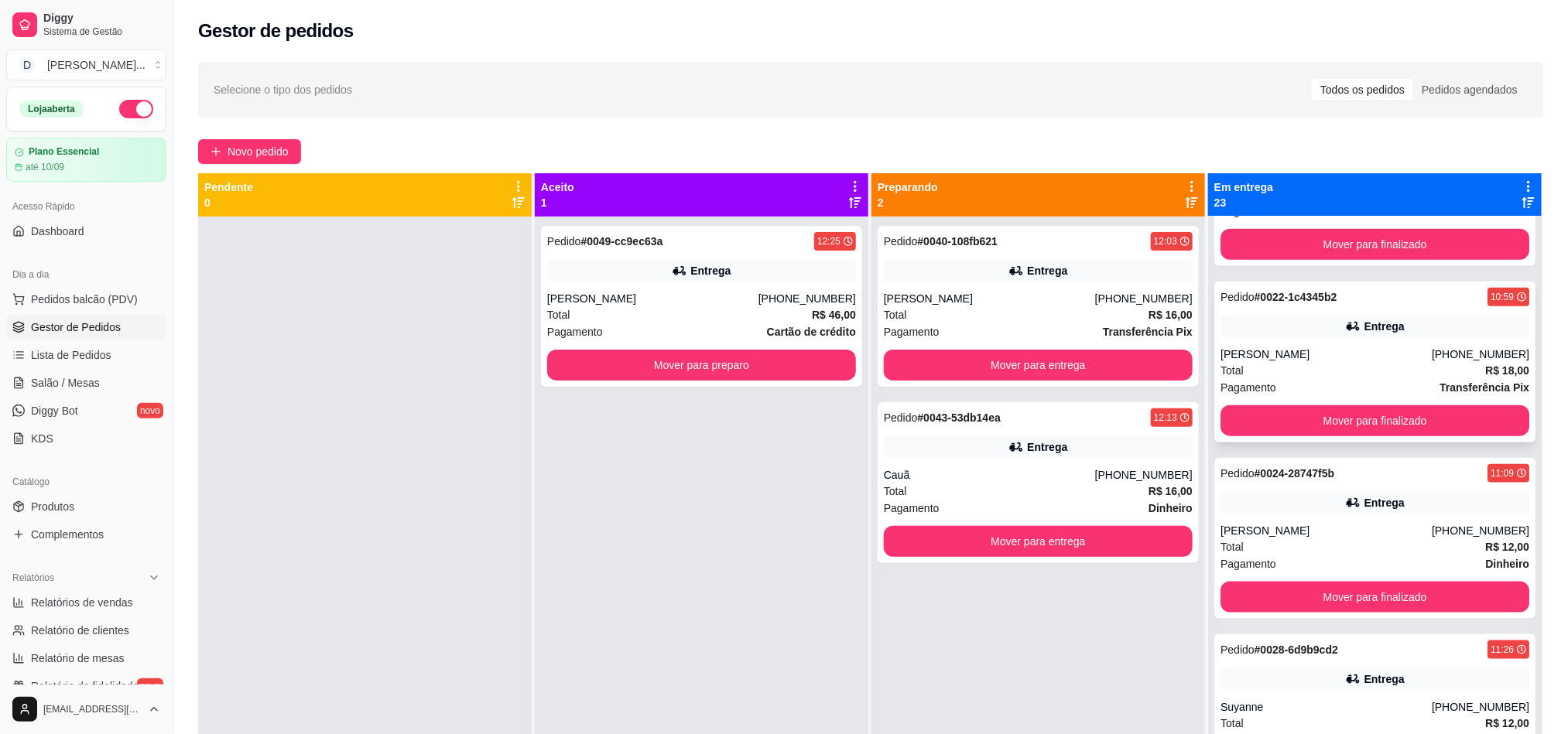
click at [1257, 349] on div "[PERSON_NAME]" at bounding box center [1325, 354] width 211 height 15
click at [1303, 422] on button "Mover para finalizado" at bounding box center [1375, 421] width 309 height 31
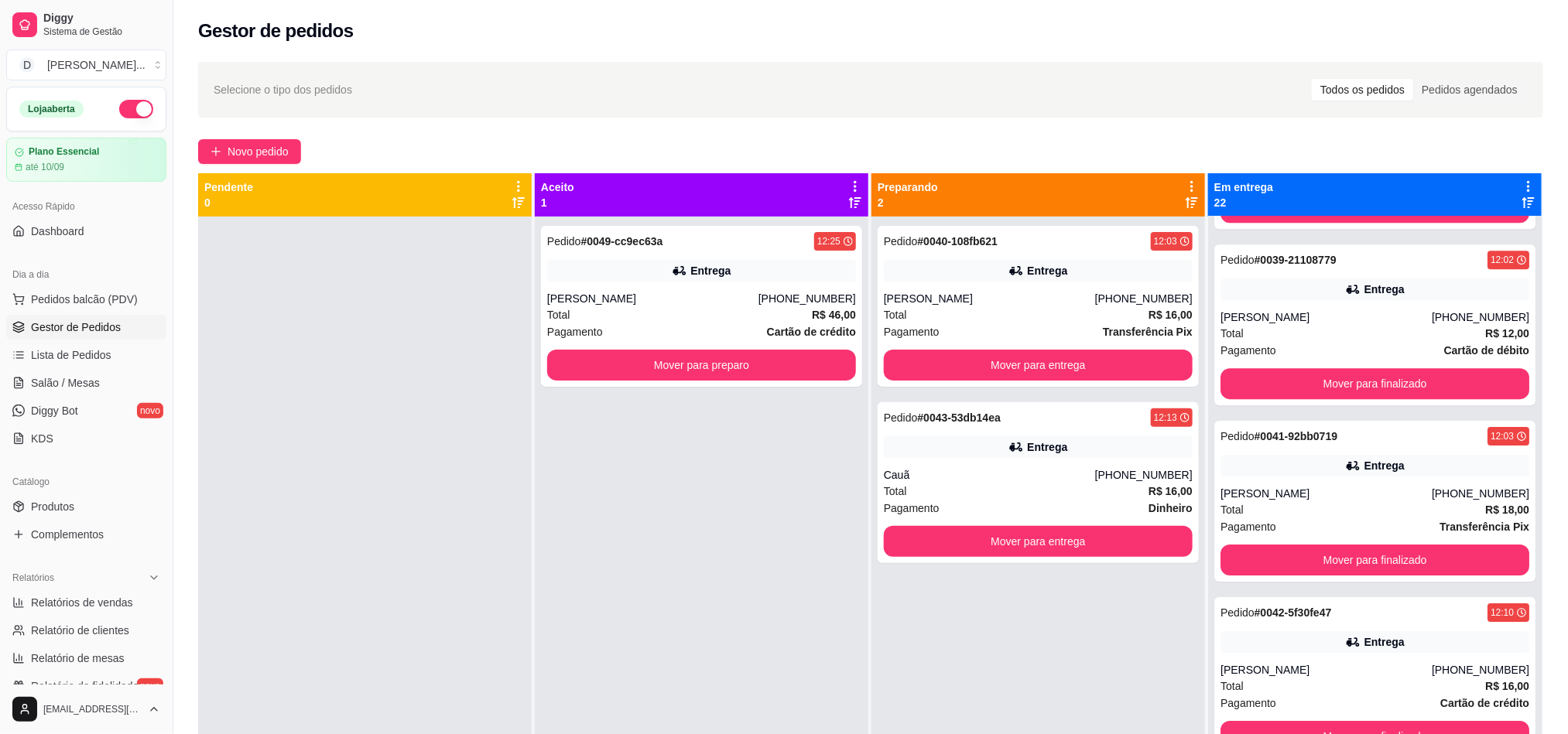
scroll to position [2668, 0]
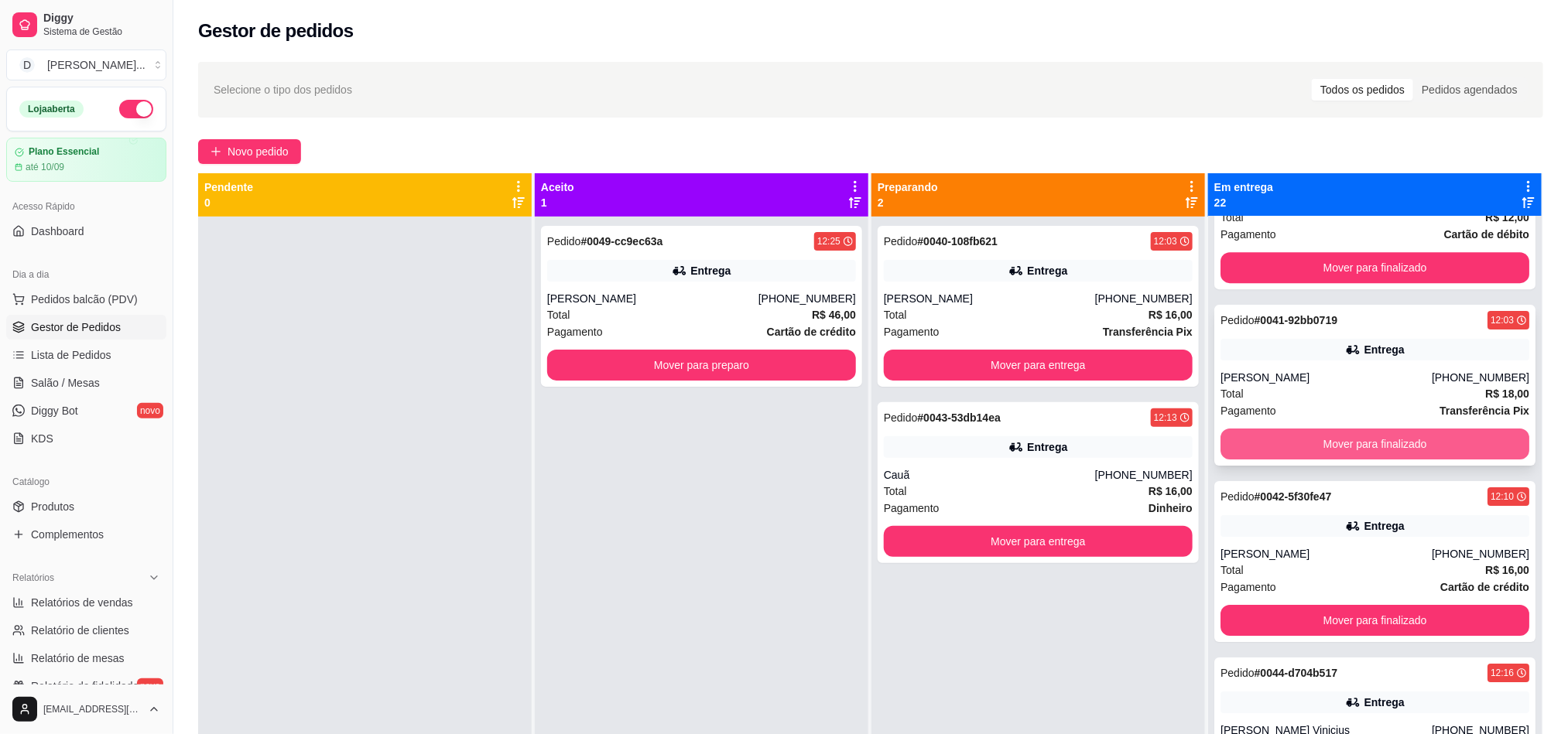
click at [1305, 444] on button "Mover para finalizado" at bounding box center [1375, 444] width 309 height 31
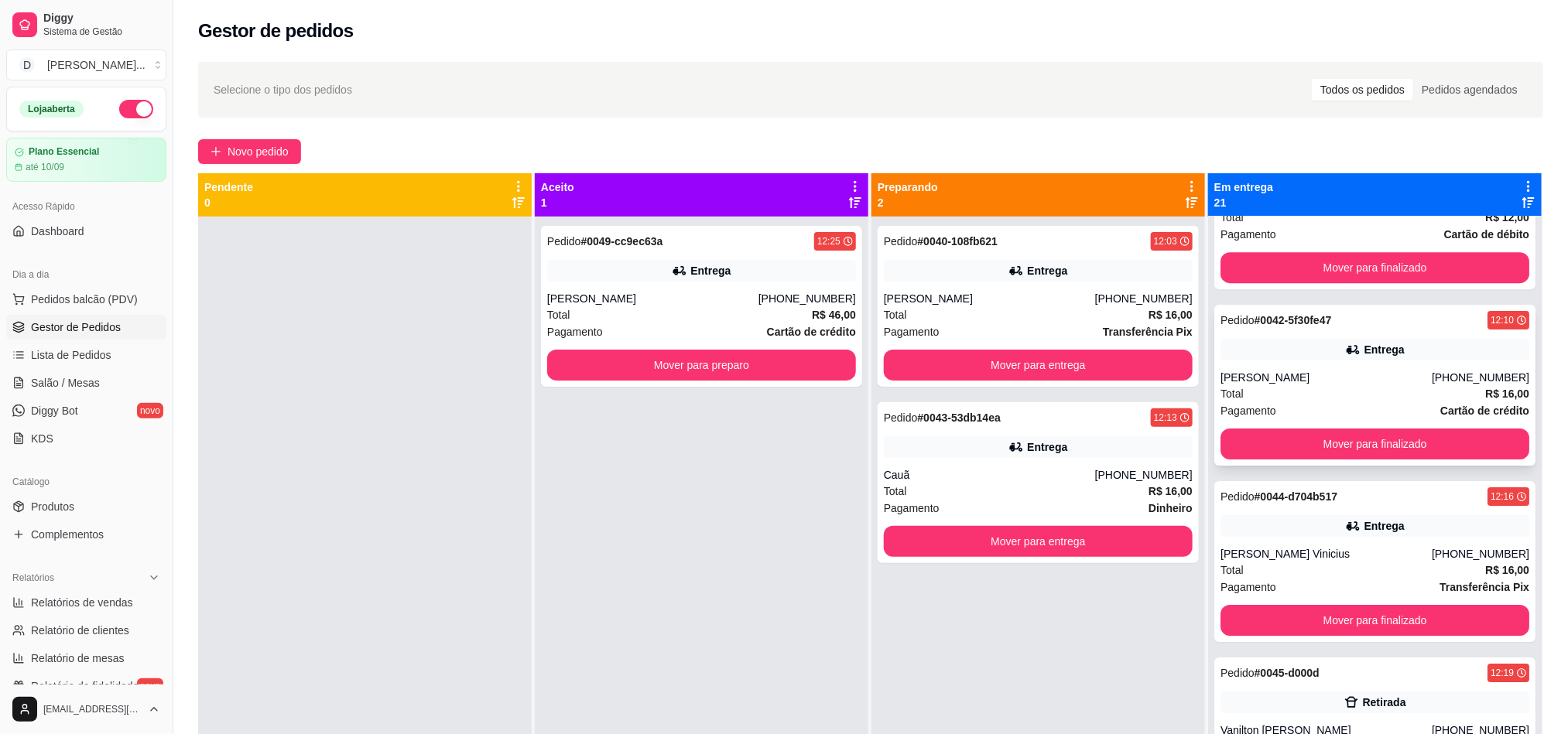
scroll to position [2784, 0]
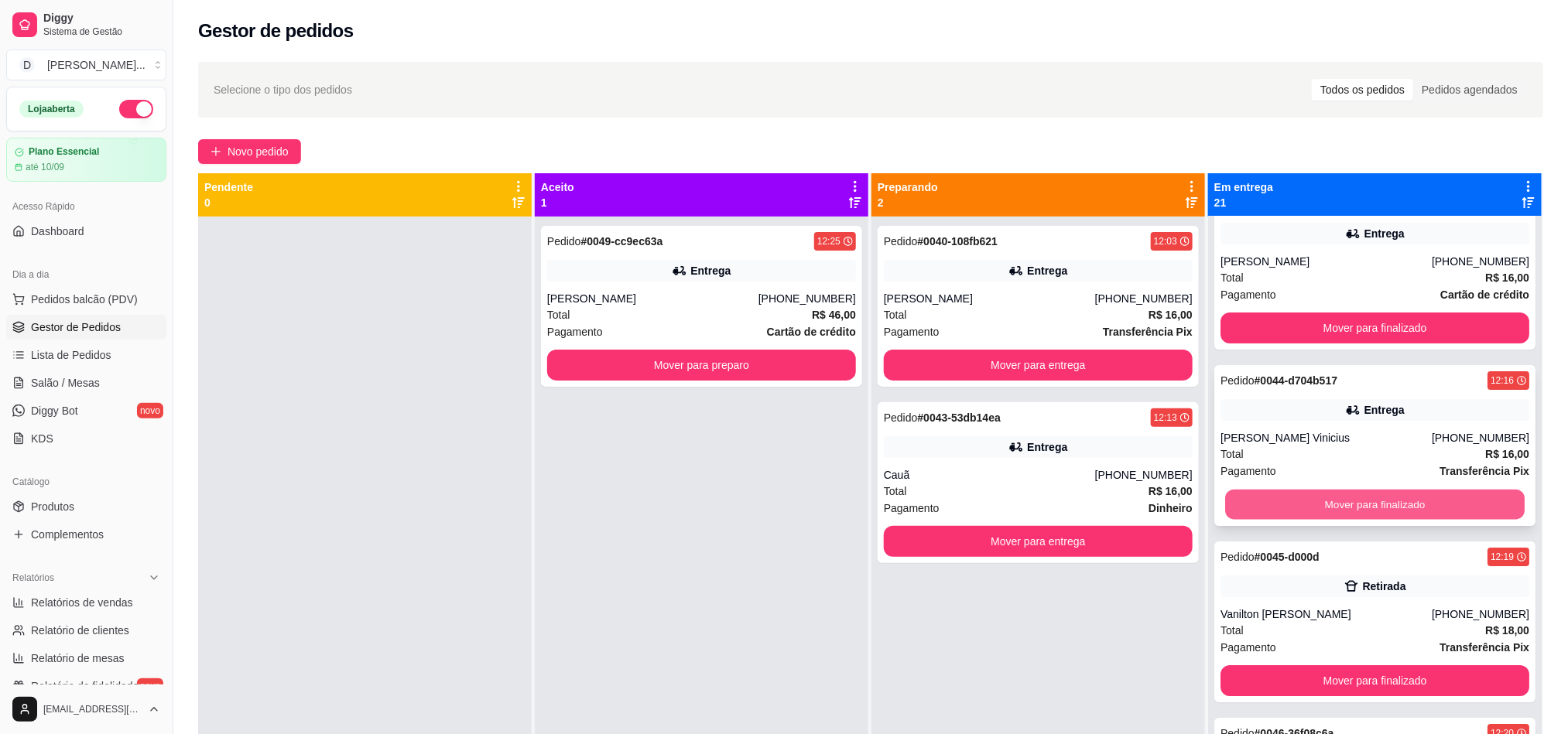
click at [1321, 507] on button "Mover para finalizado" at bounding box center [1374, 504] width 300 height 30
click at [1321, 507] on button "Mover para finalizado" at bounding box center [1375, 504] width 309 height 31
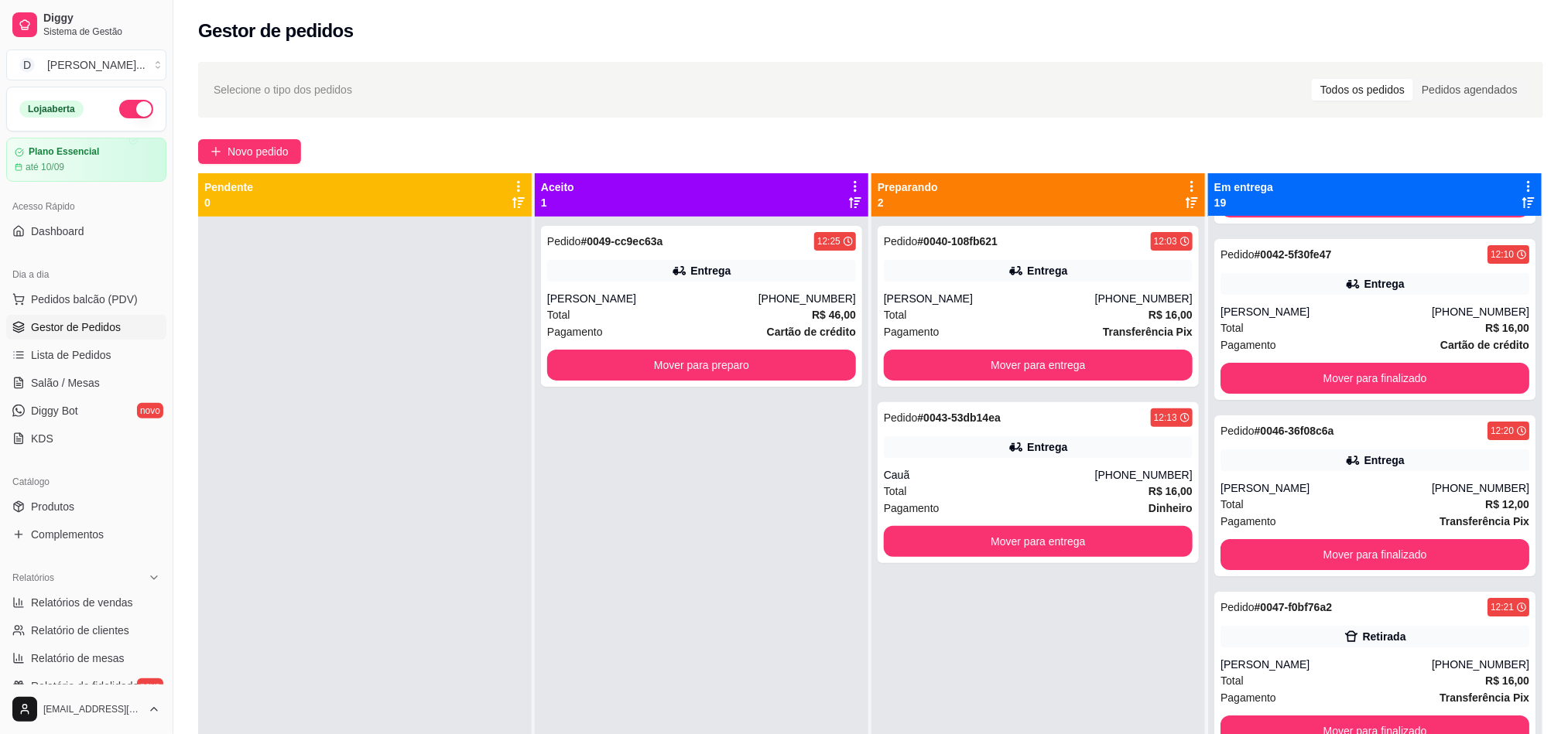
scroll to position [2732, 0]
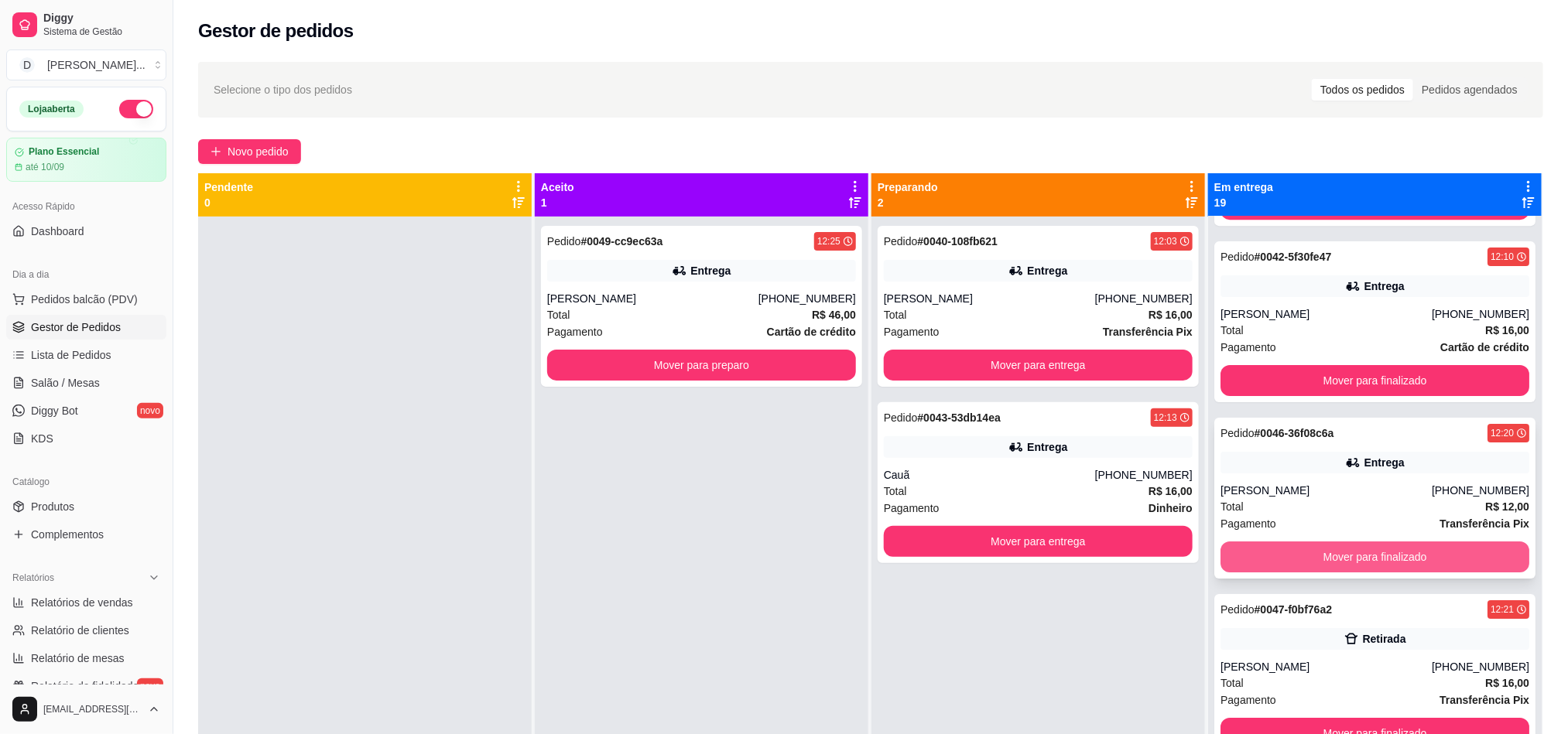
click at [1328, 548] on button "Mover para finalizado" at bounding box center [1375, 556] width 309 height 31
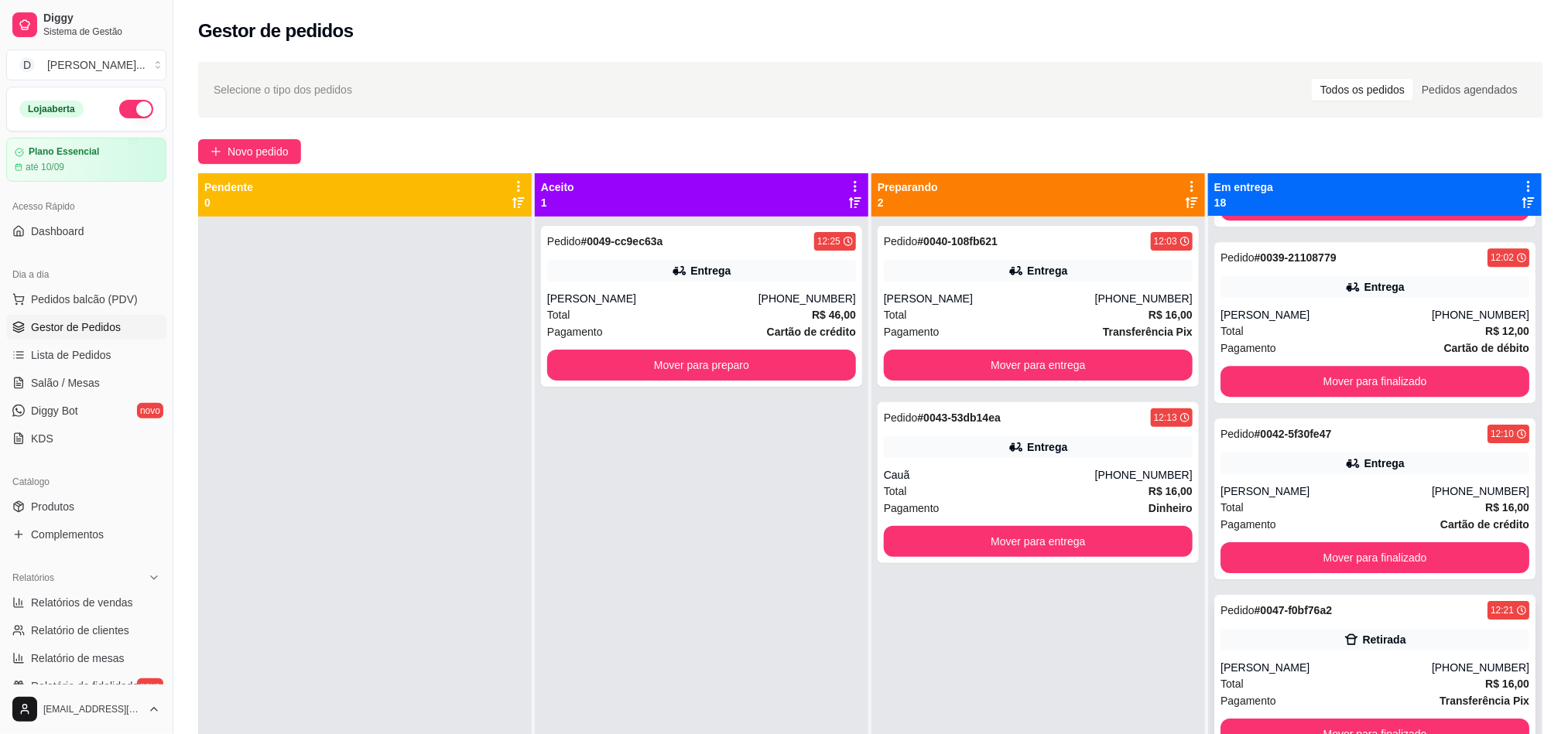
scroll to position [43, 0]
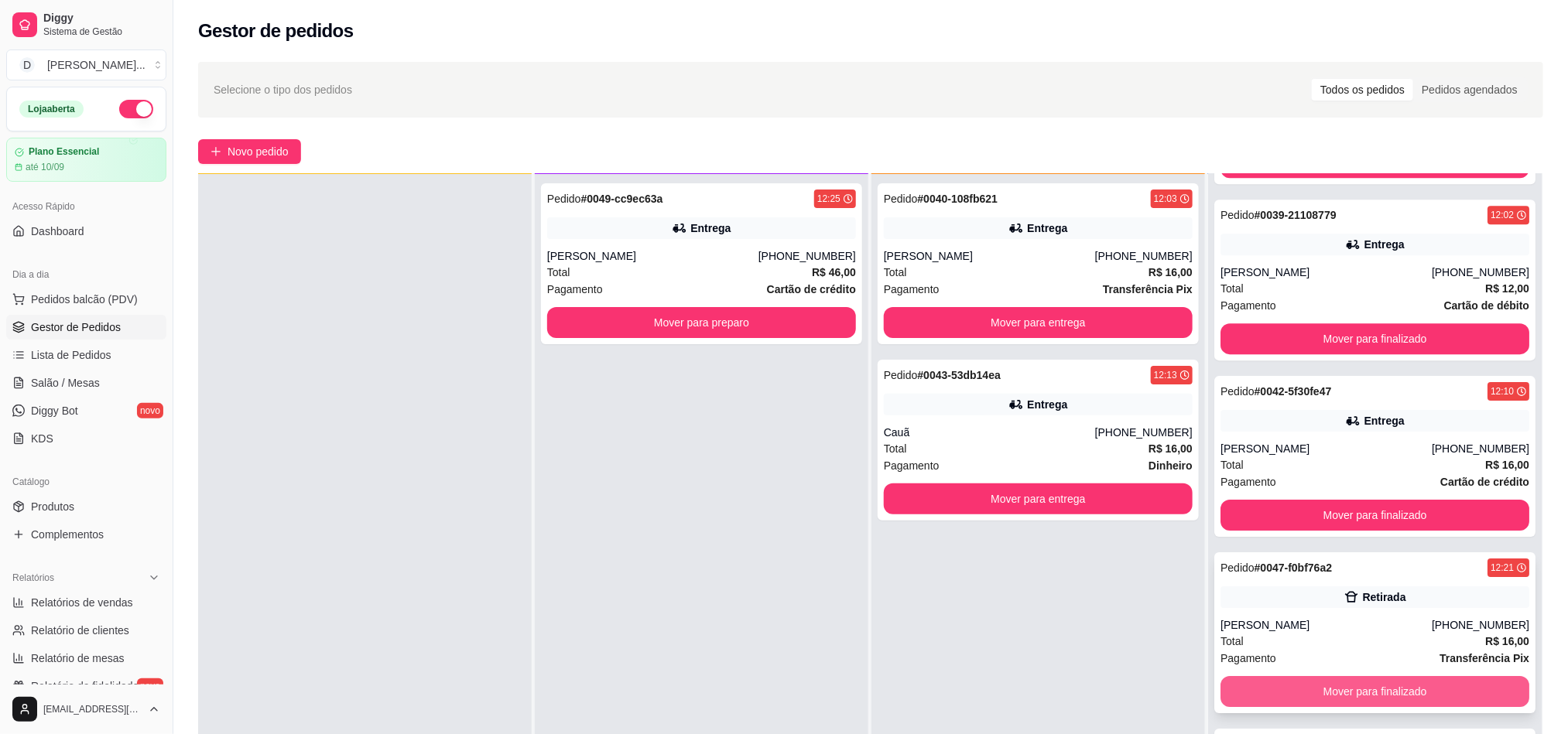
click at [1286, 690] on button "Mover para finalizado" at bounding box center [1375, 691] width 309 height 31
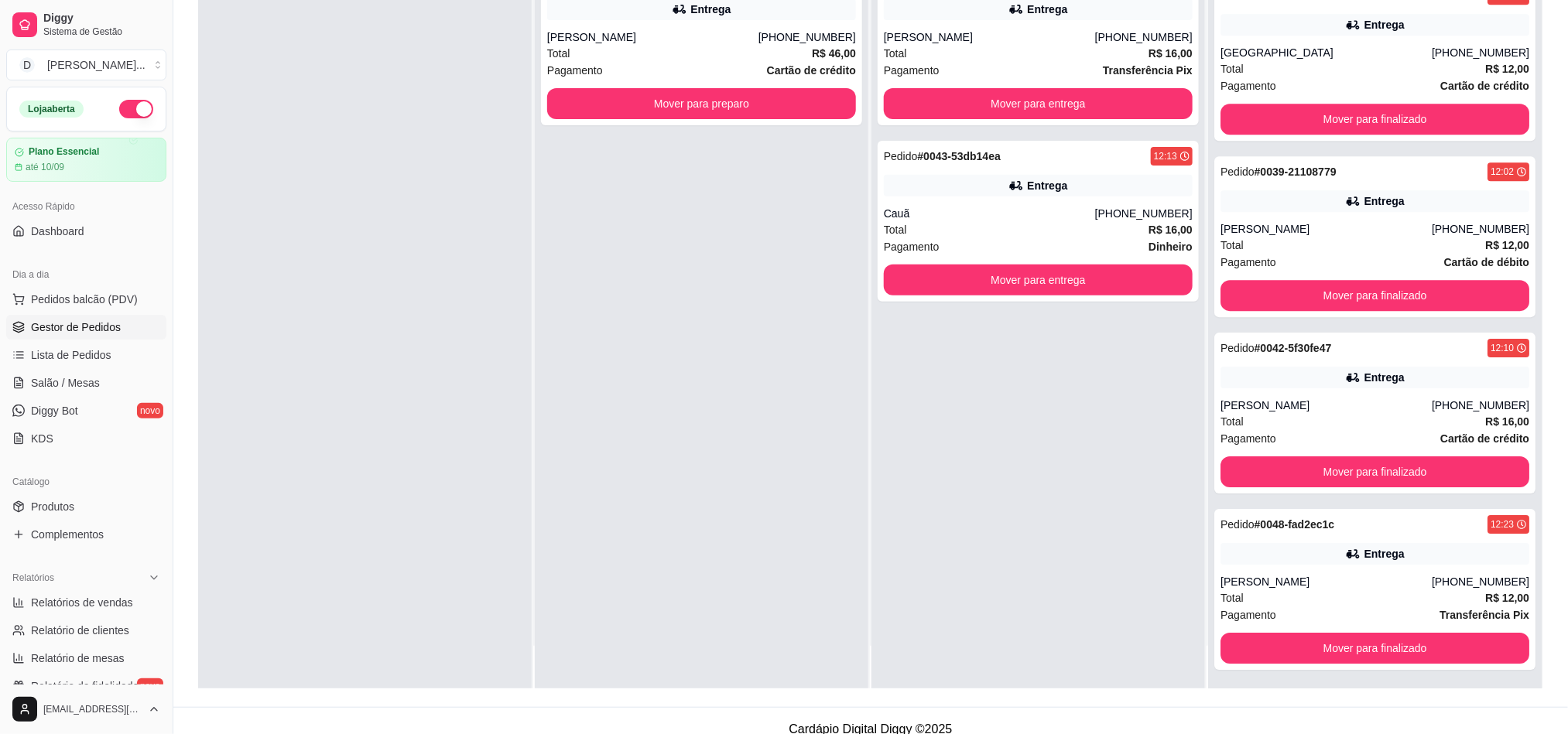
scroll to position [225, 0]
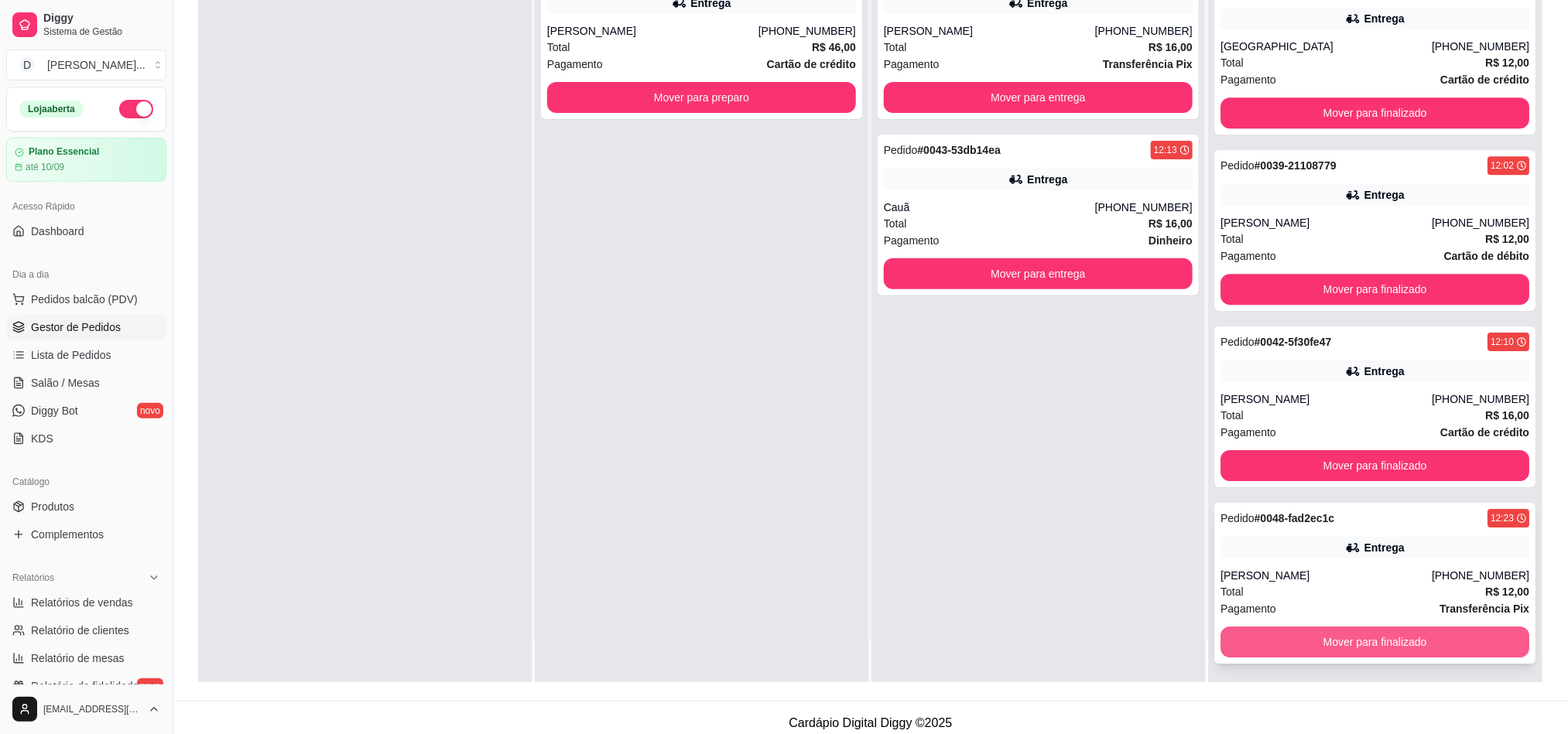
click at [1331, 631] on button "Mover para finalizado" at bounding box center [1375, 642] width 309 height 31
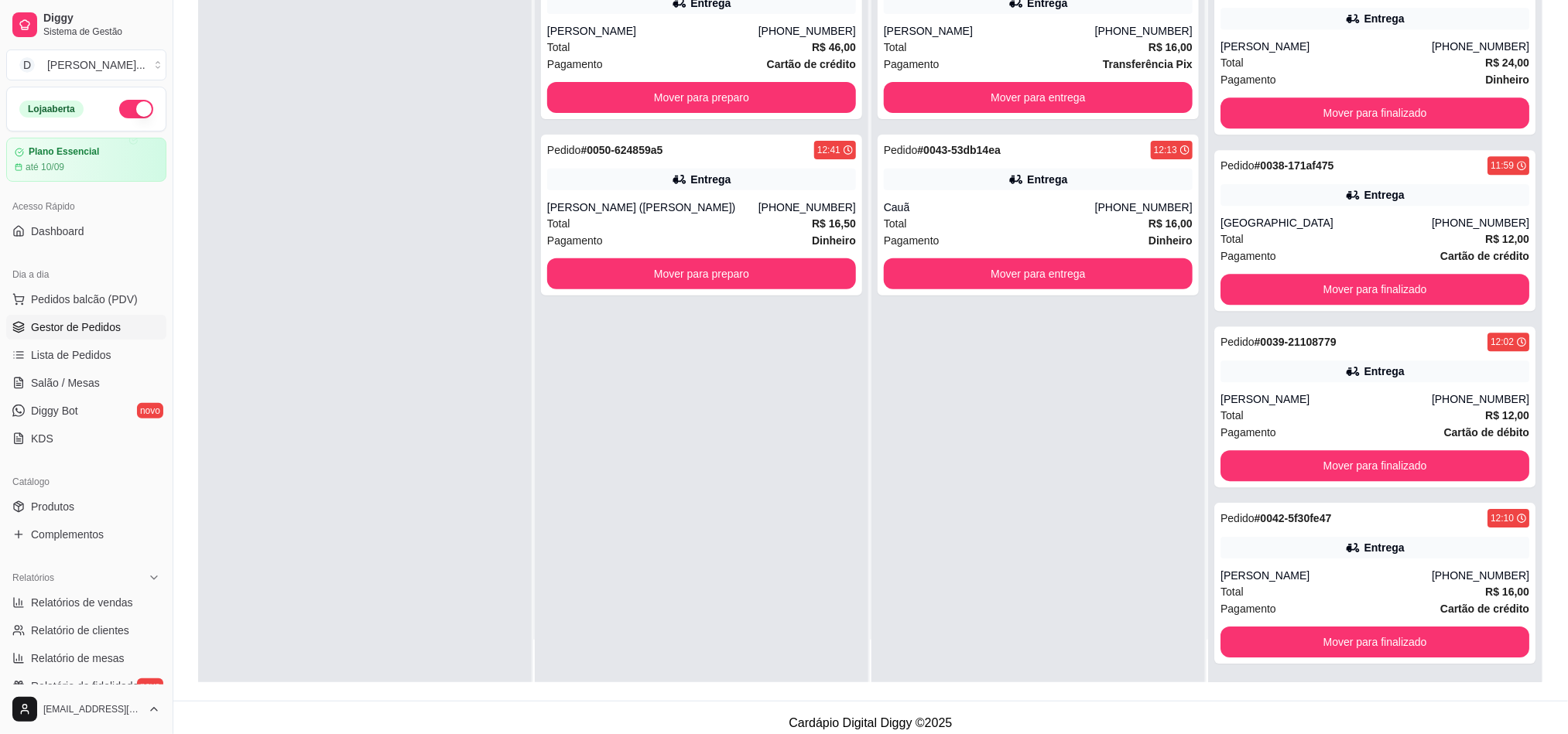
scroll to position [0, 0]
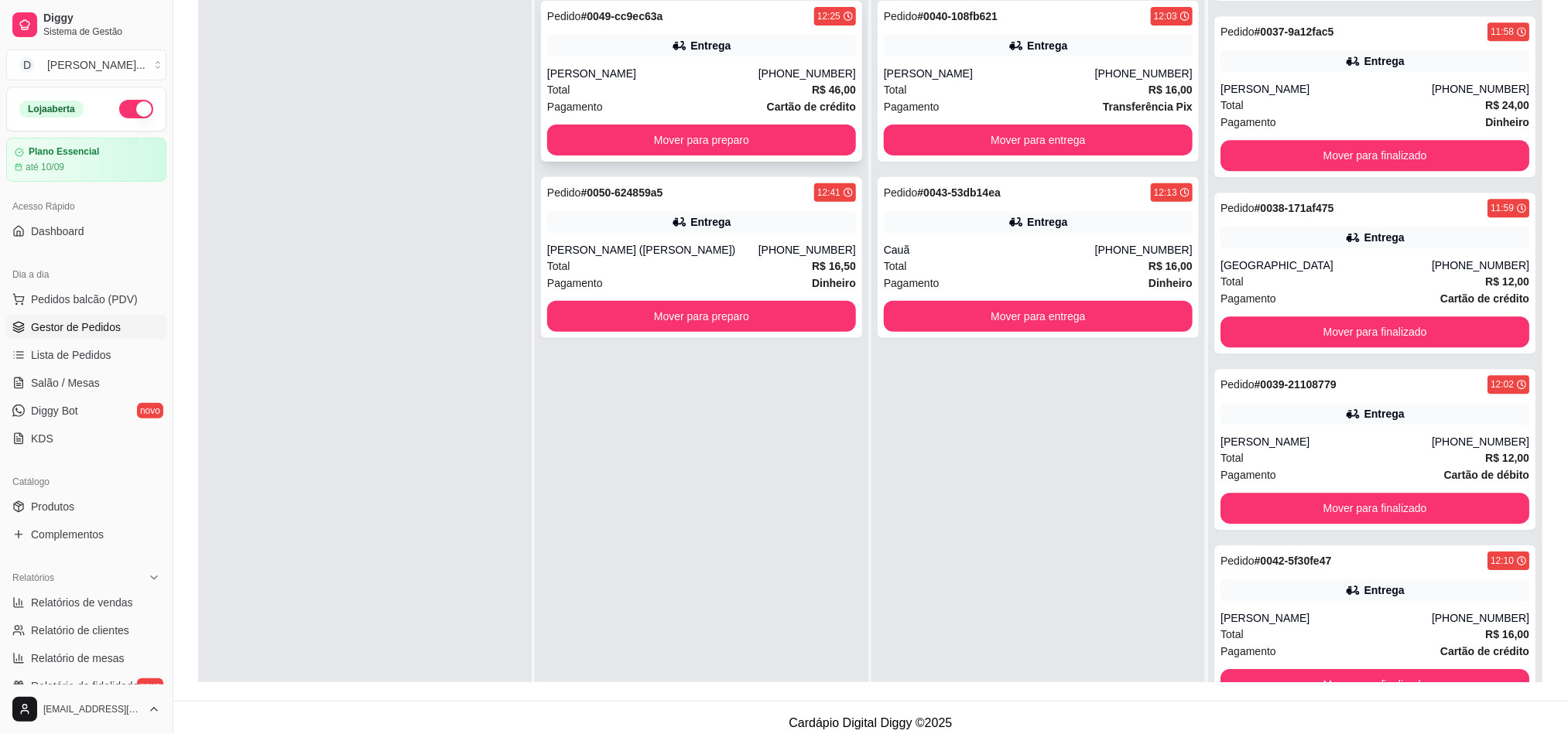
click at [650, 95] on div "Total R$ 46,00" at bounding box center [702, 90] width 309 height 17
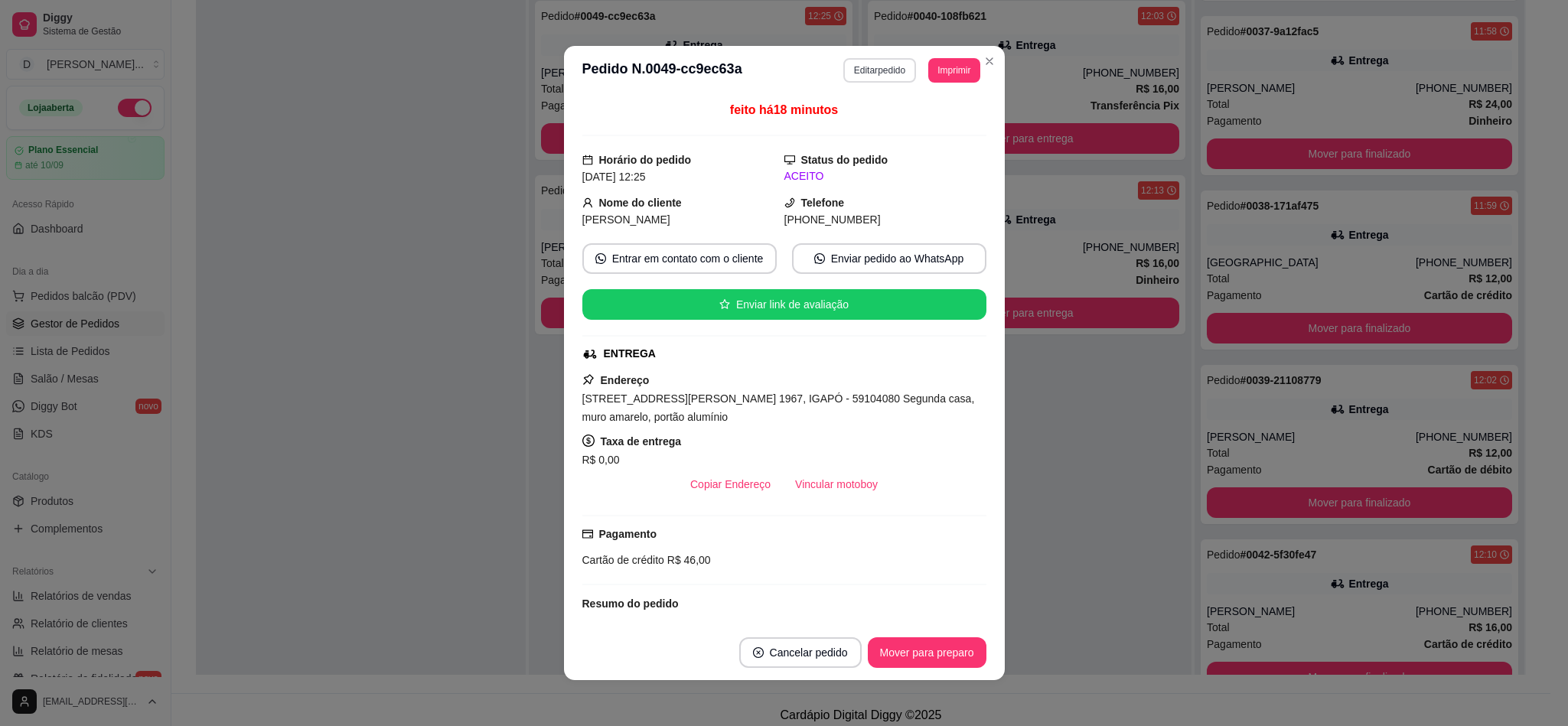
click at [884, 76] on button "Editar pedido" at bounding box center [880, 70] width 73 height 24
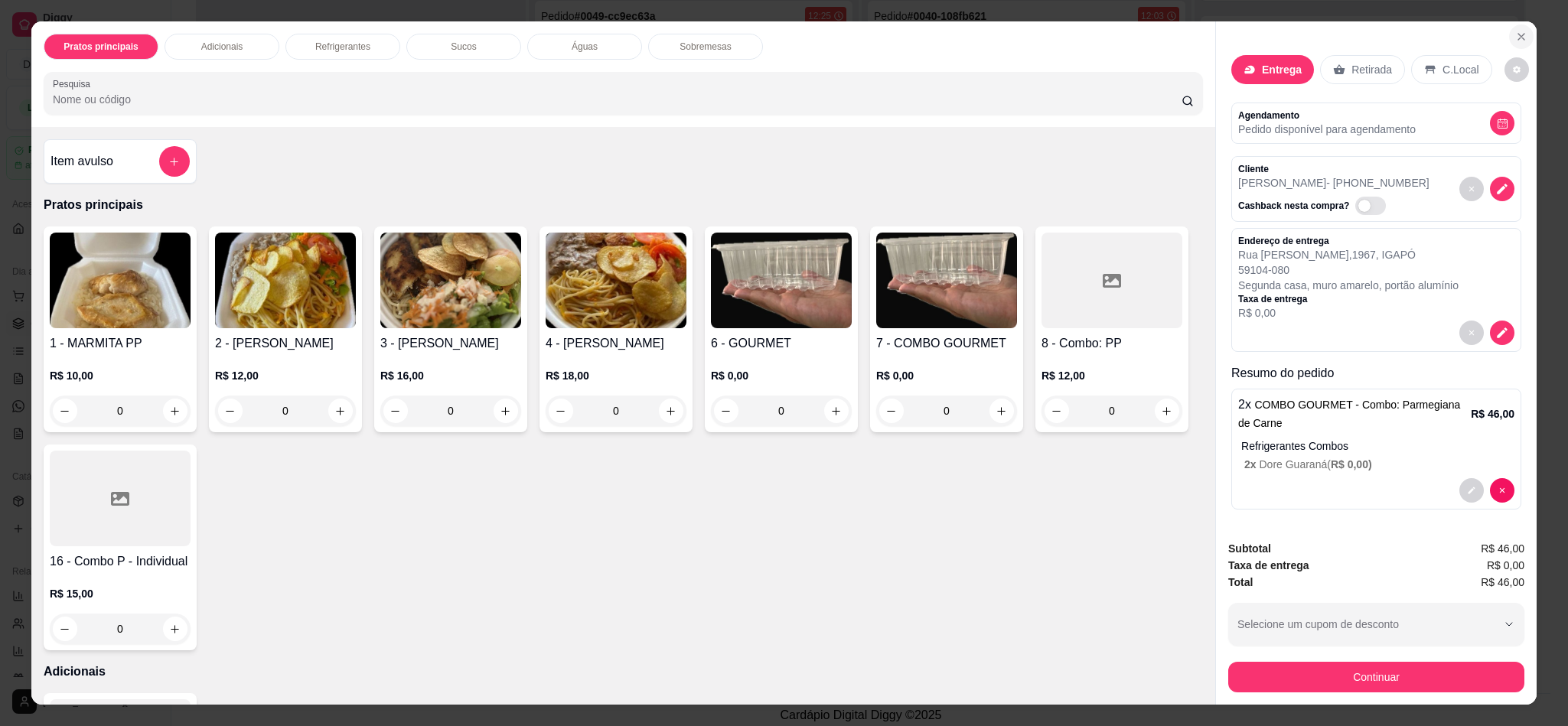
click at [1515, 37] on icon "Close" at bounding box center [1521, 36] width 12 height 12
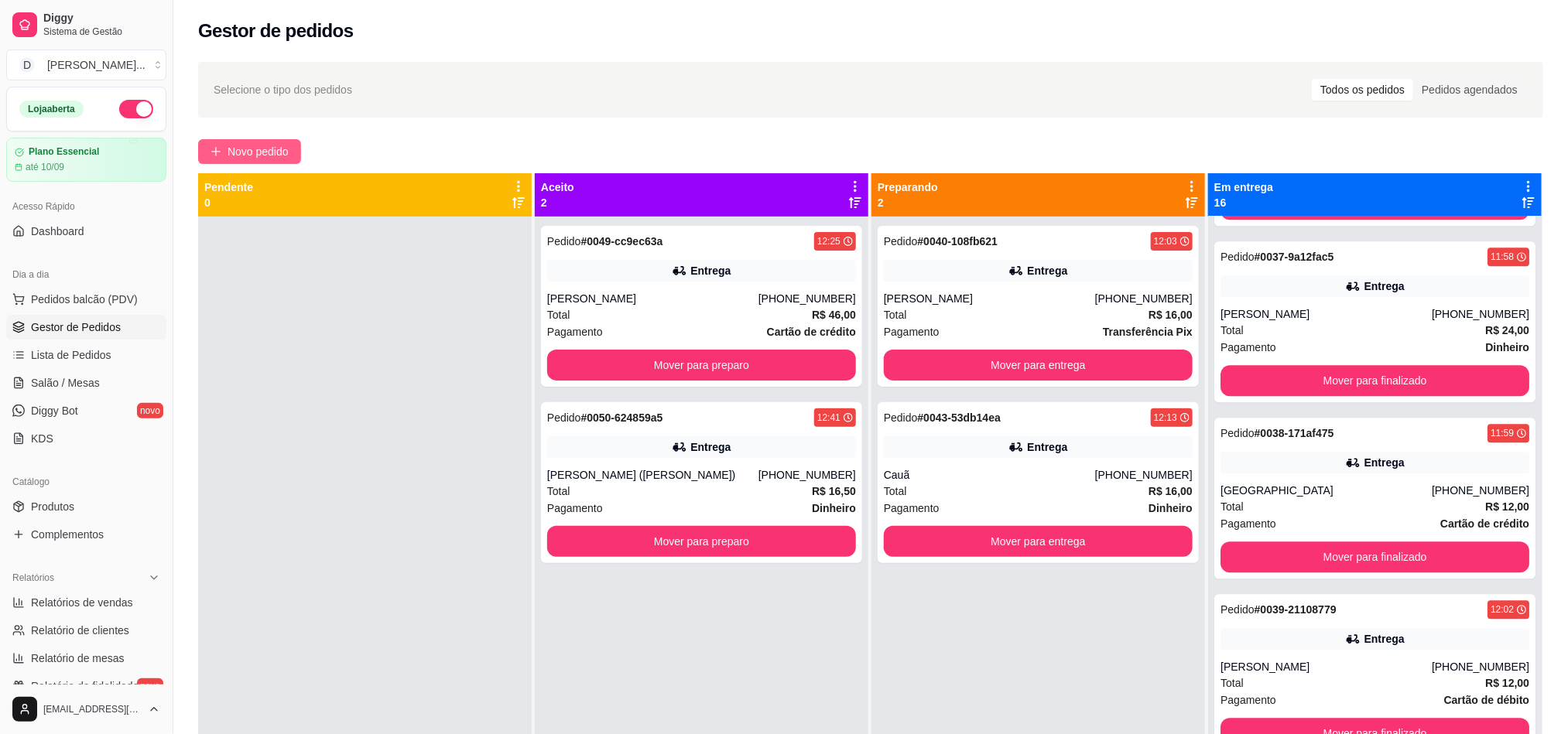
click at [289, 144] on span "Novo pedido" at bounding box center [258, 152] width 61 height 17
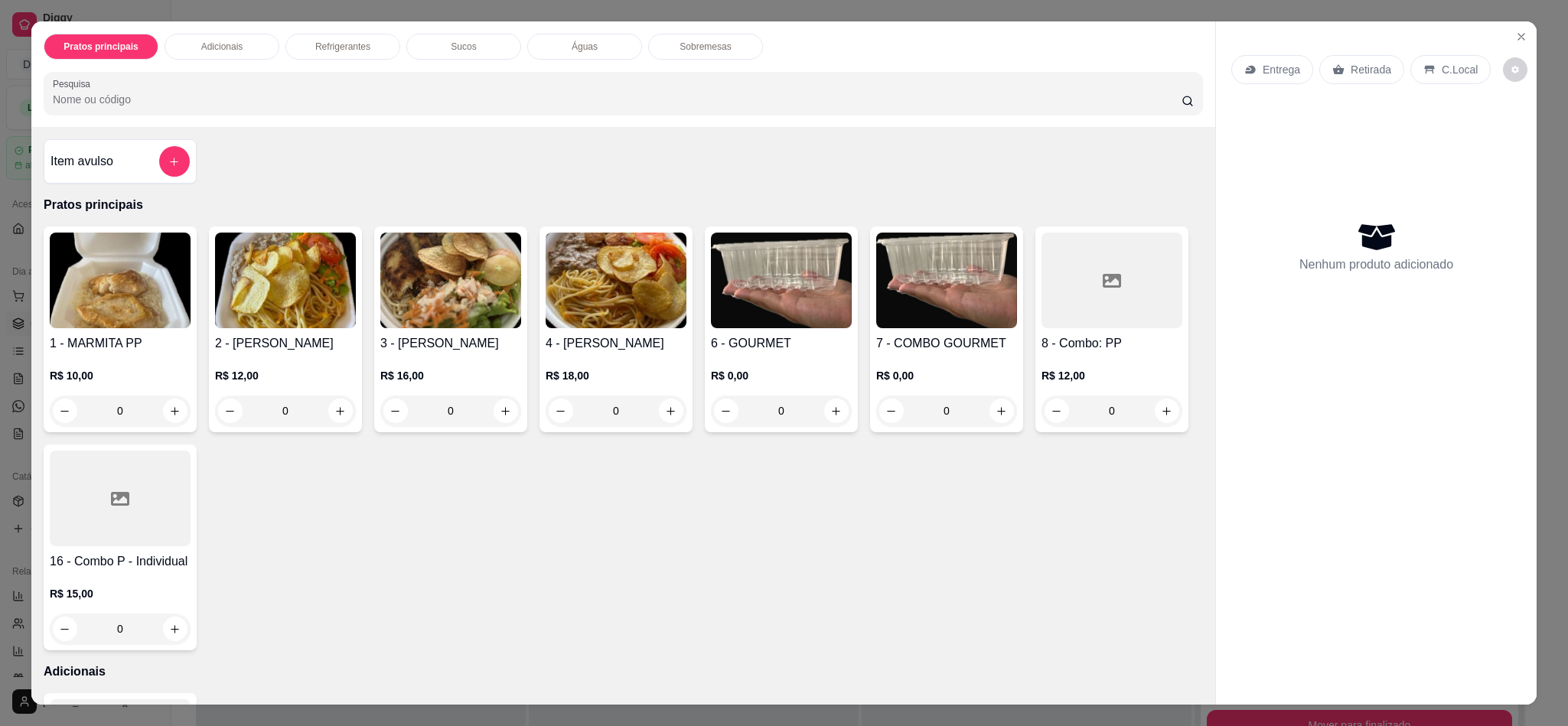
click at [310, 281] on img at bounding box center [285, 279] width 141 height 95
click at [1517, 46] on button "Close" at bounding box center [1521, 36] width 24 height 24
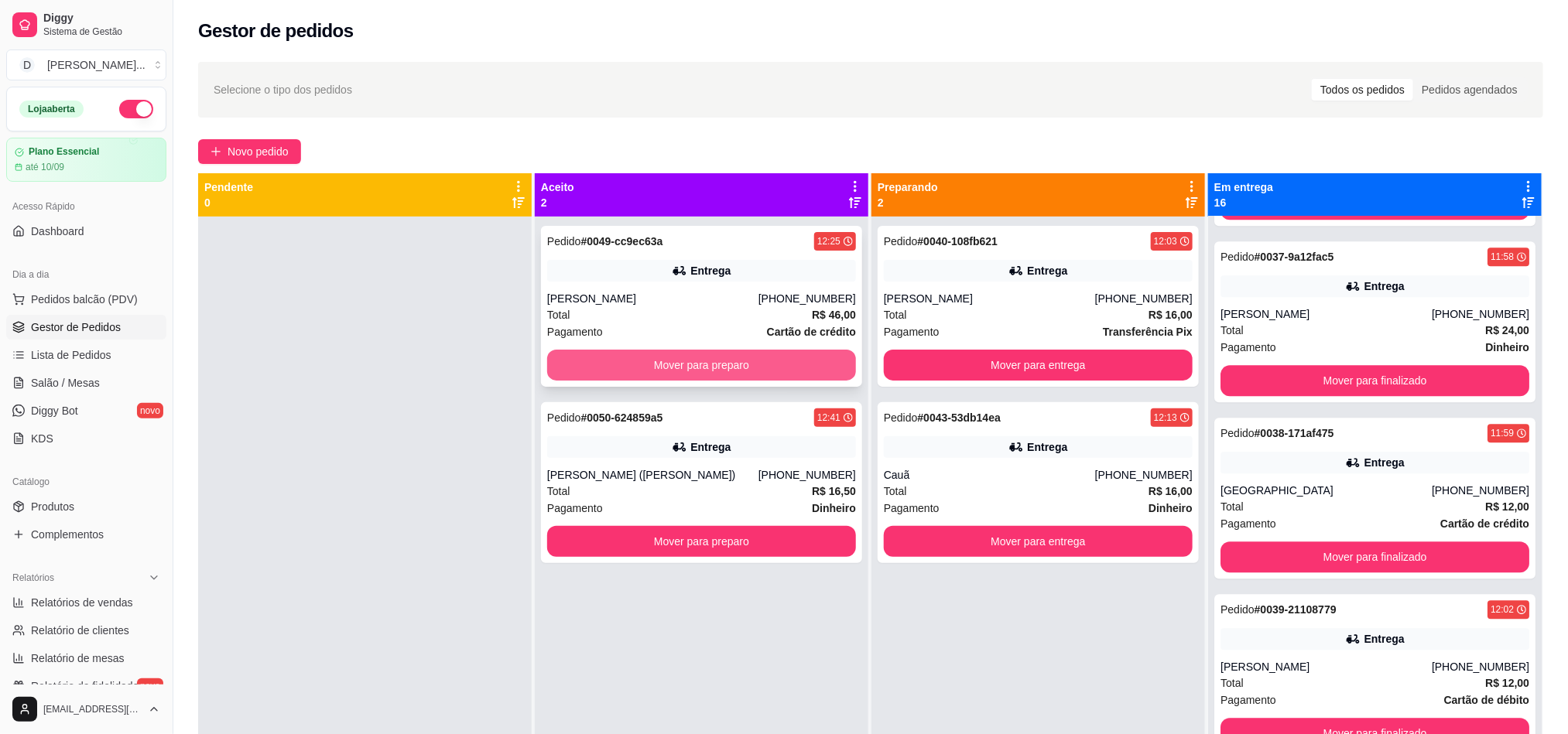
click at [690, 312] on div "Total R$ 46,00" at bounding box center [702, 315] width 309 height 17
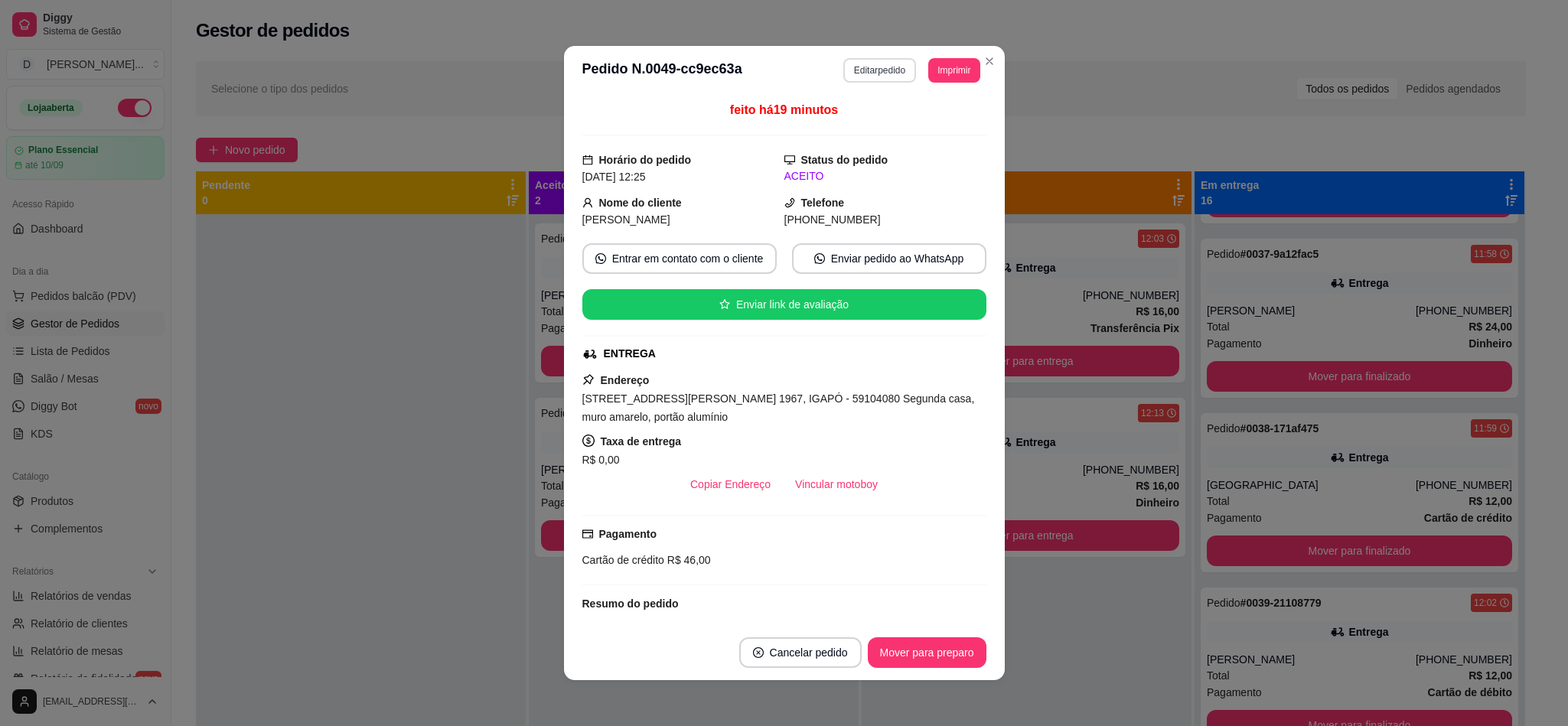
click at [854, 71] on button "Editar pedido" at bounding box center [880, 70] width 73 height 24
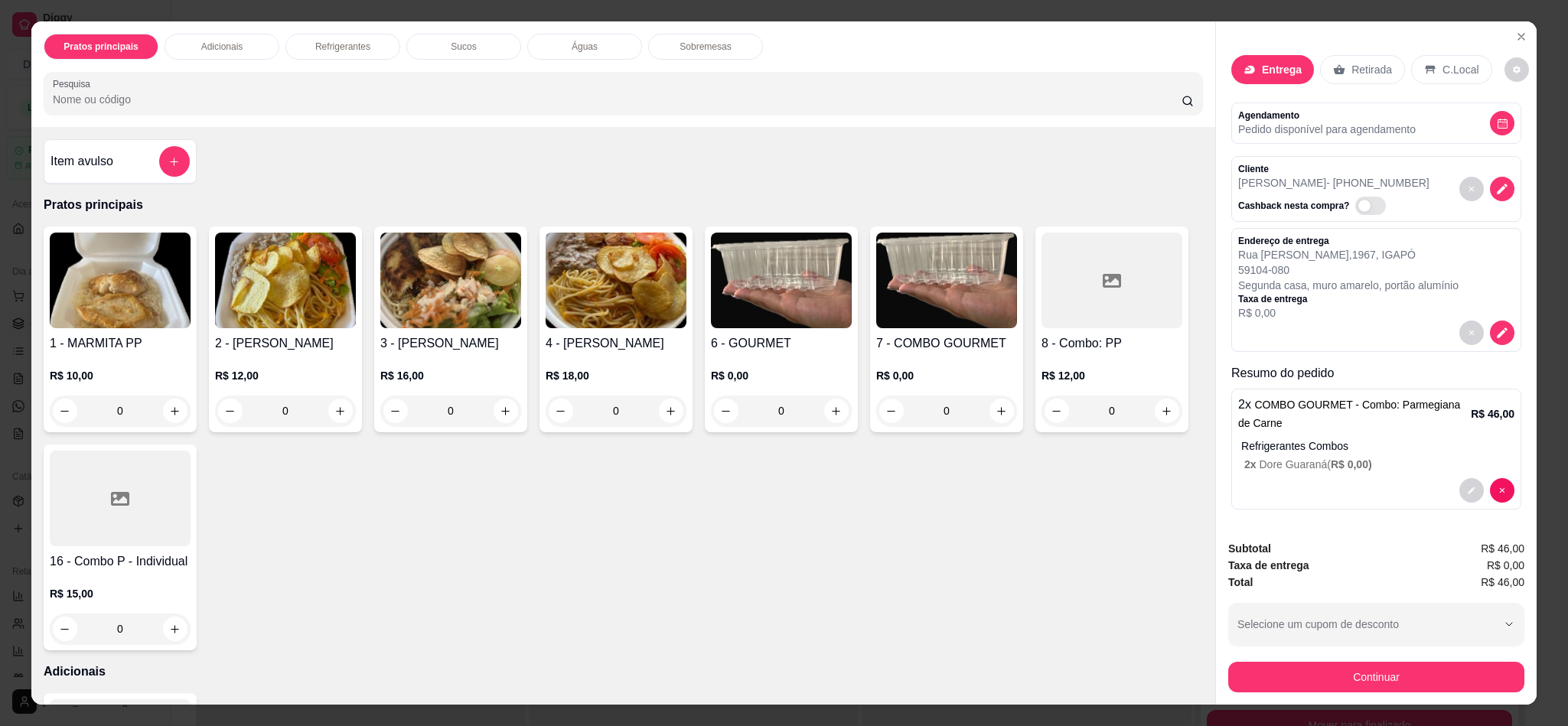
scroll to position [24, 0]
click at [1467, 482] on icon "decrease-product-quantity" at bounding box center [1471, 486] width 9 height 9
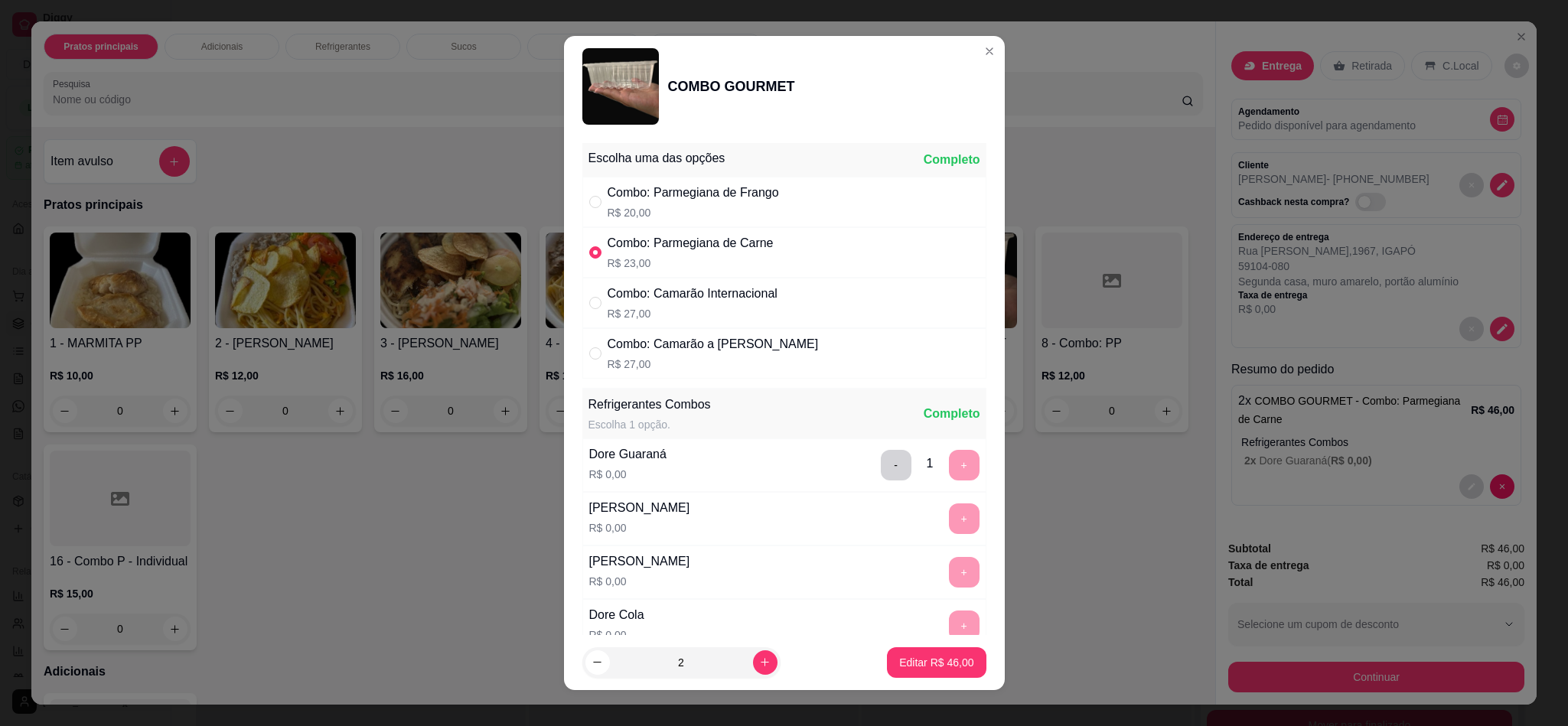
click at [670, 200] on div "Combo: Parmegiana de Frango" at bounding box center [693, 192] width 171 height 19
radio input "true"
radio input "false"
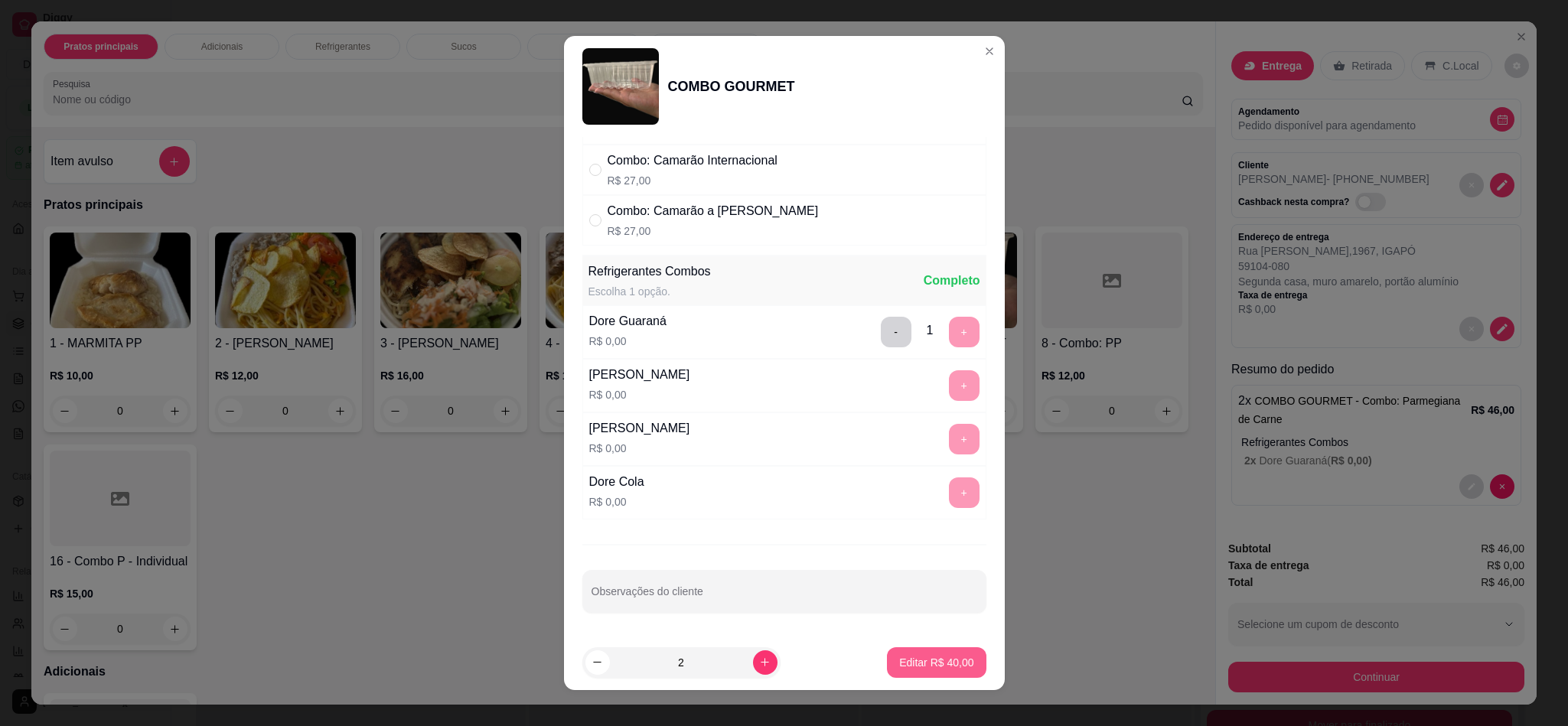
click at [914, 669] on p "Editar R$ 40,00" at bounding box center [936, 663] width 74 height 15
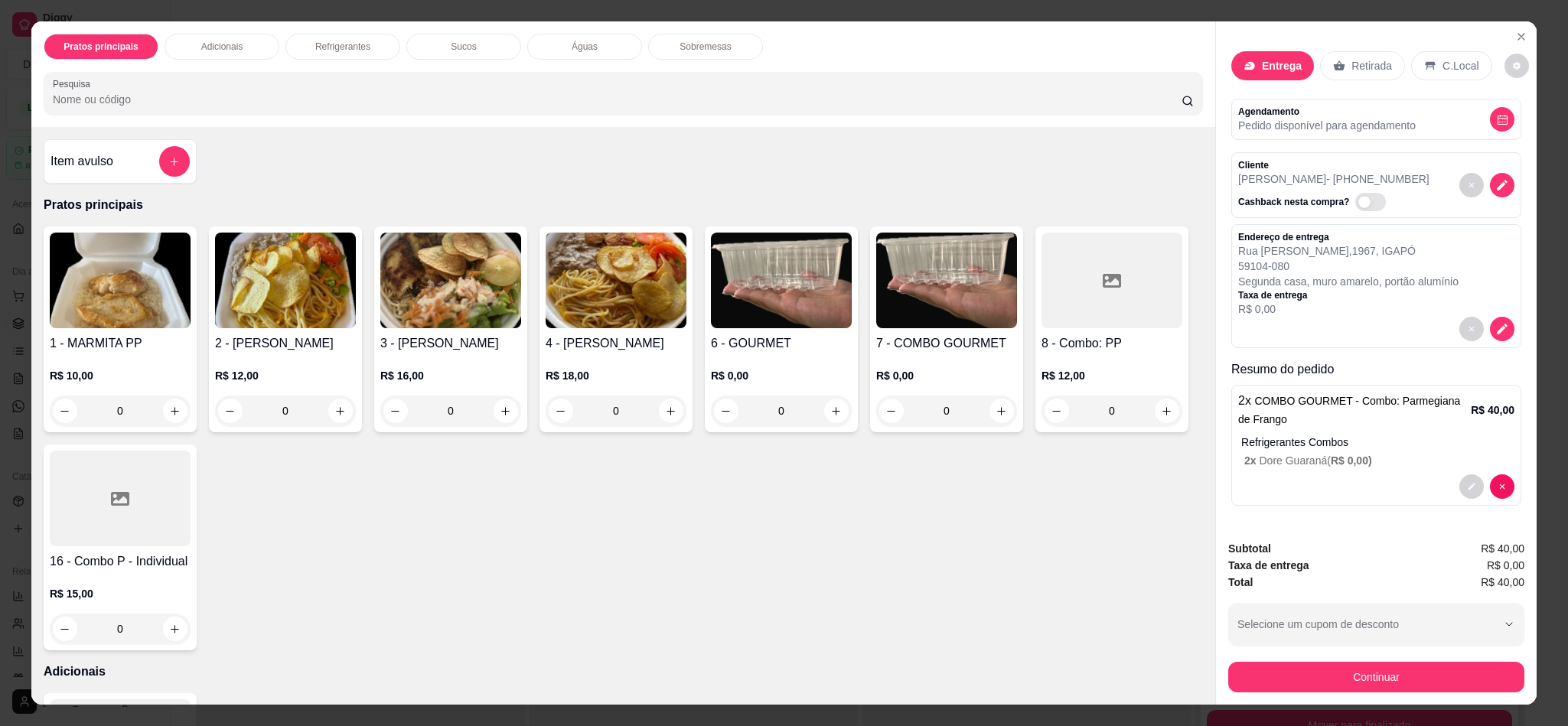
scroll to position [28, 0]
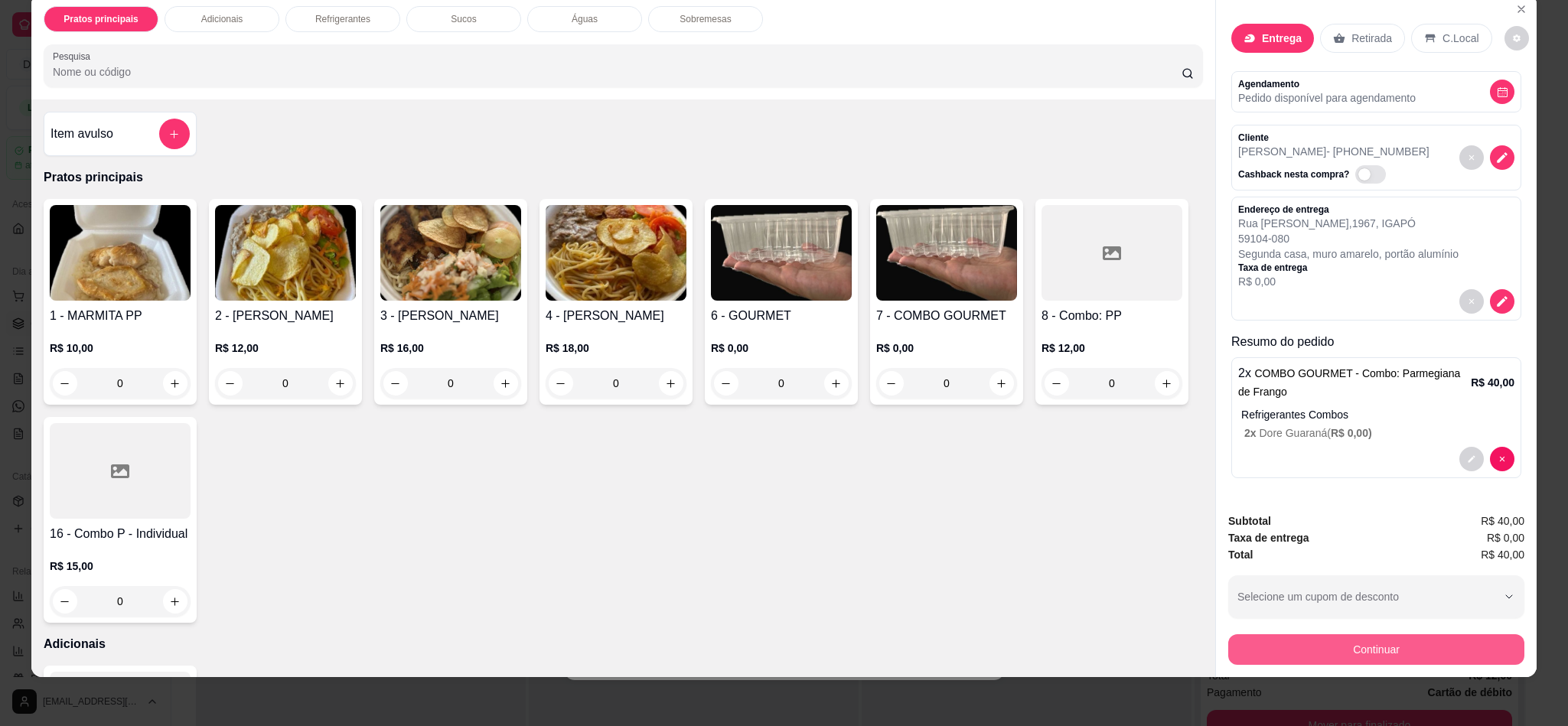
click at [1400, 647] on button "Continuar" at bounding box center [1375, 649] width 296 height 30
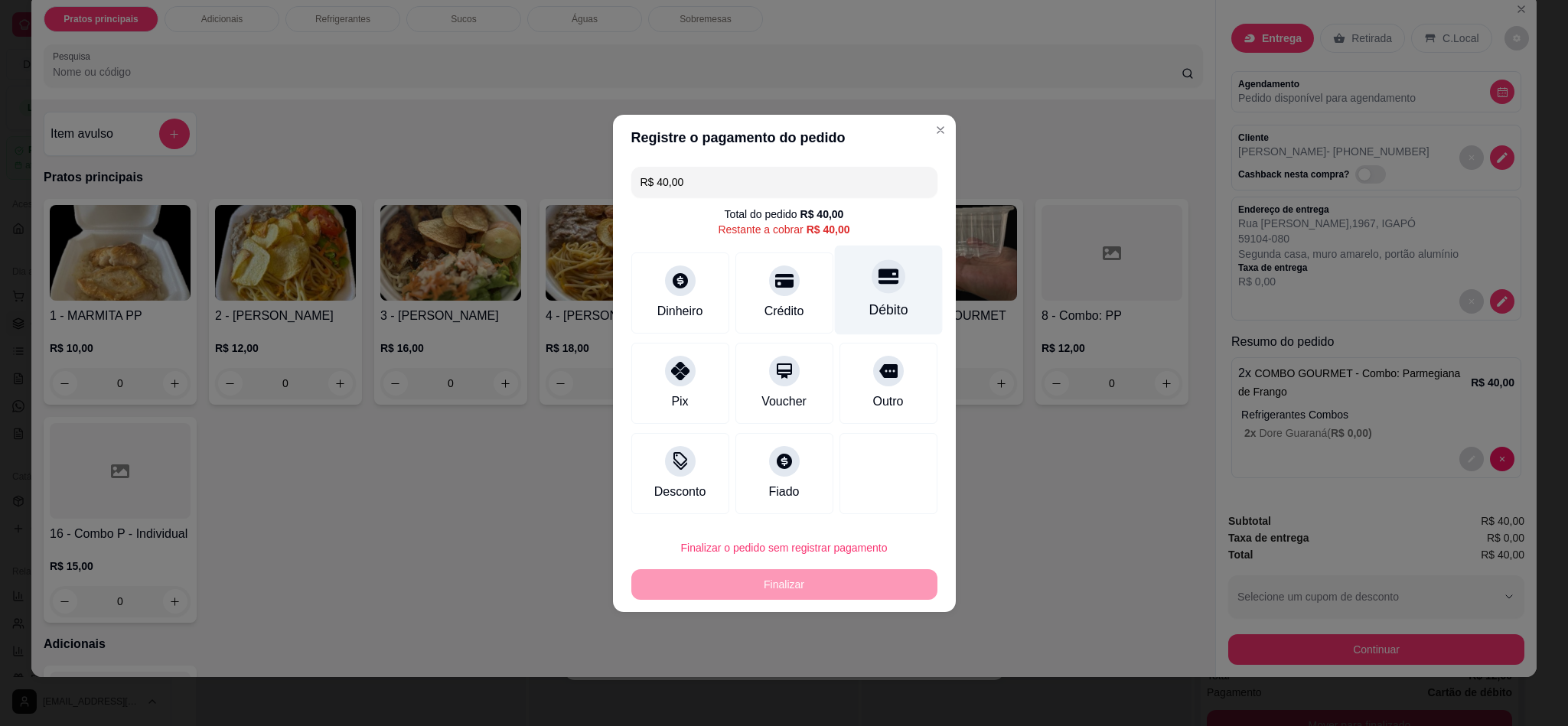
click at [882, 306] on div "Débito" at bounding box center [888, 310] width 39 height 20
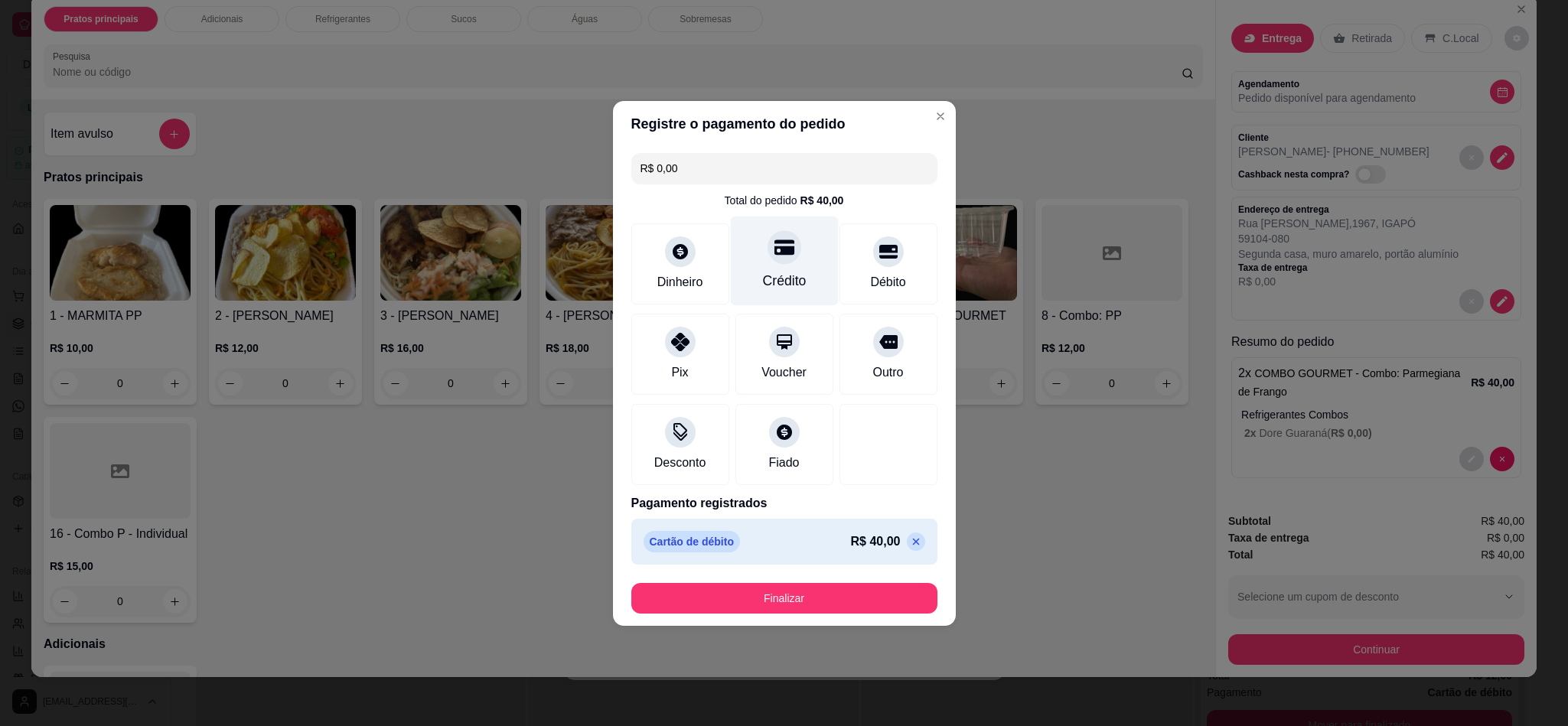
click at [771, 264] on div at bounding box center [784, 247] width 34 height 34
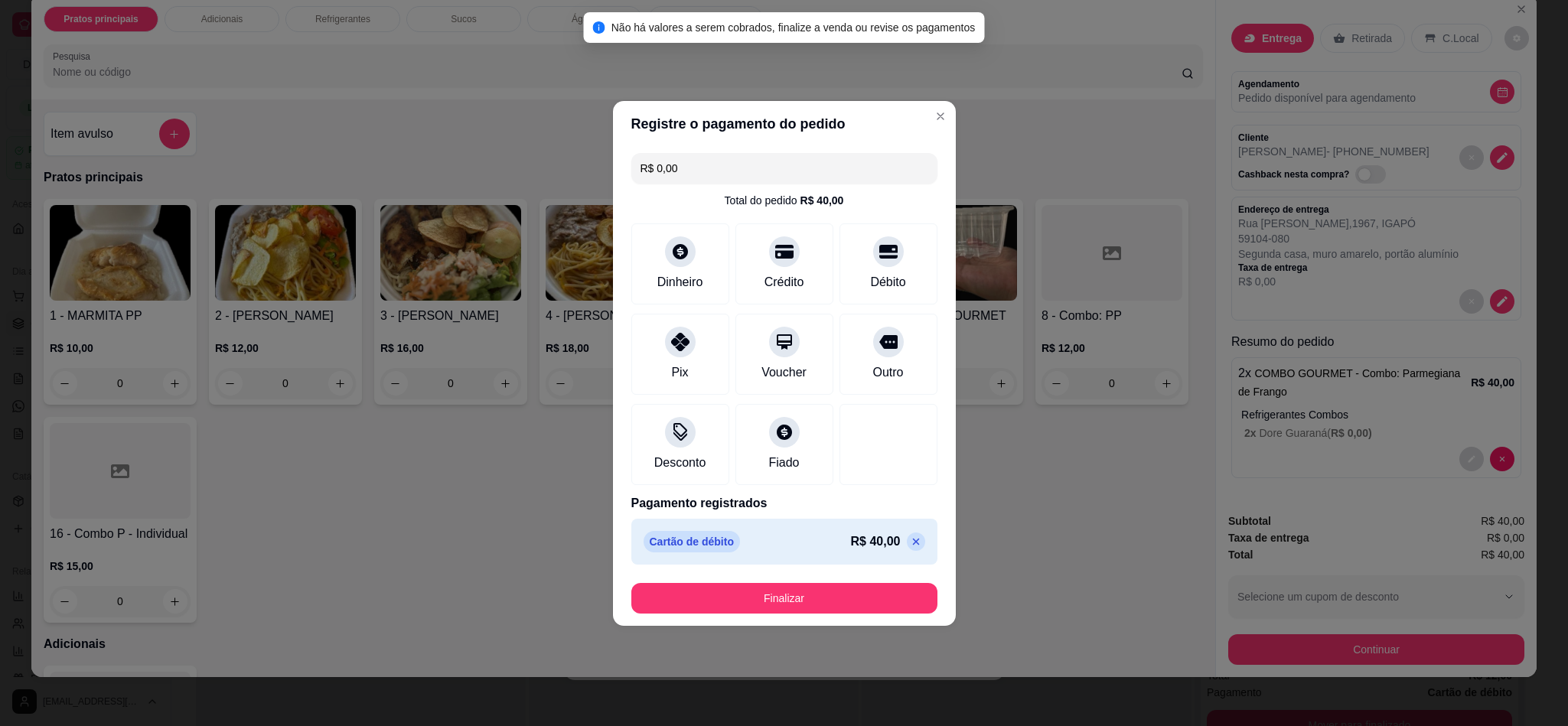
click at [907, 534] on p at bounding box center [916, 542] width 19 height 19
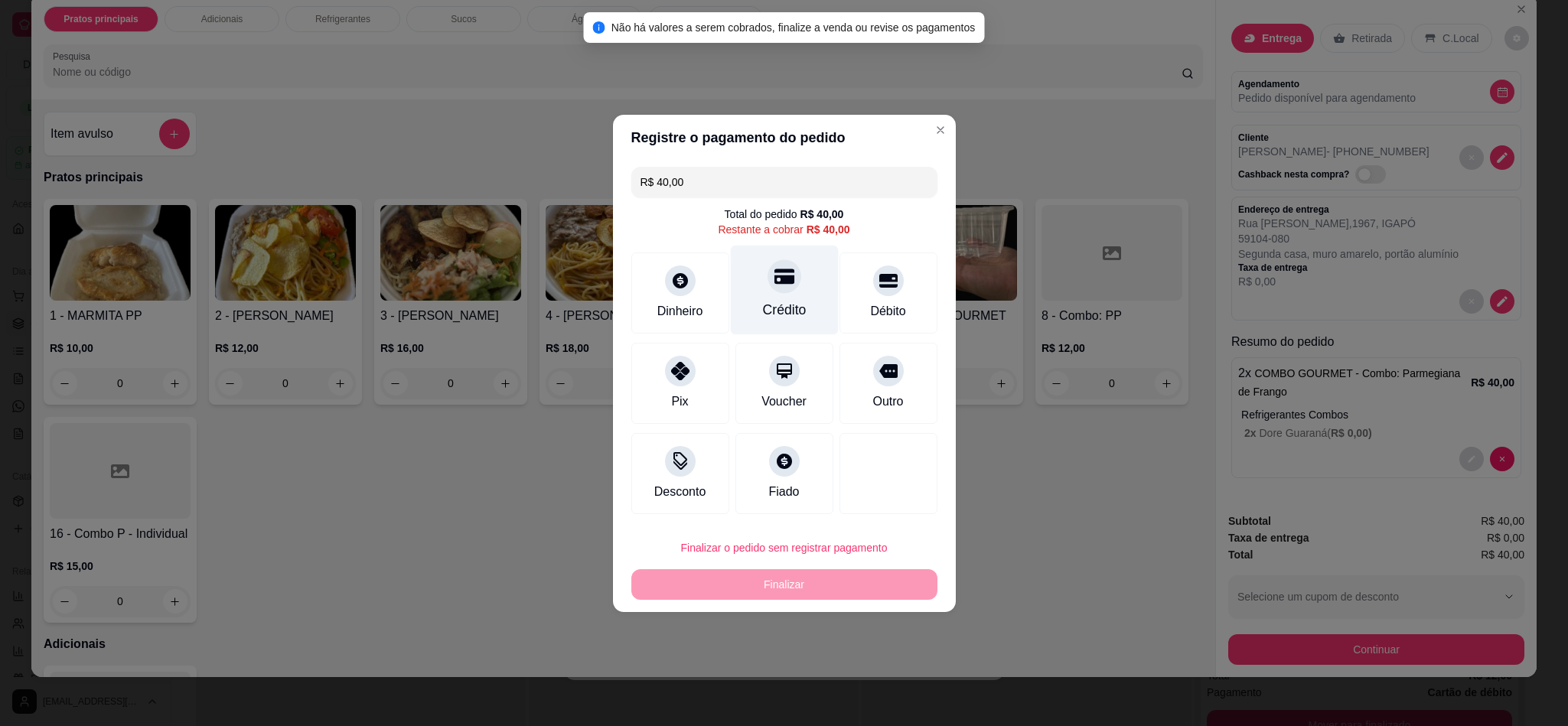
click at [761, 291] on div "Crédito" at bounding box center [784, 290] width 108 height 89
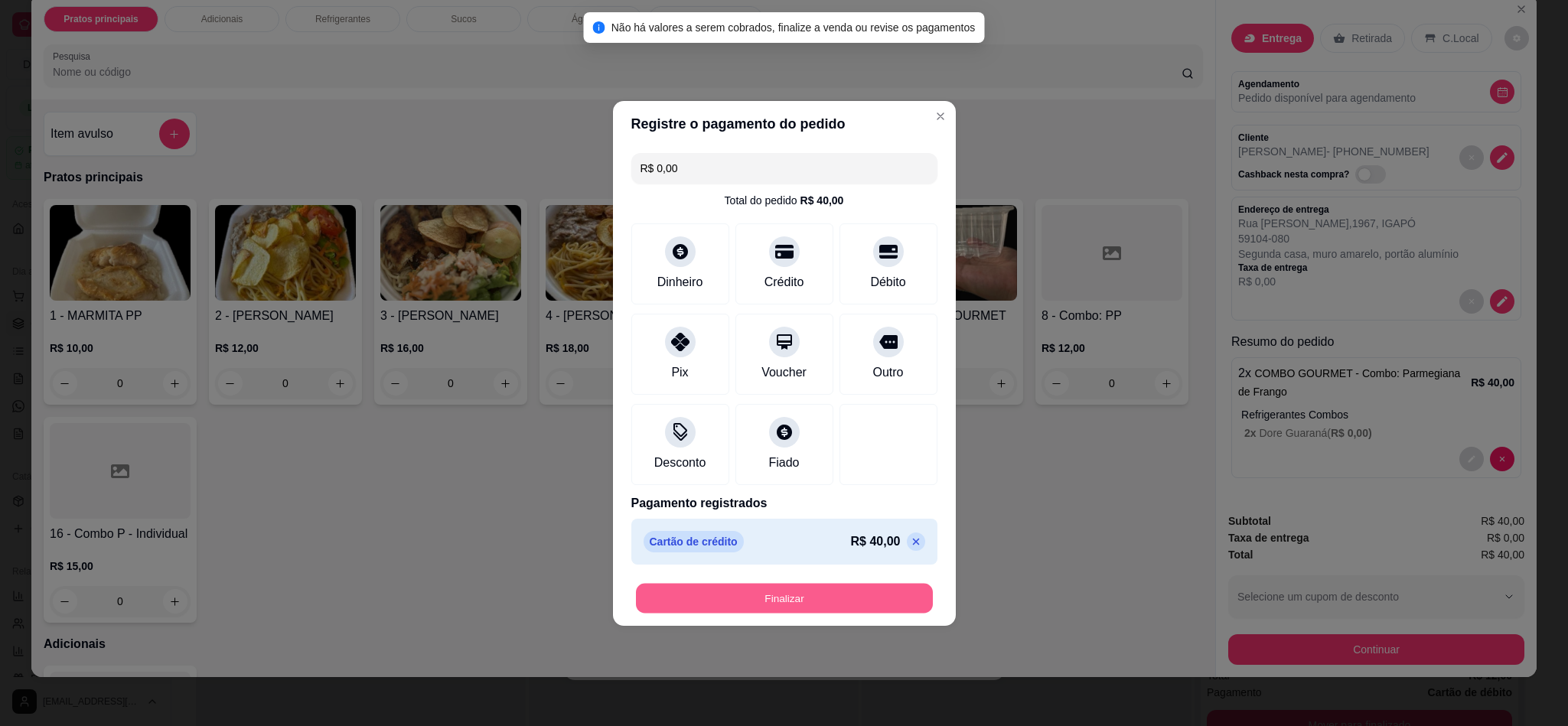
click at [801, 583] on button "Finalizar" at bounding box center [784, 598] width 297 height 30
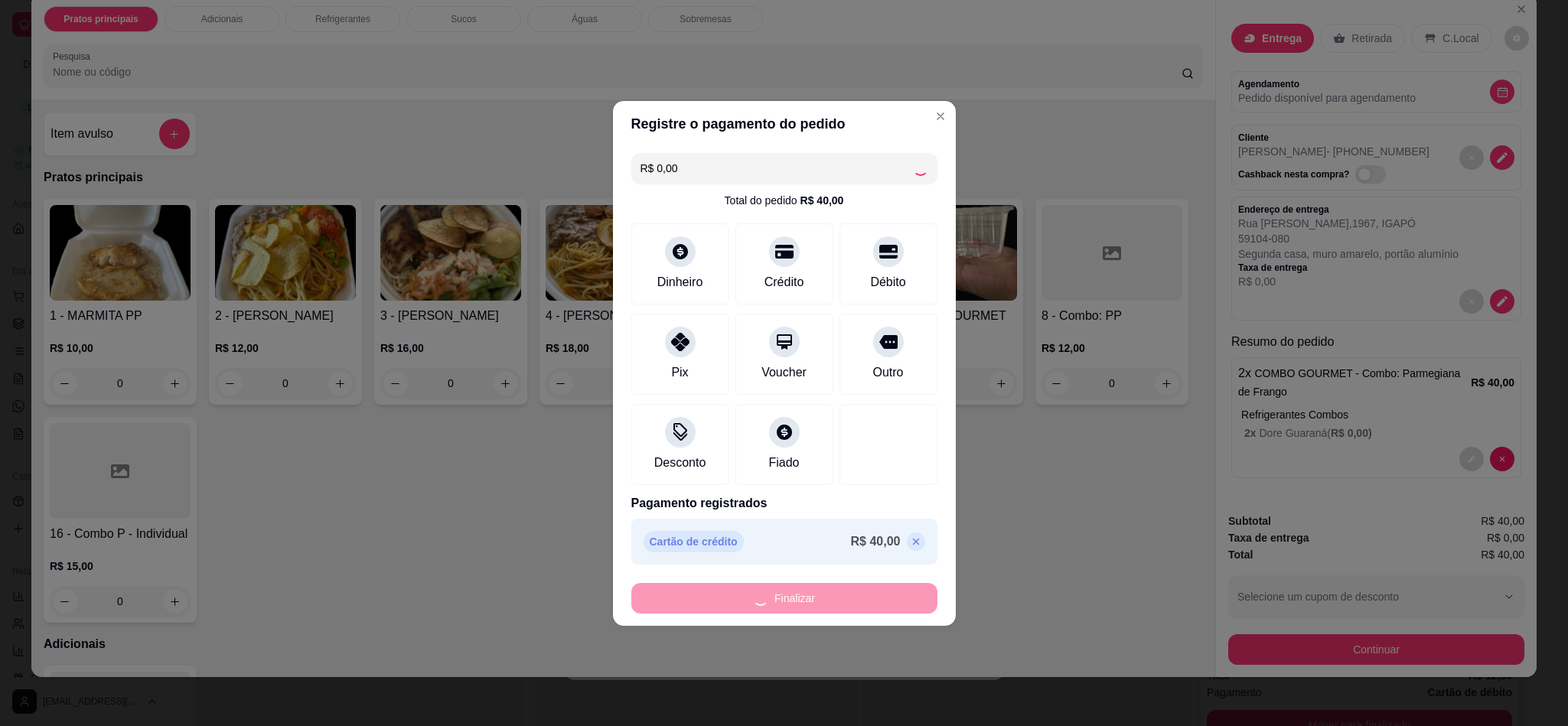
type input "-R$ 40,00"
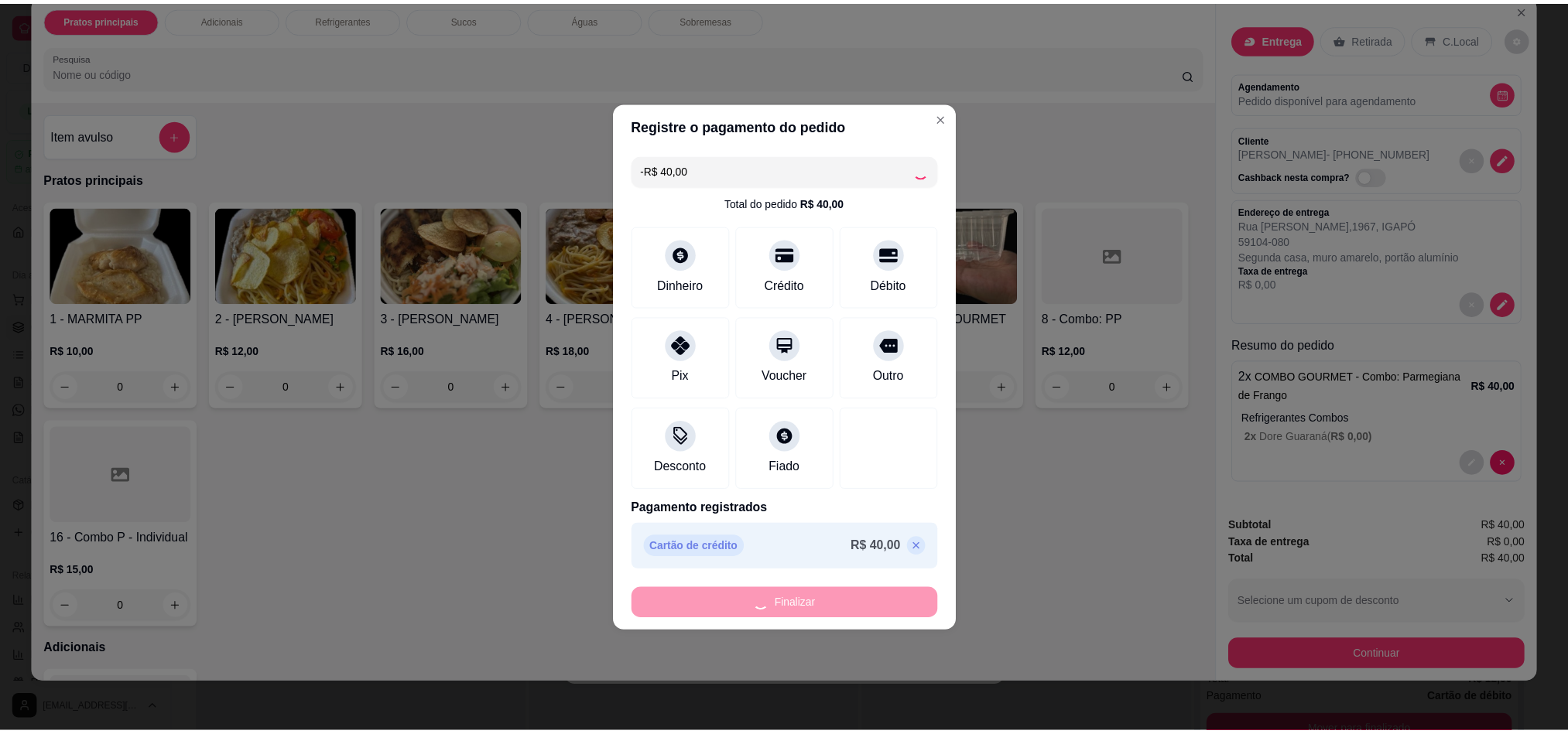
scroll to position [0, 0]
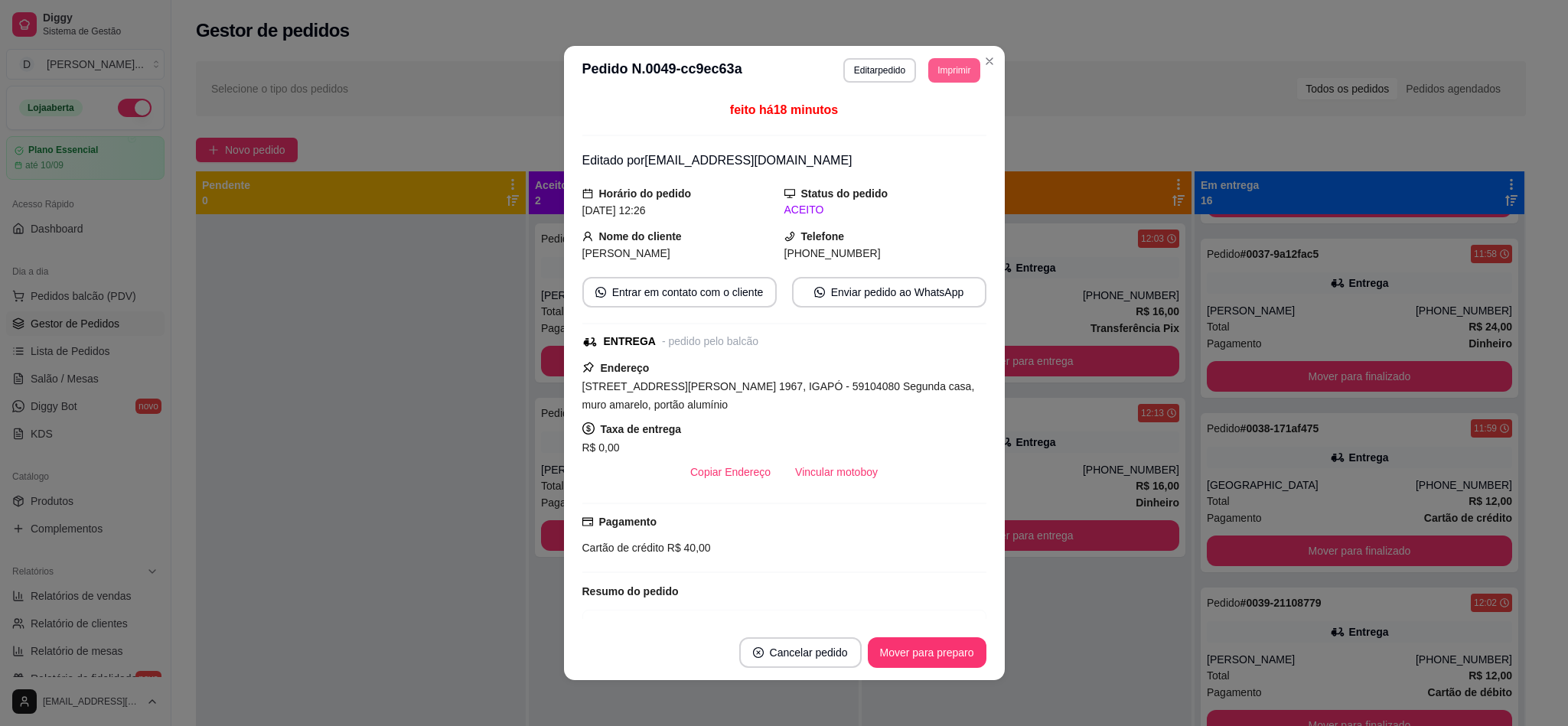
click at [949, 64] on button "Imprimir" at bounding box center [953, 70] width 52 height 24
click at [933, 108] on div "Escolha a impressora IMPRESSORA" at bounding box center [917, 114] width 127 height 52
click at [925, 116] on button "IMPRESSORA" at bounding box center [916, 124] width 111 height 24
click at [937, 67] on button "Imprimir" at bounding box center [953, 70] width 52 height 24
click at [935, 119] on button "IMPRESSORA" at bounding box center [916, 124] width 111 height 24
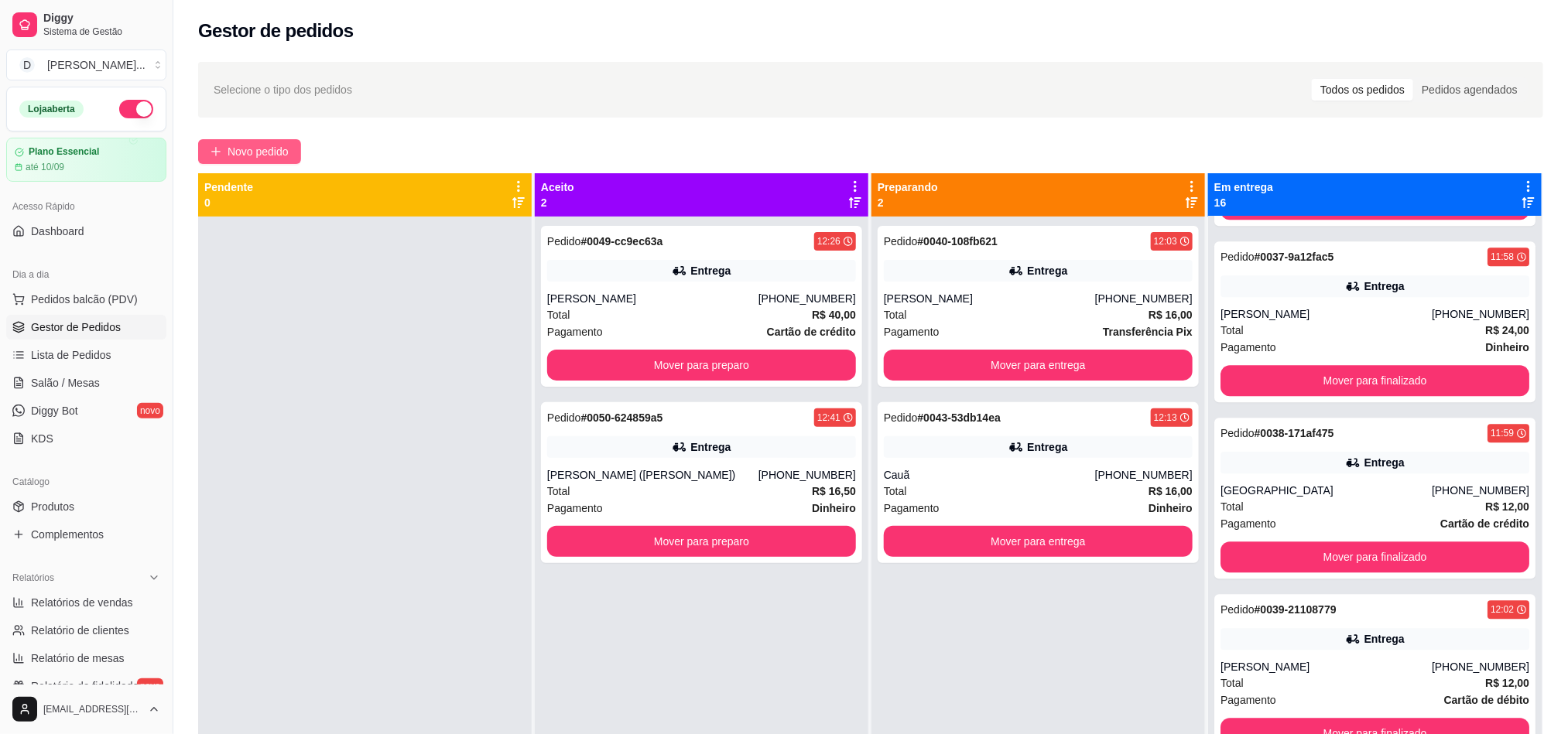
click at [272, 151] on span "Novo pedido" at bounding box center [258, 152] width 61 height 17
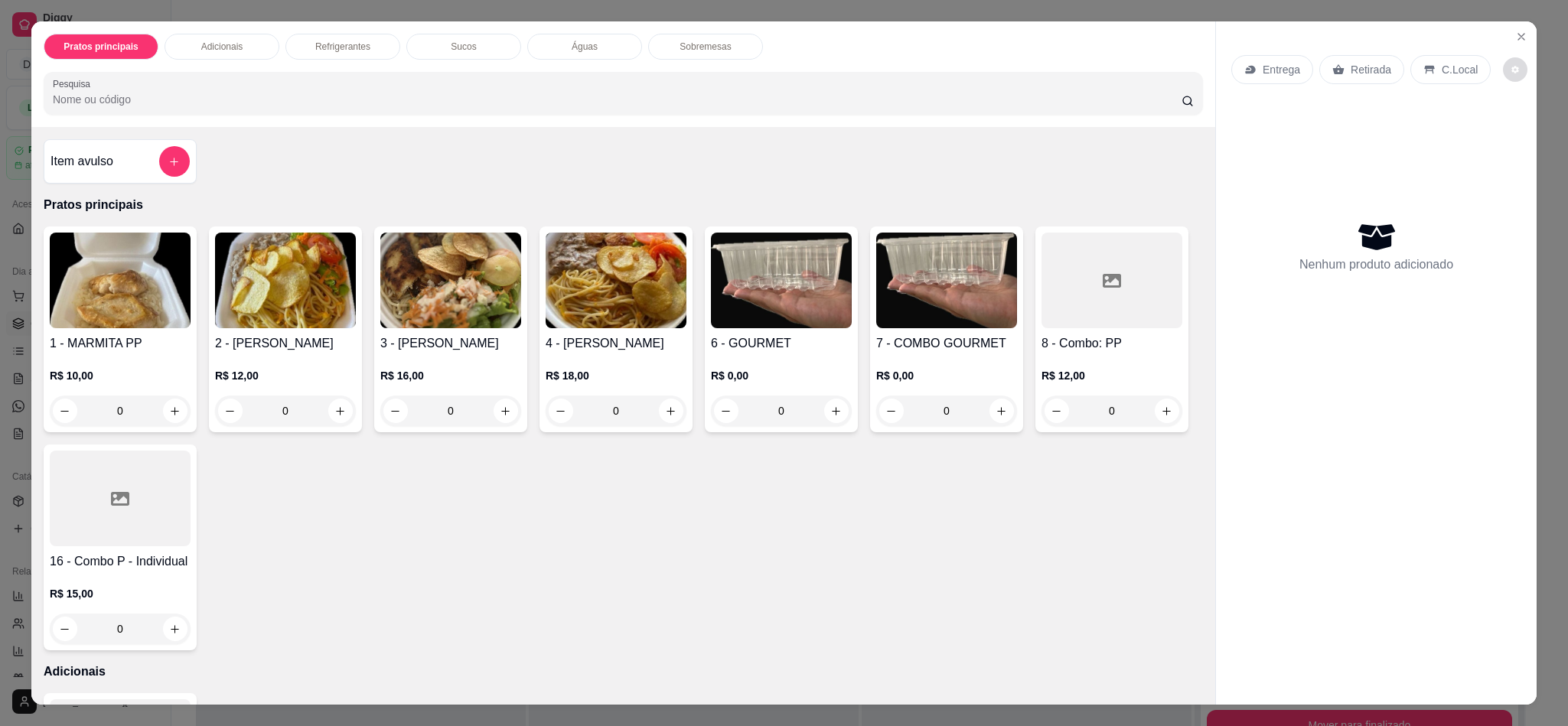
click at [1503, 67] on button "decrease-product-quantity" at bounding box center [1515, 69] width 24 height 24
click at [1525, 133] on span "Automatic updates" at bounding box center [1520, 132] width 12 height 12
click at [1521, 133] on input "Automatic updates" at bounding box center [1516, 137] width 10 height 10
checkbox input "true"
click at [1515, 41] on icon "Close" at bounding box center [1521, 36] width 12 height 12
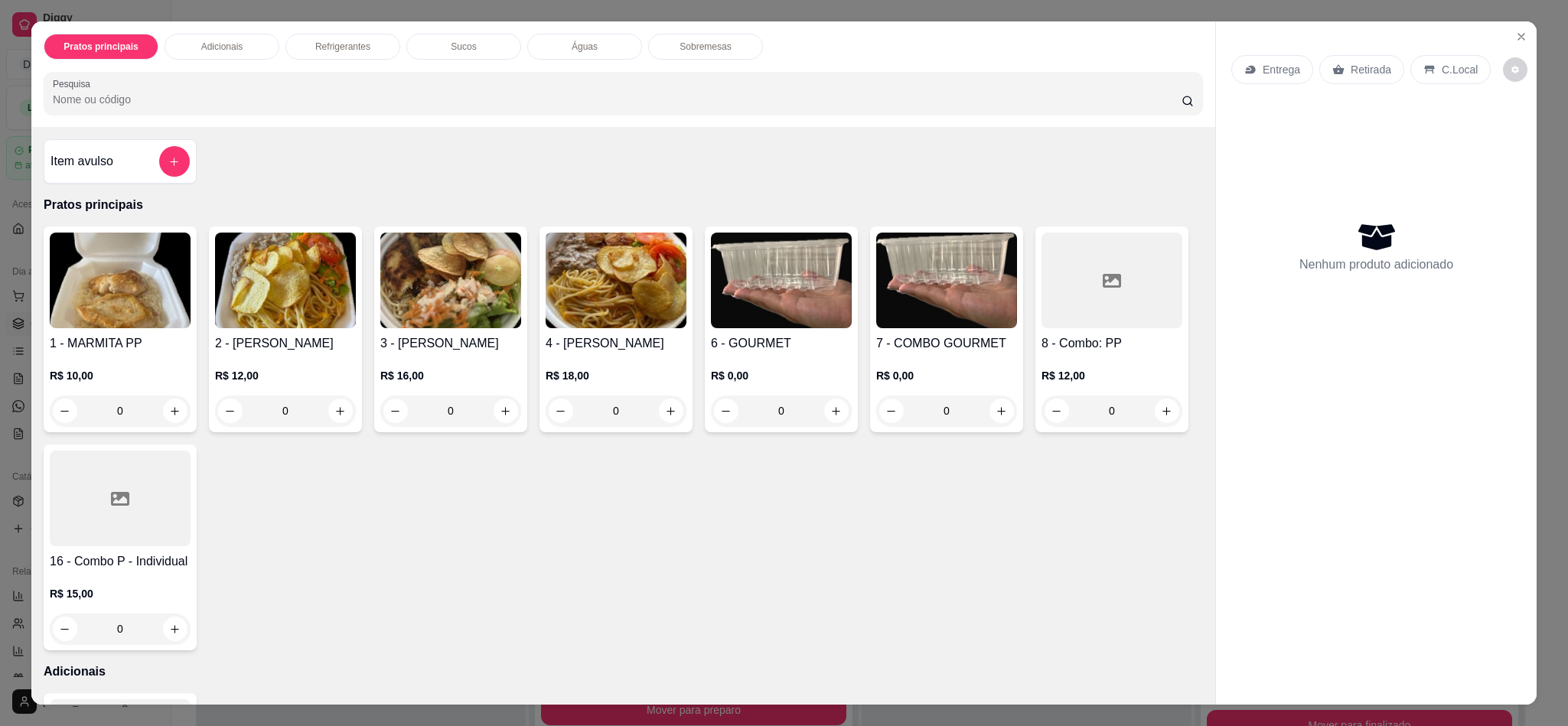
click at [1543, 223] on div "Pratos principais Adicionais Refrigerantes Sucos Águas Sobremesas Pesquisa Item…" at bounding box center [784, 363] width 1568 height 726
click at [1518, 35] on icon "Close" at bounding box center [1521, 36] width 12 height 12
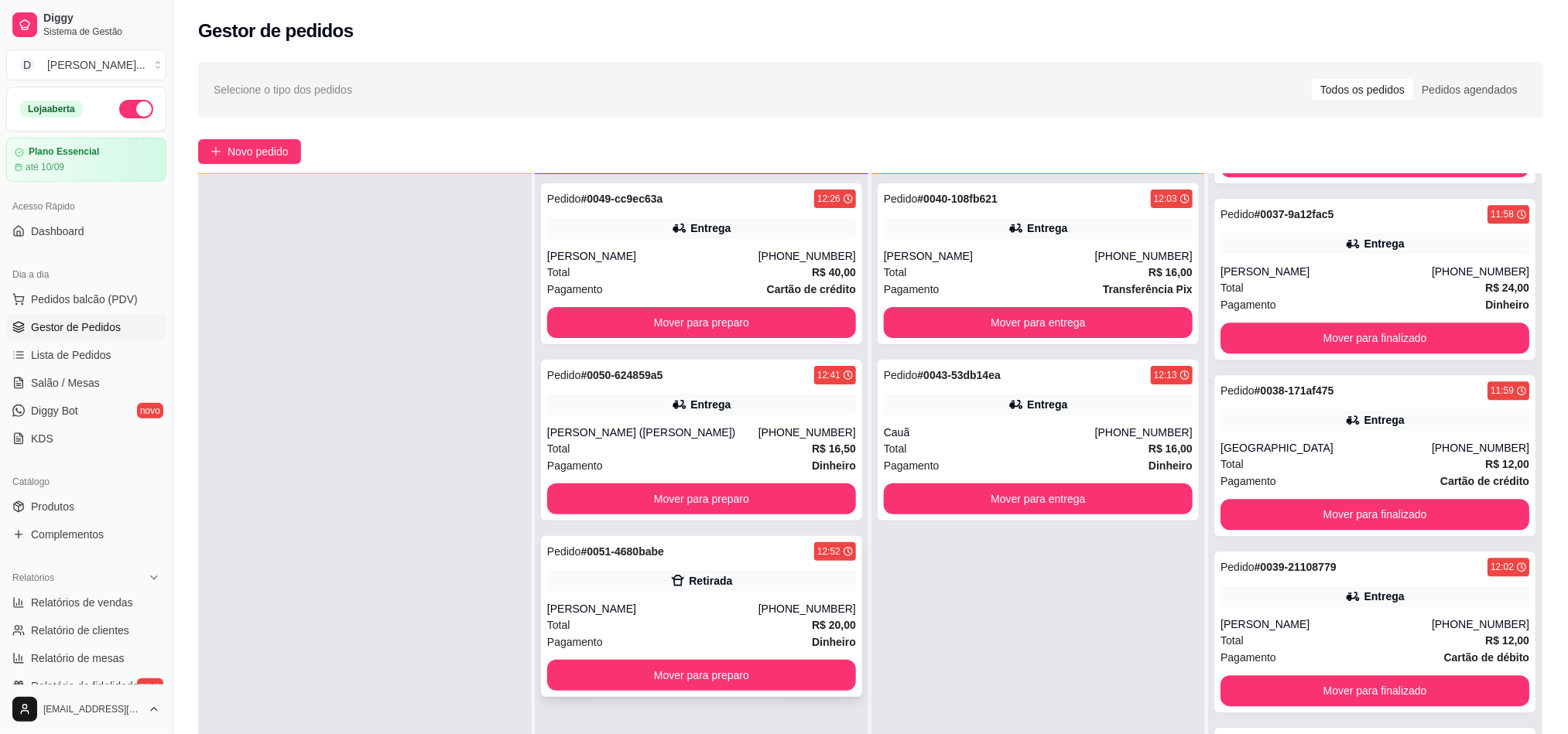
scroll to position [232, 0]
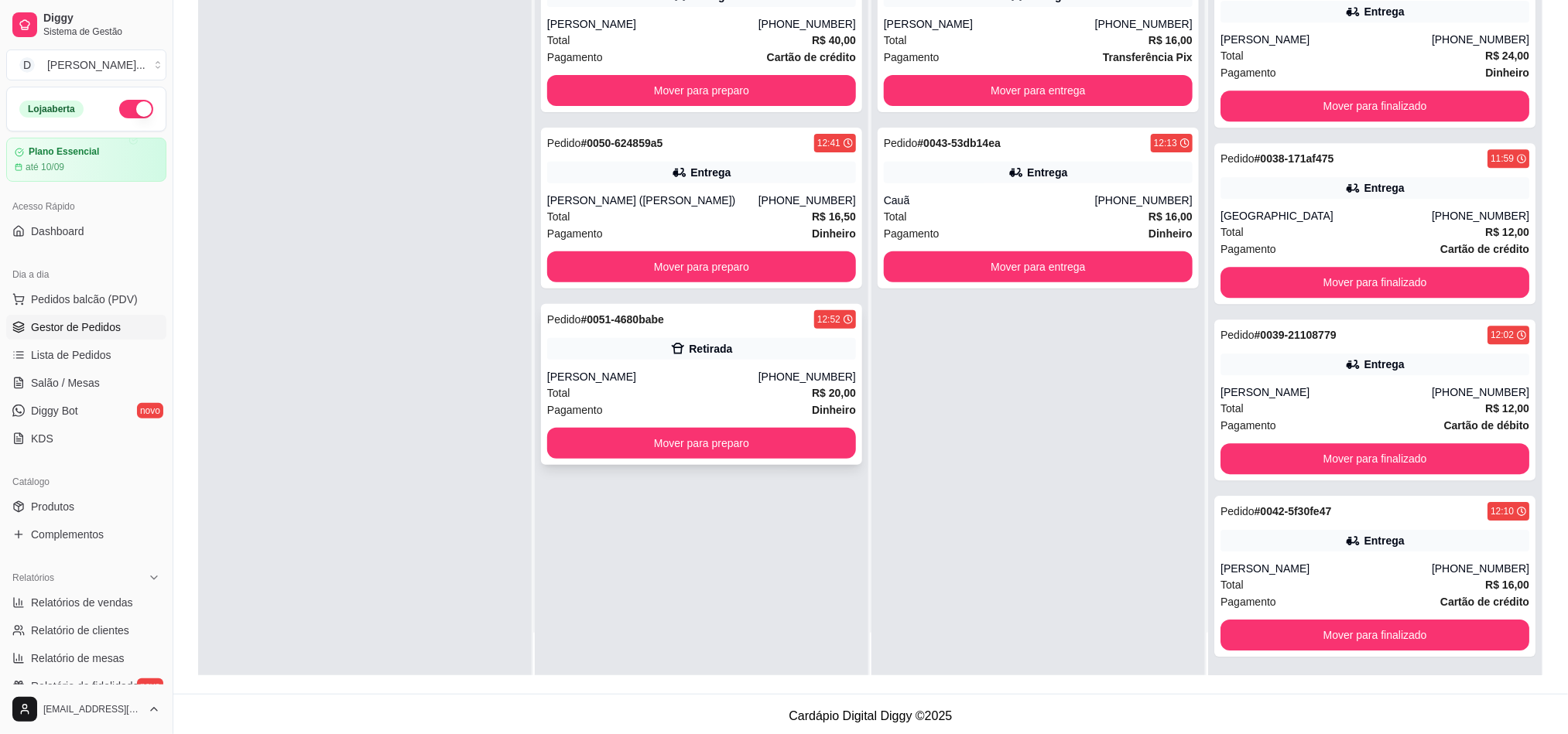
click at [659, 393] on div "Total R$ 20,00" at bounding box center [702, 393] width 309 height 17
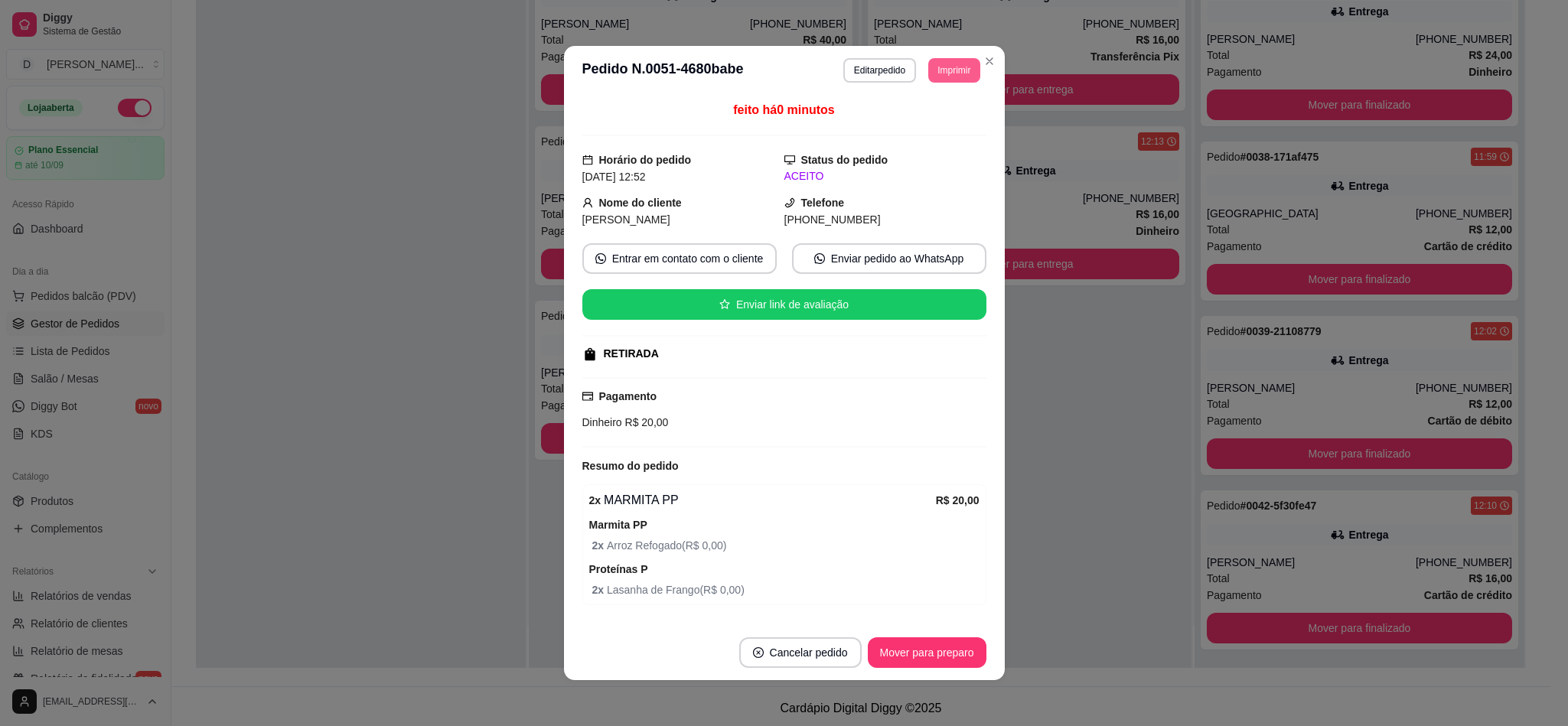
click at [934, 74] on button "Imprimir" at bounding box center [953, 70] width 52 height 24
click at [914, 135] on button "IMPRESSORA" at bounding box center [916, 124] width 107 height 24
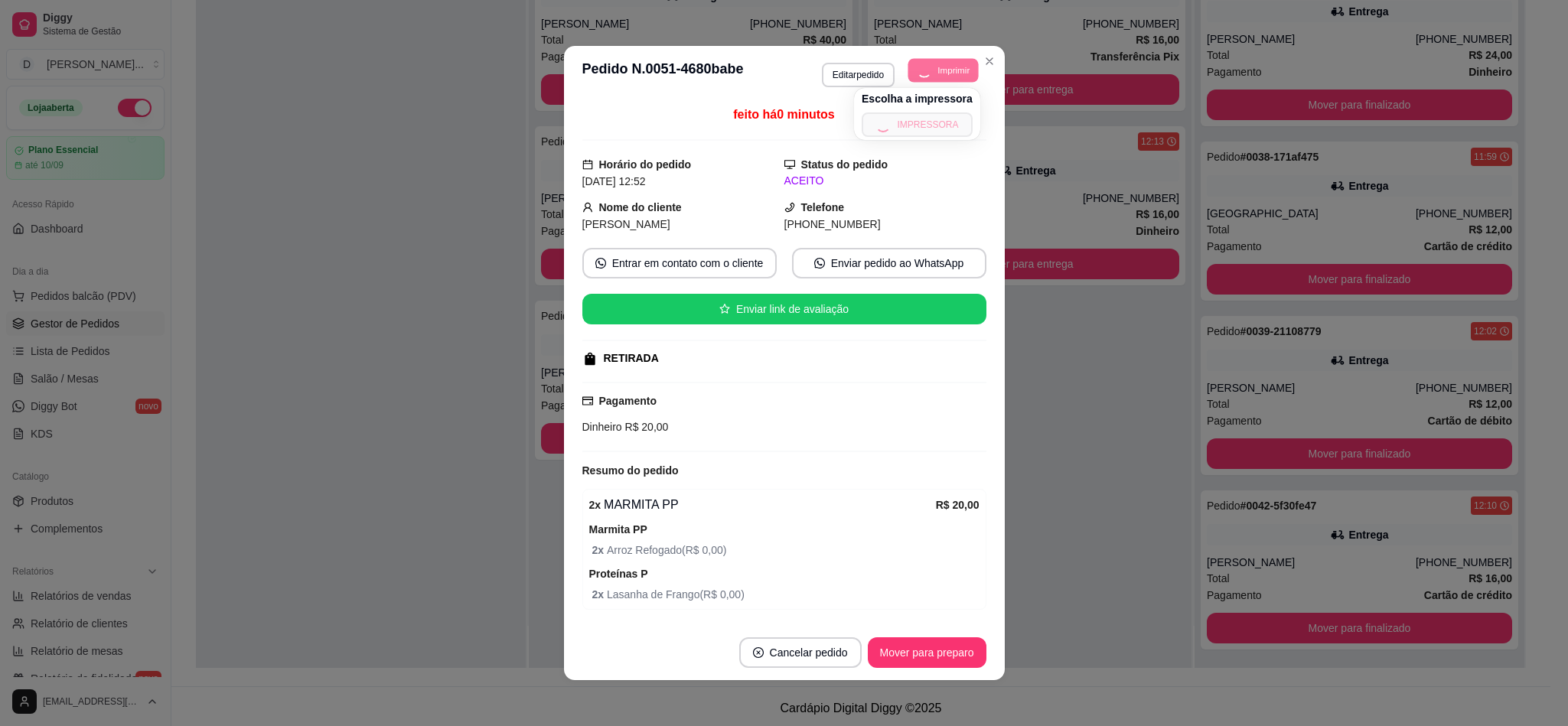
click at [947, 77] on button "Imprimir" at bounding box center [943, 70] width 70 height 24
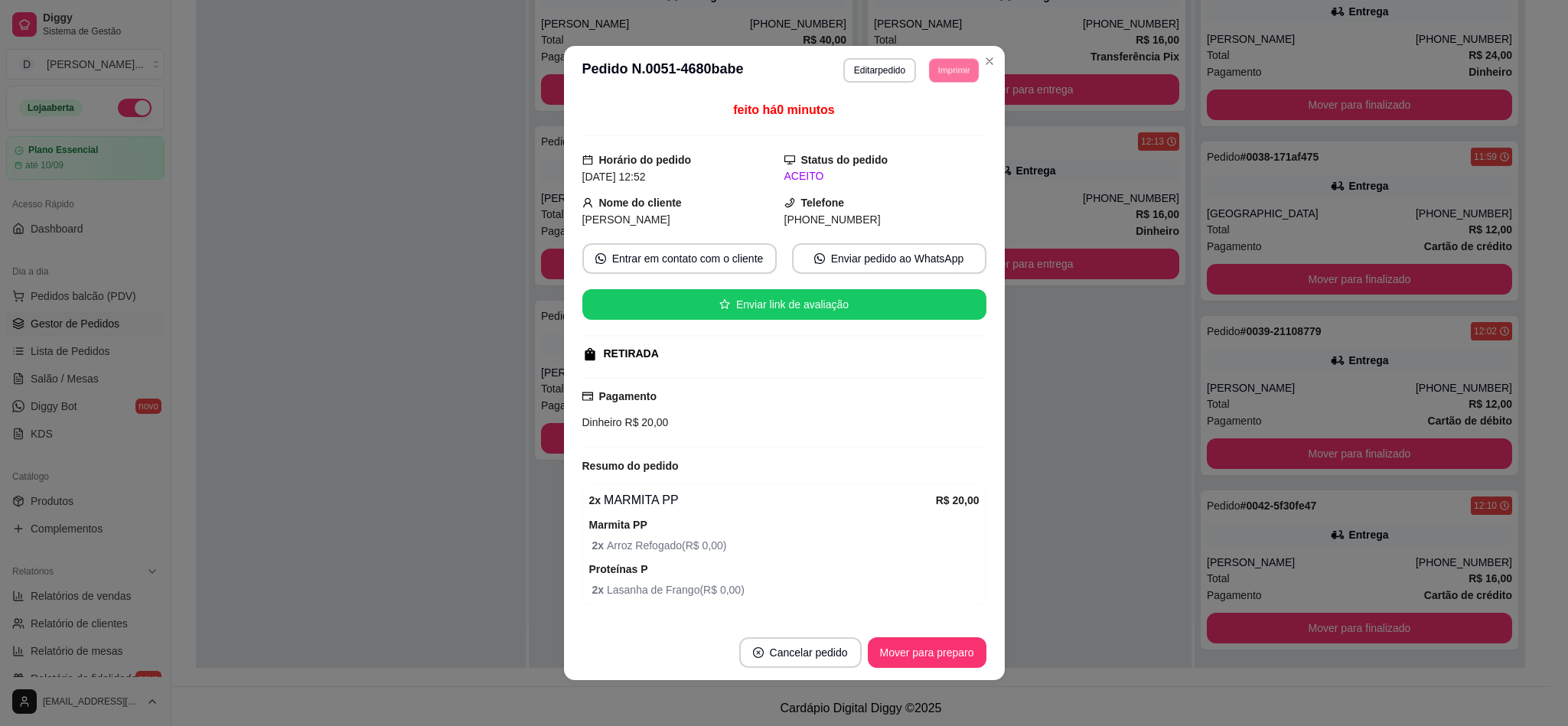
click at [936, 124] on button "IMPRESSORA" at bounding box center [929, 118] width 89 height 20
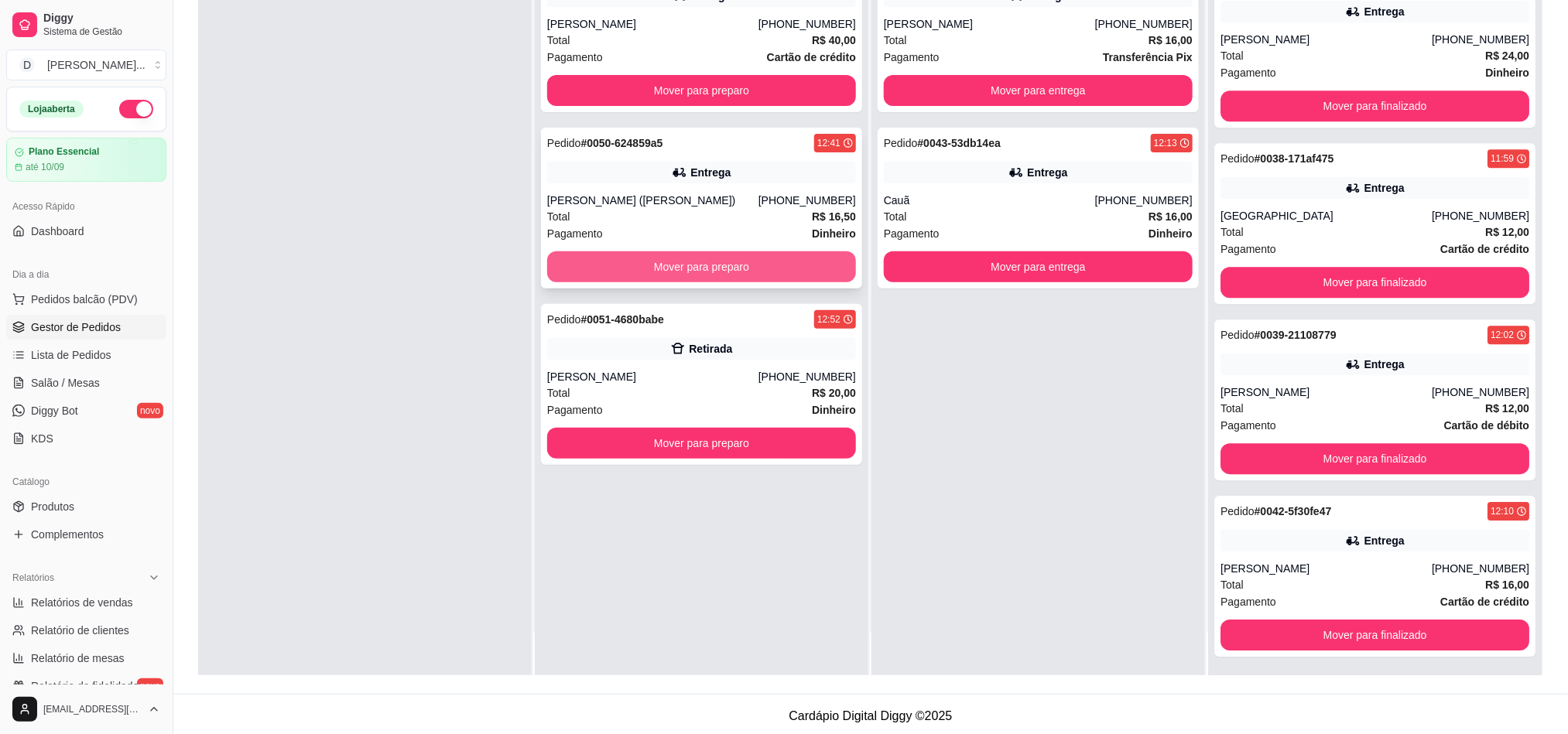
click at [647, 252] on button "Mover para preparo" at bounding box center [702, 267] width 309 height 31
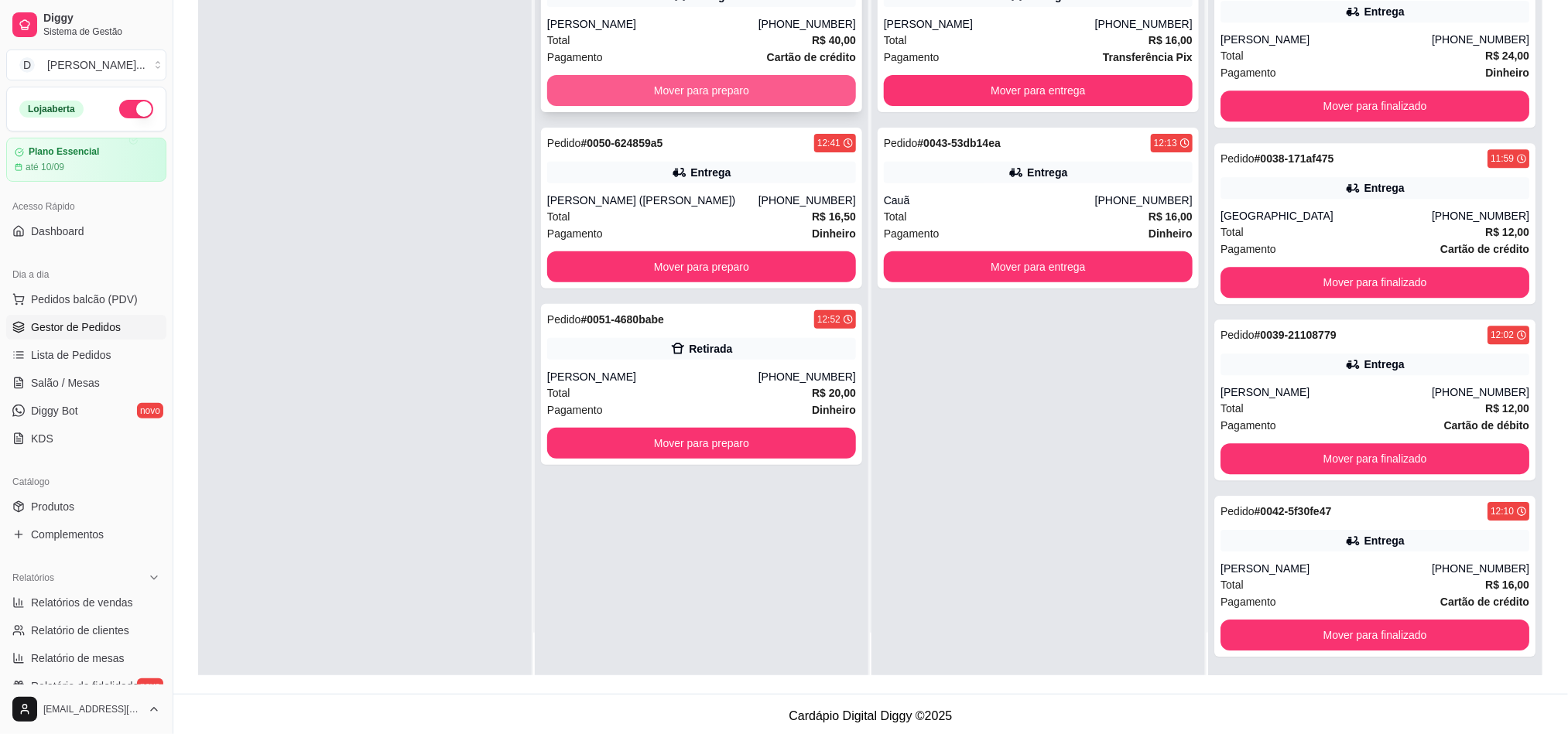
click at [672, 104] on button "Mover para preparo" at bounding box center [702, 90] width 309 height 31
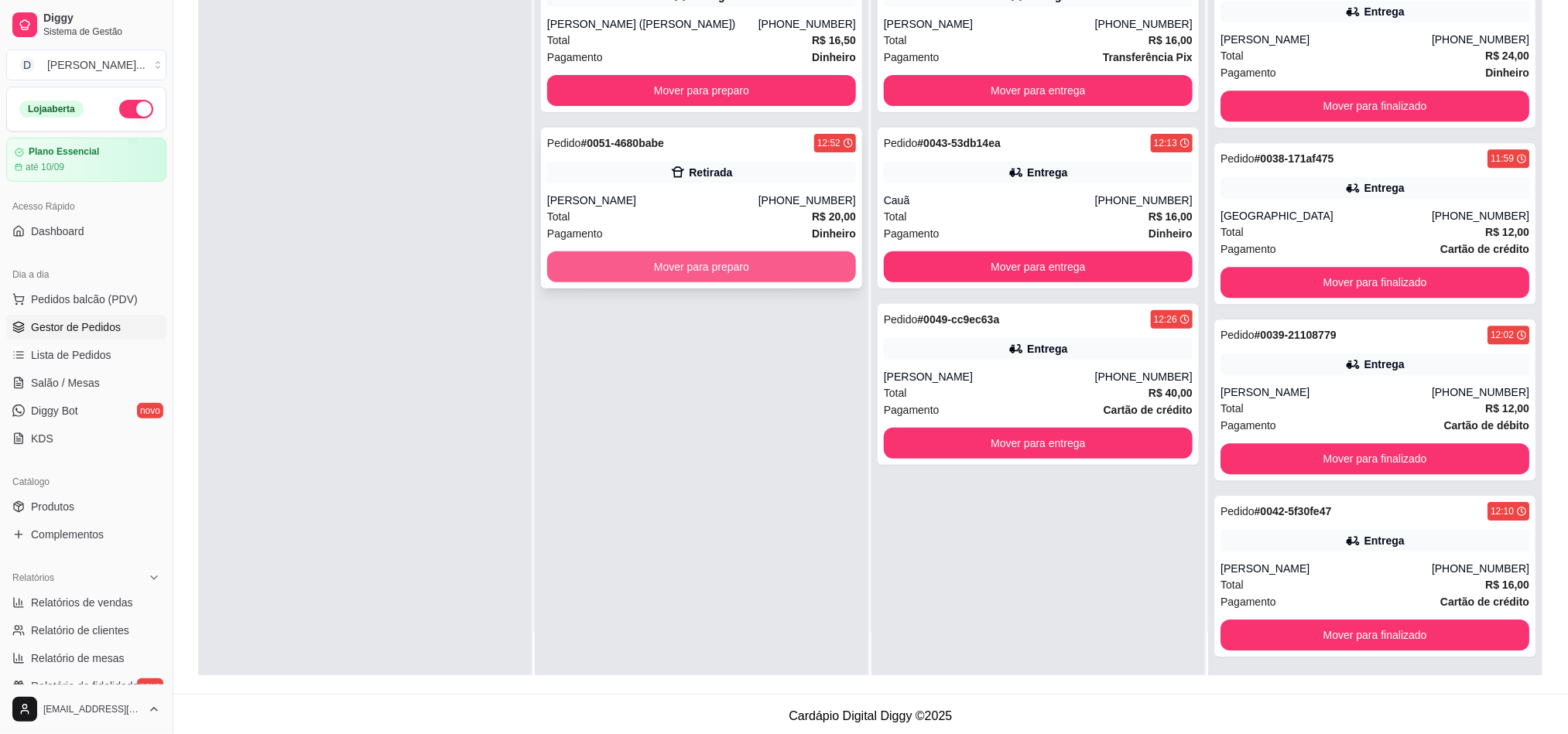
click at [697, 265] on button "Mover para preparo" at bounding box center [702, 267] width 309 height 31
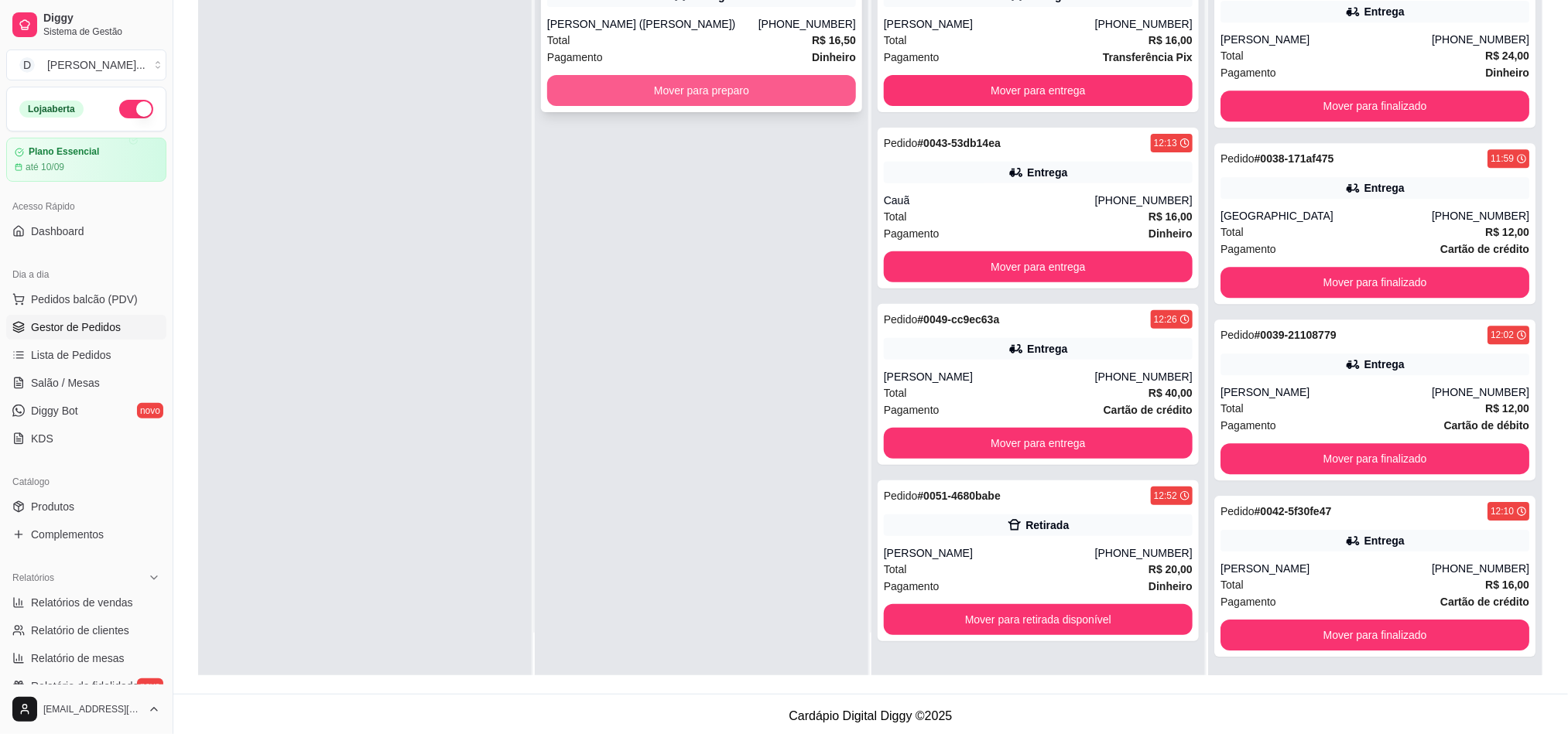
click at [643, 97] on button "Mover para preparo" at bounding box center [702, 90] width 309 height 31
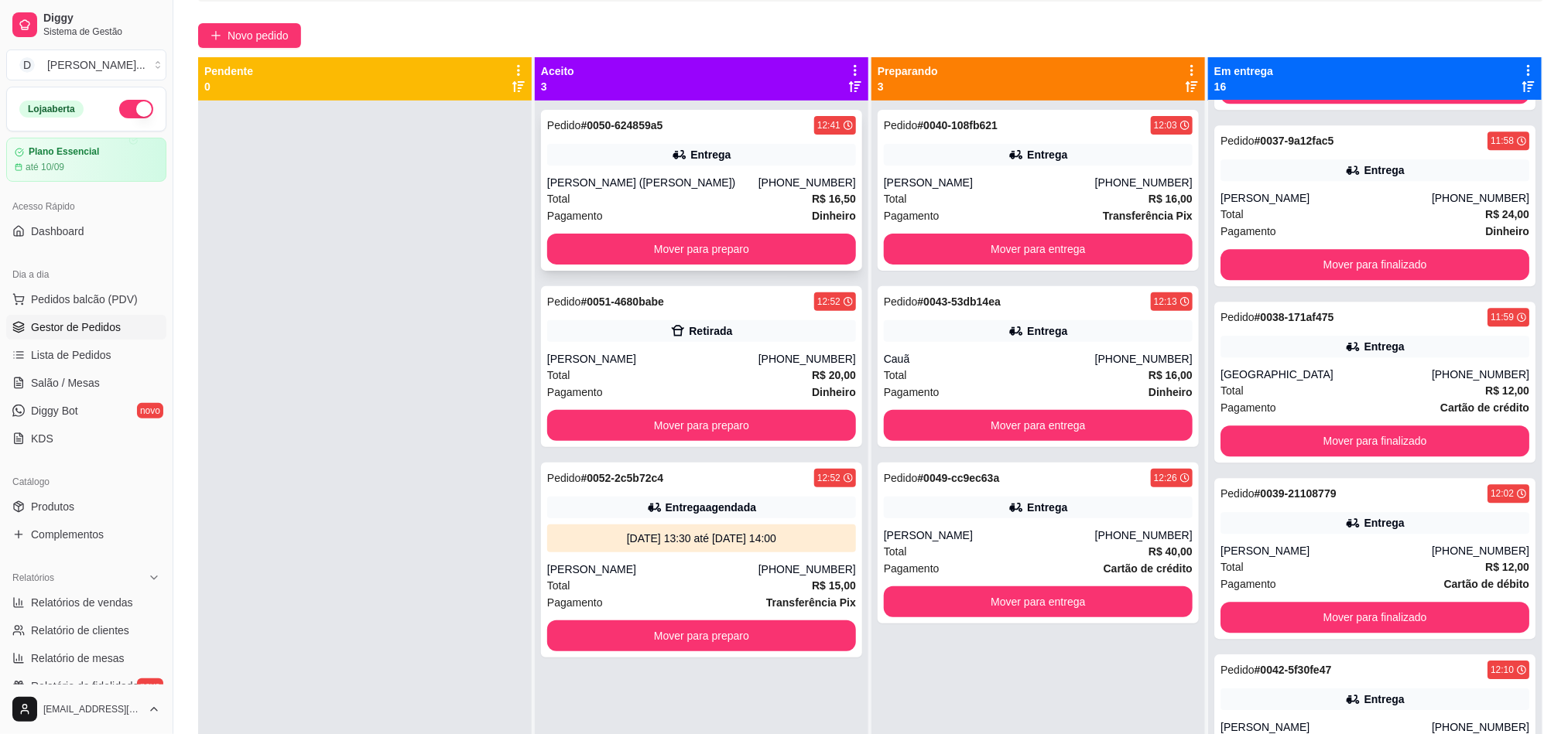
scroll to position [0, 0]
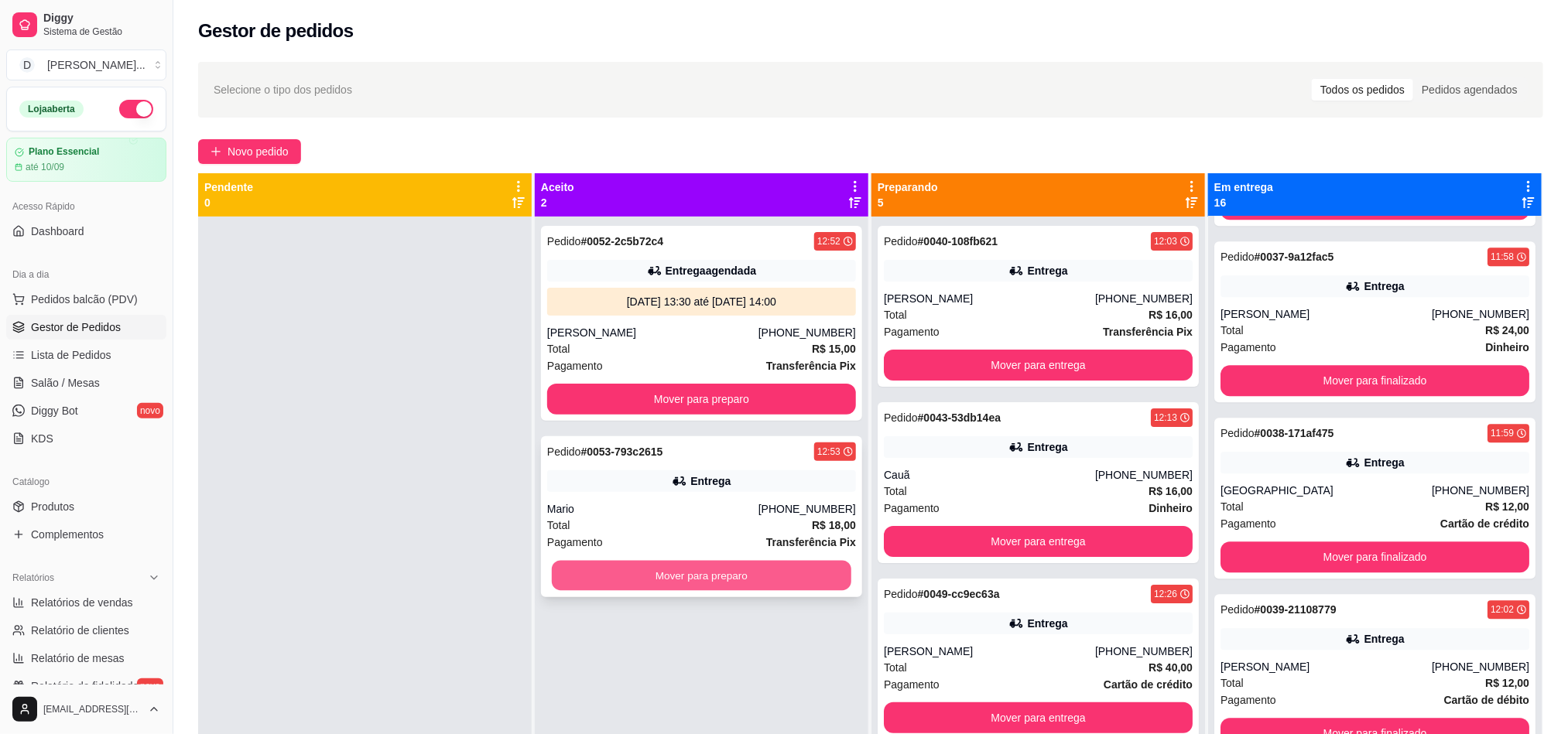
click at [718, 561] on button "Mover para preparo" at bounding box center [701, 575] width 300 height 30
click at [689, 569] on button "Mover para preparo" at bounding box center [702, 575] width 309 height 31
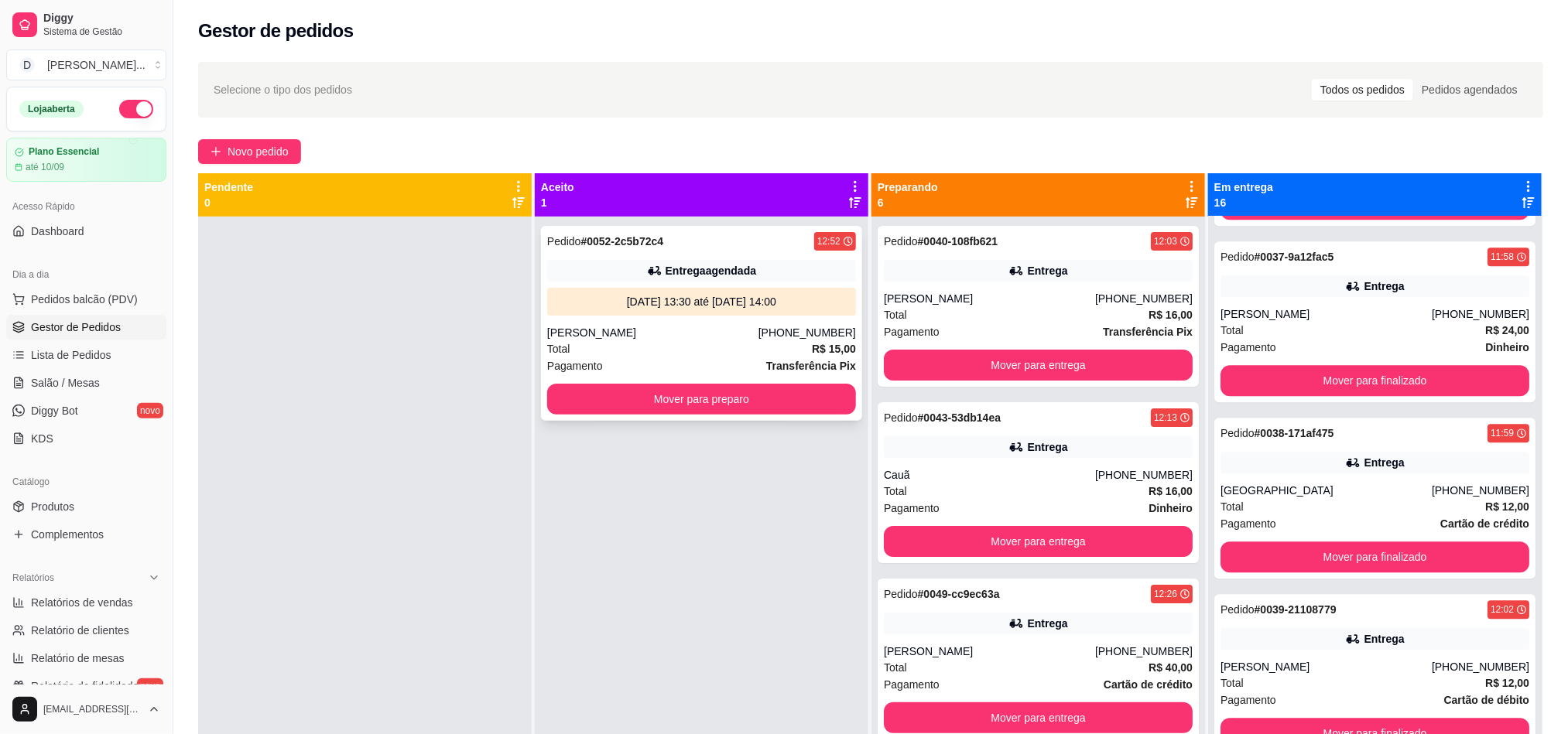
click at [664, 405] on button "Mover para preparo" at bounding box center [702, 399] width 309 height 31
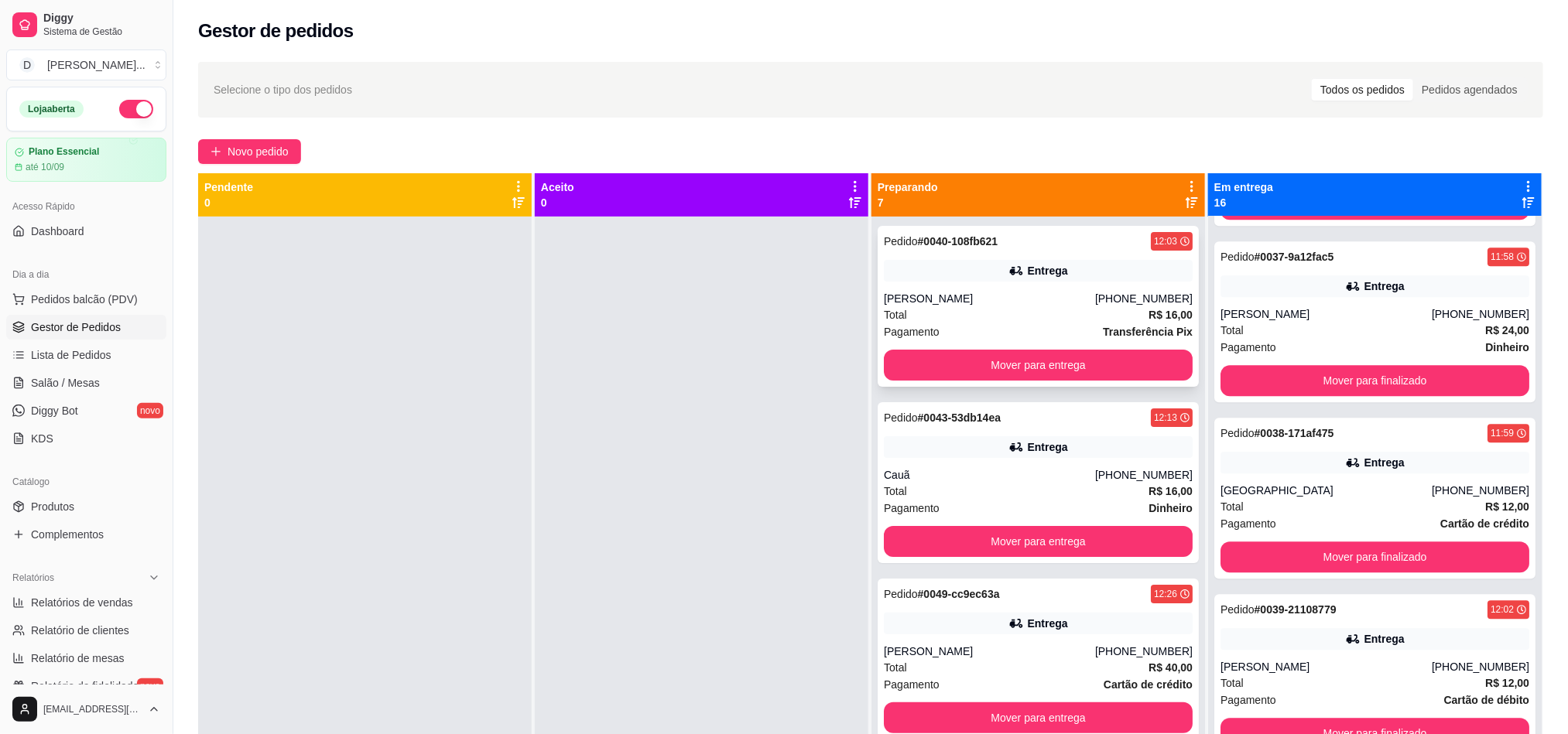
click at [931, 297] on div "[PERSON_NAME]" at bounding box center [989, 299] width 211 height 15
click at [1009, 452] on icon at bounding box center [1016, 447] width 15 height 15
click at [985, 360] on button "Mover para entrega" at bounding box center [1038, 365] width 300 height 30
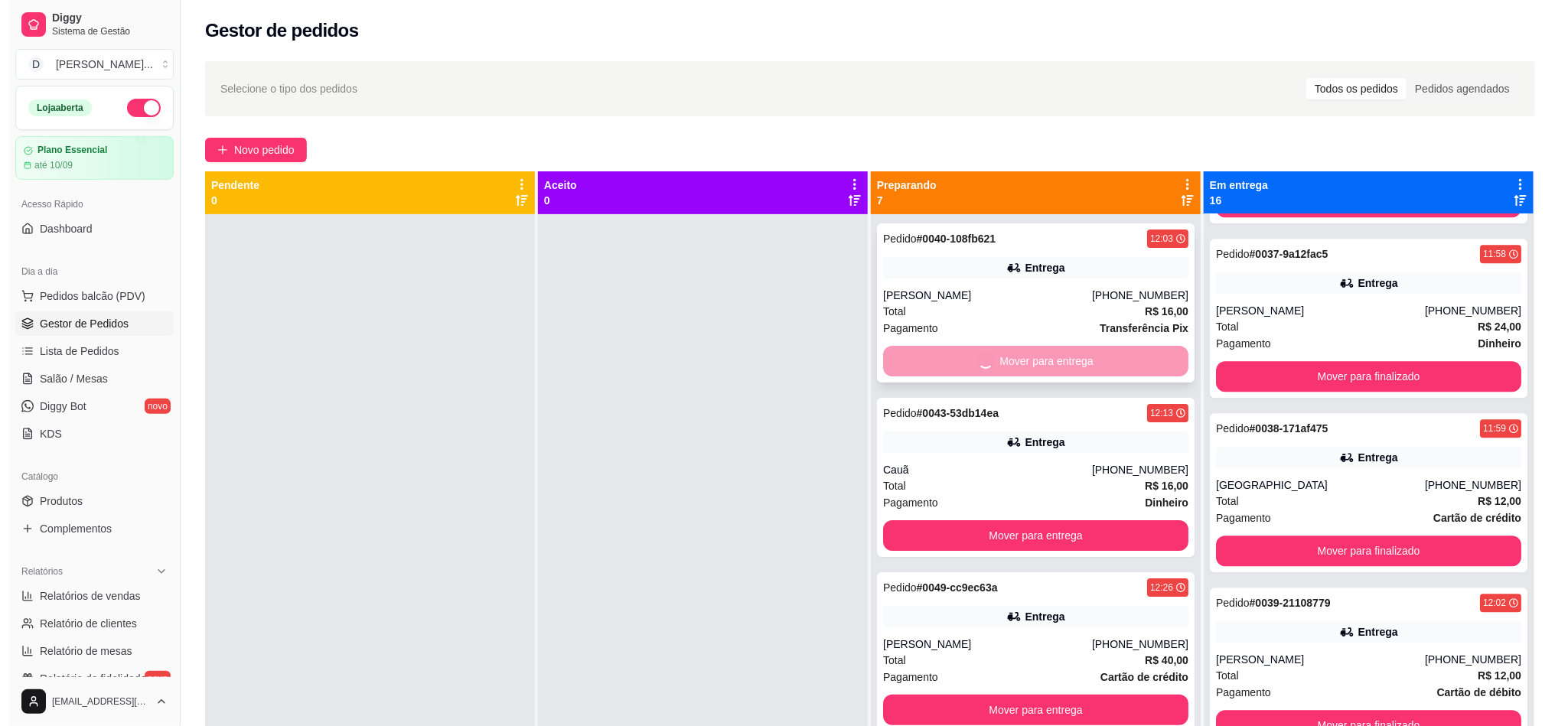
scroll to position [2353, 0]
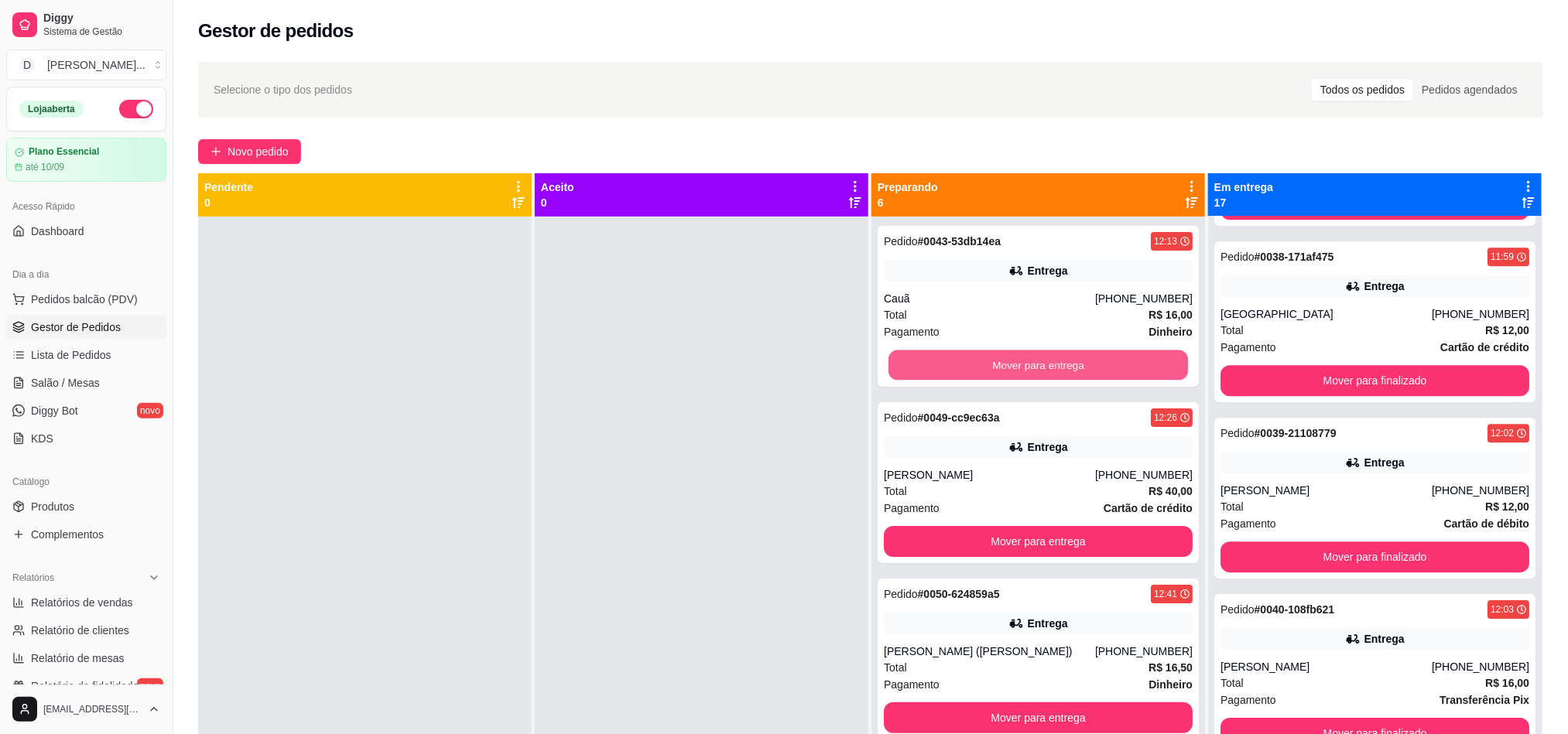
click at [985, 360] on button "Mover para entrega" at bounding box center [1038, 365] width 300 height 30
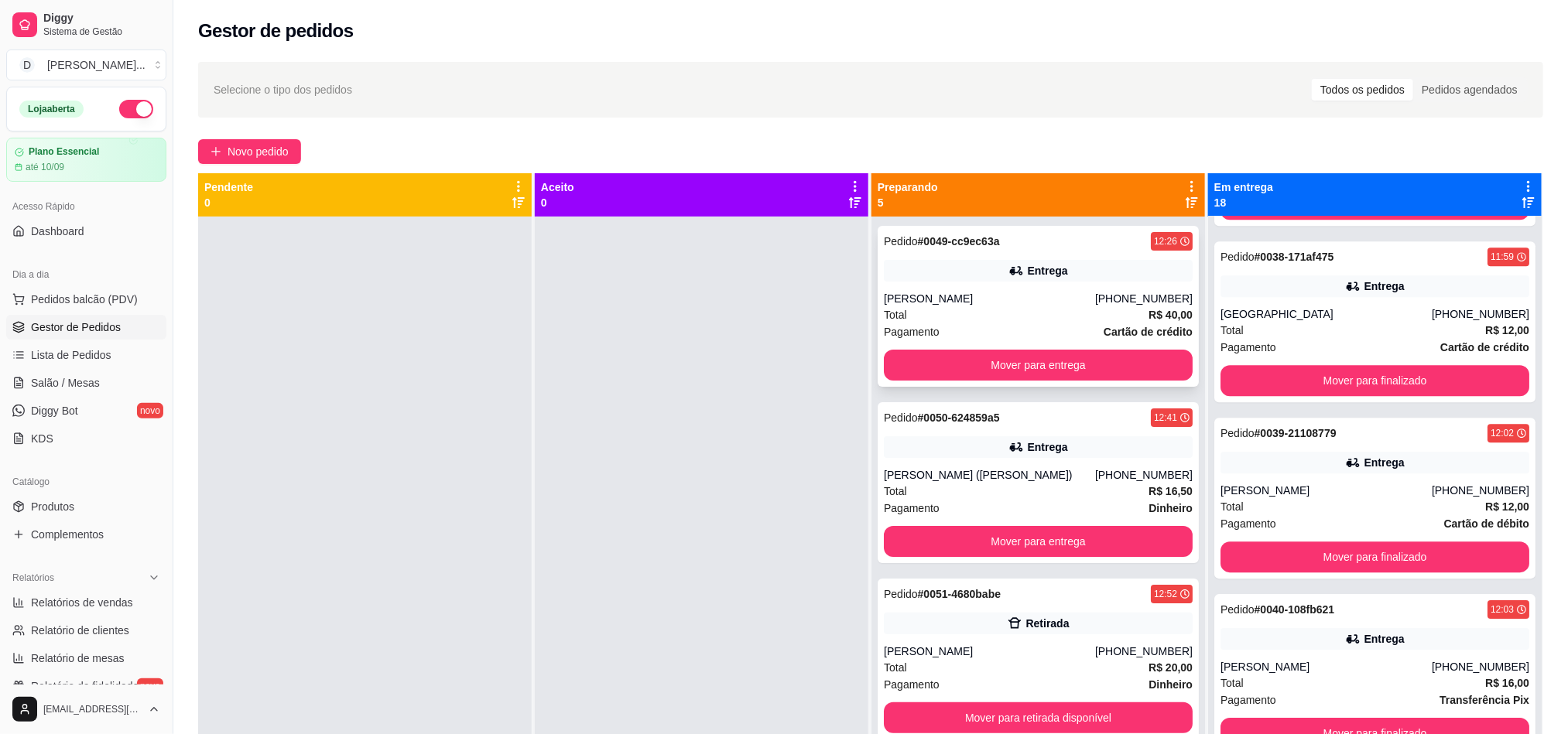
click at [936, 323] on div "Pagamento Cartão de crédito" at bounding box center [1039, 332] width 309 height 17
click at [1040, 320] on div "Total R$ 40,00" at bounding box center [1039, 315] width 309 height 17
click at [258, 149] on span "Novo pedido" at bounding box center [258, 152] width 61 height 17
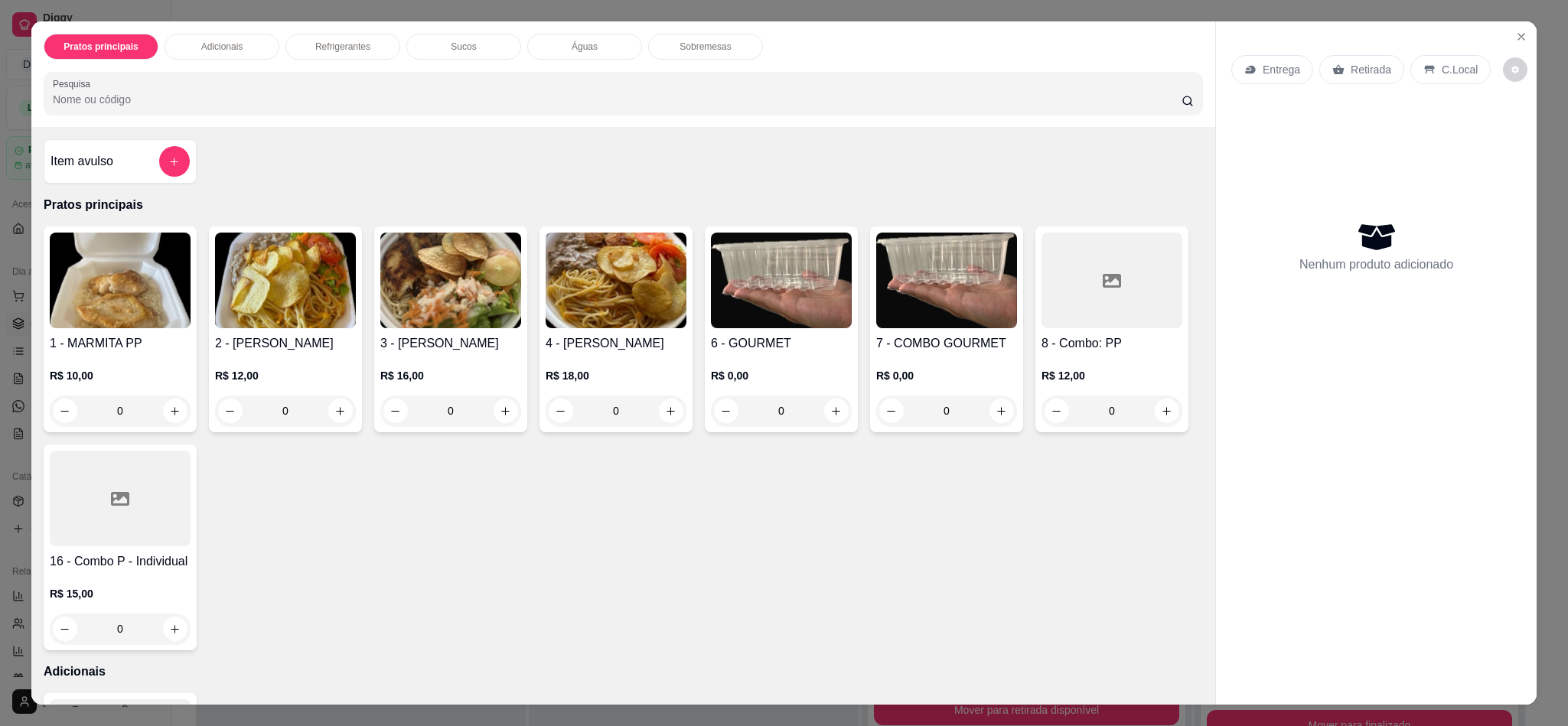
click at [1282, 69] on p "Entrega" at bounding box center [1281, 69] width 37 height 15
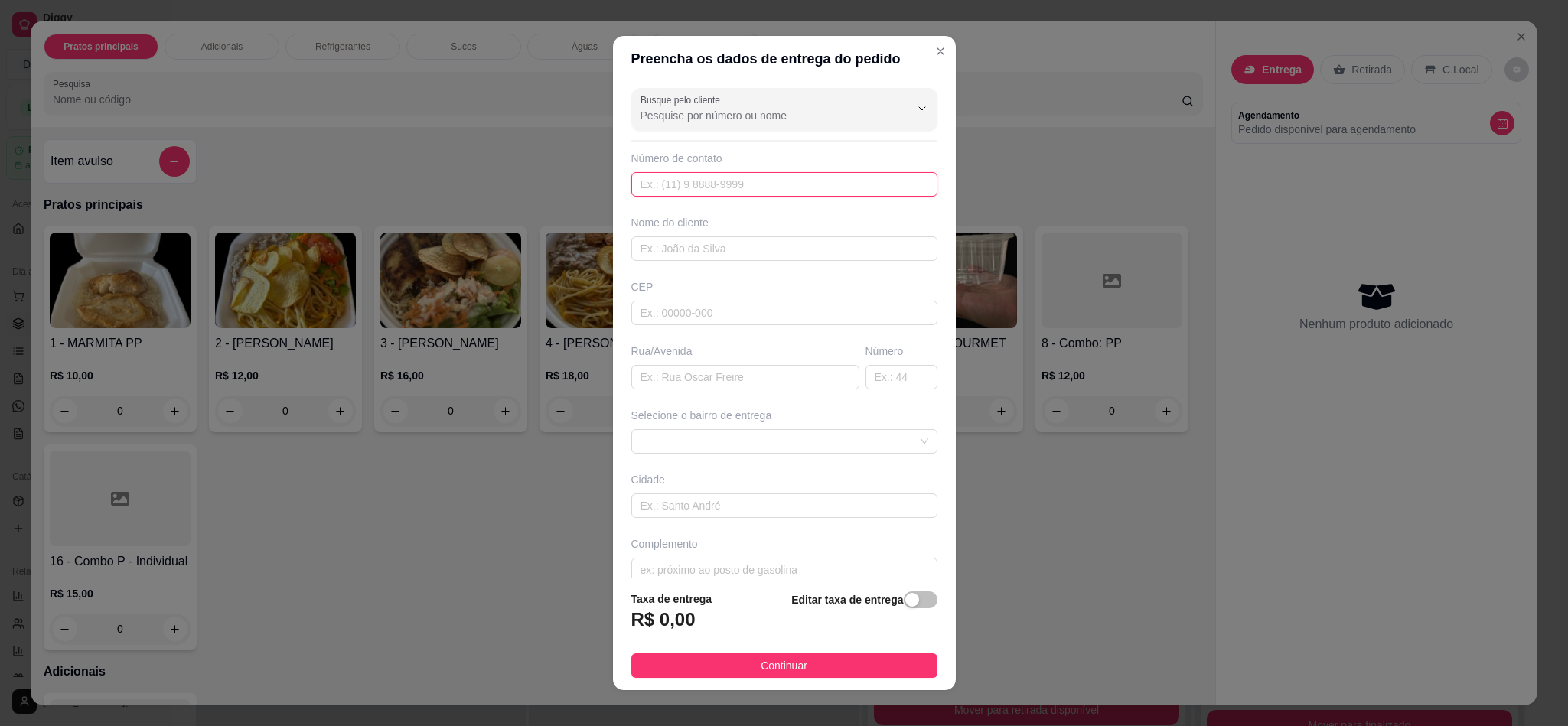
click at [662, 191] on input "text" at bounding box center [784, 184] width 306 height 24
paste input "[PHONE_NUMBER]"
click at [654, 187] on input "[PHONE_NUMBER]" at bounding box center [784, 184] width 306 height 24
type input "[PHONE_NUMBER]"
type input "[PERSON_NAME]"
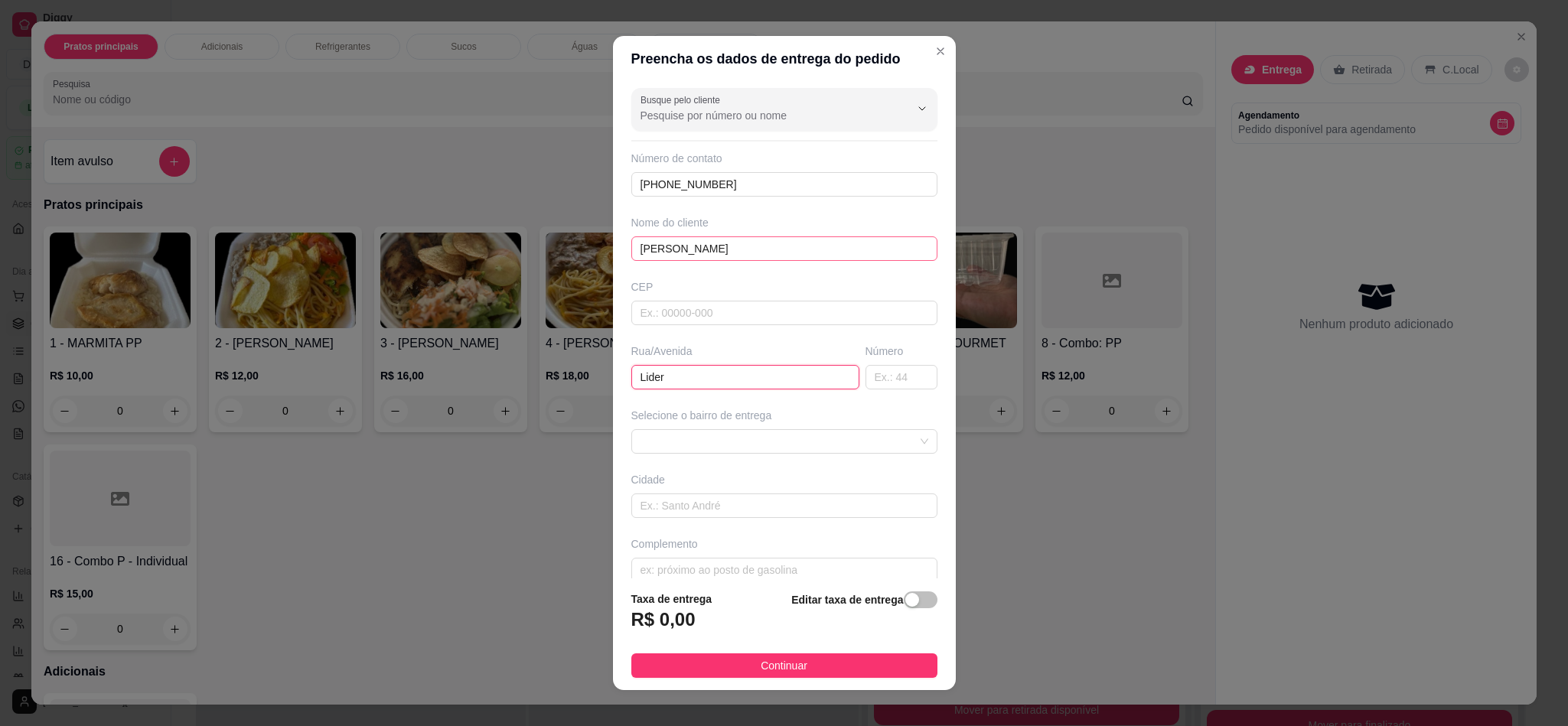
type input "Lider"
click at [645, 251] on input "[PERSON_NAME]" at bounding box center [784, 248] width 306 height 24
type input "Raniel"
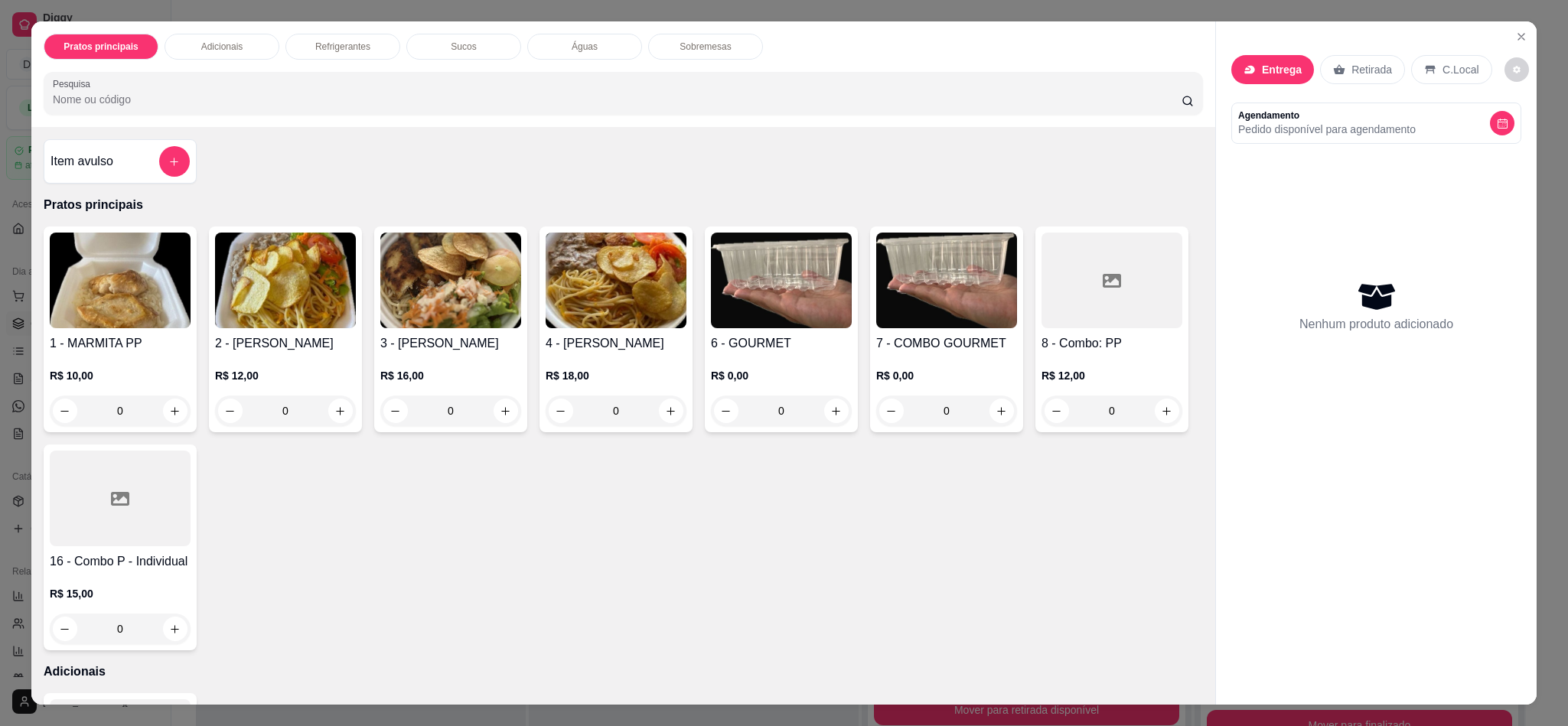
click at [1231, 83] on div "Entrega Retirada C.Local" at bounding box center [1361, 69] width 261 height 29
click at [1240, 77] on div "Entrega" at bounding box center [1272, 69] width 83 height 29
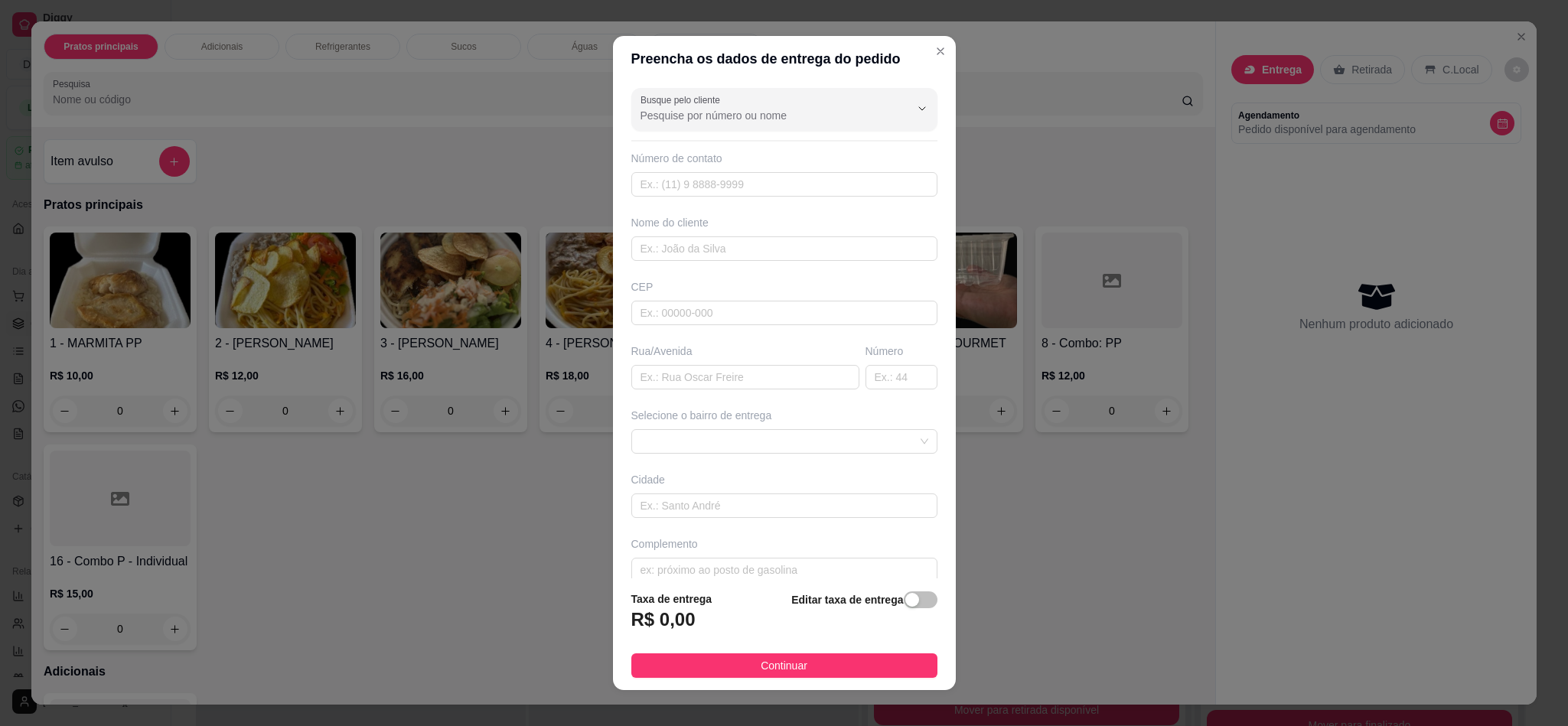
click at [675, 122] on input "Busque pelo cliente" at bounding box center [762, 116] width 245 height 15
click at [675, 145] on span "RANIEL" at bounding box center [750, 153] width 232 height 15
type input "RANIEL"
type input "84998900114"
type input "RANIEL"
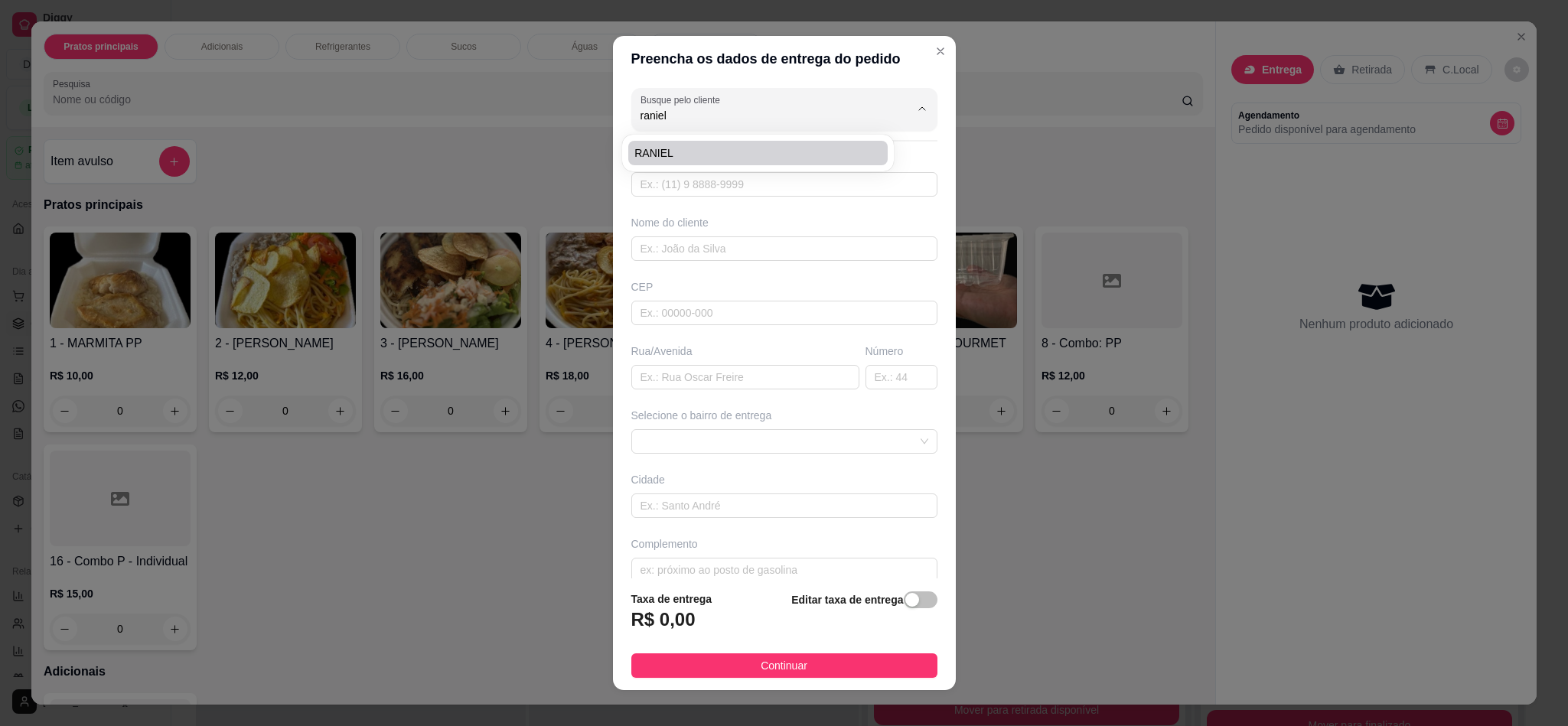
type input "QUIOSQUE LIDER CELULARES"
type input "[DATE]"
type input "EM FRENTE A RIACHUELO"
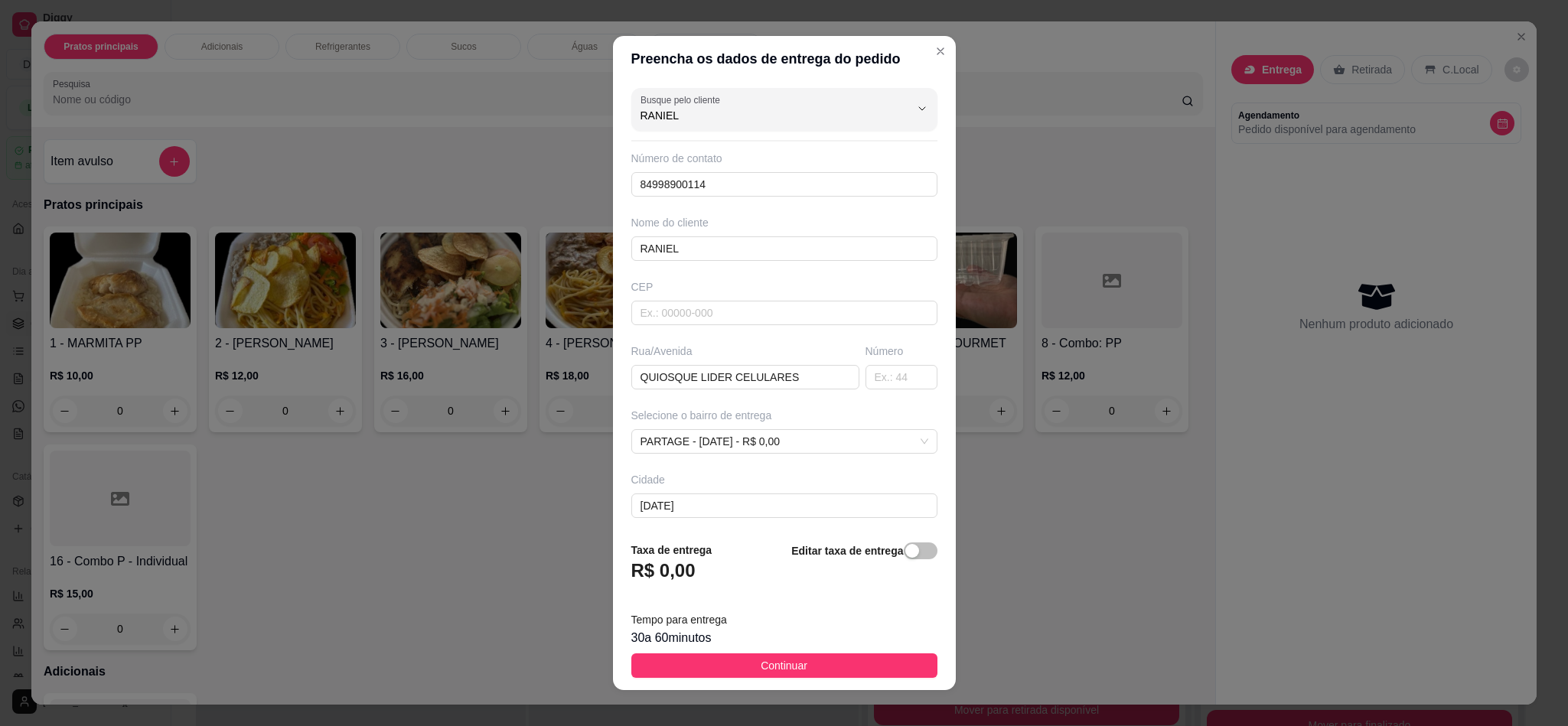
scroll to position [73, 0]
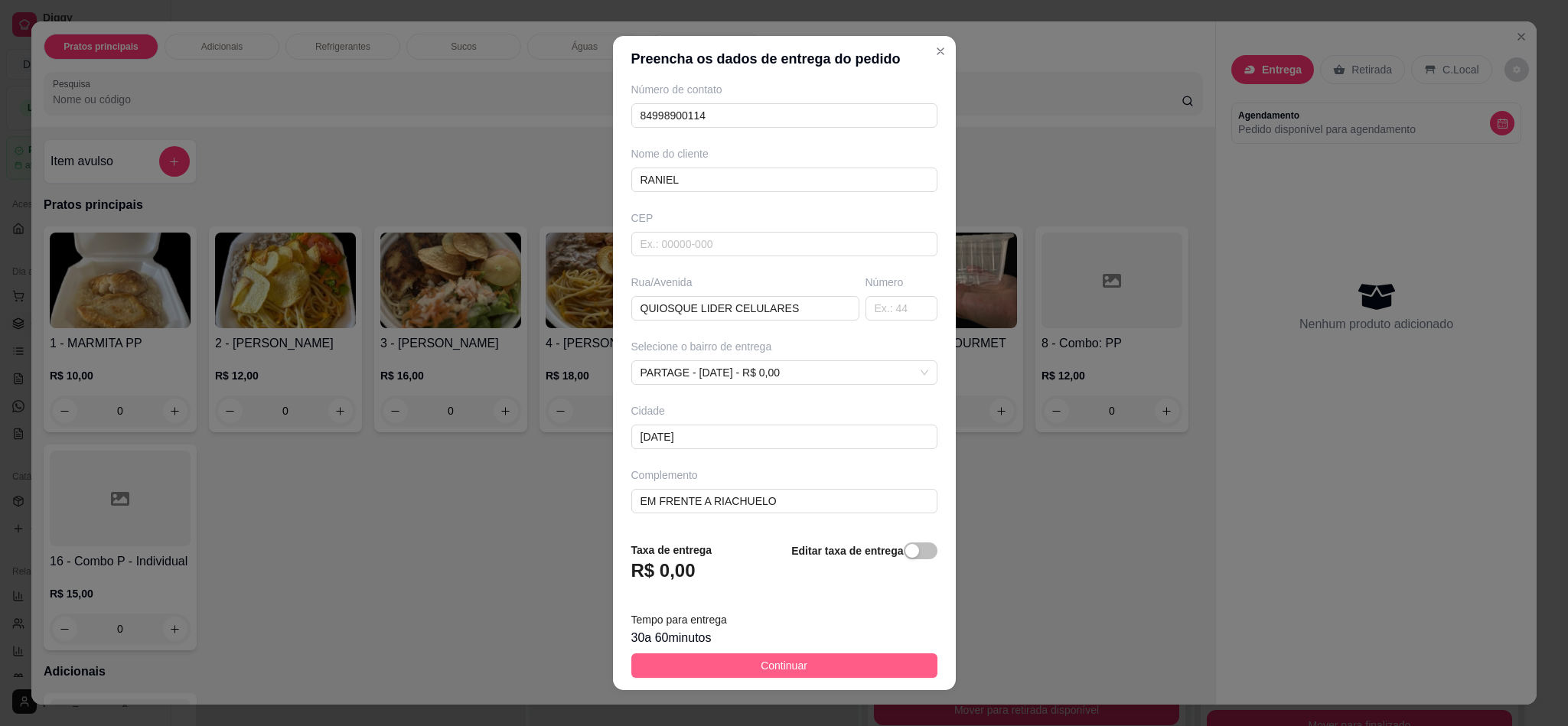
type input "RANIEL"
click at [761, 668] on span "Continuar" at bounding box center [784, 665] width 46 height 17
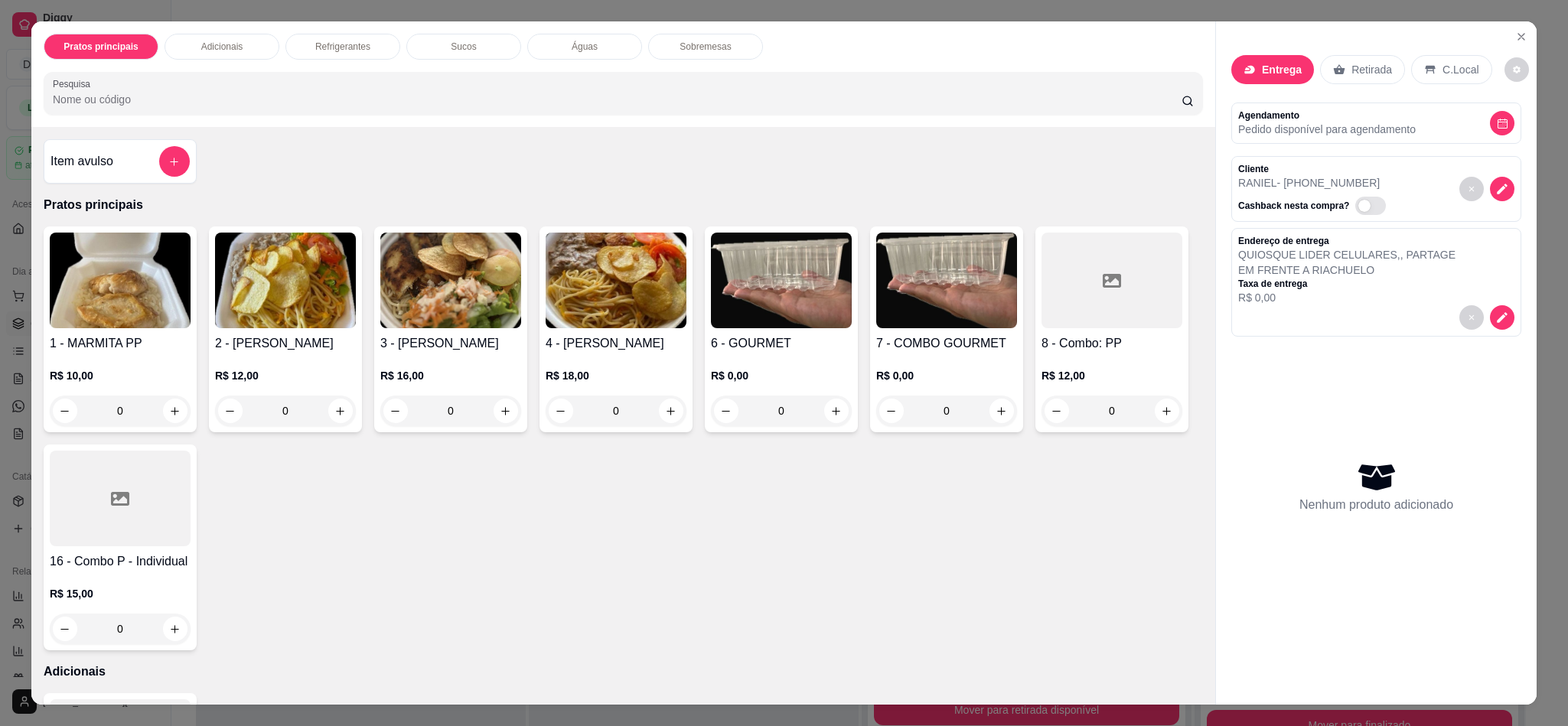
click at [303, 324] on img at bounding box center [285, 279] width 141 height 95
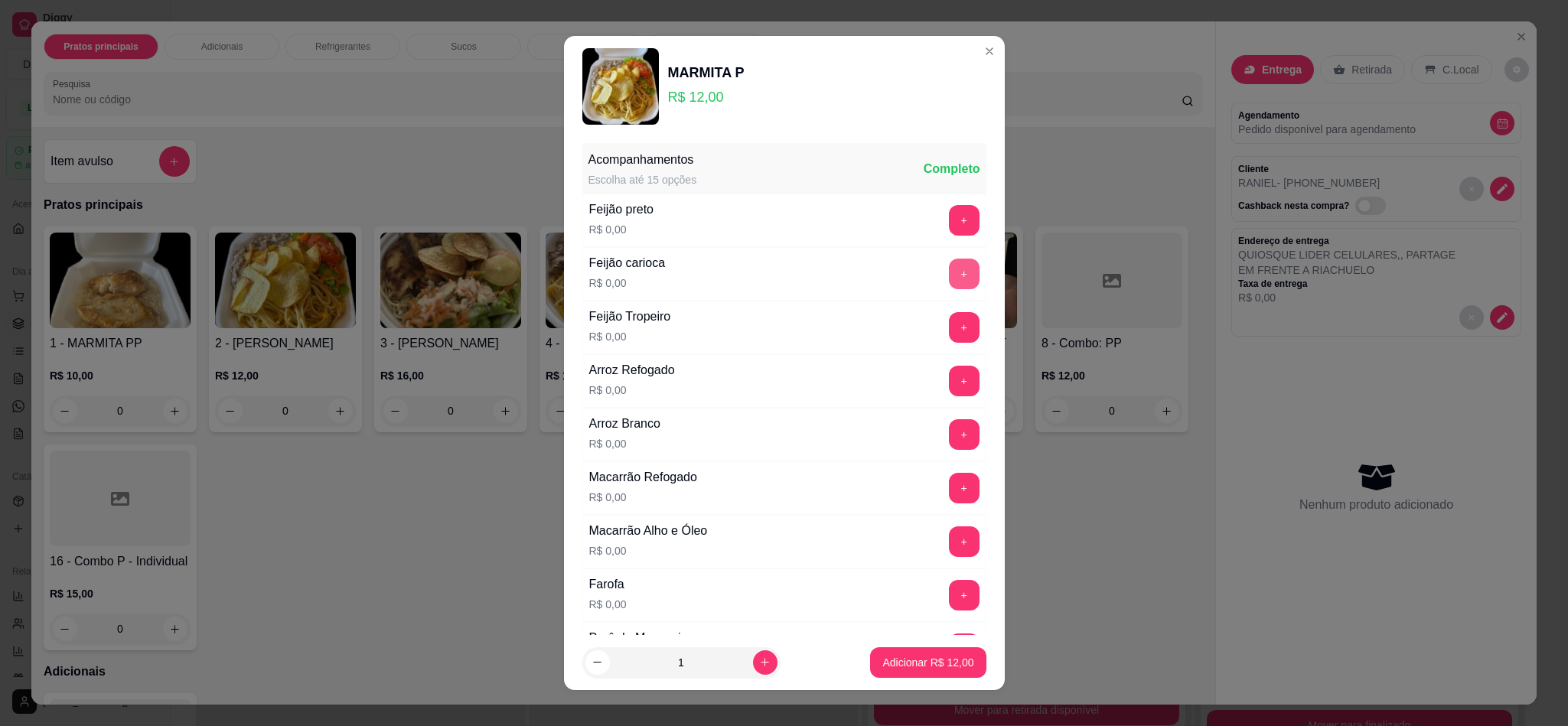
click at [949, 271] on button "+" at bounding box center [964, 274] width 30 height 30
click at [949, 387] on button "+" at bounding box center [964, 381] width 30 height 30
click at [949, 602] on button "+" at bounding box center [964, 595] width 30 height 30
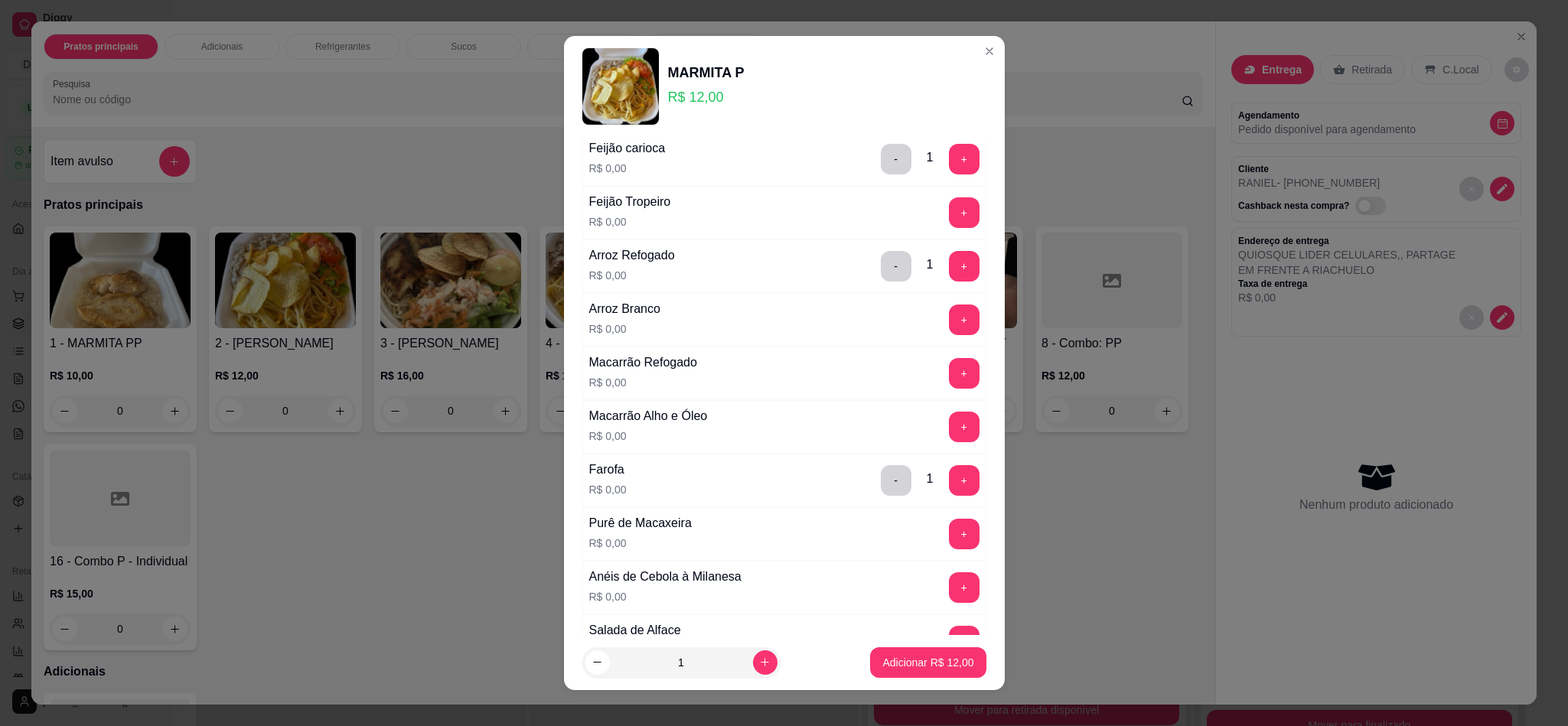
scroll to position [230, 0]
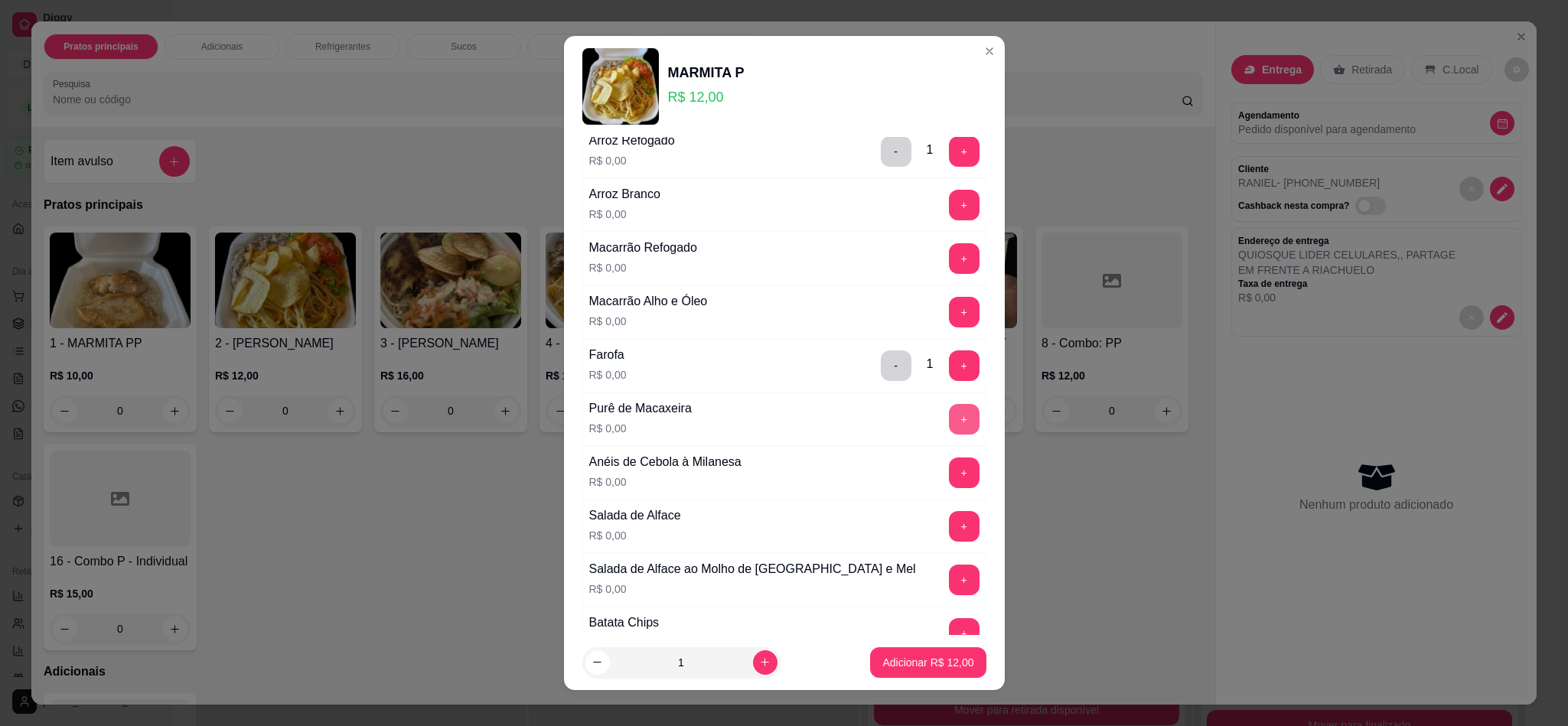
click at [949, 422] on button "+" at bounding box center [964, 419] width 30 height 30
click at [949, 482] on button "+" at bounding box center [964, 473] width 30 height 30
click at [909, 553] on div "Salada de Alface R$ 0,00 +" at bounding box center [784, 526] width 404 height 53
click at [949, 539] on button "+" at bounding box center [964, 526] width 30 height 30
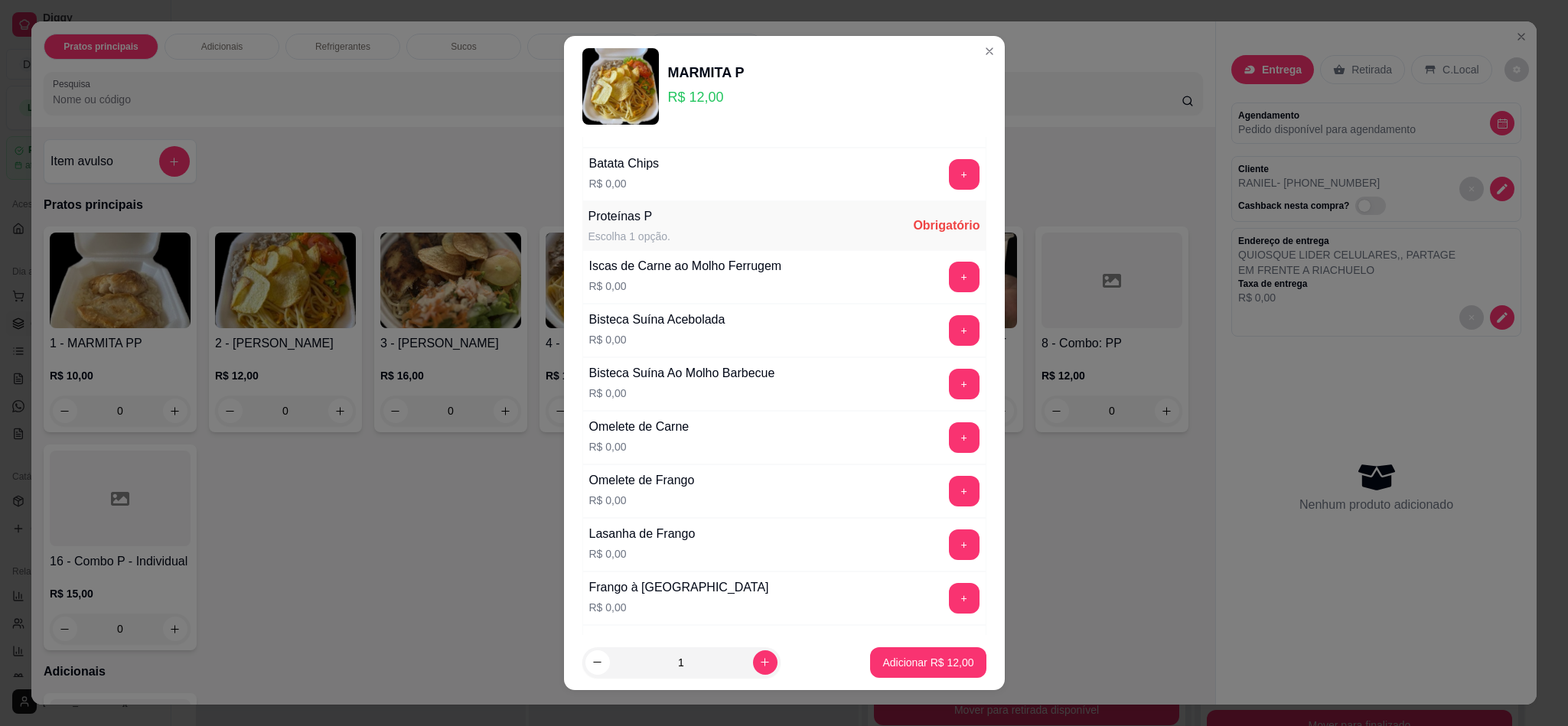
scroll to position [803, 0]
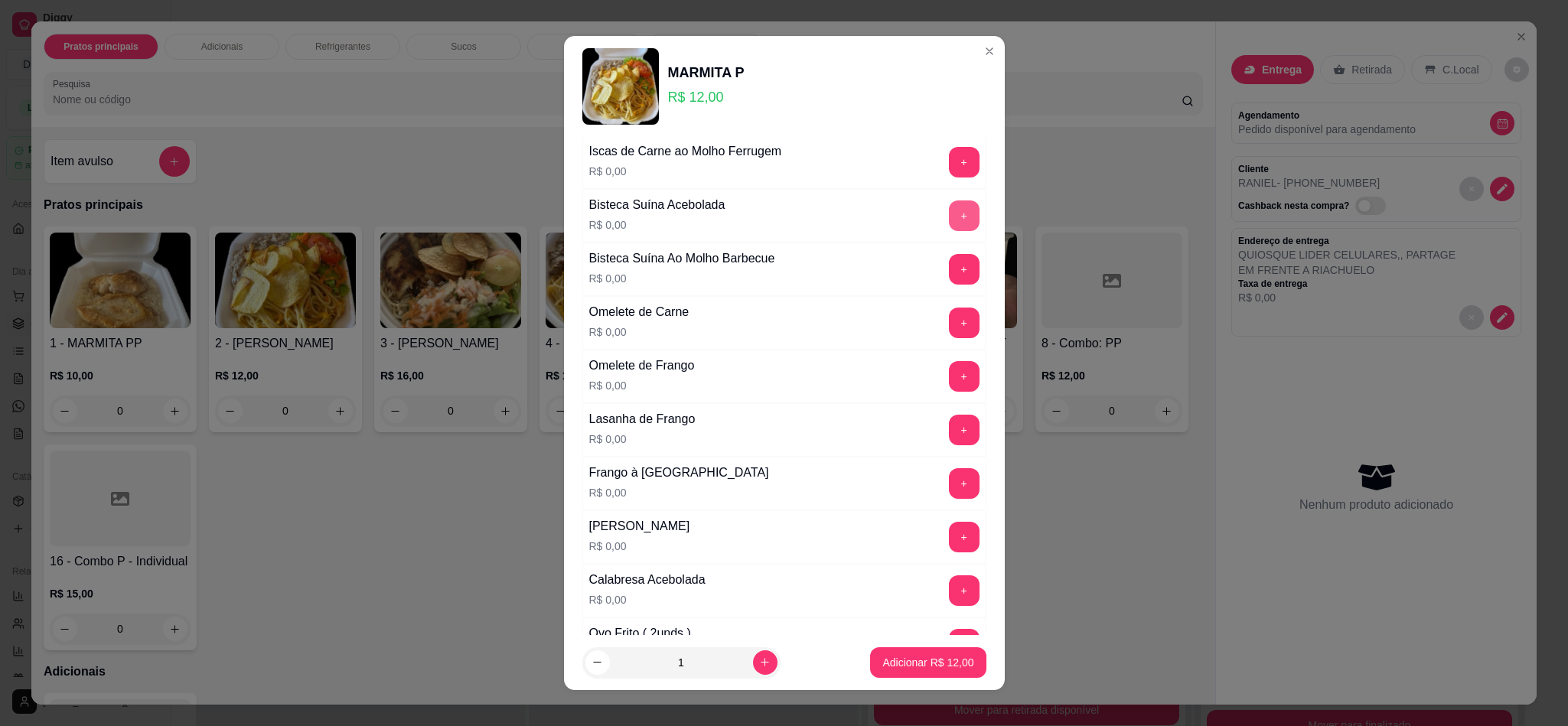
click at [949, 225] on button "+" at bounding box center [964, 215] width 30 height 30
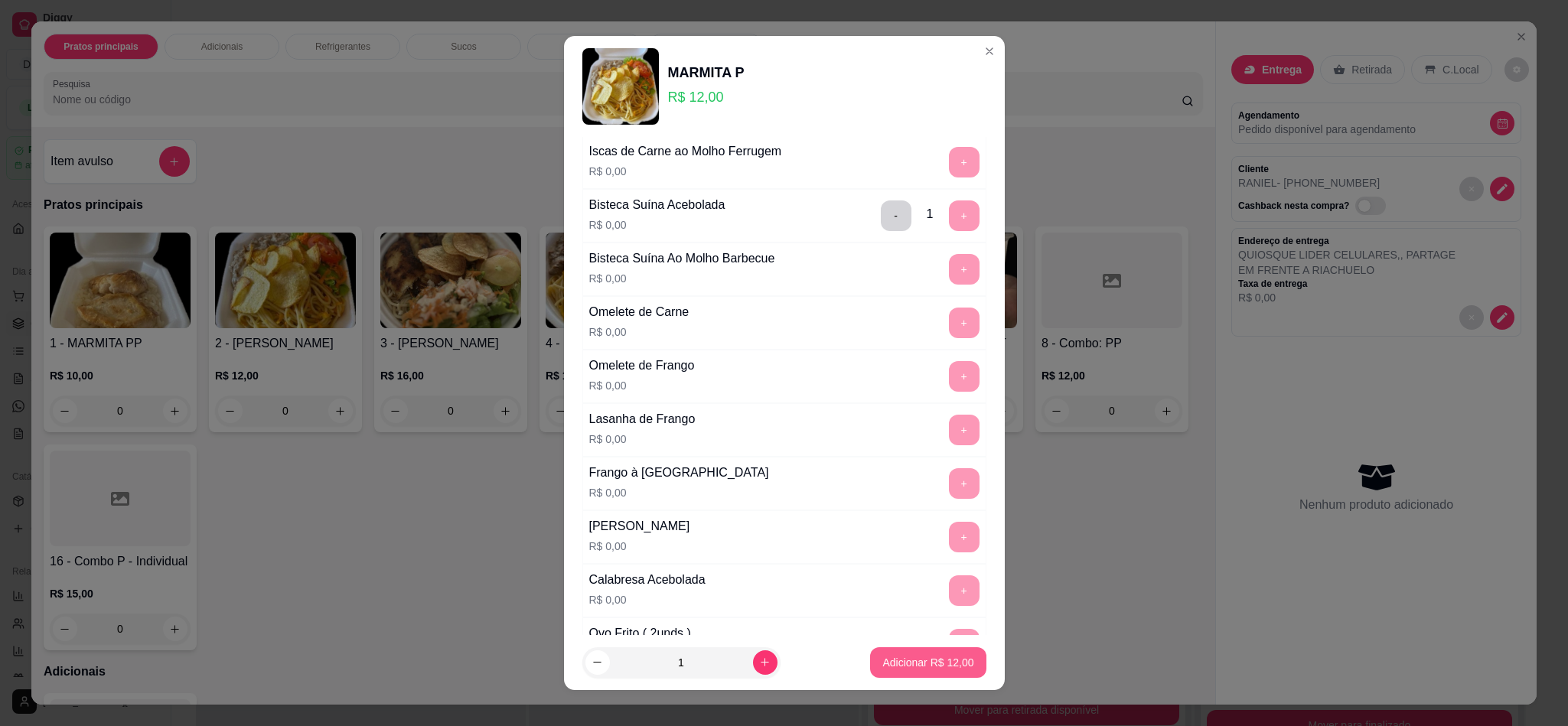
click at [896, 659] on p "Adicionar R$ 12,00" at bounding box center [928, 663] width 91 height 15
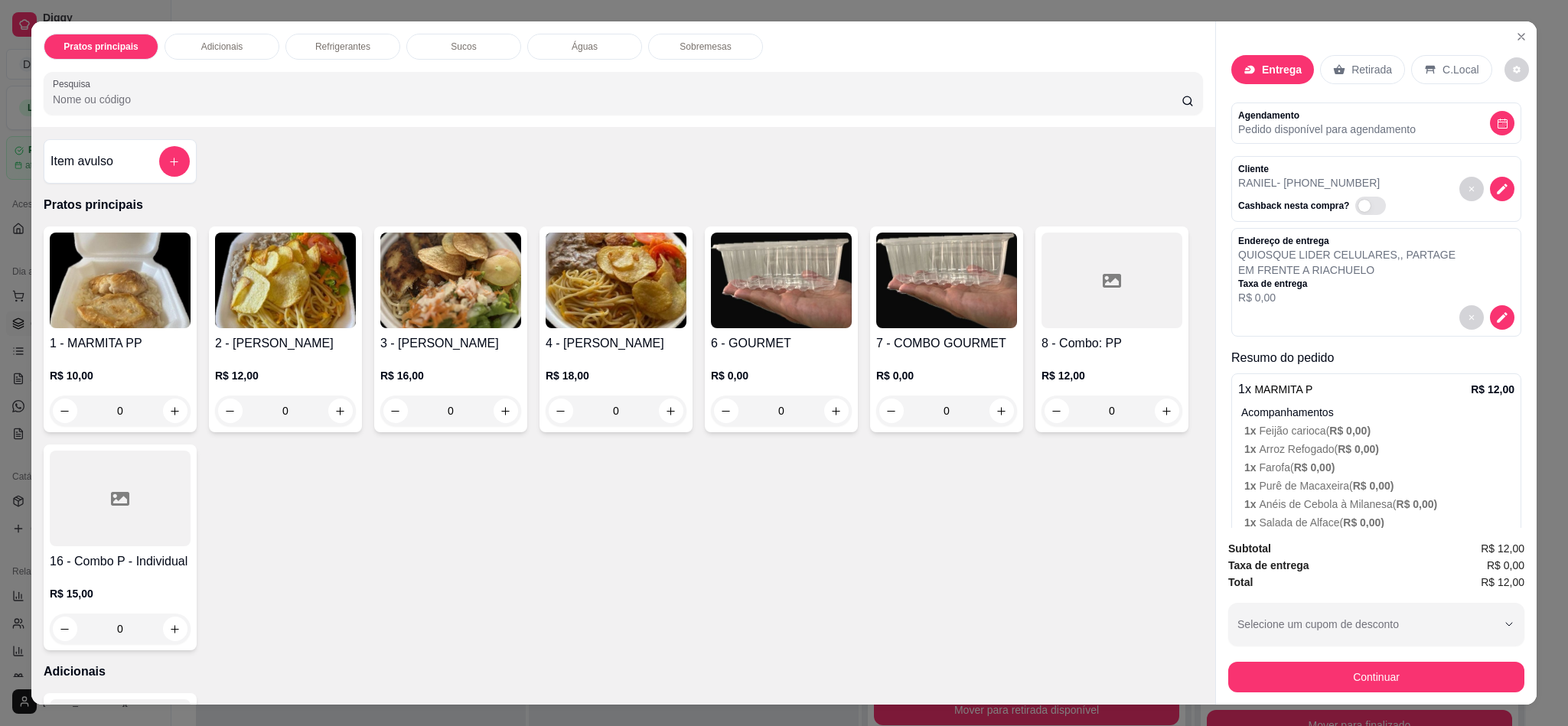
click at [247, 274] on img at bounding box center [285, 279] width 141 height 95
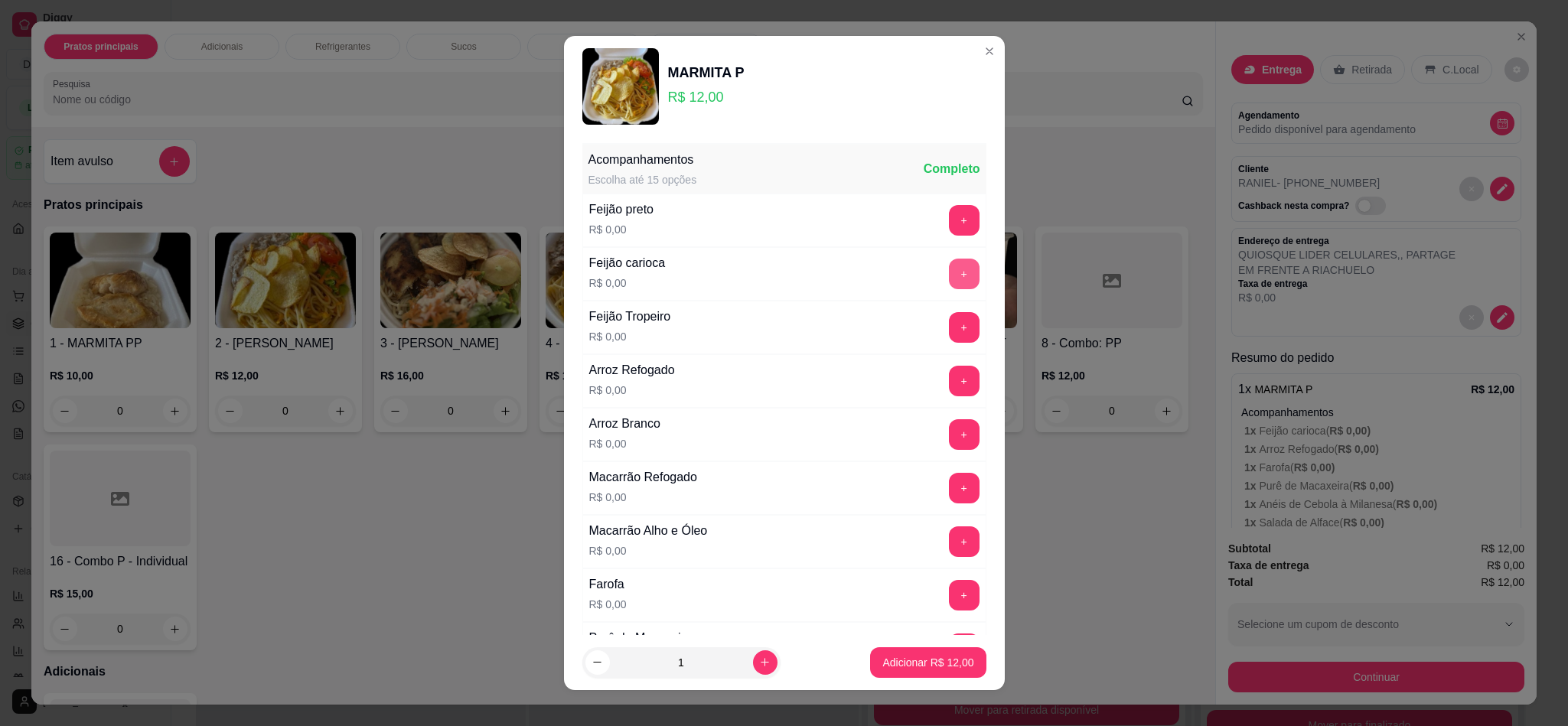
click at [949, 280] on button "+" at bounding box center [964, 274] width 30 height 30
click at [949, 383] on button "+" at bounding box center [964, 381] width 30 height 30
click at [949, 604] on button "+" at bounding box center [964, 595] width 30 height 30
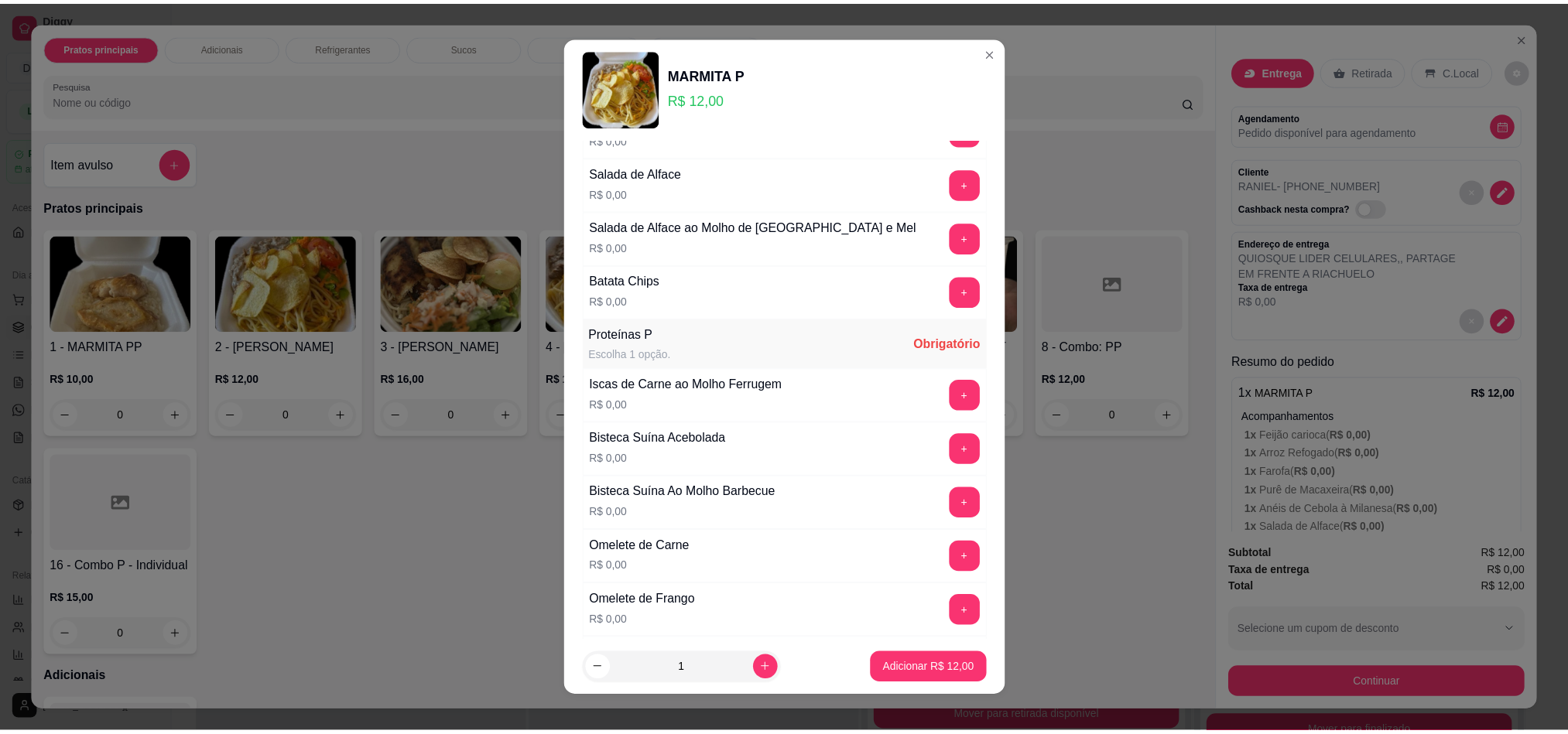
scroll to position [696, 0]
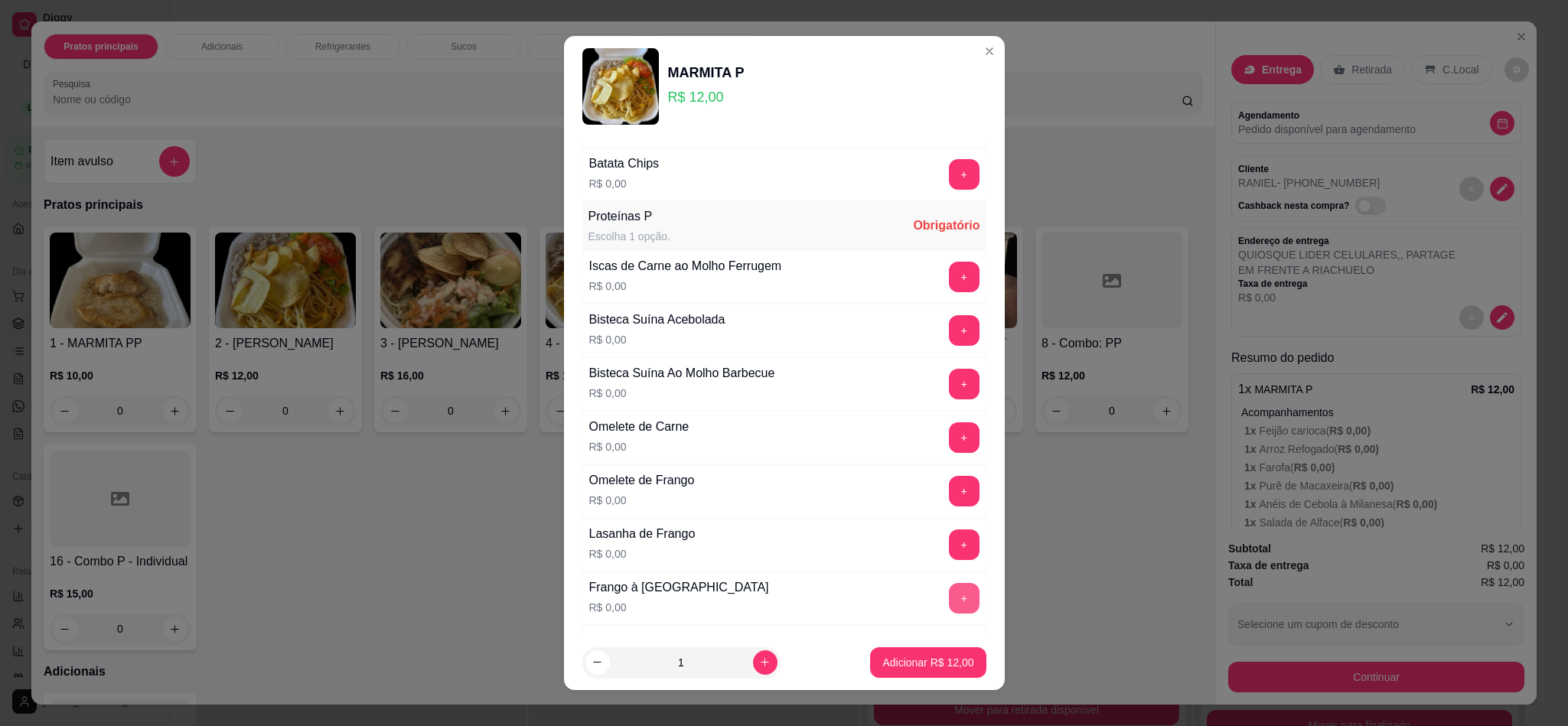
click at [949, 611] on button "+" at bounding box center [964, 599] width 30 height 30
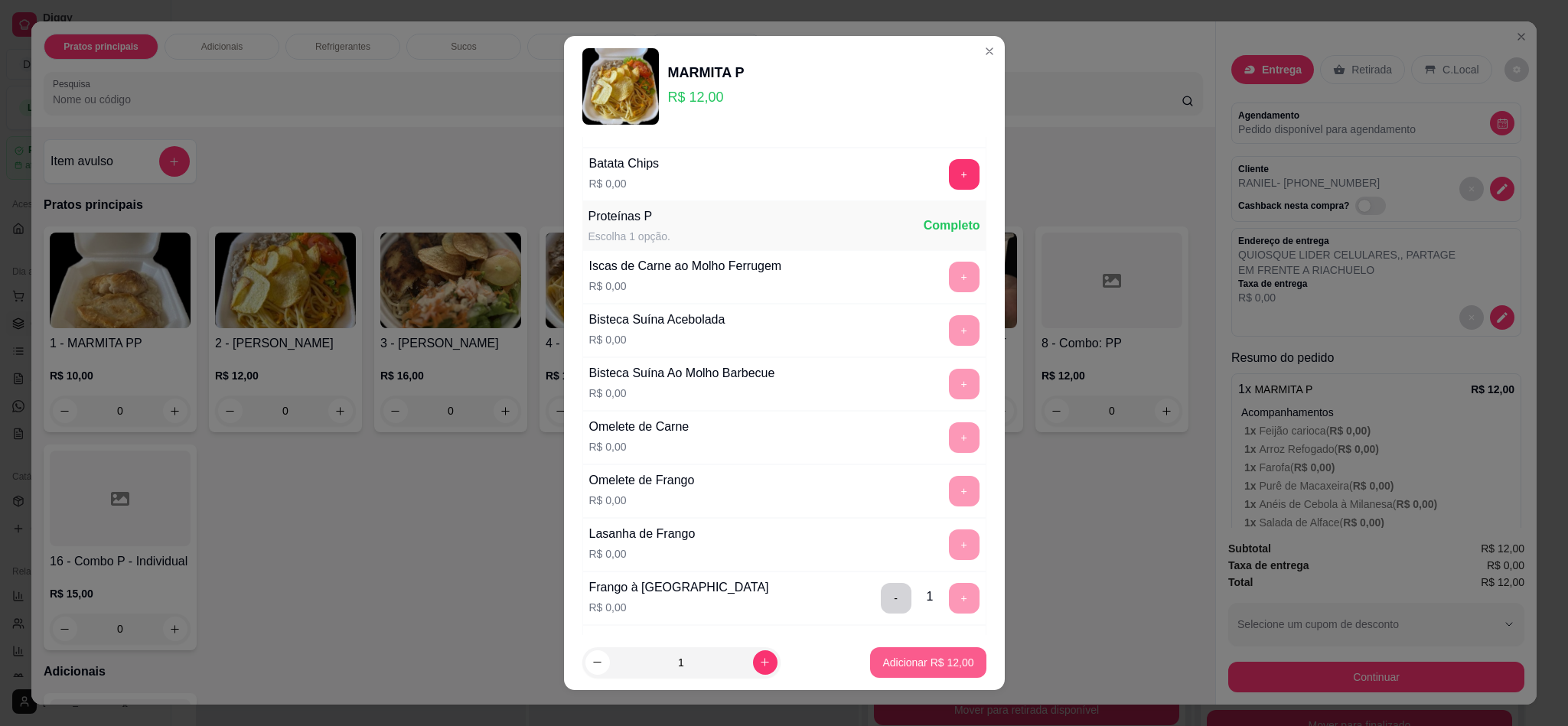
click at [916, 658] on p "Adicionar R$ 12,00" at bounding box center [928, 663] width 91 height 15
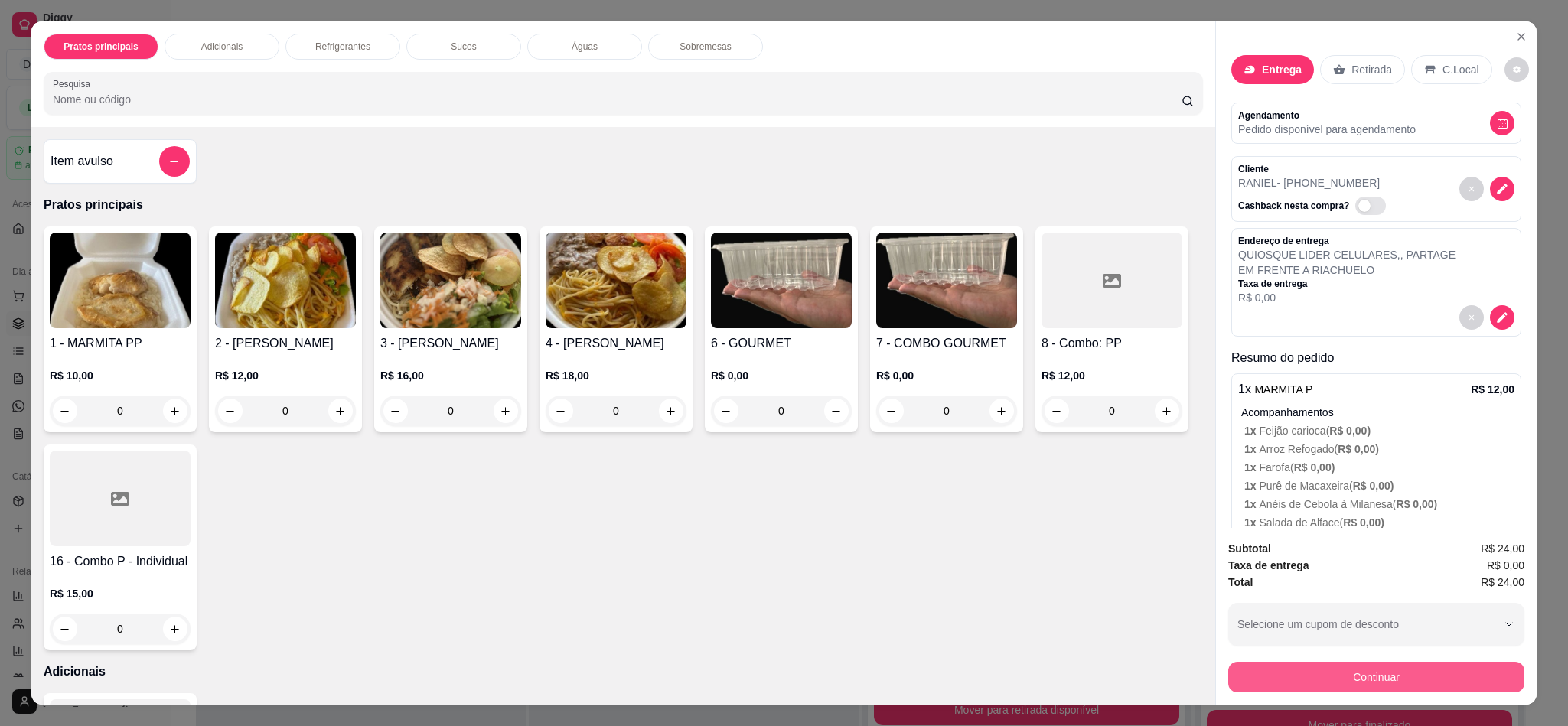
click at [1330, 673] on button "Continuar" at bounding box center [1375, 677] width 296 height 30
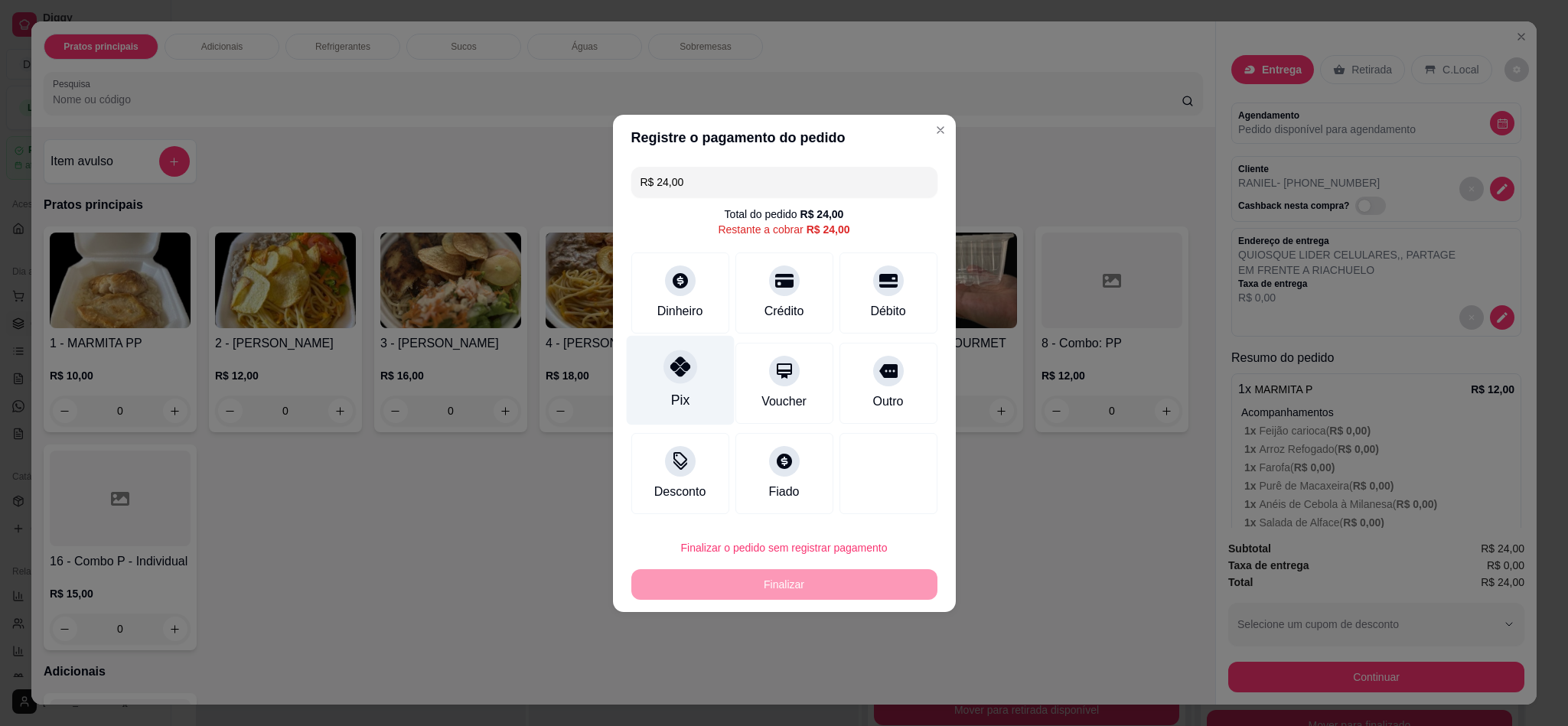
click at [673, 371] on icon at bounding box center [680, 366] width 20 height 20
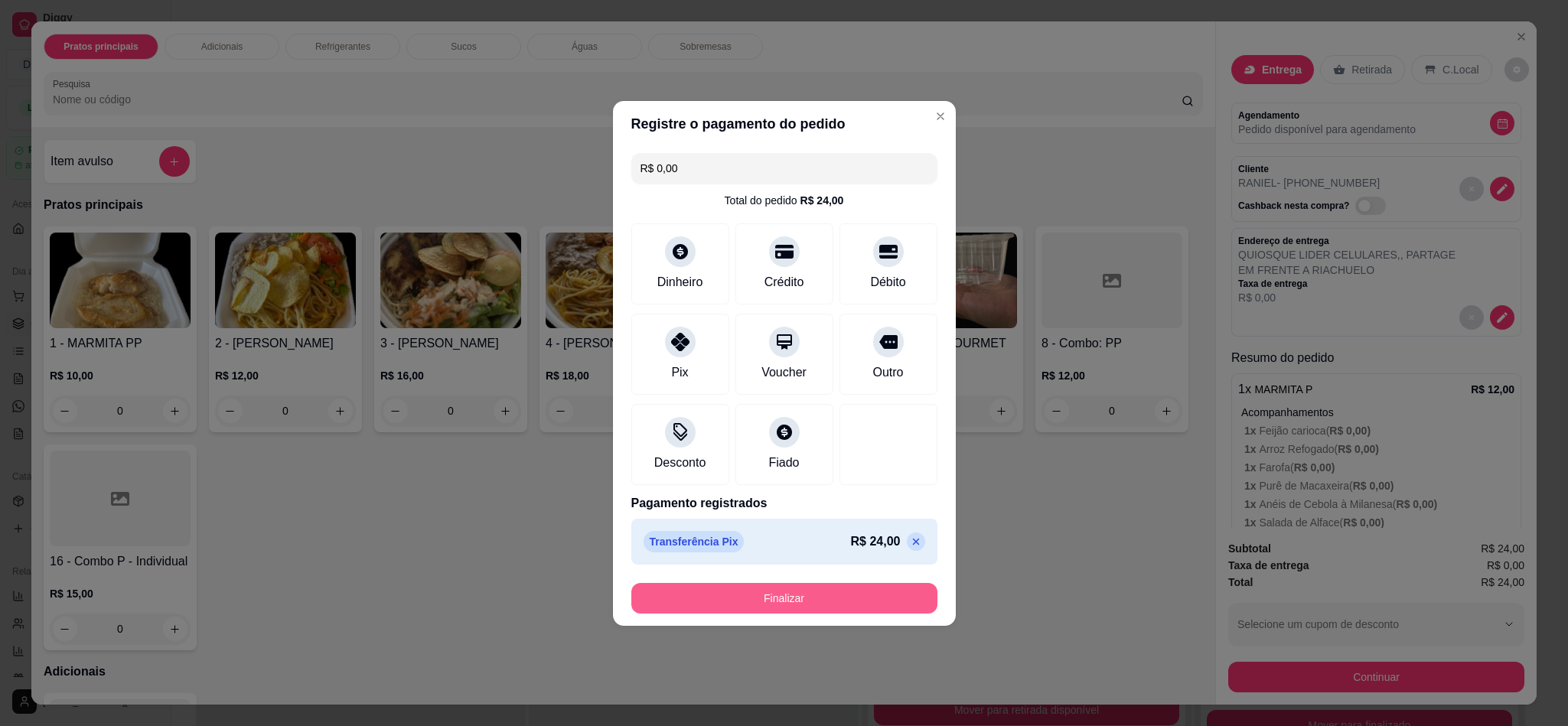
click at [797, 590] on button "Finalizar" at bounding box center [784, 599] width 306 height 30
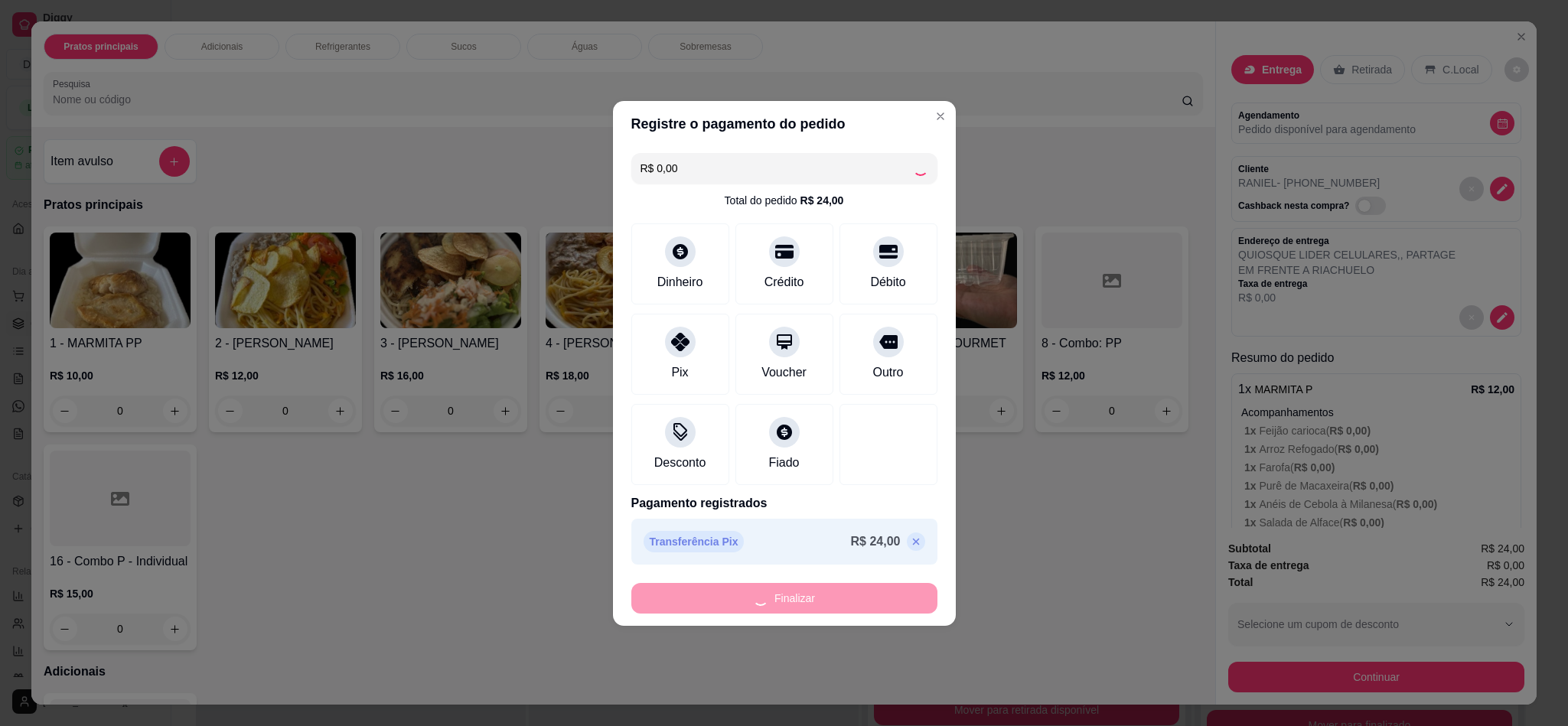
type input "-R$ 24,00"
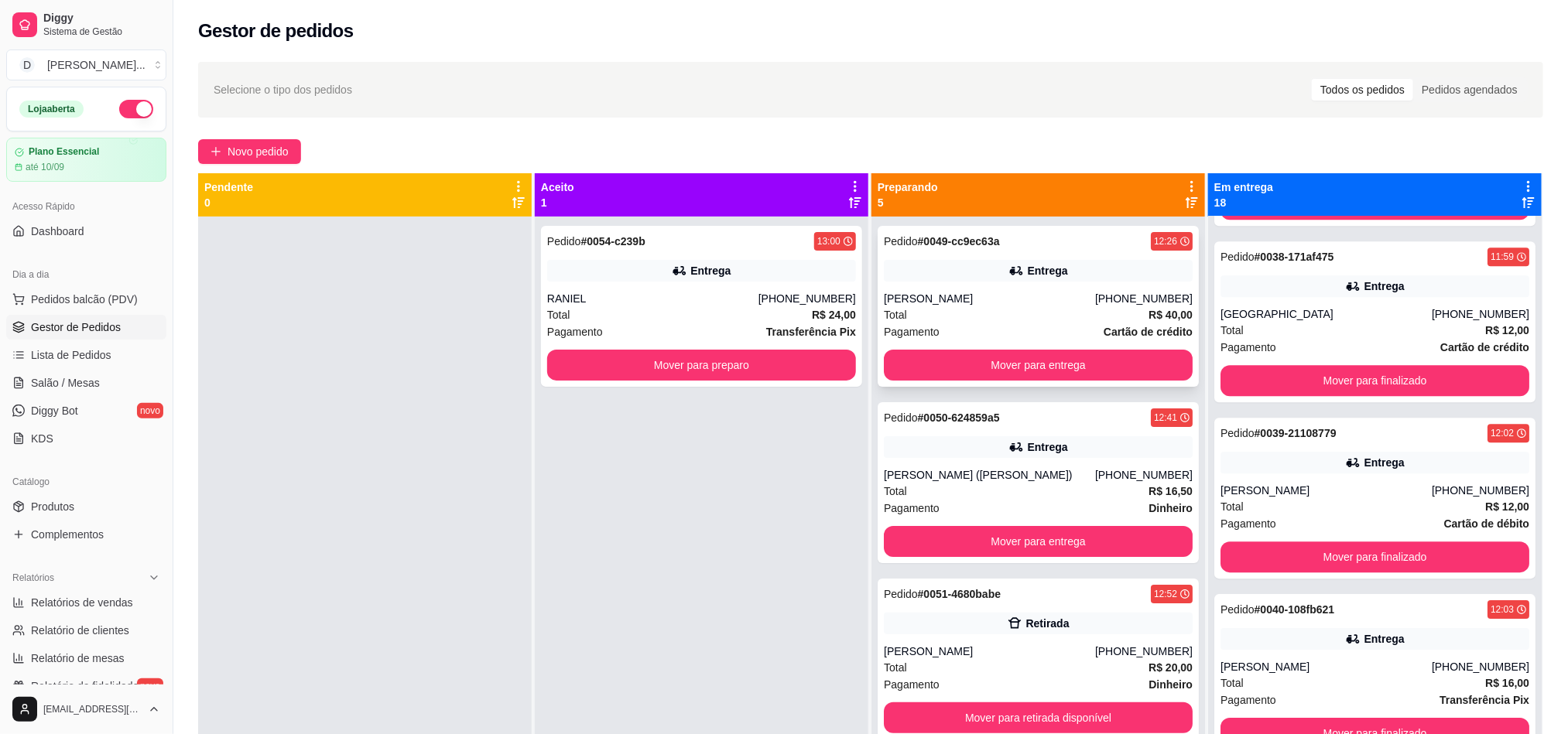
click at [1077, 298] on div "[PERSON_NAME]" at bounding box center [989, 299] width 211 height 15
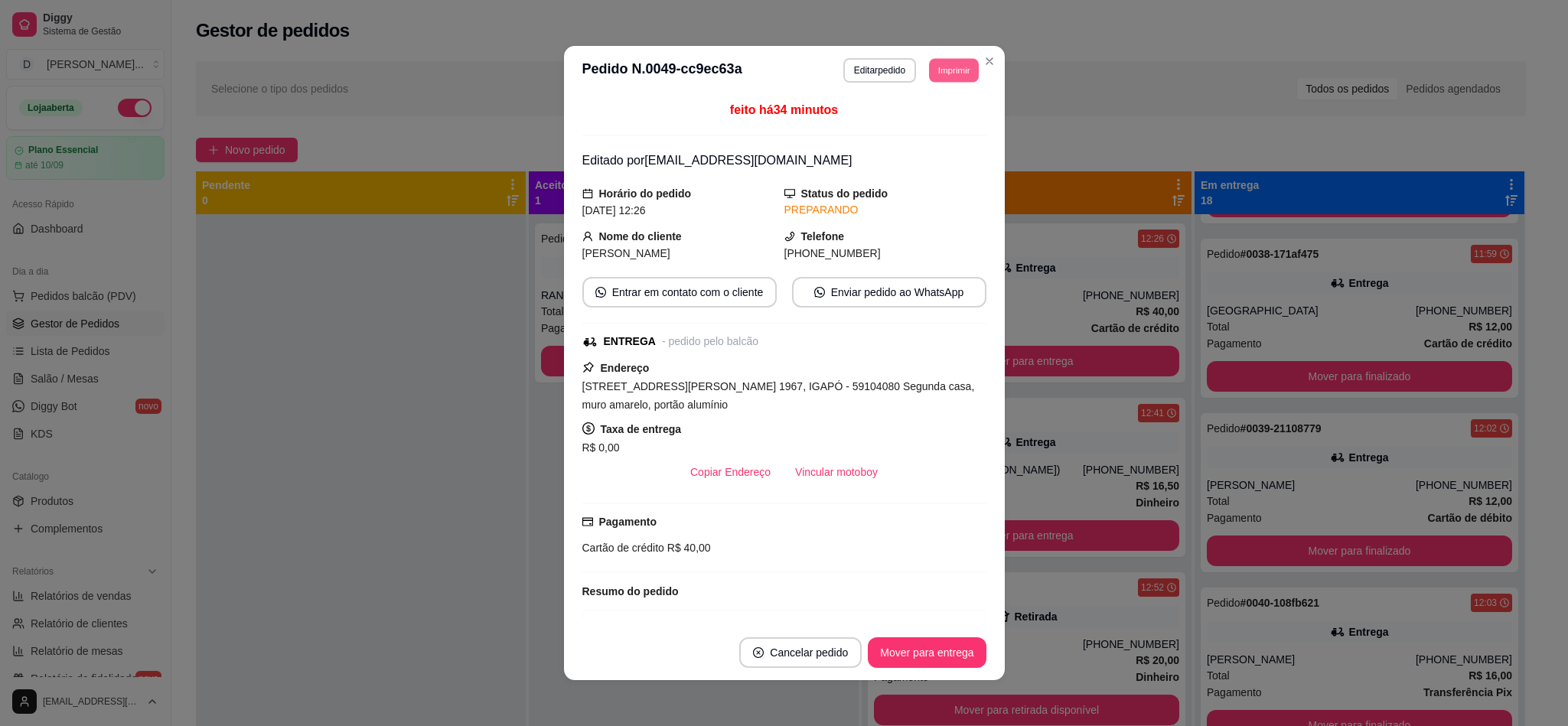
click at [940, 71] on button "Imprimir" at bounding box center [953, 70] width 50 height 24
click at [896, 120] on button "IMPRESSORA" at bounding box center [929, 118] width 89 height 20
click at [940, 74] on button "Imprimir" at bounding box center [953, 70] width 52 height 24
click at [924, 127] on button "IMPRESSORA" at bounding box center [929, 118] width 89 height 20
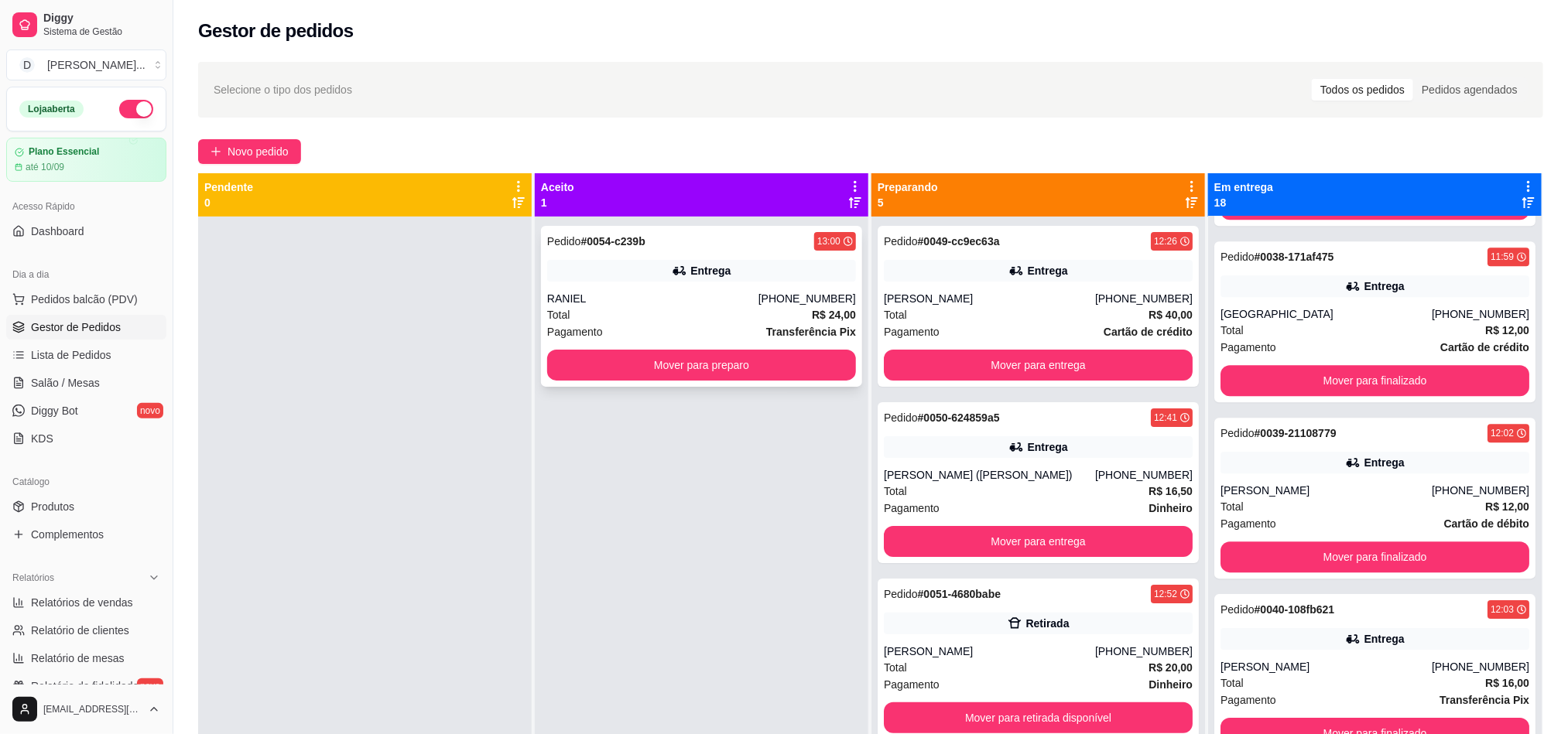
click at [609, 297] on div "RANIEL" at bounding box center [652, 299] width 211 height 15
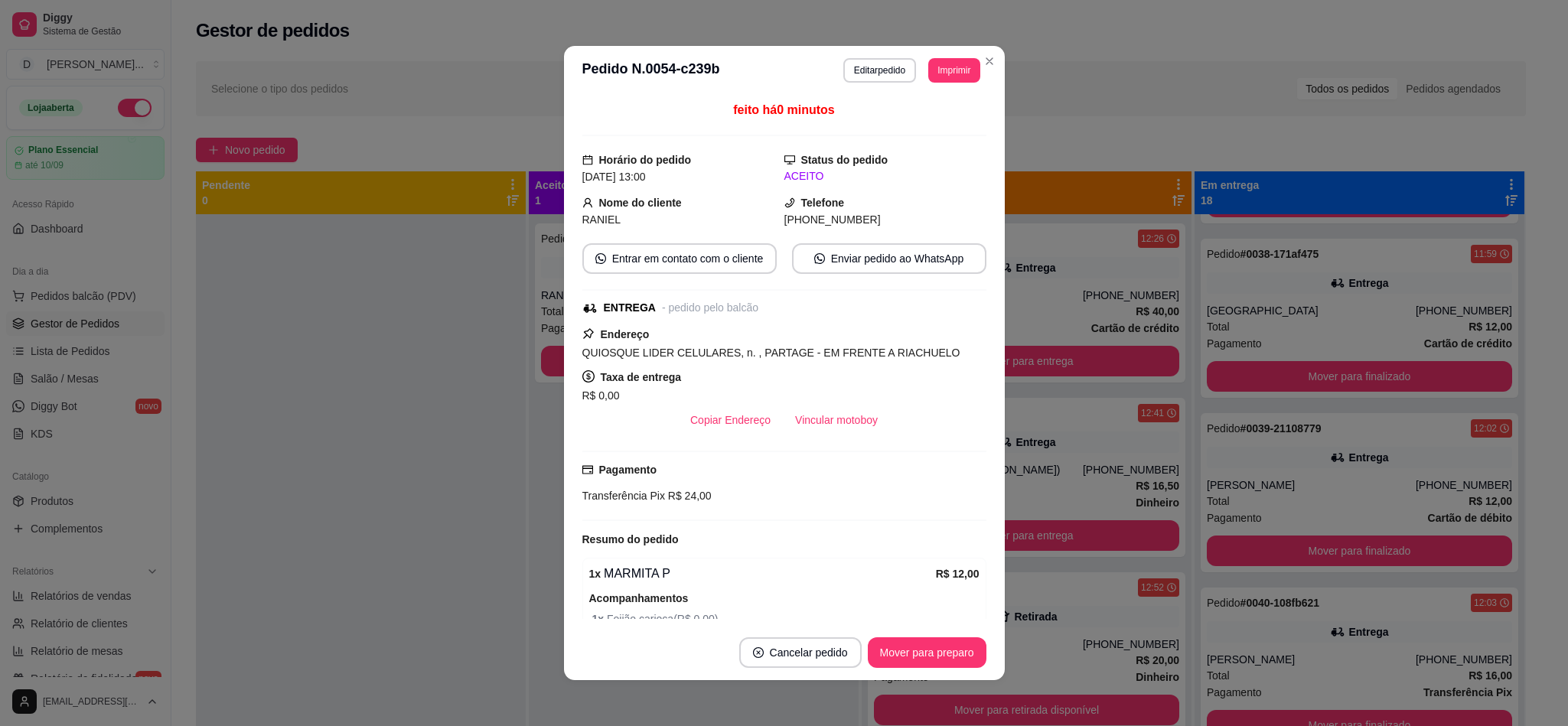
click at [928, 80] on button "Imprimir" at bounding box center [953, 70] width 52 height 24
click at [921, 112] on button "IMPRESSORA" at bounding box center [929, 118] width 89 height 20
click at [928, 89] on header "**********" at bounding box center [784, 70] width 441 height 49
click at [928, 65] on button "Imprimir" at bounding box center [953, 70] width 52 height 24
click at [925, 116] on button "IMPRESSORA" at bounding box center [929, 118] width 89 height 20
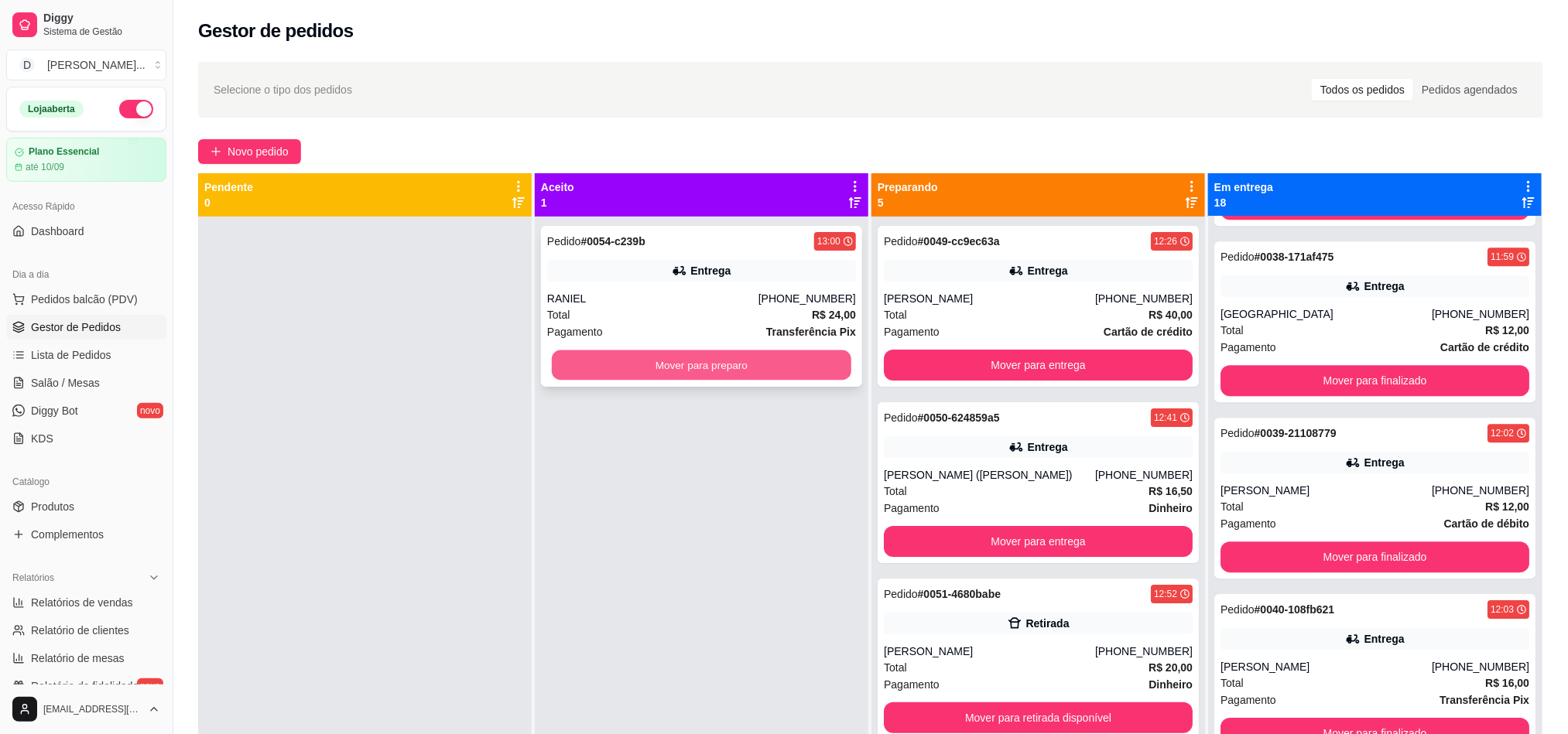
click at [625, 371] on button "Mover para preparo" at bounding box center [701, 365] width 300 height 30
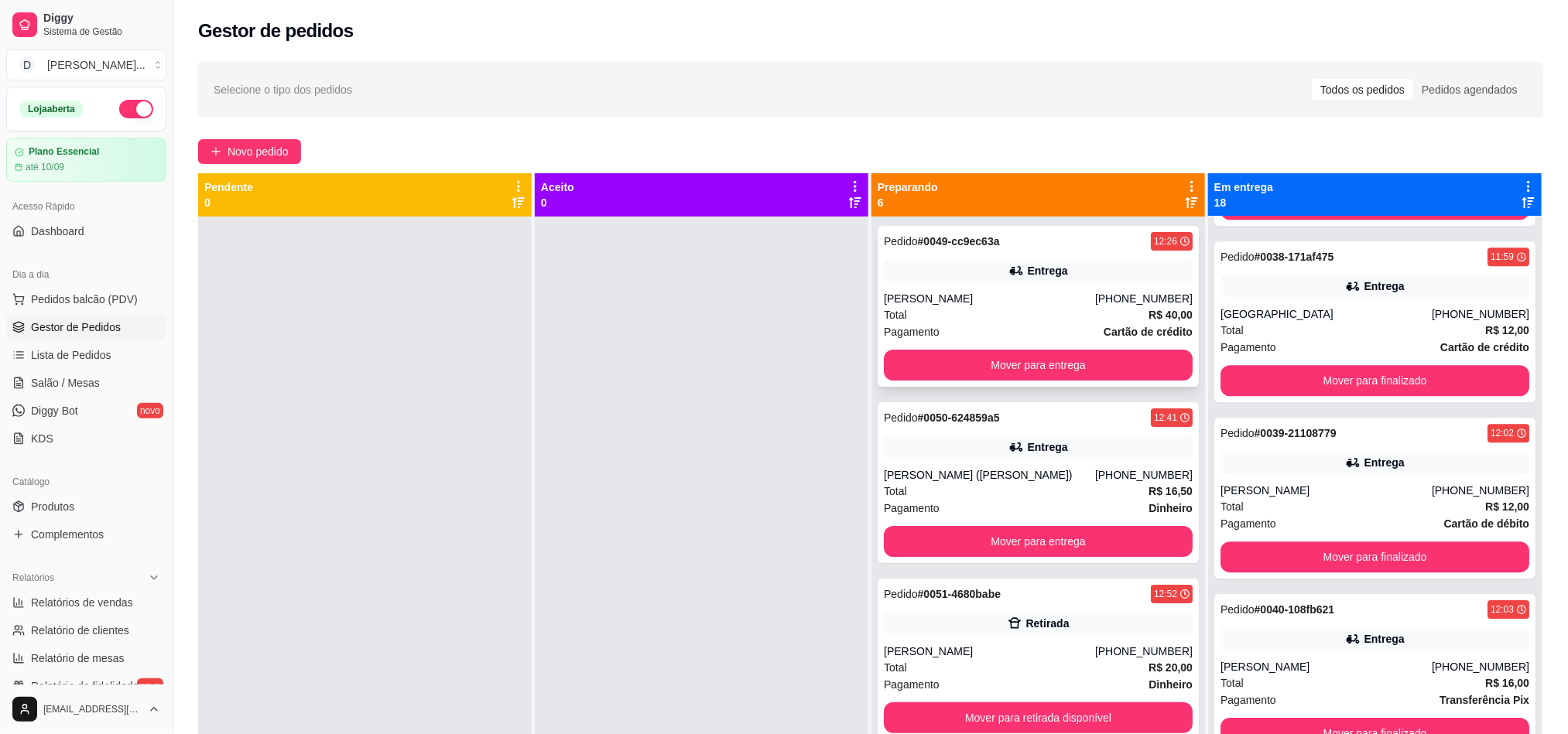
click at [915, 309] on div "Total R$ 40,00" at bounding box center [1039, 315] width 309 height 17
click at [237, 159] on span "Novo pedido" at bounding box center [258, 152] width 61 height 17
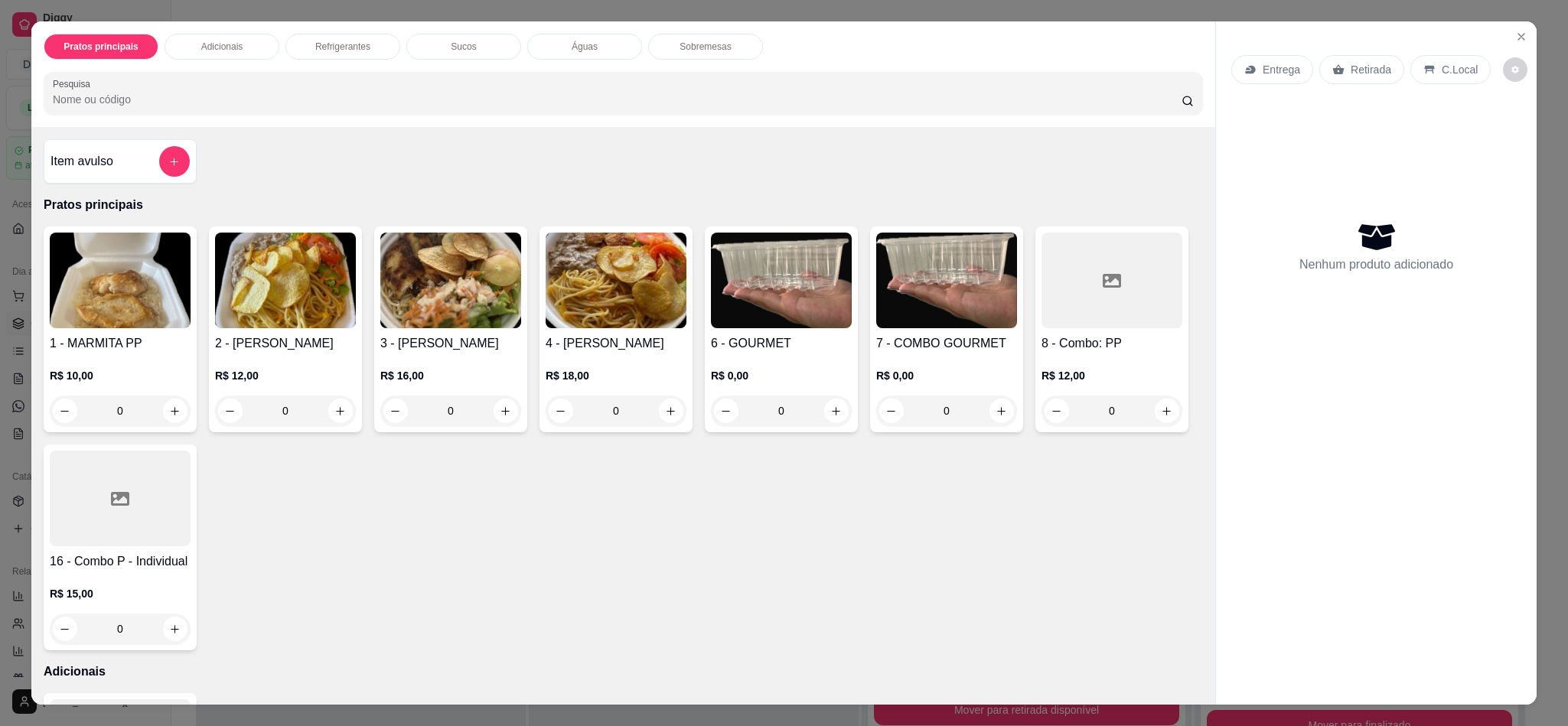
click at [347, 182] on div "Item avulso Pratos principais 1 - MARMITA PP R$ 10,00 0 2 - MARMITA P R$ 12,00 …" at bounding box center [623, 414] width 1184 height 577
click at [306, 282] on img at bounding box center [285, 279] width 141 height 95
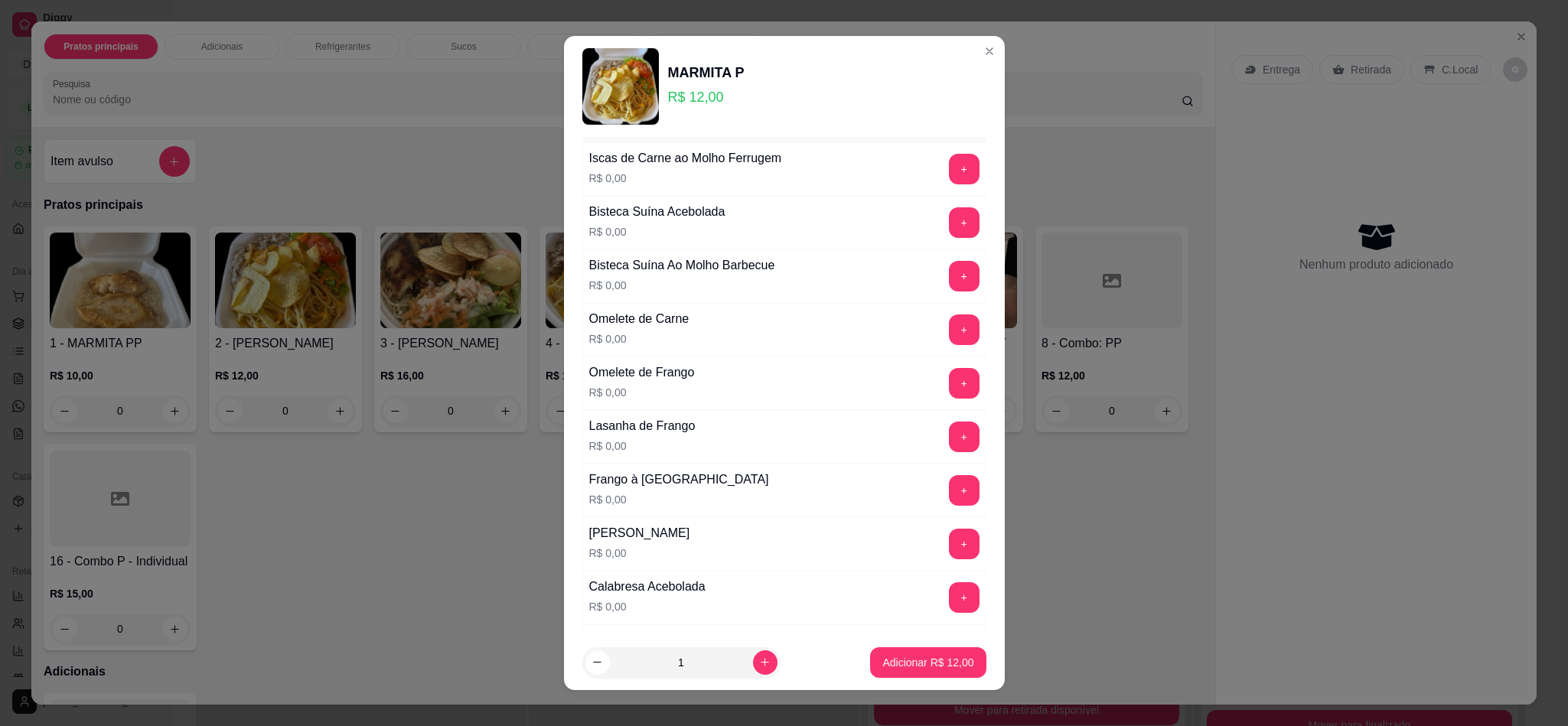
scroll to position [681, 0]
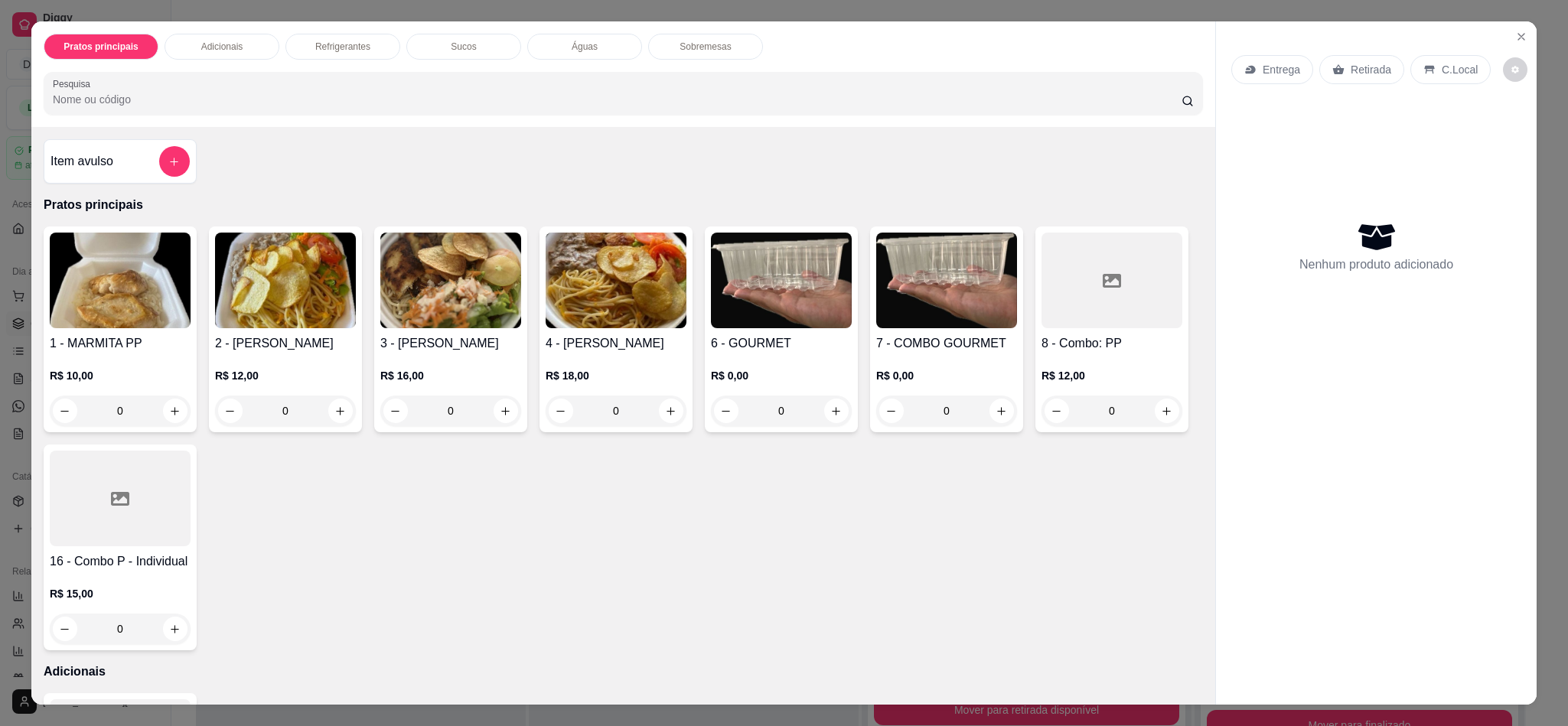
click at [629, 351] on h4 "4 - [PERSON_NAME]" at bounding box center [616, 344] width 141 height 19
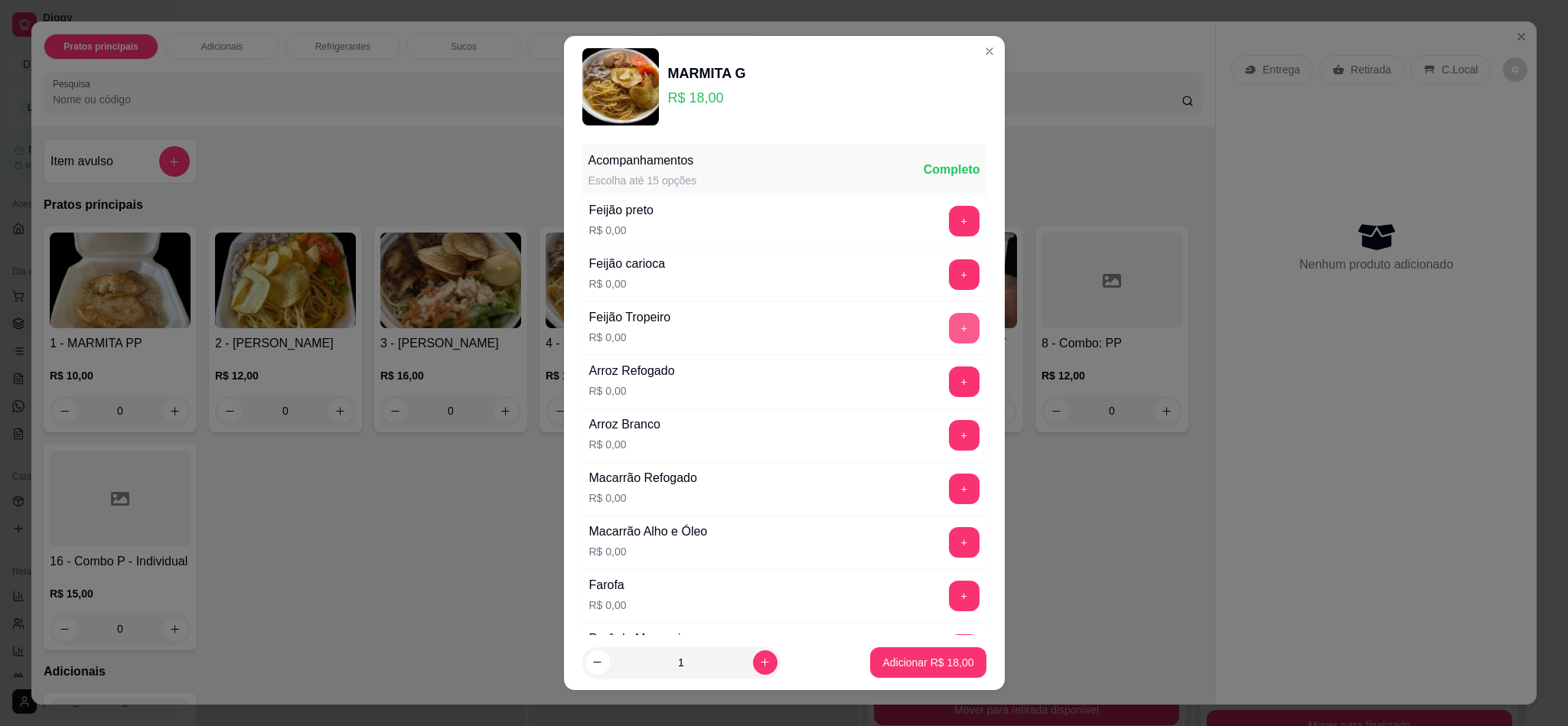
click at [949, 328] on button "+" at bounding box center [964, 328] width 30 height 30
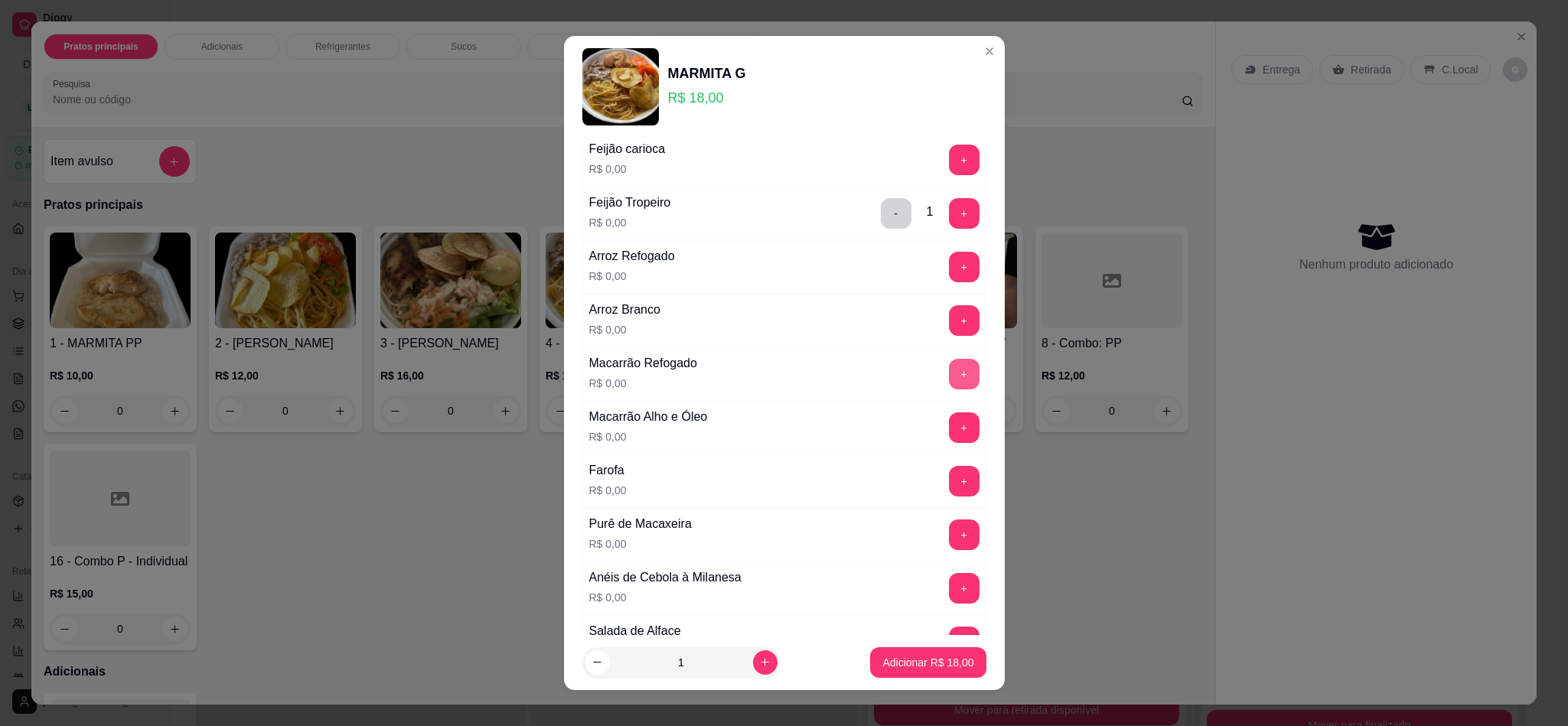
click at [949, 377] on button "+" at bounding box center [964, 374] width 30 height 30
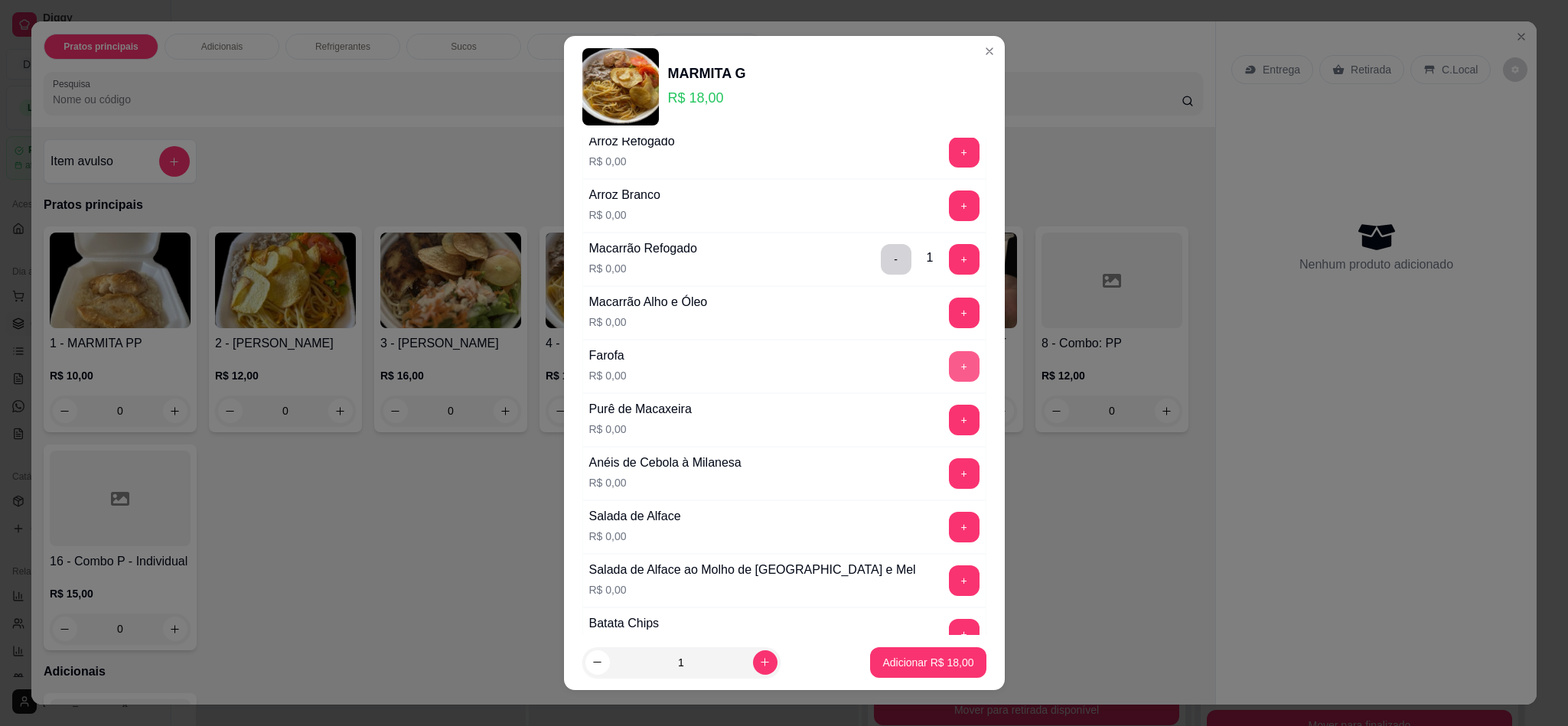
click at [949, 377] on button "+" at bounding box center [964, 366] width 30 height 30
click at [949, 420] on button "+" at bounding box center [964, 420] width 30 height 30
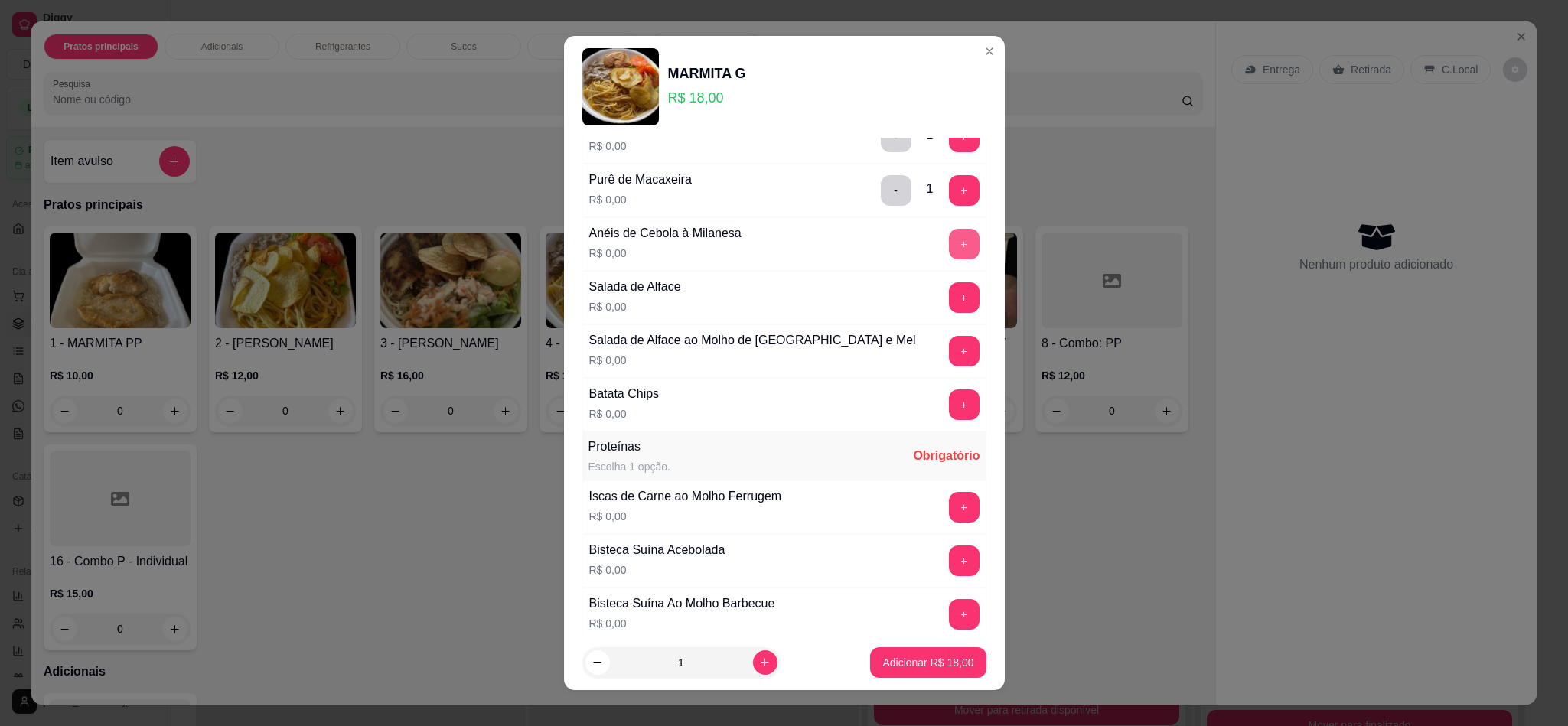
click at [949, 257] on button "+" at bounding box center [964, 244] width 30 height 30
click at [949, 420] on button "+" at bounding box center [963, 404] width 30 height 30
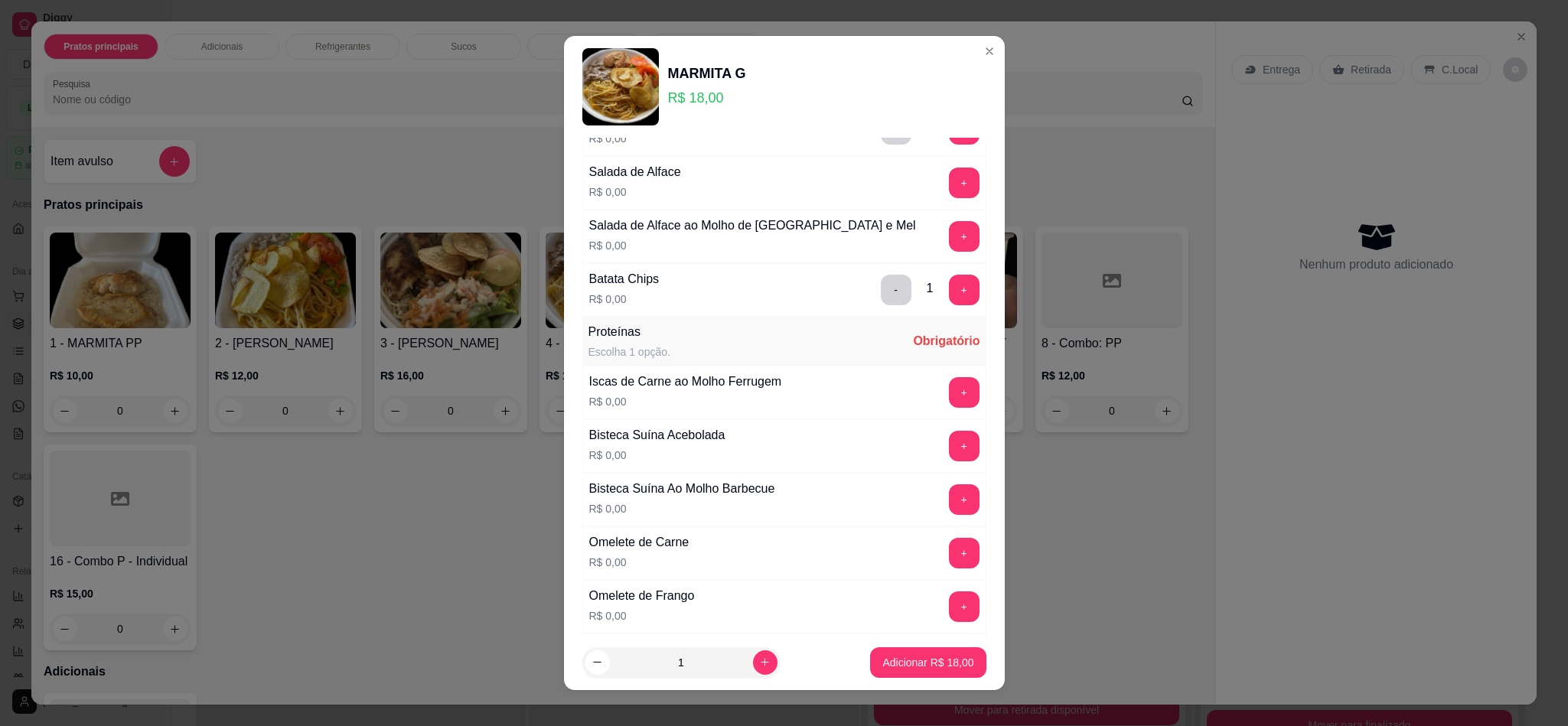
scroll to position [689, 0]
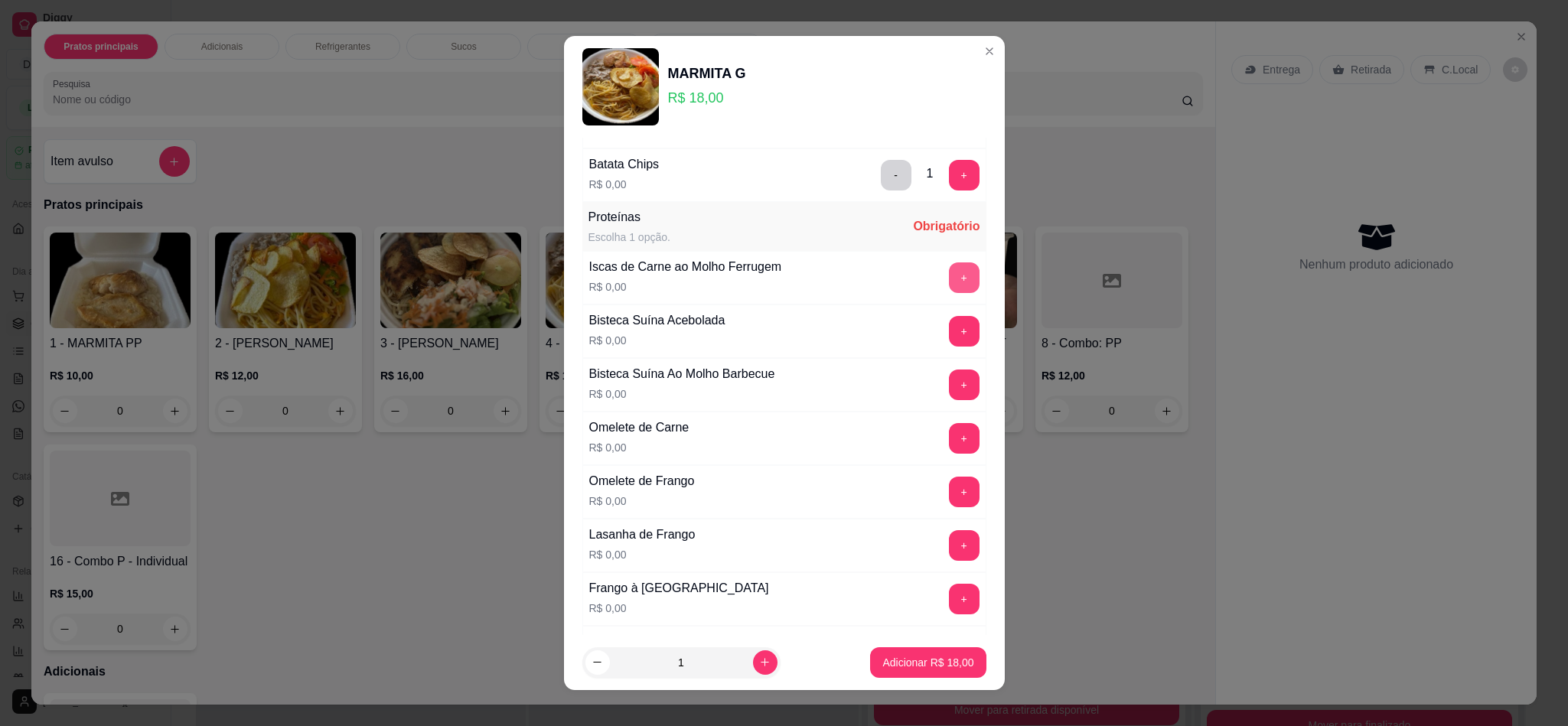
click at [949, 293] on button "+" at bounding box center [964, 278] width 30 height 30
click at [949, 606] on button "+" at bounding box center [964, 599] width 30 height 30
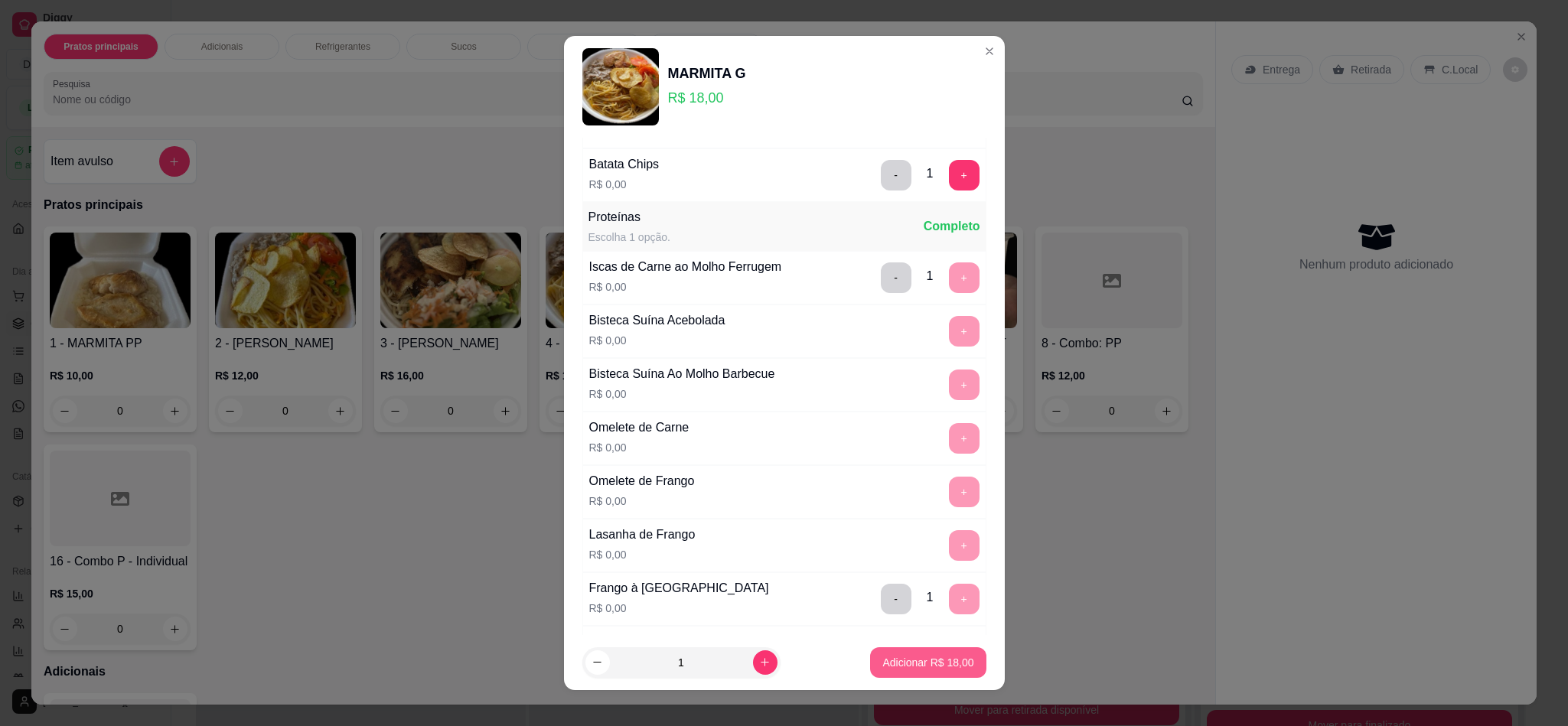
click at [903, 664] on p "Adicionar R$ 18,00" at bounding box center [928, 663] width 91 height 15
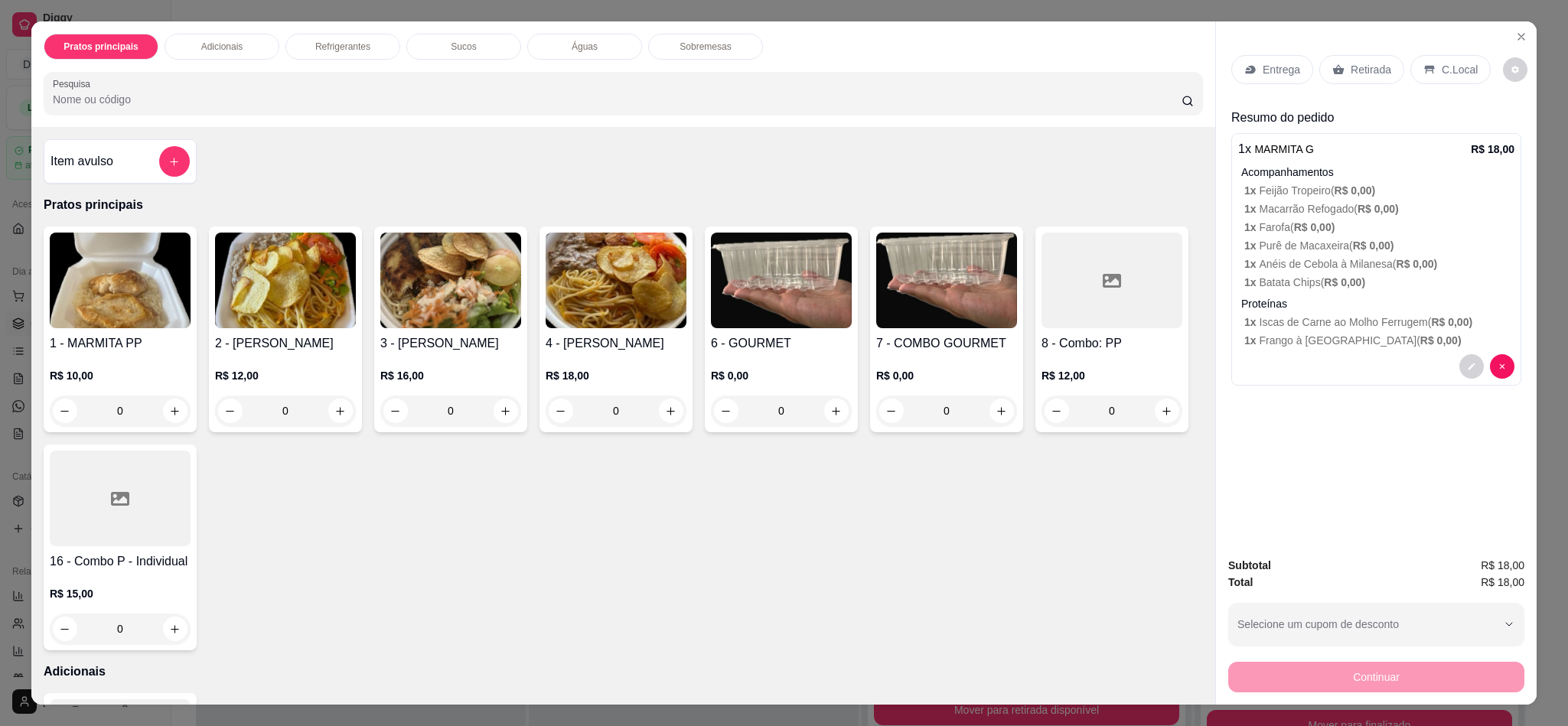
click at [1364, 76] on p "Retirada" at bounding box center [1370, 69] width 41 height 15
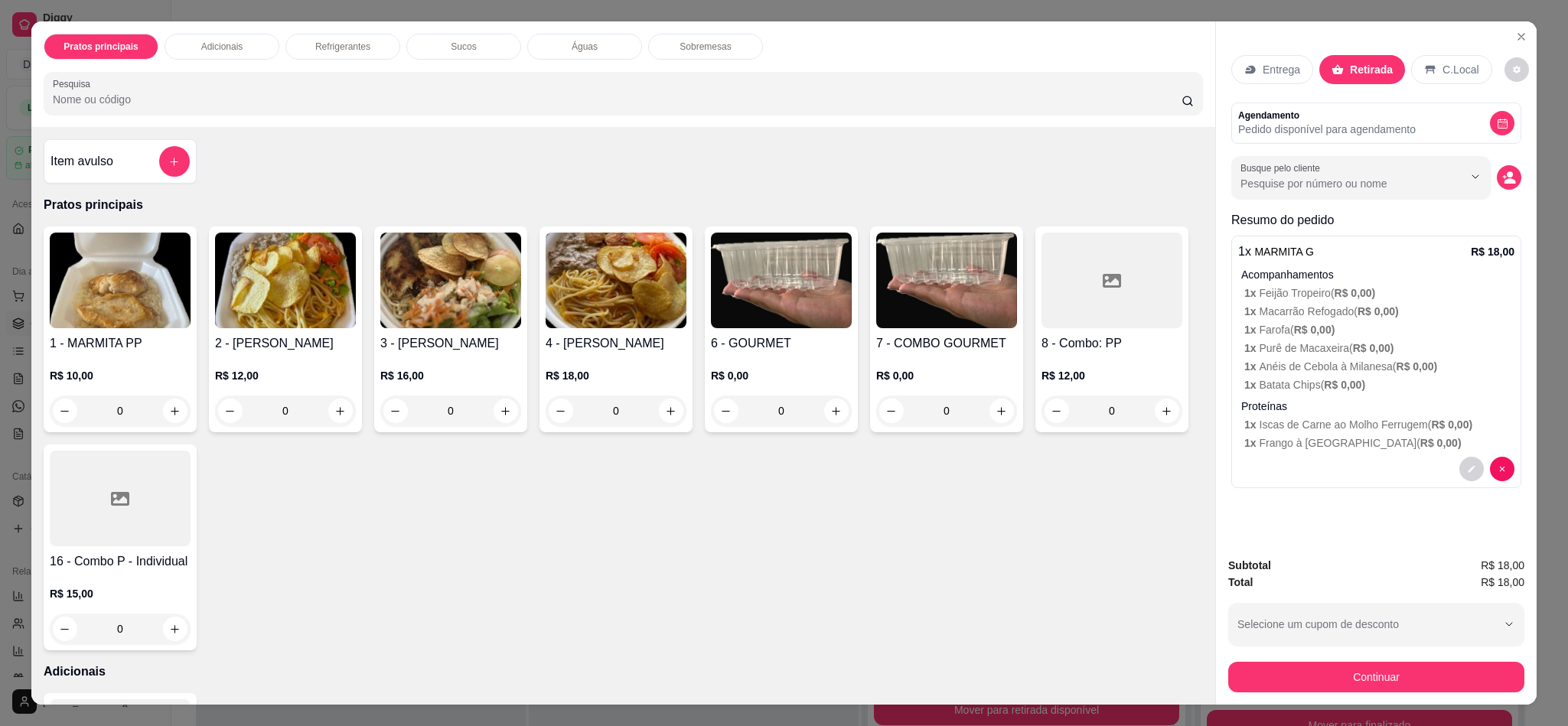
click at [582, 182] on div "Item avulso Pratos principais 1 - MARMITA PP R$ 10,00 0 2 - MARMITA P R$ 12,00 …" at bounding box center [623, 414] width 1184 height 577
click at [1467, 474] on icon "decrease-product-quantity" at bounding box center [1471, 469] width 9 height 9
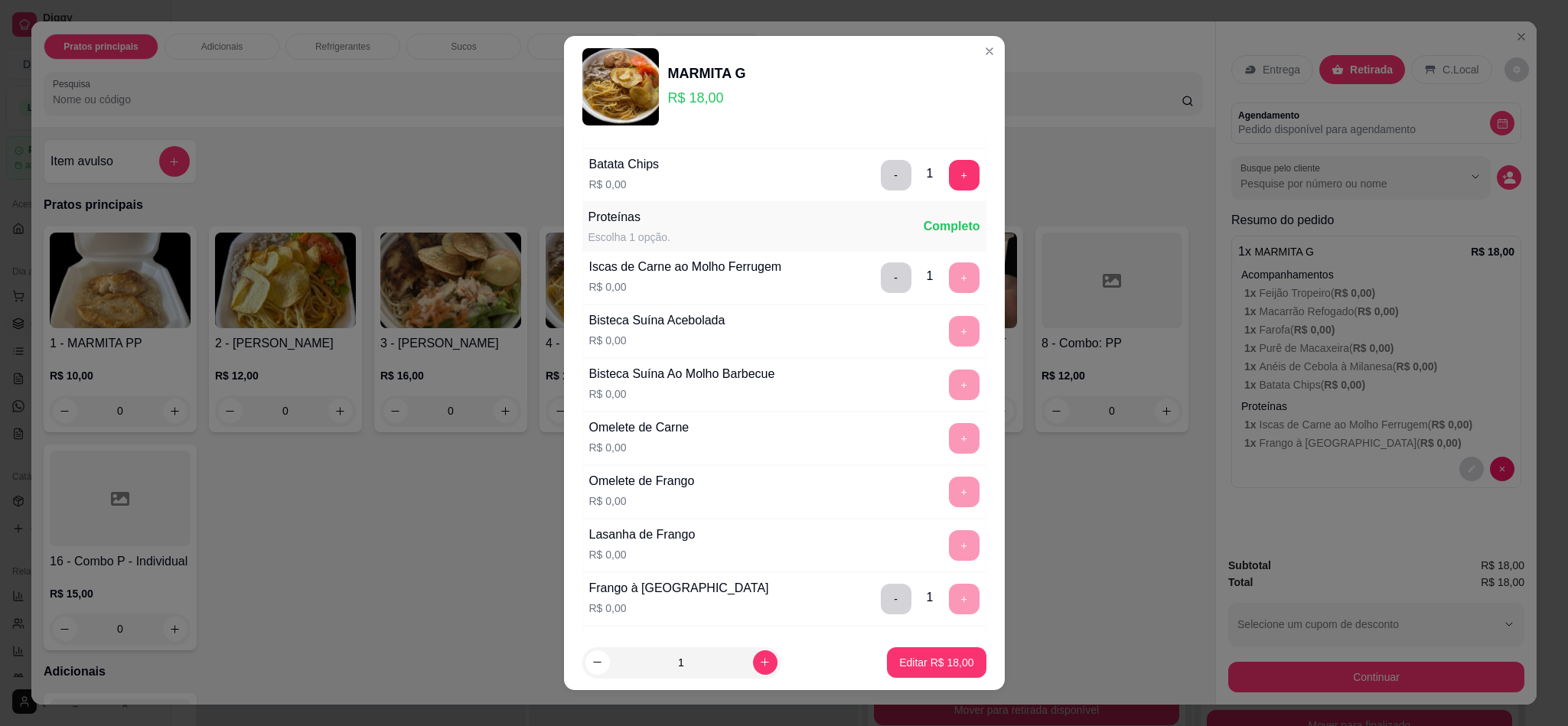
scroll to position [459, 0]
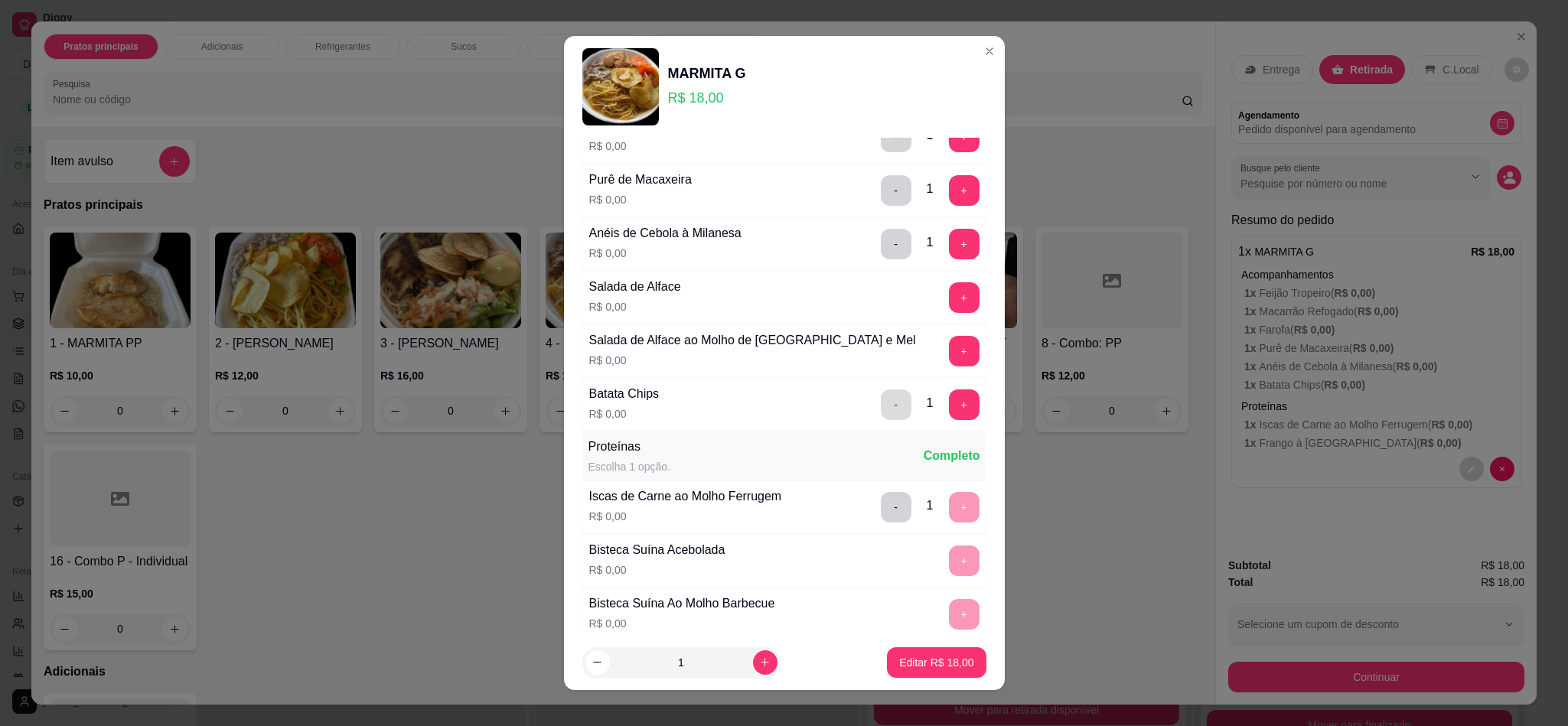
click at [881, 414] on button "-" at bounding box center [896, 404] width 30 height 30
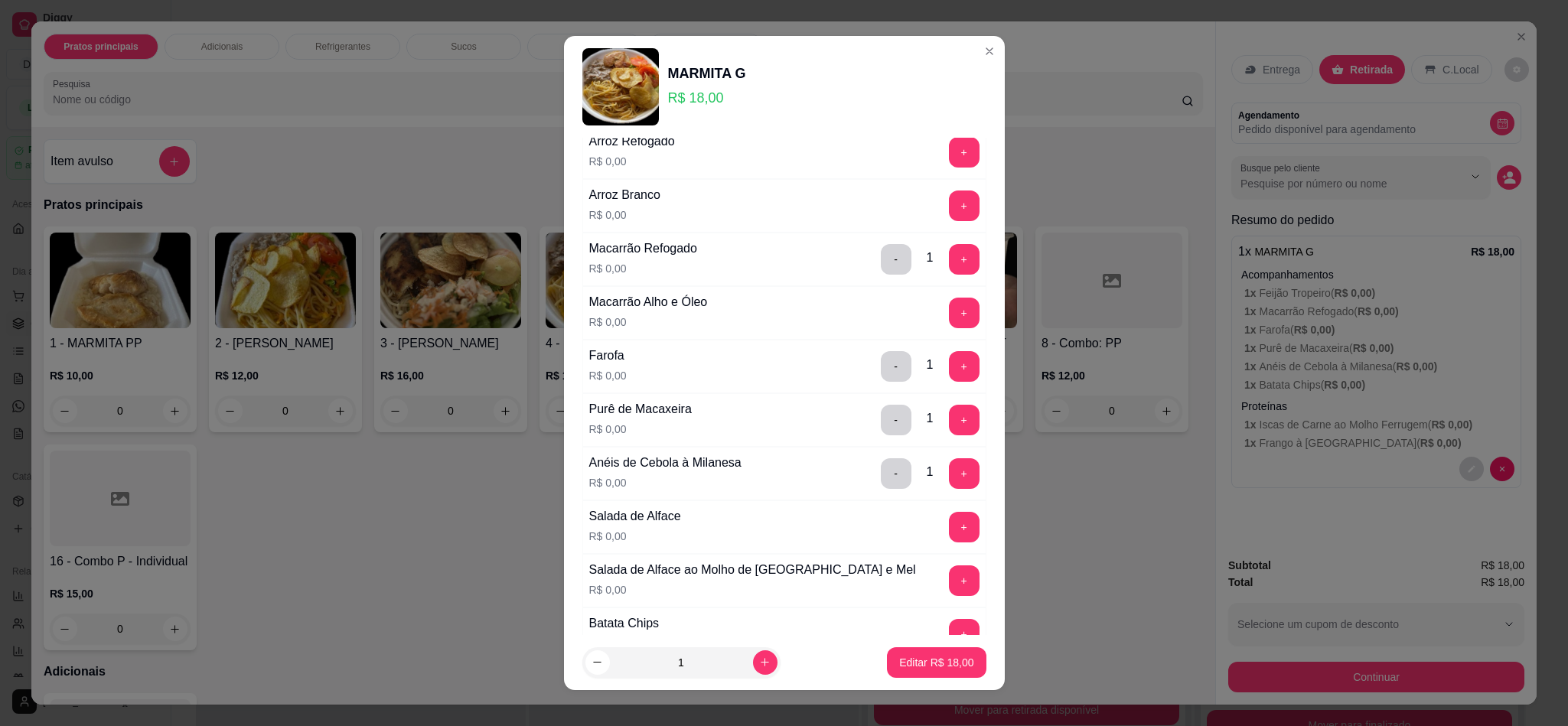
scroll to position [0, 0]
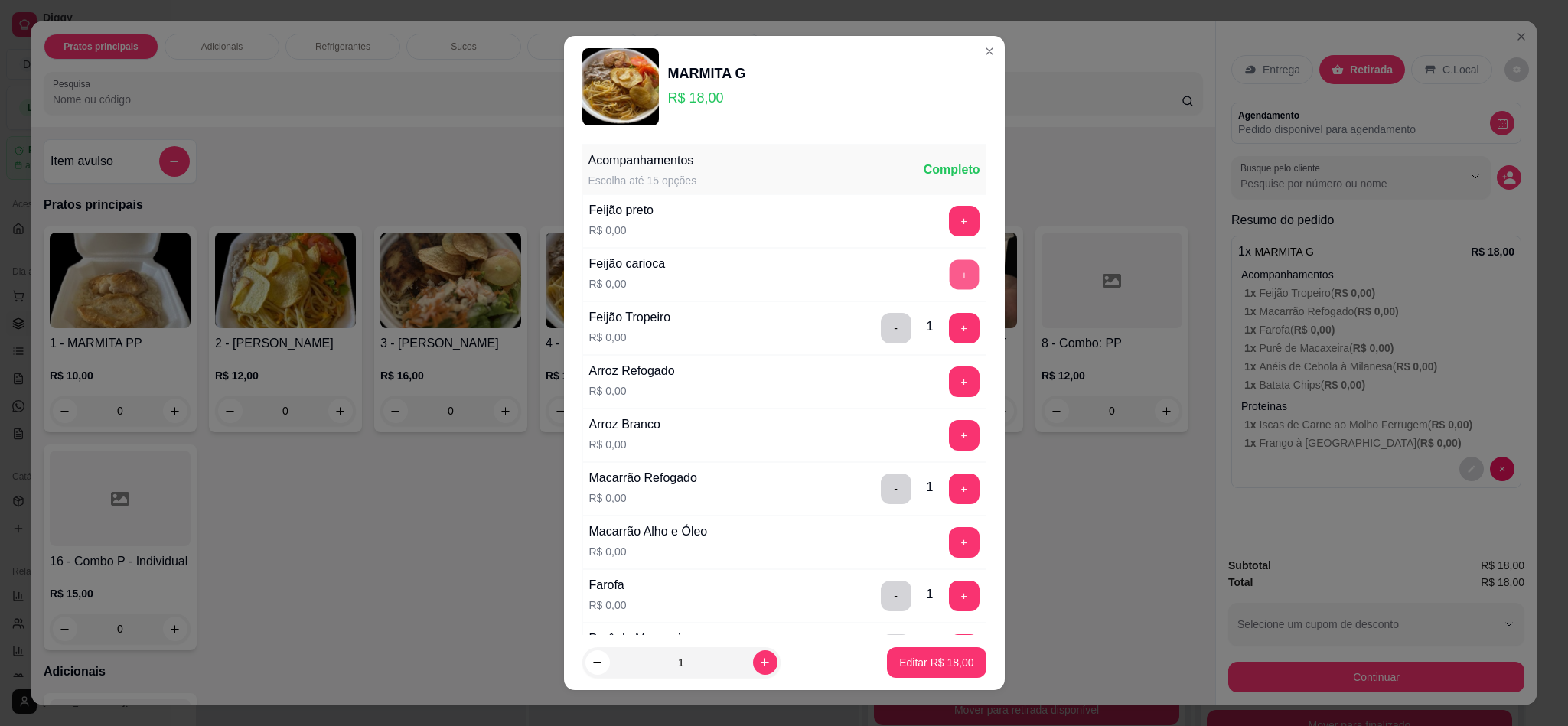
click at [949, 275] on button "+" at bounding box center [963, 274] width 30 height 30
click at [881, 329] on button "-" at bounding box center [896, 328] width 30 height 30
click at [881, 494] on button "-" at bounding box center [896, 489] width 30 height 30
click at [949, 494] on button "+" at bounding box center [964, 489] width 30 height 30
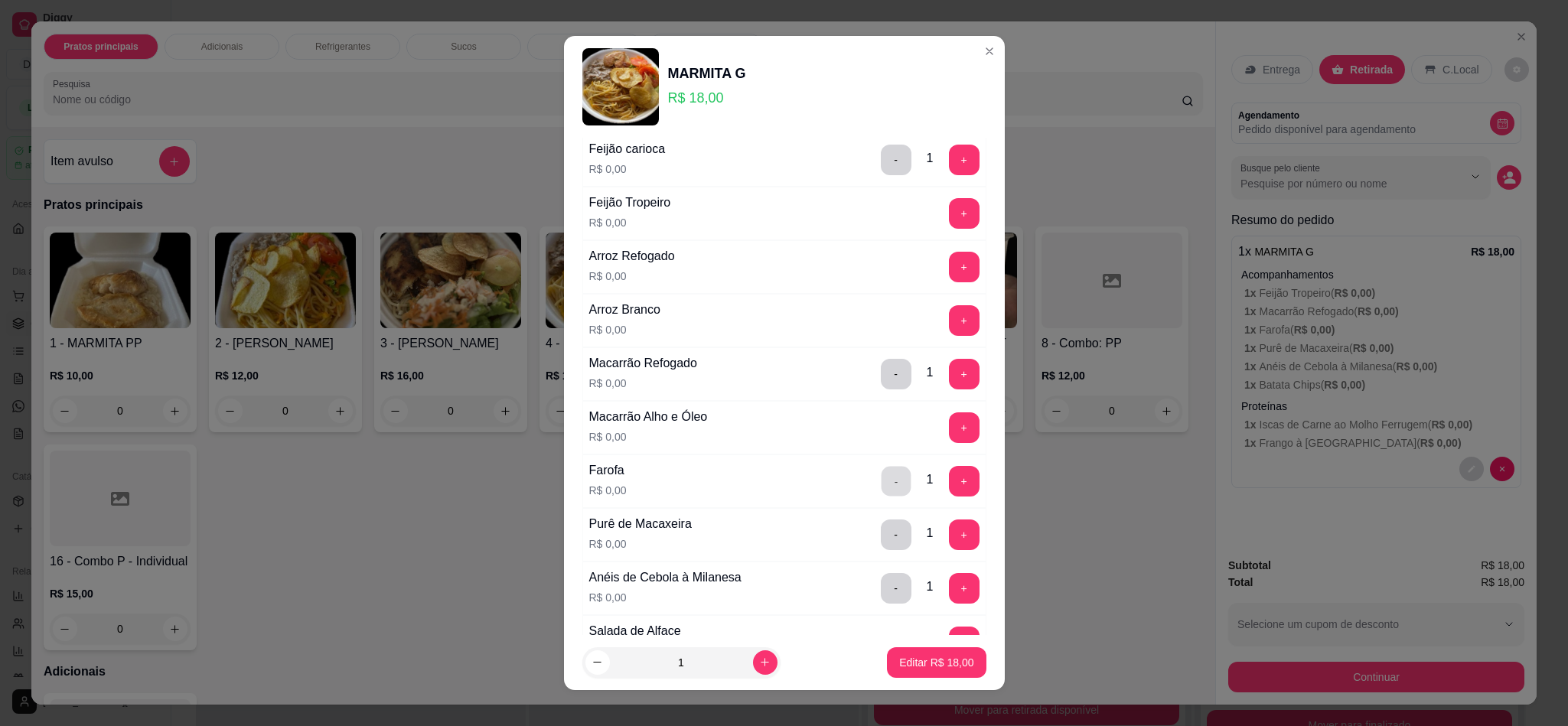
click at [881, 483] on button "-" at bounding box center [895, 480] width 30 height 30
click at [949, 486] on button "+" at bounding box center [964, 481] width 30 height 30
click at [881, 537] on button "-" at bounding box center [896, 534] width 30 height 30
click at [949, 538] on button "+" at bounding box center [964, 534] width 30 height 30
click at [881, 588] on button "-" at bounding box center [896, 588] width 30 height 30
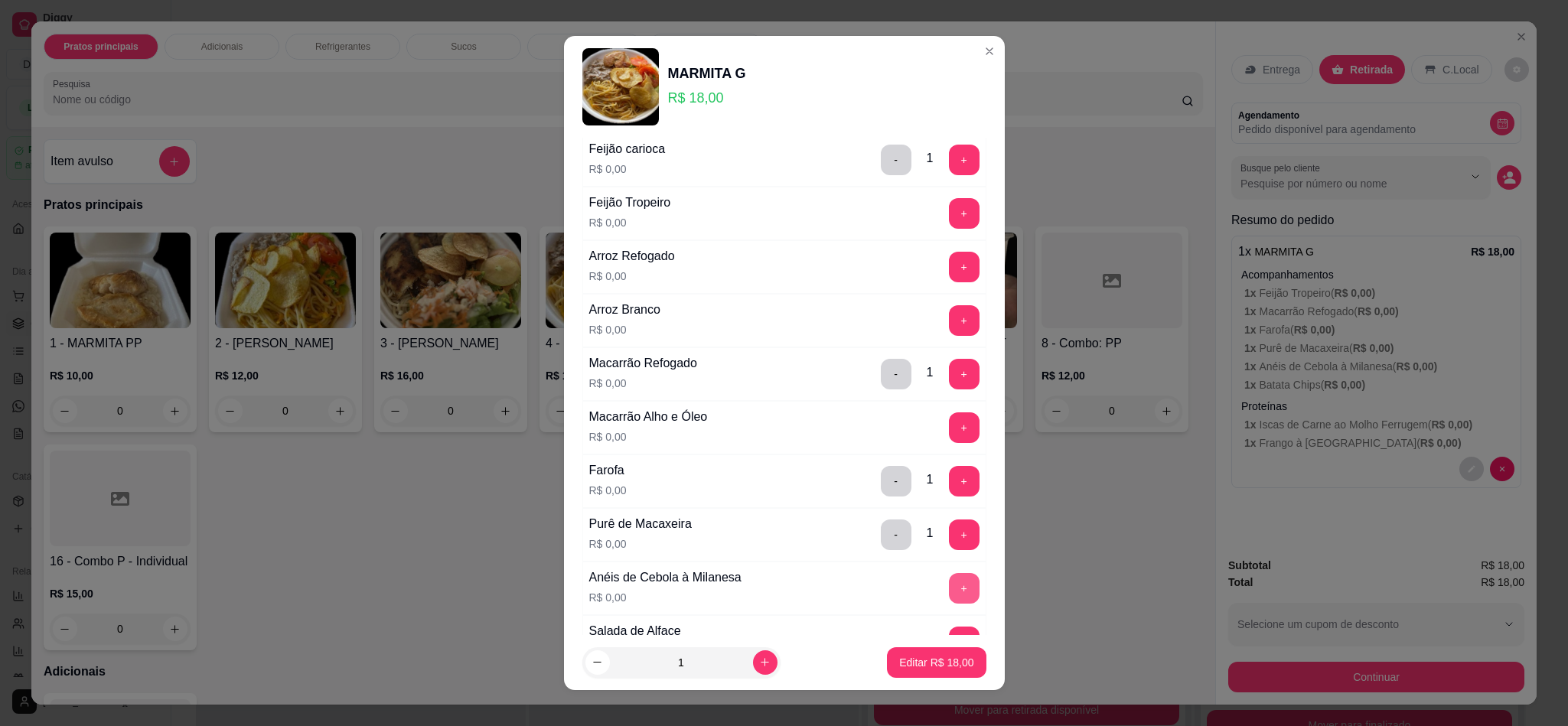
click at [949, 593] on button "+" at bounding box center [964, 588] width 30 height 30
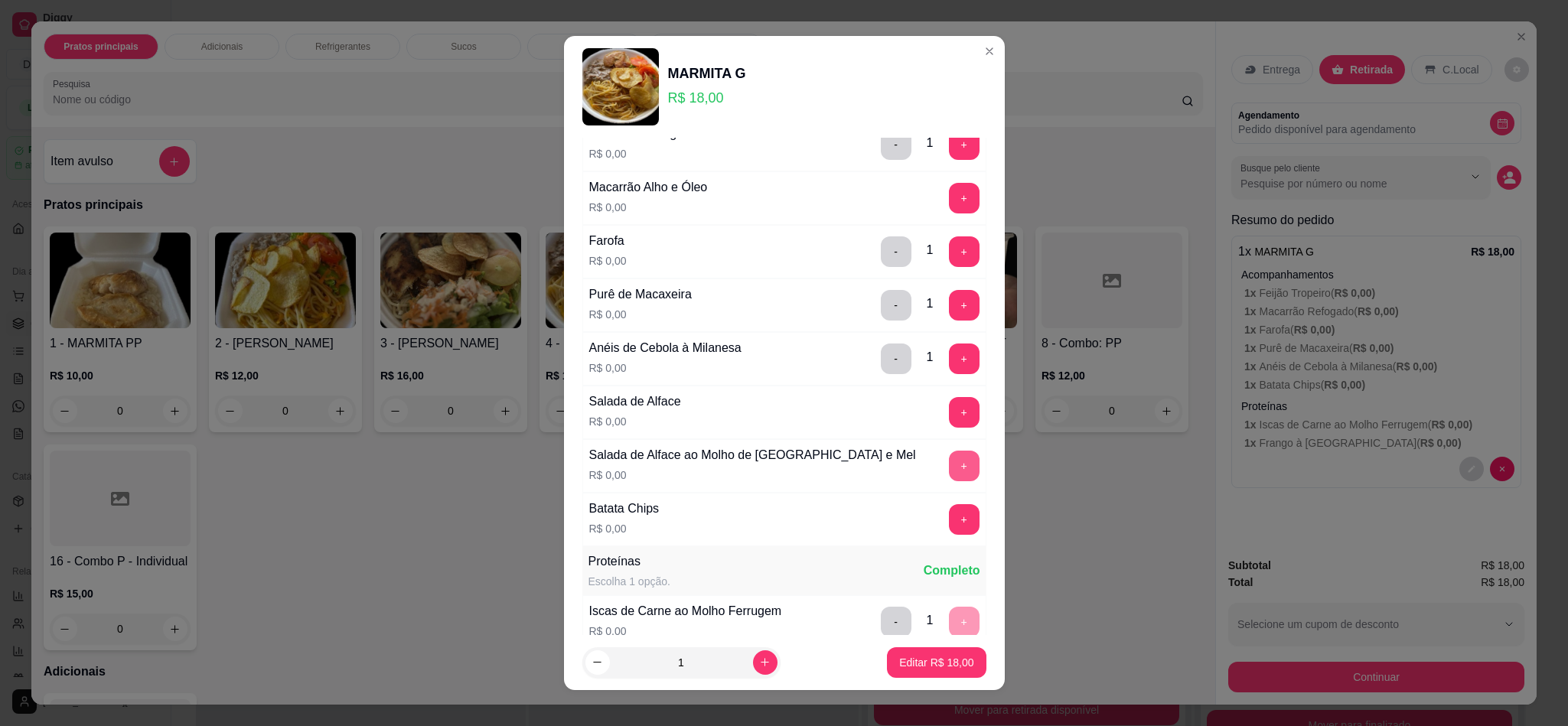
scroll to position [459, 0]
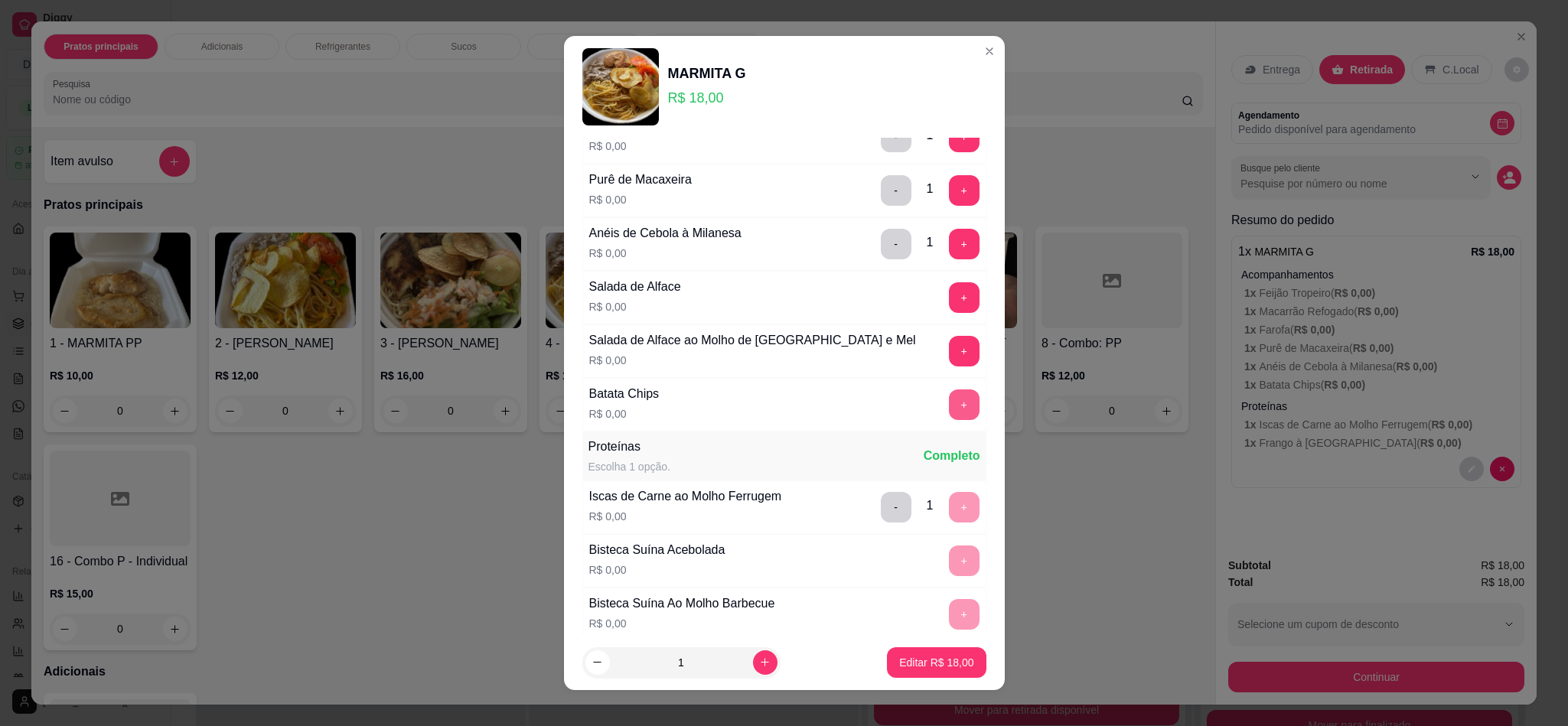
click at [949, 414] on button "+" at bounding box center [964, 404] width 30 height 30
click at [881, 510] on button "-" at bounding box center [896, 507] width 30 height 30
click at [949, 517] on button "+" at bounding box center [964, 507] width 30 height 30
click at [927, 655] on p "Editar R$ 18,00" at bounding box center [936, 663] width 74 height 15
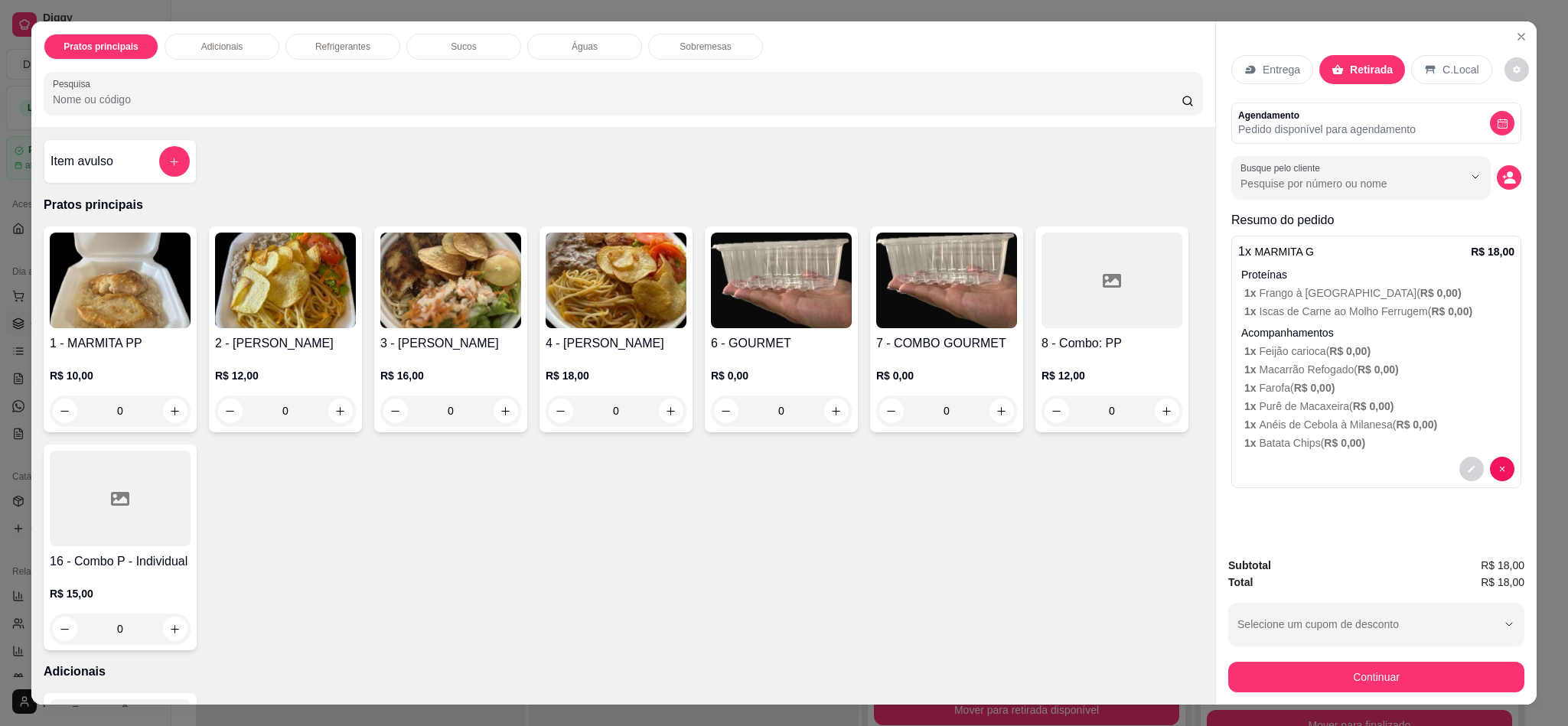
click at [147, 290] on img at bounding box center [120, 279] width 141 height 95
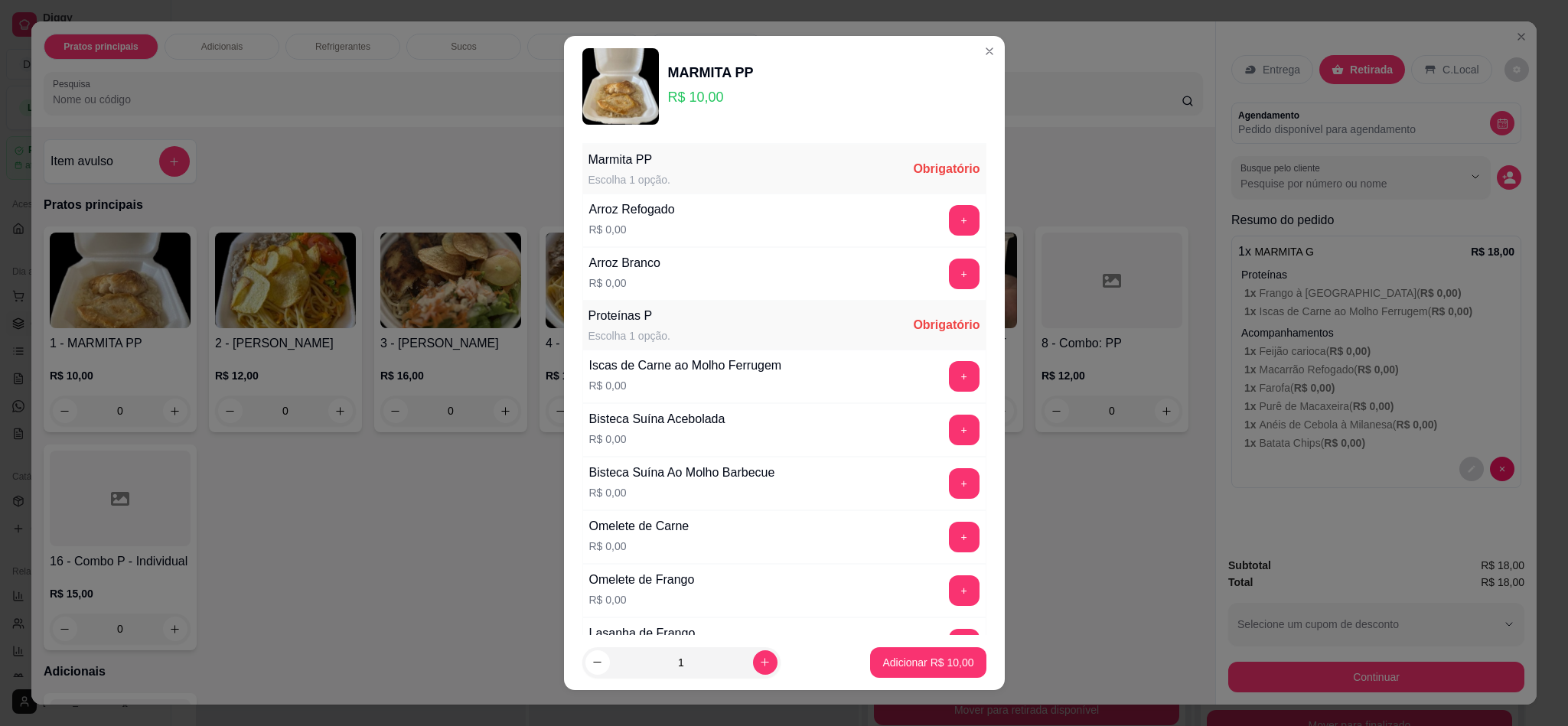
click at [949, 276] on button "+" at bounding box center [964, 274] width 30 height 30
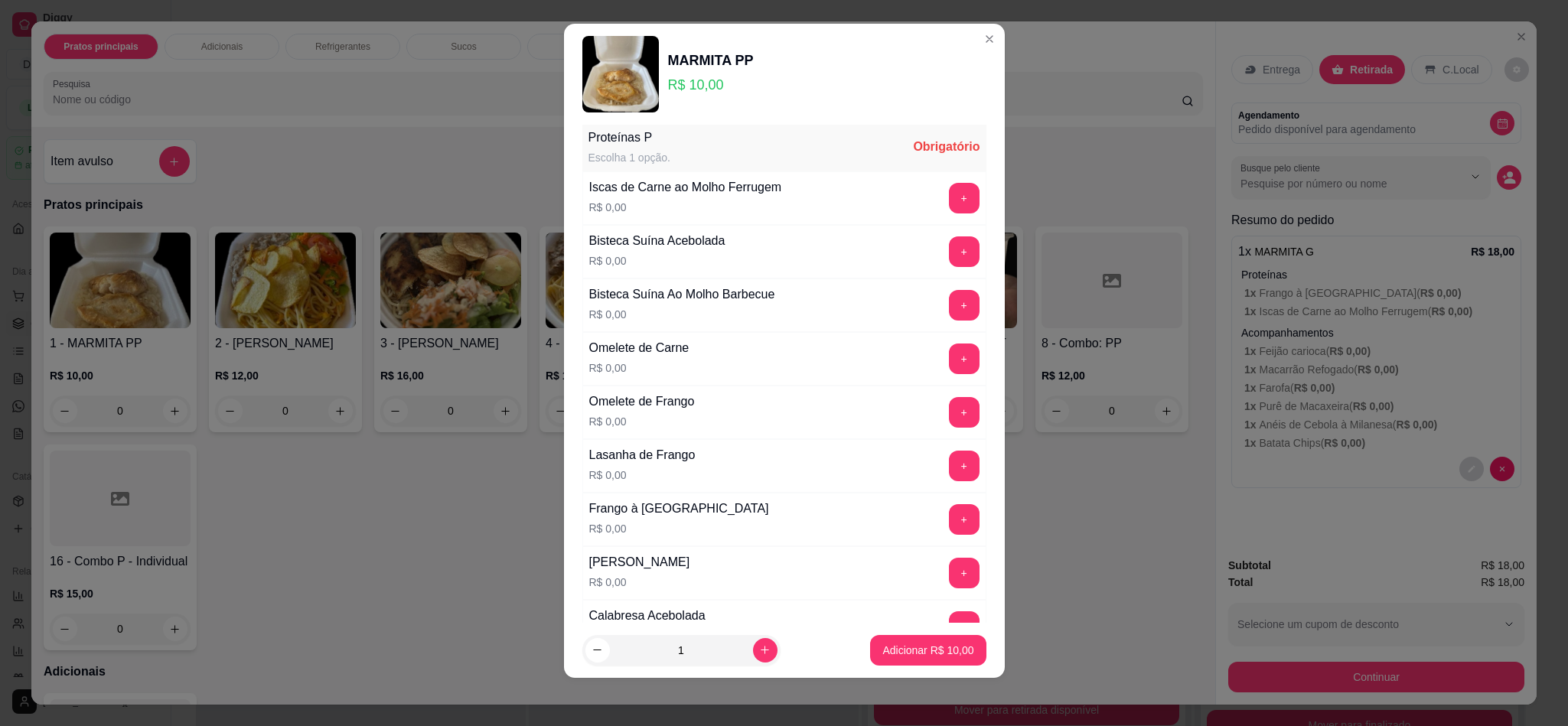
scroll to position [0, 0]
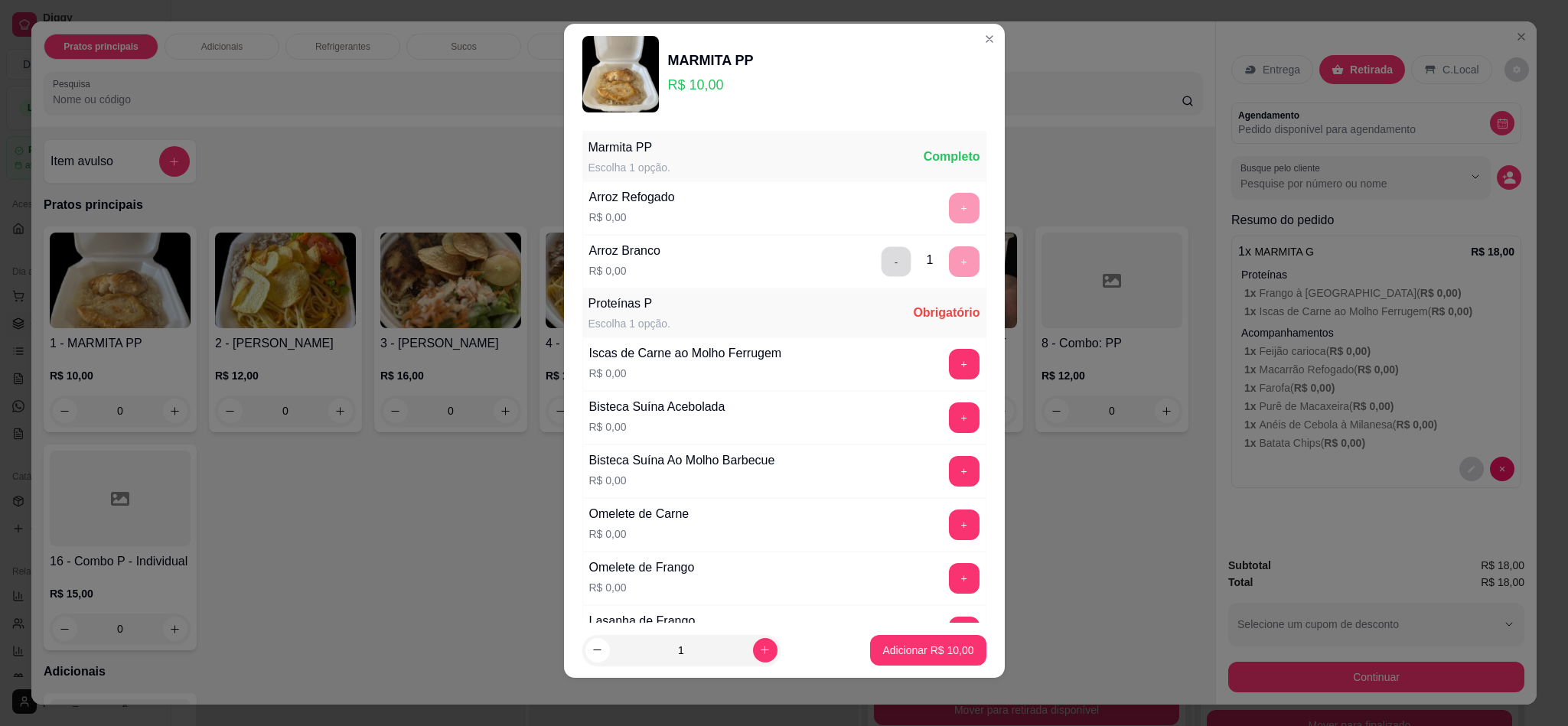
click at [881, 264] on button "-" at bounding box center [895, 262] width 30 height 30
click at [949, 266] on button "+" at bounding box center [964, 262] width 30 height 30
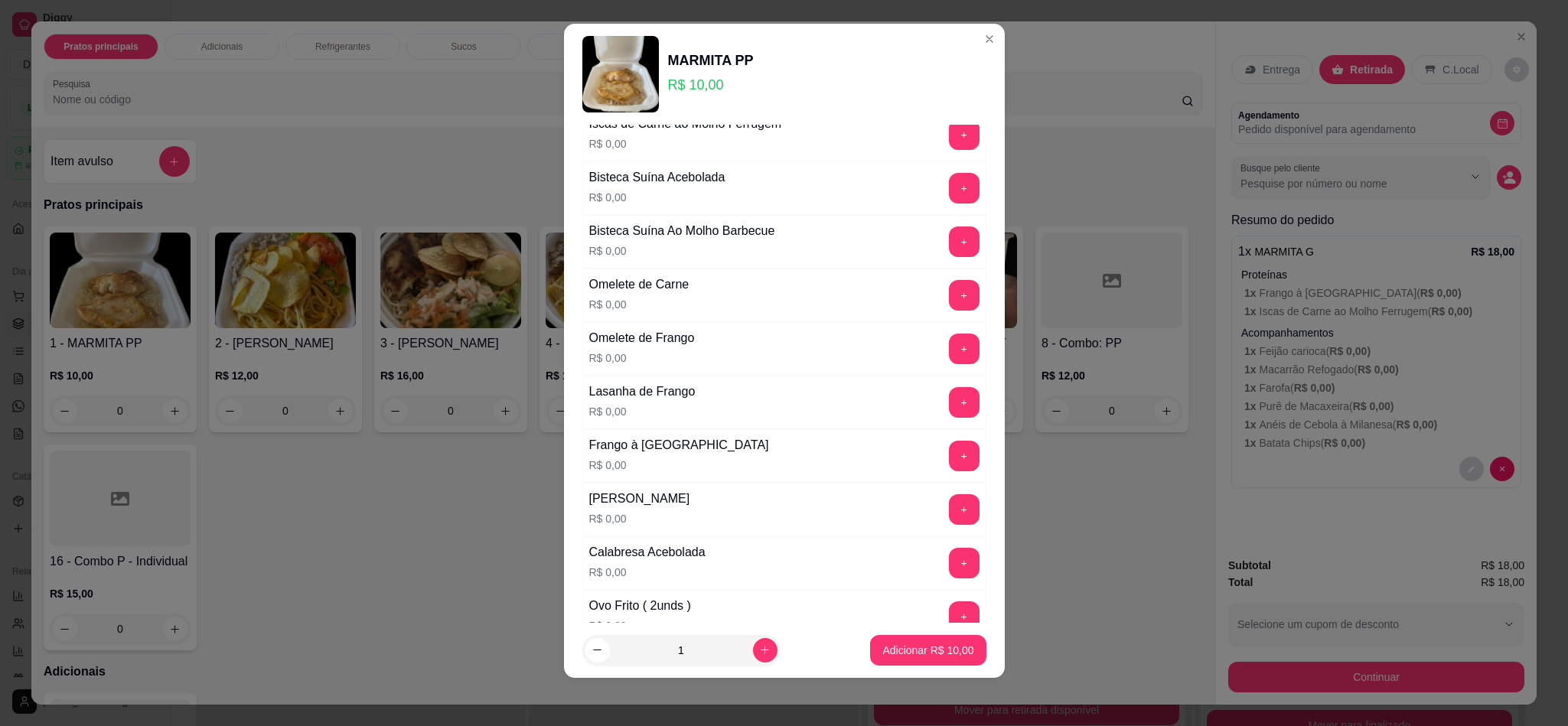
scroll to position [344, 0]
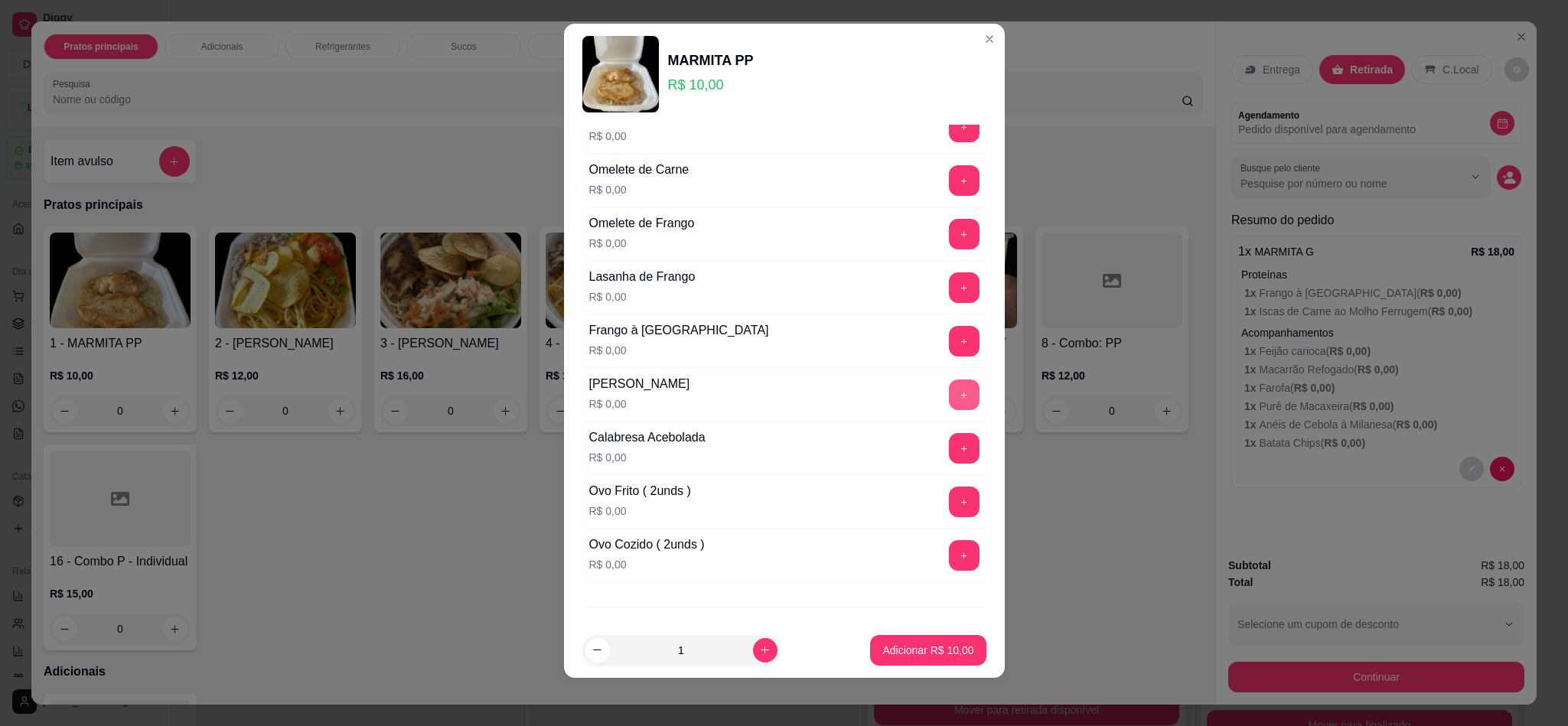
click at [949, 398] on button "+" at bounding box center [964, 394] width 30 height 30
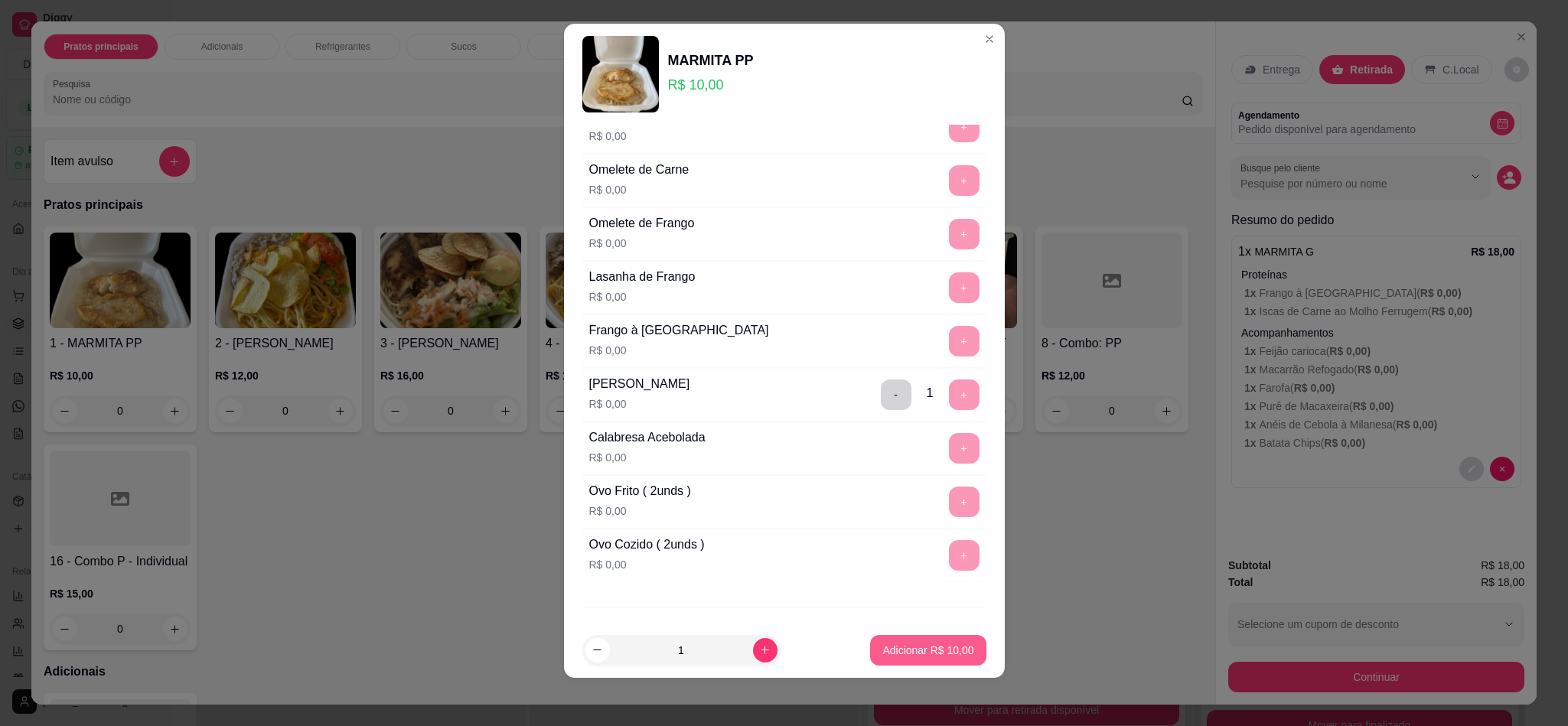
click at [946, 646] on p "Adicionar R$ 10,00" at bounding box center [928, 650] width 91 height 15
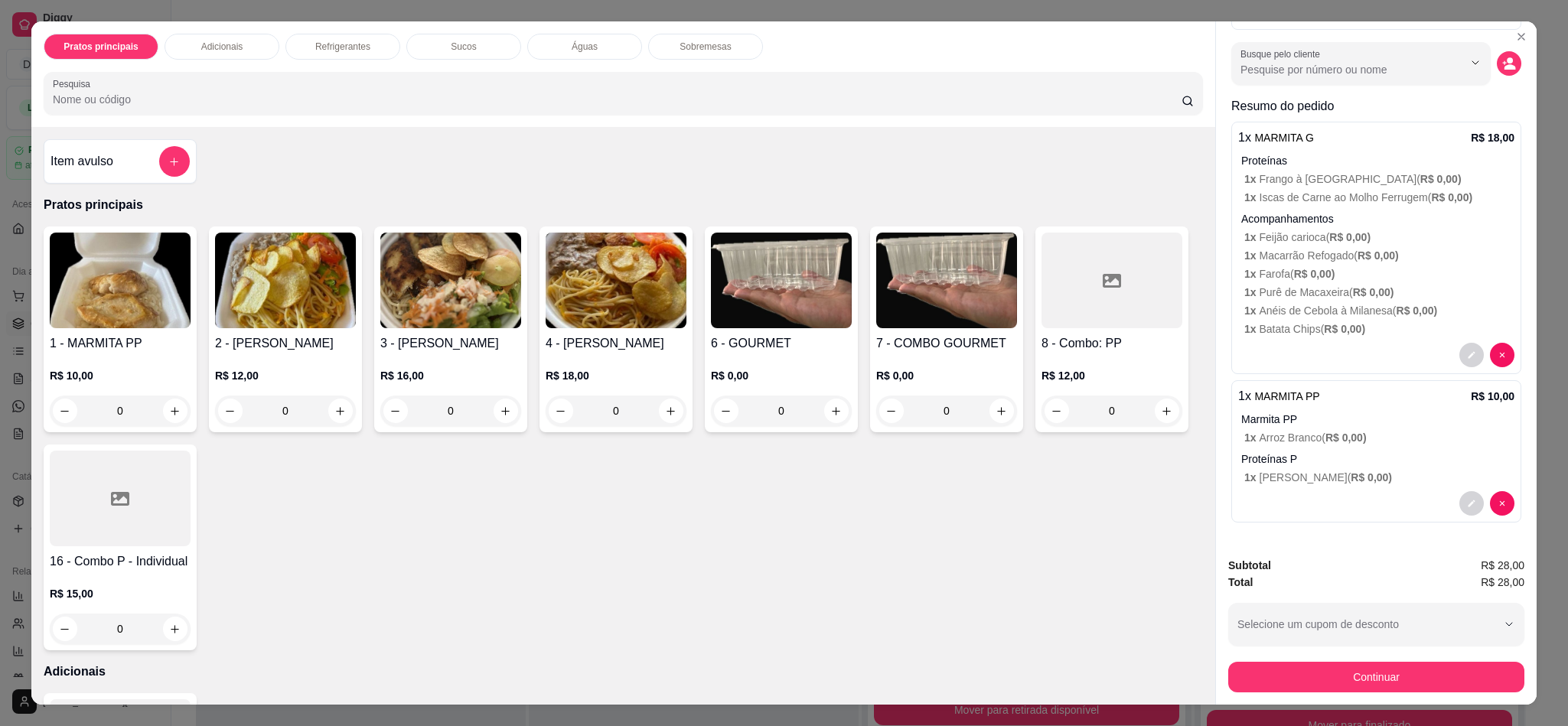
scroll to position [133, 0]
click at [1336, 646] on div "Subtotal R$ 28,00 Total R$ 28,00 Selecione um cupom de desconto DONACELIAOFF Se…" at bounding box center [1375, 625] width 296 height 135
click at [1348, 669] on button "Continuar" at bounding box center [1376, 676] width 287 height 30
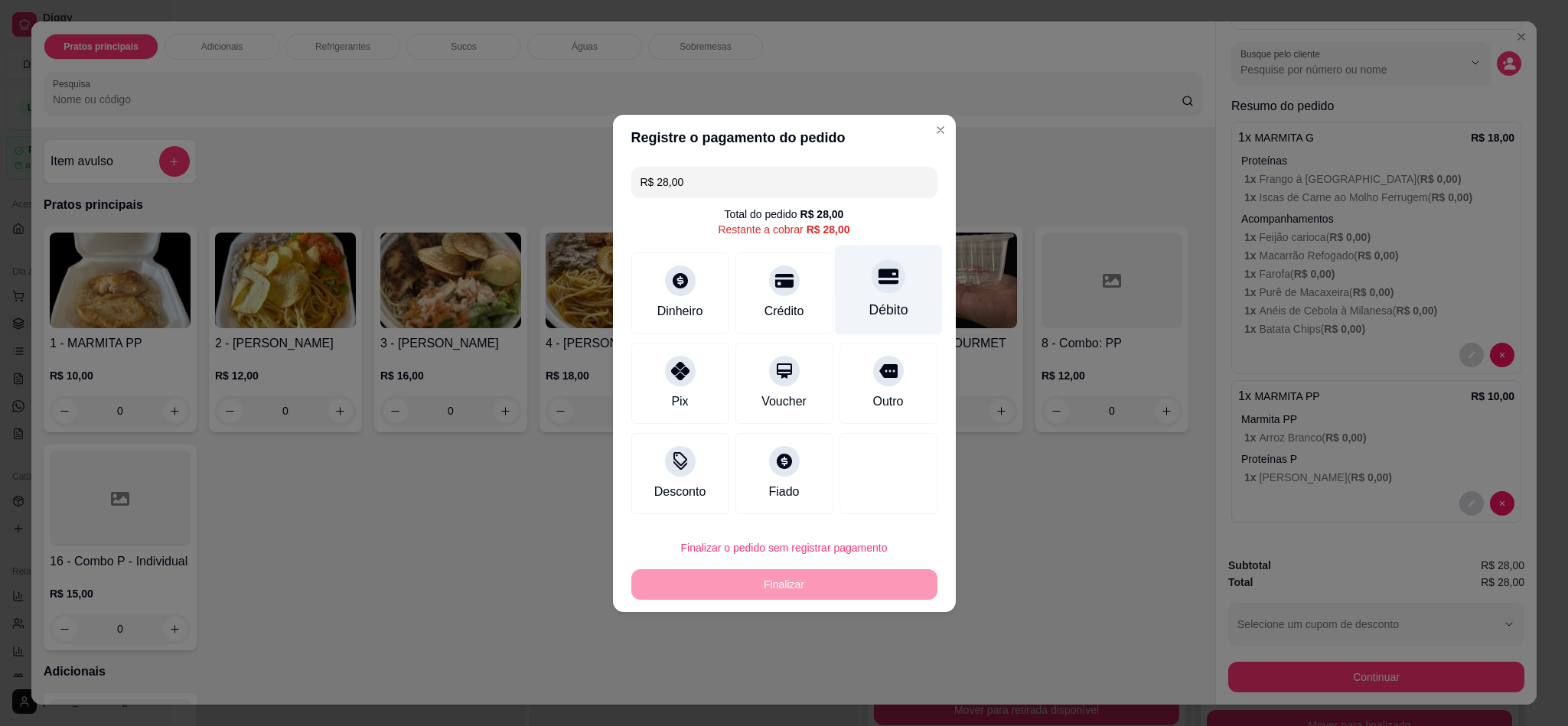
click at [871, 287] on div at bounding box center [888, 276] width 34 height 34
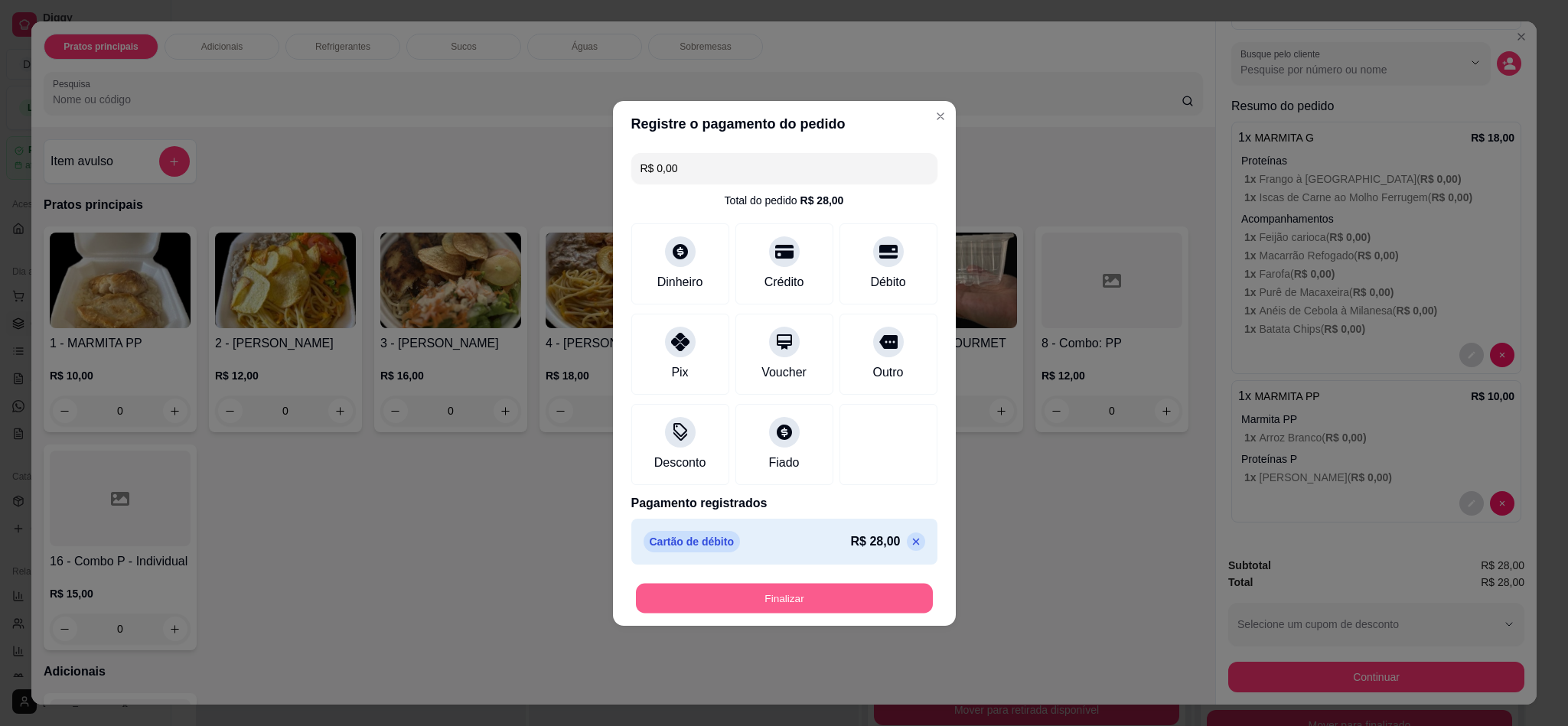
click at [820, 590] on button "Finalizar" at bounding box center [784, 598] width 297 height 30
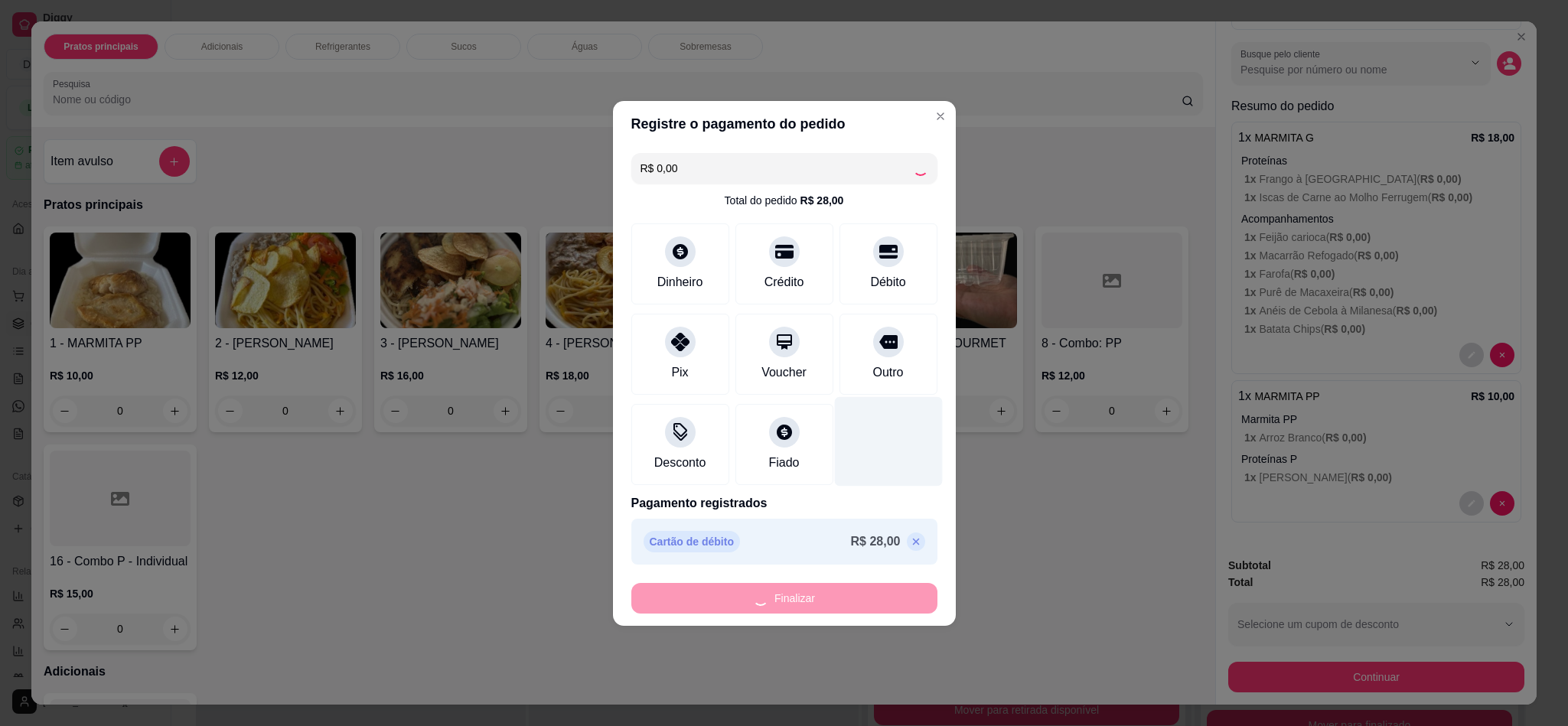
type input "-R$ 28,00"
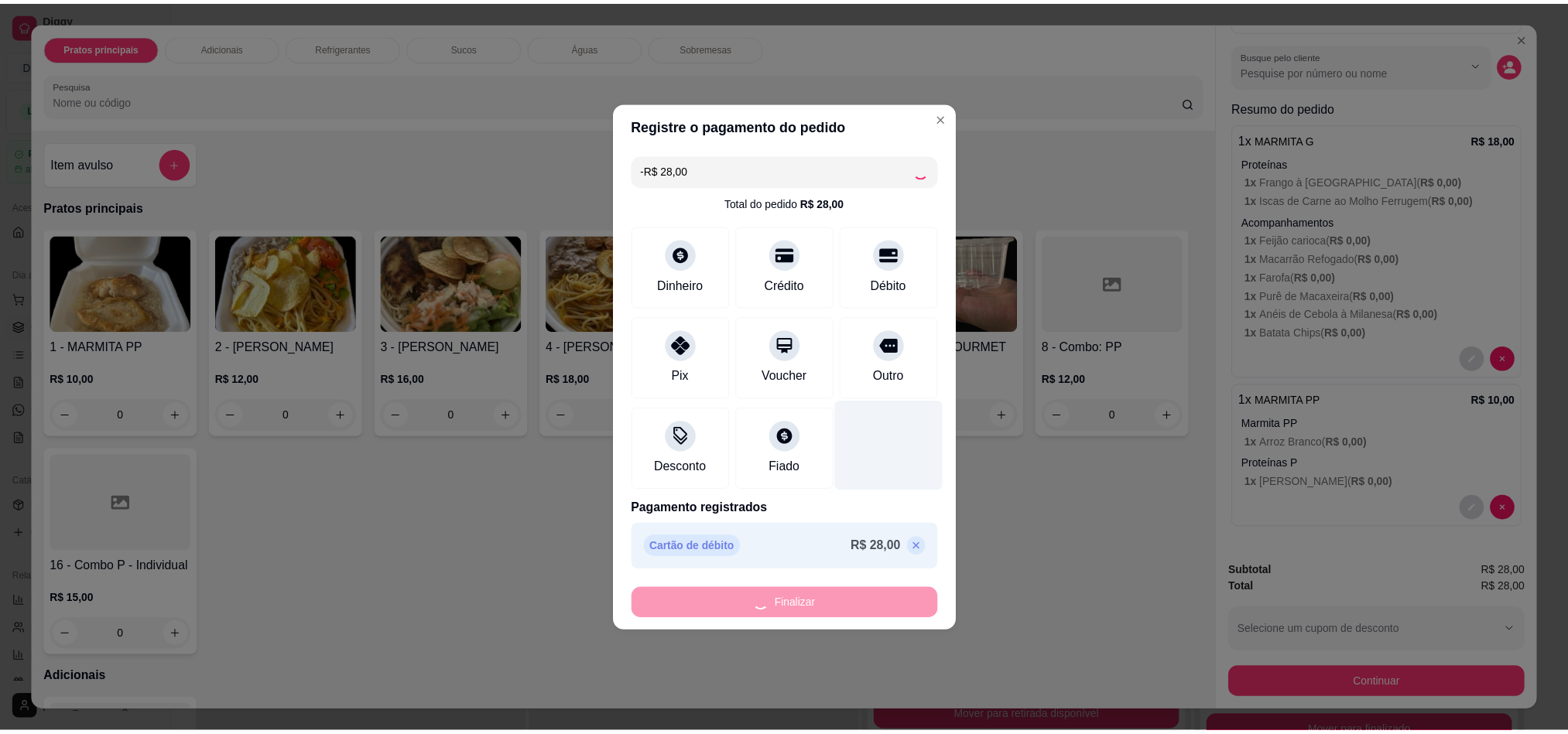
scroll to position [0, 0]
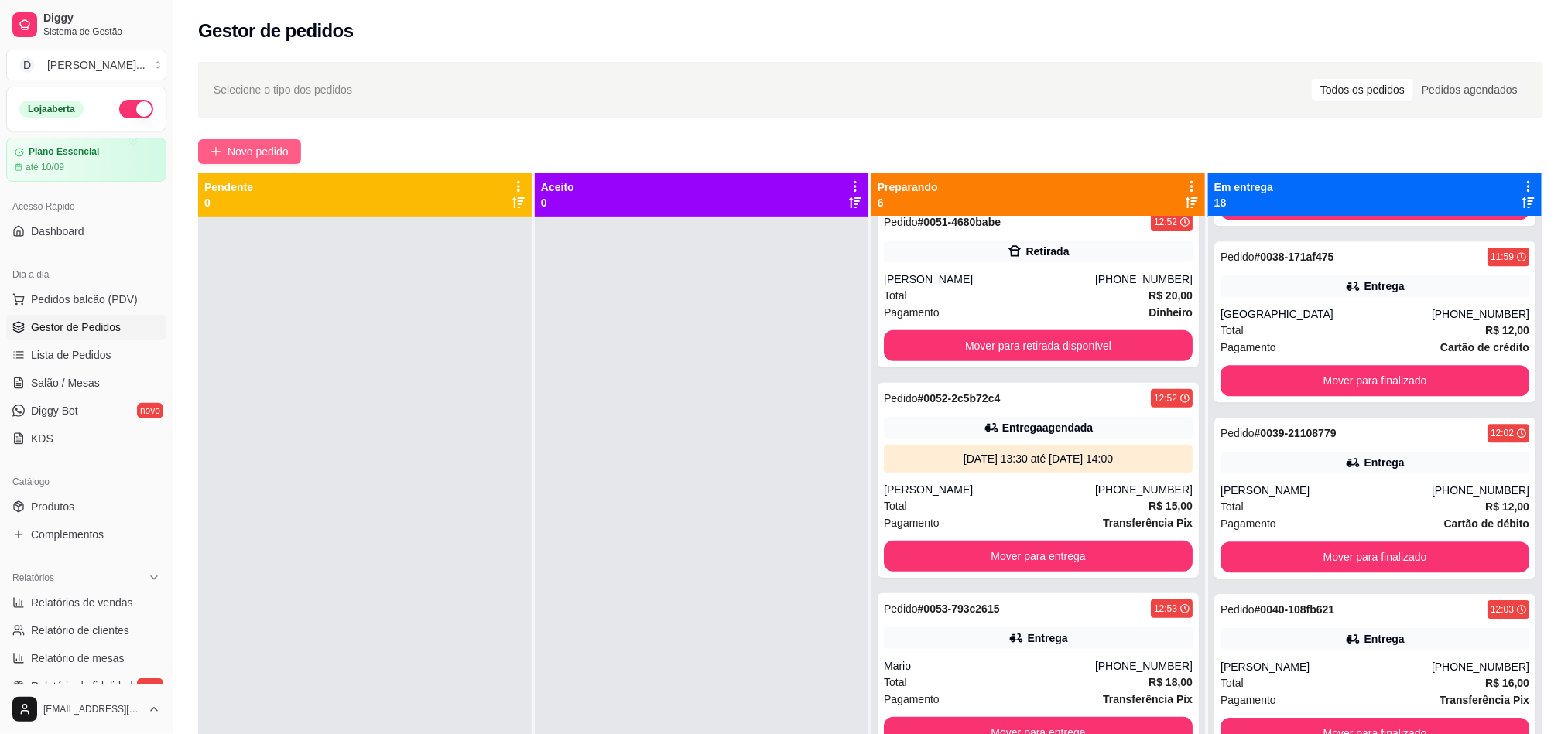
click at [267, 152] on span "Novo pedido" at bounding box center [258, 152] width 61 height 17
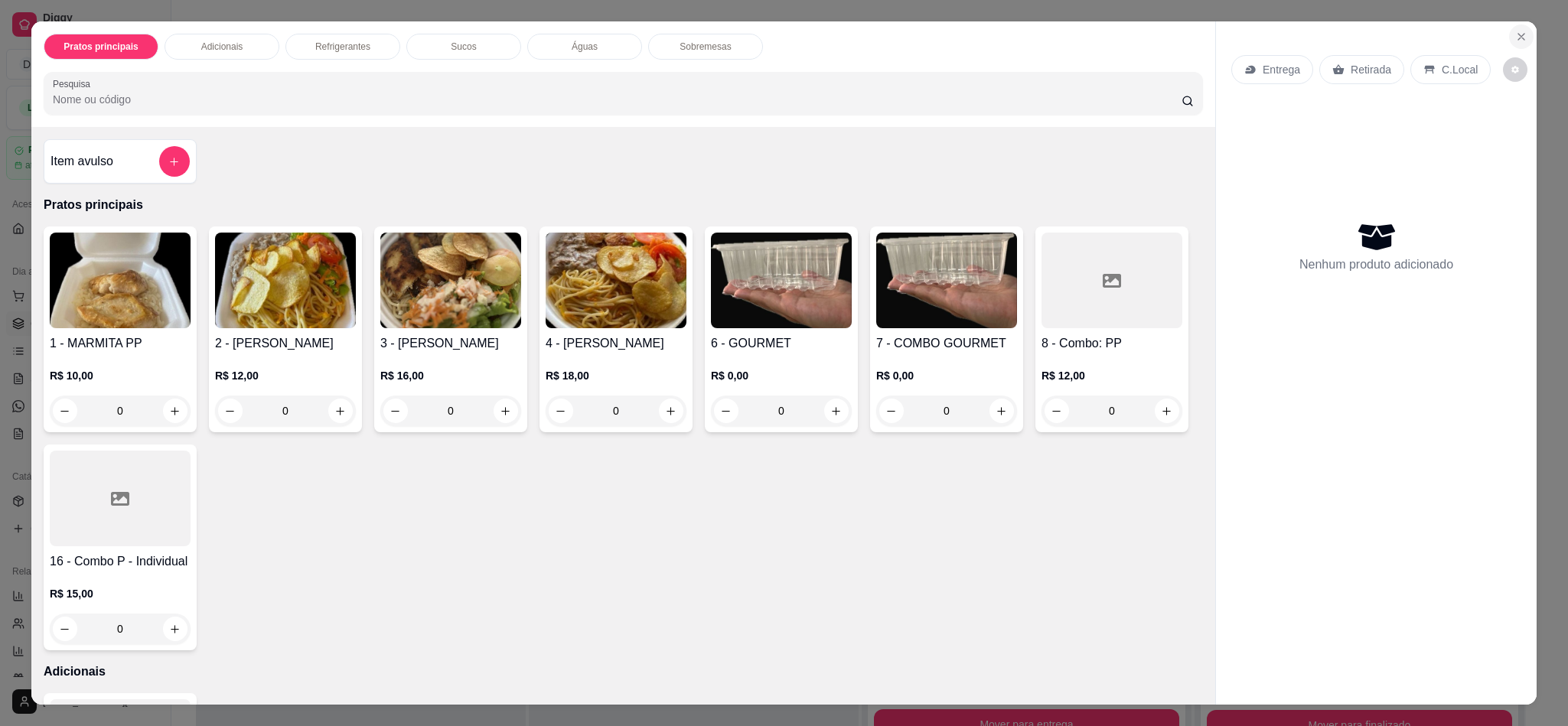
click at [1520, 28] on button "Close" at bounding box center [1521, 36] width 24 height 24
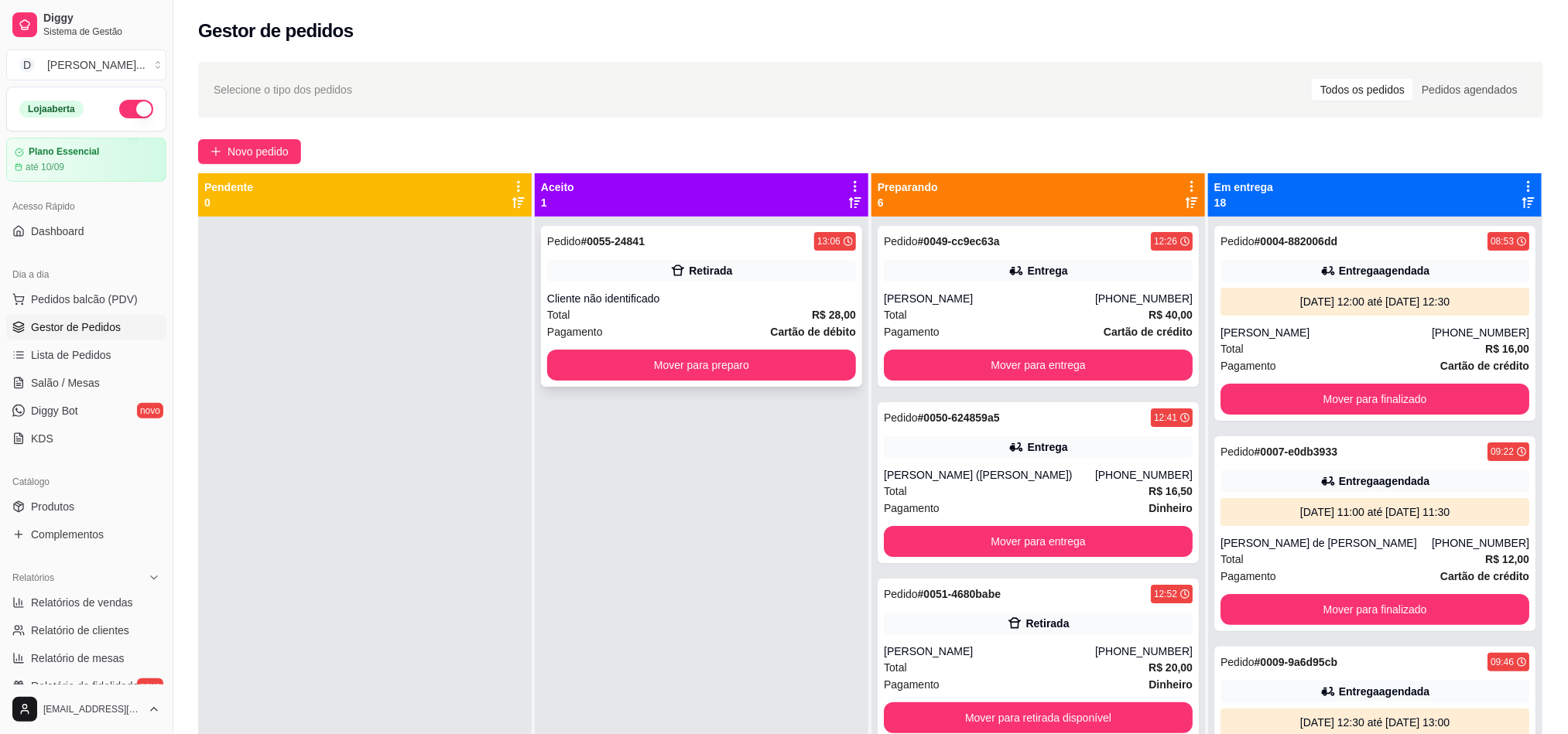
click at [647, 262] on div "Retirada" at bounding box center [702, 270] width 309 height 21
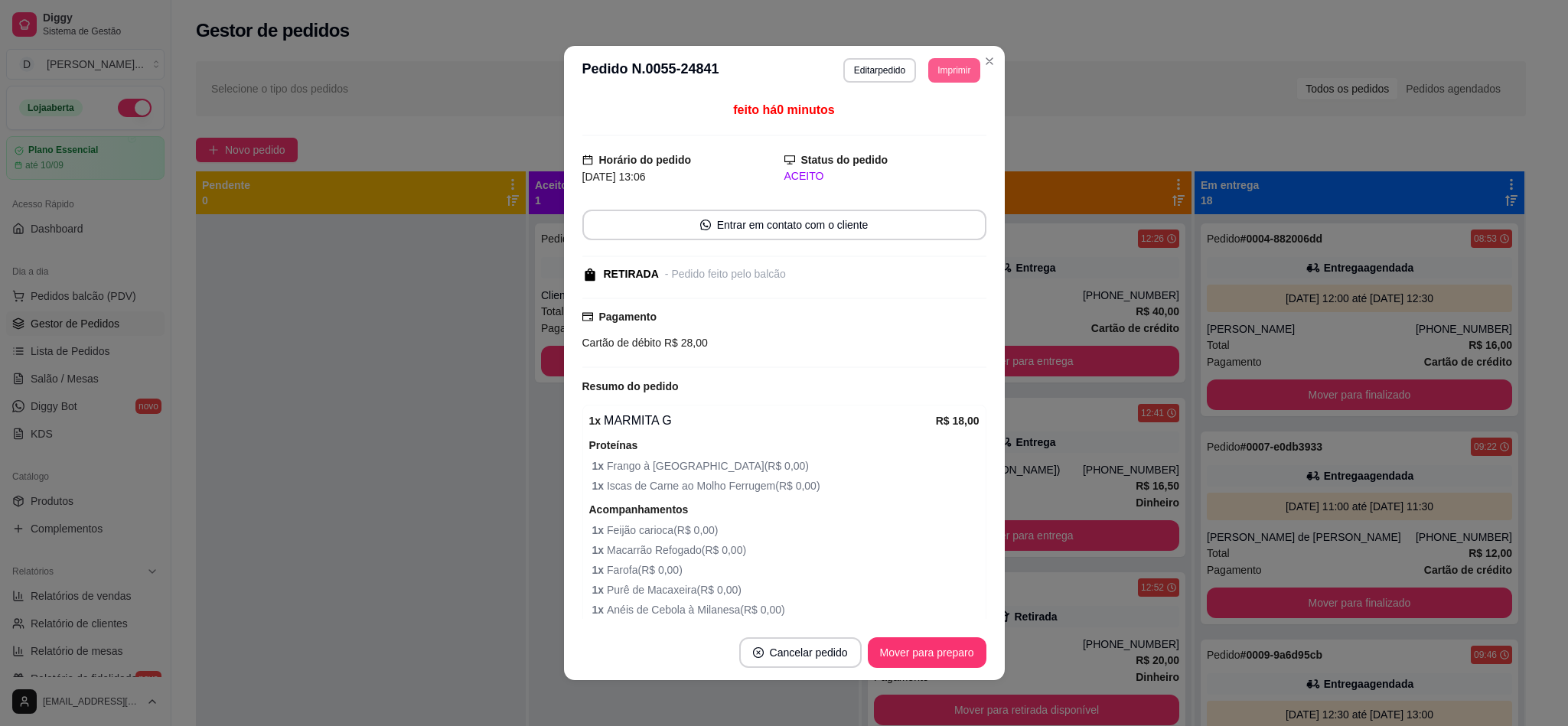
click at [936, 76] on button "Imprimir" at bounding box center [953, 70] width 52 height 24
click at [919, 120] on button "IMPRESSORA" at bounding box center [916, 124] width 111 height 24
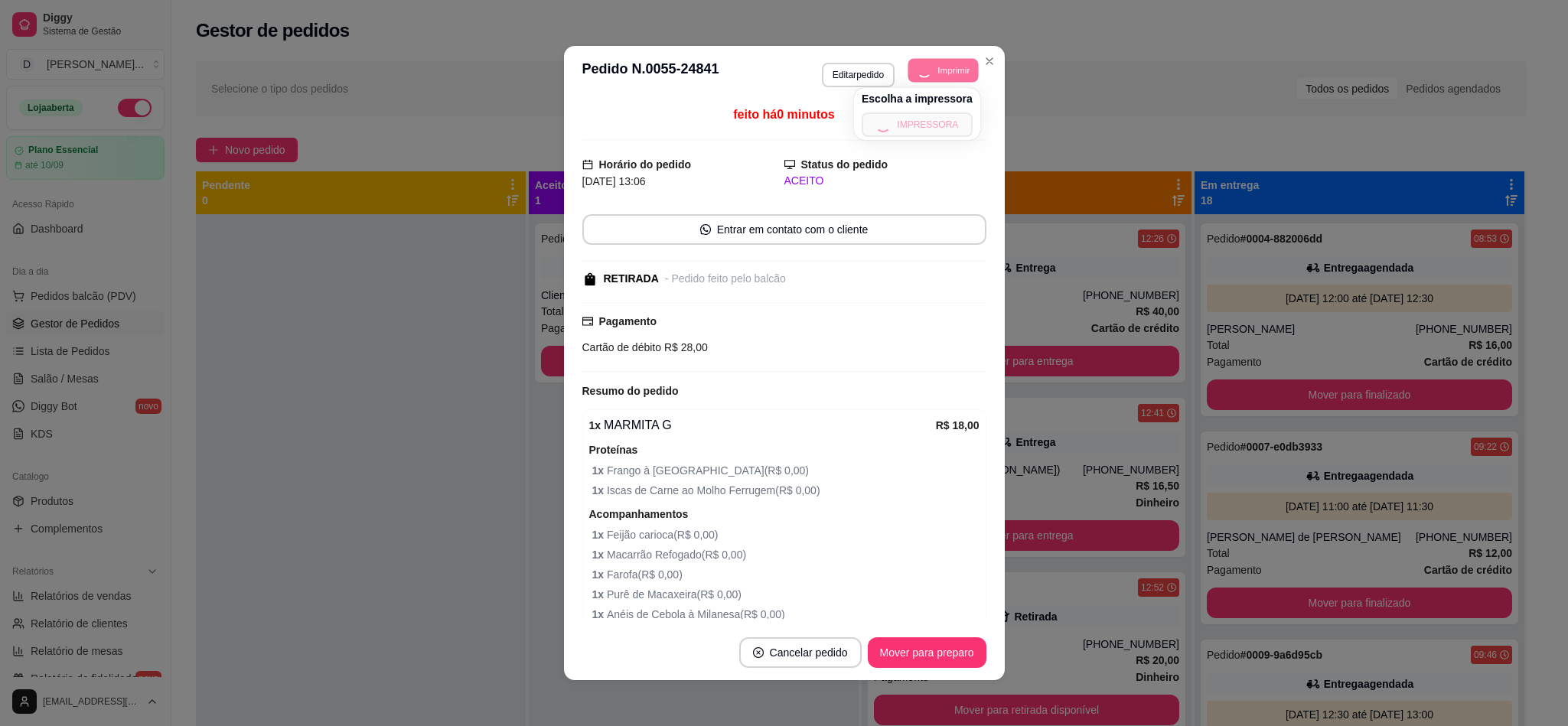
click at [946, 65] on button "Imprimir" at bounding box center [943, 70] width 70 height 24
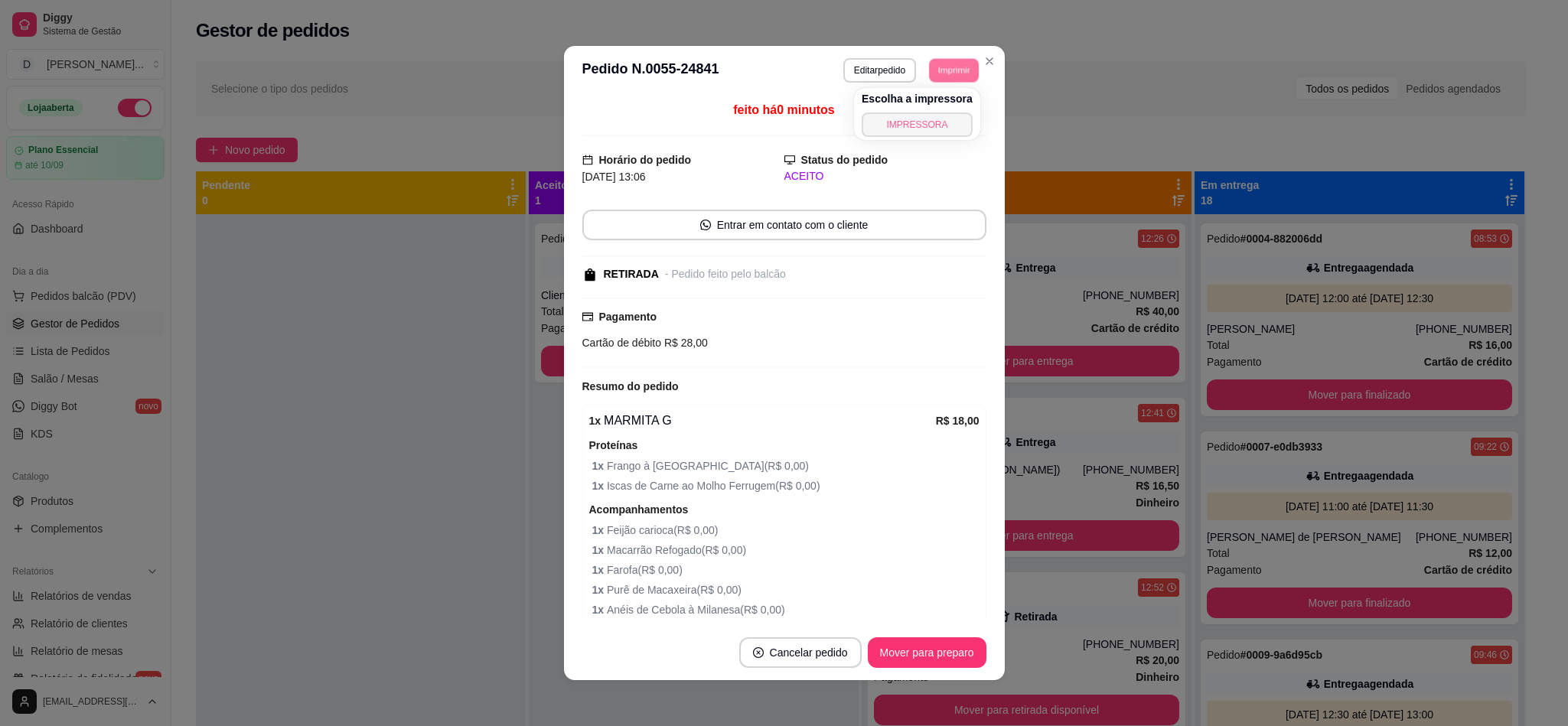
click at [930, 122] on button "IMPRESSORA" at bounding box center [916, 124] width 111 height 24
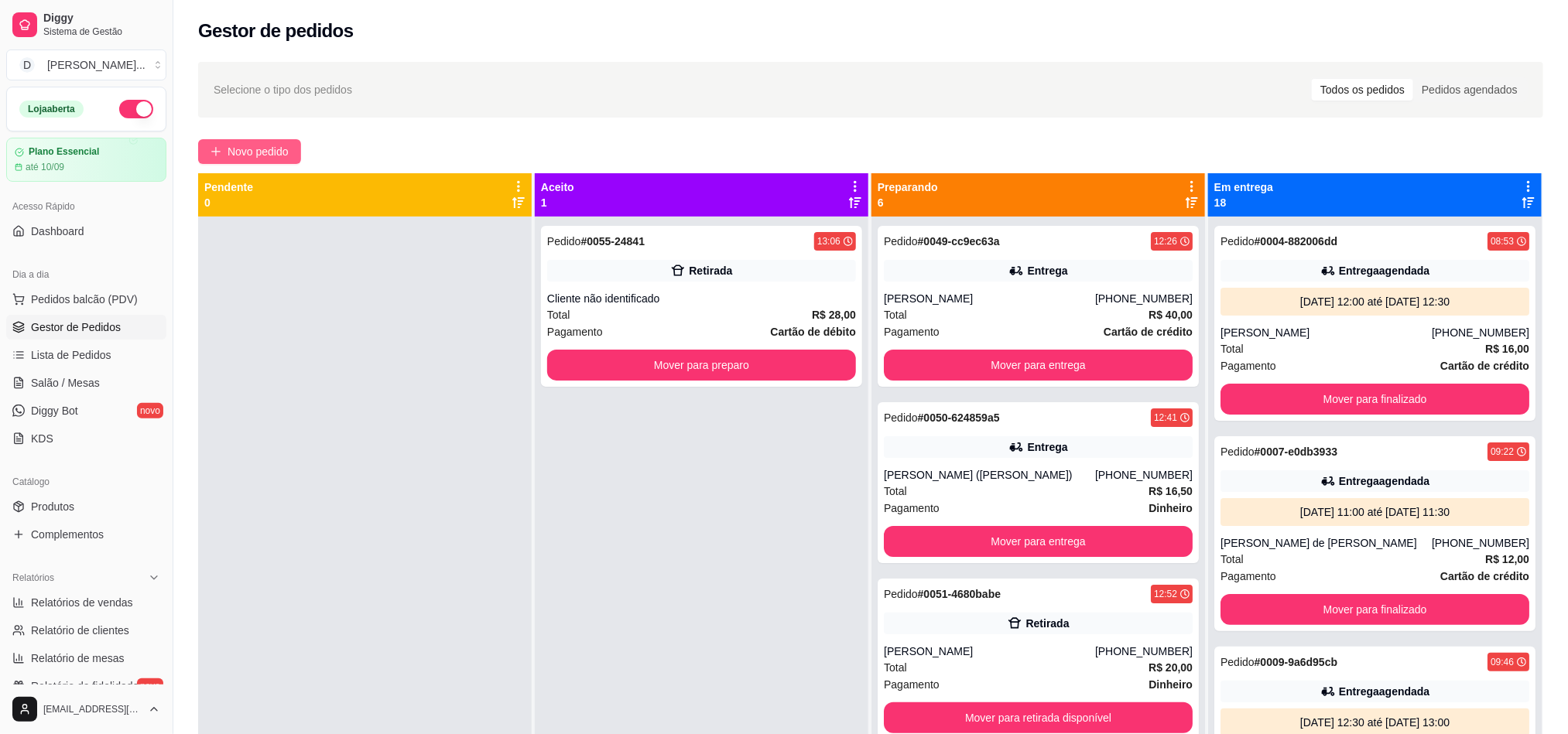
click at [253, 147] on span "Novo pedido" at bounding box center [258, 152] width 61 height 17
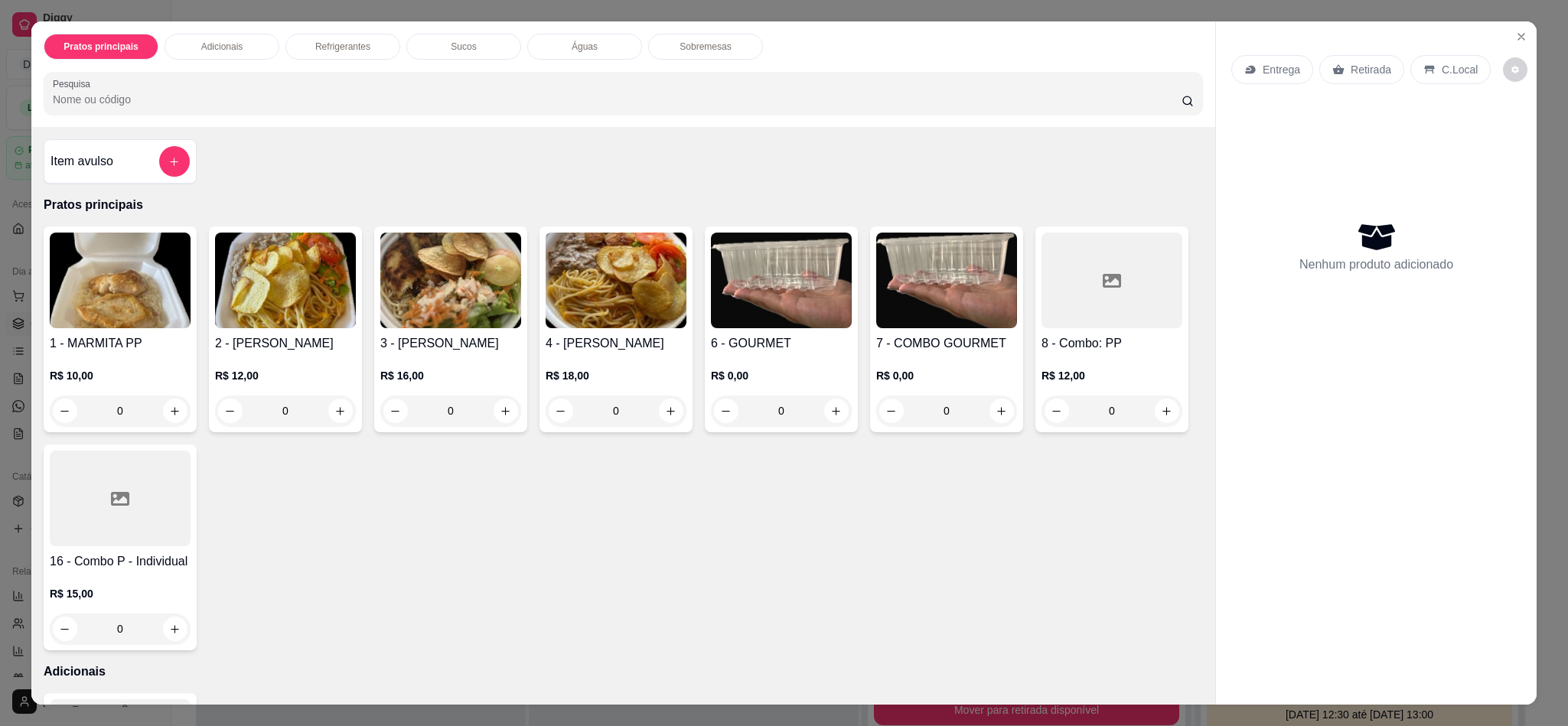
click at [287, 290] on img at bounding box center [285, 279] width 141 height 95
click at [209, 280] on div "2 - MARMITA P R$ 12,00 0" at bounding box center [285, 329] width 153 height 206
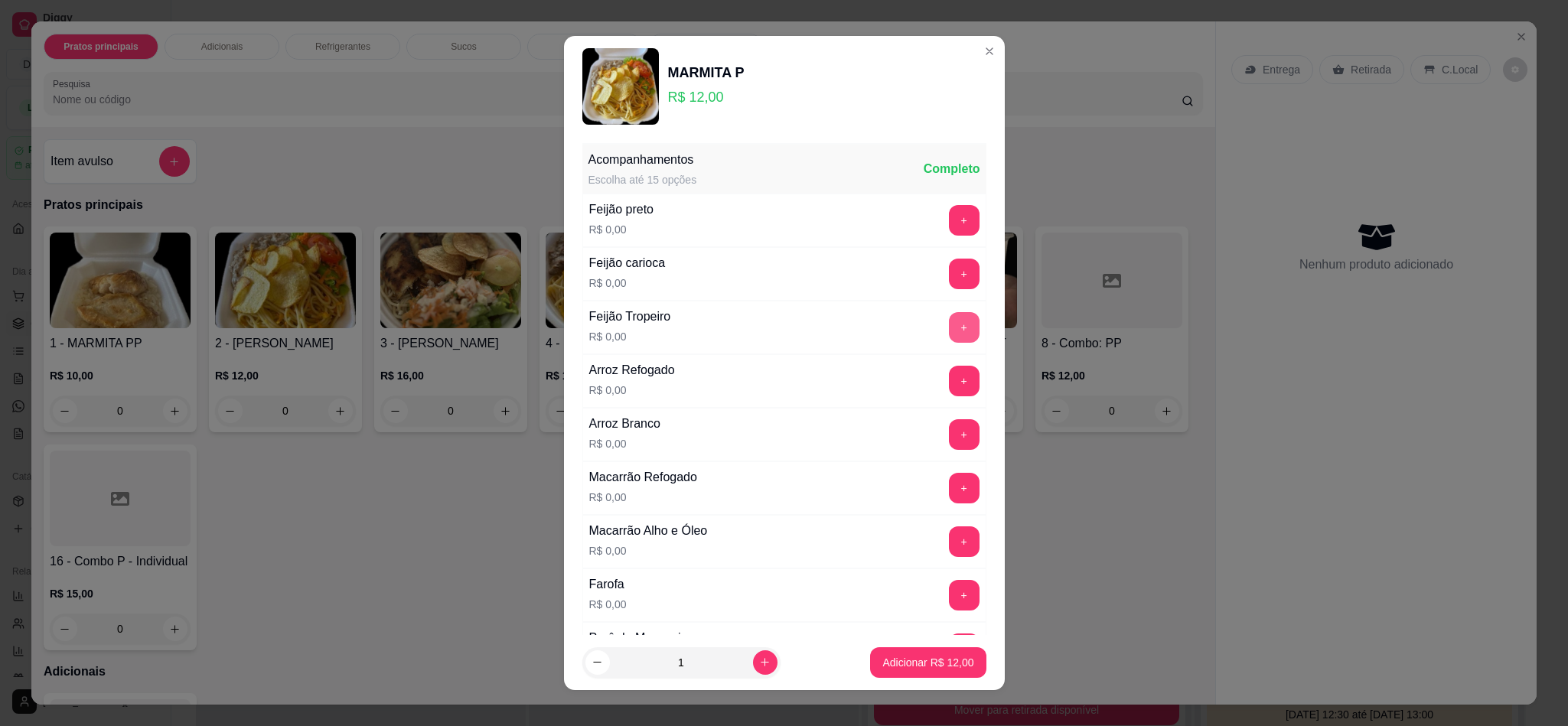
click at [949, 330] on button "+" at bounding box center [964, 328] width 30 height 30
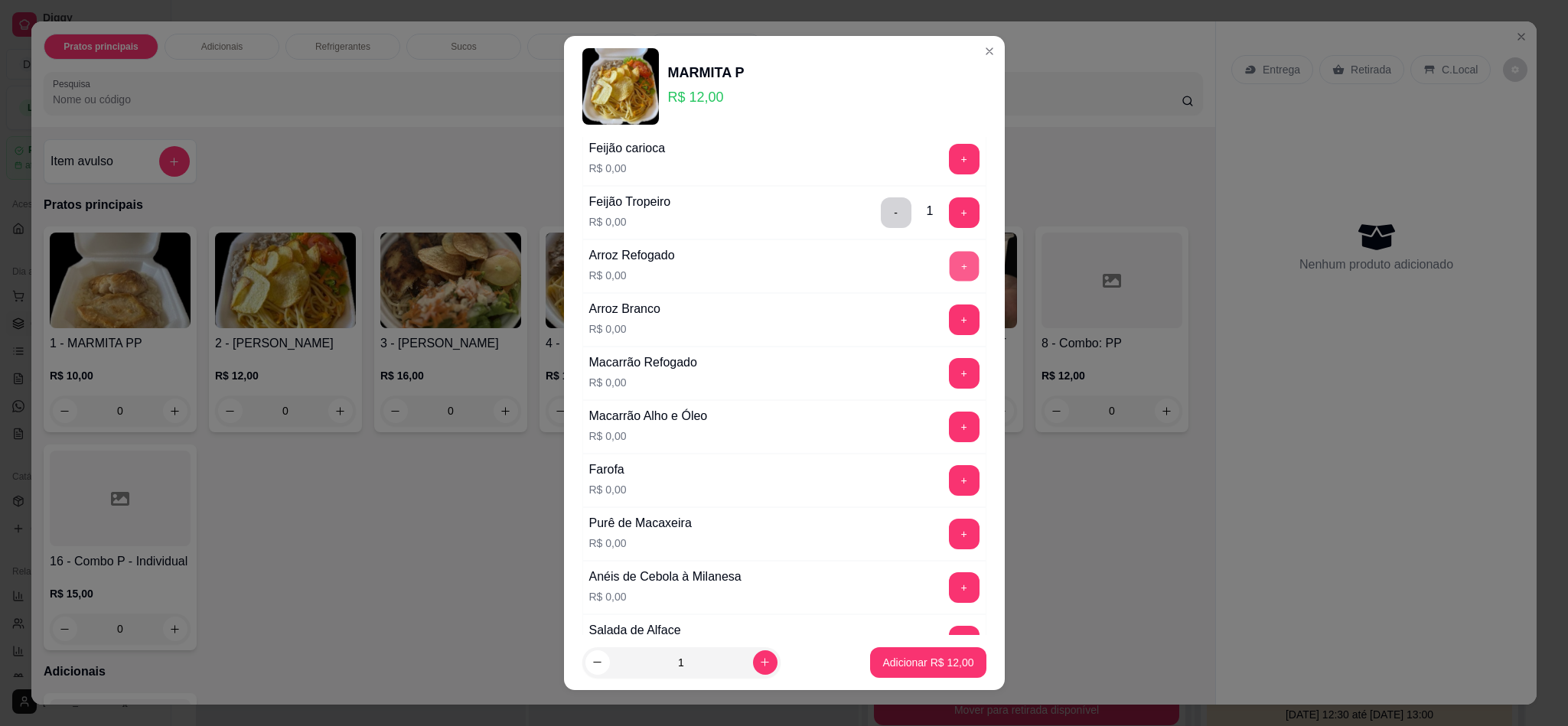
click at [949, 279] on button "+" at bounding box center [963, 266] width 30 height 30
click at [949, 377] on button "+" at bounding box center [964, 373] width 30 height 30
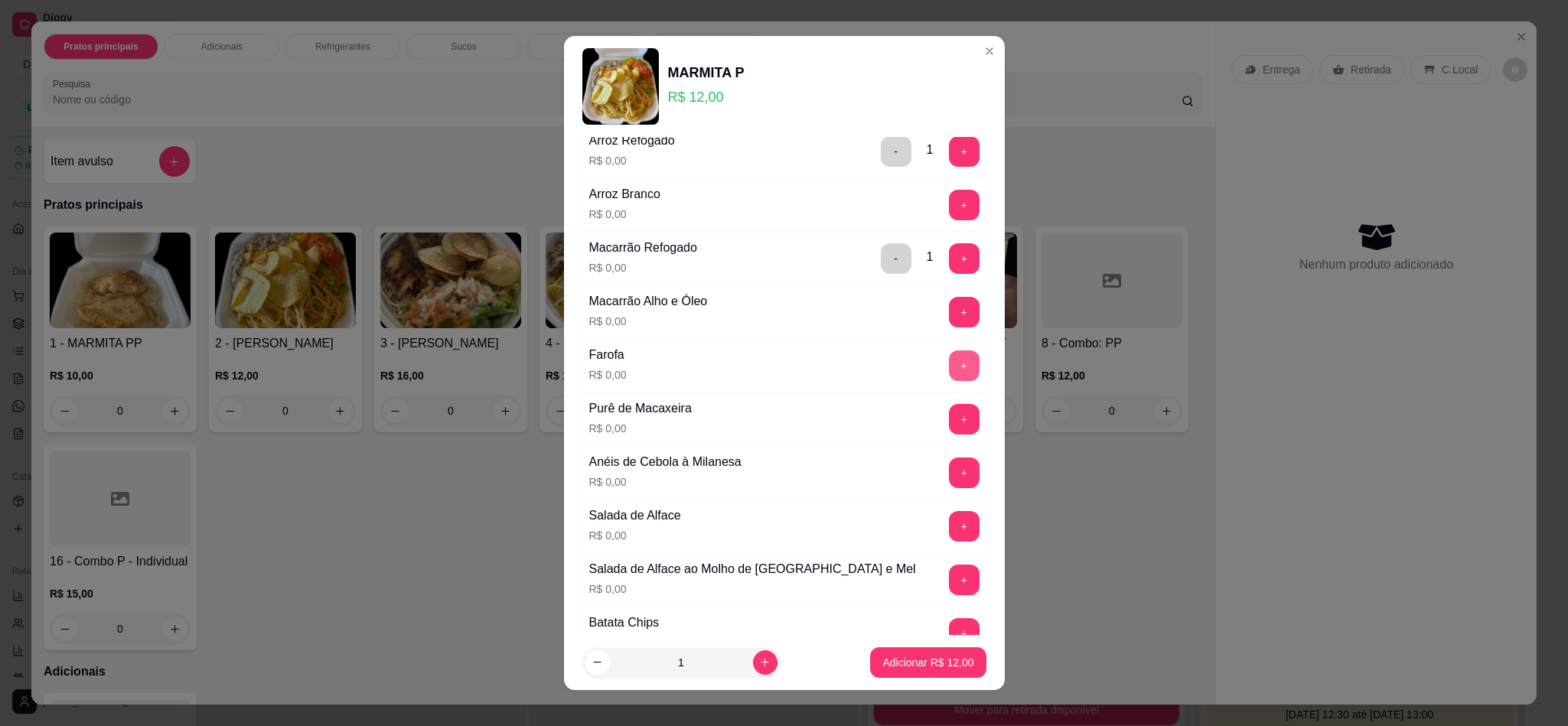
click at [949, 371] on button "+" at bounding box center [964, 366] width 30 height 30
click at [949, 425] on button "+" at bounding box center [964, 419] width 30 height 30
click at [924, 500] on div "Anéis de Cebola à Milanesa R$ 0,00 +" at bounding box center [784, 472] width 404 height 53
click at [949, 470] on button "+" at bounding box center [964, 473] width 30 height 30
click at [919, 515] on div "Salada de Alface R$ 0,00 +" at bounding box center [784, 526] width 404 height 53
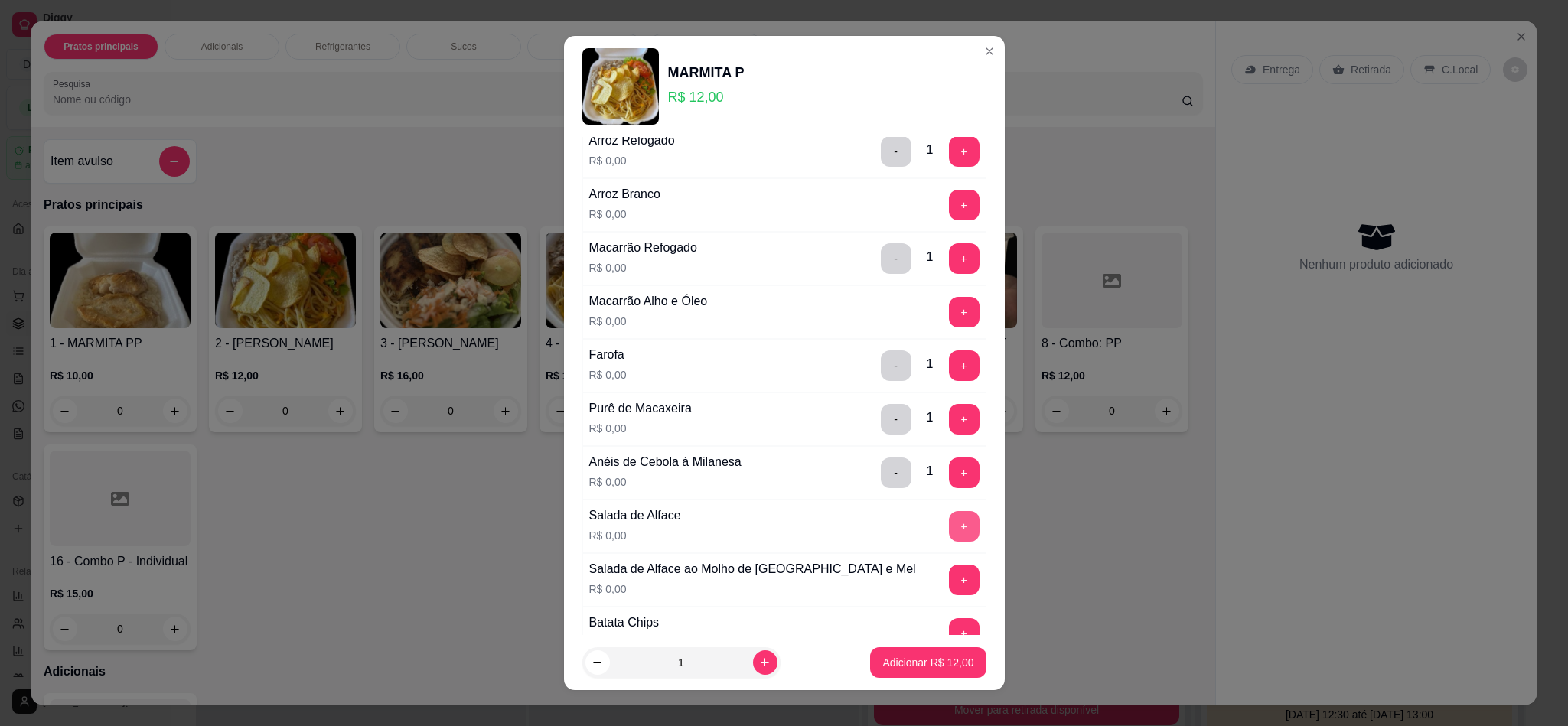
click at [949, 526] on button "+" at bounding box center [964, 526] width 30 height 30
click at [949, 588] on button "+" at bounding box center [964, 580] width 30 height 30
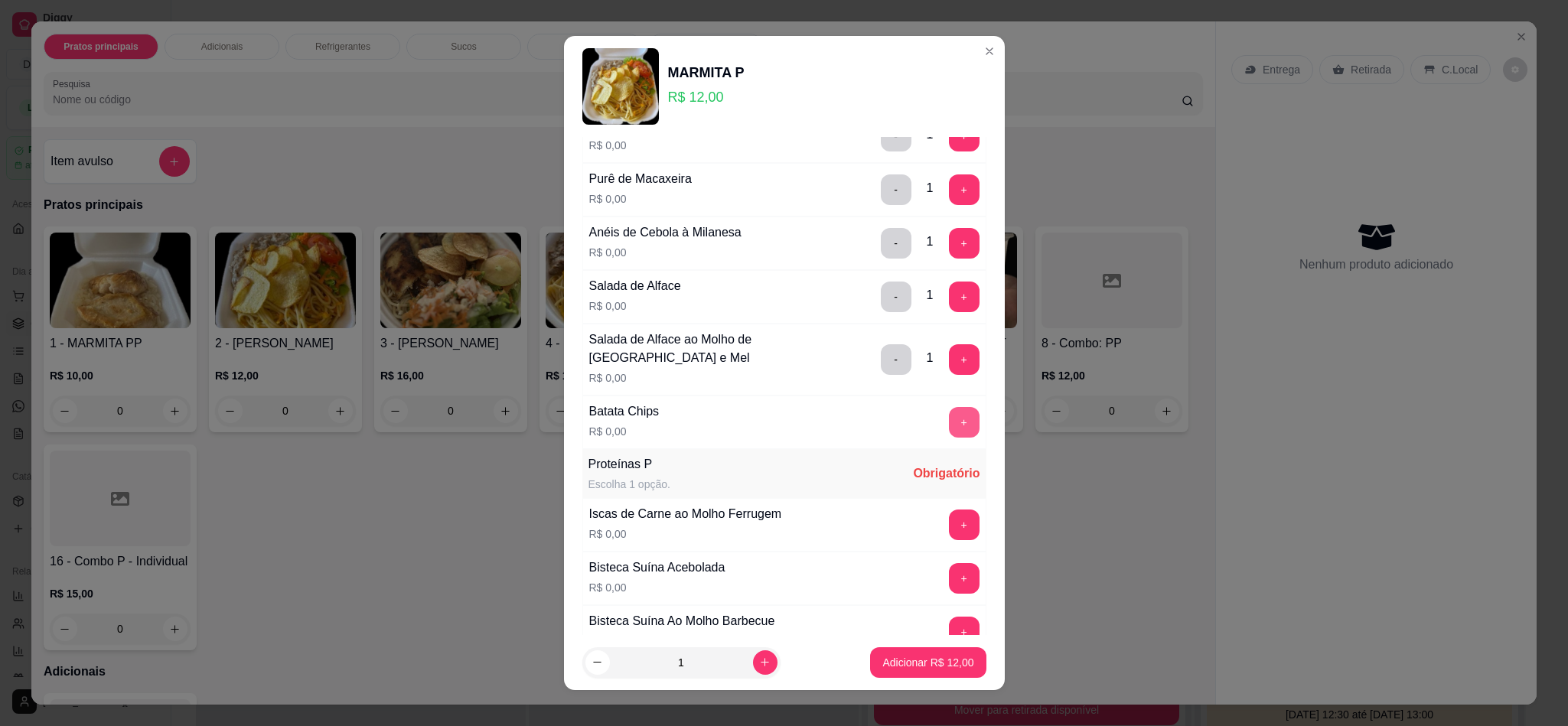
click at [949, 425] on button "+" at bounding box center [964, 422] width 30 height 30
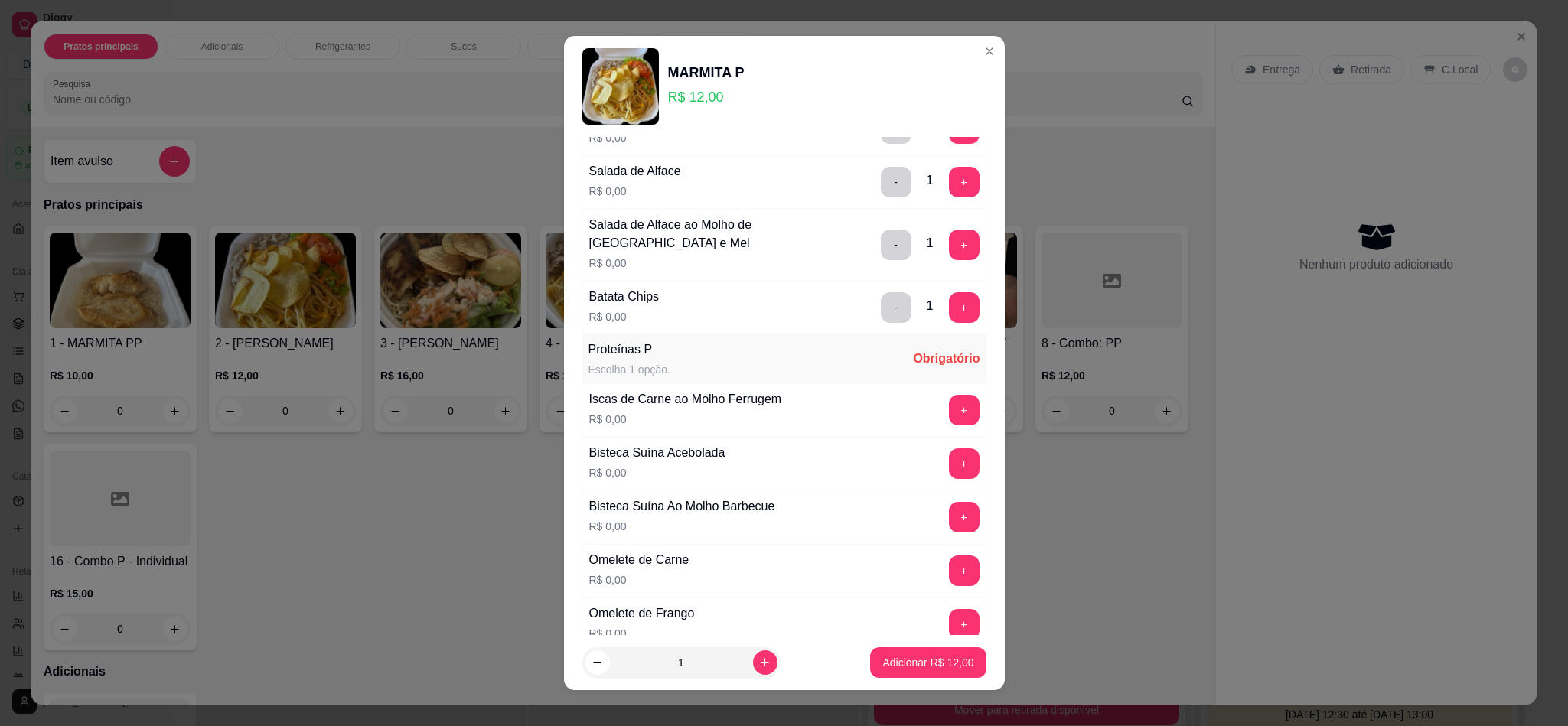
scroll to position [918, 0]
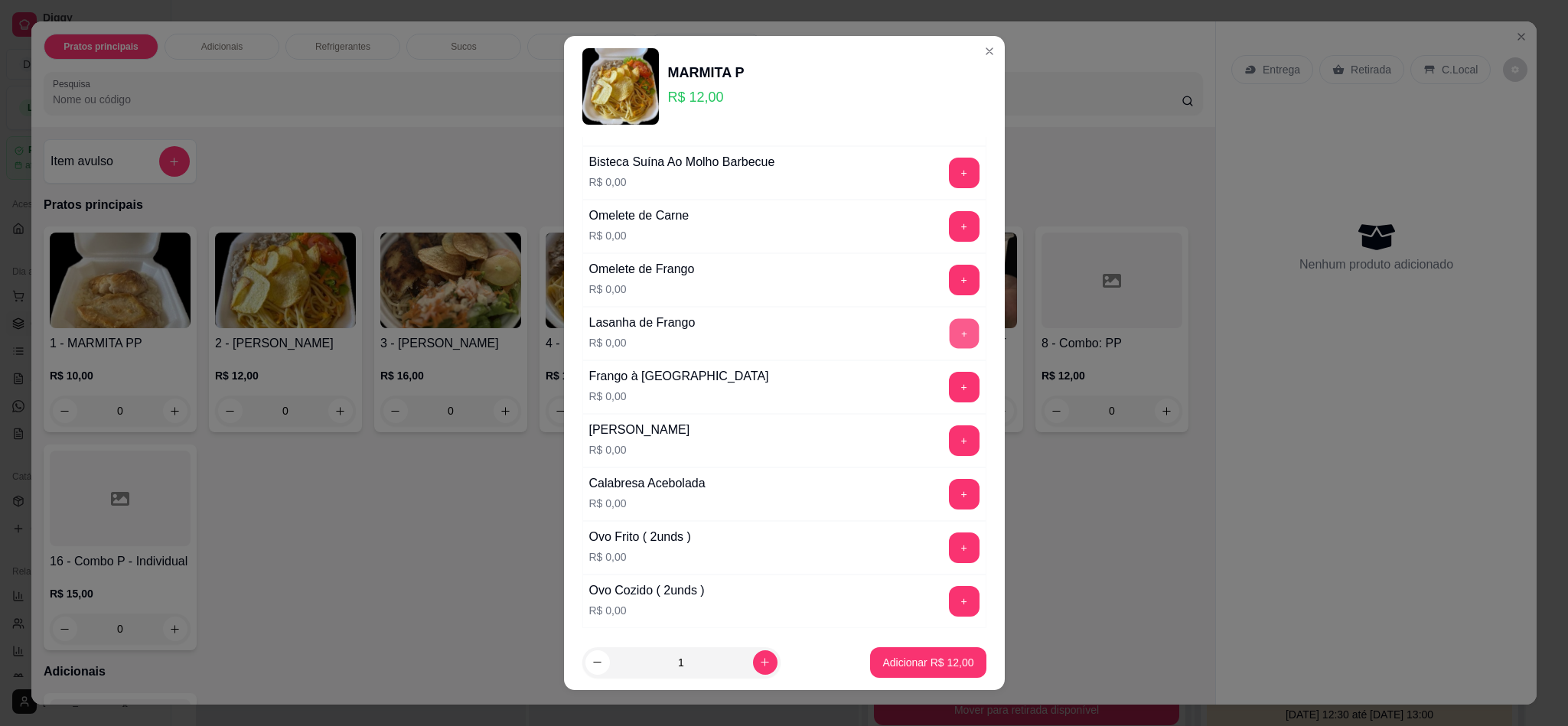
click at [949, 339] on button "+" at bounding box center [963, 333] width 30 height 30
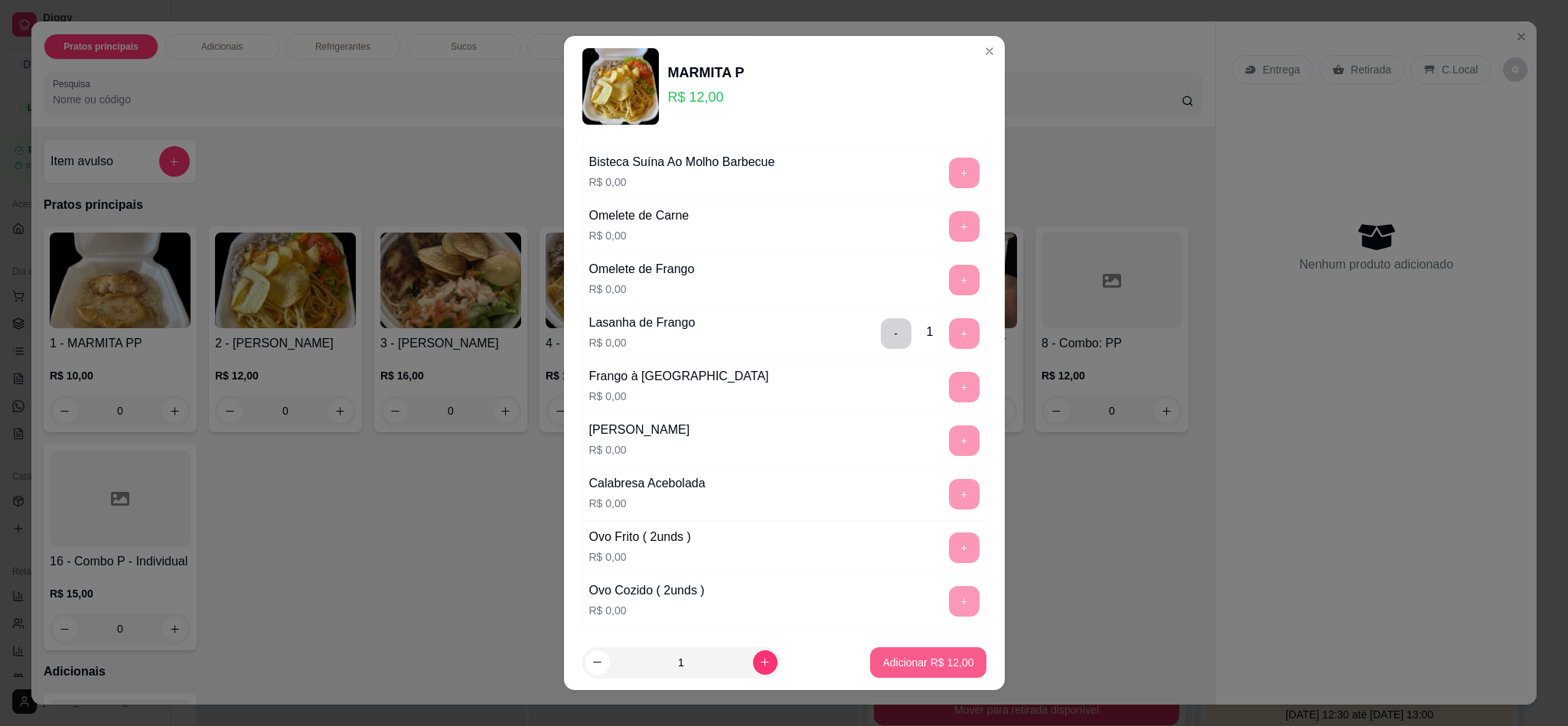
click at [909, 664] on p "Adicionar R$ 12,00" at bounding box center [928, 663] width 91 height 15
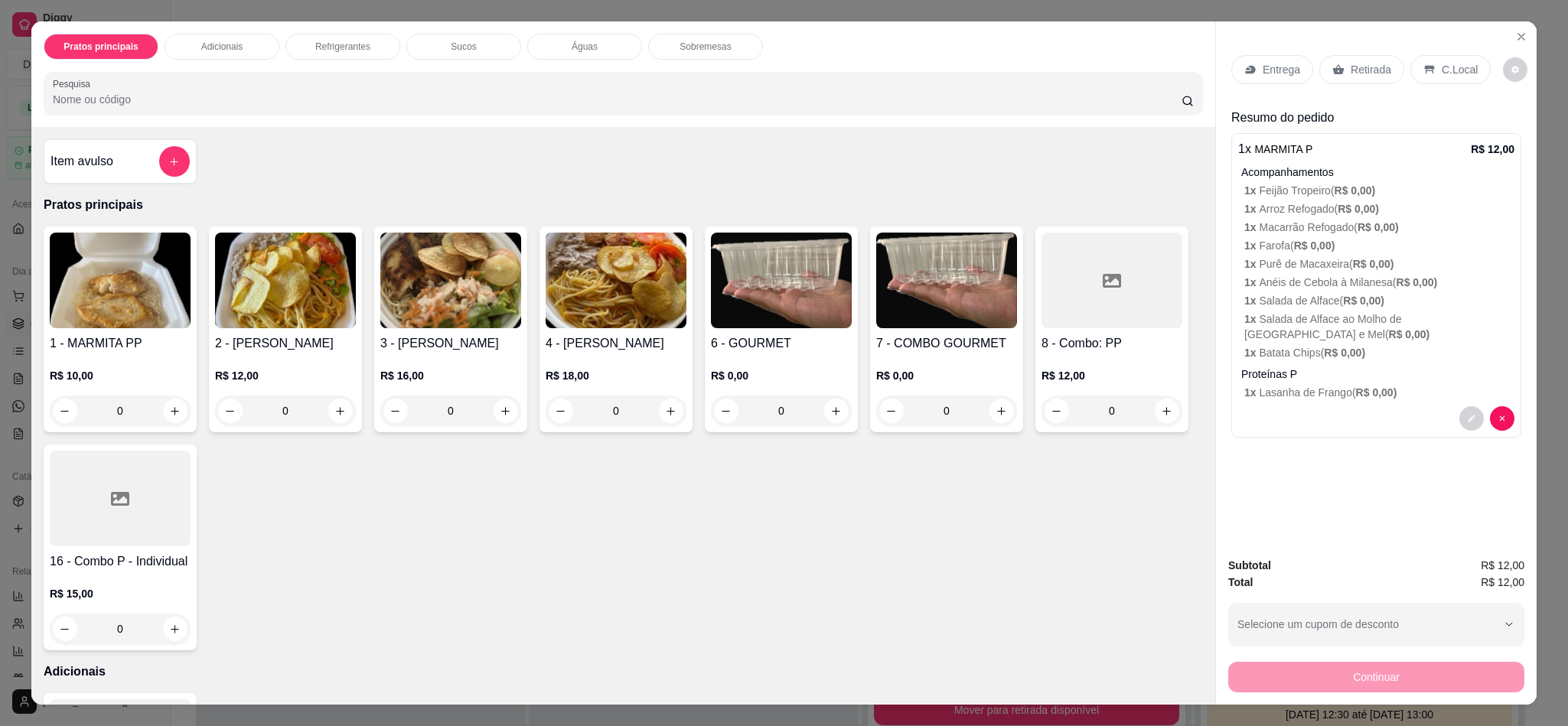
click at [294, 317] on img at bounding box center [285, 279] width 141 height 95
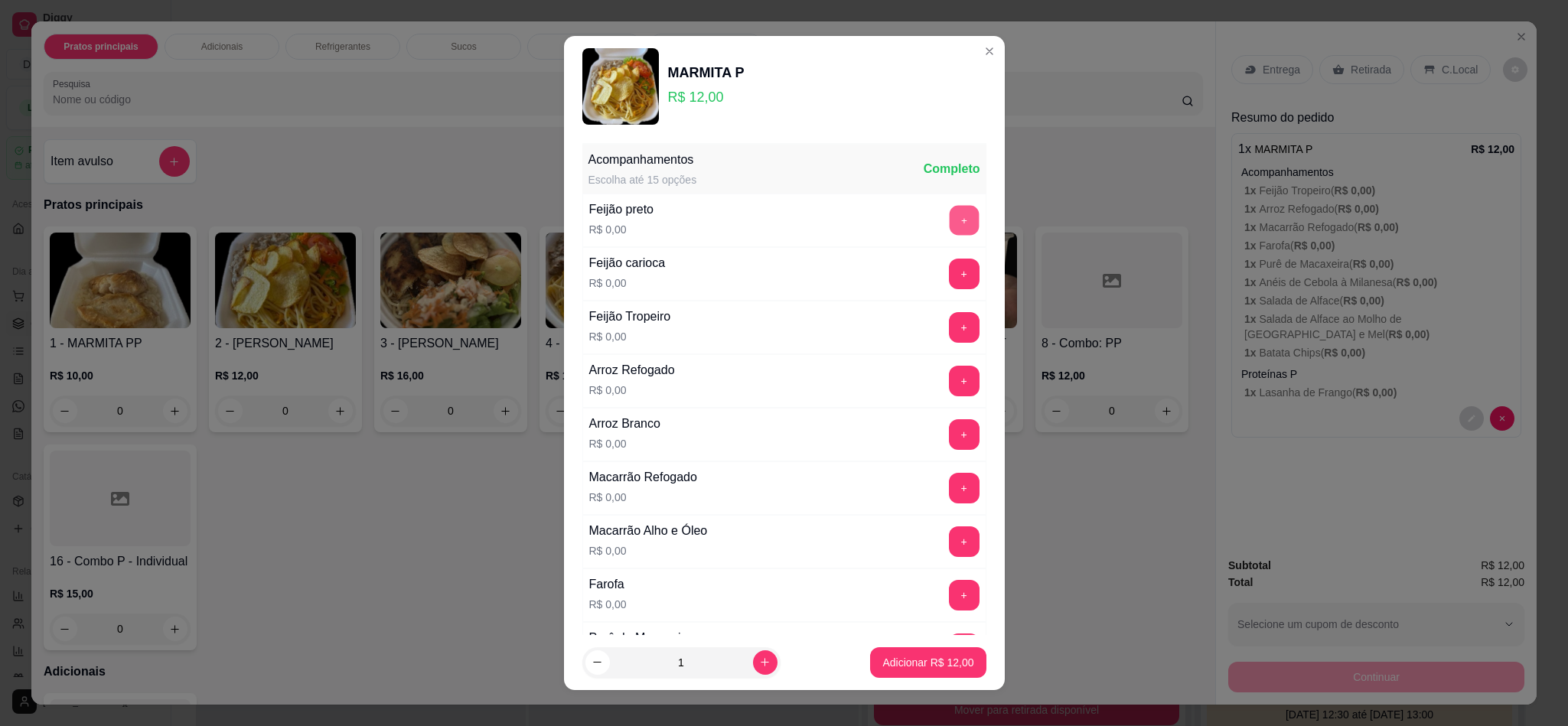
click at [949, 219] on button "+" at bounding box center [963, 220] width 30 height 30
click at [949, 390] on button "+" at bounding box center [964, 381] width 30 height 30
click at [927, 475] on div "Macarrão Refogado R$ 0,00 +" at bounding box center [784, 487] width 404 height 53
click at [949, 487] on button "+" at bounding box center [964, 488] width 30 height 30
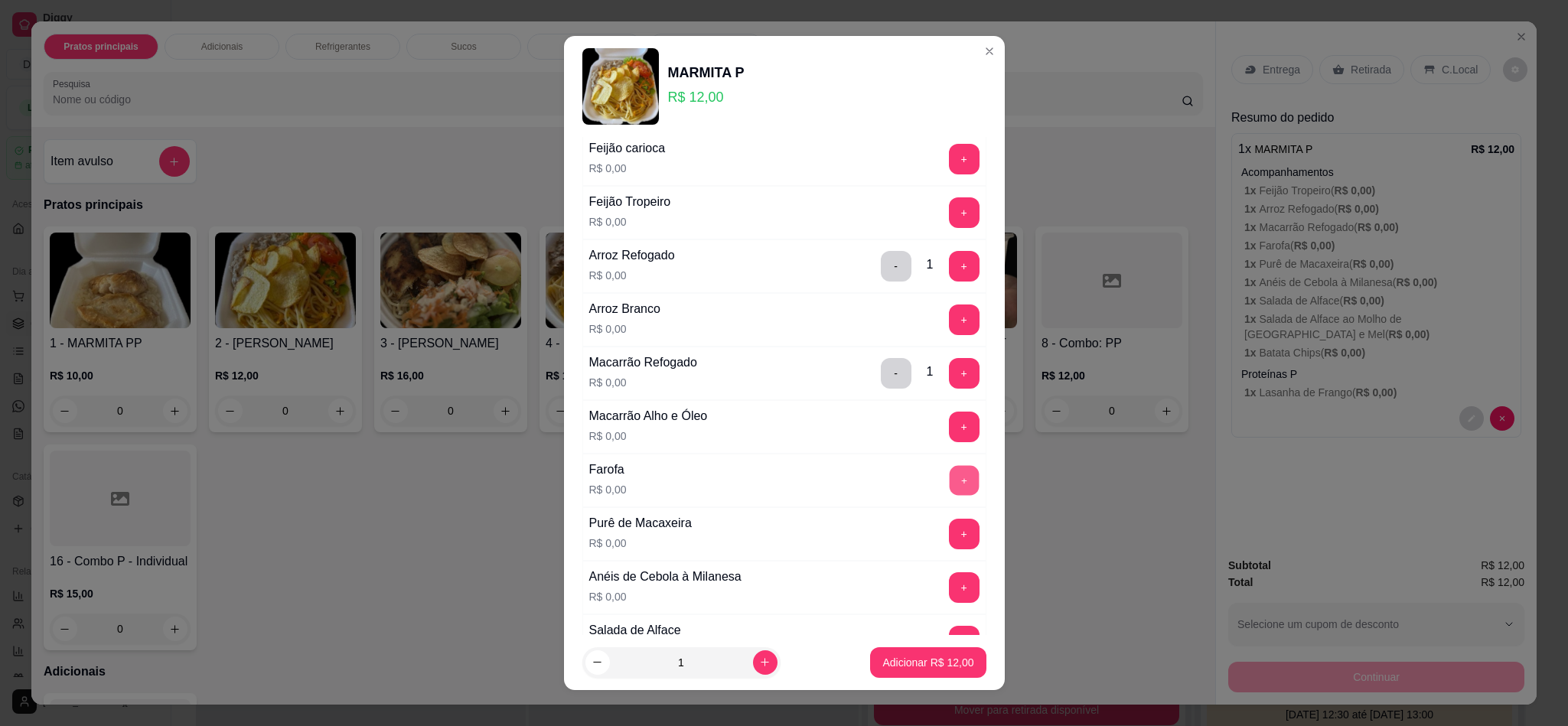
click at [949, 492] on button "+" at bounding box center [963, 480] width 30 height 30
click at [949, 550] on button "+" at bounding box center [964, 534] width 30 height 30
click at [949, 595] on button "+" at bounding box center [964, 588] width 30 height 30
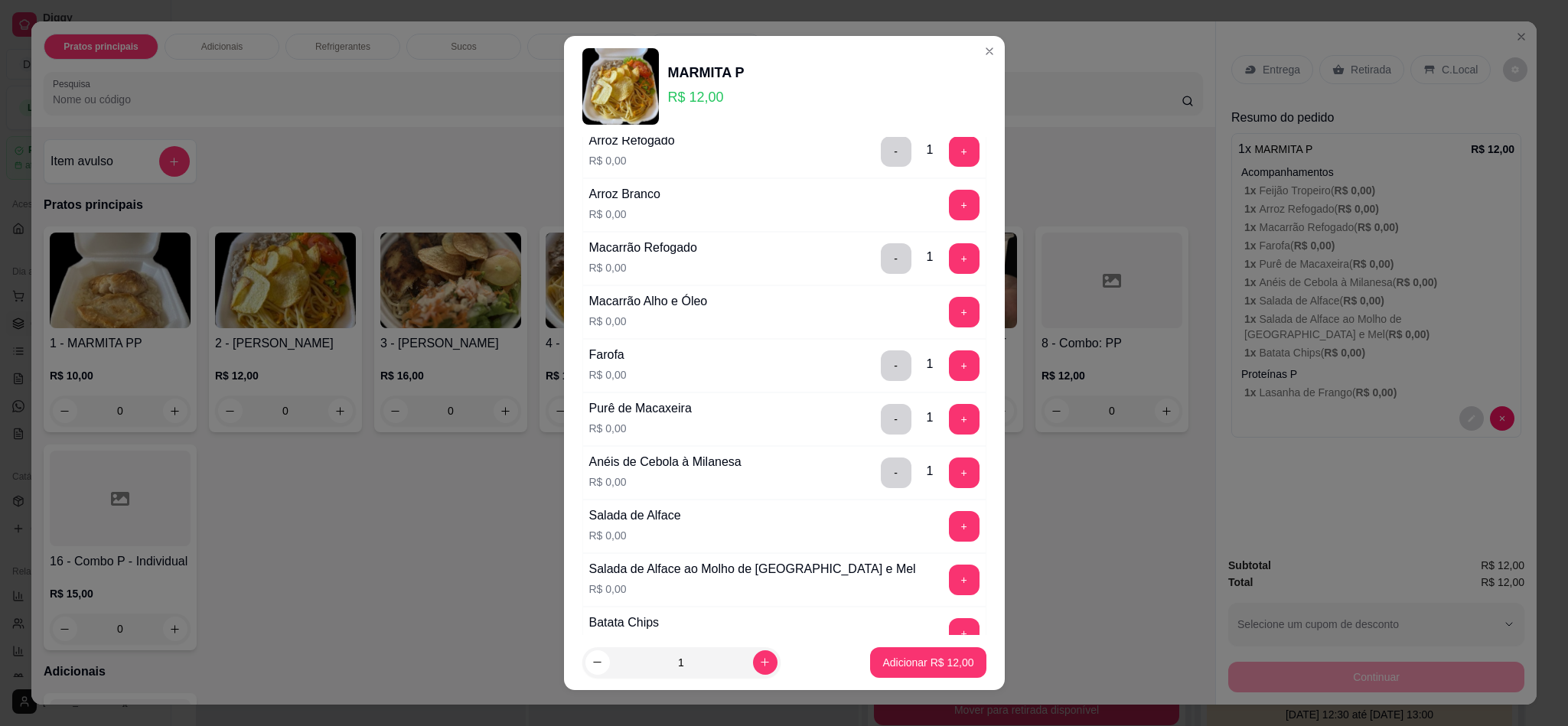
scroll to position [459, 0]
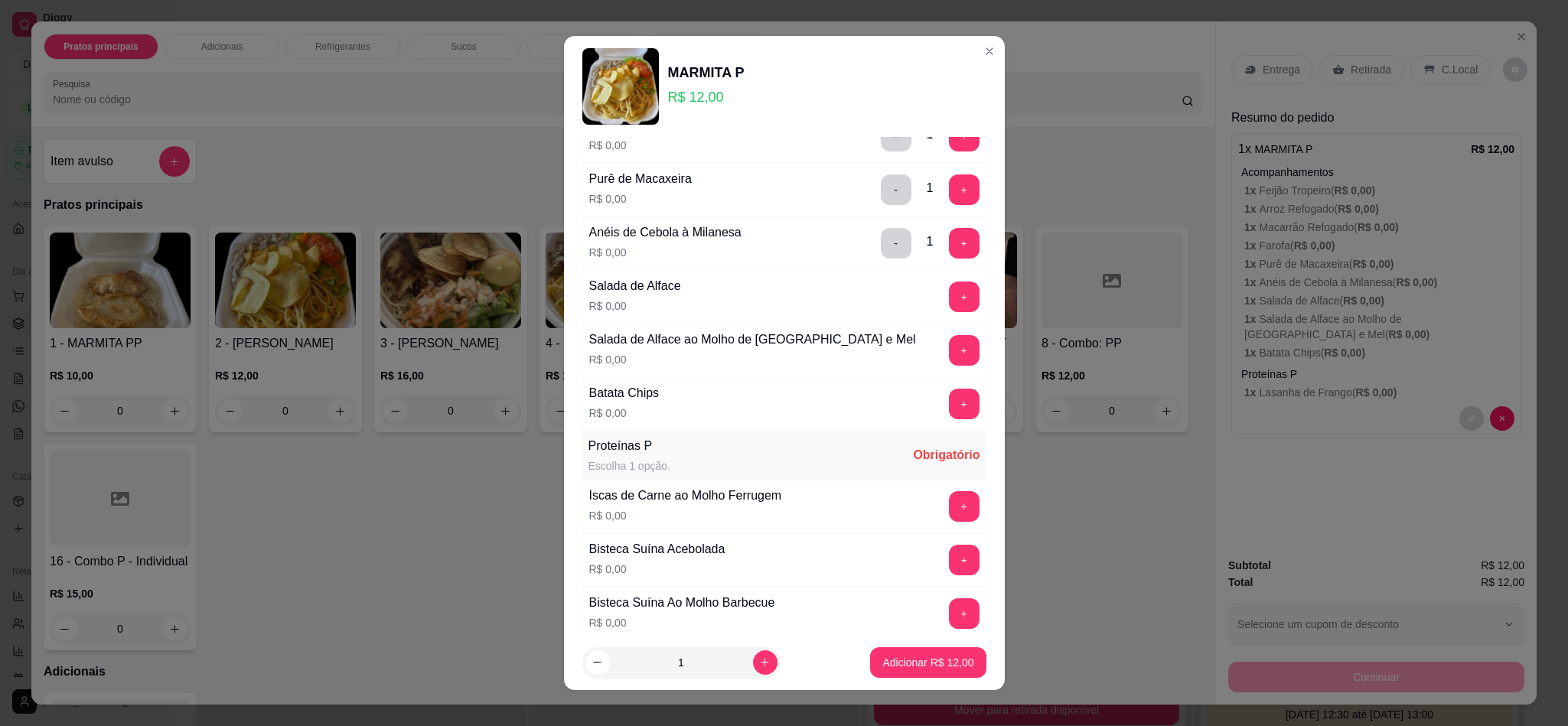
click at [949, 312] on button "+" at bounding box center [964, 296] width 30 height 30
click at [949, 359] on button "+" at bounding box center [963, 350] width 30 height 30
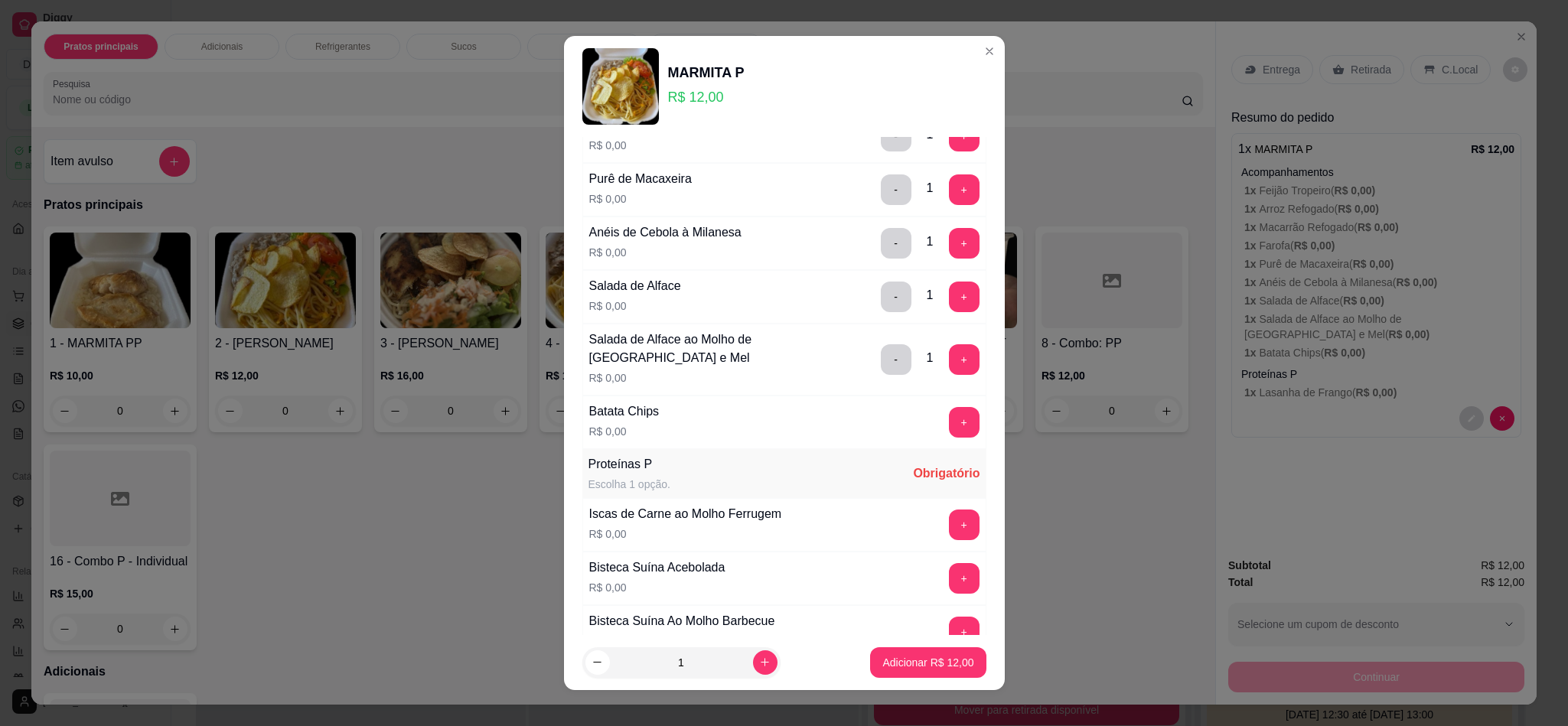
click at [949, 423] on button "+" at bounding box center [964, 422] width 30 height 30
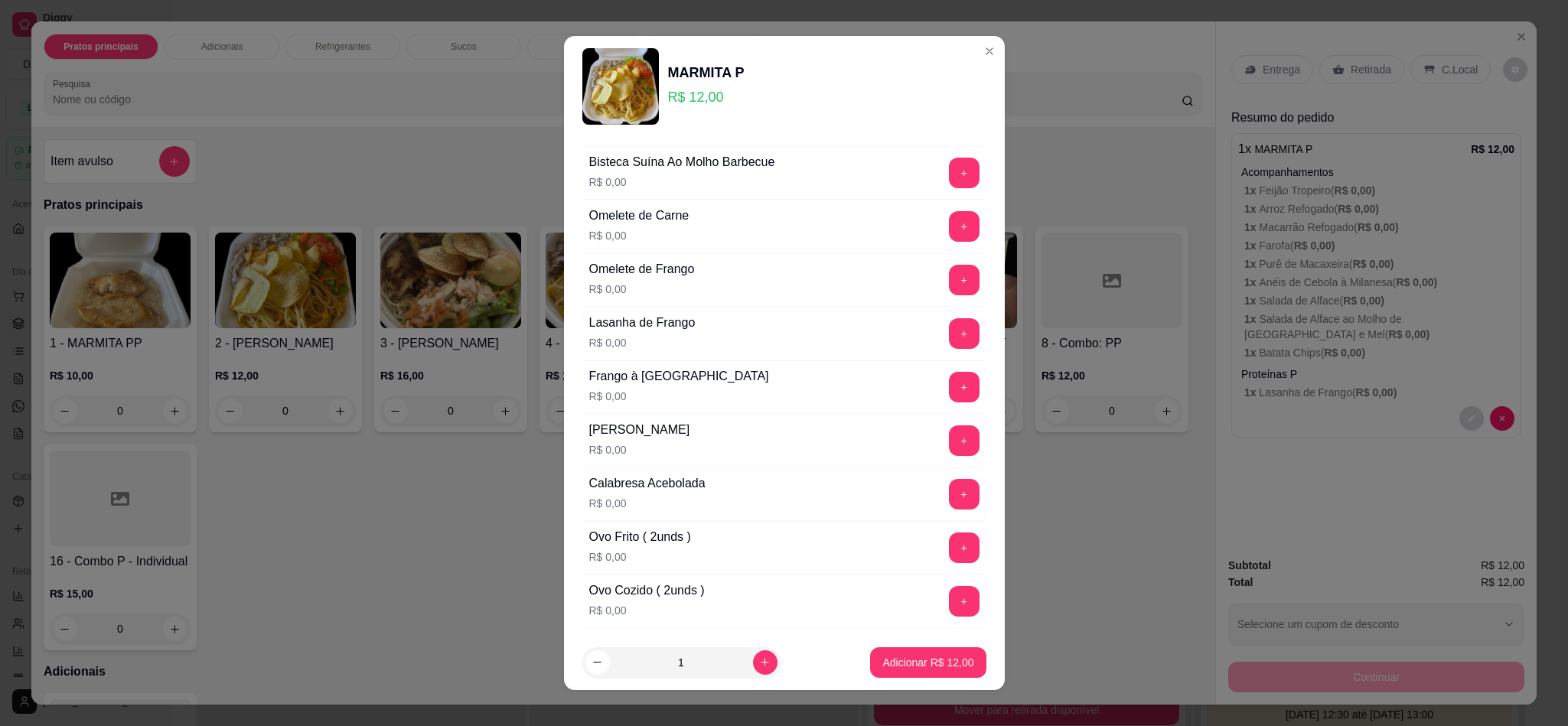
scroll to position [803, 0]
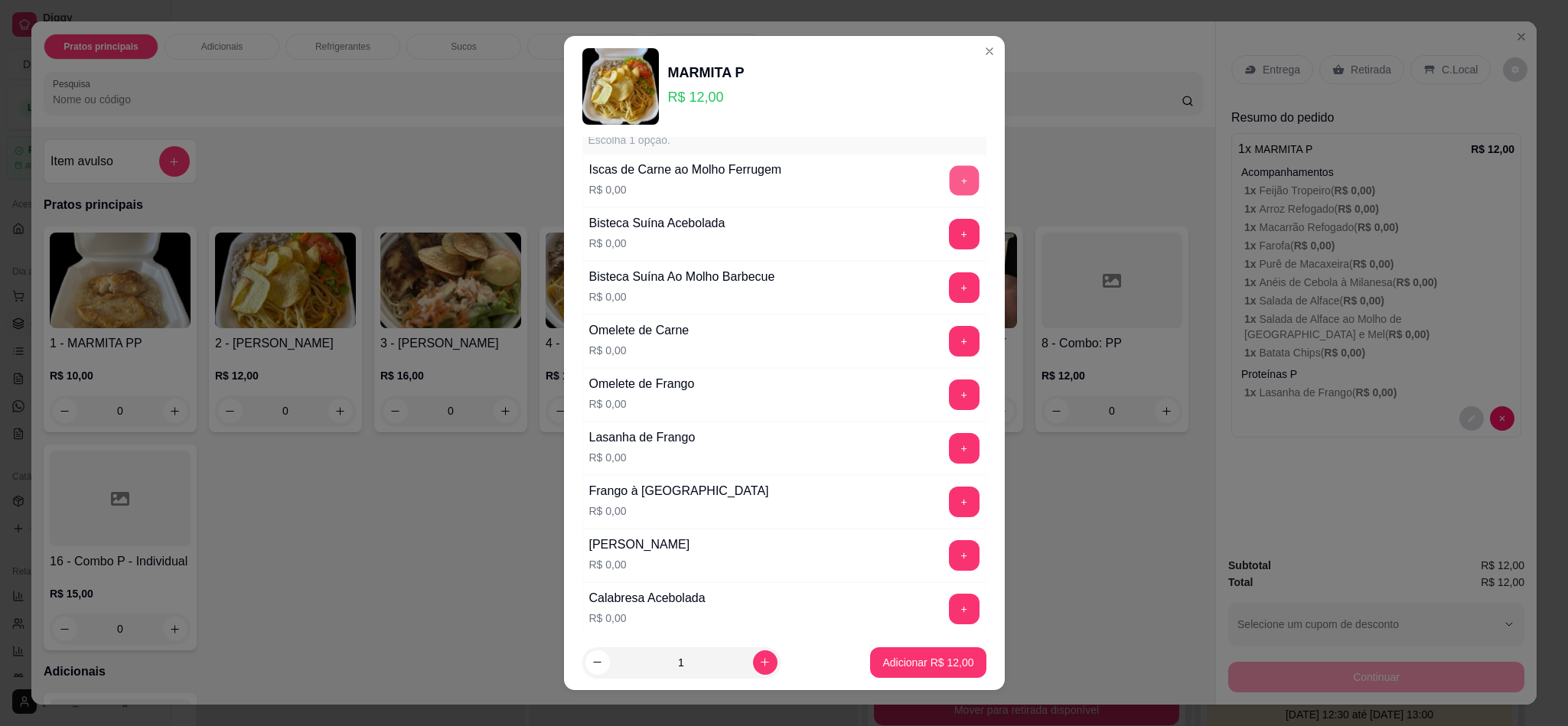
click at [949, 184] on button "+" at bounding box center [963, 181] width 30 height 30
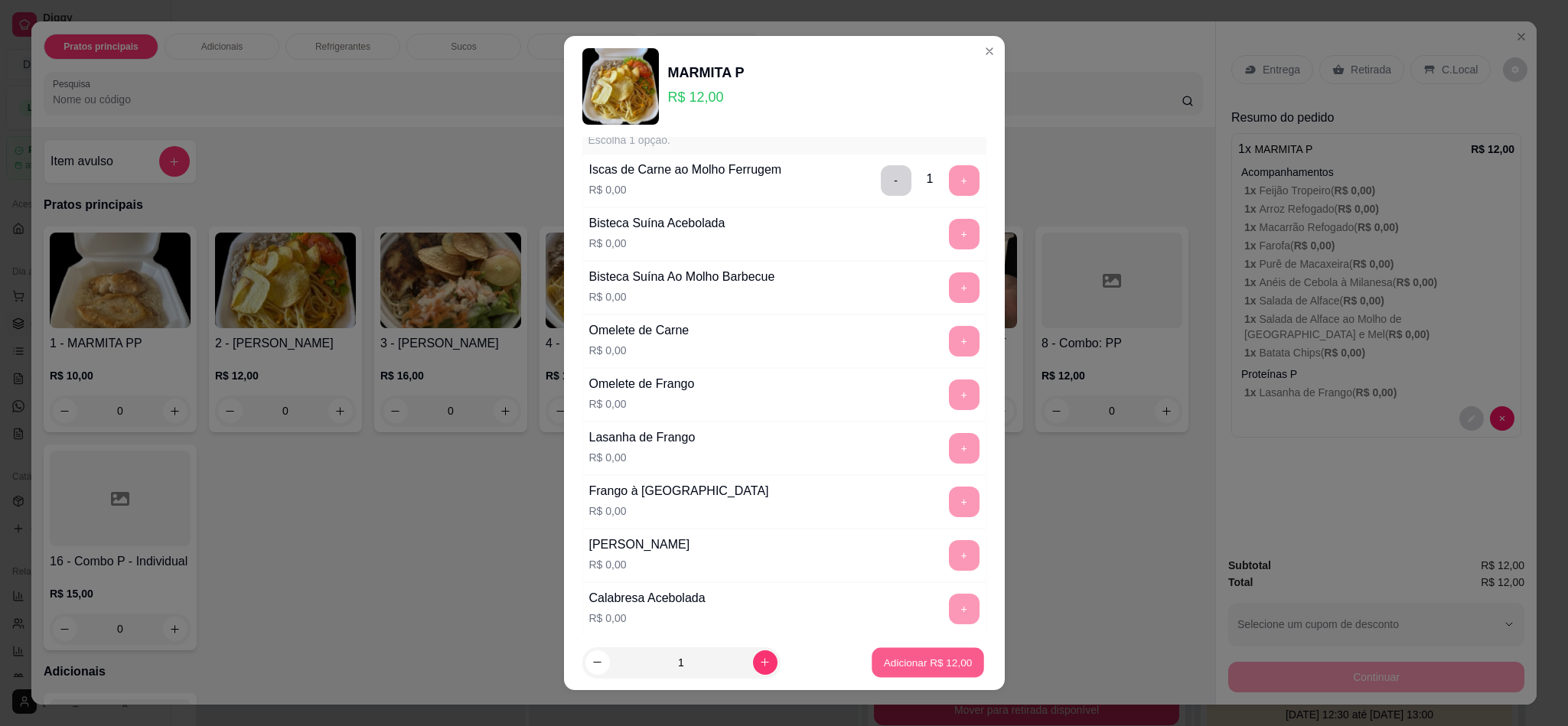
click at [921, 666] on p "Adicionar R$ 12,00" at bounding box center [928, 662] width 89 height 14
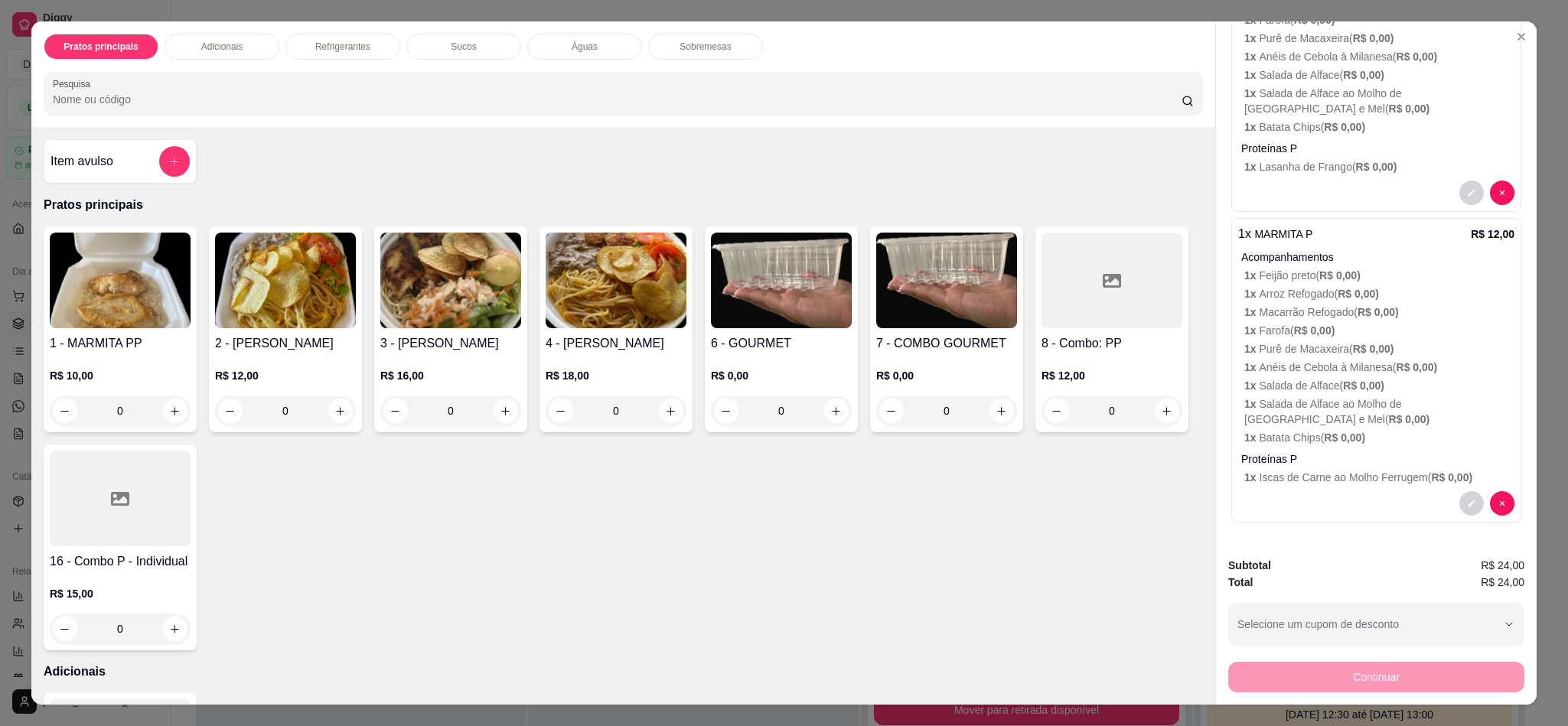
scroll to position [0, 0]
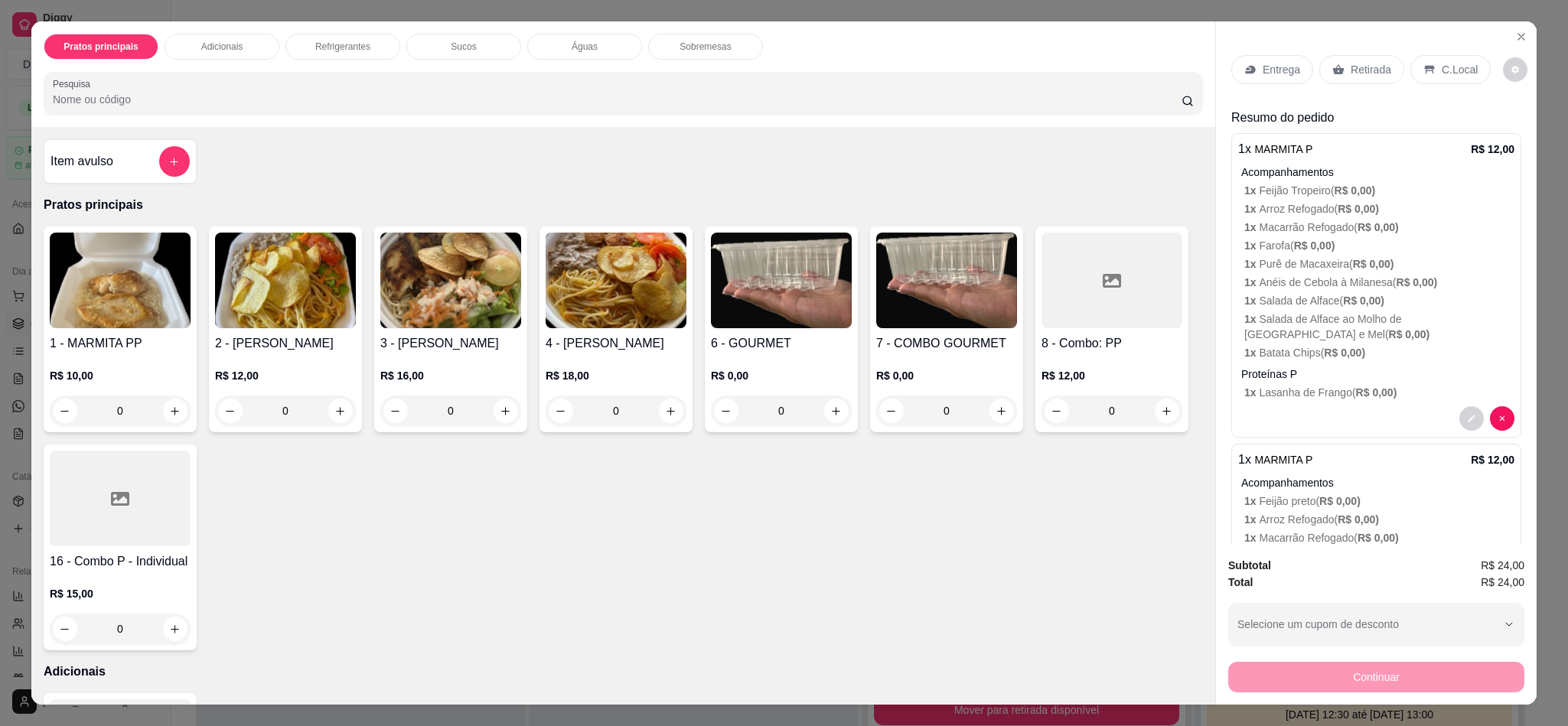
click at [1373, 73] on p "Retirada" at bounding box center [1370, 69] width 41 height 15
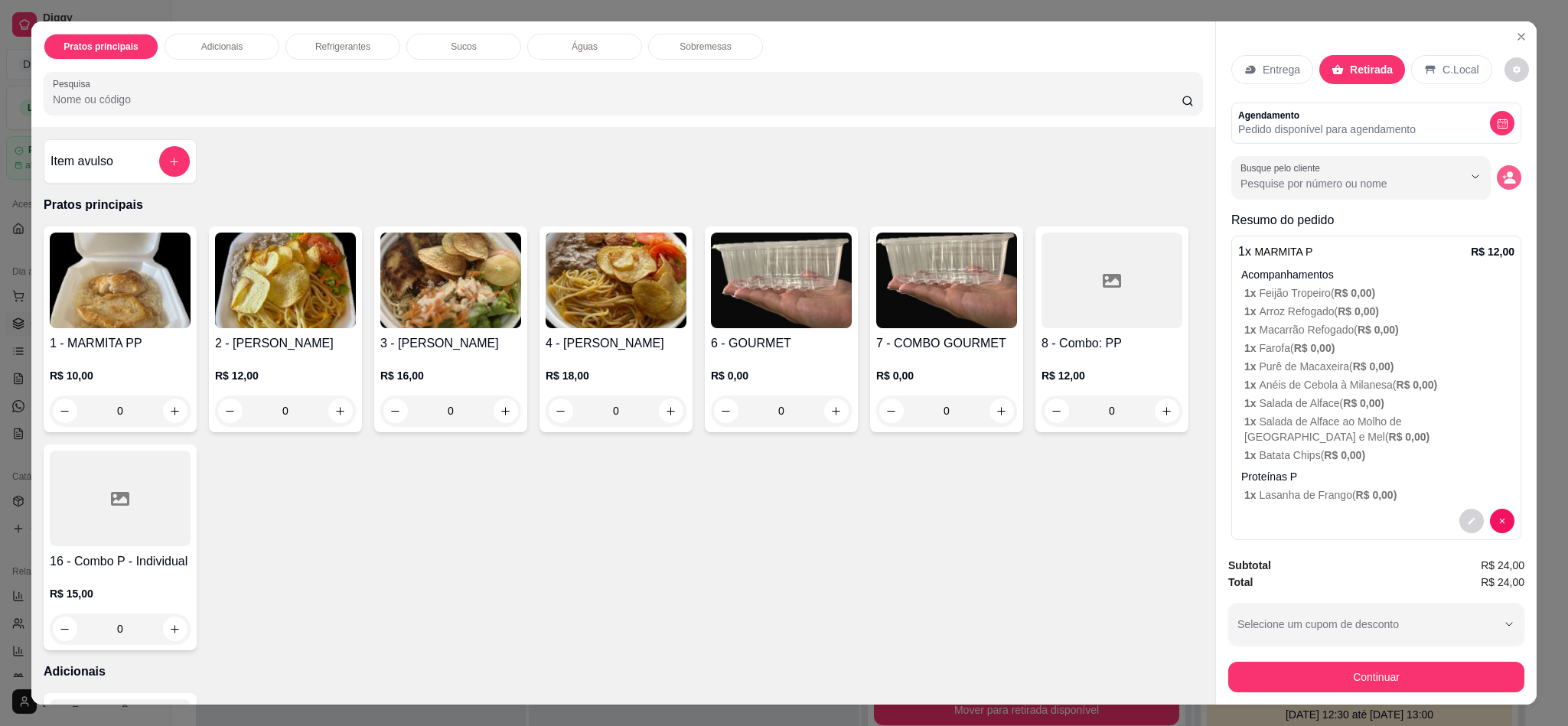
click at [1502, 180] on icon "decrease-product-quantity" at bounding box center [1509, 177] width 14 height 14
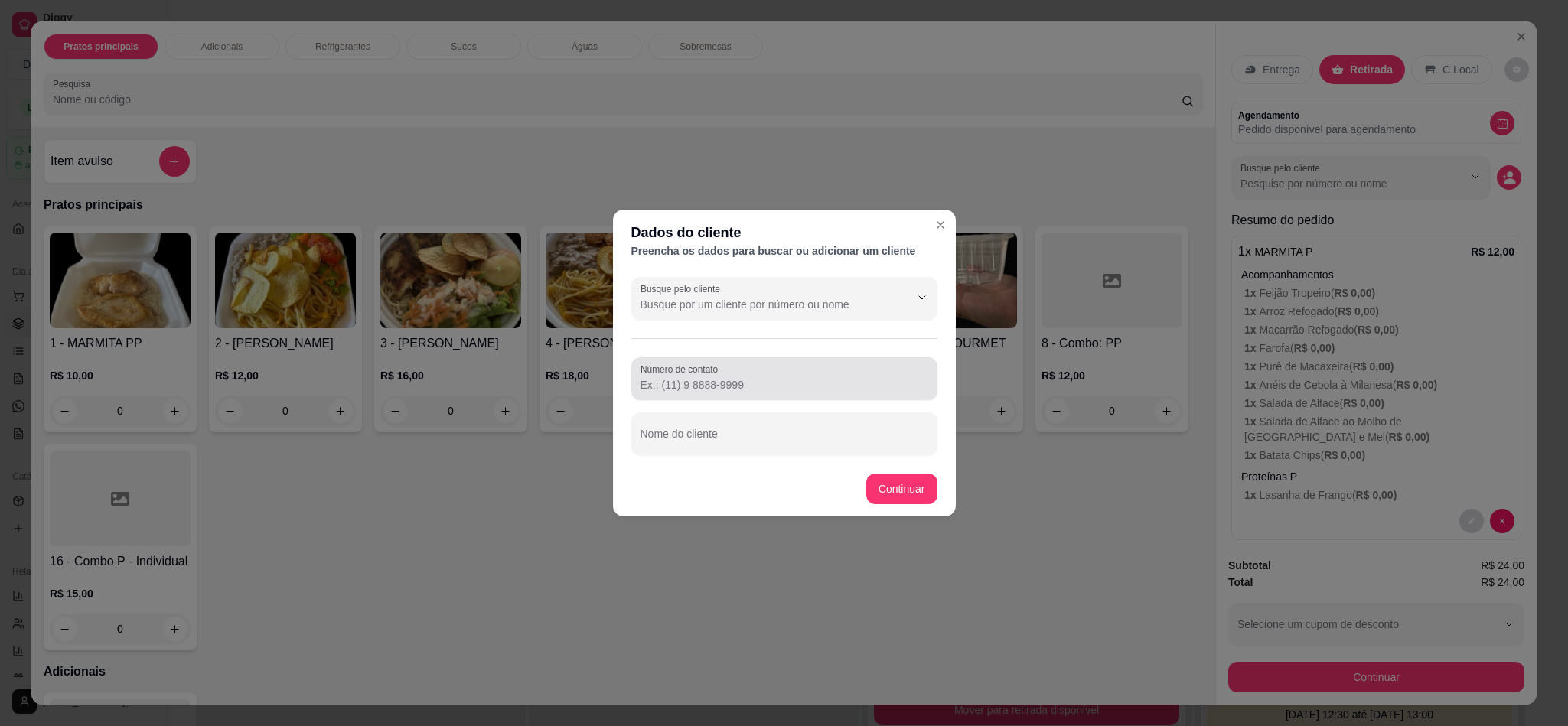
click at [716, 384] on input "Número de contato" at bounding box center [784, 385] width 288 height 15
type input "(84) 98628-4588"
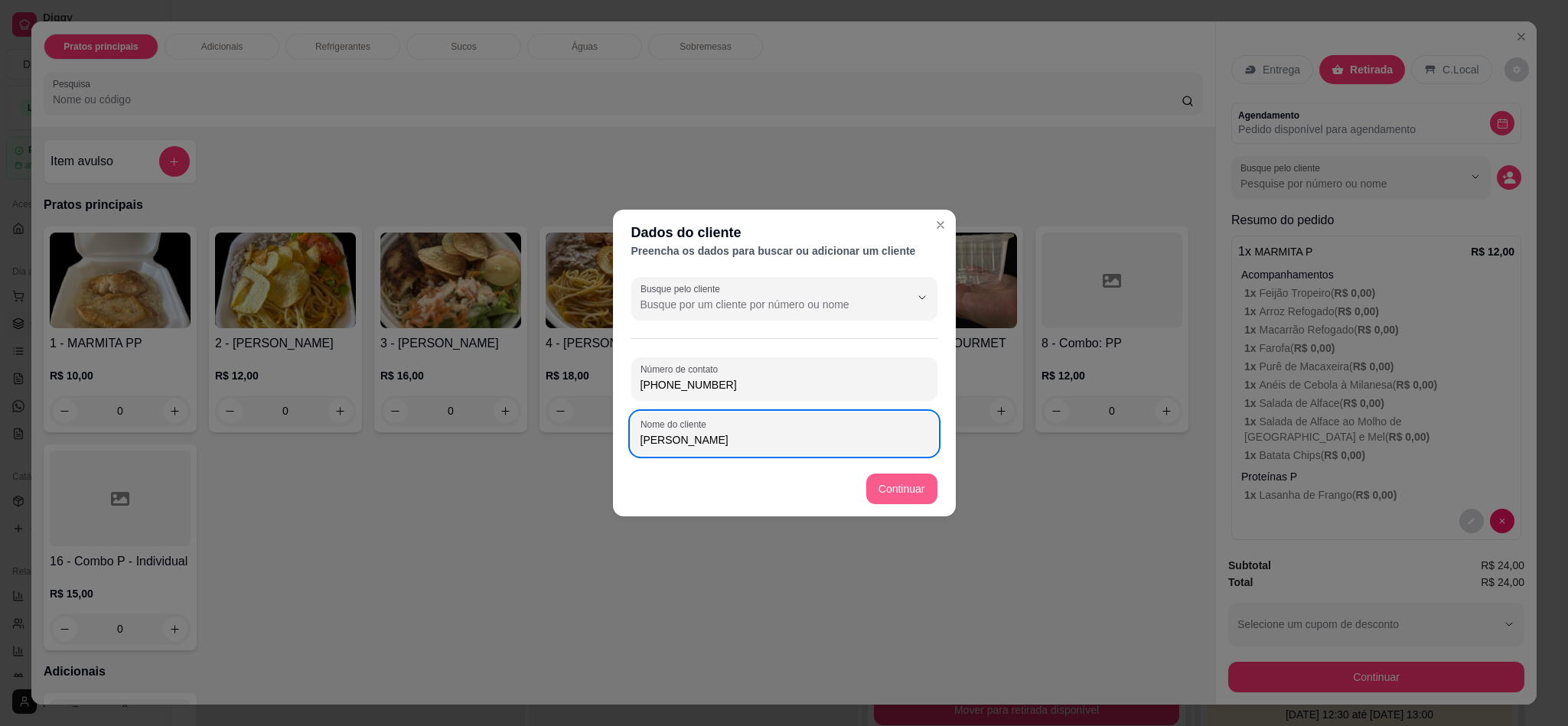
type input "[PERSON_NAME]"
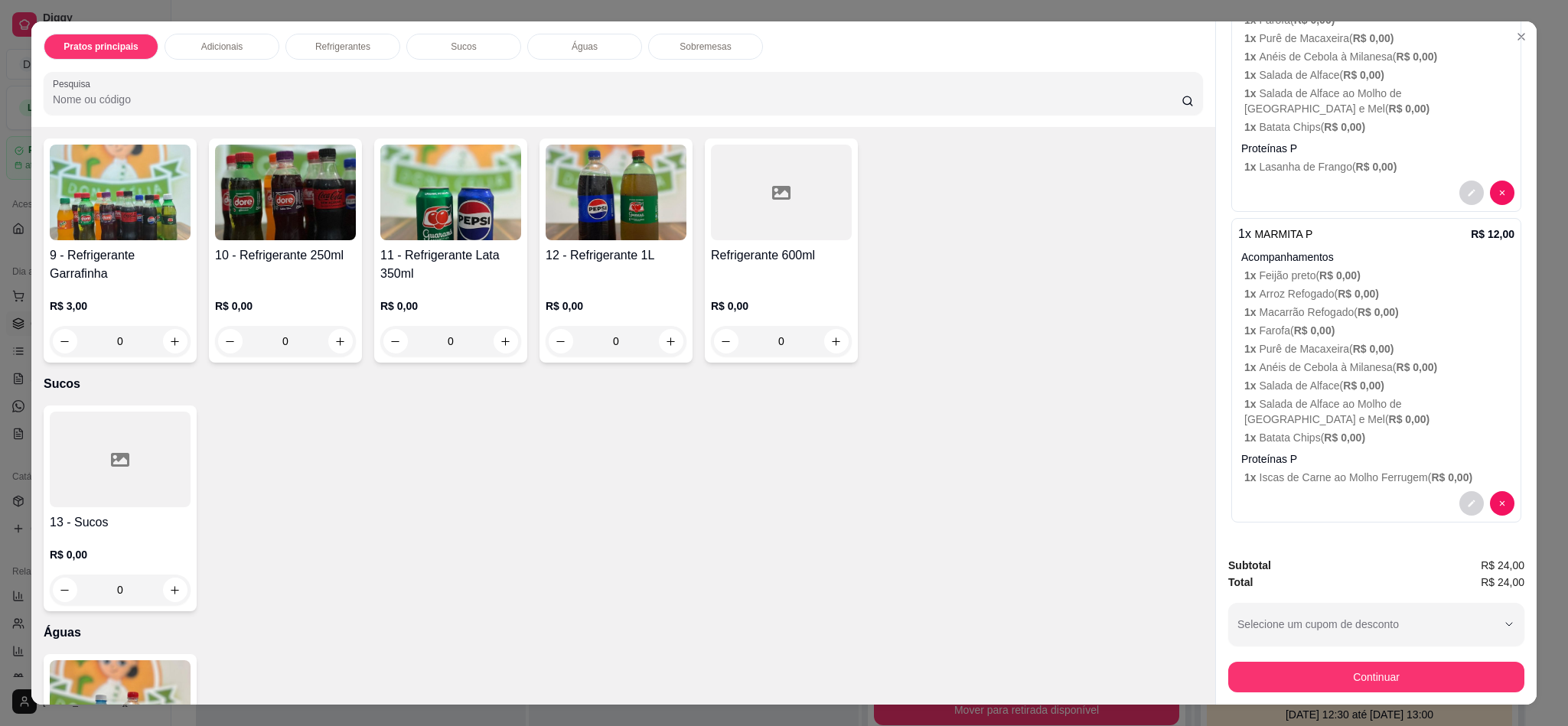
scroll to position [918, 0]
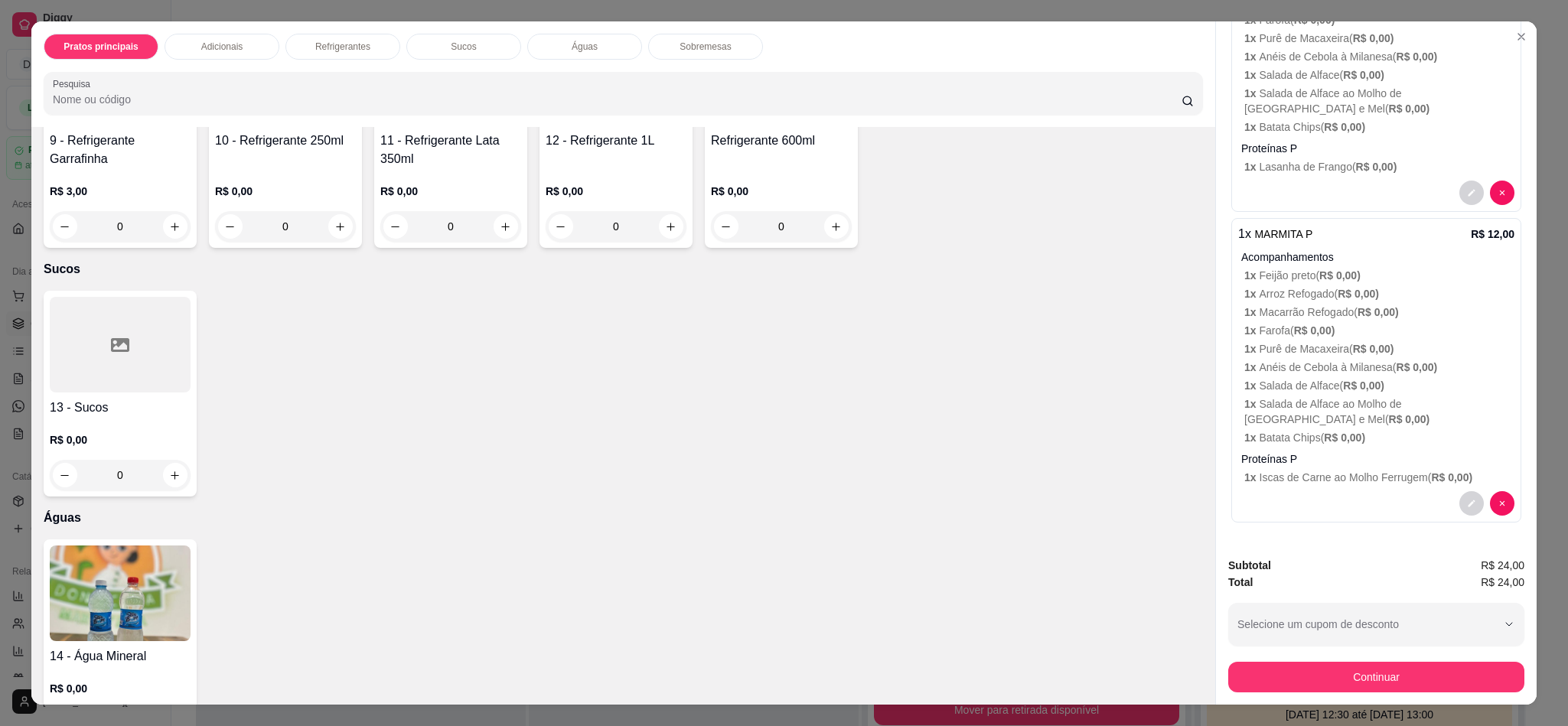
click at [85, 404] on h4 "13 - Sucos" at bounding box center [120, 408] width 141 height 19
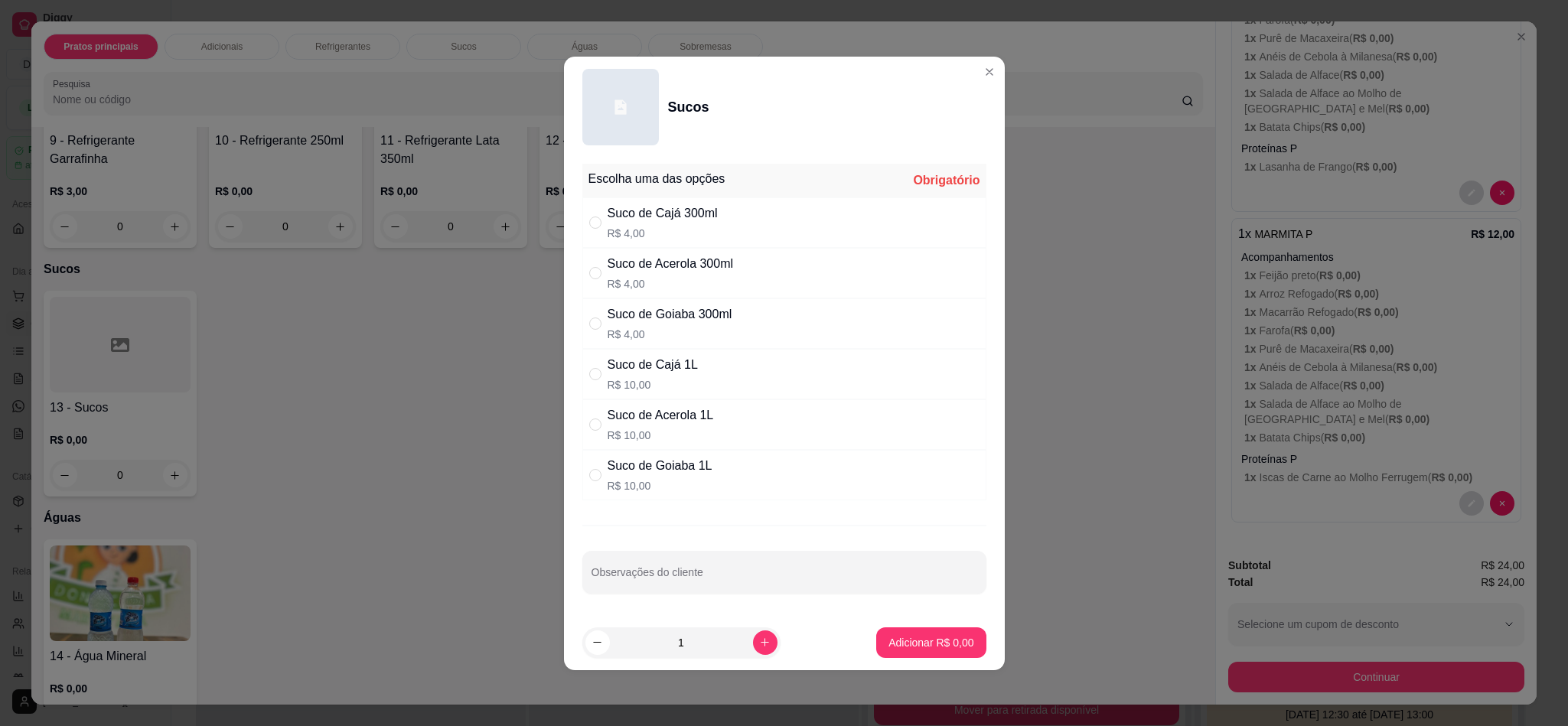
click at [697, 313] on div "Suco de Goiaba 300ml" at bounding box center [670, 315] width 125 height 19
radio input "true"
click at [888, 648] on p "Adicionar R$ 4,00" at bounding box center [930, 642] width 85 height 15
type input "1"
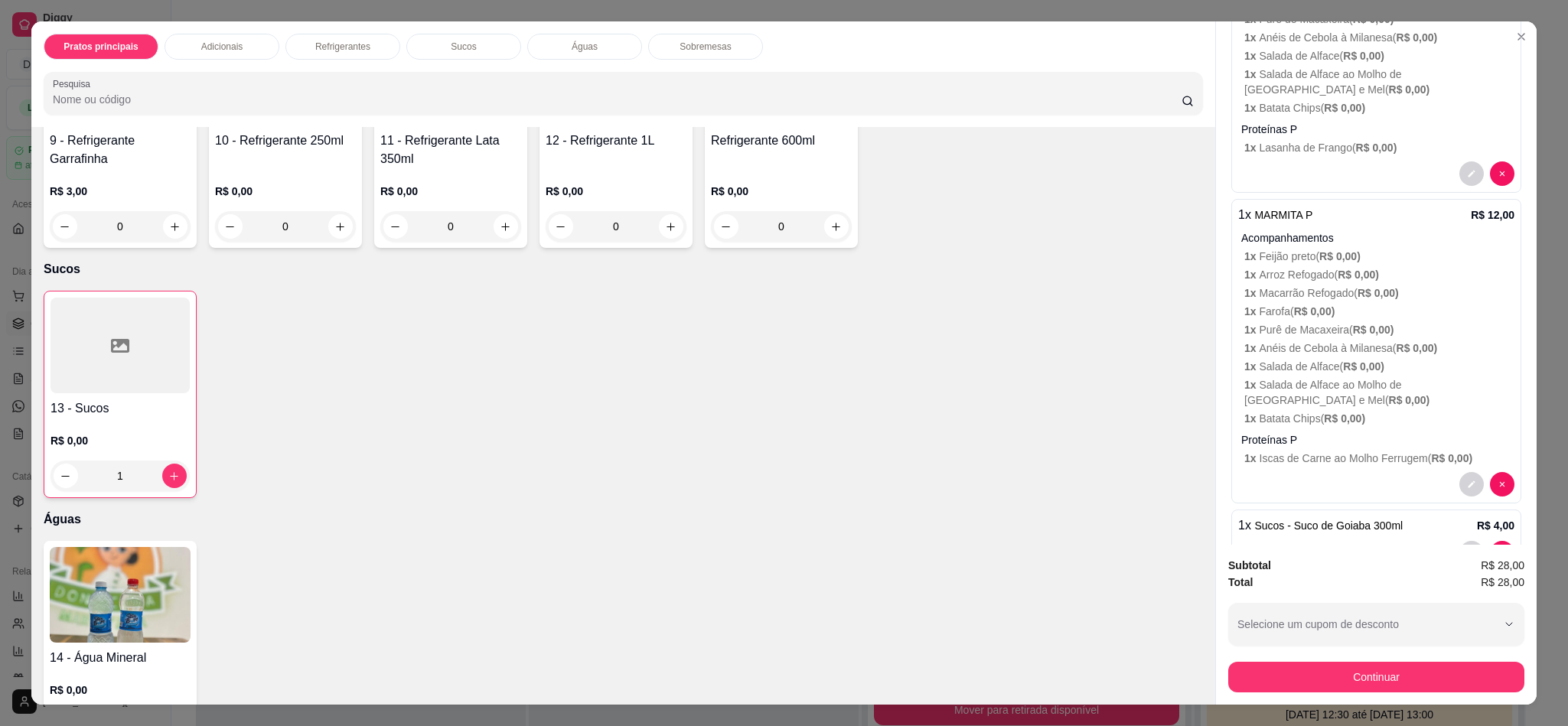
click at [122, 384] on div at bounding box center [120, 345] width 139 height 95
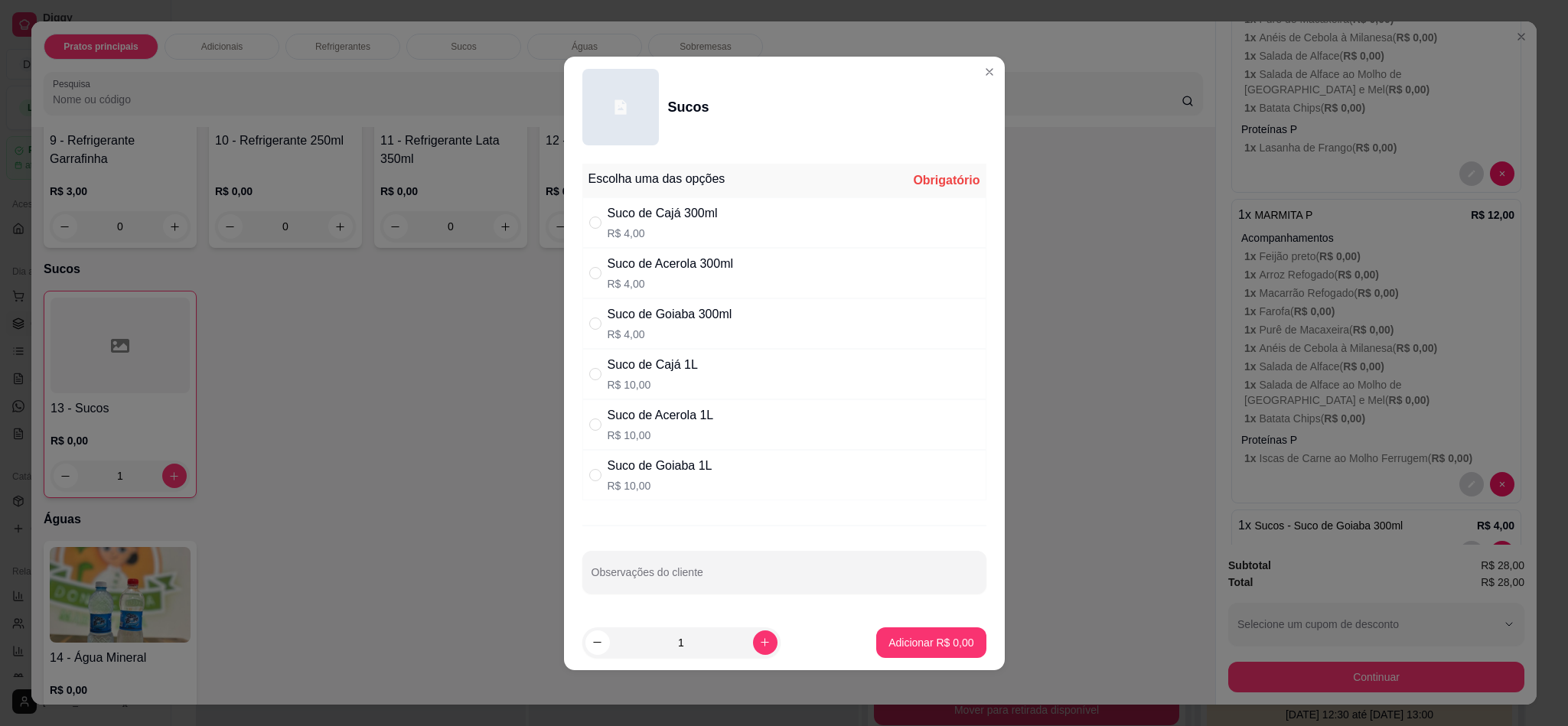
click at [803, 192] on div "Escolha uma das opções Obrigatório" at bounding box center [784, 181] width 404 height 34
click at [803, 202] on div "Suco de Cajá 300ml R$ 4,00" at bounding box center [784, 223] width 404 height 51
radio input "true"
click at [907, 649] on p "Adicionar R$ 4,00" at bounding box center [931, 642] width 83 height 14
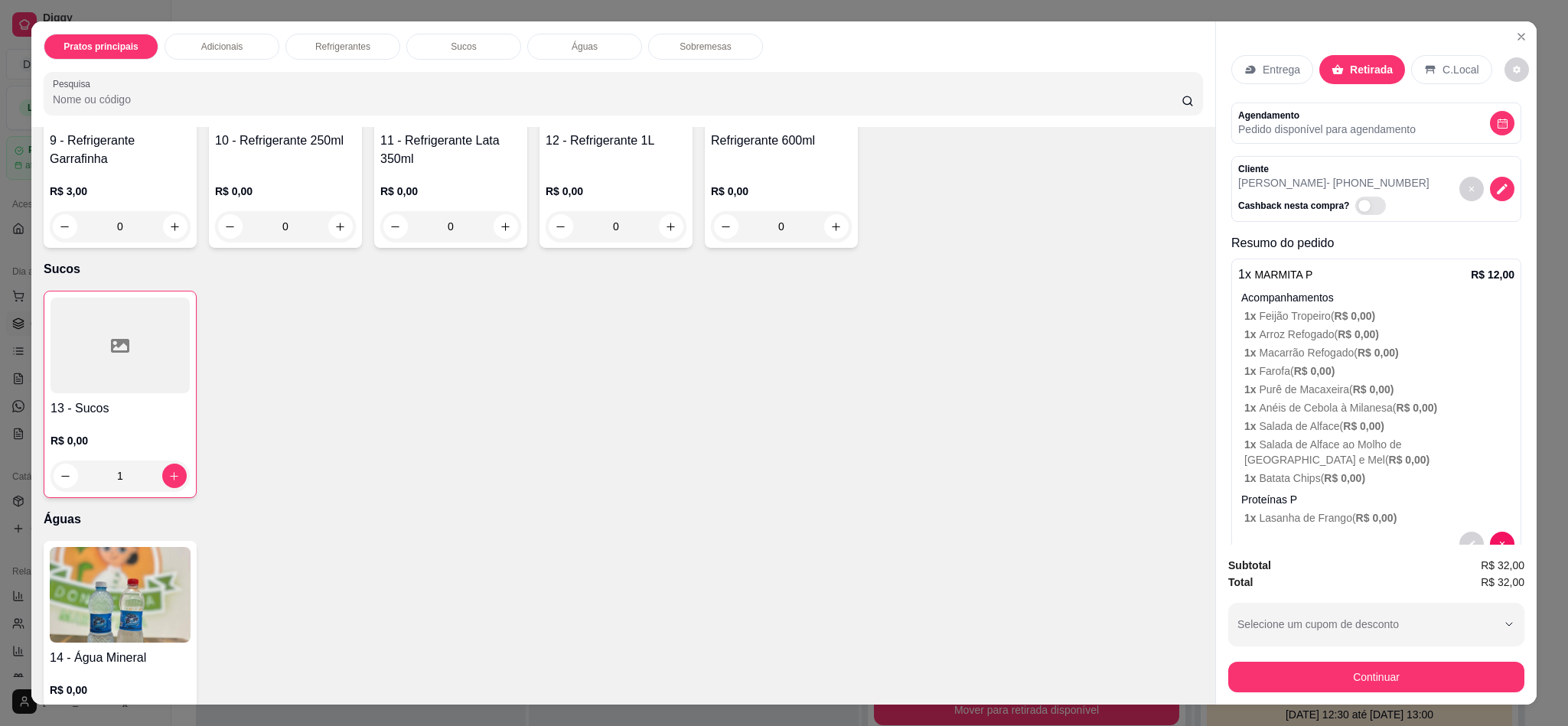
scroll to position [510, 0]
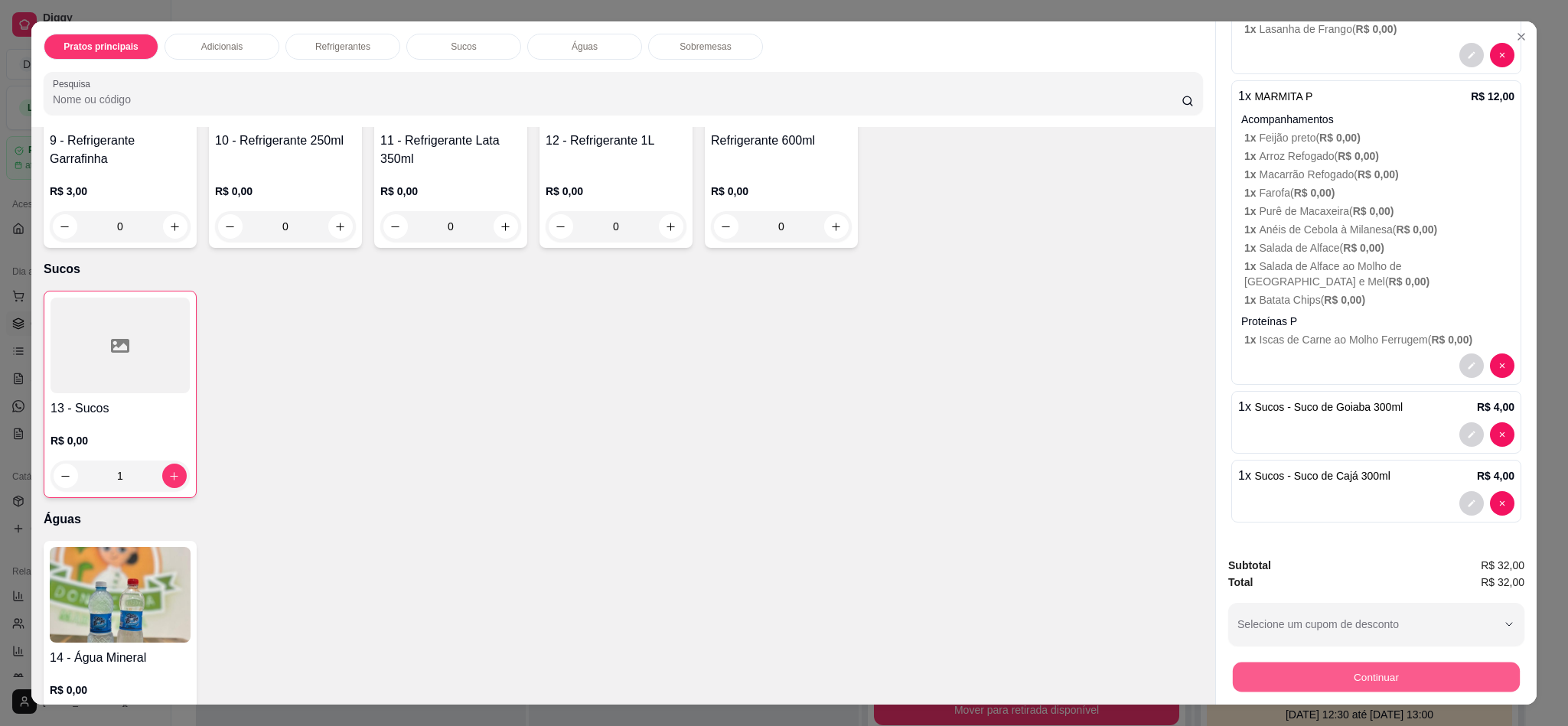
click at [1327, 680] on button "Continuar" at bounding box center [1376, 676] width 287 height 30
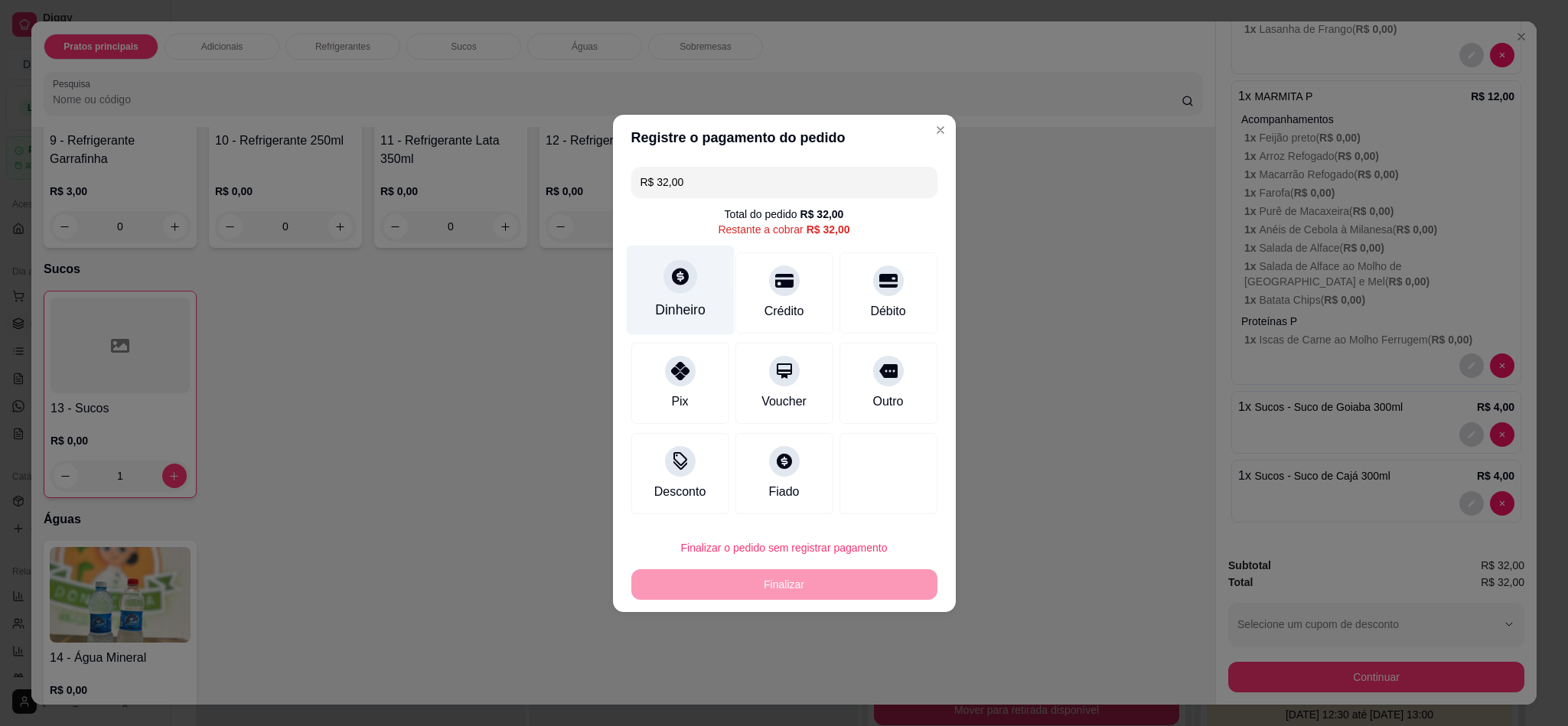
click at [696, 304] on div "Dinheiro" at bounding box center [681, 310] width 51 height 20
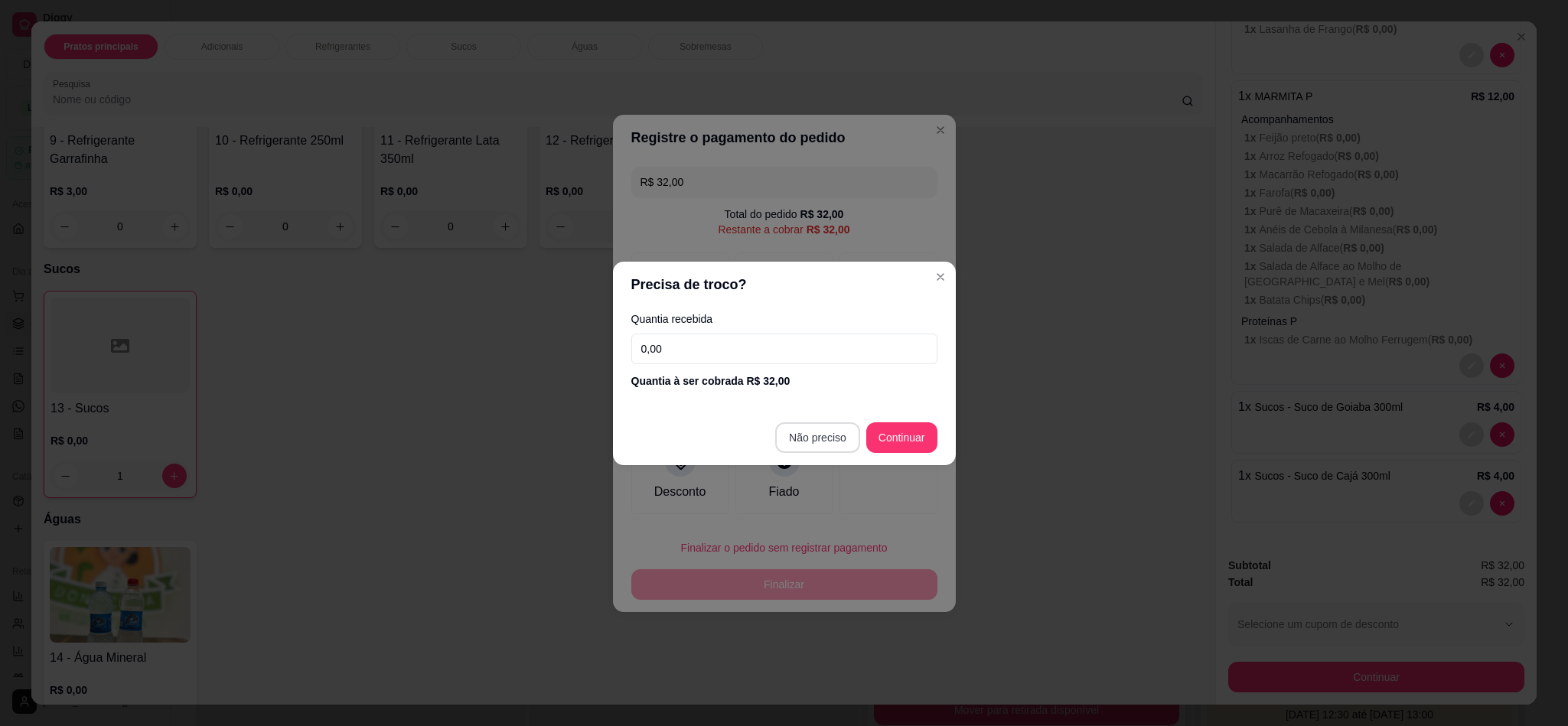
type input "R$ 0,00"
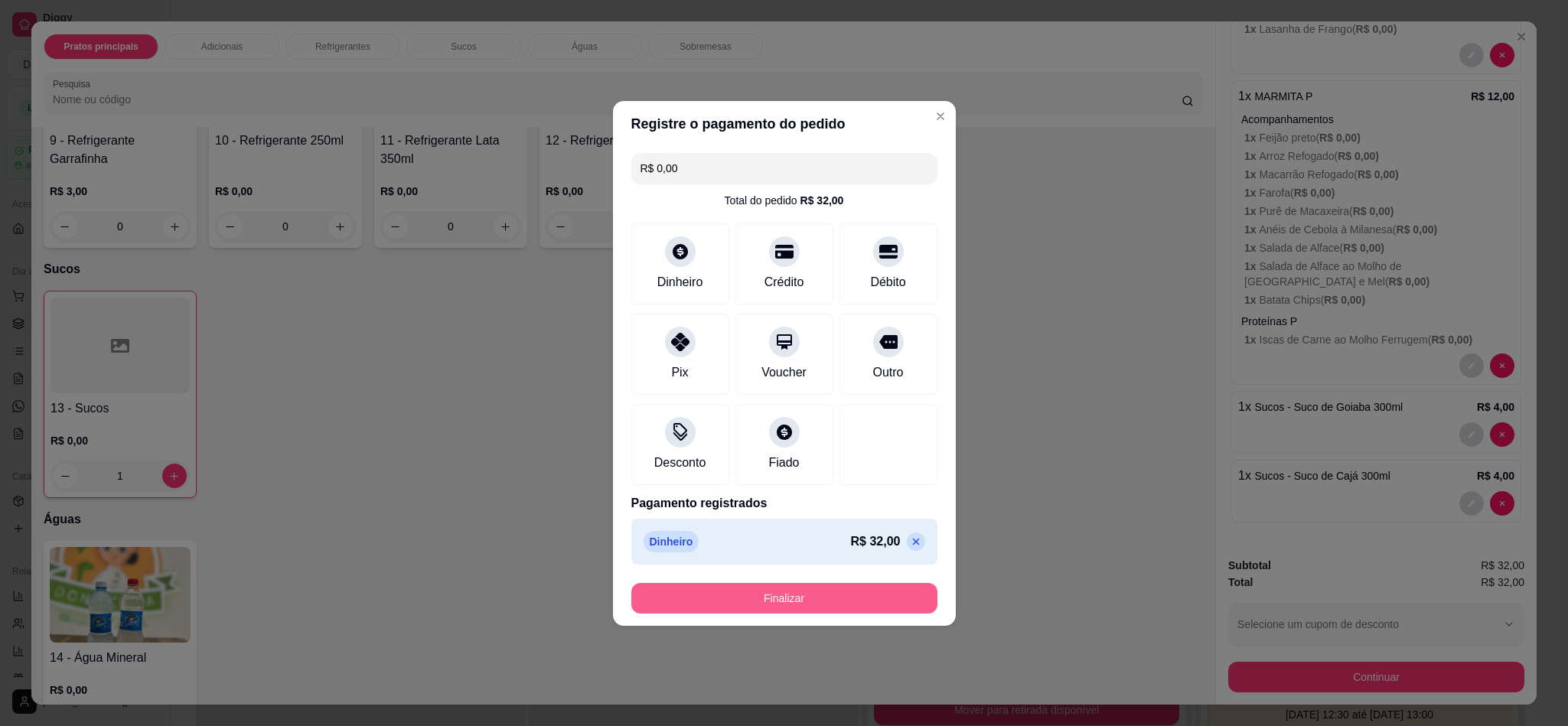
click at [795, 592] on button "Finalizar" at bounding box center [784, 599] width 306 height 30
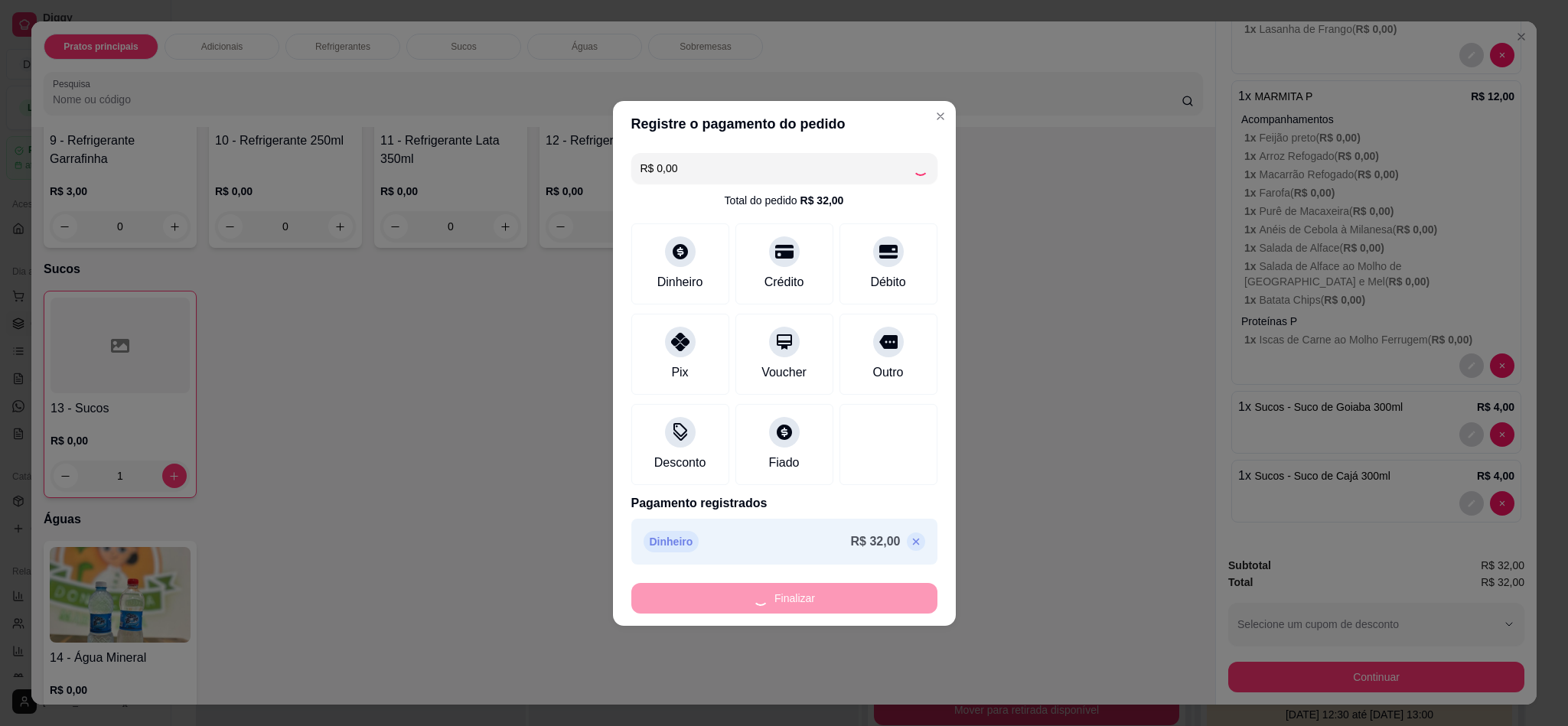
type input "0"
type input "-R$ 32,00"
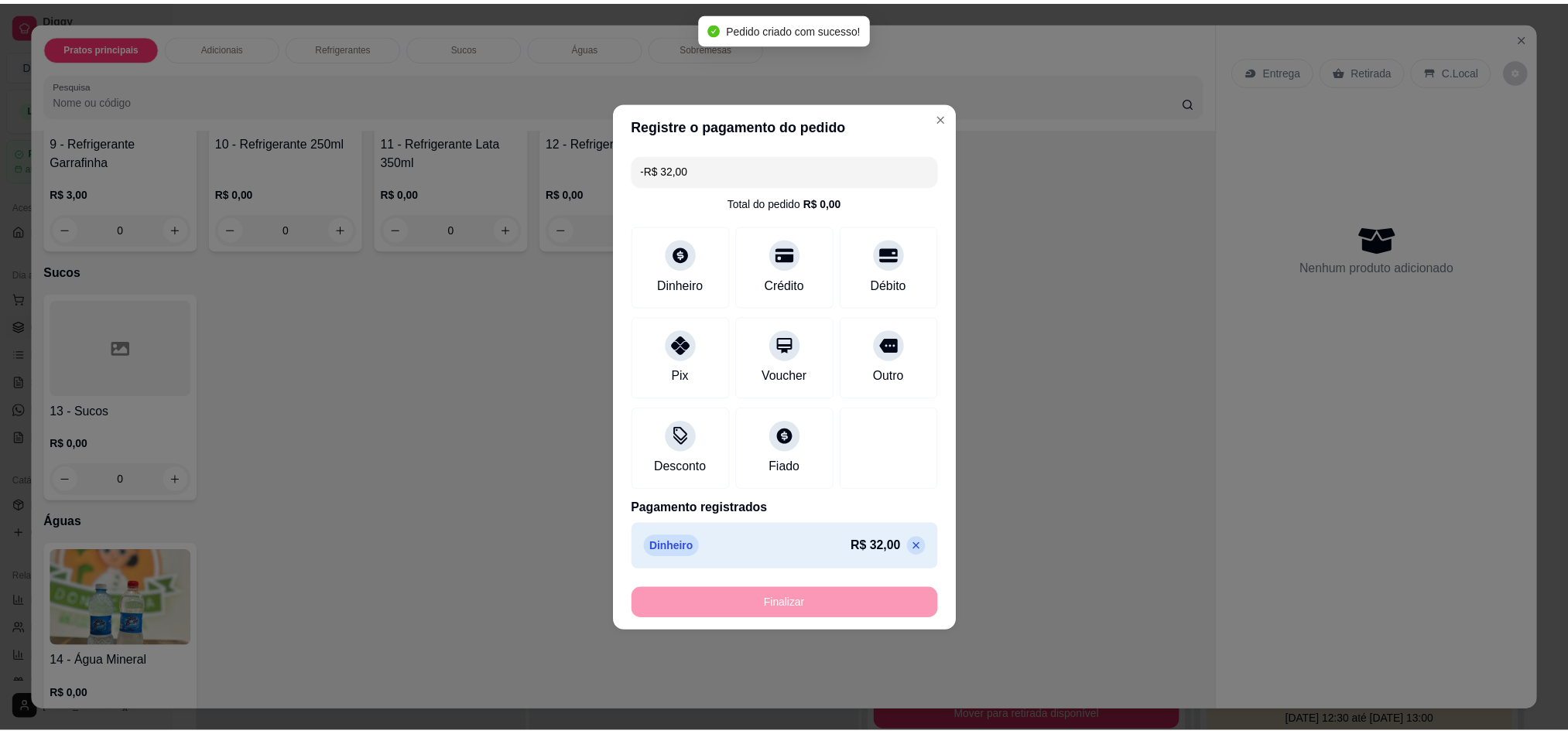
scroll to position [0, 0]
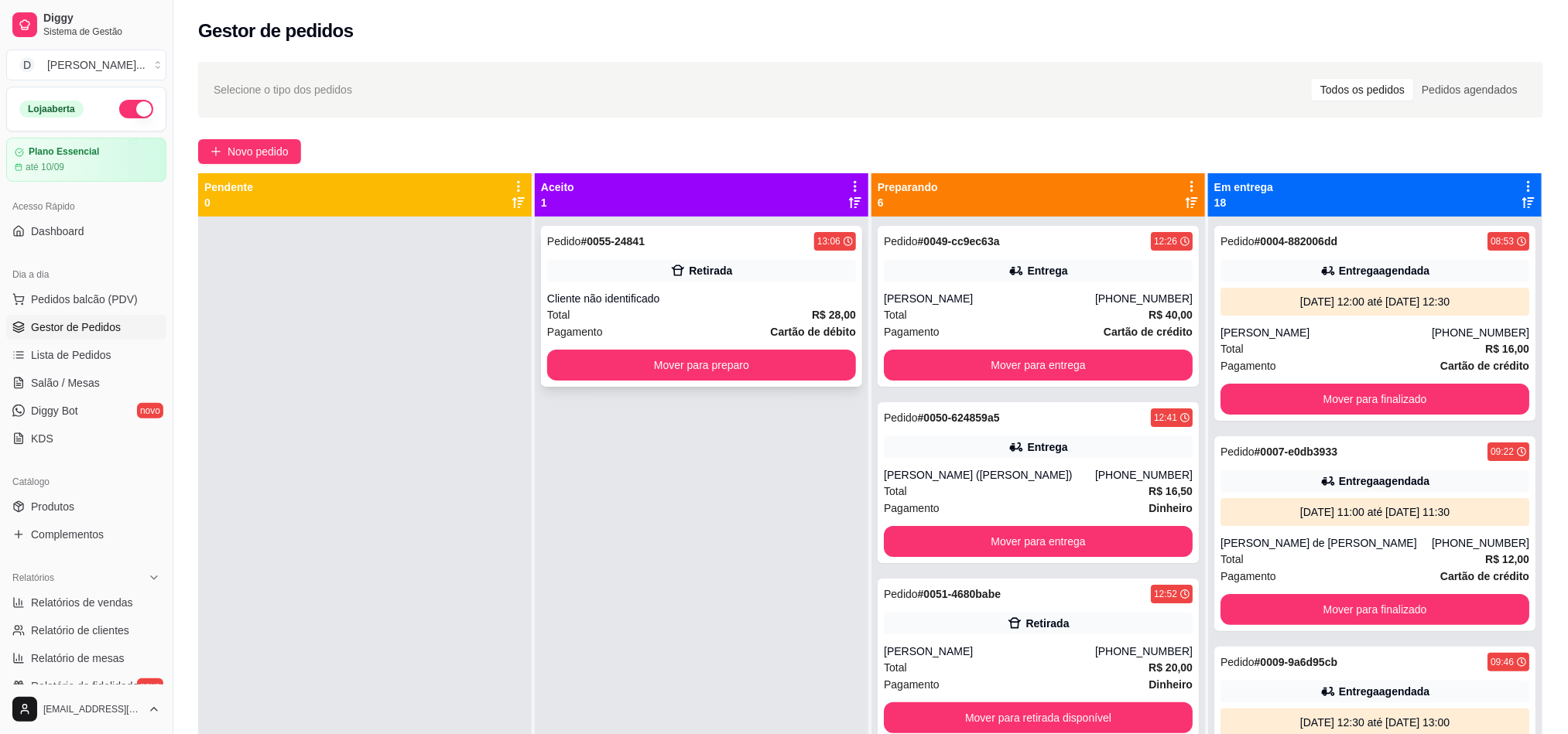
click at [721, 313] on div "Total R$ 28,00" at bounding box center [702, 315] width 309 height 17
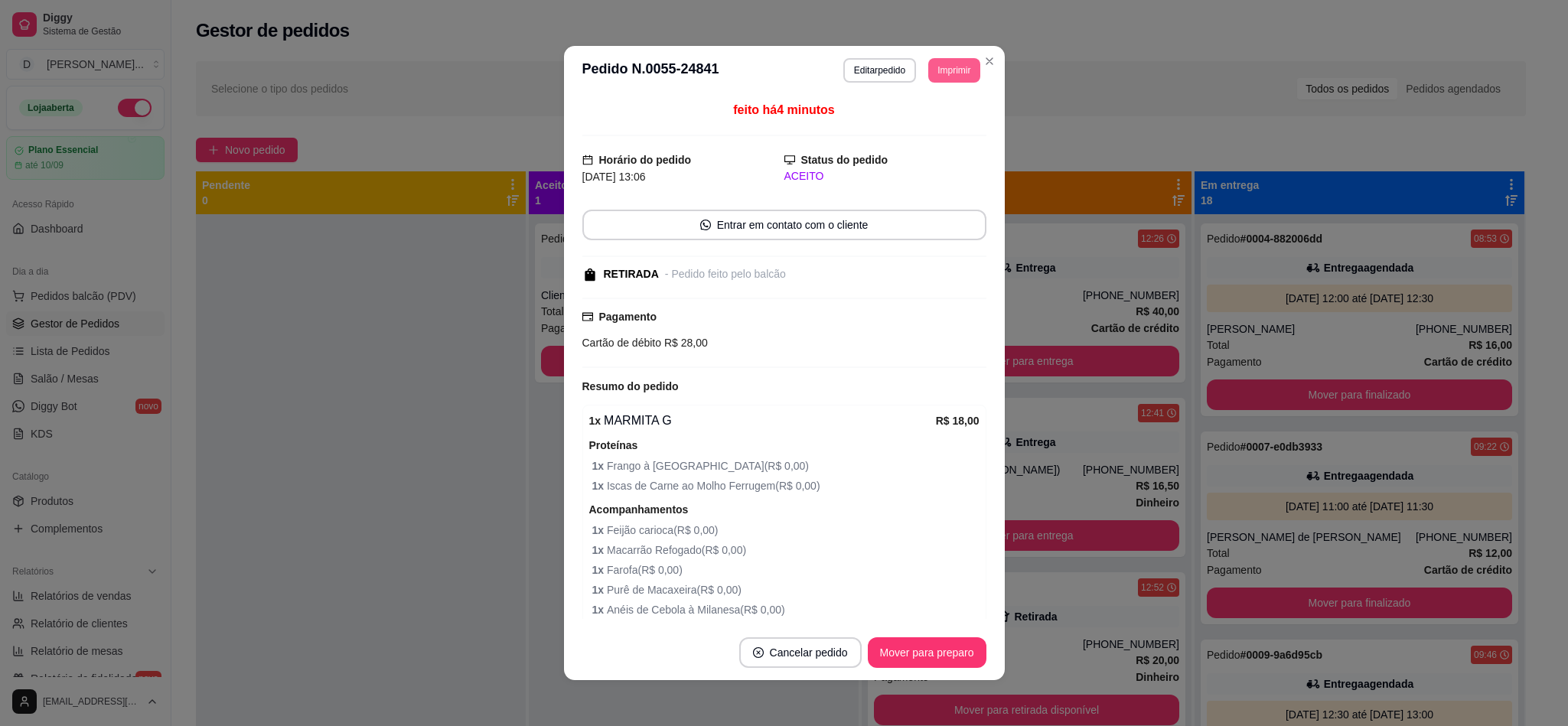
click at [928, 79] on button "Imprimir" at bounding box center [953, 70] width 52 height 24
click at [927, 122] on button "IMPRESSORA" at bounding box center [916, 124] width 111 height 24
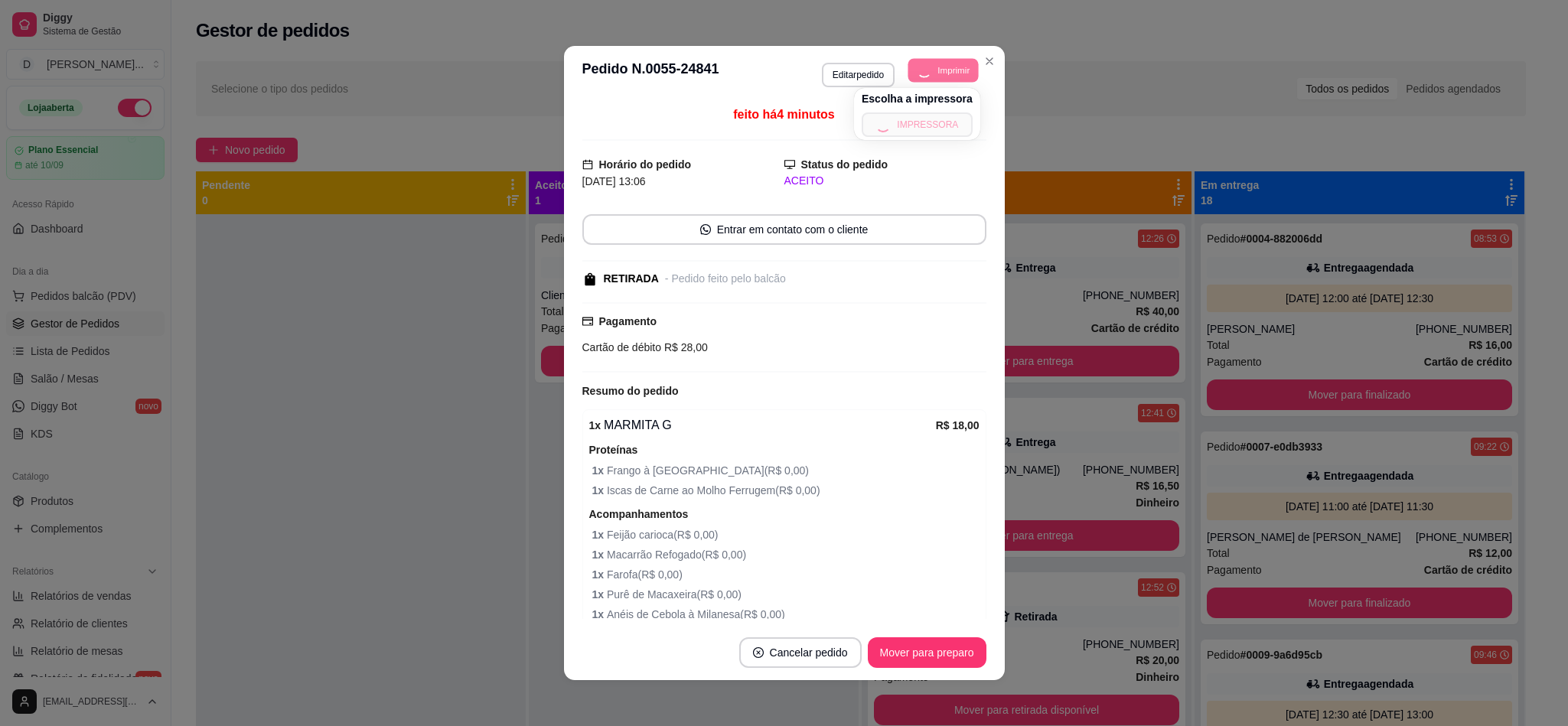
click at [941, 60] on button "Imprimir" at bounding box center [943, 70] width 70 height 24
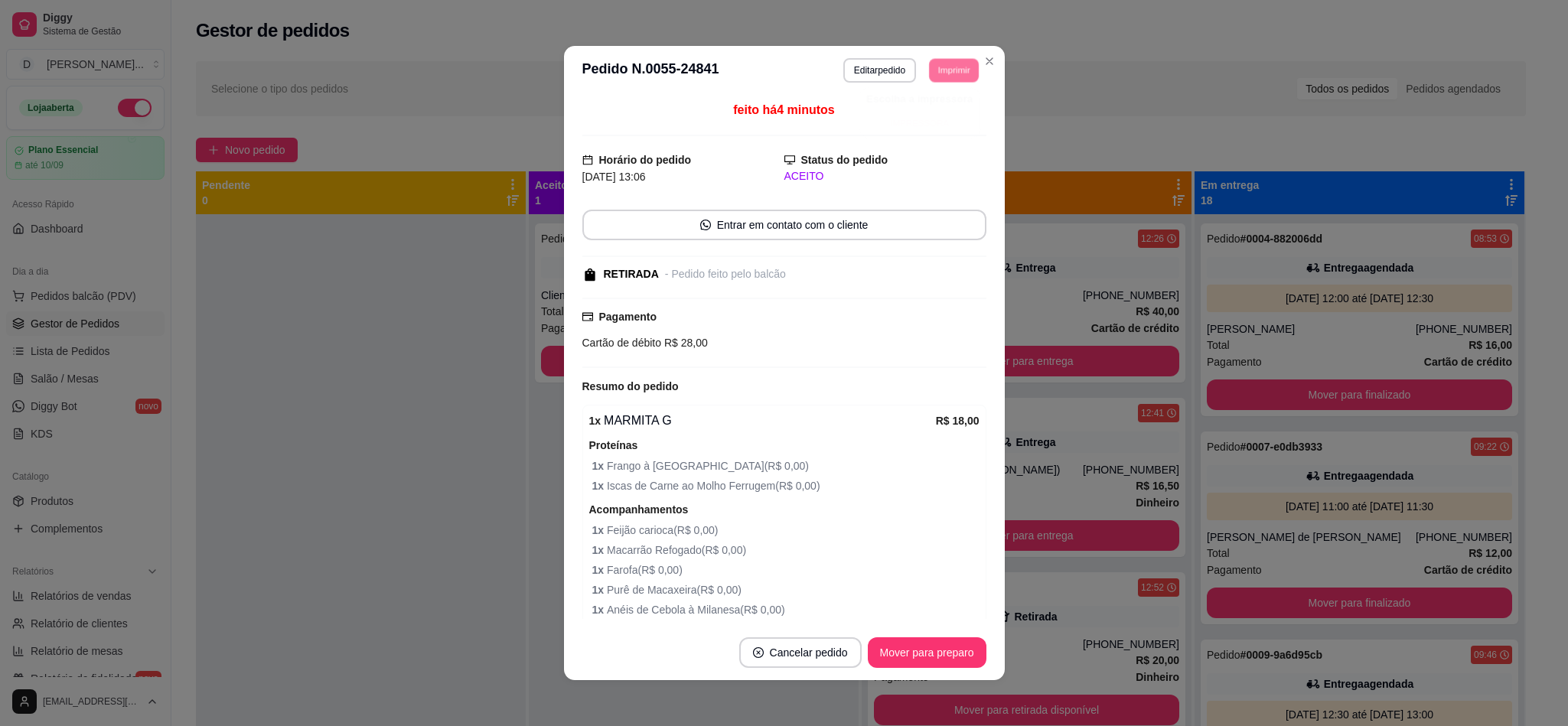
click at [933, 118] on button "IMPRESSORA" at bounding box center [920, 123] width 106 height 24
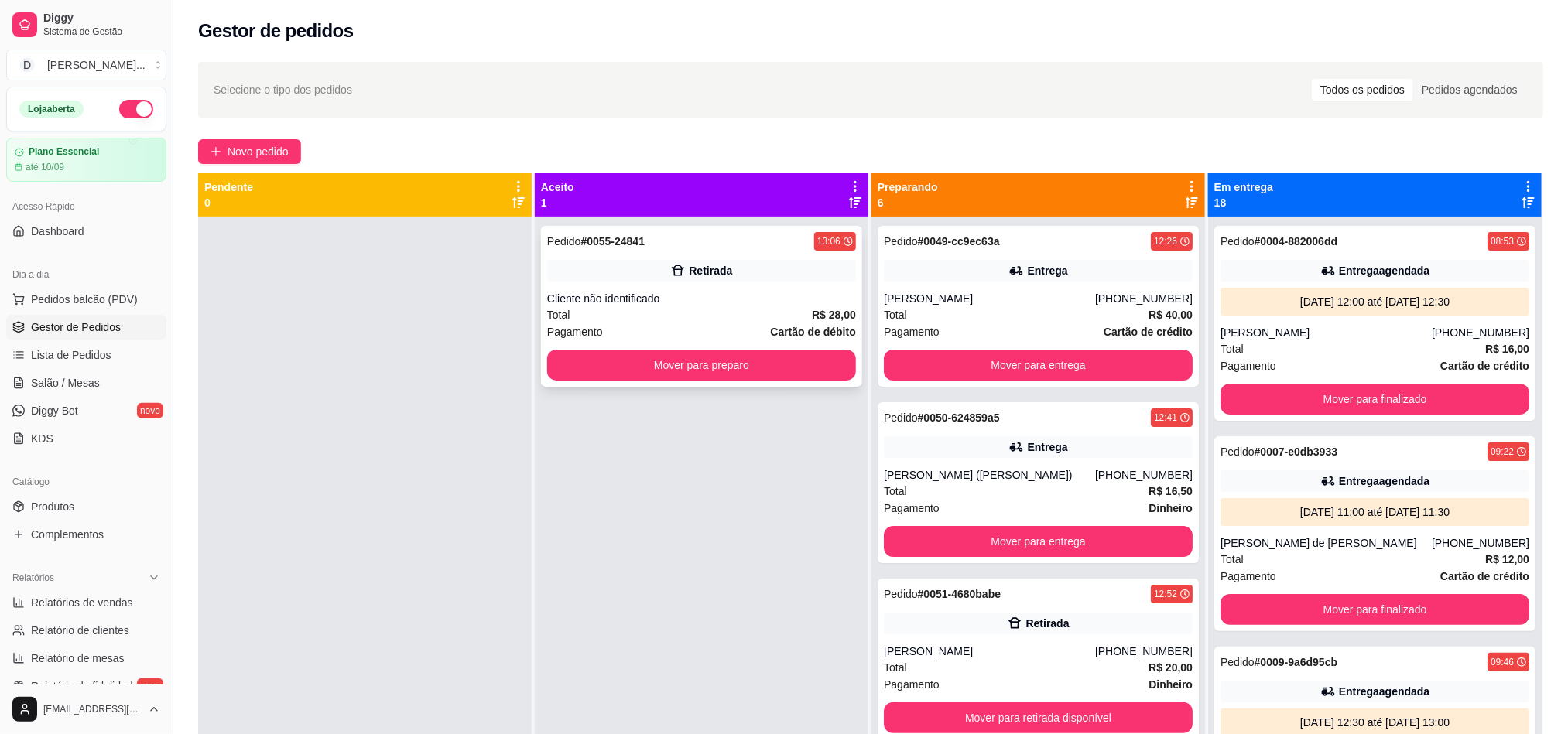
click at [601, 350] on button "Mover para preparo" at bounding box center [702, 365] width 309 height 31
click at [602, 351] on button "Mover para preparo" at bounding box center [701, 365] width 300 height 30
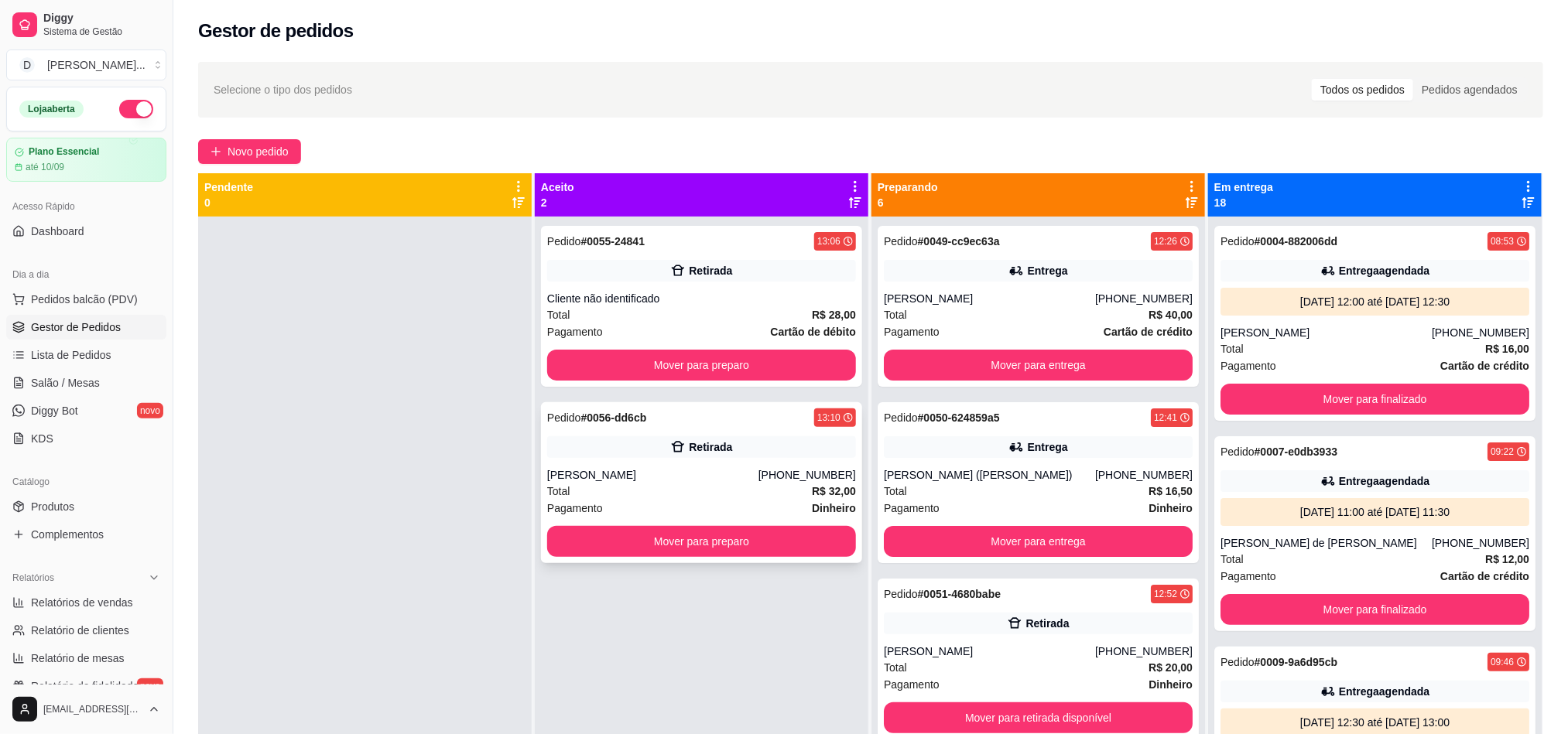
click at [655, 457] on div "Pedido # 0056-dd6cb 13:10 Retirada Eliane (84) 98628-4588 Total R$ 32,00 Pagame…" at bounding box center [701, 482] width 321 height 160
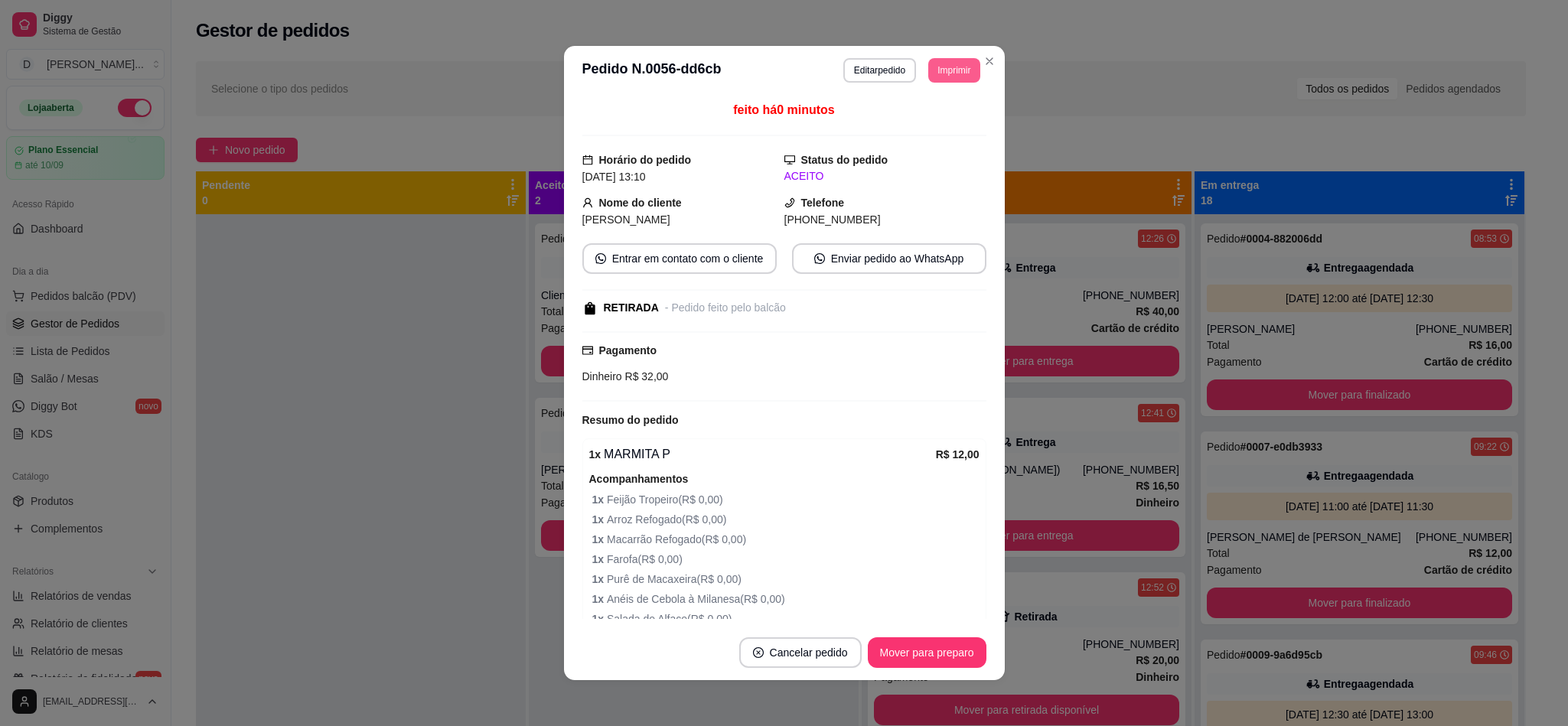
click at [928, 78] on button "Imprimir" at bounding box center [953, 70] width 52 height 24
click at [924, 124] on button "IMPRESSORA" at bounding box center [916, 124] width 107 height 24
click at [941, 78] on button "Imprimir" at bounding box center [953, 70] width 52 height 24
click at [936, 125] on button "IMPRESSORA" at bounding box center [916, 124] width 111 height 24
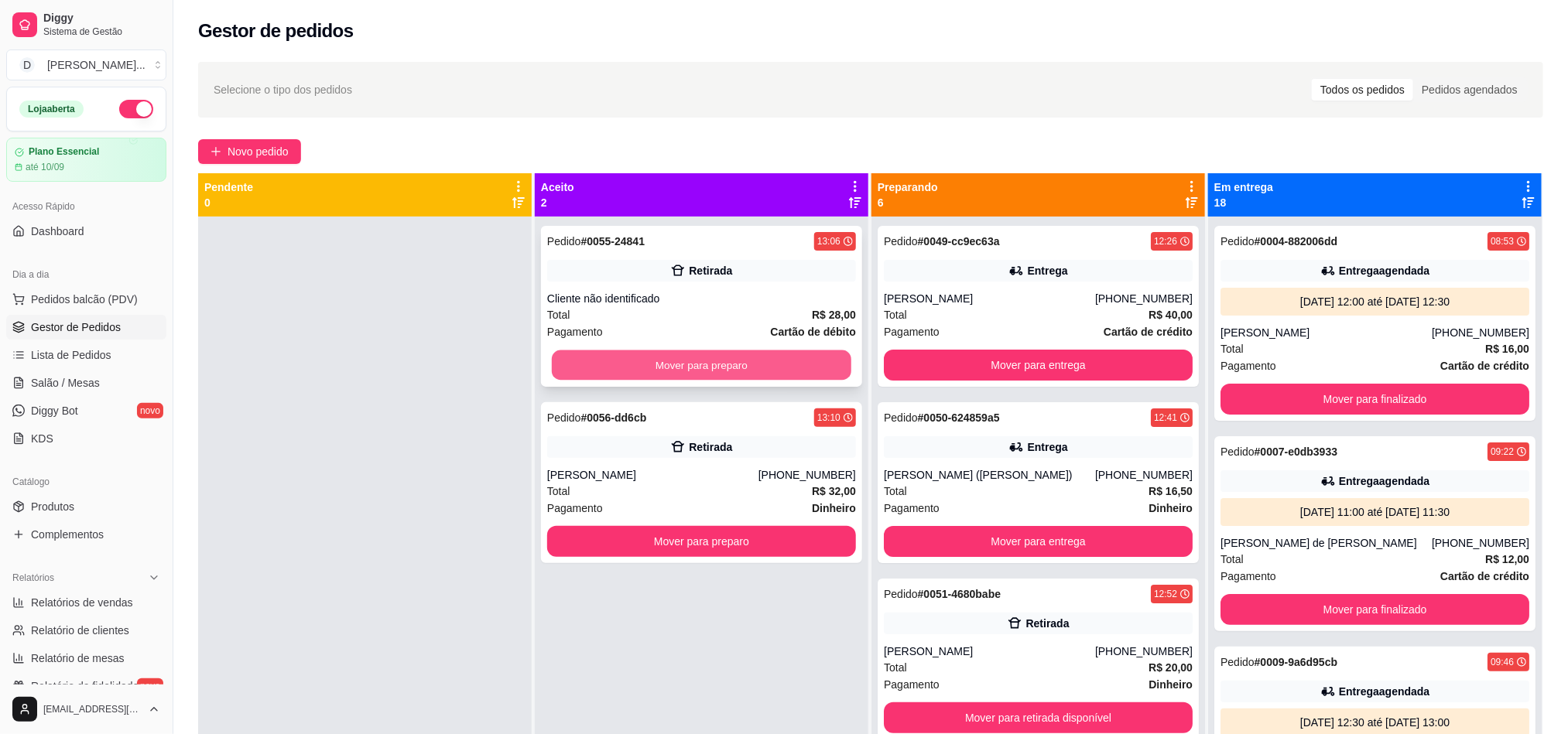
click at [585, 369] on button "Mover para preparo" at bounding box center [701, 365] width 300 height 30
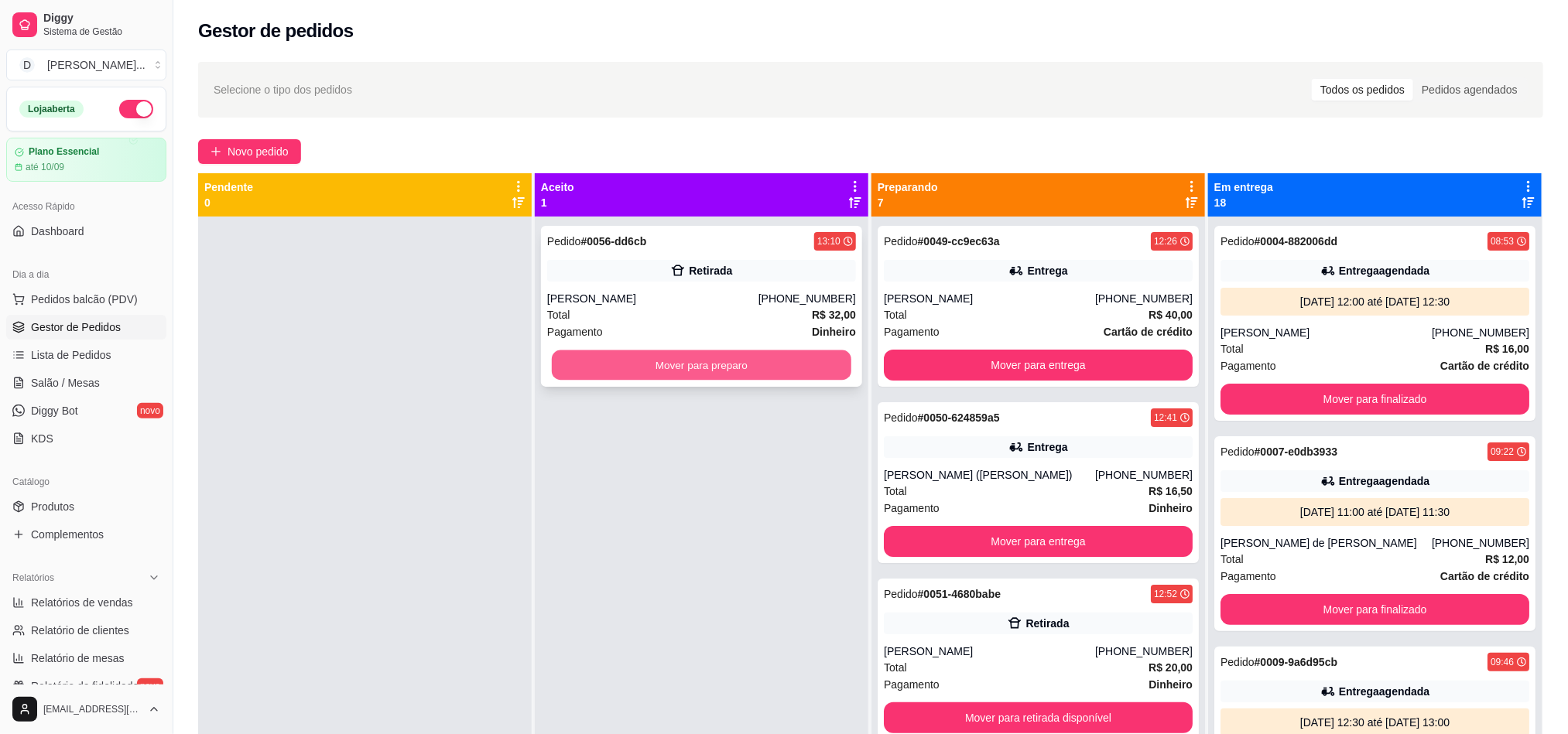
click at [640, 367] on button "Mover para preparo" at bounding box center [701, 365] width 300 height 30
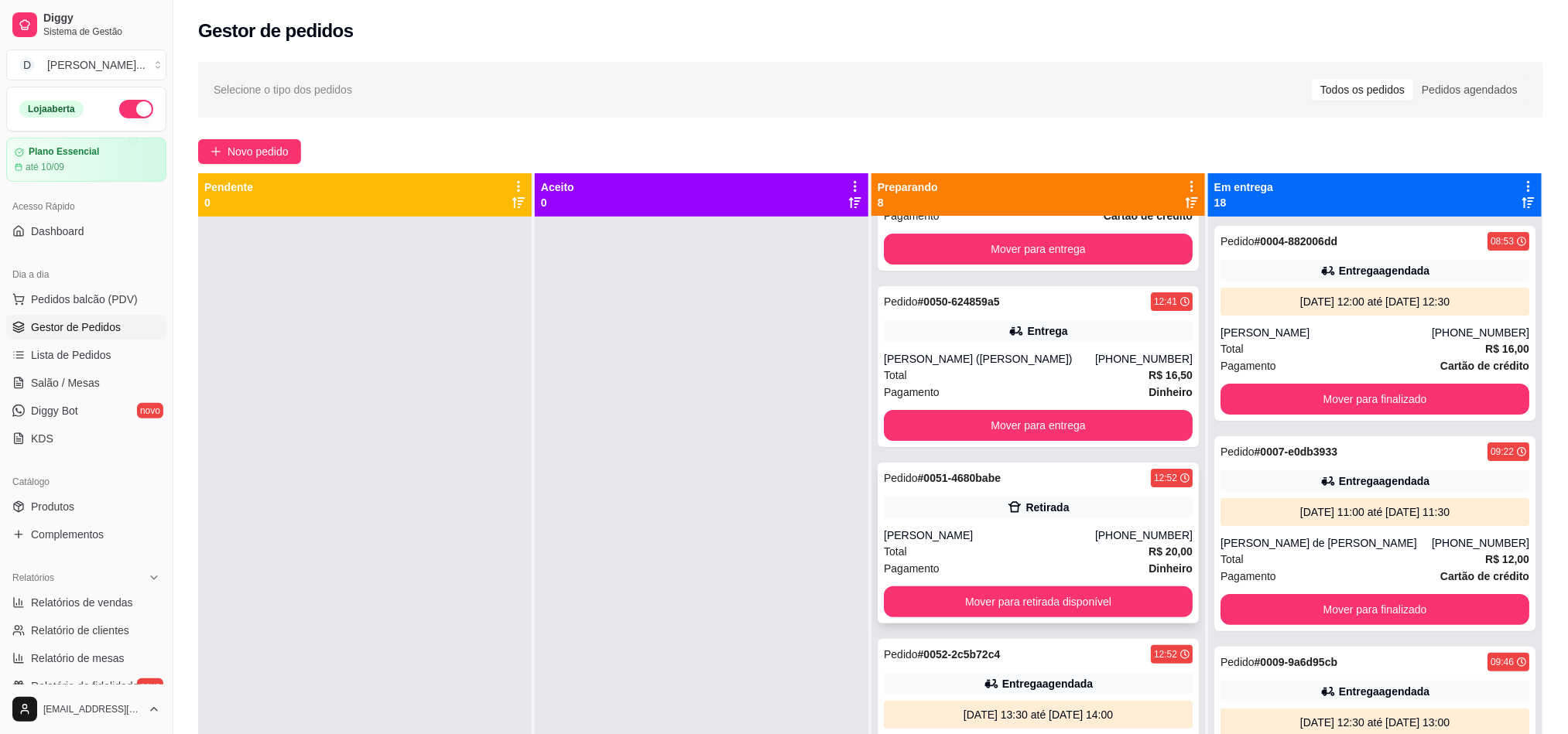
scroll to position [232, 0]
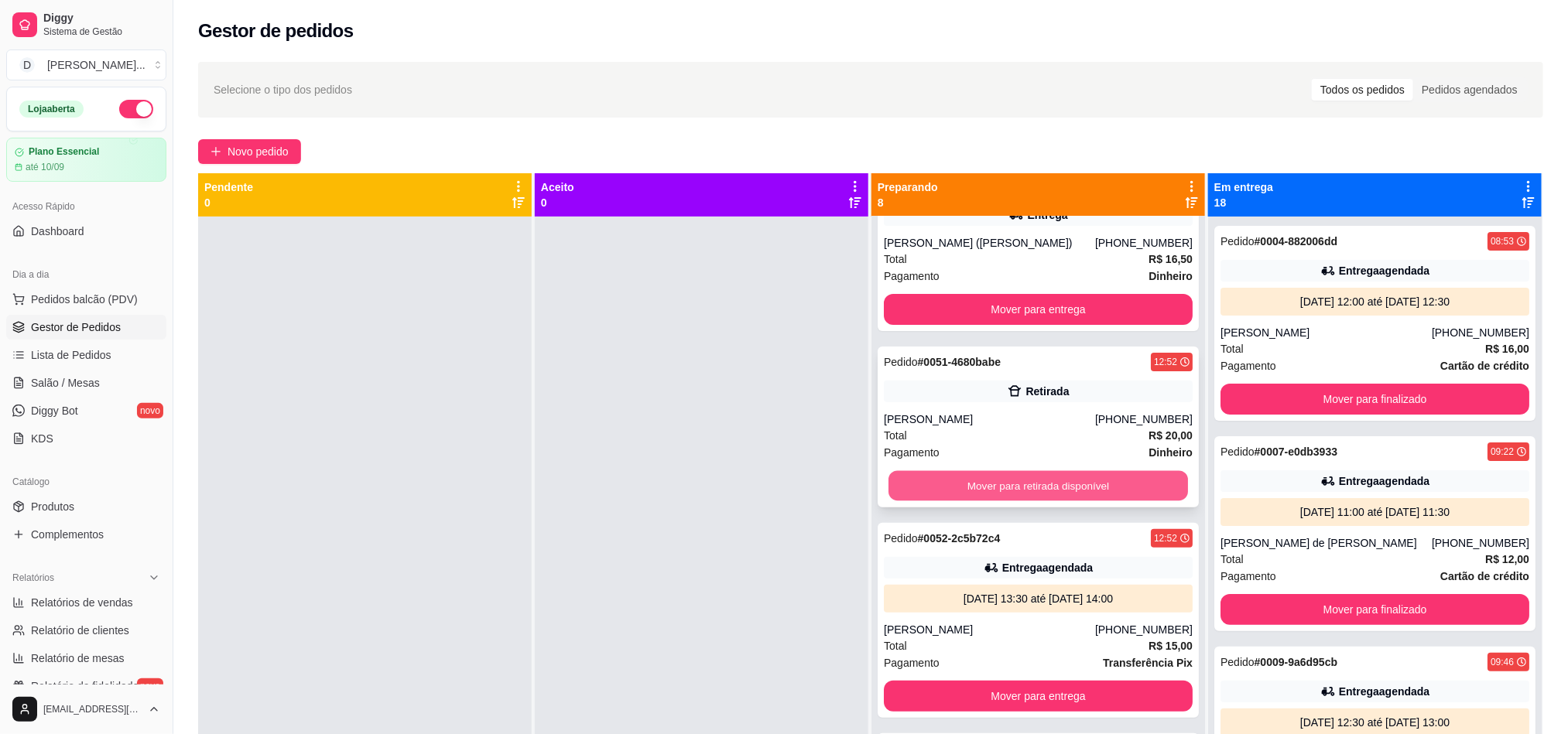
click at [1029, 481] on button "Mover para retirada disponível" at bounding box center [1038, 486] width 300 height 30
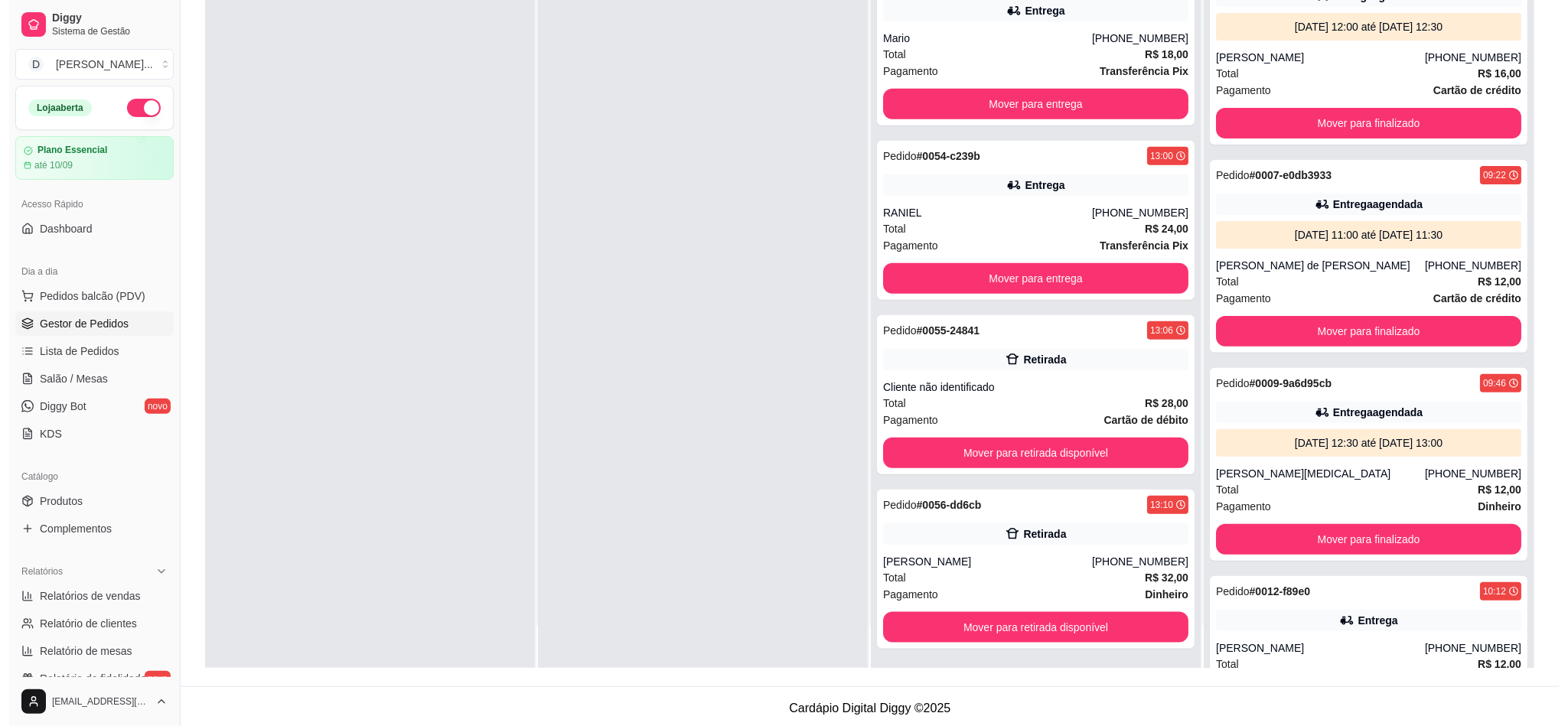
scroll to position [234, 0]
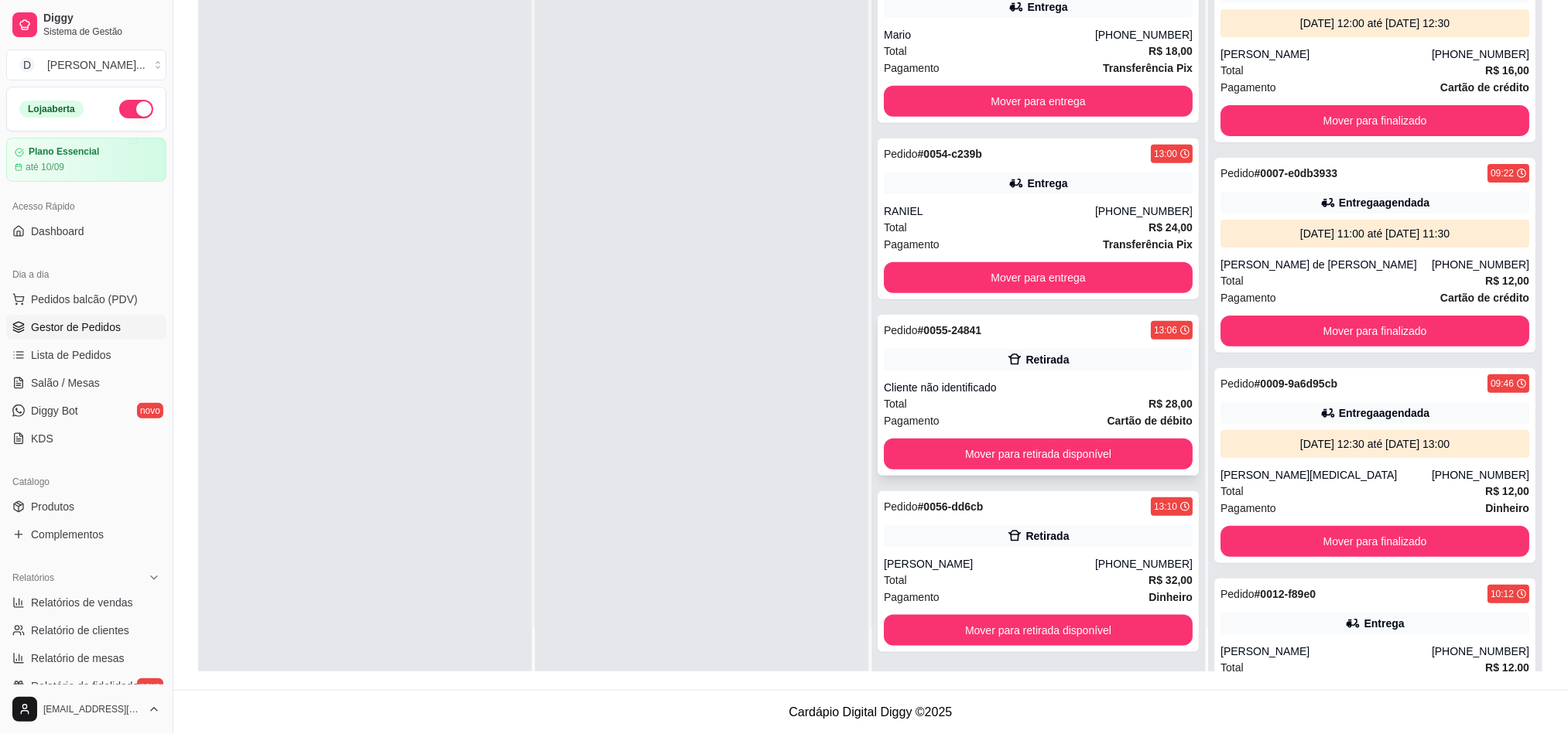
click at [655, 499] on div "Pendente 0 Aceito 0 Preparando 7 Pedido # 0049-cc9ec63a 12:26 Entrega Pedro (84…" at bounding box center [870, 305] width 1345 height 734
click at [884, 405] on span "Total" at bounding box center [895, 404] width 23 height 17
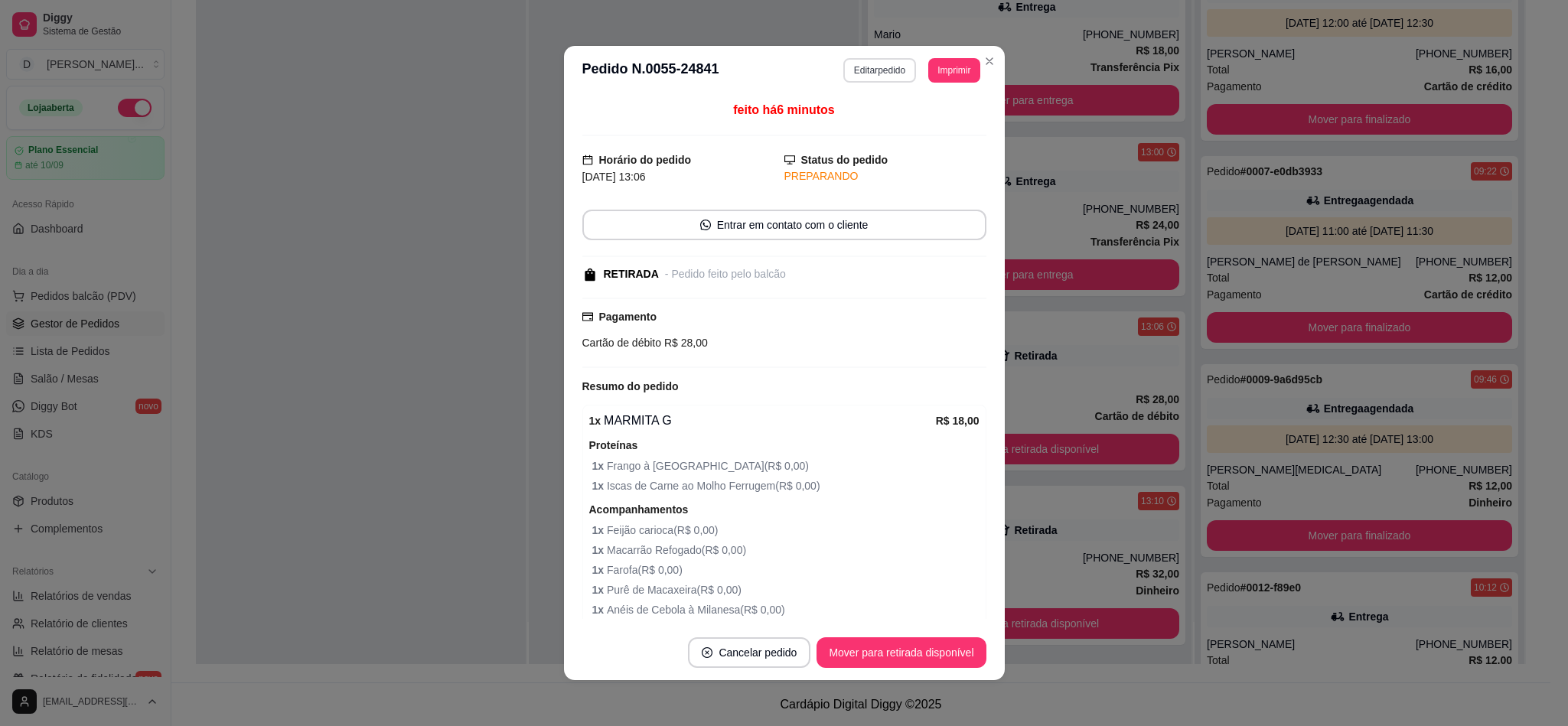
click at [855, 72] on button "Editar pedido" at bounding box center [880, 70] width 73 height 24
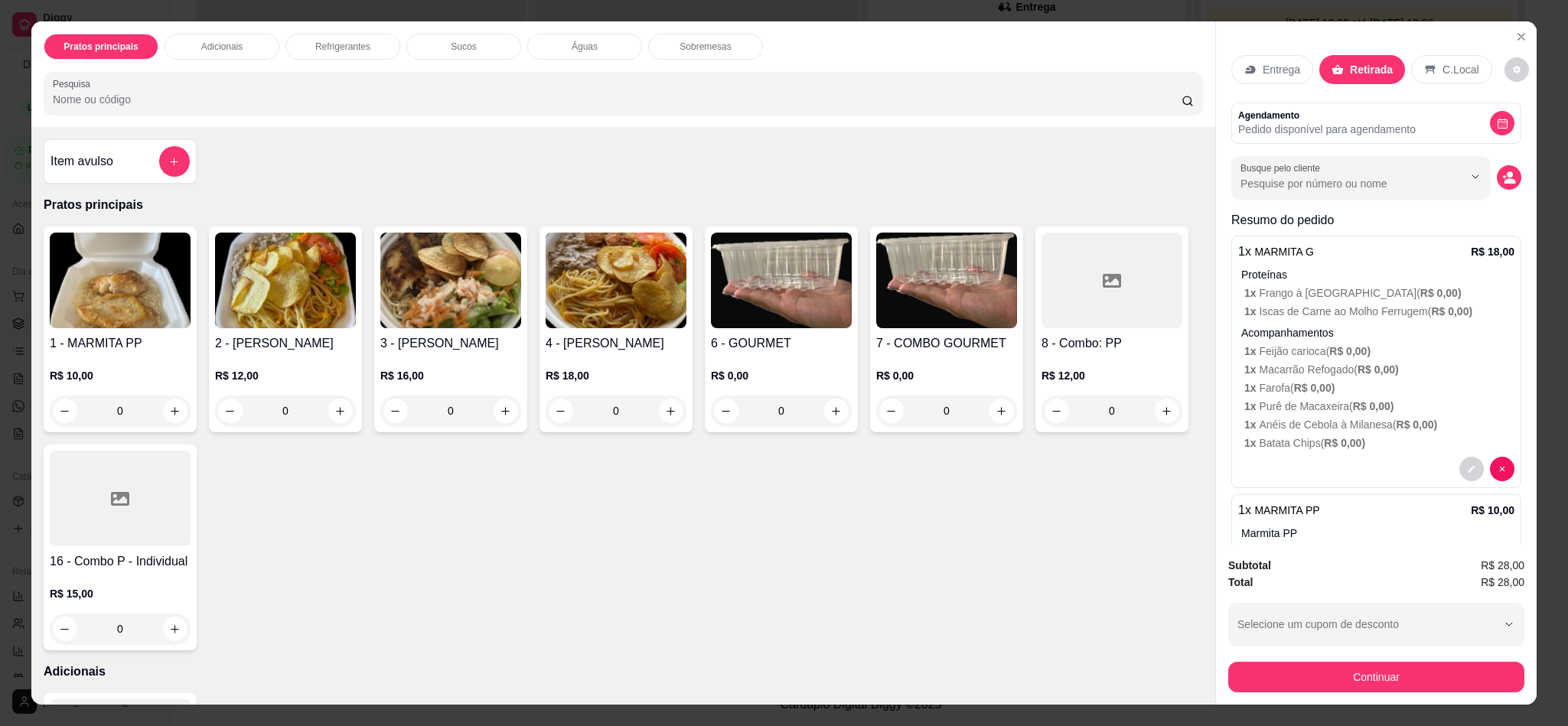
click at [1492, 80] on div "Entrega Retirada C.Local" at bounding box center [1375, 69] width 290 height 53
click at [1495, 81] on div "Entrega Retirada C.Local Agendamento Pedido disponível para agendamento Busque …" at bounding box center [1376, 282] width 321 height 523
click at [1529, 129] on span "Automatic updates" at bounding box center [1533, 133] width 12 height 12
click at [1521, 133] on input "Automatic updates" at bounding box center [1516, 138] width 10 height 10
checkbox input "false"
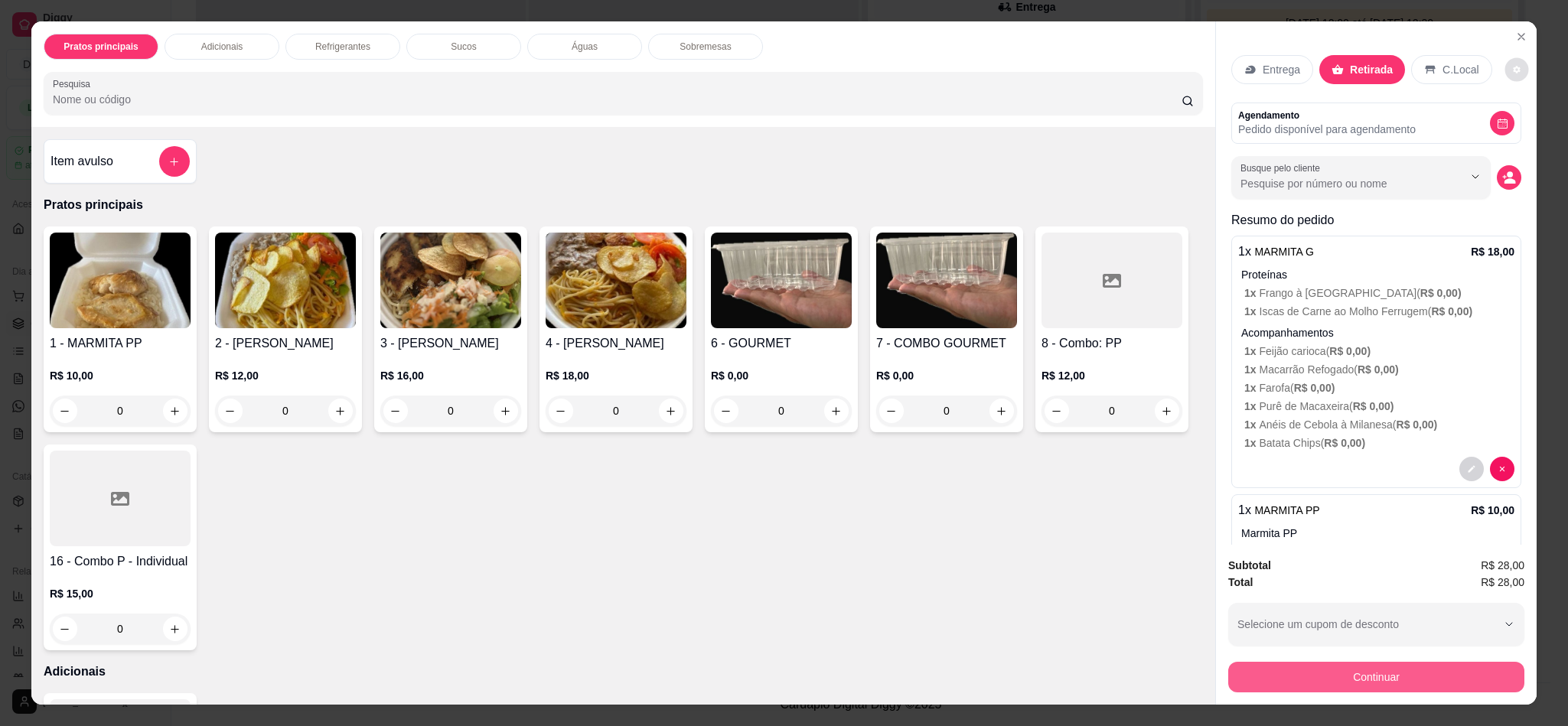
click at [1322, 680] on button "Continuar" at bounding box center [1375, 677] width 296 height 30
click at [1396, 673] on button "Continuar" at bounding box center [1376, 676] width 287 height 30
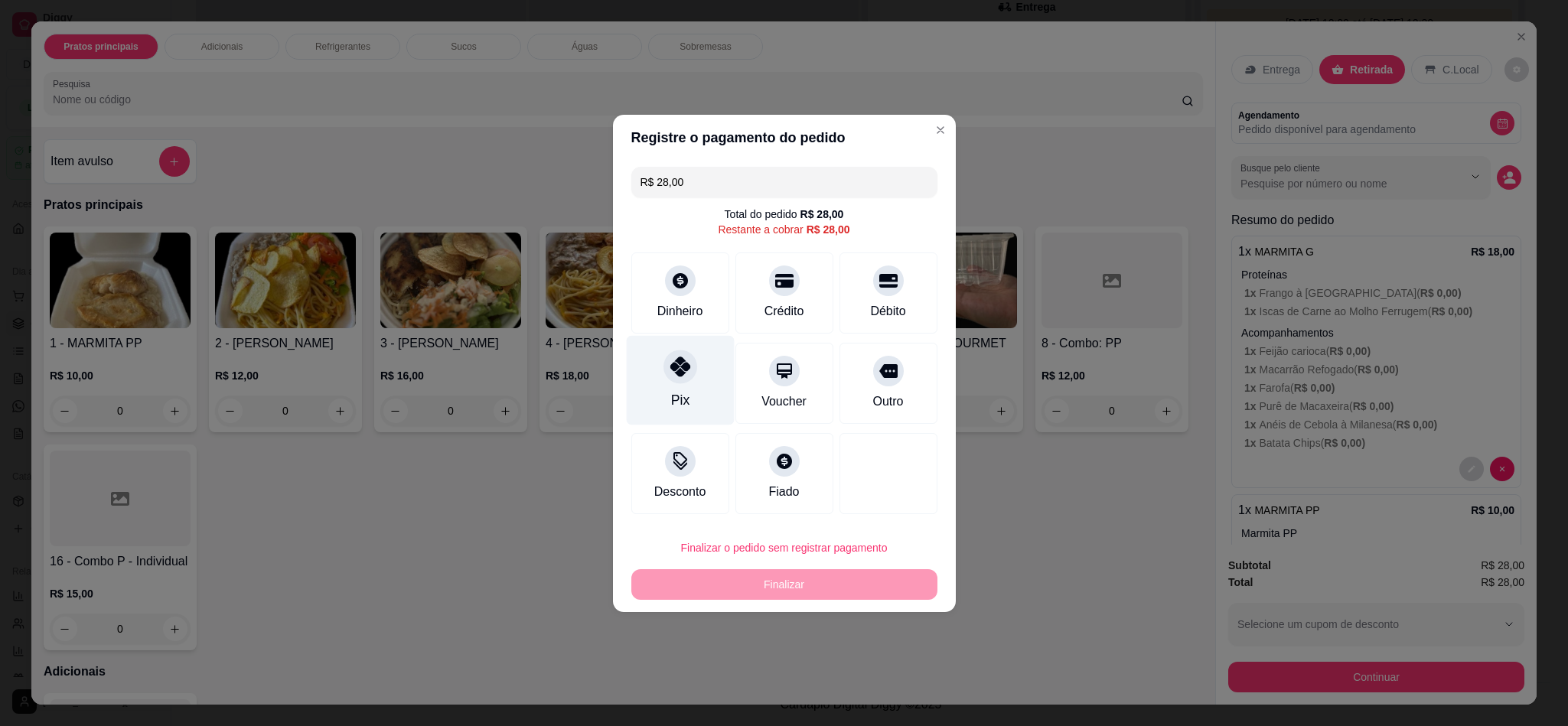
click at [681, 379] on div at bounding box center [681, 366] width 34 height 34
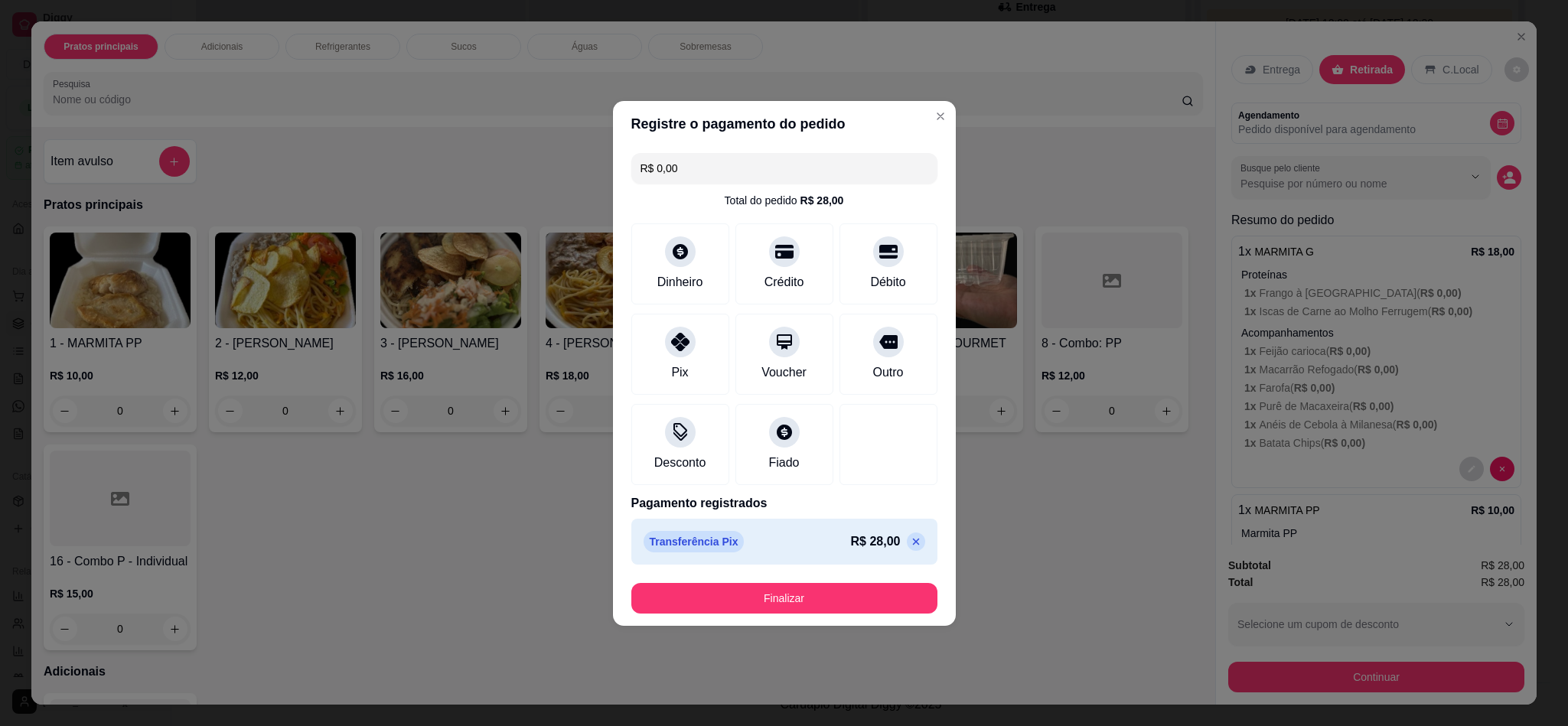
click at [795, 588] on button "Finalizar" at bounding box center [784, 599] width 306 height 30
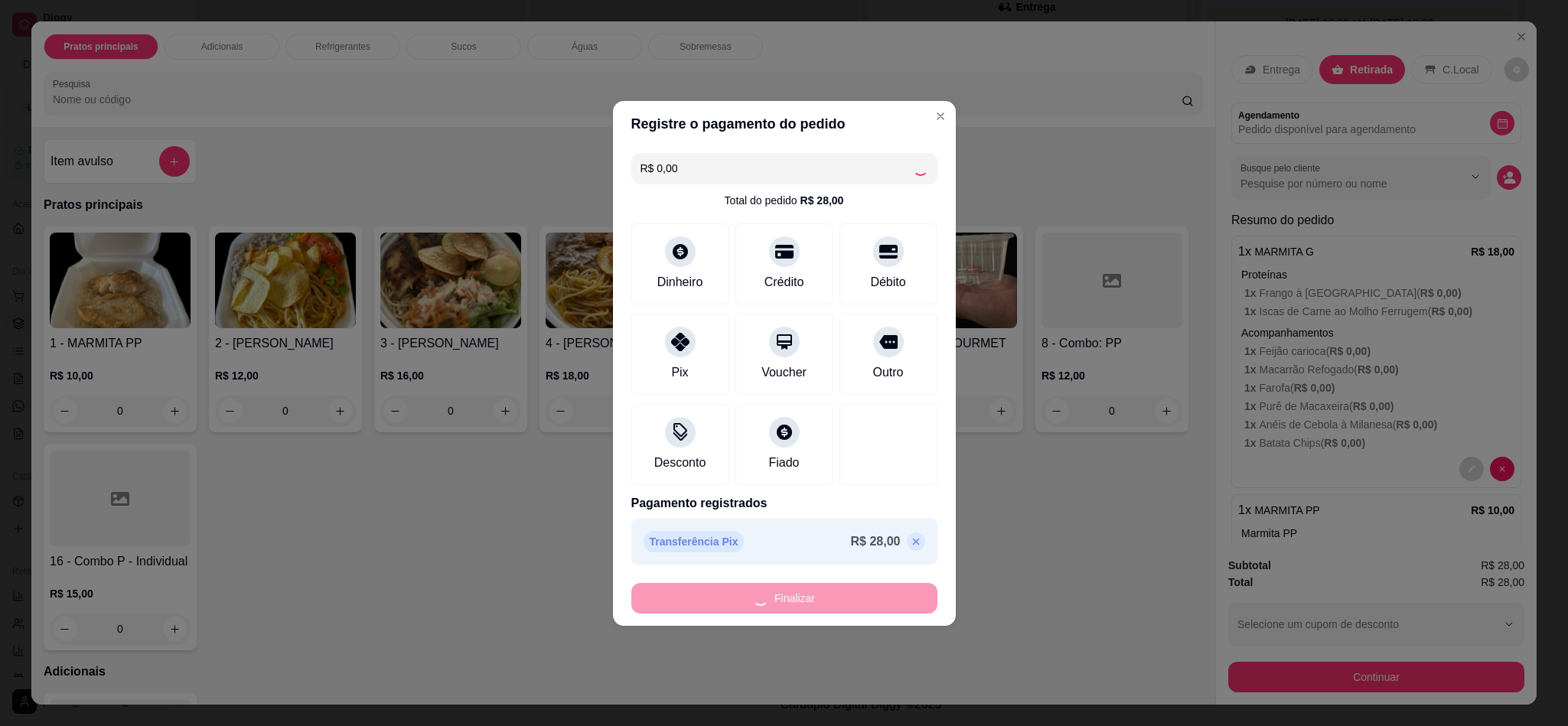
type input "-R$ 28,00"
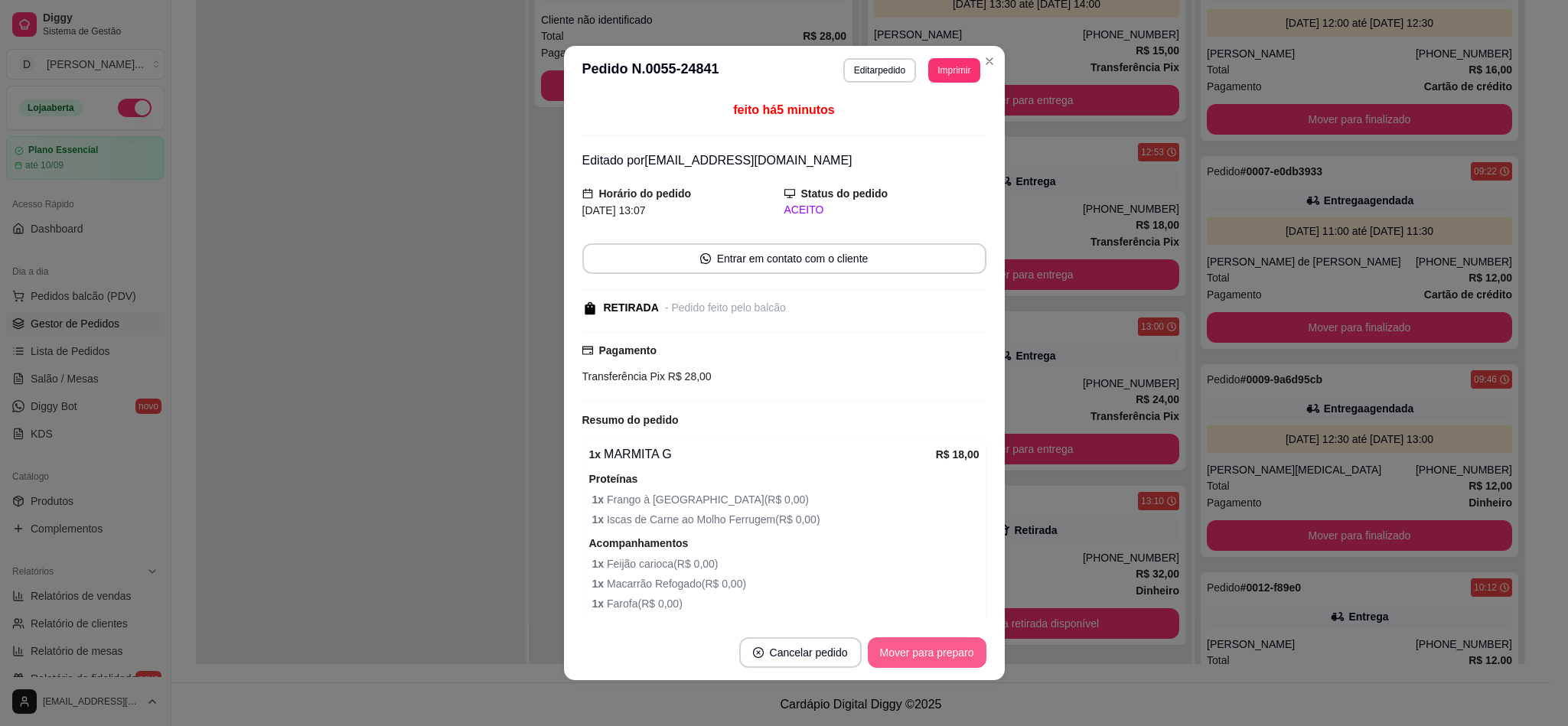
click at [927, 653] on button "Mover para preparo" at bounding box center [927, 653] width 118 height 30
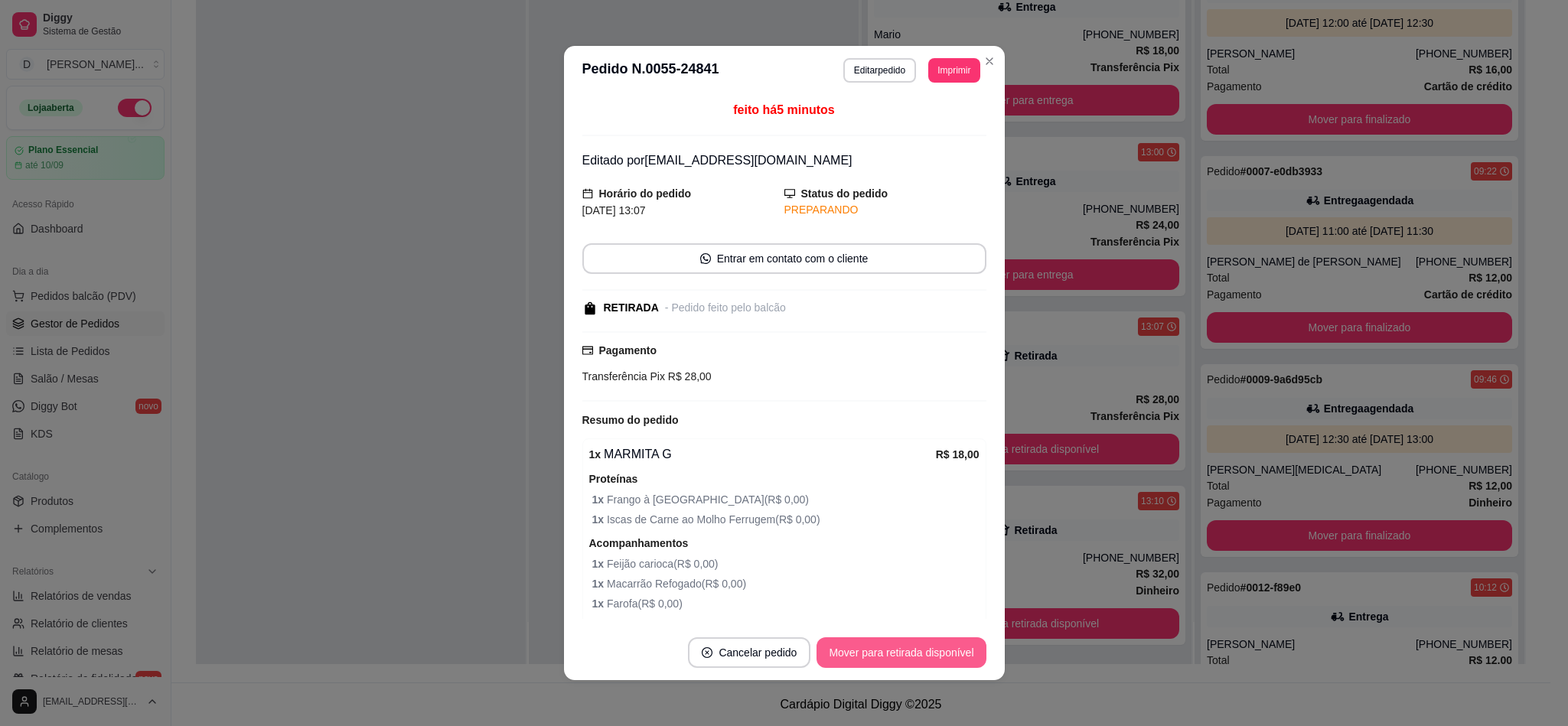
click at [927, 653] on button "Mover para retirada disponível" at bounding box center [901, 653] width 169 height 30
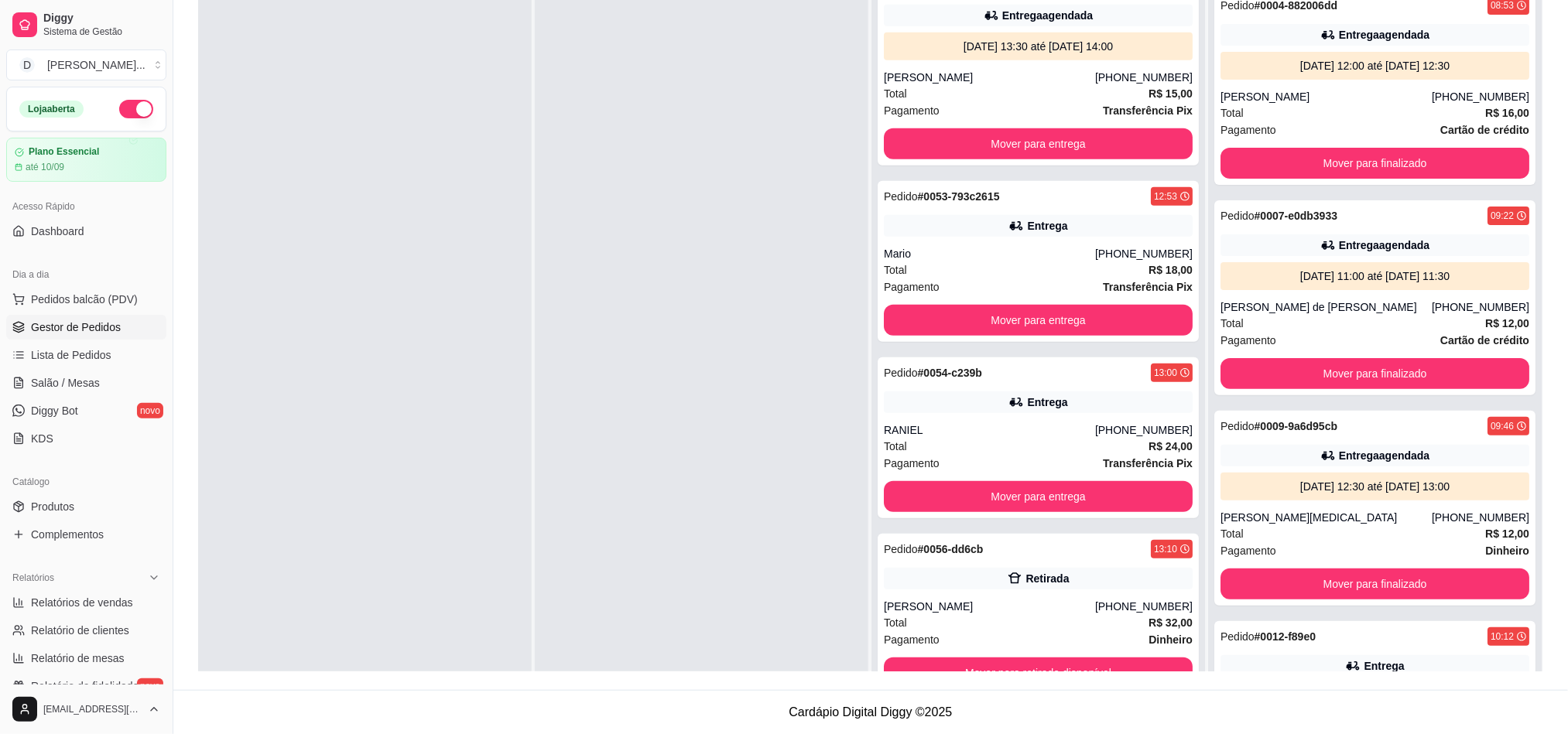
scroll to position [0, 0]
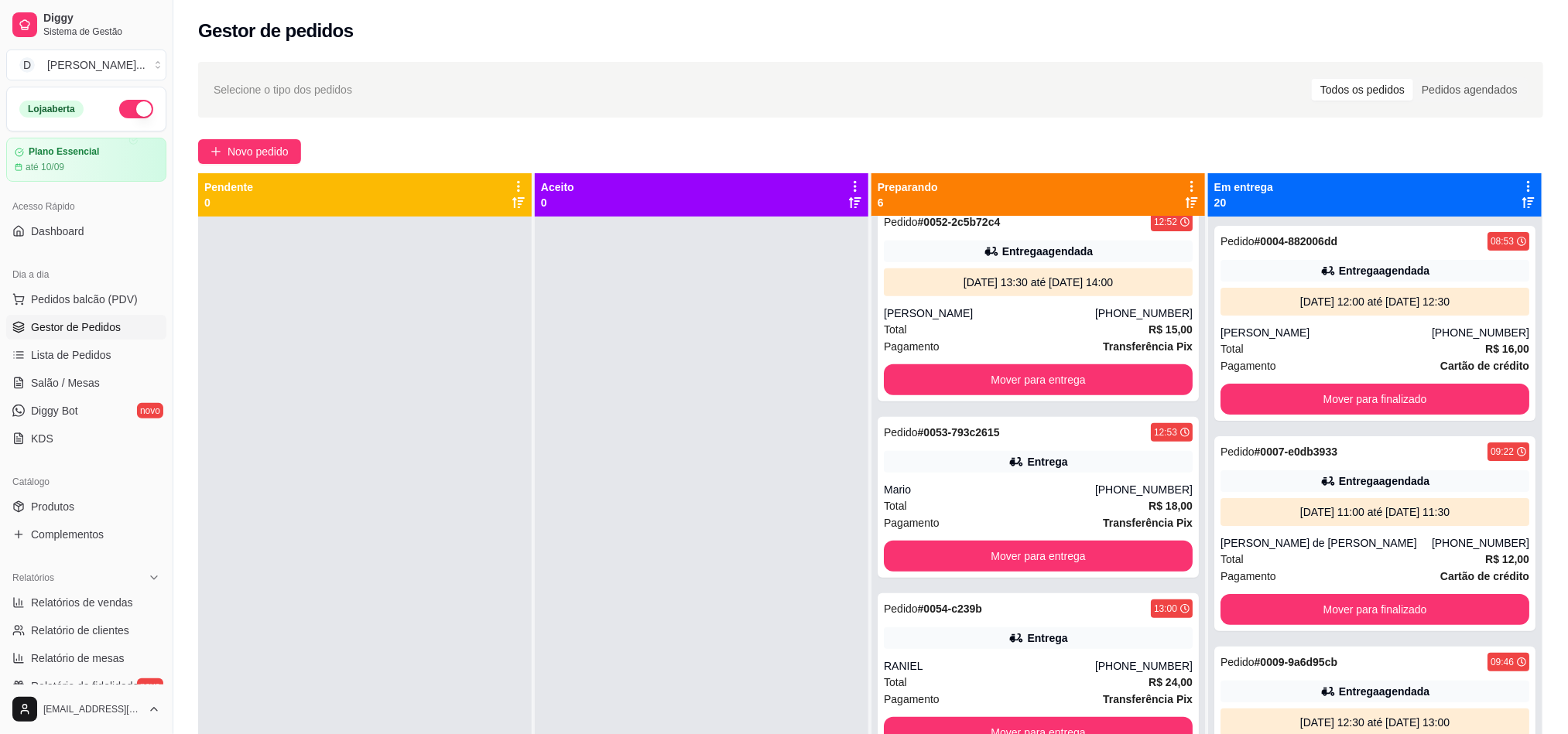
click at [247, 135] on div "Selecione o tipo dos pedidos Todos os pedidos Pedidos agendados Novo pedido Pen…" at bounding box center [870, 489] width 1395 height 873
click at [246, 144] on span "Novo pedido" at bounding box center [258, 152] width 61 height 17
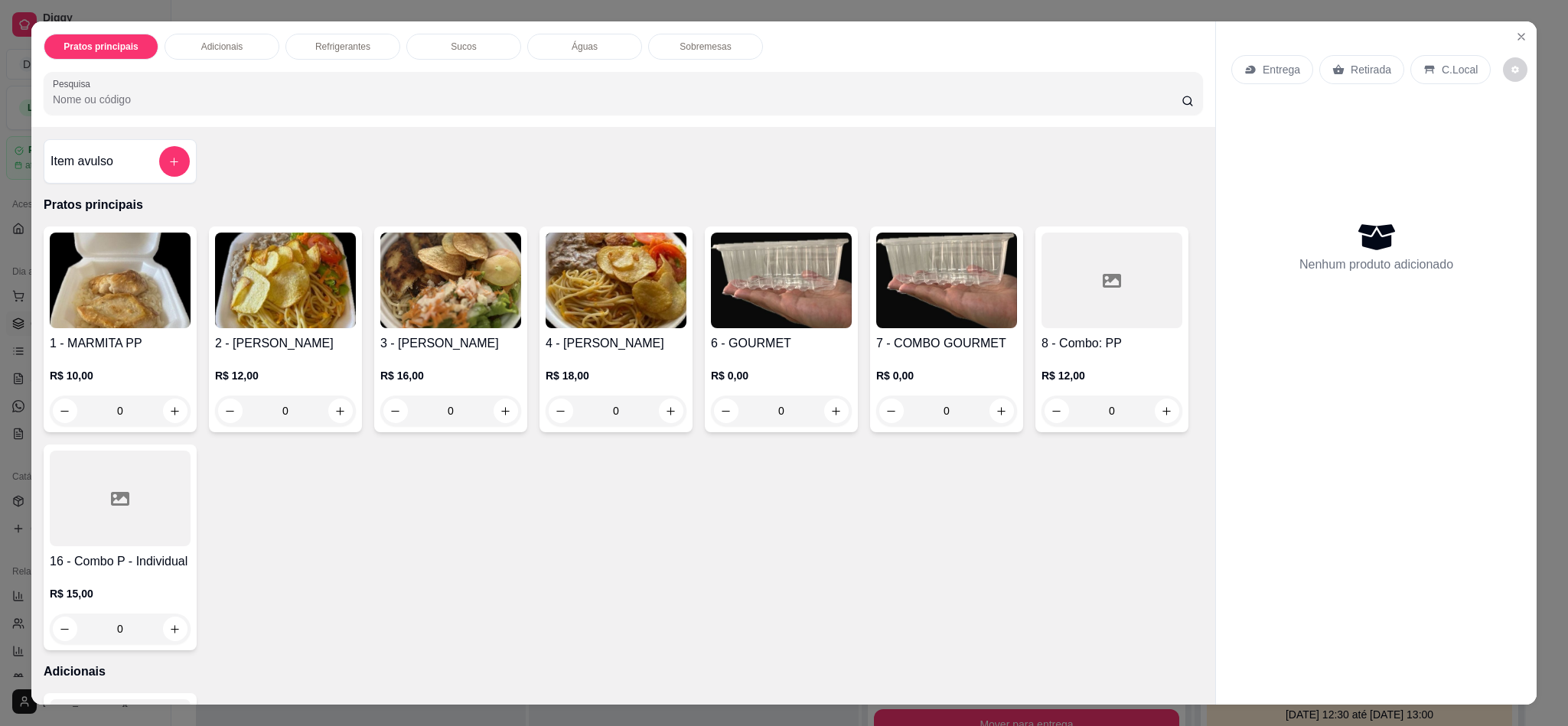
click at [1512, 69] on icon "decrease-product-quantity" at bounding box center [1516, 70] width 8 height 8
click at [1520, 131] on span "Automatic updates" at bounding box center [1522, 132] width 15 height 12
click at [1520, 132] on input "Automatic updates" at bounding box center [1516, 137] width 10 height 10
checkbox input "true"
click at [1515, 42] on icon "Close" at bounding box center [1521, 36] width 12 height 12
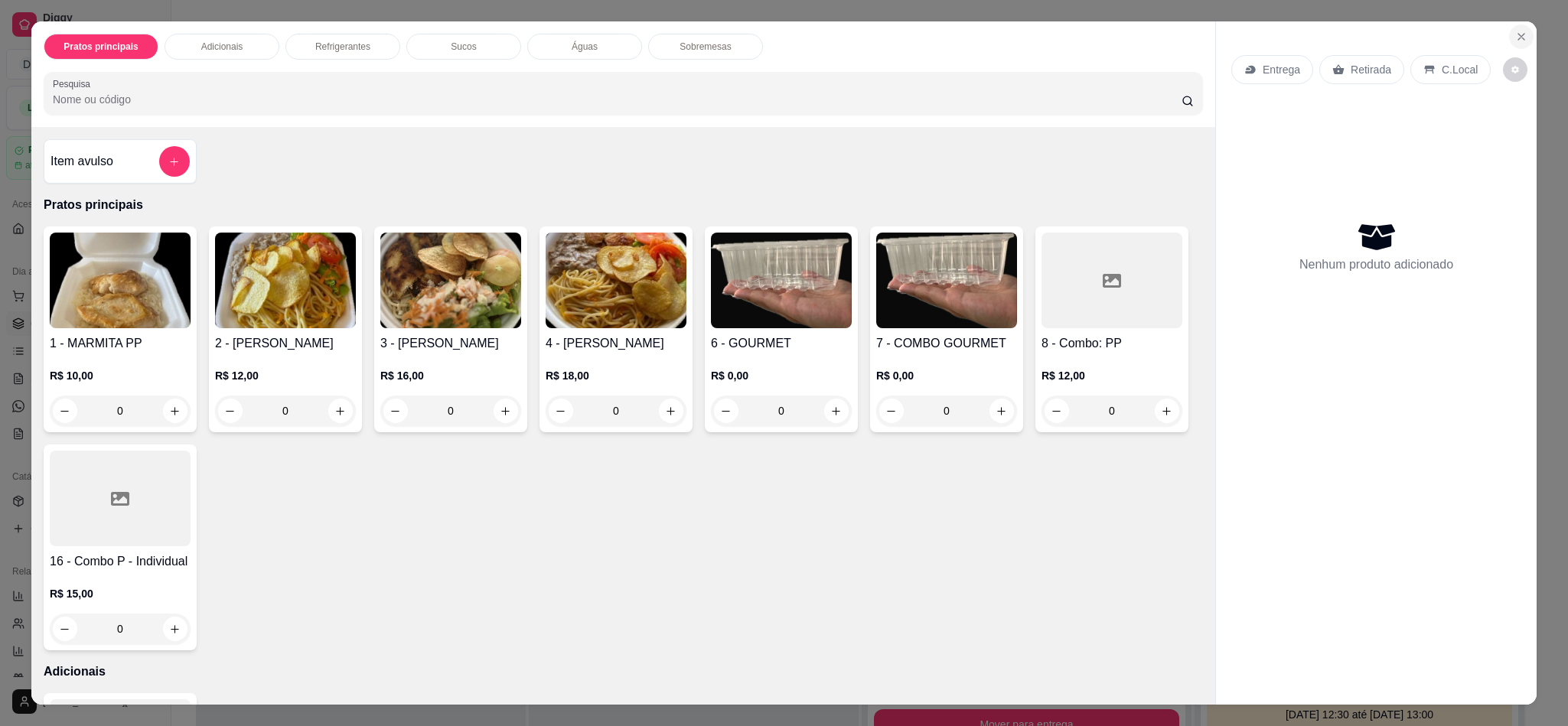
click at [1515, 39] on icon "Close" at bounding box center [1521, 36] width 12 height 12
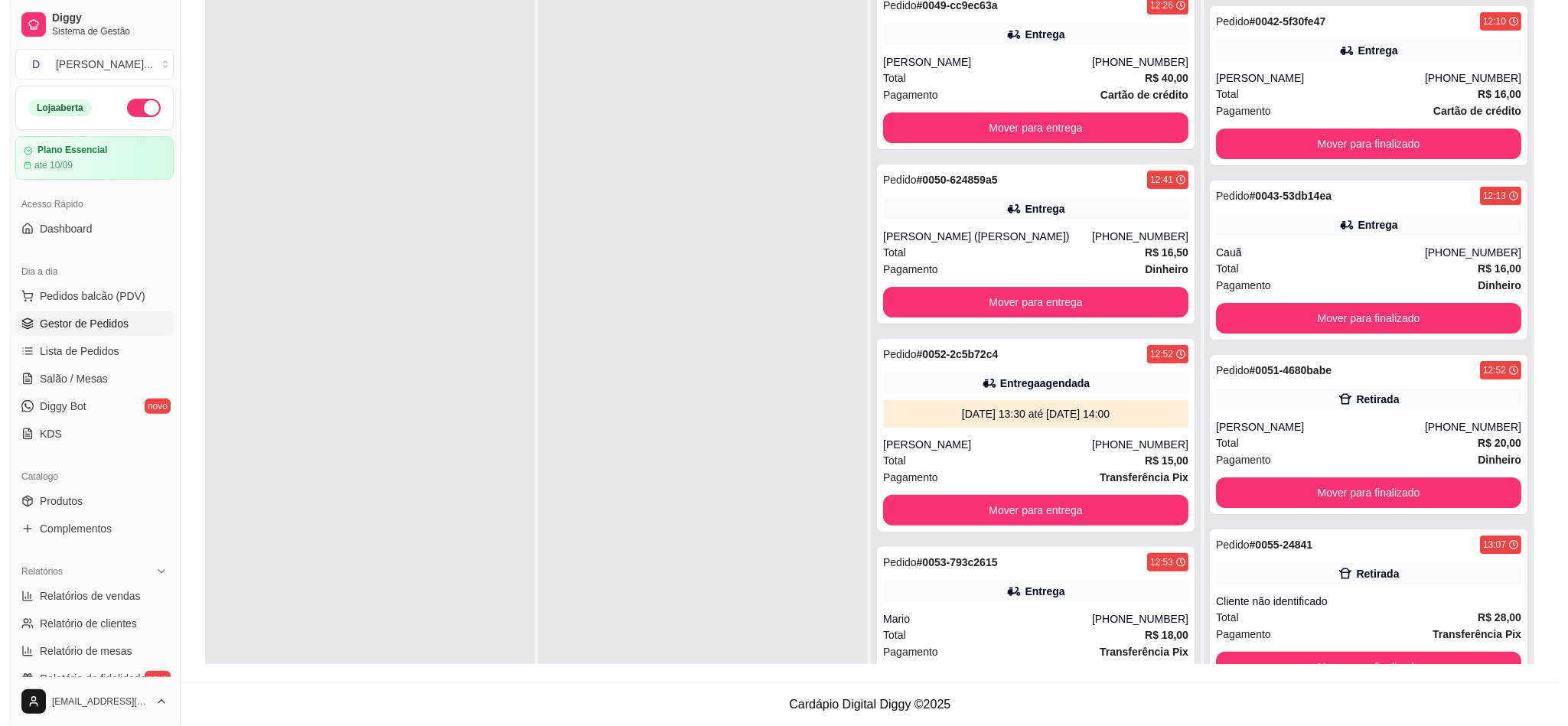
scroll to position [119, 0]
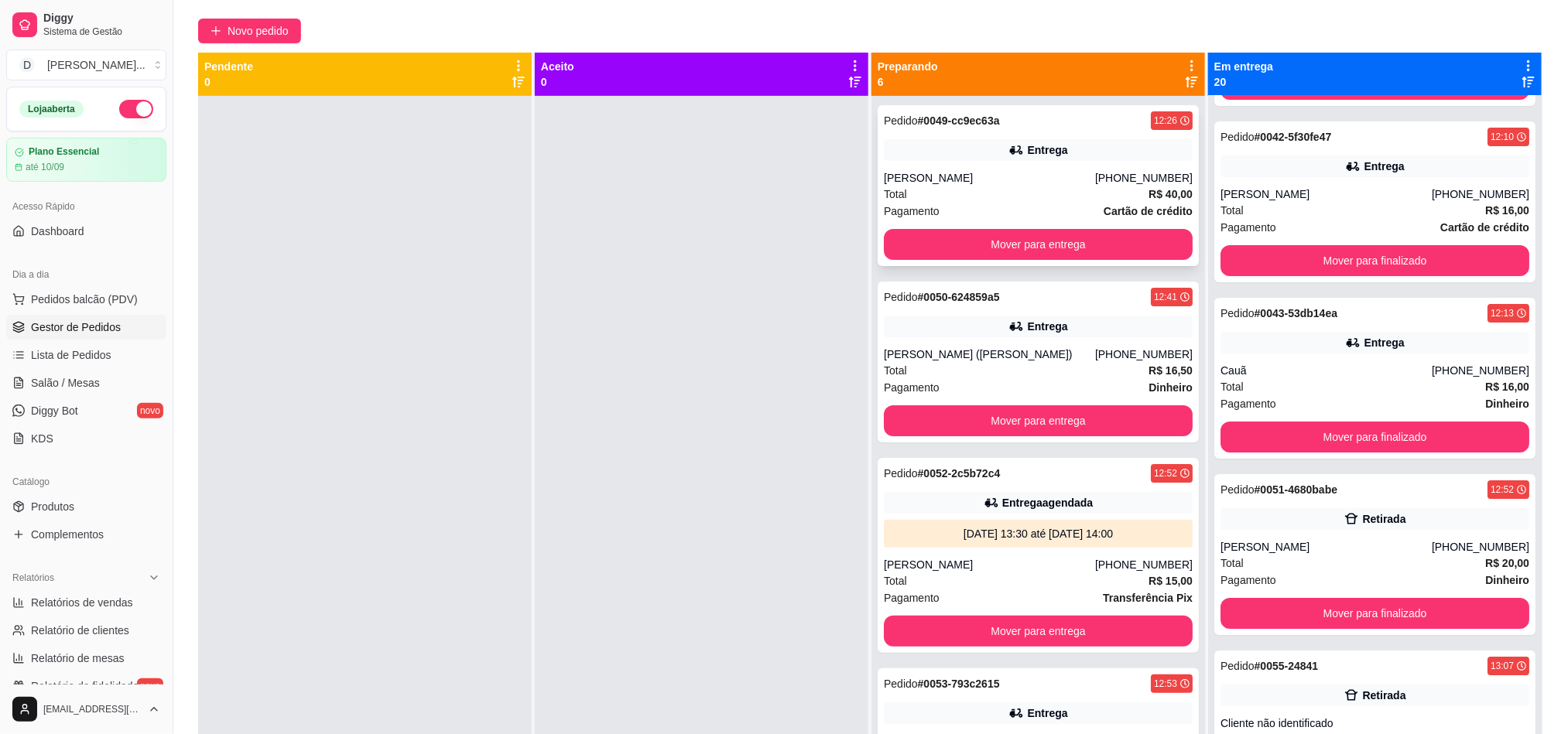
click at [963, 184] on div "[PERSON_NAME]" at bounding box center [989, 178] width 211 height 15
click at [975, 418] on button "Mover para entrega" at bounding box center [1039, 421] width 309 height 31
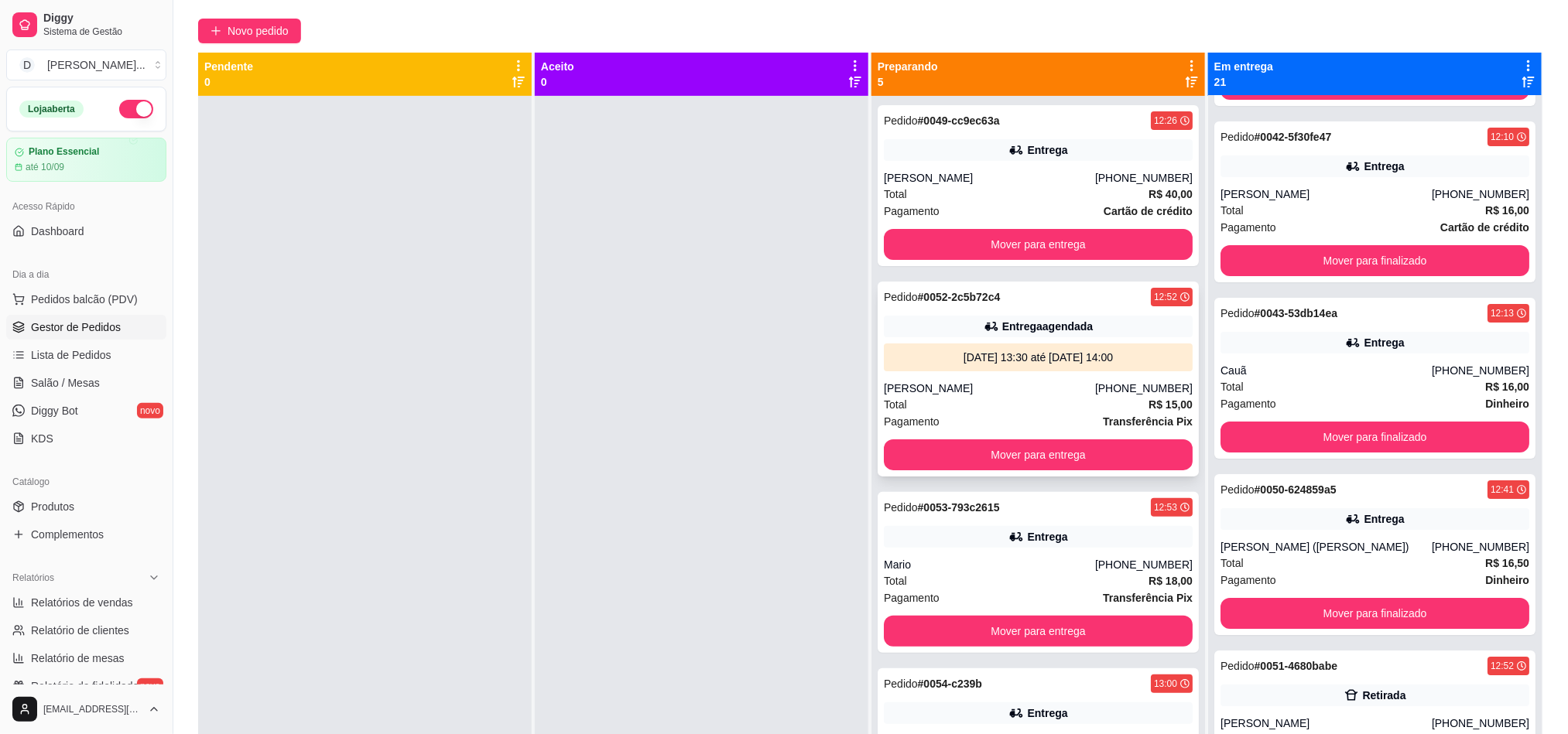
click at [960, 417] on div "Pagamento Transferência Pix" at bounding box center [1039, 422] width 309 height 17
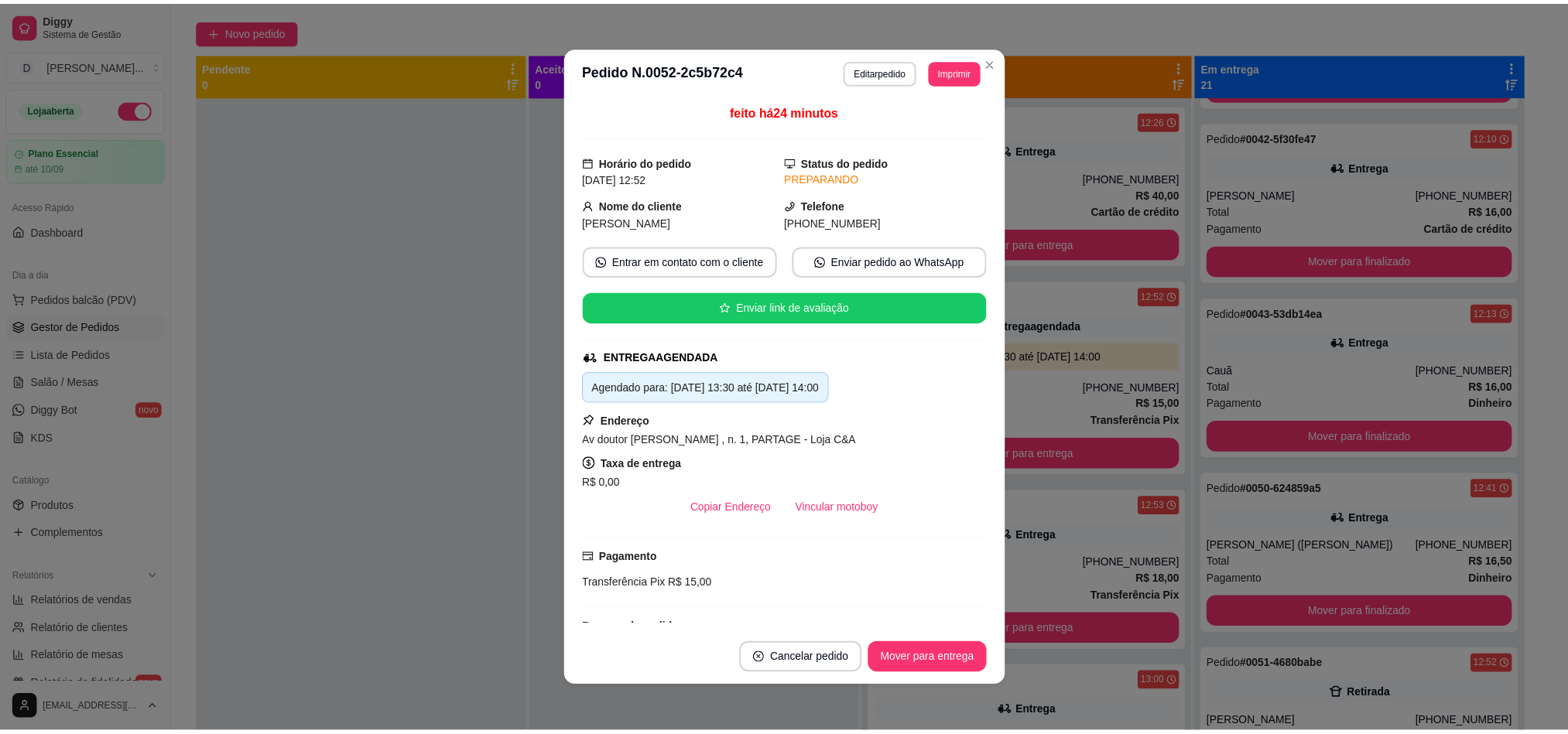
scroll to position [116, 0]
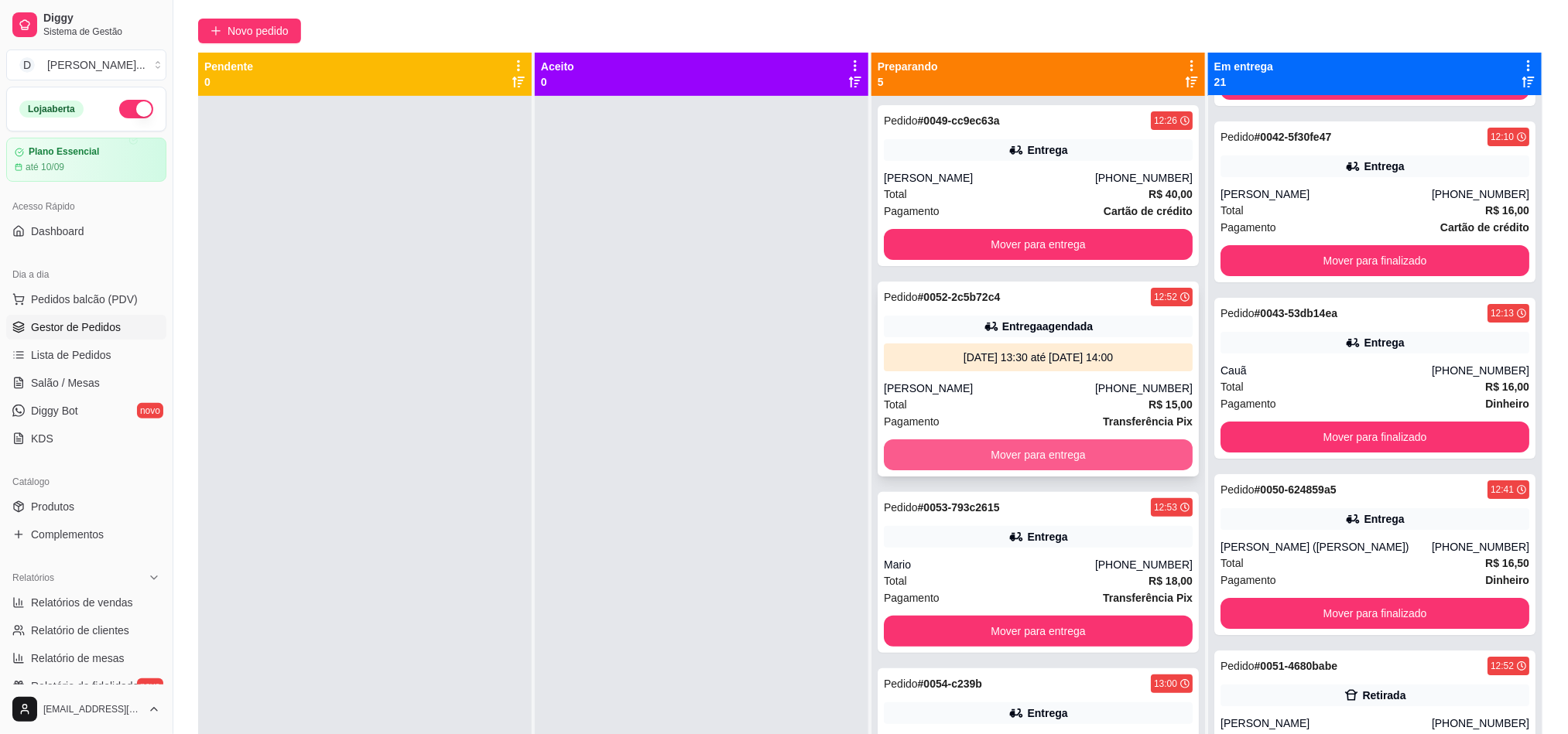
click at [1028, 451] on button "Mover para entrega" at bounding box center [1039, 455] width 309 height 31
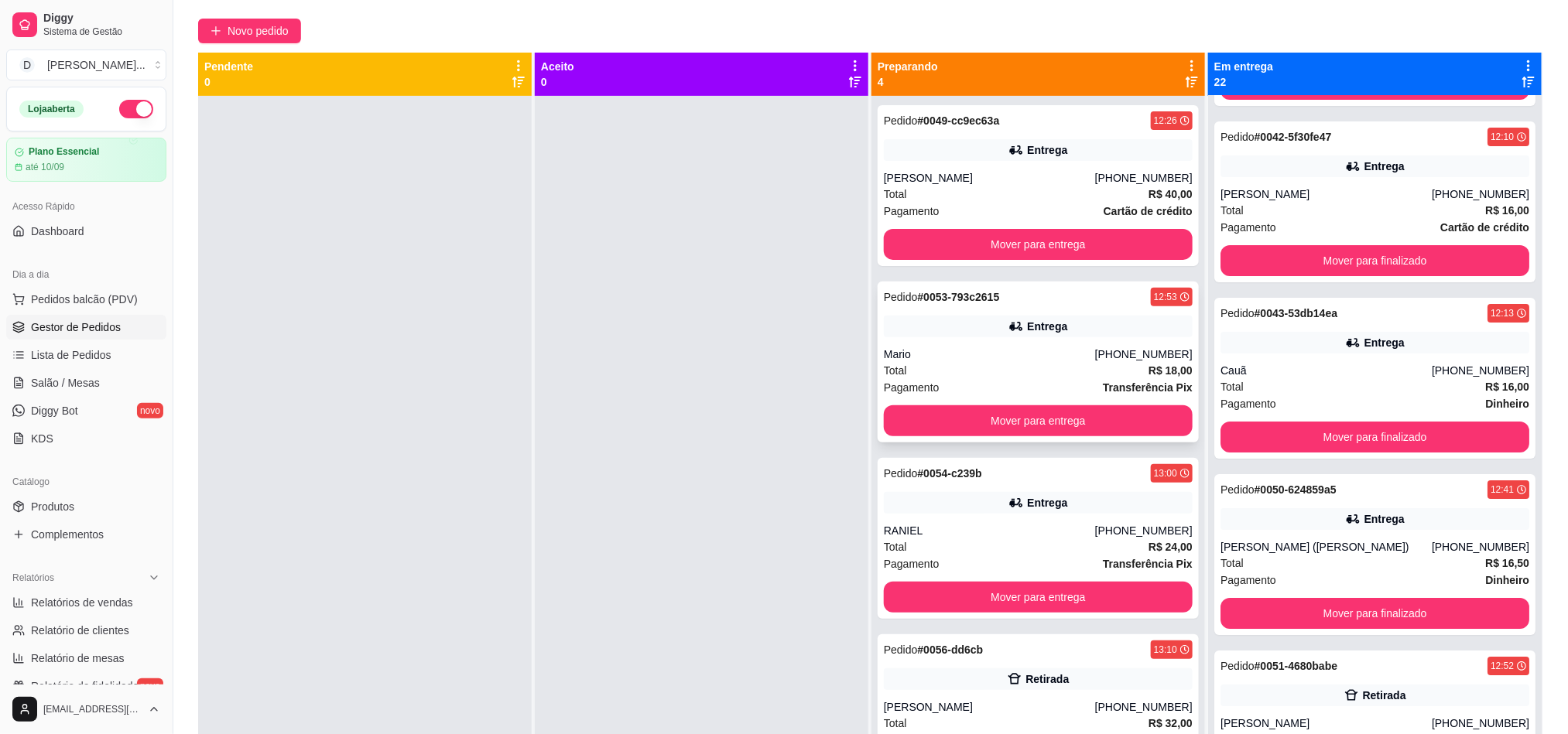
click at [938, 387] on div "Pagamento Transferência Pix" at bounding box center [1039, 387] width 309 height 17
click at [1055, 424] on button "Mover para entrega" at bounding box center [1038, 421] width 300 height 30
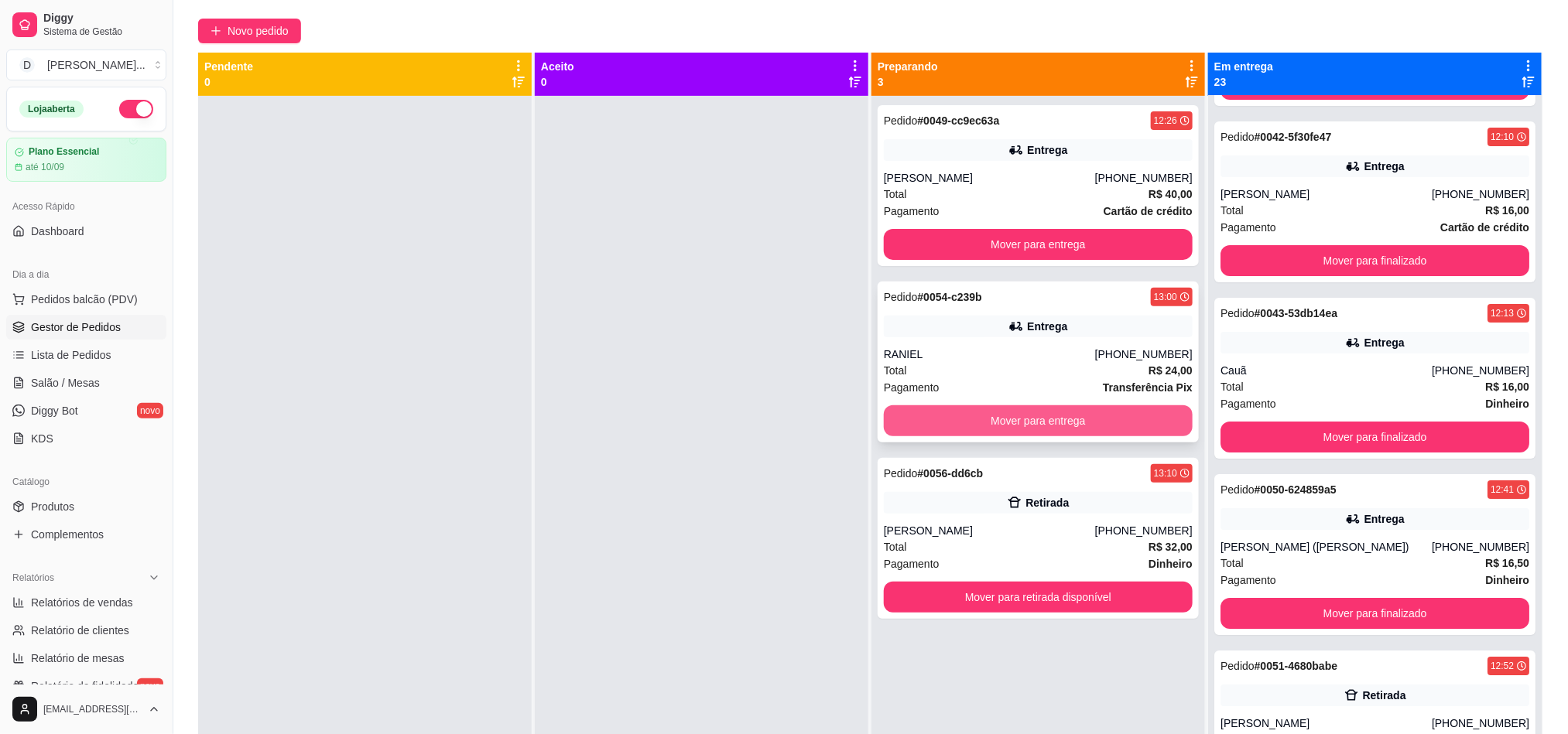
click at [985, 416] on button "Mover para entrega" at bounding box center [1039, 421] width 309 height 31
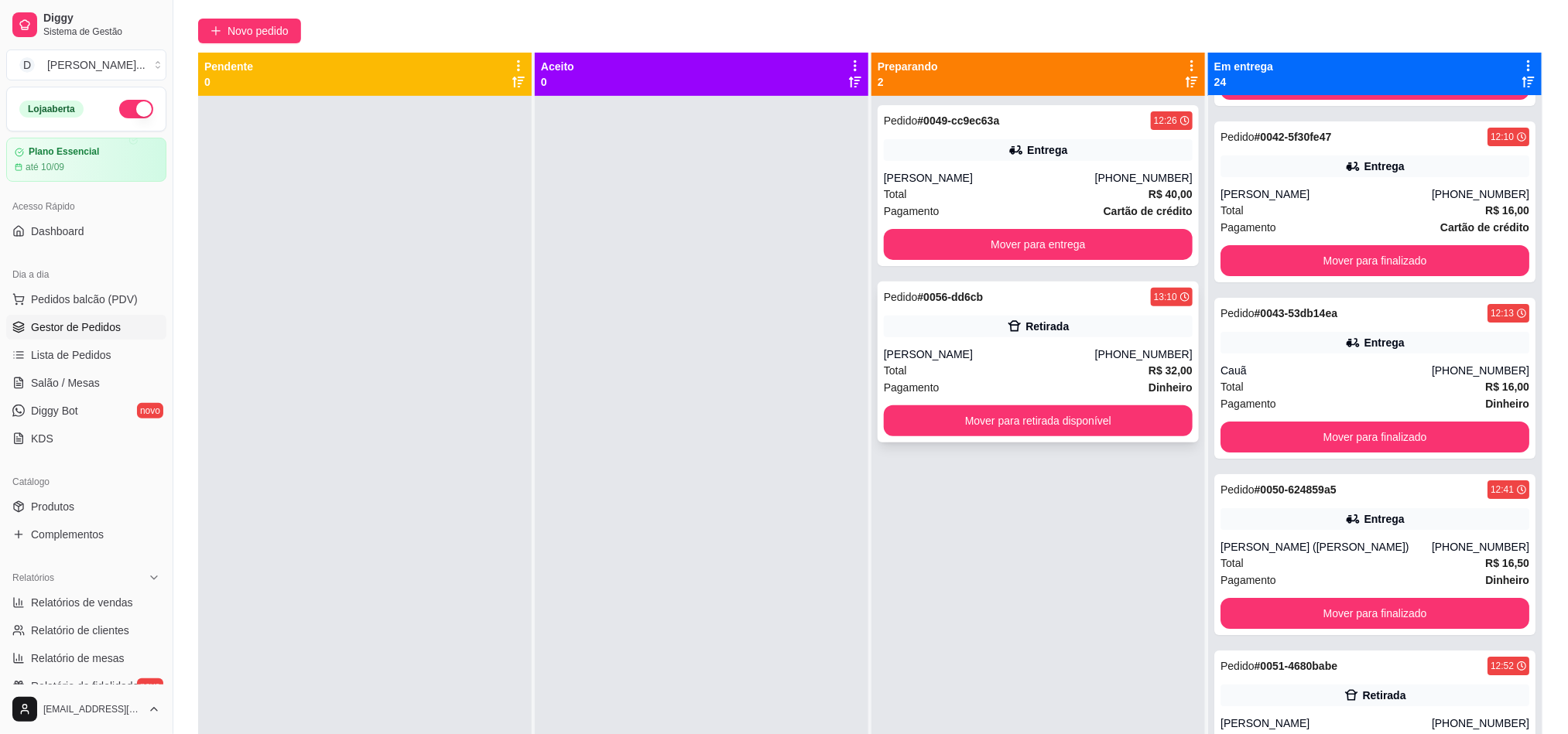
click at [966, 374] on div "Total R$ 32,00" at bounding box center [1039, 370] width 309 height 17
click at [1003, 170] on div "[PERSON_NAME]" at bounding box center [989, 178] width 211 height 15
click at [1015, 242] on button "Mover para entrega" at bounding box center [1039, 244] width 309 height 31
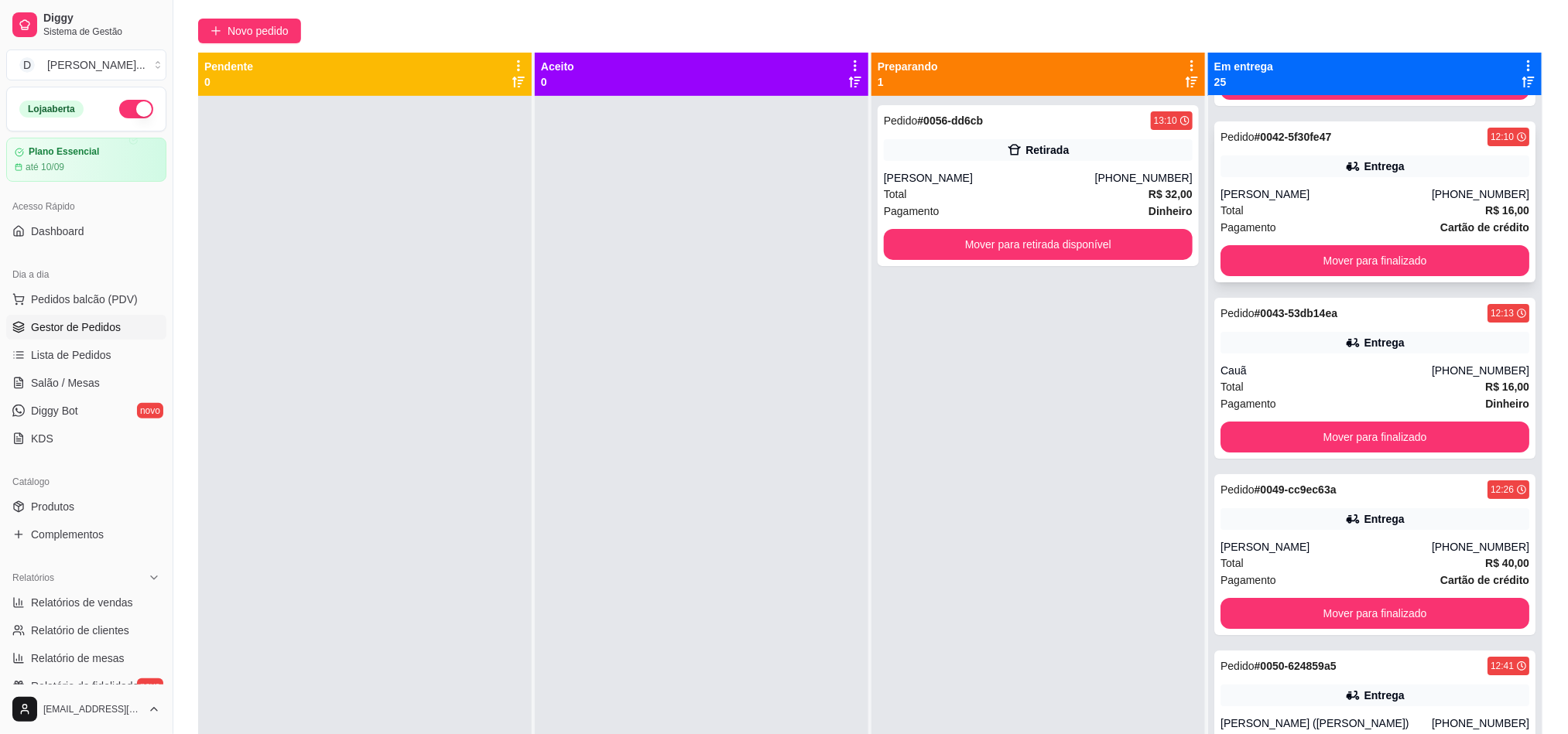
click at [1390, 213] on div "Total R$ 16,00" at bounding box center [1375, 211] width 309 height 17
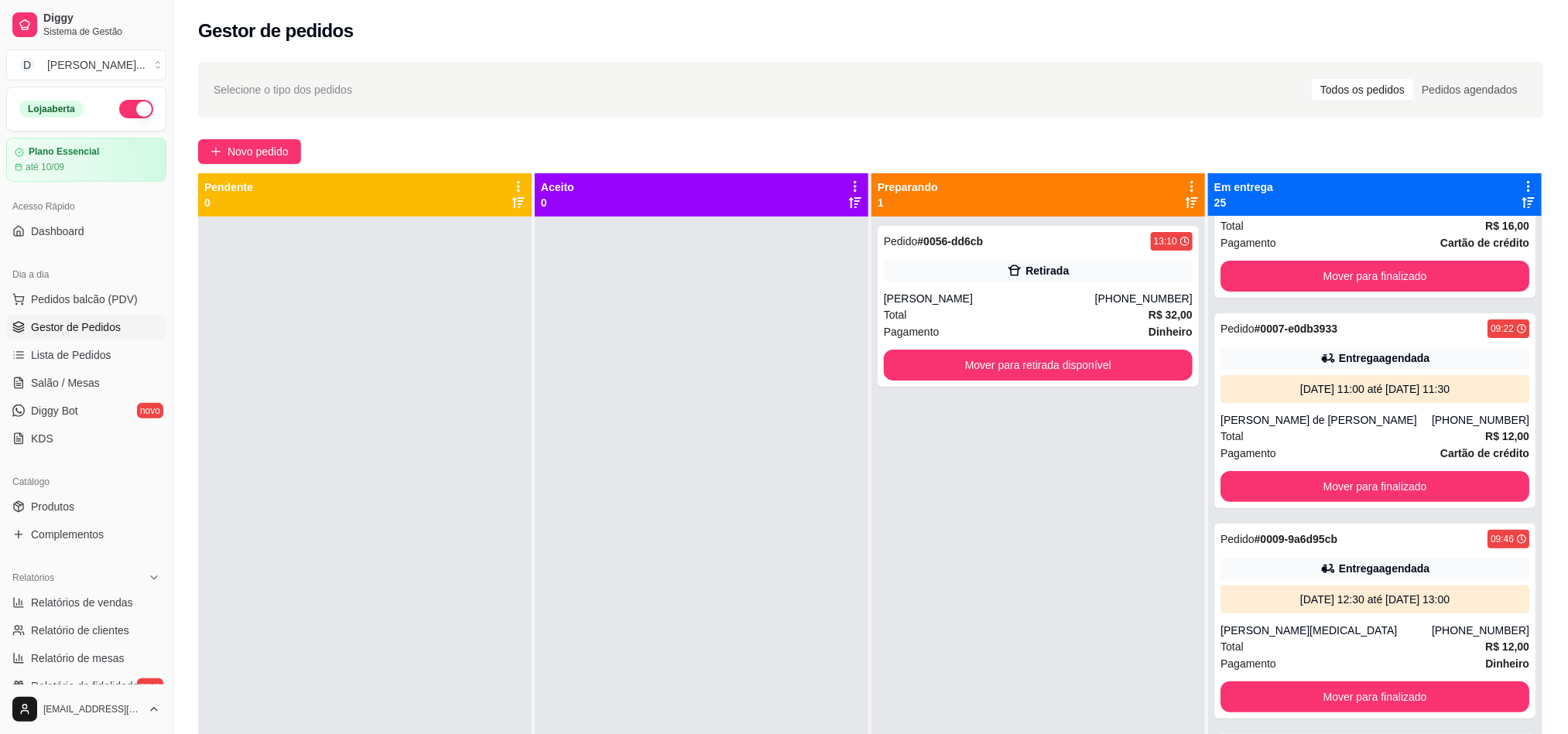
scroll to position [0, 0]
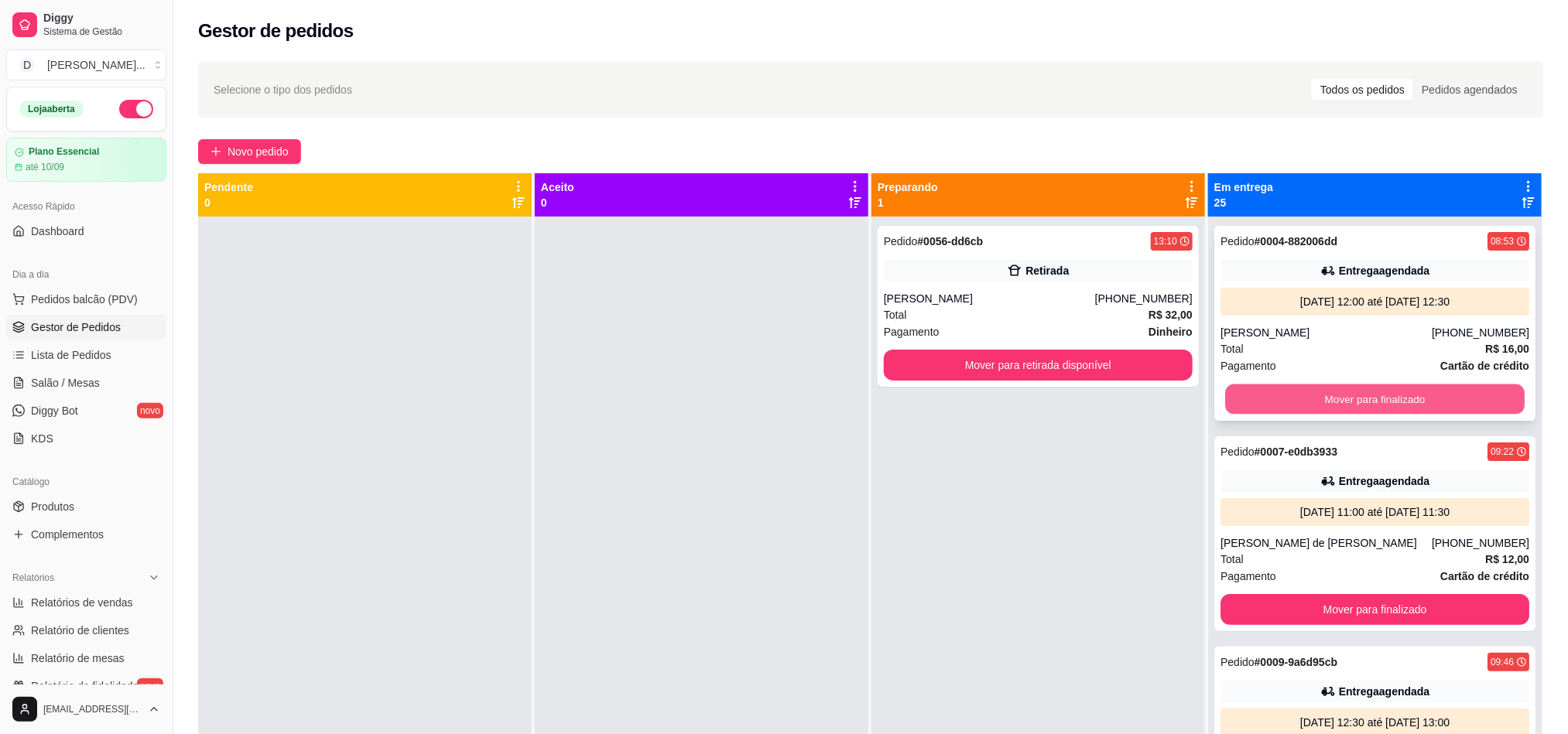
click at [1305, 411] on button "Mover para finalizado" at bounding box center [1374, 399] width 300 height 30
click at [1331, 401] on button "Mover para finalizado" at bounding box center [1374, 399] width 300 height 30
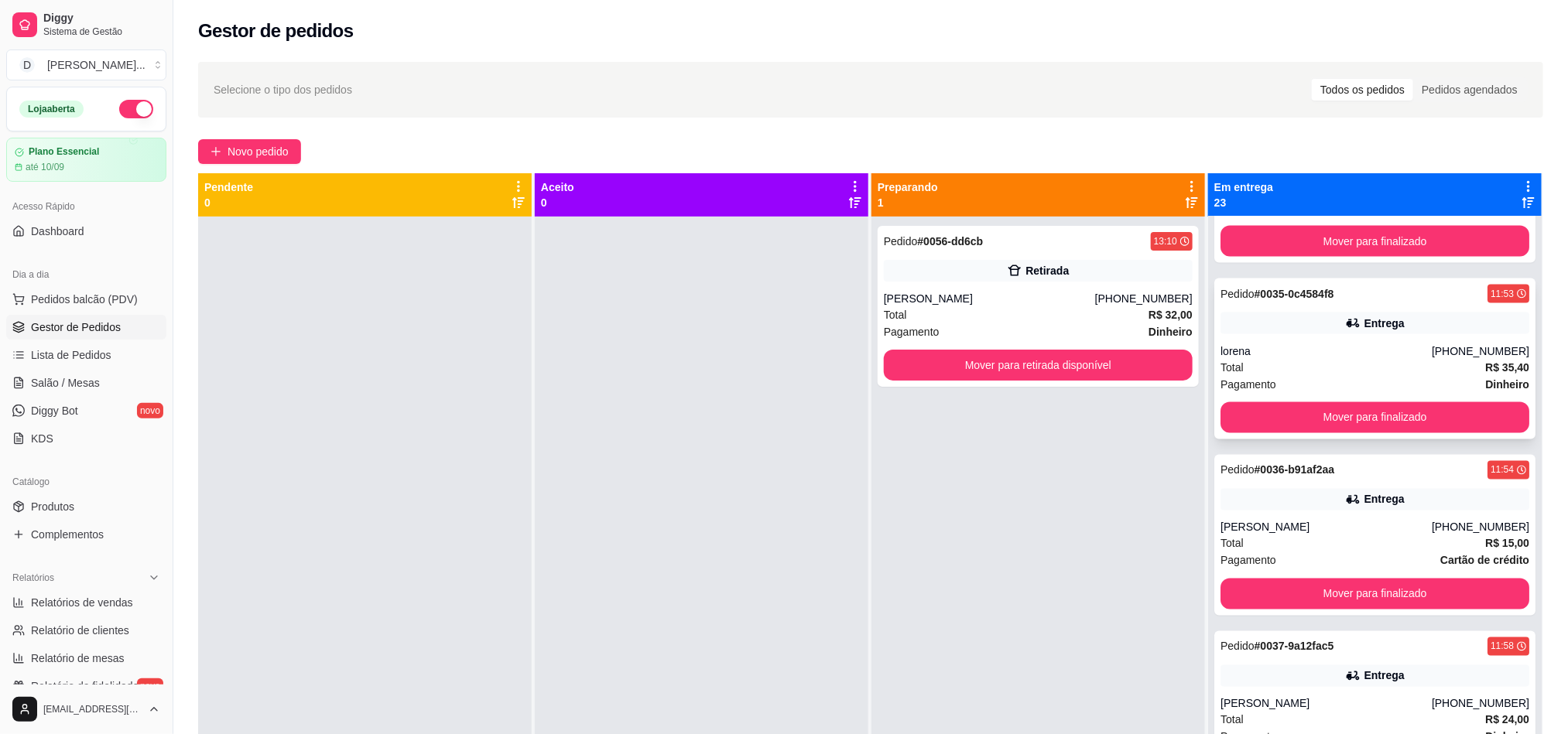
scroll to position [1508, 0]
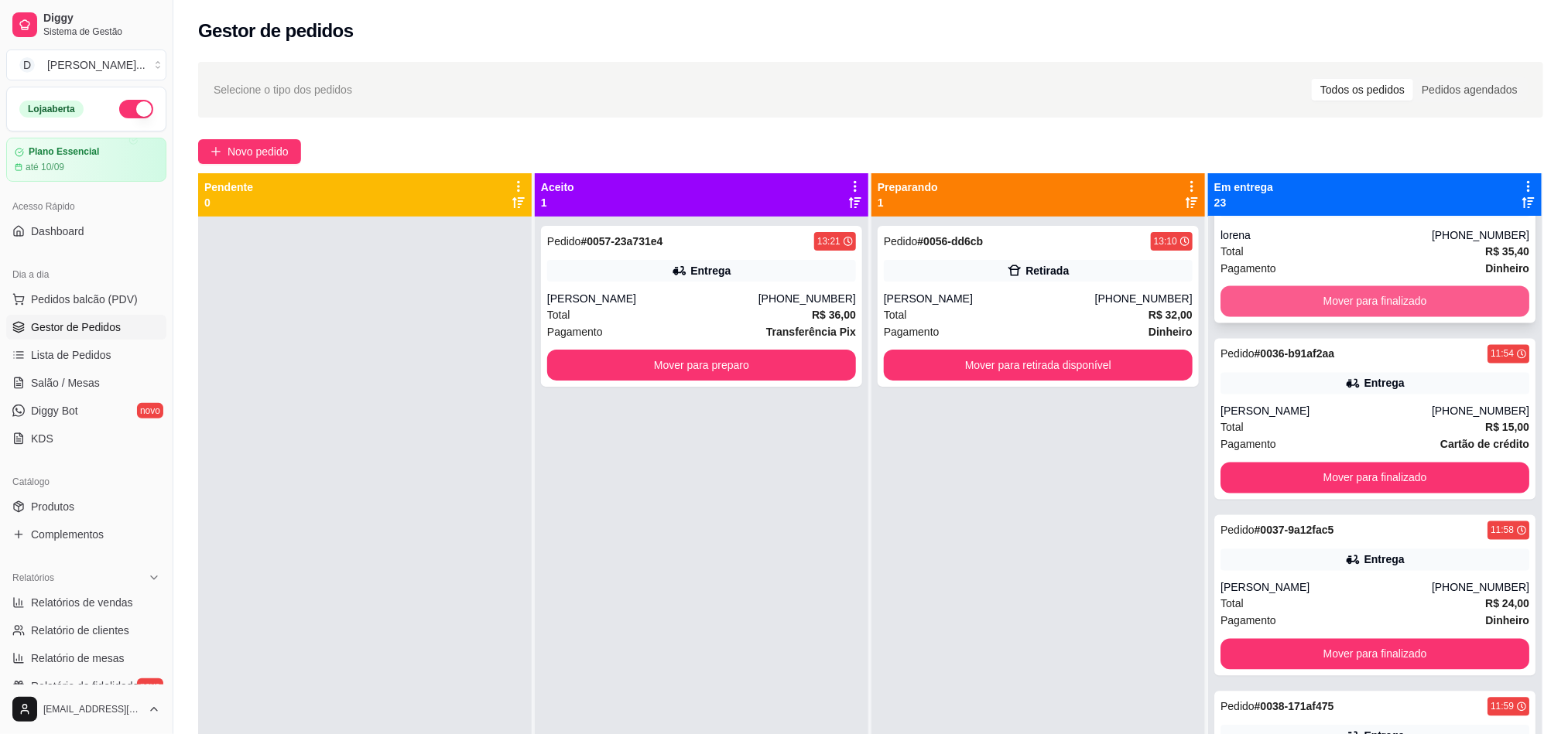
click at [1284, 302] on button "Mover para finalizado" at bounding box center [1375, 301] width 309 height 31
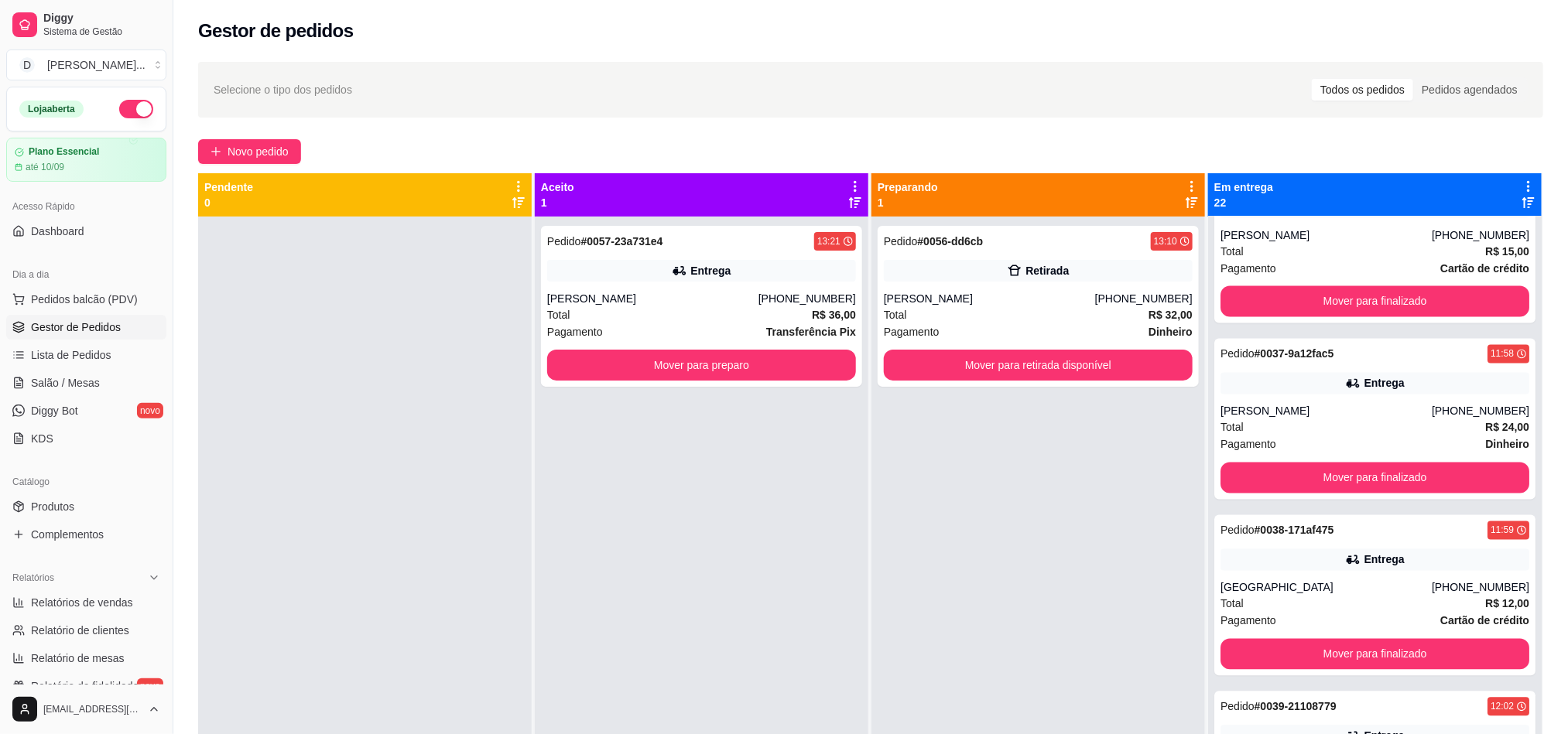
scroll to position [1331, 0]
click at [718, 285] on div "Pedido # 0057-23a731e4 13:21 Entrega Helena vitória (84) 99827-1178 Total R$ 36…" at bounding box center [701, 306] width 321 height 160
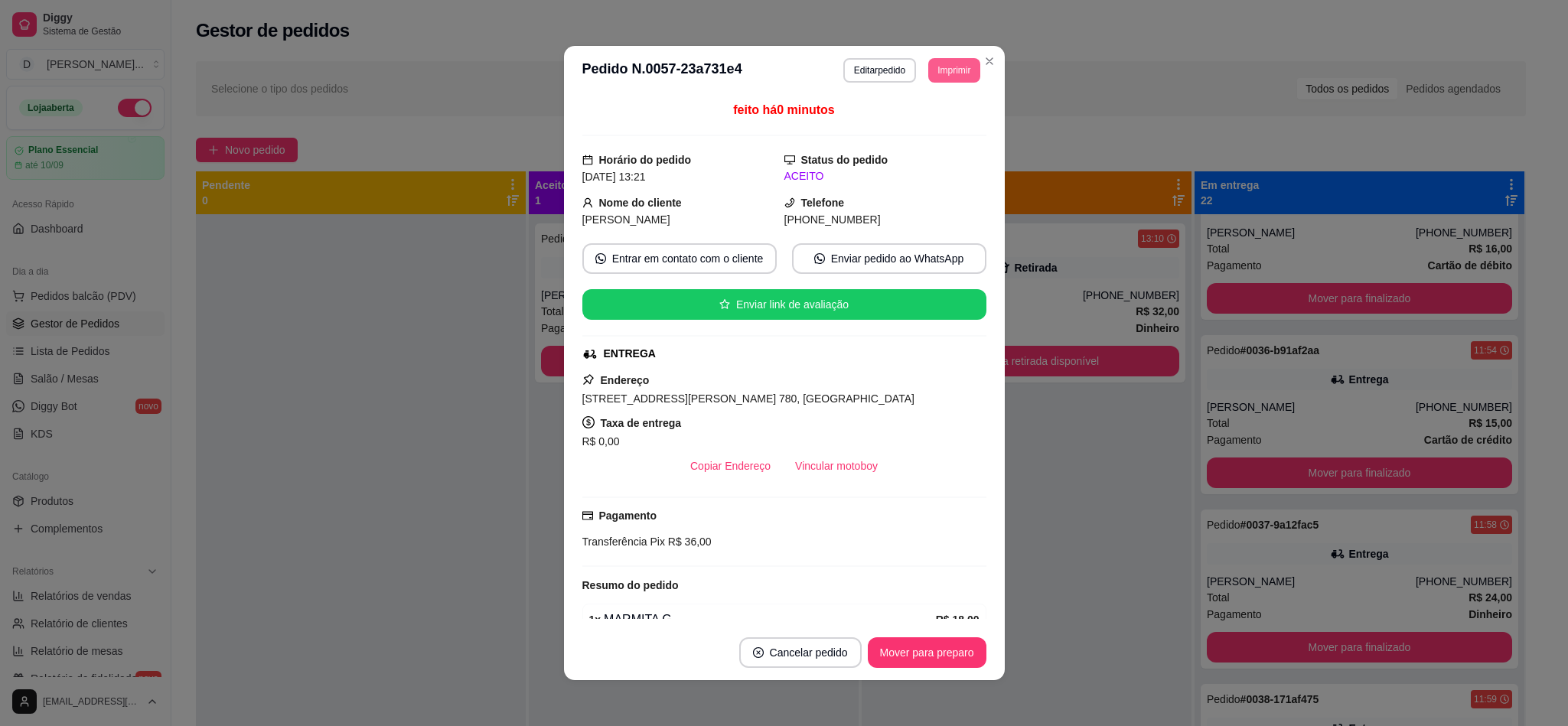
click at [928, 69] on button "Imprimir" at bounding box center [953, 70] width 52 height 24
click at [935, 127] on button "IMPRESSORA" at bounding box center [916, 124] width 111 height 24
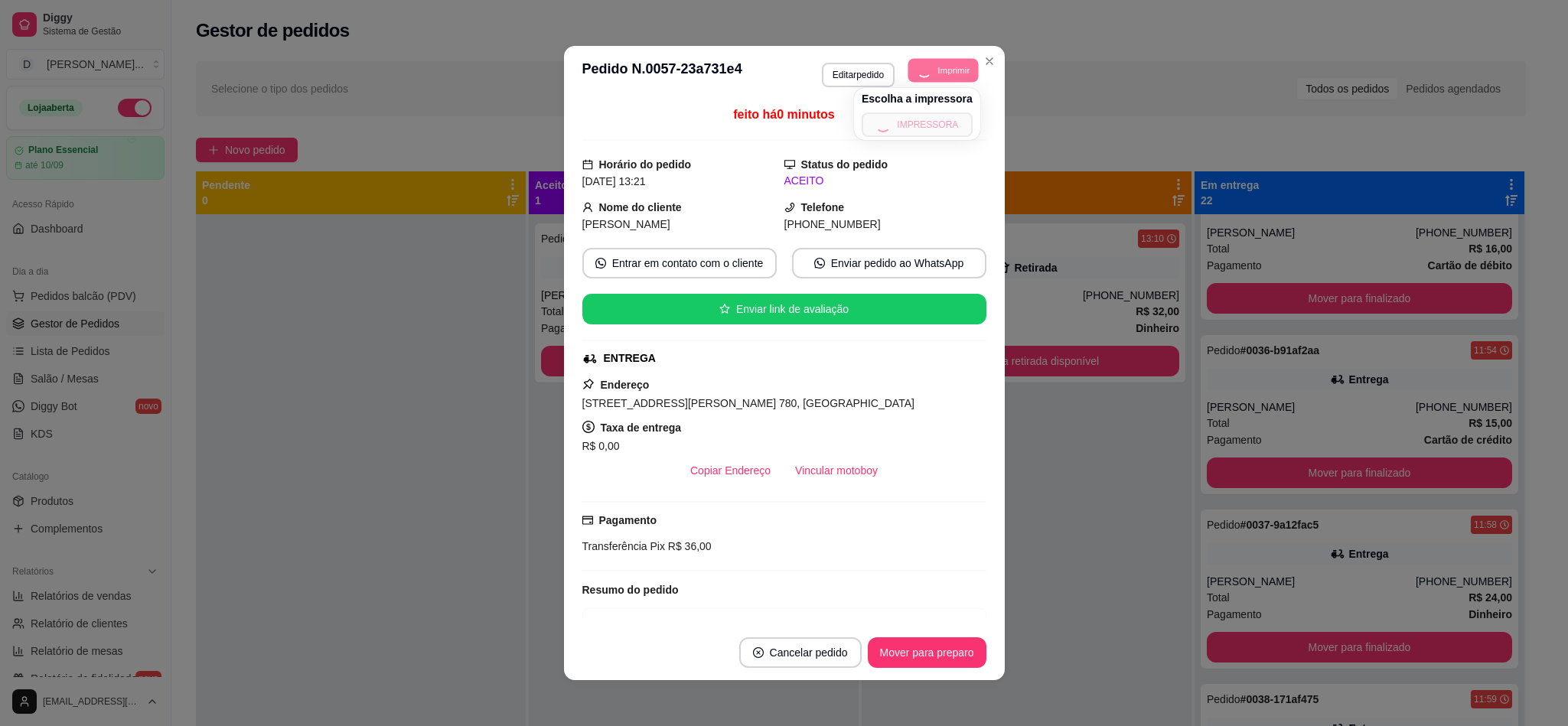
click at [930, 73] on button "Imprimir" at bounding box center [943, 70] width 70 height 24
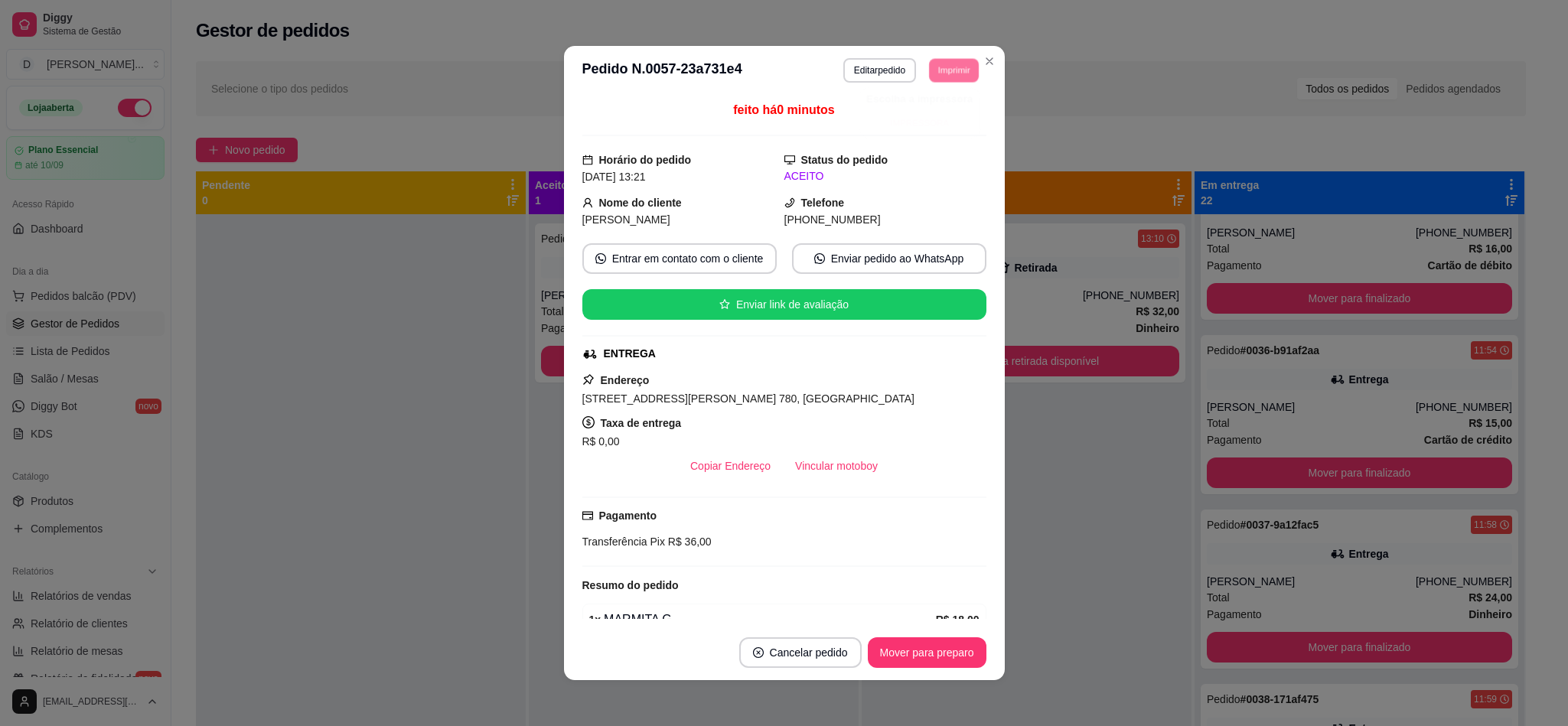
click at [927, 138] on div "Escolha a impressora IMPRESSORA" at bounding box center [919, 112] width 121 height 50
click at [924, 118] on button "IMPRESSORA" at bounding box center [916, 124] width 111 height 24
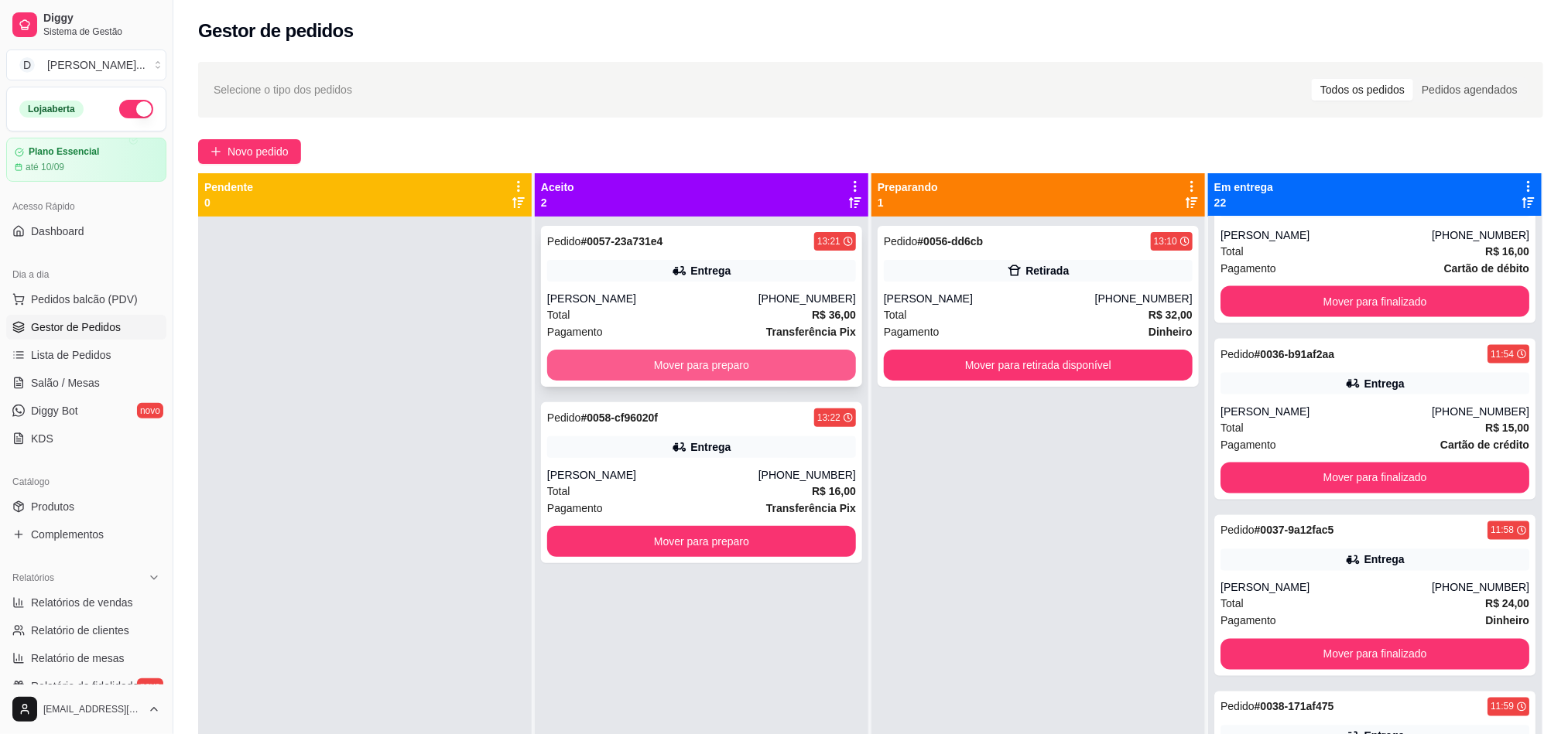
click at [620, 372] on button "Mover para preparo" at bounding box center [702, 365] width 309 height 31
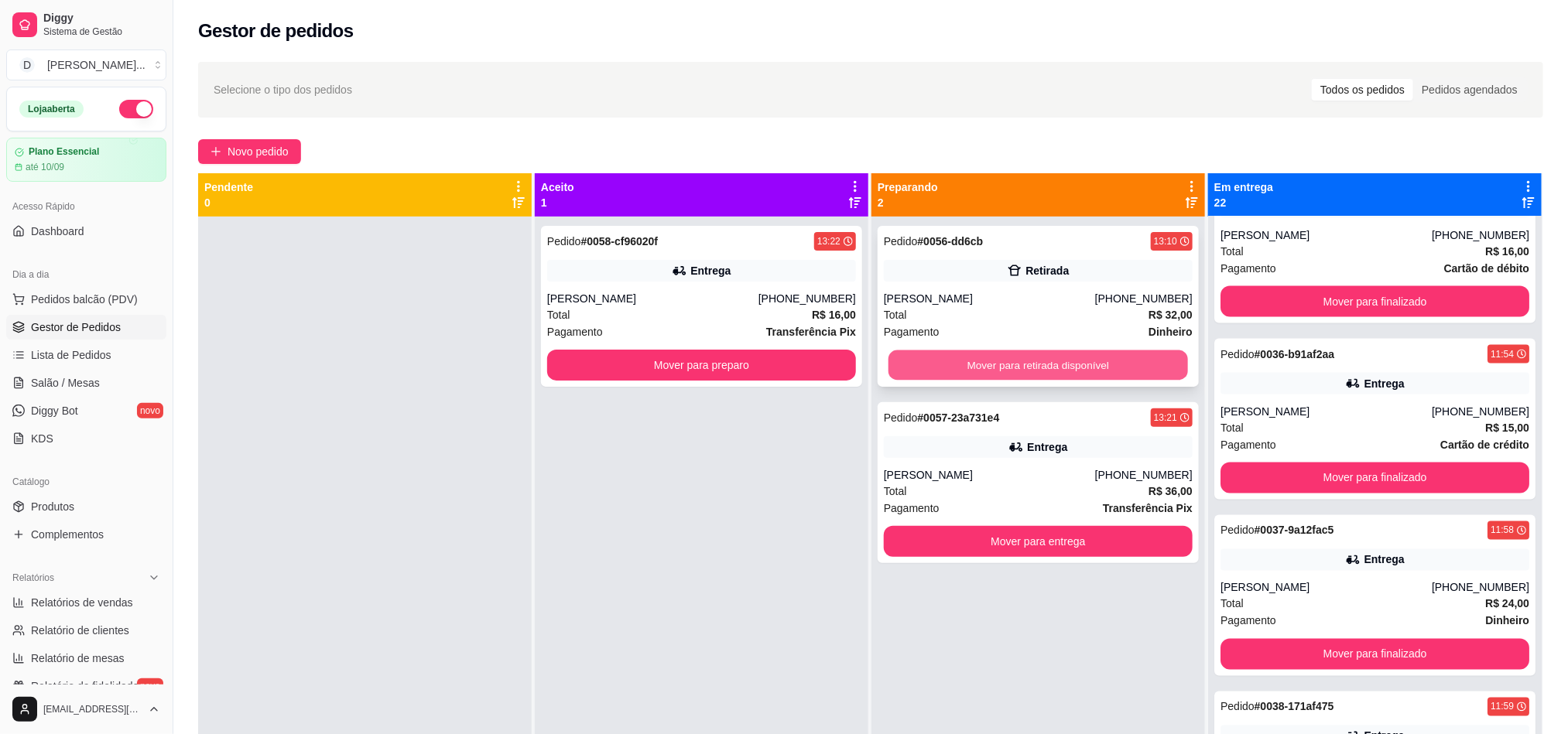
click at [939, 358] on button "Mover para retirada disponível" at bounding box center [1038, 365] width 300 height 30
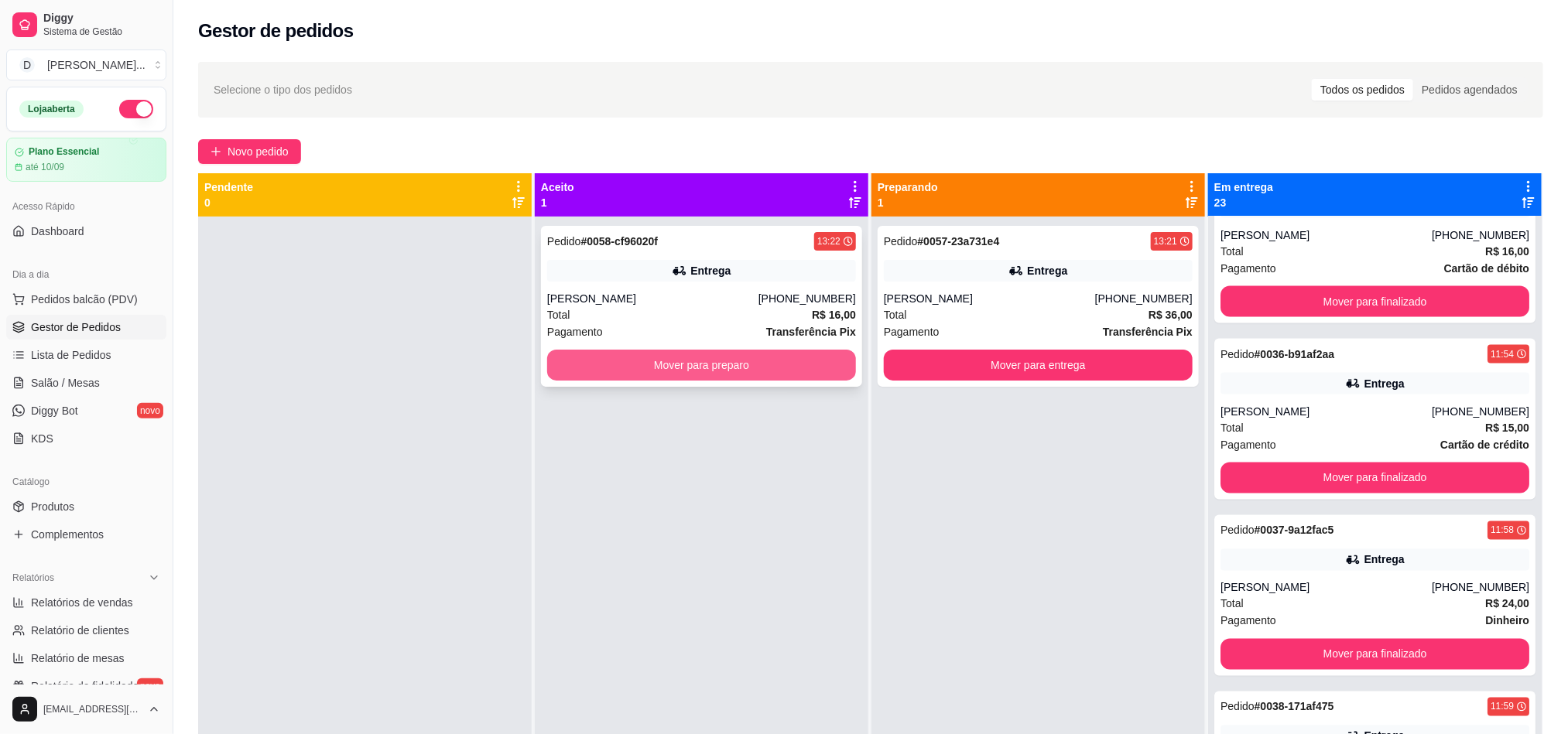
click at [681, 375] on button "Mover para preparo" at bounding box center [702, 365] width 309 height 31
click at [678, 365] on button "Mover para preparo" at bounding box center [702, 365] width 309 height 31
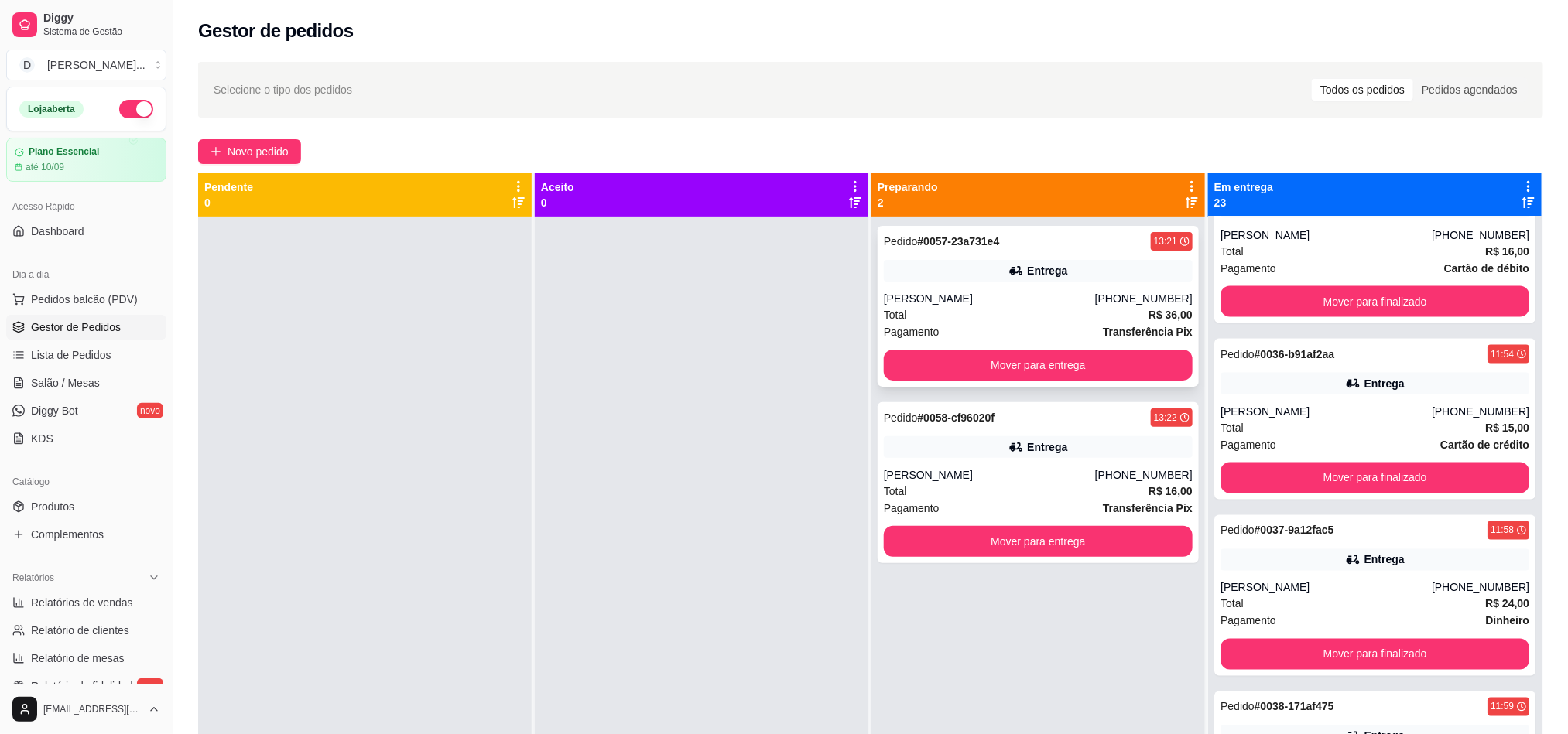
click at [1062, 321] on div "Total R$ 36,00" at bounding box center [1039, 315] width 309 height 17
click at [1070, 476] on div "[PERSON_NAME] [PERSON_NAME] gondim" at bounding box center [989, 475] width 211 height 15
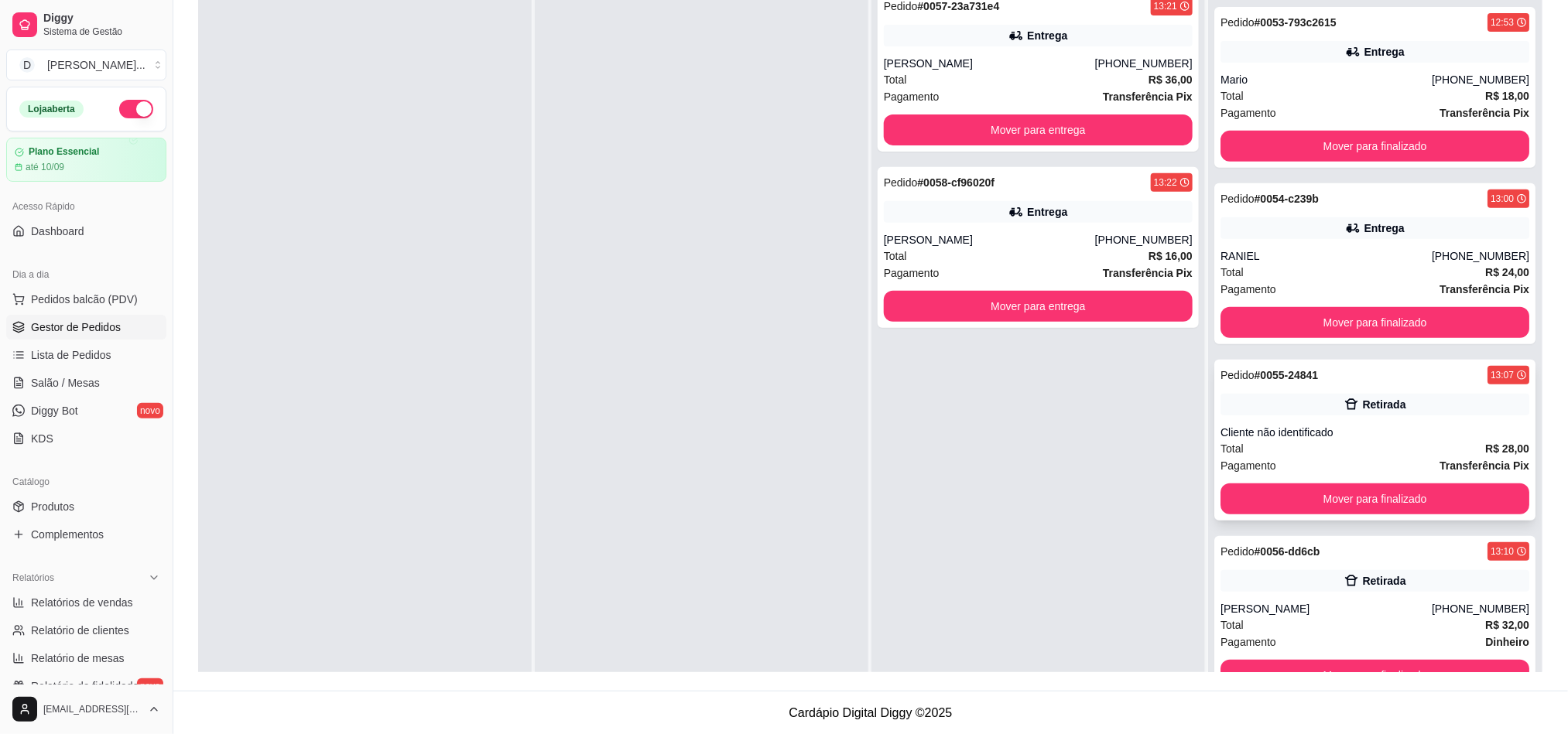
scroll to position [43, 0]
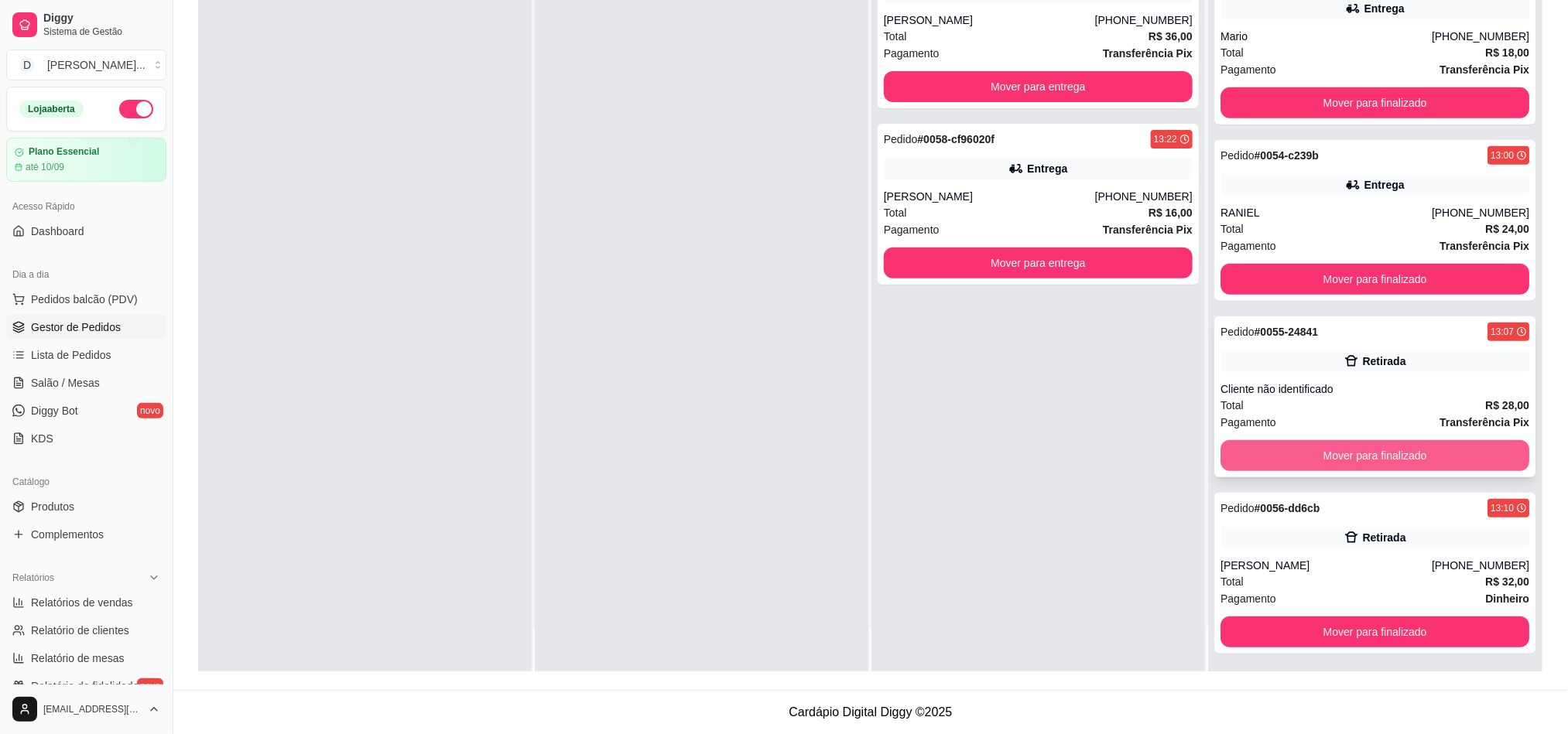
click at [1282, 449] on button "Mover para finalizado" at bounding box center [1375, 456] width 309 height 31
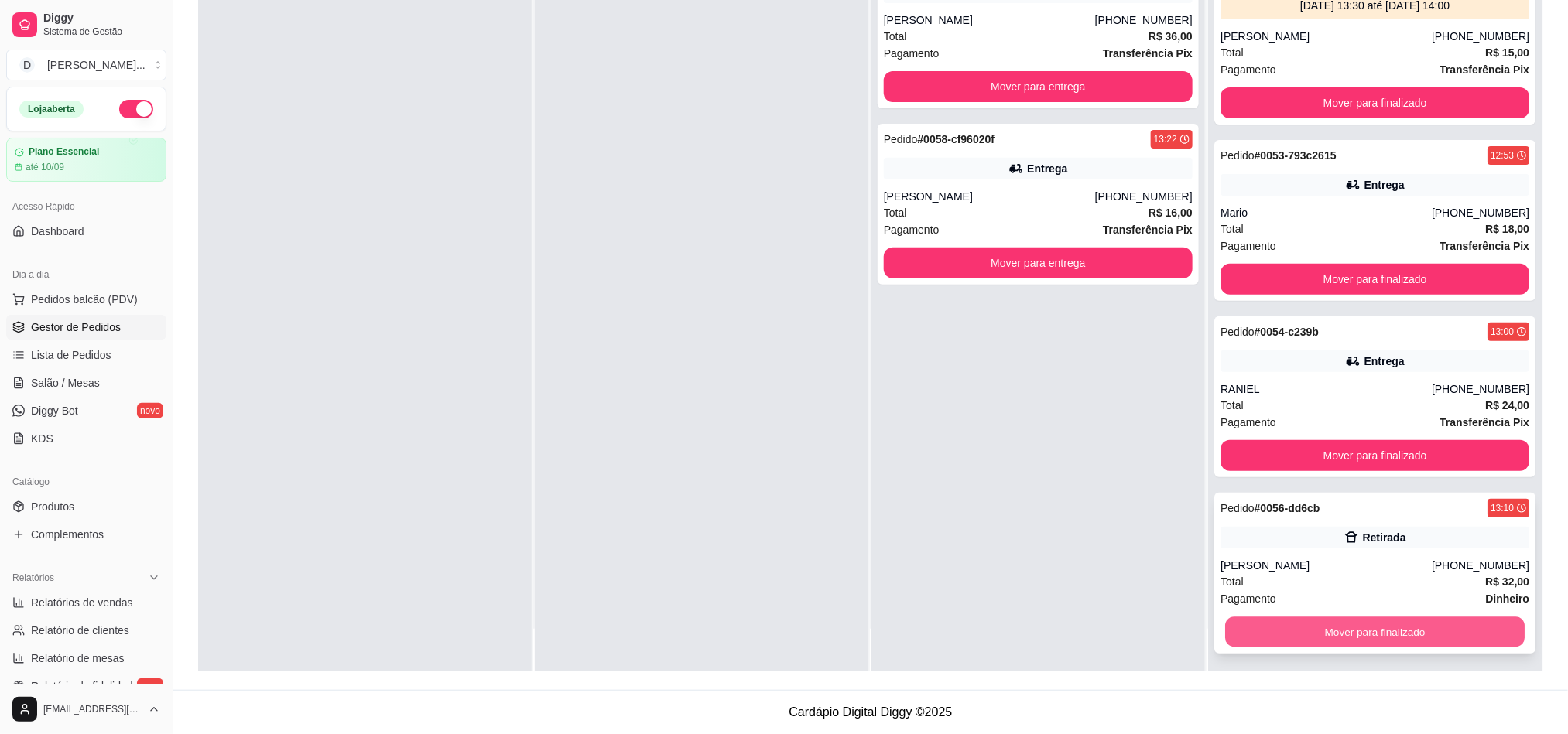
click at [1345, 629] on button "Mover para finalizado" at bounding box center [1374, 632] width 300 height 30
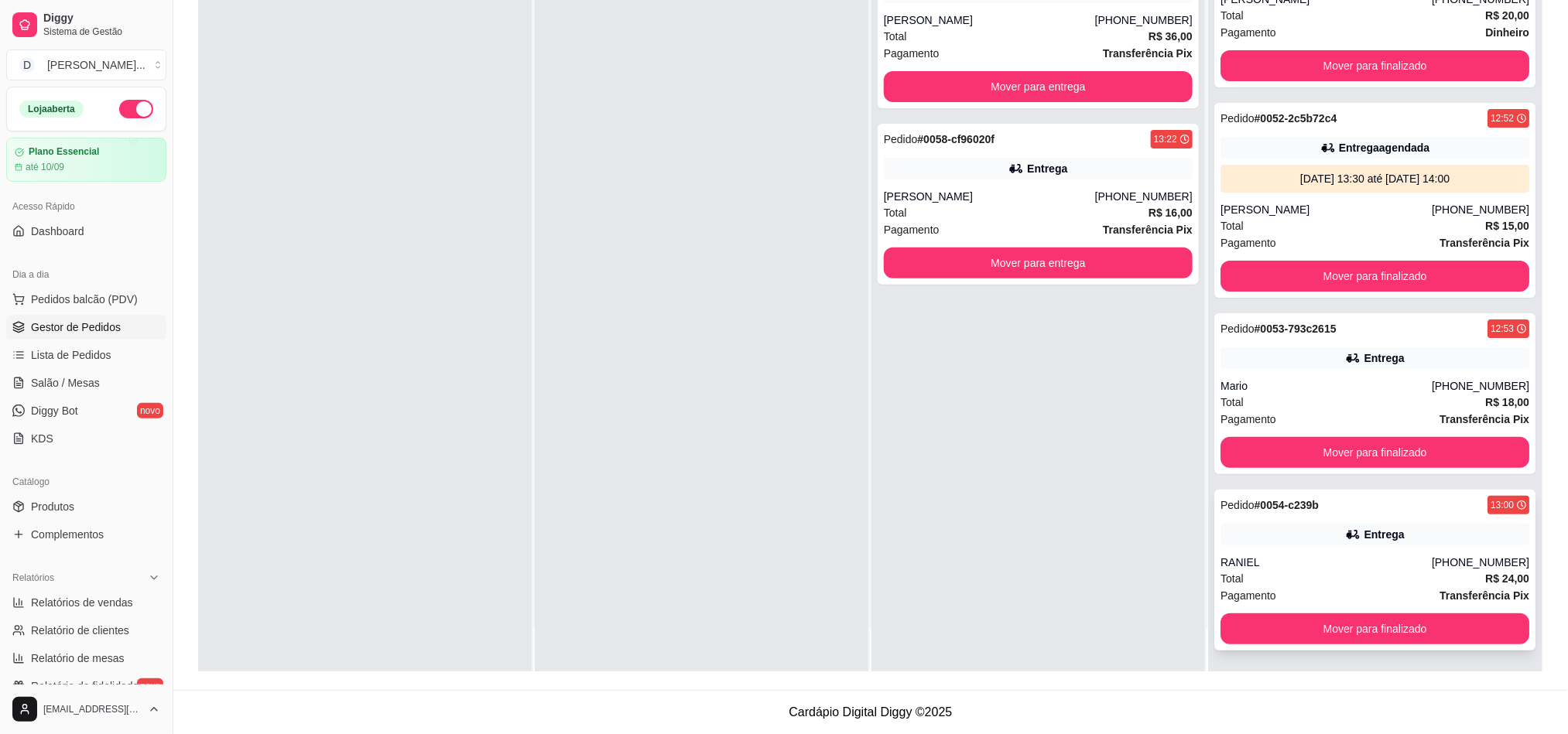
scroll to position [3050, 0]
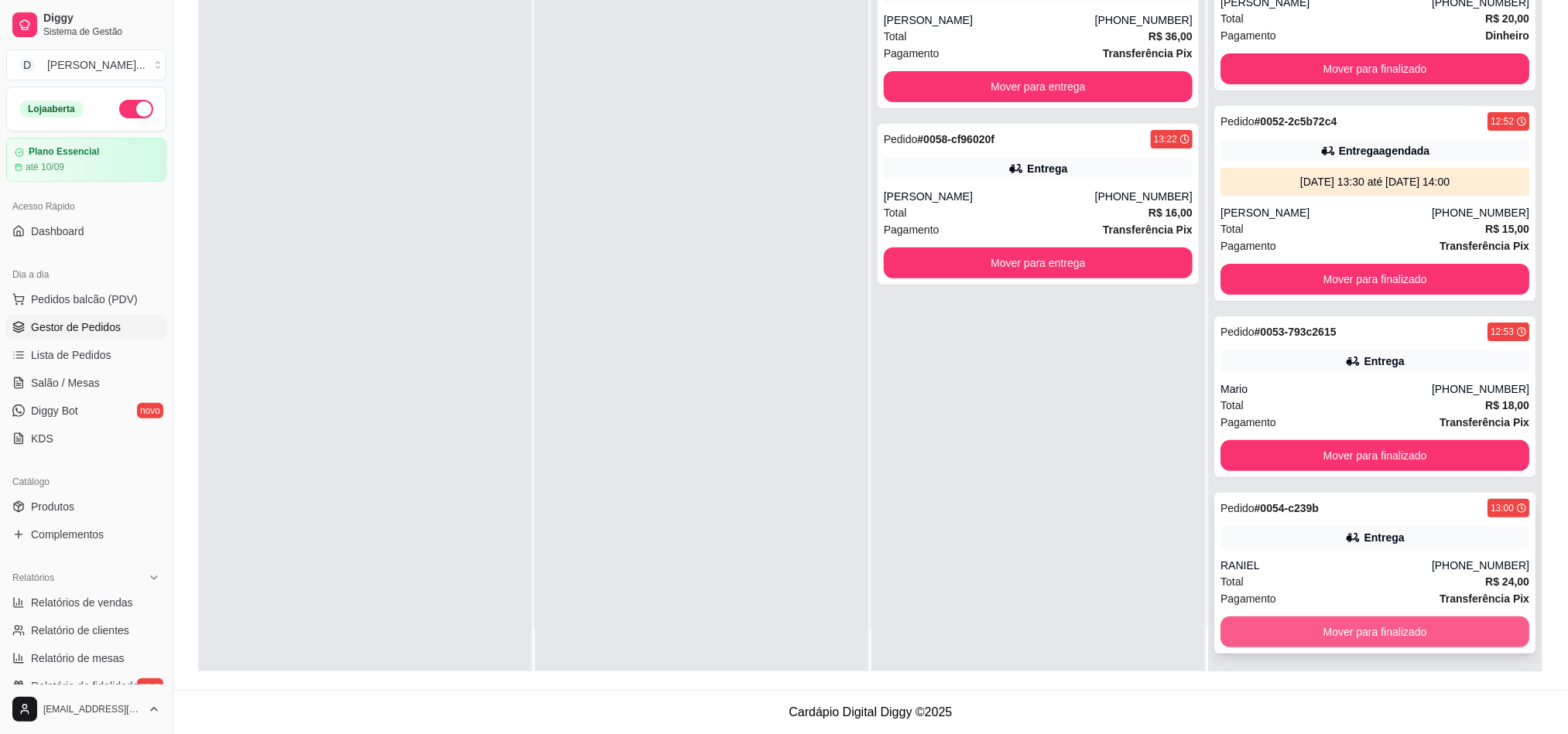
click at [1293, 622] on button "Mover para finalizado" at bounding box center [1375, 632] width 309 height 31
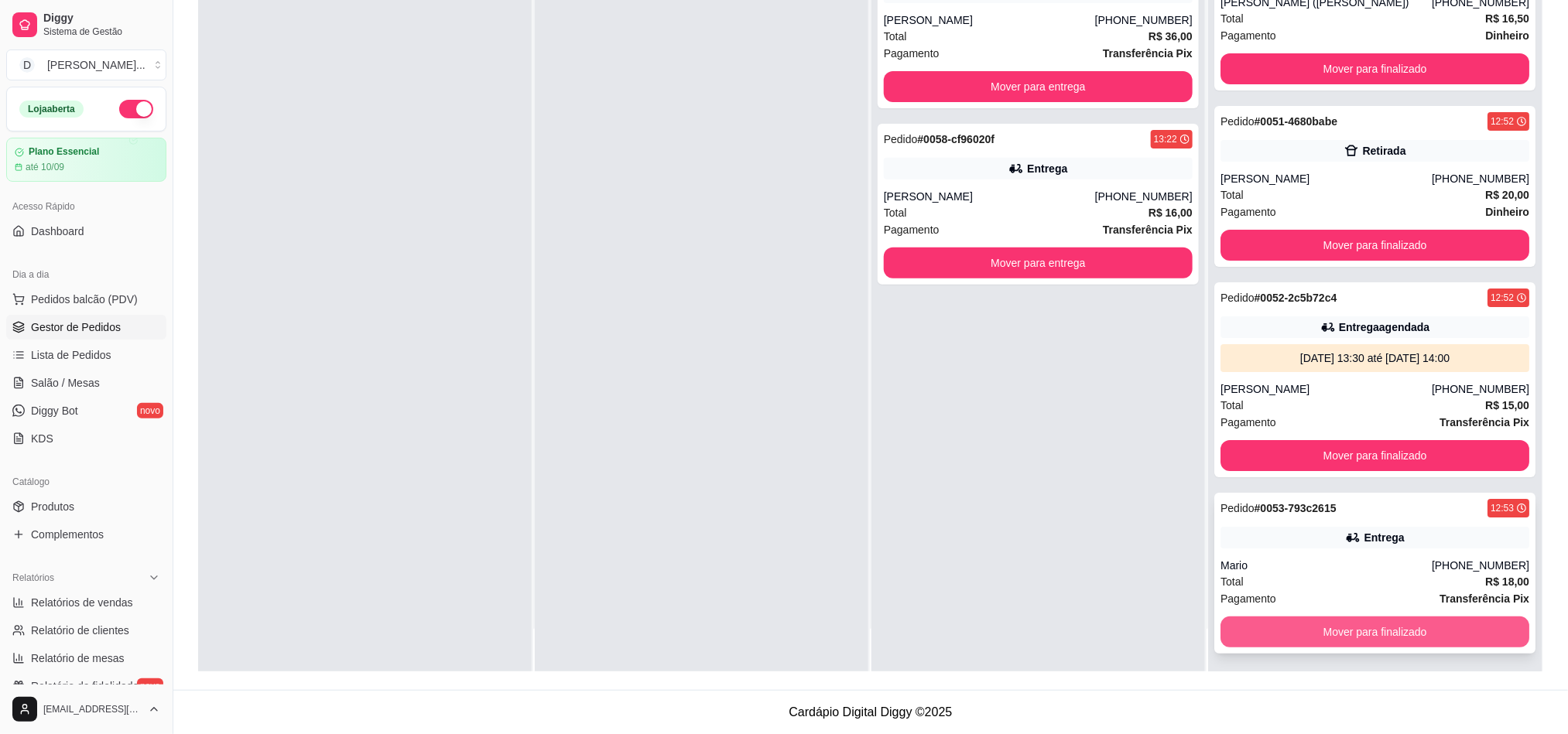
click at [1344, 622] on button "Mover para finalizado" at bounding box center [1375, 632] width 309 height 31
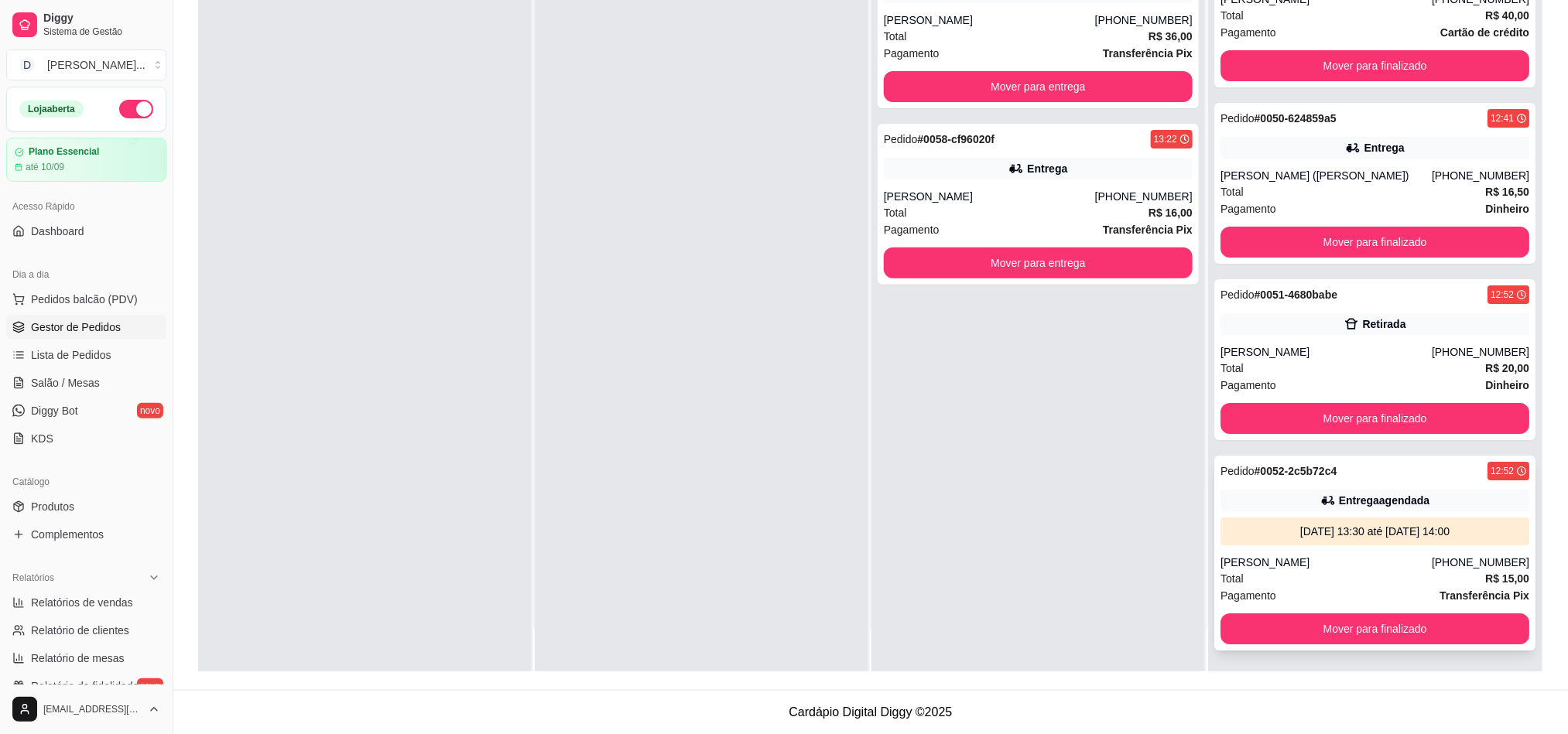
scroll to position [2697, 0]
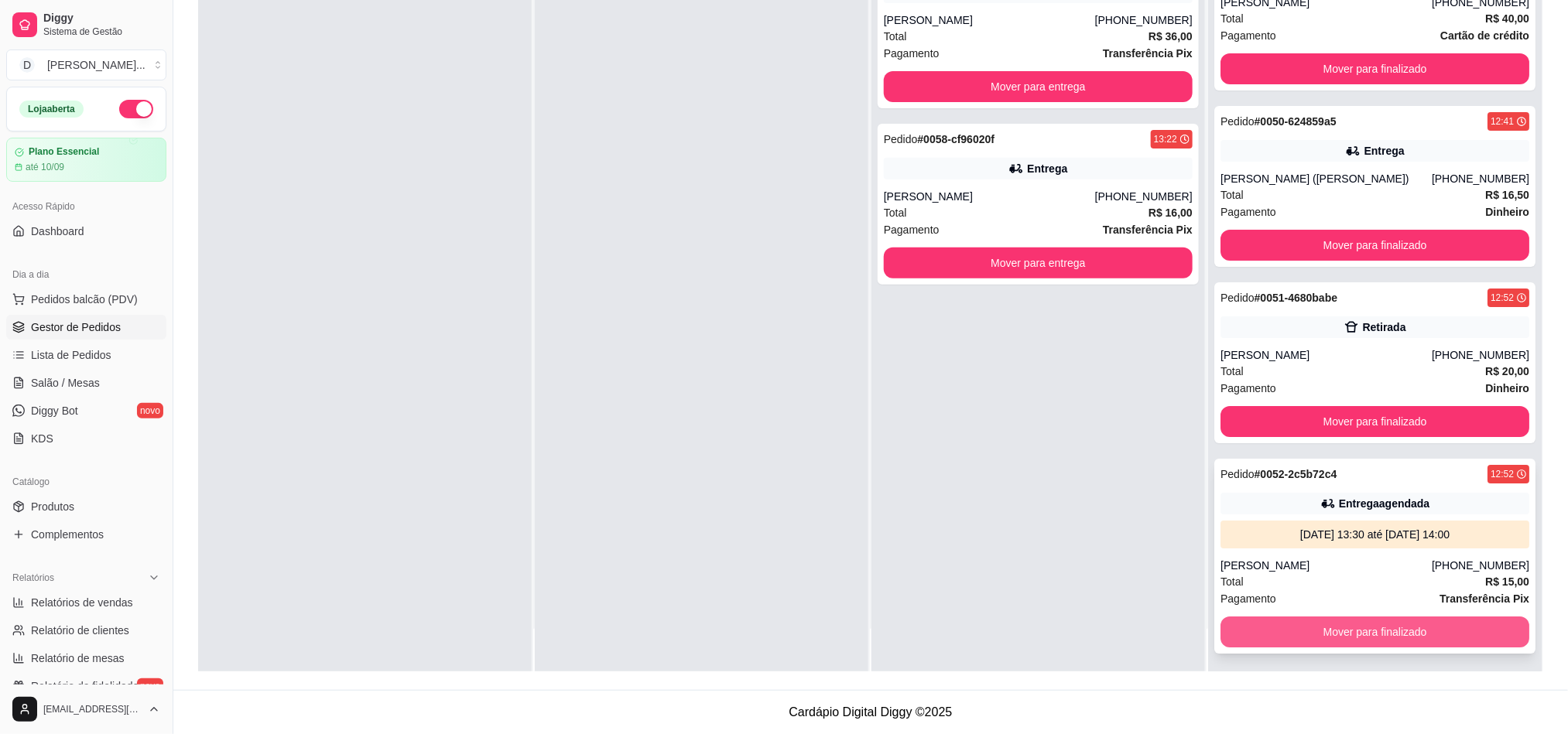
click at [1321, 616] on button "Mover para finalizado" at bounding box center [1375, 632] width 309 height 31
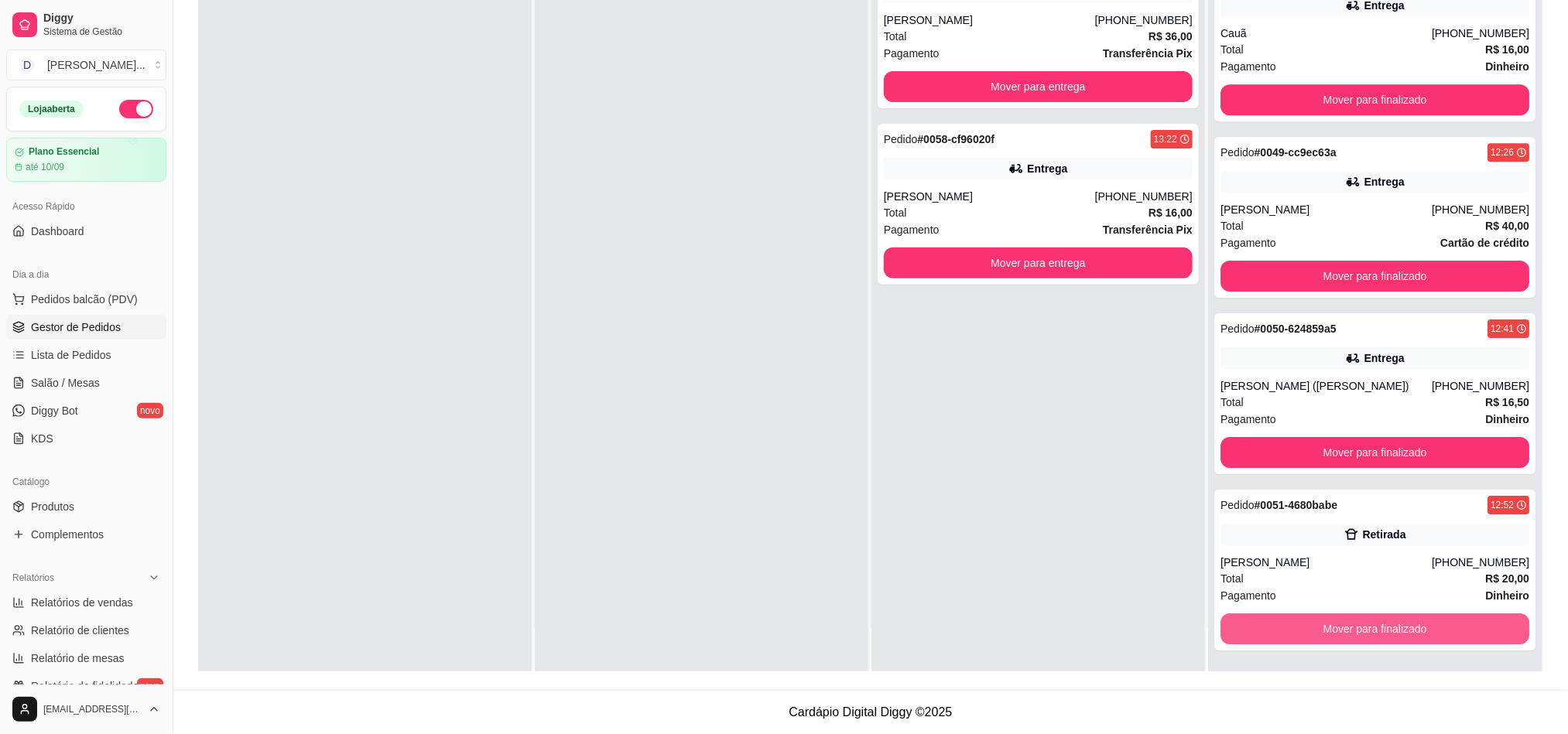
scroll to position [2487, 0]
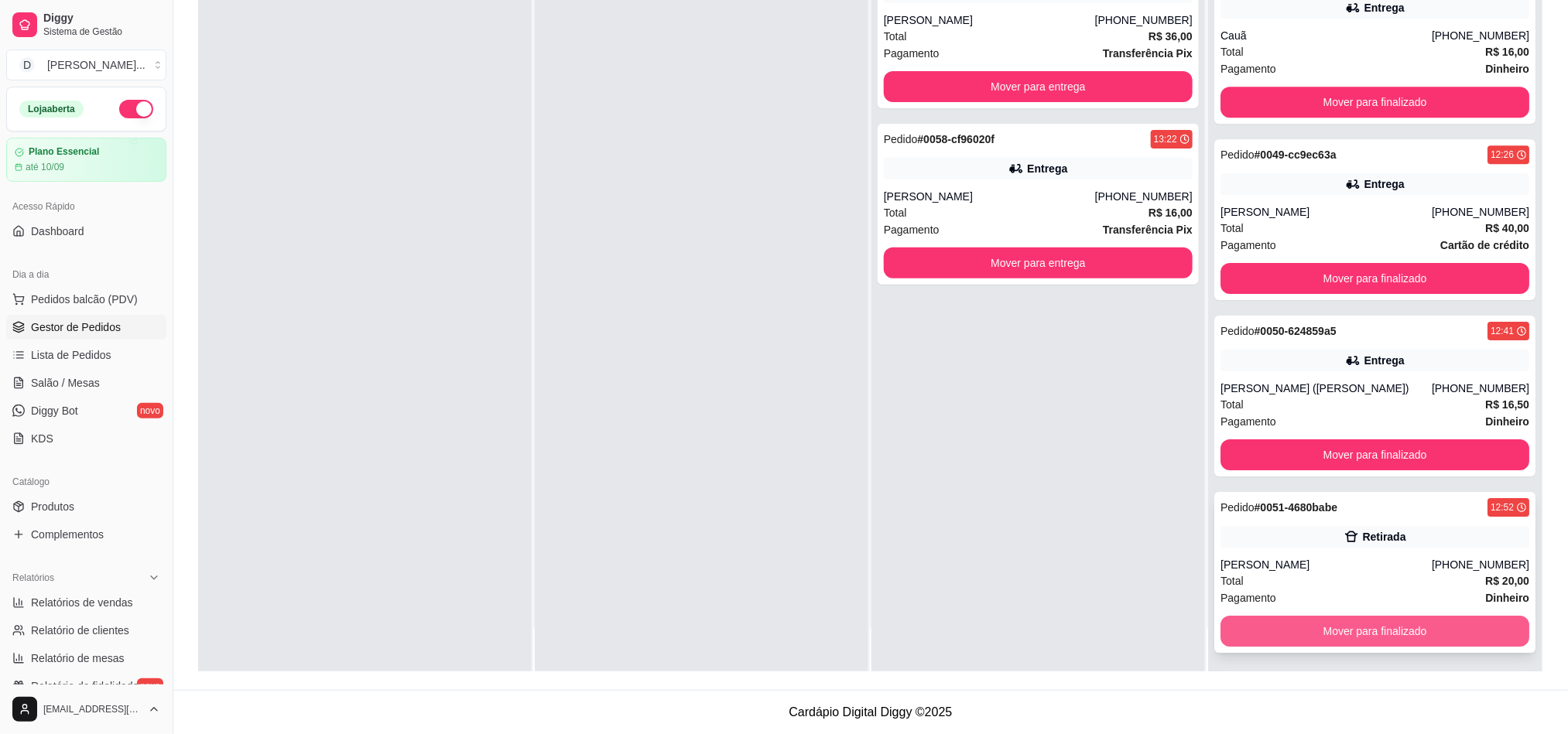
click at [1326, 615] on button "Mover para finalizado" at bounding box center [1375, 631] width 309 height 31
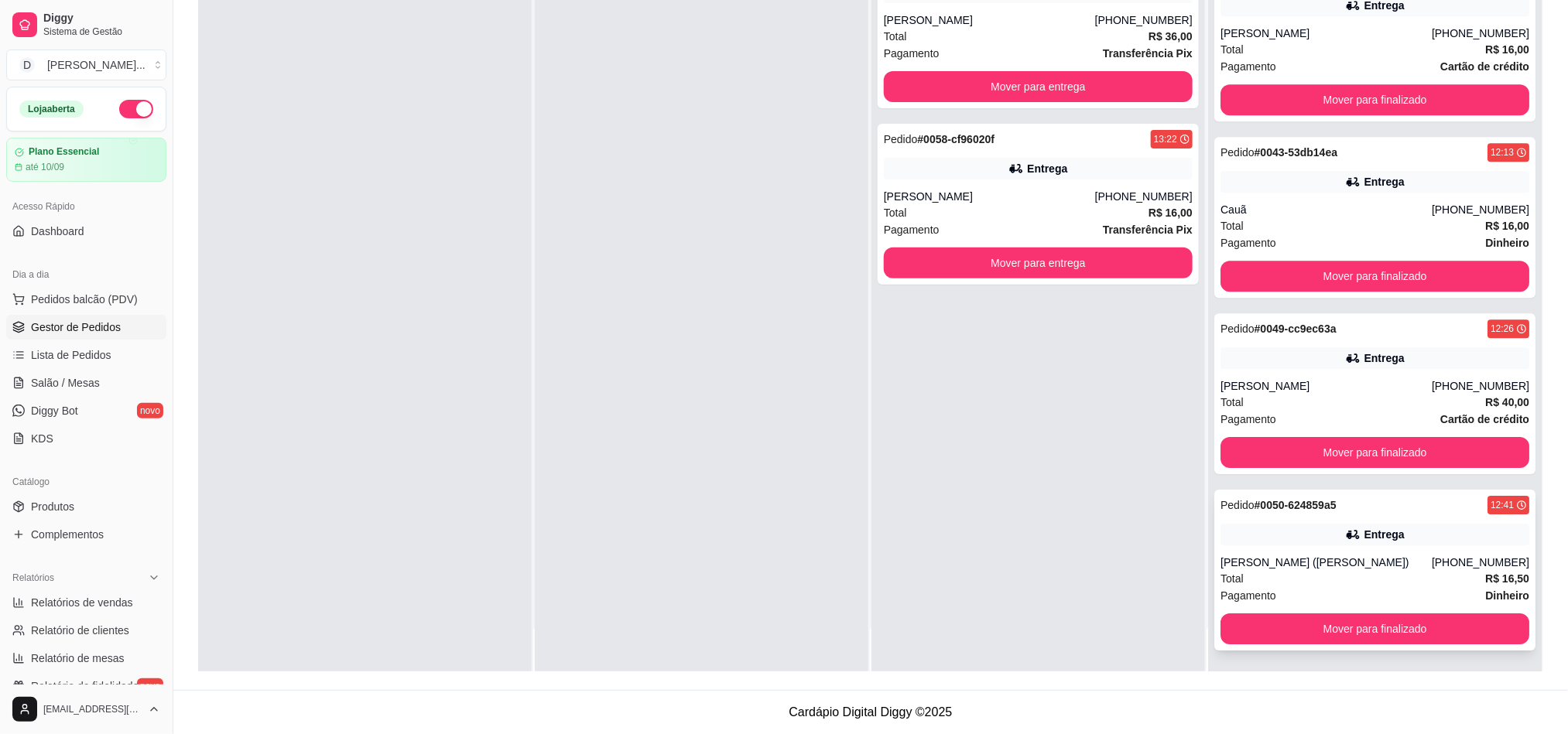
scroll to position [2311, 0]
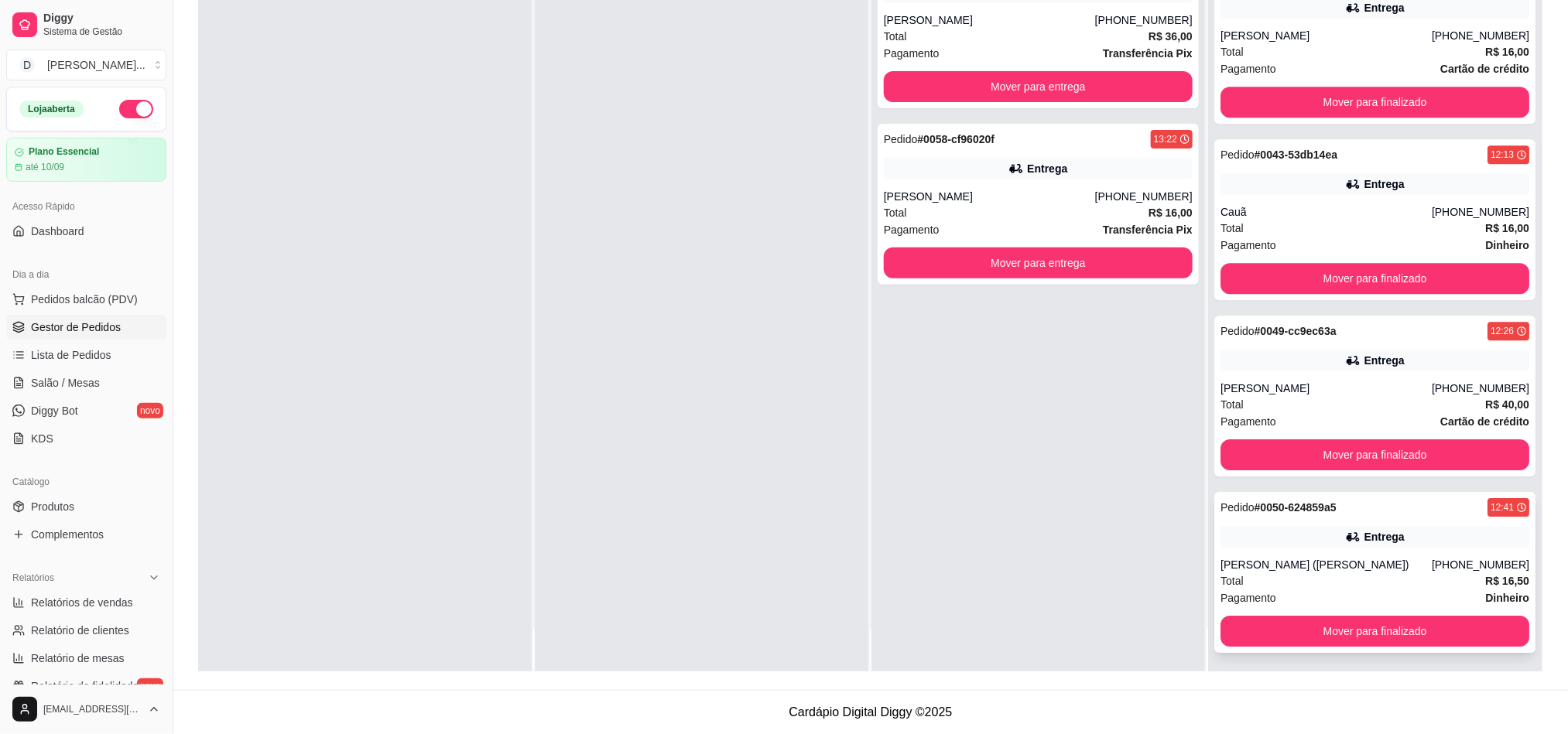
click at [1261, 579] on div "Total R$ 16,50" at bounding box center [1375, 581] width 309 height 17
click at [1258, 401] on div "Total R$ 40,00" at bounding box center [1375, 405] width 309 height 17
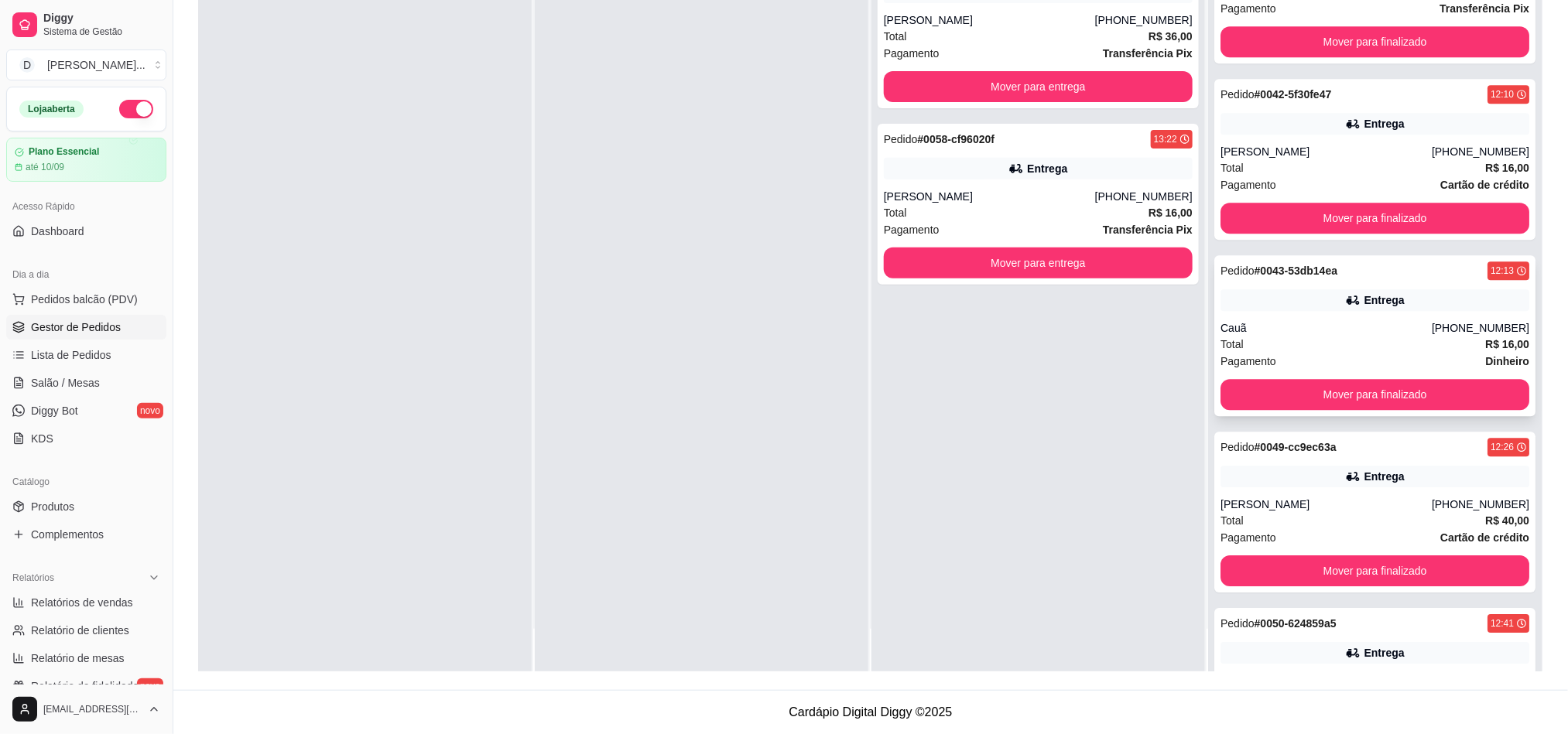
scroll to position [2079, 0]
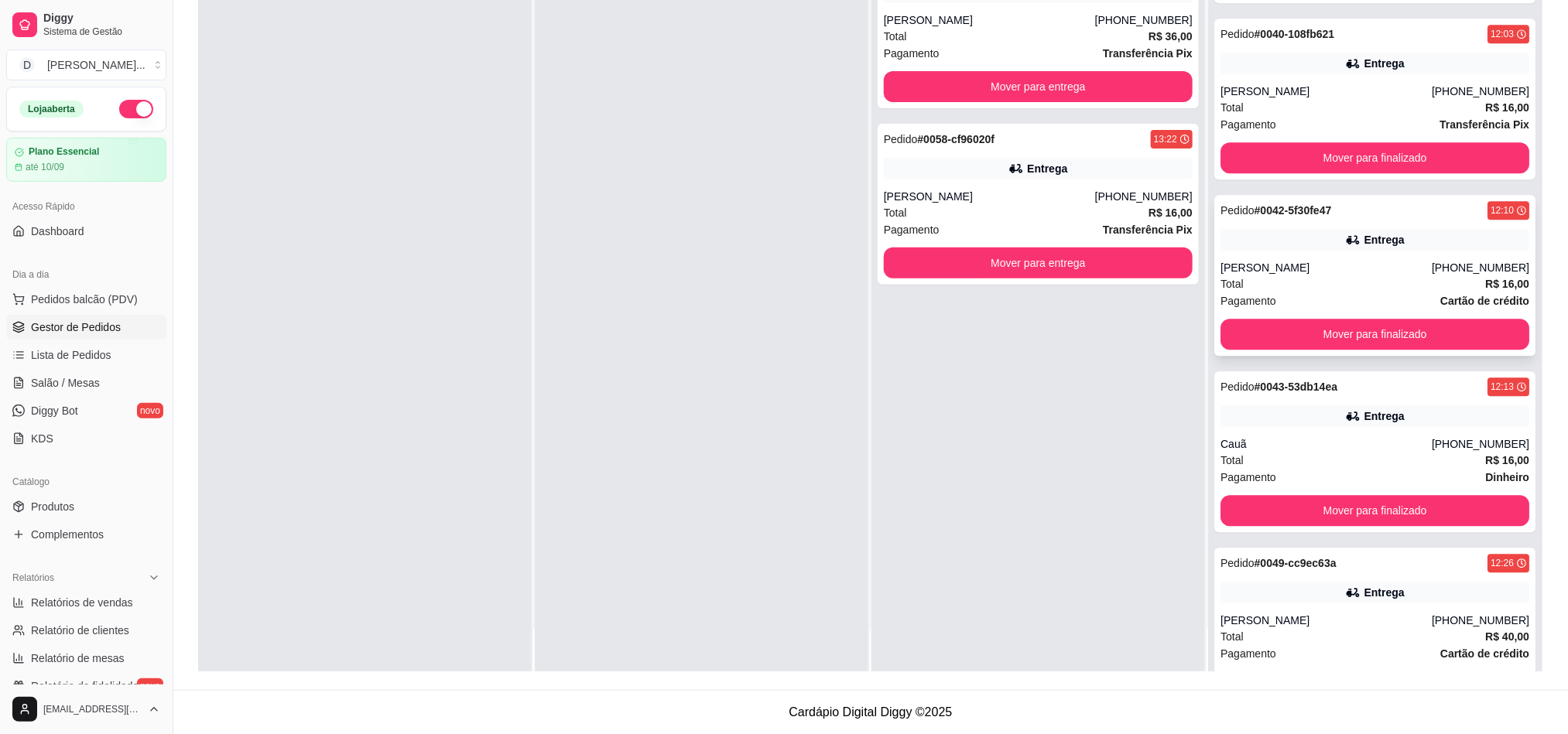
click at [1270, 284] on div "Total R$ 16,00" at bounding box center [1375, 284] width 309 height 17
click at [1296, 333] on button "Mover para finalizado" at bounding box center [1375, 334] width 309 height 31
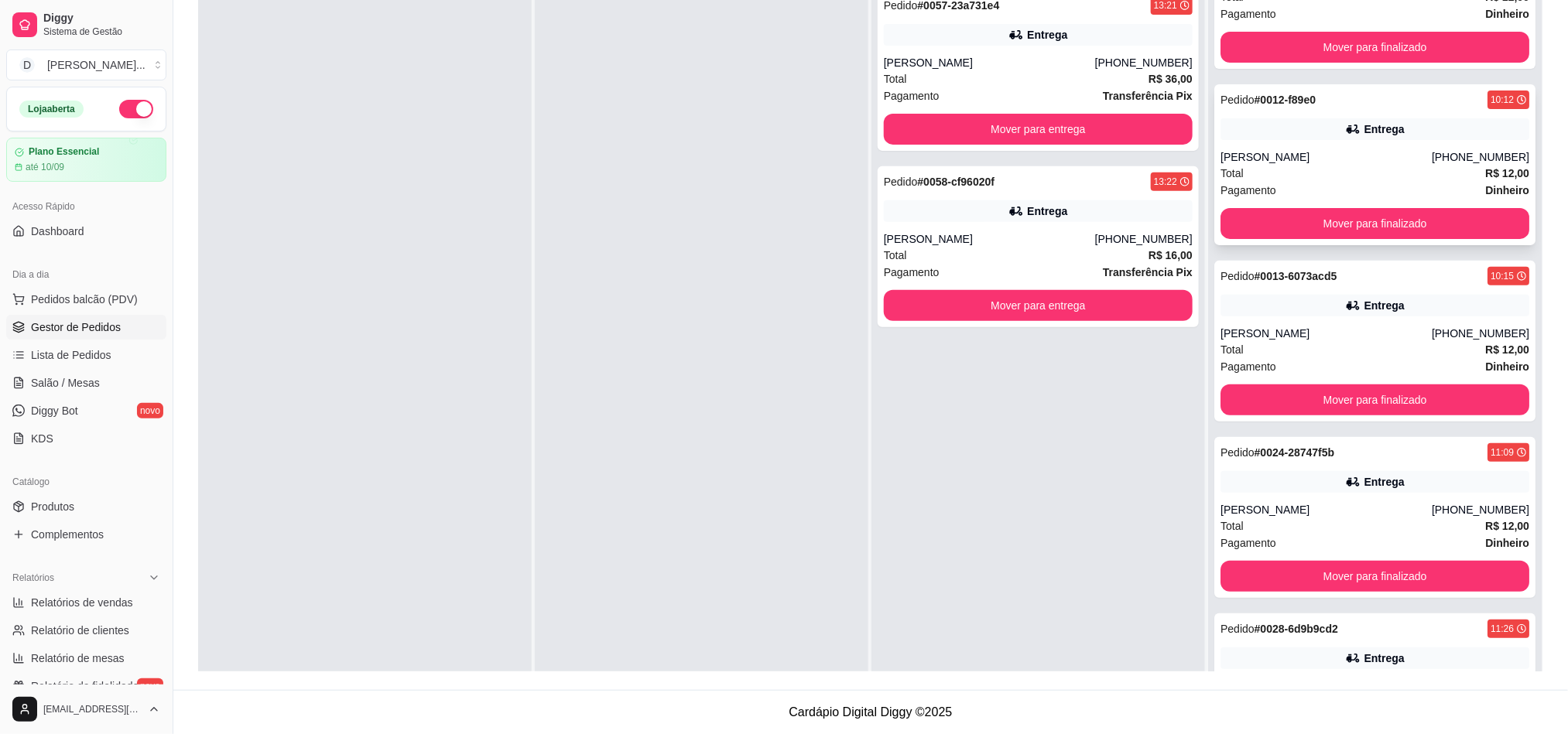
scroll to position [0, 0]
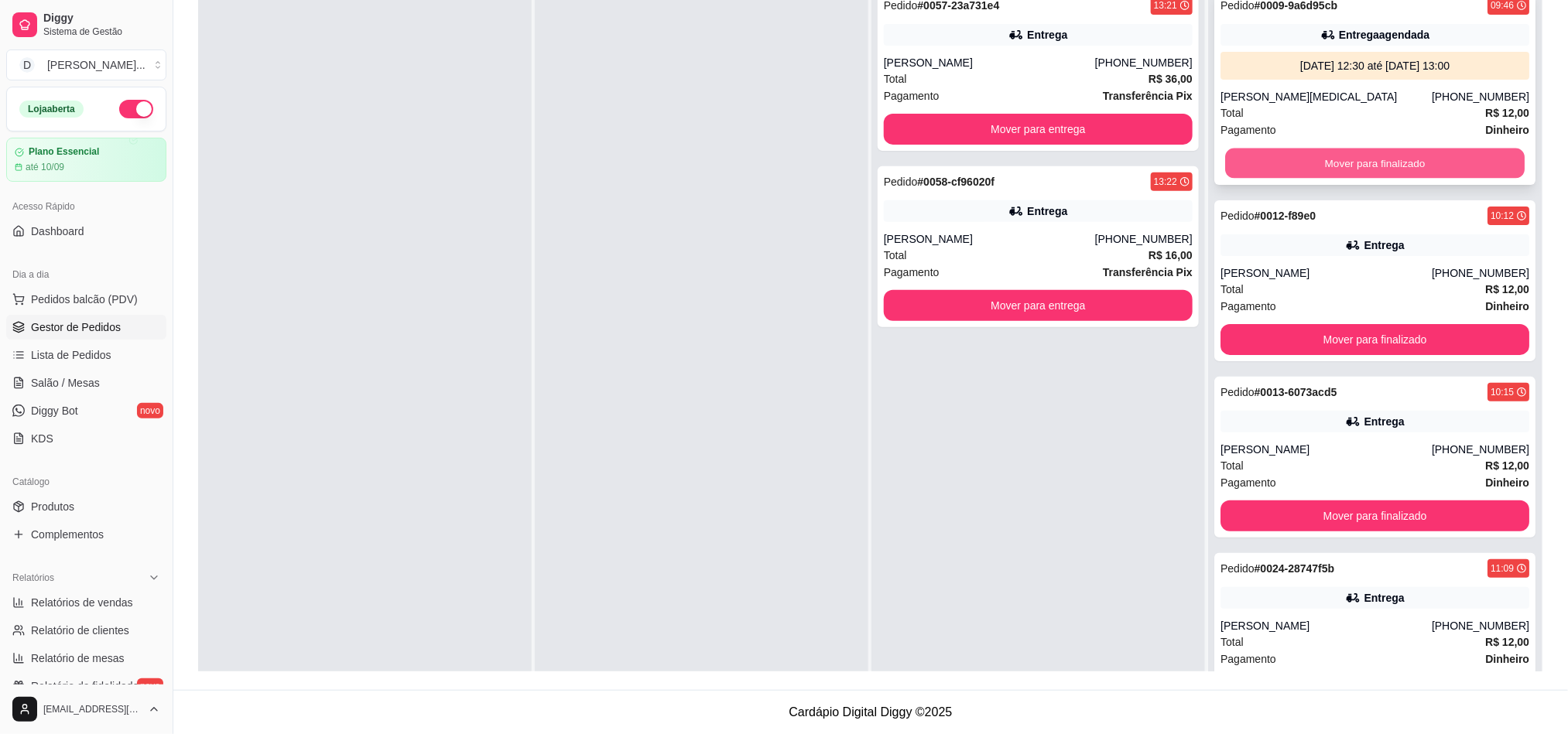
click at [1321, 170] on button "Mover para finalizado" at bounding box center [1374, 163] width 300 height 30
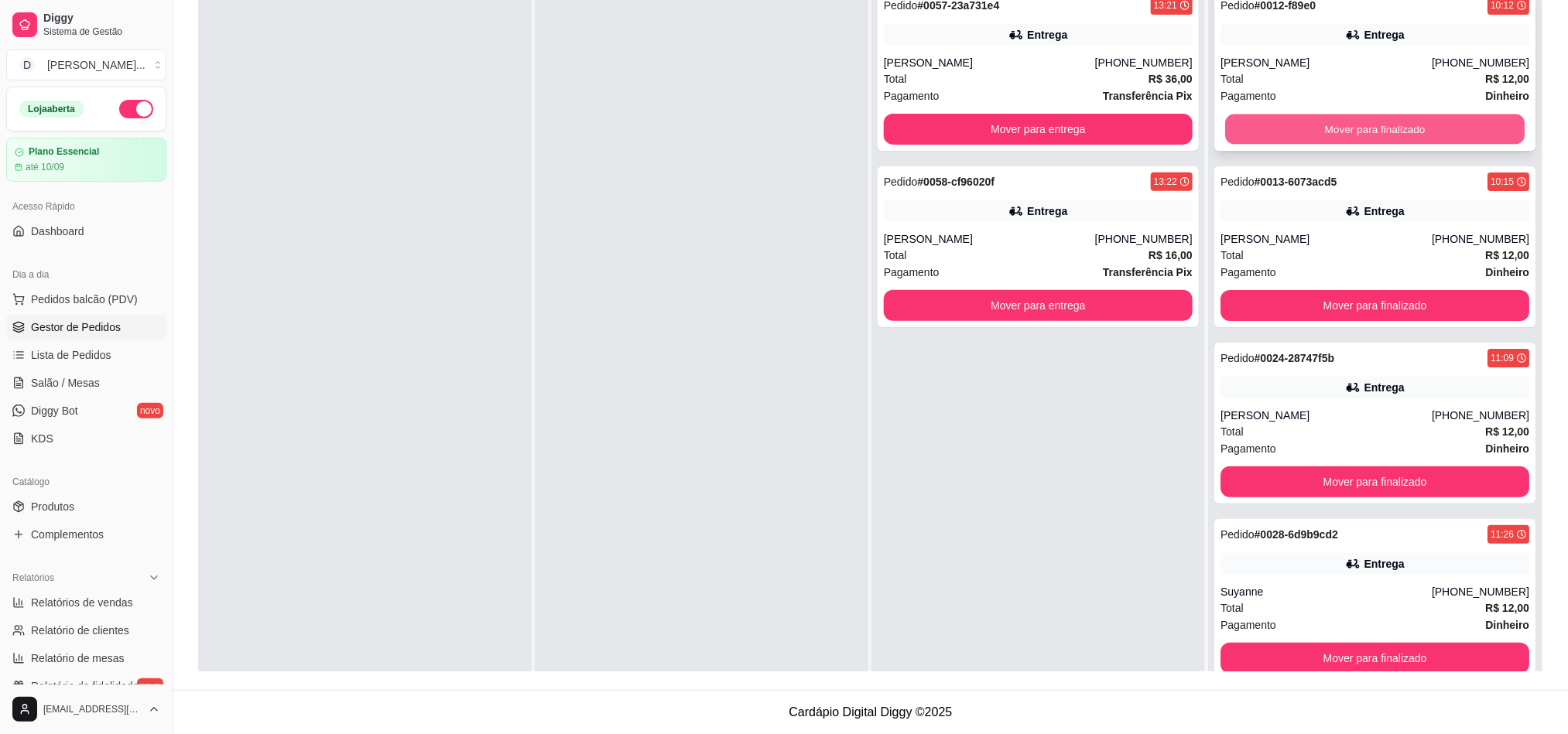
click at [1316, 135] on button "Mover para finalizado" at bounding box center [1374, 129] width 300 height 30
click at [1289, 133] on button "Mover para finalizado" at bounding box center [1375, 129] width 309 height 31
click at [1289, 133] on button "Mover para finalizado" at bounding box center [1374, 129] width 300 height 30
click at [1289, 133] on button "Mover para finalizado" at bounding box center [1375, 129] width 309 height 31
click at [1289, 133] on button "Mover para finalizado" at bounding box center [1374, 129] width 300 height 30
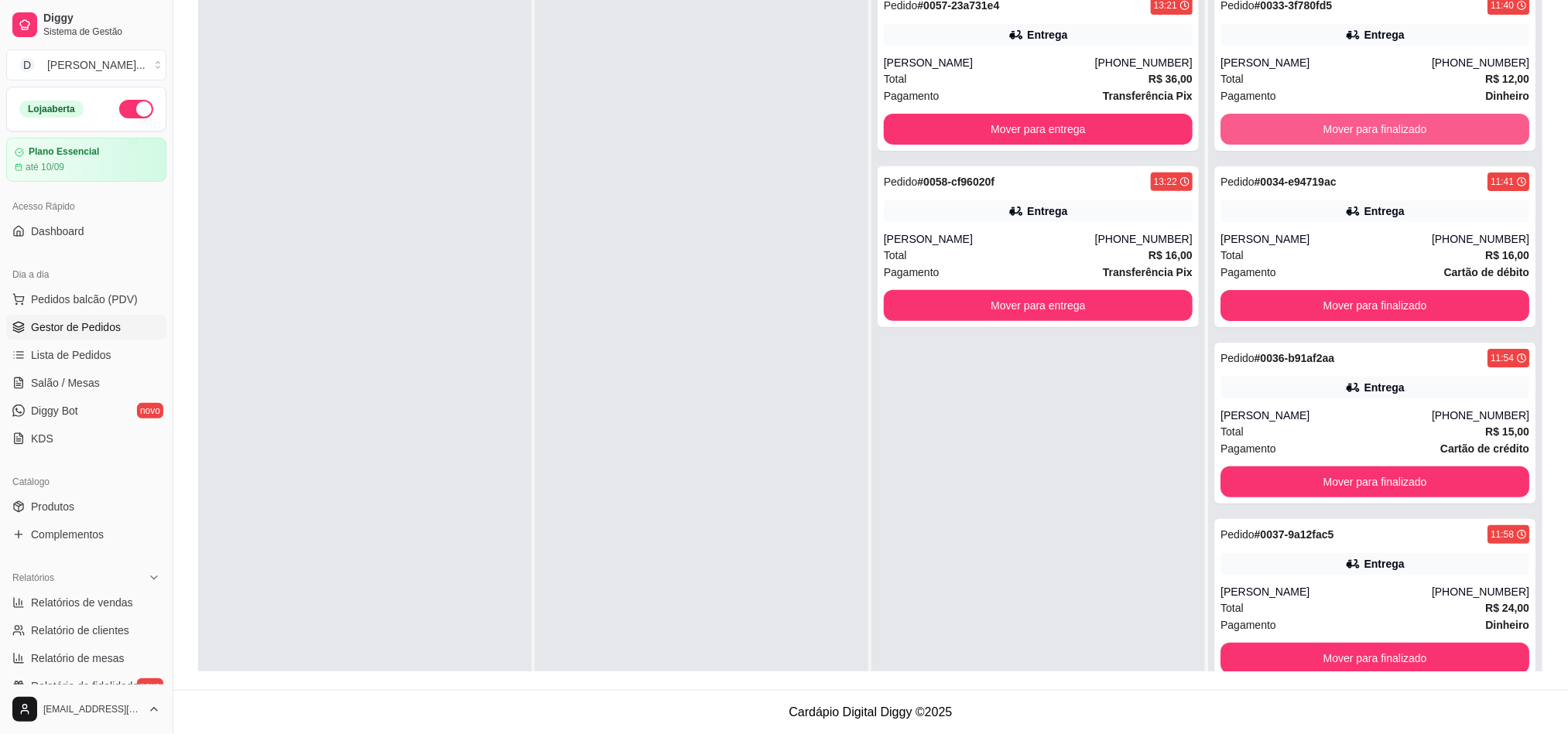
click at [1289, 133] on button "Mover para finalizado" at bounding box center [1375, 129] width 309 height 31
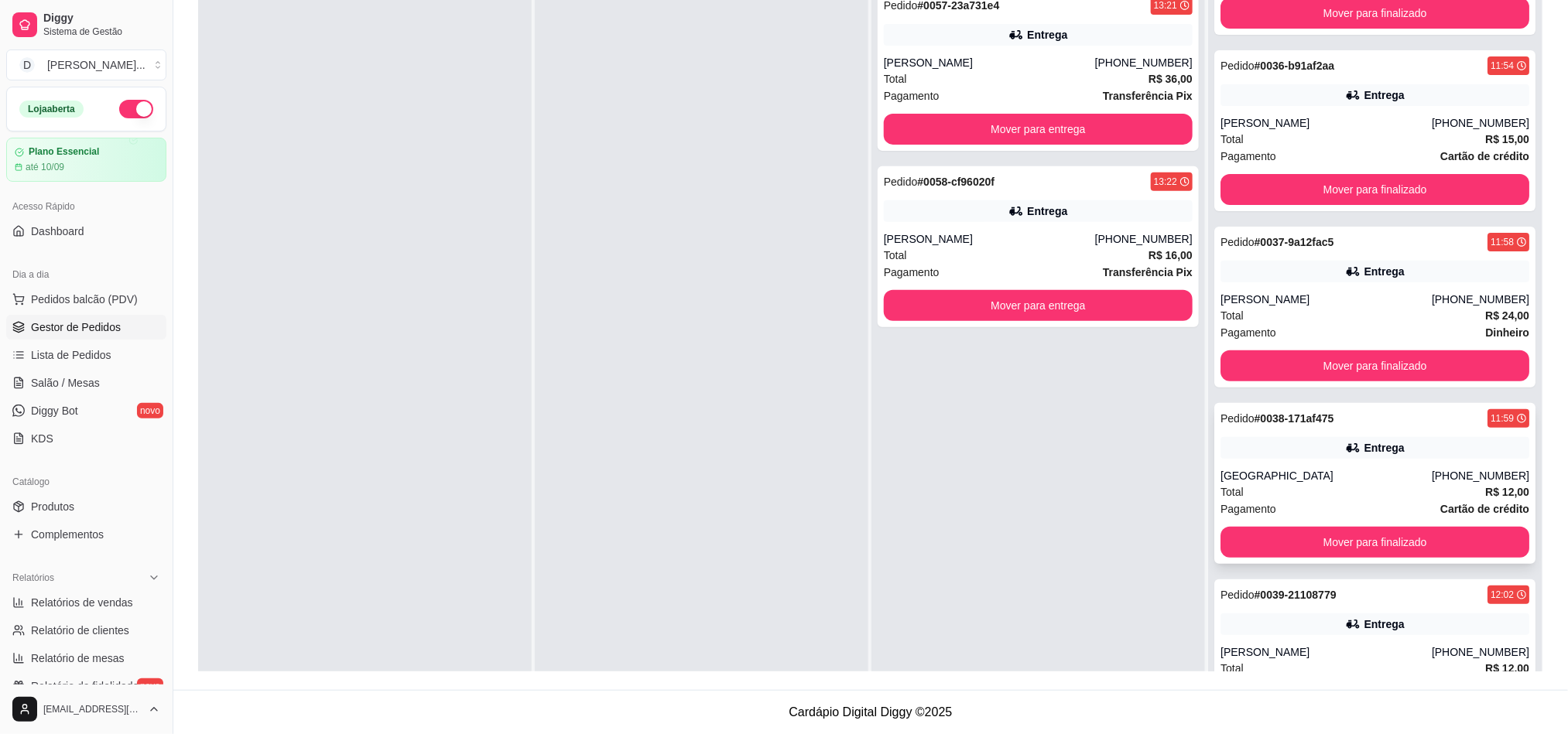
scroll to position [232, 0]
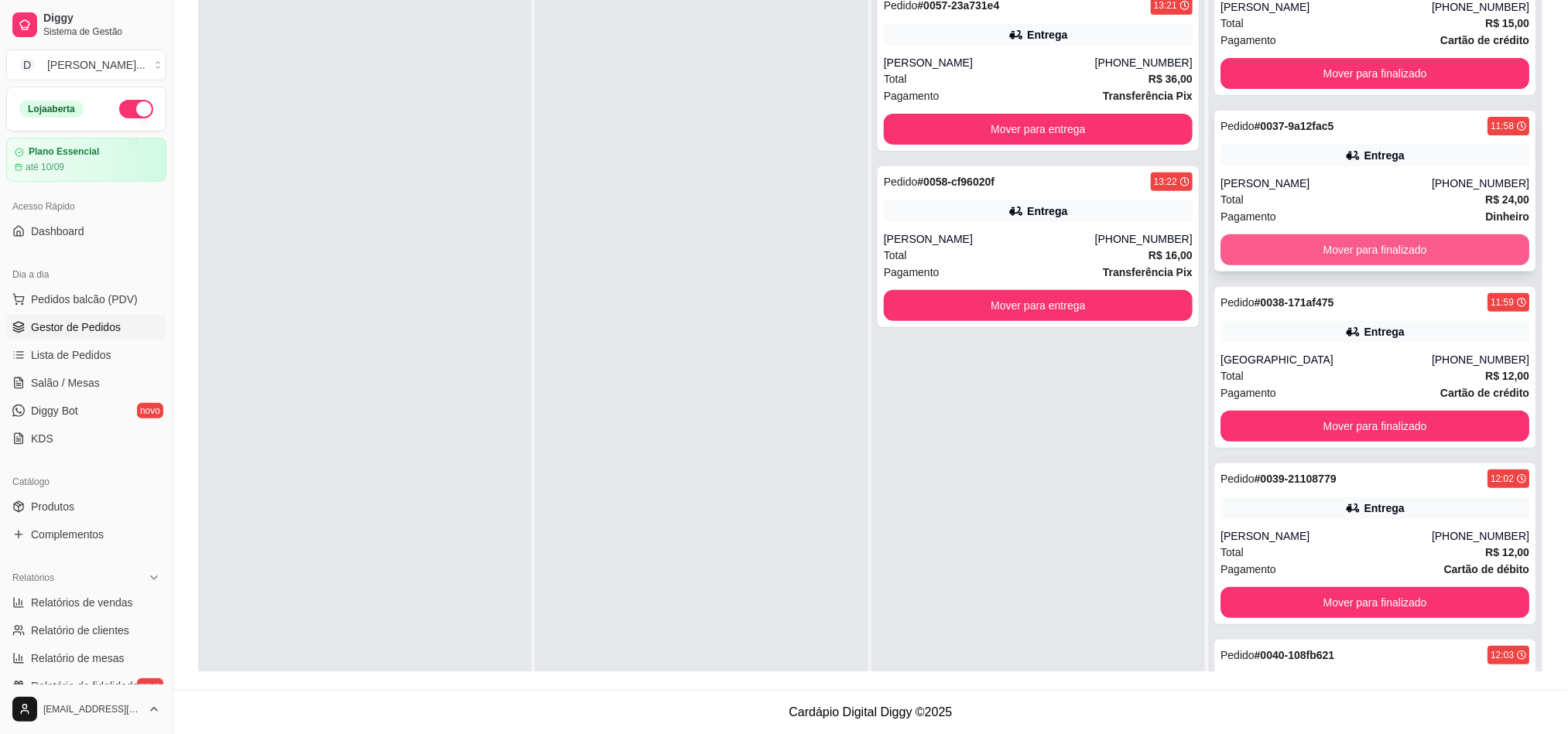
click at [1301, 243] on button "Mover para finalizado" at bounding box center [1375, 250] width 309 height 31
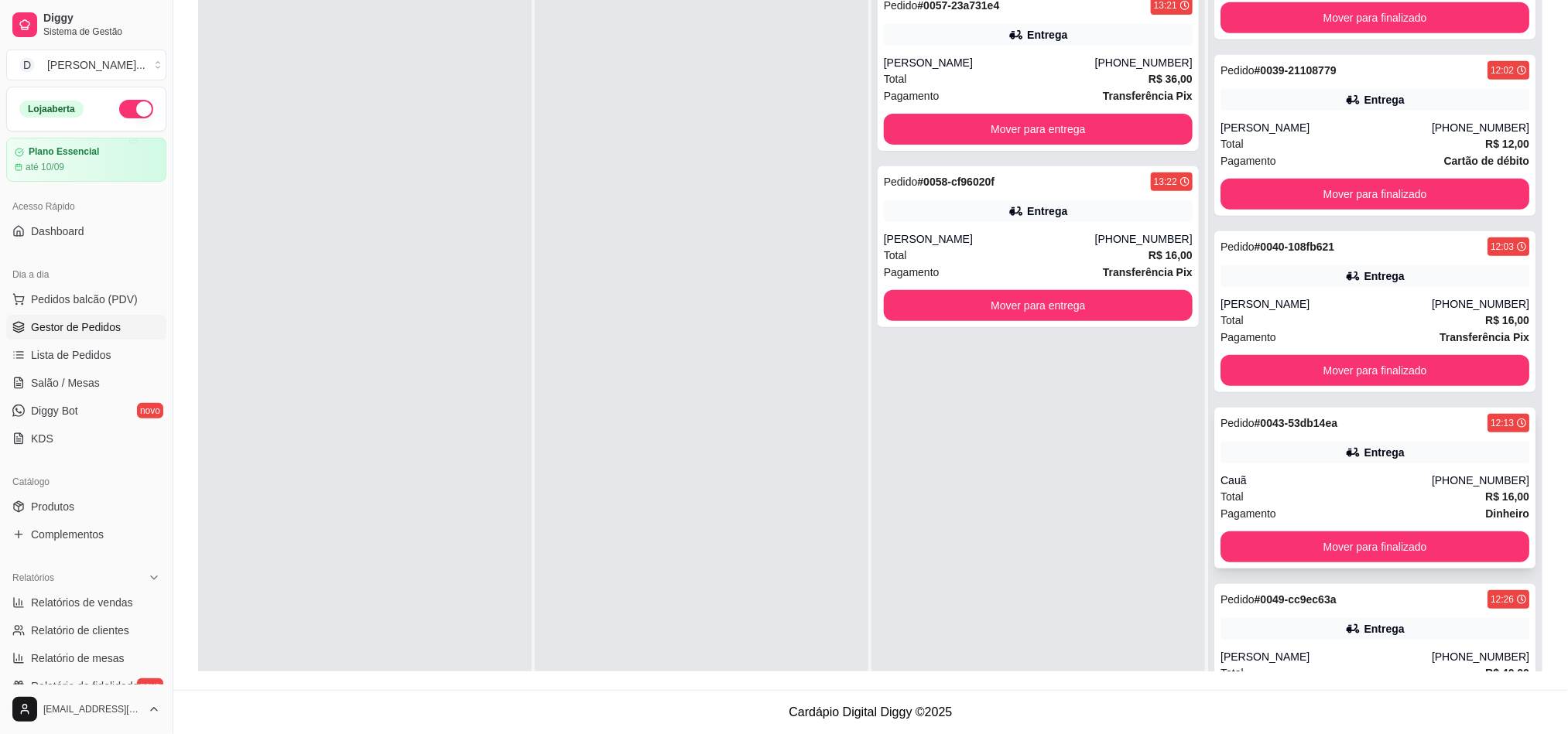
scroll to position [580, 0]
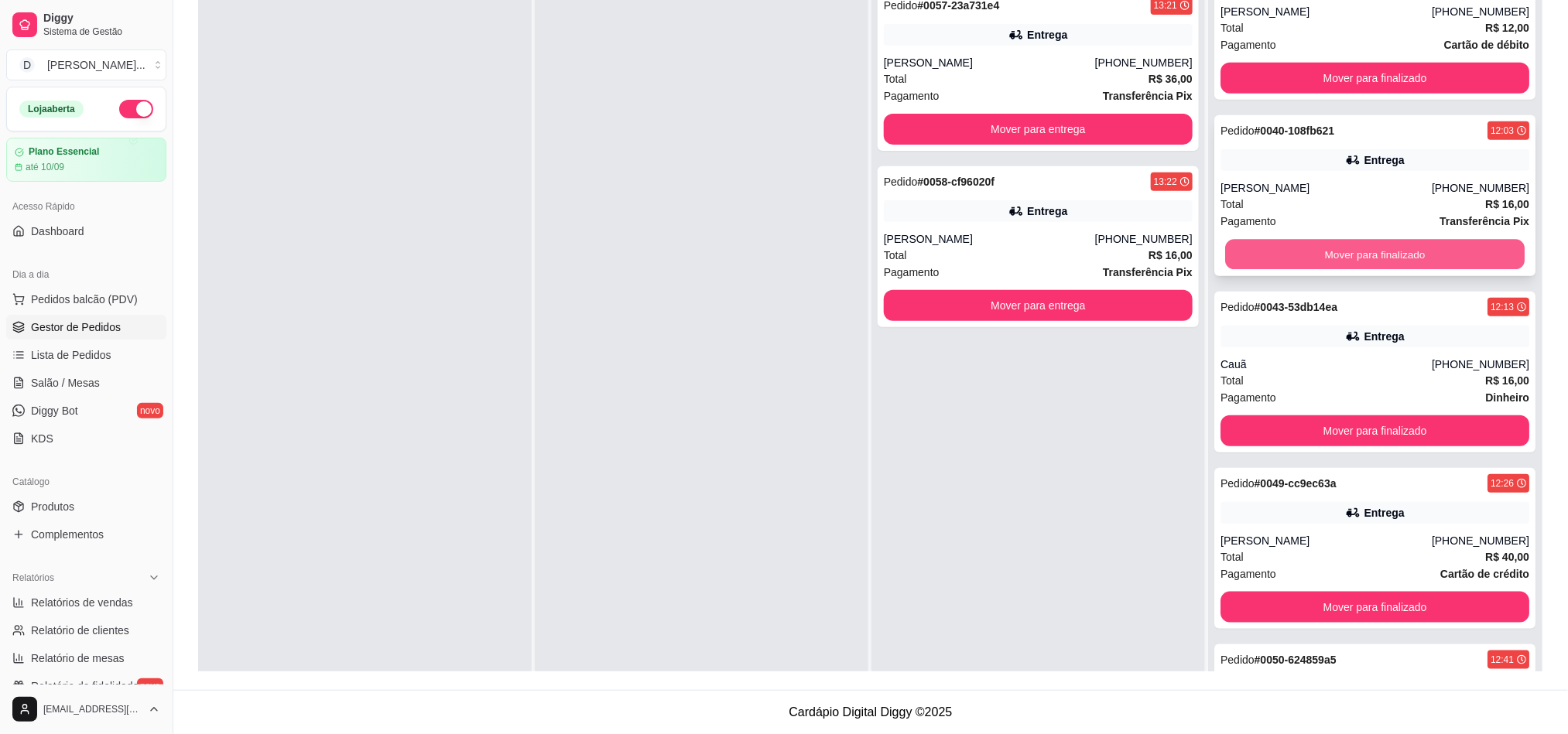
click at [1370, 246] on button "Mover para finalizado" at bounding box center [1374, 254] width 300 height 30
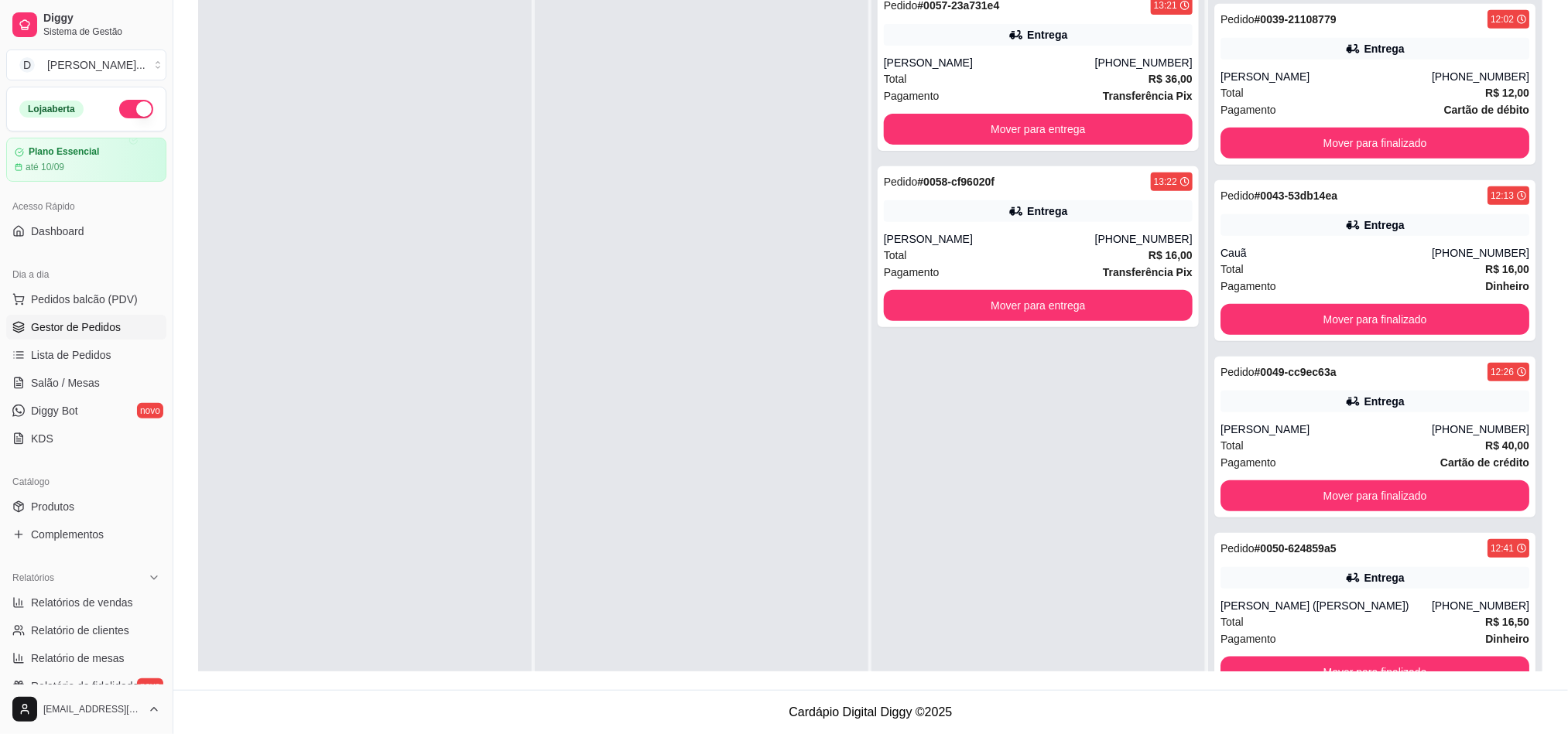
scroll to position [514, 0]
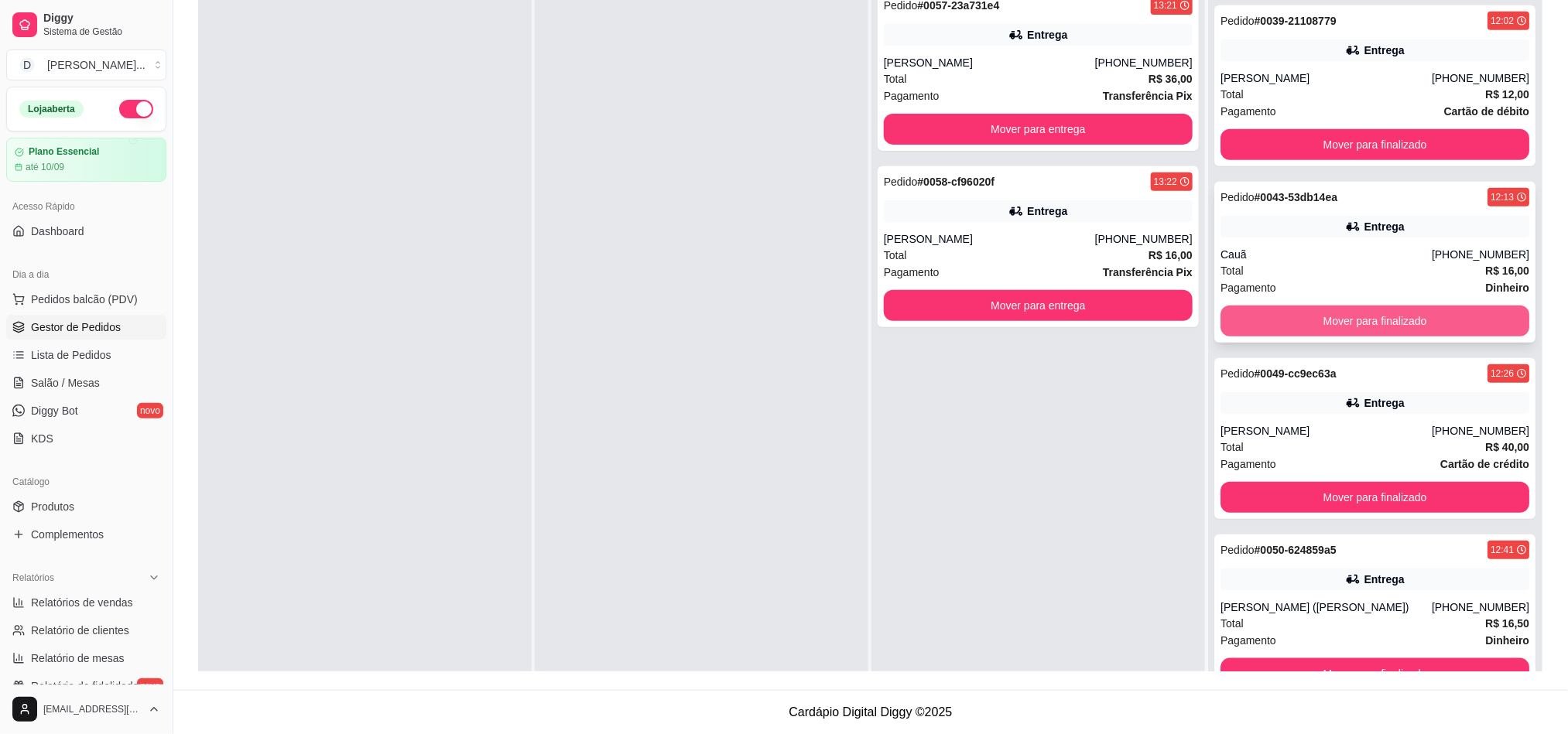
click at [1371, 323] on button "Mover para finalizado" at bounding box center [1375, 321] width 309 height 31
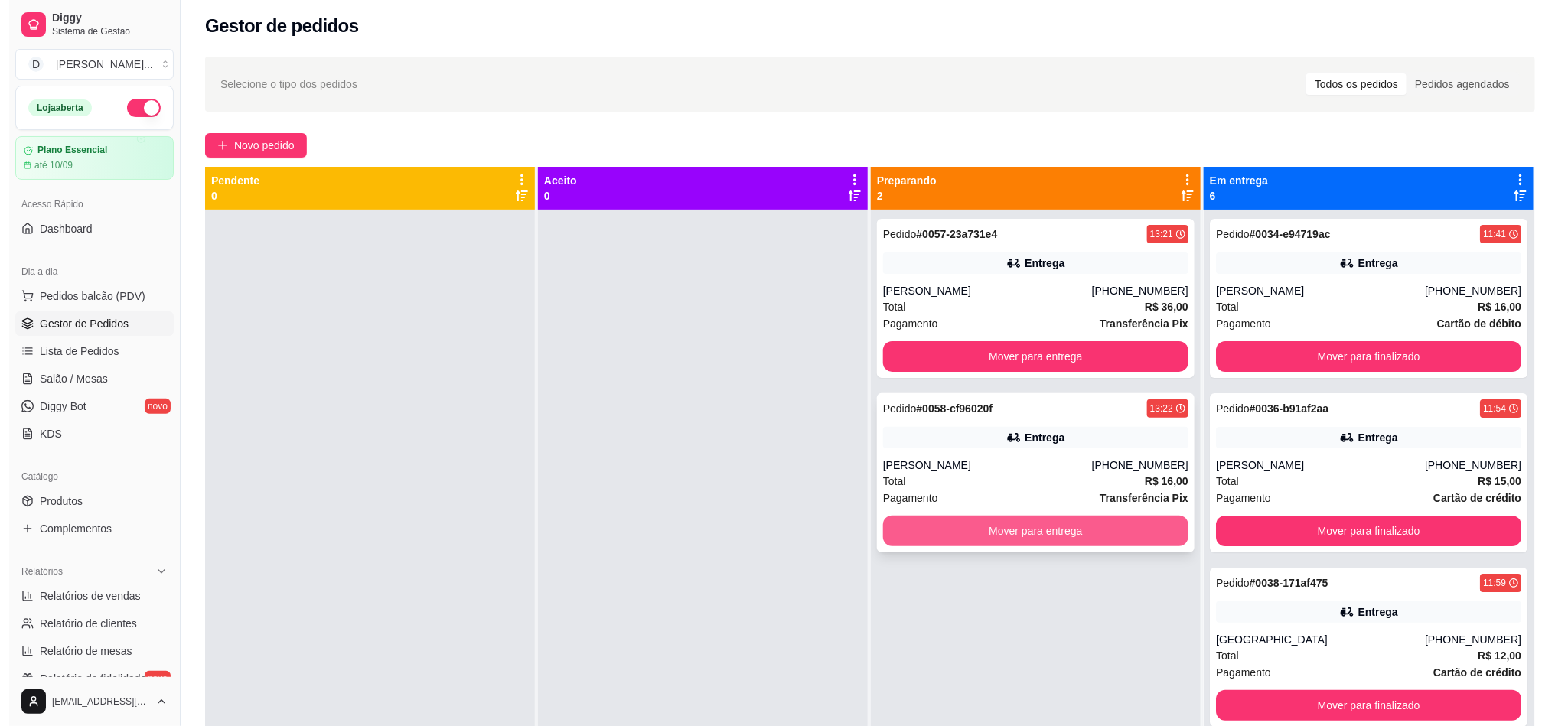
scroll to position [0, 0]
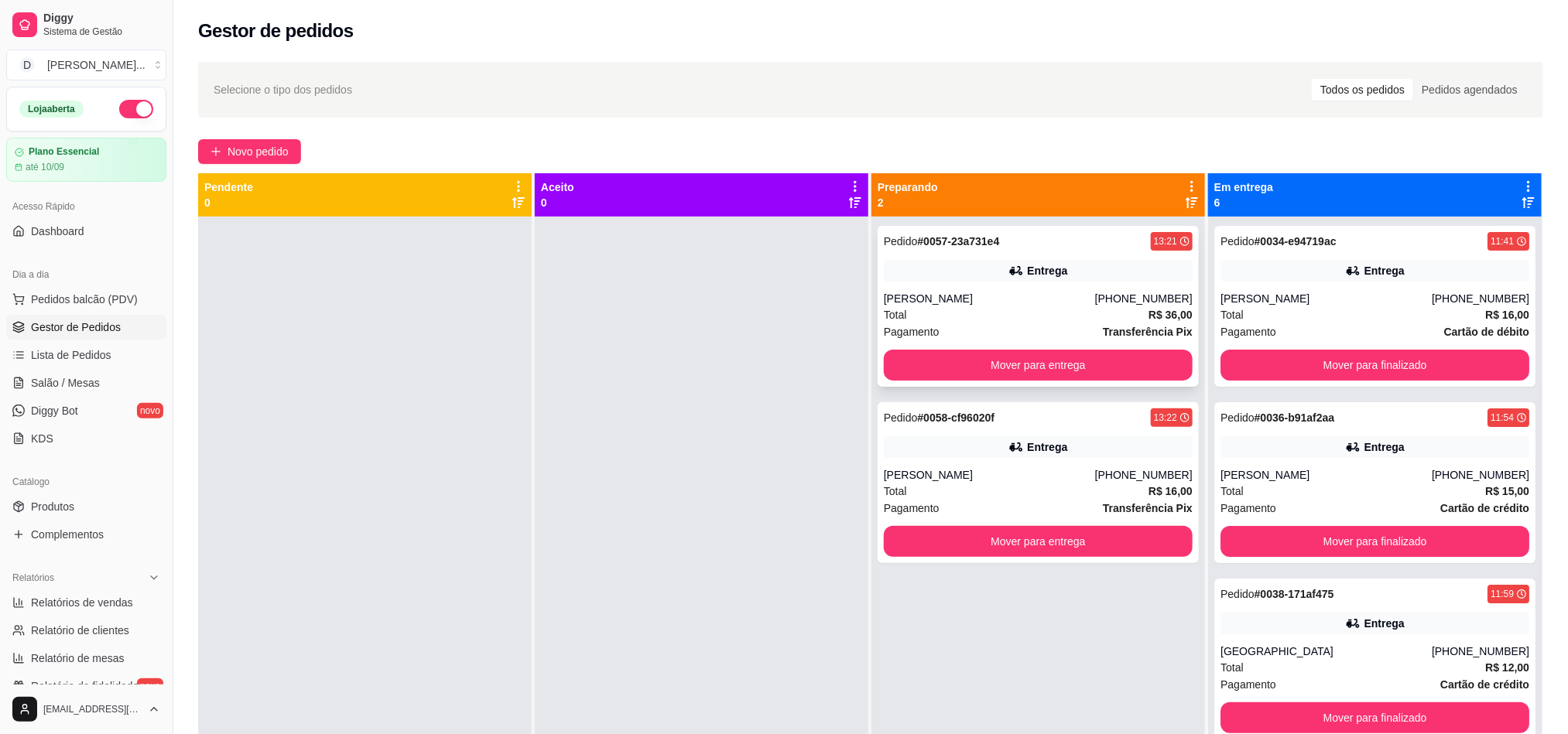
click at [964, 302] on div "[PERSON_NAME]" at bounding box center [989, 299] width 211 height 15
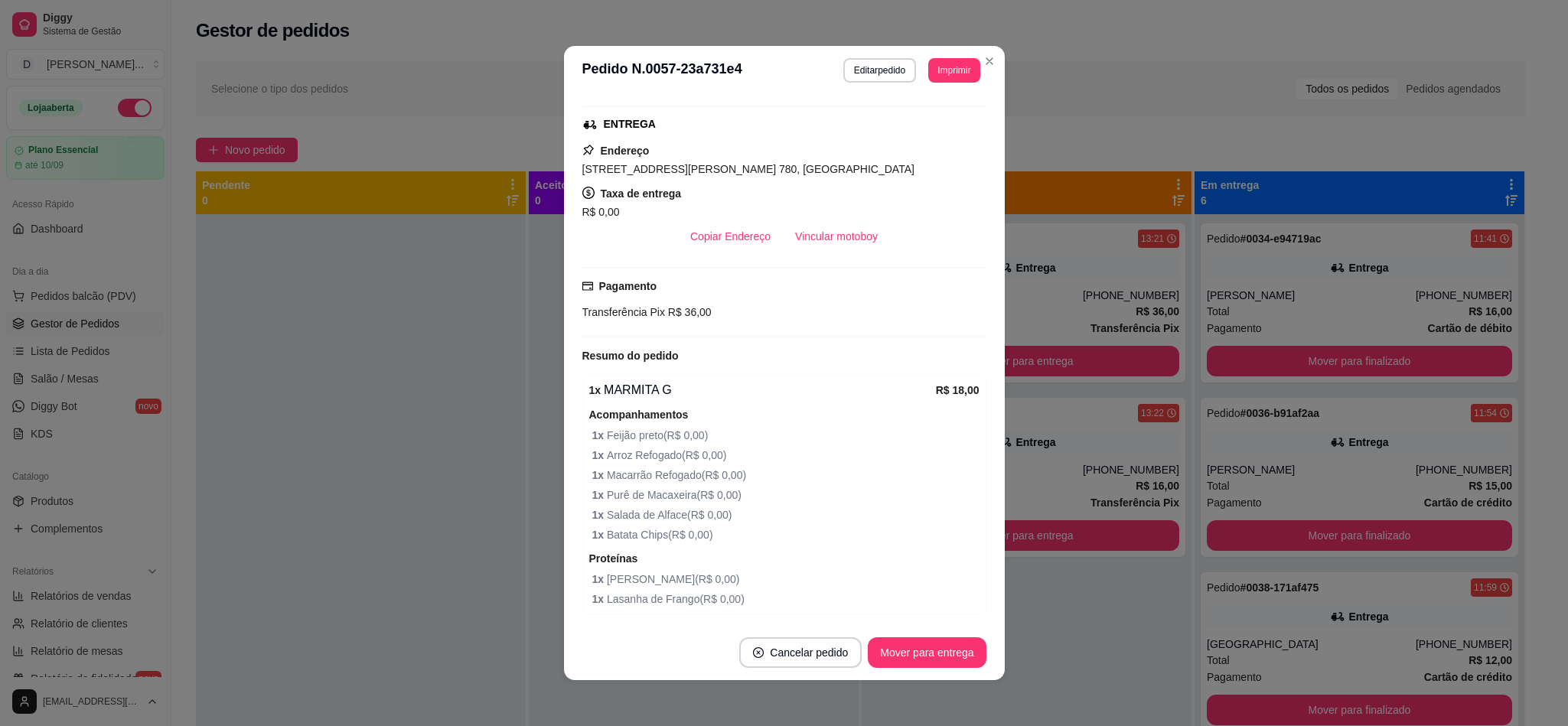
scroll to position [459, 0]
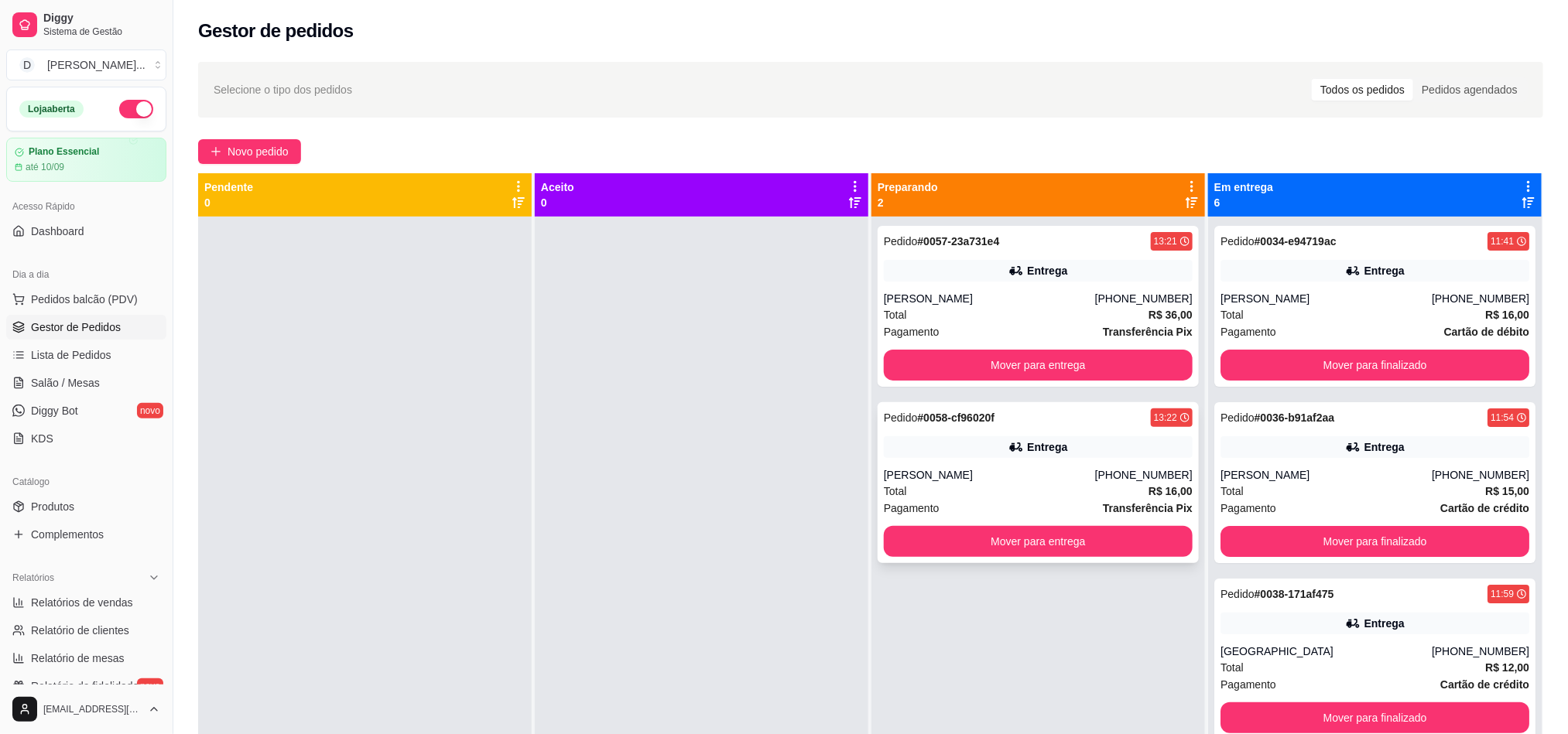
click at [973, 486] on div "Total R$ 16,00" at bounding box center [1039, 491] width 309 height 17
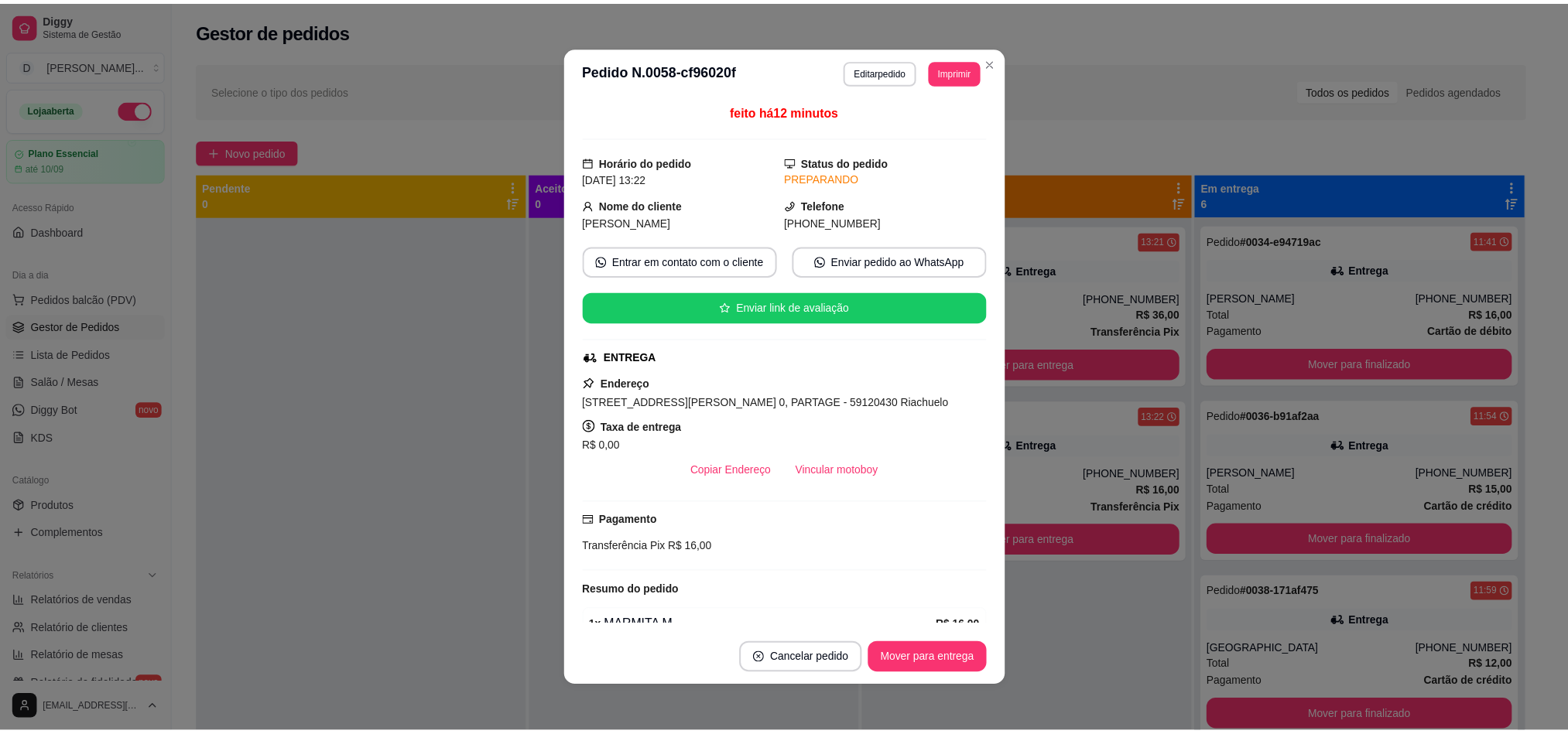
scroll to position [235, 0]
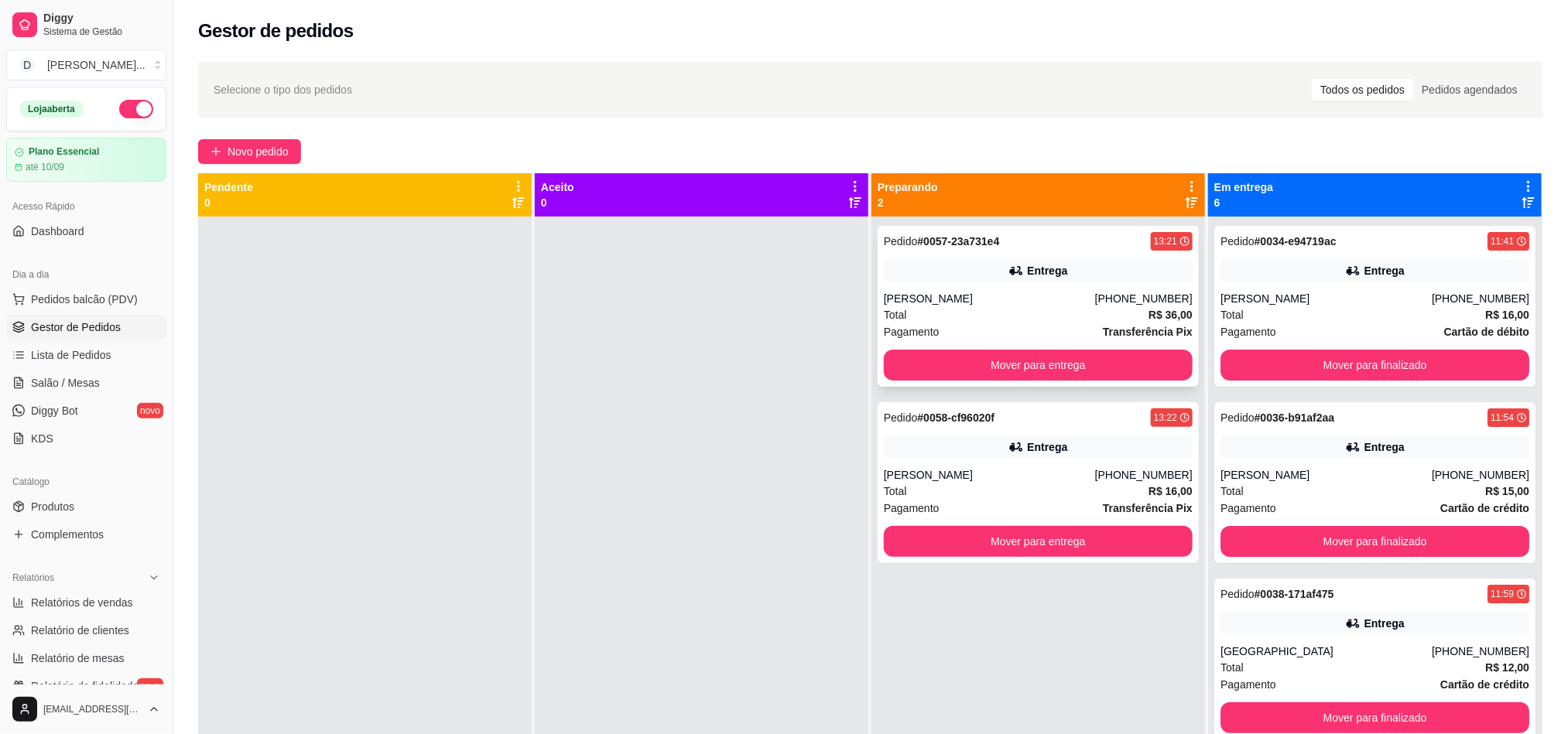
click at [976, 313] on div "Total R$ 36,00" at bounding box center [1039, 315] width 309 height 17
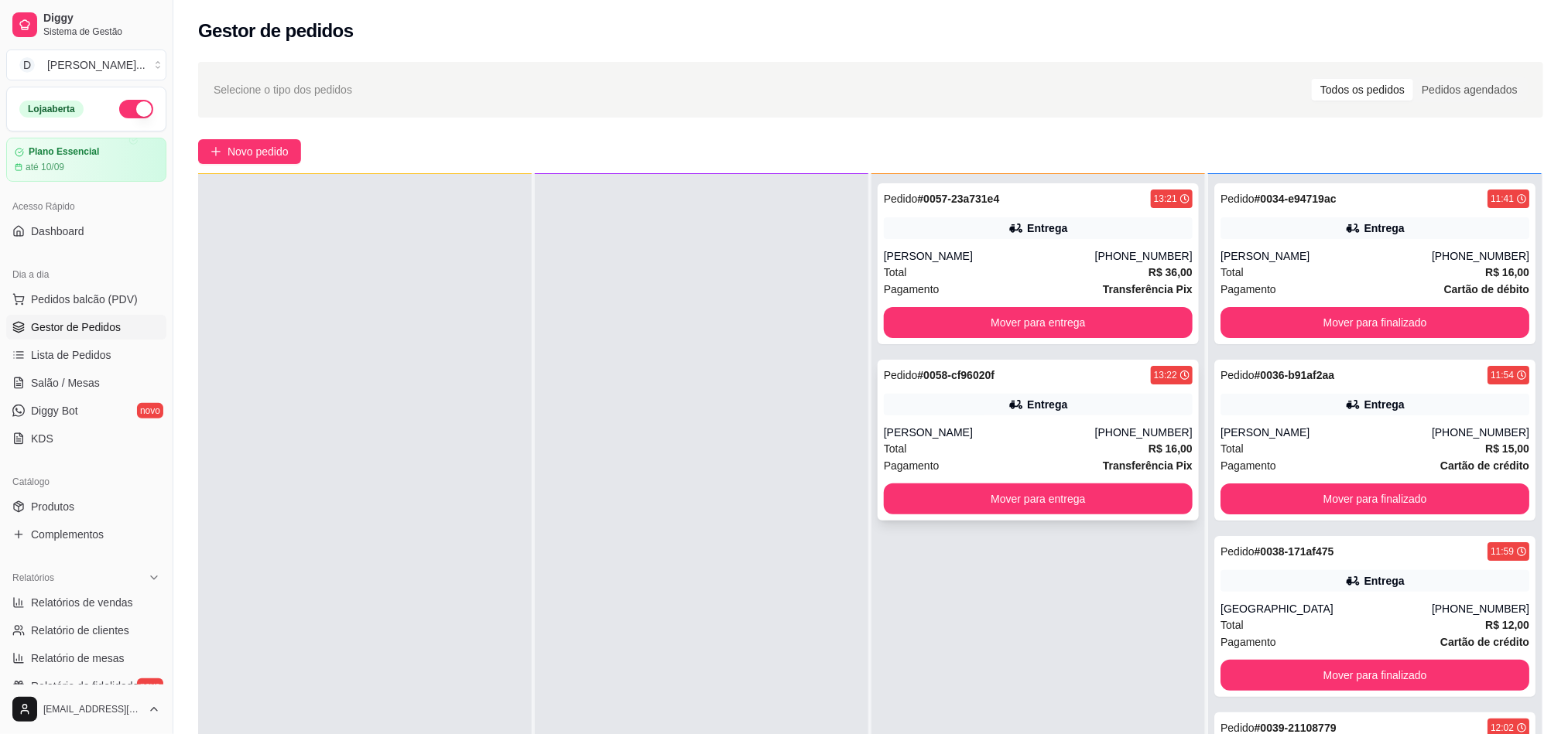
scroll to position [0, 0]
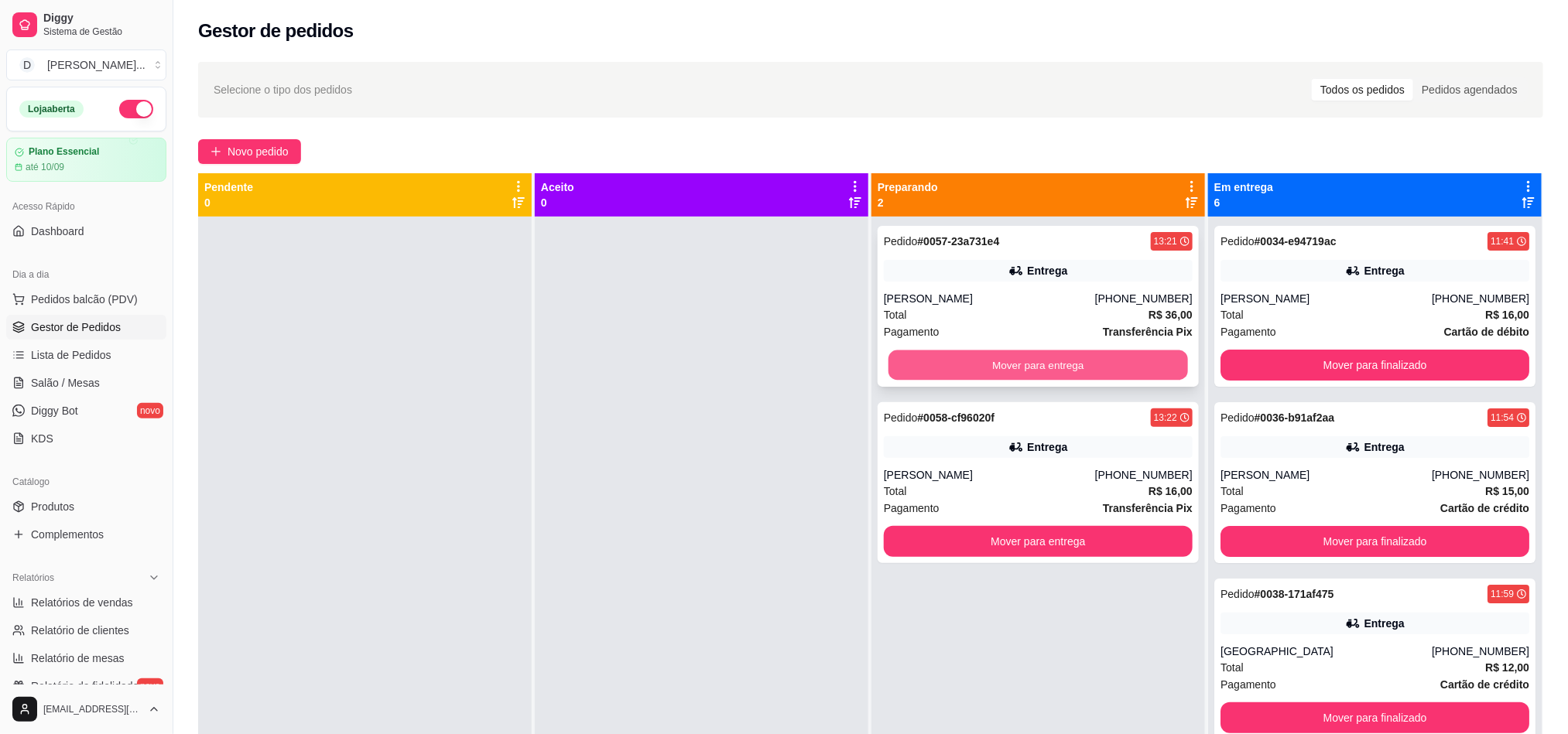
click at [1027, 369] on button "Mover para entrega" at bounding box center [1038, 365] width 300 height 30
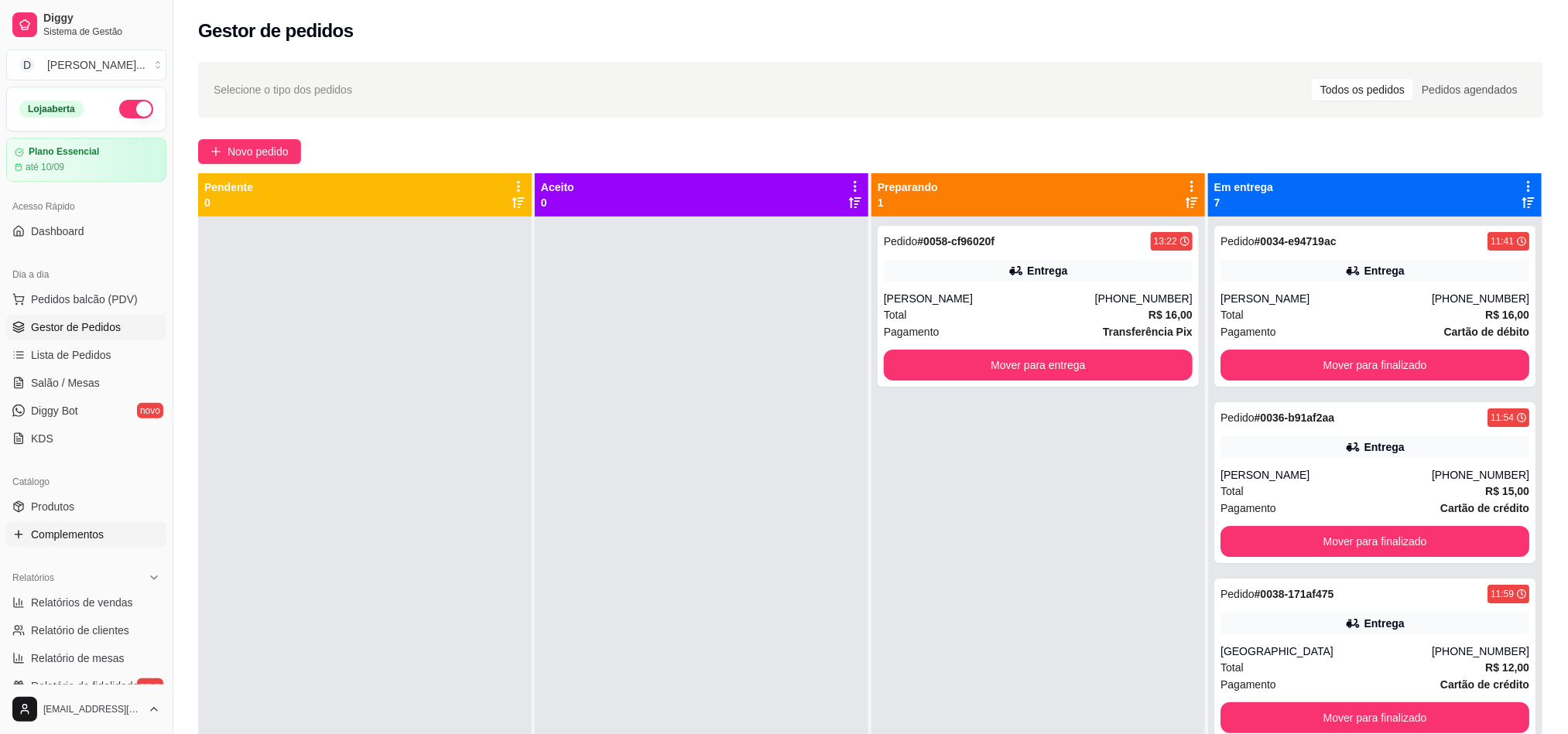
click at [73, 530] on span "Complementos" at bounding box center [67, 534] width 73 height 15
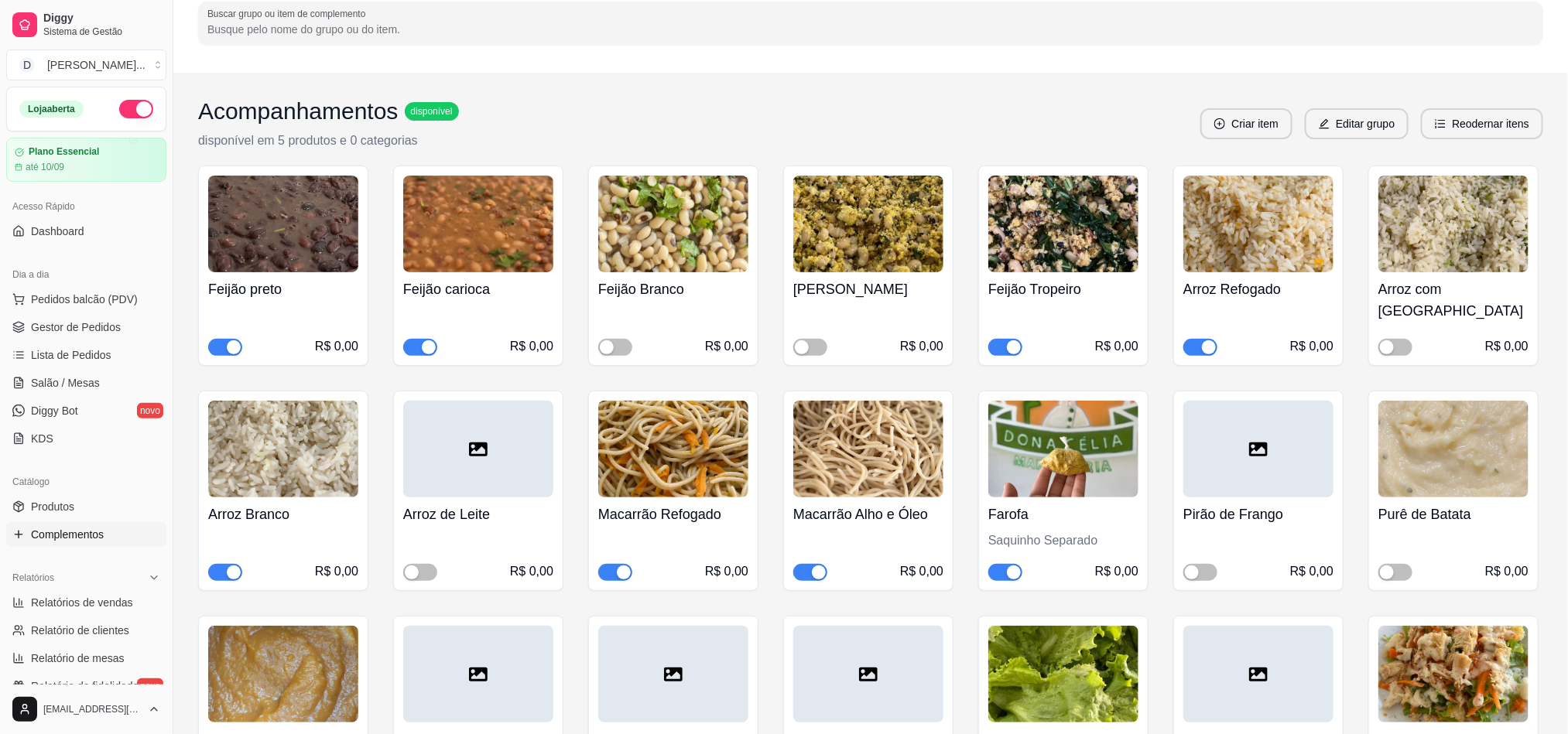
scroll to position [232, 0]
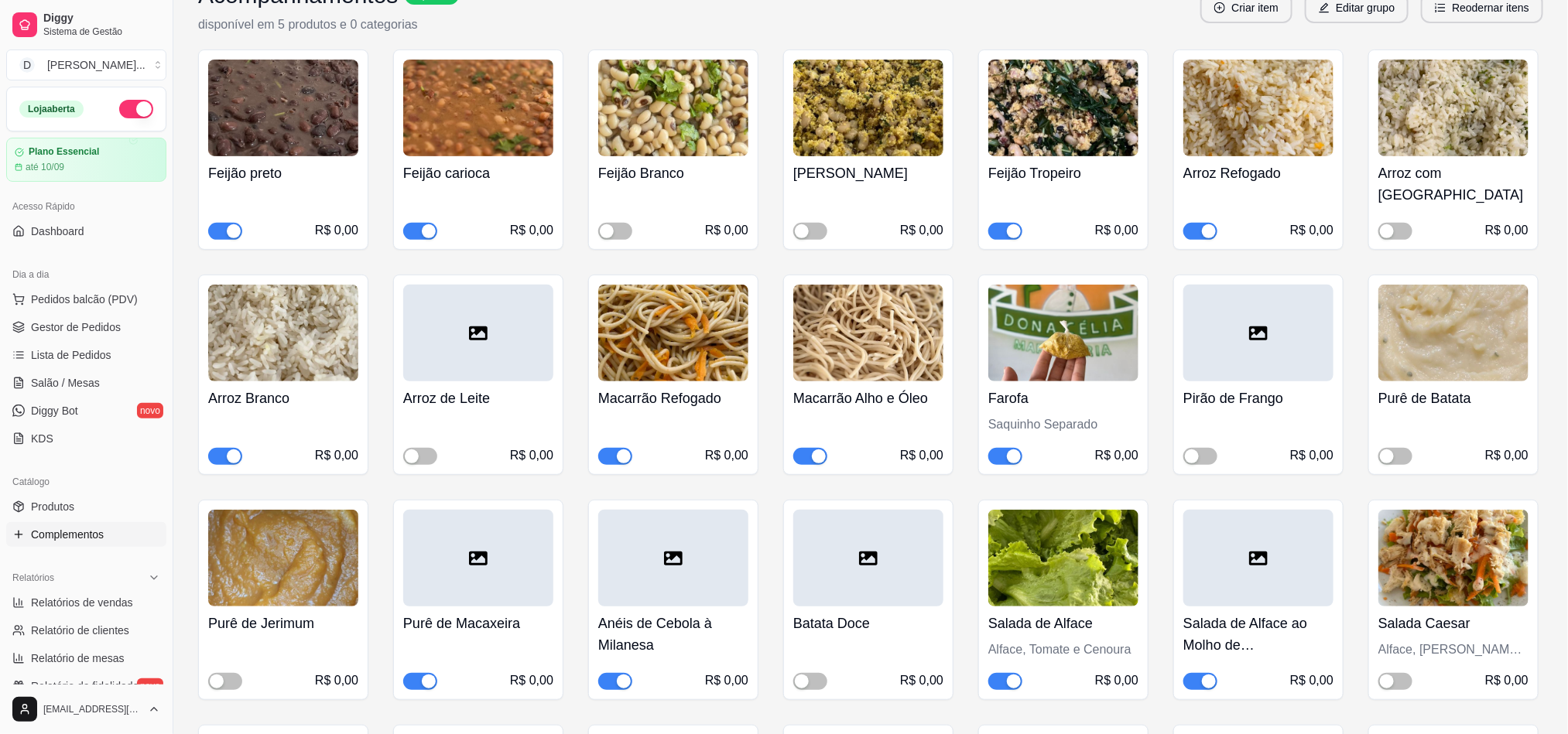
click at [615, 673] on button "button" at bounding box center [615, 681] width 34 height 17
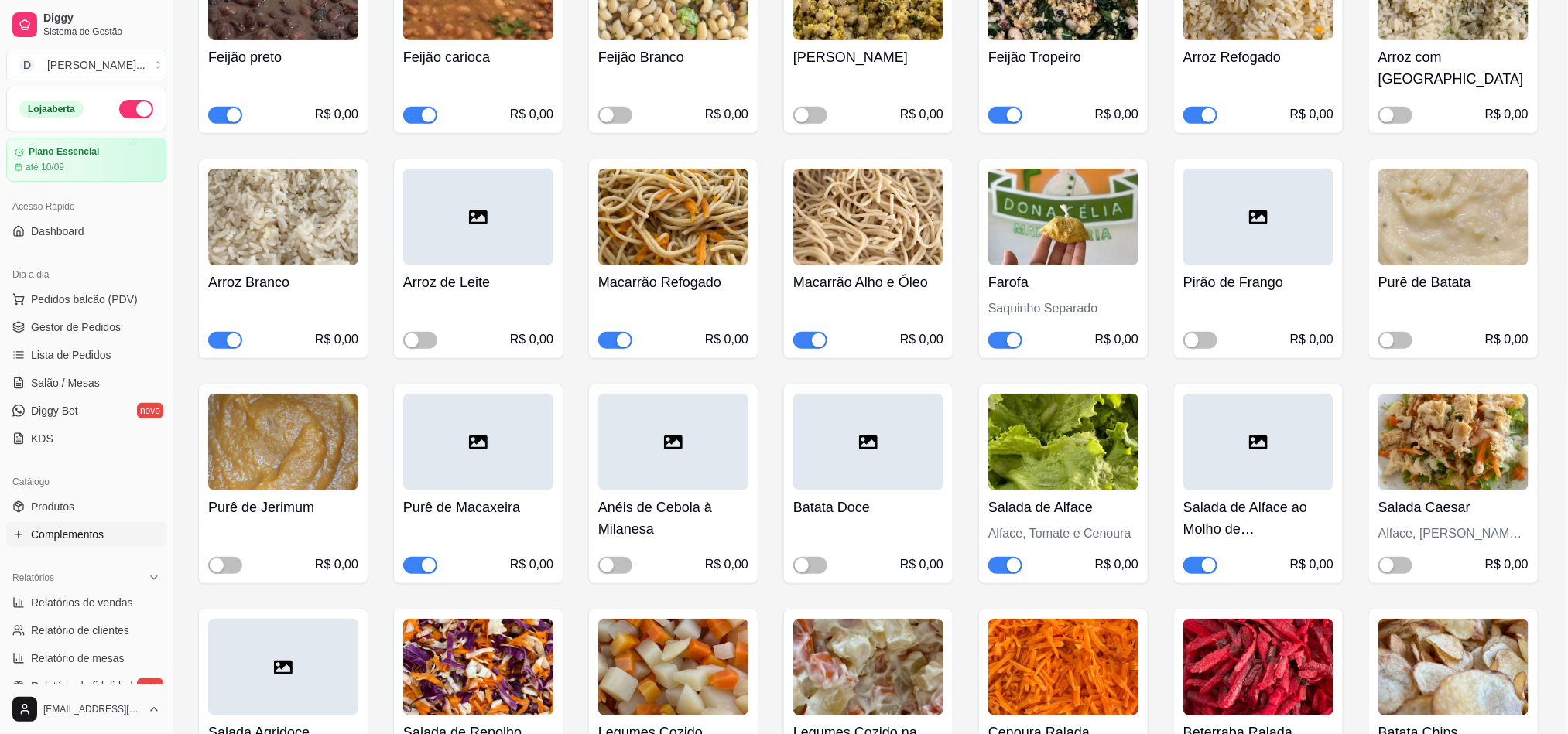
click at [816, 334] on div "button" at bounding box center [819, 341] width 14 height 14
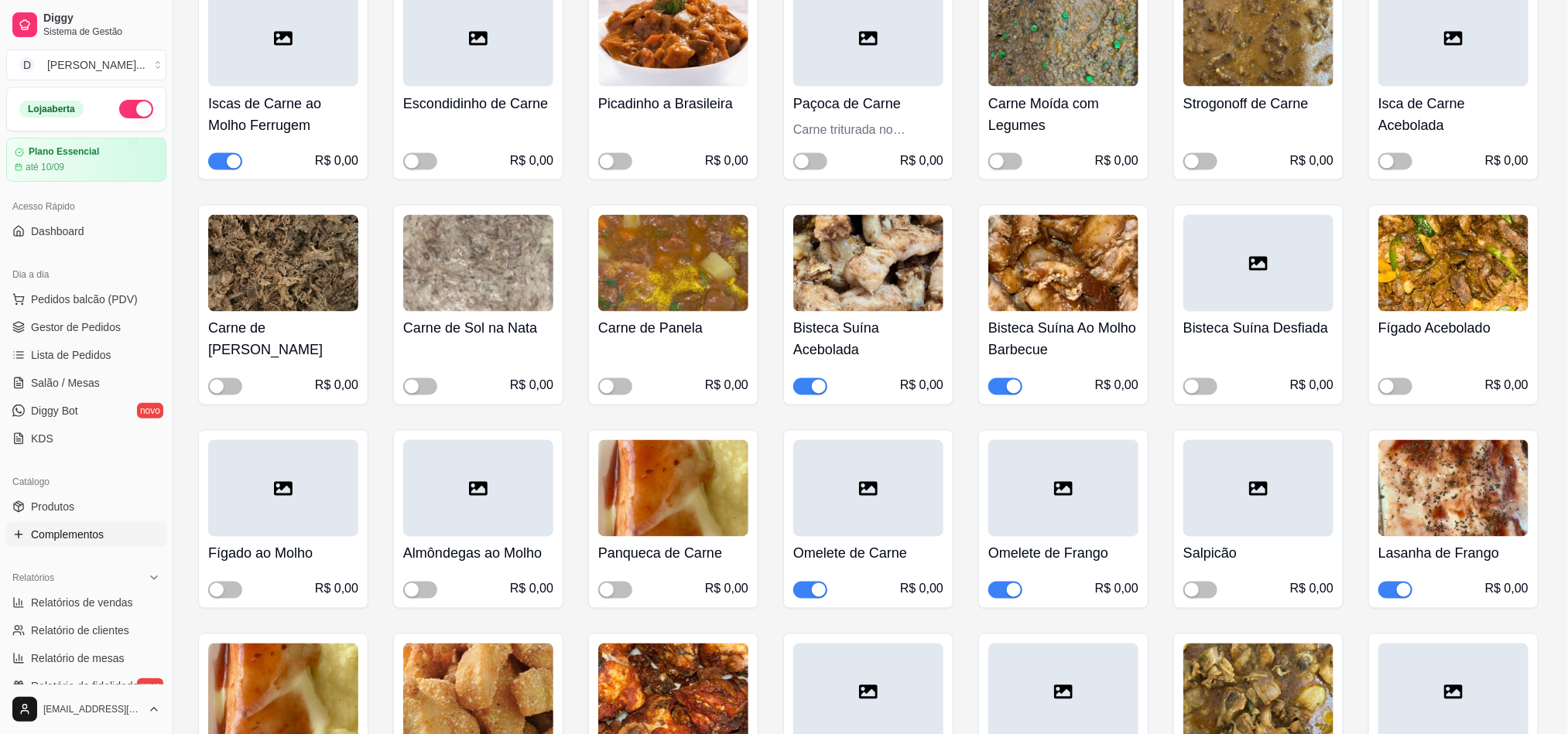
scroll to position [1392, 0]
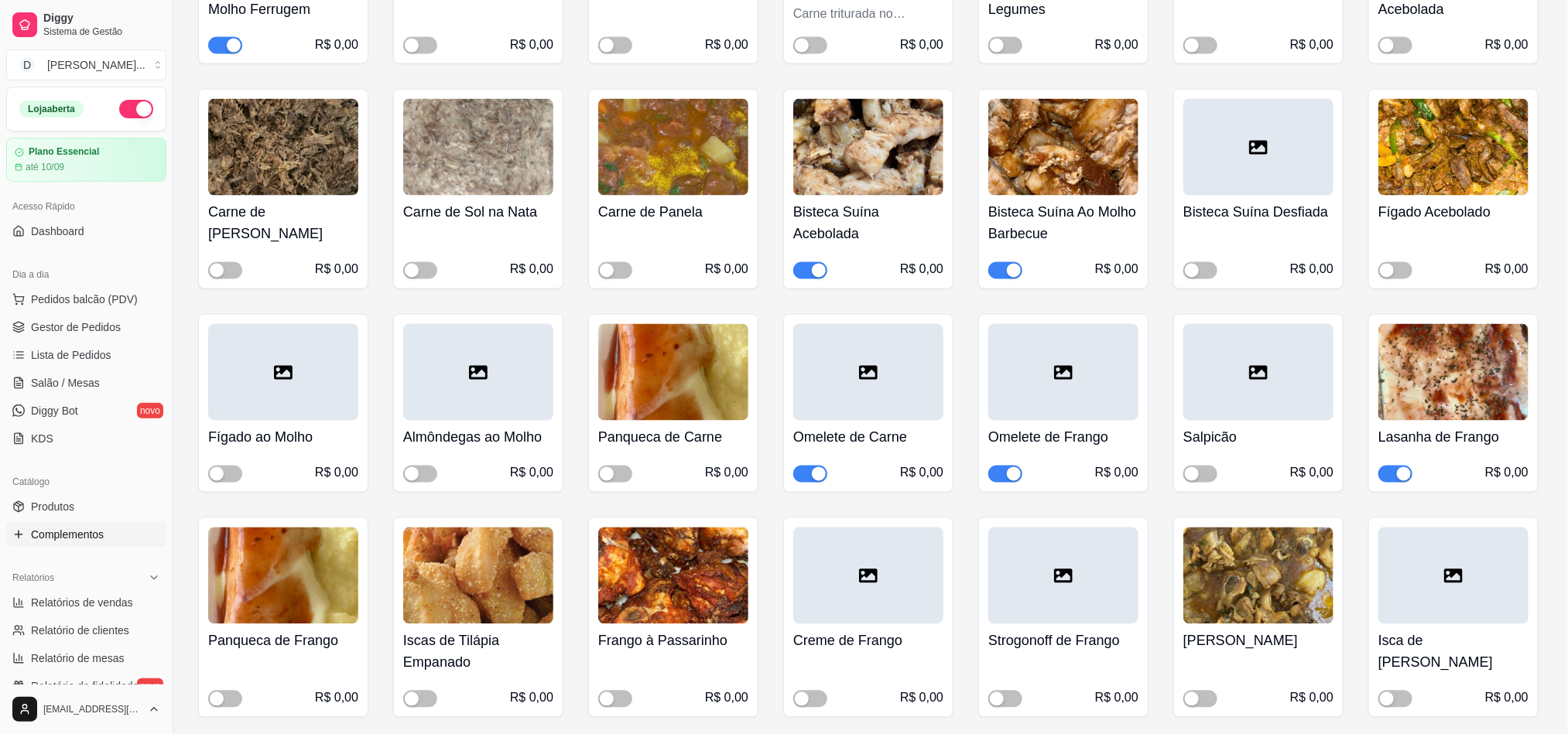
click at [1393, 466] on span "button" at bounding box center [1395, 475] width 34 height 17
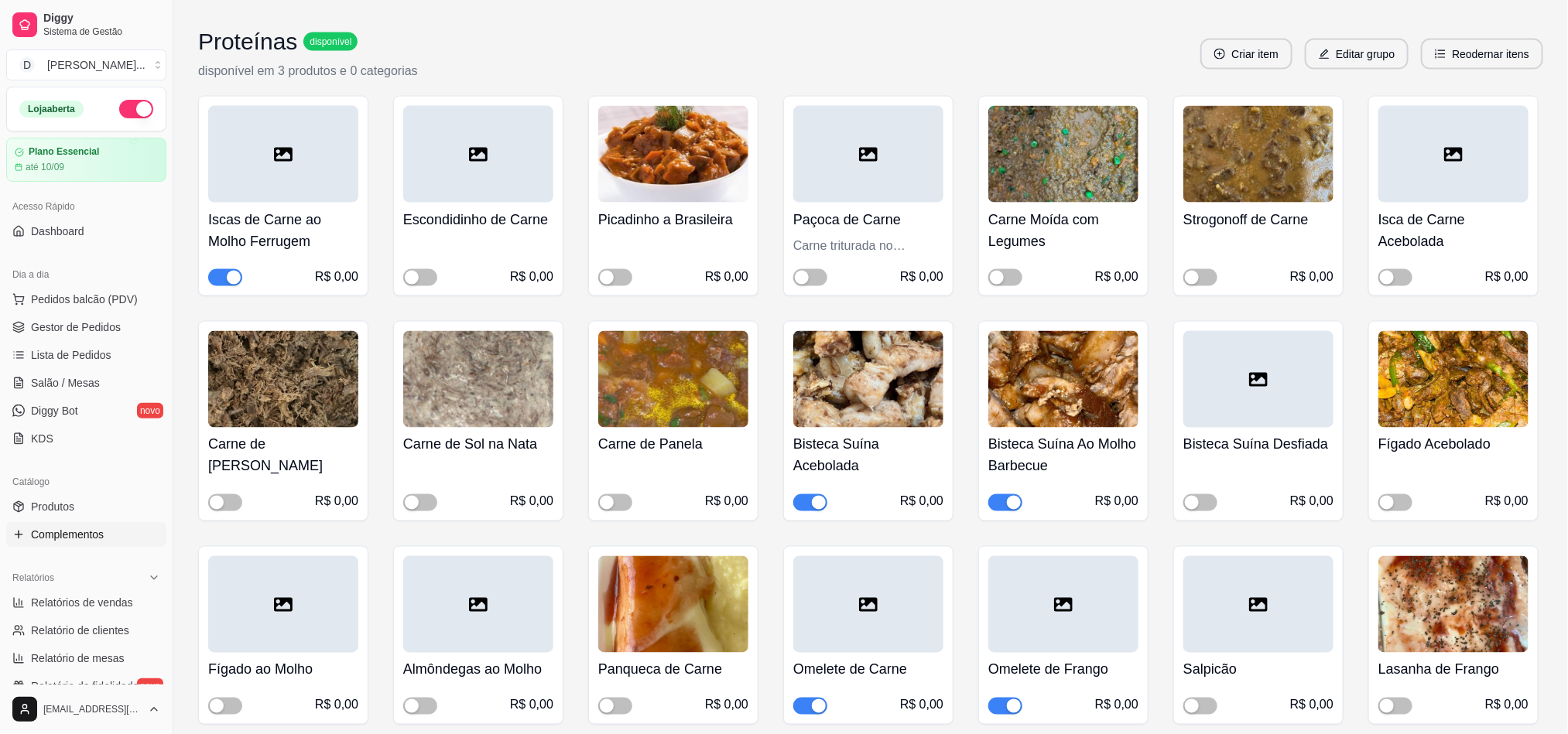
scroll to position [1276, 0]
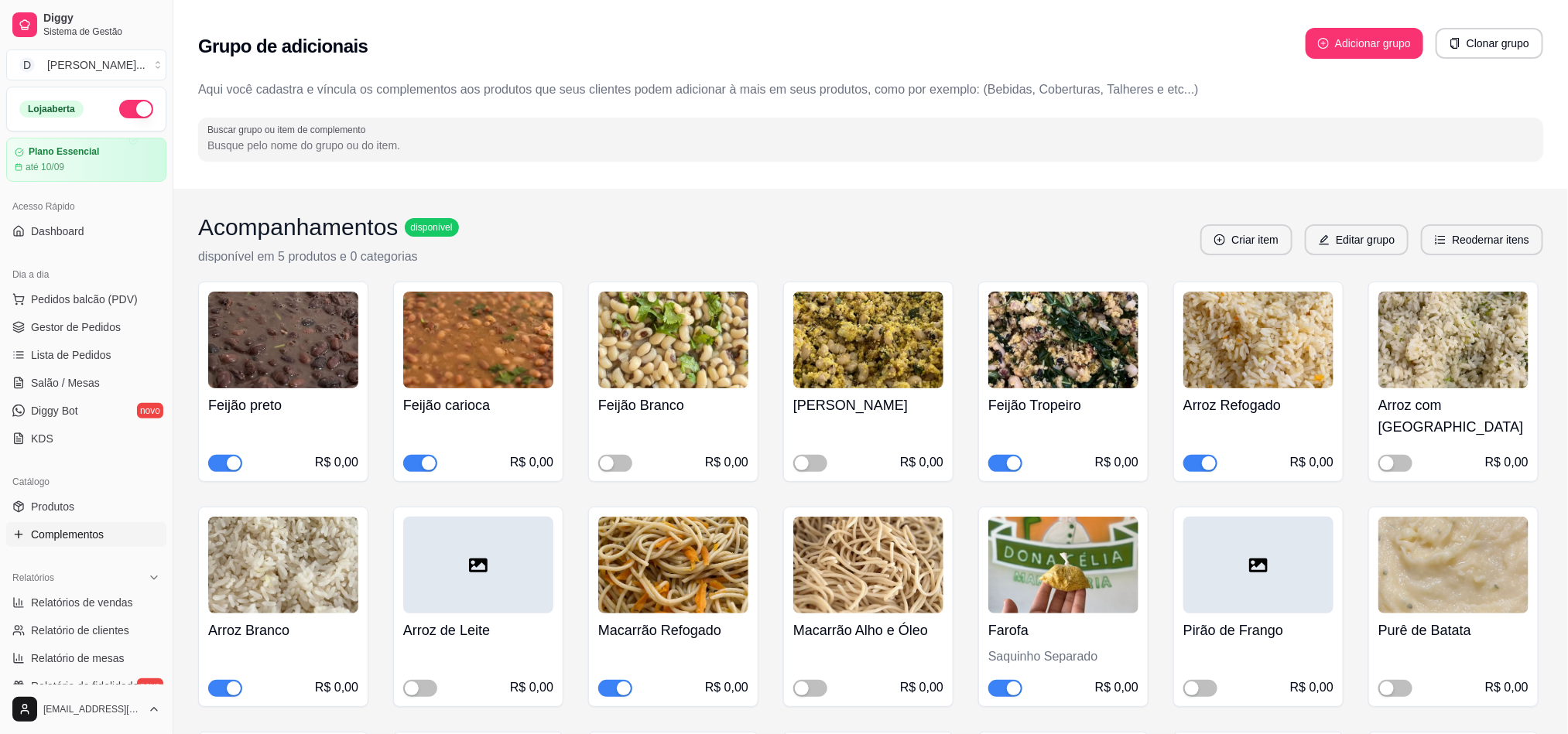
click at [1010, 457] on div "button" at bounding box center [1014, 463] width 14 height 14
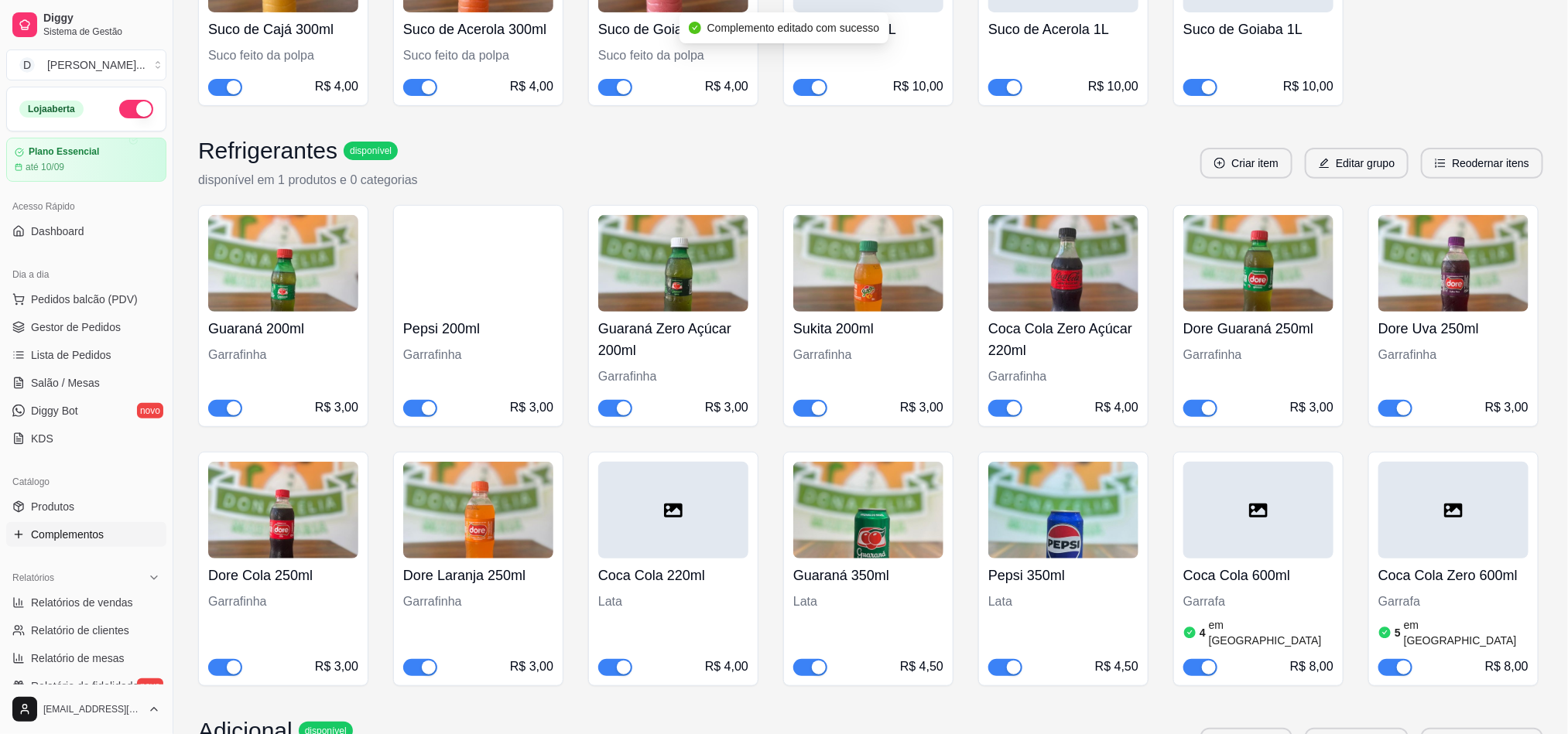
scroll to position [3945, 0]
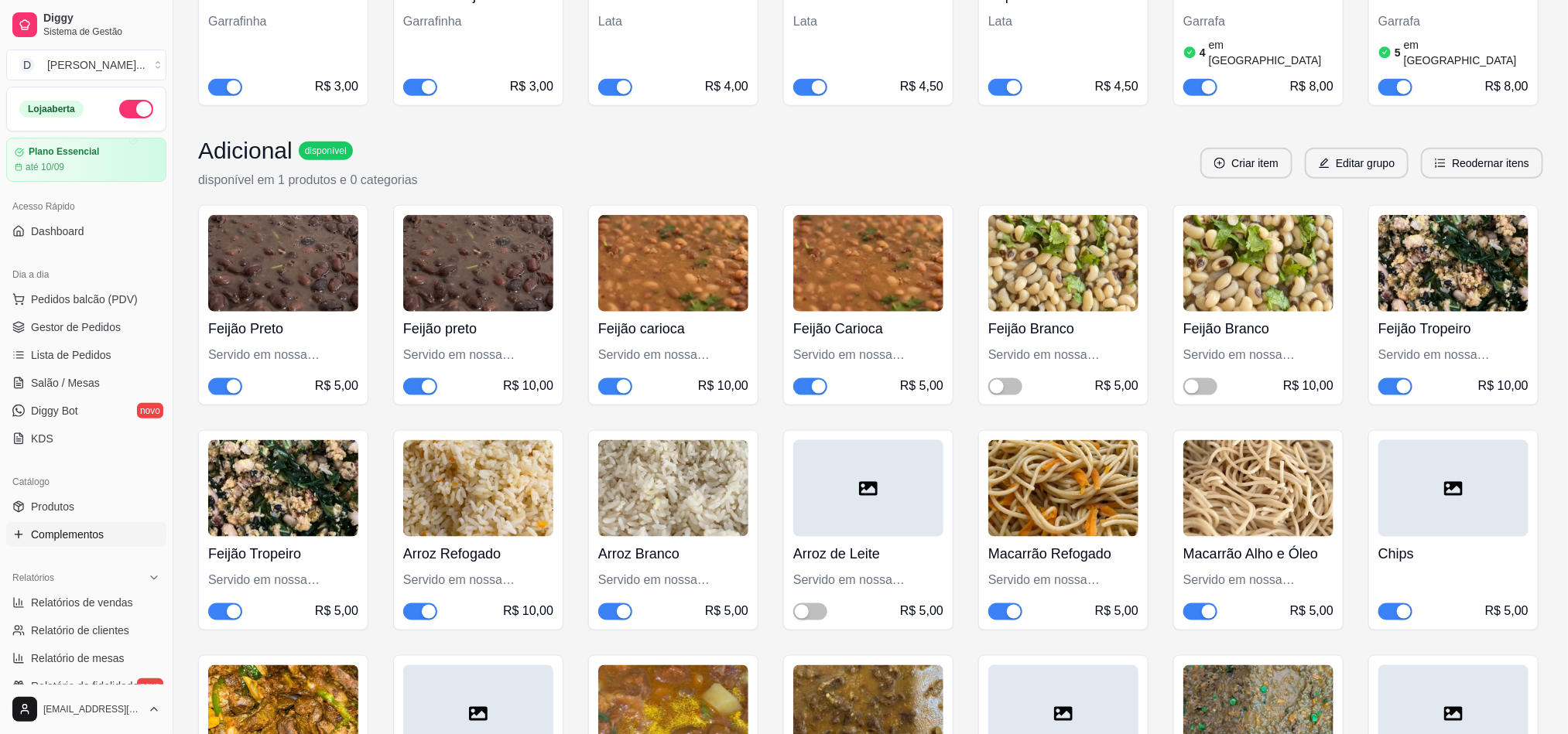
click at [1398, 380] on div "button" at bounding box center [1404, 387] width 14 height 14
click at [216, 603] on span "button" at bounding box center [225, 612] width 34 height 17
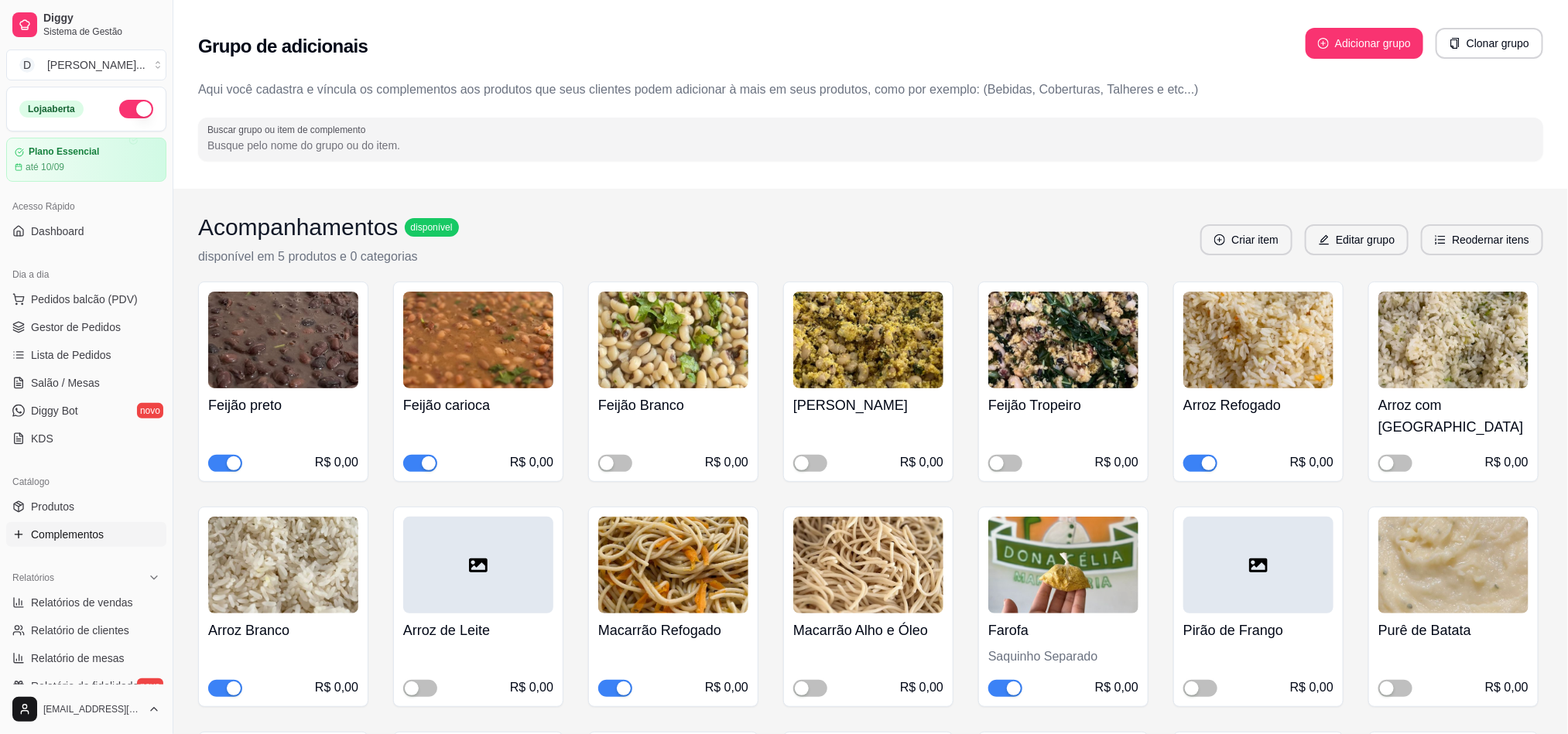
click at [293, 237] on h3 "Acompanhamentos" at bounding box center [298, 227] width 201 height 28
click at [63, 330] on span "Gestor de Pedidos" at bounding box center [75, 327] width 90 height 15
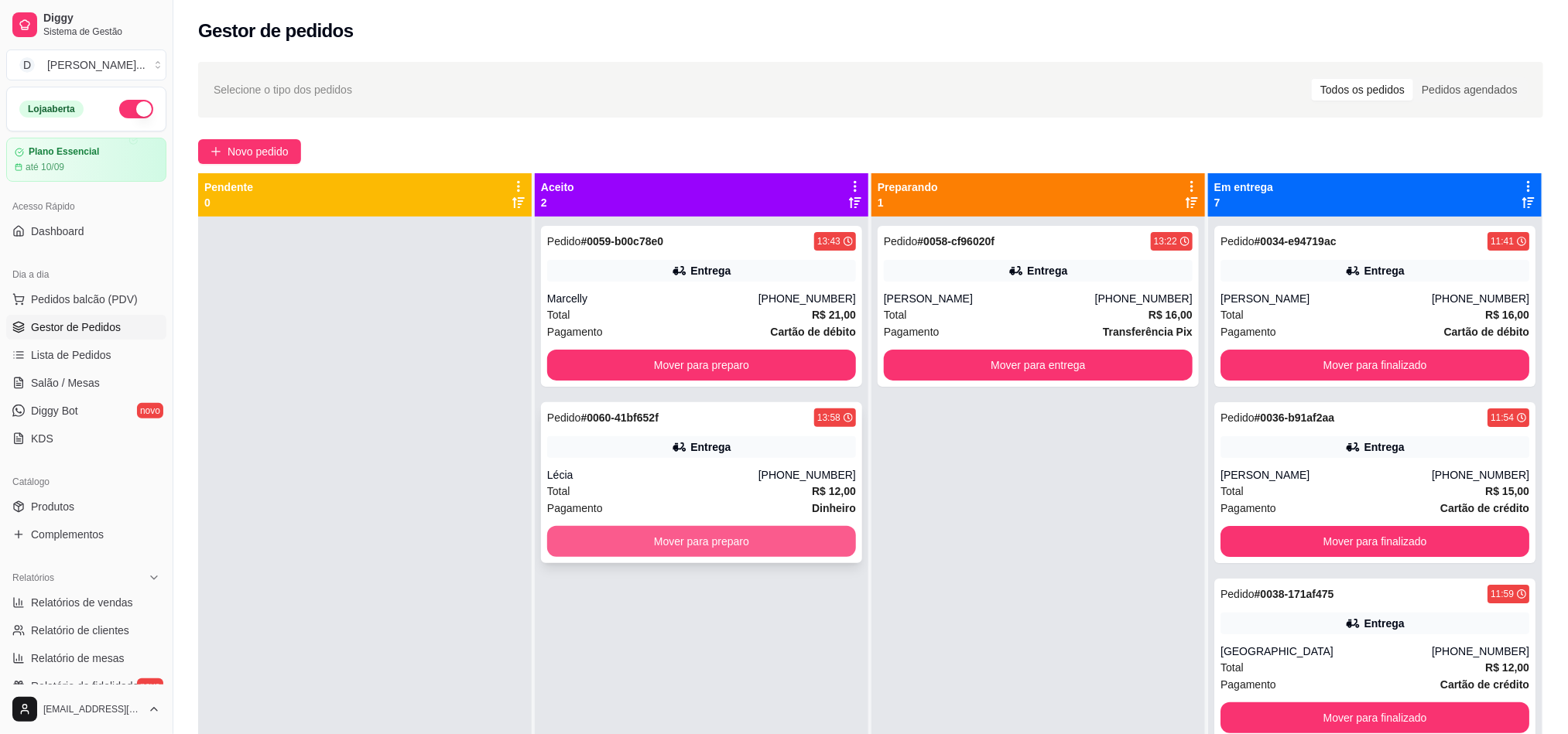
click at [706, 543] on button "Mover para preparo" at bounding box center [702, 541] width 309 height 31
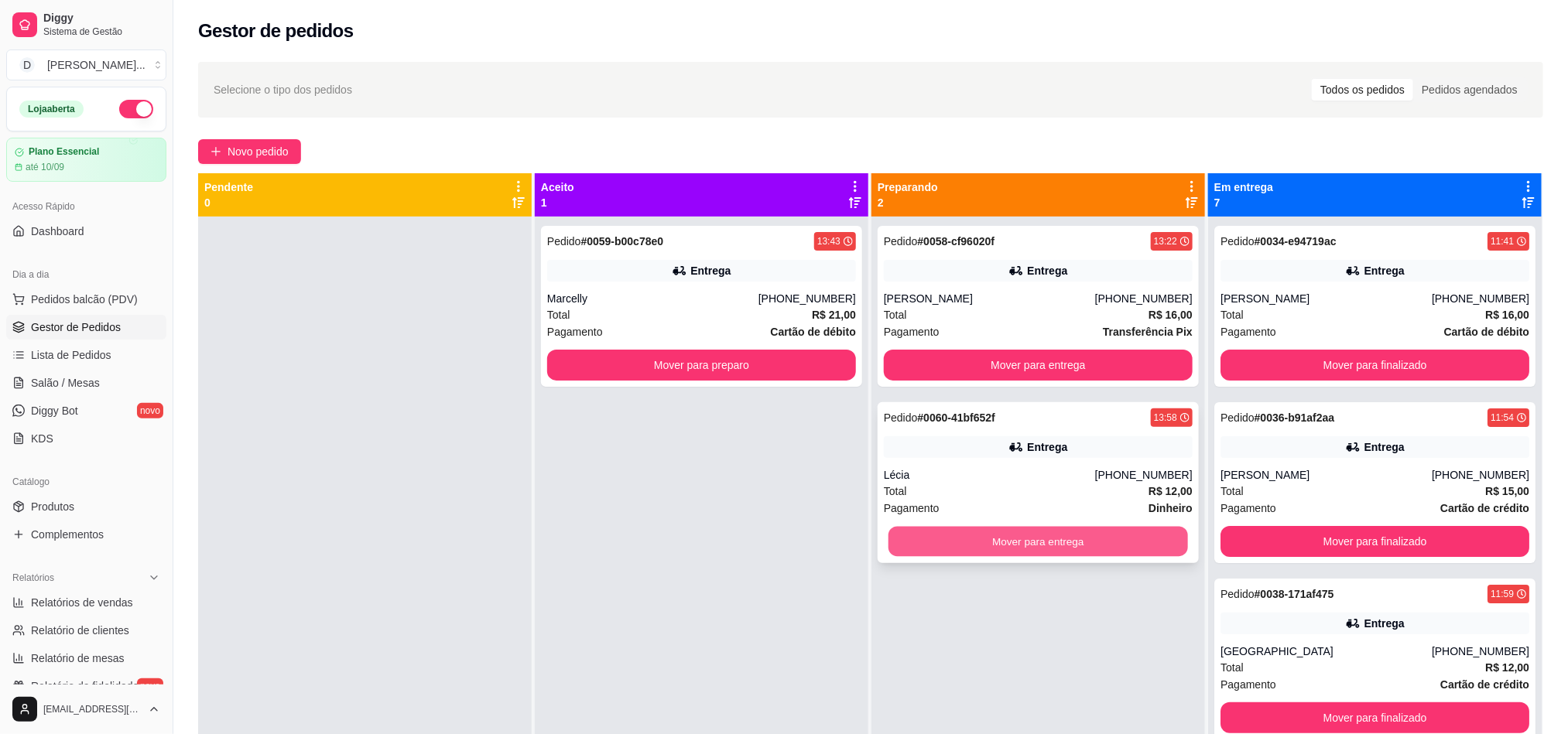
click at [945, 527] on button "Mover para entrega" at bounding box center [1038, 541] width 300 height 30
click at [954, 540] on button "Mover para entrega" at bounding box center [1039, 541] width 309 height 31
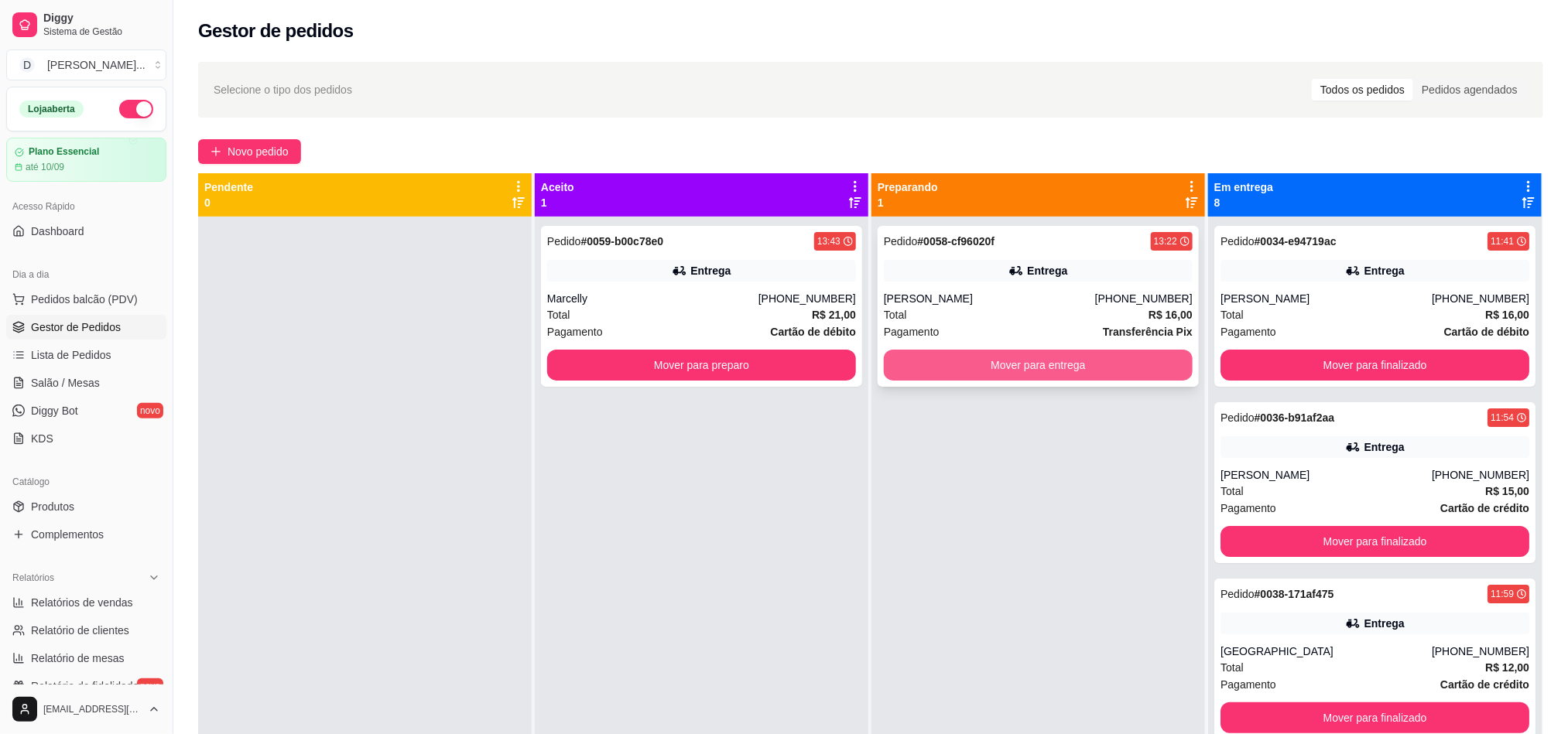
click at [952, 370] on button "Mover para entrega" at bounding box center [1039, 365] width 309 height 31
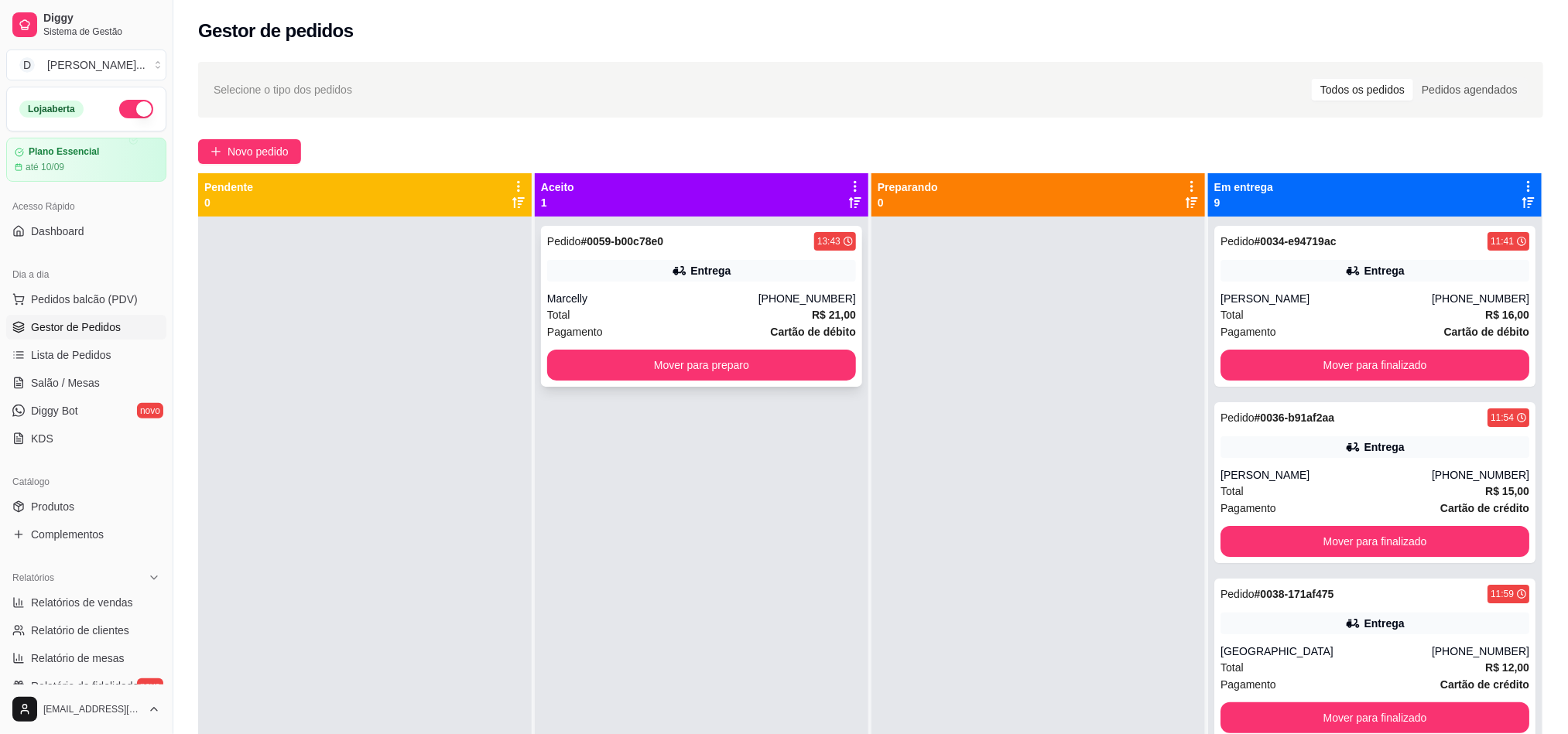
click at [734, 307] on div "Total R$ 21,00" at bounding box center [702, 315] width 309 height 17
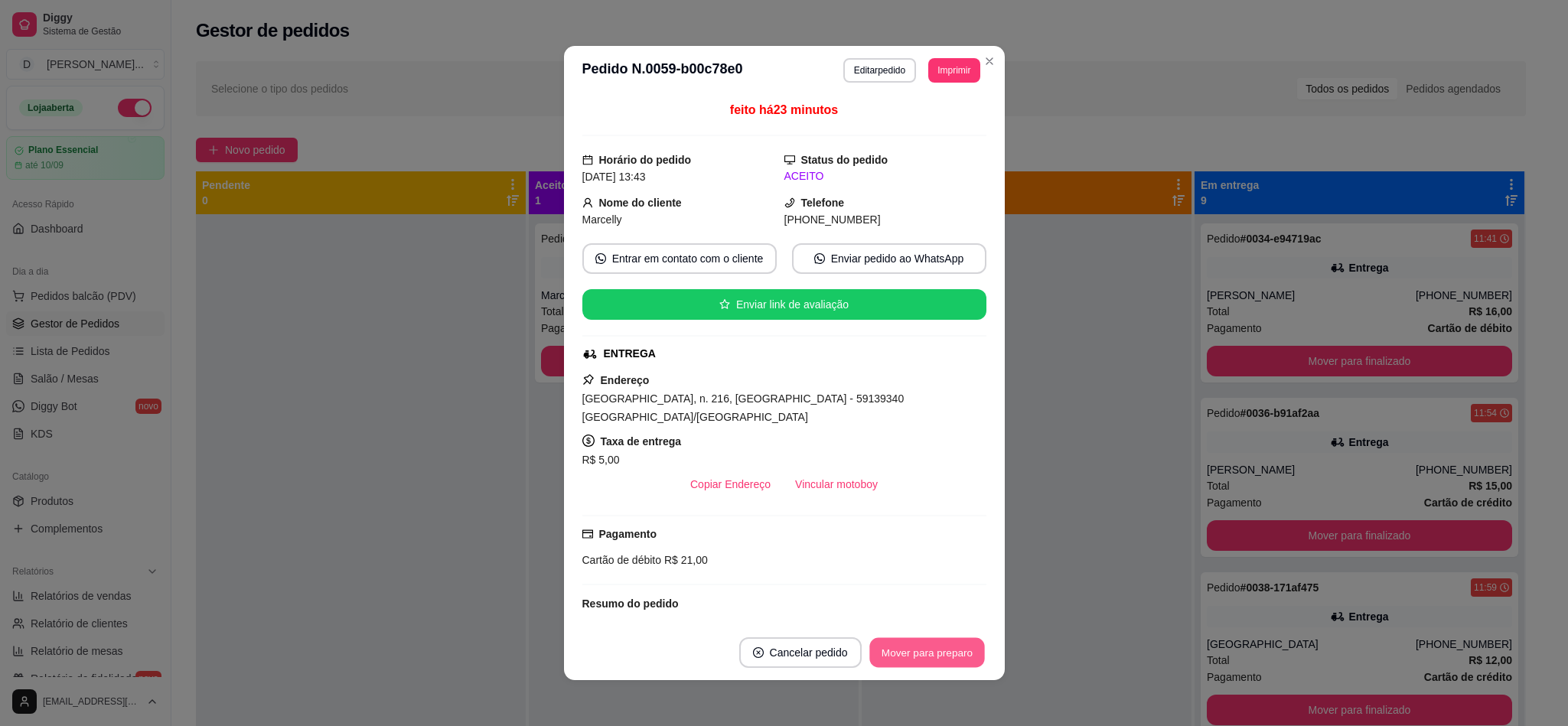
click at [914, 654] on button "Mover para preparo" at bounding box center [926, 653] width 115 height 30
click at [914, 652] on button "Mover para preparo" at bounding box center [927, 653] width 118 height 30
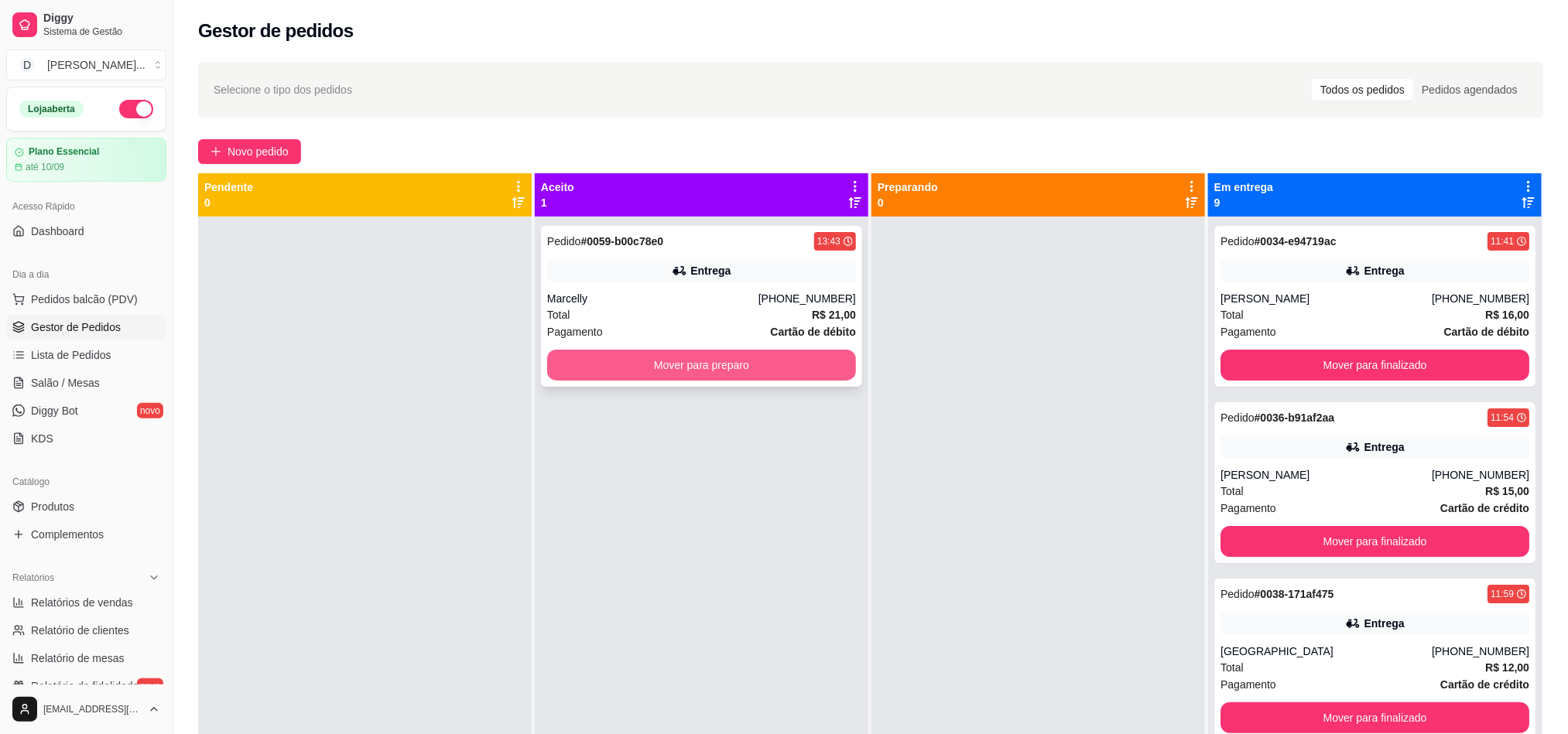
click at [676, 360] on button "Mover para preparo" at bounding box center [702, 365] width 309 height 31
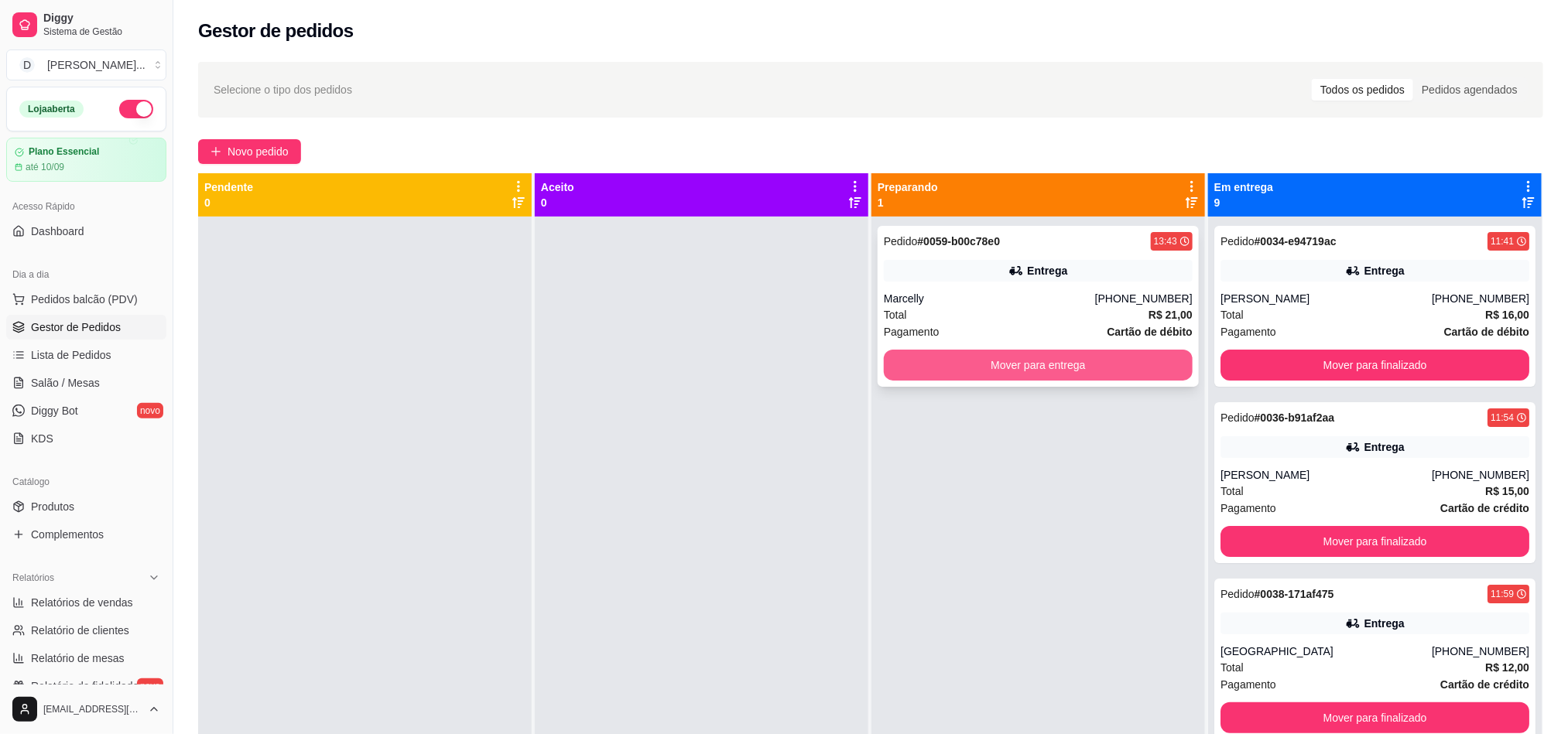
click at [963, 363] on button "Mover para entrega" at bounding box center [1039, 365] width 309 height 31
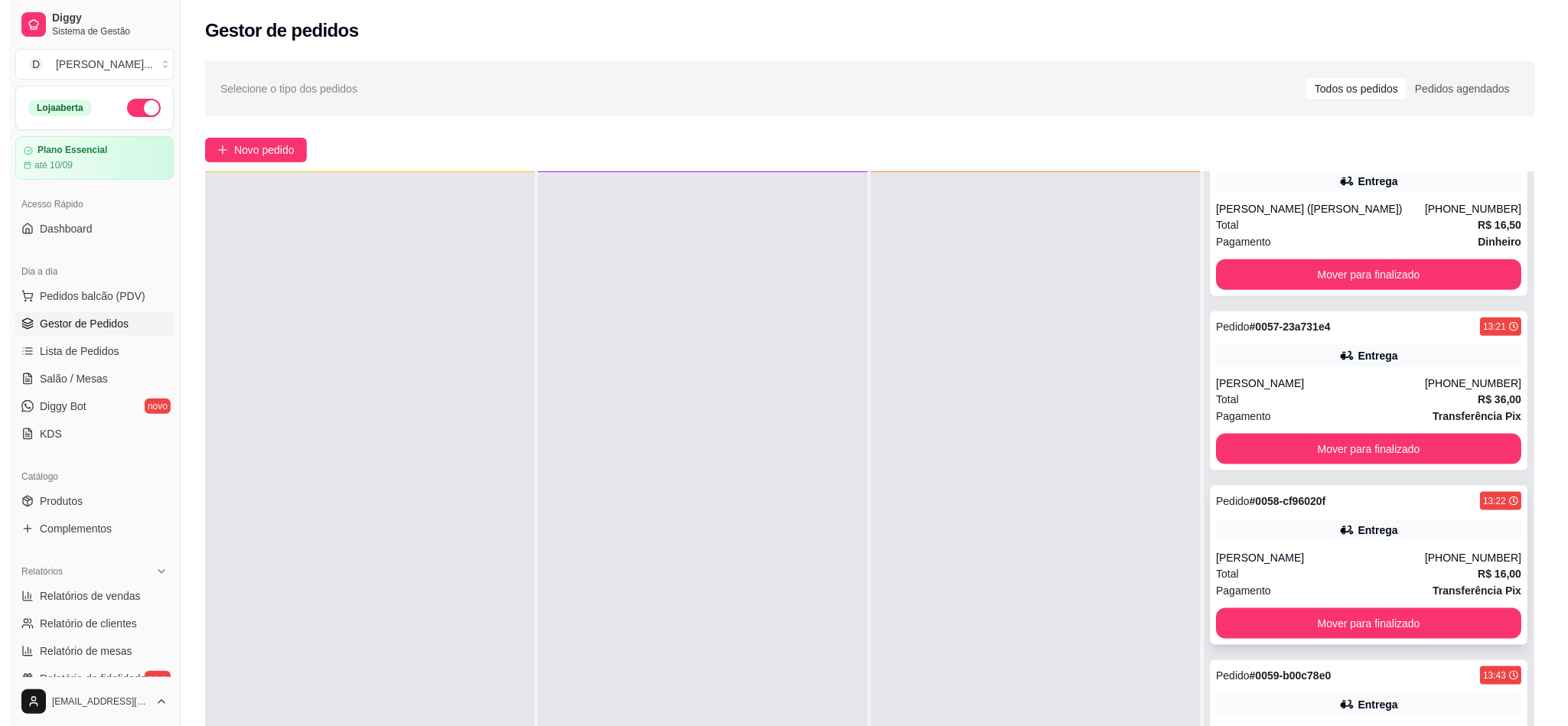
scroll to position [802, 0]
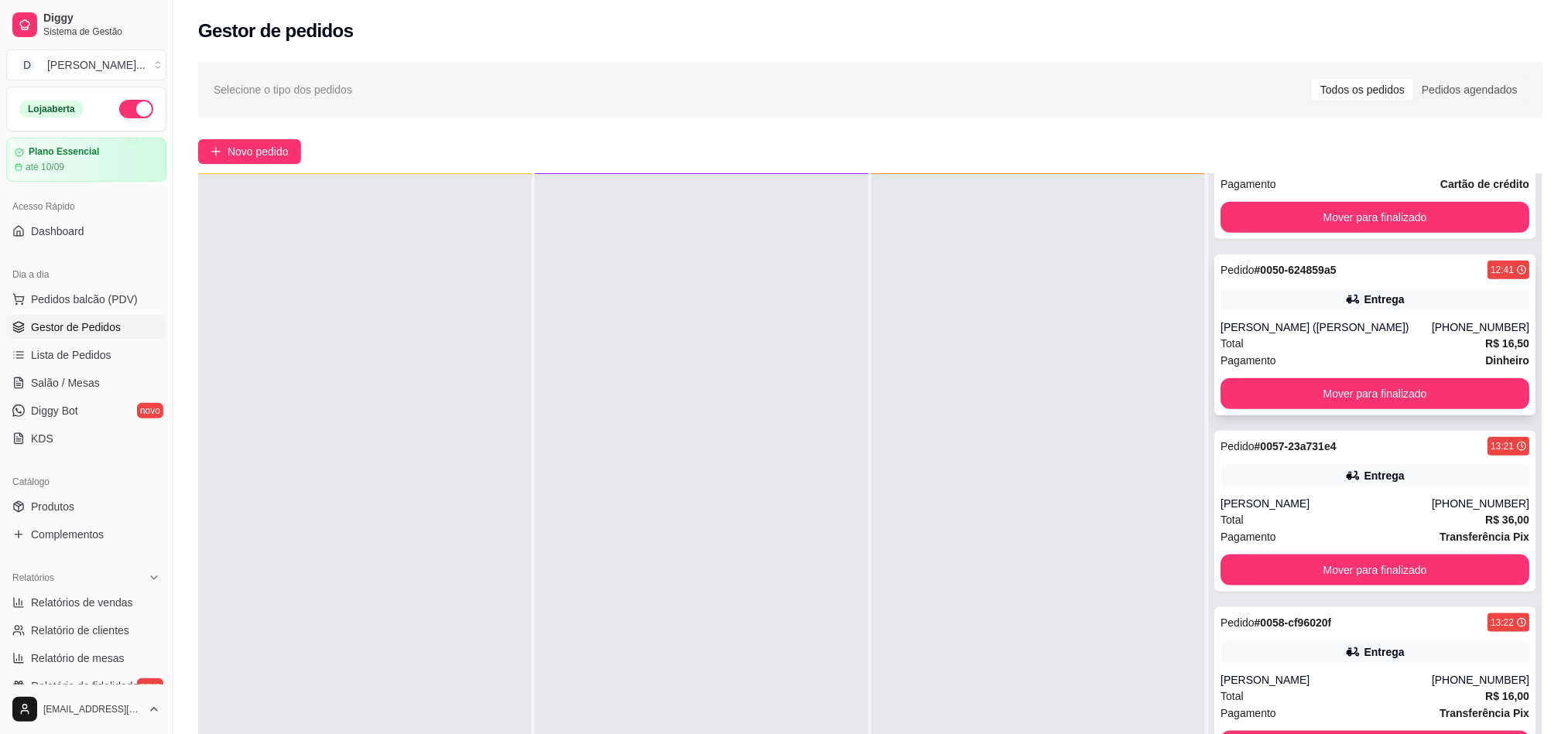
click at [1300, 348] on div "Total R$ 16,50" at bounding box center [1375, 343] width 309 height 17
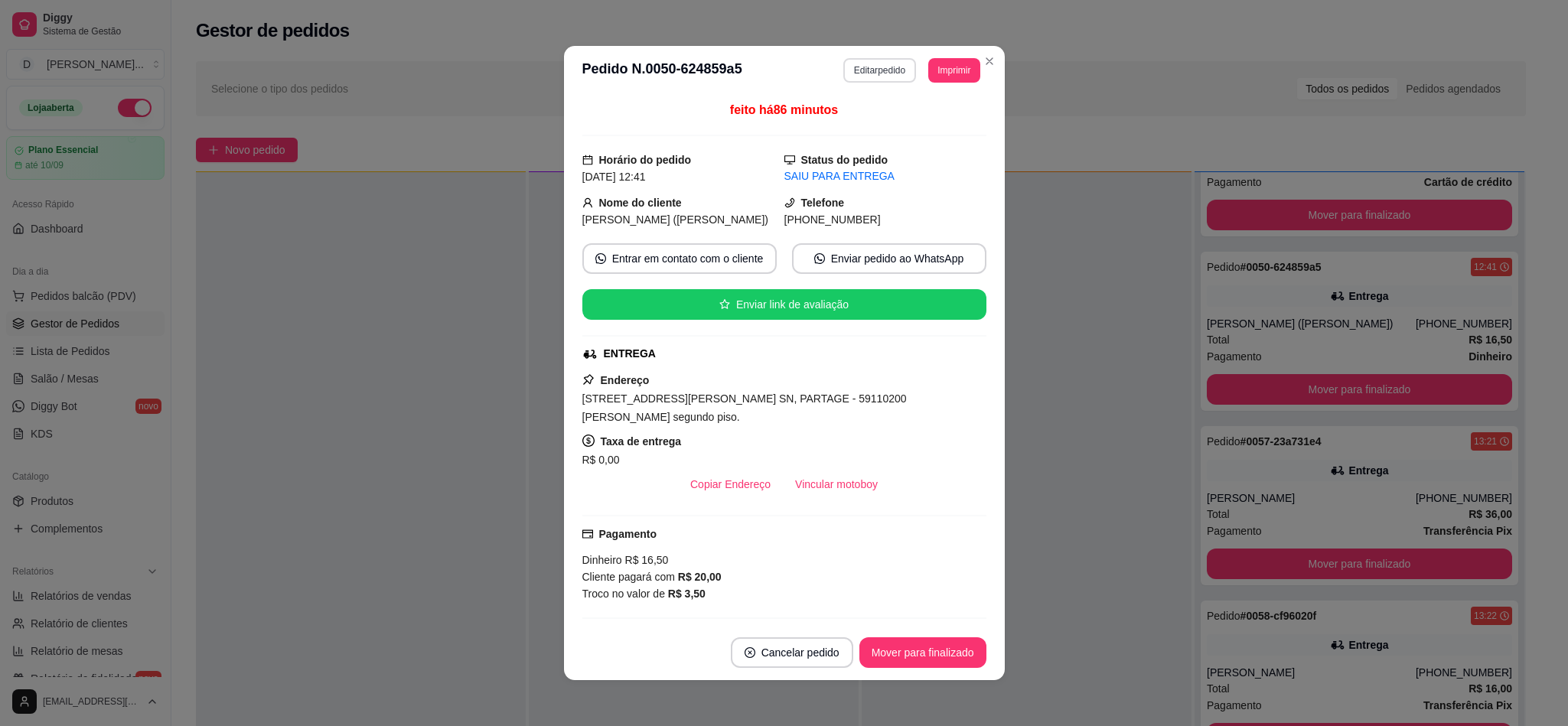
click at [854, 69] on button "Editar pedido" at bounding box center [880, 70] width 73 height 24
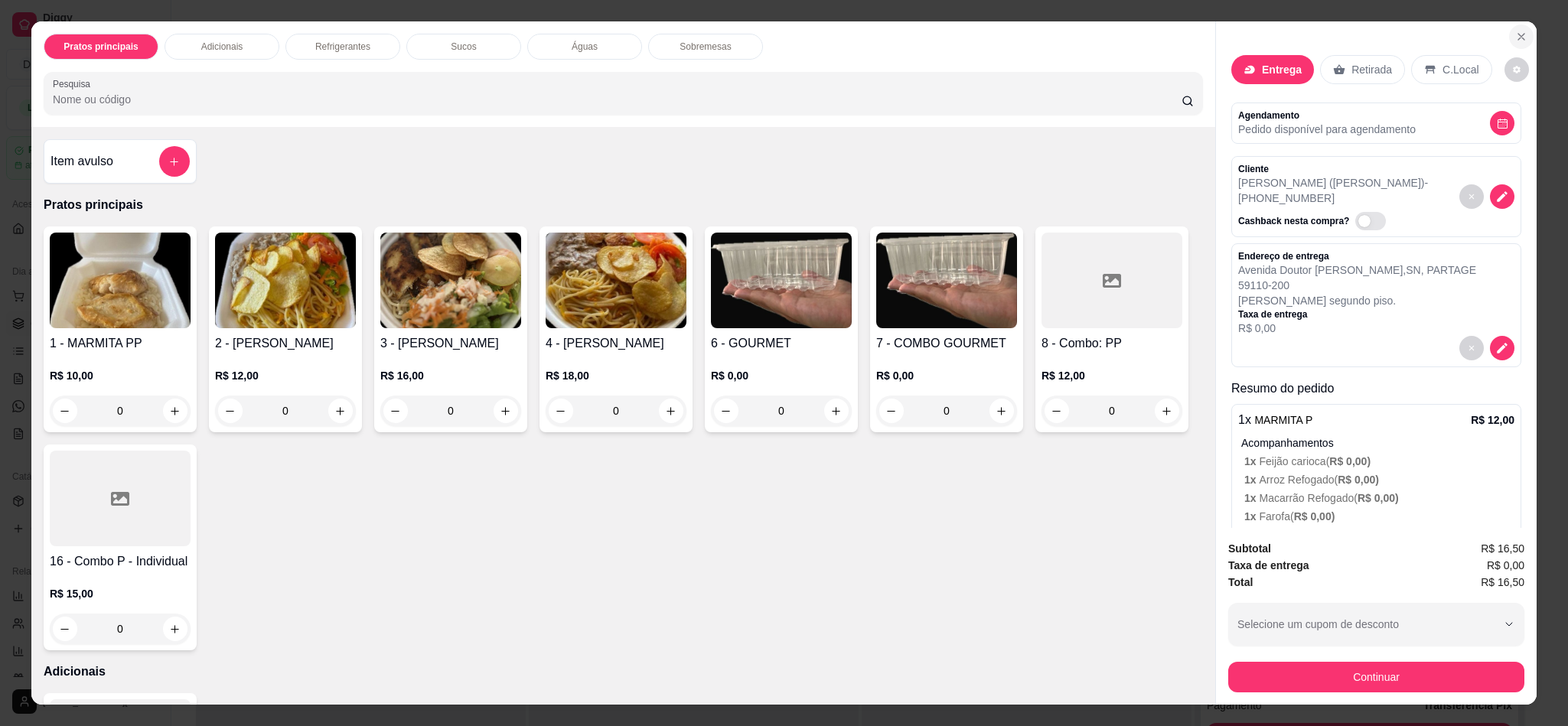
click at [1515, 30] on icon "Close" at bounding box center [1521, 36] width 12 height 12
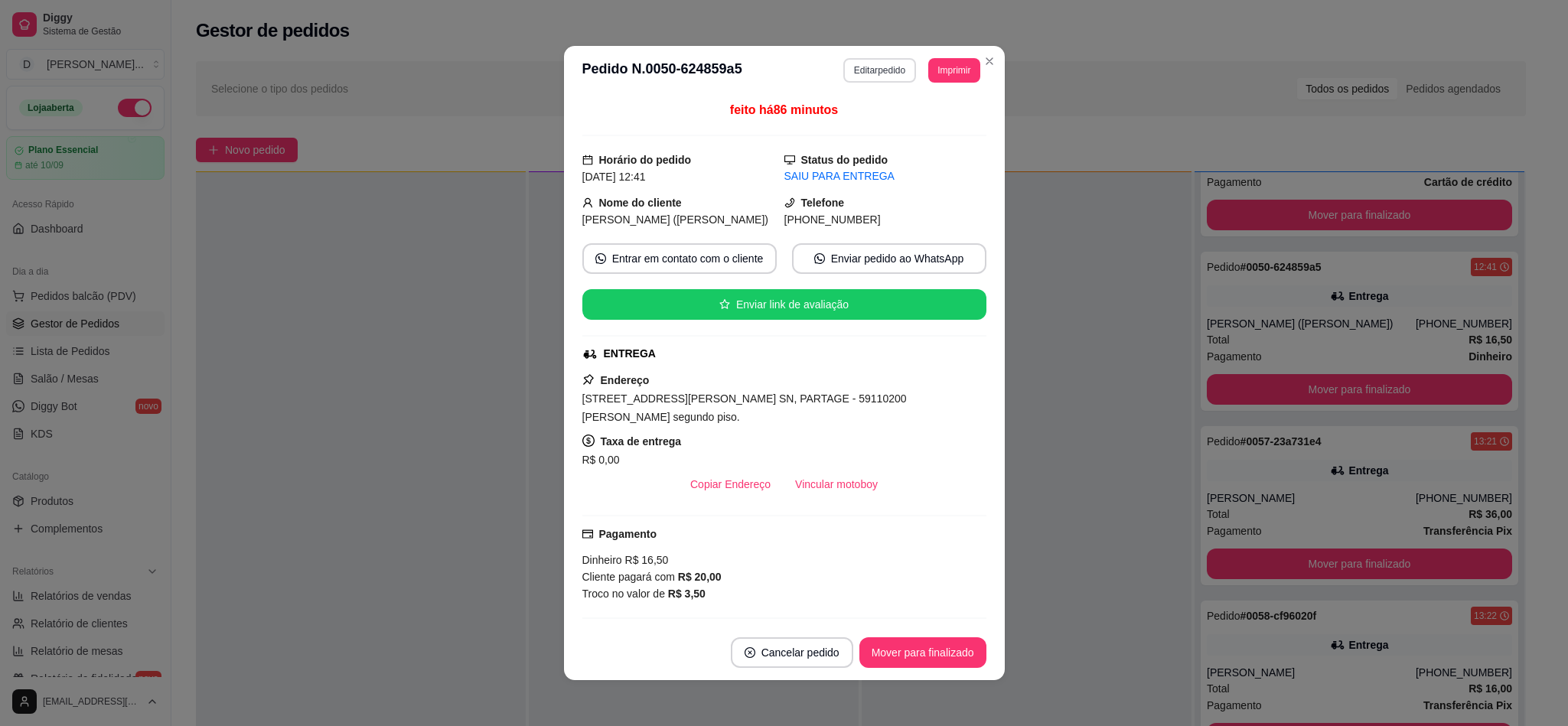
click at [863, 77] on button "Editar pedido" at bounding box center [880, 70] width 73 height 24
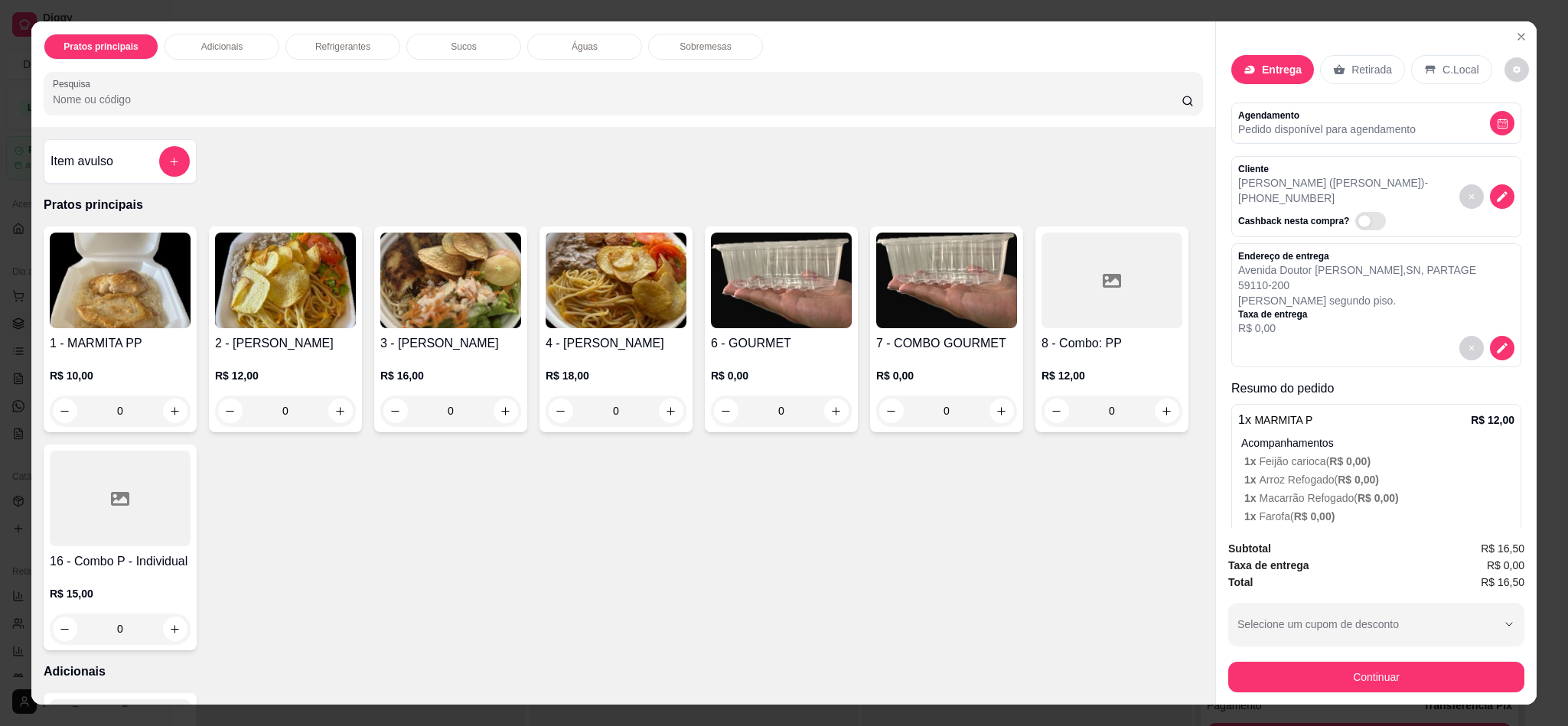
scroll to position [223, 0]
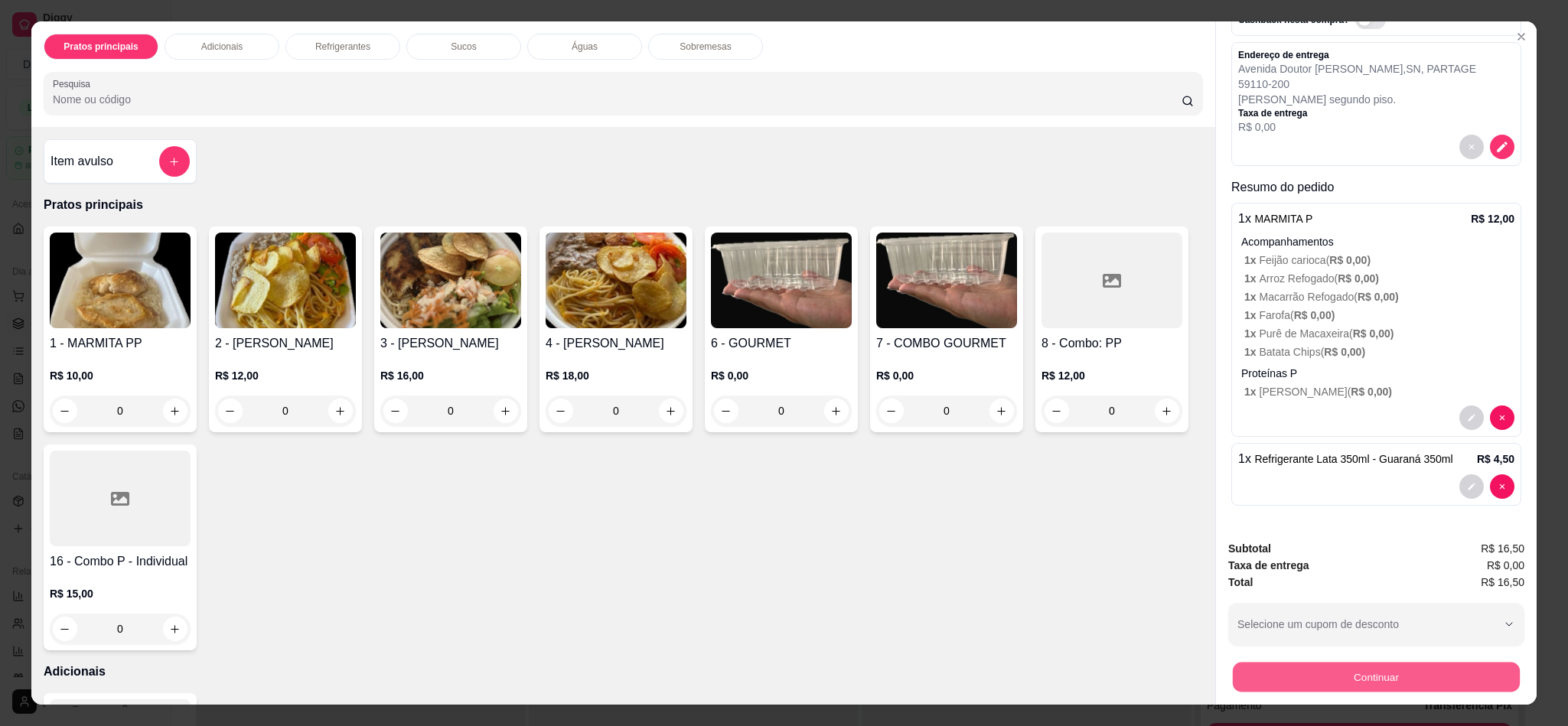
click at [1332, 673] on button "Continuar" at bounding box center [1376, 676] width 287 height 30
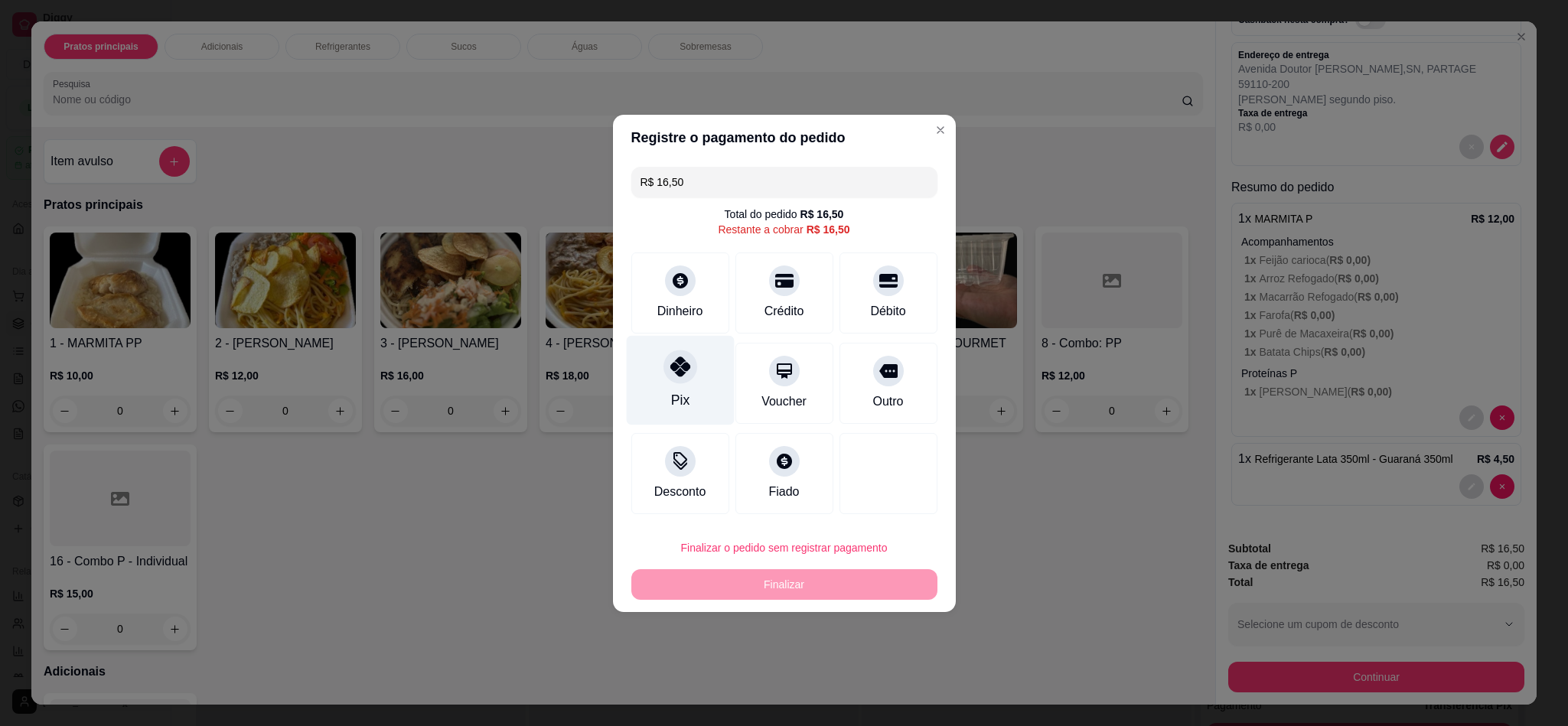
click at [668, 420] on div "Pix" at bounding box center [680, 380] width 108 height 89
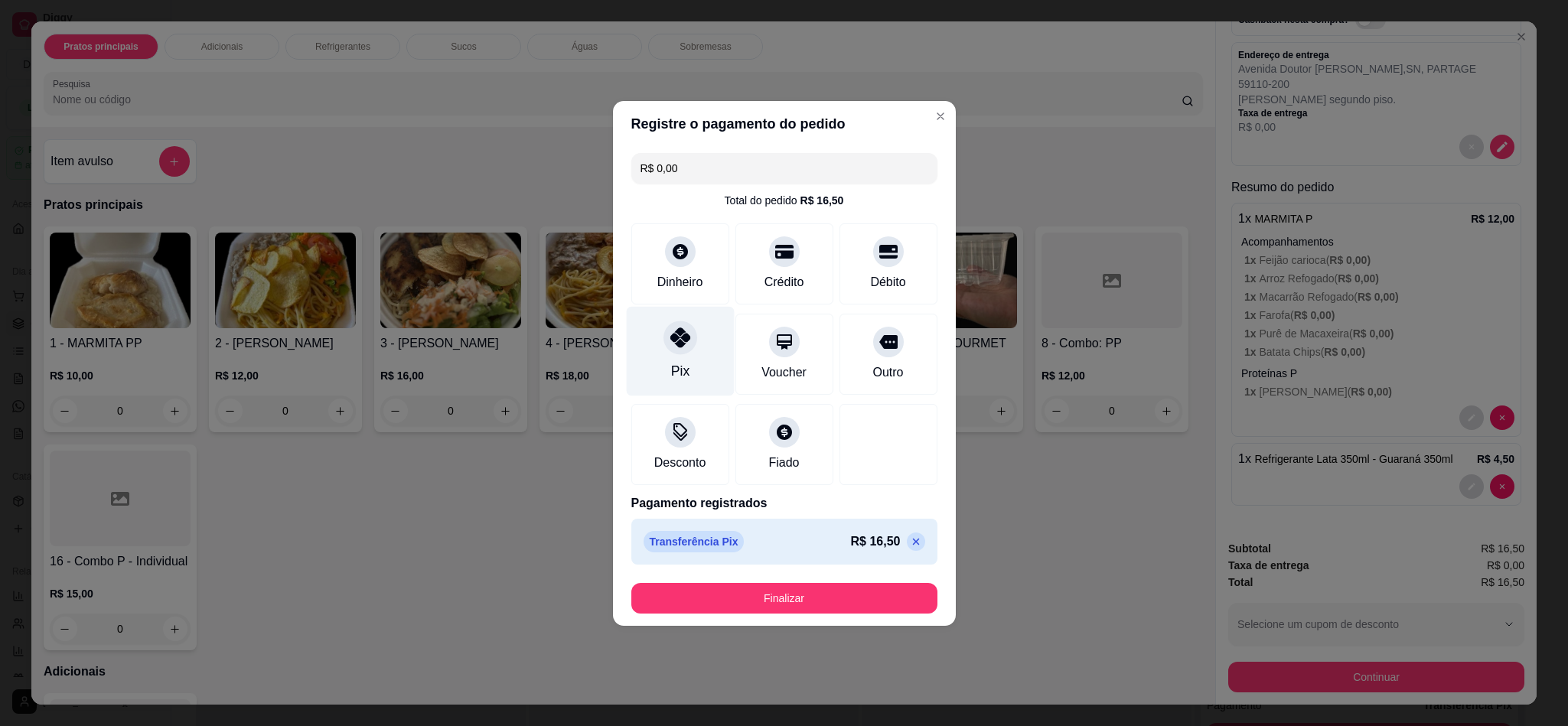
click at [673, 360] on div "Pix" at bounding box center [680, 350] width 108 height 89
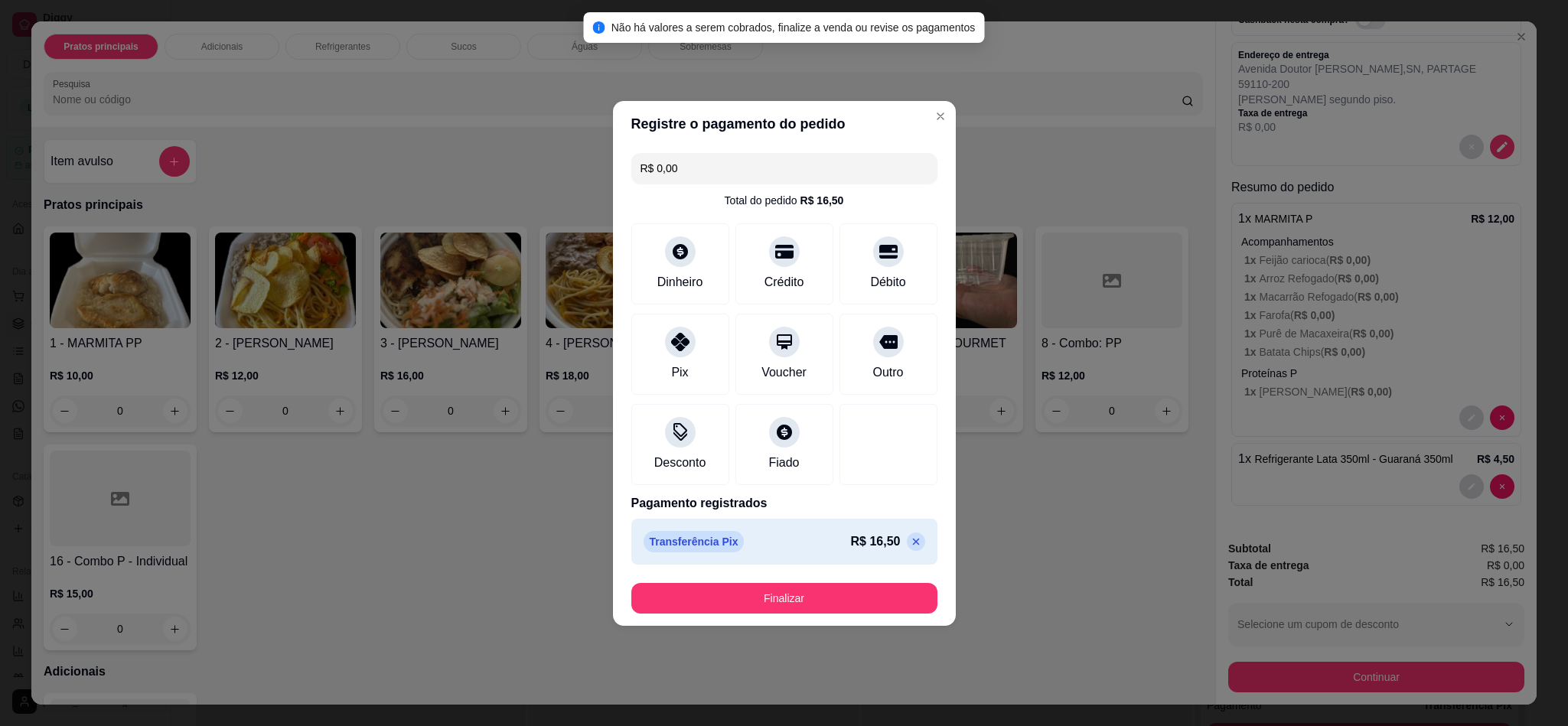
click at [909, 540] on icon at bounding box center [915, 541] width 12 height 12
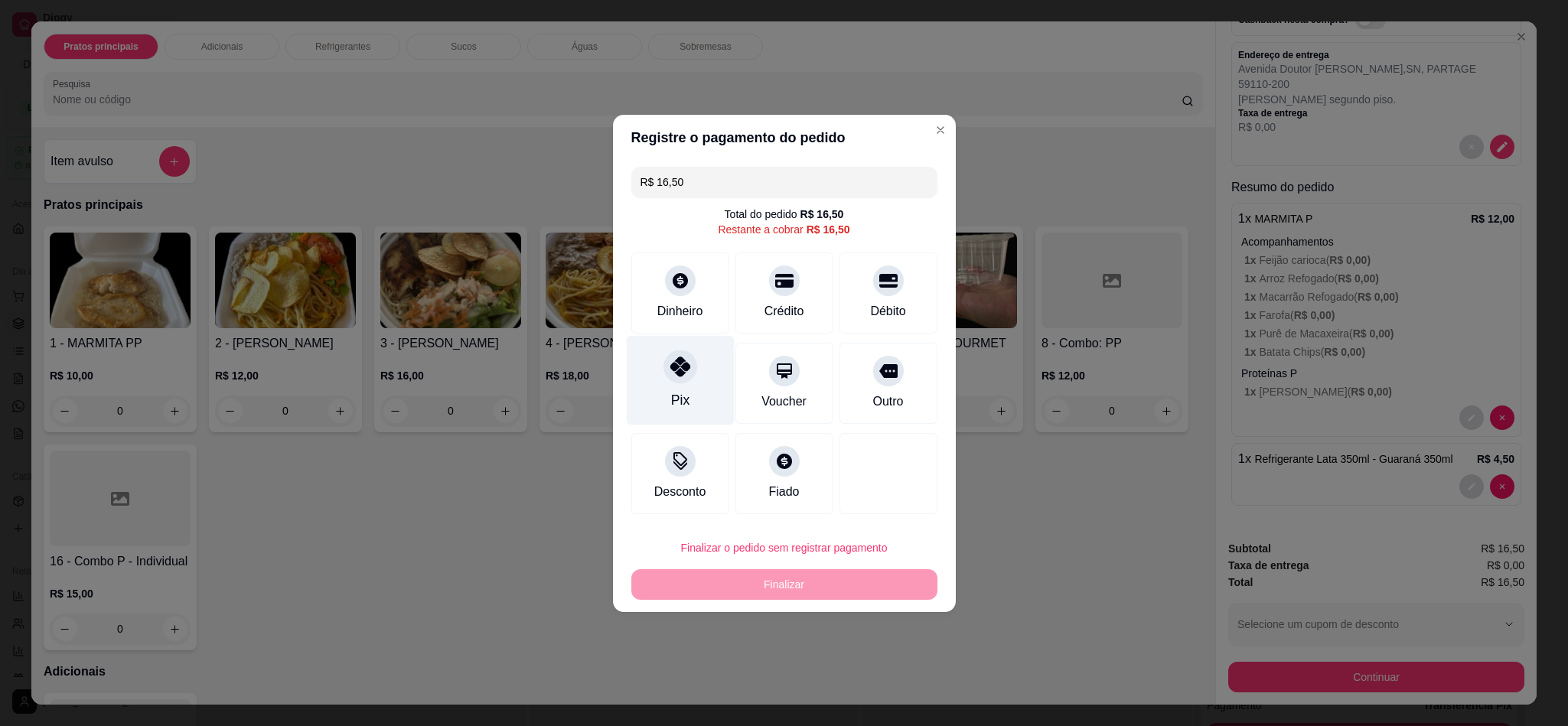
click at [712, 391] on div "Pix" at bounding box center [680, 380] width 108 height 89
type input "R$ 0,00"
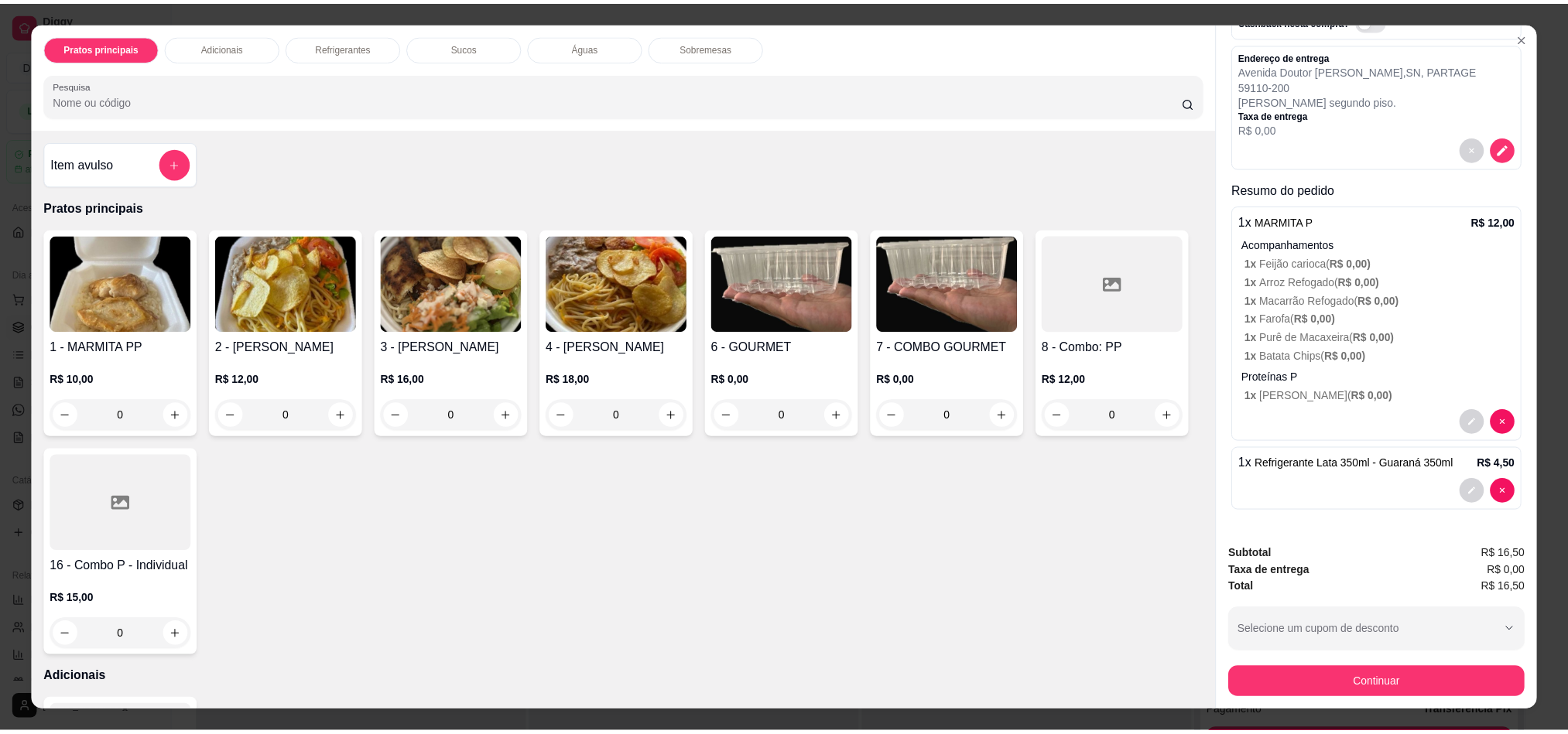
scroll to position [0, 0]
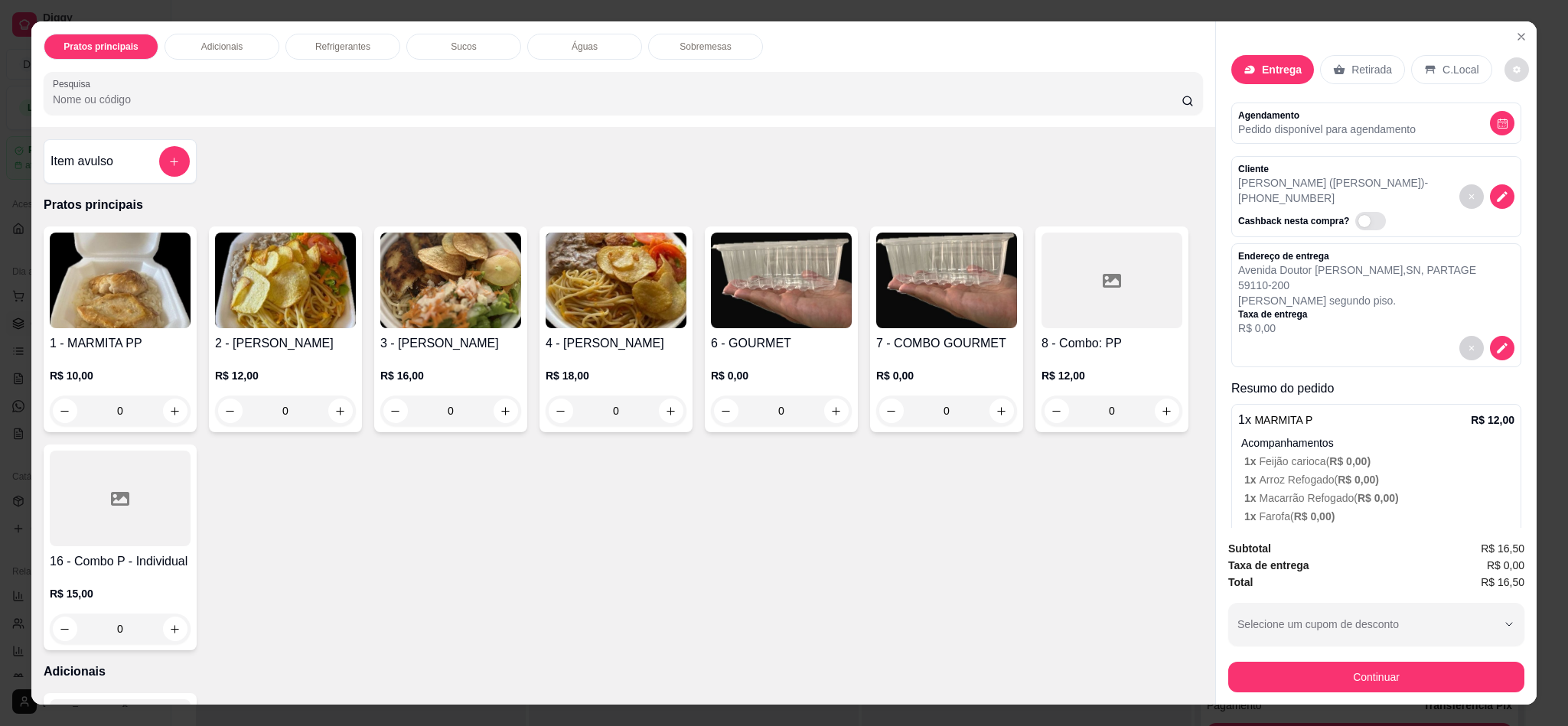
click at [1512, 68] on icon "decrease-product-quantity" at bounding box center [1516, 69] width 9 height 9
click at [1552, 136] on div "Configurações Impressão automática habilitada" at bounding box center [1466, 121] width 183 height 68
click at [1527, 136] on span "Automatic updates" at bounding box center [1527, 132] width 30 height 19
click at [1521, 136] on input "Automatic updates" at bounding box center [1516, 137] width 10 height 10
checkbox input "false"
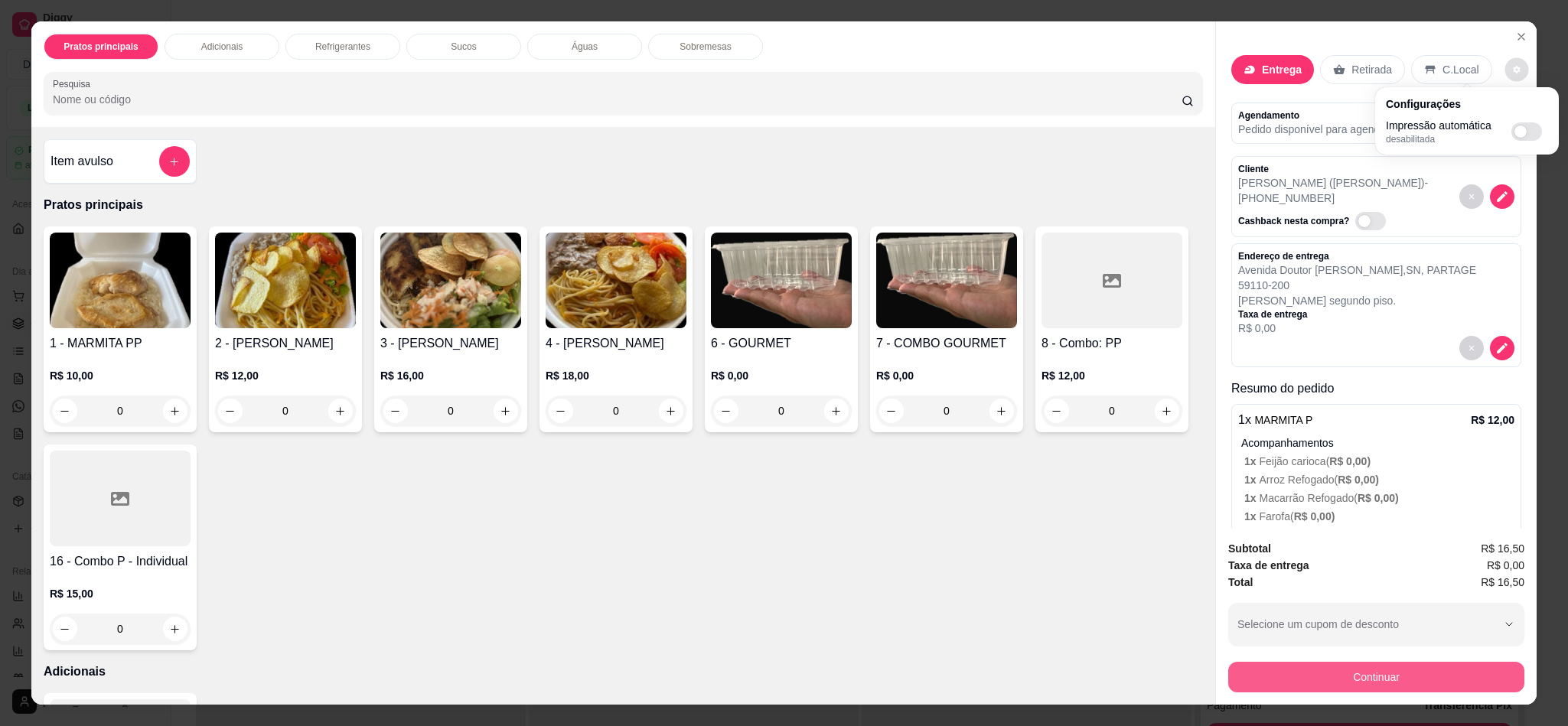
click at [1293, 675] on button "Continuar" at bounding box center [1375, 677] width 296 height 30
click at [1374, 682] on button "Continuar" at bounding box center [1375, 677] width 296 height 30
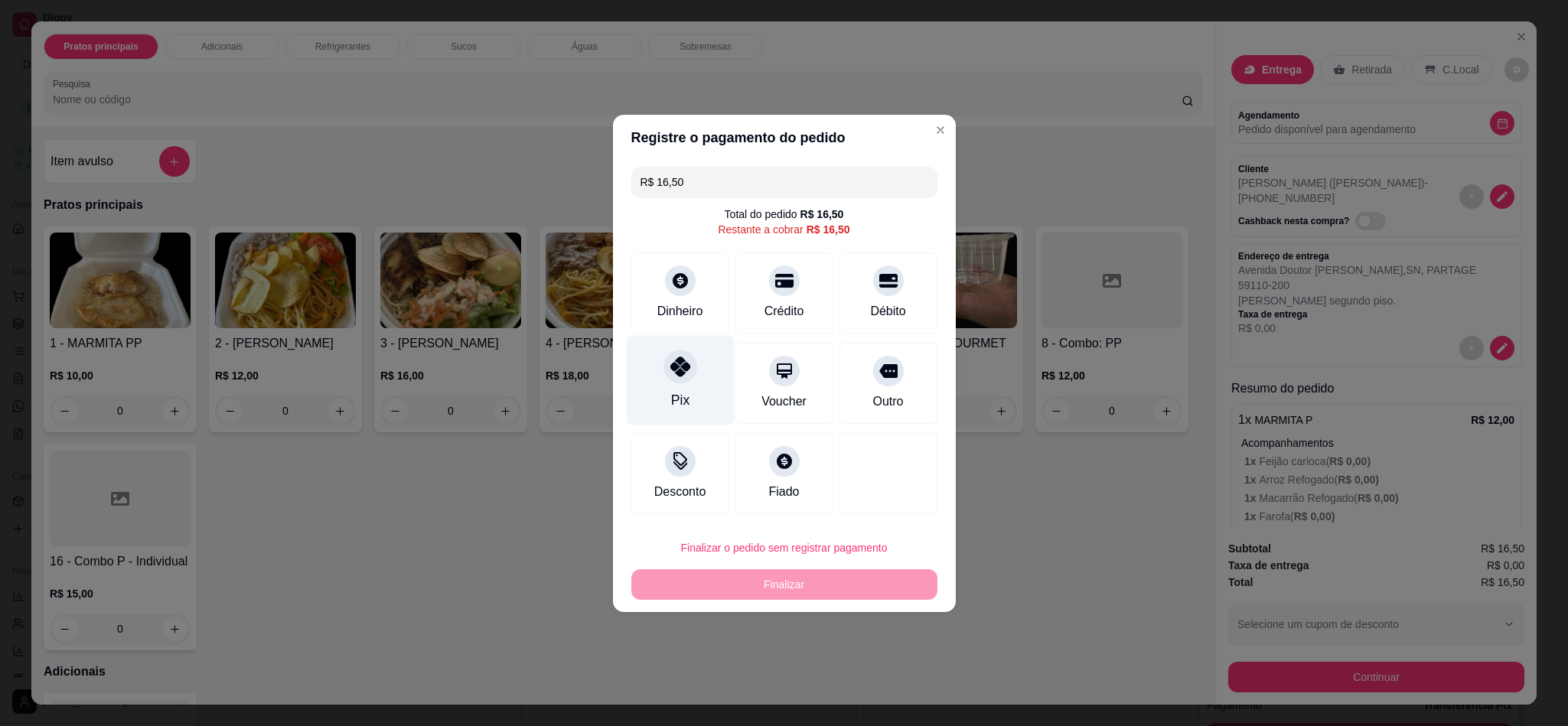
click at [671, 387] on div "Pix" at bounding box center [680, 380] width 108 height 89
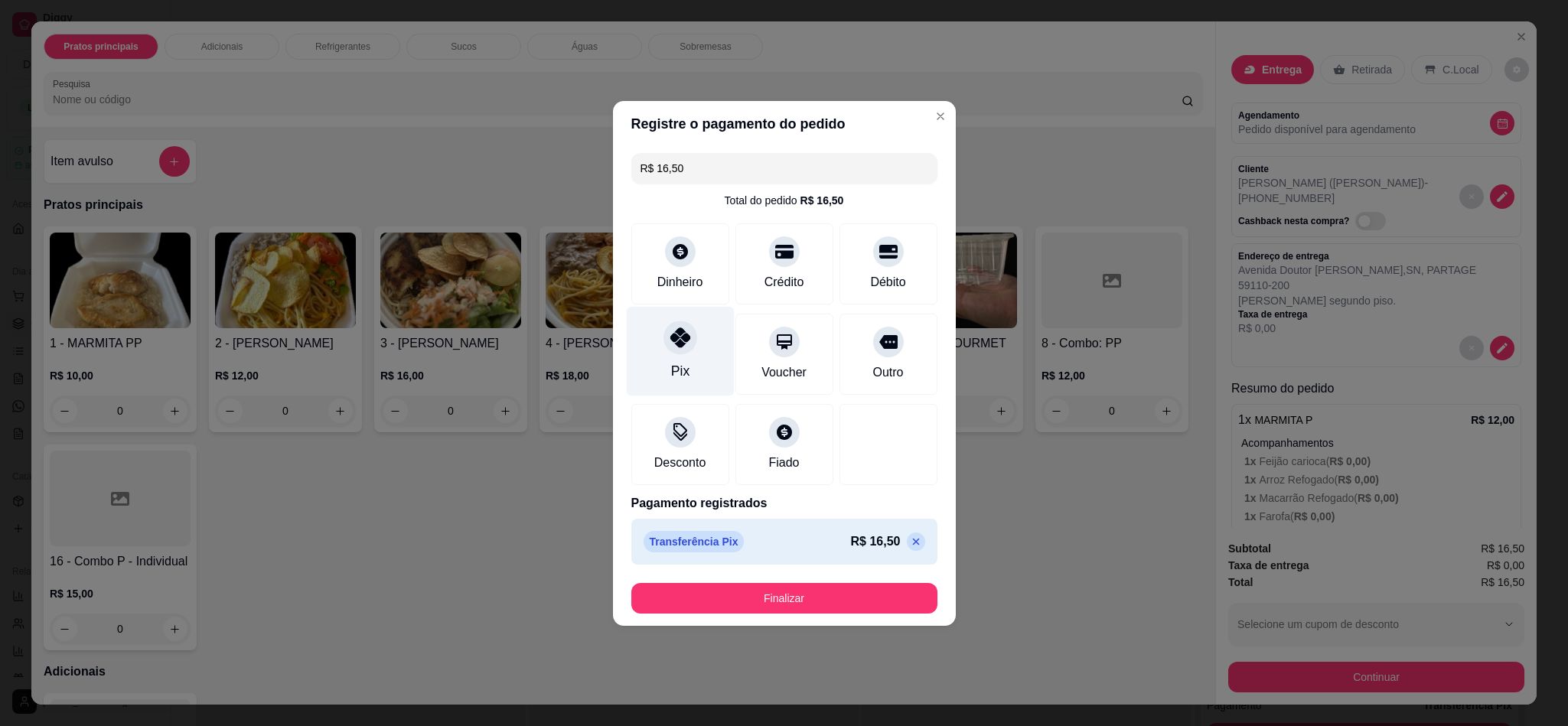
type input "R$ 0,00"
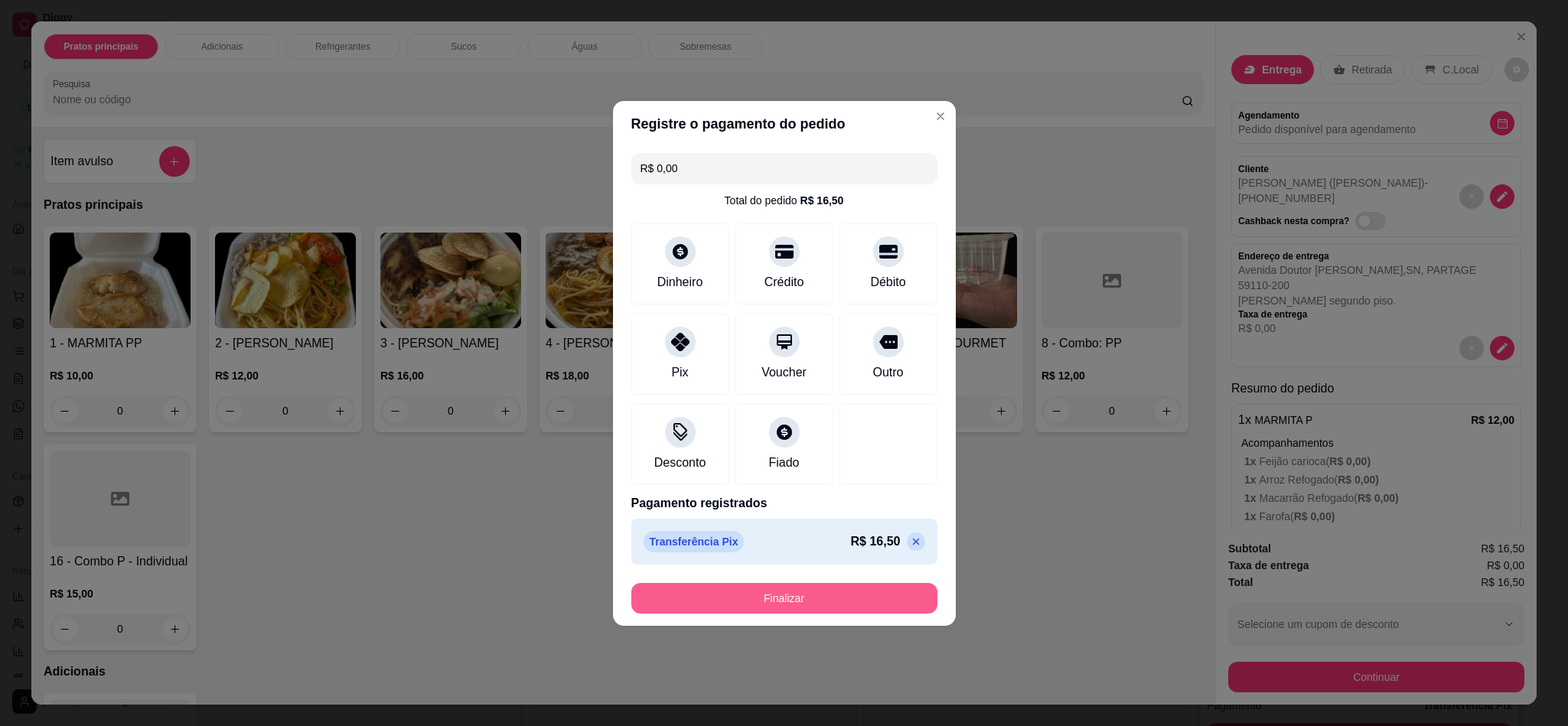
click at [789, 583] on div "Finalizar" at bounding box center [784, 599] width 306 height 30
click at [822, 614] on button "Finalizar" at bounding box center [784, 599] width 306 height 30
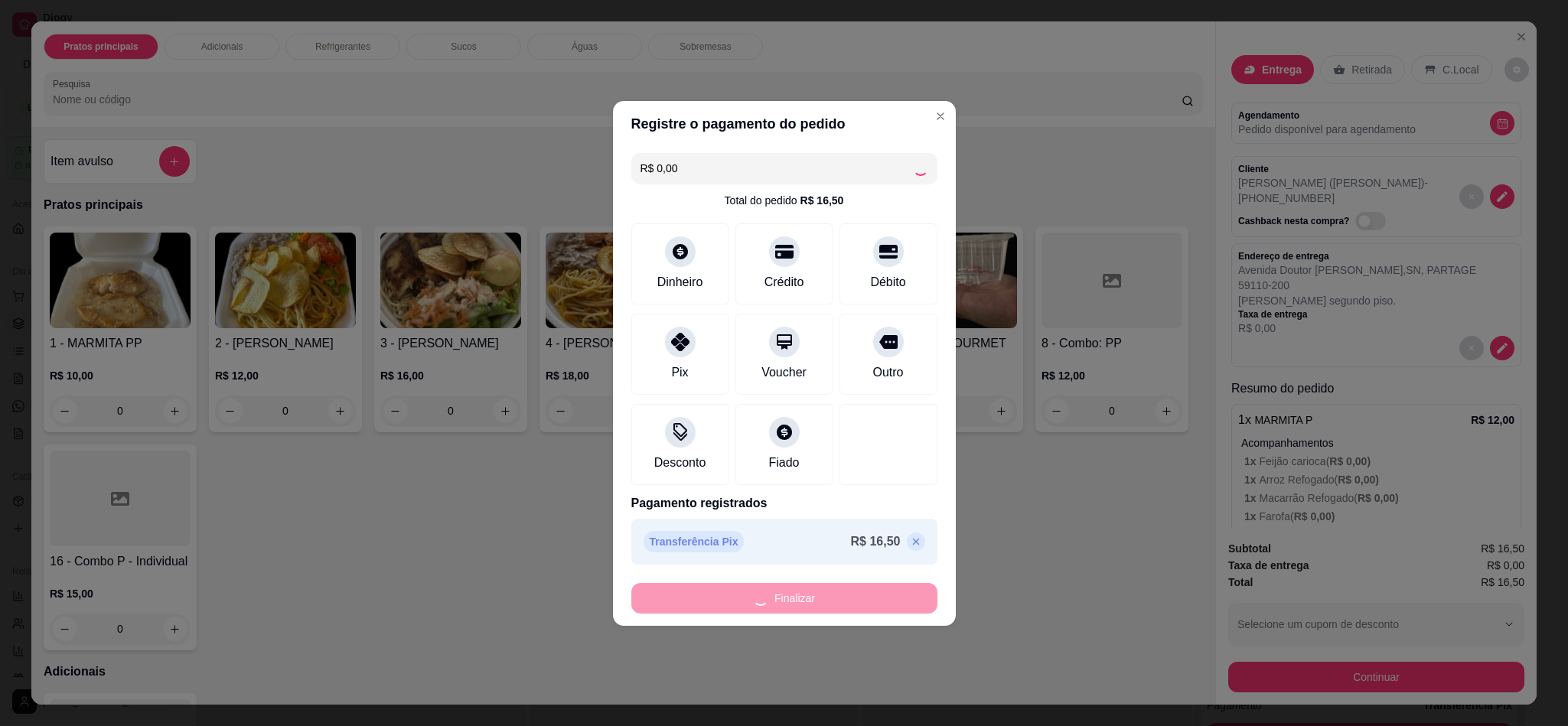
type input "0"
type input "-R$ 16,50"
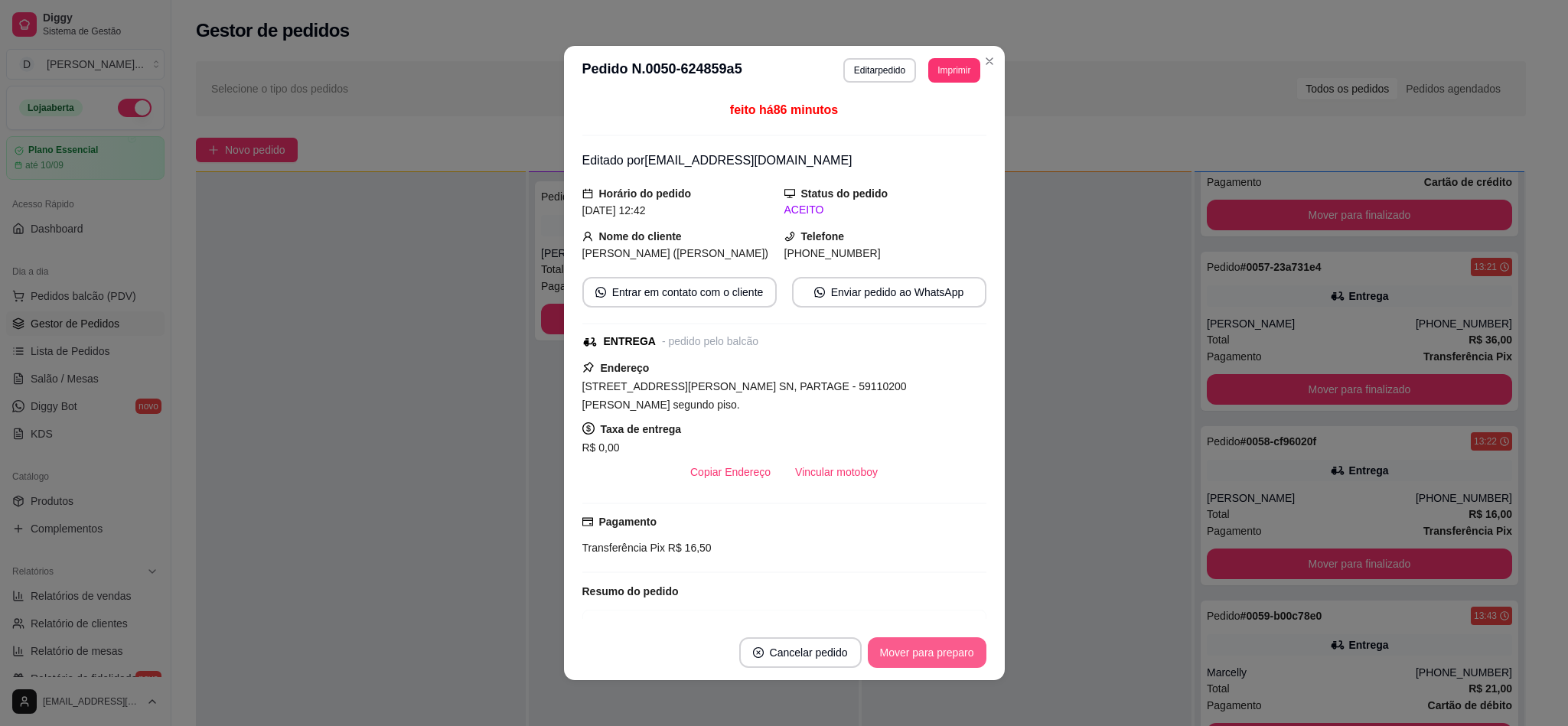
click at [912, 658] on button "Mover para preparo" at bounding box center [927, 653] width 118 height 30
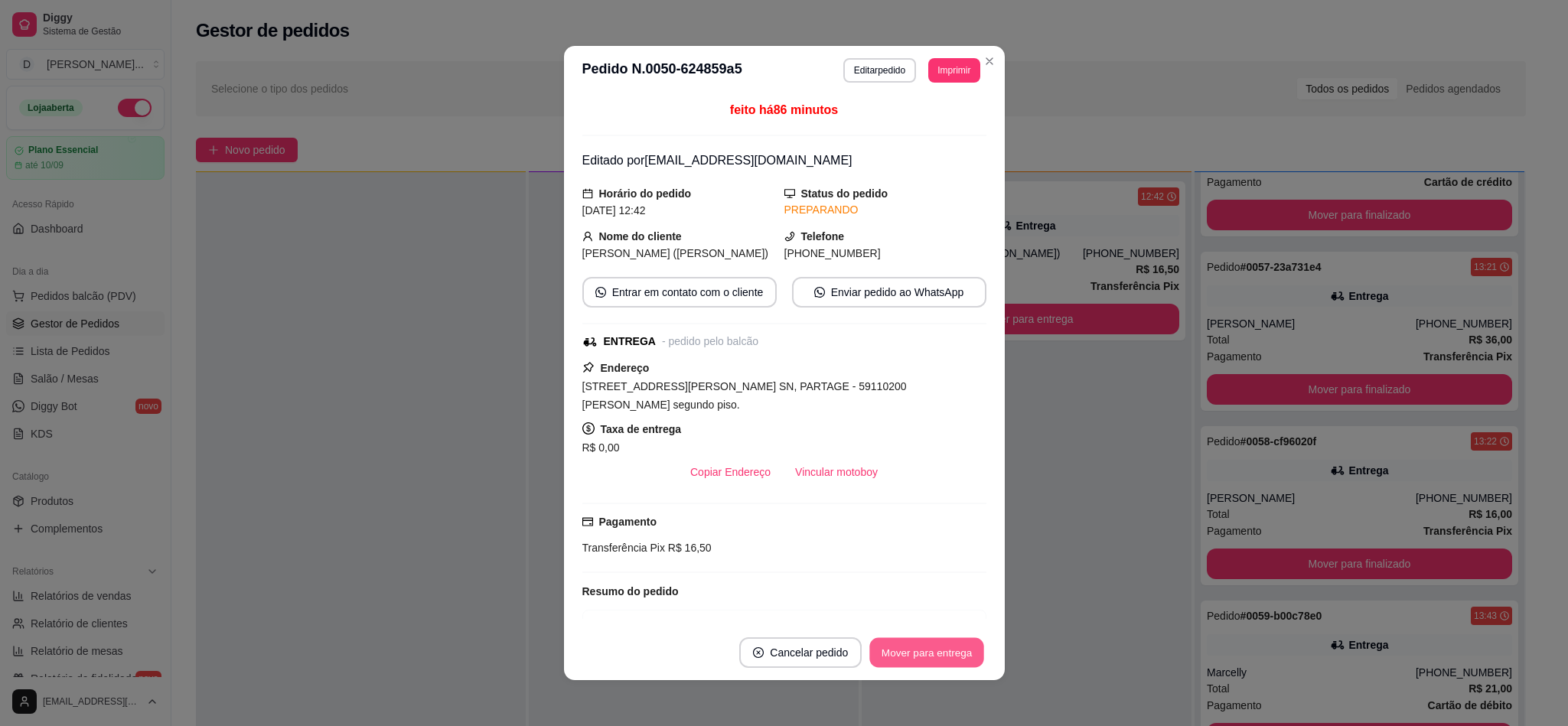
click at [912, 658] on button "Mover para entrega" at bounding box center [927, 653] width 115 height 30
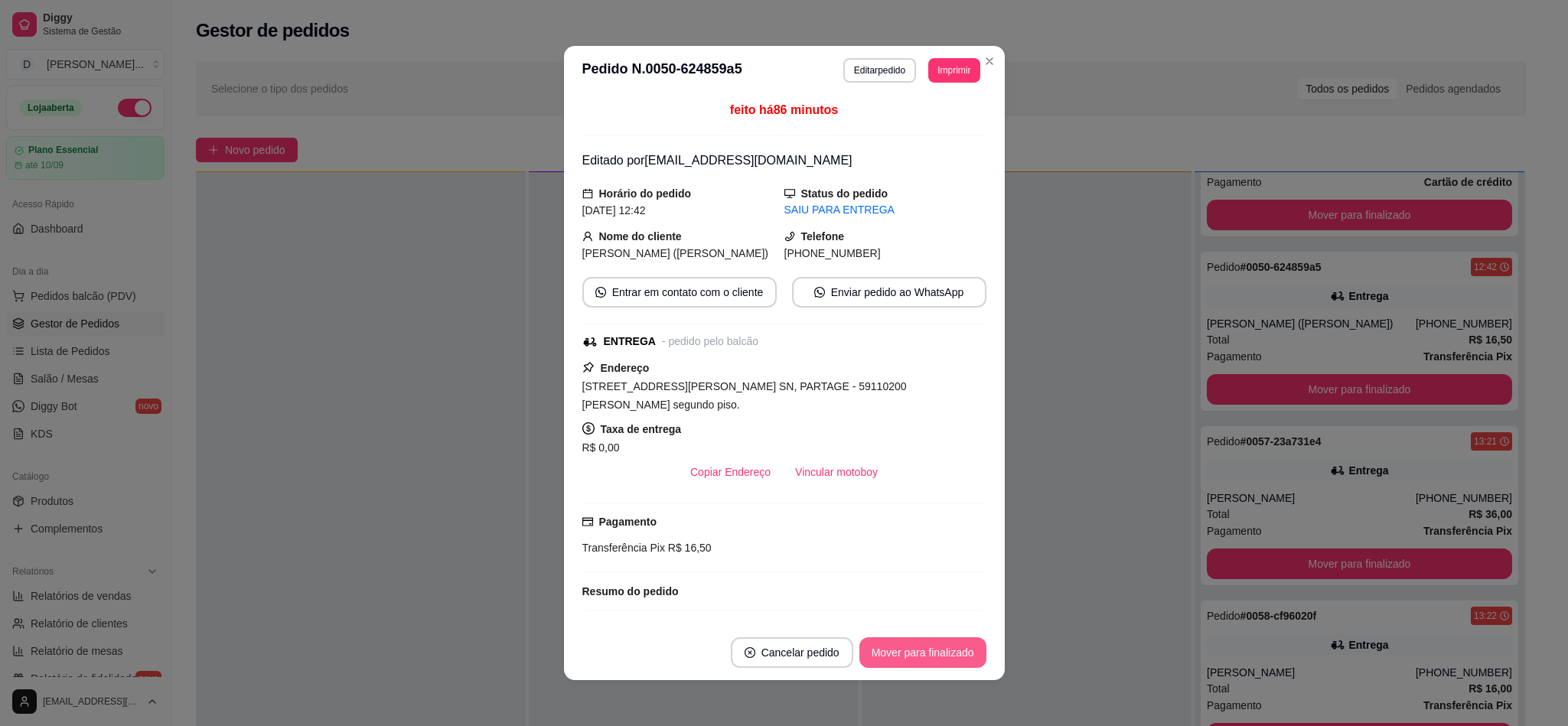
click at [912, 658] on button "Mover para finalizado" at bounding box center [923, 653] width 127 height 30
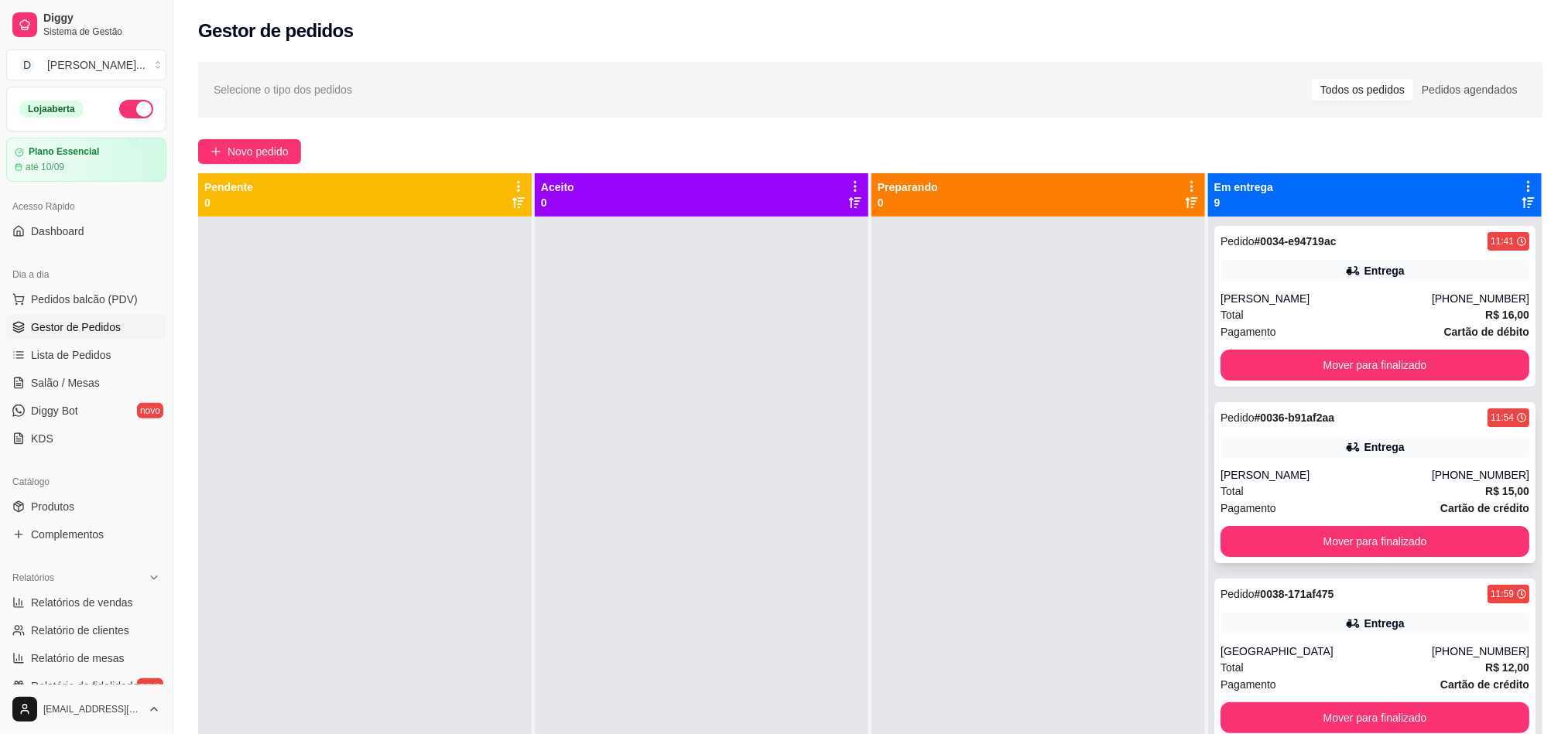
scroll to position [116, 0]
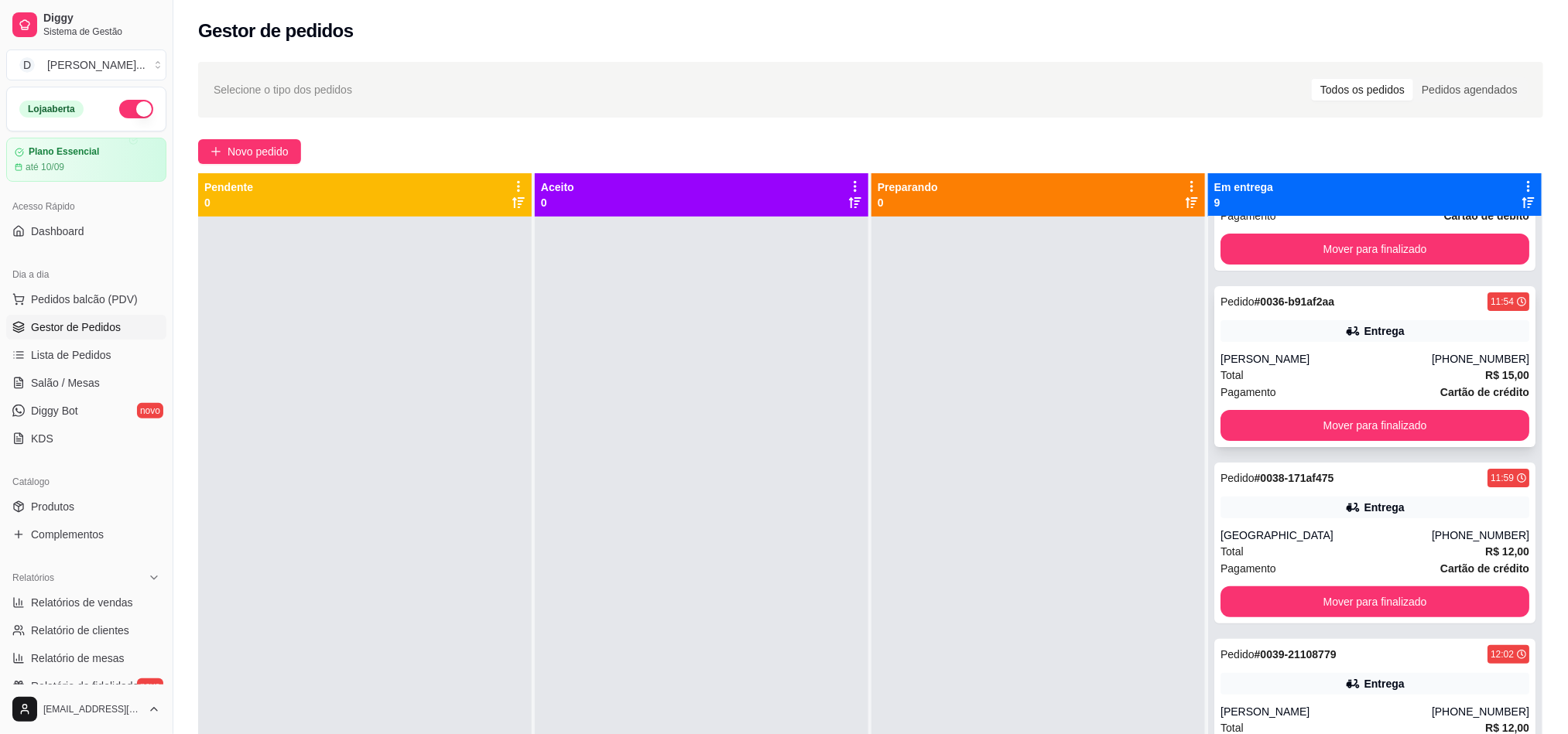
click at [1354, 360] on div "[PERSON_NAME]" at bounding box center [1325, 358] width 211 height 15
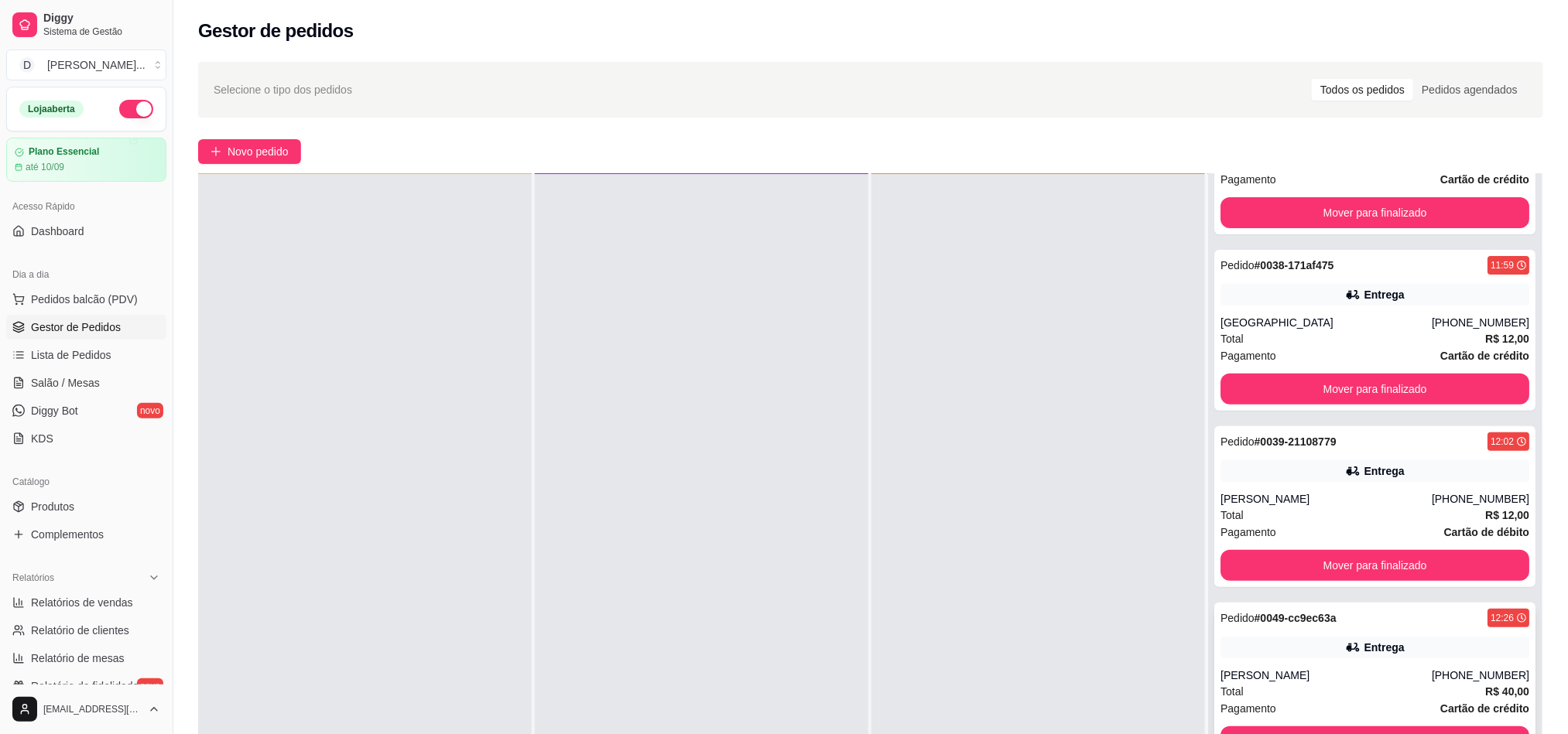
scroll to position [170, 0]
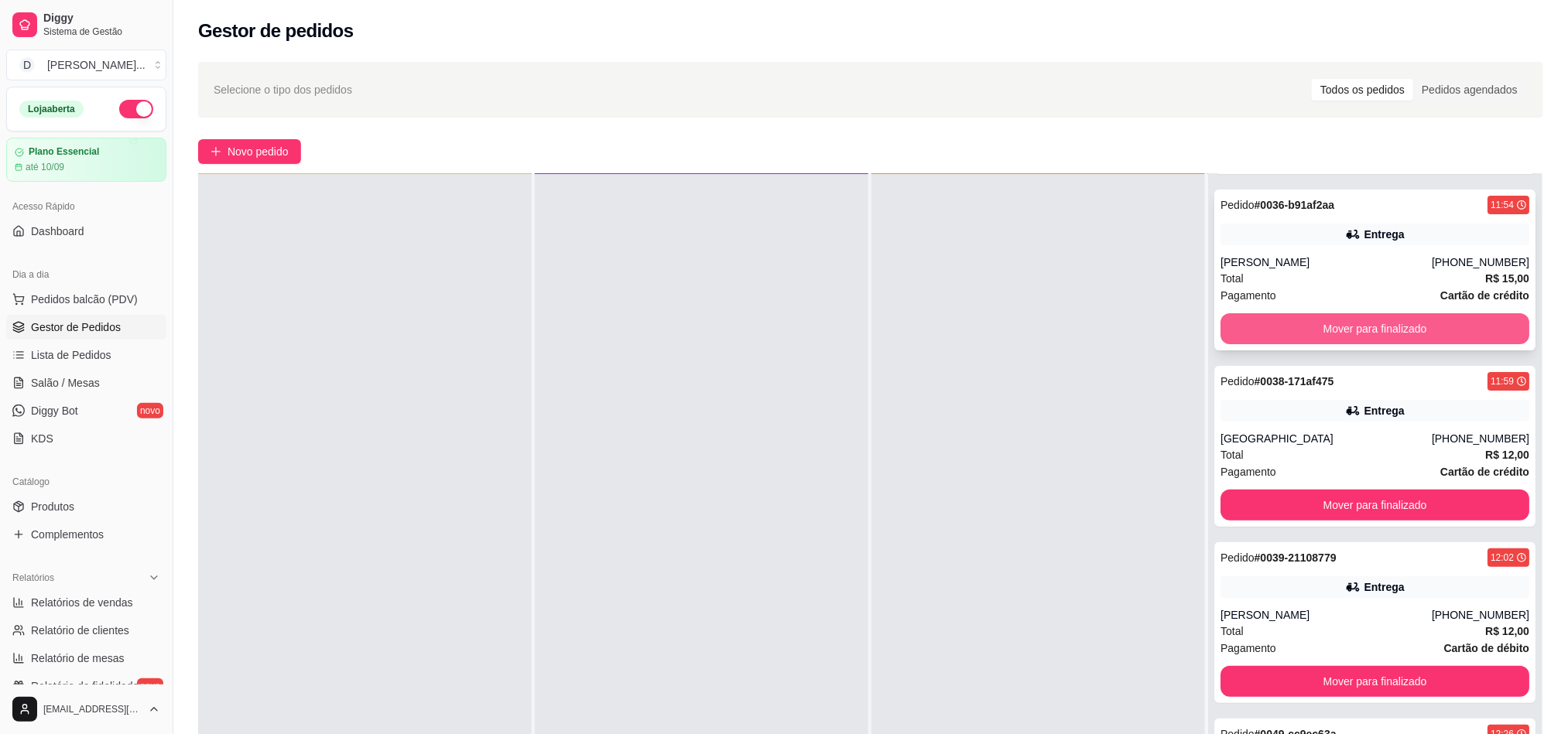
click at [1341, 337] on button "Mover para finalizado" at bounding box center [1375, 329] width 309 height 31
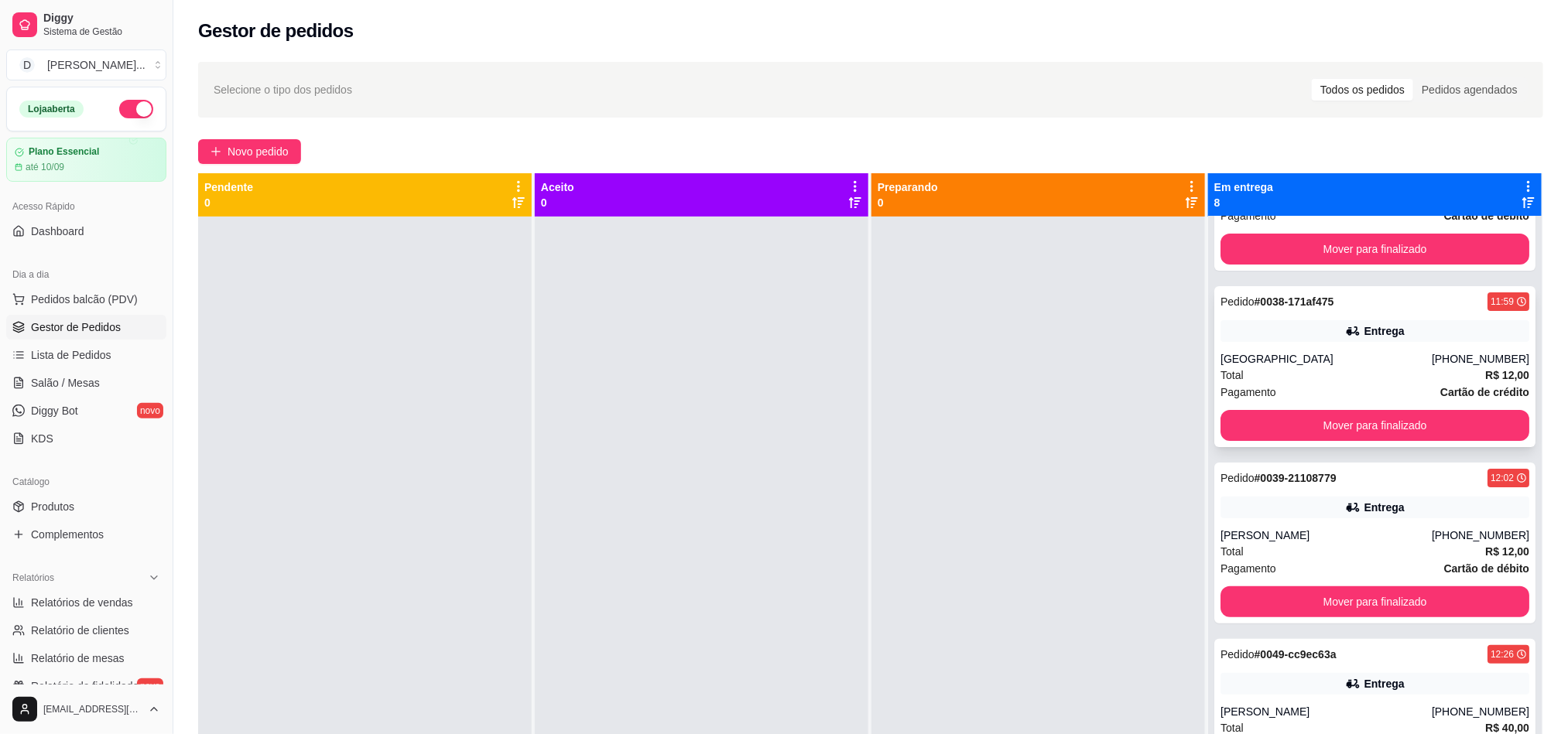
scroll to position [232, 0]
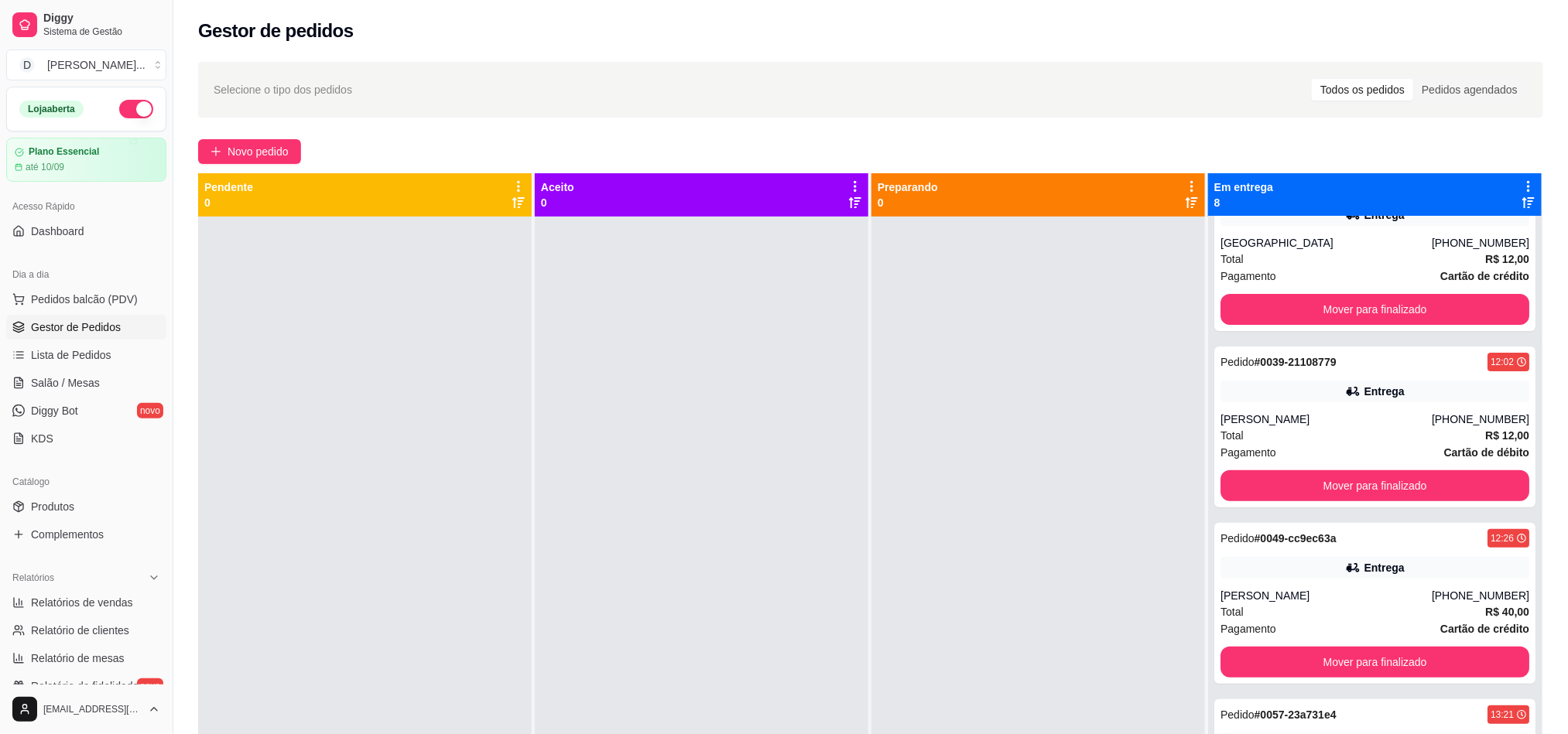
click at [954, 433] on div at bounding box center [1038, 584] width 334 height 734
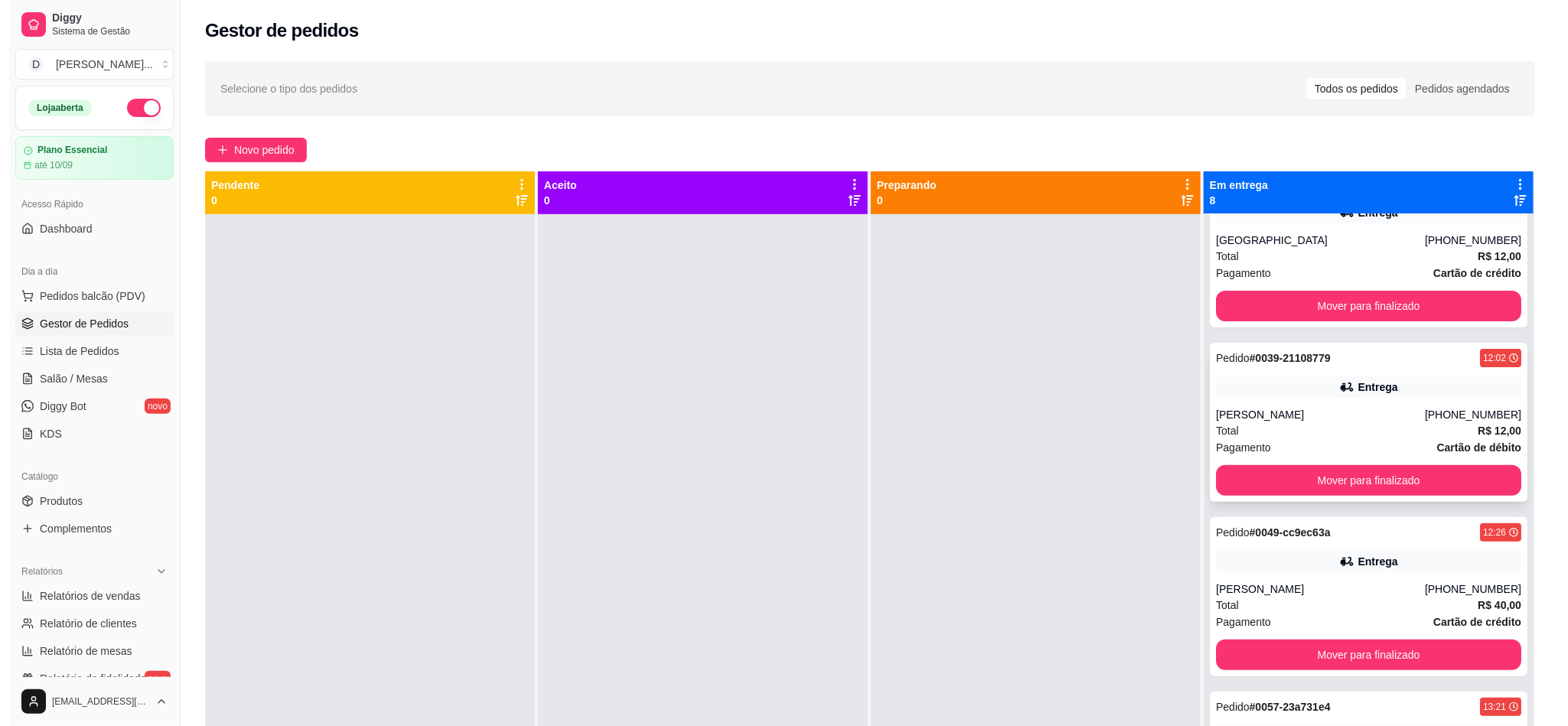
scroll to position [0, 0]
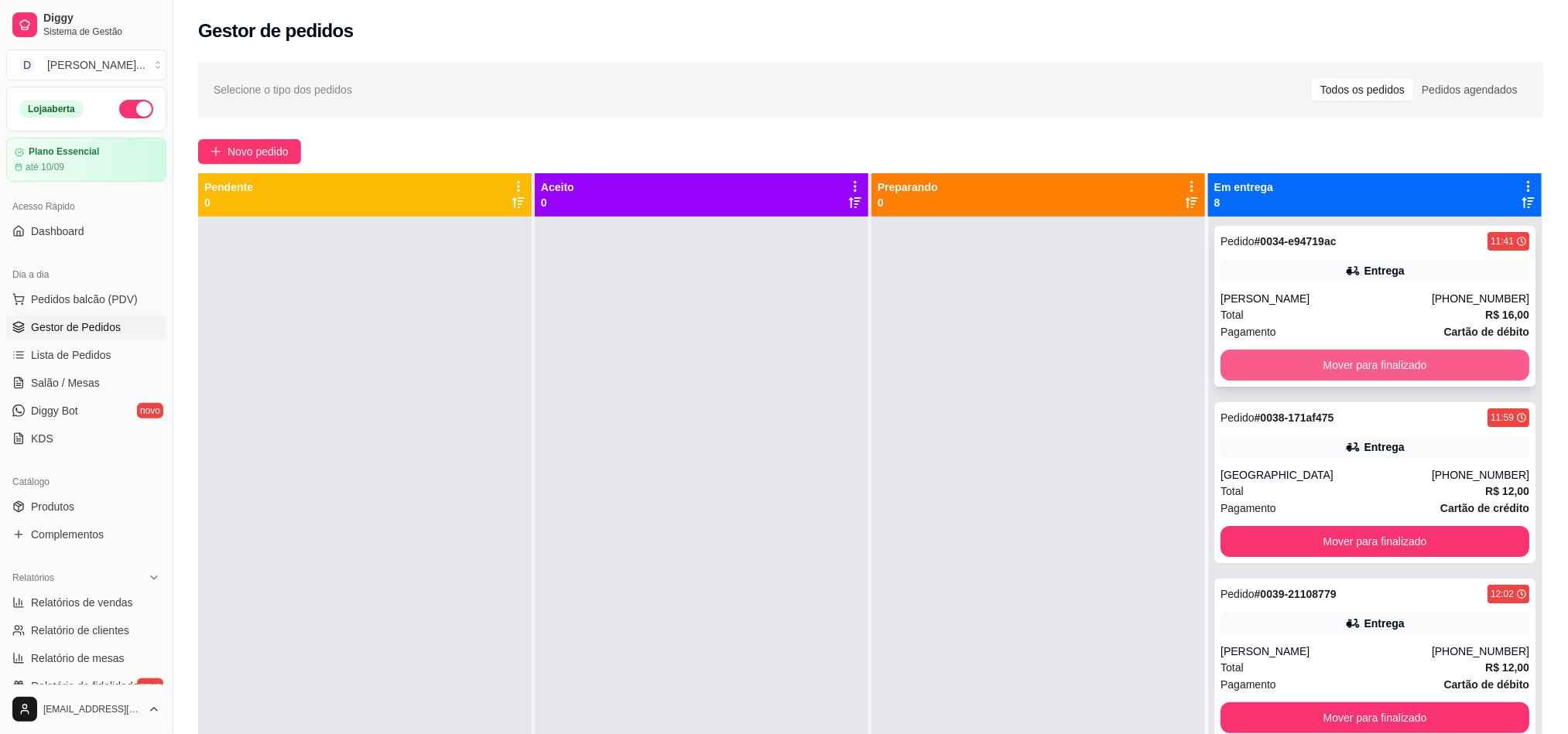
click at [1268, 369] on button "Mover para finalizado" at bounding box center [1375, 365] width 309 height 31
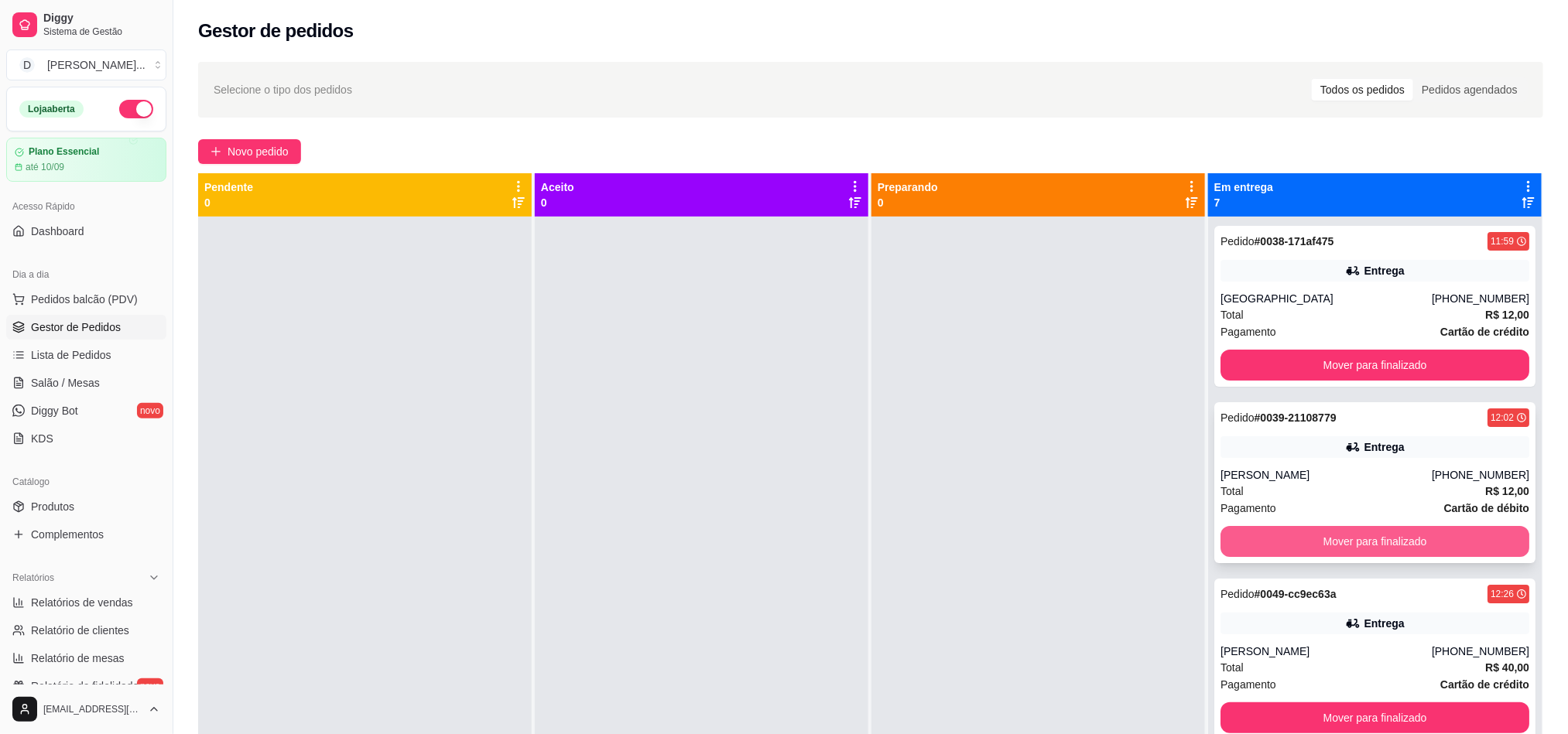
click at [1363, 550] on button "Mover para finalizado" at bounding box center [1375, 541] width 309 height 31
click at [1264, 318] on div "Total R$ 12,00" at bounding box center [1375, 315] width 309 height 17
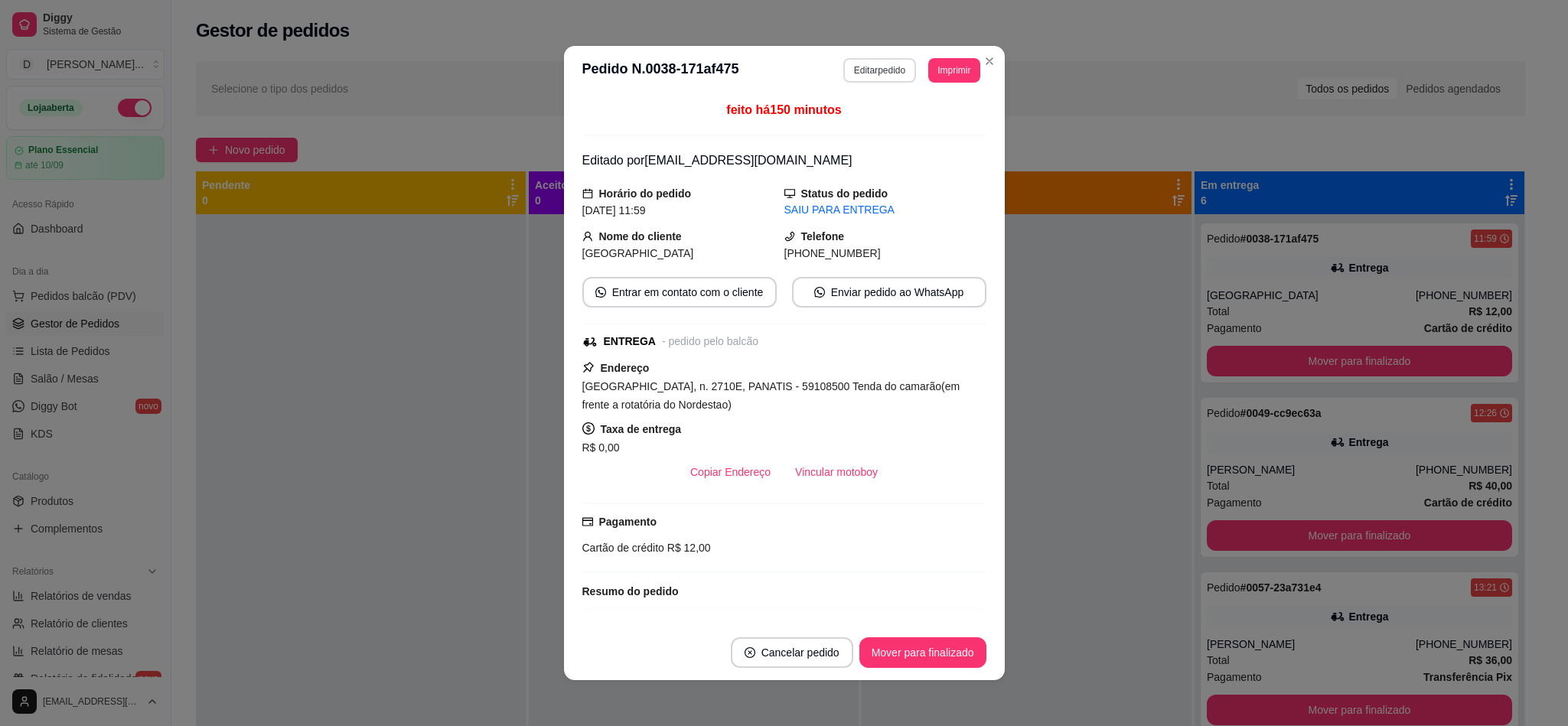
click at [880, 72] on button "Editar pedido" at bounding box center [880, 70] width 73 height 24
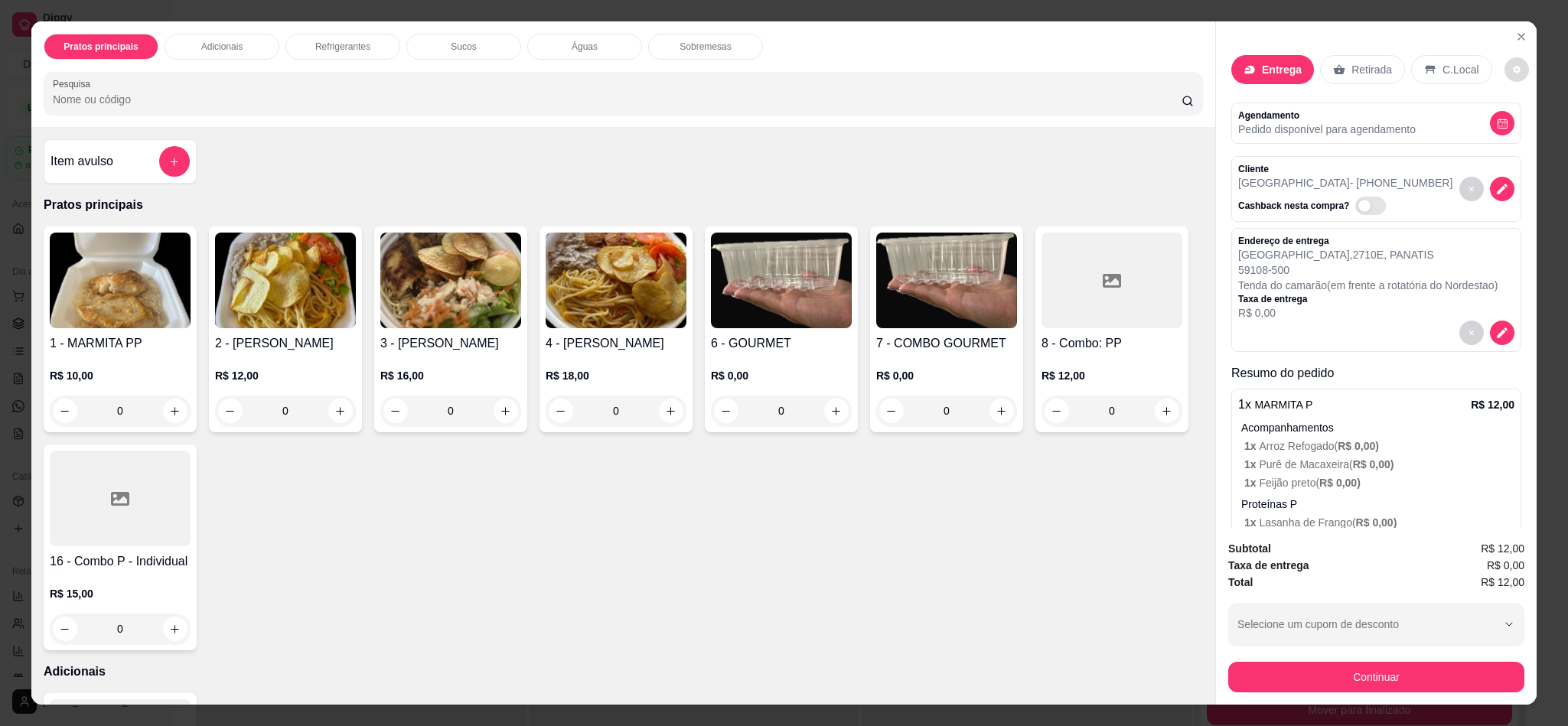
click at [1505, 64] on button "decrease-product-quantity" at bounding box center [1516, 69] width 24 height 24
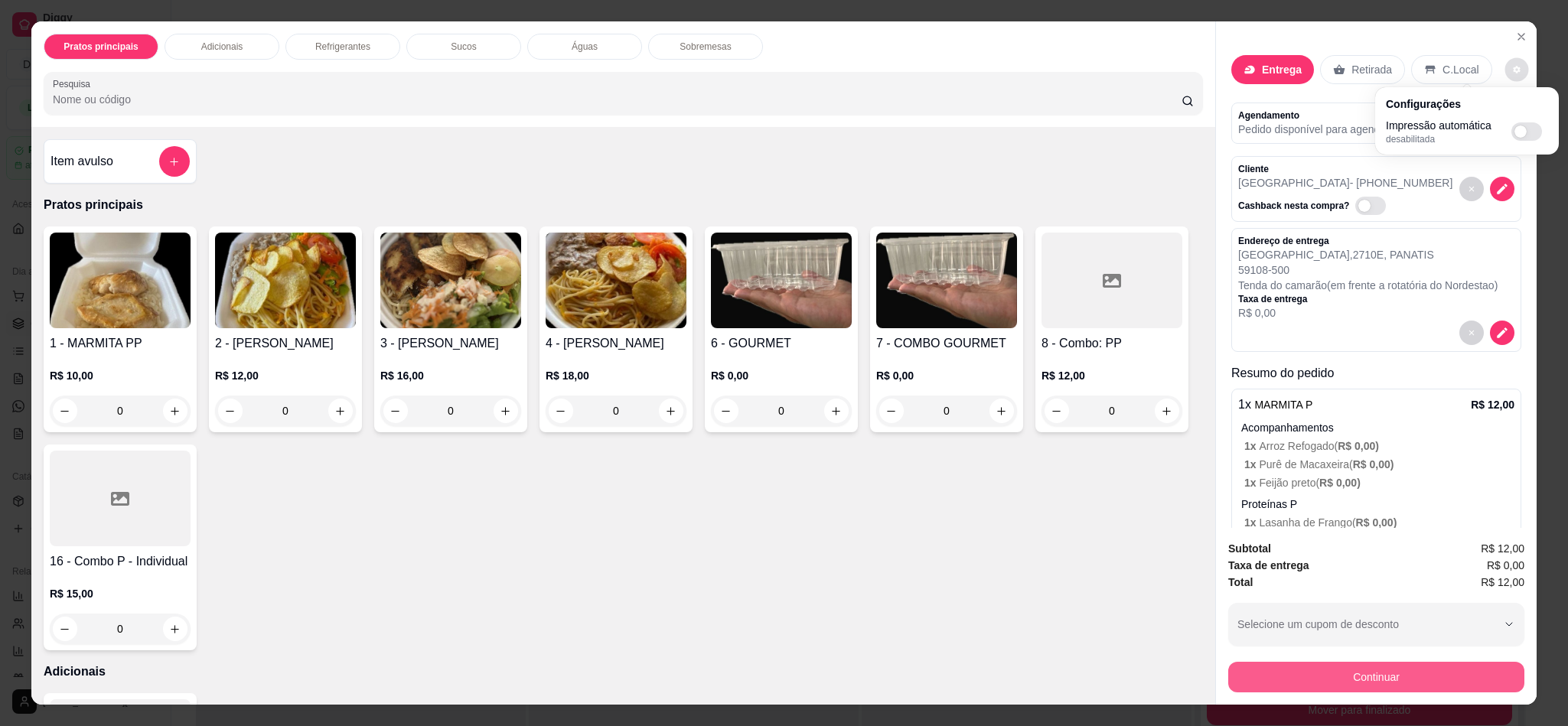
click at [1343, 680] on button "Continuar" at bounding box center [1375, 677] width 296 height 30
click at [1341, 678] on button "Continuar" at bounding box center [1376, 676] width 287 height 30
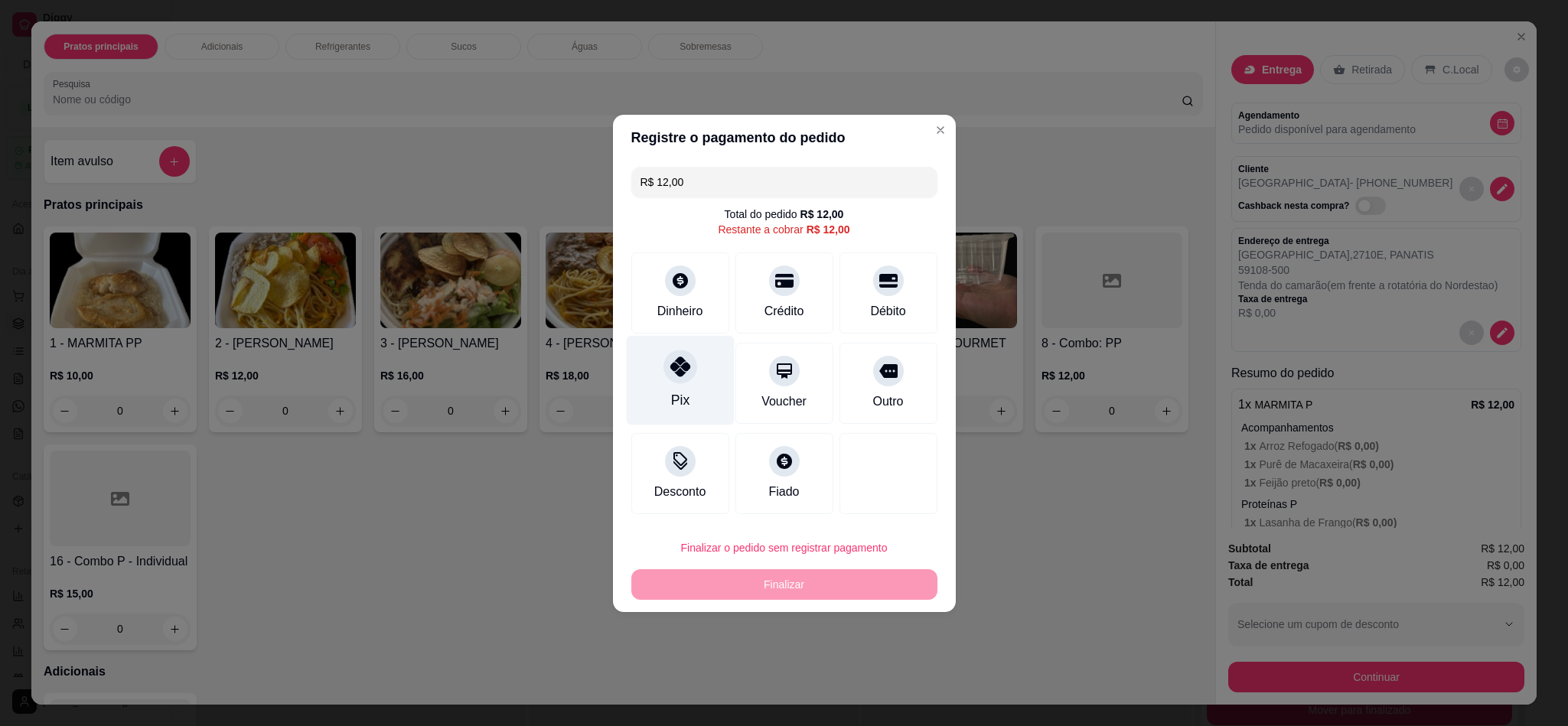
click at [689, 400] on div "Pix" at bounding box center [680, 380] width 108 height 89
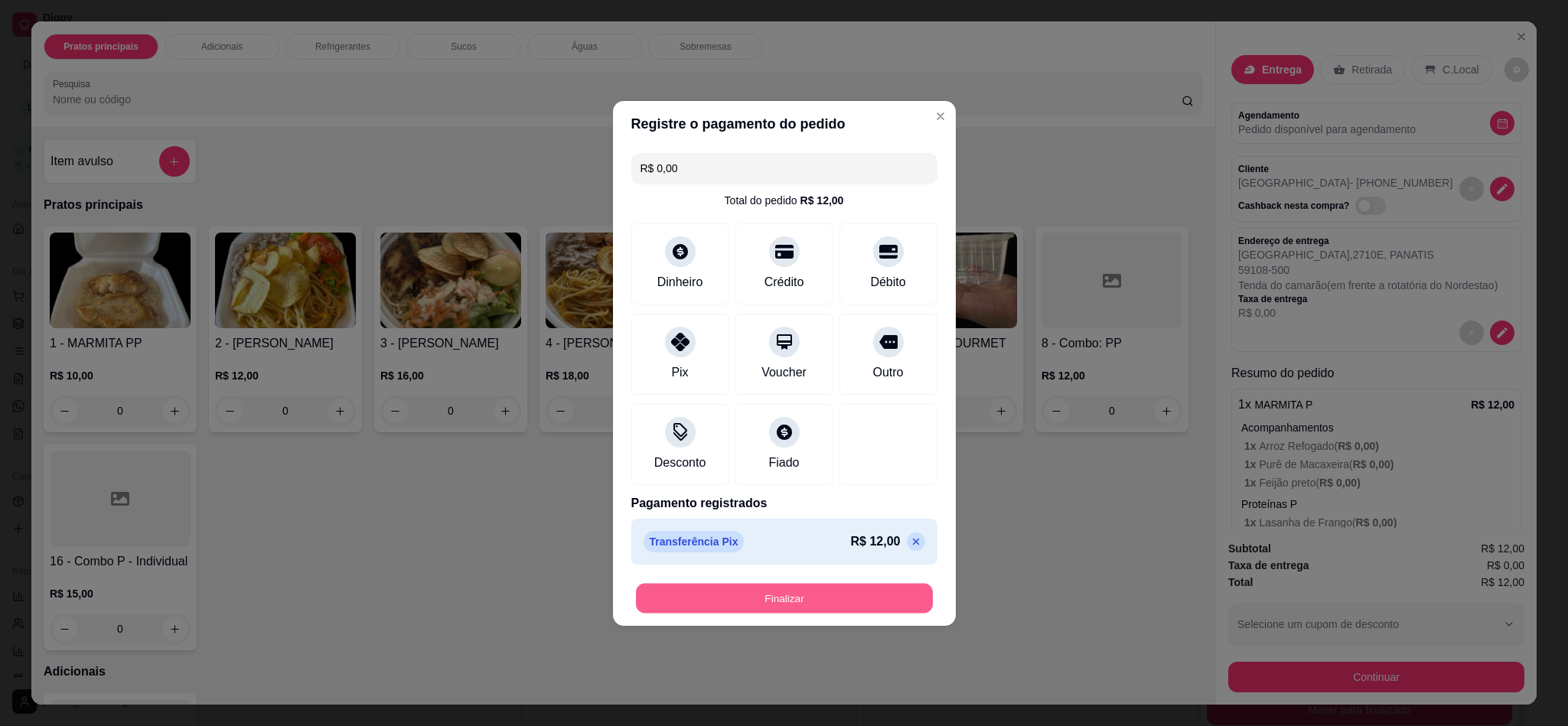
click at [797, 607] on button "Finalizar" at bounding box center [784, 598] width 297 height 30
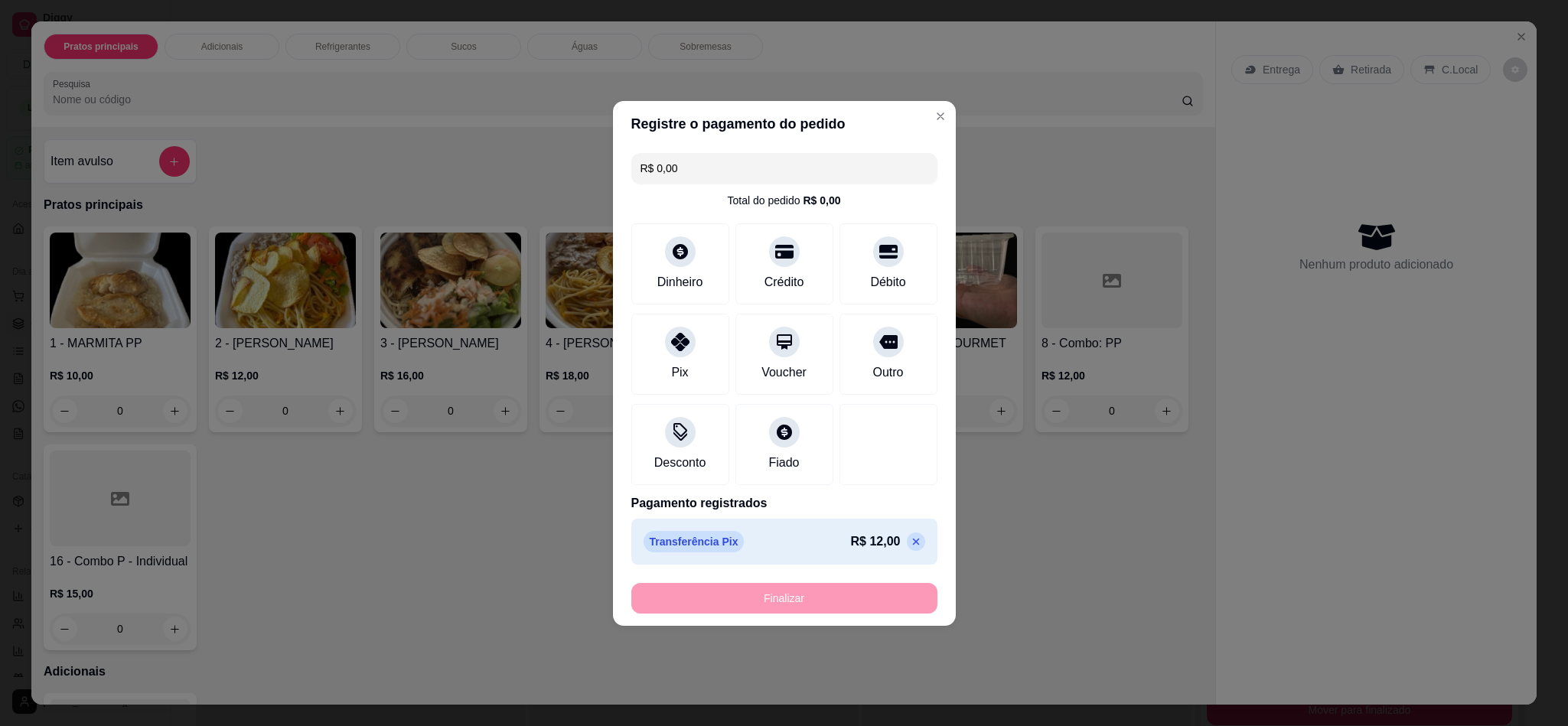
type input "-R$ 12,00"
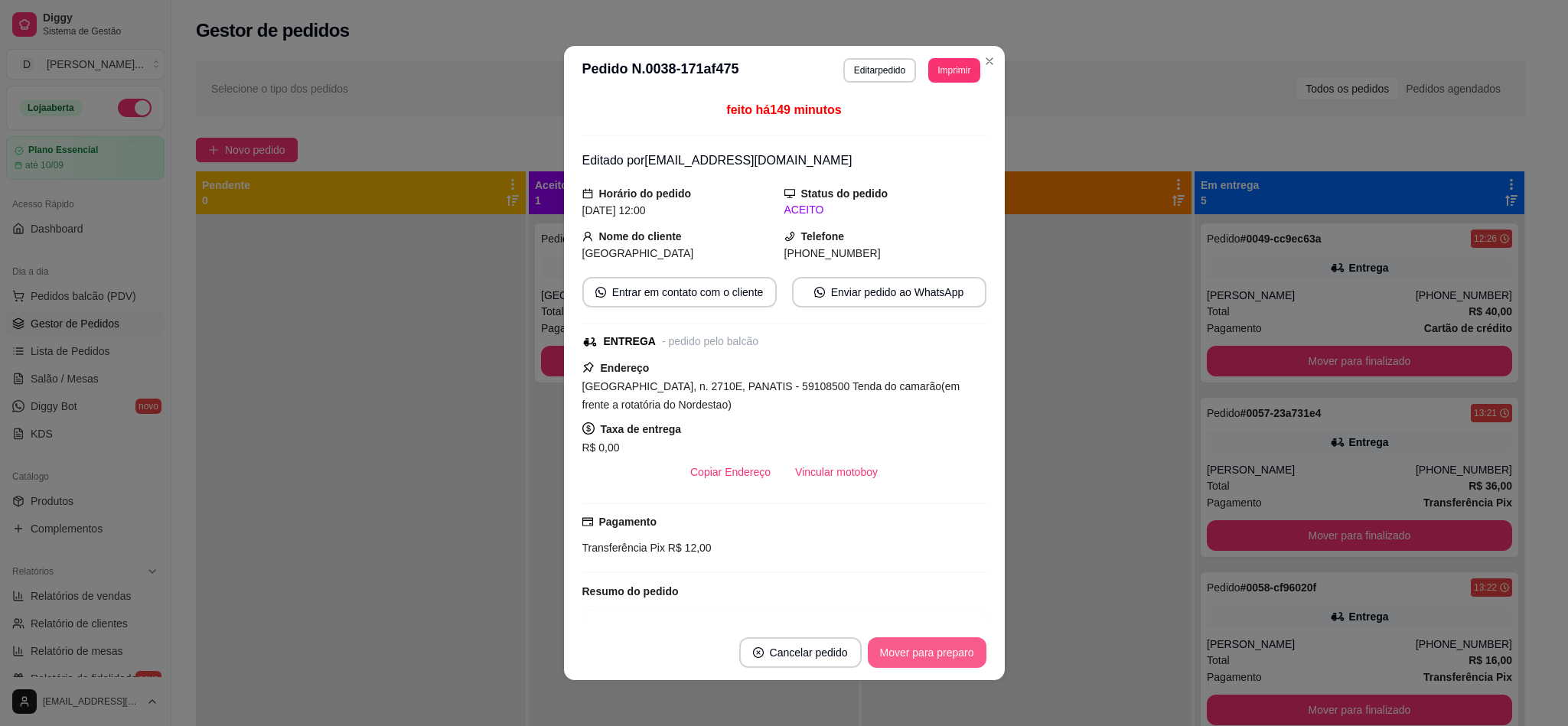
click at [877, 654] on button "Mover para preparo" at bounding box center [927, 653] width 118 height 30
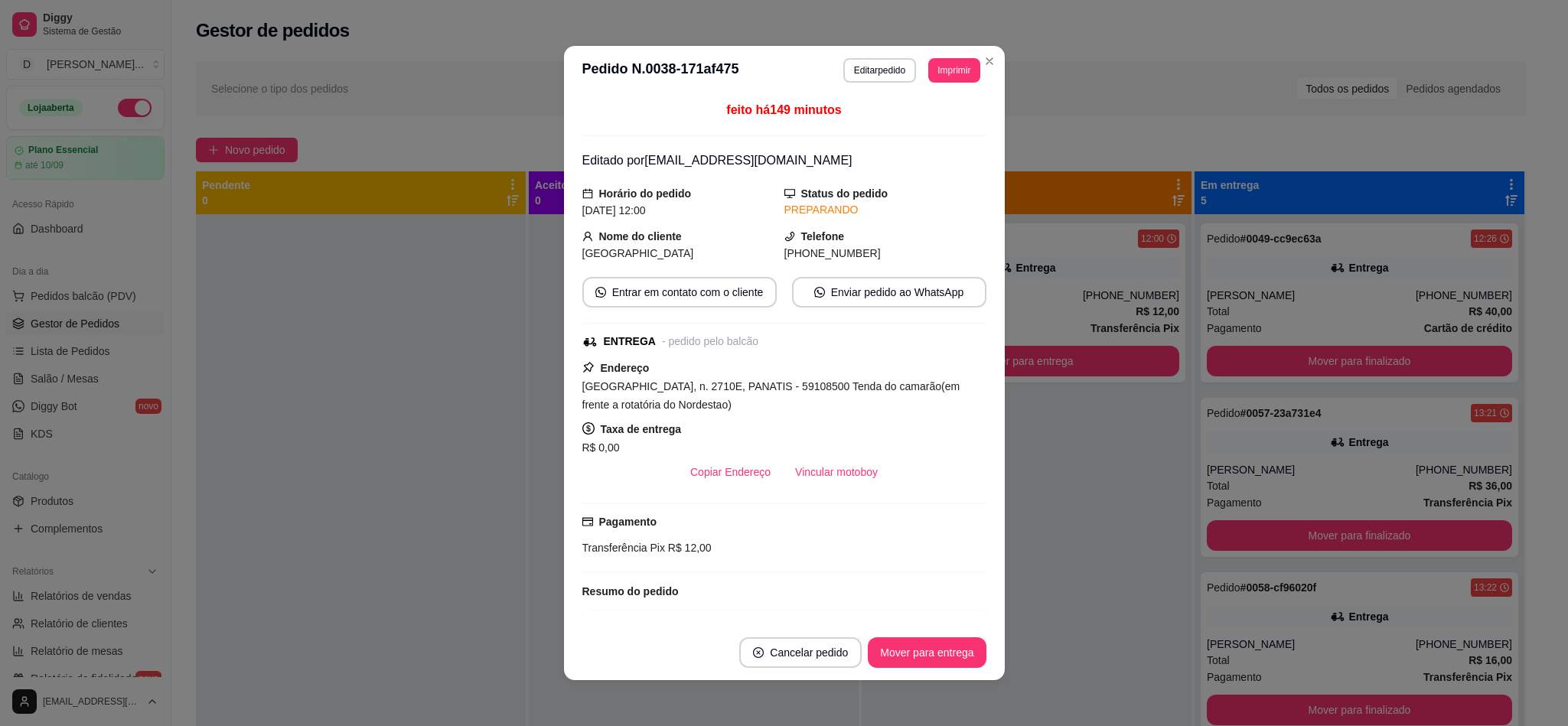
click at [893, 650] on button "Mover para entrega" at bounding box center [927, 653] width 118 height 30
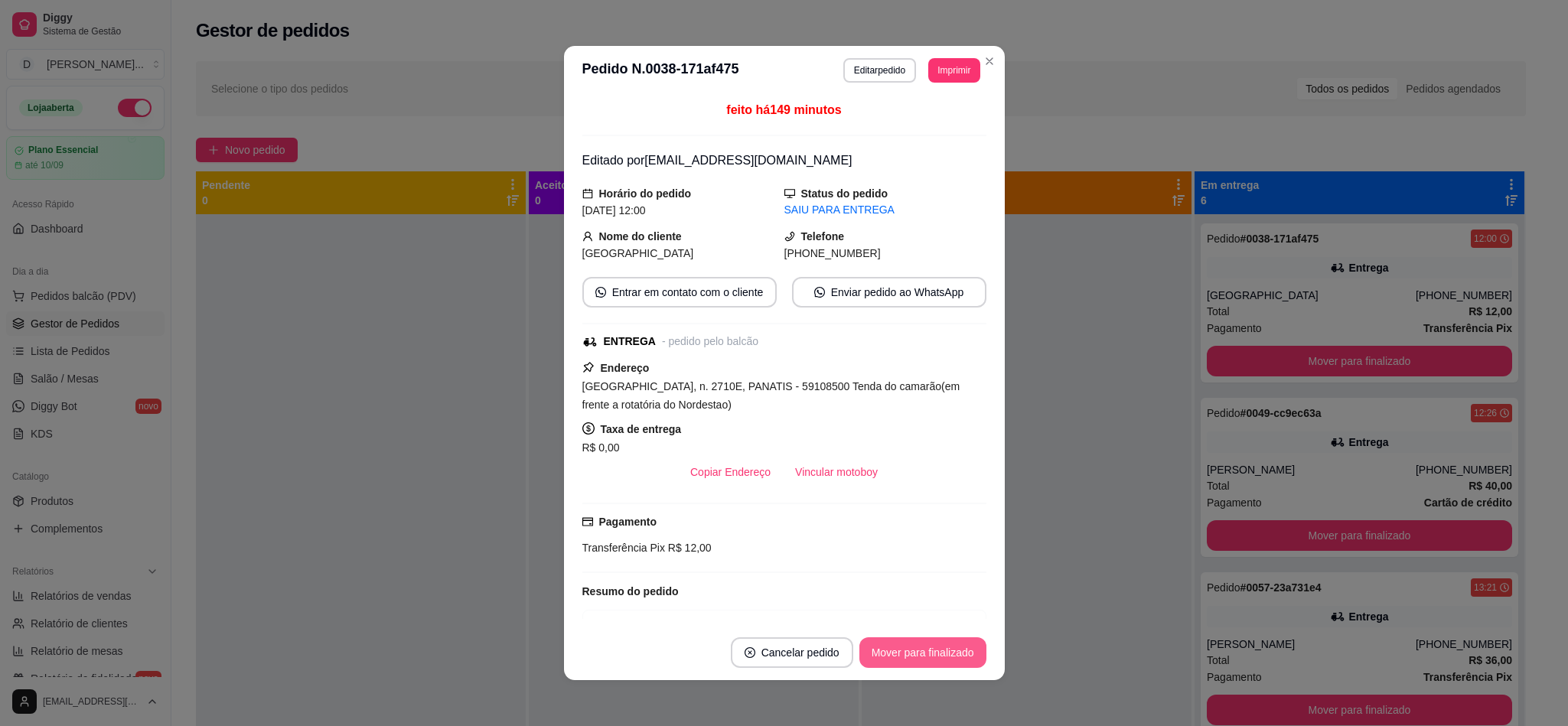
click at [893, 650] on button "Mover para finalizado" at bounding box center [923, 653] width 127 height 30
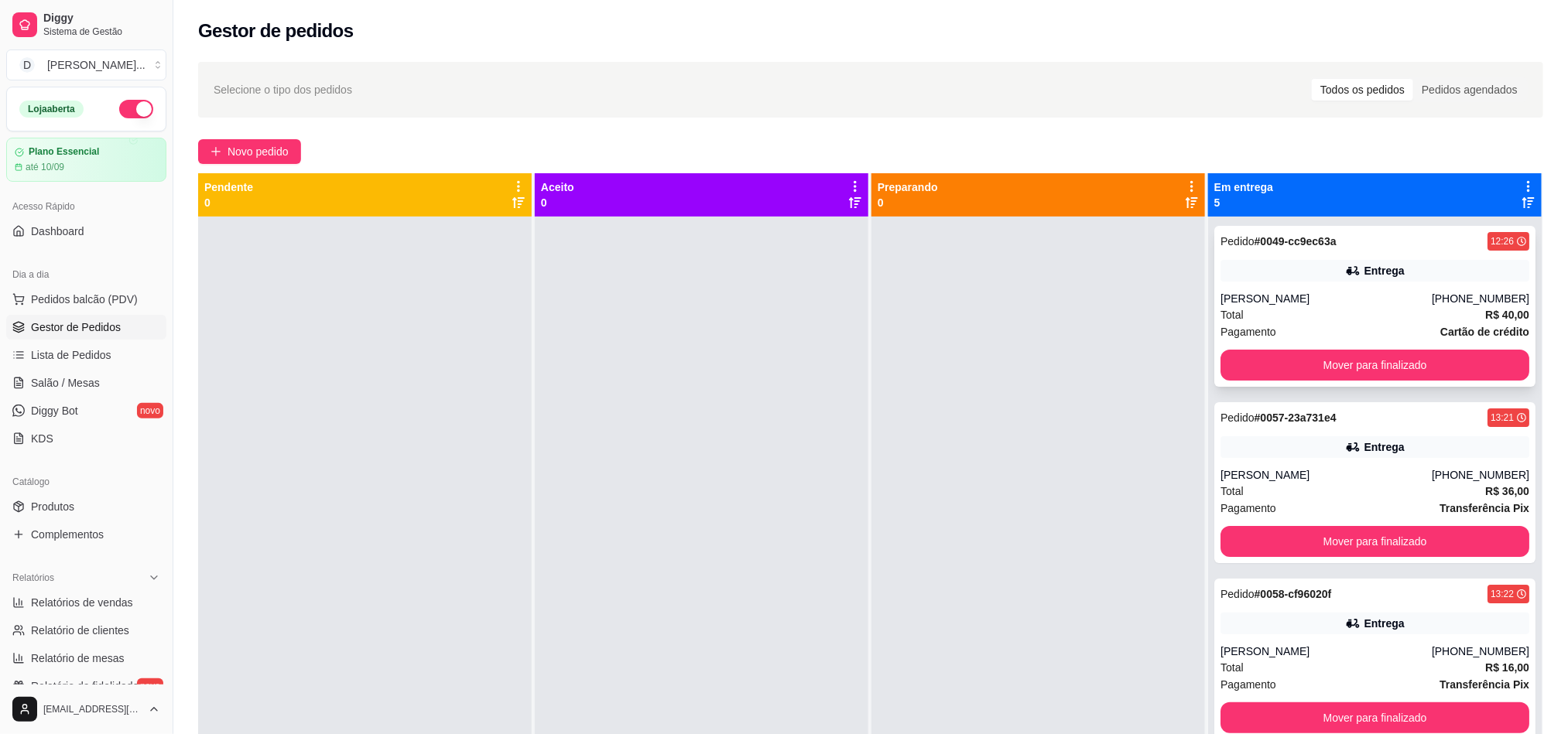
click at [1358, 302] on div "[PERSON_NAME]" at bounding box center [1325, 299] width 211 height 15
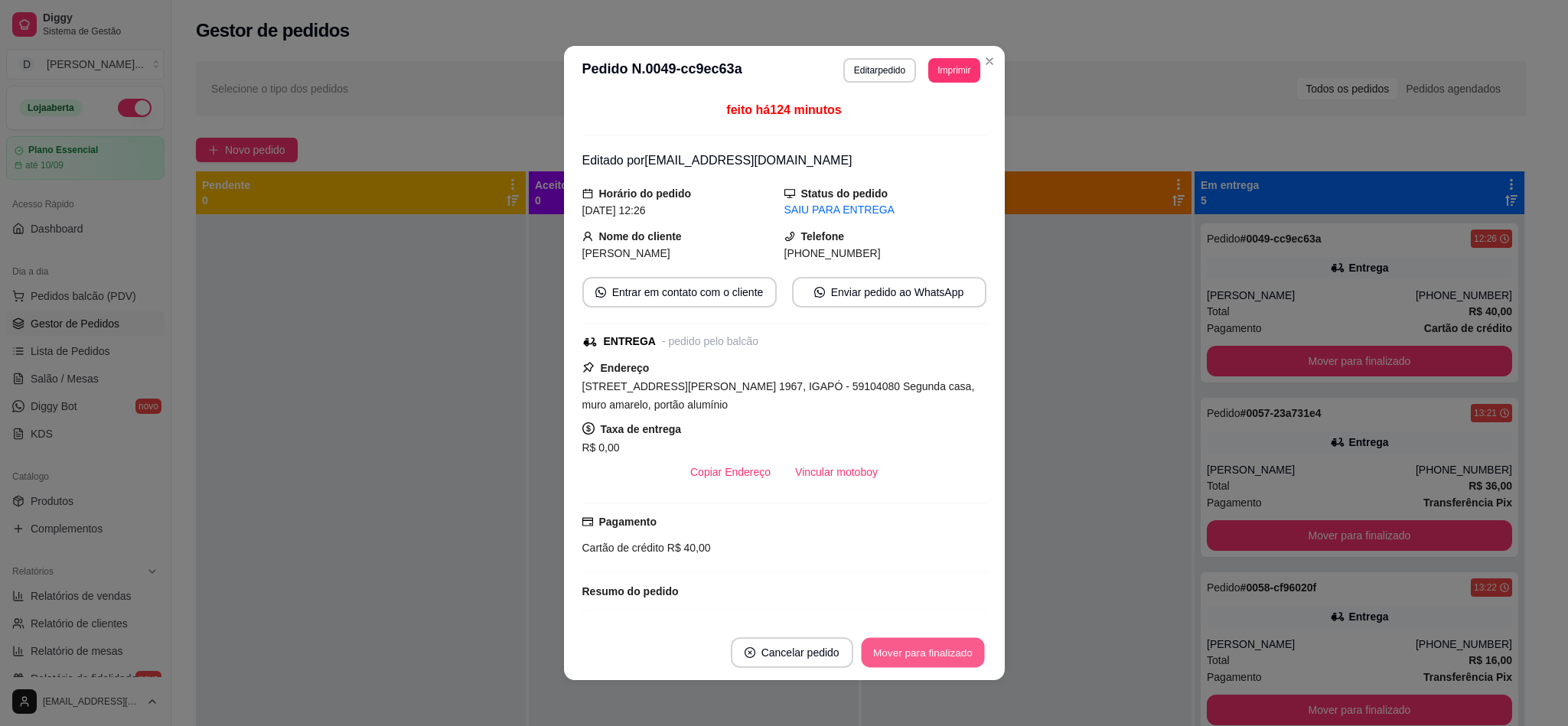
click at [916, 652] on button "Mover para finalizado" at bounding box center [922, 653] width 123 height 30
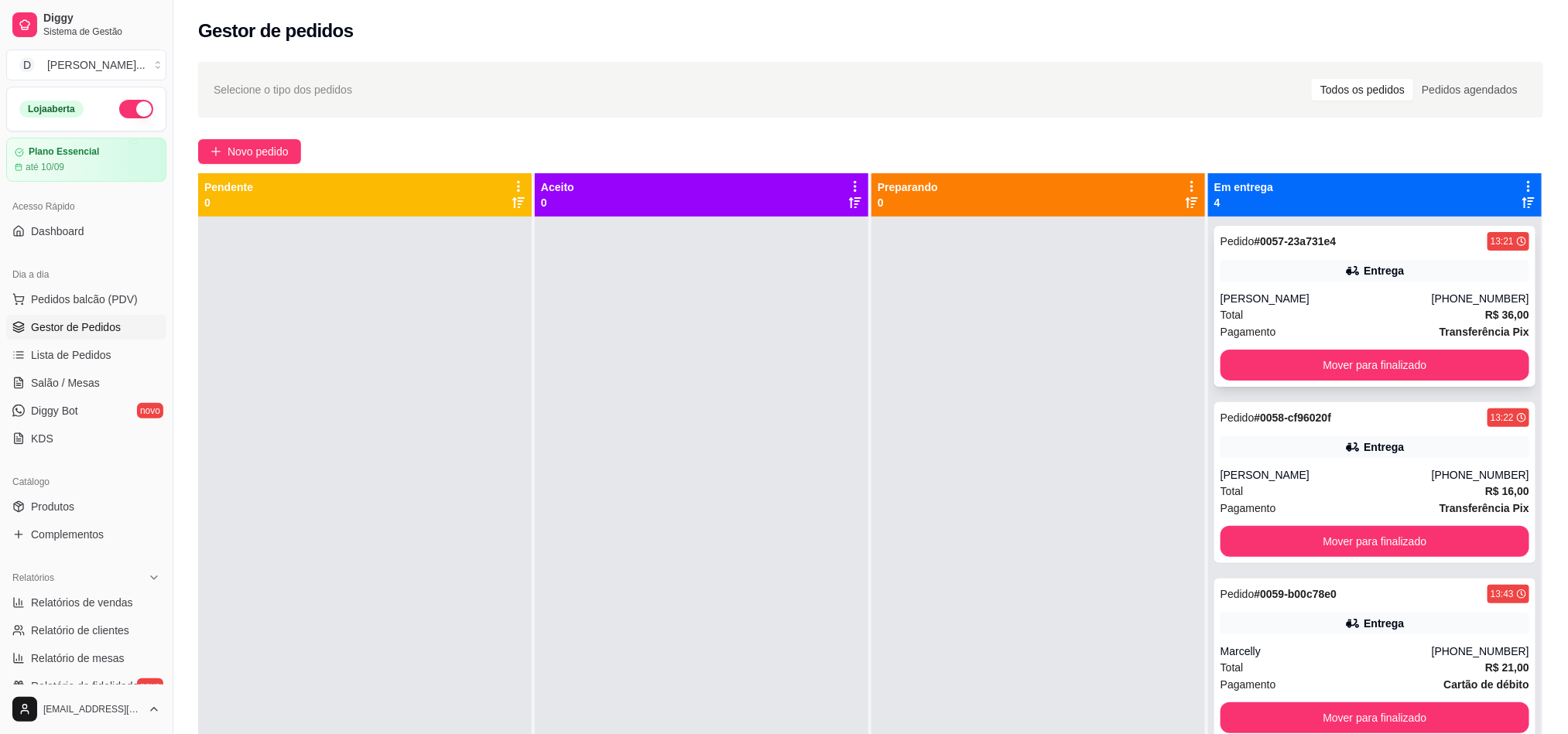
click at [1273, 306] on div "Total R$ 36,00" at bounding box center [1375, 315] width 309 height 17
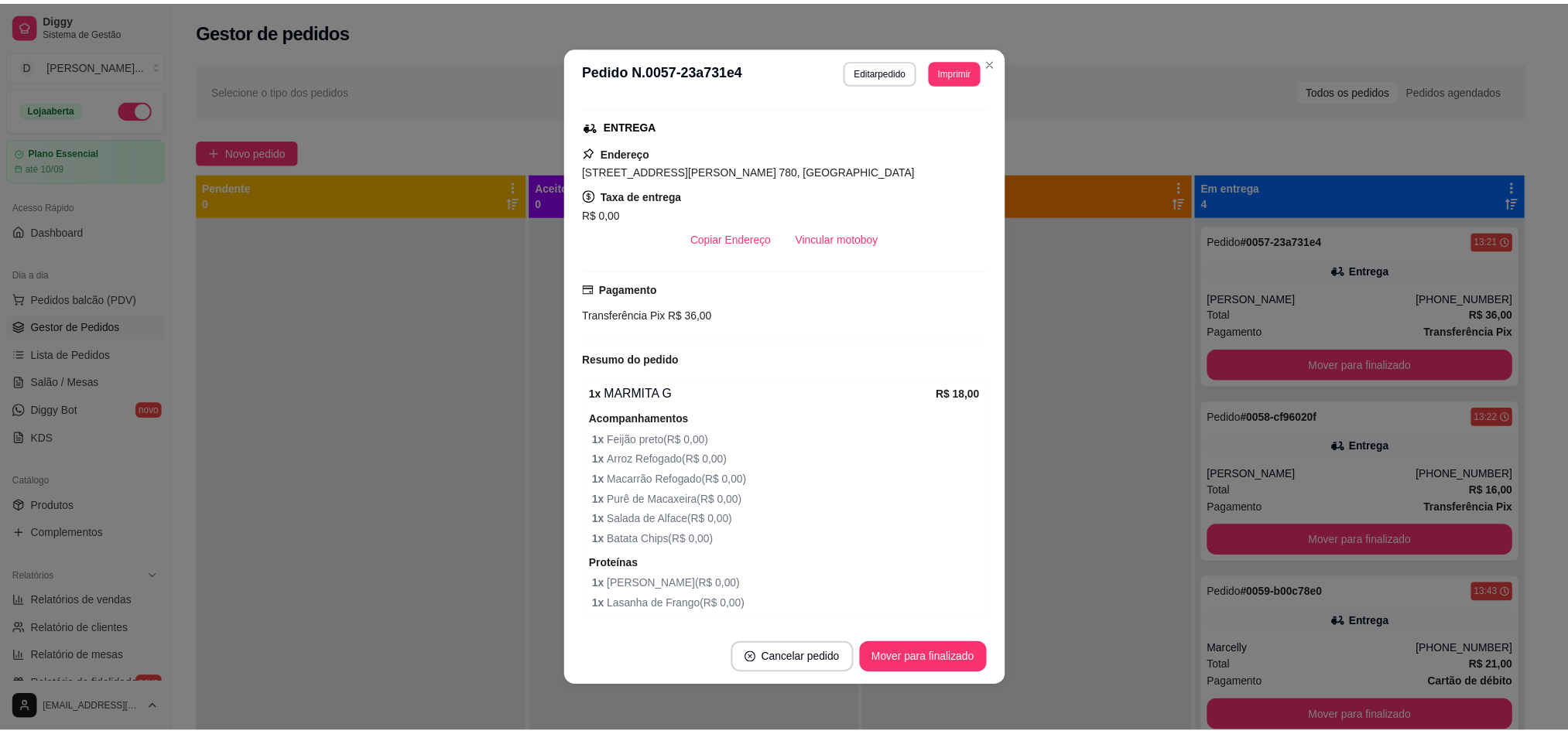
scroll to position [348, 0]
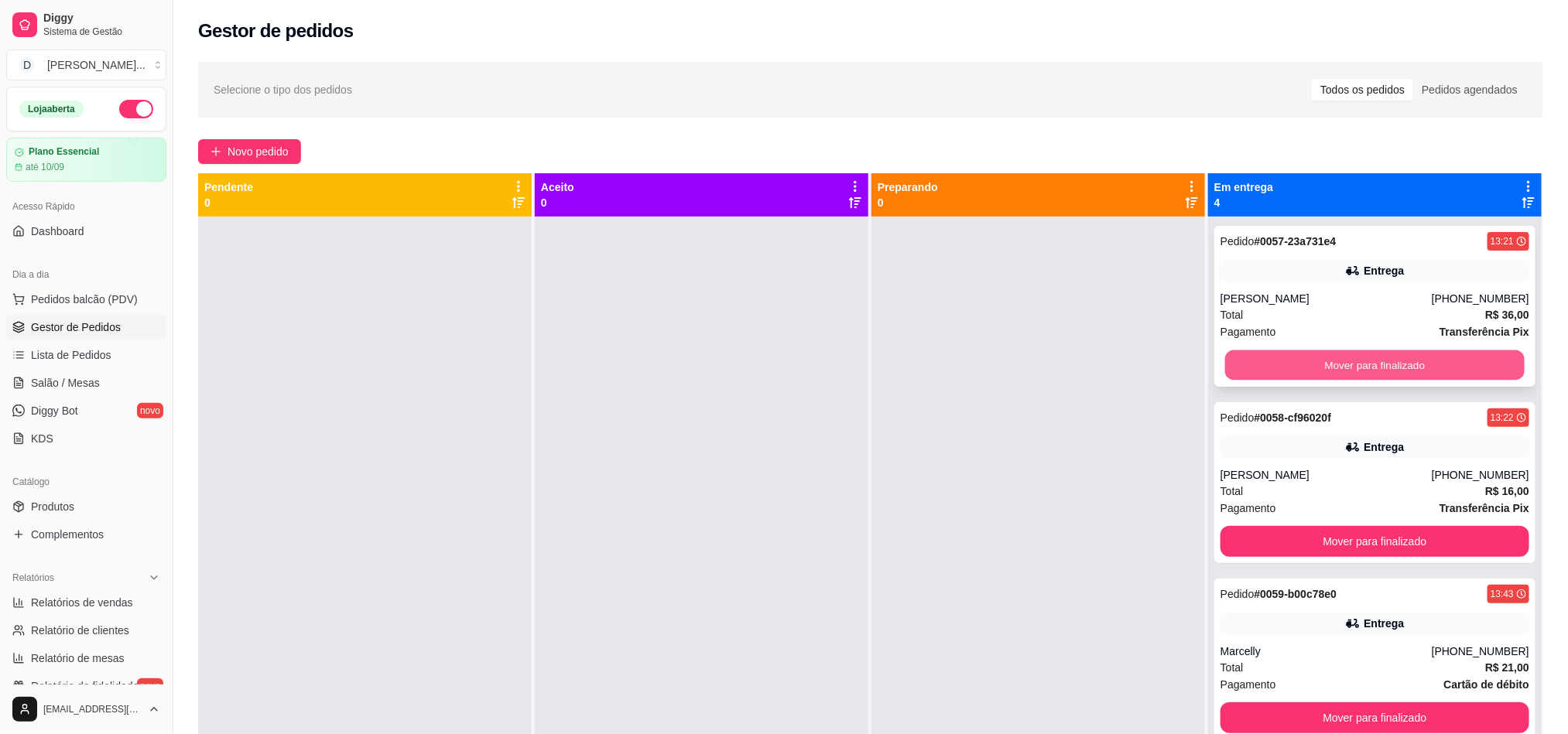
click at [1375, 362] on button "Mover para finalizado" at bounding box center [1374, 365] width 300 height 30
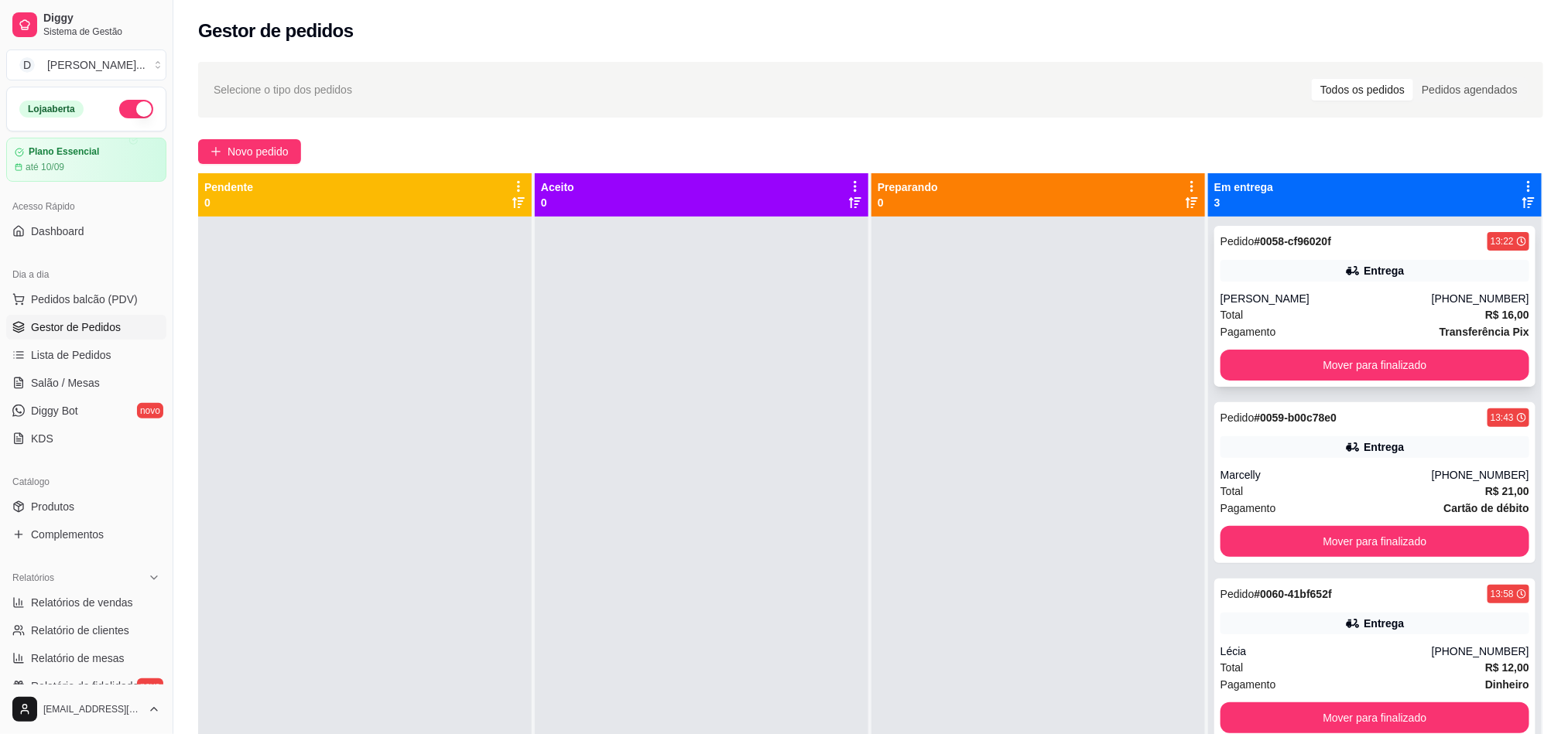
click at [1310, 326] on div "Pagamento Transferência Pix" at bounding box center [1375, 332] width 309 height 17
click at [1303, 359] on button "Mover para finalizado" at bounding box center [1375, 365] width 309 height 31
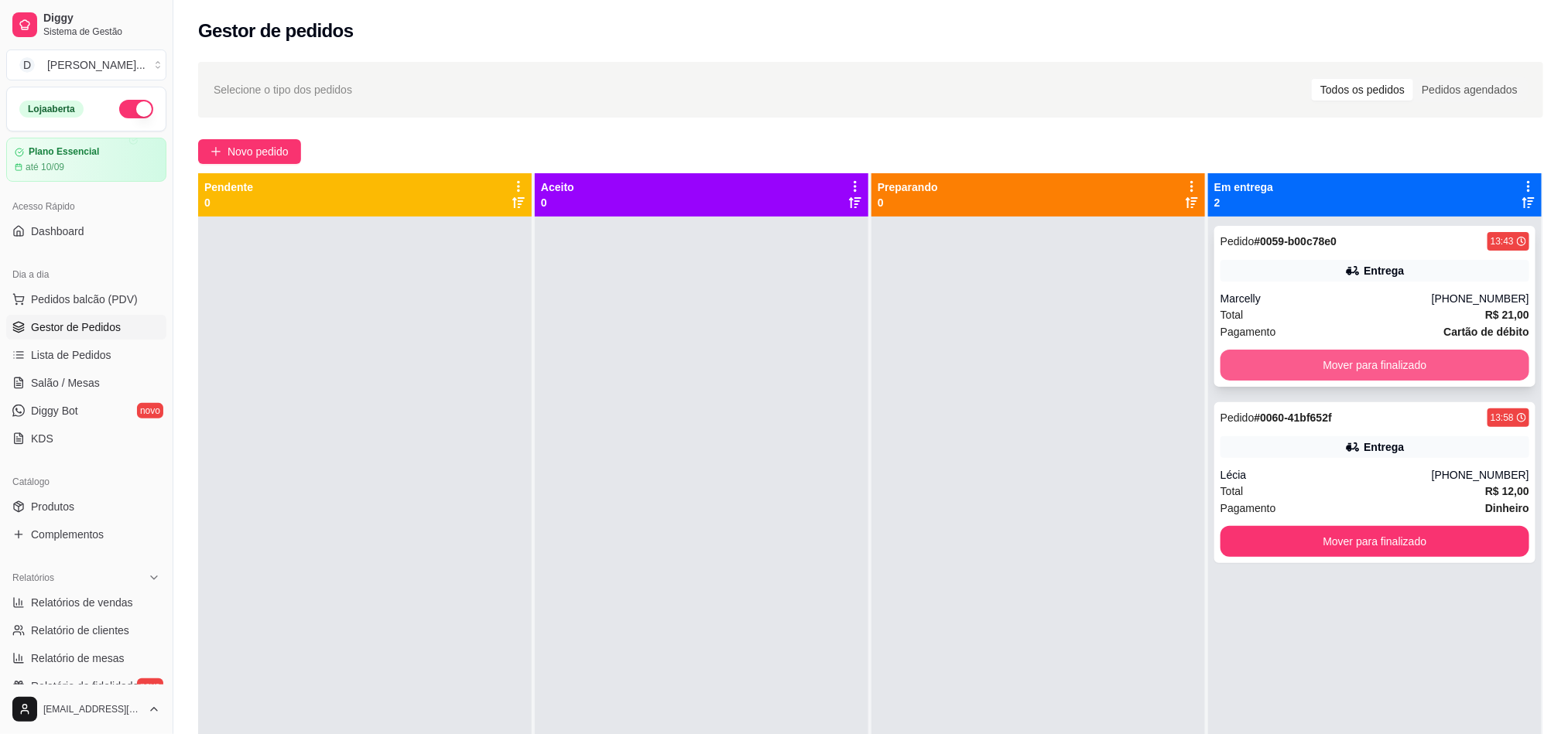
click at [1308, 371] on button "Mover para finalizado" at bounding box center [1375, 365] width 309 height 31
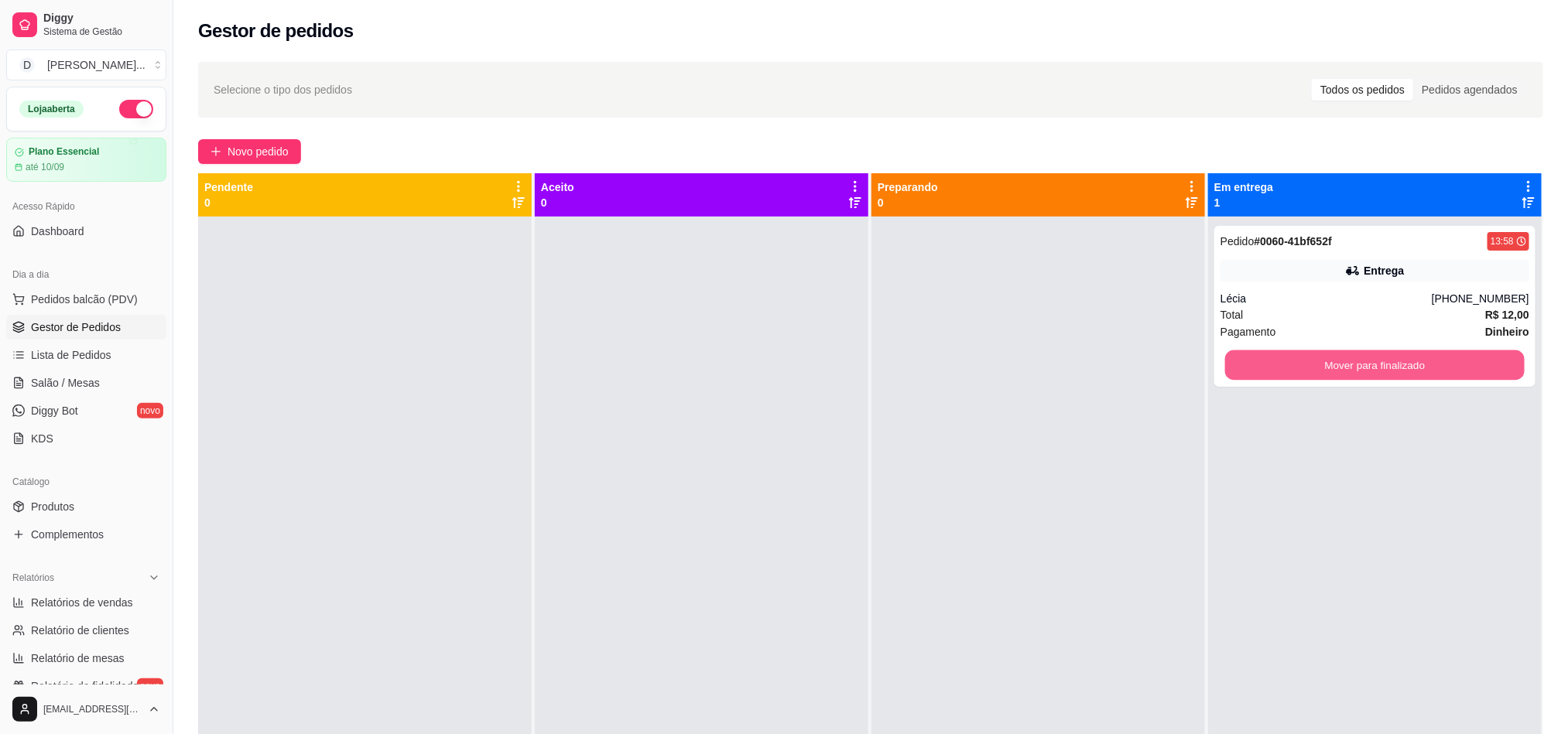
click at [1308, 371] on button "Mover para finalizado" at bounding box center [1374, 365] width 300 height 30
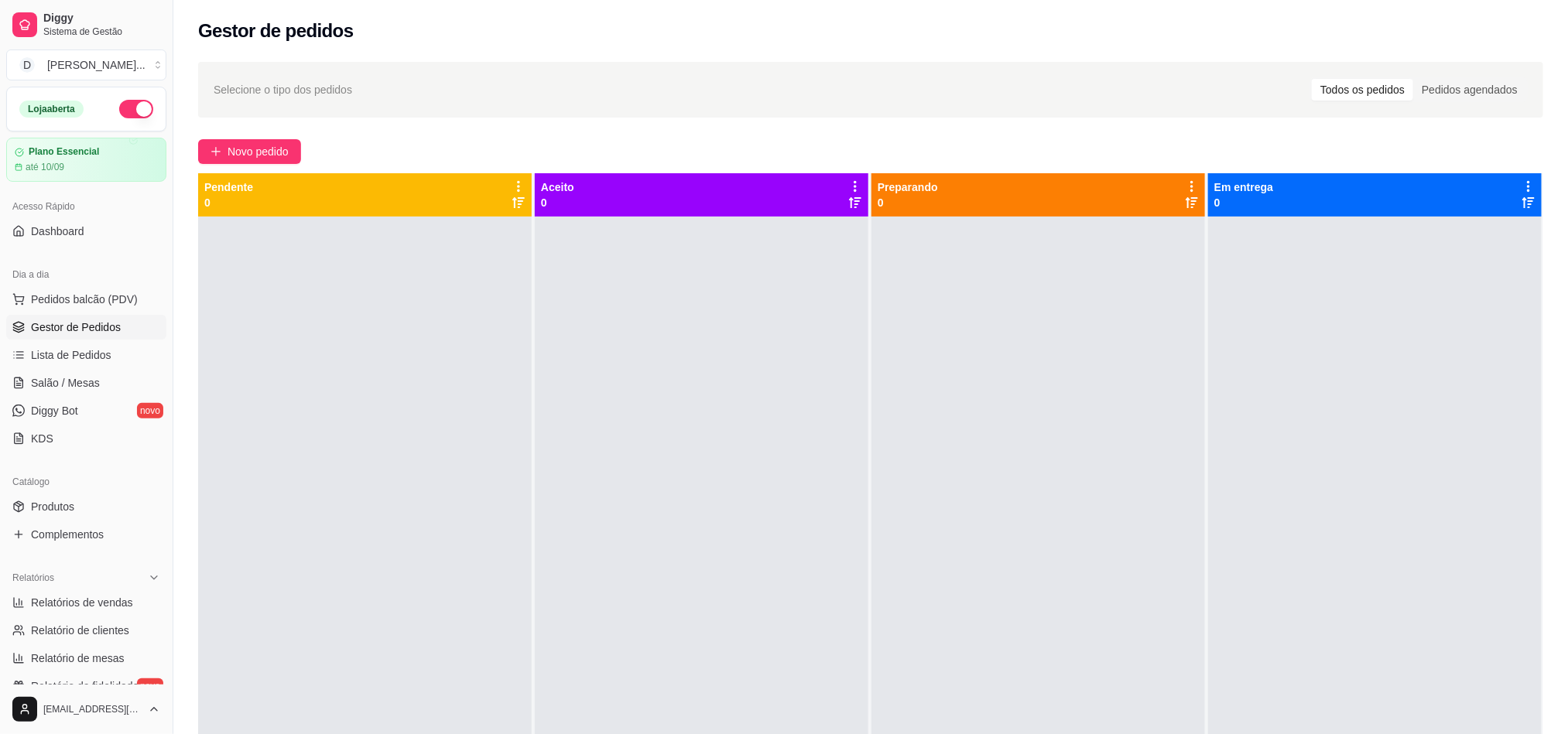
click at [709, 121] on div "Selecione o tipo dos pedidos Todos os pedidos Pedidos agendados Novo pedido Pen…" at bounding box center [870, 489] width 1395 height 873
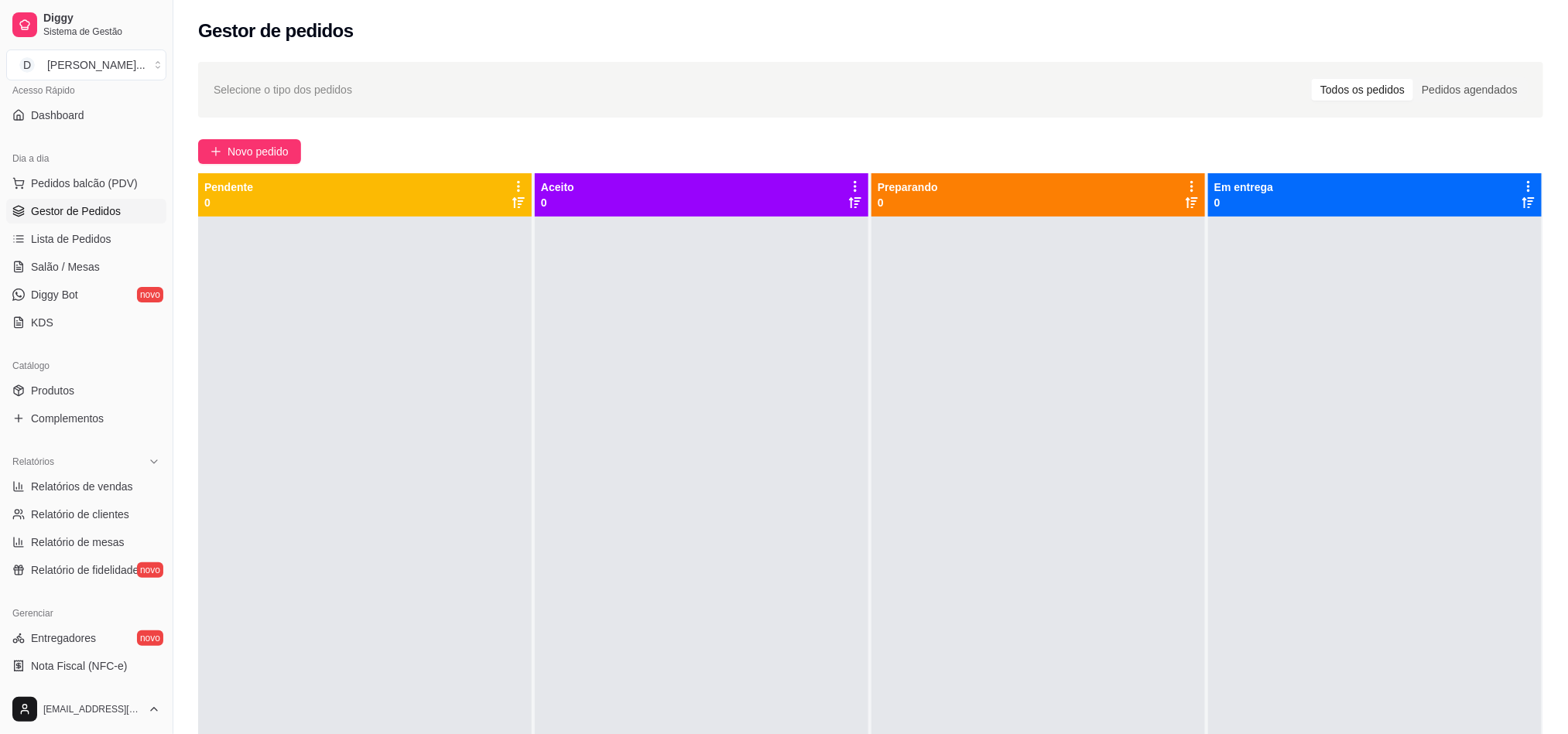
scroll to position [232, 0]
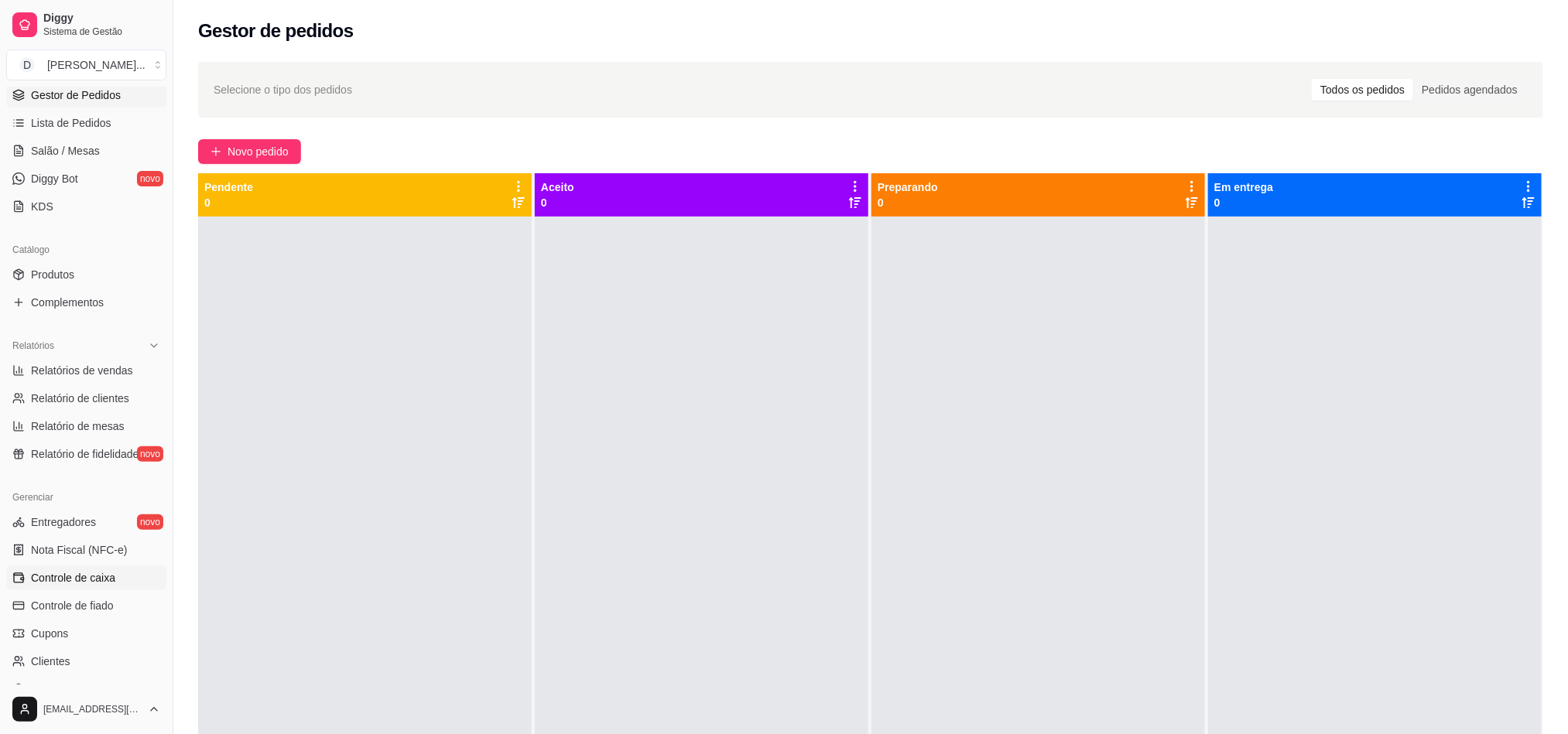
click at [73, 580] on span "Controle de caixa" at bounding box center [73, 578] width 85 height 15
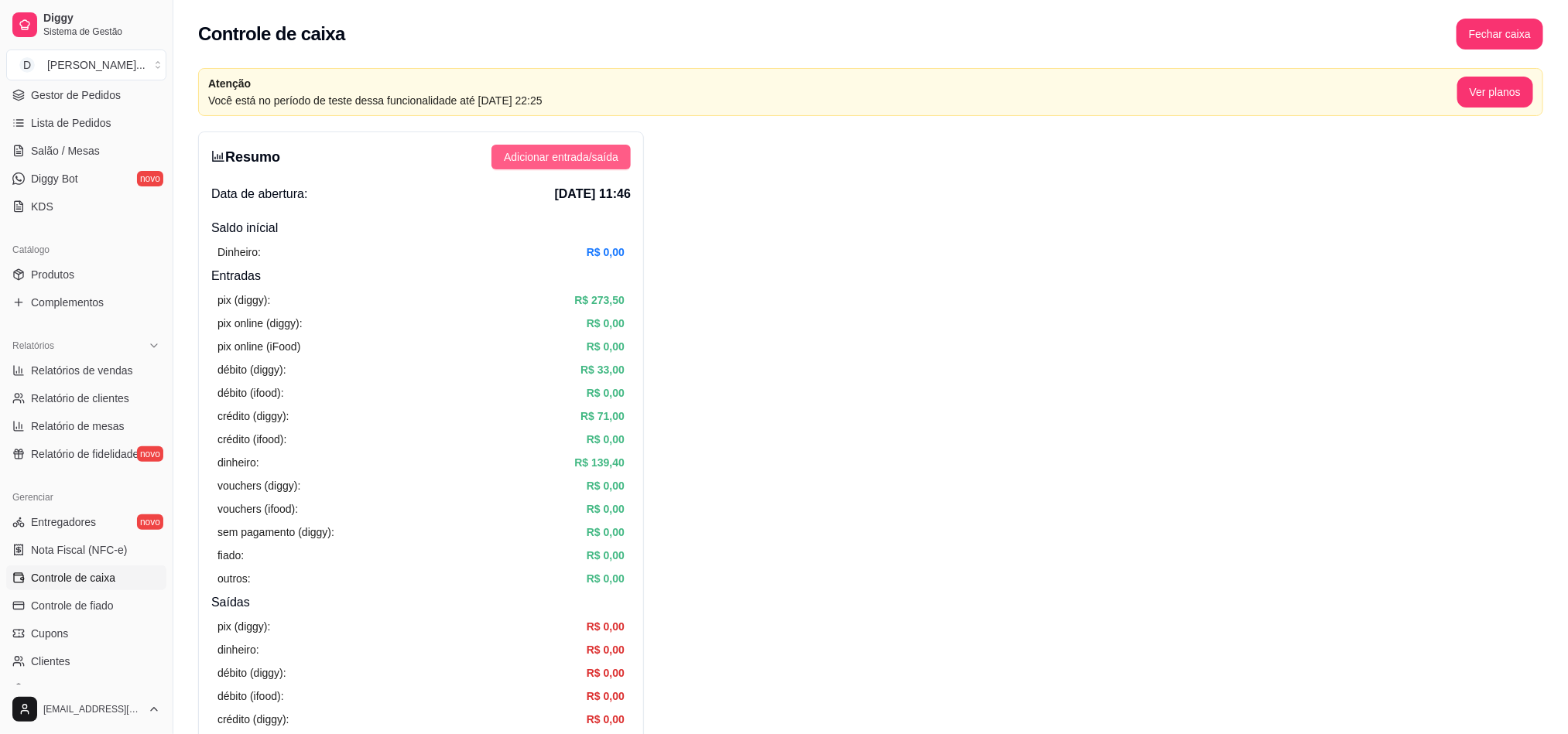
click at [551, 160] on span "Adicionar entrada/saída" at bounding box center [561, 157] width 114 height 17
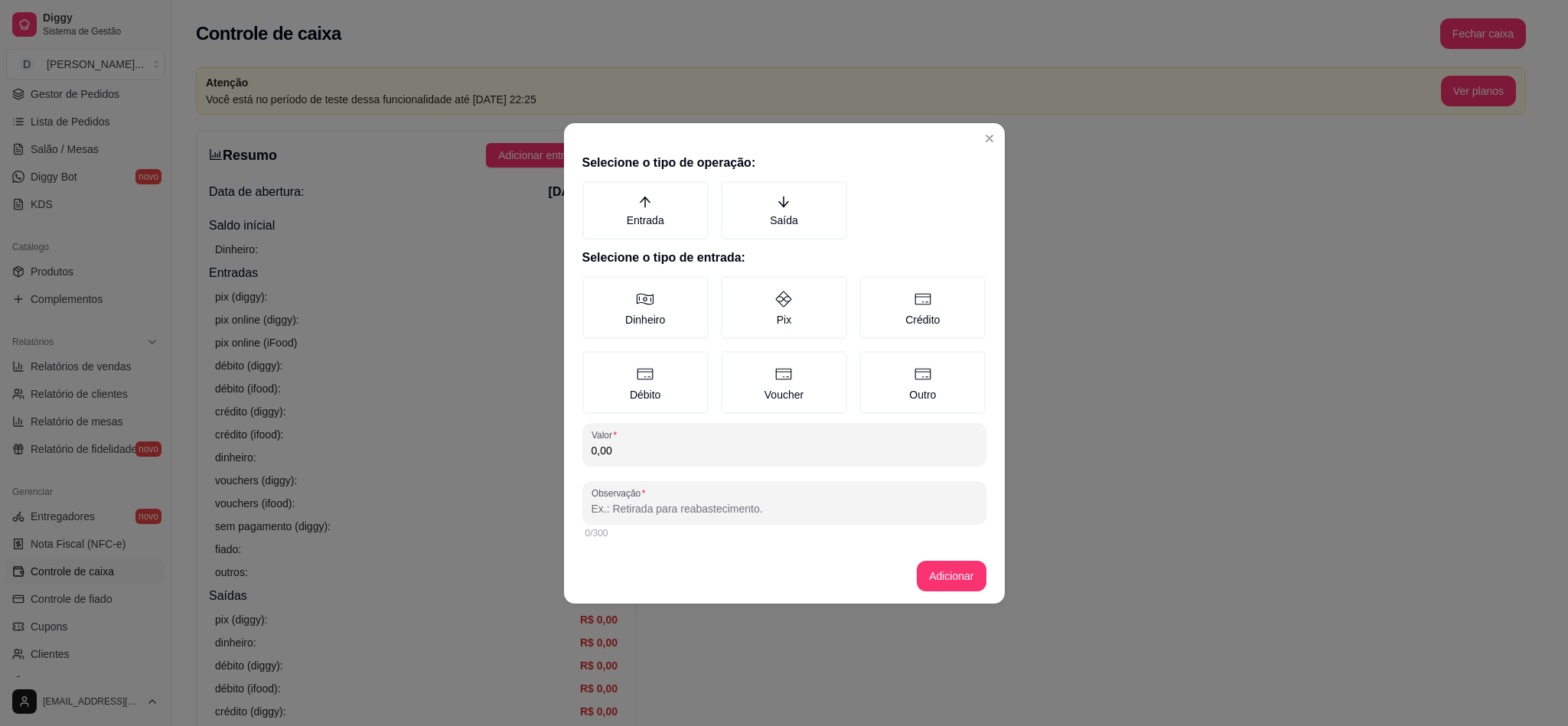
click at [755, 240] on div "Selecione o tipo de operação: Entrada Saída Selecione o tipo de entrada: Dinhei…" at bounding box center [784, 348] width 441 height 401
click at [742, 230] on label "Saída" at bounding box center [784, 210] width 127 height 58
click at [732, 192] on button "Saída" at bounding box center [726, 187] width 12 height 12
click at [654, 322] on label "Dinheiro" at bounding box center [646, 307] width 127 height 62
click at [594, 288] on button "Dinheiro" at bounding box center [588, 281] width 12 height 12
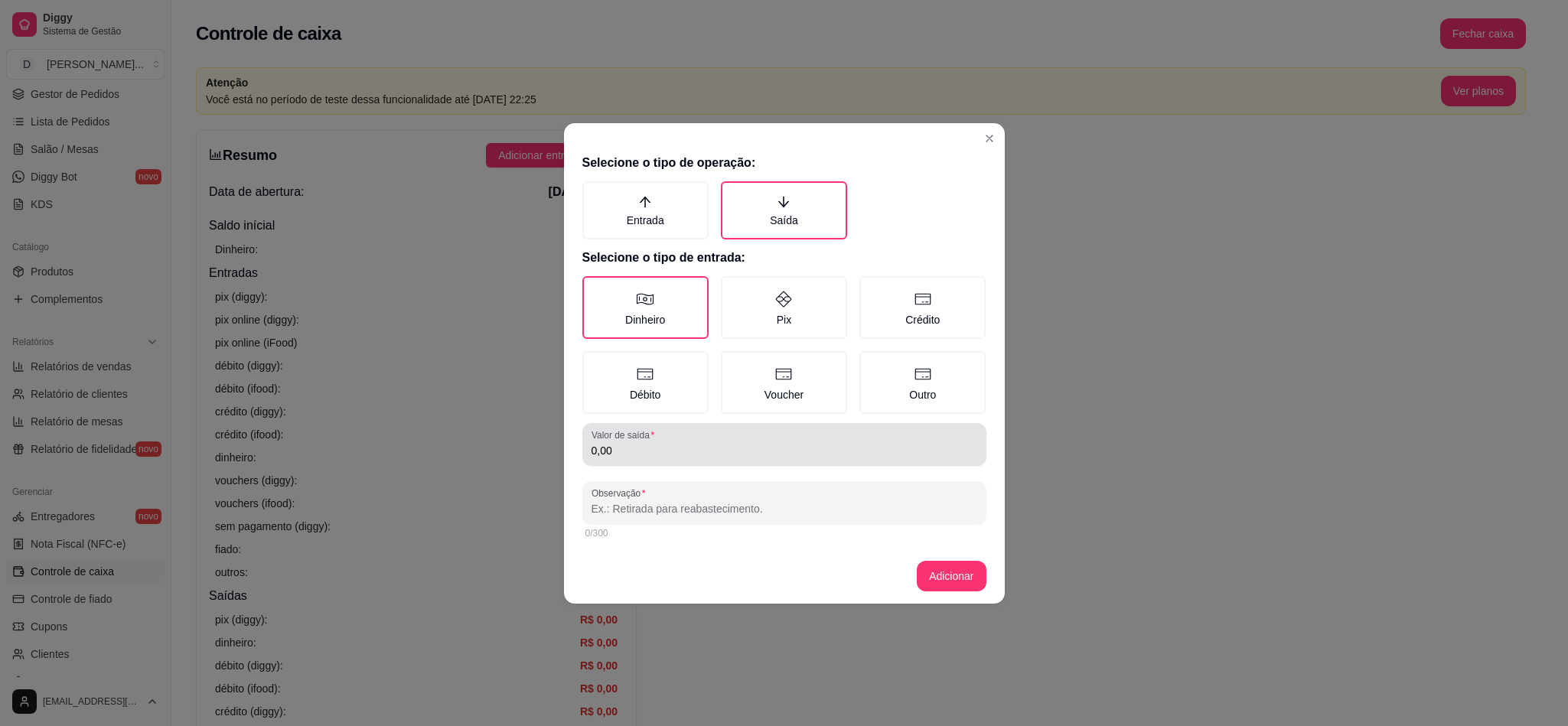
click at [643, 466] on div "Selecione o tipo de operação: Entrada Saída Selecione o tipo de entrada: Dinhei…" at bounding box center [784, 348] width 441 height 401
click at [632, 454] on input "0,00" at bounding box center [784, 451] width 386 height 15
type input "75,00"
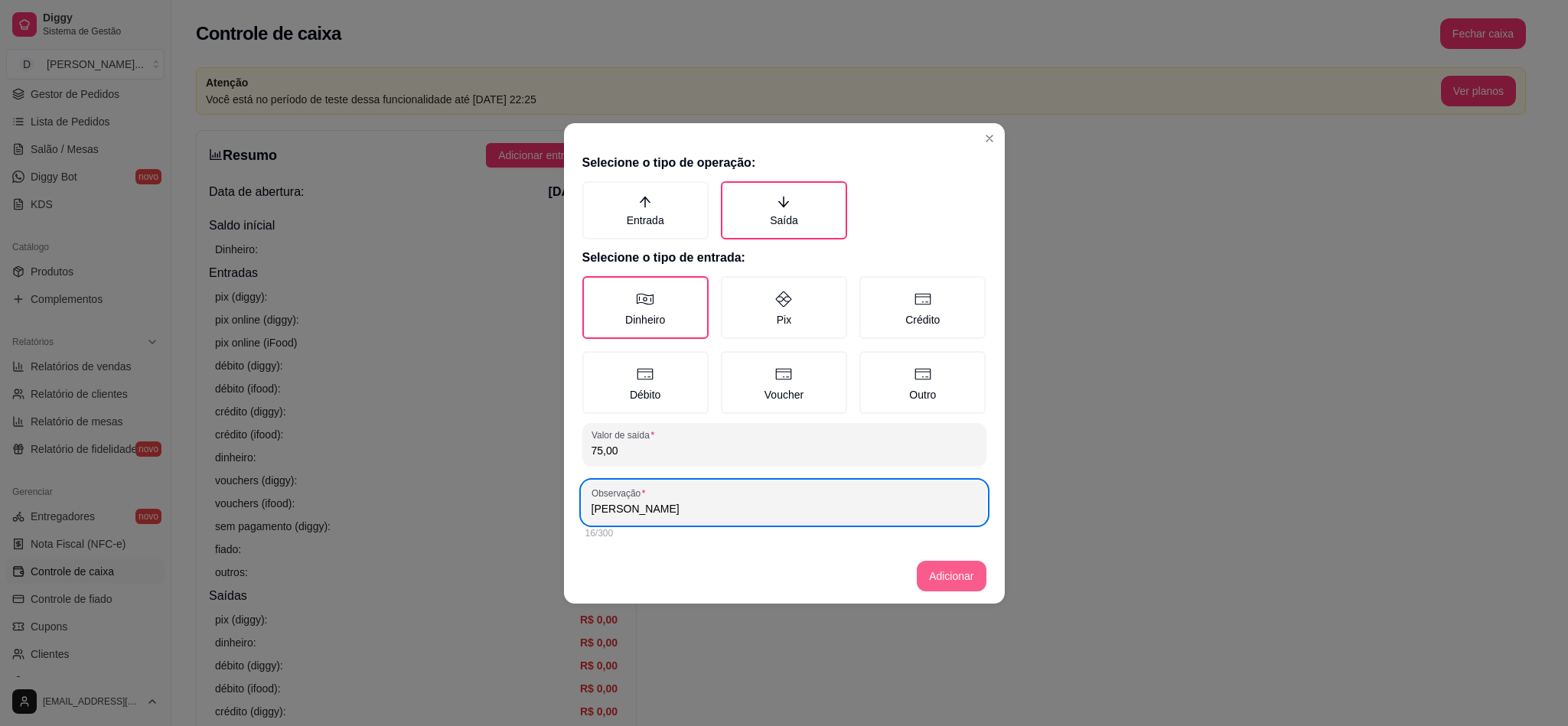
type input "Kauan Motoqueiro"
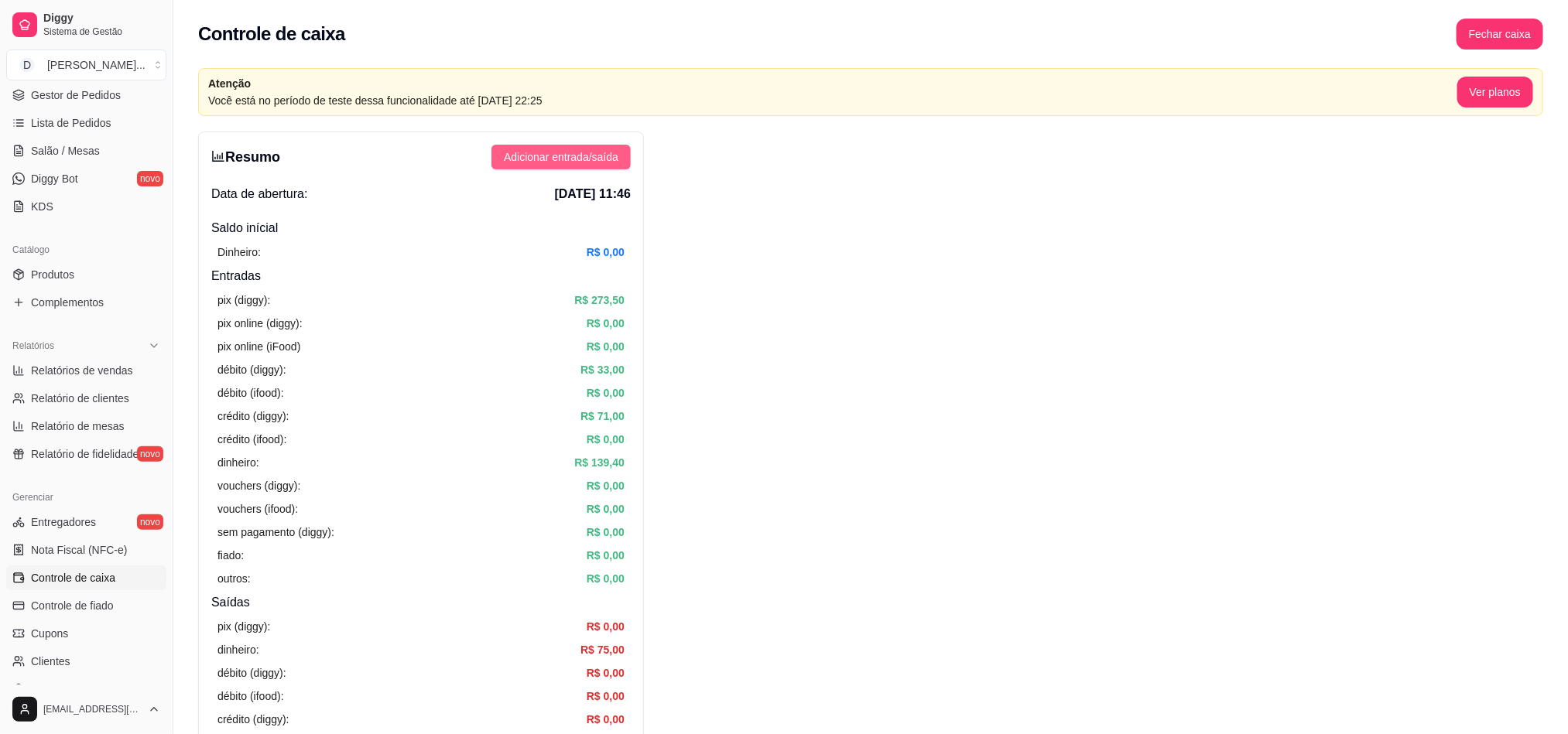
click at [565, 168] on button "Adicionar entrada/saída" at bounding box center [560, 156] width 139 height 25
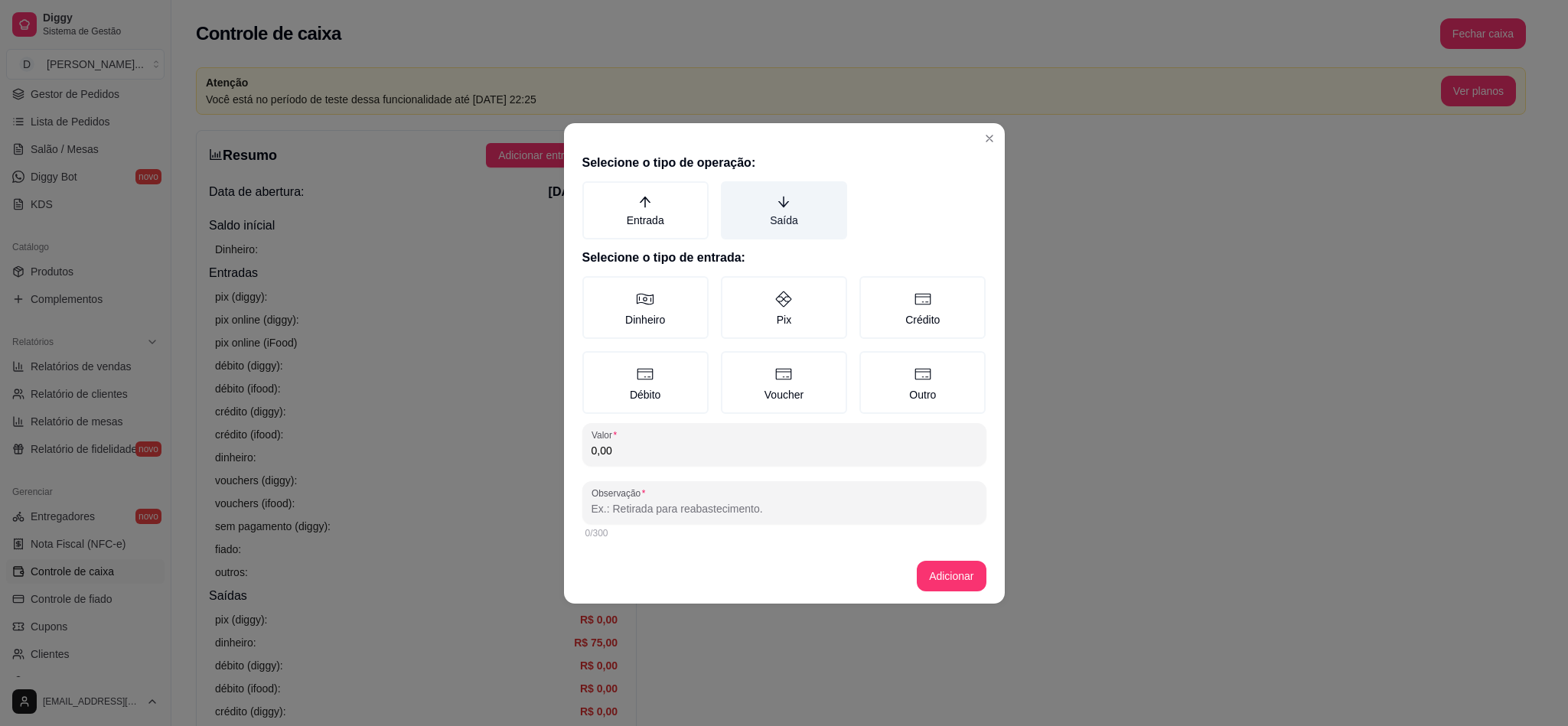
click at [790, 198] on label "Saída" at bounding box center [784, 210] width 127 height 58
click at [732, 192] on button "Saída" at bounding box center [726, 187] width 12 height 12
click at [684, 304] on label "Dinheiro" at bounding box center [646, 307] width 127 height 62
click at [594, 288] on button "Dinheiro" at bounding box center [588, 281] width 12 height 12
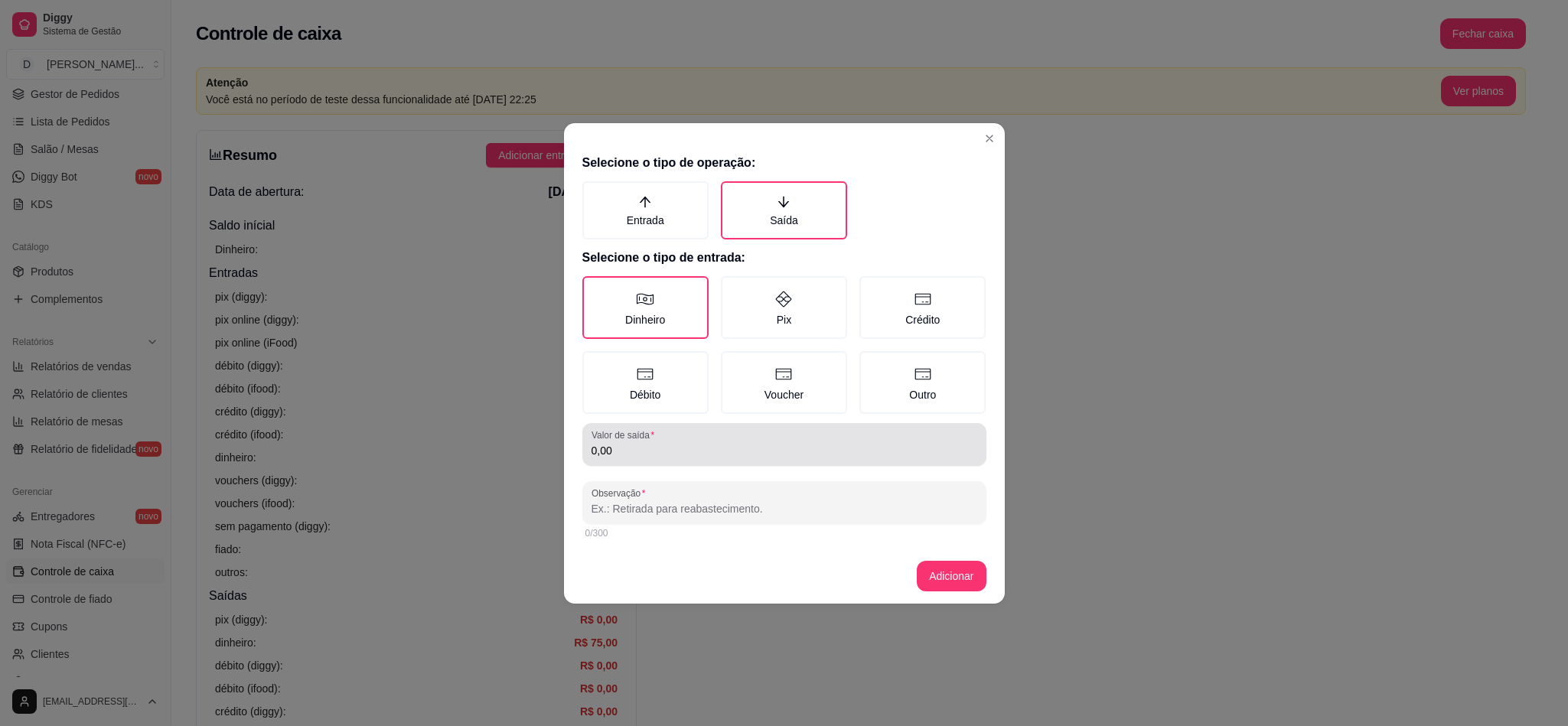
click at [634, 436] on label "Valor de saída" at bounding box center [625, 434] width 68 height 13
click at [634, 443] on input "0,00" at bounding box center [784, 451] width 386 height 15
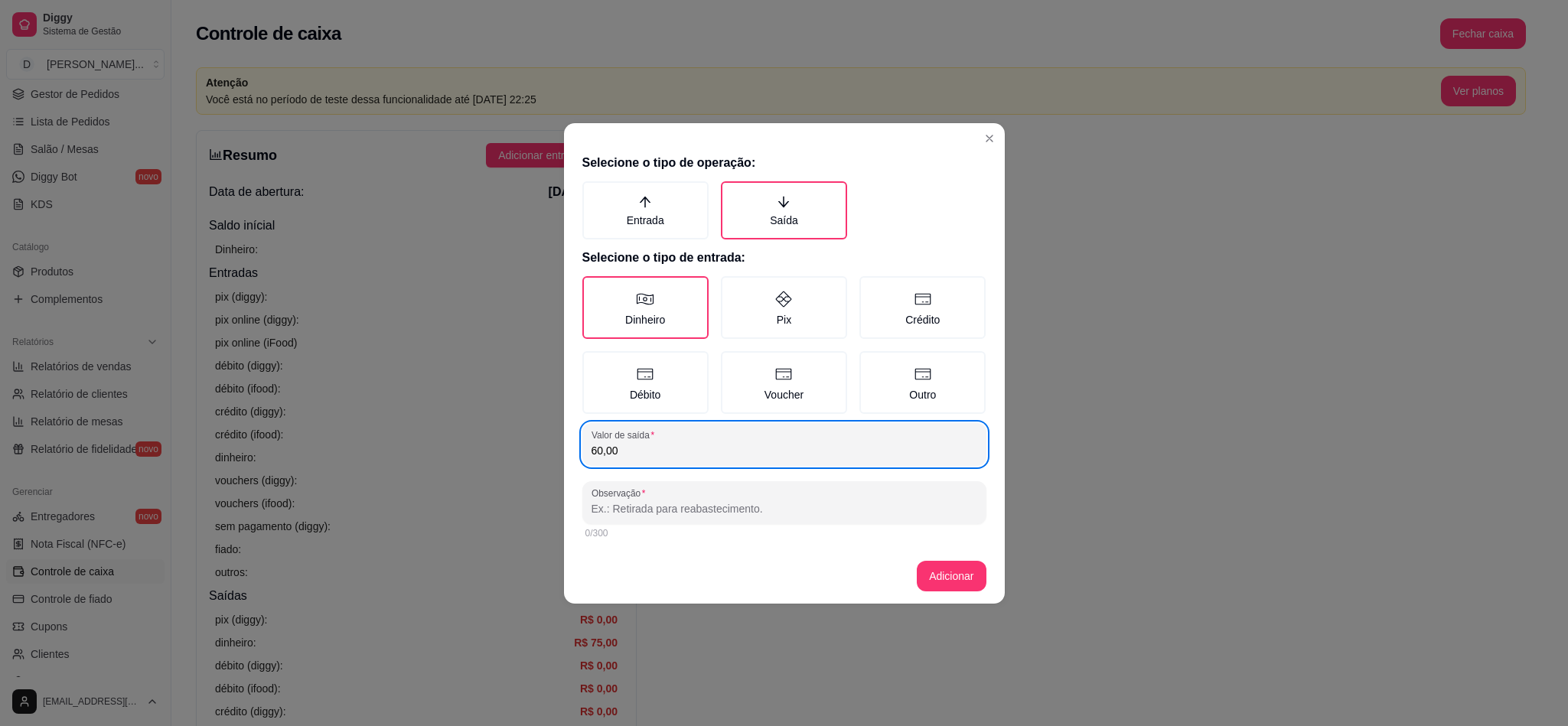
type input "60,00"
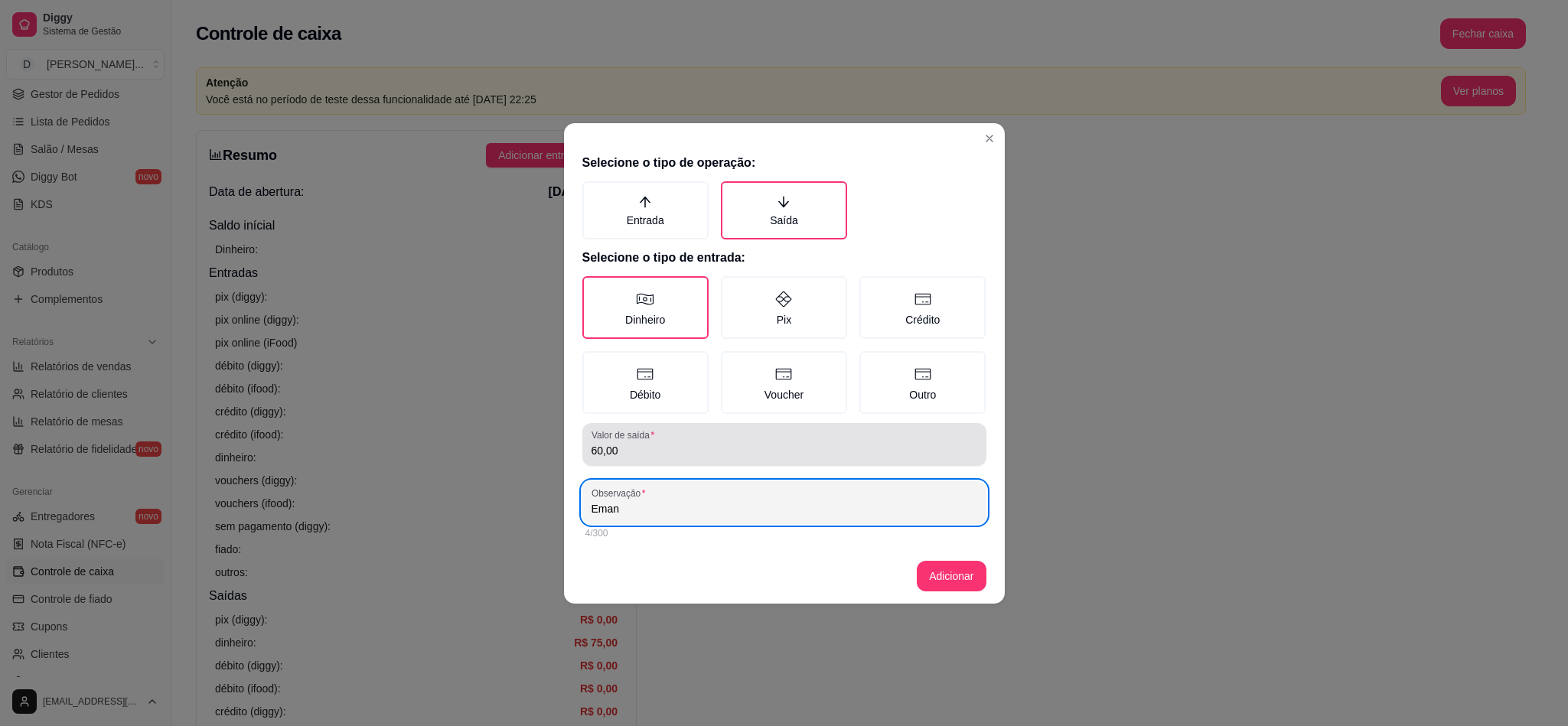
paste input "Kauan Motoqueiro"
click at [594, 512] on input "Kauan Motoqueiro" at bounding box center [784, 509] width 386 height 15
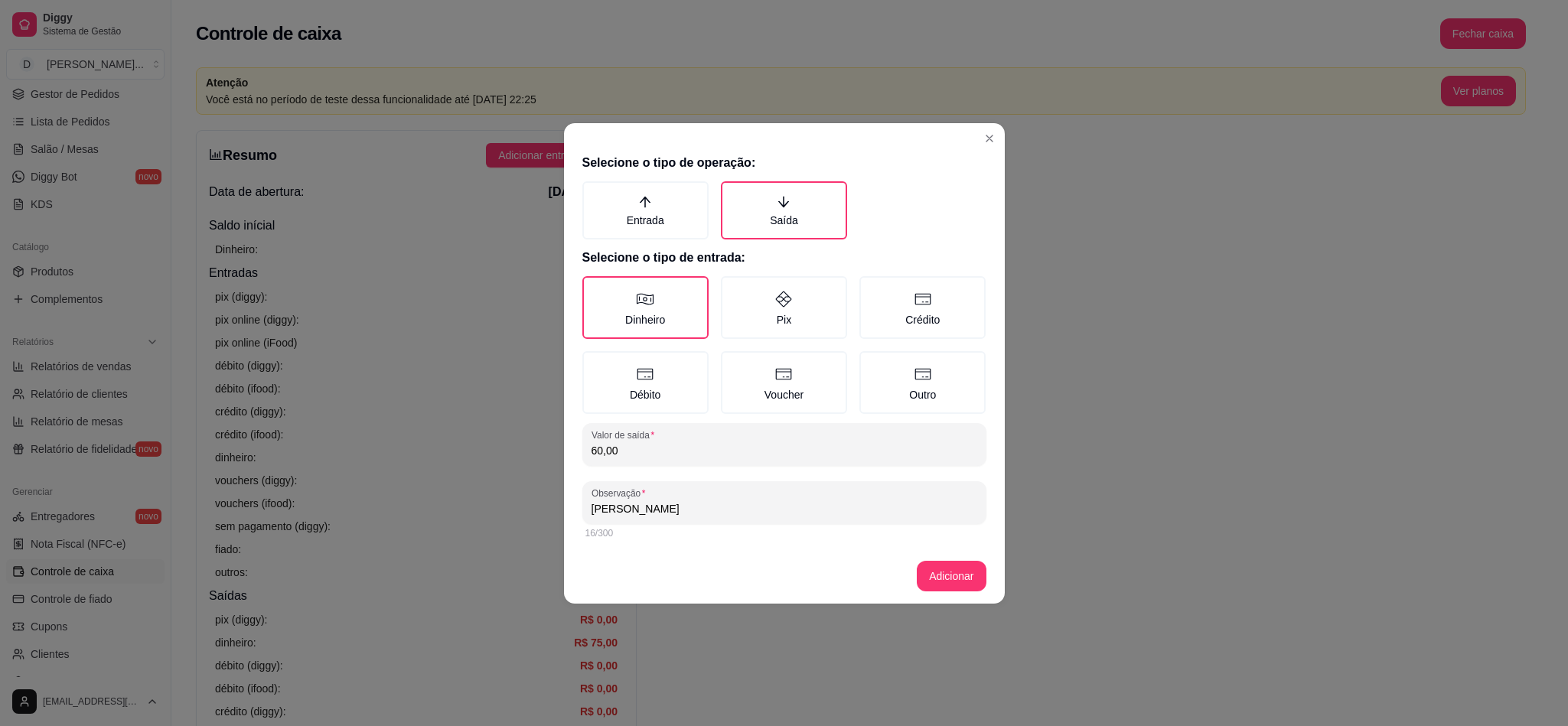
click at [594, 512] on input "Kauan Motoqueiro" at bounding box center [784, 509] width 386 height 15
type input "Emanuel Motoqueiro"
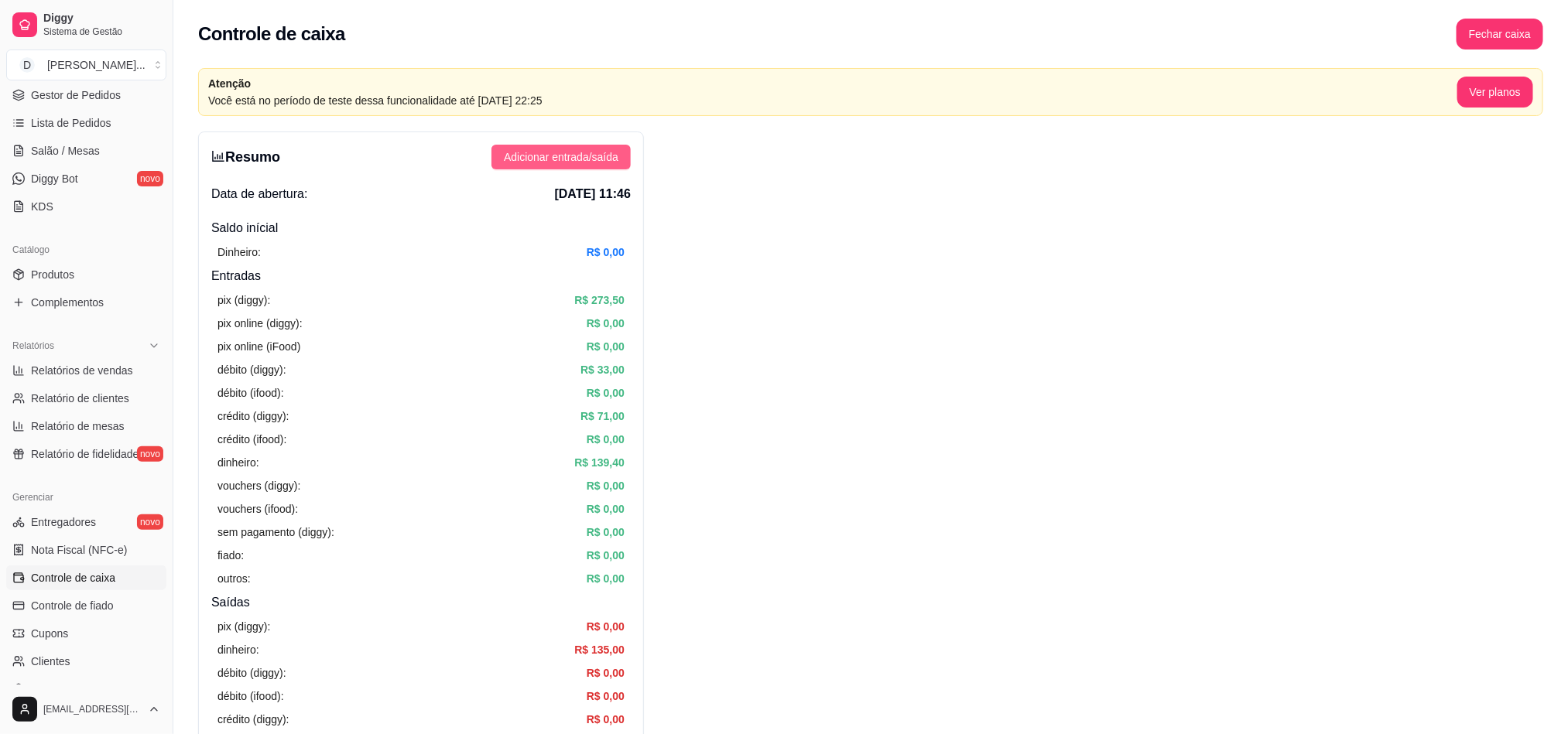
click at [598, 156] on span "Adicionar entrada/saída" at bounding box center [561, 157] width 114 height 17
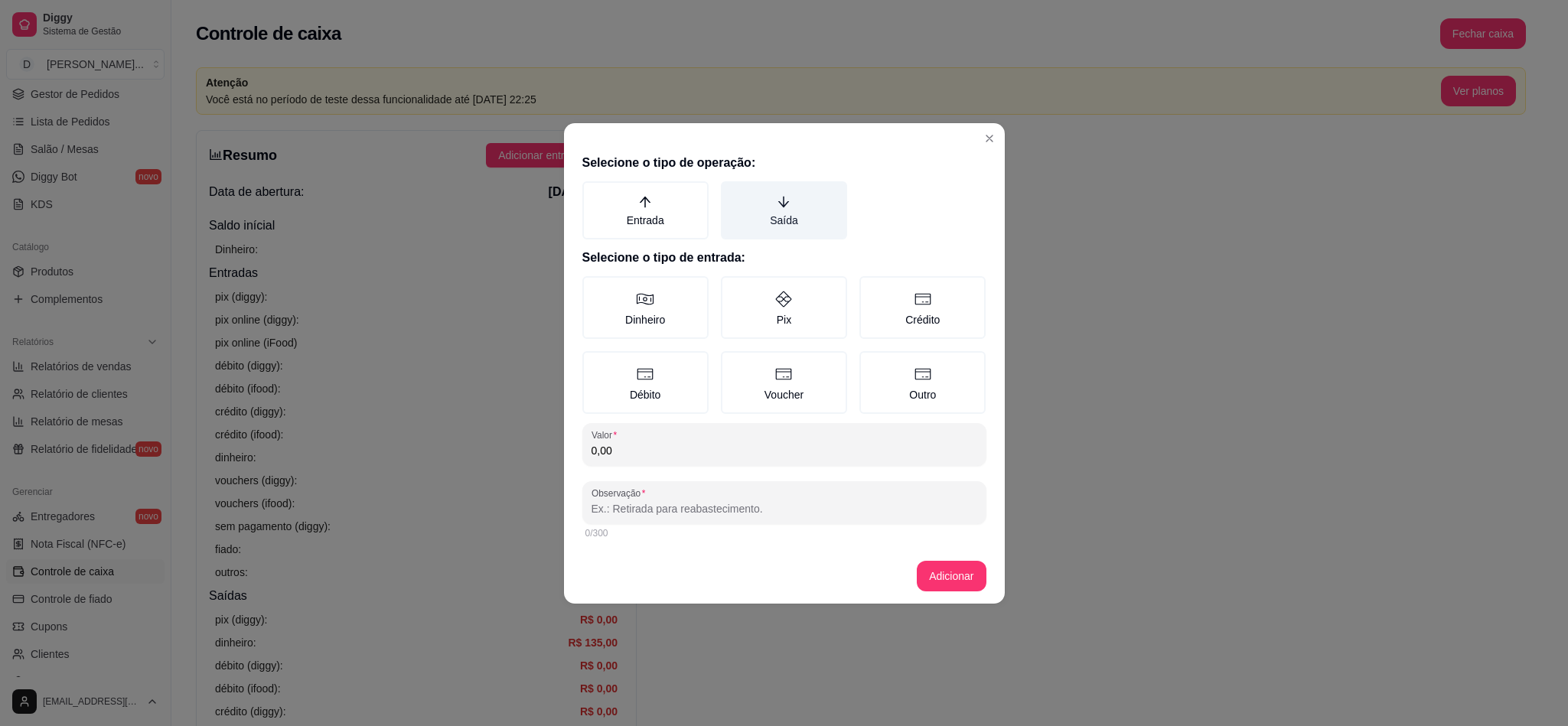
click at [756, 224] on label "Saída" at bounding box center [784, 210] width 127 height 58
click at [732, 192] on button "Saída" at bounding box center [726, 187] width 12 height 12
click at [685, 306] on label "Dinheiro" at bounding box center [646, 307] width 127 height 62
click at [594, 288] on button "Dinheiro" at bounding box center [588, 281] width 12 height 12
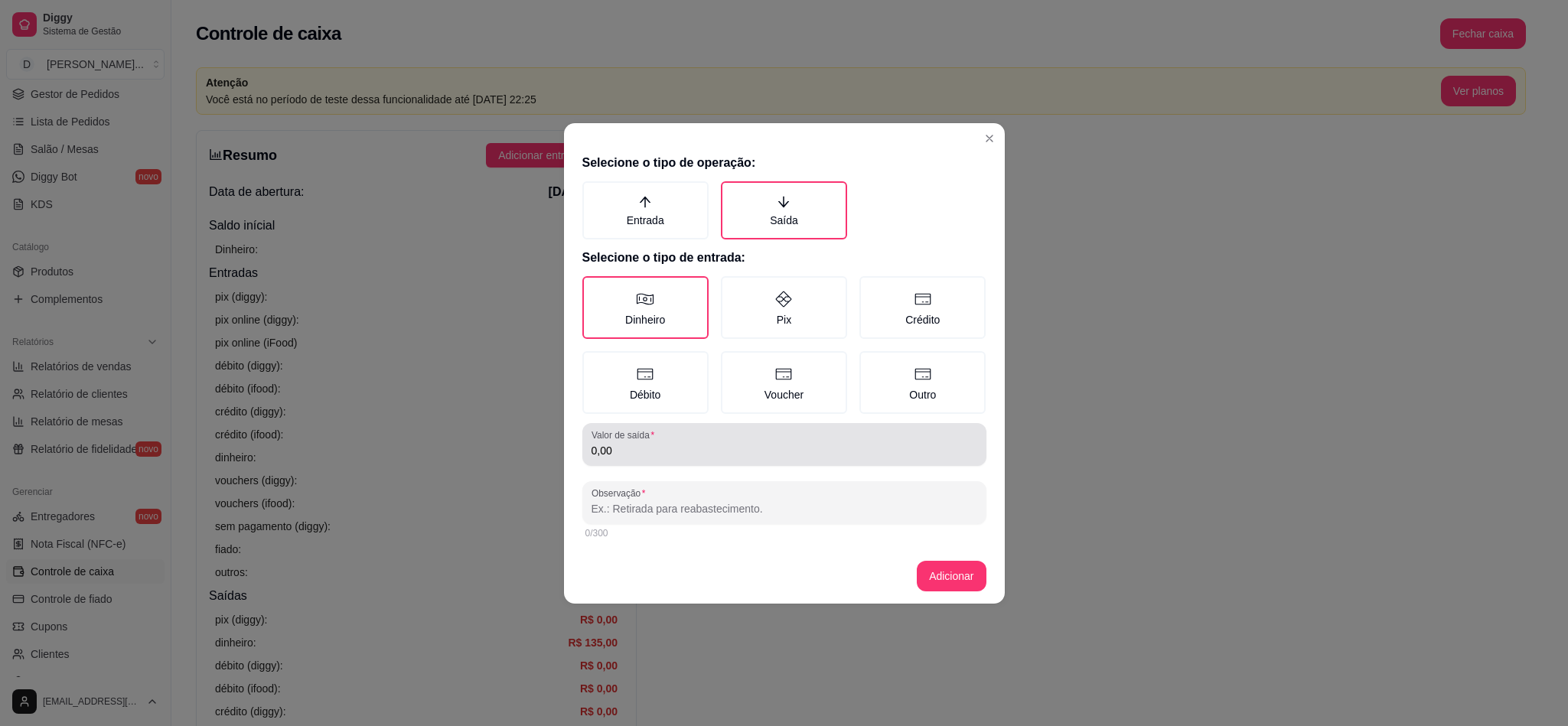
click at [634, 463] on div "Valor de saída 0,00" at bounding box center [784, 444] width 404 height 43
type input "60,00"
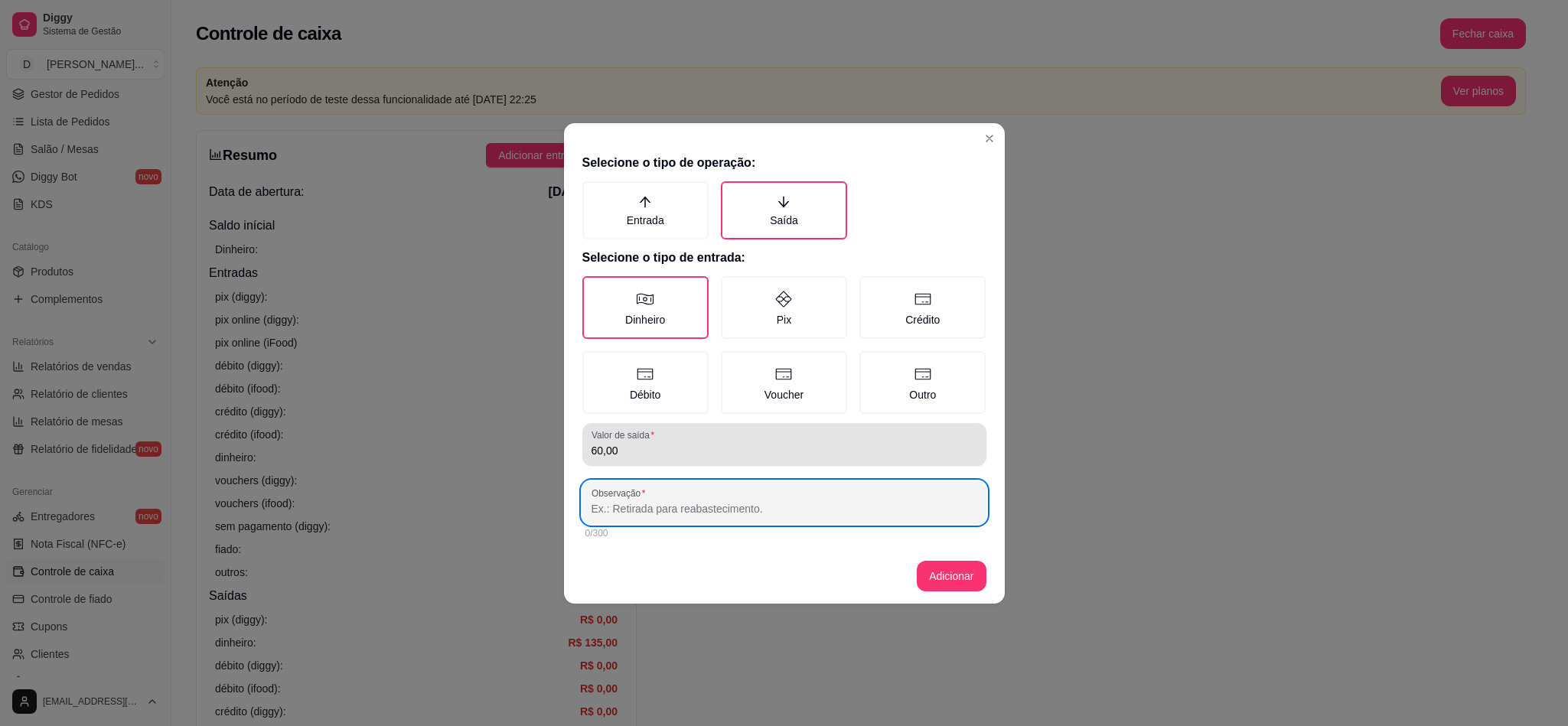
paste input "Kauan Motoqueiro"
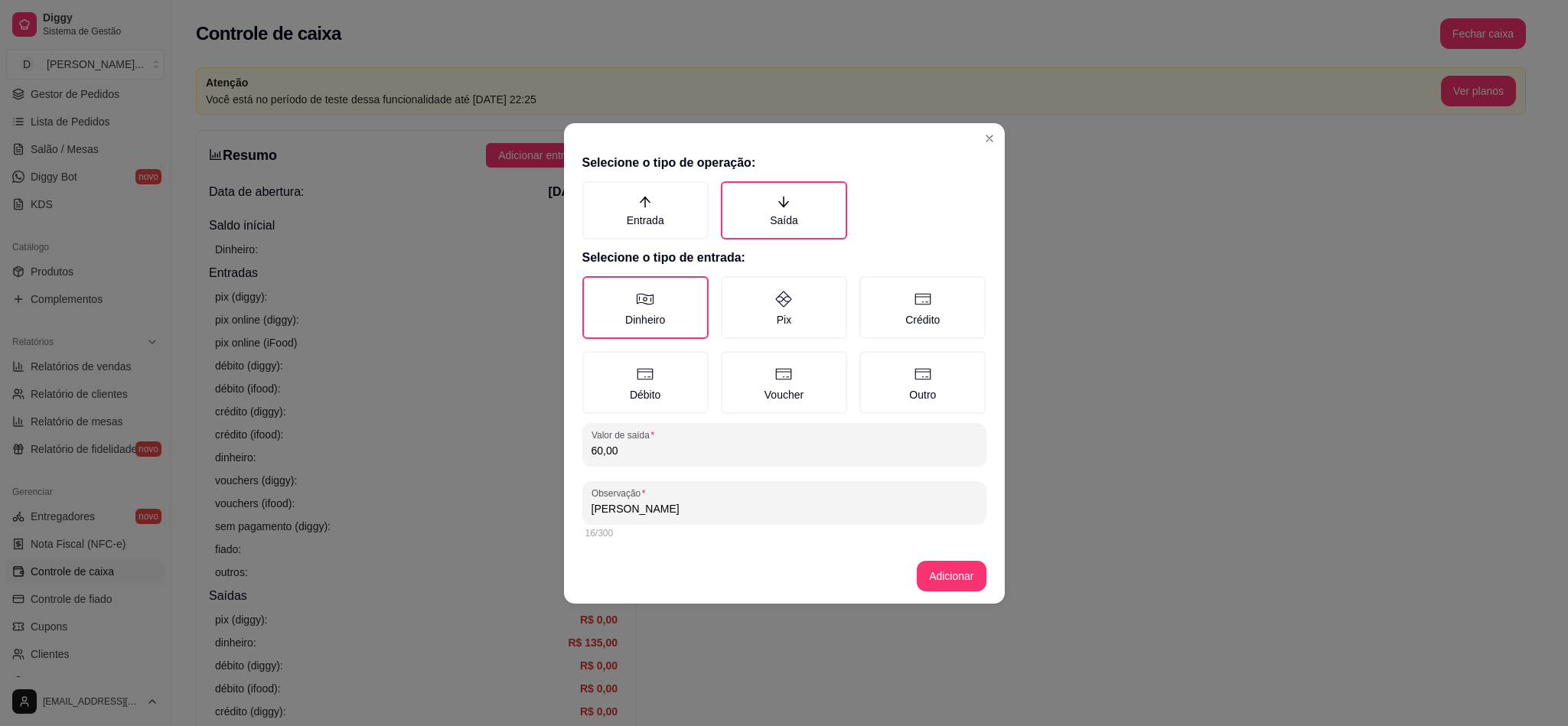
click at [604, 501] on input "Kauan Motoqueiro" at bounding box center [784, 509] width 386 height 15
type input "Lucas Motoqueiro"
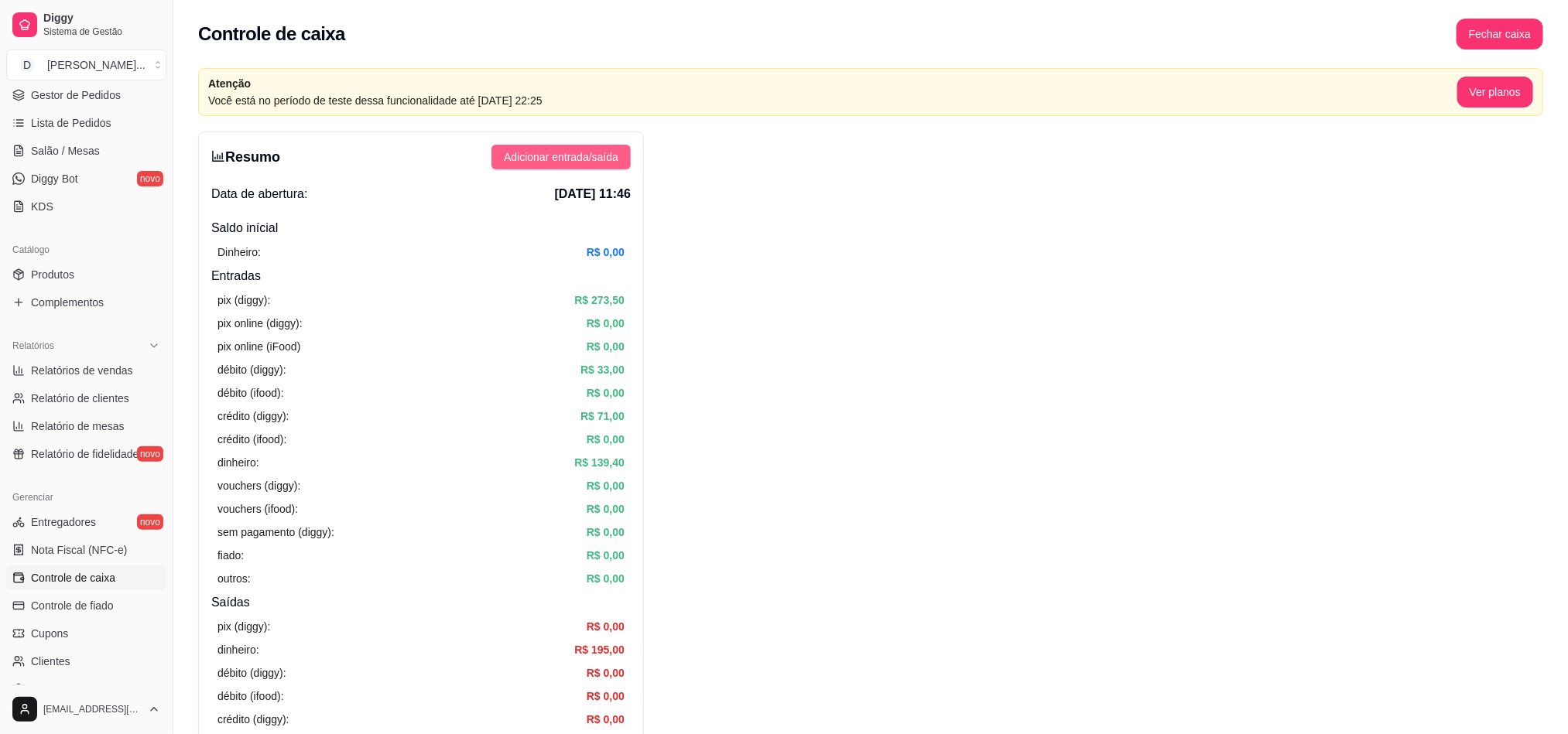
click at [616, 156] on span "Adicionar entrada/saída" at bounding box center [561, 157] width 114 height 17
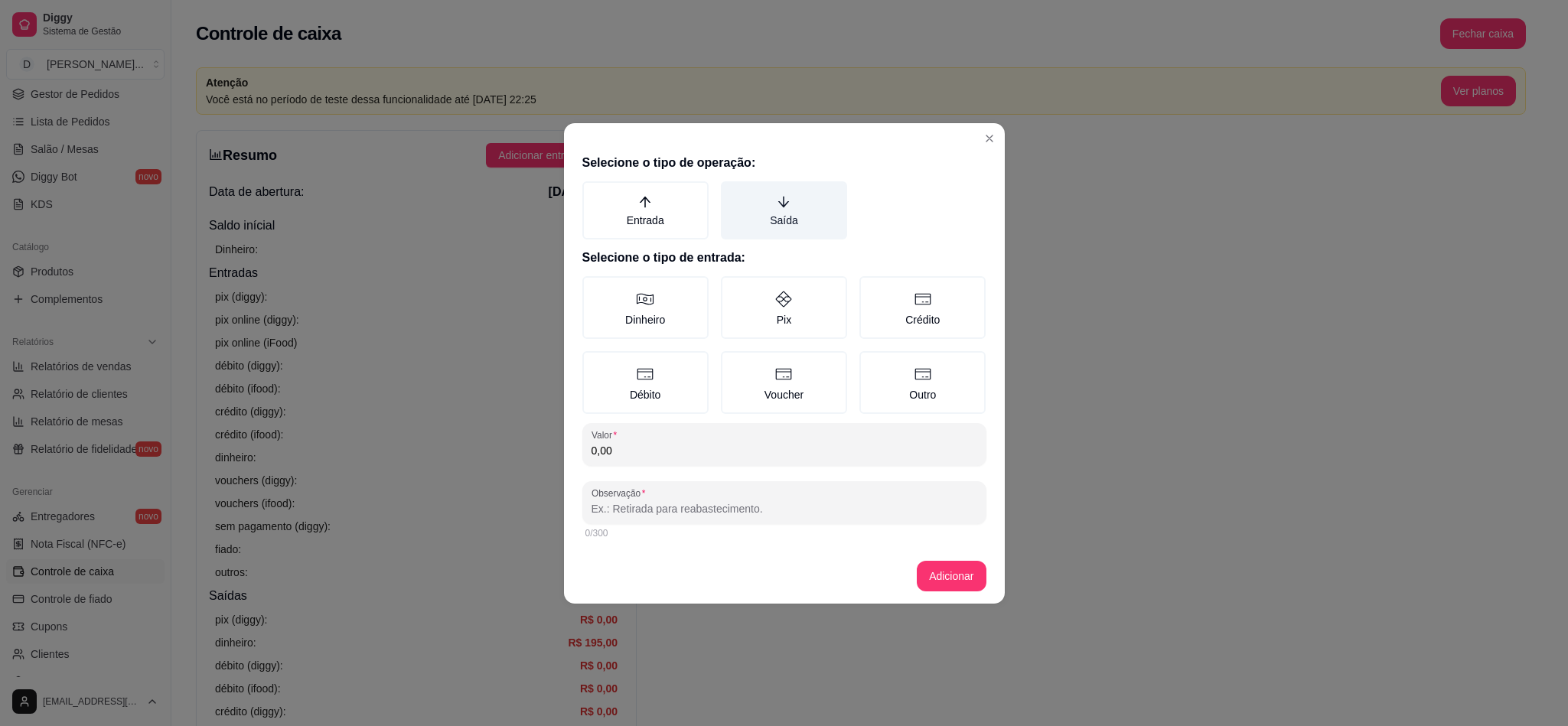
click at [779, 198] on icon "arrow-down" at bounding box center [784, 202] width 14 height 14
click at [732, 192] on button "Saída" at bounding box center [726, 187] width 12 height 12
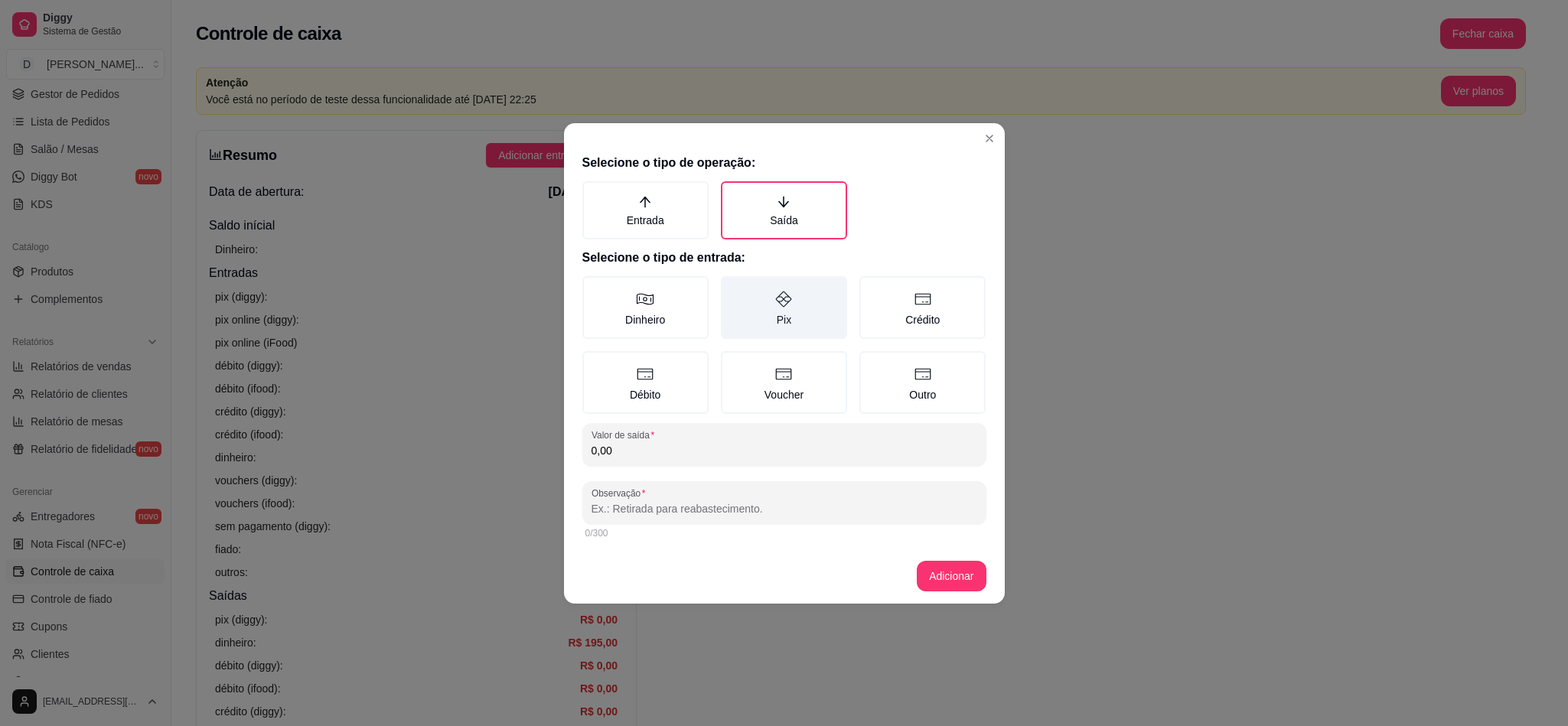
click at [733, 303] on label "Pix" at bounding box center [784, 307] width 127 height 62
click at [732, 288] on button "Pix" at bounding box center [726, 281] width 12 height 12
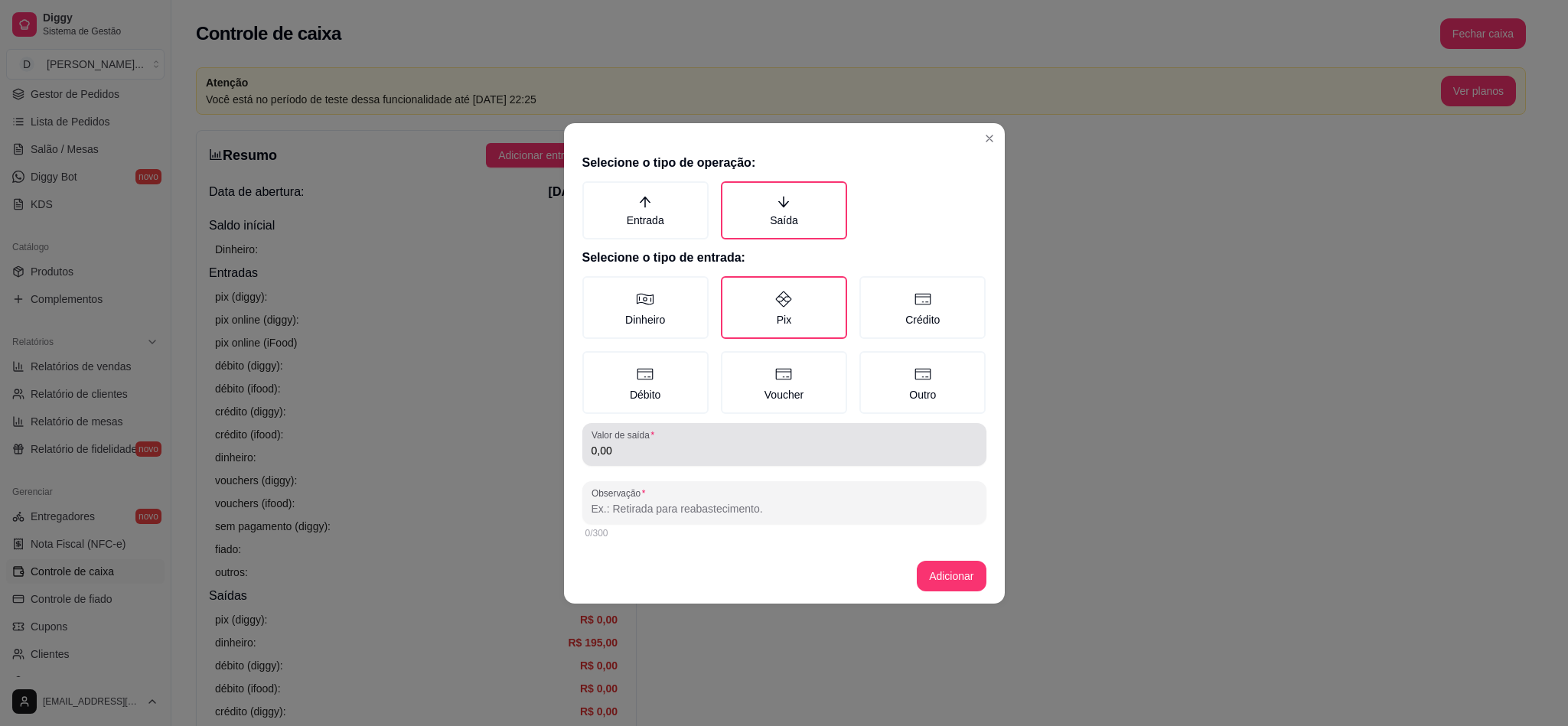
click at [684, 443] on input "0,00" at bounding box center [784, 451] width 386 height 15
type input "38,64"
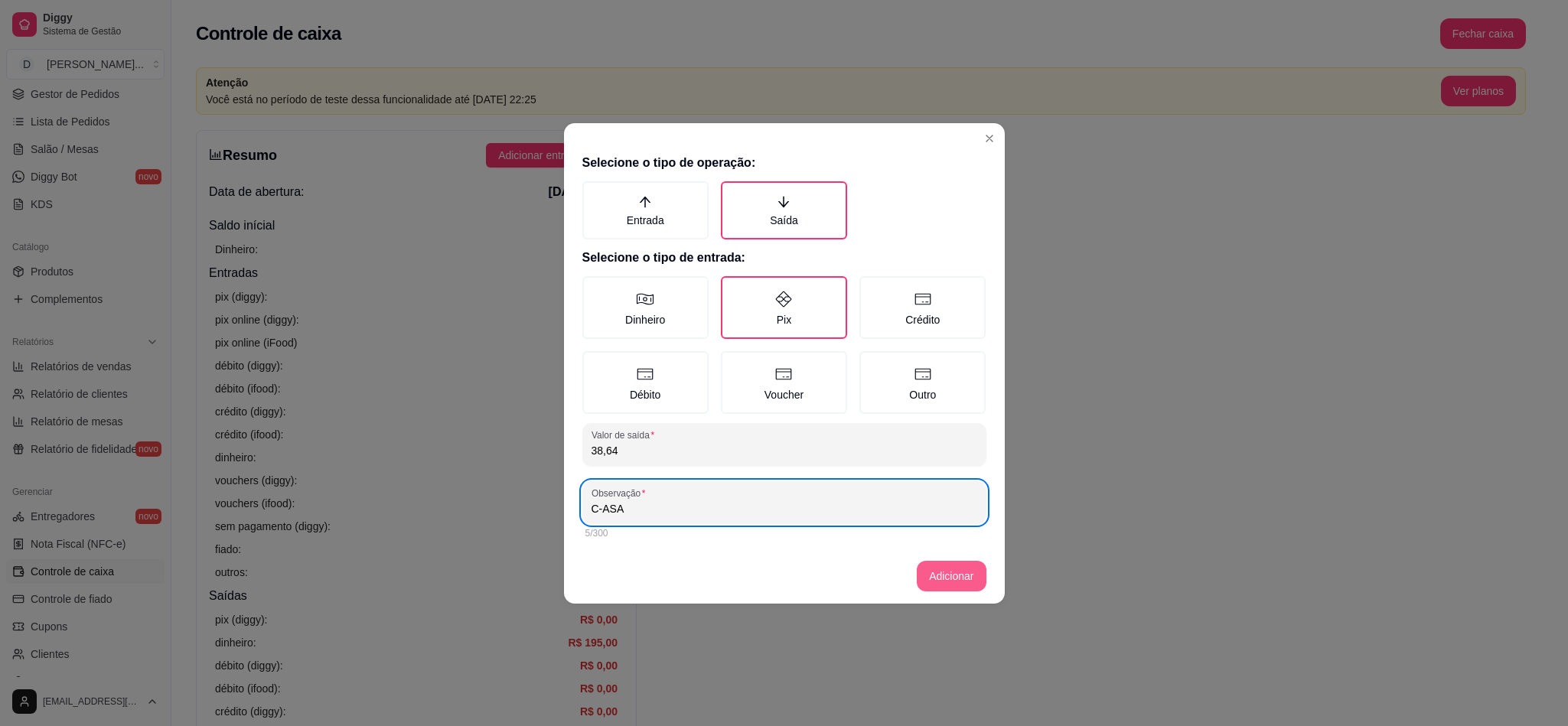
type input "C-ASA"
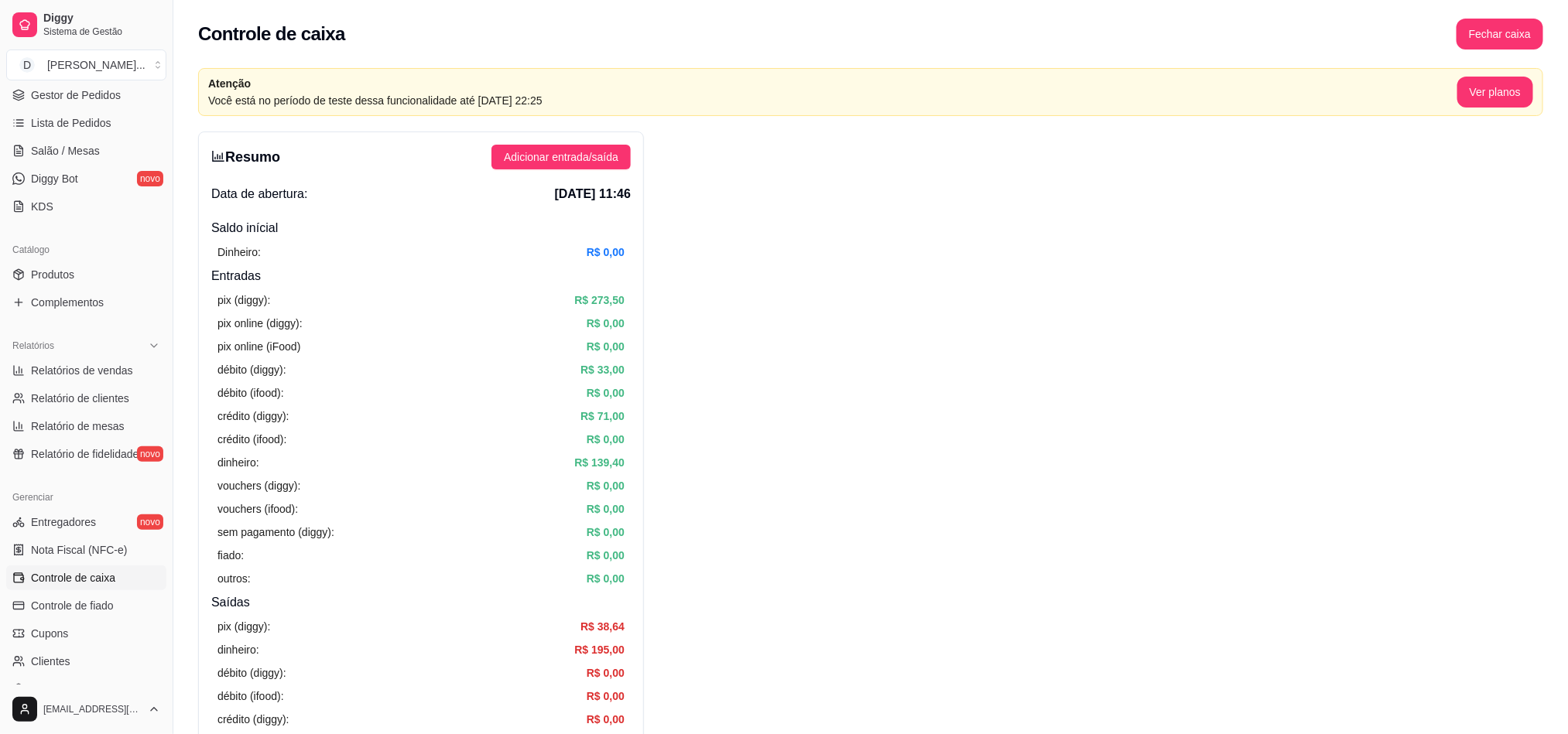
click at [585, 175] on div "Resumo Adicionar entrada/saída Data de abertura: 16 de ago de 2025 às 11:46 Sal…" at bounding box center [421, 540] width 446 height 818
click at [585, 163] on span "Adicionar entrada/saída" at bounding box center [561, 157] width 114 height 17
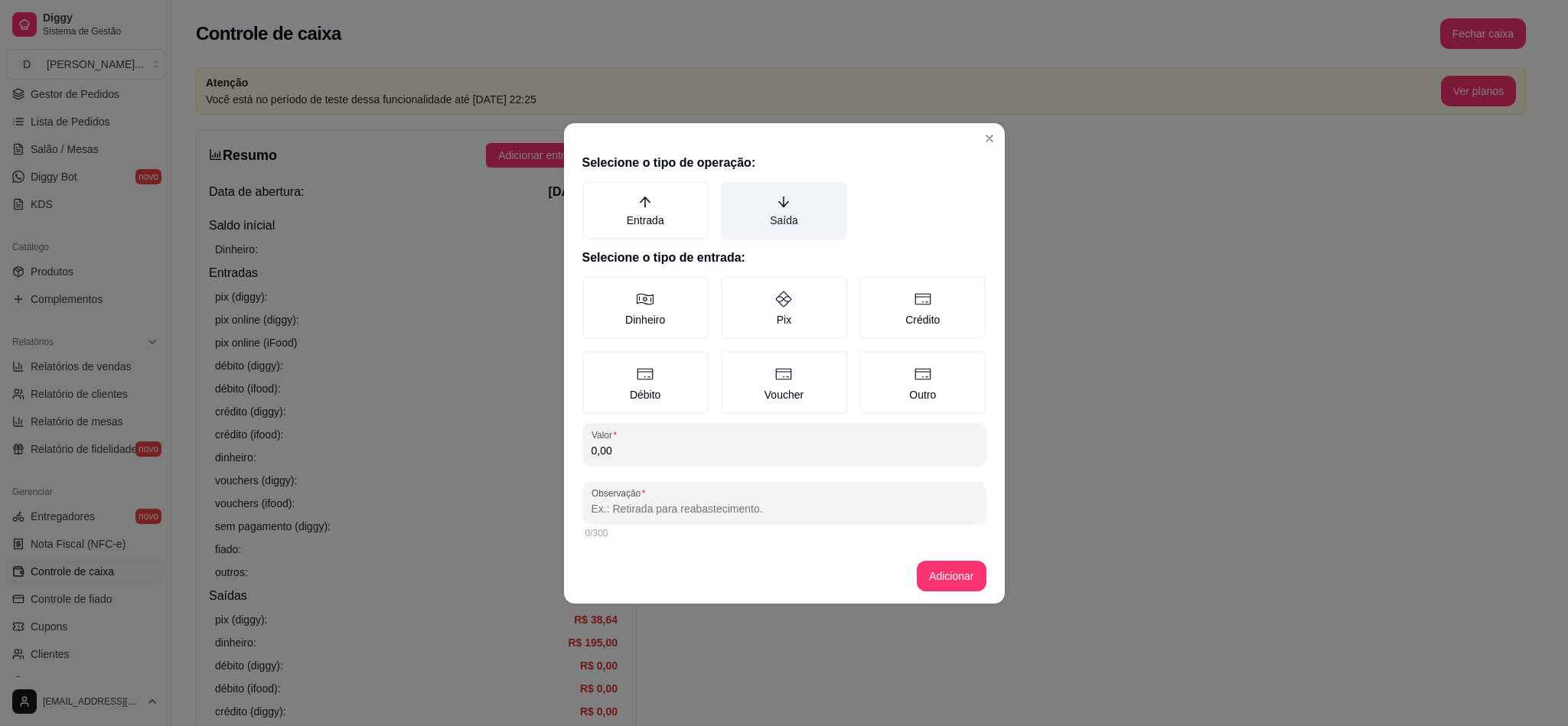
click at [779, 203] on icon "arrow-down" at bounding box center [784, 201] width 11 height 11
click at [732, 192] on button "Saída" at bounding box center [726, 187] width 12 height 12
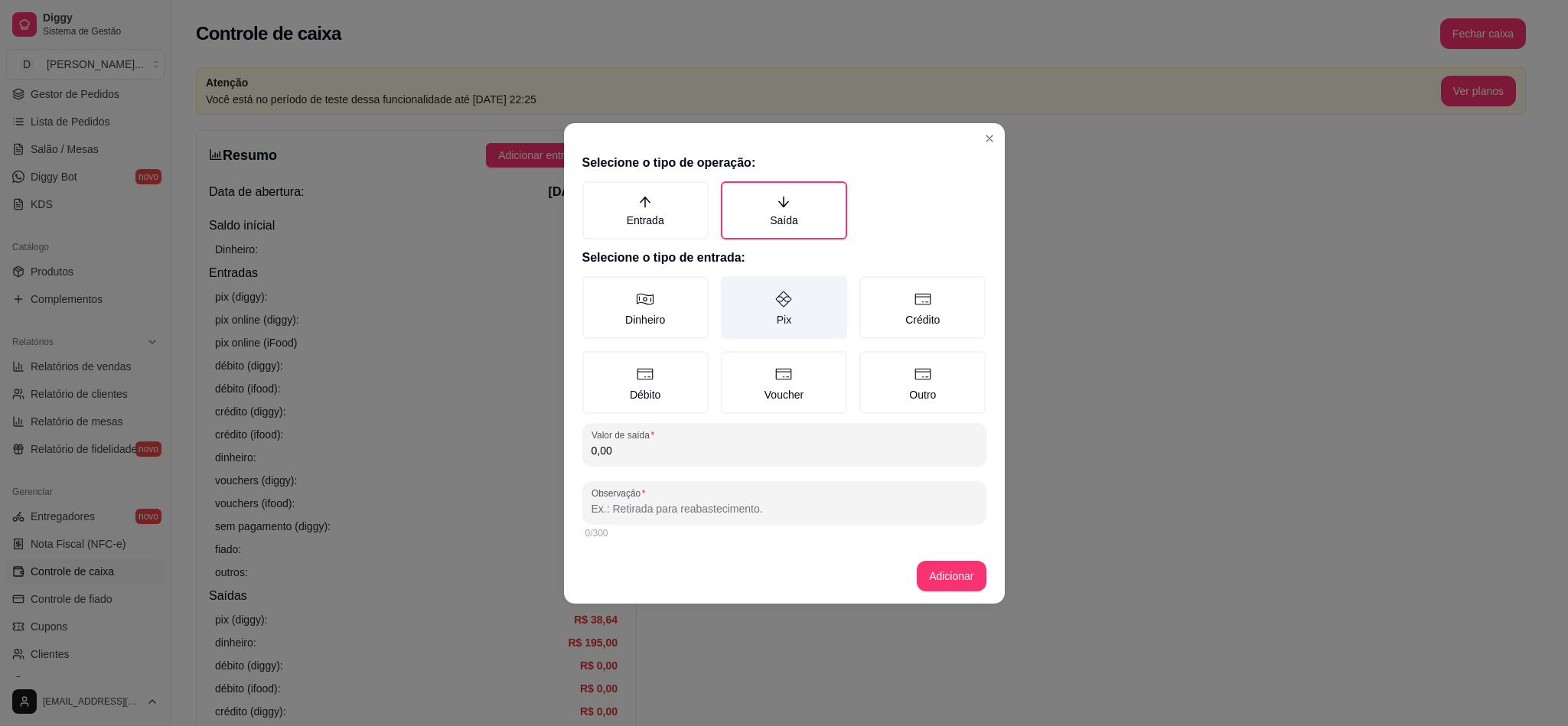
click at [781, 279] on label "Pix" at bounding box center [784, 307] width 127 height 62
click at [732, 279] on button "Pix" at bounding box center [726, 281] width 12 height 12
click at [740, 447] on input "0,00" at bounding box center [784, 451] width 386 height 15
type input "187,92"
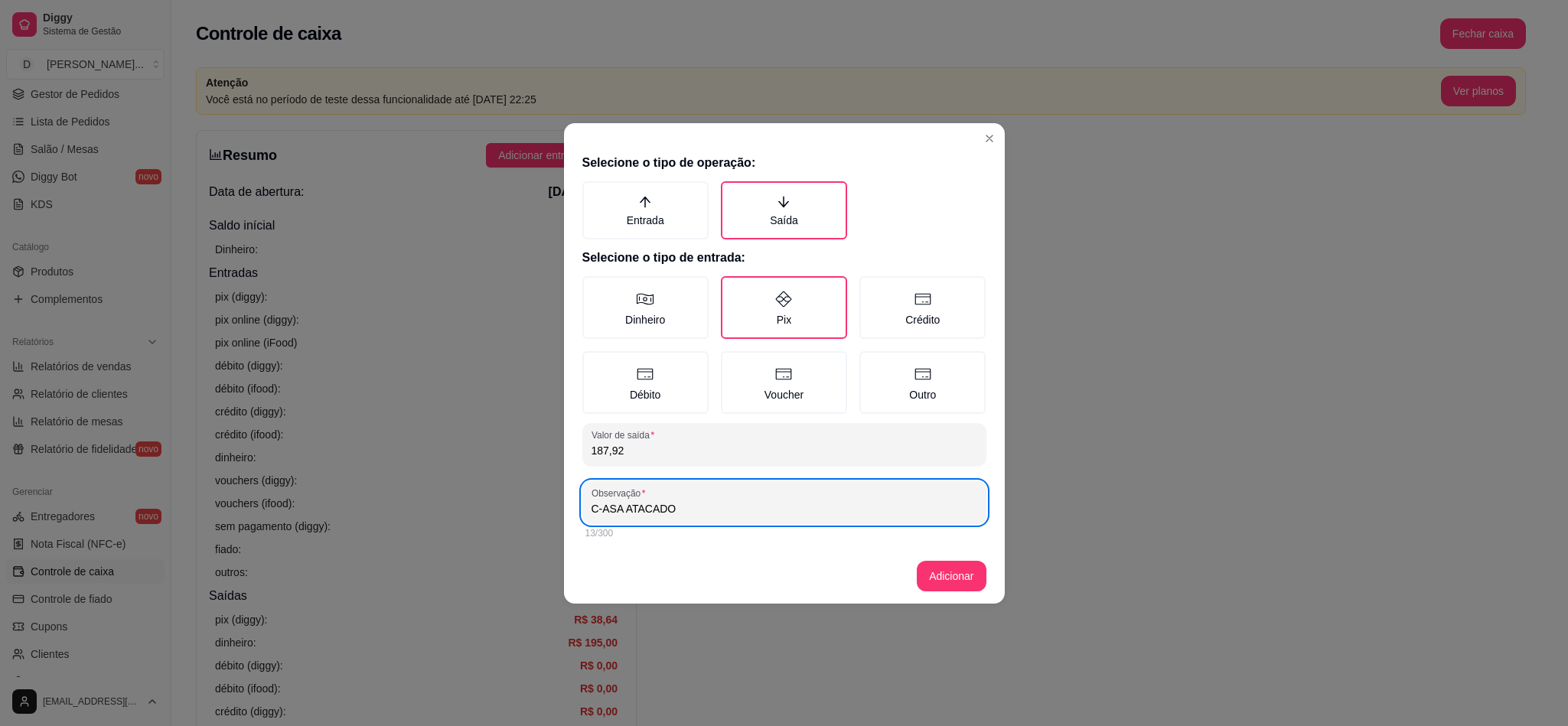
type input "C-ASA ATACADO"
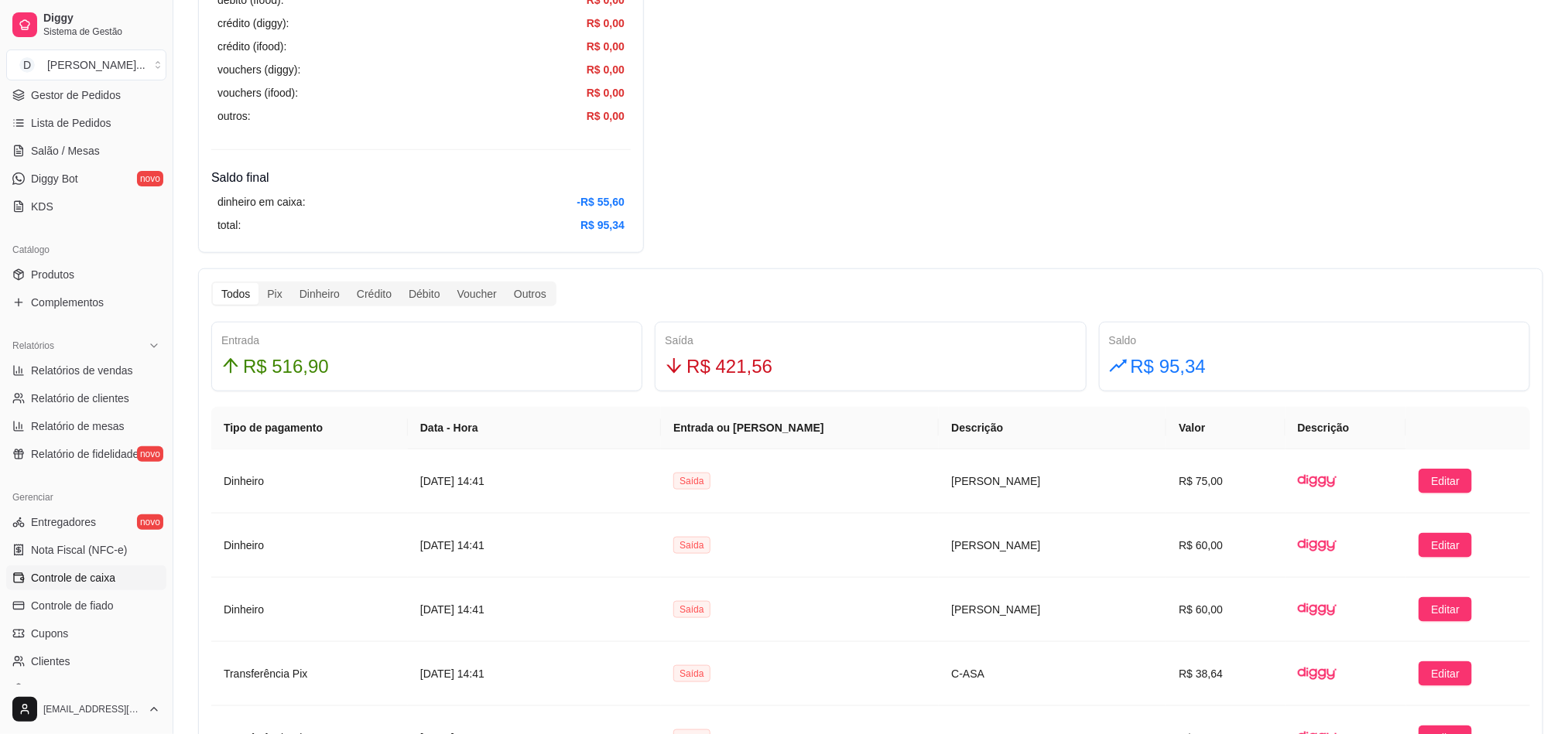
scroll to position [812, 0]
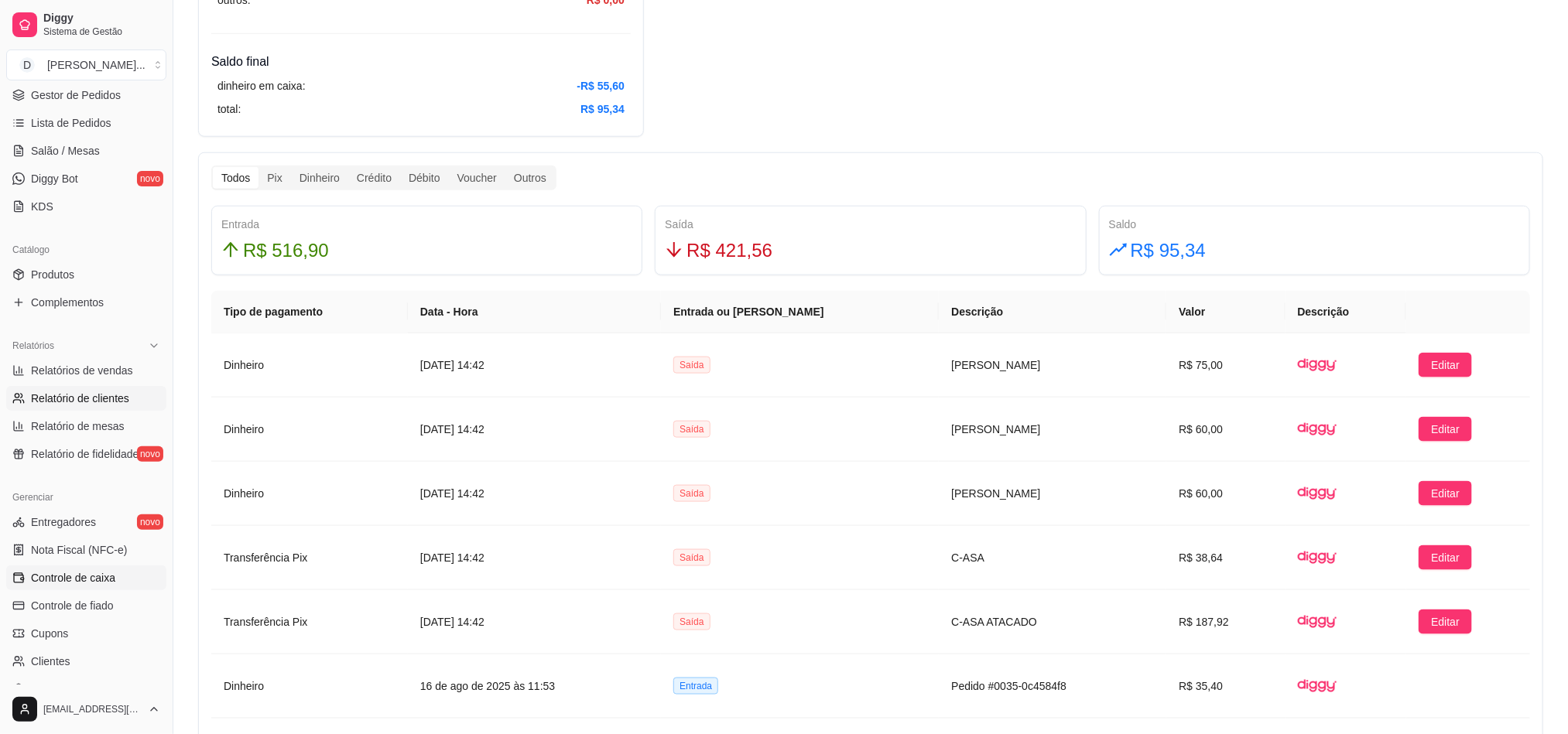
click at [61, 398] on span "Relatório de clientes" at bounding box center [79, 399] width 98 height 15
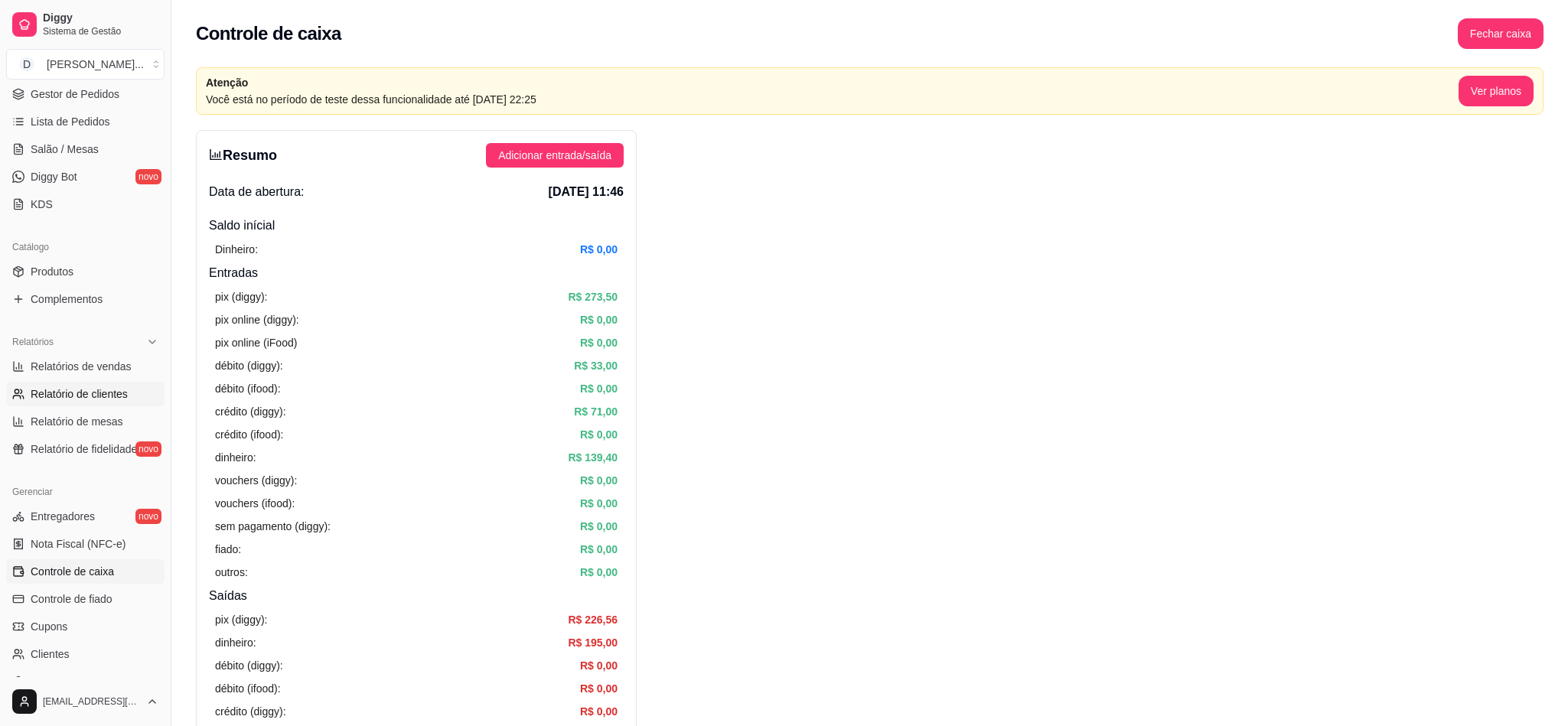
select select "30"
select select "HIGHEST_TOTAL_SPENT_WITH_ORDERS"
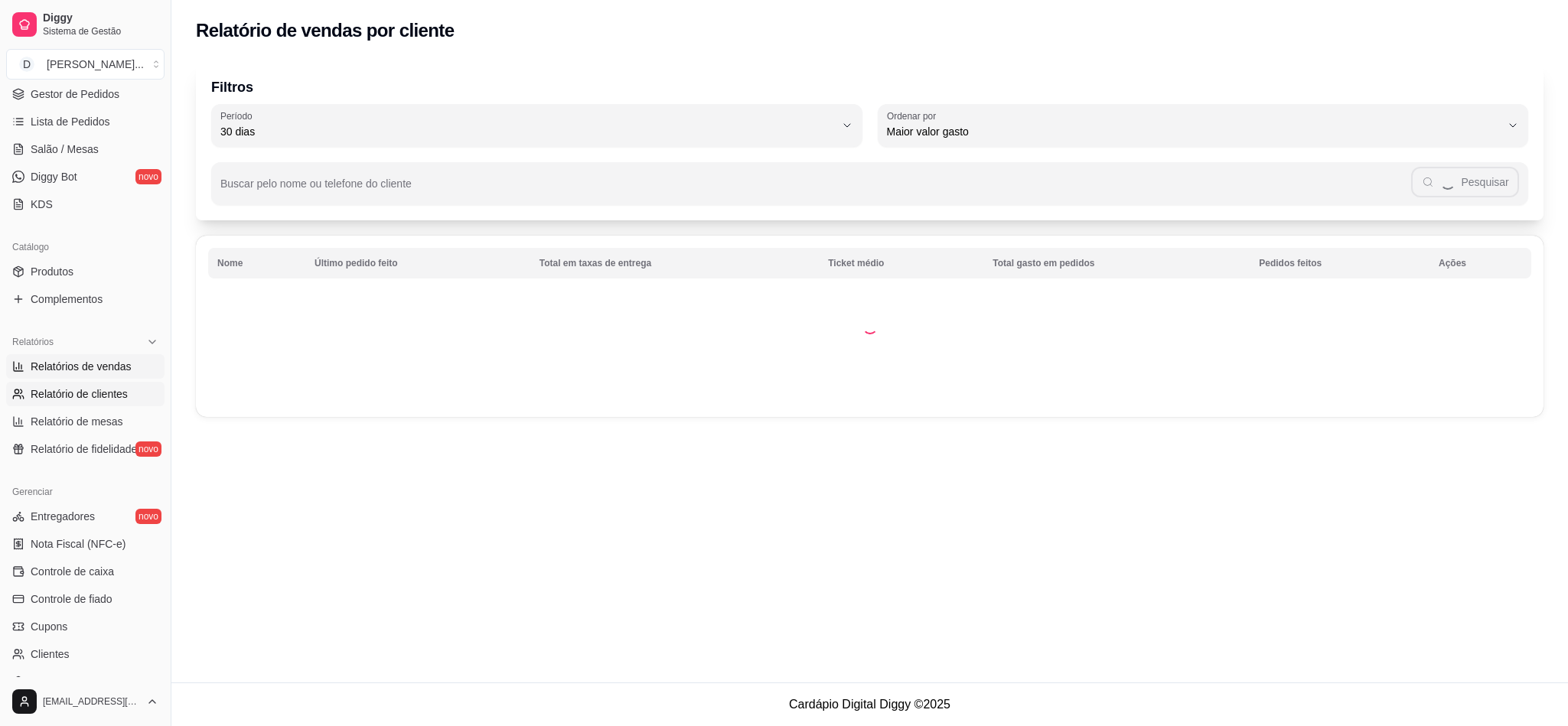
click at [58, 368] on span "Relatórios de vendas" at bounding box center [81, 366] width 101 height 15
select select "ALL"
select select "0"
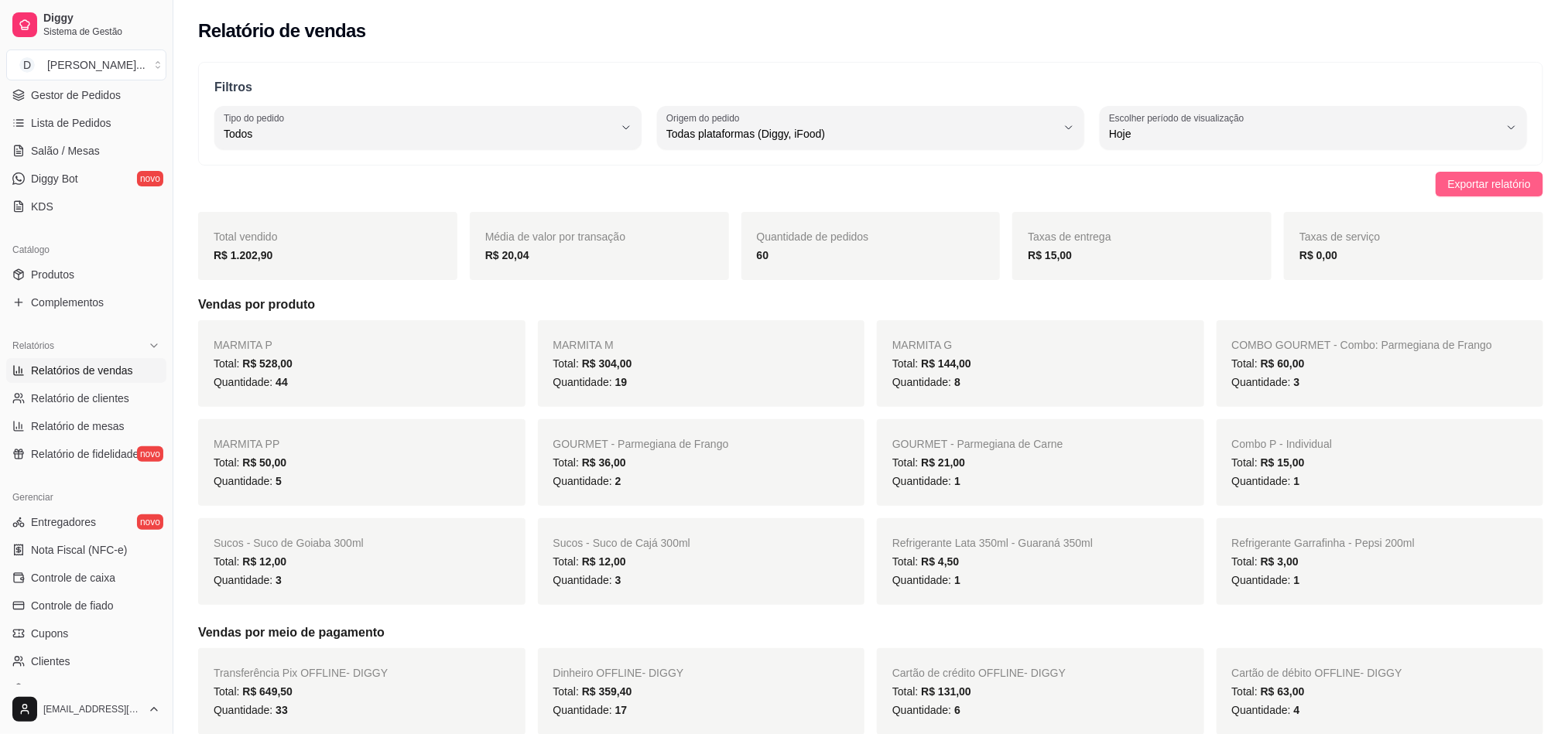
click at [1528, 191] on span "Exportar relatório" at bounding box center [1489, 184] width 83 height 17
click at [70, 574] on span "Controle de caixa" at bounding box center [73, 578] width 85 height 15
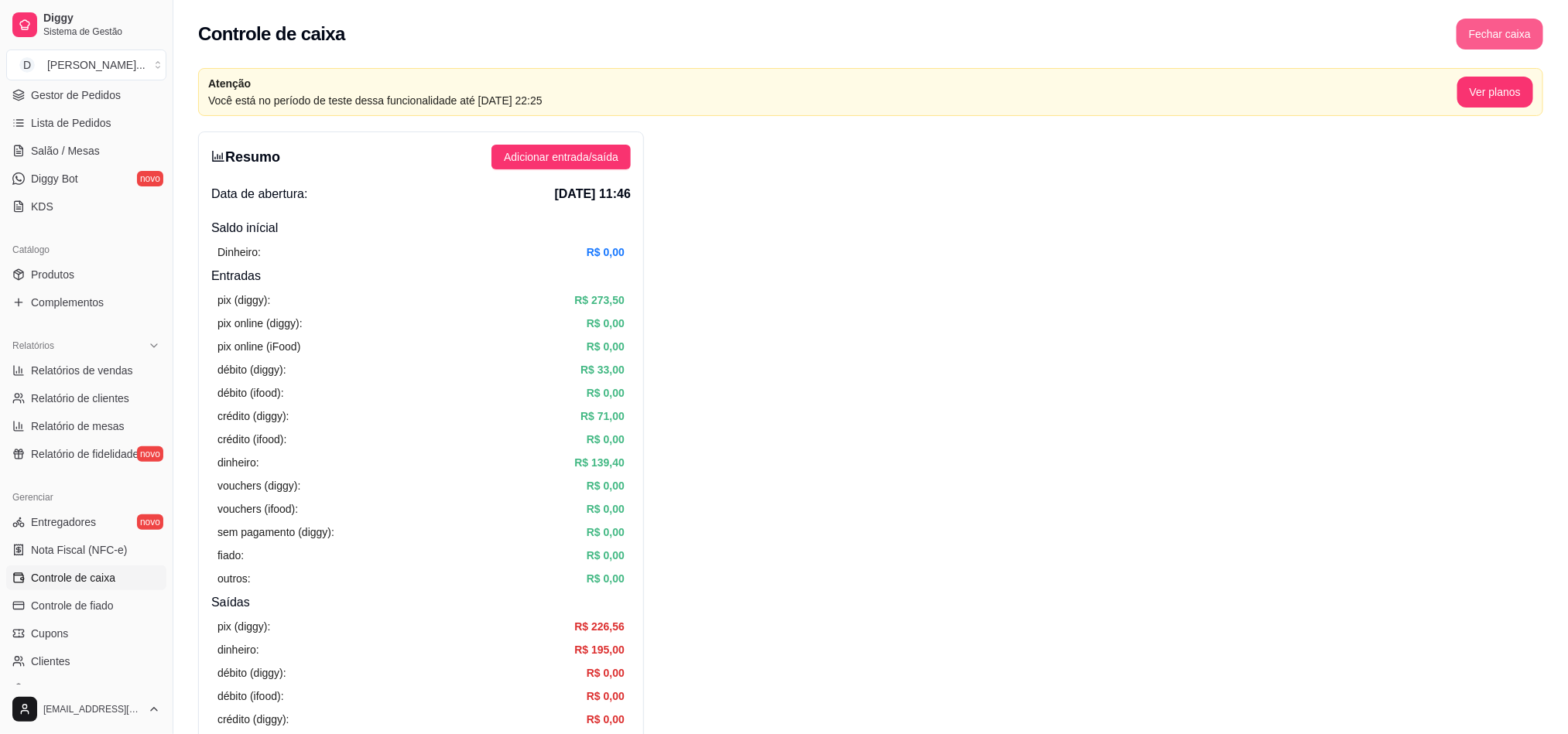
click at [1487, 35] on button "Fechar caixa" at bounding box center [1499, 34] width 86 height 31
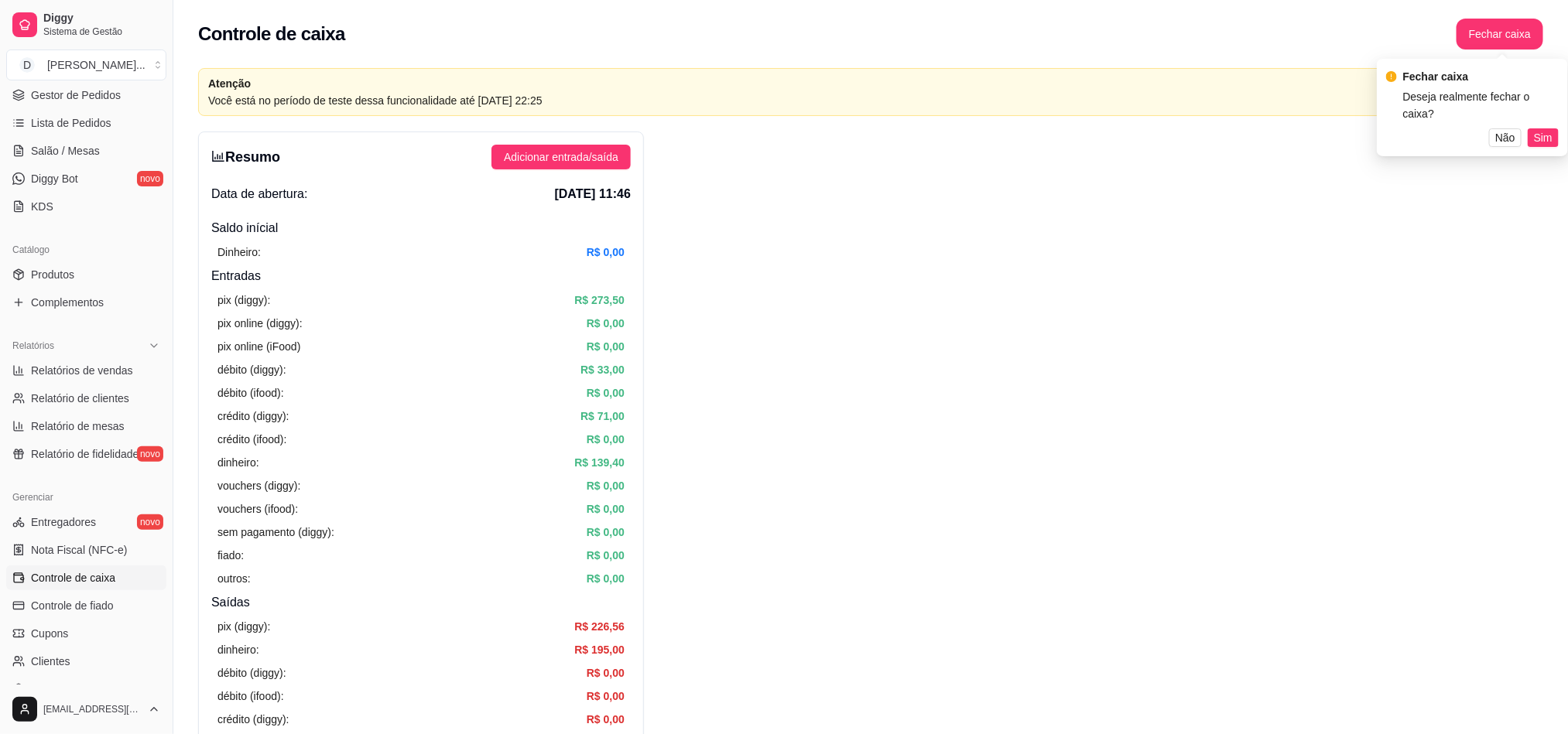
click at [1517, 130] on div "Fechar caixa Deseja realmente fechar o caixa? Não Sim" at bounding box center [1472, 108] width 191 height 97
click at [1537, 129] on span "Sim" at bounding box center [1543, 137] width 19 height 17
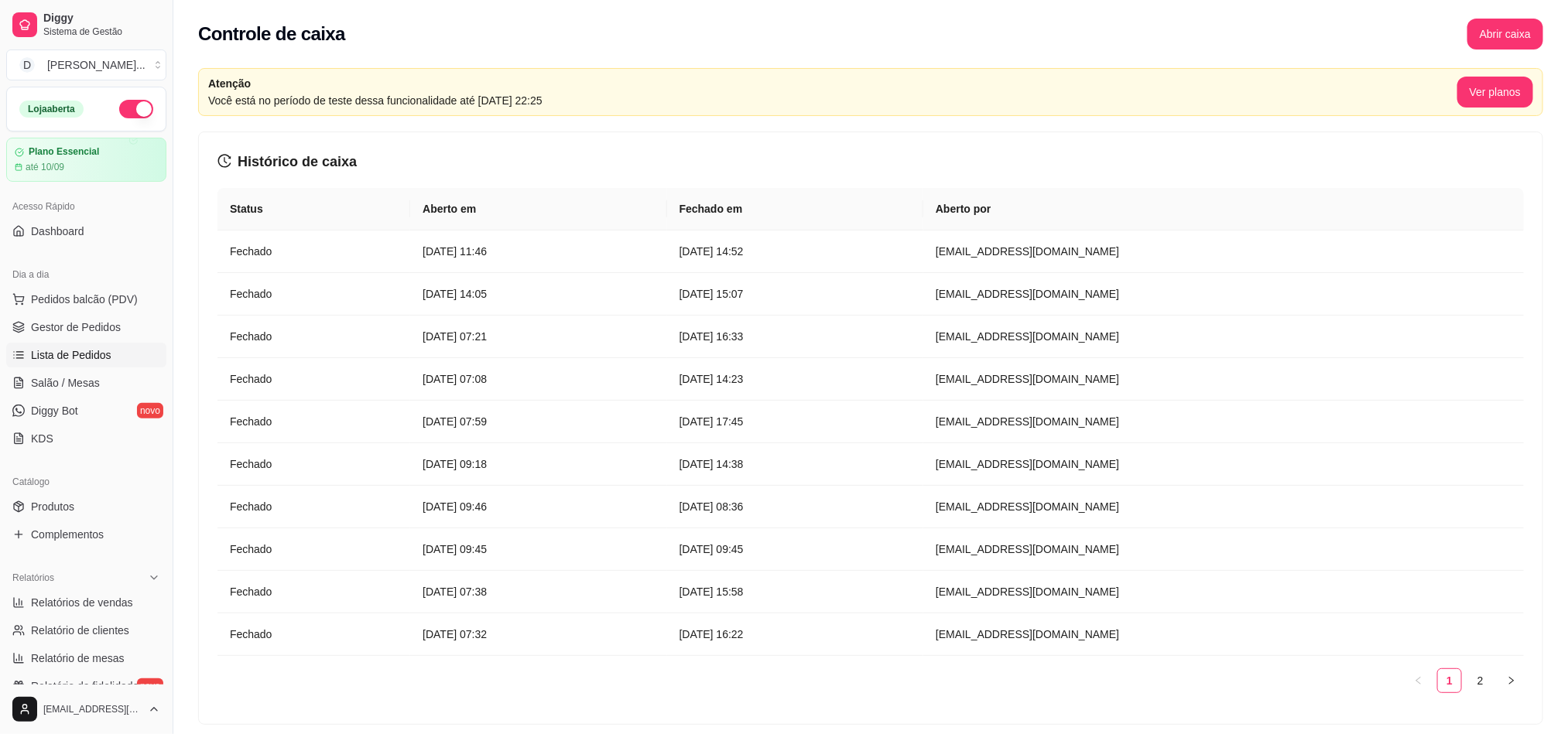
click at [95, 364] on link "Lista de Pedidos" at bounding box center [86, 354] width 161 height 25
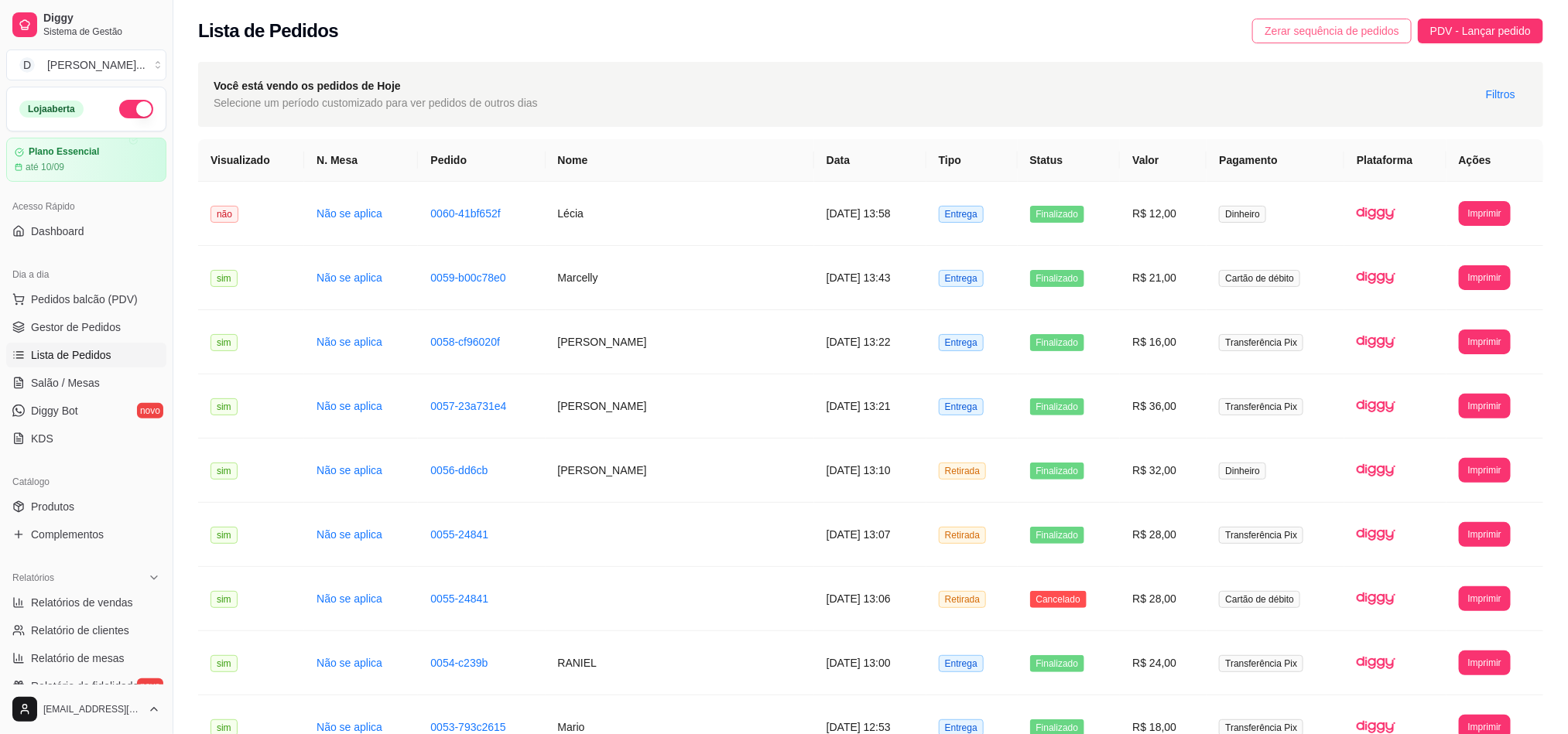
click at [1361, 35] on span "Zerar sequência de pedidos" at bounding box center [1332, 31] width 135 height 17
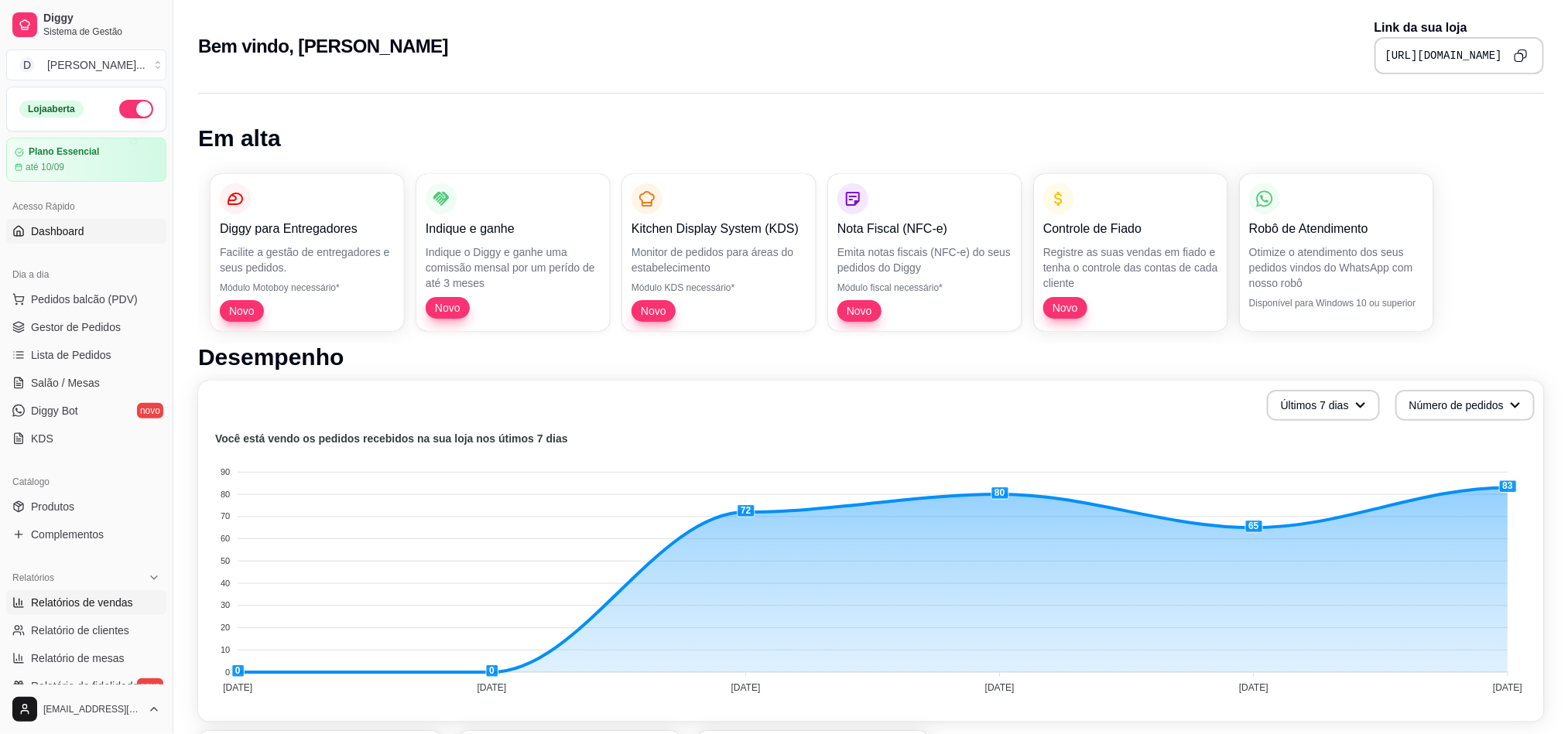
click at [79, 599] on span "Relatórios de vendas" at bounding box center [82, 603] width 102 height 15
select select "ALL"
select select "0"
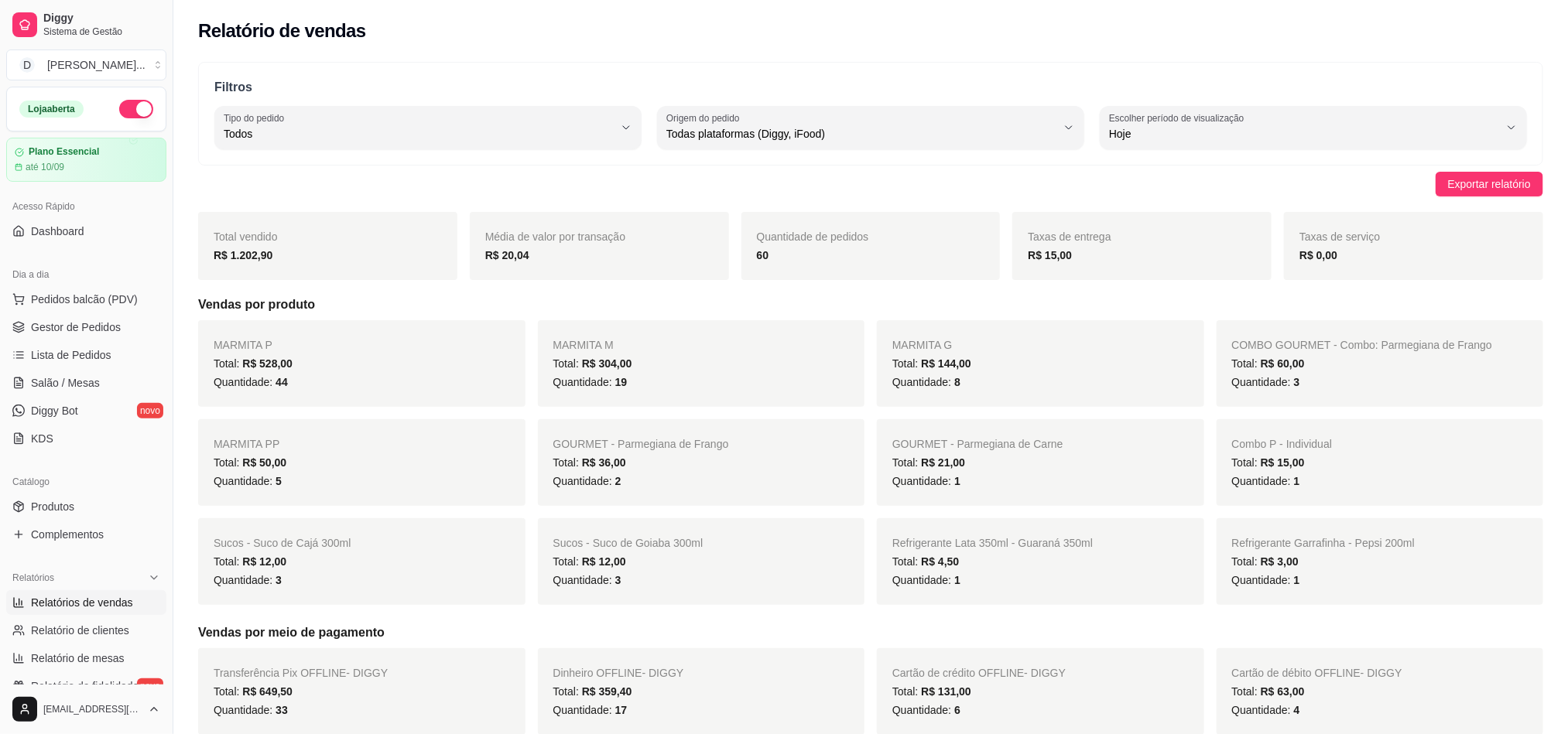
scroll to position [116, 0]
